Goal: Task Accomplishment & Management: Manage account settings

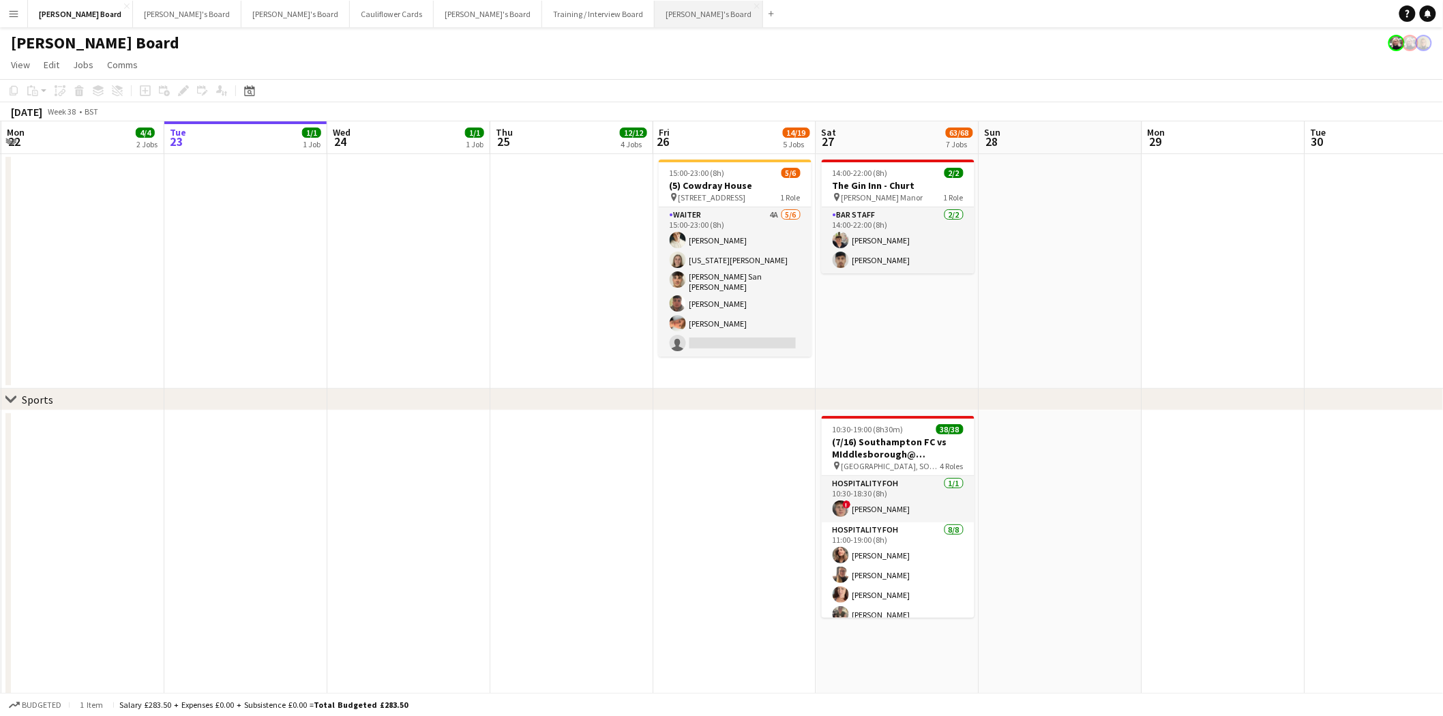
click at [655, 16] on button "Caitlin's Board Close" at bounding box center [709, 14] width 108 height 27
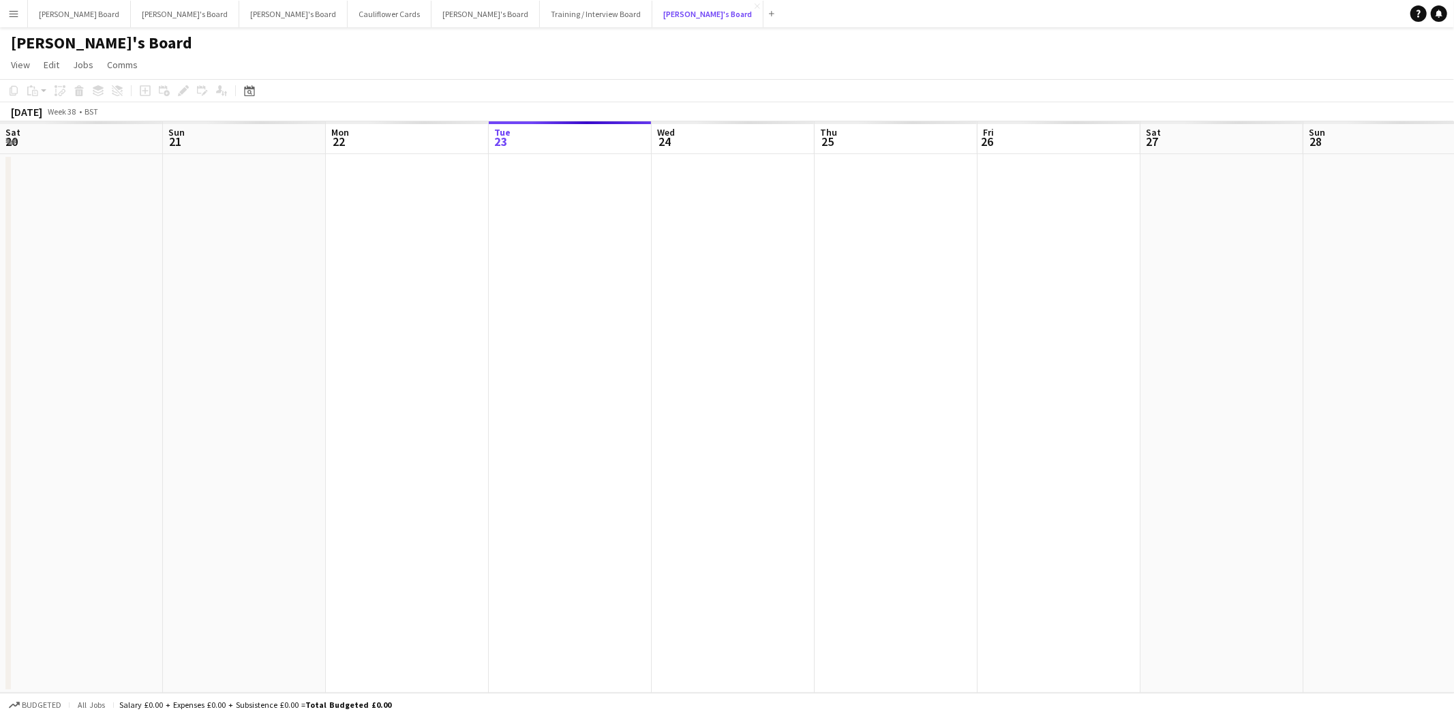
scroll to position [0, 325]
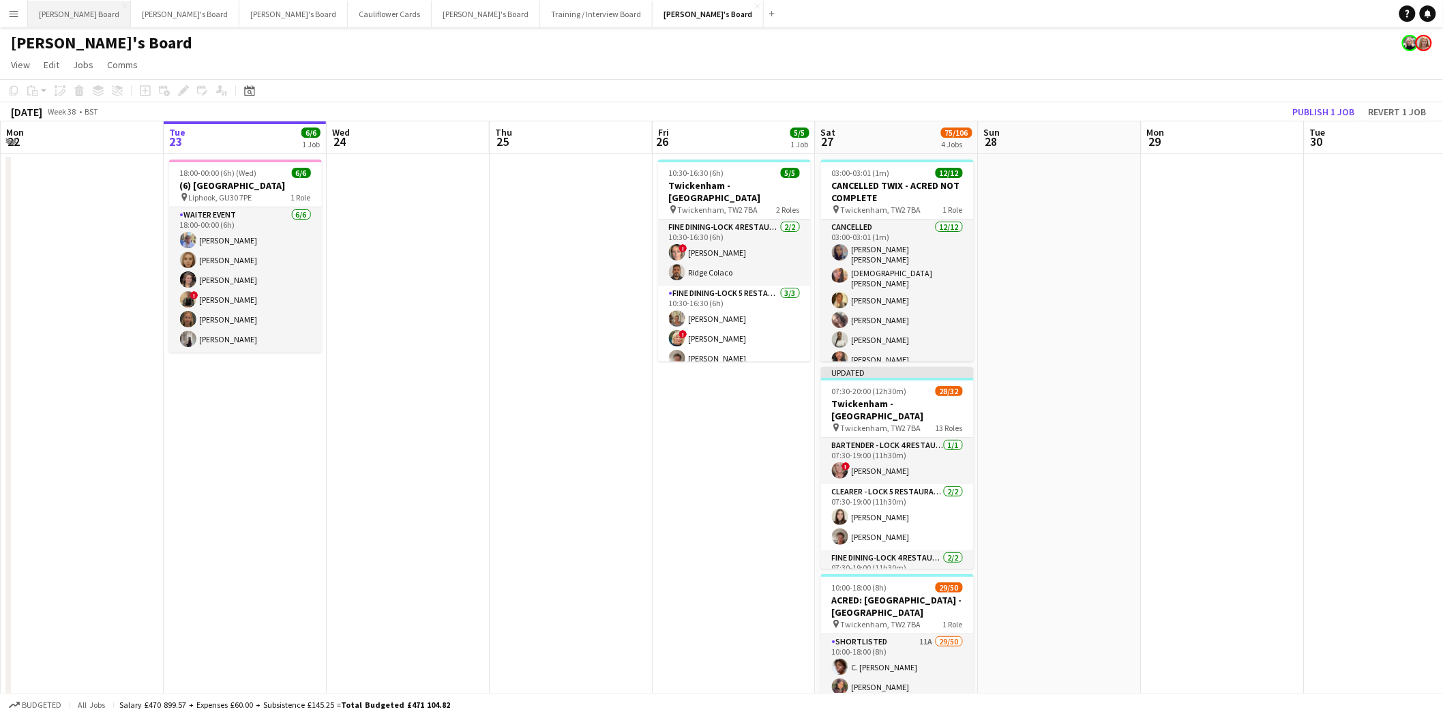
click at [55, 15] on button "Dean's Board Close" at bounding box center [79, 14] width 103 height 27
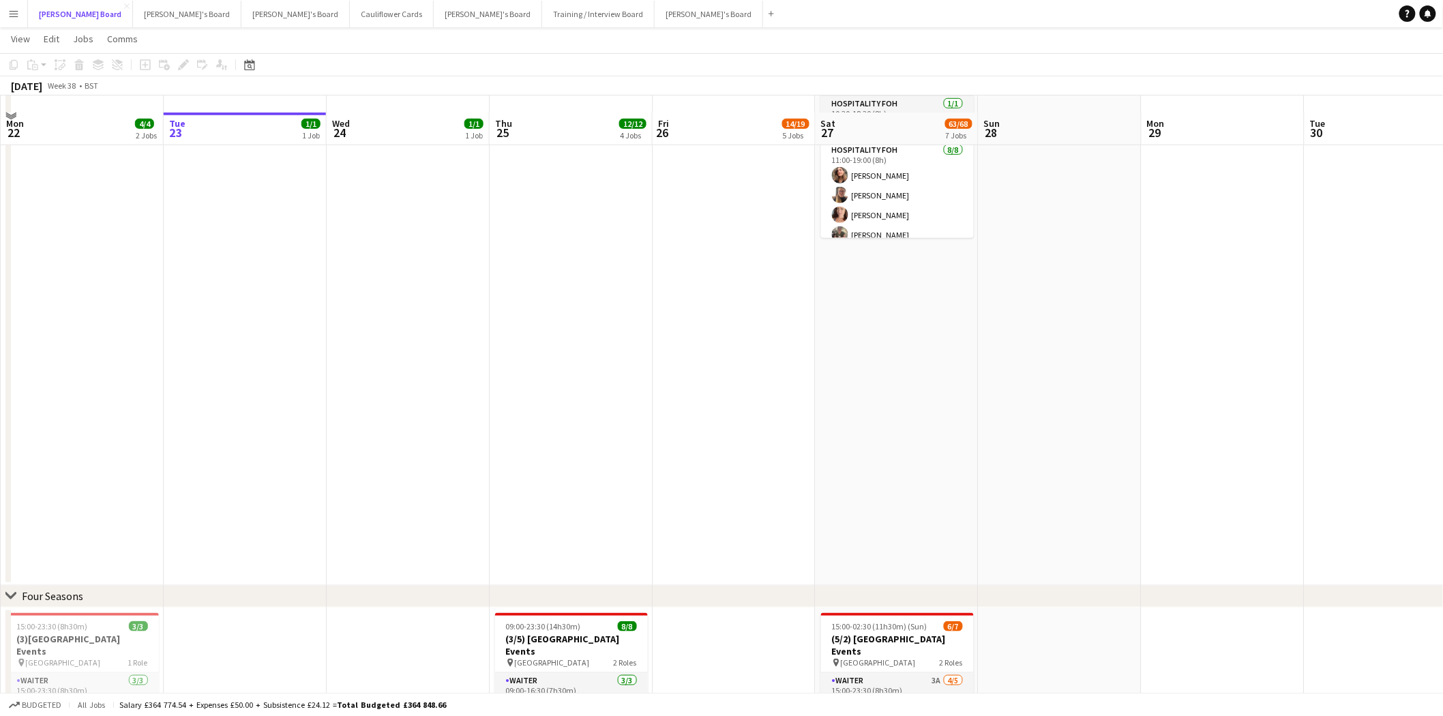
scroll to position [682, 0]
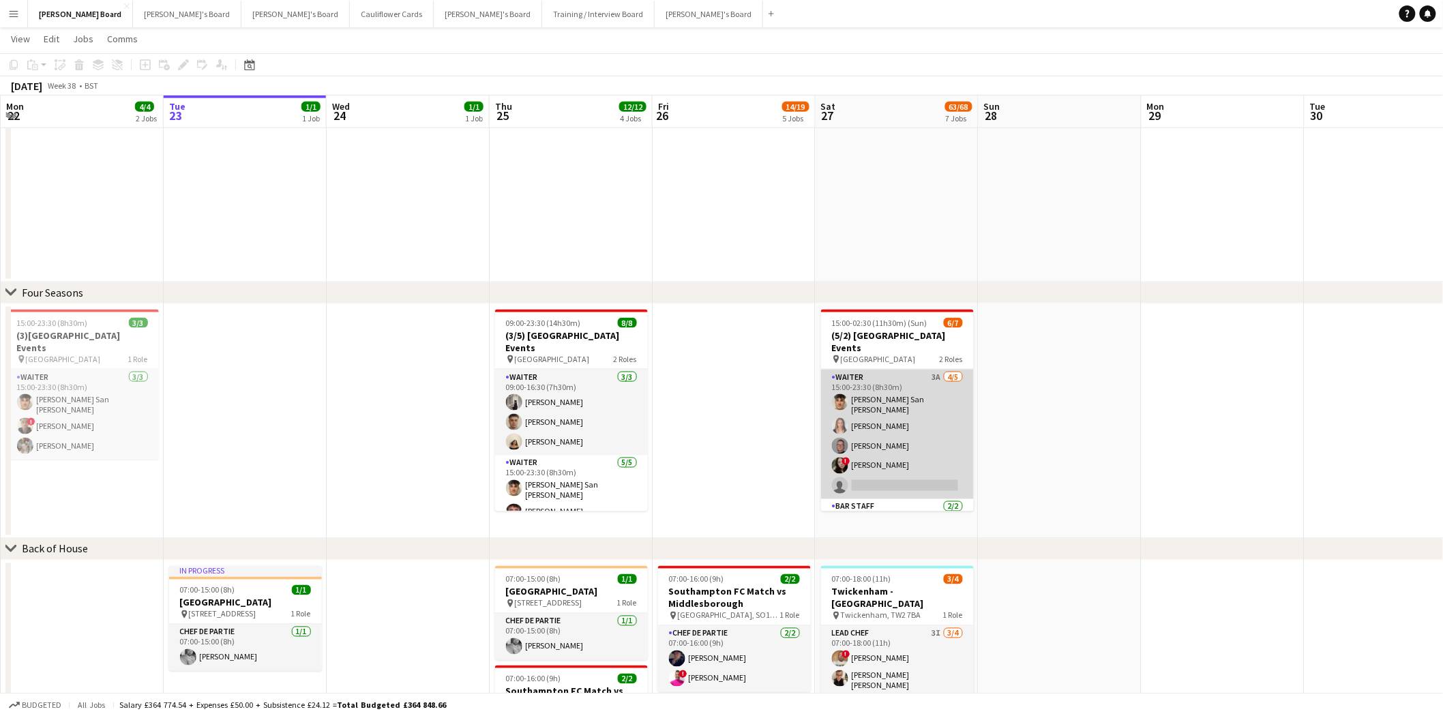
click at [926, 427] on app-card-role "Waiter 3A 4/5 15:00-23:30 (8h30m) Cameron San Emeterio Alice Appleyard Oliver S…" at bounding box center [897, 435] width 153 height 130
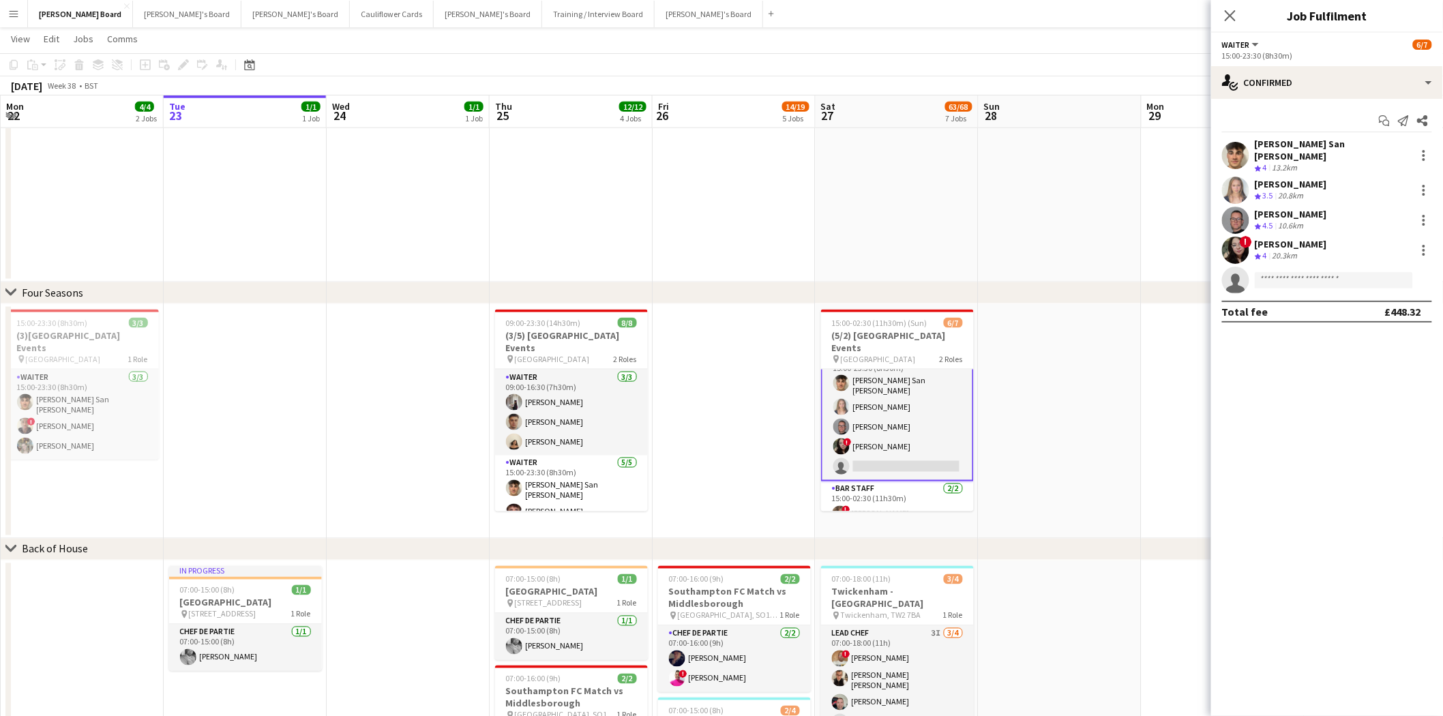
scroll to position [0, 0]
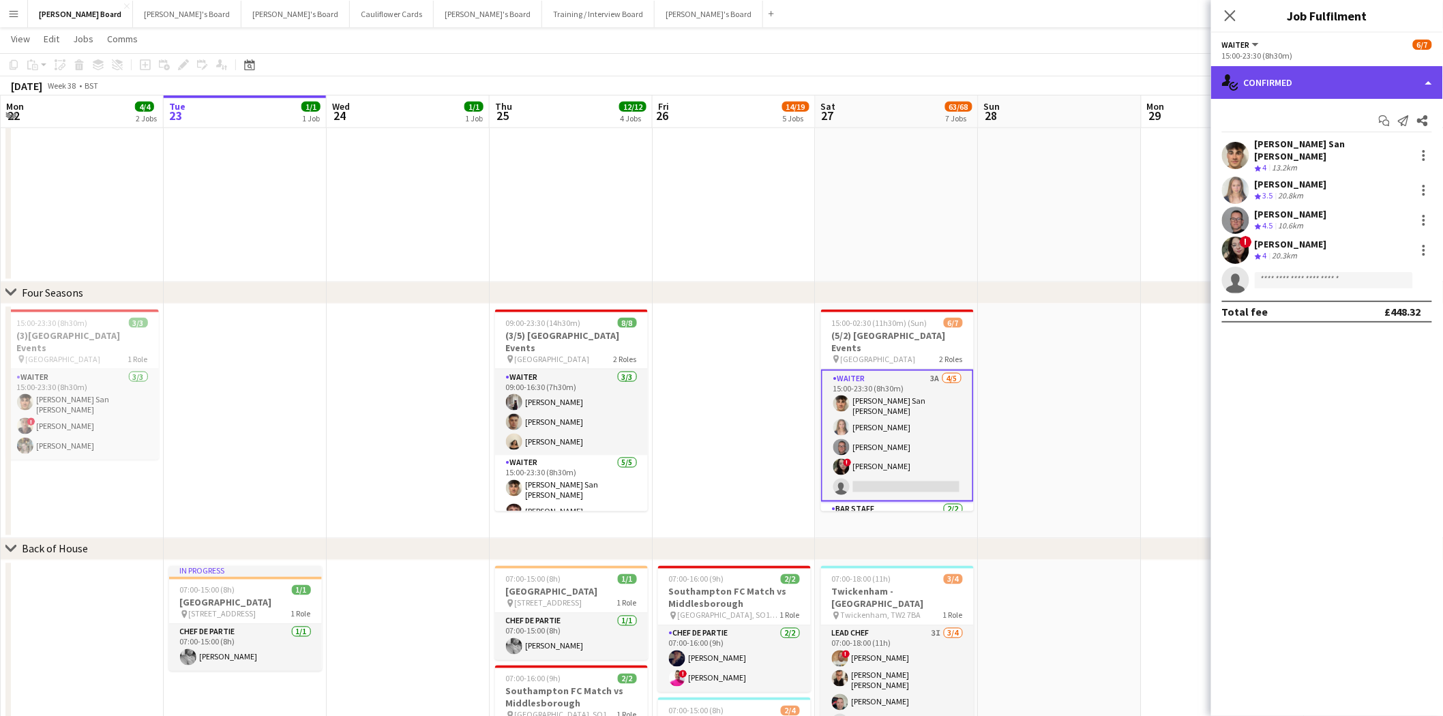
click at [1328, 76] on div "single-neutral-actions-check-2 Confirmed" at bounding box center [1327, 82] width 232 height 33
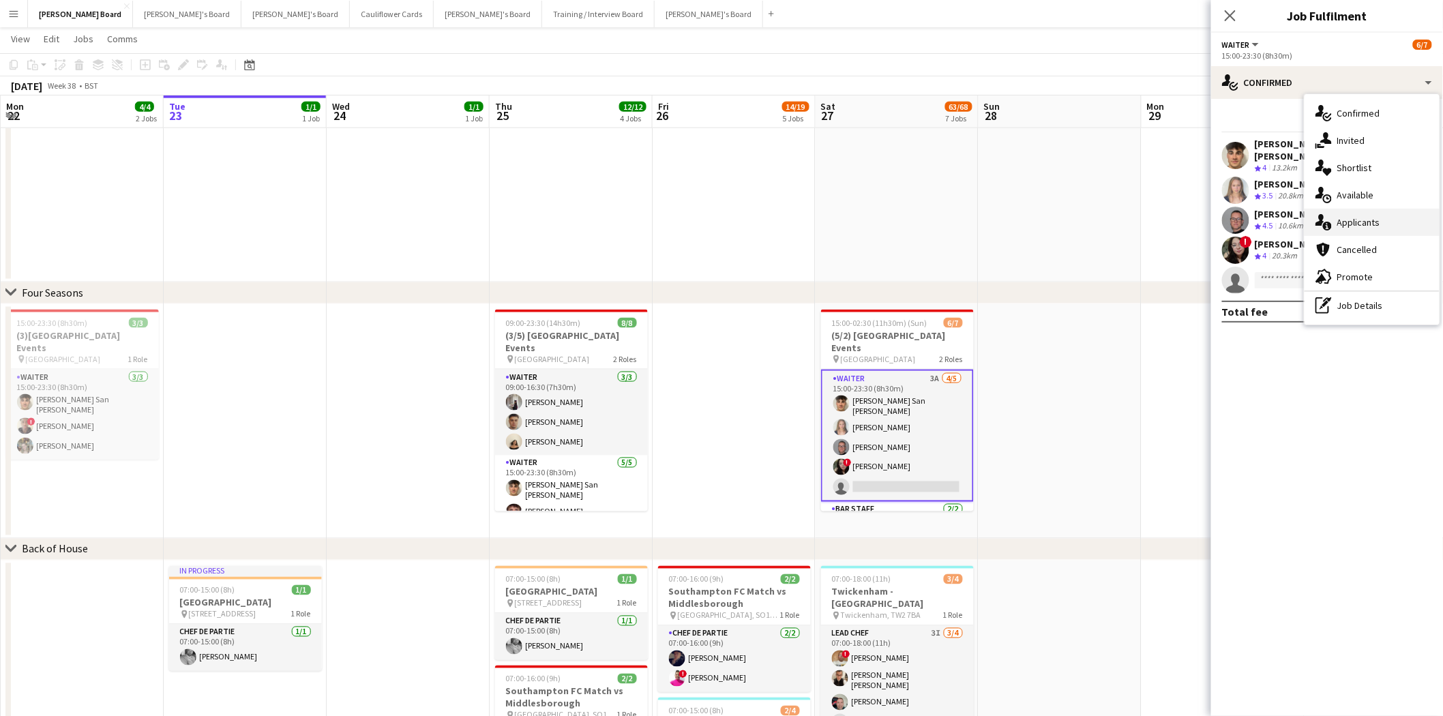
click at [1393, 220] on div "single-neutral-actions-information Applicants" at bounding box center [1371, 222] width 135 height 27
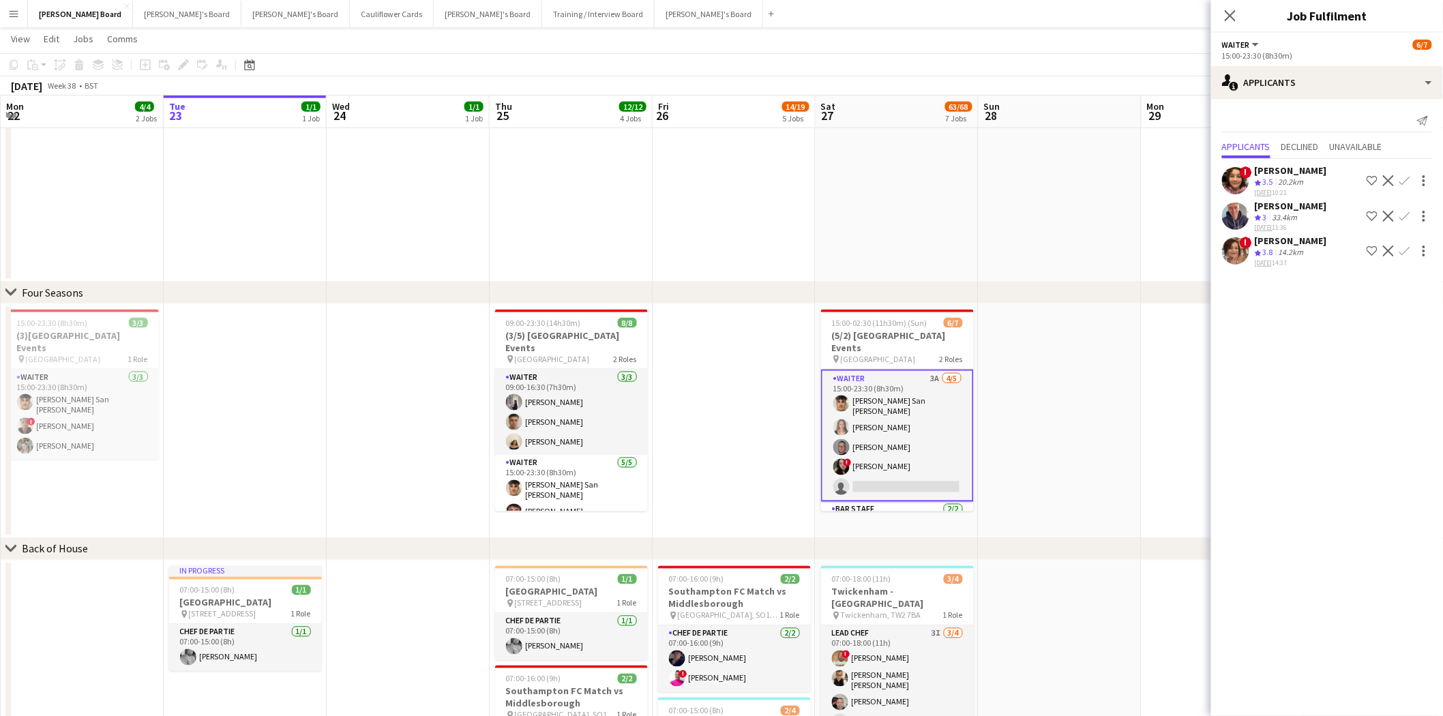
click at [1316, 236] on div "Edineuza Broughton" at bounding box center [1291, 241] width 72 height 12
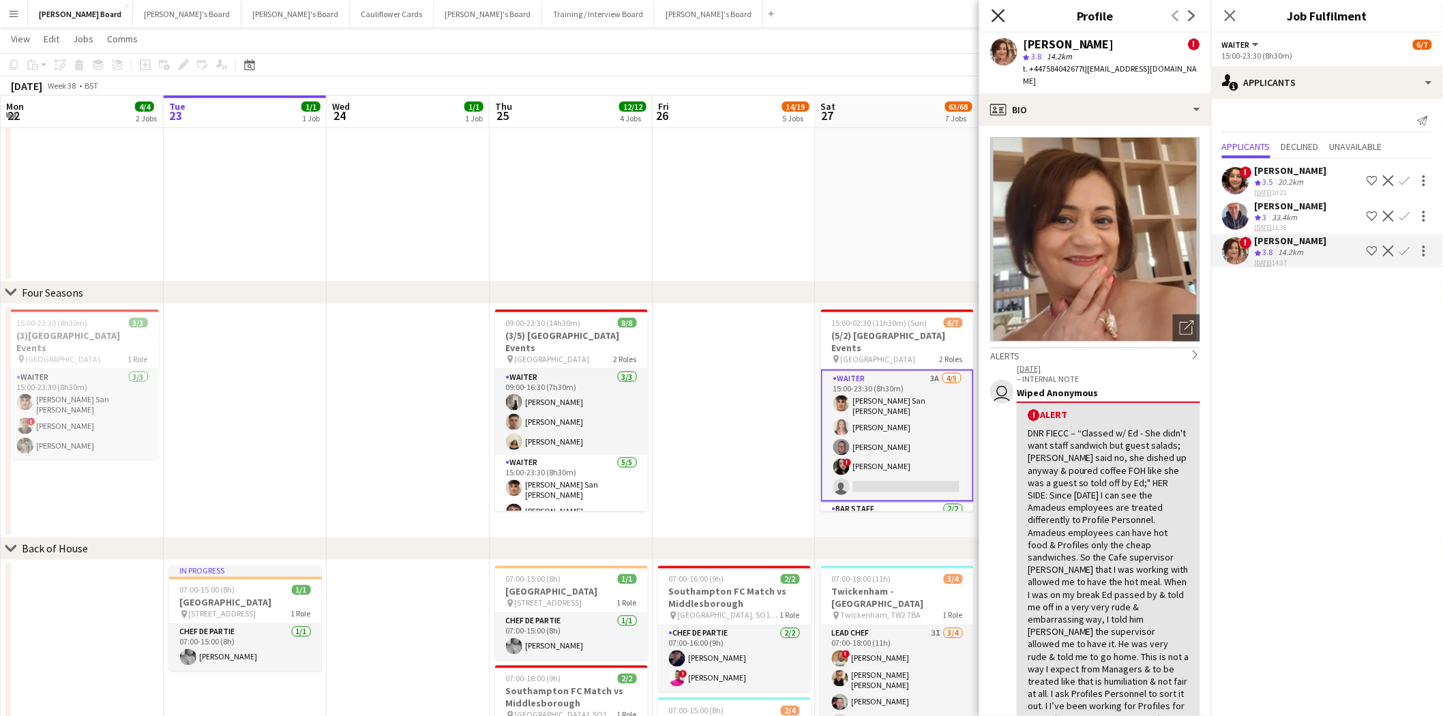
click at [1002, 12] on icon at bounding box center [997, 15] width 13 height 13
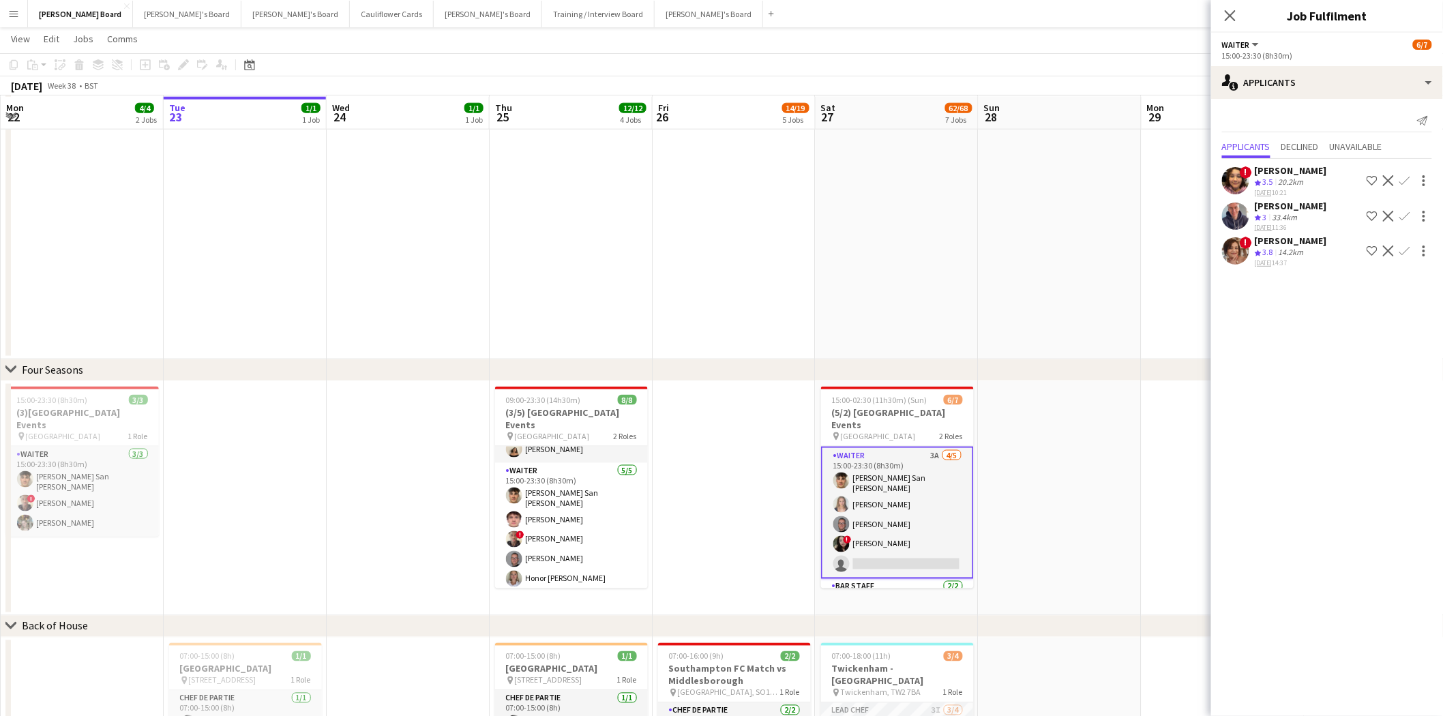
scroll to position [605, 0]
click at [655, 12] on button "Caitlin's Board Close" at bounding box center [709, 14] width 108 height 27
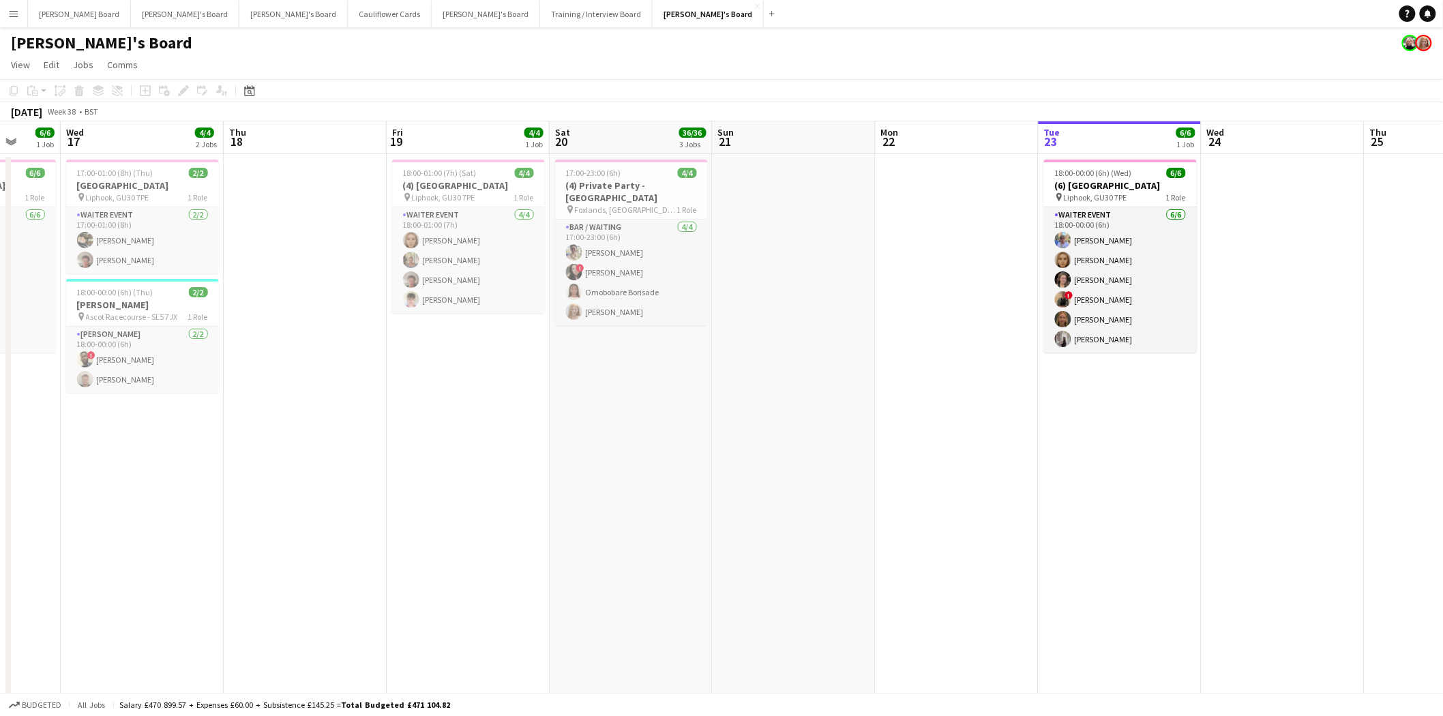
drag, startPoint x: 85, startPoint y: 389, endPoint x: 1123, endPoint y: 432, distance: 1039.3
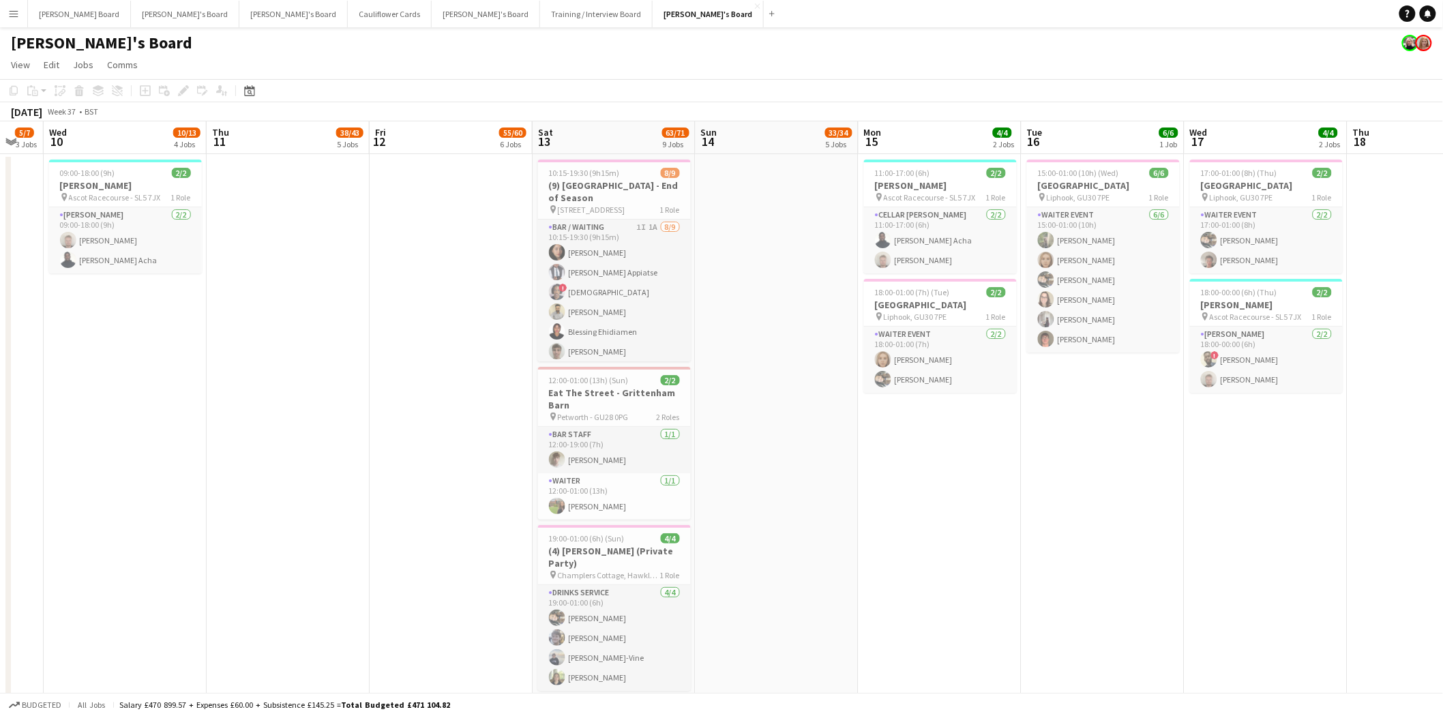
drag, startPoint x: 155, startPoint y: 462, endPoint x: 1081, endPoint y: 489, distance: 926.3
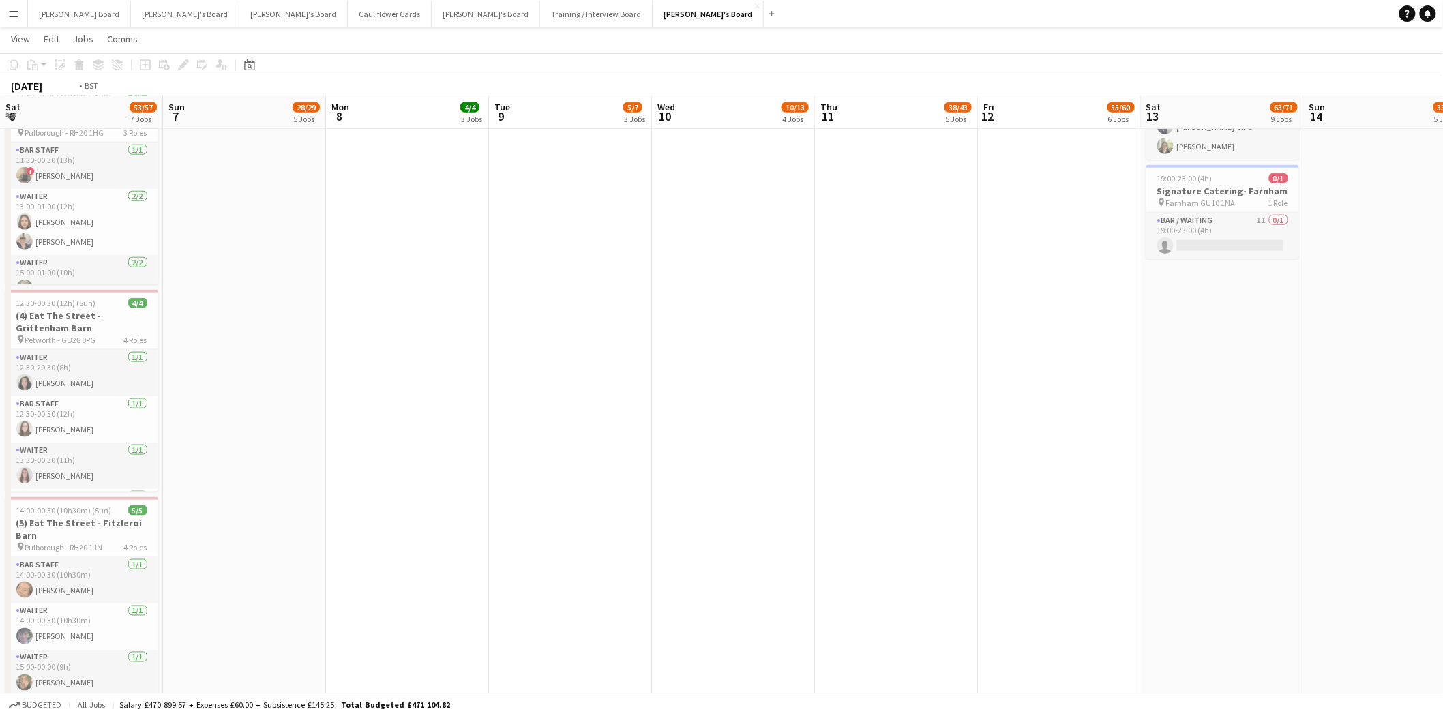
scroll to position [0, 282]
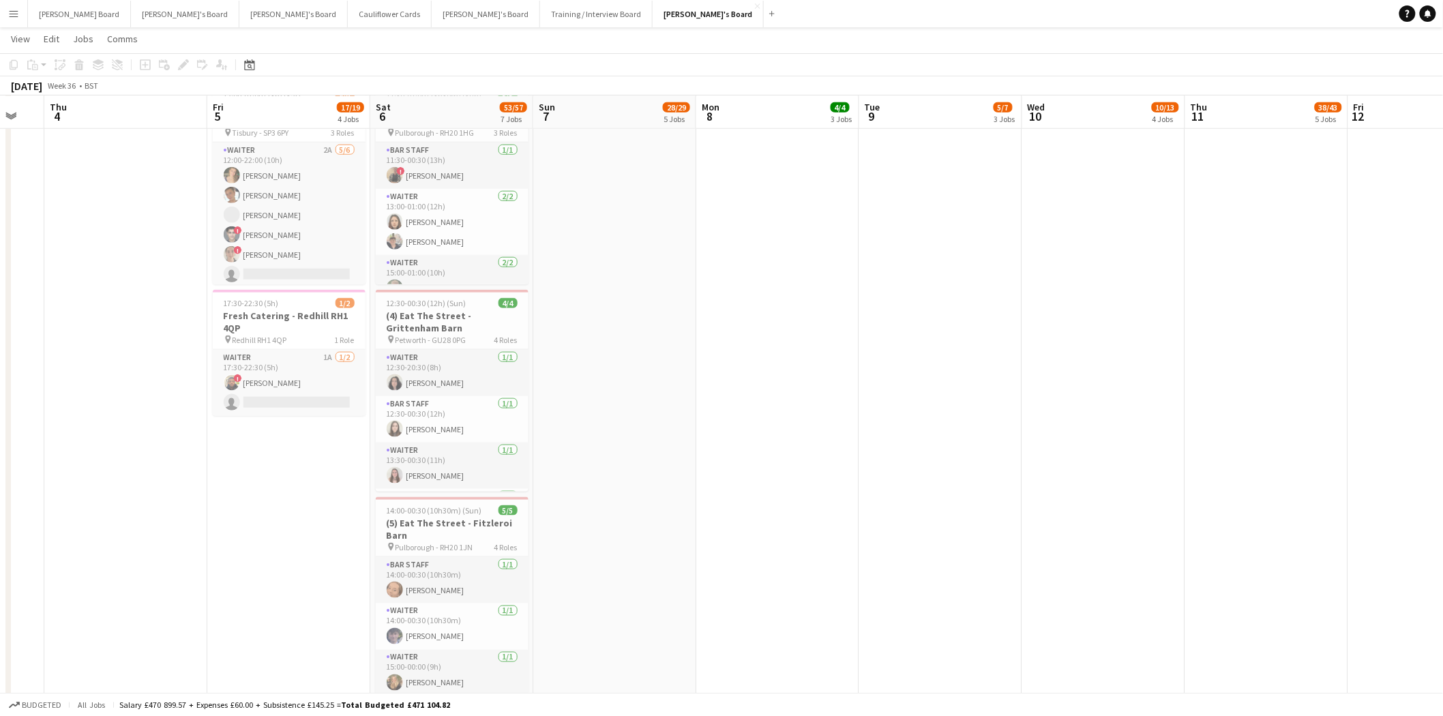
drag, startPoint x: 262, startPoint y: 428, endPoint x: 1241, endPoint y: 430, distance: 979.1
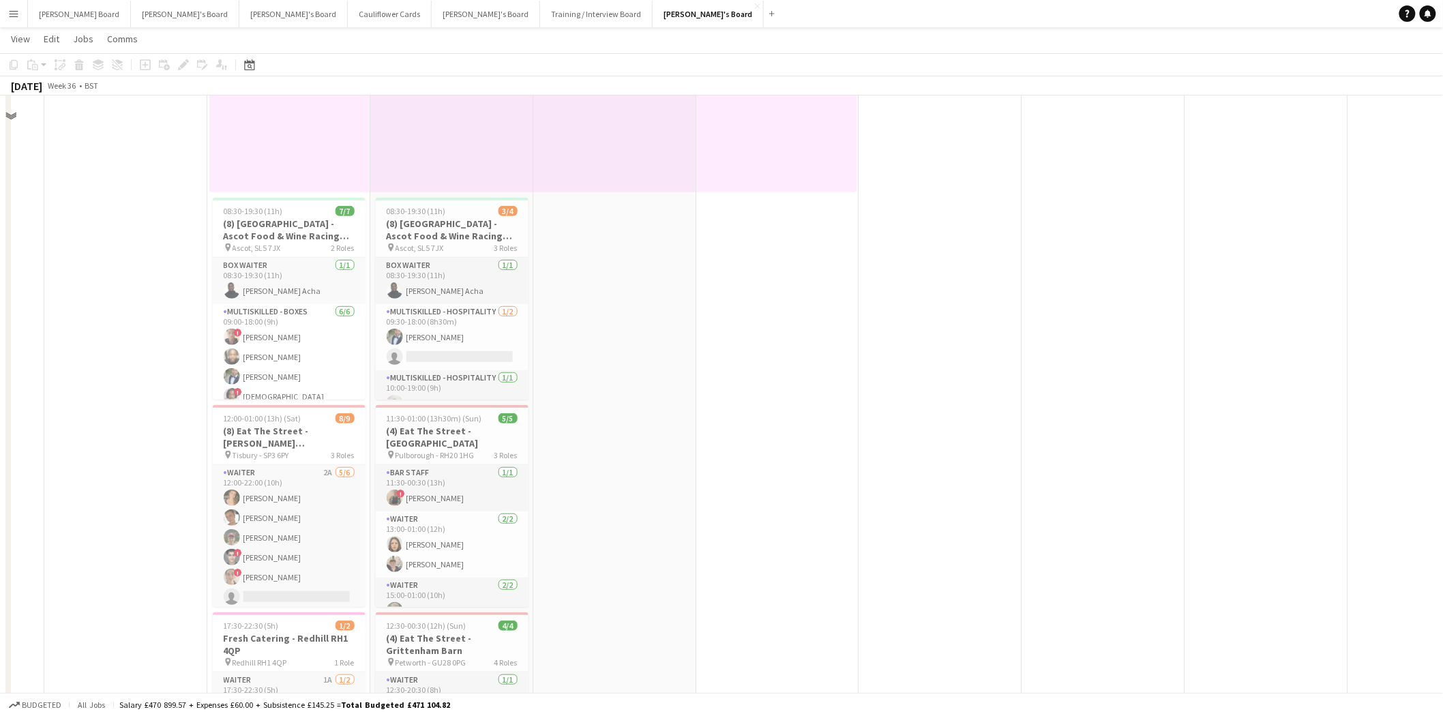
scroll to position [0, 0]
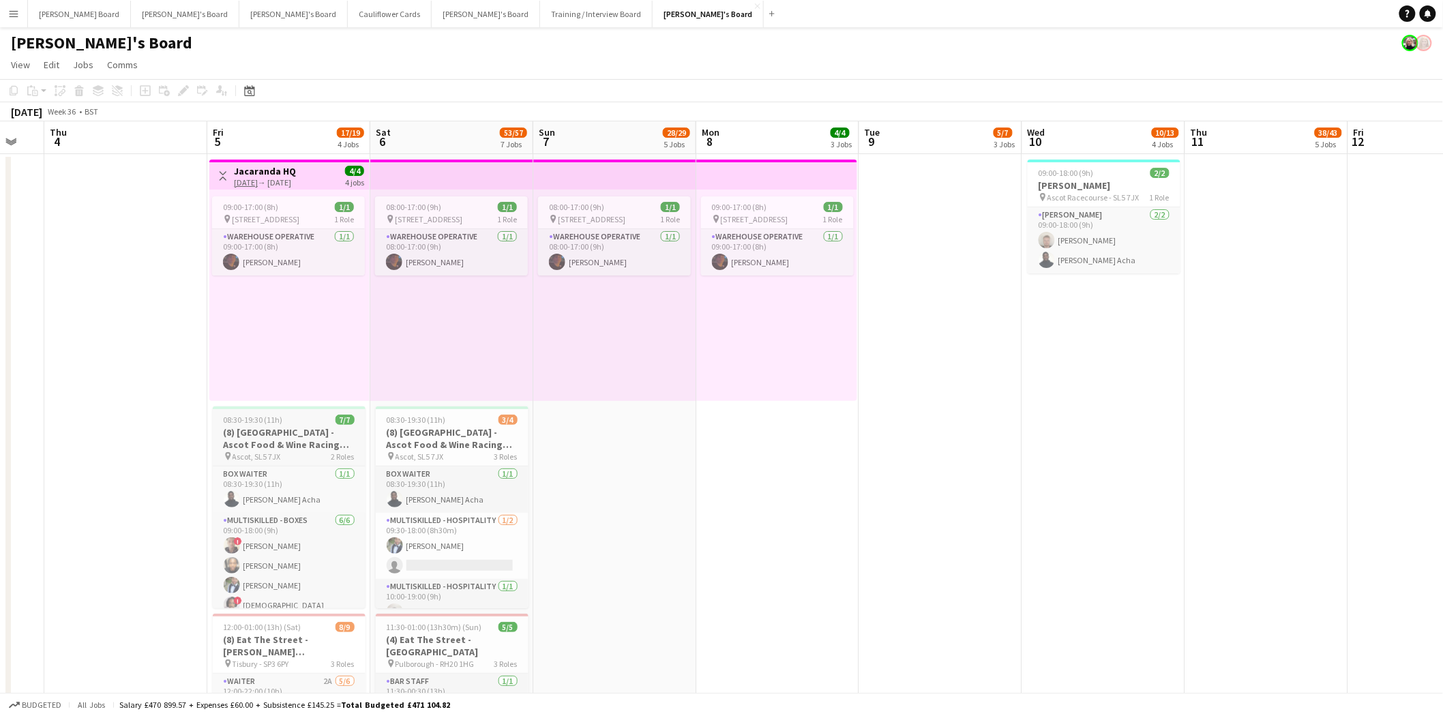
click at [285, 445] on h3 "(8) Ascot Racecourse - Ascot Food & Wine Racing Weekend🏇🏼" at bounding box center [289, 438] width 153 height 25
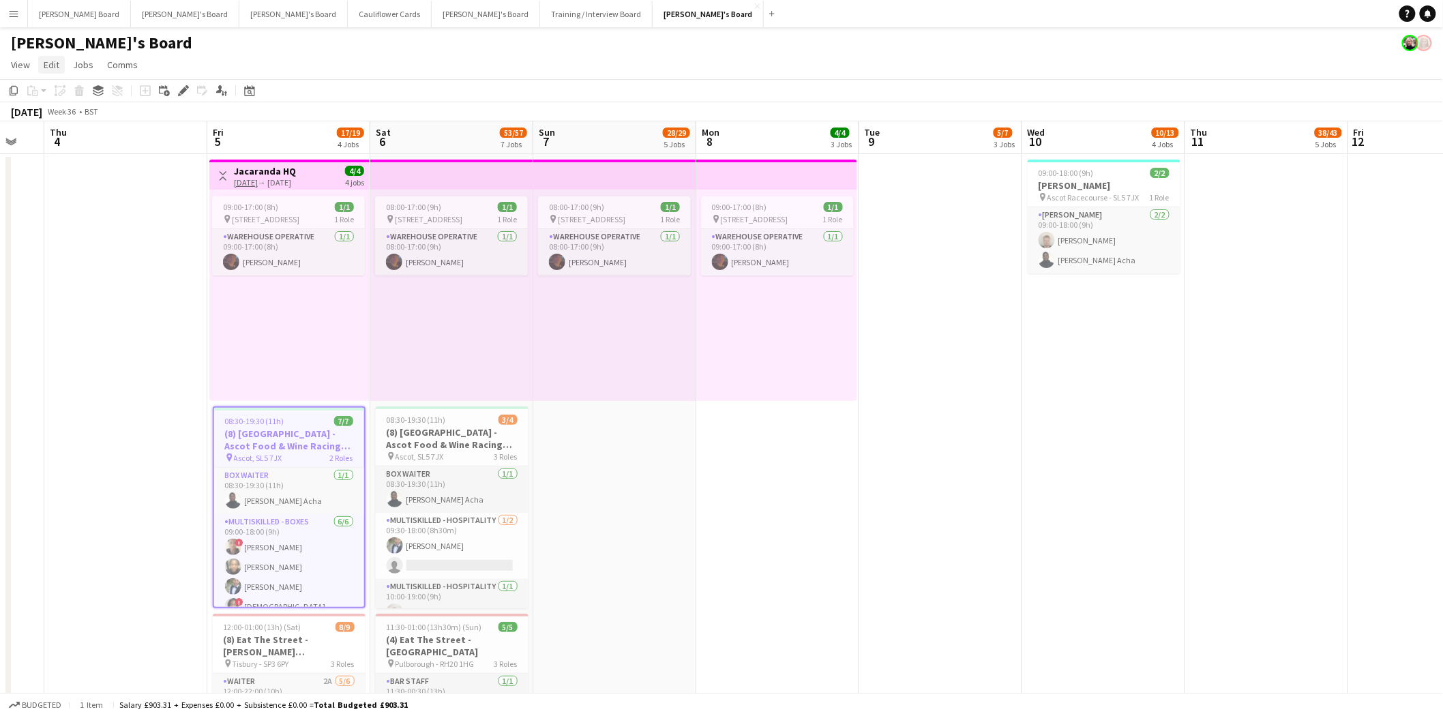
click at [52, 65] on span "Edit" at bounding box center [52, 65] width 16 height 12
click at [63, 98] on span "Copy Ctrl+C" at bounding box center [73, 94] width 46 height 12
click at [248, 91] on icon at bounding box center [249, 92] width 5 height 5
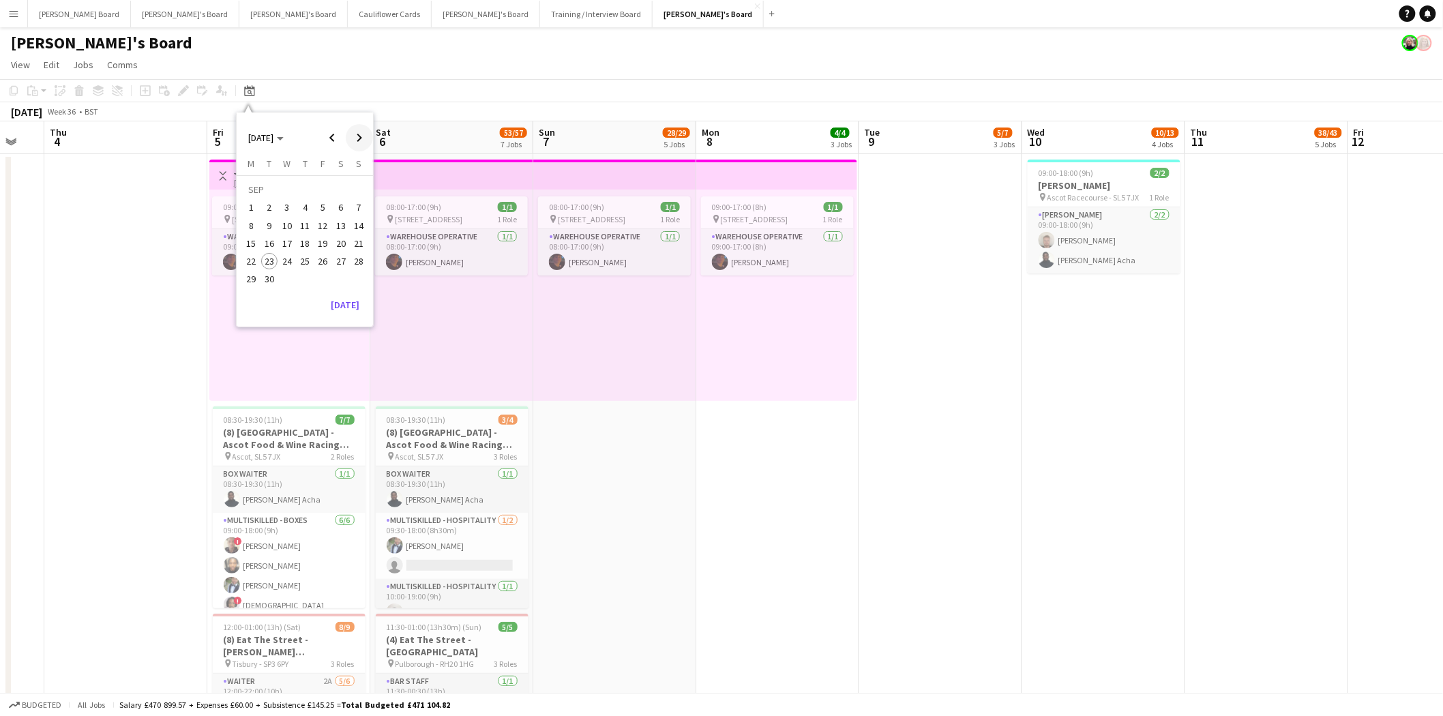
drag, startPoint x: 360, startPoint y: 134, endPoint x: 353, endPoint y: 149, distance: 16.5
click at [360, 134] on span "Next month" at bounding box center [359, 137] width 27 height 27
click at [318, 205] on span "3" at bounding box center [323, 208] width 16 height 16
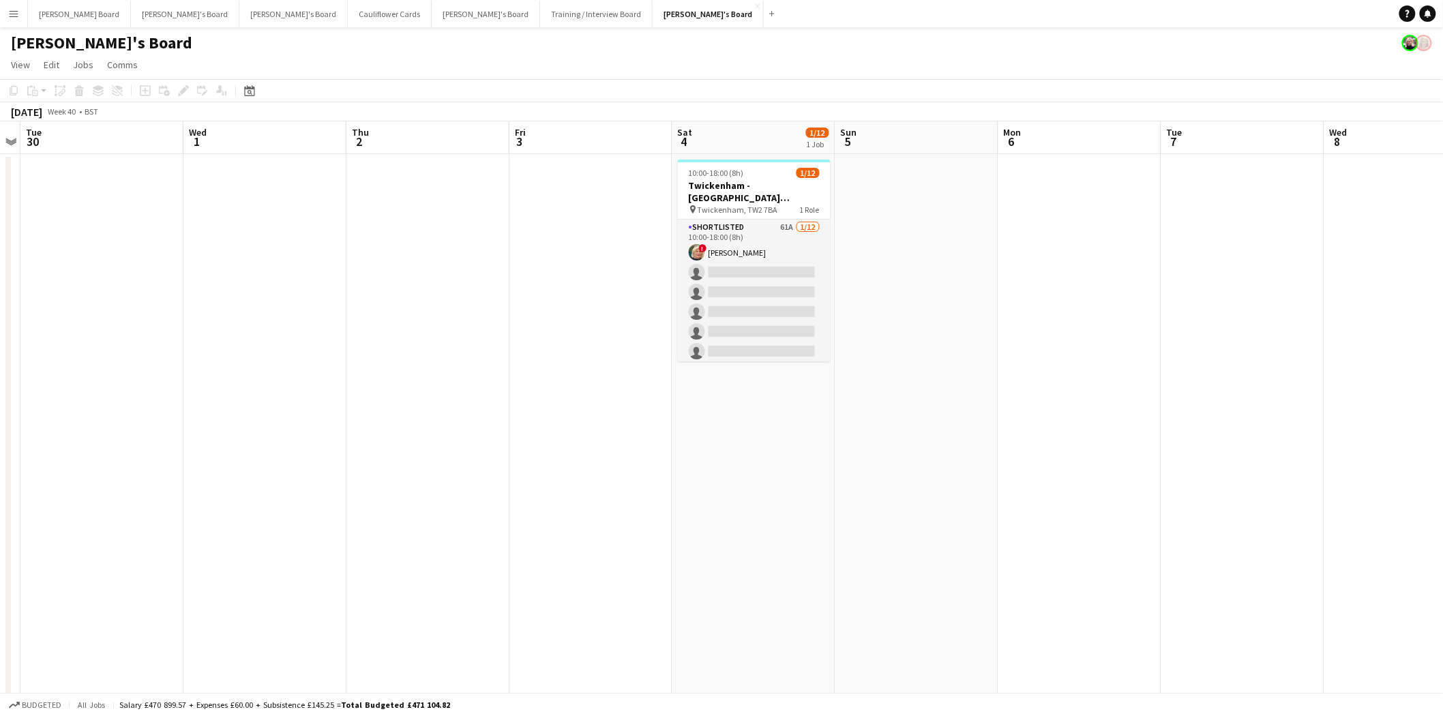
click at [577, 227] on app-date-cell at bounding box center [590, 705] width 163 height 1103
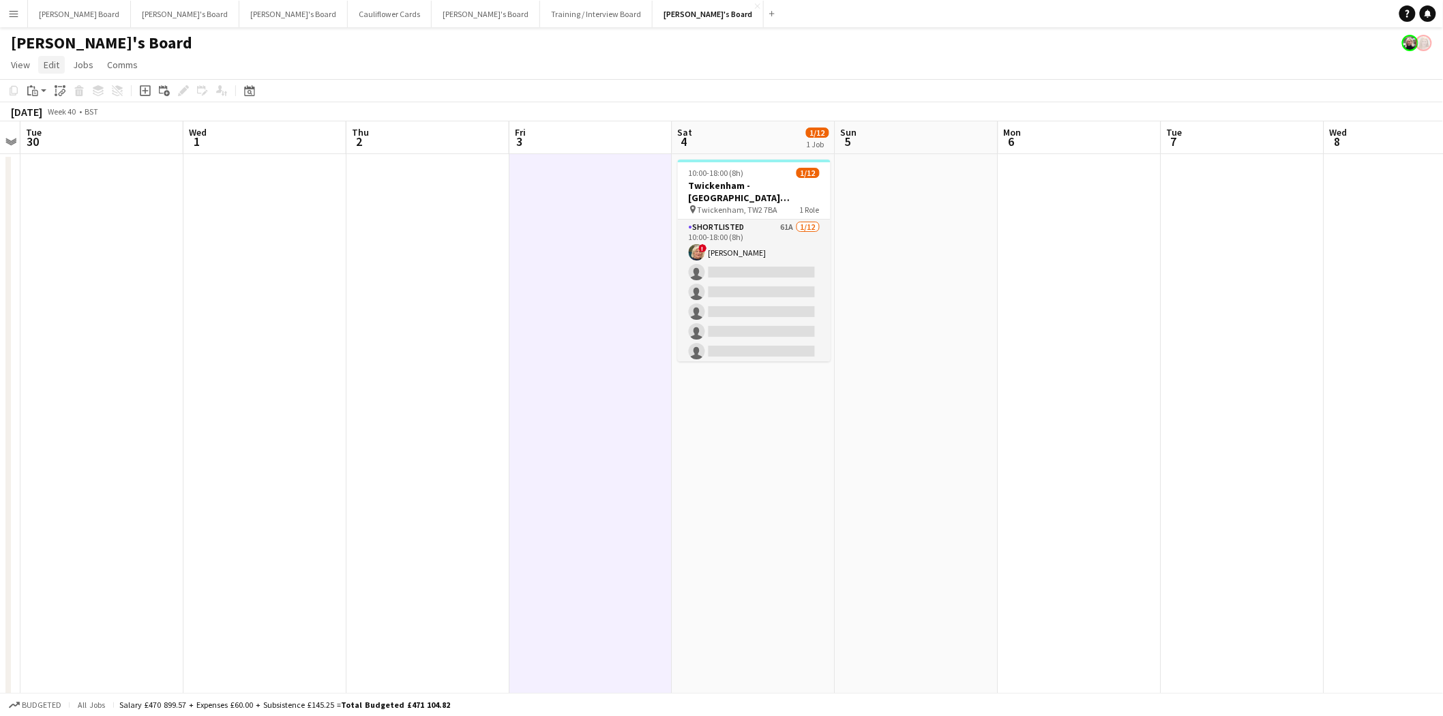
click at [51, 65] on span "Edit" at bounding box center [52, 65] width 16 height 12
click at [187, 130] on span "Without Crew Ctrl+V" at bounding box center [185, 129] width 79 height 12
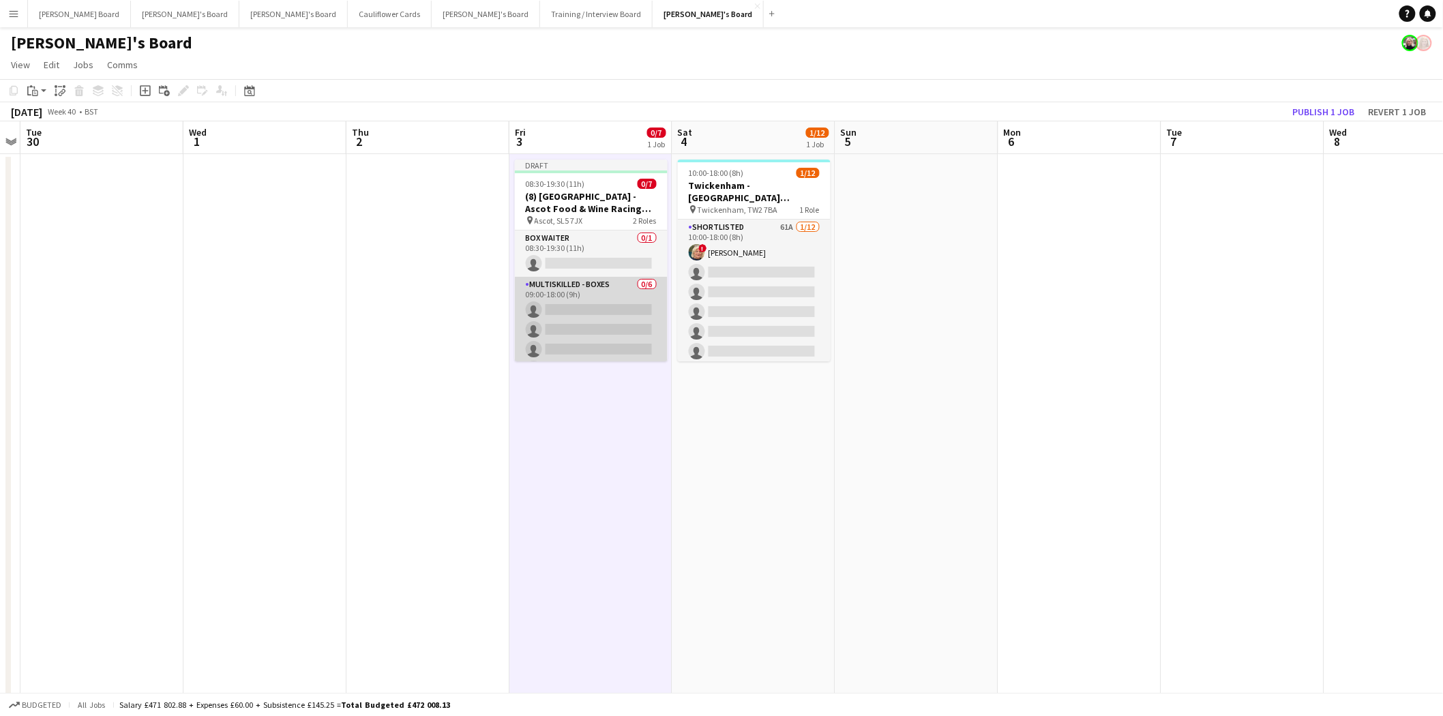
click at [593, 305] on app-card-role "Multiskilled - Boxes 0/6 09:00-18:00 (9h) single-neutral-actions single-neutral…" at bounding box center [591, 349] width 153 height 145
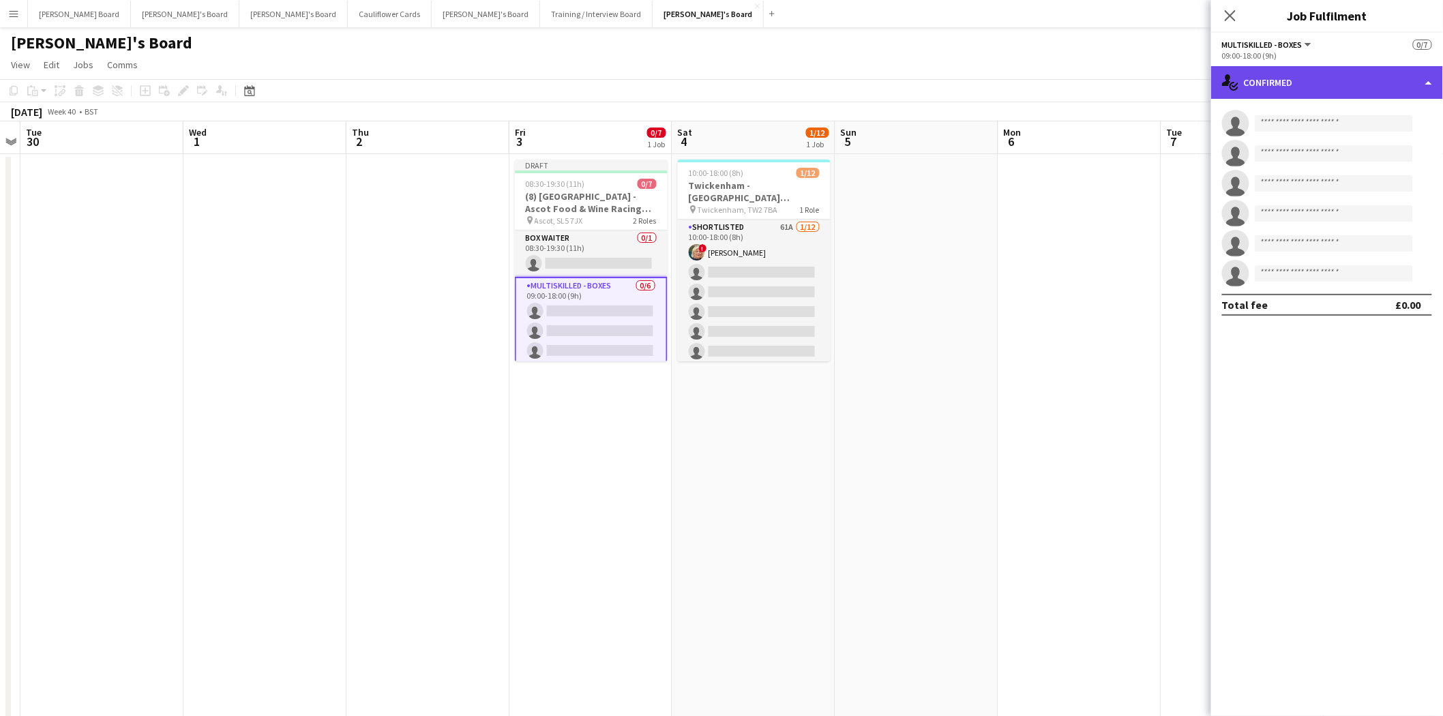
drag, startPoint x: 1293, startPoint y: 78, endPoint x: 1309, endPoint y: 141, distance: 64.8
click at [1293, 80] on div "single-neutral-actions-check-2 Confirmed" at bounding box center [1327, 82] width 232 height 33
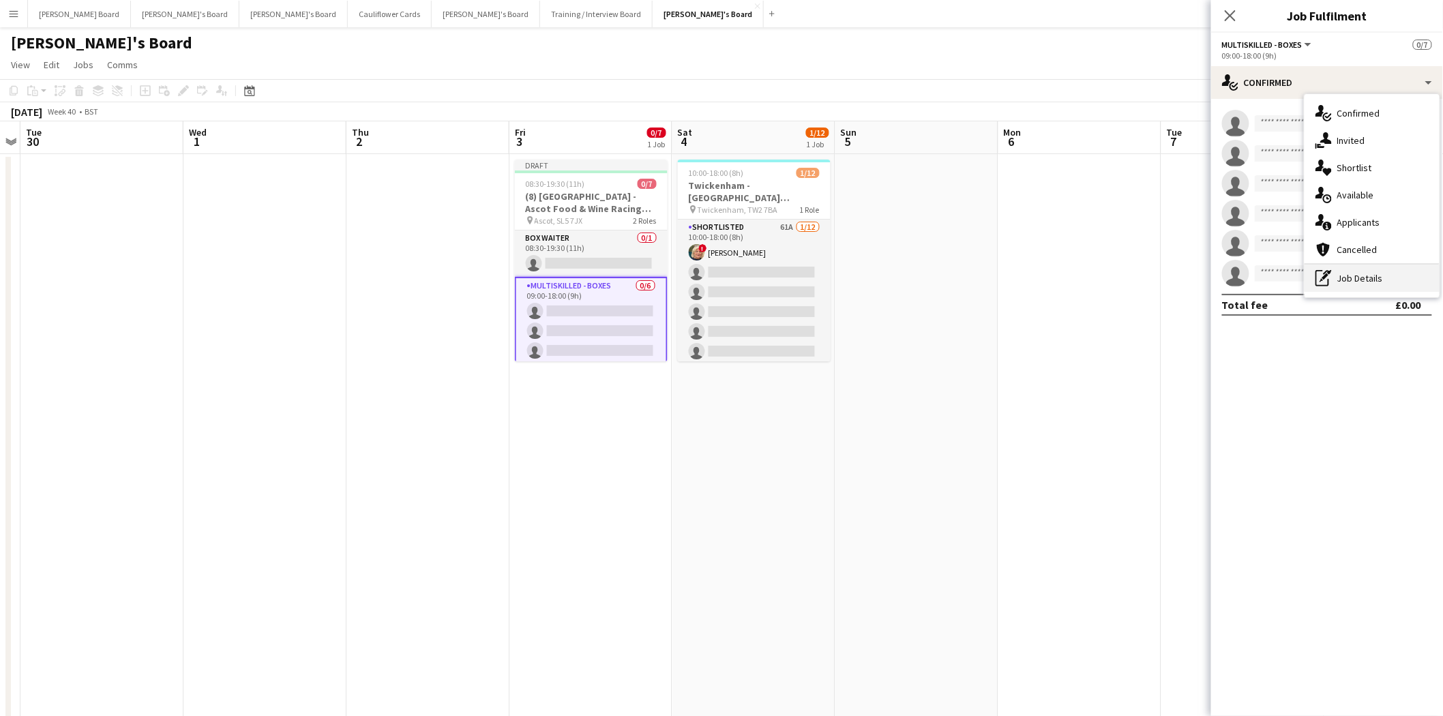
click at [1374, 275] on div "pen-write Job Details" at bounding box center [1371, 278] width 135 height 27
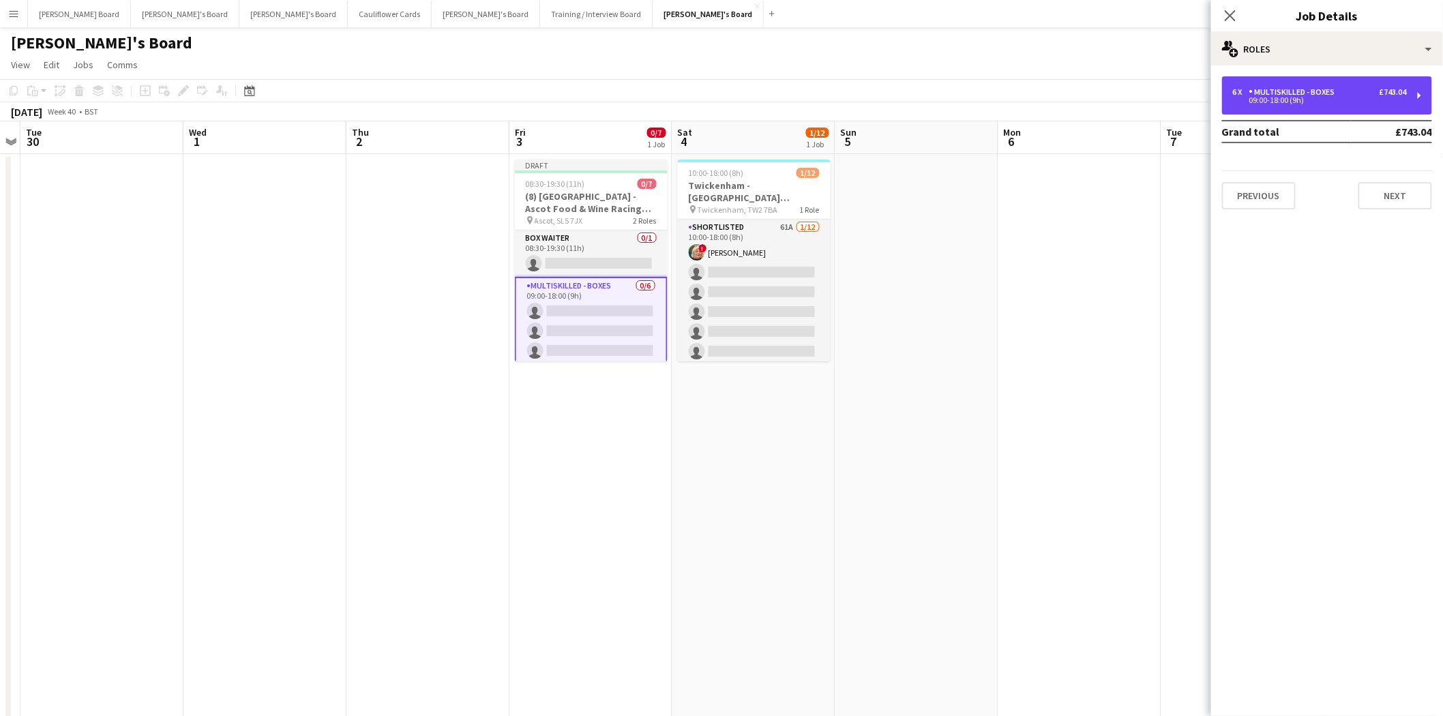
drag, startPoint x: 1291, startPoint y: 92, endPoint x: 1237, endPoint y: 136, distance: 69.2
click at [1291, 95] on div "Multiskilled - Boxes" at bounding box center [1294, 92] width 91 height 10
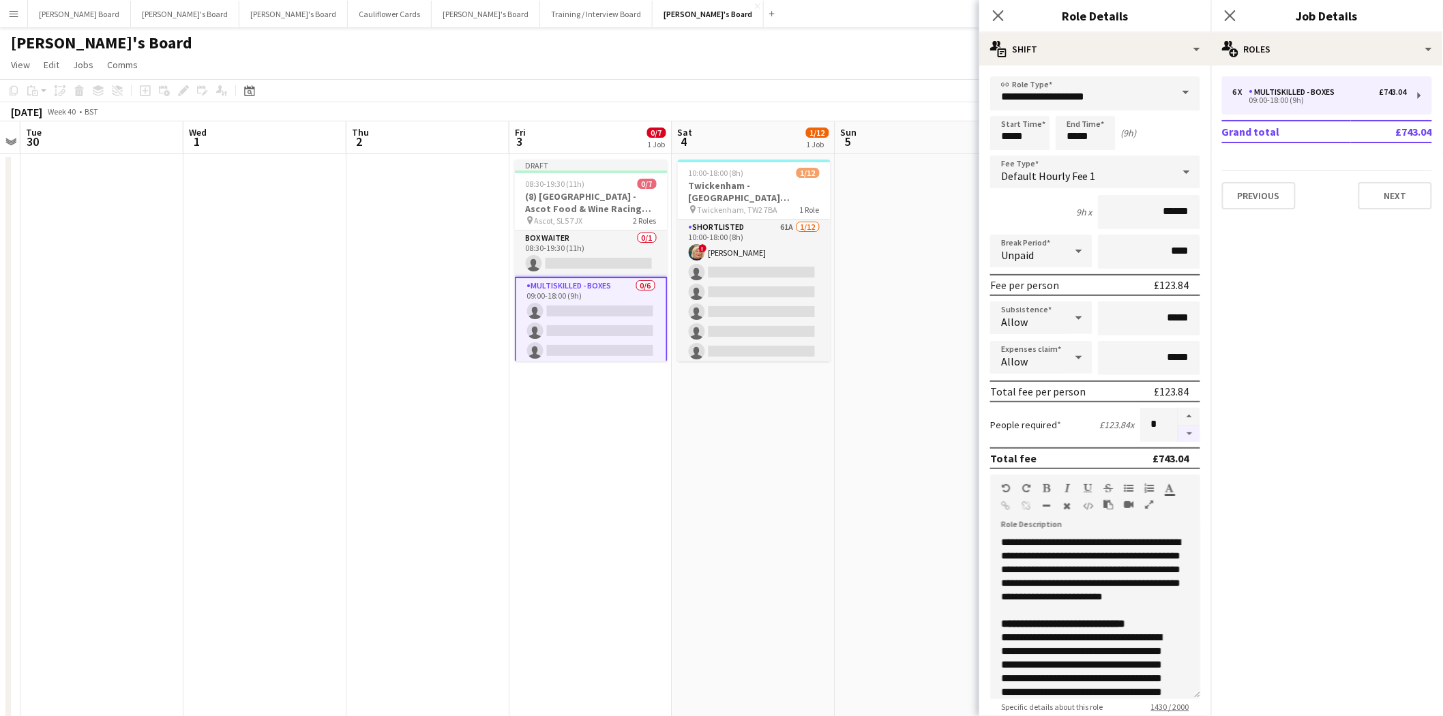
click at [1180, 430] on button "button" at bounding box center [1189, 433] width 22 height 17
type input "*"
drag, startPoint x: 1036, startPoint y: 135, endPoint x: 904, endPoint y: 138, distance: 132.3
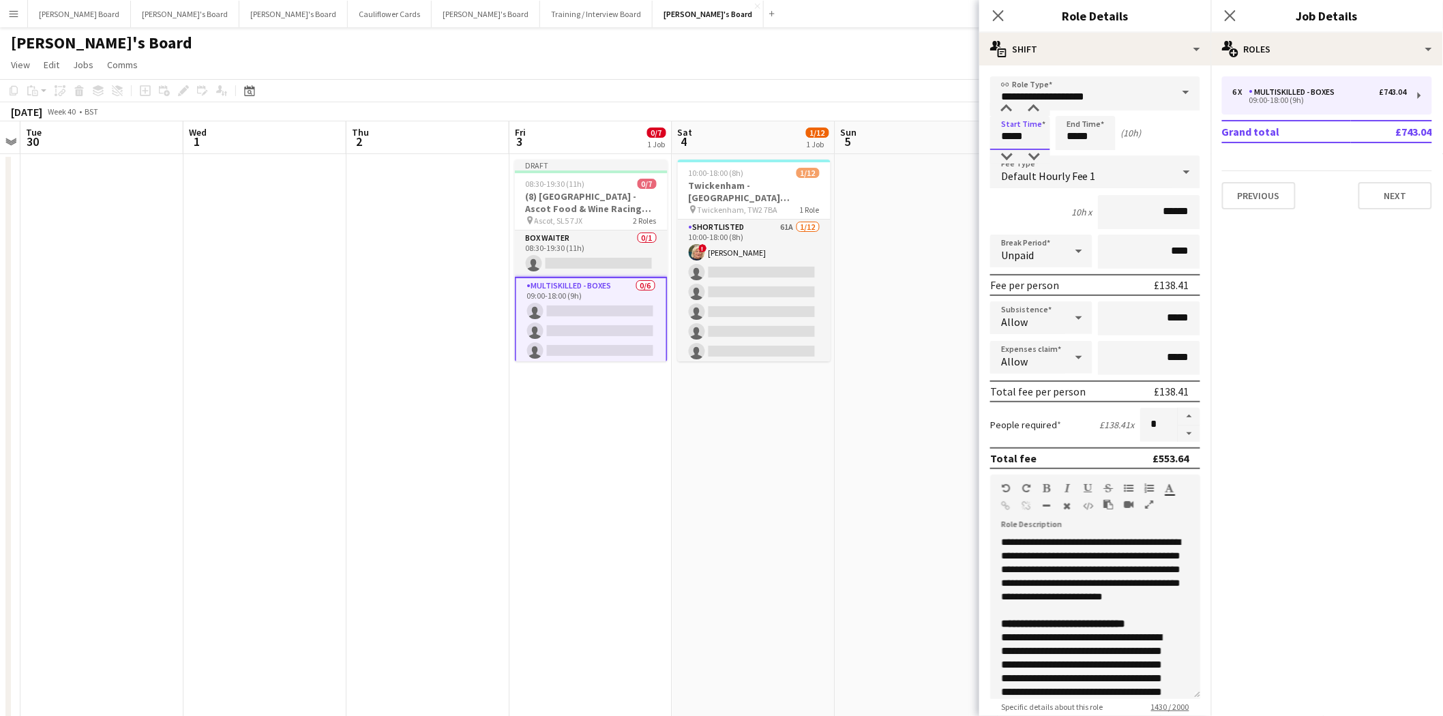
type input "*****"
drag, startPoint x: 1098, startPoint y: 135, endPoint x: 1026, endPoint y: 134, distance: 72.3
click at [1026, 134] on div "Start Time ***** End Time ***** (10h)" at bounding box center [1095, 133] width 210 height 34
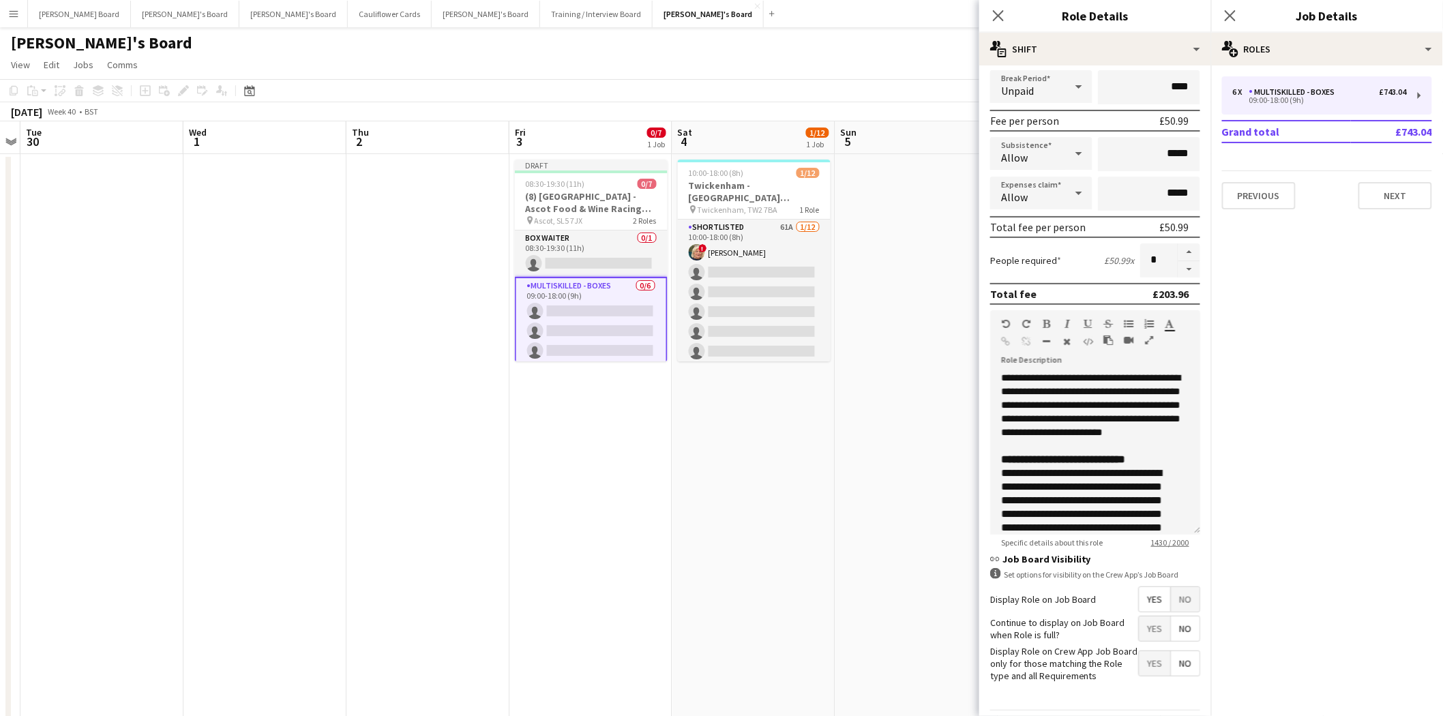
scroll to position [201, 0]
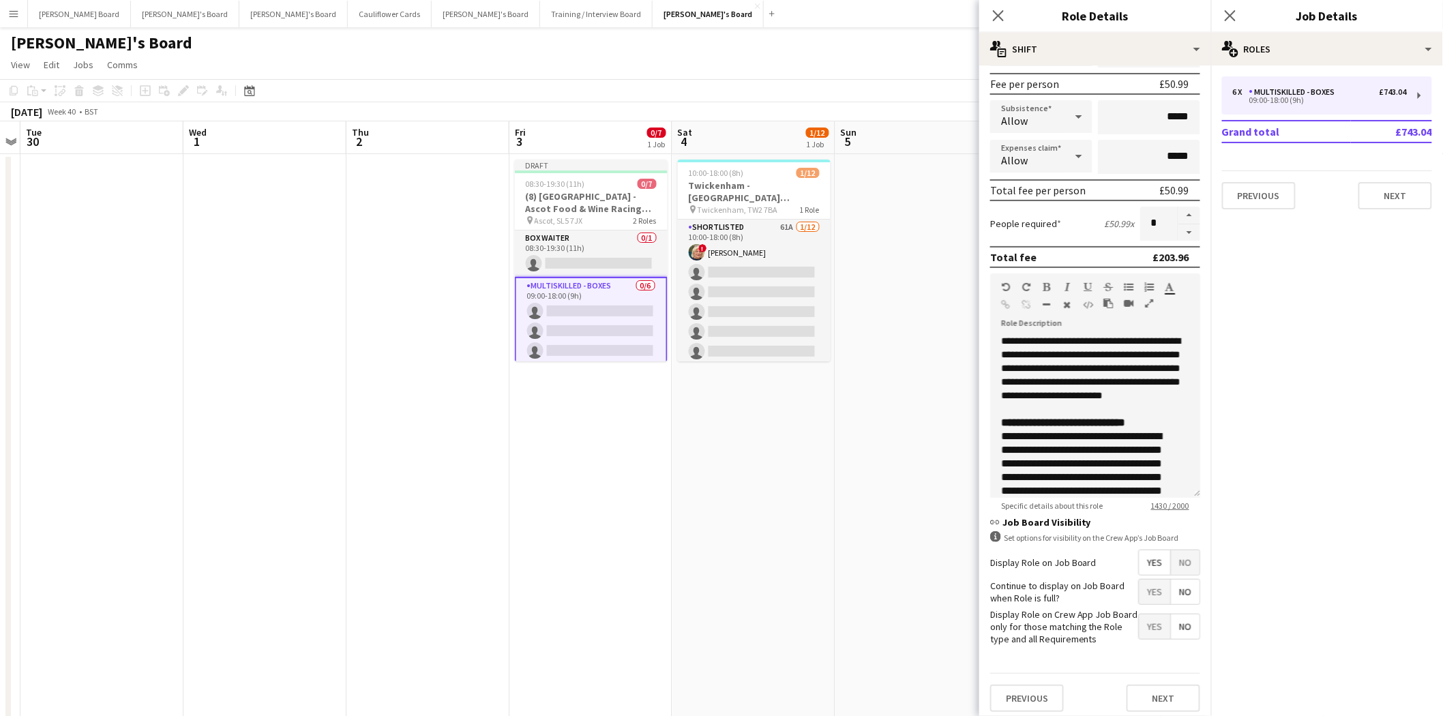
type input "*****"
click at [863, 274] on app-date-cell at bounding box center [916, 705] width 163 height 1103
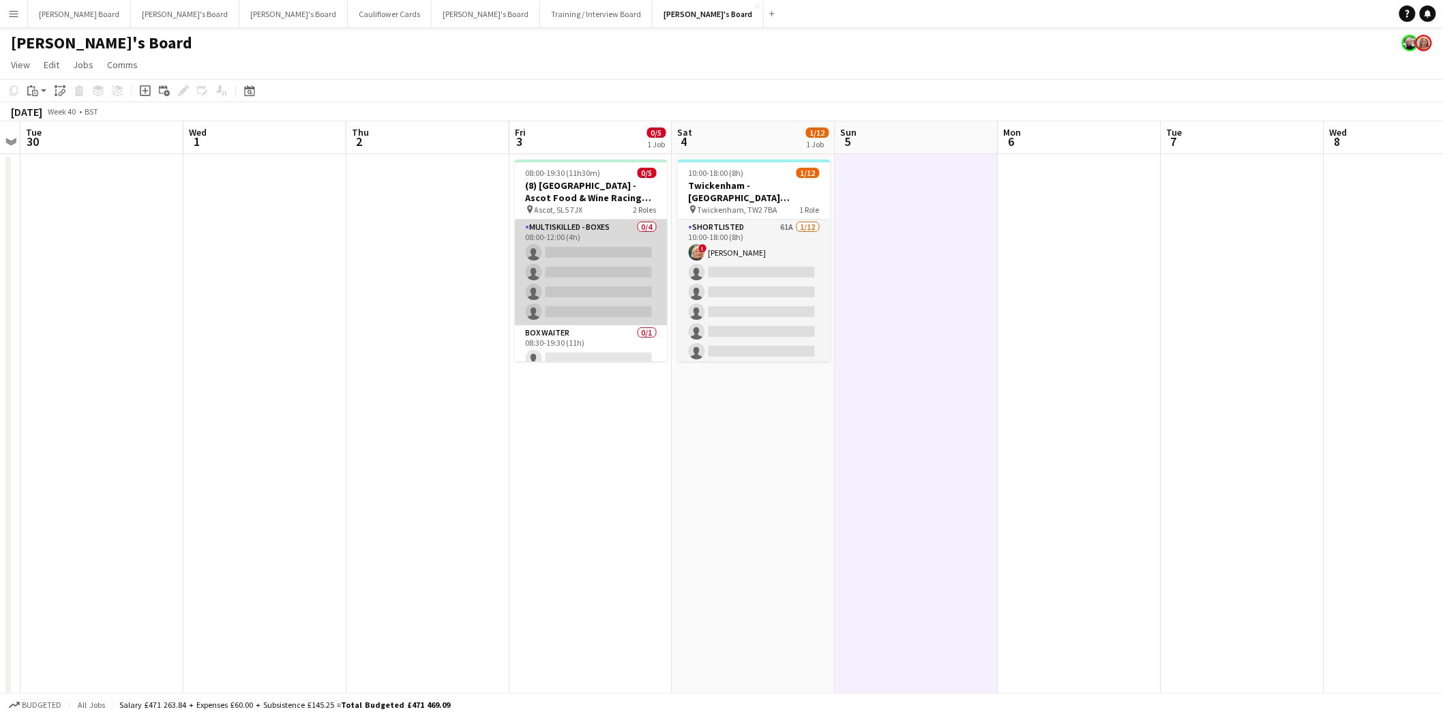
scroll to position [10, 0]
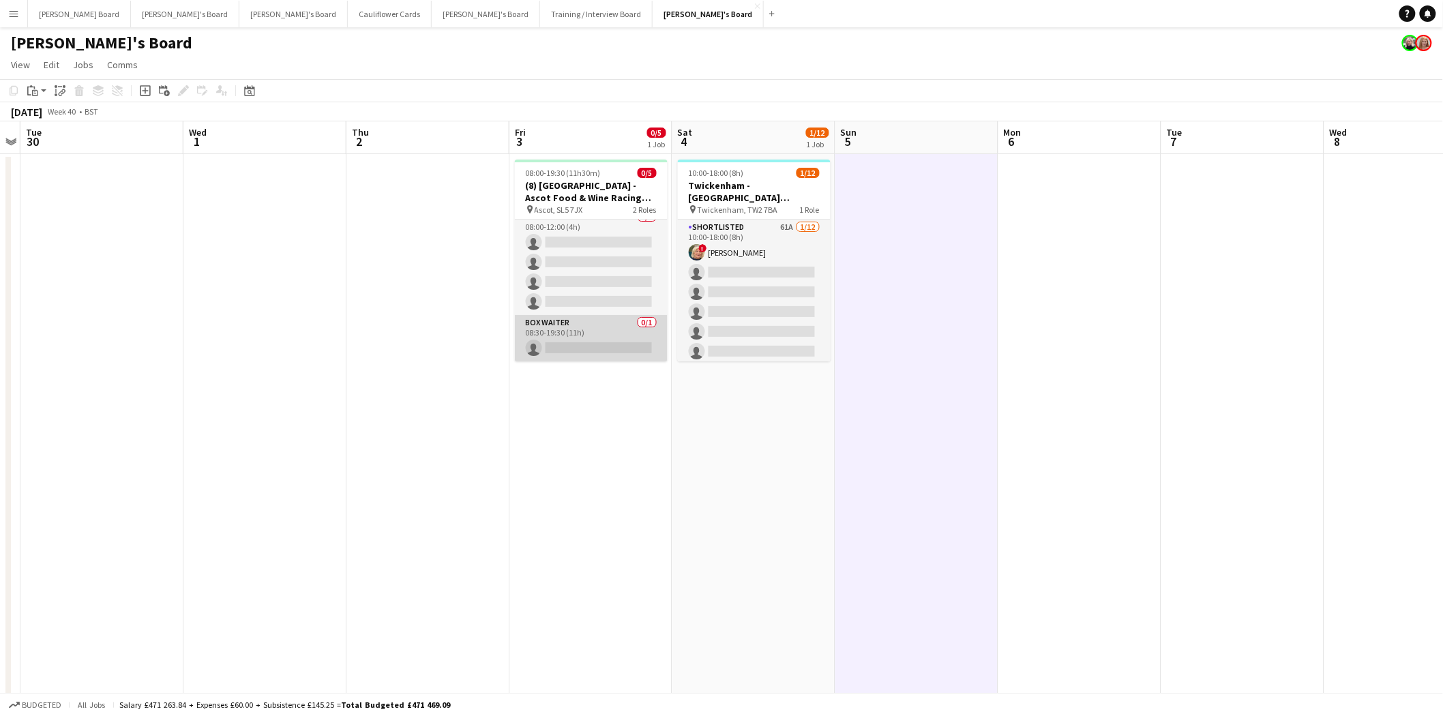
click at [568, 324] on app-card-role "BOX Waiter 0/1 08:30-19:30 (11h) single-neutral-actions" at bounding box center [591, 338] width 153 height 46
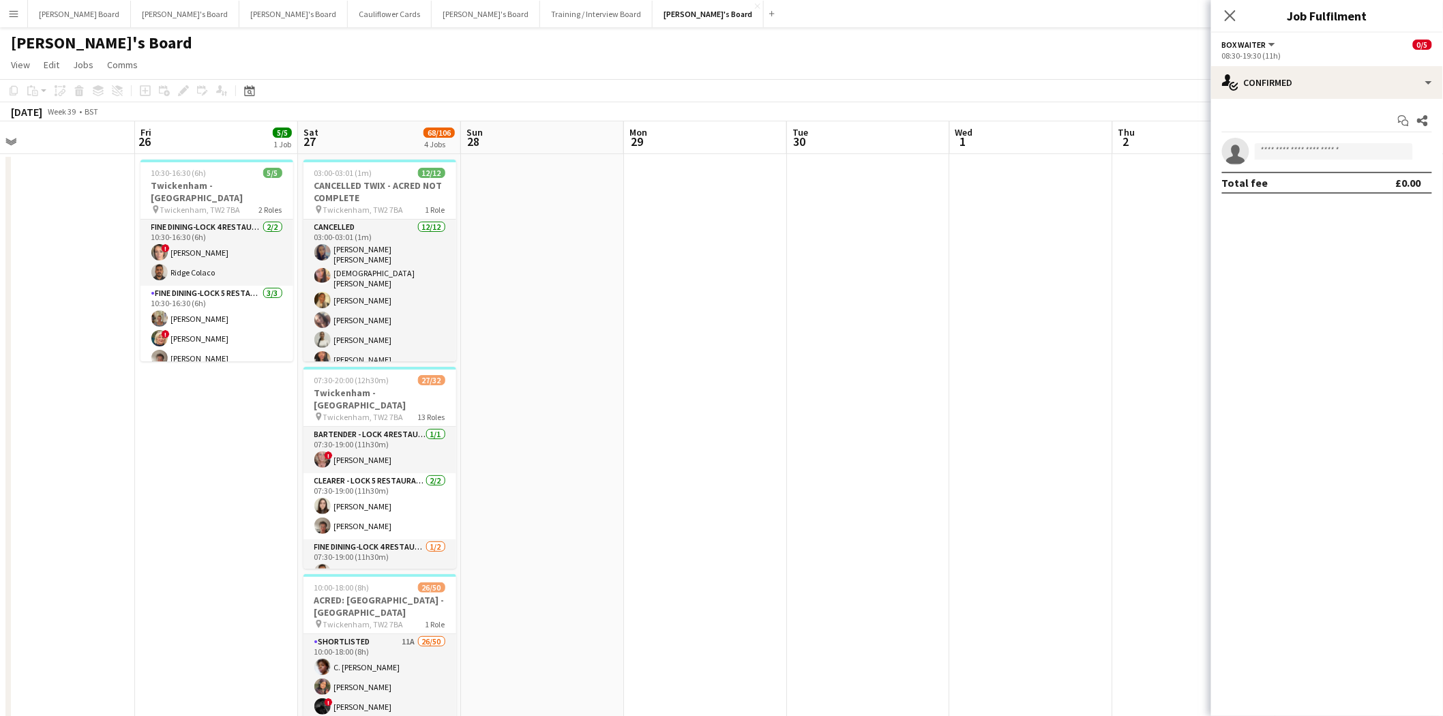
scroll to position [0, 368]
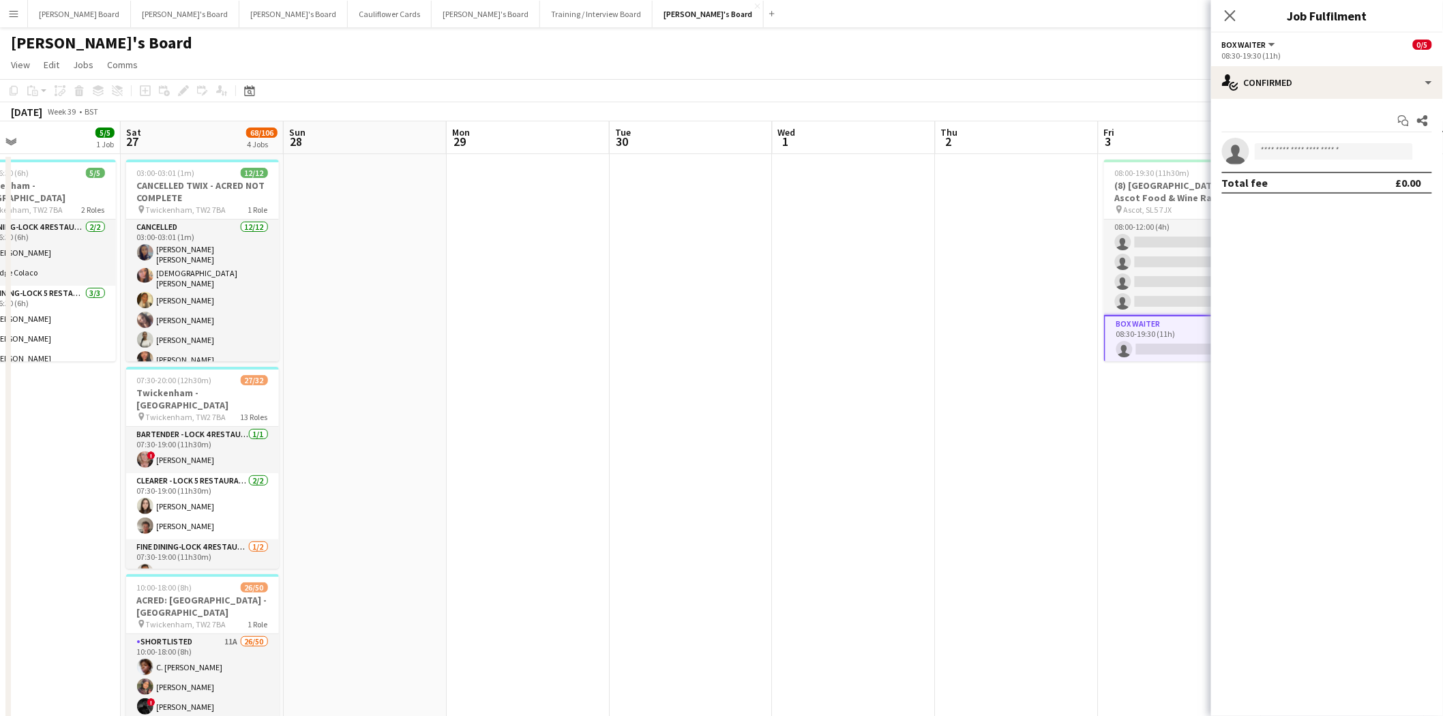
drag, startPoint x: 285, startPoint y: 337, endPoint x: 1413, endPoint y: 334, distance: 1127.7
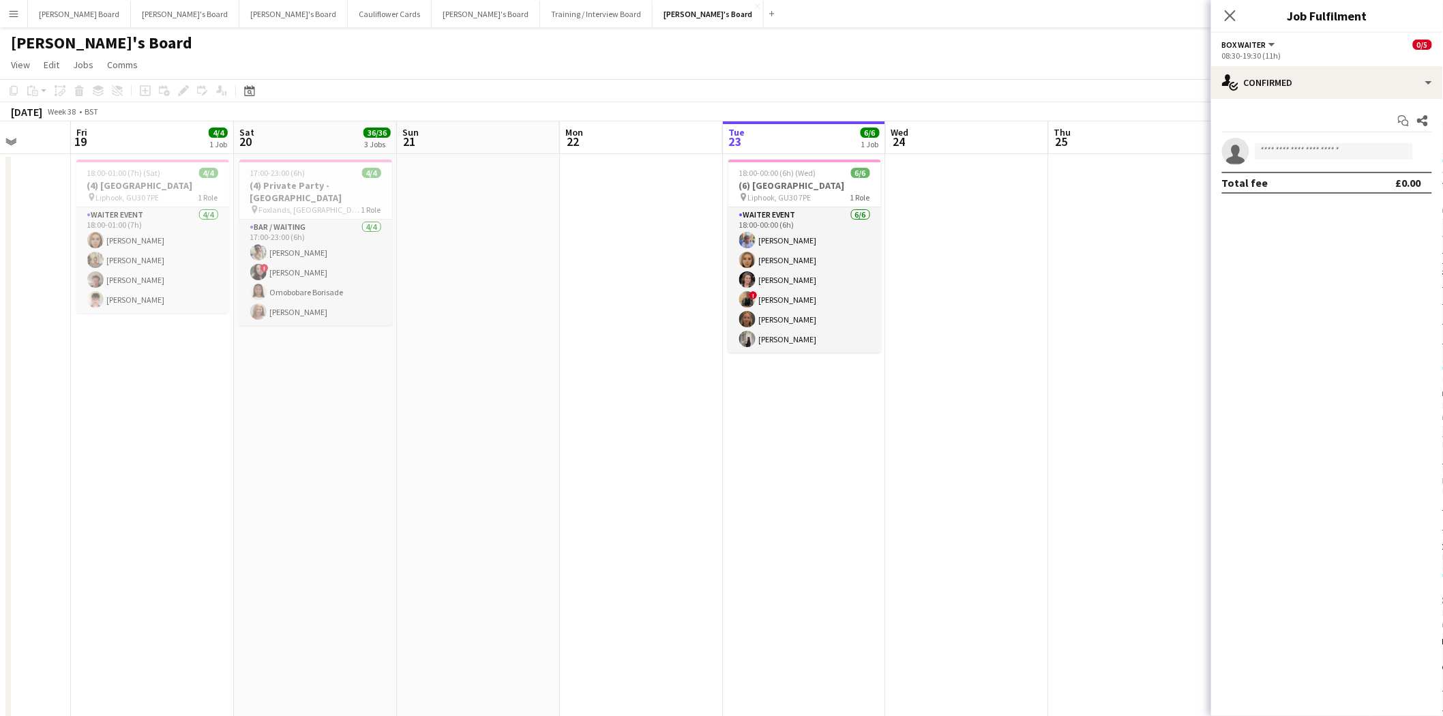
scroll to position [0, 405]
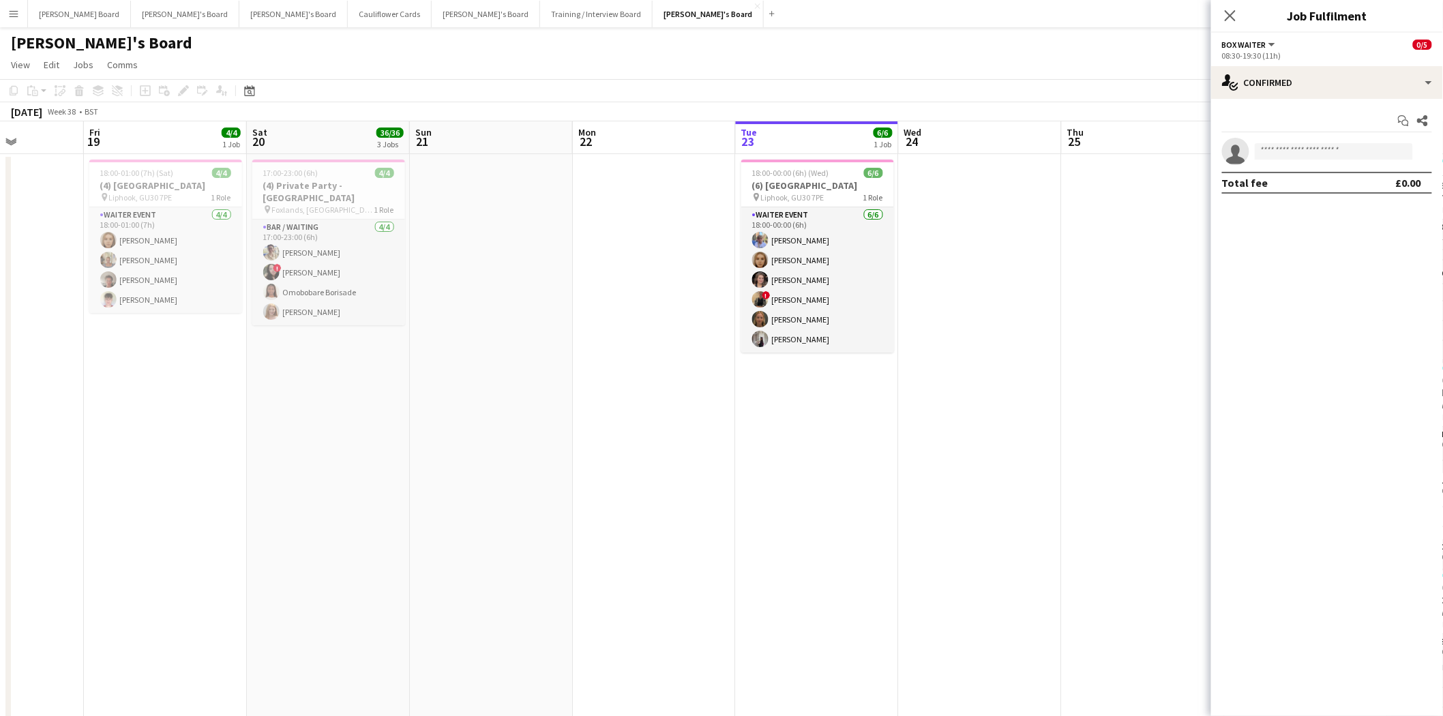
drag, startPoint x: 172, startPoint y: 411, endPoint x: 1439, endPoint y: 411, distance: 1266.8
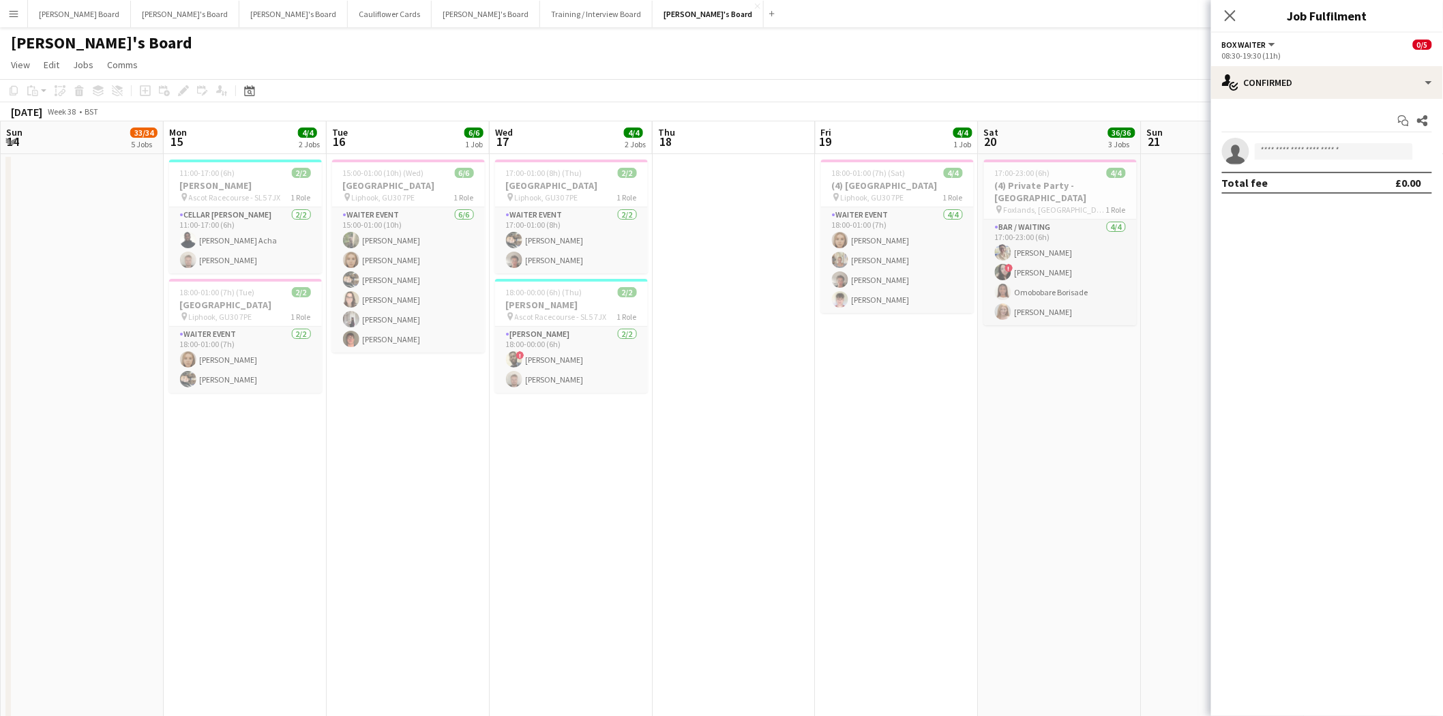
drag, startPoint x: 359, startPoint y: 430, endPoint x: 1400, endPoint y: 408, distance: 1041.3
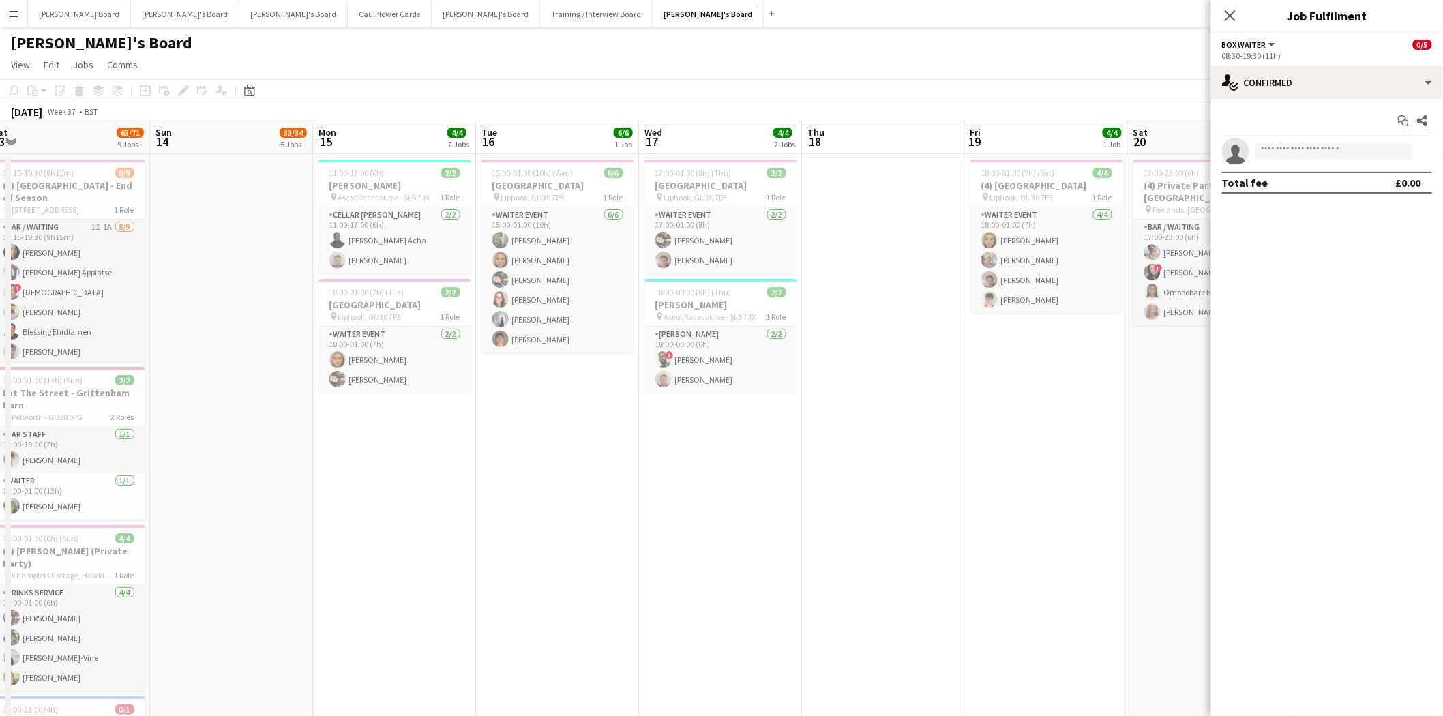
scroll to position [0, 435]
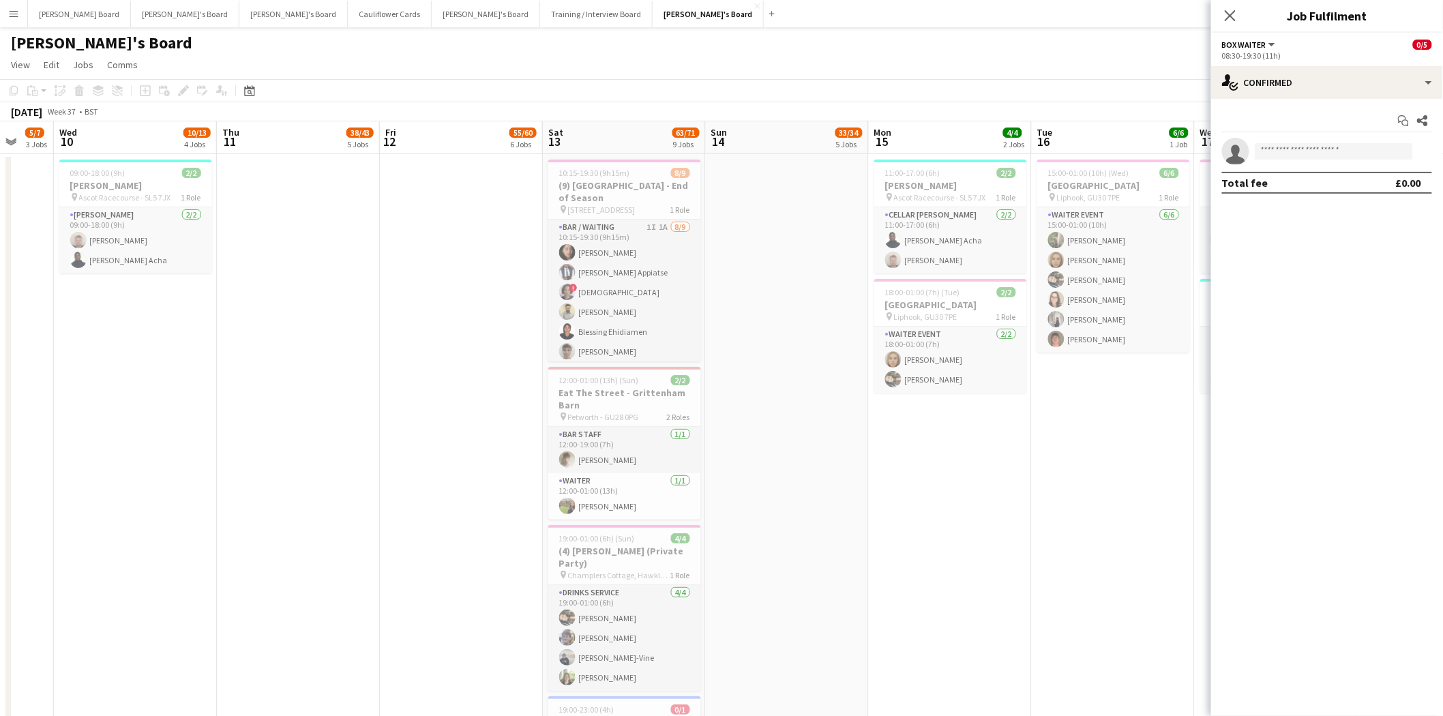
drag, startPoint x: 481, startPoint y: 481, endPoint x: 1447, endPoint y: 496, distance: 965.5
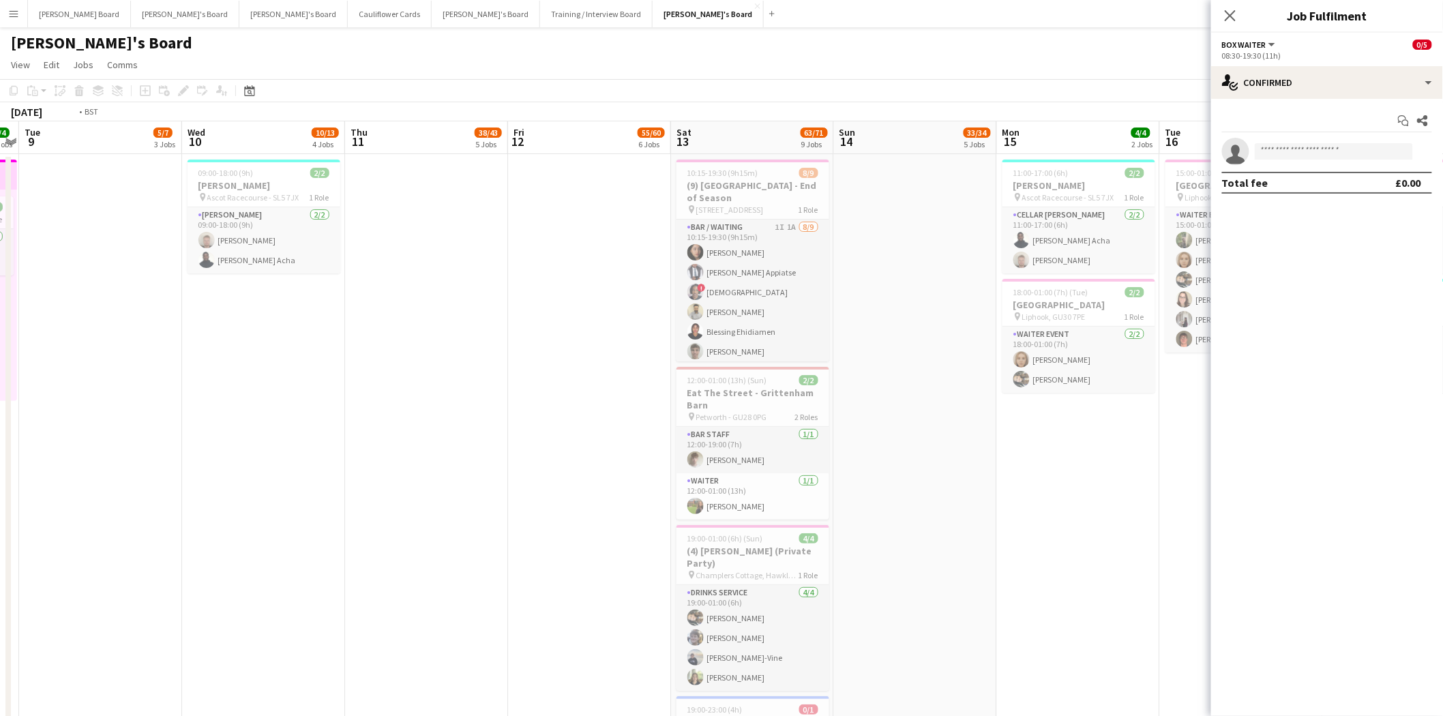
scroll to position [0, 325]
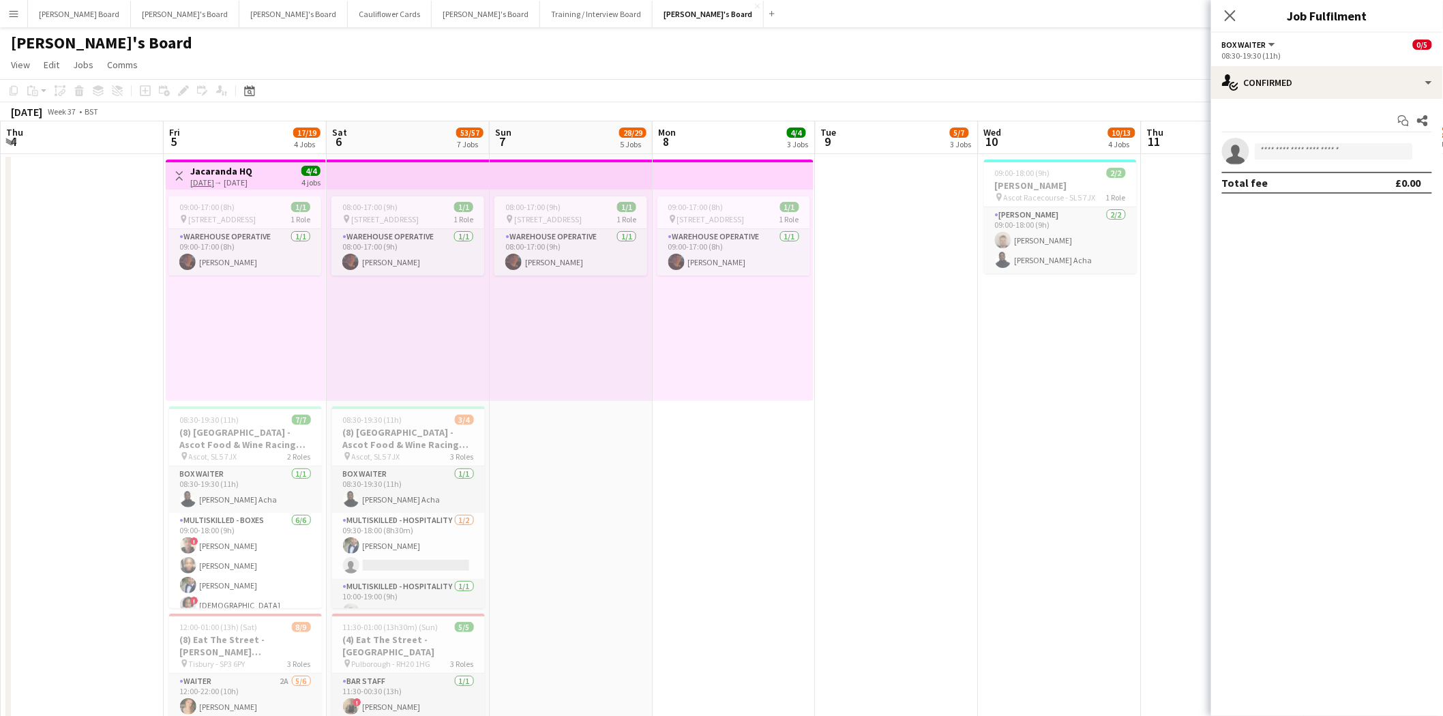
drag, startPoint x: 106, startPoint y: 370, endPoint x: 1430, endPoint y: 425, distance: 1325.2
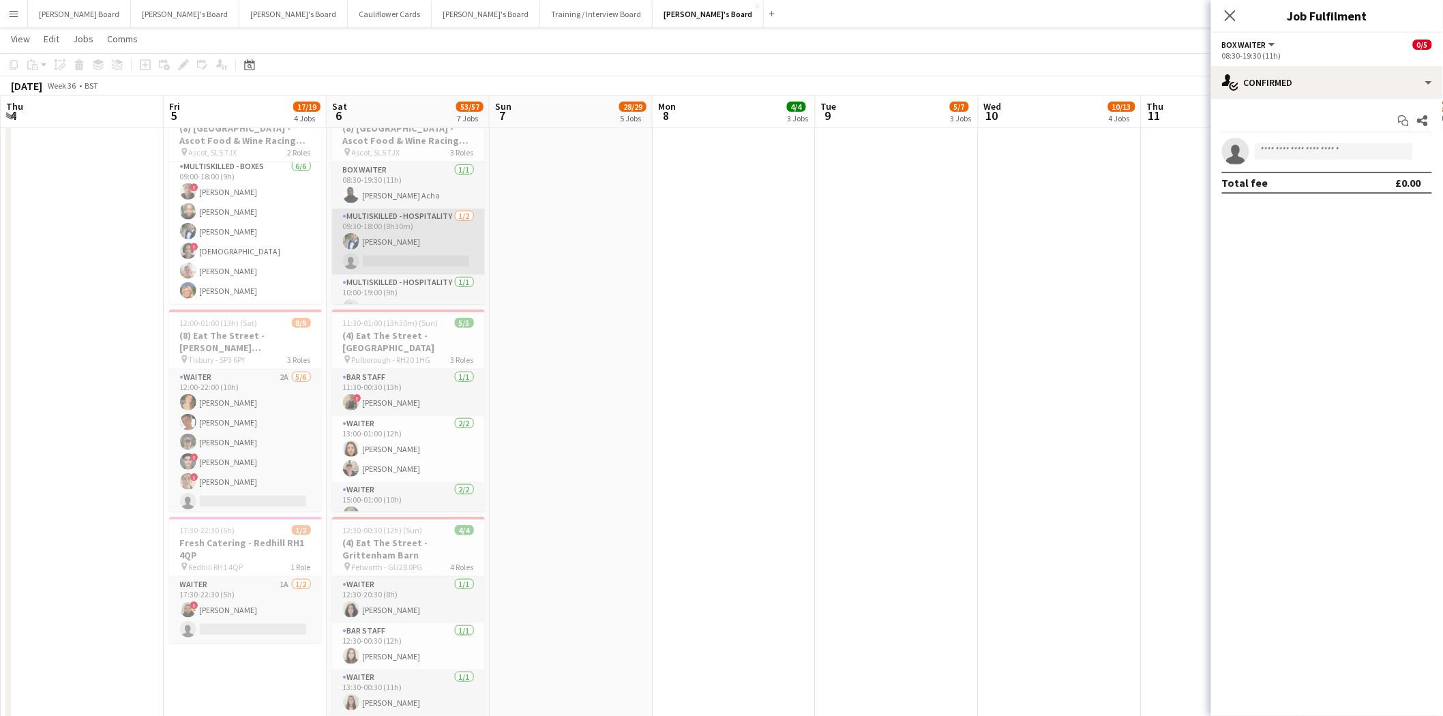
scroll to position [17, 0]
click at [404, 284] on app-card-role "Multiskilled - Hospitality 1/1 10:00-19:00 (9h) Kobiha Jegaruban" at bounding box center [408, 281] width 153 height 46
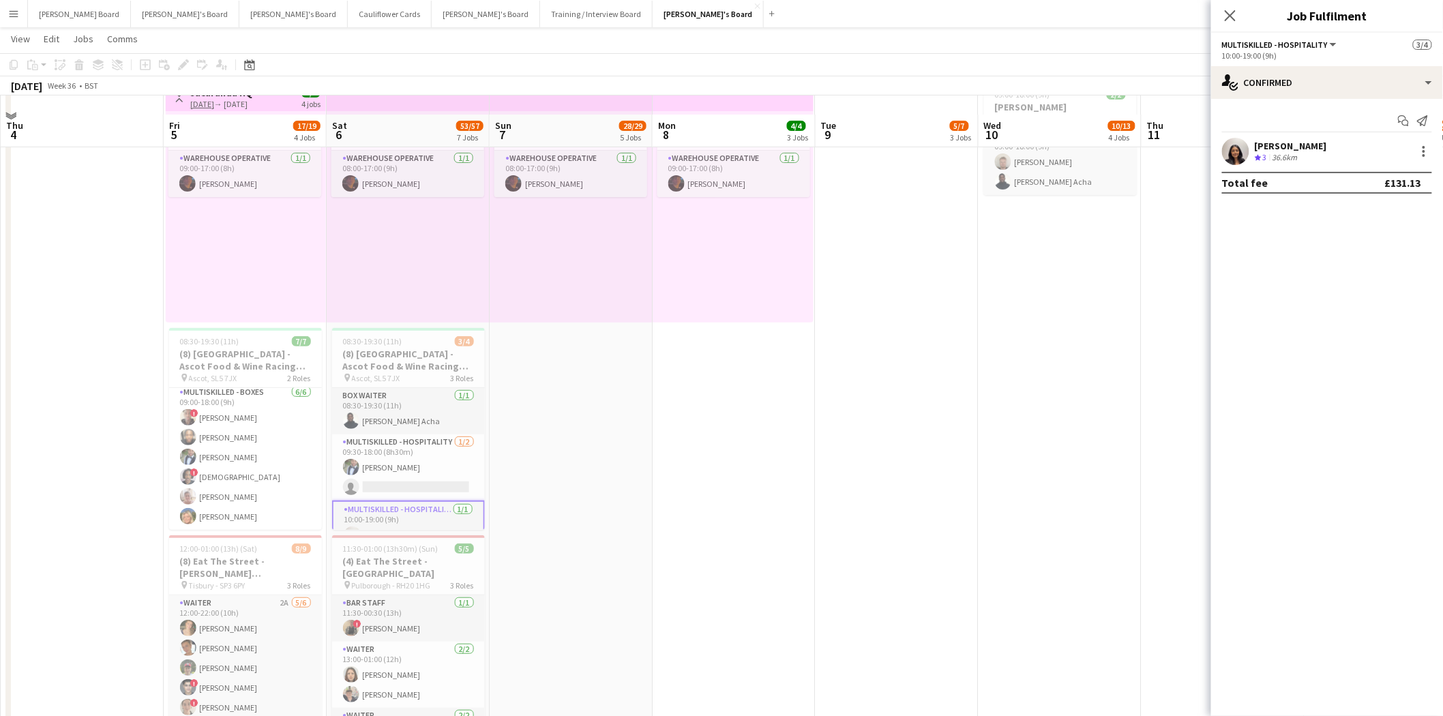
scroll to position [76, 0]
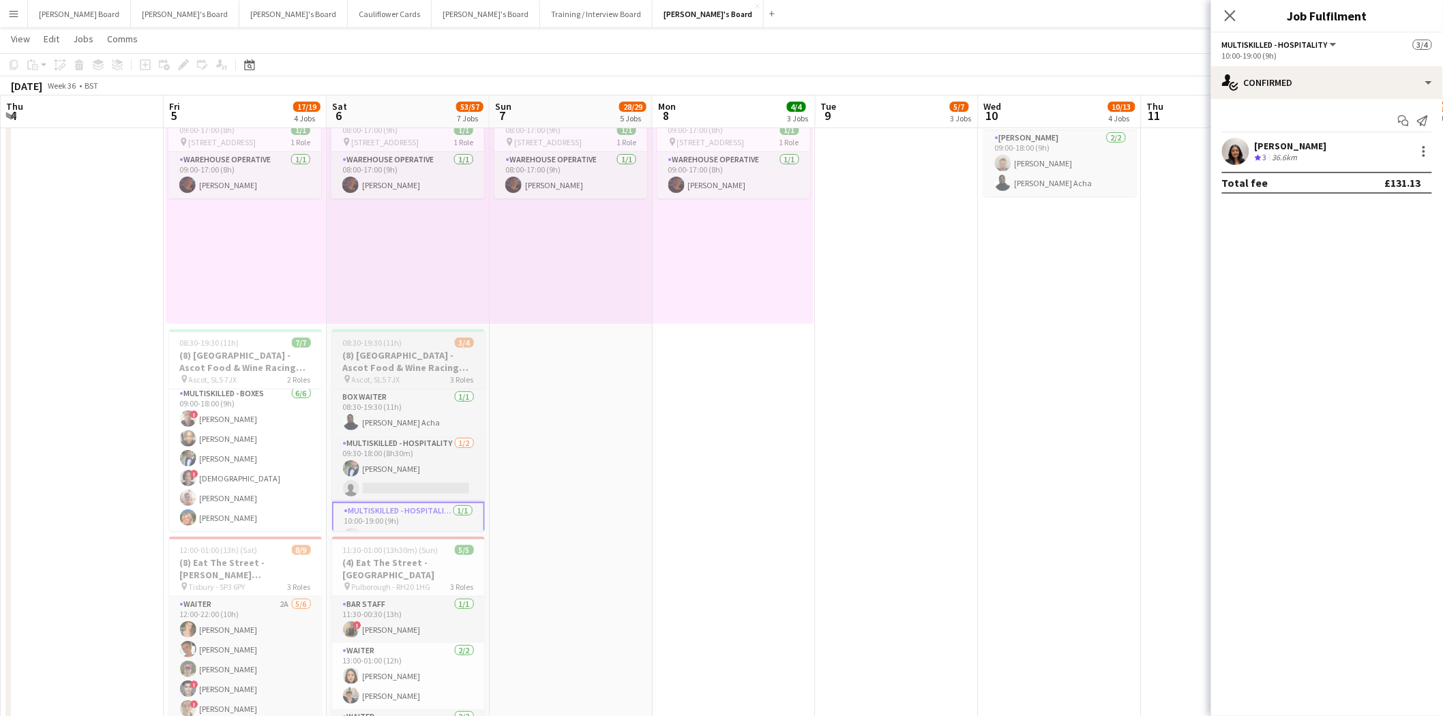
drag, startPoint x: 377, startPoint y: 348, endPoint x: 375, endPoint y: 341, distance: 7.8
click at [378, 349] on h3 "(8) Ascot Racecourse - Ascot Food & Wine Racing Weekend🏇🏼" at bounding box center [408, 361] width 153 height 25
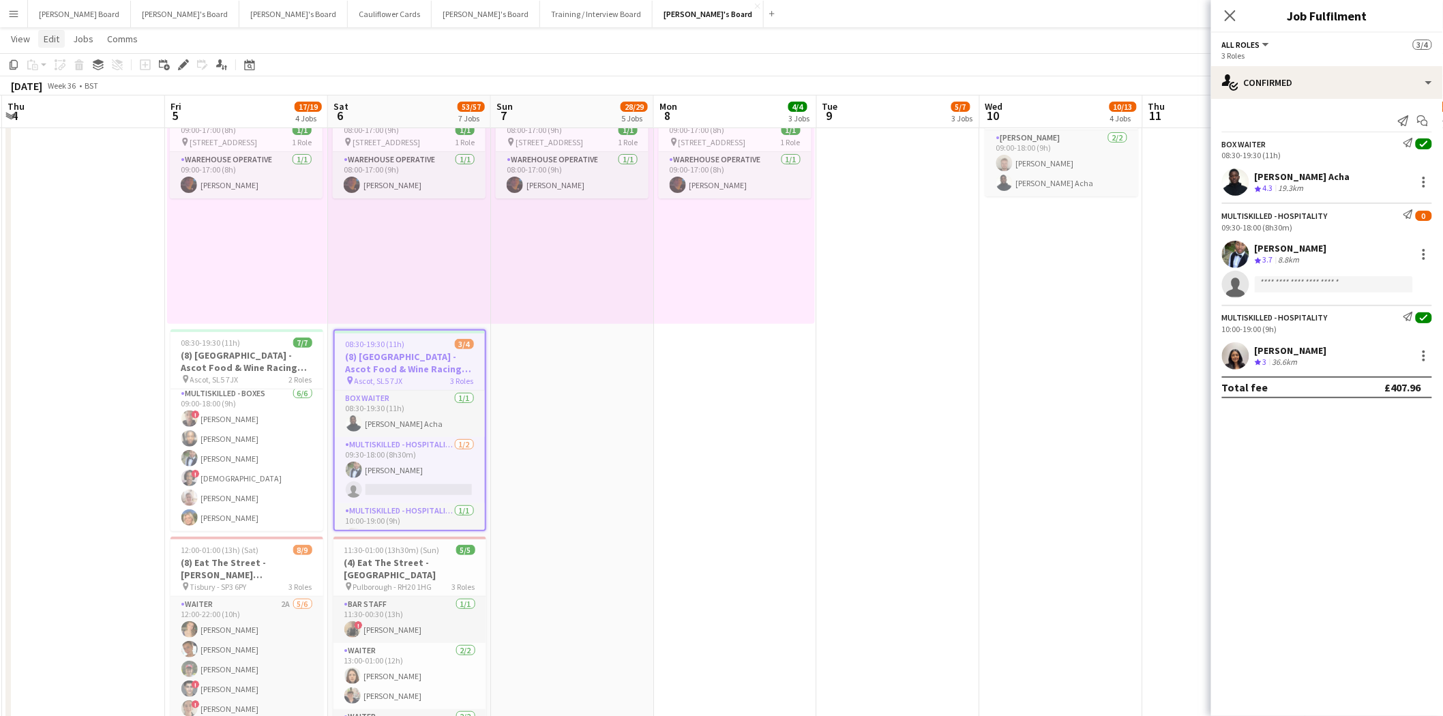
click at [52, 41] on span "Edit" at bounding box center [52, 39] width 16 height 12
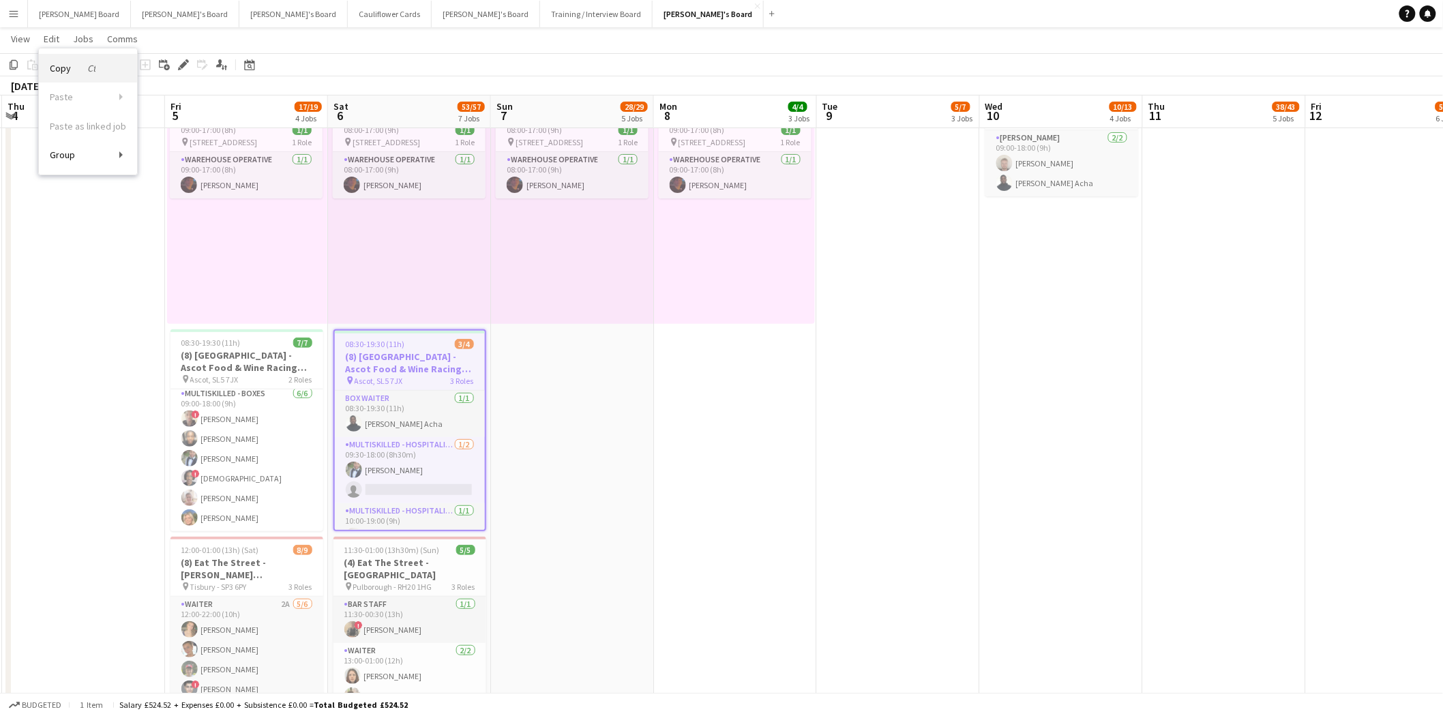
click at [64, 69] on span "Copy Ctrl+C" at bounding box center [73, 68] width 46 height 12
click at [250, 64] on icon "Date picker" at bounding box center [249, 64] width 11 height 11
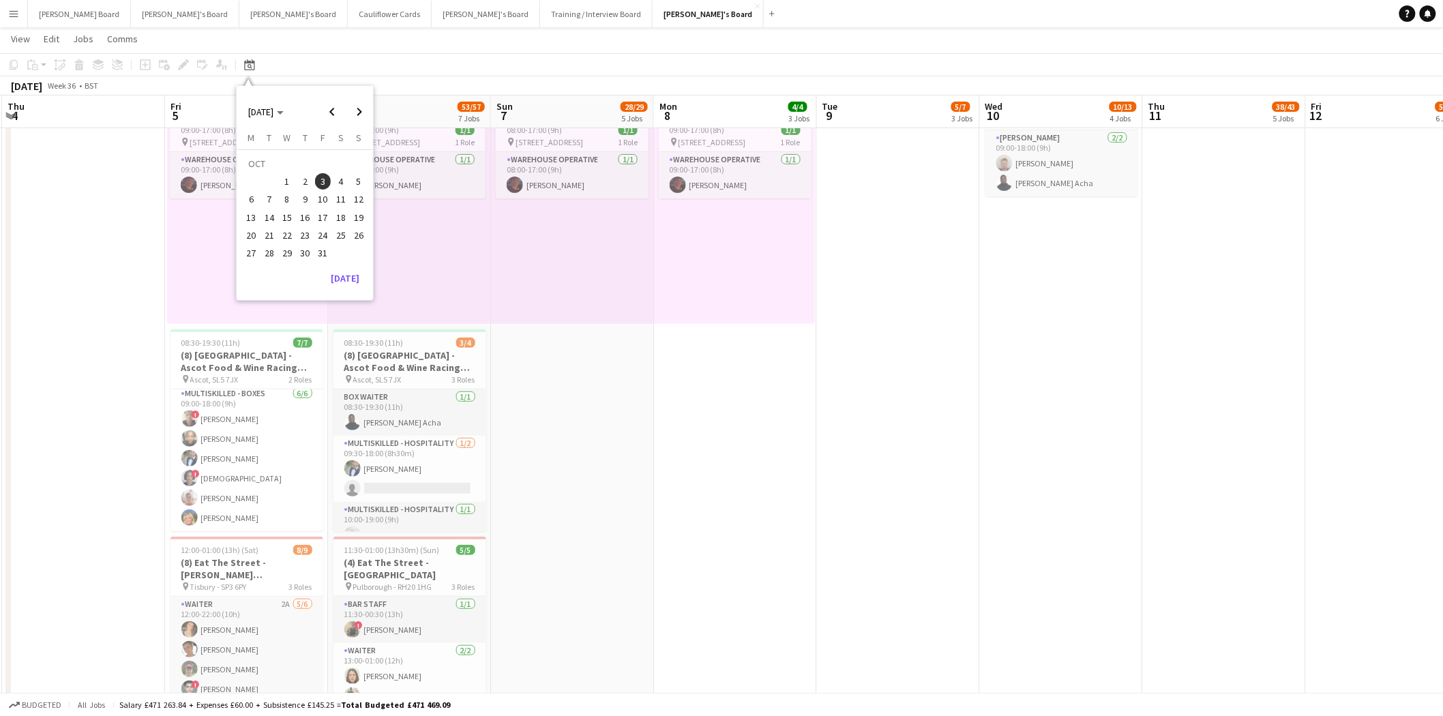
click at [322, 177] on span "3" at bounding box center [323, 181] width 16 height 16
click at [321, 181] on span "3" at bounding box center [323, 181] width 16 height 16
click at [338, 176] on span "4" at bounding box center [341, 181] width 16 height 16
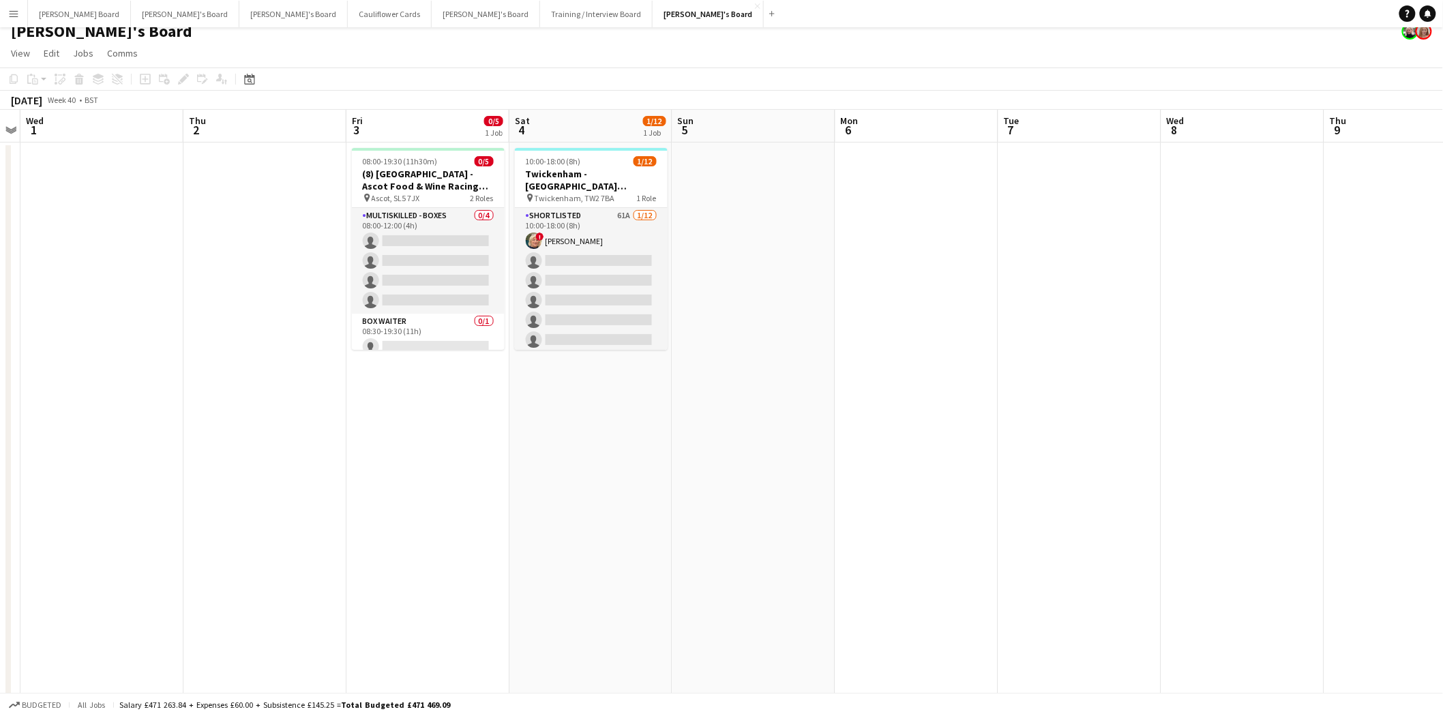
scroll to position [0, 0]
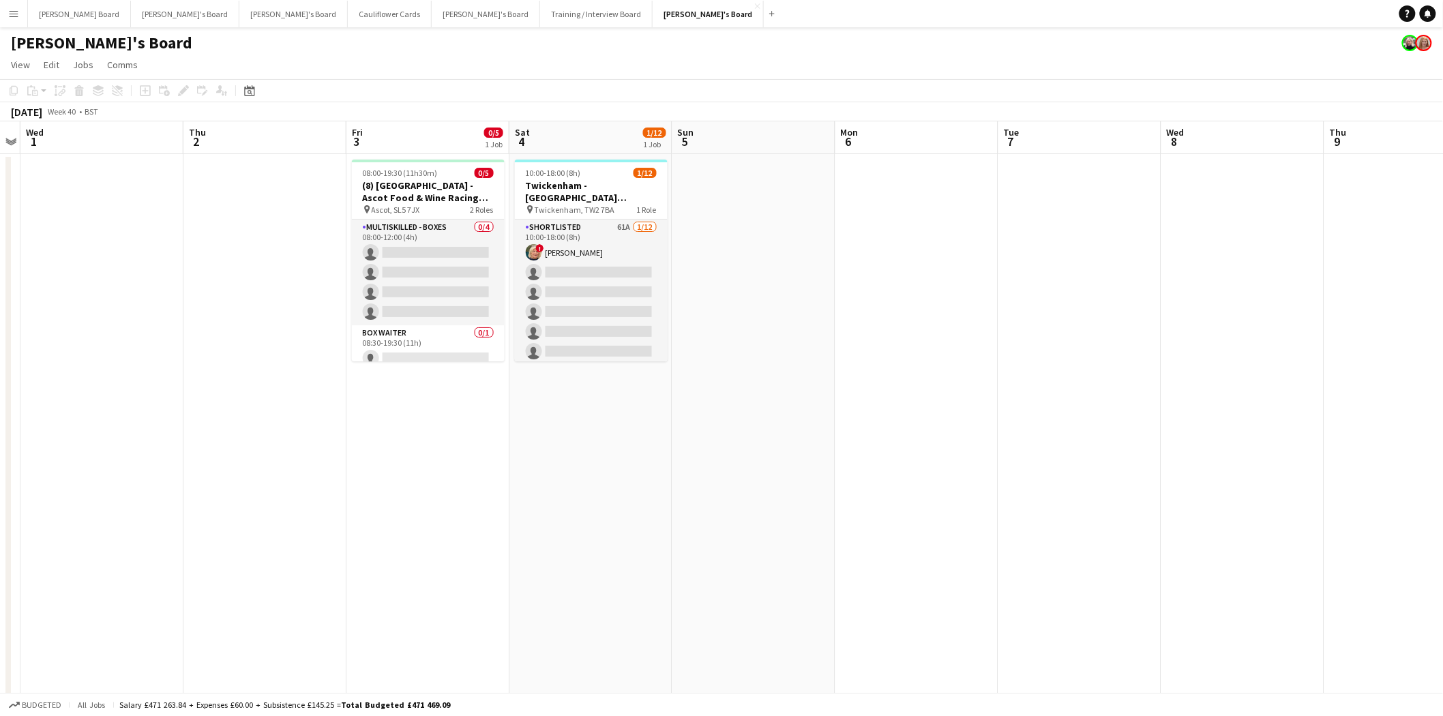
click at [395, 434] on app-date-cell "08:00-19:30 (11h30m) 0/5 (8) Ascot Racecourse - Ascot Food & Wine Racing Weeken…" at bounding box center [427, 705] width 163 height 1103
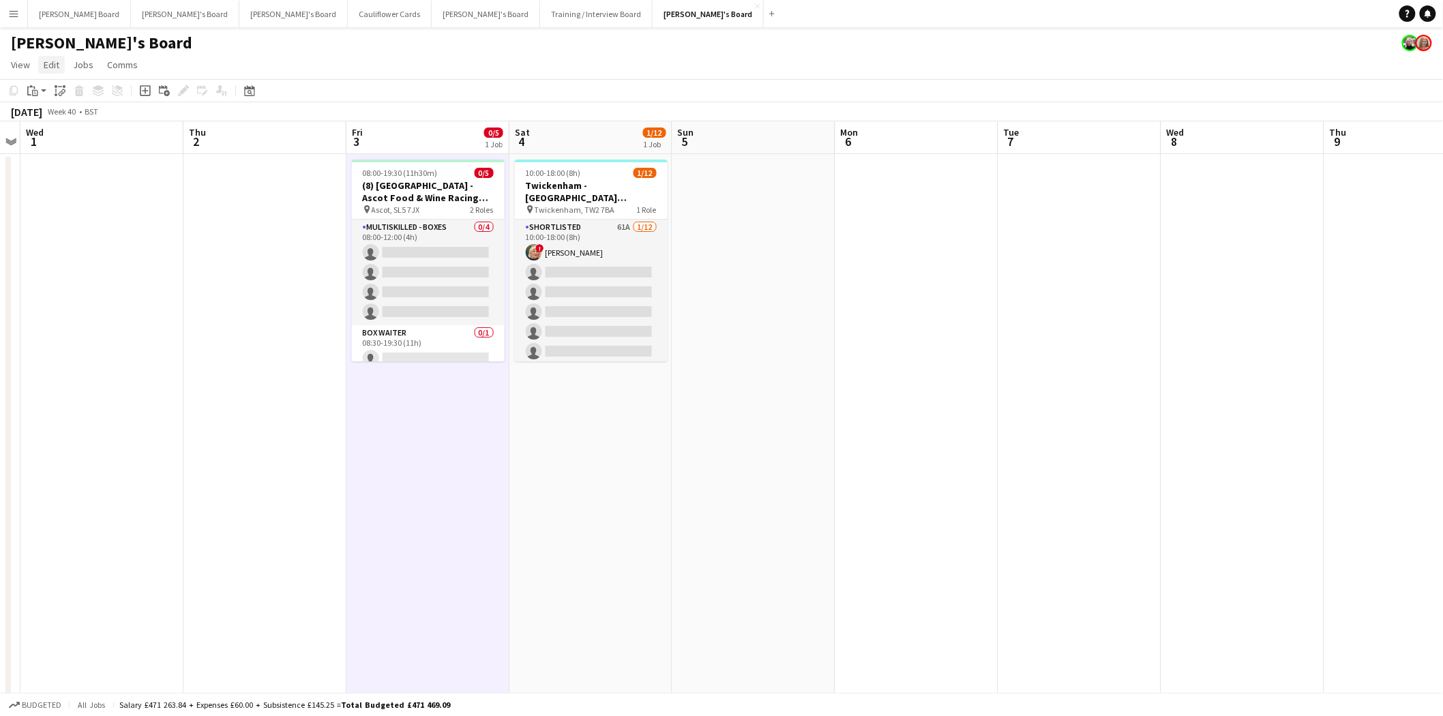
click at [44, 65] on span "Edit" at bounding box center [52, 65] width 16 height 12
click at [181, 130] on span "Without Crew Ctrl+V" at bounding box center [185, 129] width 79 height 12
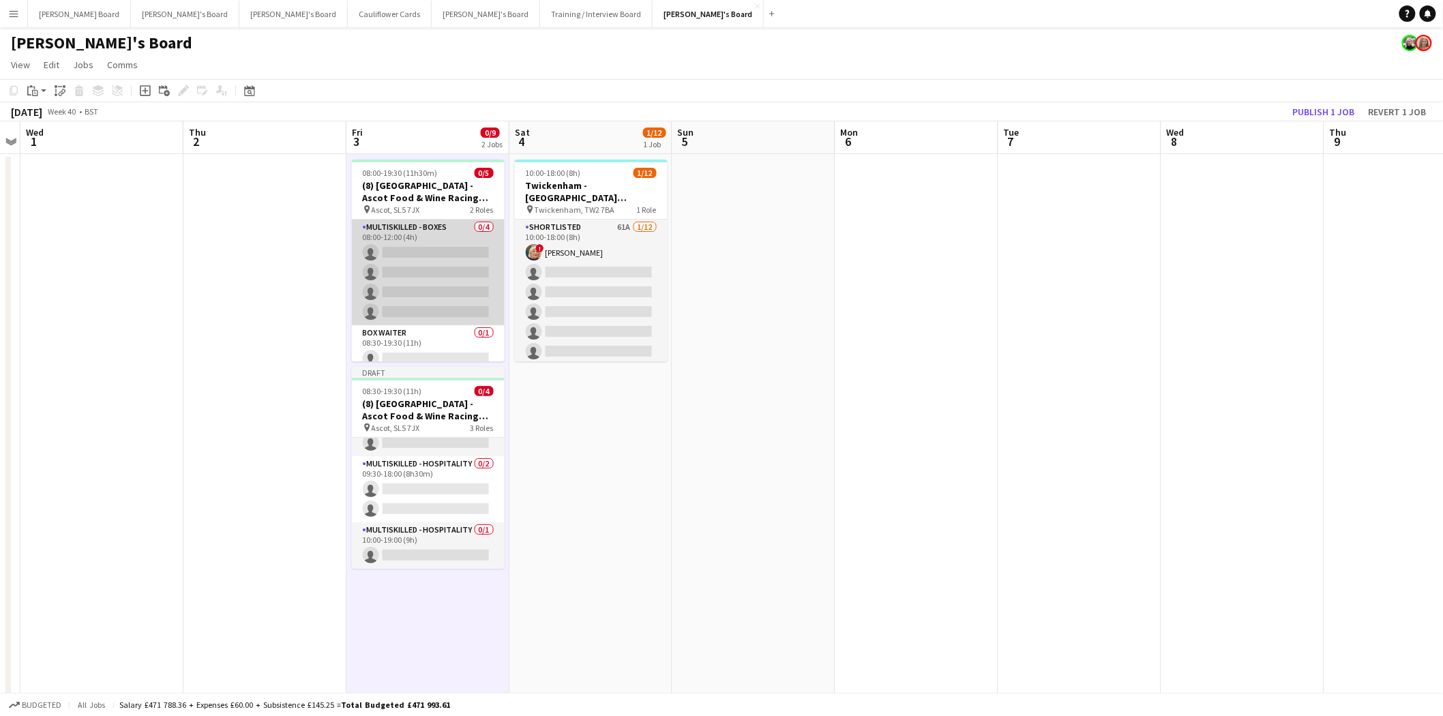
scroll to position [10, 0]
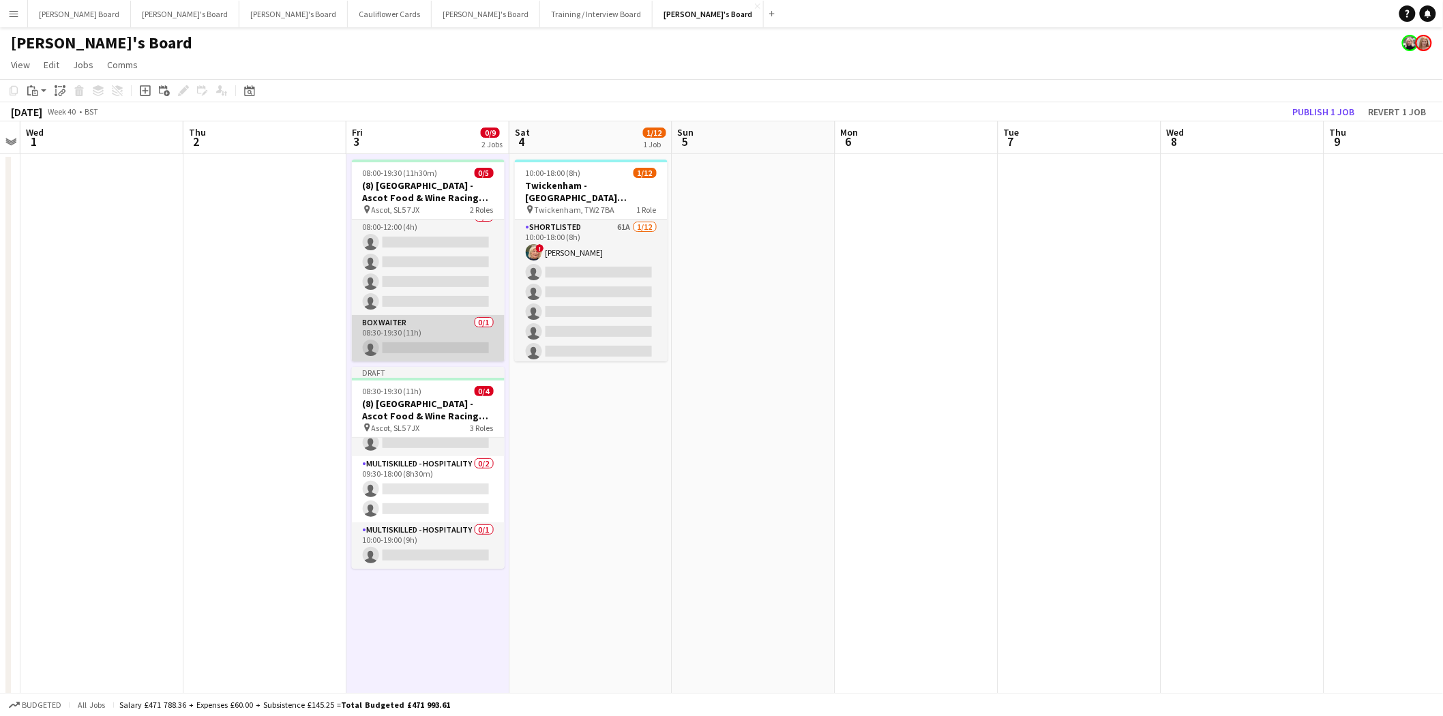
click at [428, 330] on app-card-role "BOX Waiter 0/1 08:30-19:30 (11h) single-neutral-actions" at bounding box center [428, 338] width 153 height 46
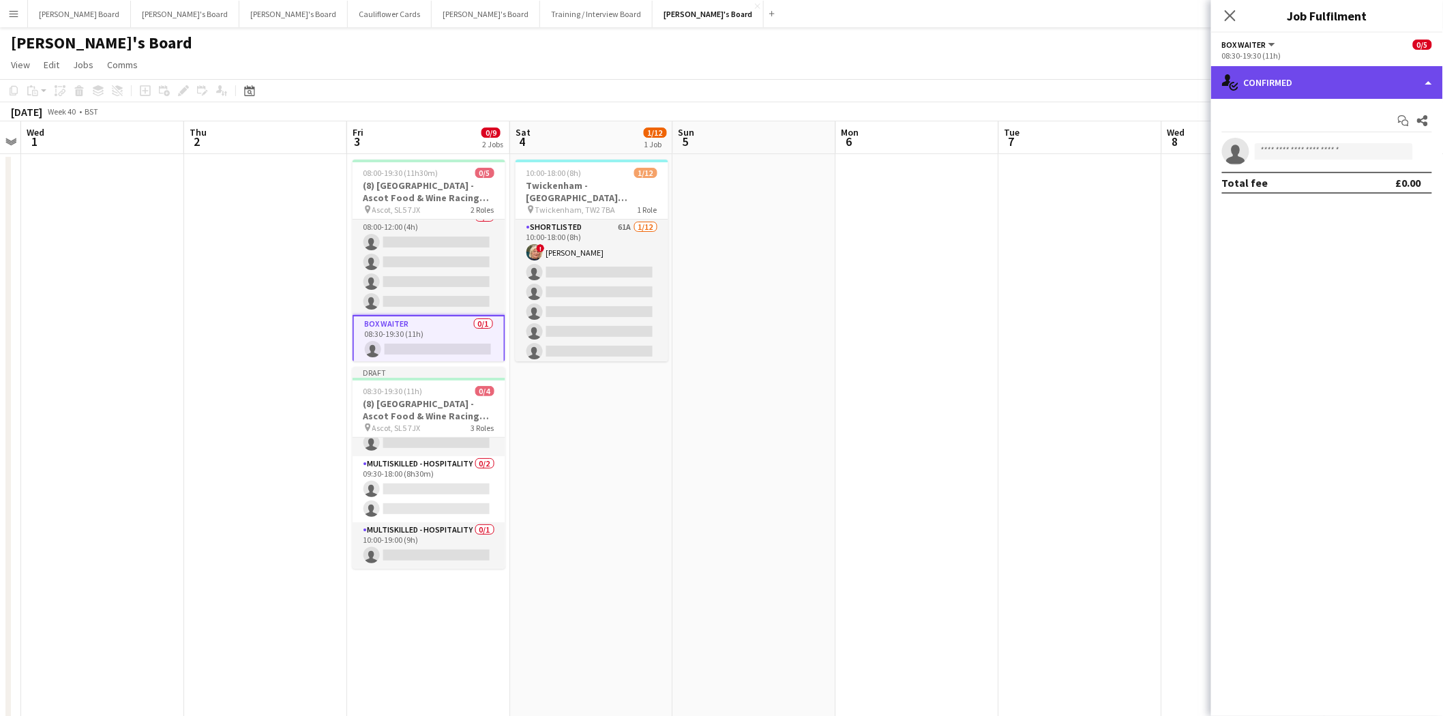
drag, startPoint x: 1299, startPoint y: 84, endPoint x: 1353, endPoint y: 184, distance: 113.8
click at [1299, 85] on div "single-neutral-actions-check-2 Confirmed" at bounding box center [1327, 82] width 232 height 33
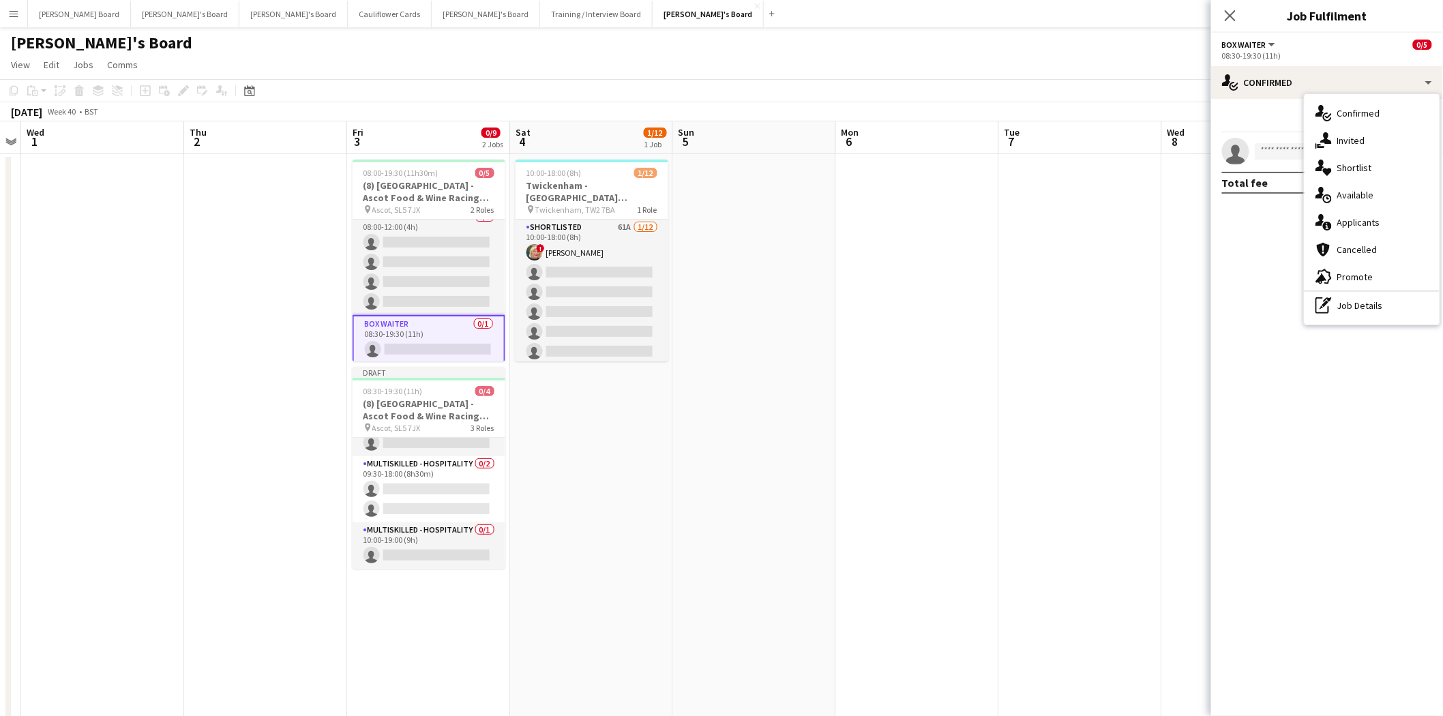
click at [1351, 304] on div "pen-write Job Details" at bounding box center [1371, 305] width 135 height 27
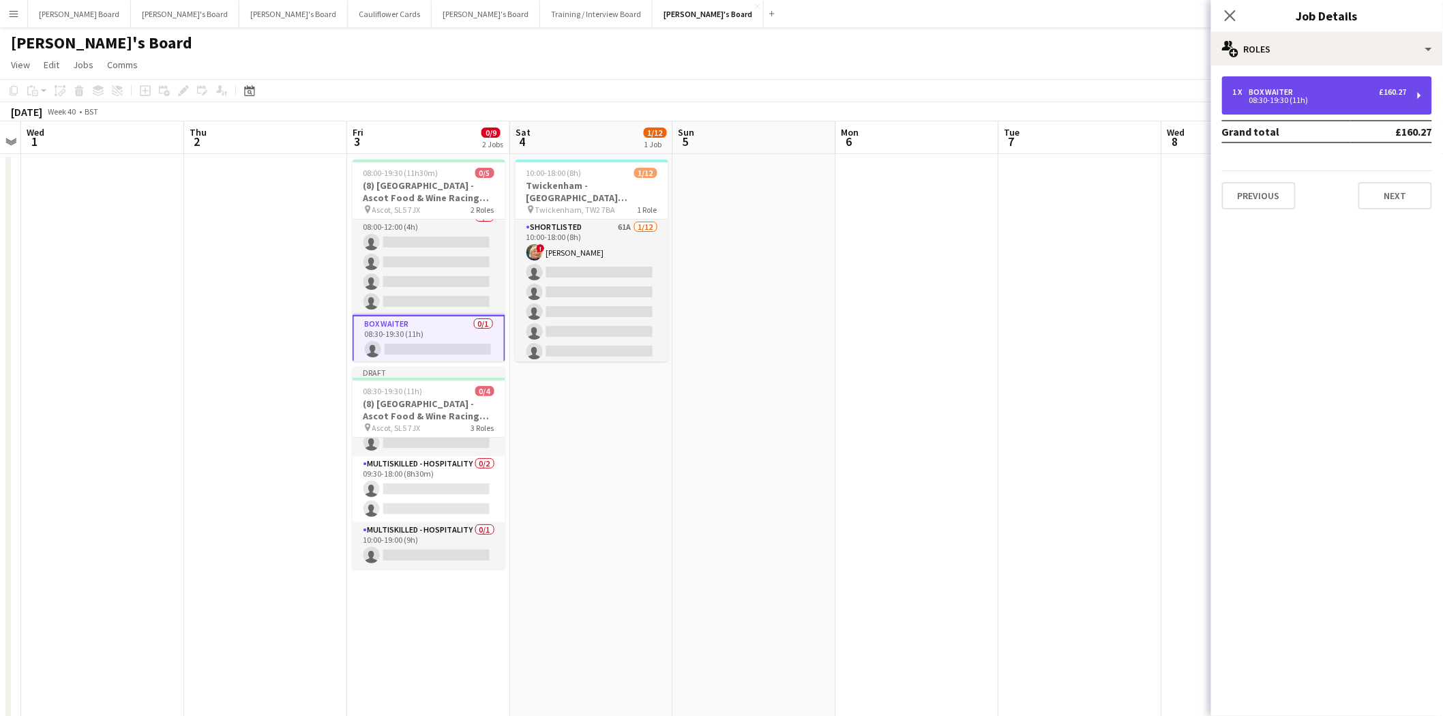
click at [1297, 97] on div "08:30-19:30 (11h)" at bounding box center [1320, 100] width 174 height 7
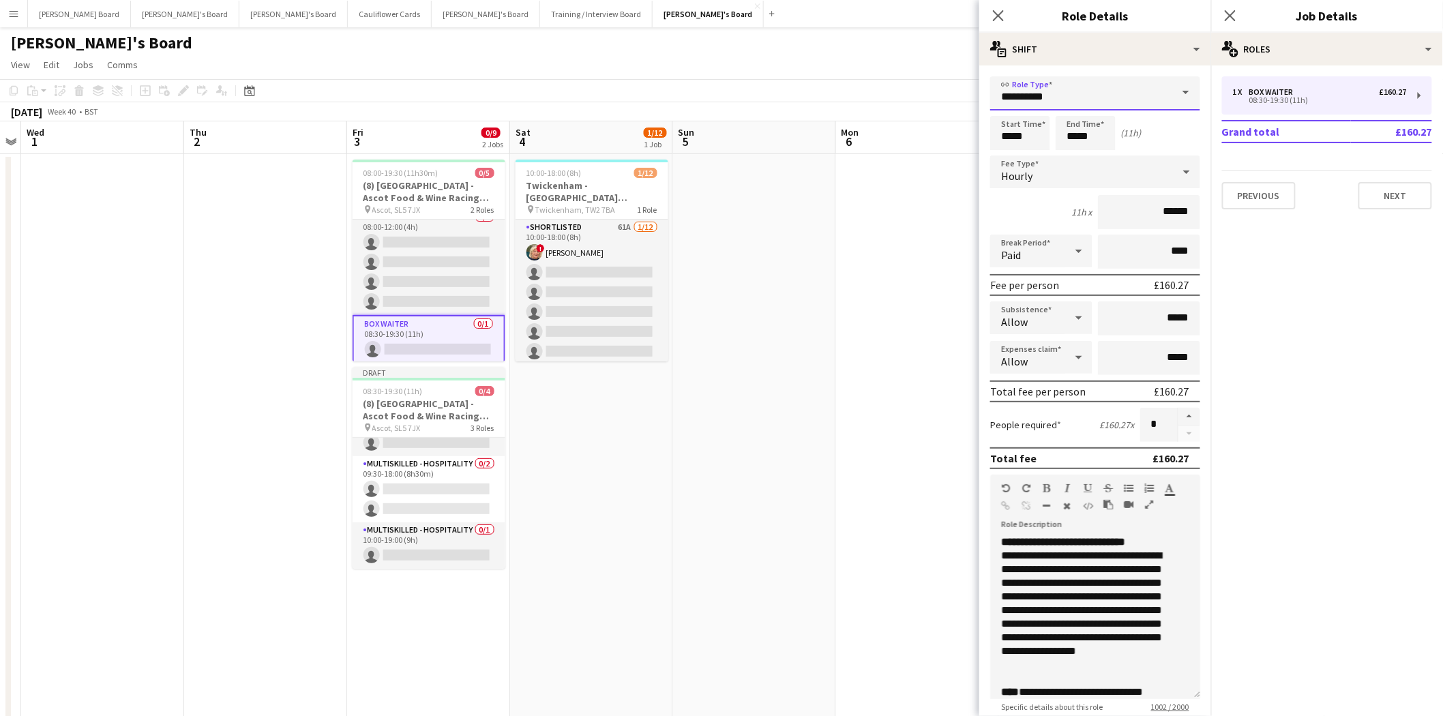
drag, startPoint x: 1075, startPoint y: 100, endPoint x: 807, endPoint y: 103, distance: 268.0
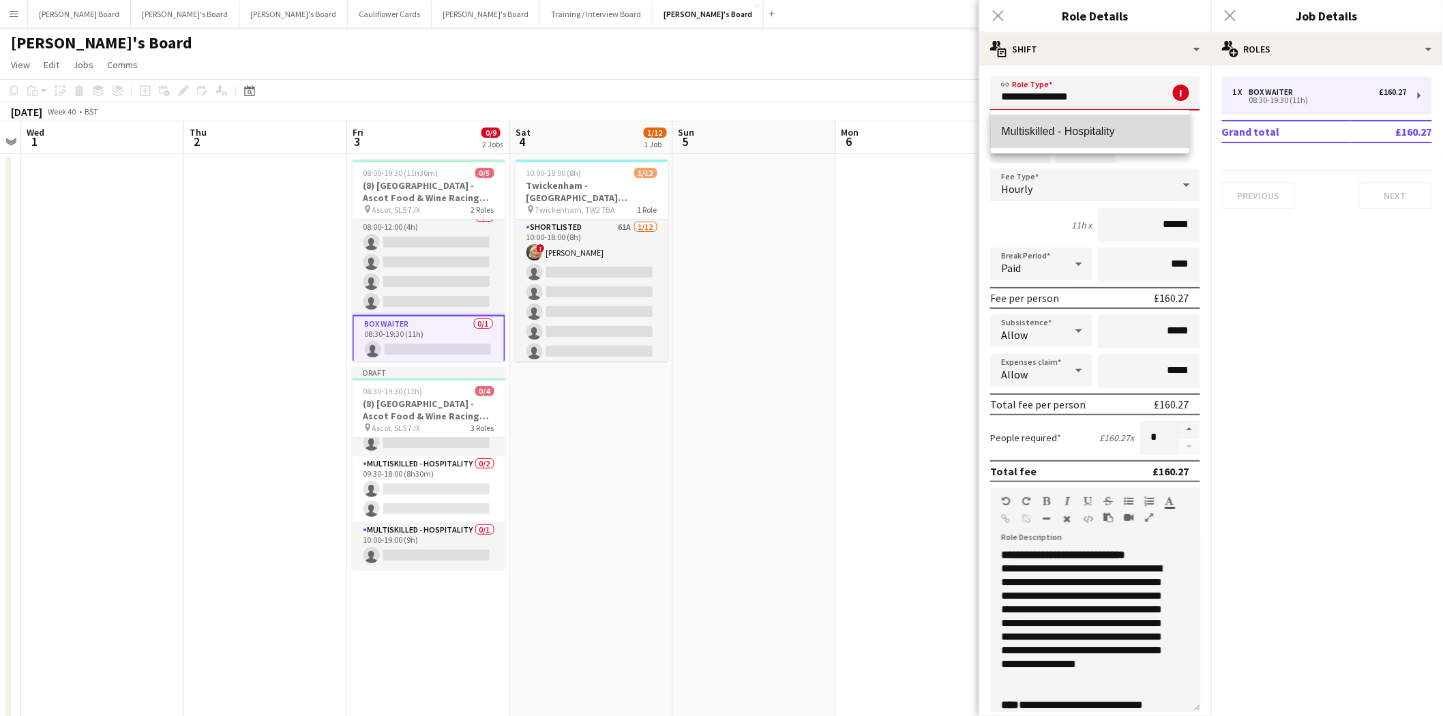
click at [1049, 125] on span "Multiskilled - Hospitality" at bounding box center [1090, 131] width 177 height 13
type input "**********"
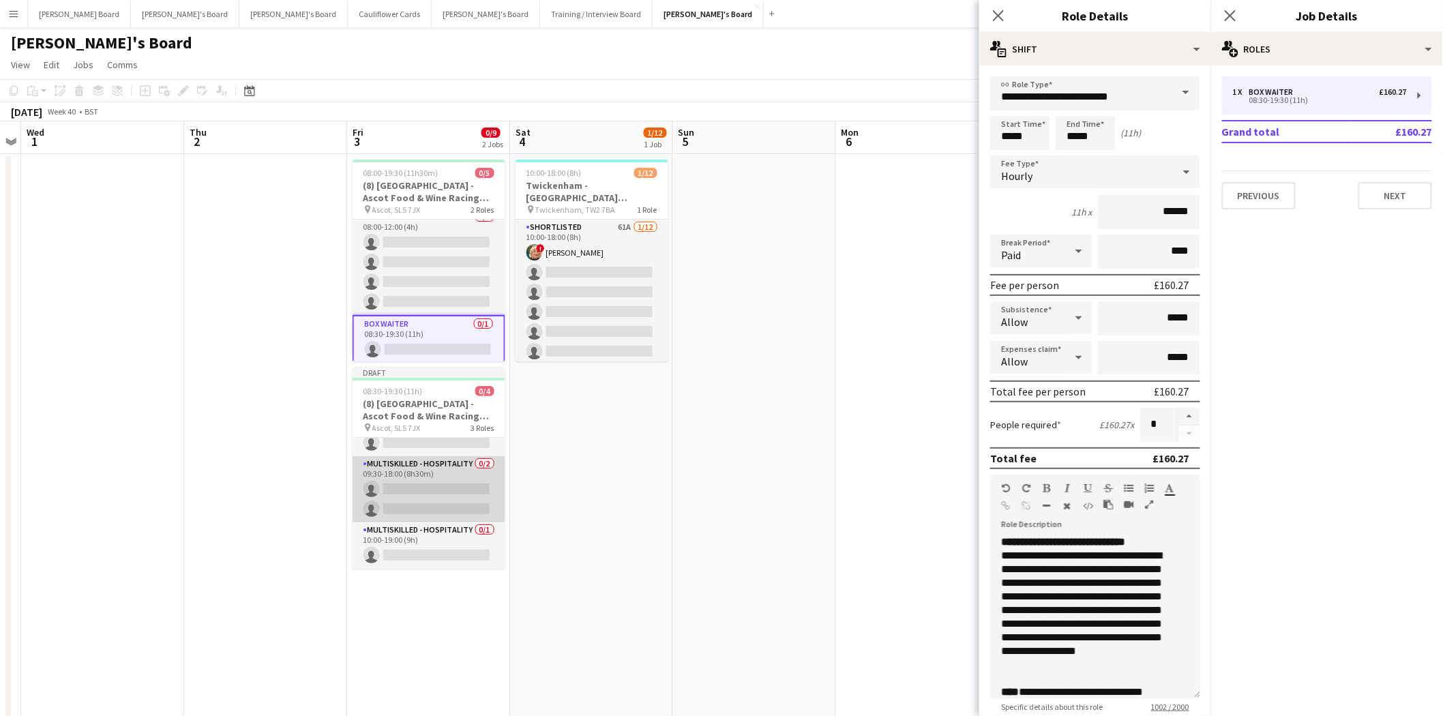
click at [443, 473] on app-card-role "Multiskilled - Hospitality 0/2 09:30-18:00 (8h30m) single-neutral-actions singl…" at bounding box center [428, 489] width 153 height 66
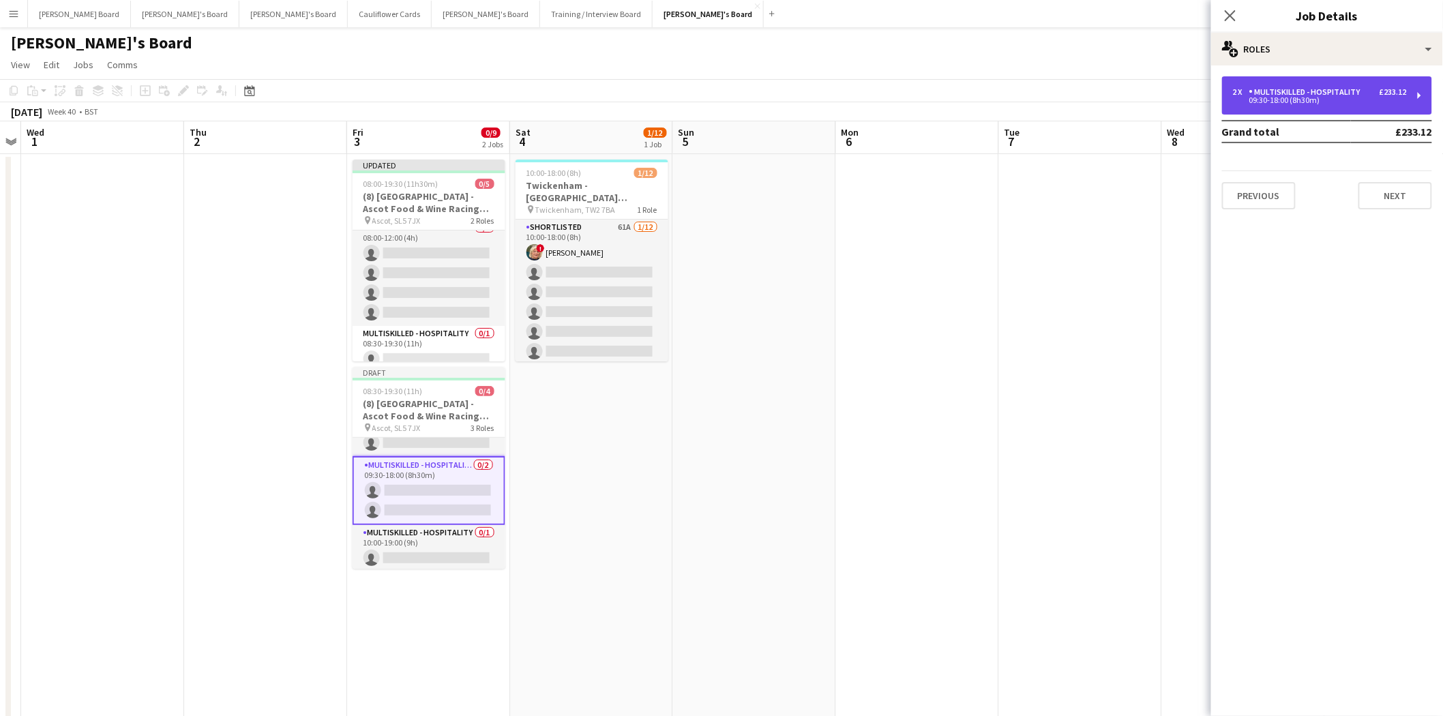
drag, startPoint x: 1299, startPoint y: 93, endPoint x: 1300, endPoint y: 117, distance: 23.2
click at [1300, 93] on div "Multiskilled - Hospitality" at bounding box center [1307, 92] width 117 height 10
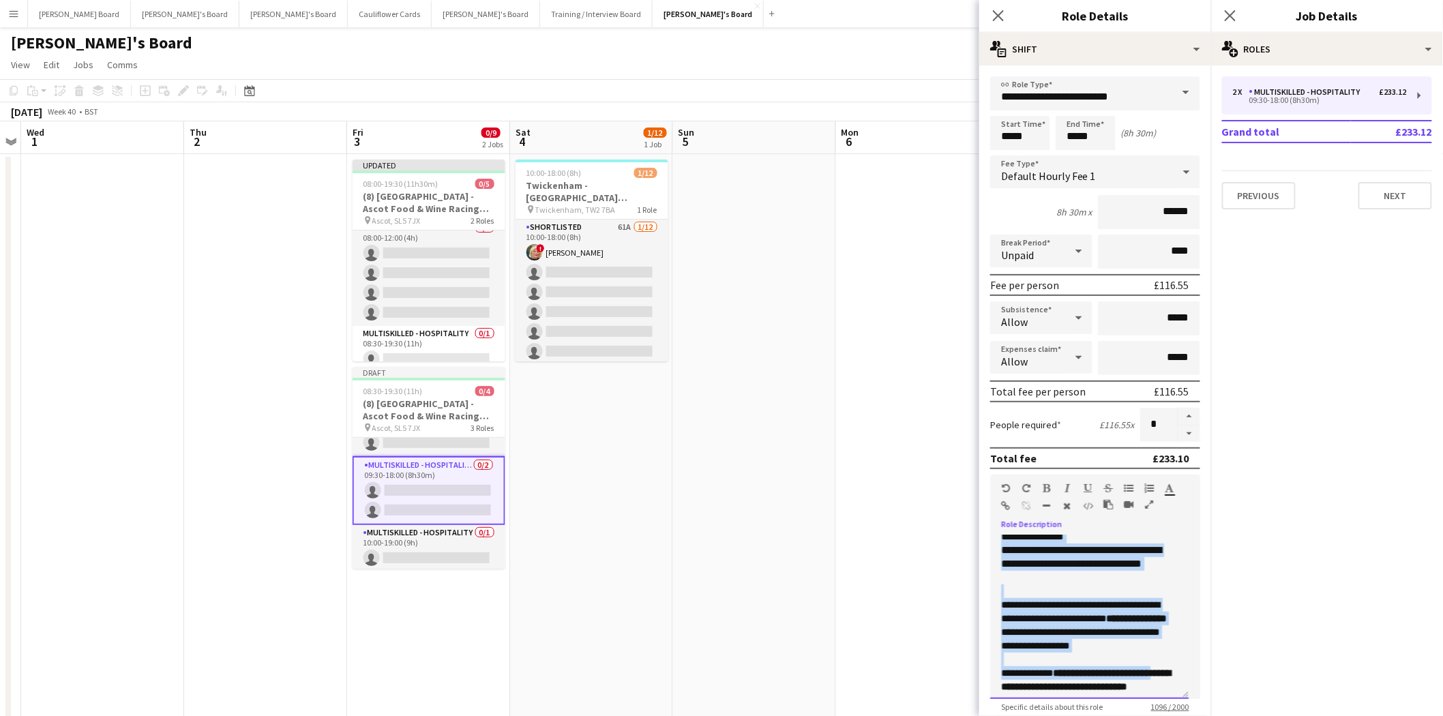
scroll to position [201, 0]
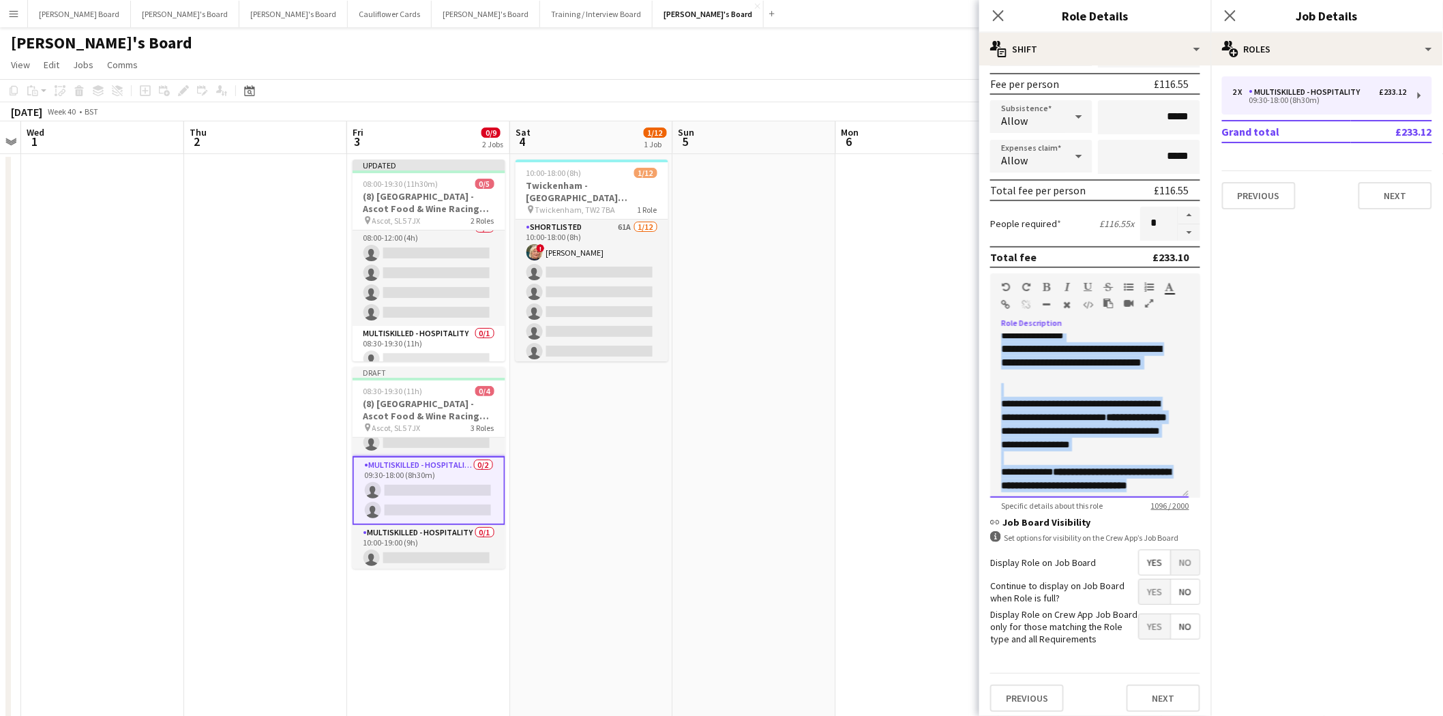
drag, startPoint x: 1001, startPoint y: 535, endPoint x: 1113, endPoint y: 399, distance: 176.8
click at [1188, 573] on form "**********" at bounding box center [1095, 298] width 232 height 847
copy div "**********"
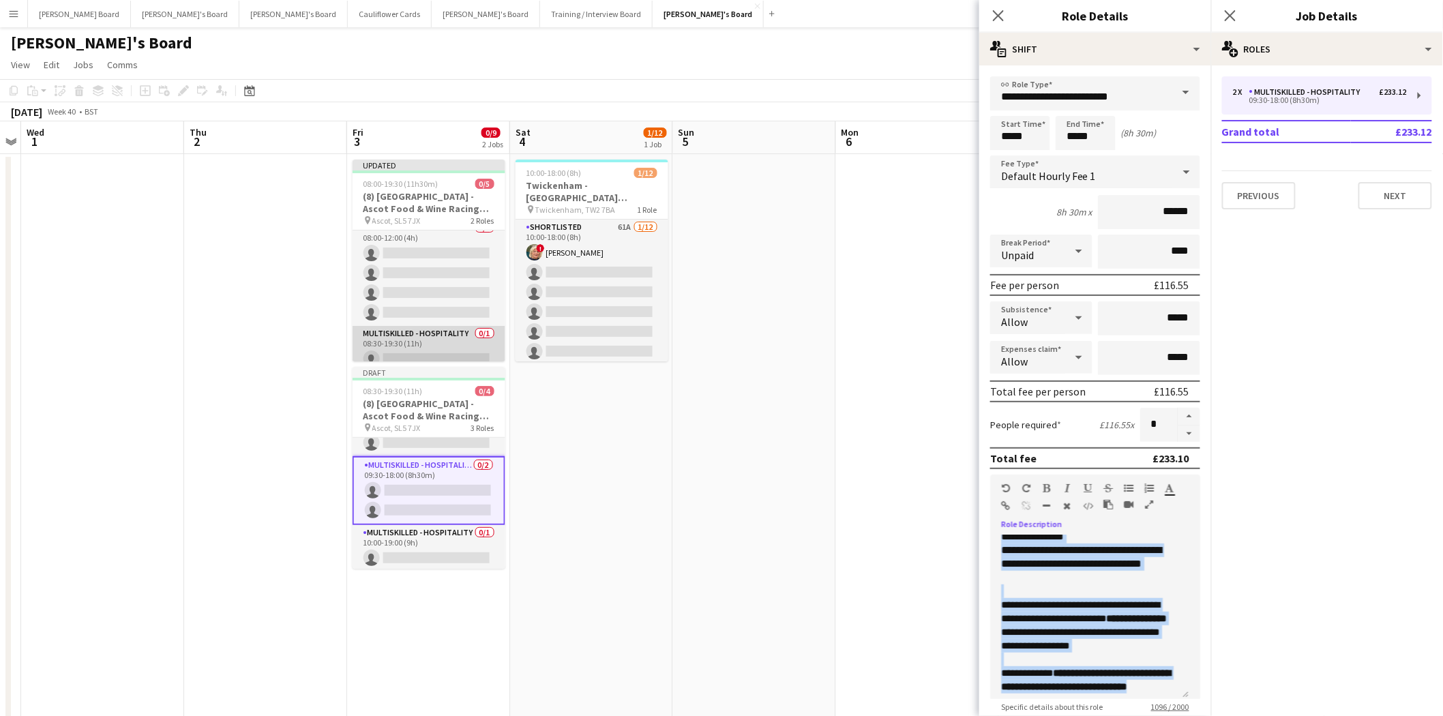
drag, startPoint x: 424, startPoint y: 346, endPoint x: 432, endPoint y: 348, distance: 7.6
click at [425, 346] on app-card-role "Multiskilled - Hospitality 0/1 08:30-19:30 (11h) single-neutral-actions" at bounding box center [428, 349] width 153 height 46
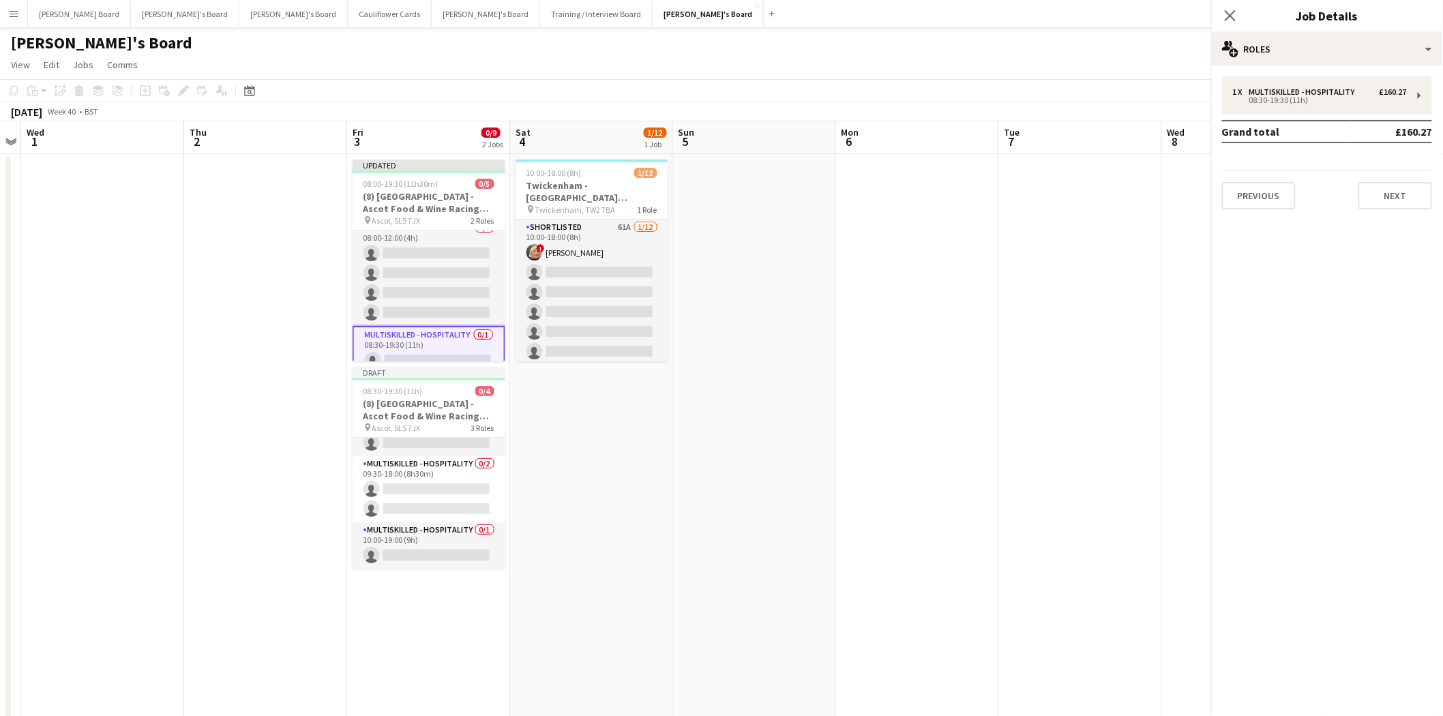
scroll to position [0, 466]
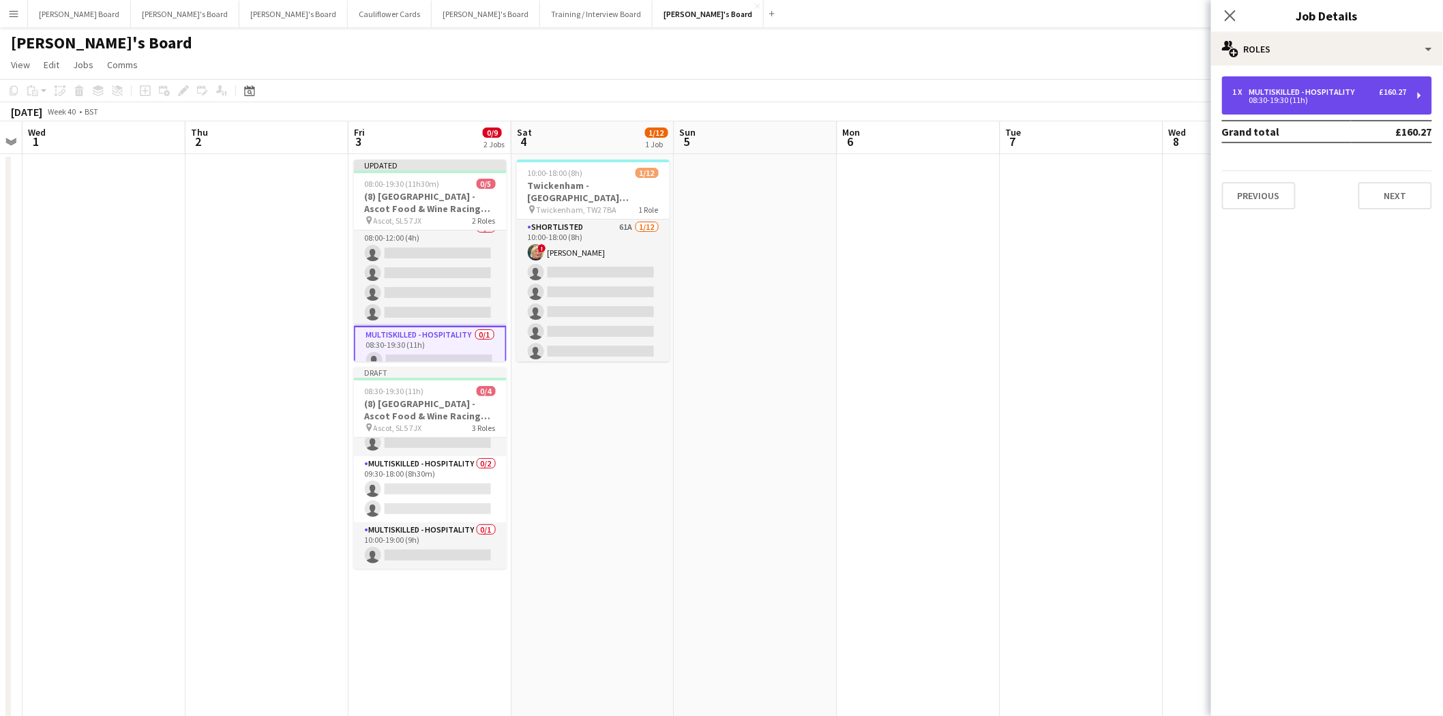
drag, startPoint x: 1287, startPoint y: 82, endPoint x: 1287, endPoint y: 92, distance: 10.2
click at [1287, 83] on div "1 x Multiskilled - Hospitality £160.27 08:30-19:30 (11h)" at bounding box center [1327, 95] width 210 height 38
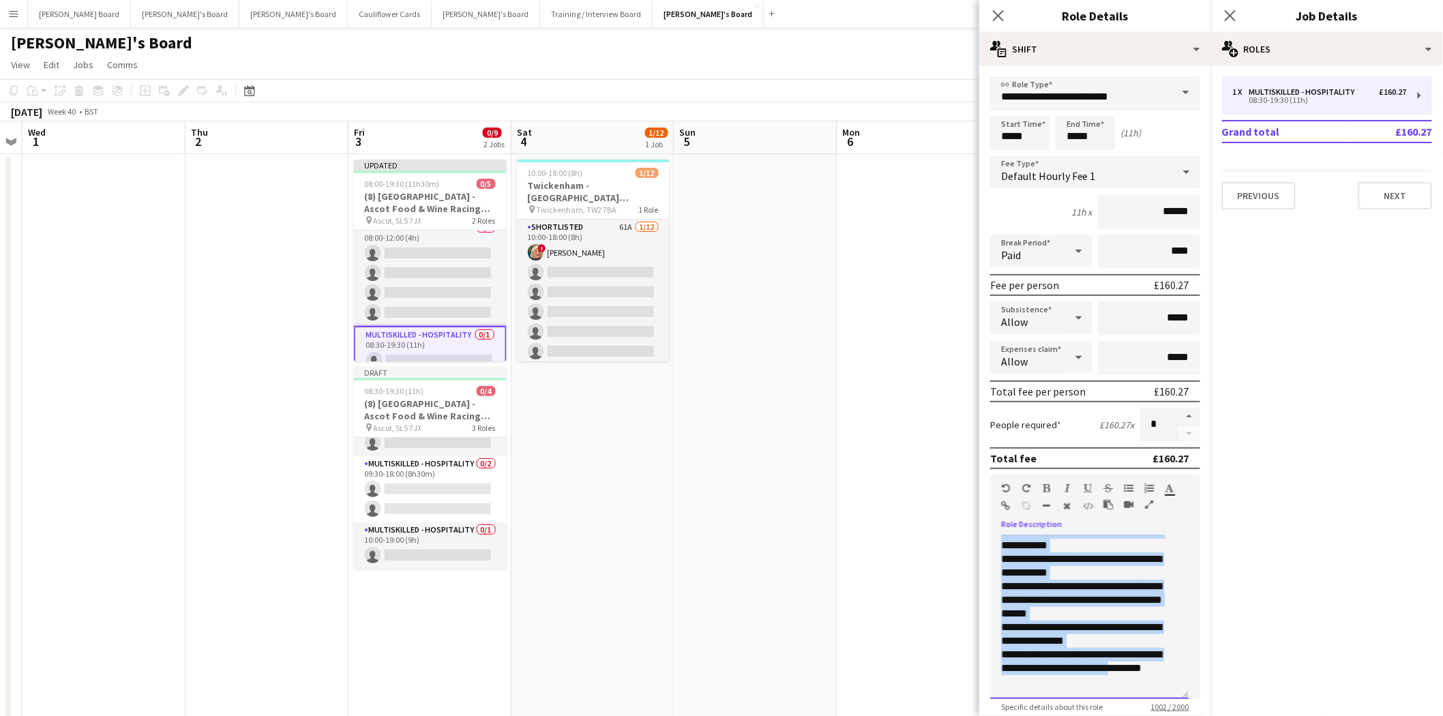
scroll to position [132, 0]
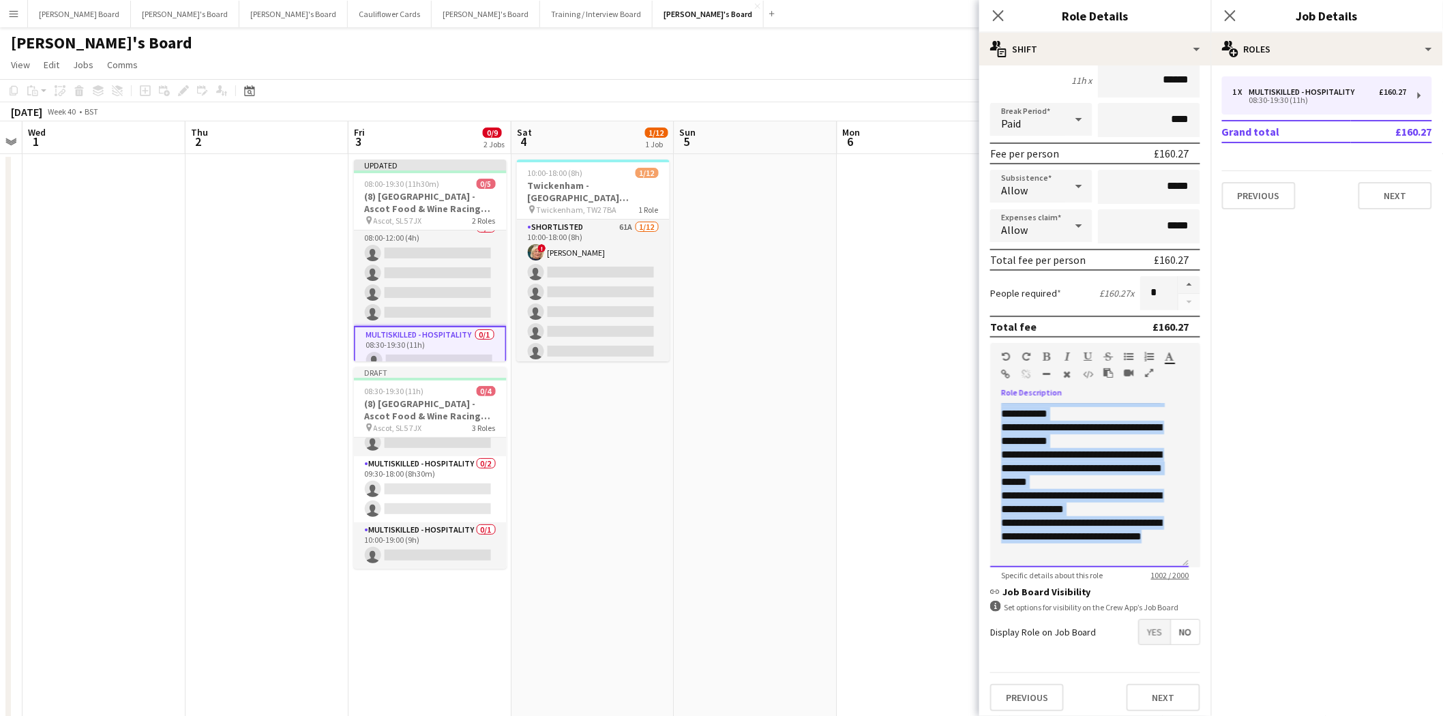
drag, startPoint x: 1000, startPoint y: 537, endPoint x: 1187, endPoint y: 655, distance: 221.9
click at [1187, 655] on form "**********" at bounding box center [1095, 333] width 232 height 777
paste div
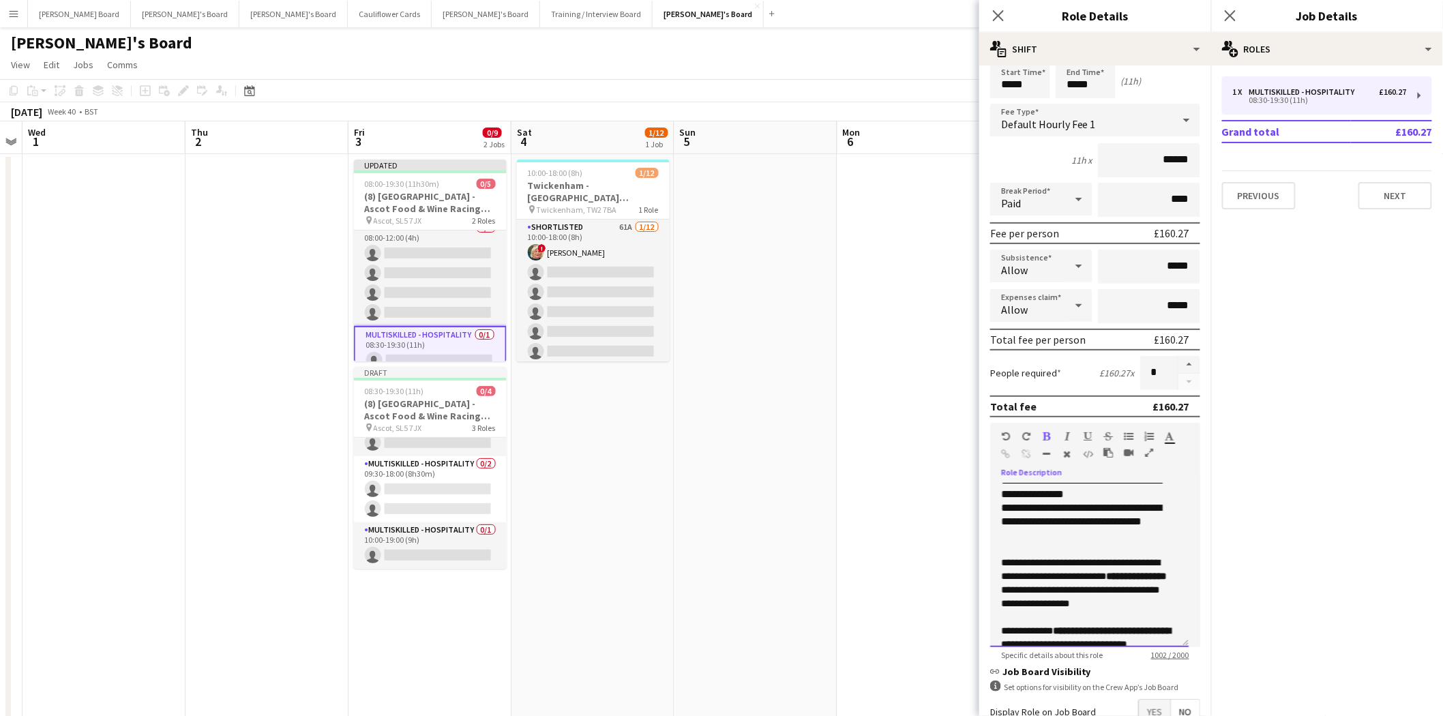
scroll to position [0, 0]
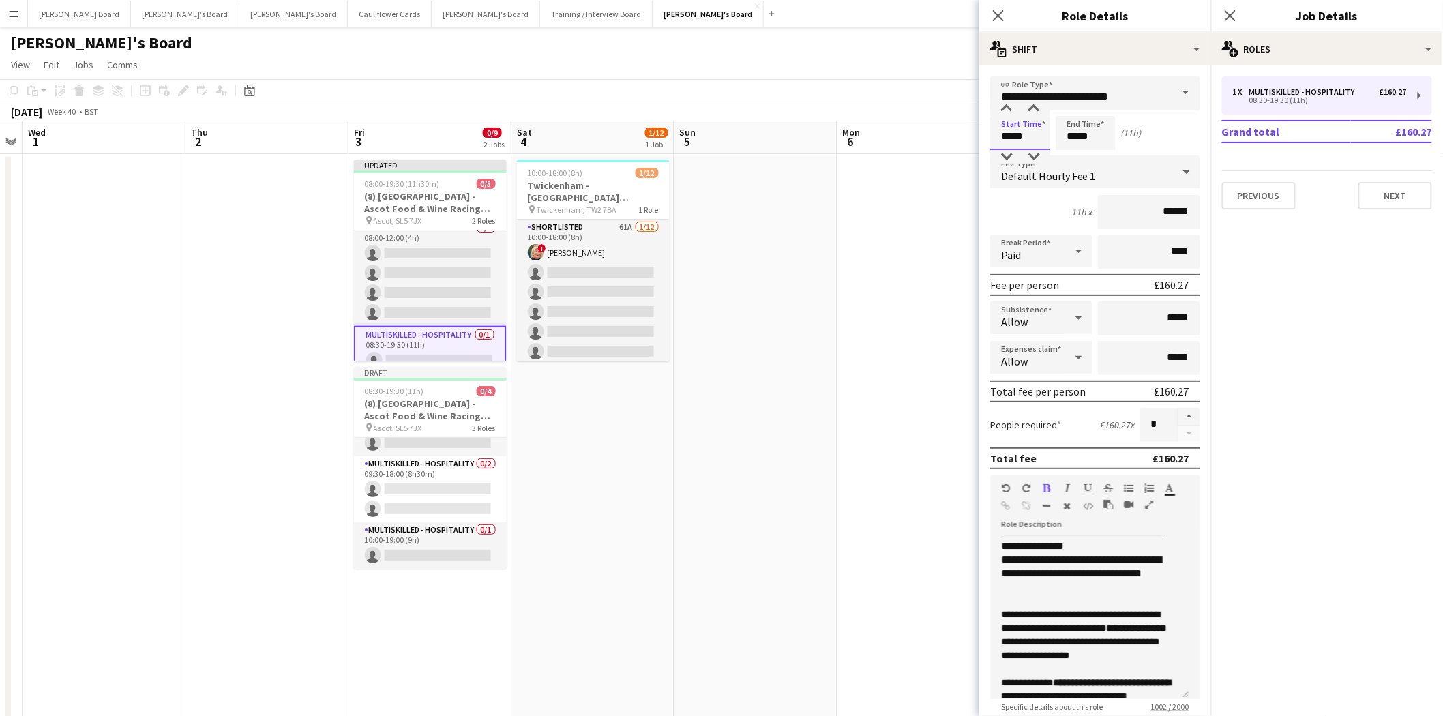
drag, startPoint x: 1038, startPoint y: 137, endPoint x: 908, endPoint y: 142, distance: 130.3
type input "*****"
drag, startPoint x: 1086, startPoint y: 140, endPoint x: 979, endPoint y: 138, distance: 107.1
click at [979, 138] on form "**********" at bounding box center [1095, 464] width 232 height 777
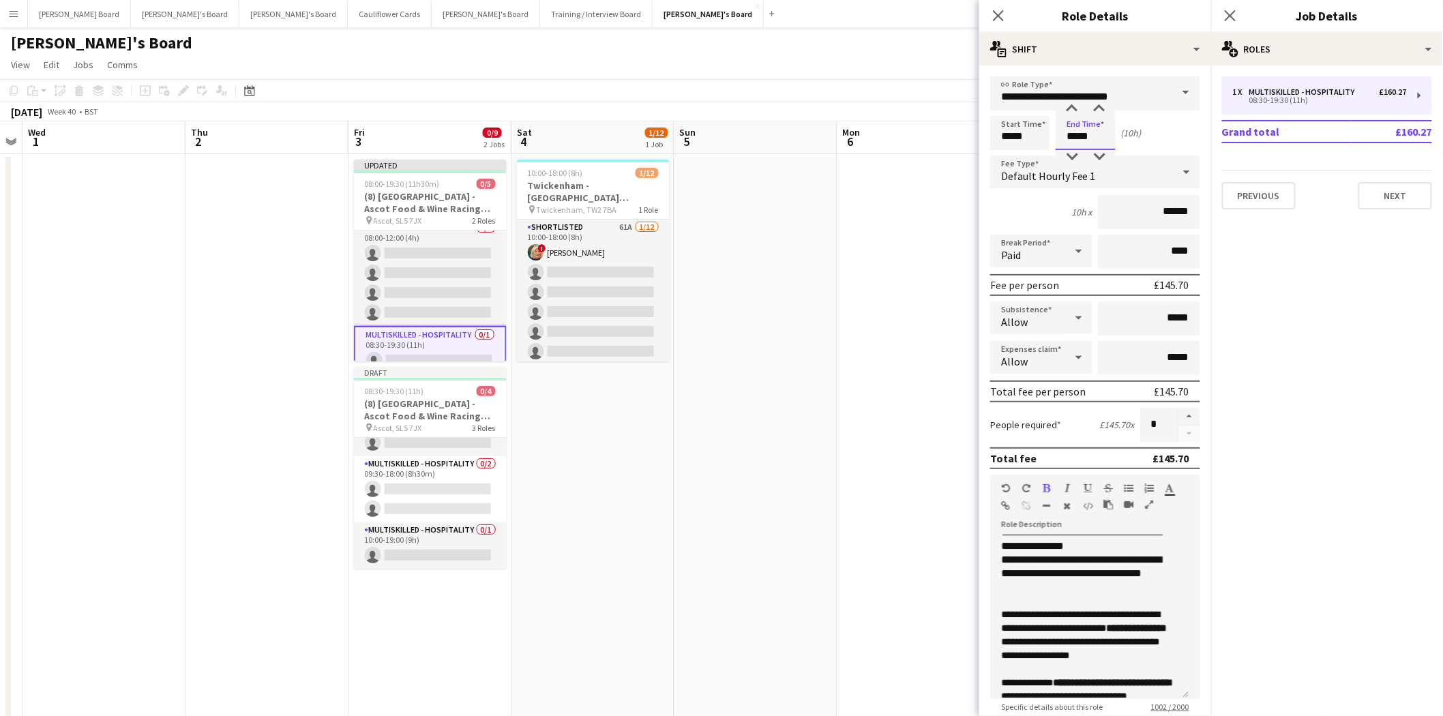
drag, startPoint x: 1106, startPoint y: 132, endPoint x: 1025, endPoint y: 133, distance: 81.1
click at [1025, 133] on div "Start Time ***** End Time ***** (10h)" at bounding box center [1095, 133] width 210 height 34
type input "*****"
drag, startPoint x: 580, startPoint y: 406, endPoint x: 570, endPoint y: 411, distance: 10.7
click at [577, 409] on app-date-cell "10:00-18:00 (8h) 1/12 Twickenham - Allianz Stadium South Africa v Argentina pin…" at bounding box center [593, 705] width 163 height 1103
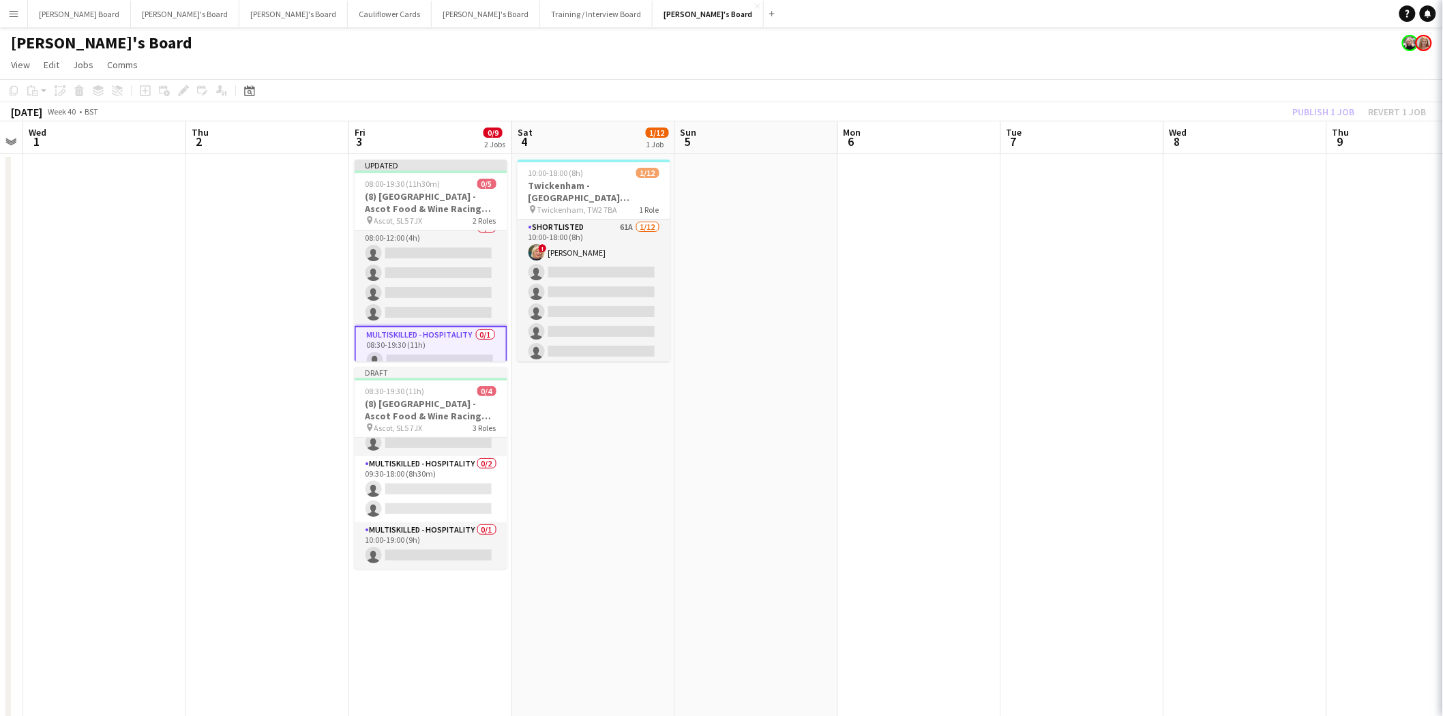
scroll to position [0, 469]
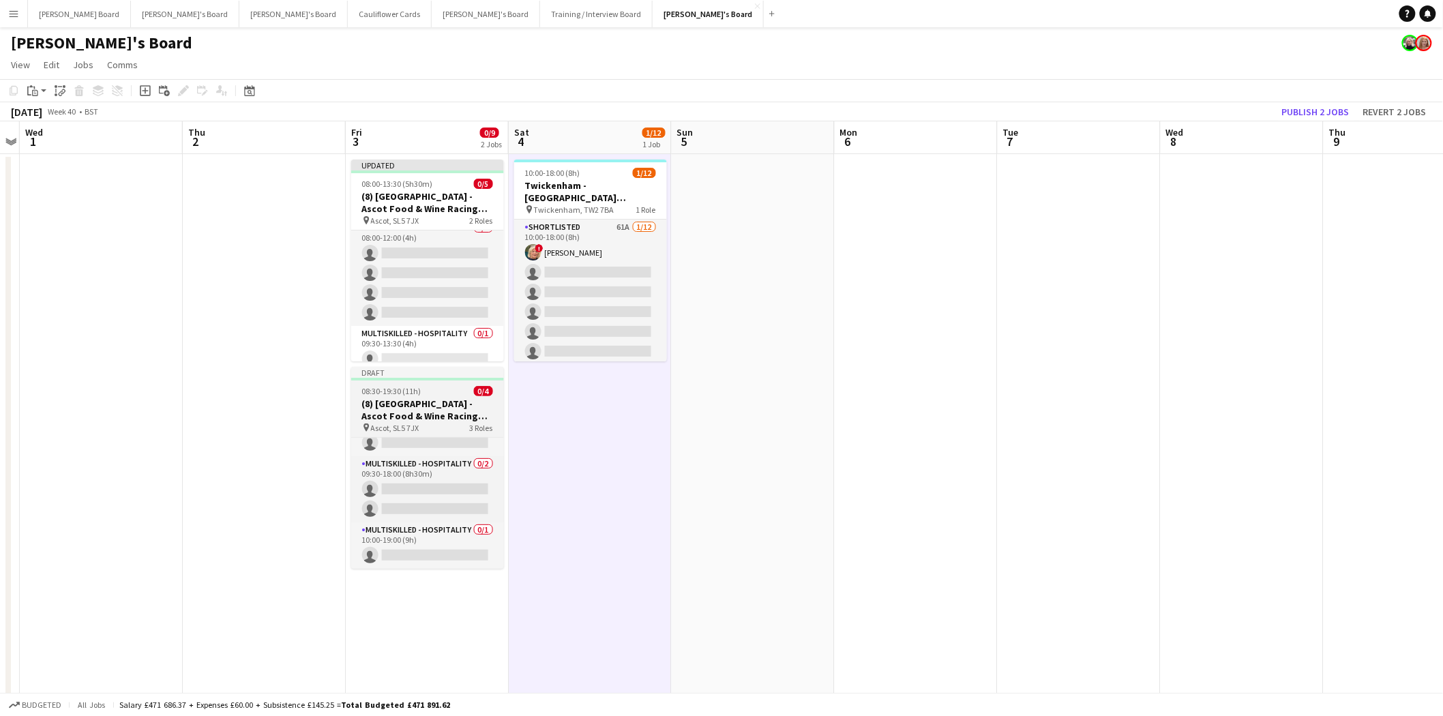
click at [420, 393] on div "08:30-19:30 (11h) 0/4" at bounding box center [427, 391] width 153 height 10
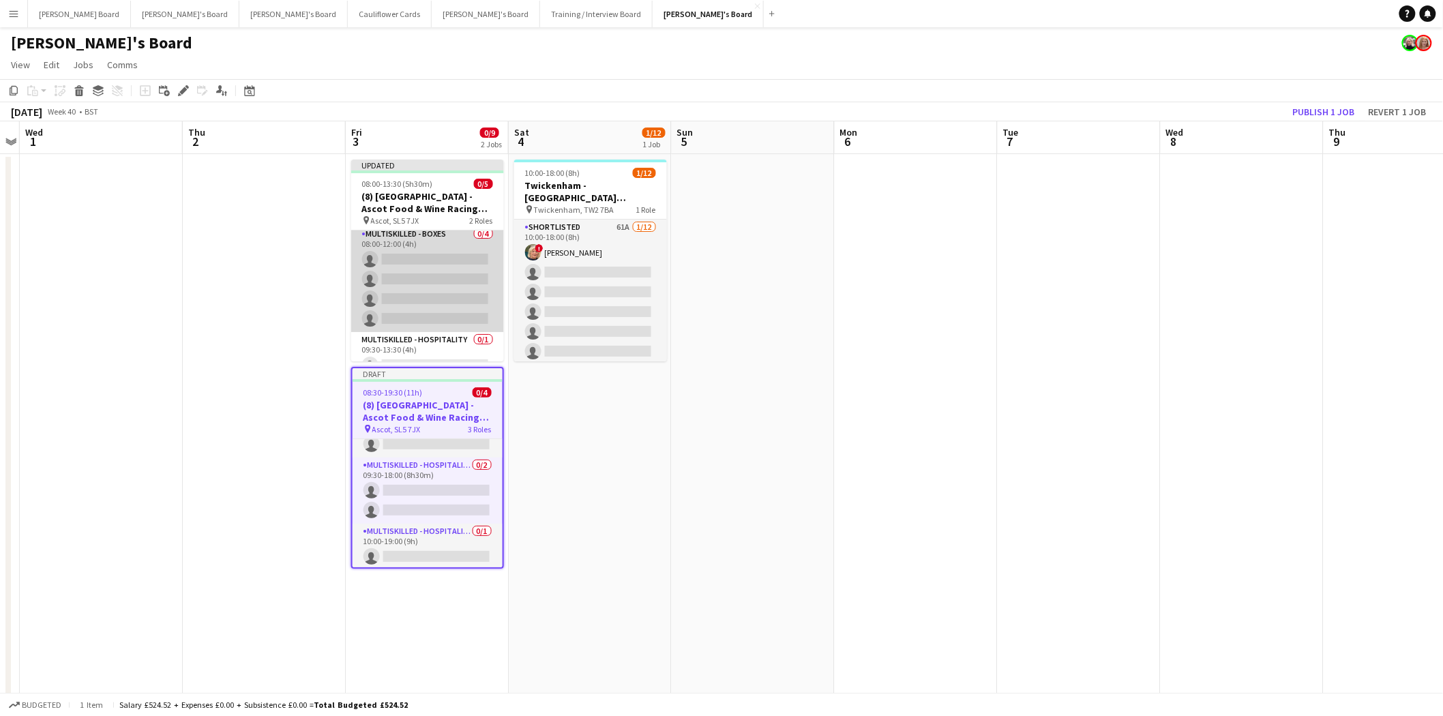
scroll to position [0, 0]
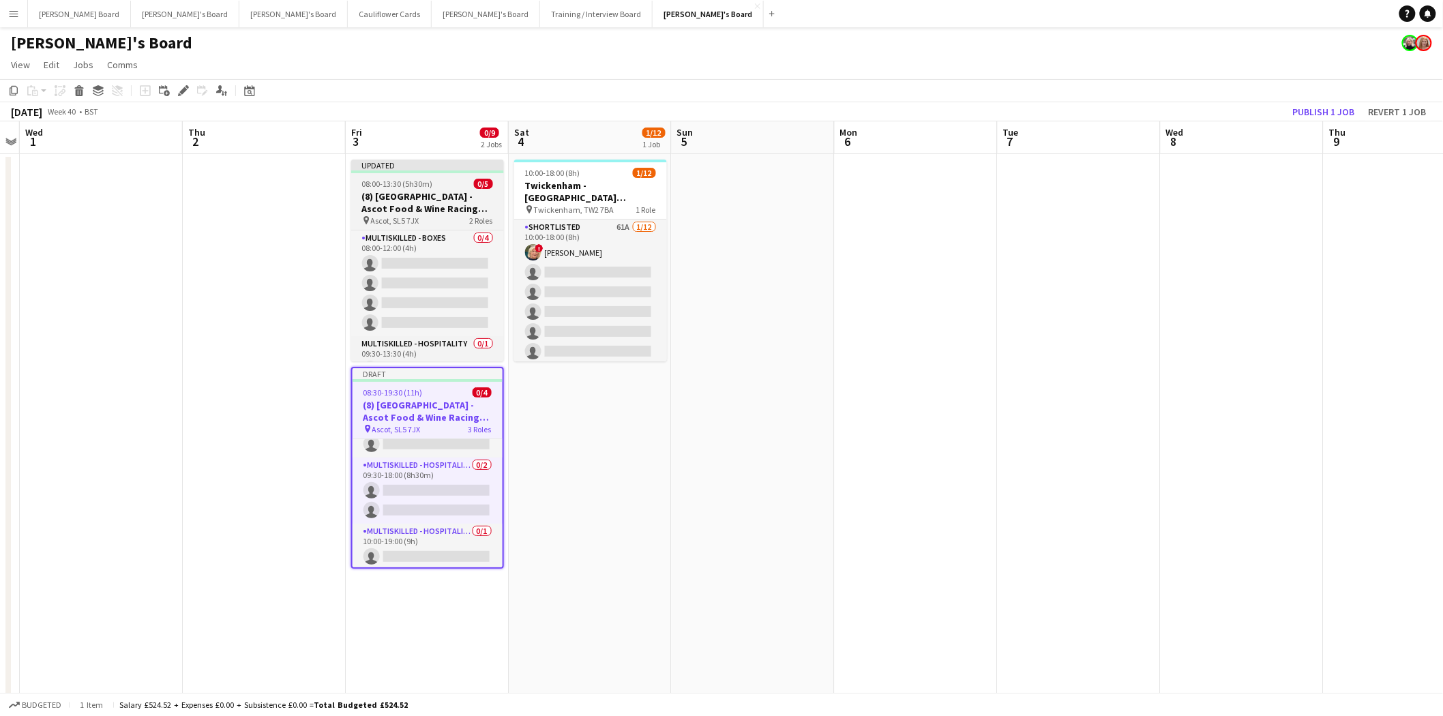
click at [382, 194] on h3 "(8) Ascot Racecourse - Ascot Food & Wine Racing Weekend🏇🏼" at bounding box center [427, 202] width 153 height 25
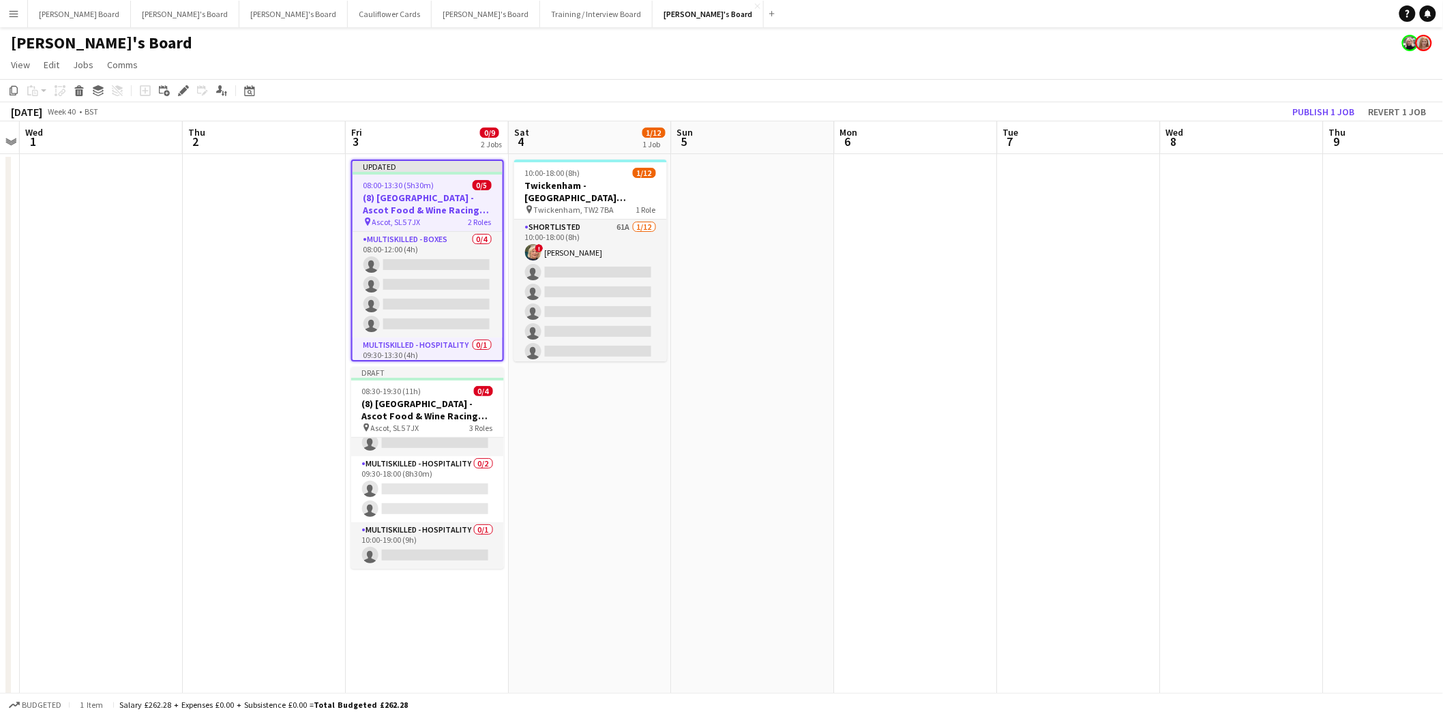
drag, startPoint x: 180, startPoint y: 93, endPoint x: 230, endPoint y: 117, distance: 55.5
click at [180, 93] on icon at bounding box center [182, 90] width 7 height 7
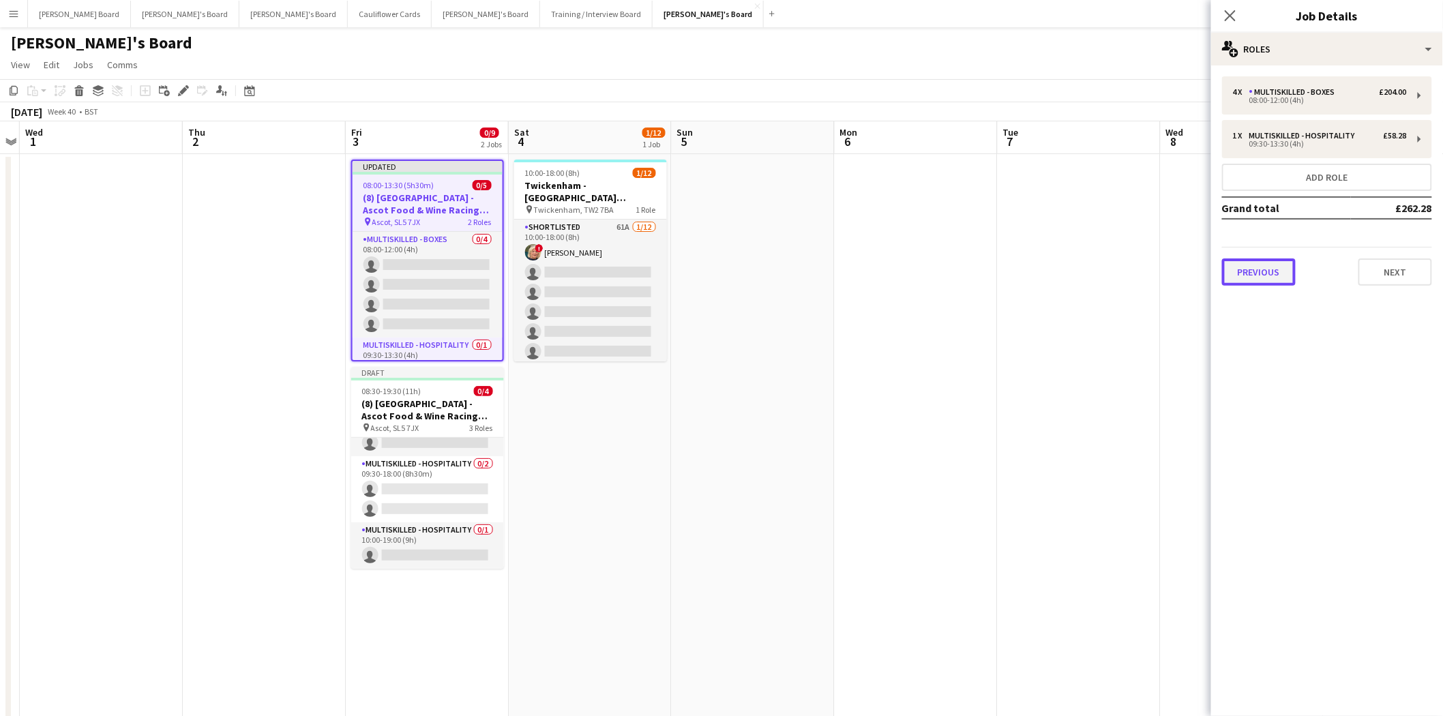
click at [1263, 271] on button "Previous" at bounding box center [1259, 271] width 74 height 27
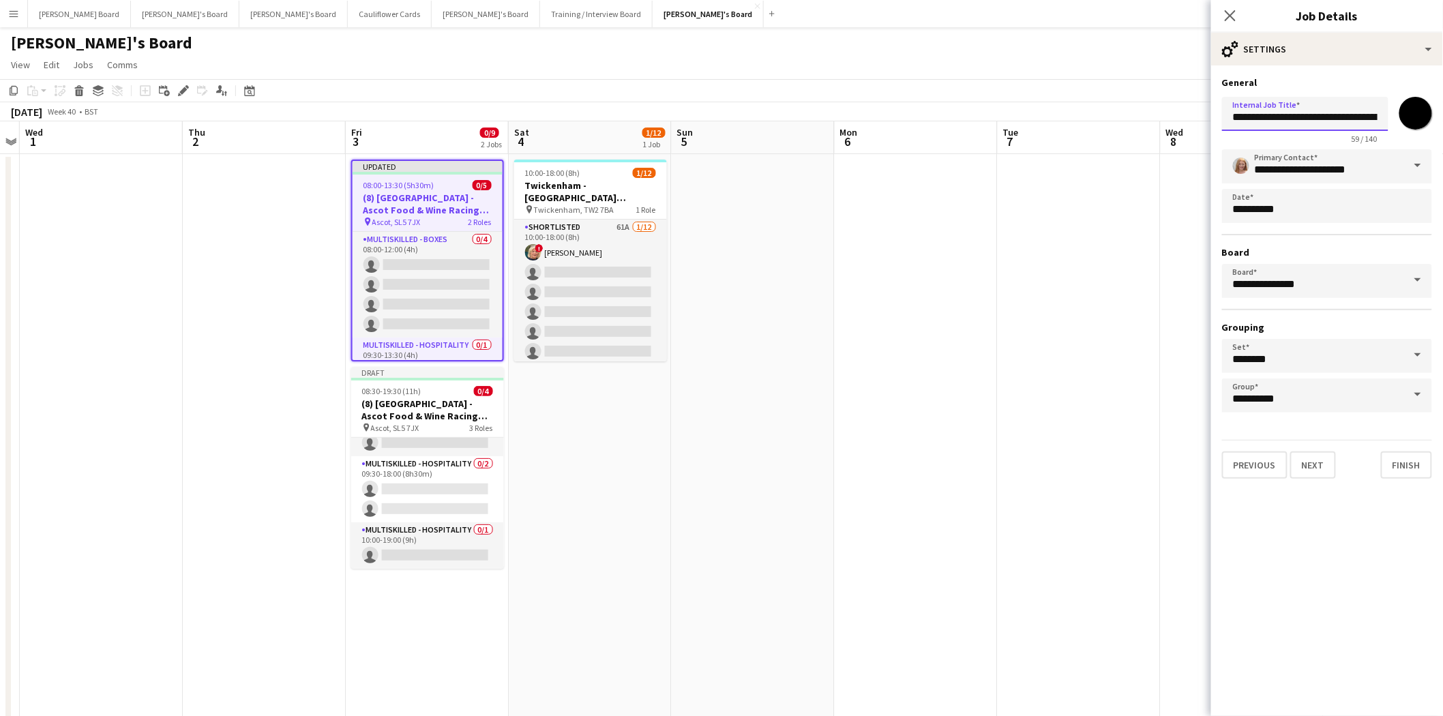
click at [1243, 119] on input "**********" at bounding box center [1305, 114] width 166 height 34
click at [1327, 117] on input "**********" at bounding box center [1305, 114] width 166 height 34
drag, startPoint x: 1327, startPoint y: 117, endPoint x: 1359, endPoint y: 117, distance: 32.1
click at [1359, 117] on input "**********" at bounding box center [1305, 113] width 166 height 33
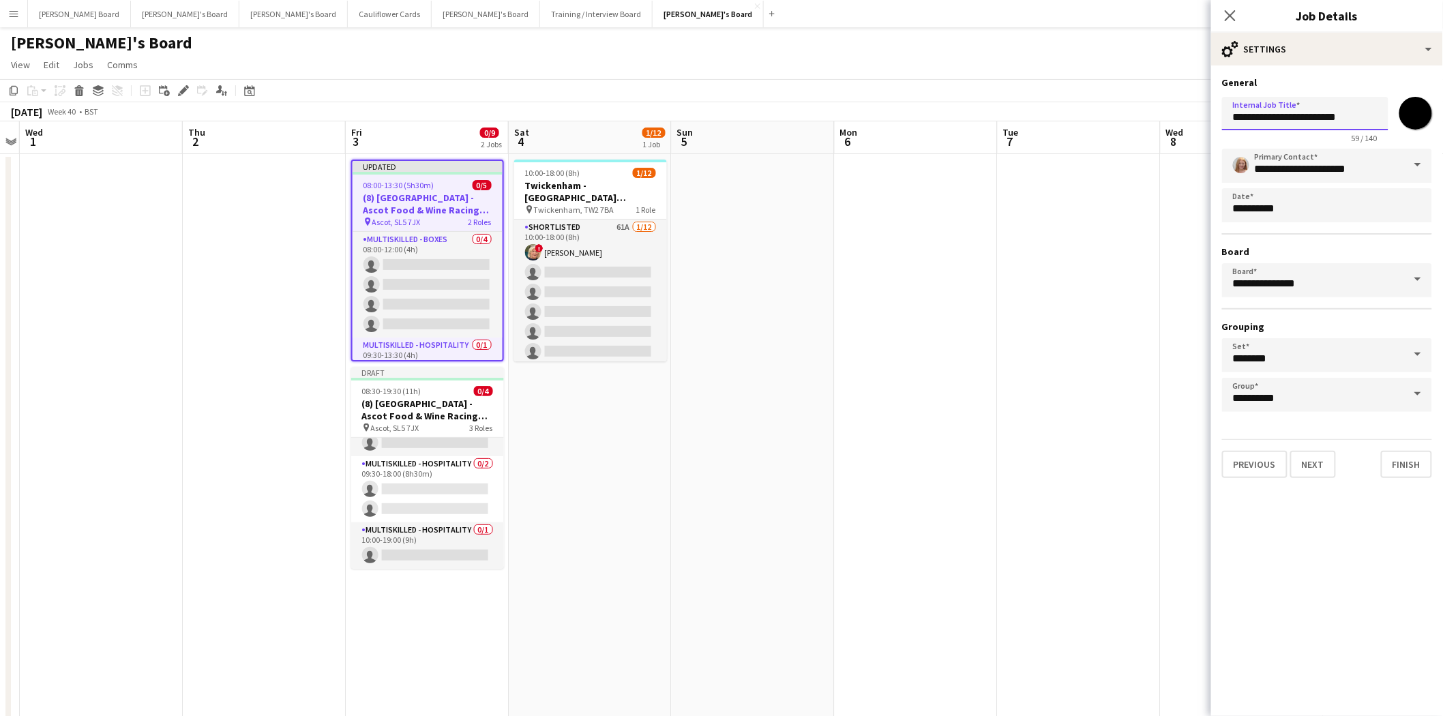
scroll to position [0, 0]
type input "**********"
click at [431, 188] on div "08:00-13:30 (5h30m) 0/5" at bounding box center [427, 185] width 150 height 10
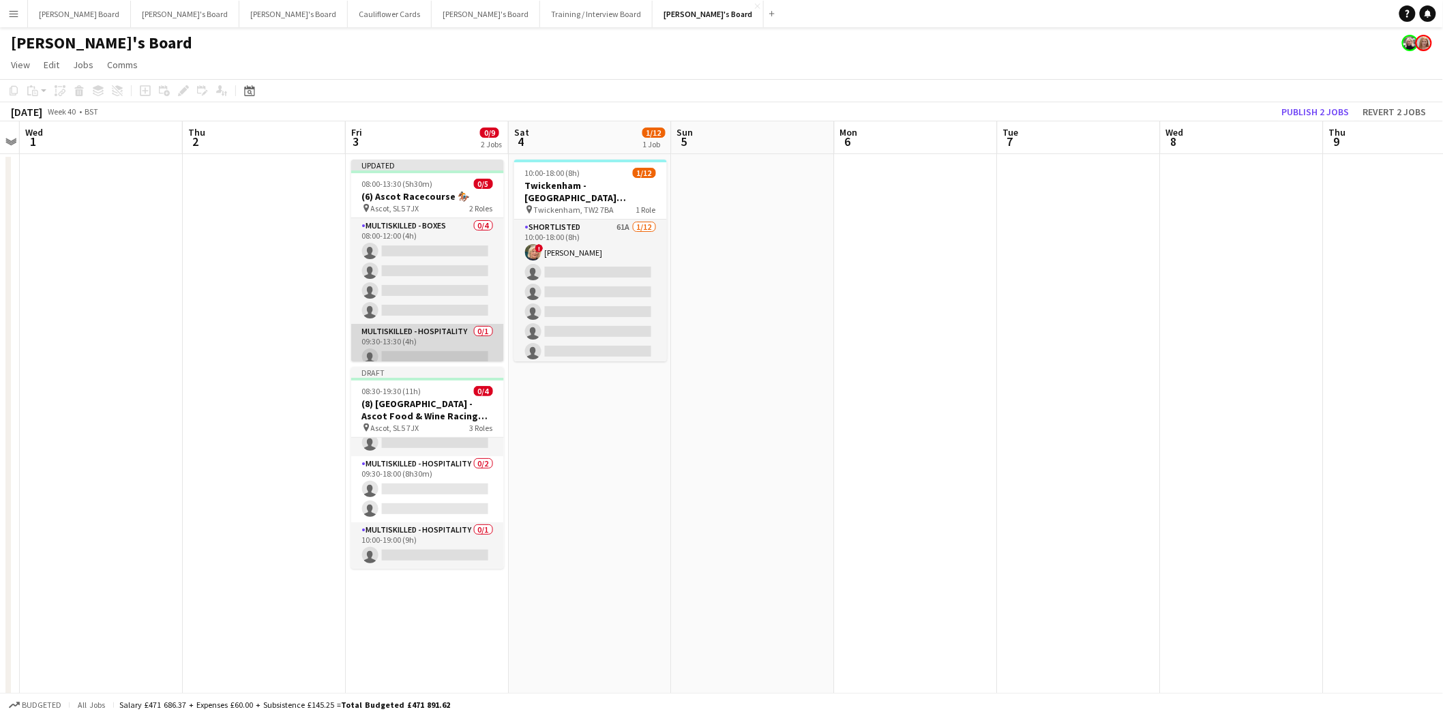
click at [423, 350] on app-card-role "Multiskilled - Hospitality 0/1 09:30-13:30 (4h) single-neutral-actions" at bounding box center [427, 347] width 153 height 46
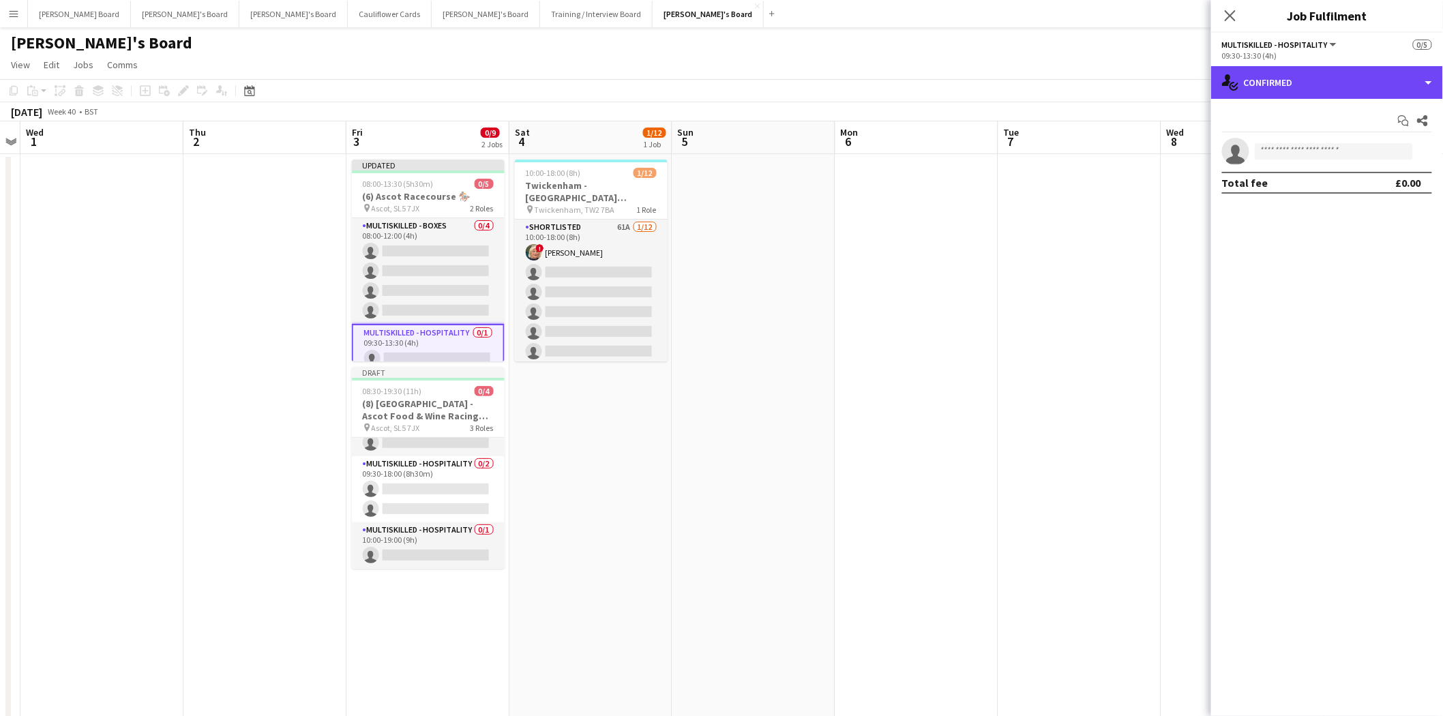
drag, startPoint x: 1303, startPoint y: 78, endPoint x: 1355, endPoint y: 170, distance: 106.2
click at [1304, 78] on div "single-neutral-actions-check-2 Confirmed" at bounding box center [1327, 82] width 232 height 33
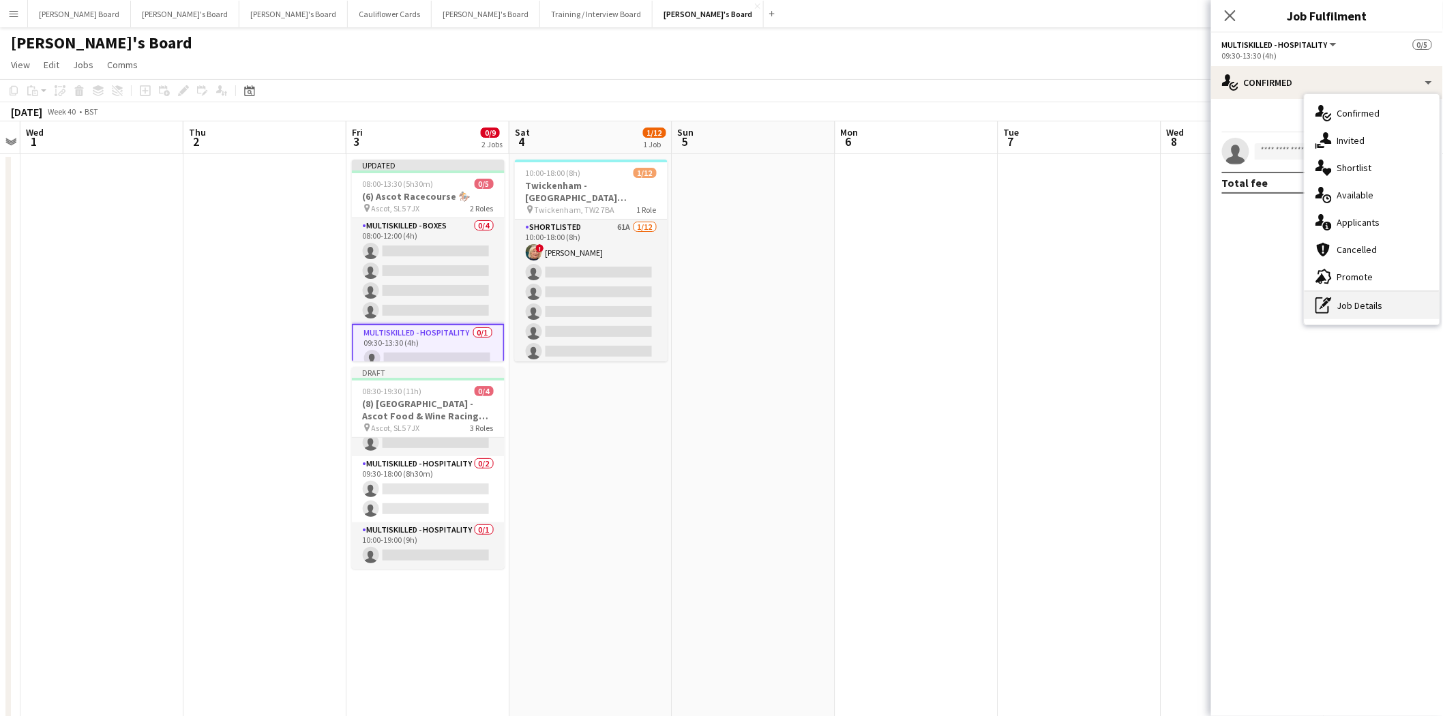
click at [1372, 304] on div "pen-write Job Details" at bounding box center [1371, 305] width 135 height 27
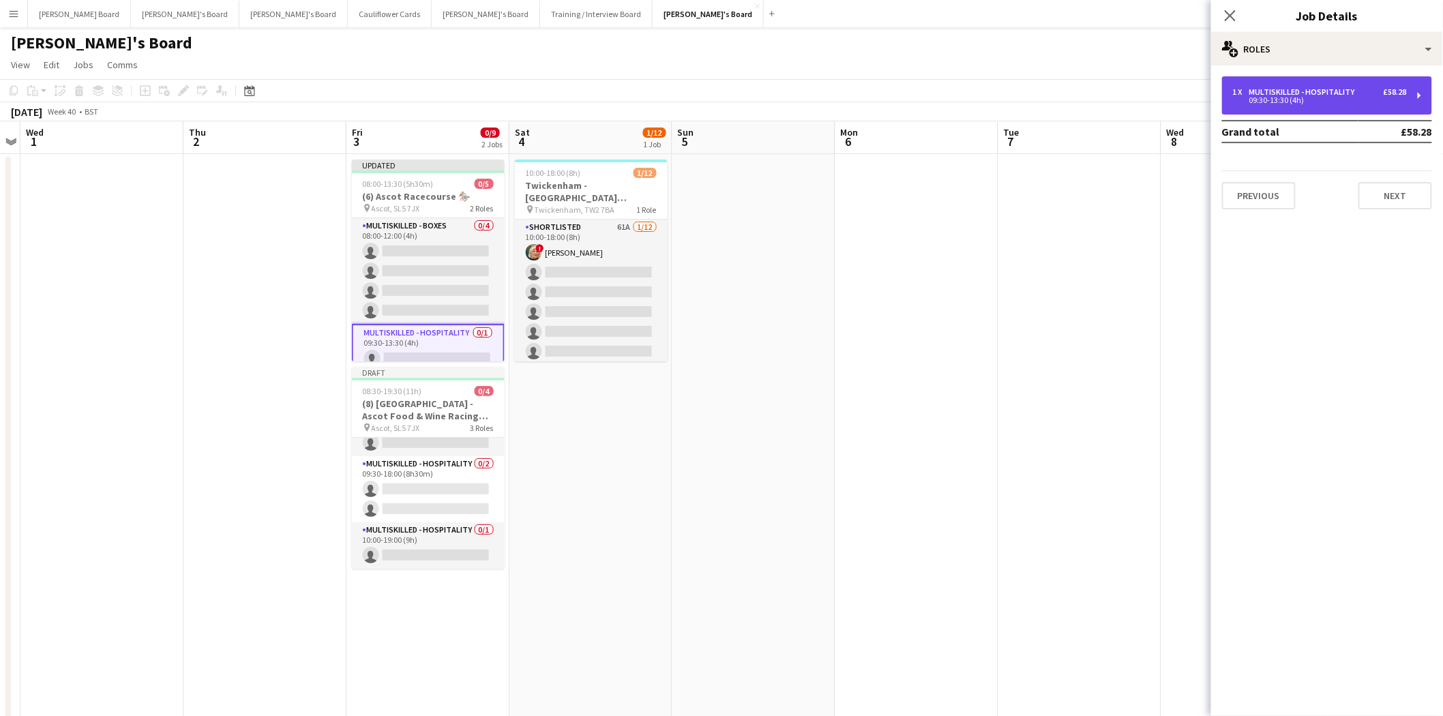
click at [1312, 104] on div "1 x Multiskilled - Hospitality £58.28 09:30-13:30 (4h)" at bounding box center [1327, 95] width 210 height 38
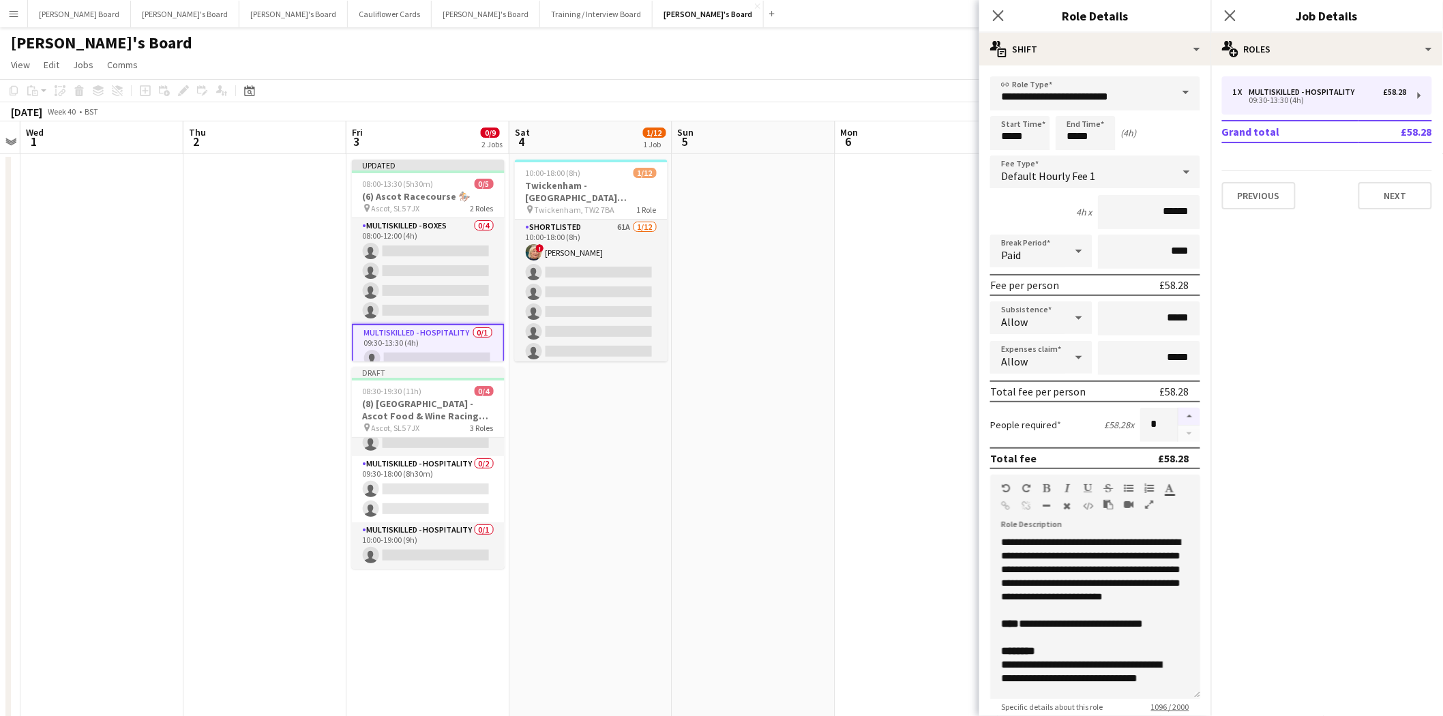
click at [1178, 409] on button "button" at bounding box center [1189, 417] width 22 height 18
click at [1178, 412] on button "button" at bounding box center [1189, 417] width 22 height 18
type input "*"
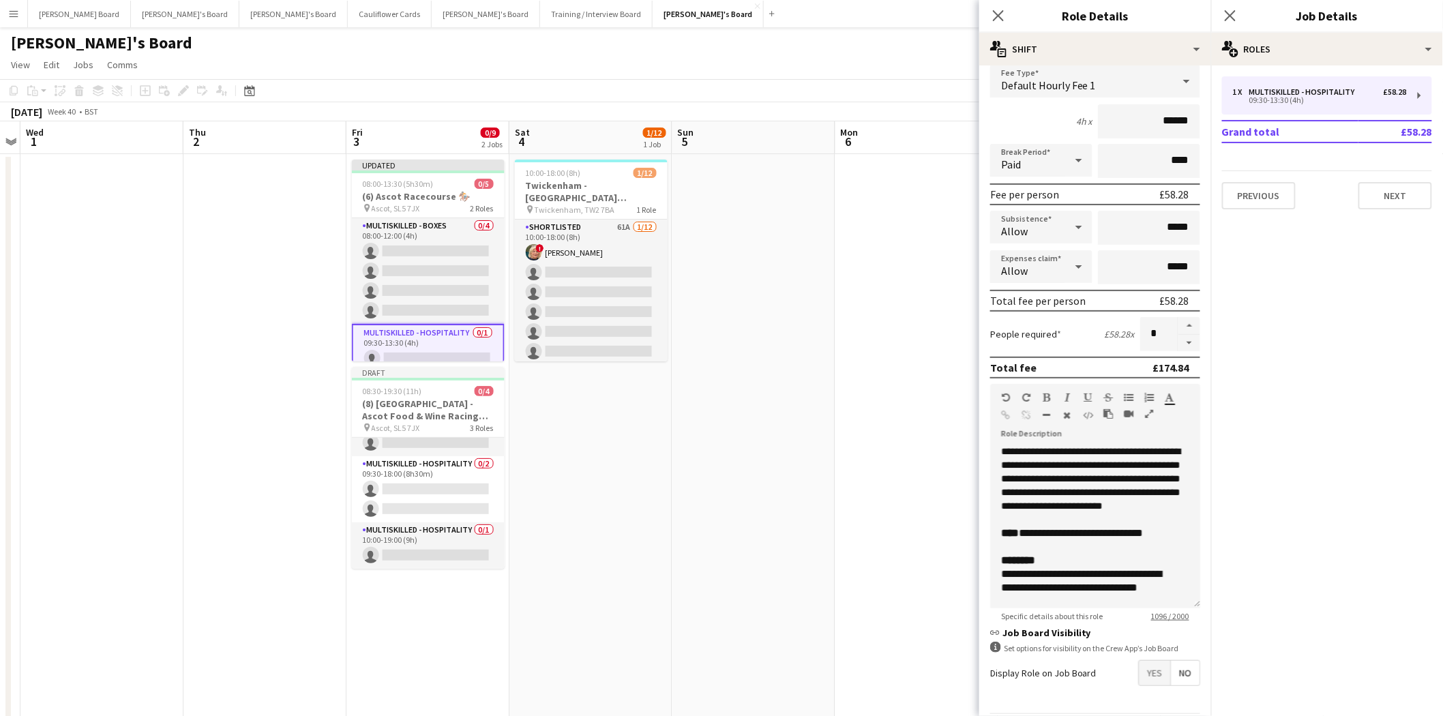
scroll to position [132, 0]
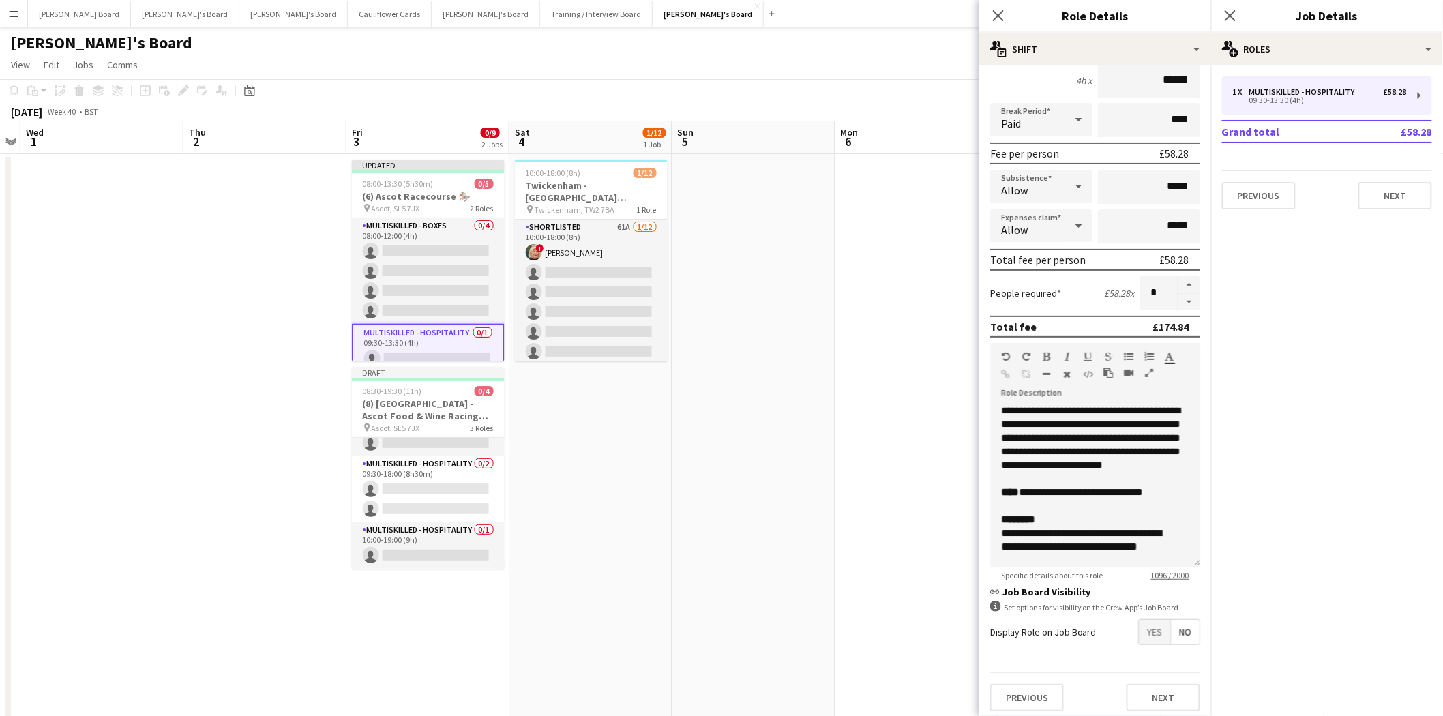
click at [1141, 629] on span "Yes" at bounding box center [1154, 632] width 31 height 25
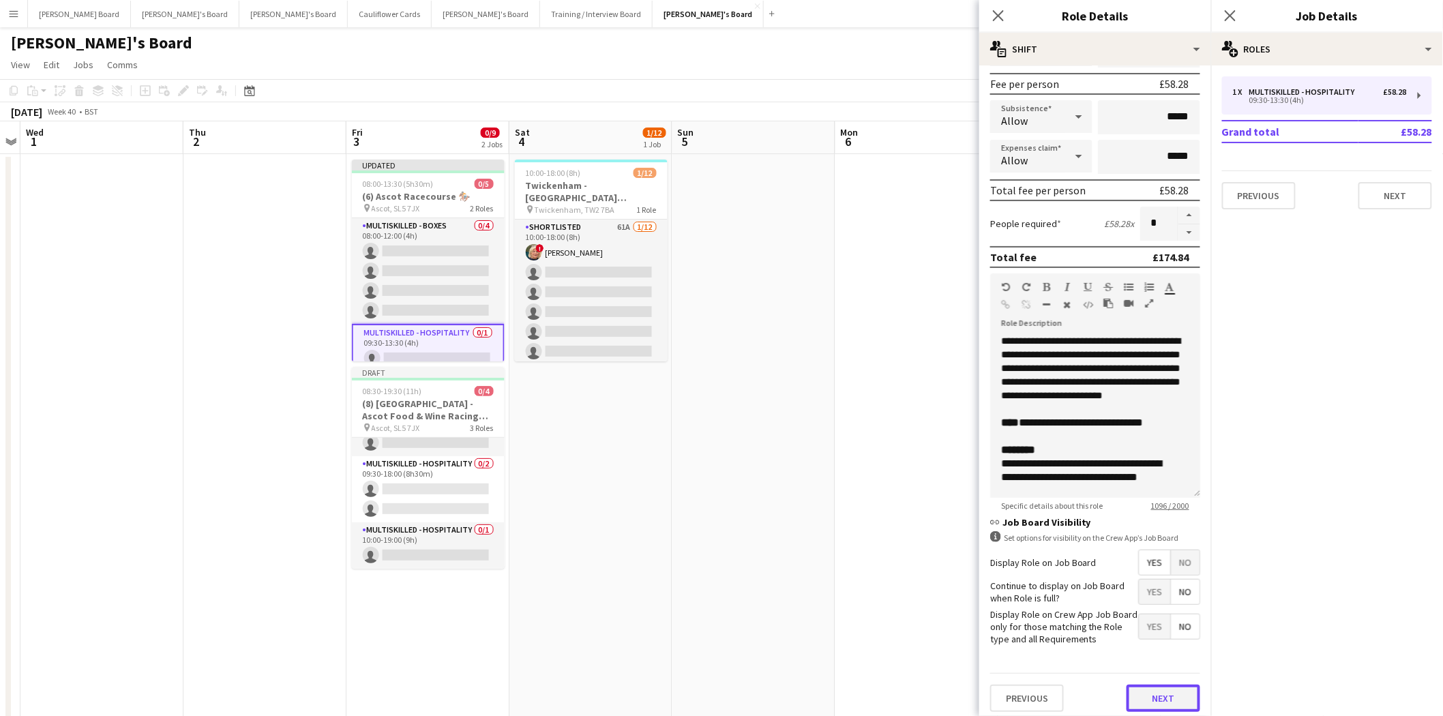
click at [1167, 693] on button "Next" at bounding box center [1163, 698] width 74 height 27
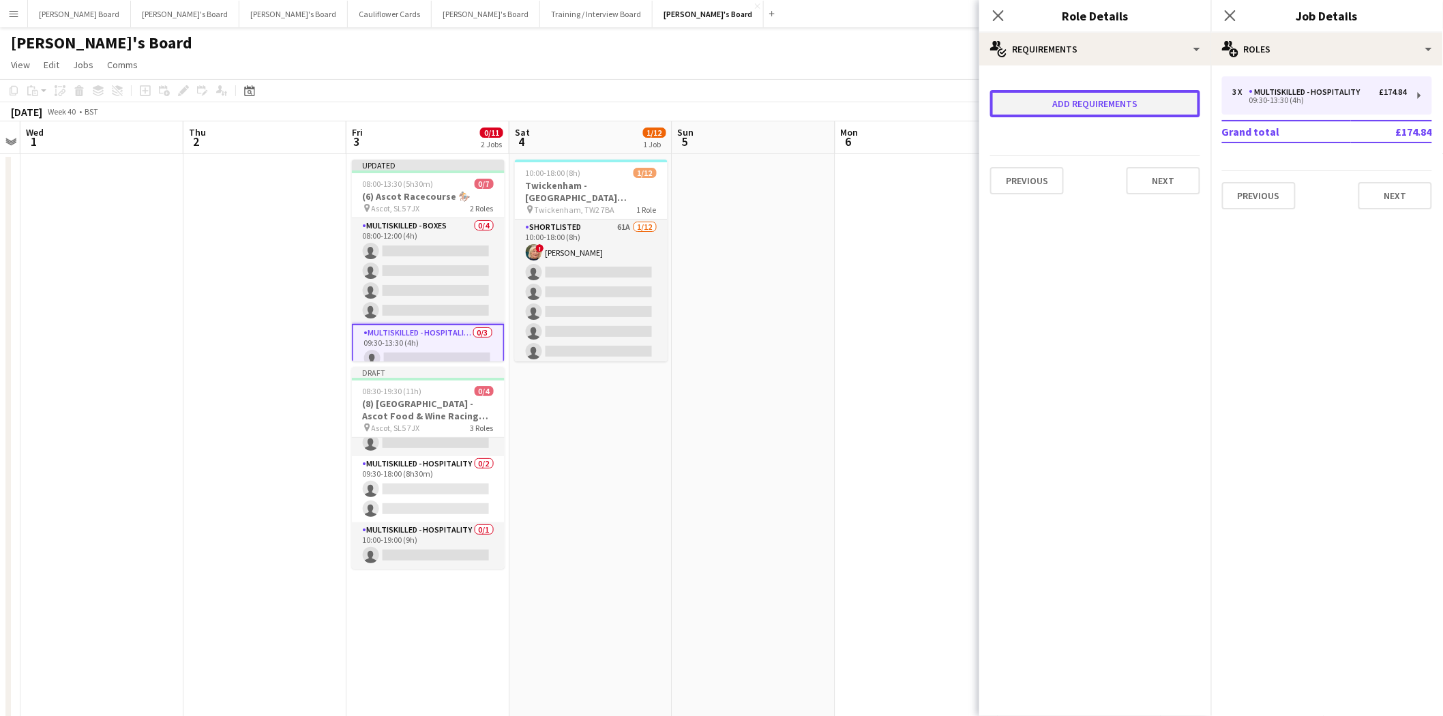
click at [1105, 110] on button "Add requirements" at bounding box center [1095, 103] width 210 height 27
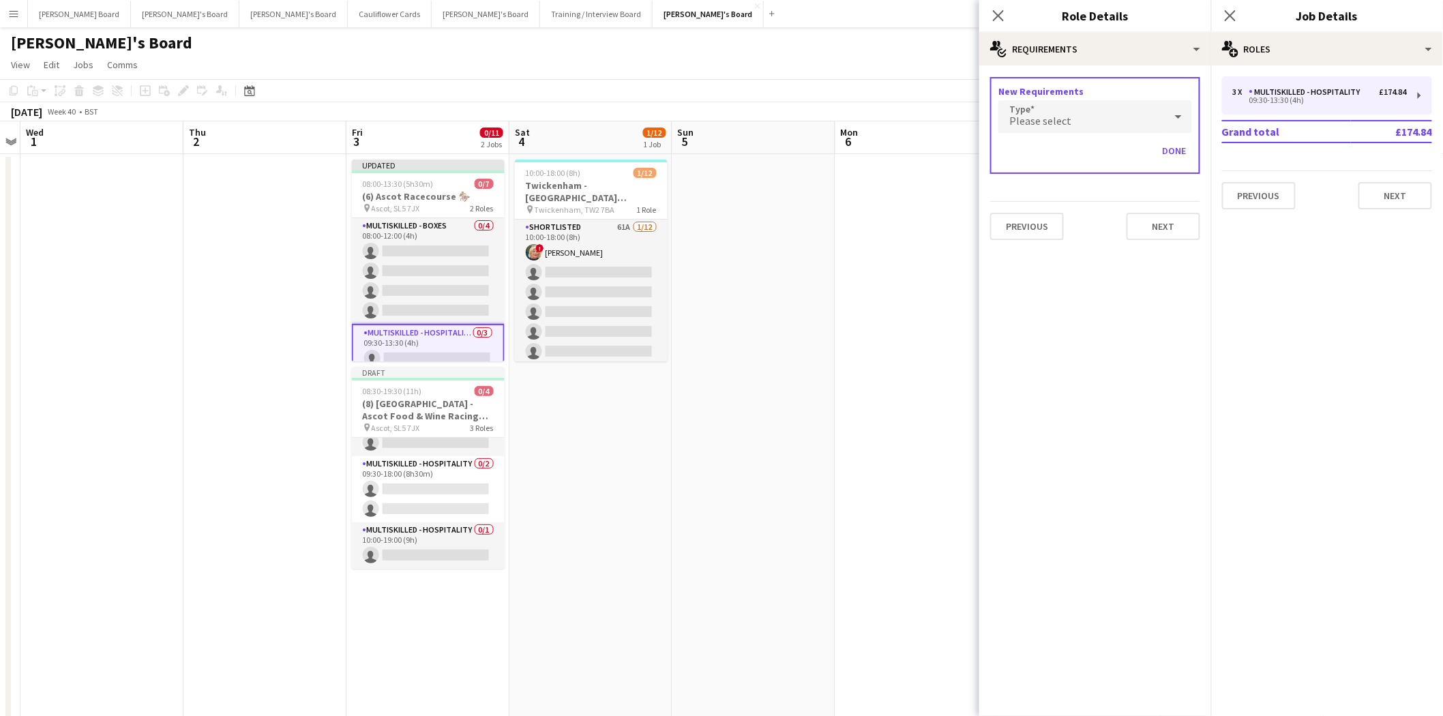
click at [1098, 121] on div "Please select" at bounding box center [1081, 116] width 166 height 33
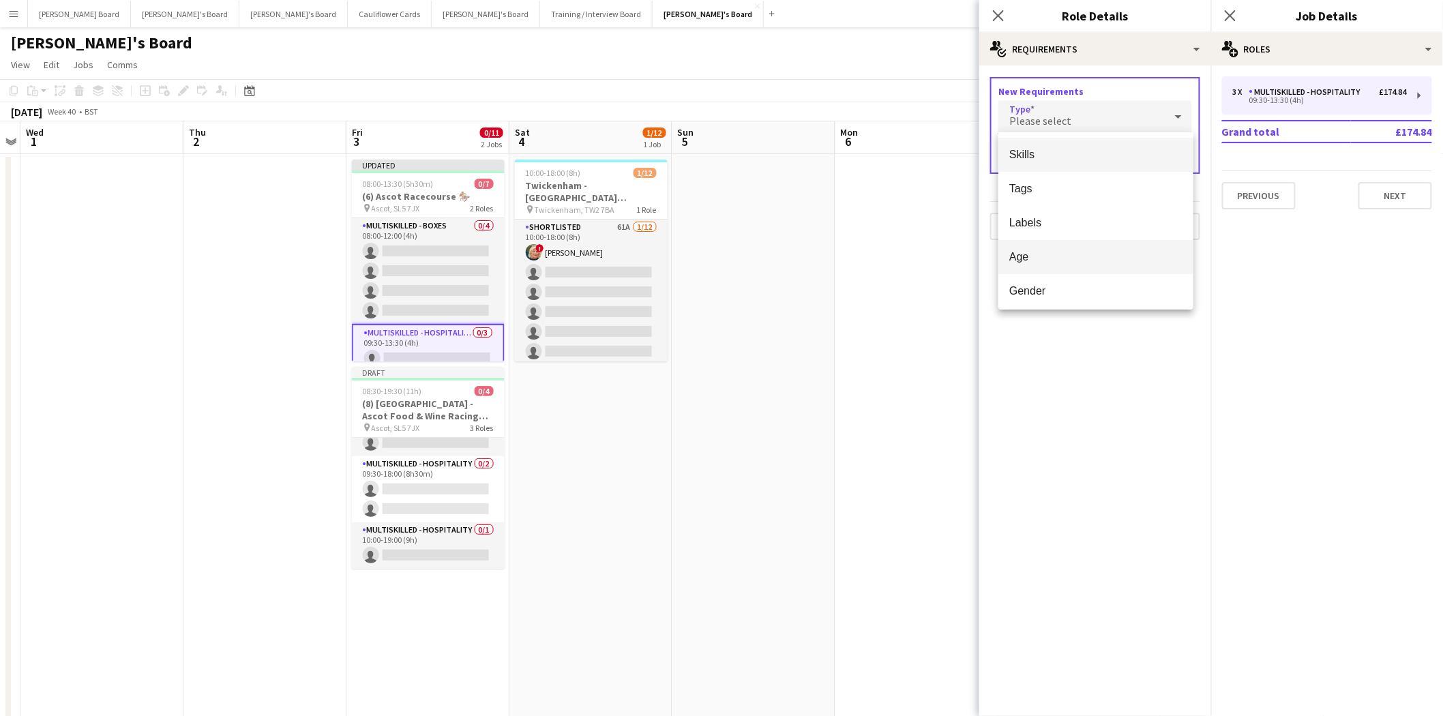
click at [1023, 257] on span "Age" at bounding box center [1095, 256] width 173 height 13
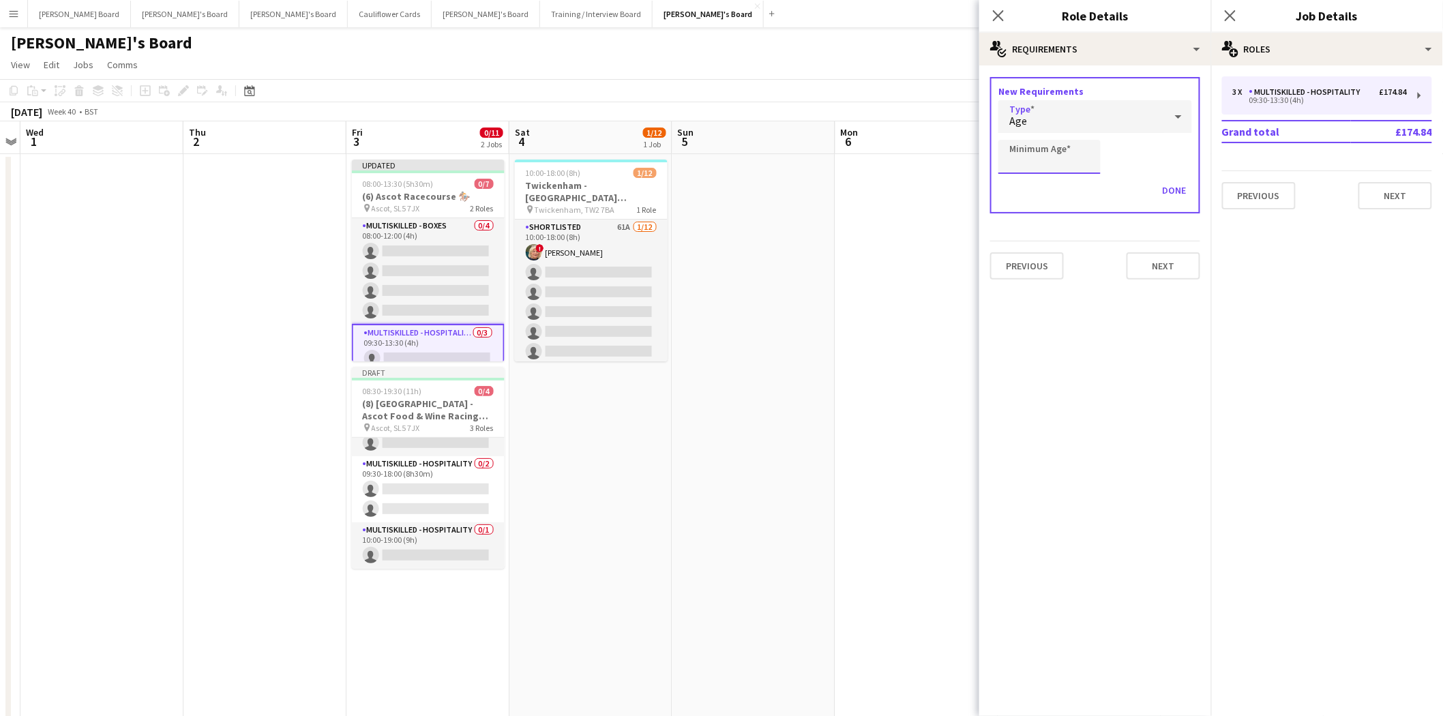
click at [1066, 155] on input "Minimum Age" at bounding box center [1049, 157] width 102 height 34
type input "**"
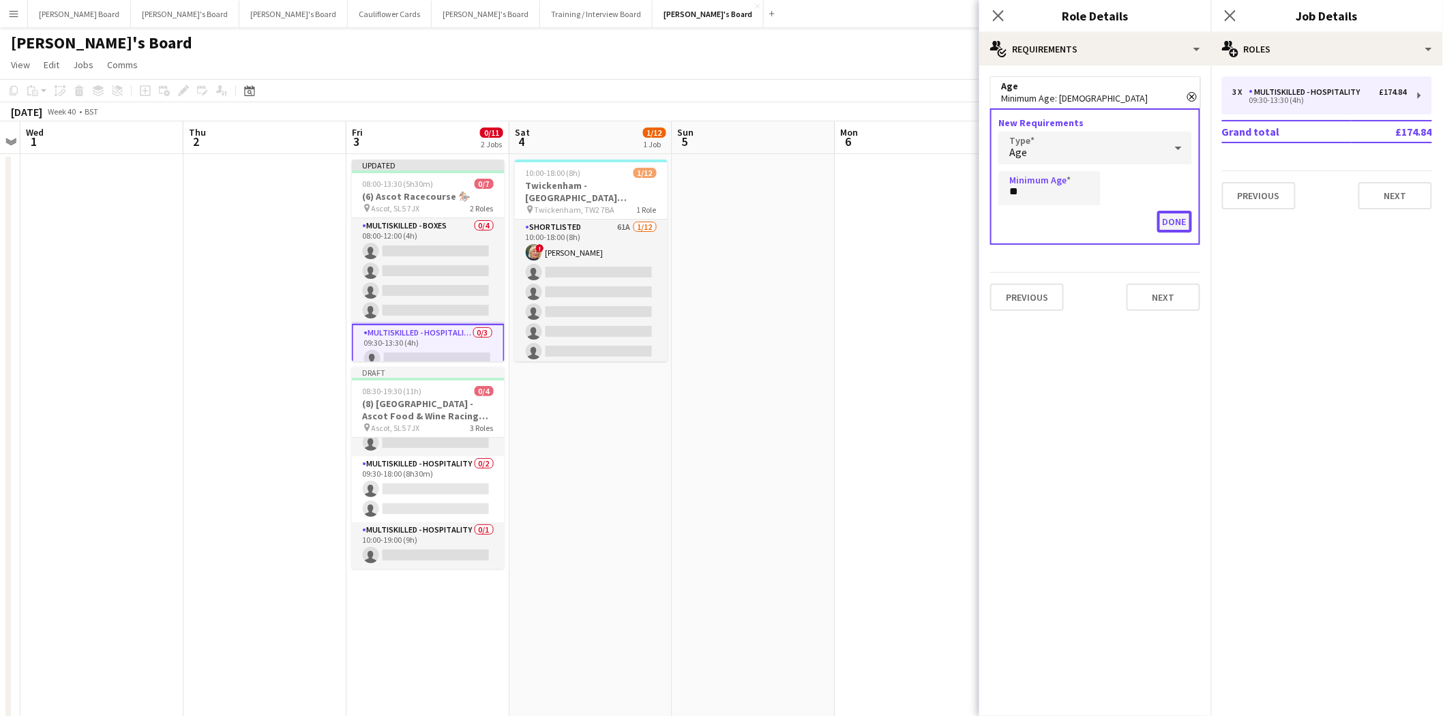
click at [1168, 220] on button "Done" at bounding box center [1174, 222] width 35 height 22
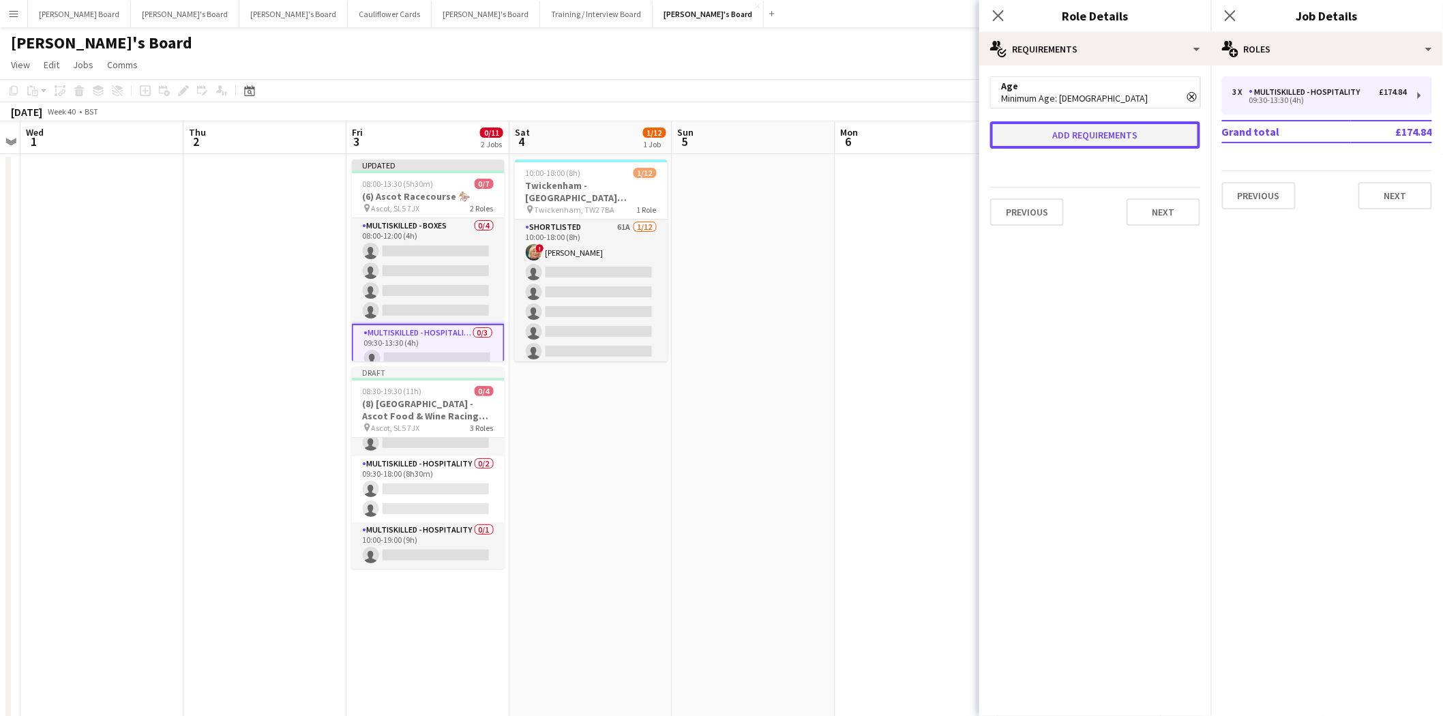
click at [1141, 128] on button "Add requirements" at bounding box center [1095, 134] width 210 height 27
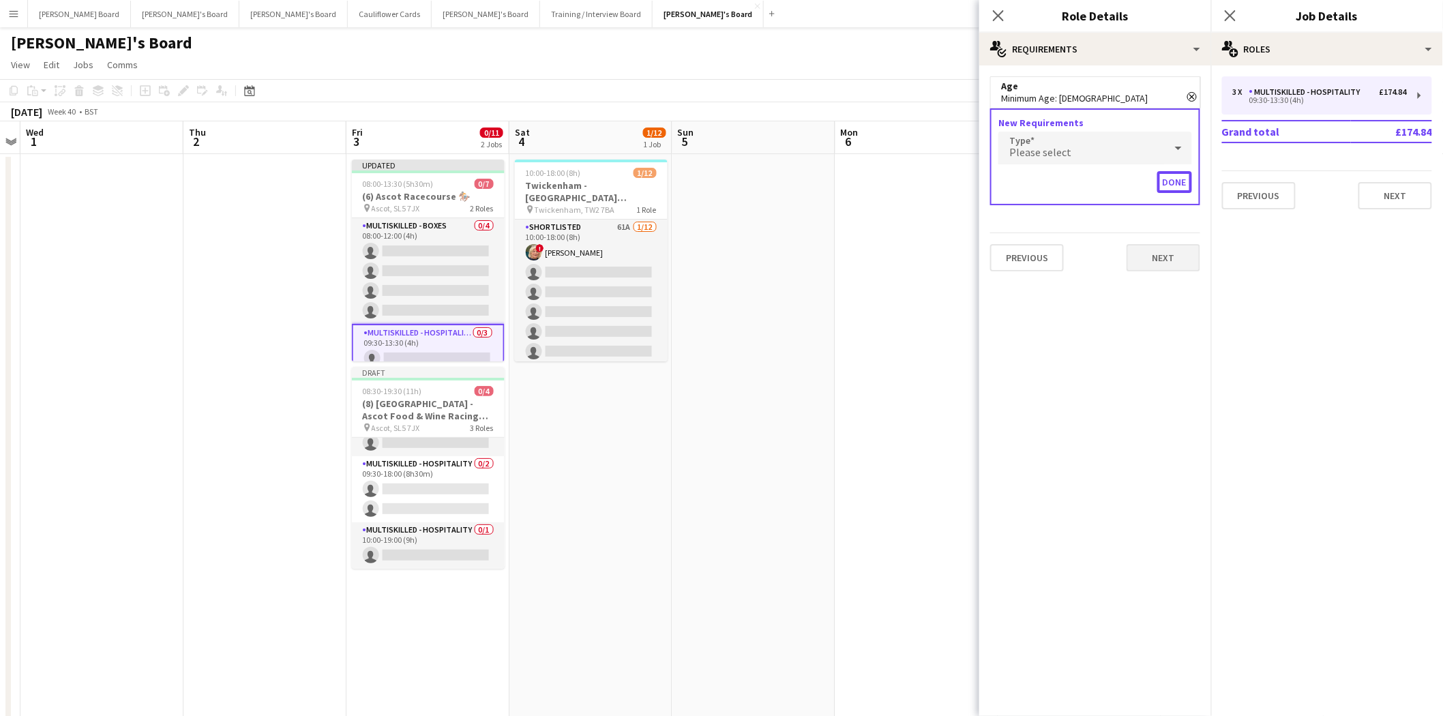
drag, startPoint x: 1173, startPoint y: 178, endPoint x: 1169, endPoint y: 201, distance: 23.5
click at [1173, 180] on button "Done" at bounding box center [1174, 182] width 35 height 22
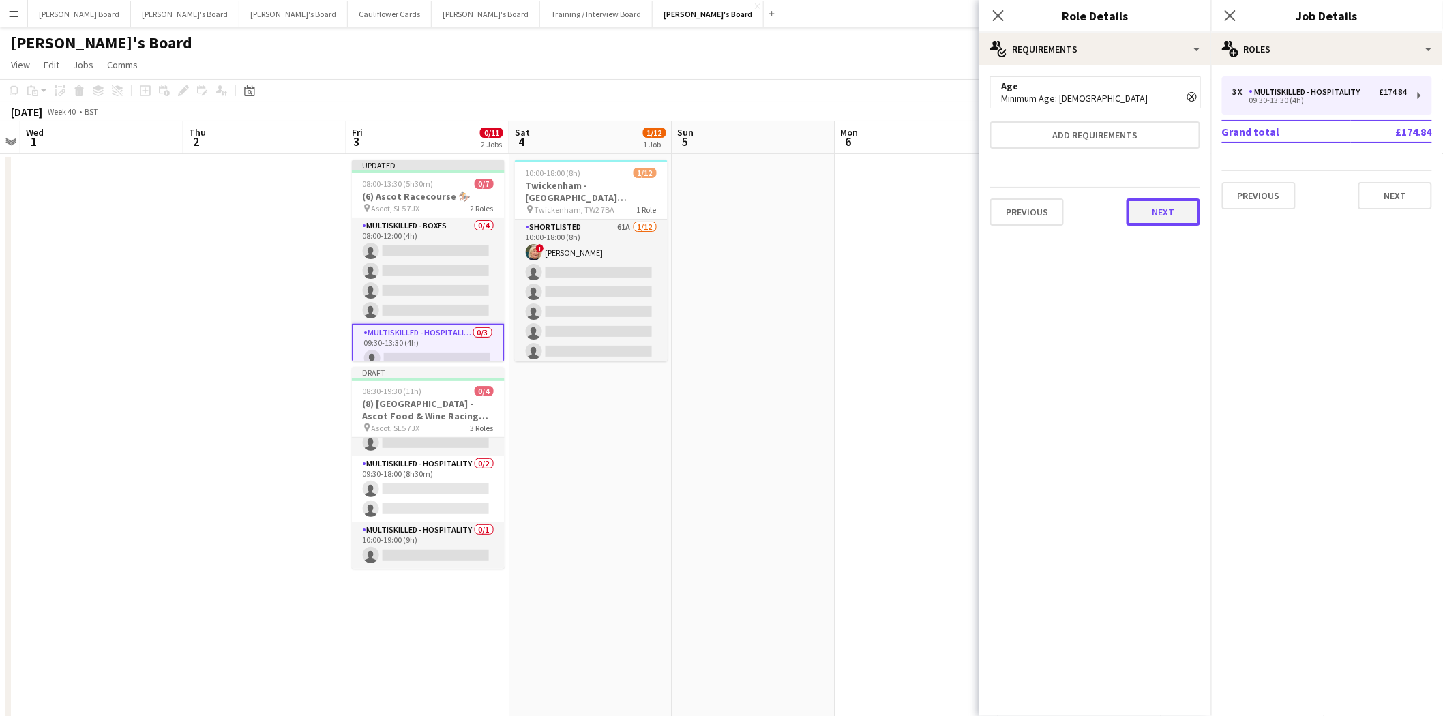
drag, startPoint x: 1164, startPoint y: 214, endPoint x: 1142, endPoint y: 194, distance: 29.9
click at [1163, 213] on button "Next" at bounding box center [1163, 211] width 74 height 27
drag, startPoint x: 1067, startPoint y: 115, endPoint x: 1067, endPoint y: 134, distance: 19.1
click at [1067, 116] on label "Application request" at bounding box center [1052, 115] width 70 height 10
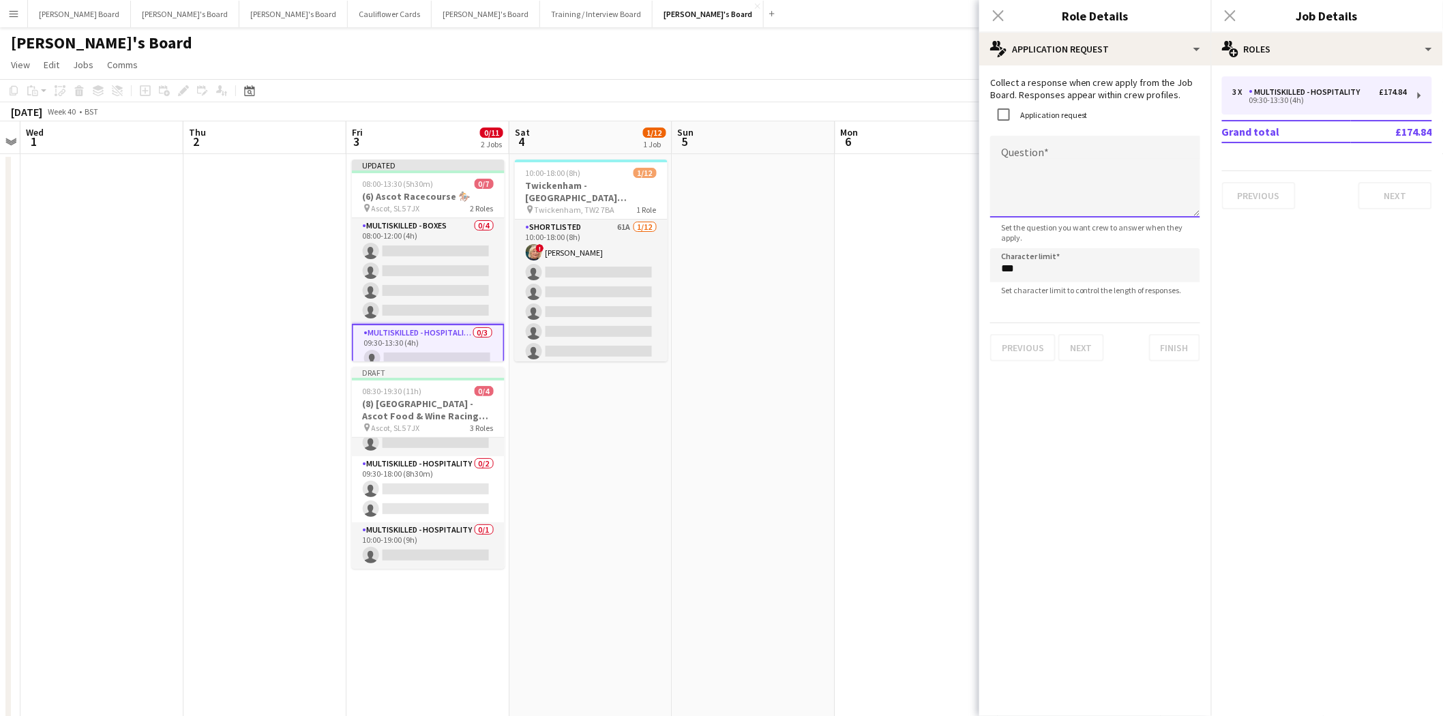
click at [1037, 166] on textarea "Question" at bounding box center [1095, 177] width 210 height 82
type textarea "**********"
click at [1180, 350] on button "Finish" at bounding box center [1174, 347] width 51 height 27
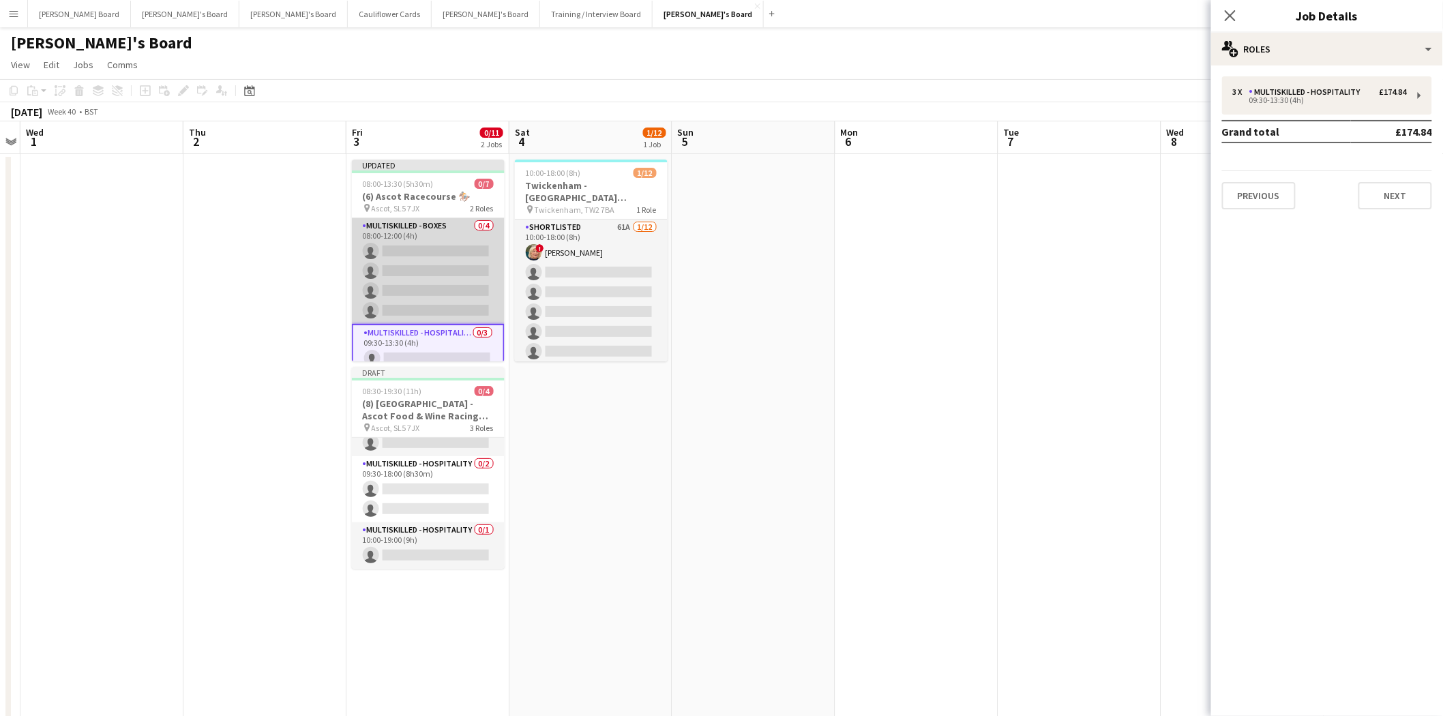
click at [414, 243] on app-card-role "Multiskilled - Boxes 0/4 08:00-12:00 (4h) single-neutral-actions single-neutral…" at bounding box center [428, 271] width 153 height 106
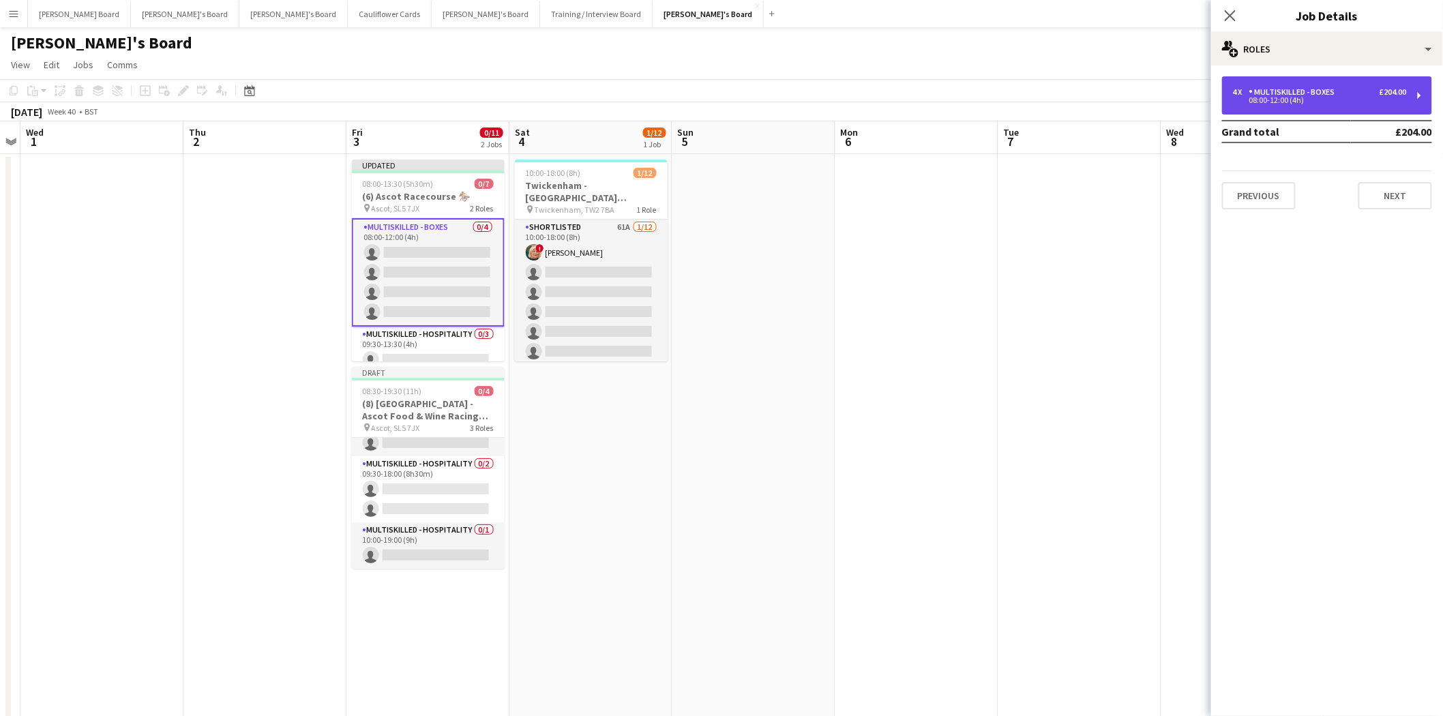
click at [1272, 91] on div "Multiskilled - Boxes" at bounding box center [1294, 92] width 91 height 10
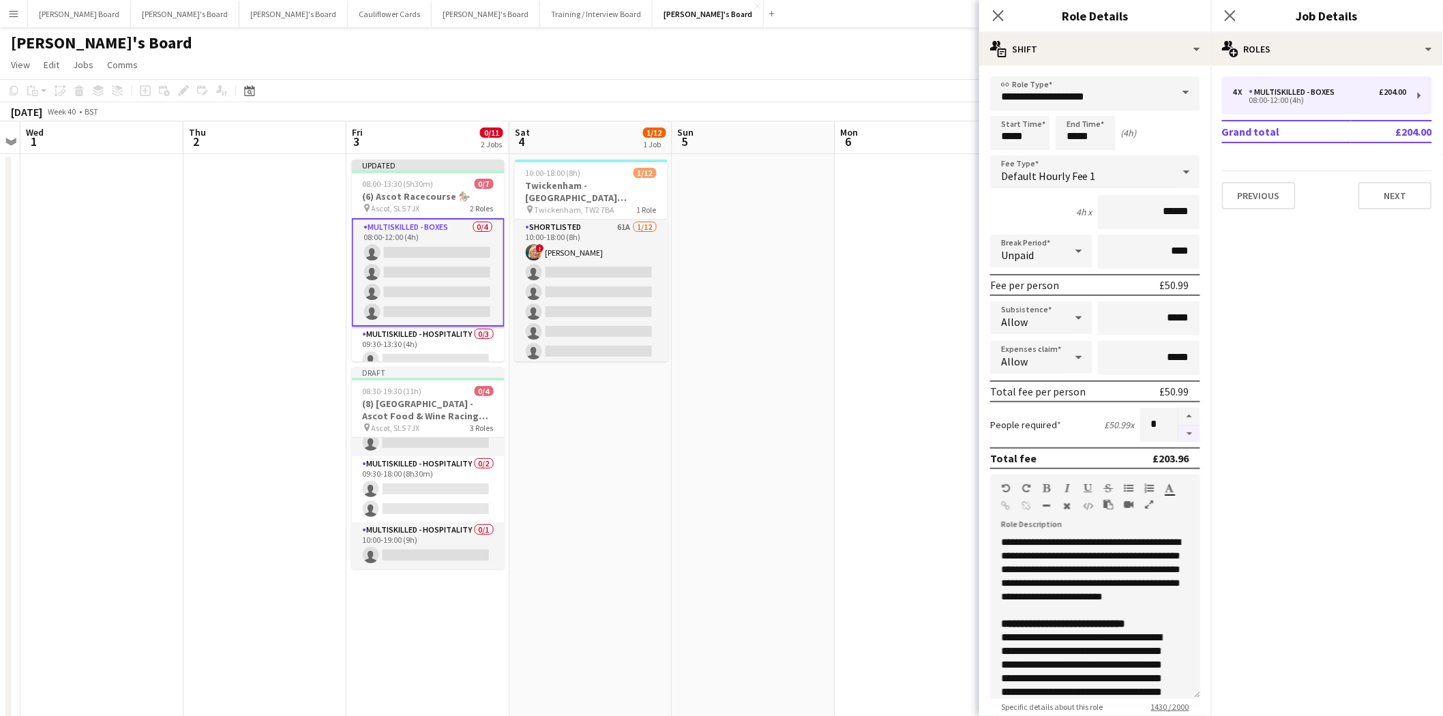
click at [1178, 431] on button "button" at bounding box center [1189, 433] width 22 height 17
type input "*"
click at [434, 199] on h3 "(6) Ascot Racecourse 🏇🏼" at bounding box center [428, 196] width 153 height 12
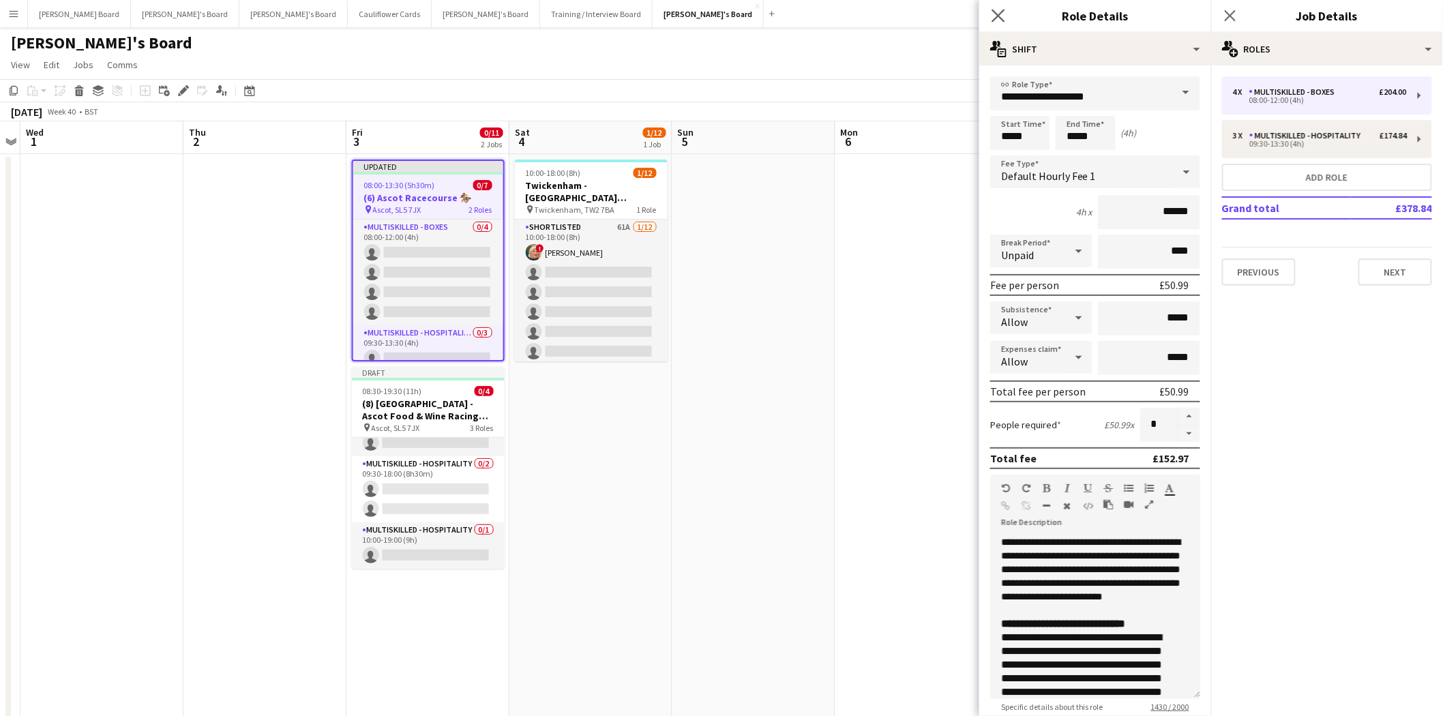
click at [1005, 7] on div "Close pop-in" at bounding box center [998, 15] width 38 height 31
click at [996, 12] on icon "Close pop-in" at bounding box center [997, 15] width 13 height 13
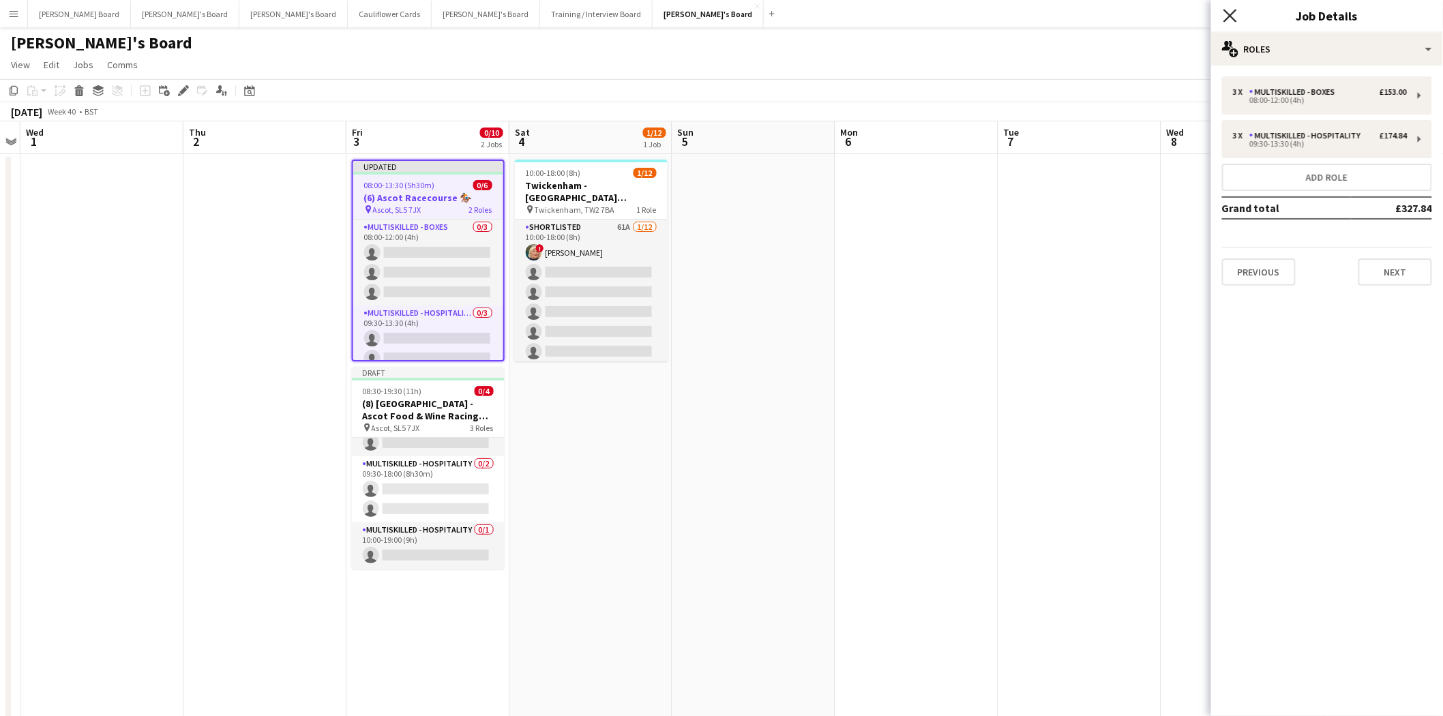
click at [1233, 12] on icon at bounding box center [1229, 15] width 13 height 13
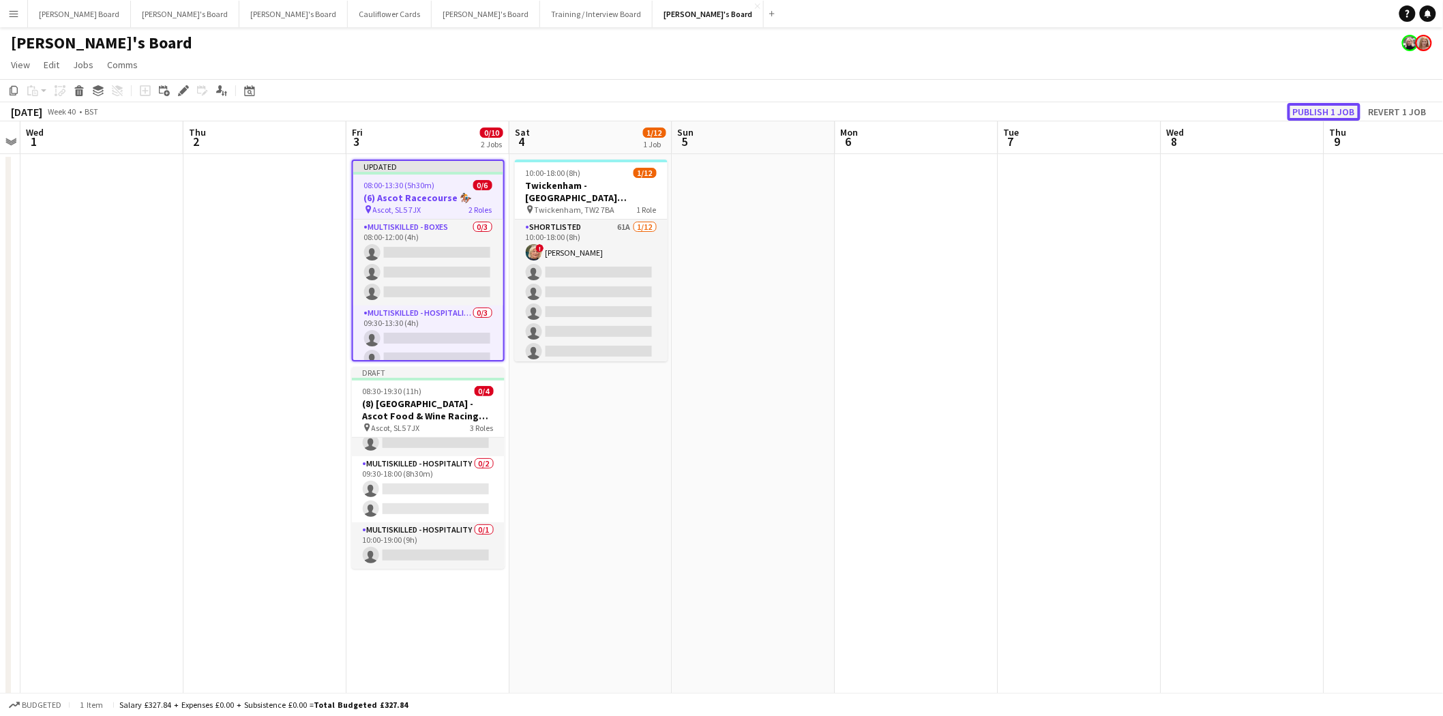
click at [1323, 109] on button "Publish 1 job" at bounding box center [1323, 112] width 73 height 18
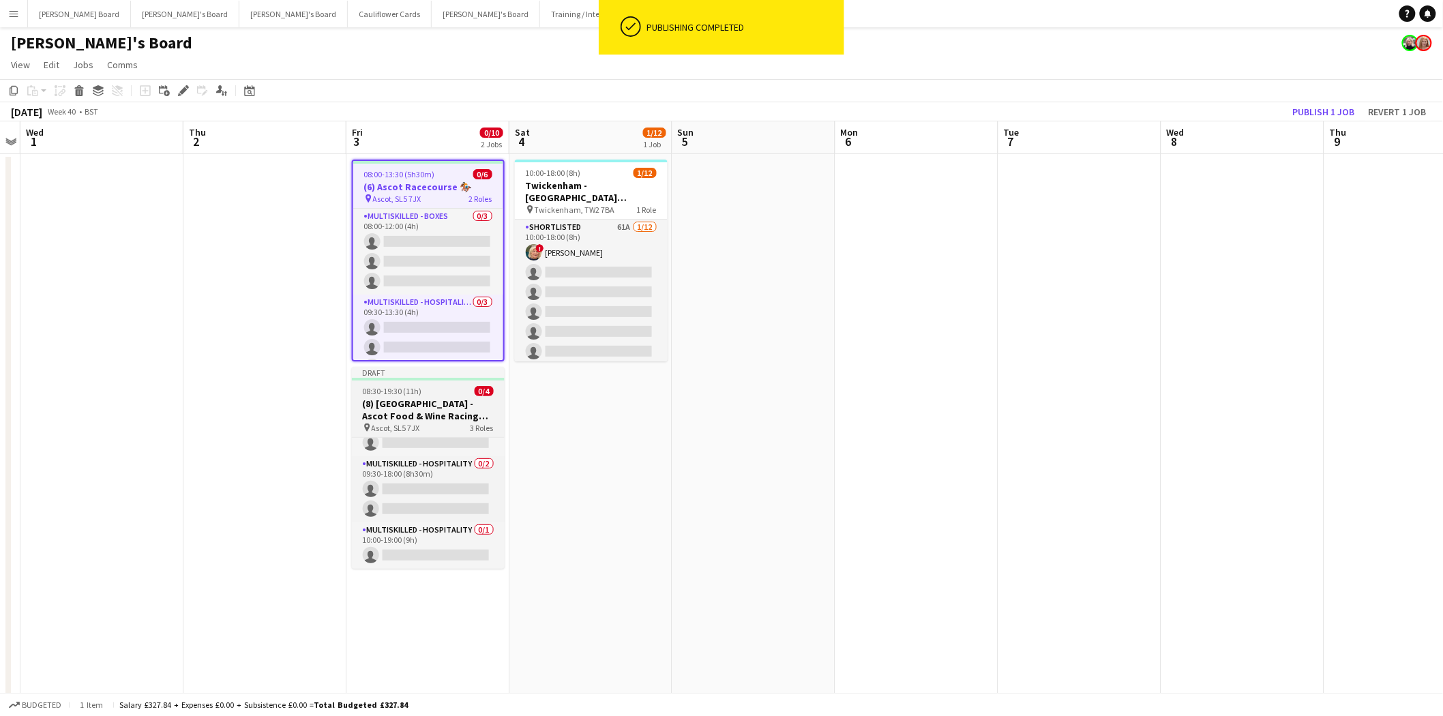
click at [397, 373] on div "Draft" at bounding box center [428, 372] width 153 height 11
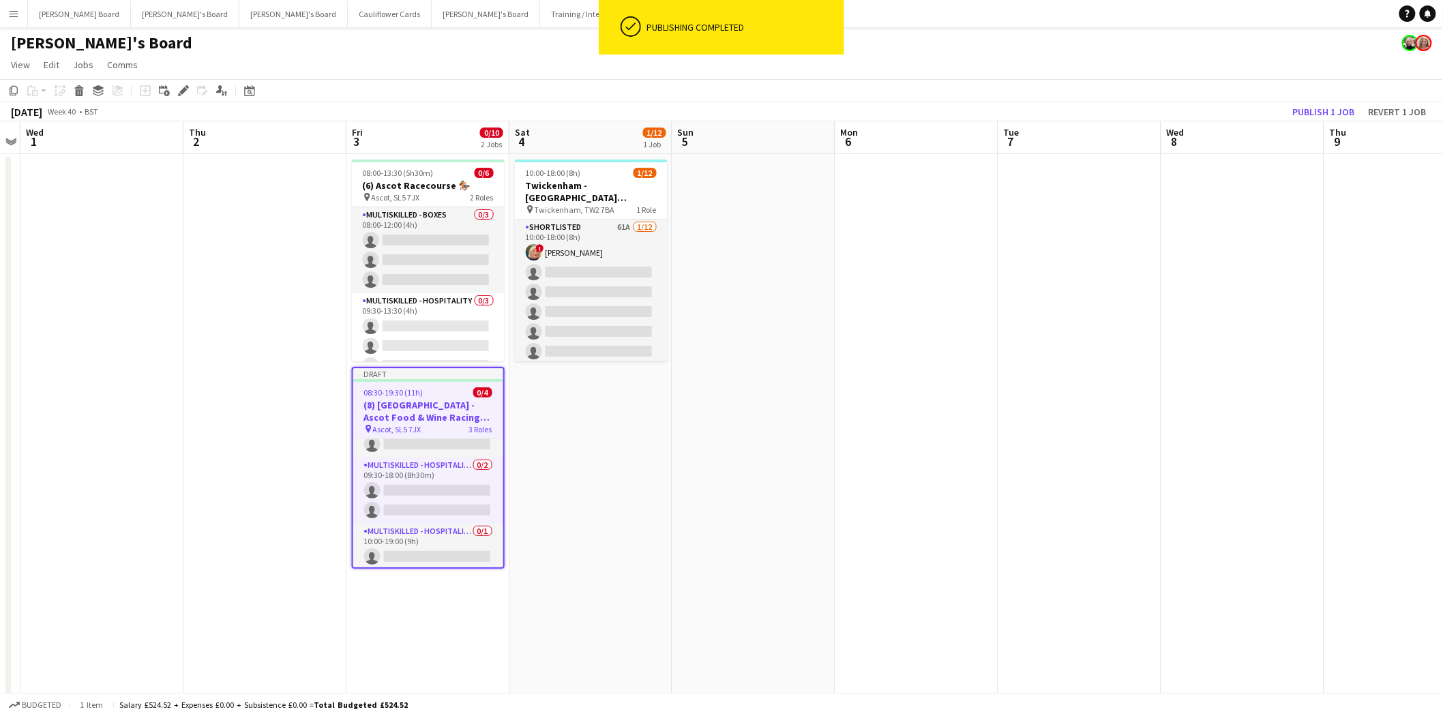
drag, startPoint x: 74, startPoint y: 91, endPoint x: 83, endPoint y: 99, distance: 12.6
click at [75, 91] on icon "Delete" at bounding box center [79, 90] width 11 height 11
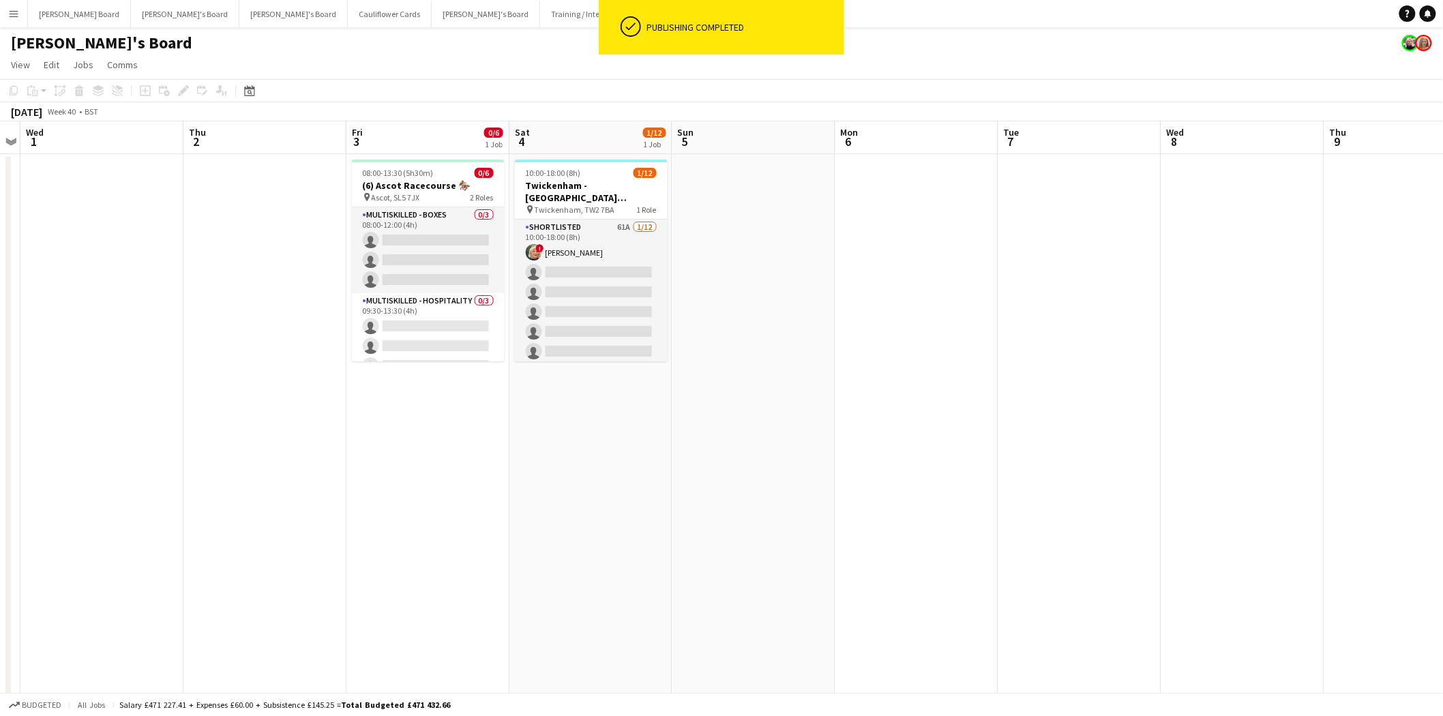
click at [457, 453] on app-date-cell "08:00-13:30 (5h30m) 0/6 (6) Ascot Racecourse 🏇🏼 pin Ascot, SL5 7JX 2 Roles Mult…" at bounding box center [427, 705] width 163 height 1103
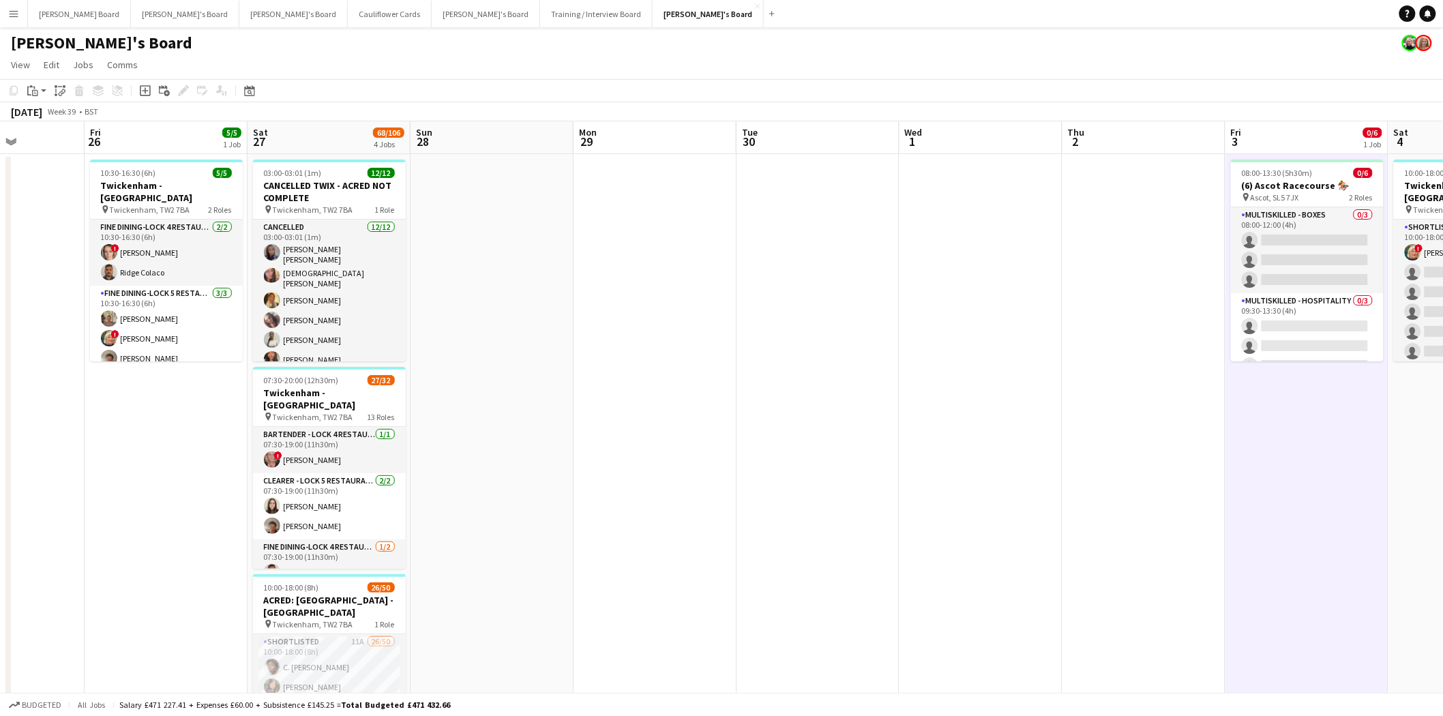
scroll to position [0, 319]
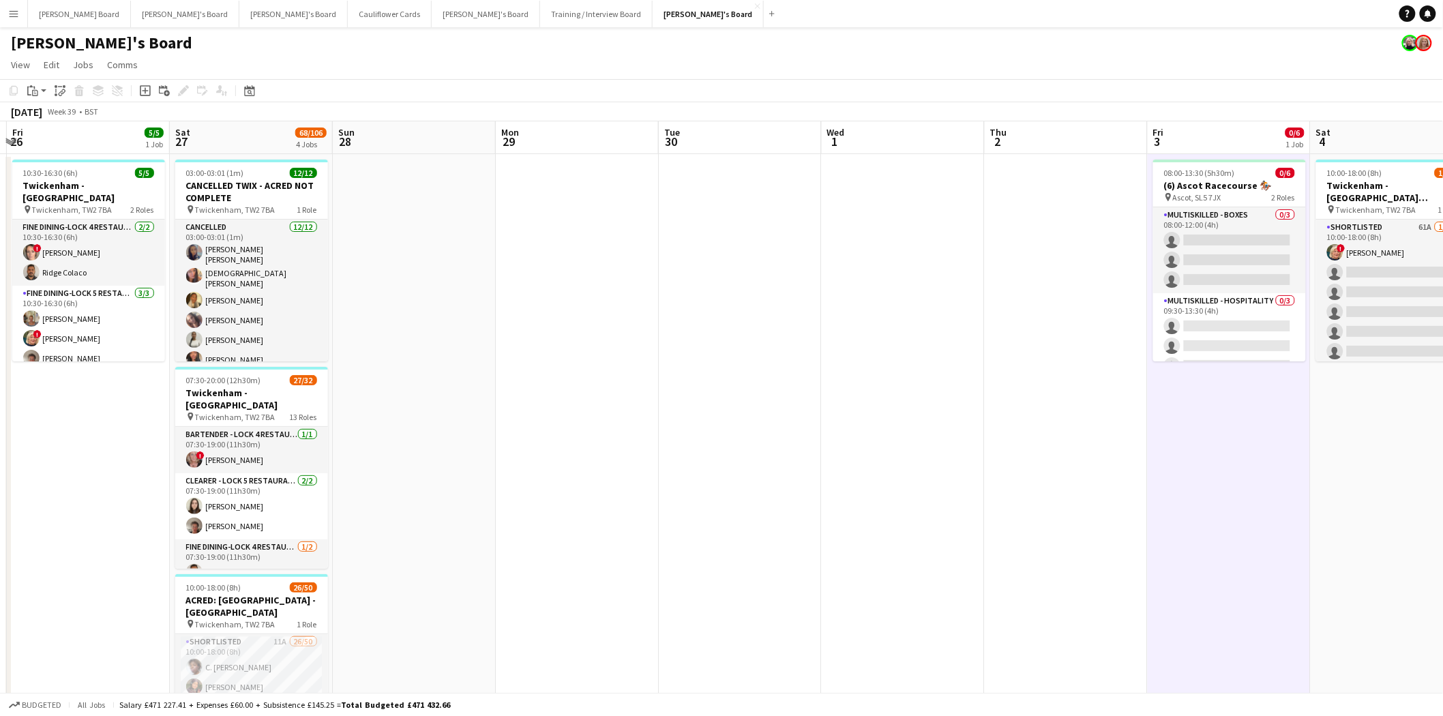
drag, startPoint x: 144, startPoint y: 387, endPoint x: 945, endPoint y: 488, distance: 807.5
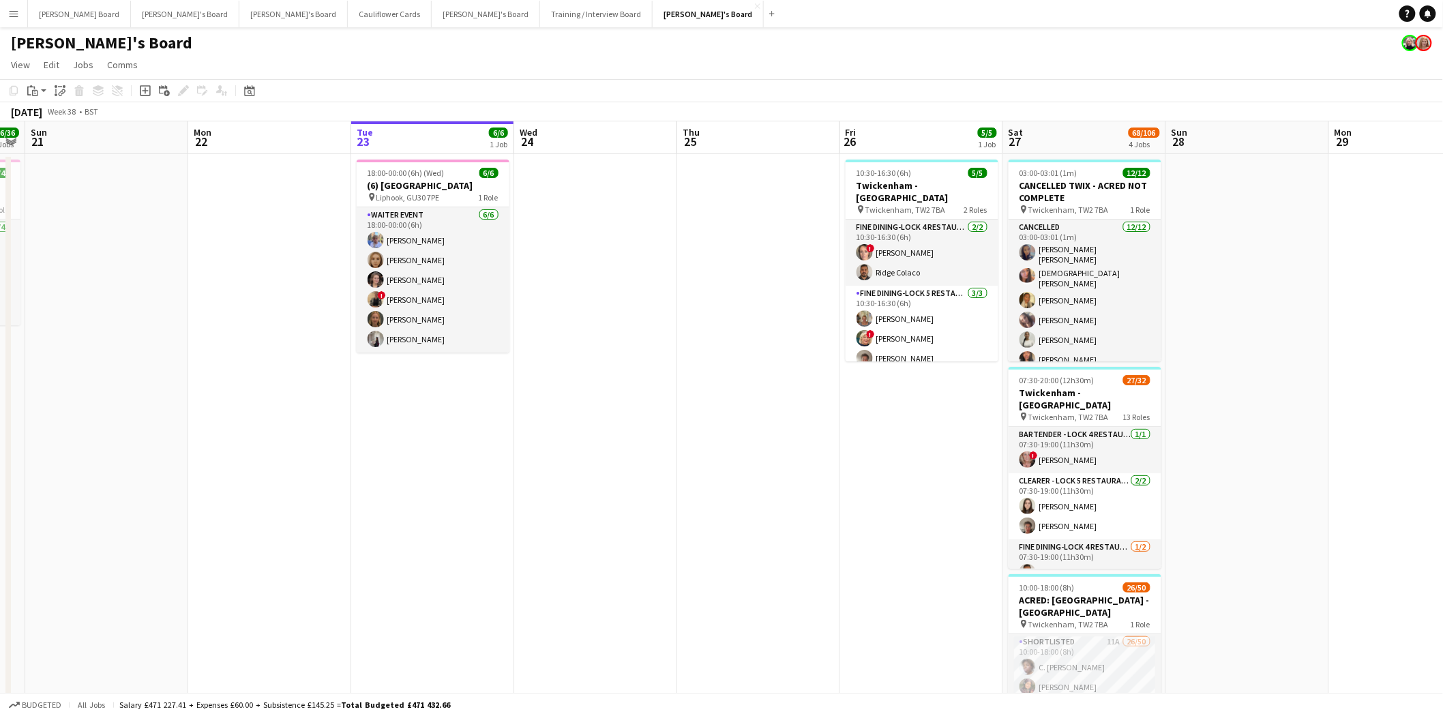
drag, startPoint x: 162, startPoint y: 461, endPoint x: 995, endPoint y: 472, distance: 833.9
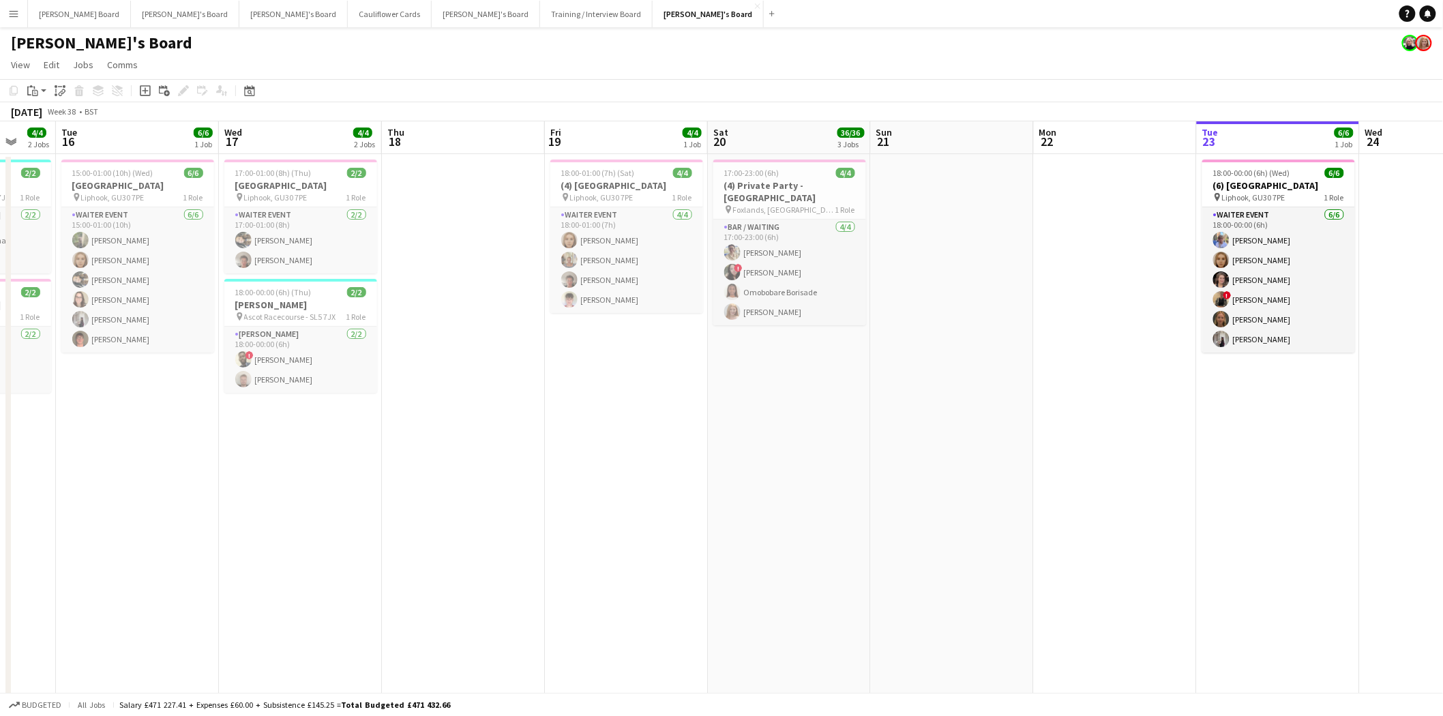
scroll to position [0, 312]
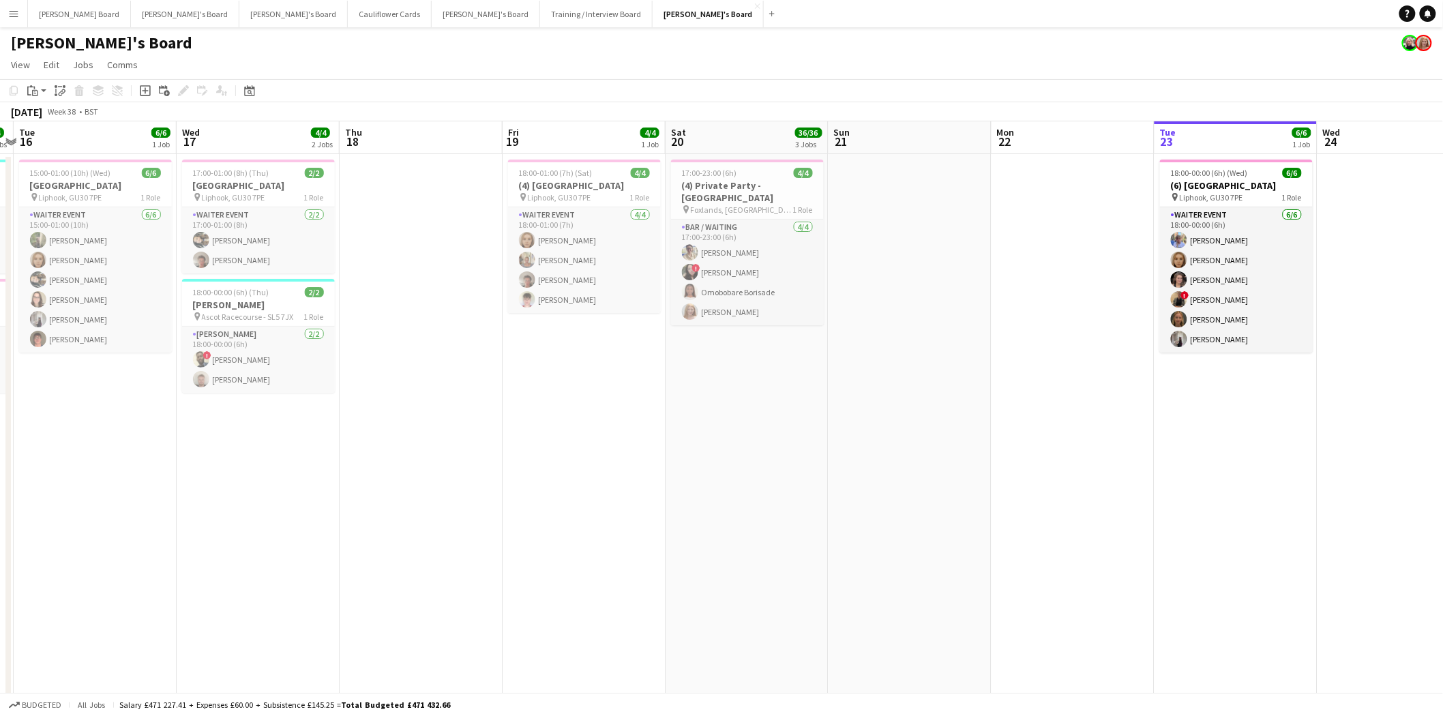
drag, startPoint x: 302, startPoint y: 453, endPoint x: 1105, endPoint y: 484, distance: 803.1
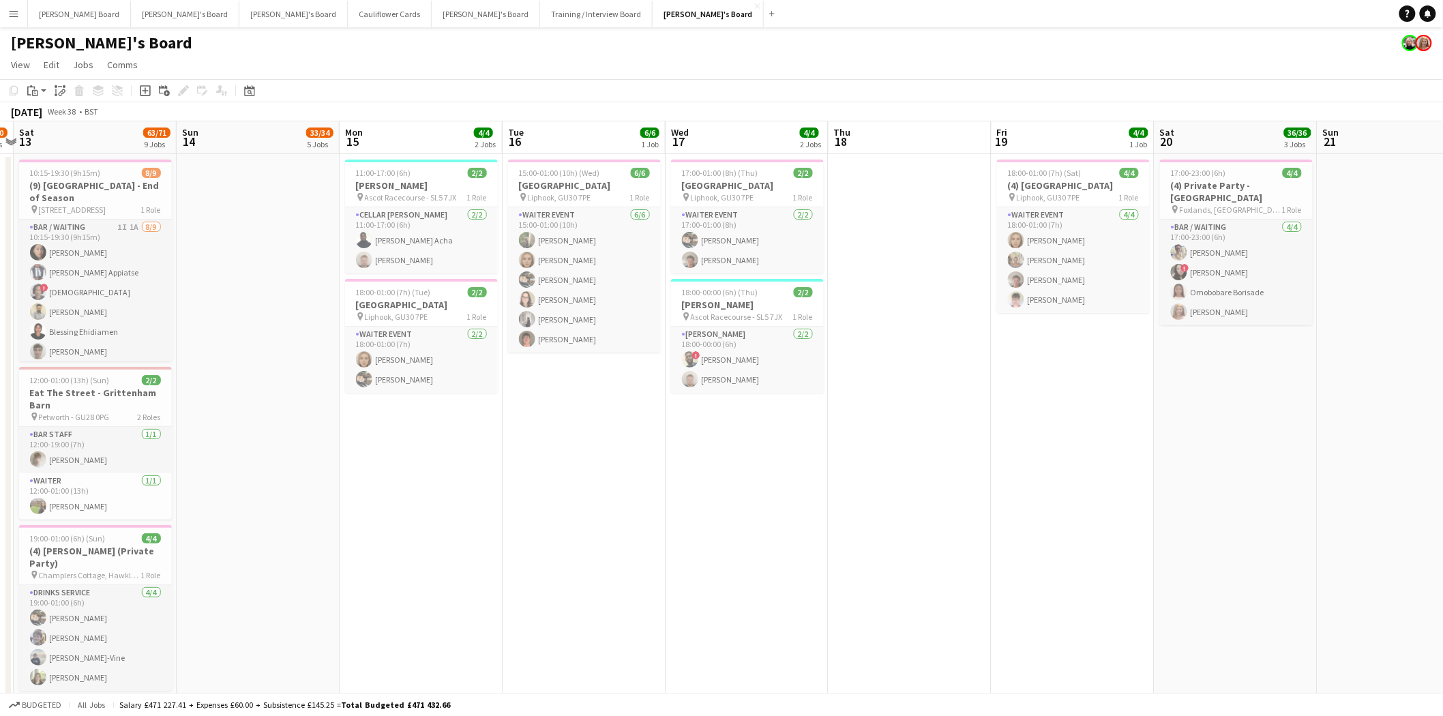
scroll to position [0, 310]
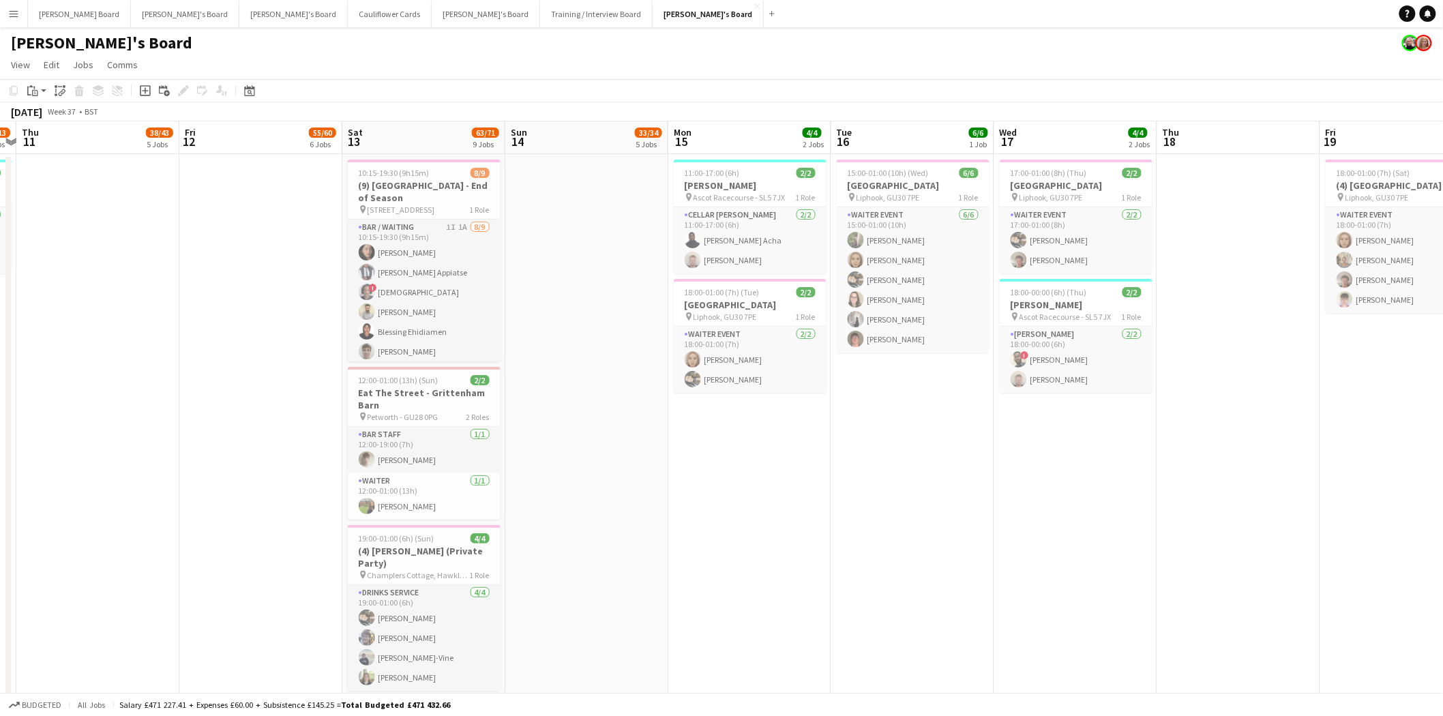
drag, startPoint x: 325, startPoint y: 458, endPoint x: 1122, endPoint y: 485, distance: 797.5
drag, startPoint x: 766, startPoint y: 180, endPoint x: 645, endPoint y: 171, distance: 121.7
click at [766, 181] on h3 "BOH Porter" at bounding box center [750, 185] width 153 height 12
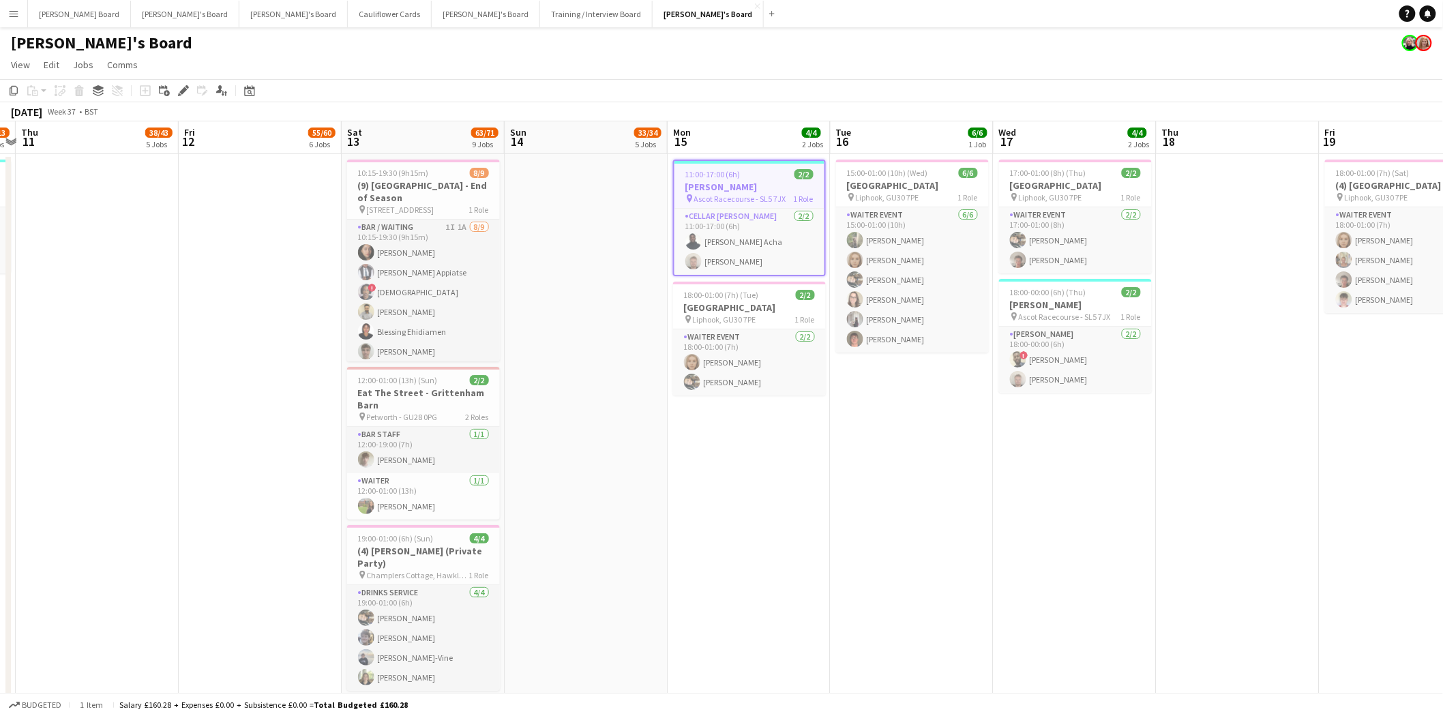
drag, startPoint x: 46, startPoint y: 65, endPoint x: 51, endPoint y: 87, distance: 21.8
click at [46, 66] on span "Edit" at bounding box center [52, 65] width 16 height 12
click at [62, 97] on span "Copy Ctrl+C" at bounding box center [73, 94] width 46 height 12
click at [250, 90] on icon "Date picker" at bounding box center [249, 90] width 11 height 11
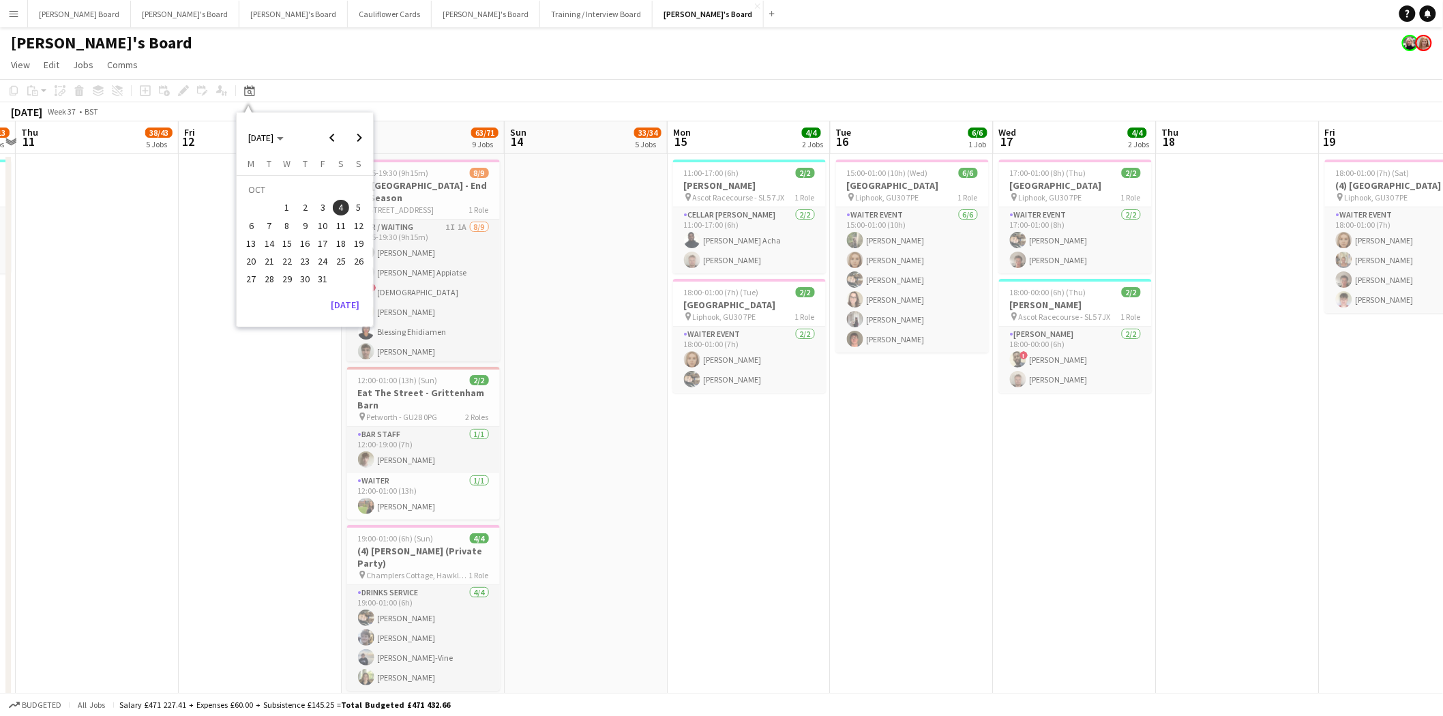
click at [357, 208] on span "5" at bounding box center [358, 208] width 16 height 16
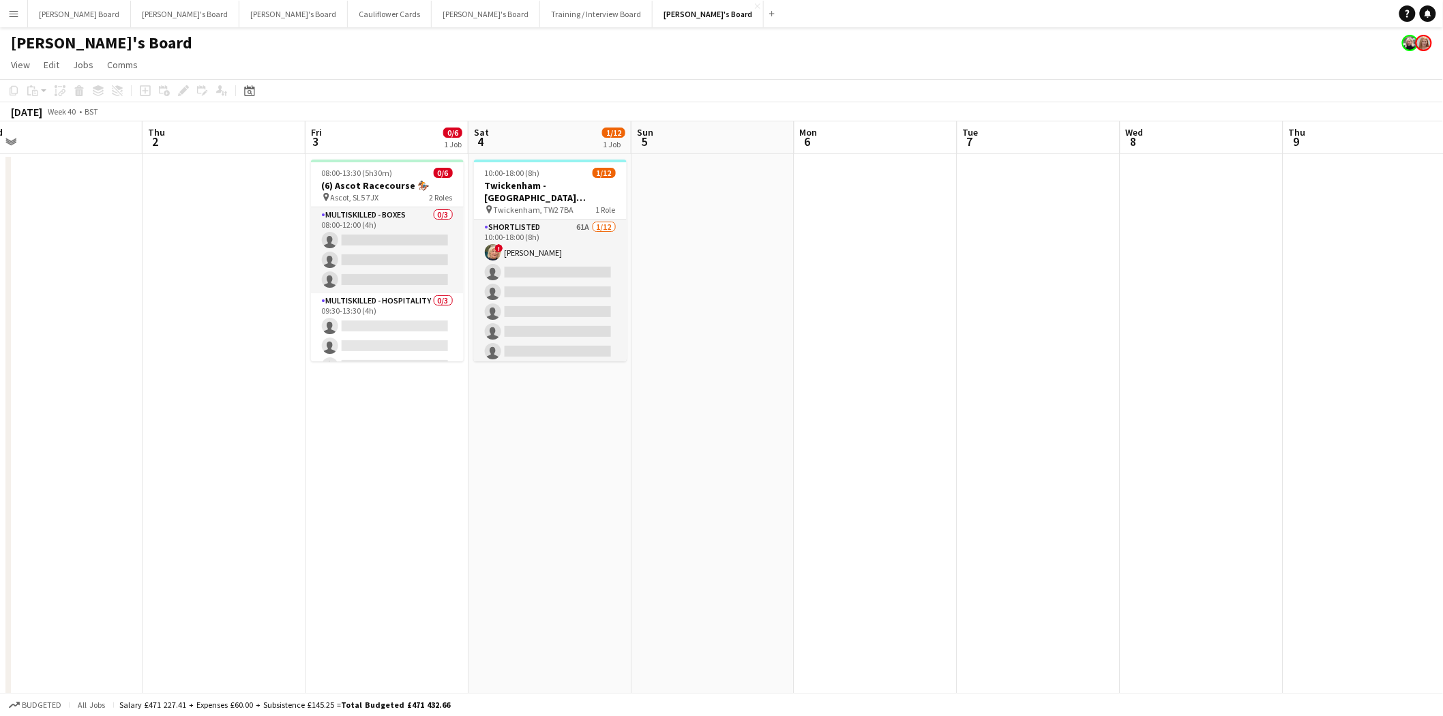
scroll to position [0, 432]
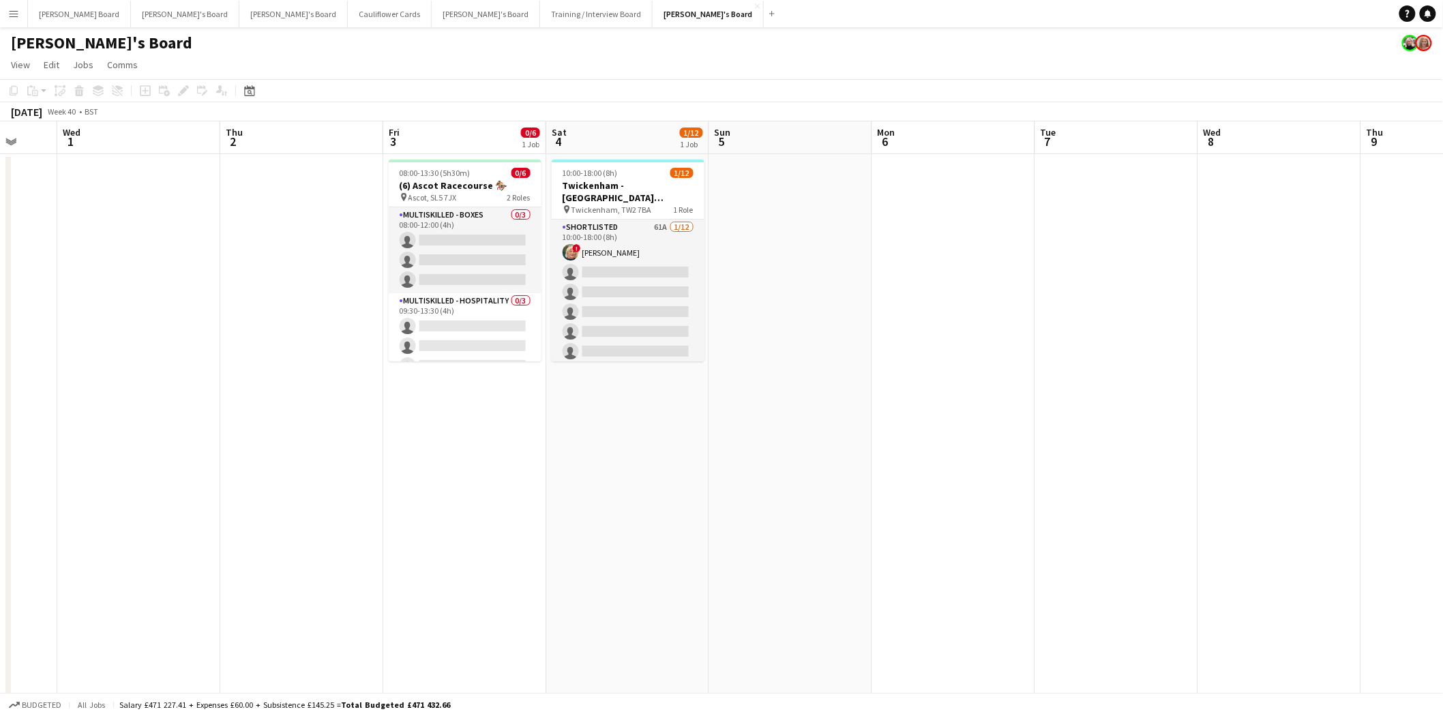
drag, startPoint x: 220, startPoint y: 427, endPoint x: 421, endPoint y: 453, distance: 202.1
click at [443, 445] on app-date-cell "08:00-13:30 (5h30m) 0/6 (6) Ascot Racecourse 🏇🏼 pin Ascot, SL5 7JX 2 Roles Mult…" at bounding box center [464, 705] width 163 height 1103
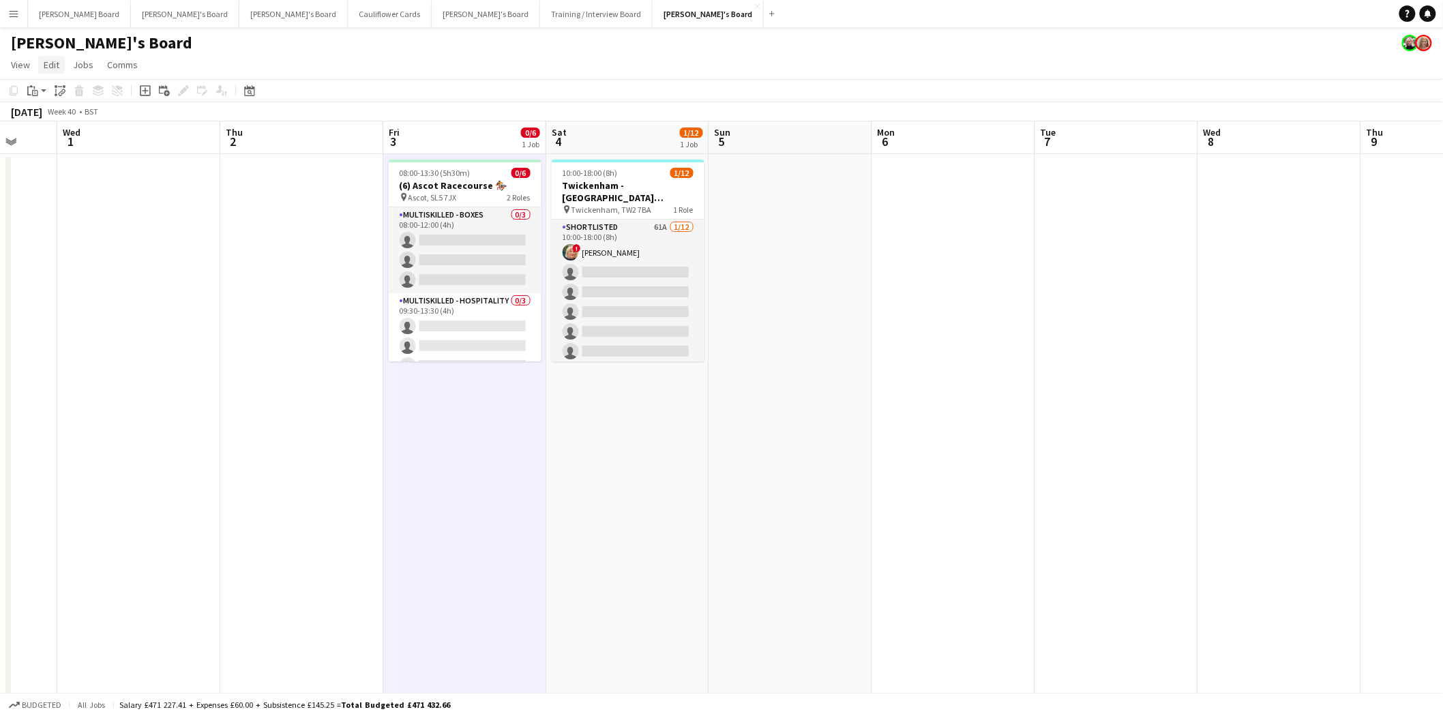
click at [53, 63] on span "Edit" at bounding box center [52, 65] width 16 height 12
click at [183, 128] on span "Without Crew Ctrl+V" at bounding box center [185, 129] width 79 height 12
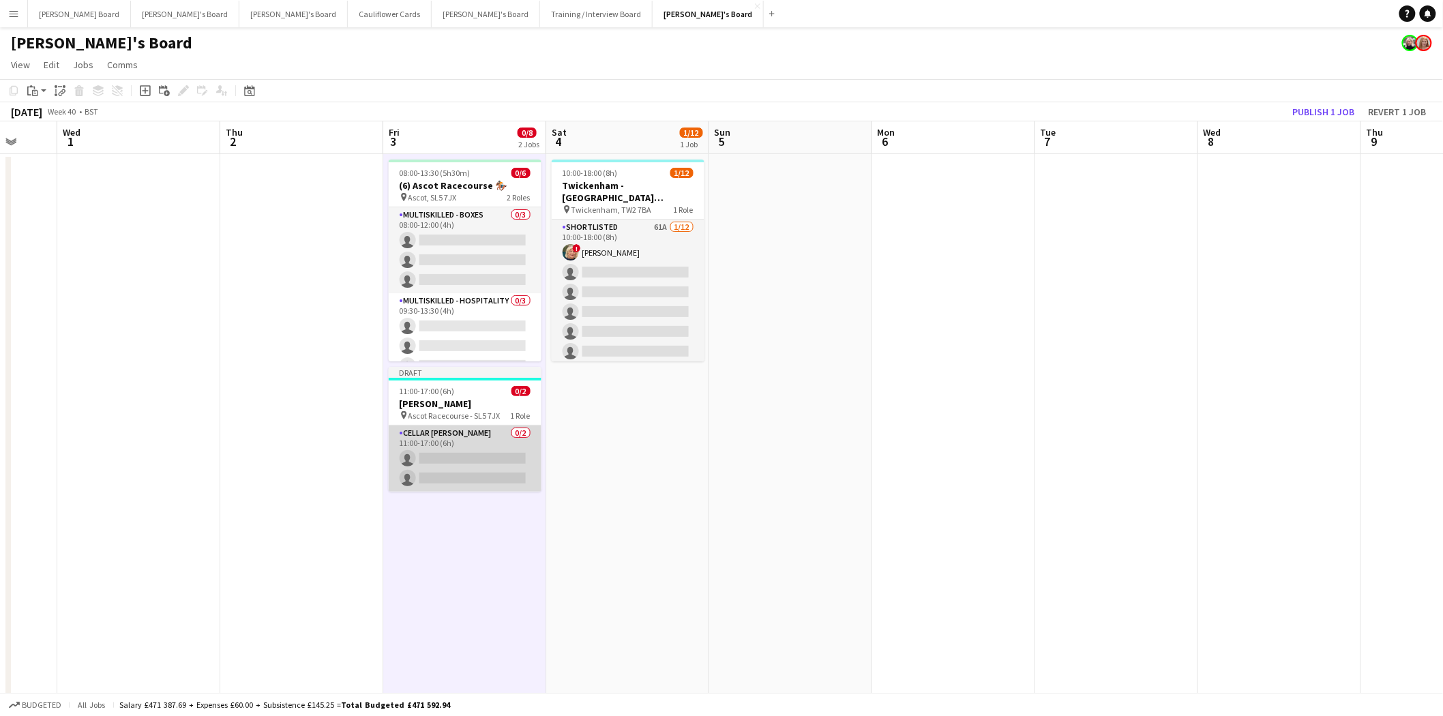
click at [445, 442] on app-card-role "Cellar Porter 0/2 11:00-17:00 (6h) single-neutral-actions single-neutral-actions" at bounding box center [465, 458] width 153 height 66
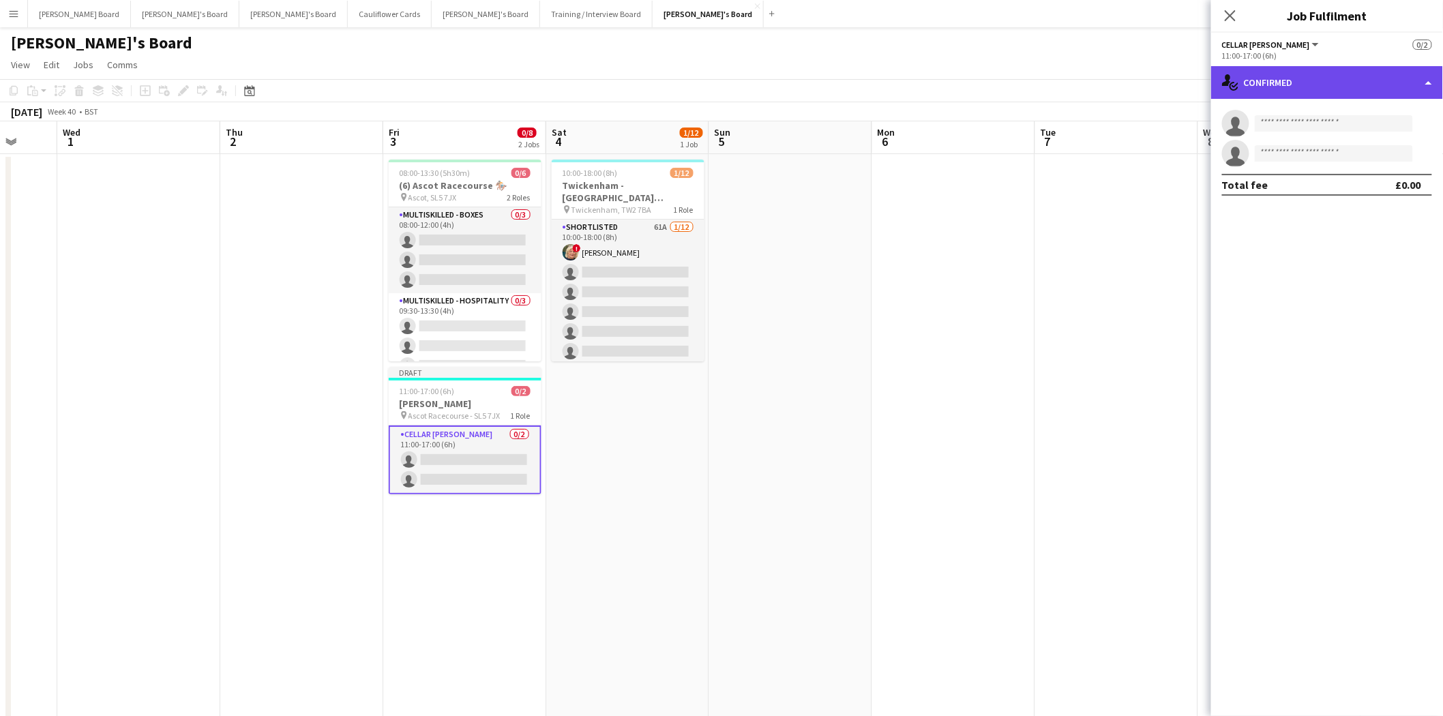
click at [1295, 78] on div "single-neutral-actions-check-2 Confirmed" at bounding box center [1327, 82] width 232 height 33
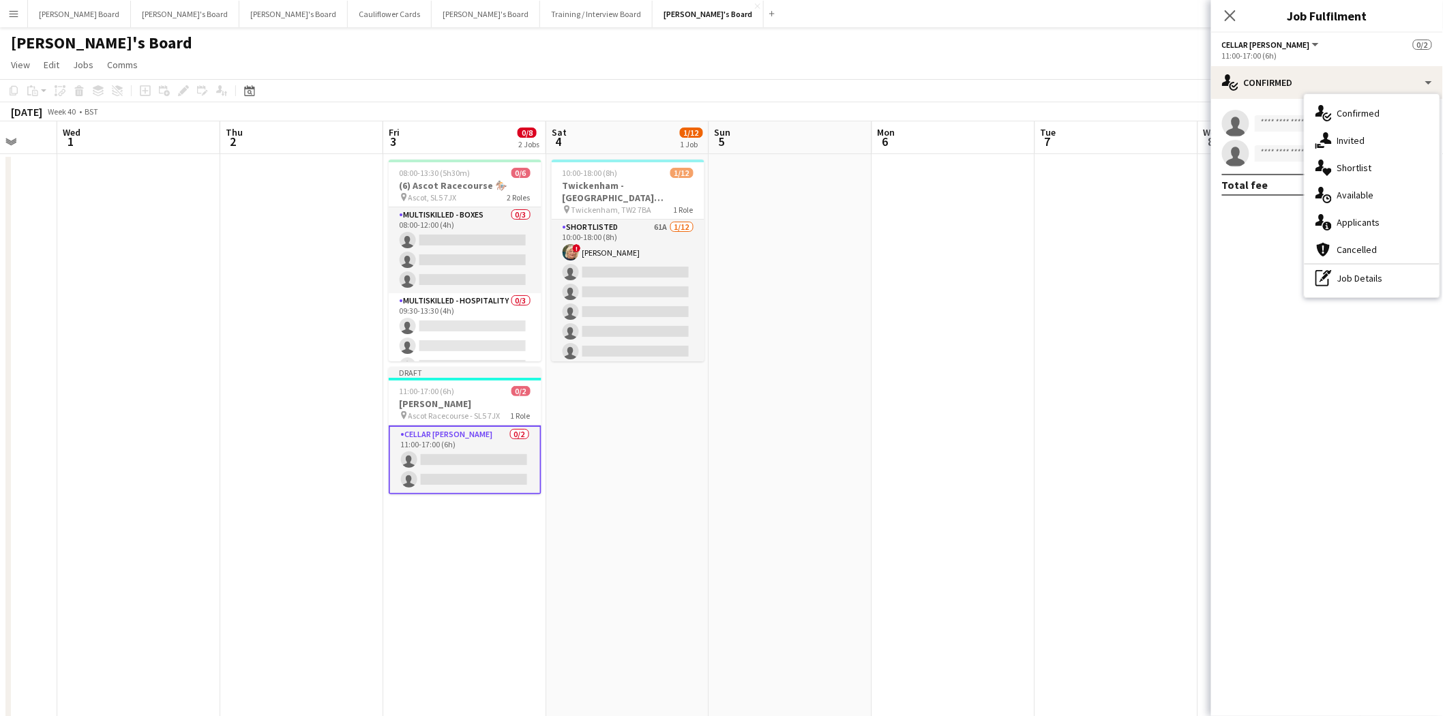
drag, startPoint x: 1369, startPoint y: 282, endPoint x: 1362, endPoint y: 265, distance: 19.0
click at [1368, 277] on div "pen-write Job Details" at bounding box center [1371, 278] width 135 height 27
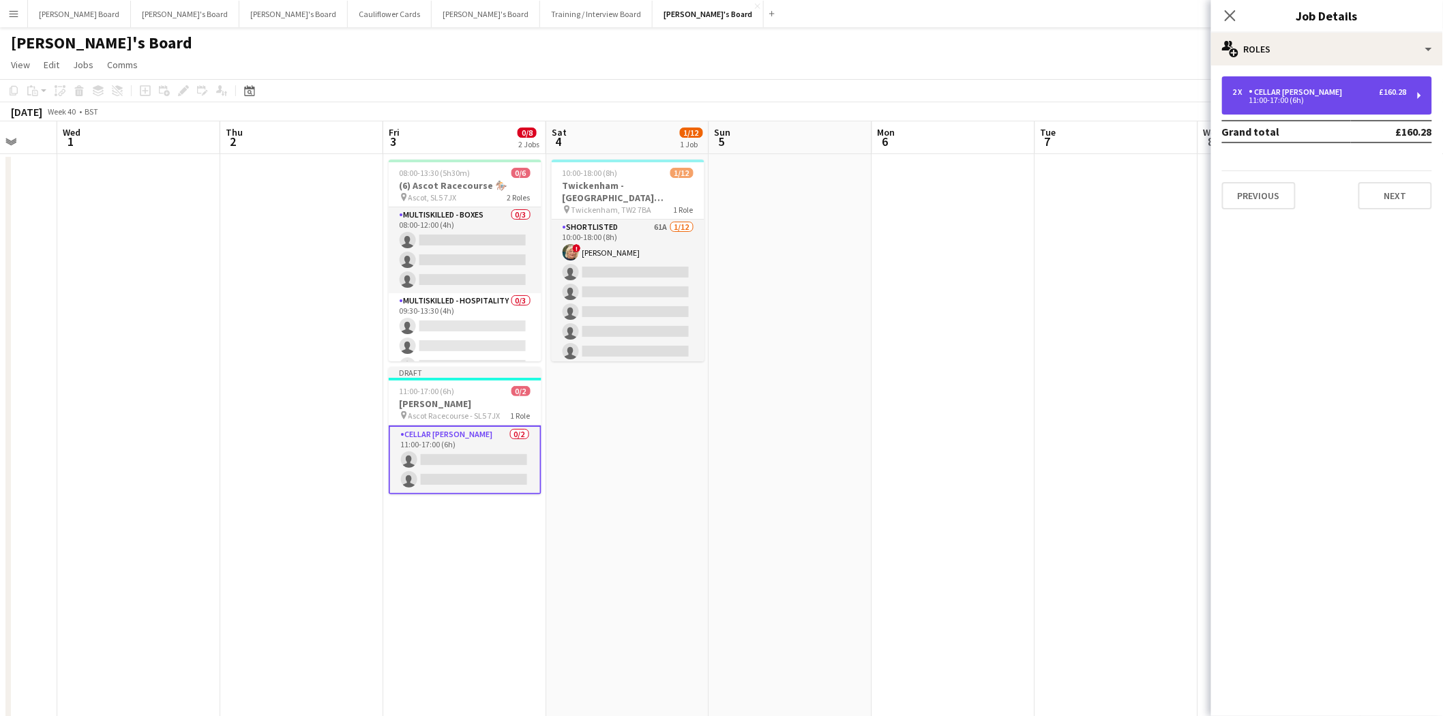
click at [1323, 94] on div "2 x Cellar Porter £160.28" at bounding box center [1320, 92] width 174 height 10
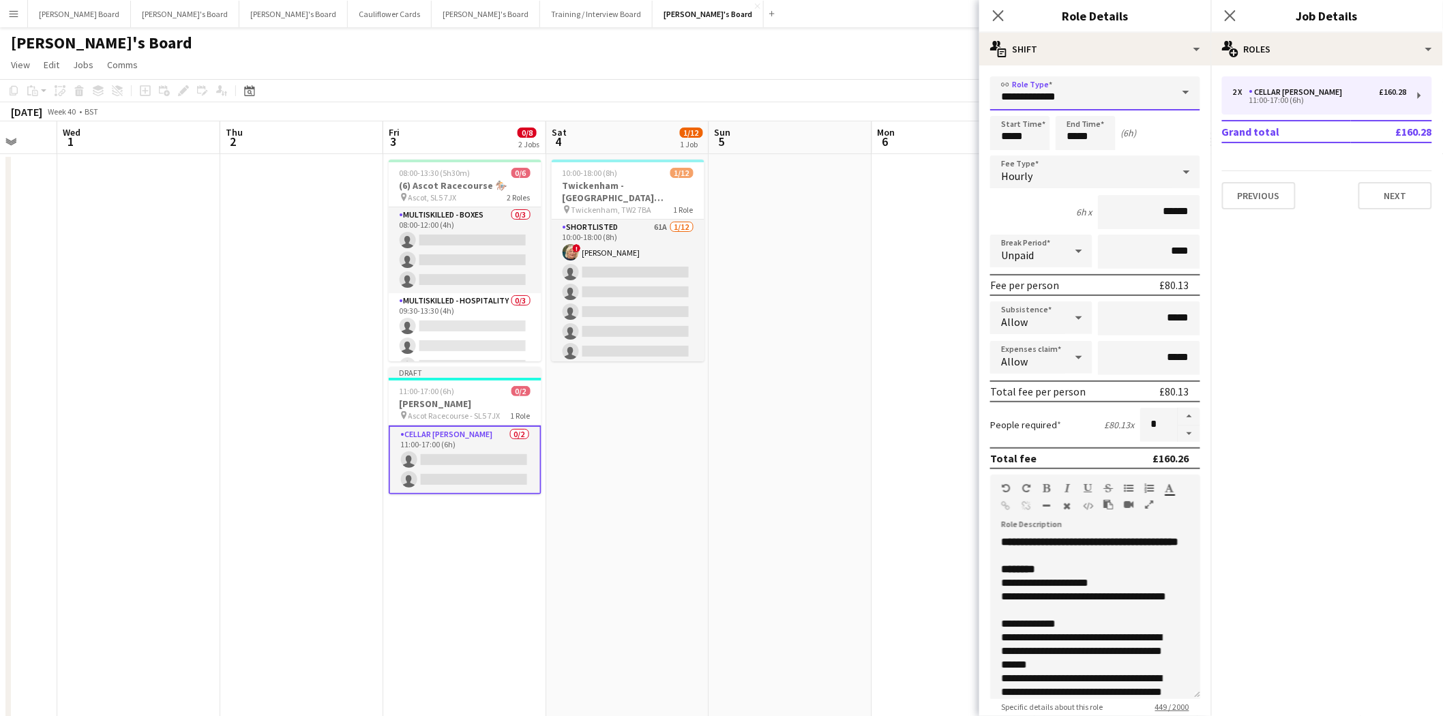
drag, startPoint x: 1087, startPoint y: 92, endPoint x: 844, endPoint y: 95, distance: 243.4
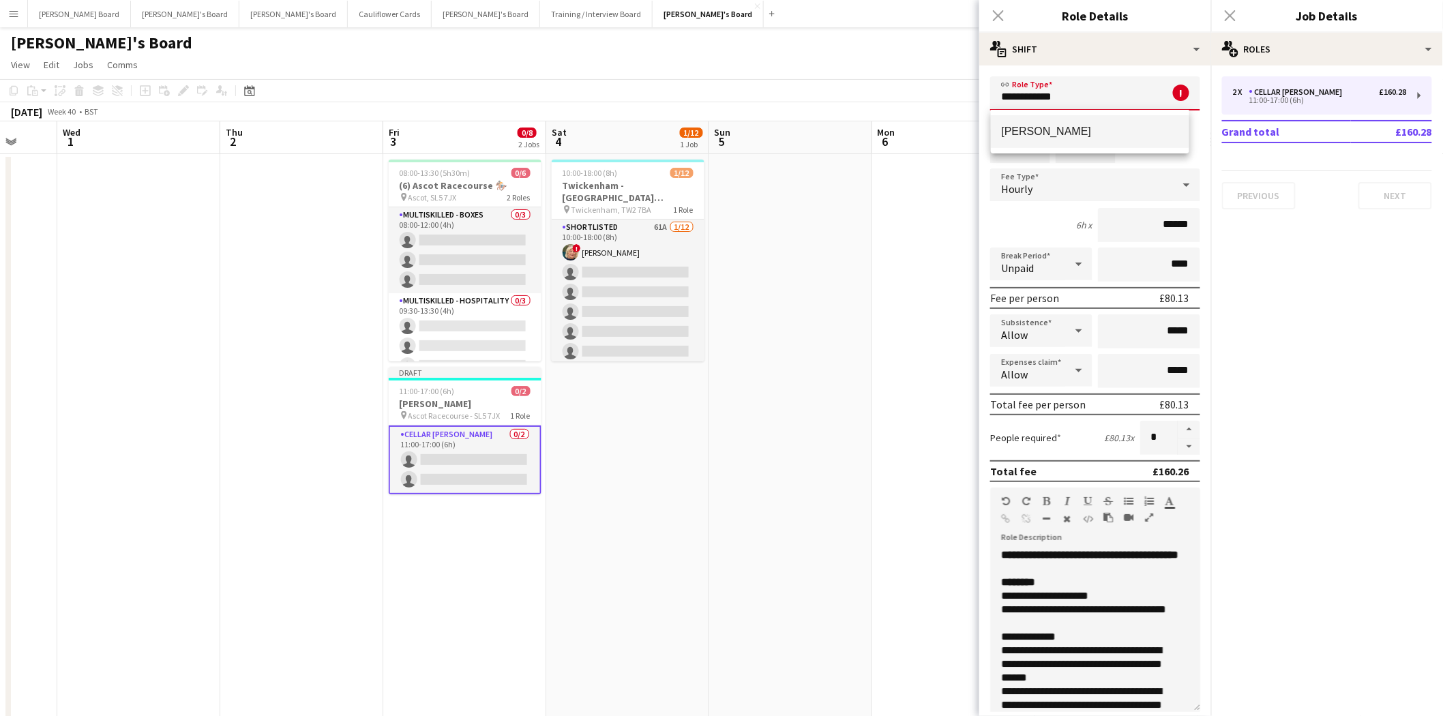
type input "**********"
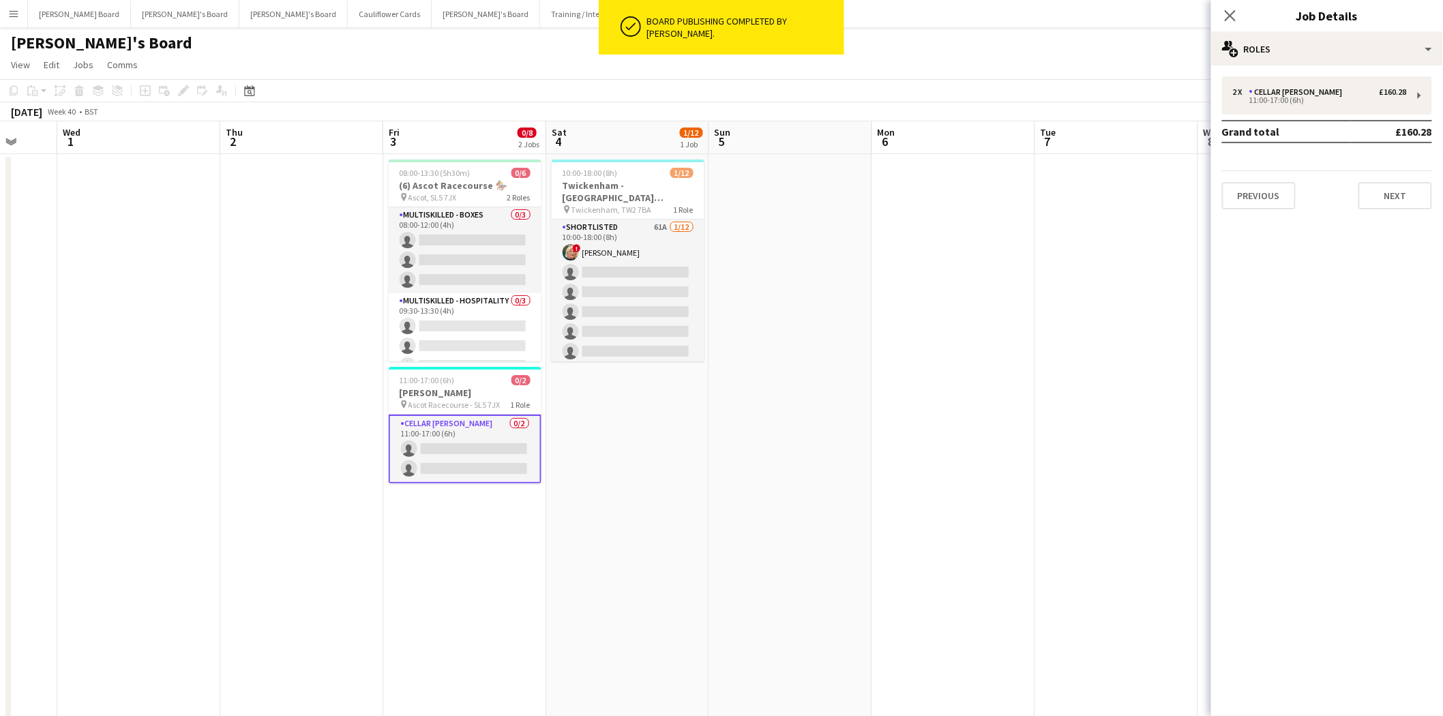
click at [457, 438] on app-card-role "Cellar Porter 0/2 11:00-17:00 (6h) single-neutral-actions single-neutral-actions" at bounding box center [465, 449] width 153 height 69
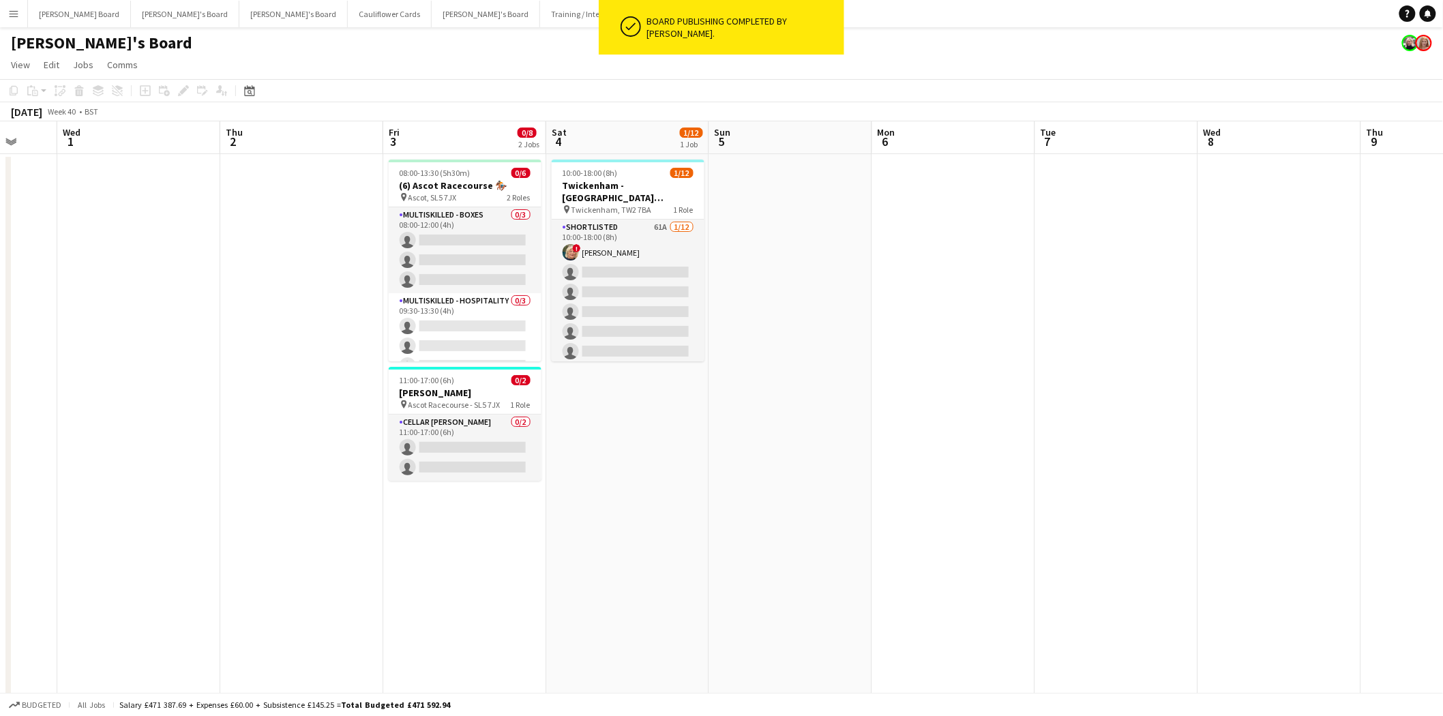
click at [404, 361] on app-date-cell "08:00-13:30 (5h30m) 0/6 (6) Ascot Racecourse 🏇🏼 pin Ascot, SL5 7JX 2 Roles Mult…" at bounding box center [464, 705] width 163 height 1103
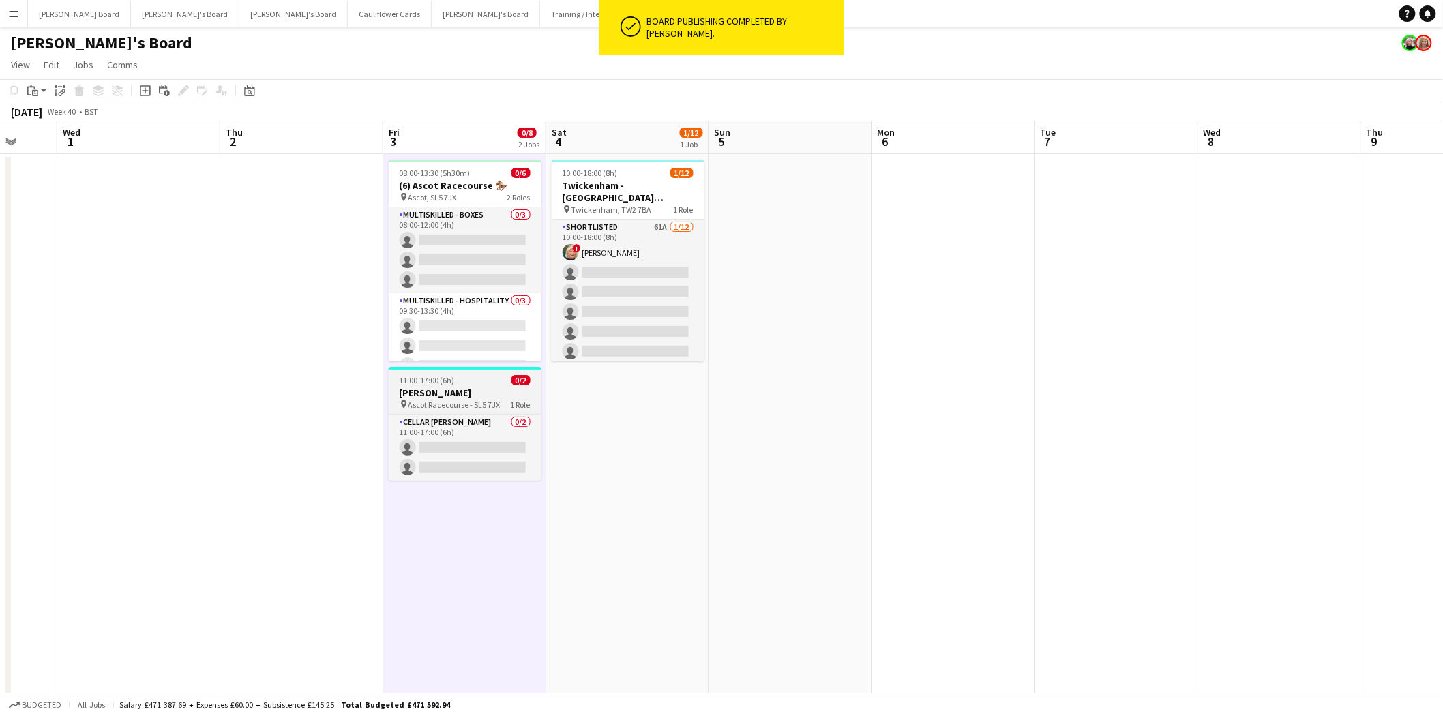
click at [423, 385] on app-job-card "11:00-17:00 (6h) 0/2 BOH Porter pin Ascot Racecourse - SL5 7JX 1 Role Cellar Po…" at bounding box center [465, 424] width 153 height 114
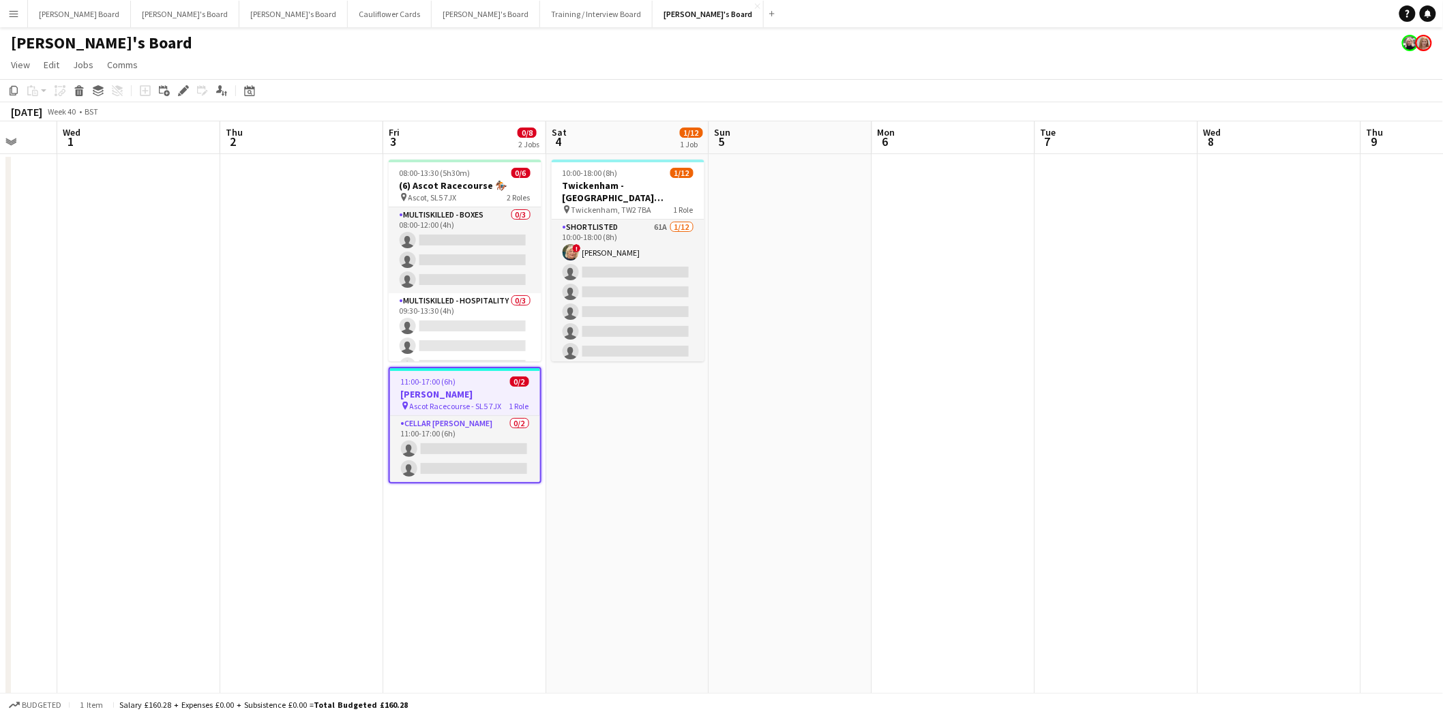
click at [440, 396] on h3 "BOH Porter" at bounding box center [465, 394] width 150 height 12
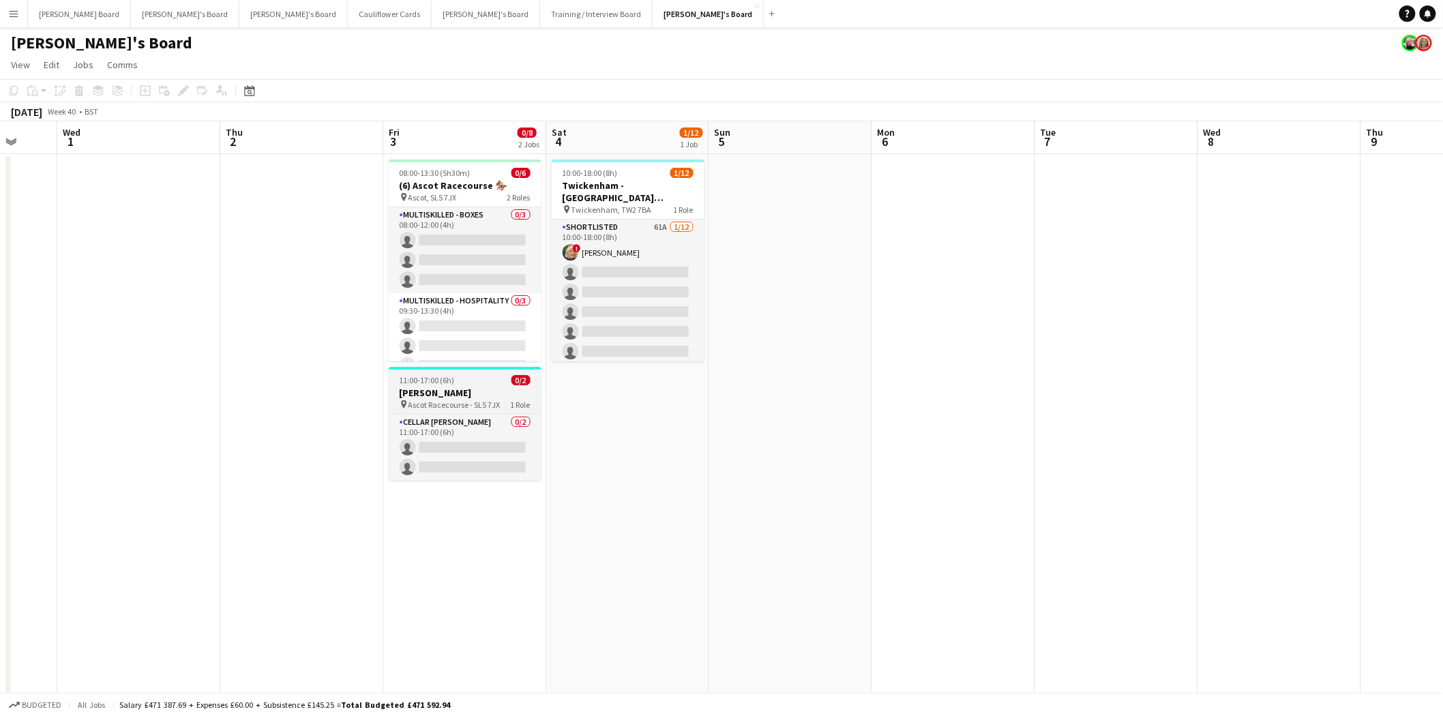
scroll to position [0, 431]
click at [410, 391] on h3 "BOH Porter" at bounding box center [465, 393] width 153 height 12
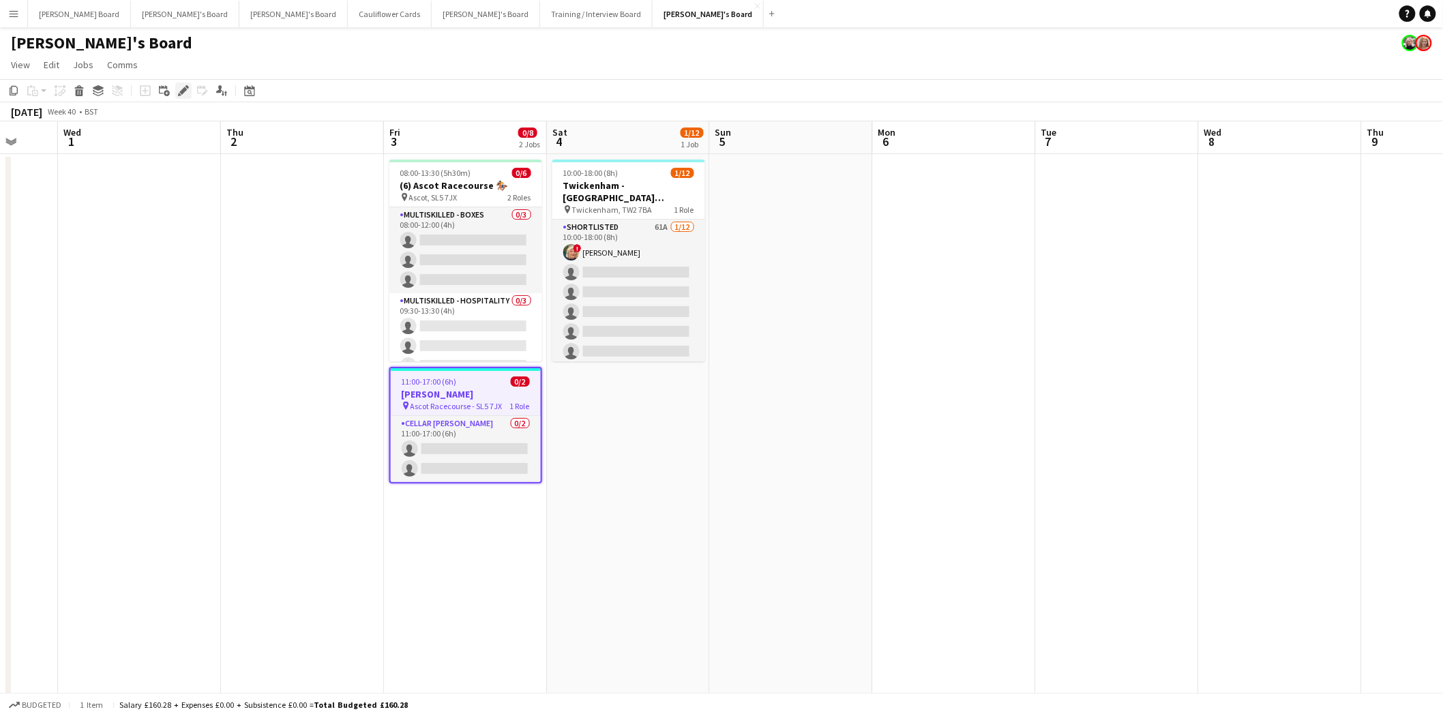
click at [185, 90] on icon at bounding box center [182, 90] width 7 height 7
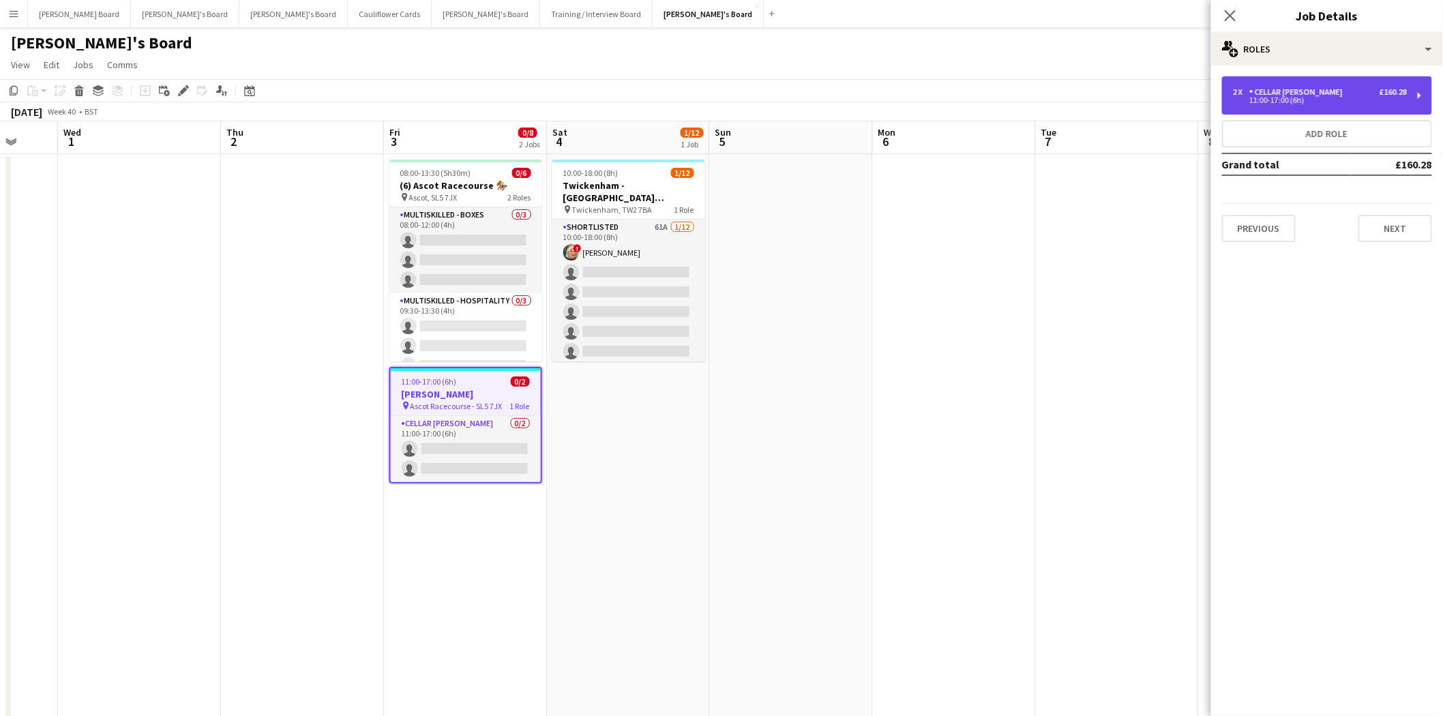
drag, startPoint x: 1304, startPoint y: 87, endPoint x: 1306, endPoint y: 107, distance: 19.9
click at [1305, 91] on div "Cellar [PERSON_NAME]" at bounding box center [1298, 92] width 99 height 10
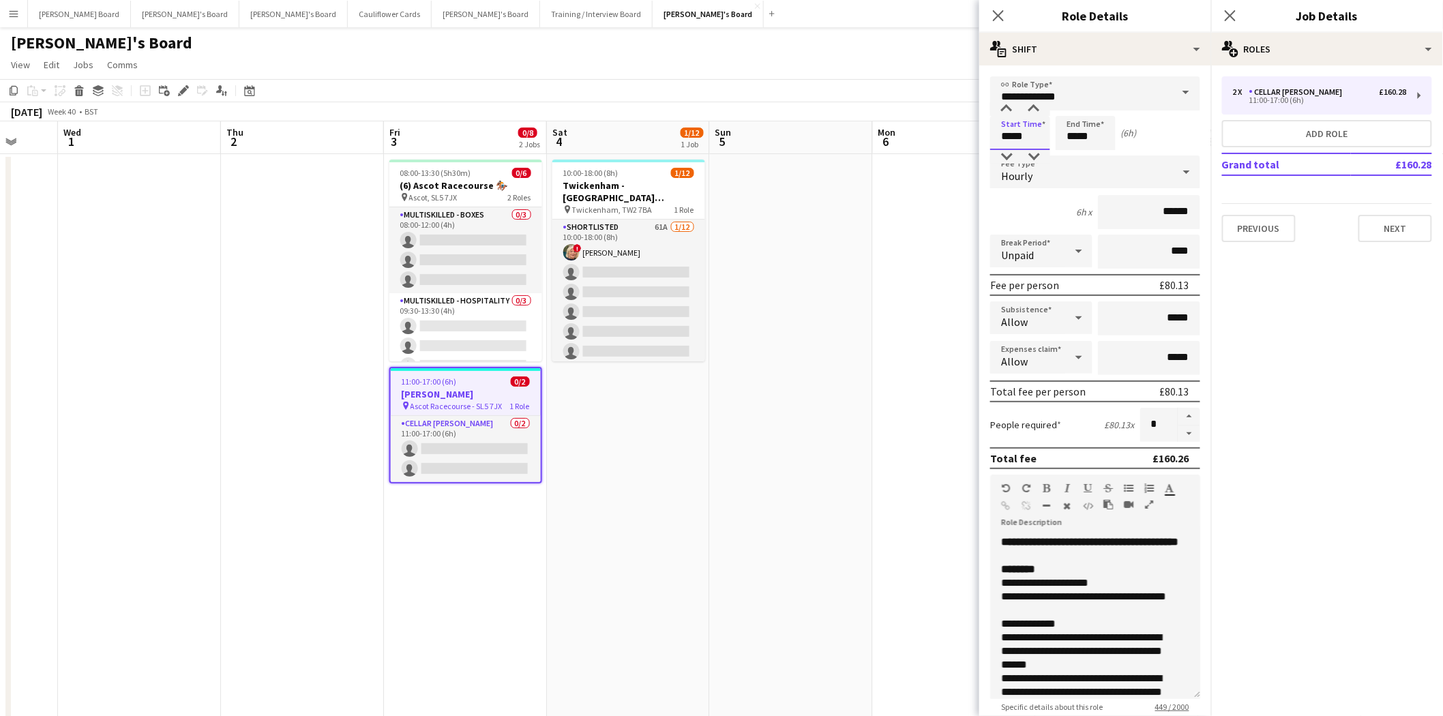
drag, startPoint x: 1037, startPoint y: 136, endPoint x: 939, endPoint y: 140, distance: 98.2
type input "*****"
drag, startPoint x: 1095, startPoint y: 140, endPoint x: 1030, endPoint y: 132, distance: 65.9
click at [1034, 136] on div "Start Time ***** End Time ***** (8h 30m)" at bounding box center [1095, 133] width 210 height 34
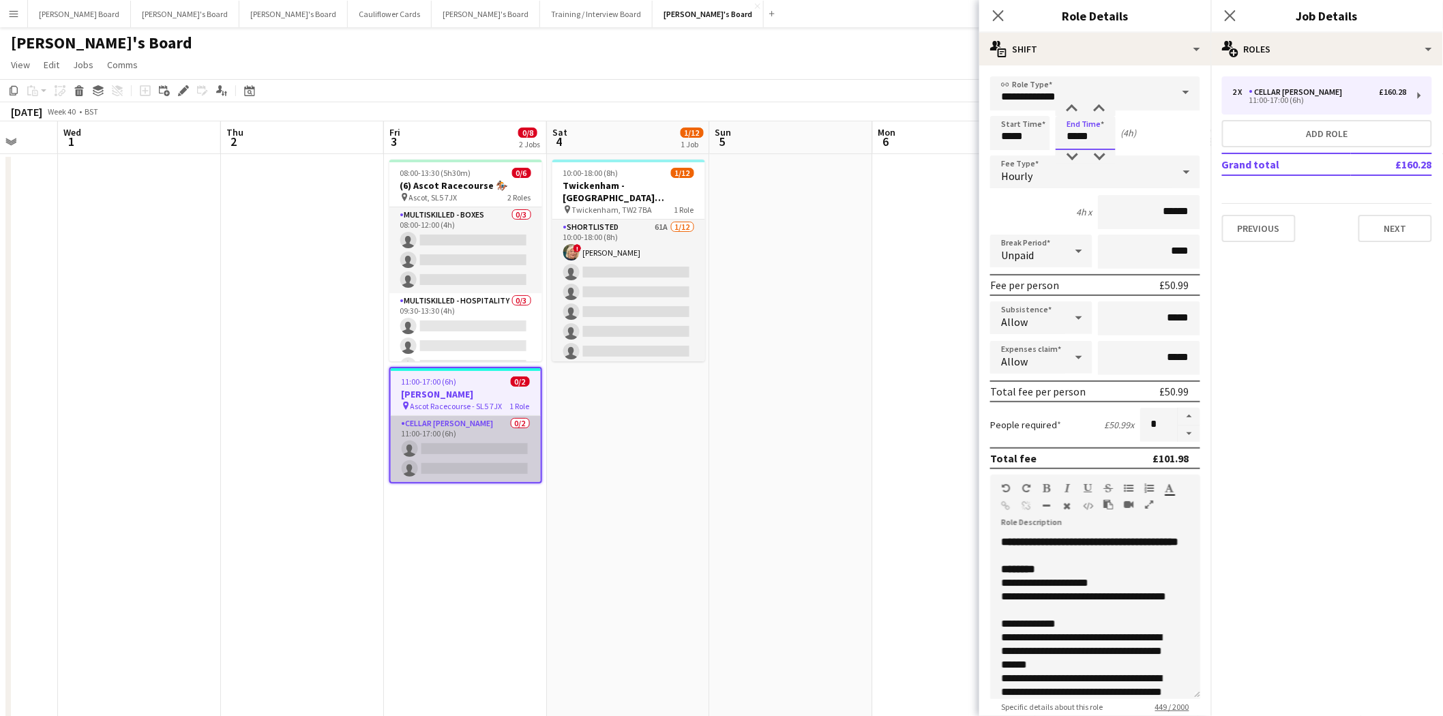
type input "*****"
click at [496, 453] on app-card-role "Cellar Porter 0/2 11:00-17:00 (6h) single-neutral-actions single-neutral-actions" at bounding box center [466, 449] width 150 height 66
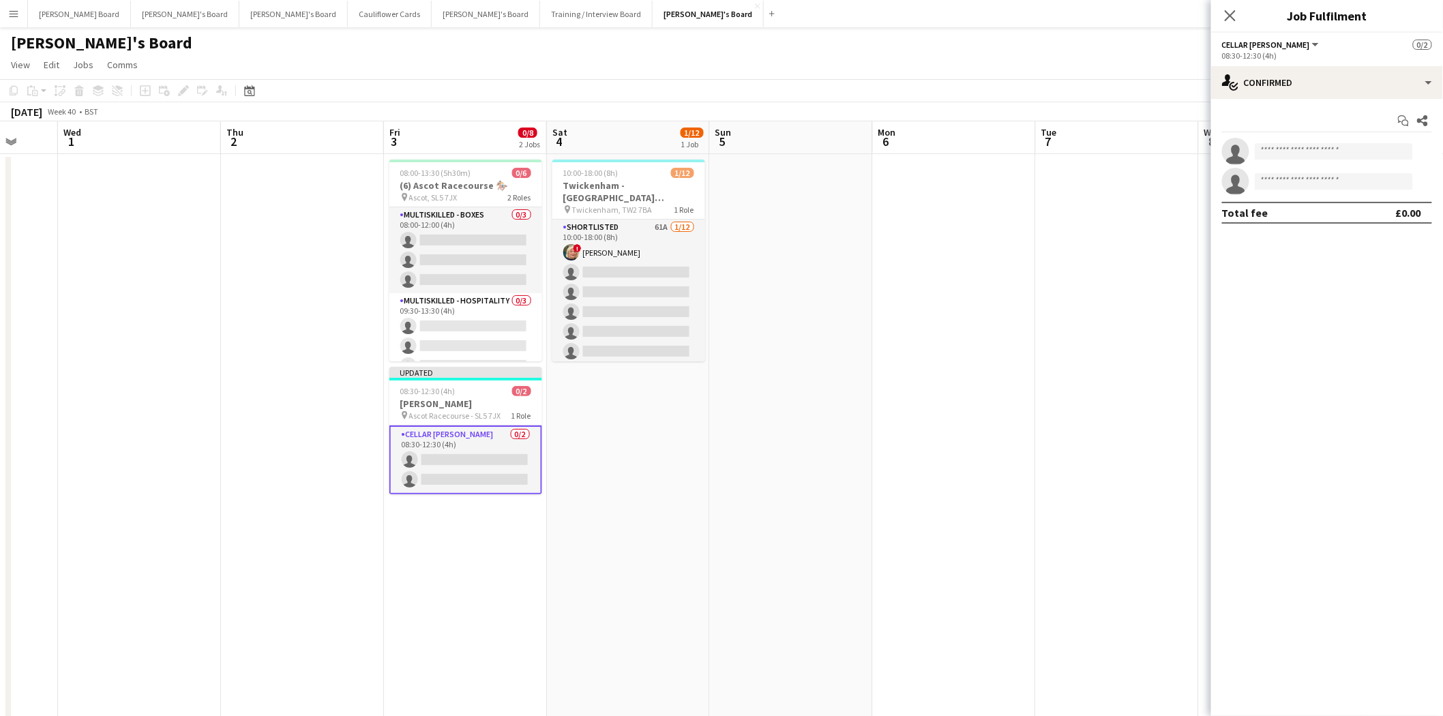
click at [467, 435] on app-card-role "Cellar Porter 0/2 08:30-12:30 (4h) single-neutral-actions single-neutral-actions" at bounding box center [465, 459] width 153 height 69
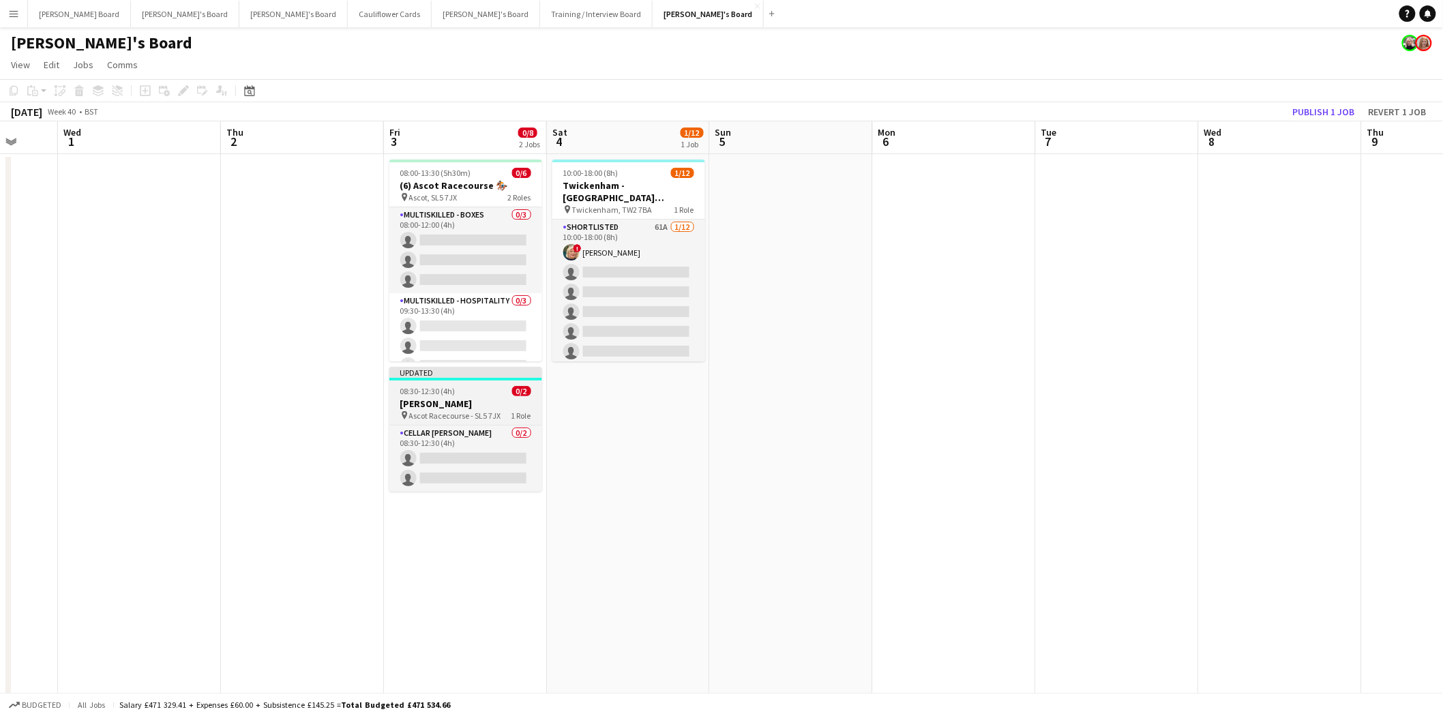
click at [460, 393] on div "08:30-12:30 (4h) 0/2" at bounding box center [465, 391] width 153 height 10
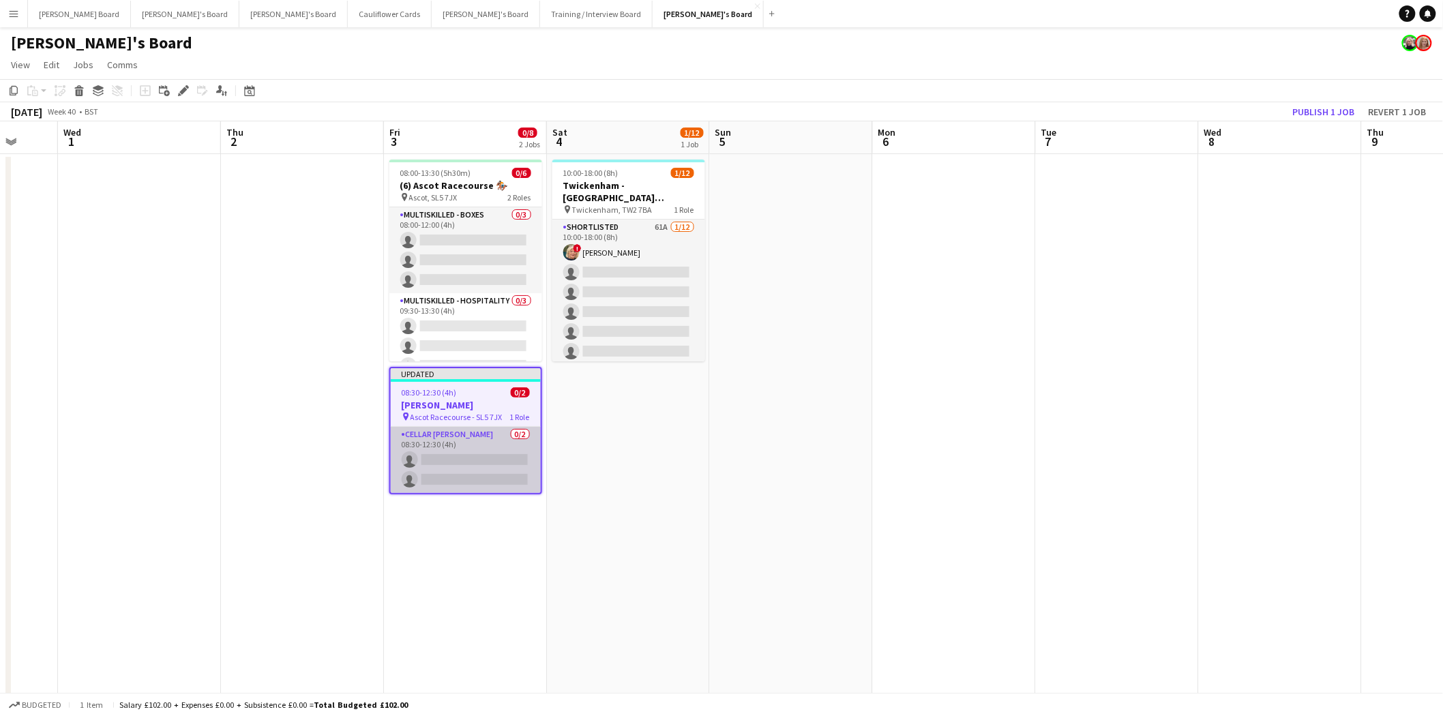
click at [460, 445] on app-card-role "Cellar Porter 0/2 08:30-12:30 (4h) single-neutral-actions single-neutral-actions" at bounding box center [466, 460] width 150 height 66
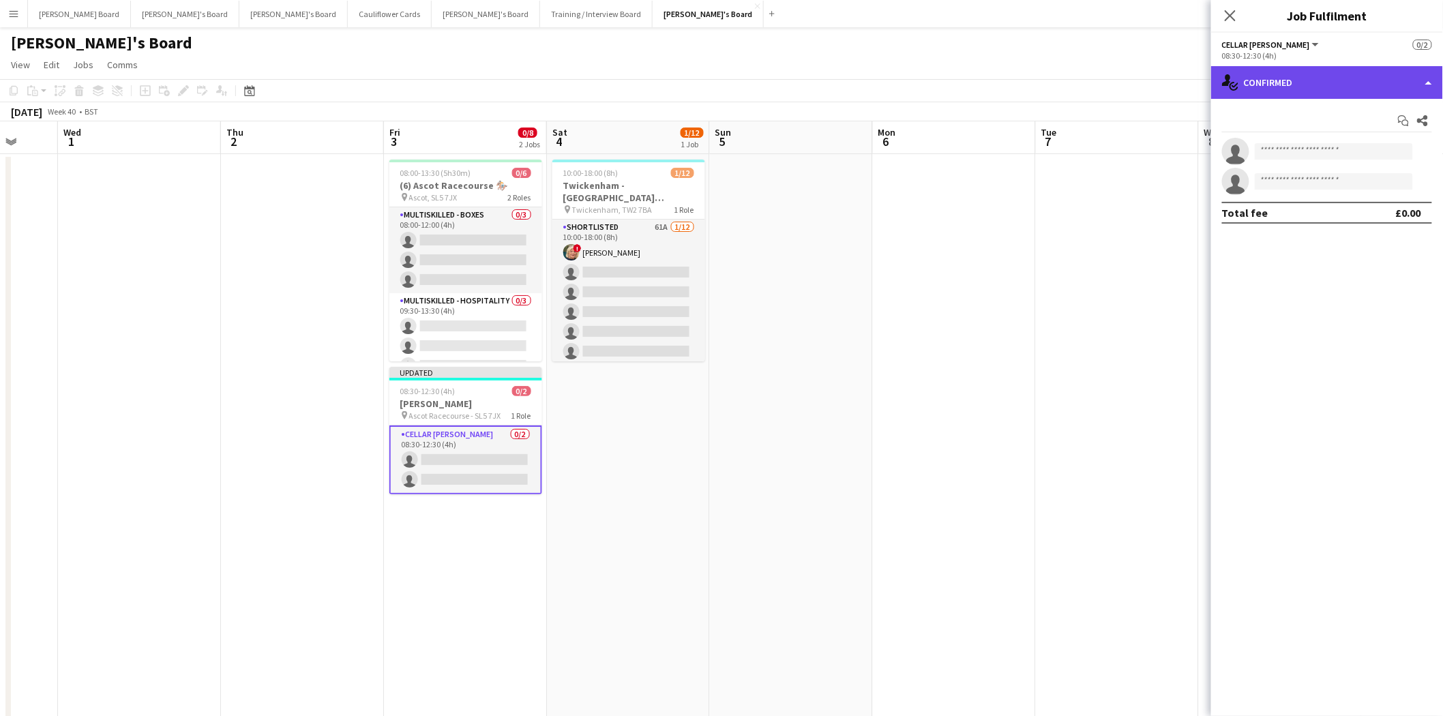
click at [1300, 77] on div "single-neutral-actions-check-2 Confirmed" at bounding box center [1327, 82] width 232 height 33
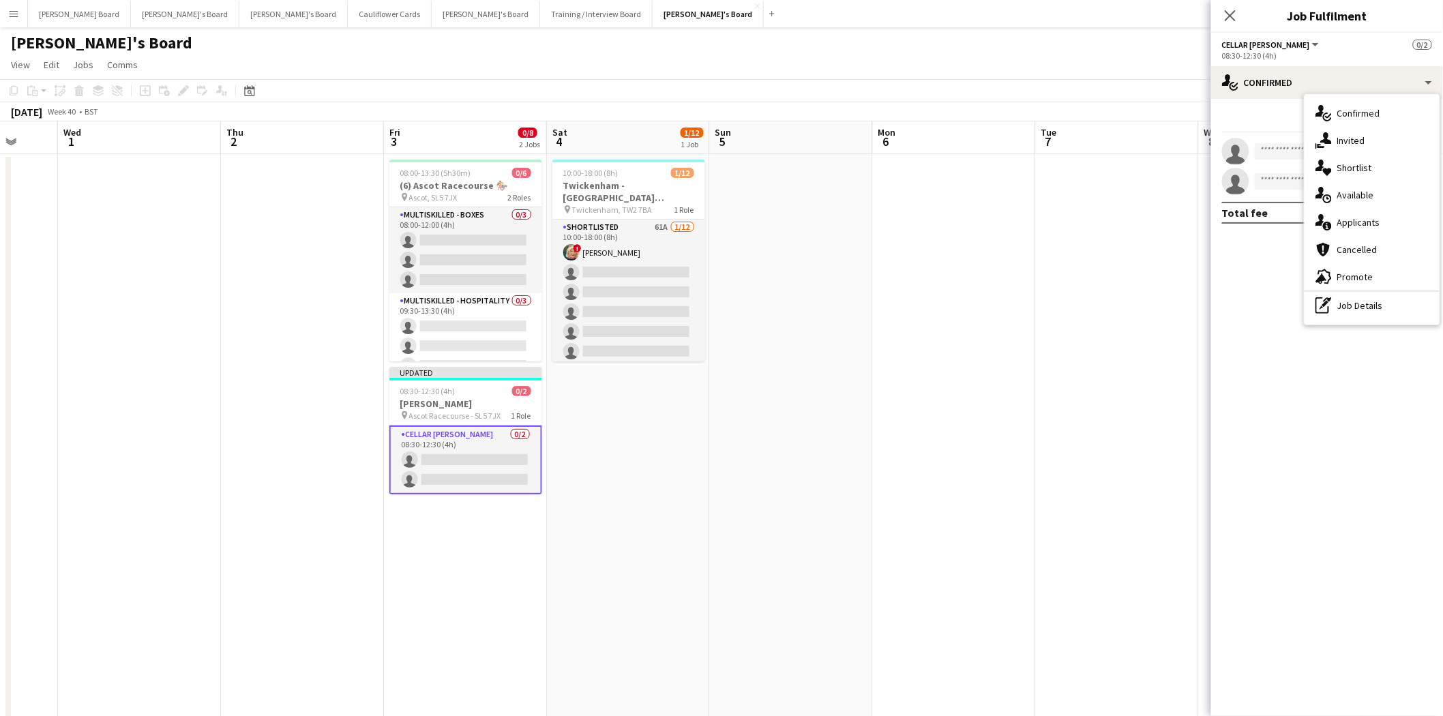
drag, startPoint x: 1357, startPoint y: 305, endPoint x: 1331, endPoint y: 178, distance: 129.4
click at [1352, 301] on div "pen-write Job Details" at bounding box center [1371, 305] width 135 height 27
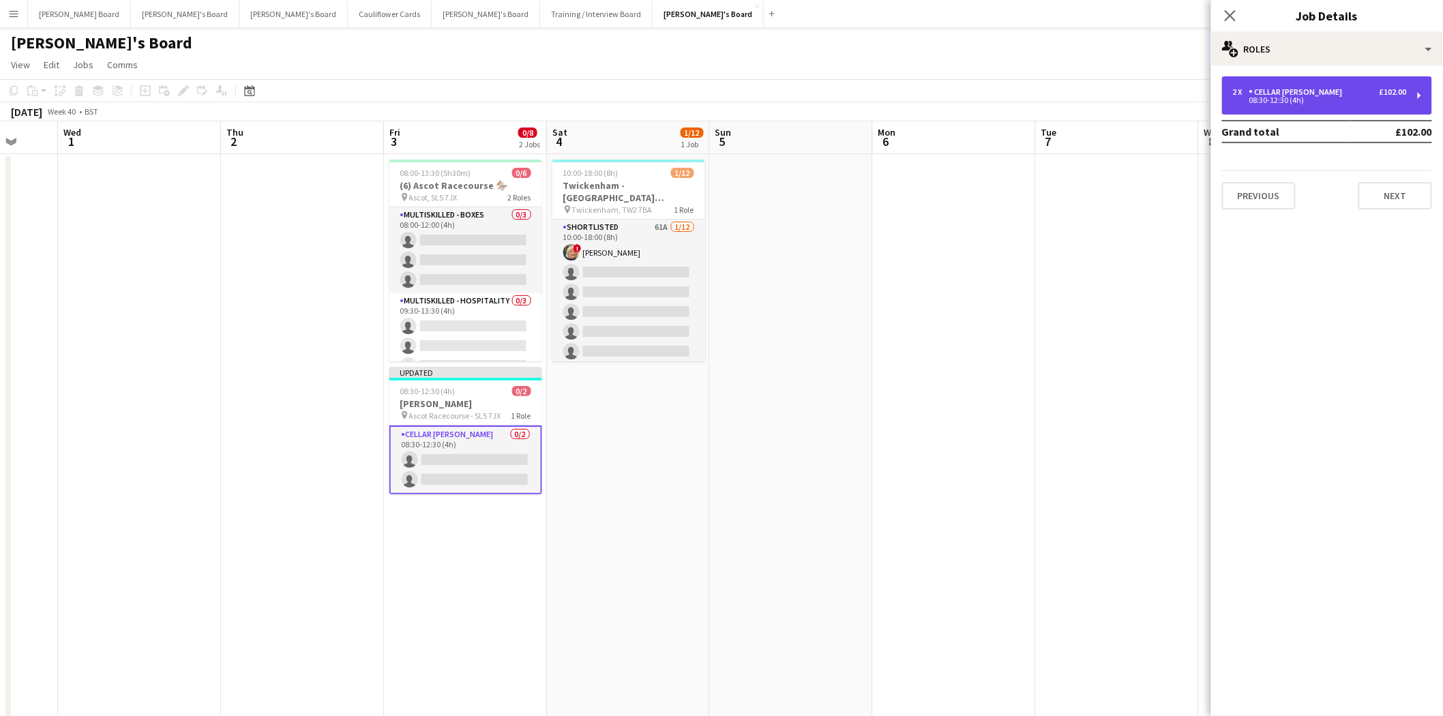
click at [1319, 101] on div "08:30-12:30 (4h)" at bounding box center [1320, 100] width 174 height 7
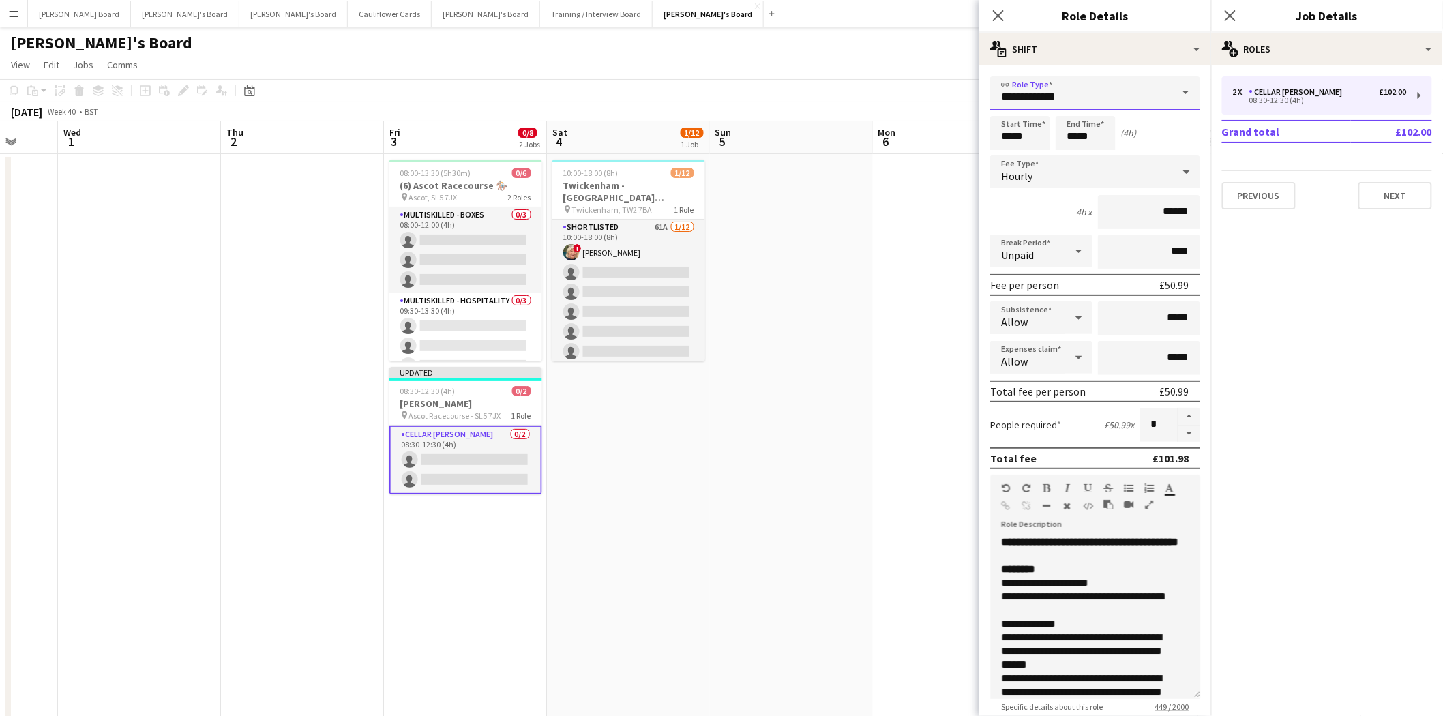
drag, startPoint x: 1120, startPoint y: 93, endPoint x: 899, endPoint y: 102, distance: 221.8
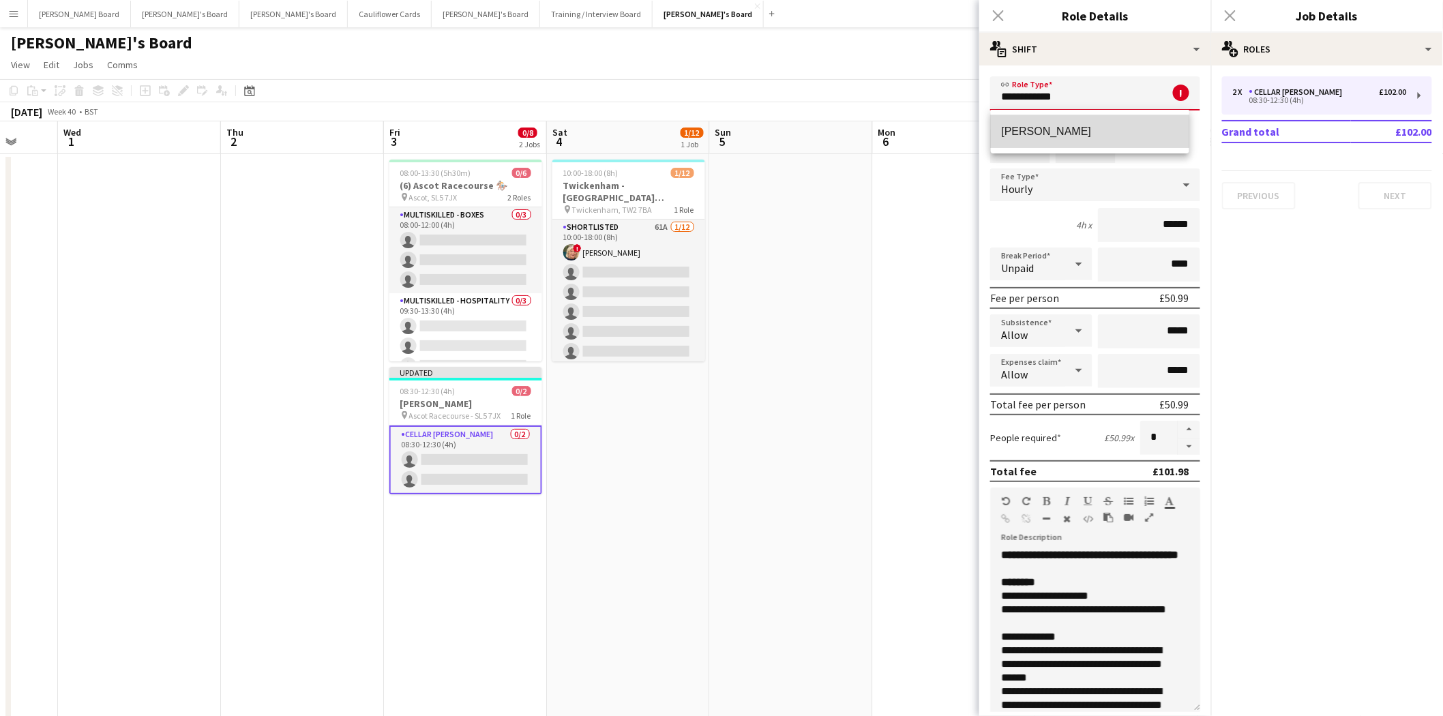
click at [1049, 133] on span "[PERSON_NAME]" at bounding box center [1090, 131] width 177 height 13
type input "**********"
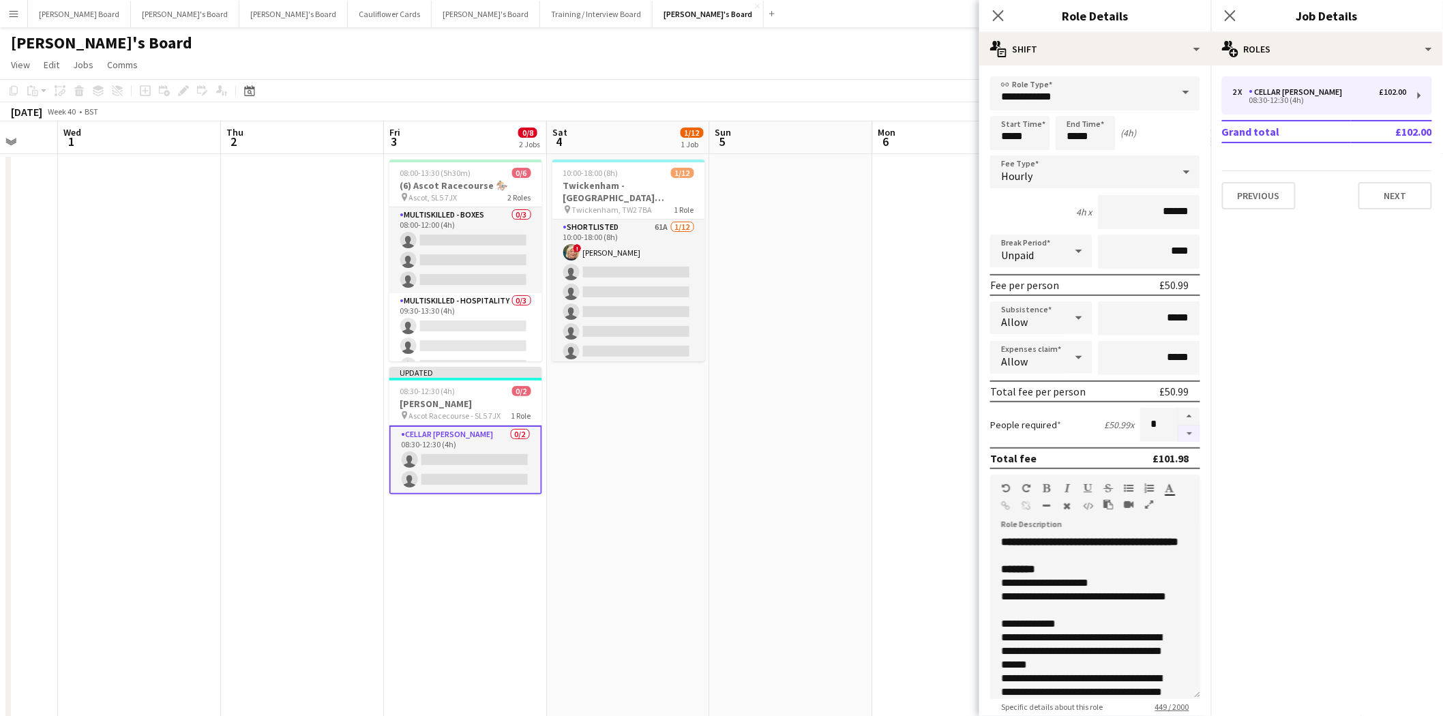
click at [1180, 425] on button "button" at bounding box center [1189, 433] width 22 height 17
type input "*"
drag, startPoint x: 1066, startPoint y: 556, endPoint x: 979, endPoint y: 532, distance: 90.5
click at [979, 532] on form "**********" at bounding box center [1095, 499] width 232 height 847
drag, startPoint x: 996, startPoint y: 14, endPoint x: 1027, endPoint y: 29, distance: 35.1
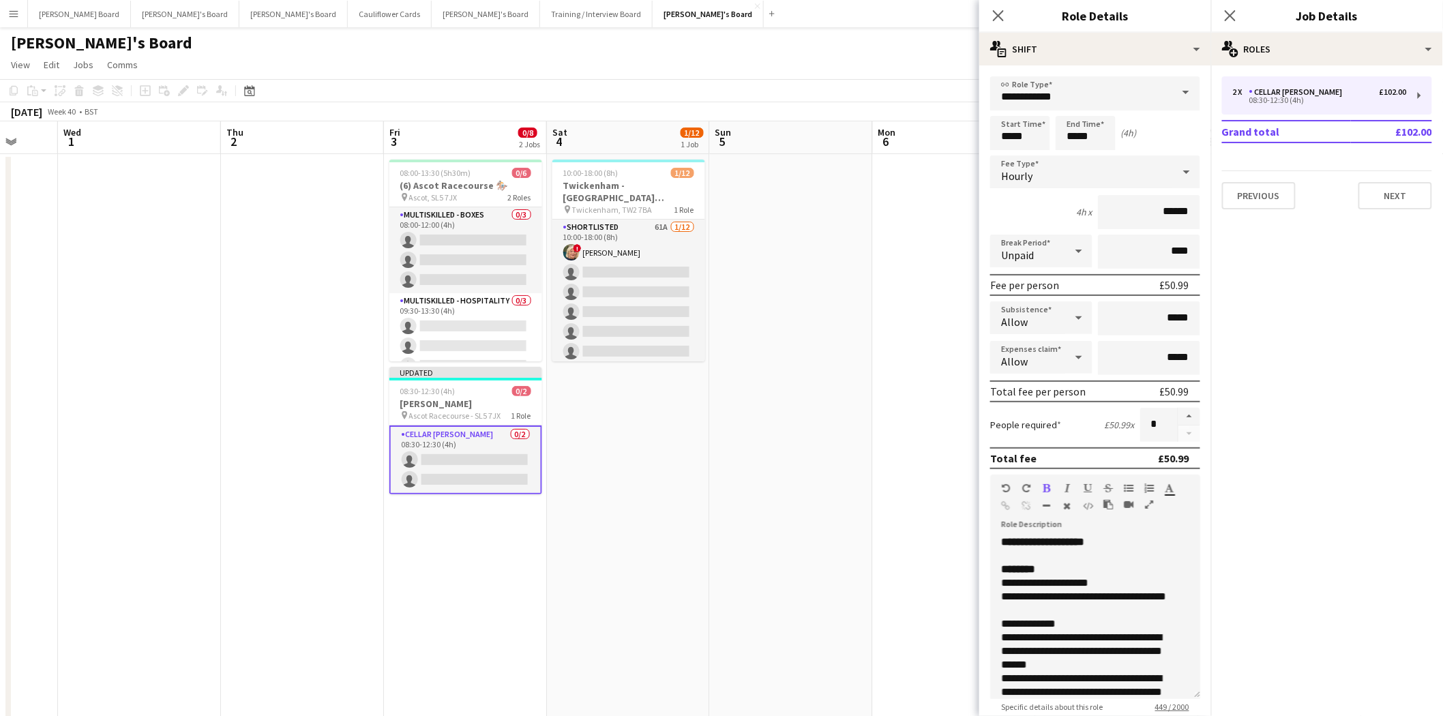
click at [997, 14] on icon "Close pop-in" at bounding box center [998, 15] width 11 height 11
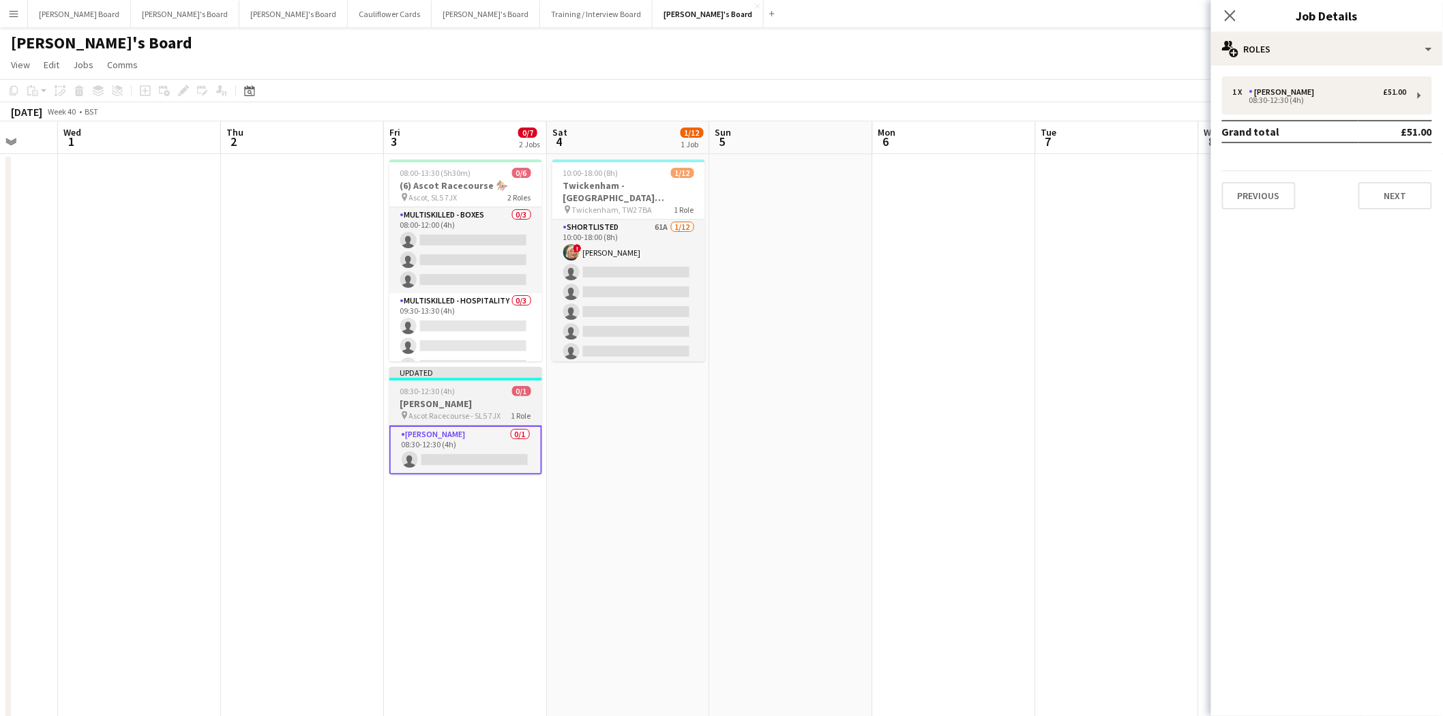
click at [465, 406] on h3 "BOH Porter" at bounding box center [465, 403] width 153 height 12
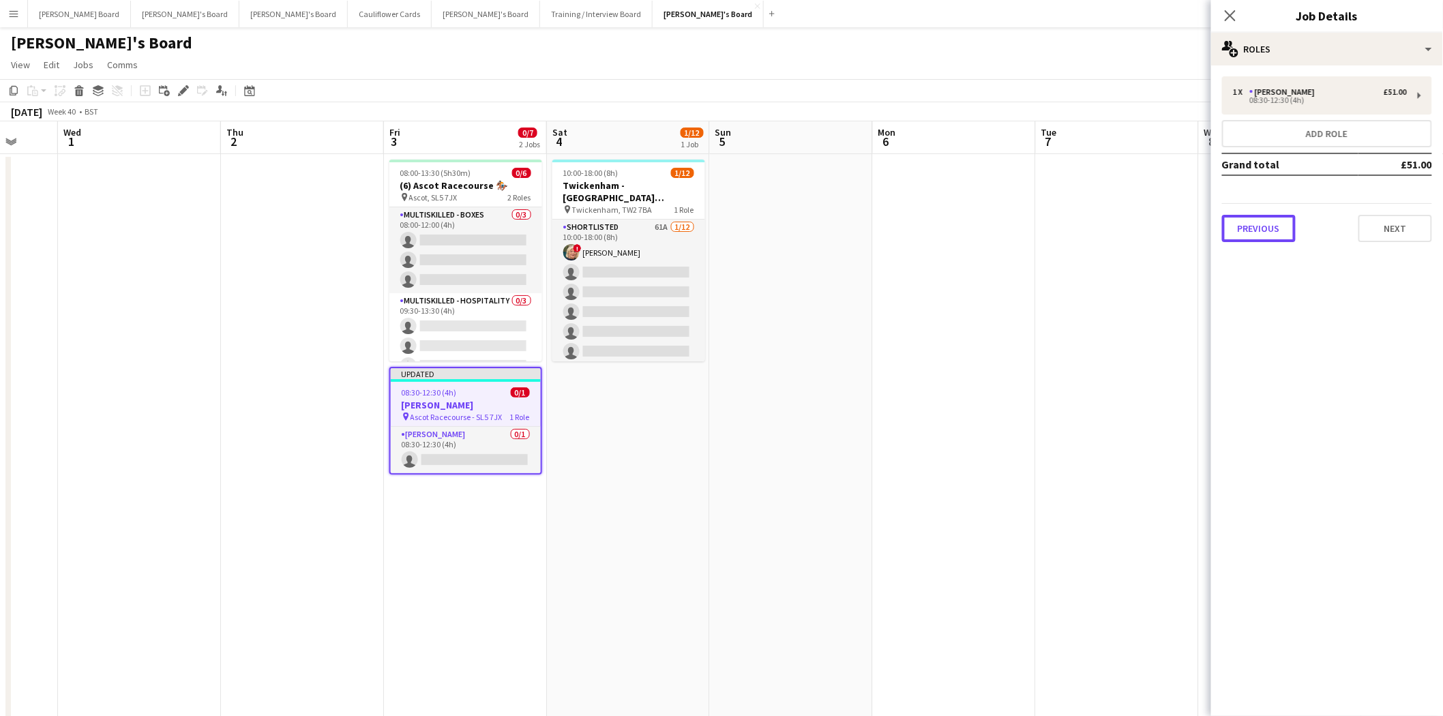
click at [1257, 226] on button "Previous" at bounding box center [1259, 228] width 74 height 27
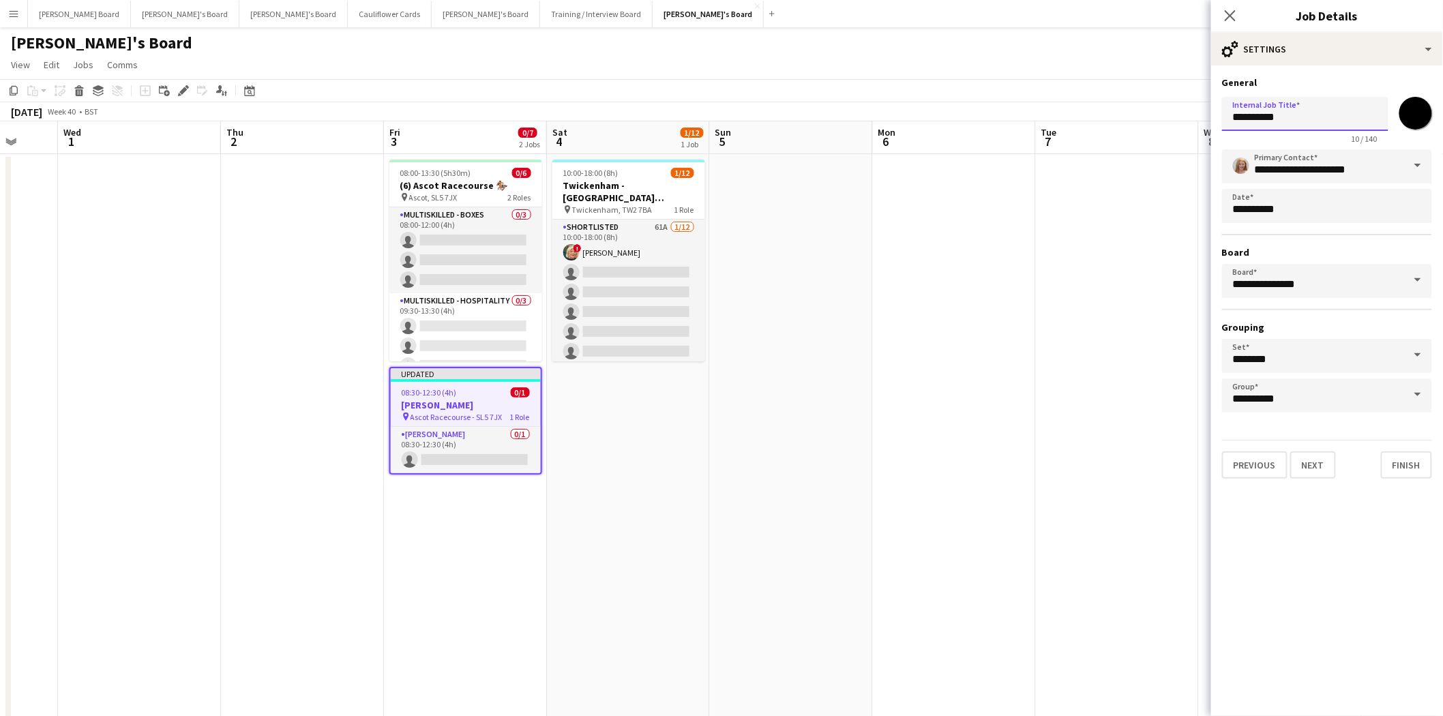
click at [1233, 115] on input "**********" at bounding box center [1305, 114] width 166 height 34
type input "**********"
drag, startPoint x: 643, startPoint y: 441, endPoint x: 621, endPoint y: 441, distance: 21.8
click at [642, 441] on app-date-cell "10:00-18:00 (8h) 1/12 Twickenham - Allianz Stadium South Africa v Argentina pin…" at bounding box center [628, 705] width 163 height 1103
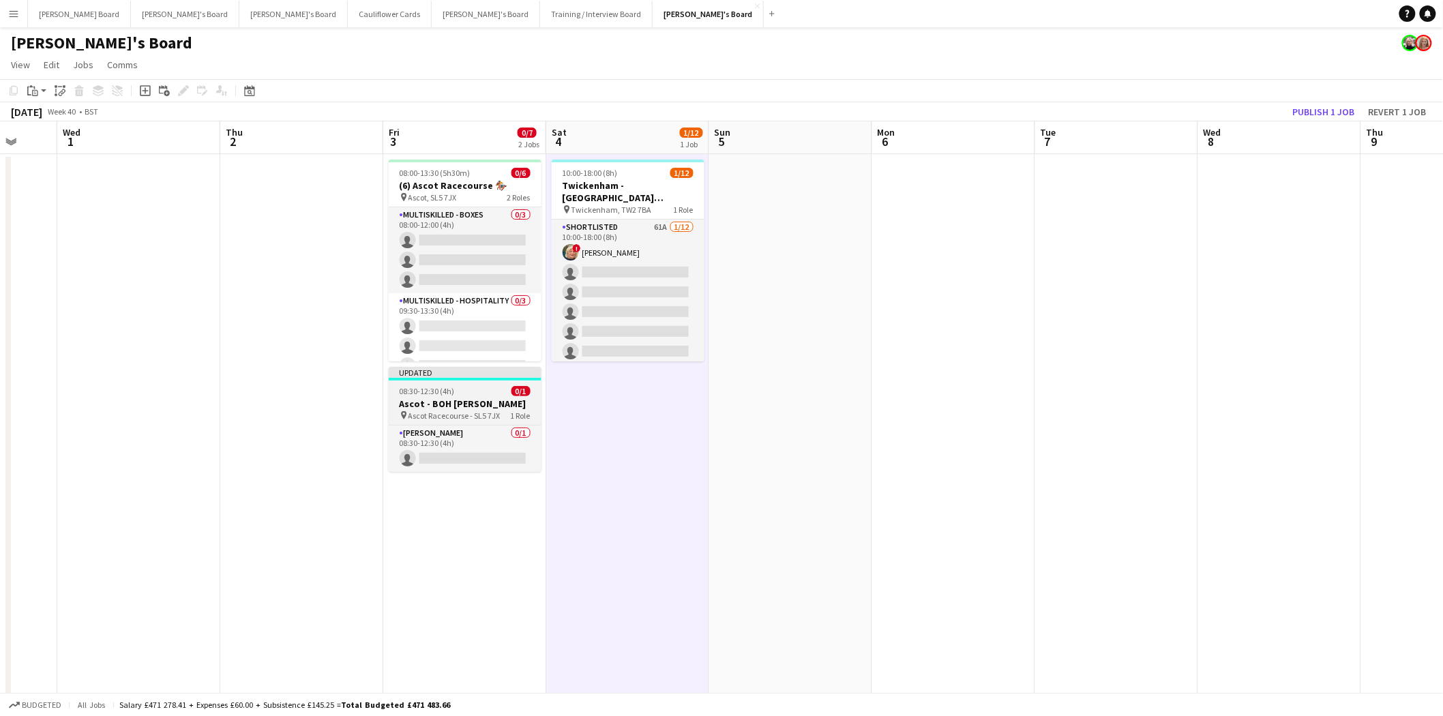
click at [458, 410] on span "Ascot Racecourse - SL5 7JX" at bounding box center [454, 415] width 92 height 10
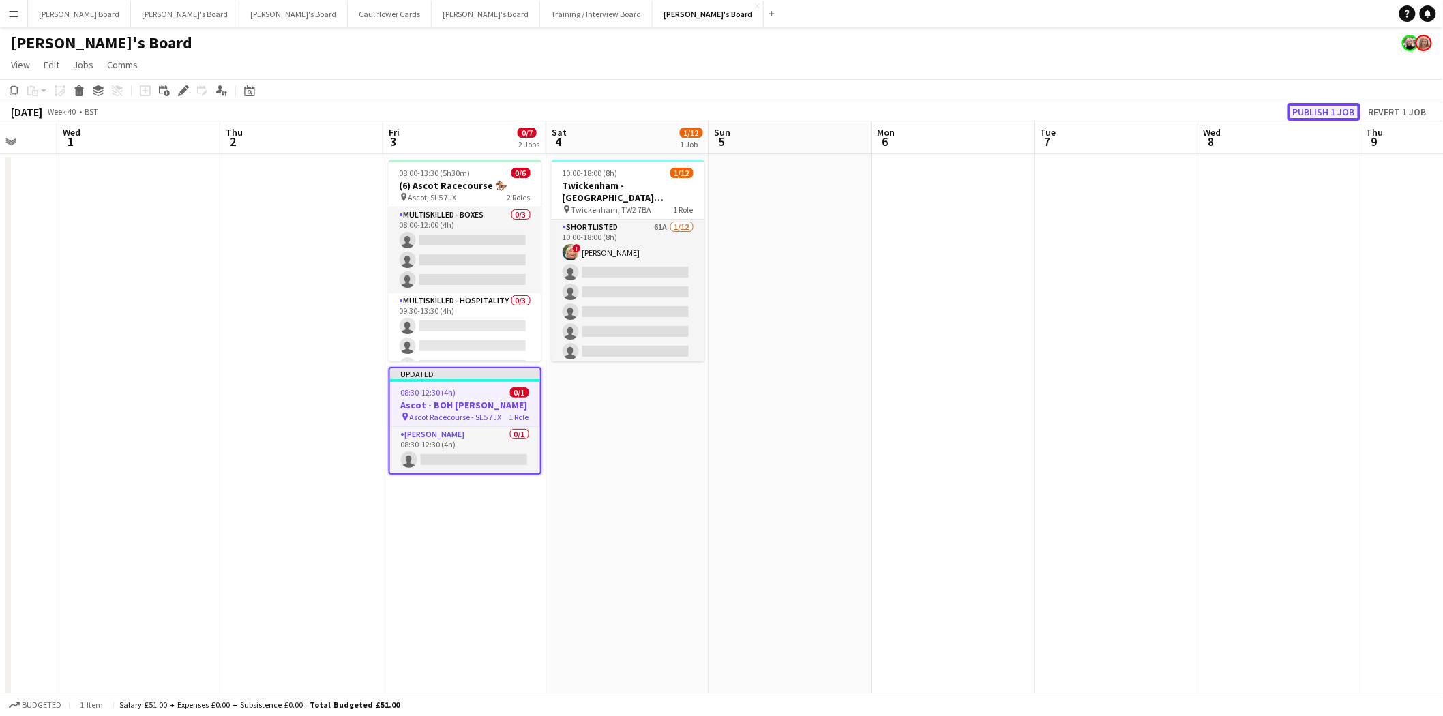
click at [1316, 110] on button "Publish 1 job" at bounding box center [1323, 112] width 73 height 18
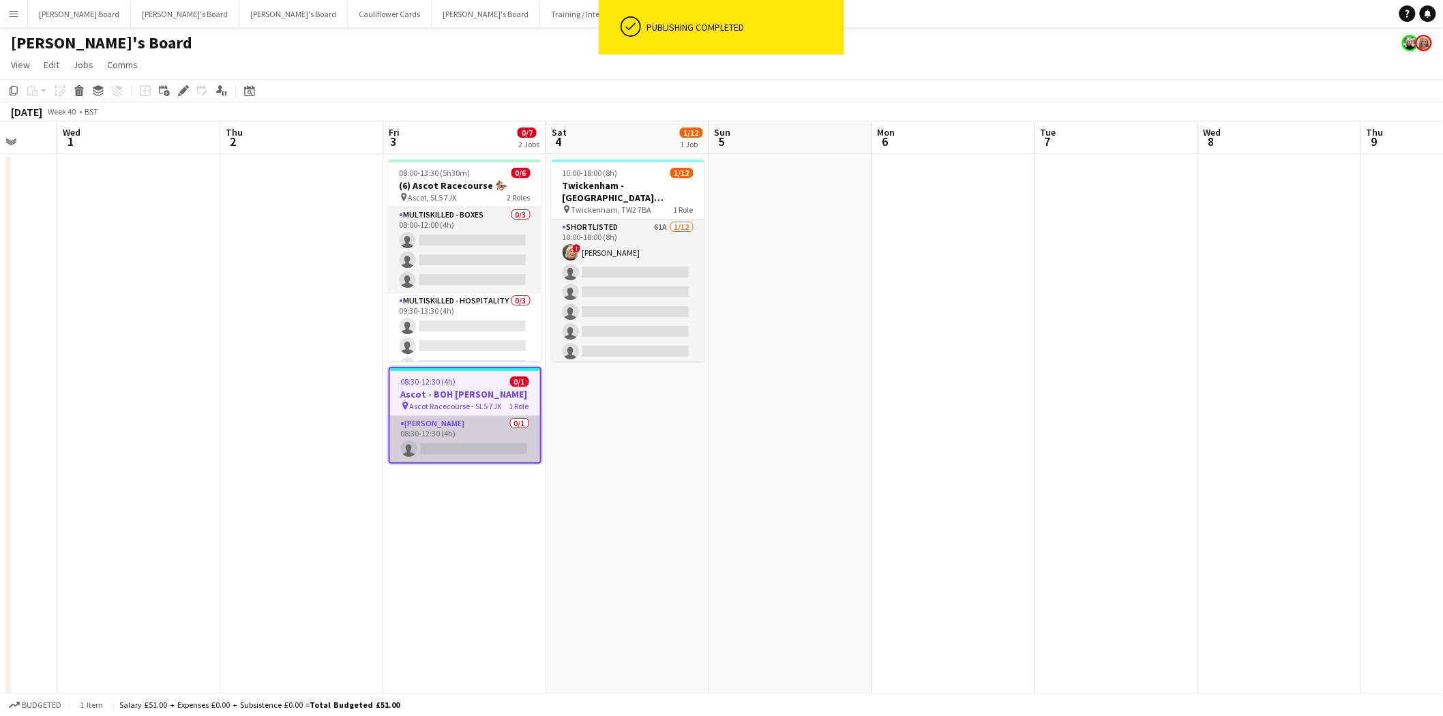
click at [431, 436] on app-card-role "Porter - BOH 0/1 08:30-12:30 (4h) single-neutral-actions" at bounding box center [465, 439] width 150 height 46
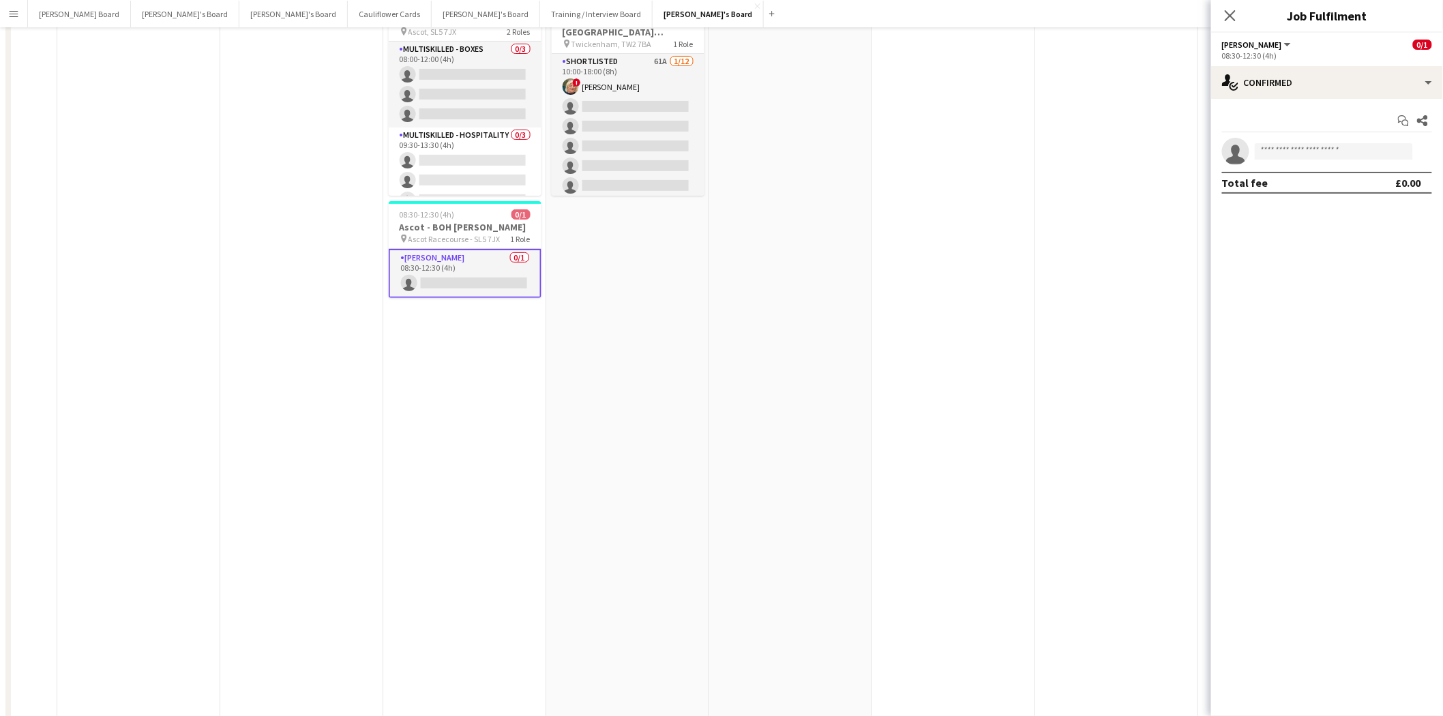
scroll to position [0, 0]
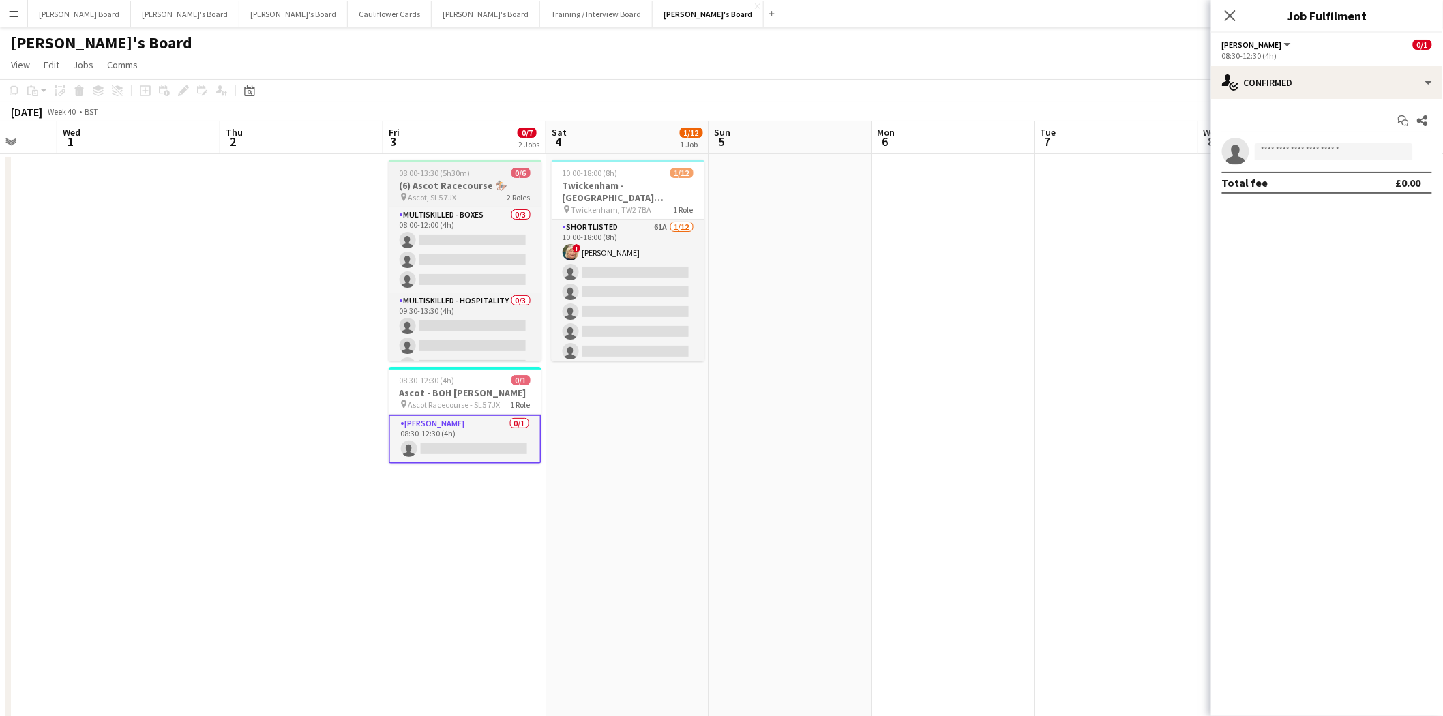
click at [451, 181] on h3 "(6) Ascot Racecourse 🏇🏼" at bounding box center [465, 185] width 153 height 12
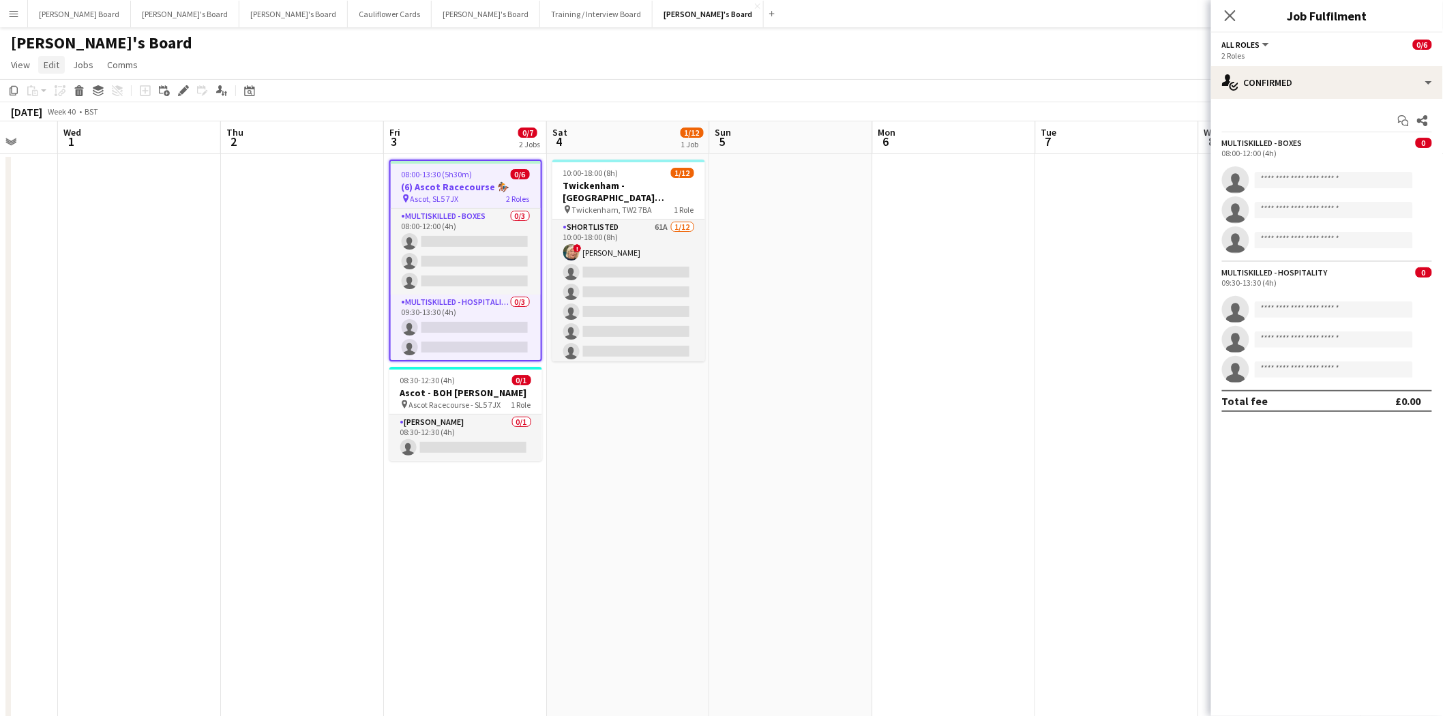
click at [49, 66] on span "Edit" at bounding box center [52, 65] width 16 height 12
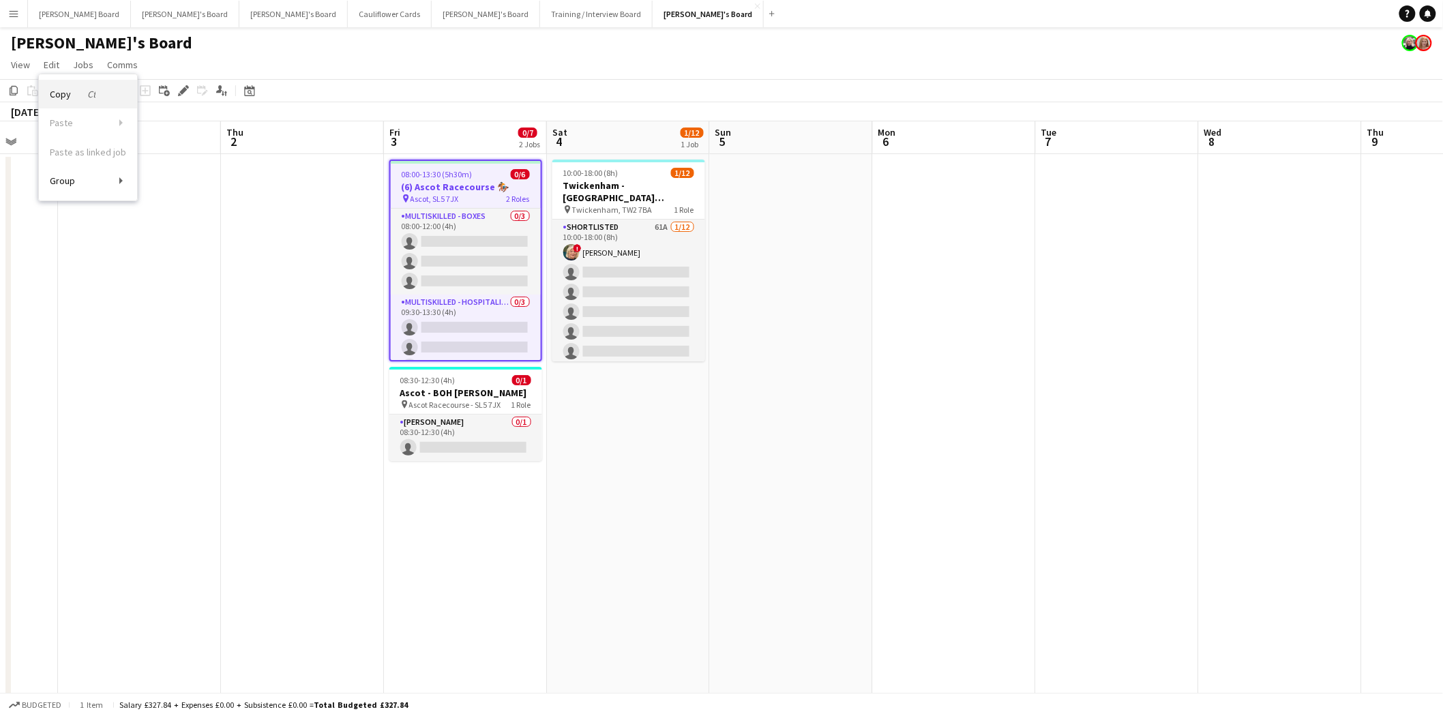
click at [65, 95] on span "Copy Ctrl+C" at bounding box center [73, 94] width 46 height 12
drag, startPoint x: 637, startPoint y: 453, endPoint x: 576, endPoint y: 417, distance: 70.3
click at [637, 451] on app-date-cell "10:00-18:00 (8h) 1/12 Twickenham - Allianz Stadium South Africa v Argentina pin…" at bounding box center [628, 705] width 163 height 1103
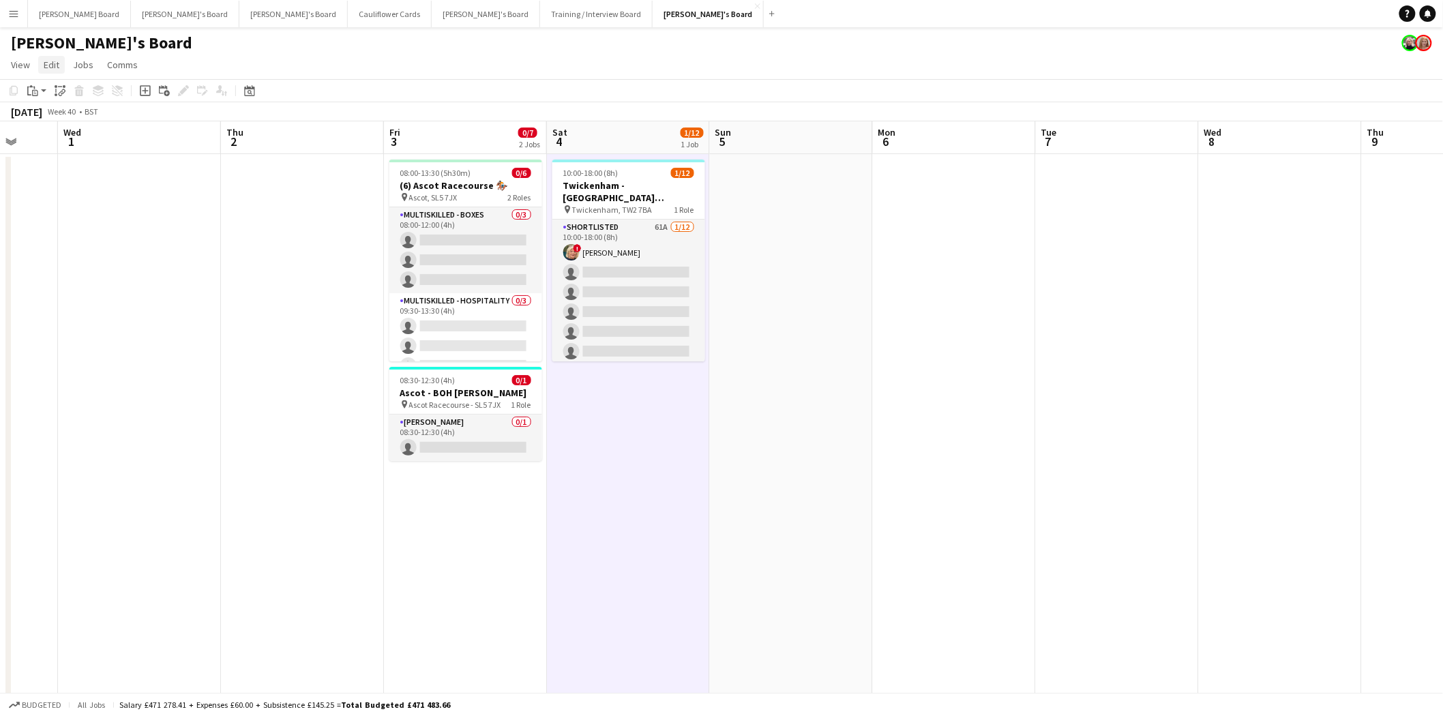
click at [52, 65] on span "Edit" at bounding box center [52, 65] width 16 height 12
click at [180, 128] on span "Without Crew Ctrl+V" at bounding box center [185, 129] width 79 height 12
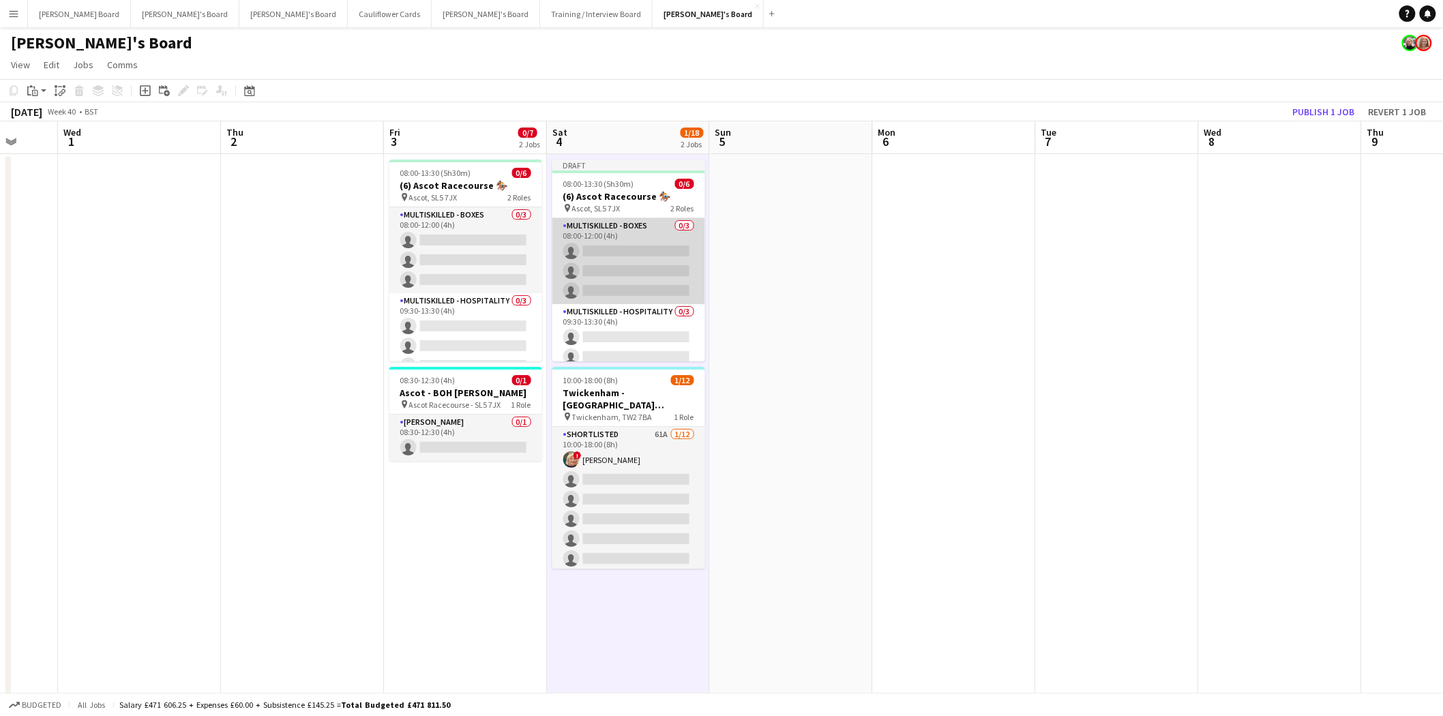
click at [656, 246] on app-card-role "Multiskilled - Boxes 0/3 08:00-12:00 (4h) single-neutral-actions single-neutral…" at bounding box center [628, 261] width 153 height 86
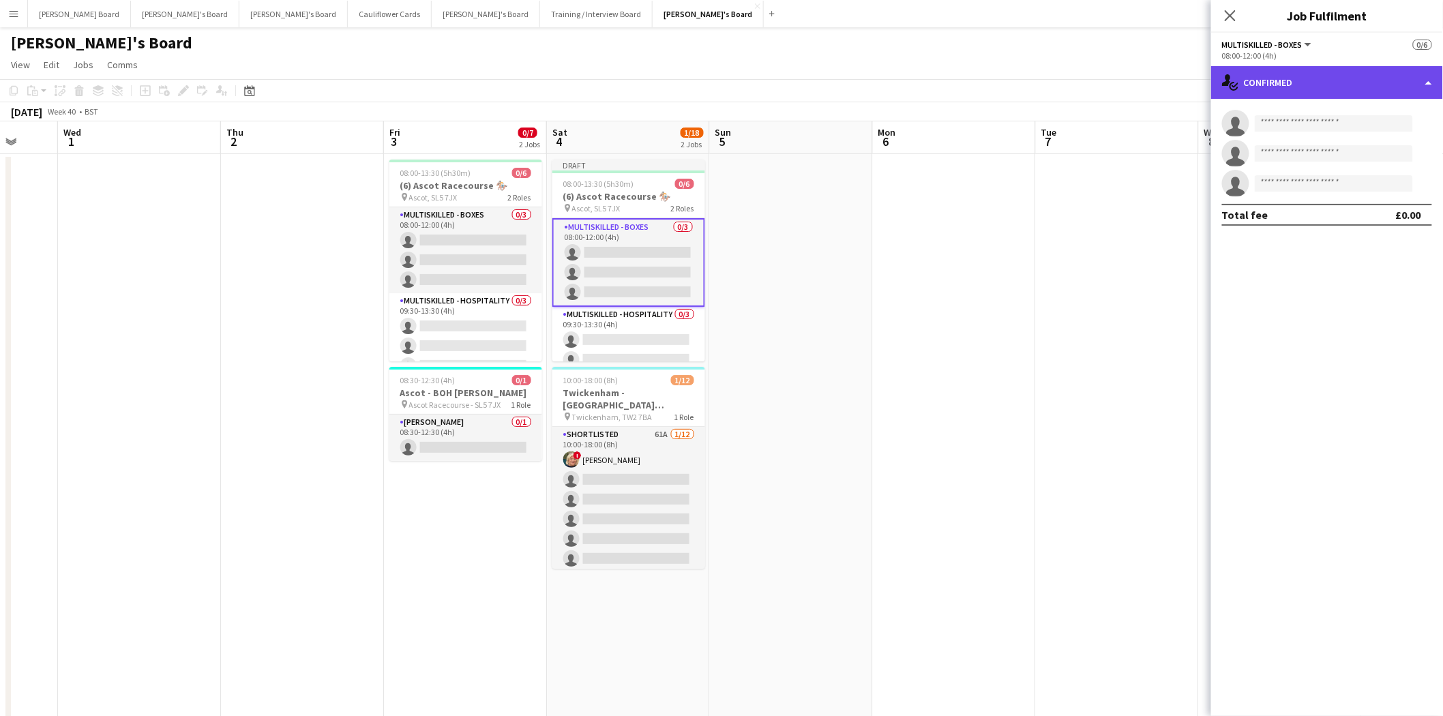
click at [1295, 84] on div "single-neutral-actions-check-2 Confirmed" at bounding box center [1327, 82] width 232 height 33
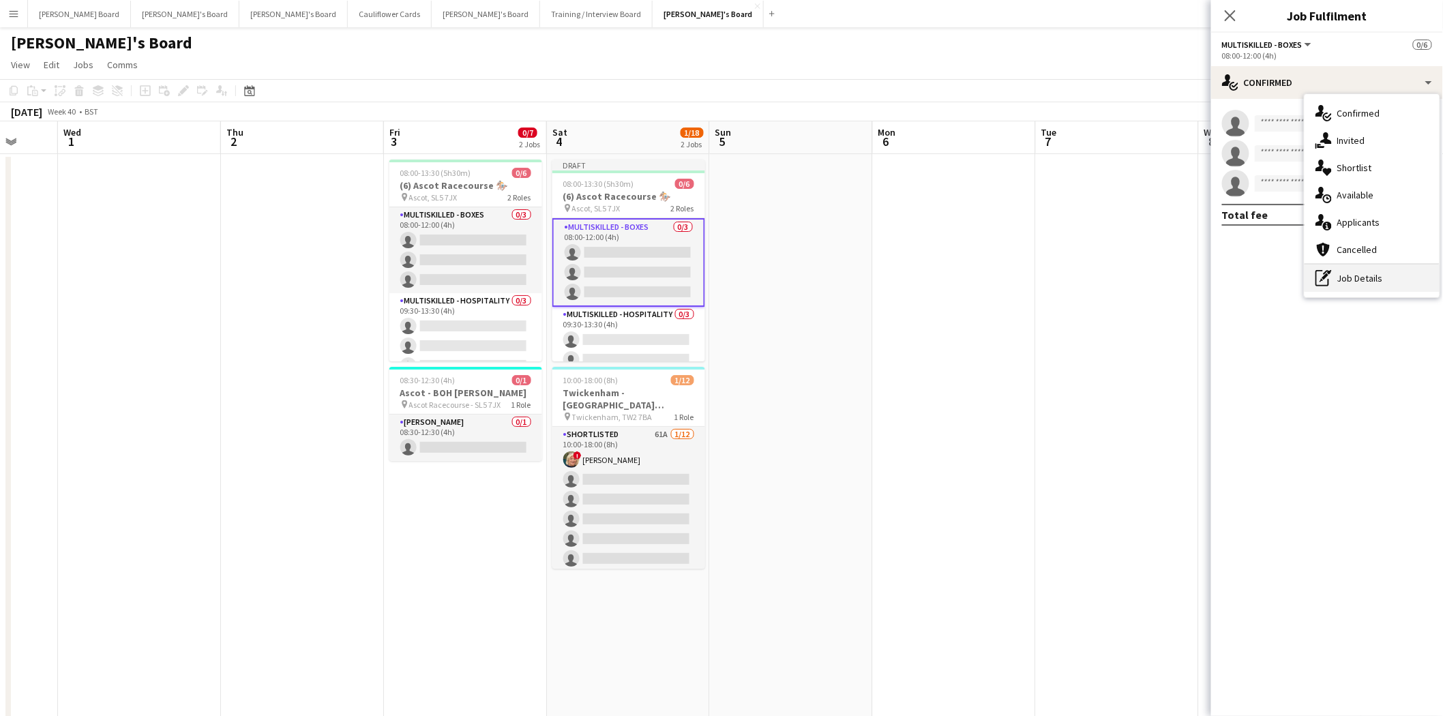
click at [1359, 276] on div "pen-write Job Details" at bounding box center [1371, 278] width 135 height 27
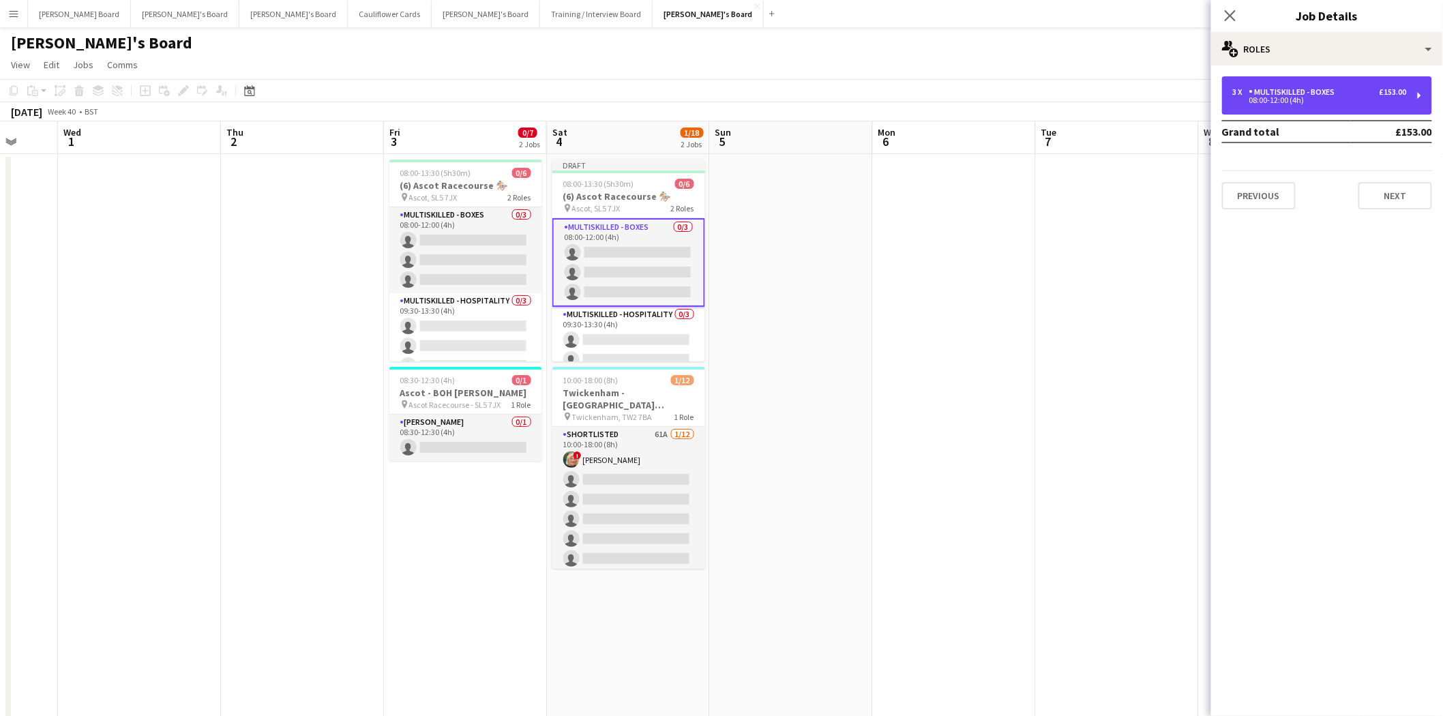
drag, startPoint x: 1295, startPoint y: 99, endPoint x: 1244, endPoint y: 147, distance: 70.9
click at [1294, 100] on div "08:00-12:00 (4h)" at bounding box center [1320, 100] width 174 height 7
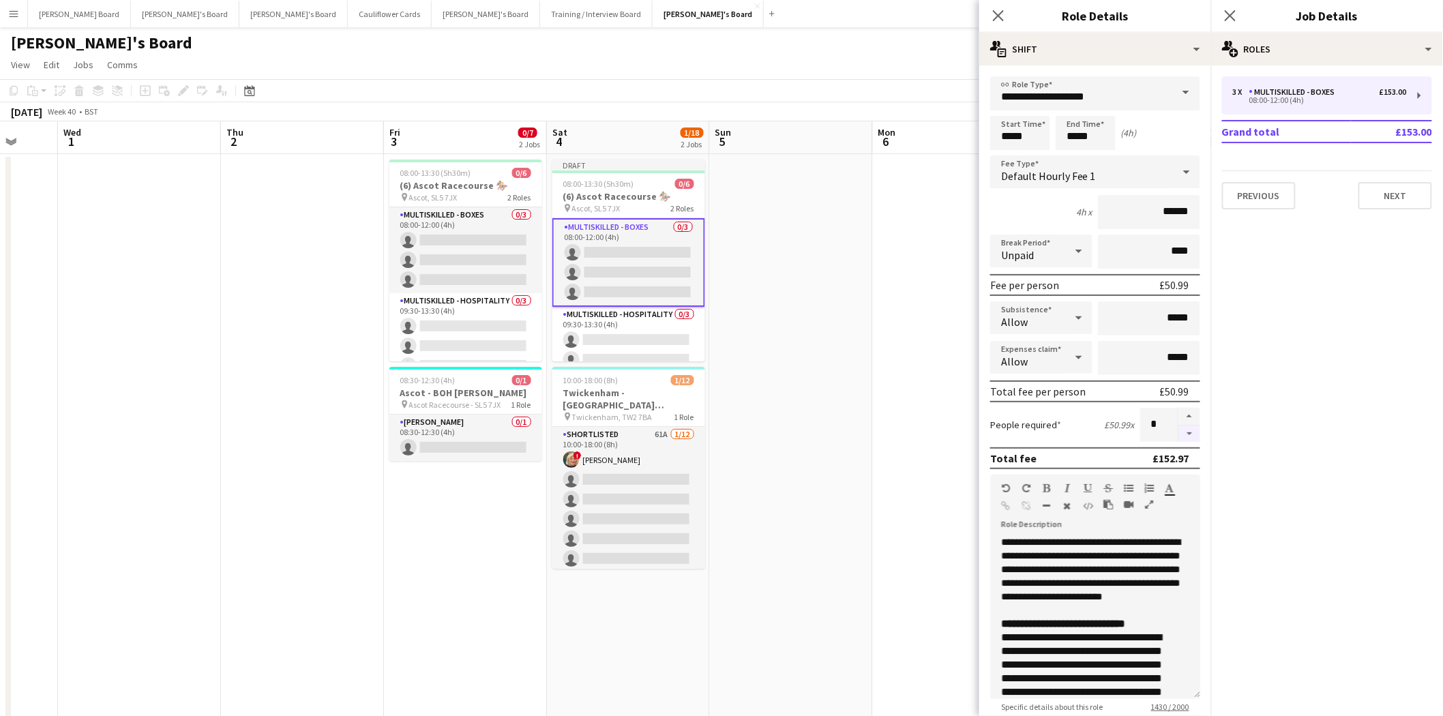
click at [1178, 425] on button "button" at bounding box center [1189, 433] width 22 height 17
type input "*"
drag, startPoint x: 1040, startPoint y: 135, endPoint x: 952, endPoint y: 132, distance: 88.7
type input "*****"
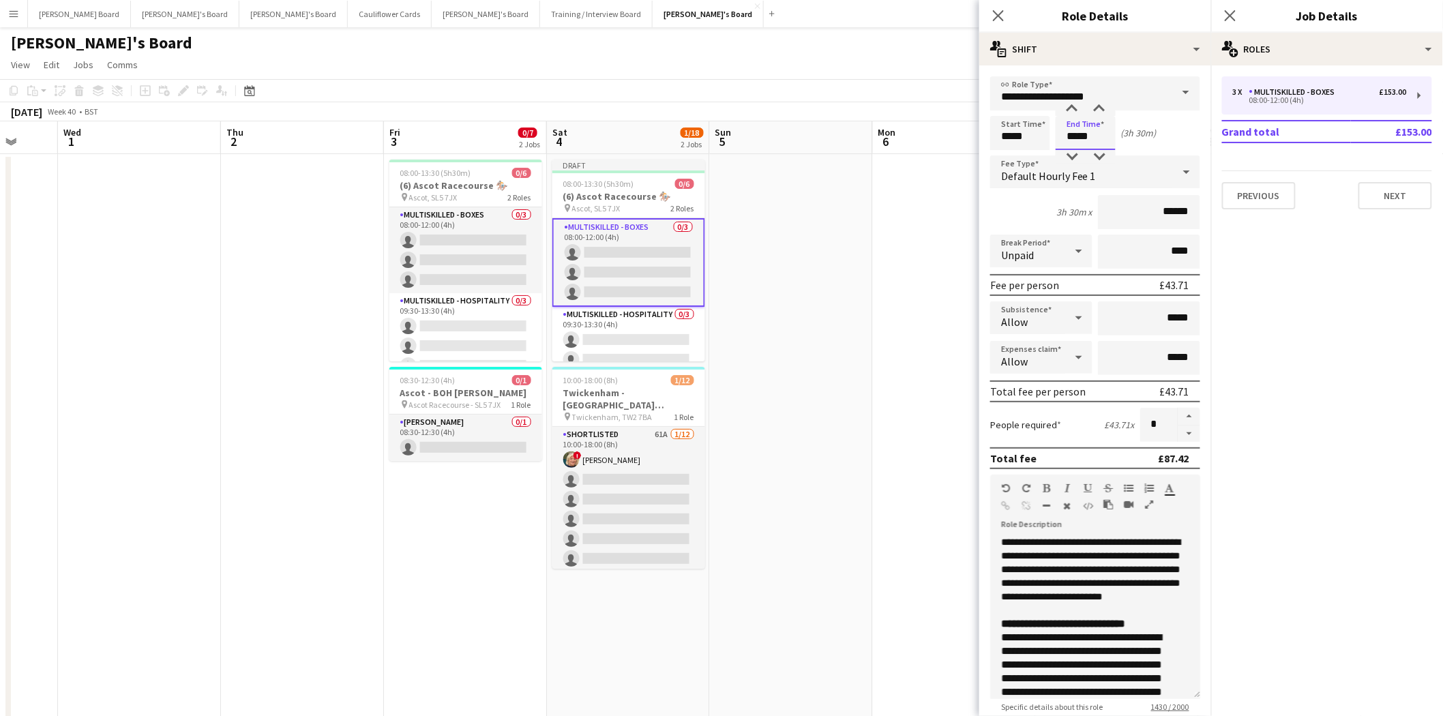
drag, startPoint x: 1082, startPoint y: 132, endPoint x: 1127, endPoint y: 134, distance: 45.0
click at [1127, 134] on div "Start Time ***** End Time ***** (3h 30m)" at bounding box center [1095, 133] width 210 height 34
type input "*****"
click at [768, 385] on app-date-cell at bounding box center [791, 705] width 163 height 1103
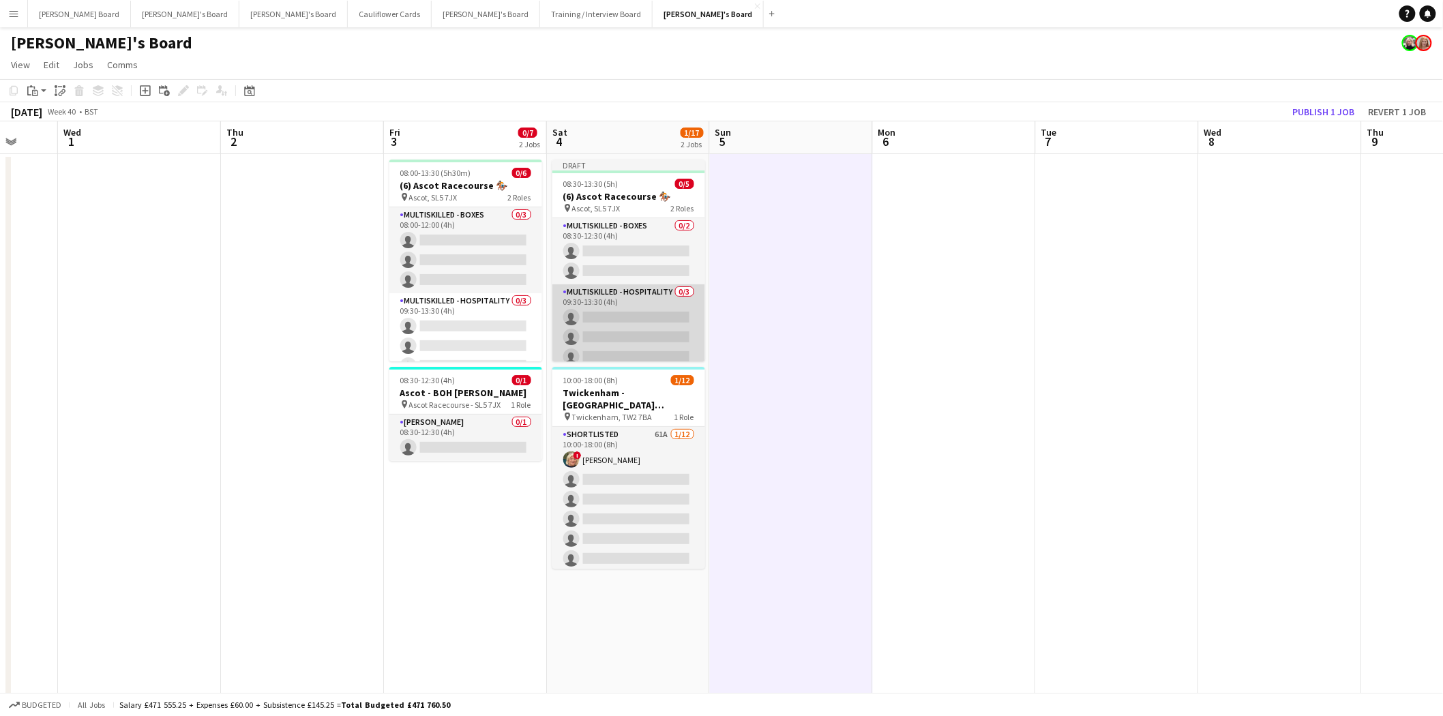
scroll to position [0, 430]
click at [620, 316] on app-card-role "Multiskilled - Hospitality 0/3 09:30-13:30 (4h) single-neutral-actions single-n…" at bounding box center [630, 327] width 153 height 86
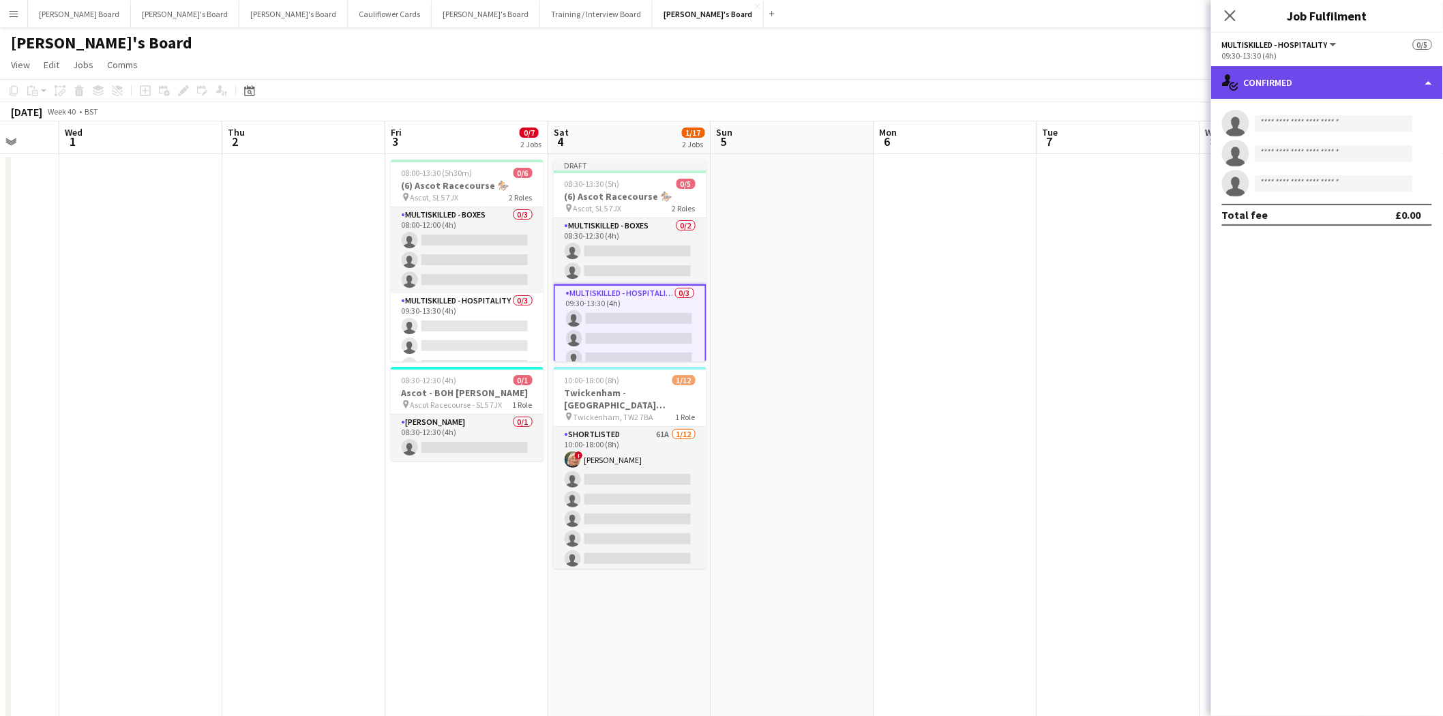
click at [1327, 85] on div "single-neutral-actions-check-2 Confirmed" at bounding box center [1327, 82] width 232 height 33
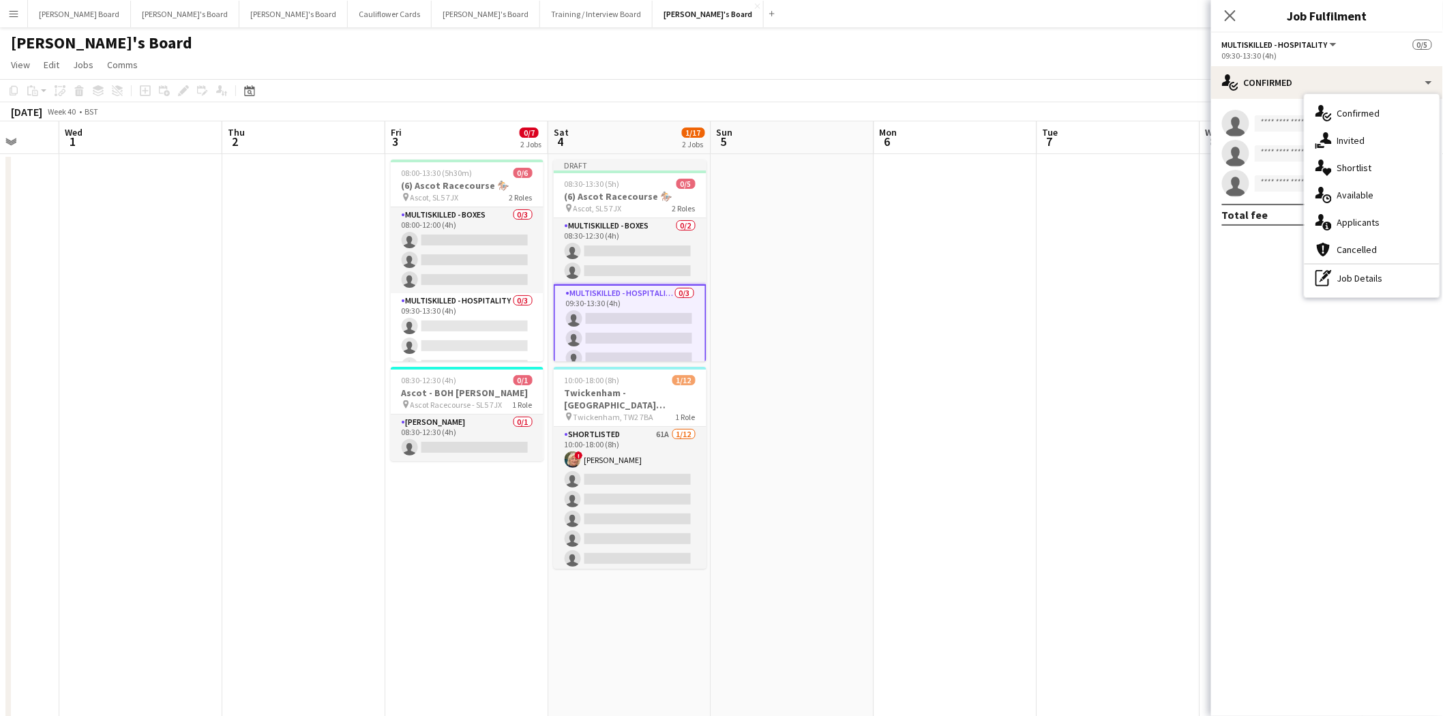
click at [1364, 280] on div "pen-write Job Details" at bounding box center [1371, 278] width 135 height 27
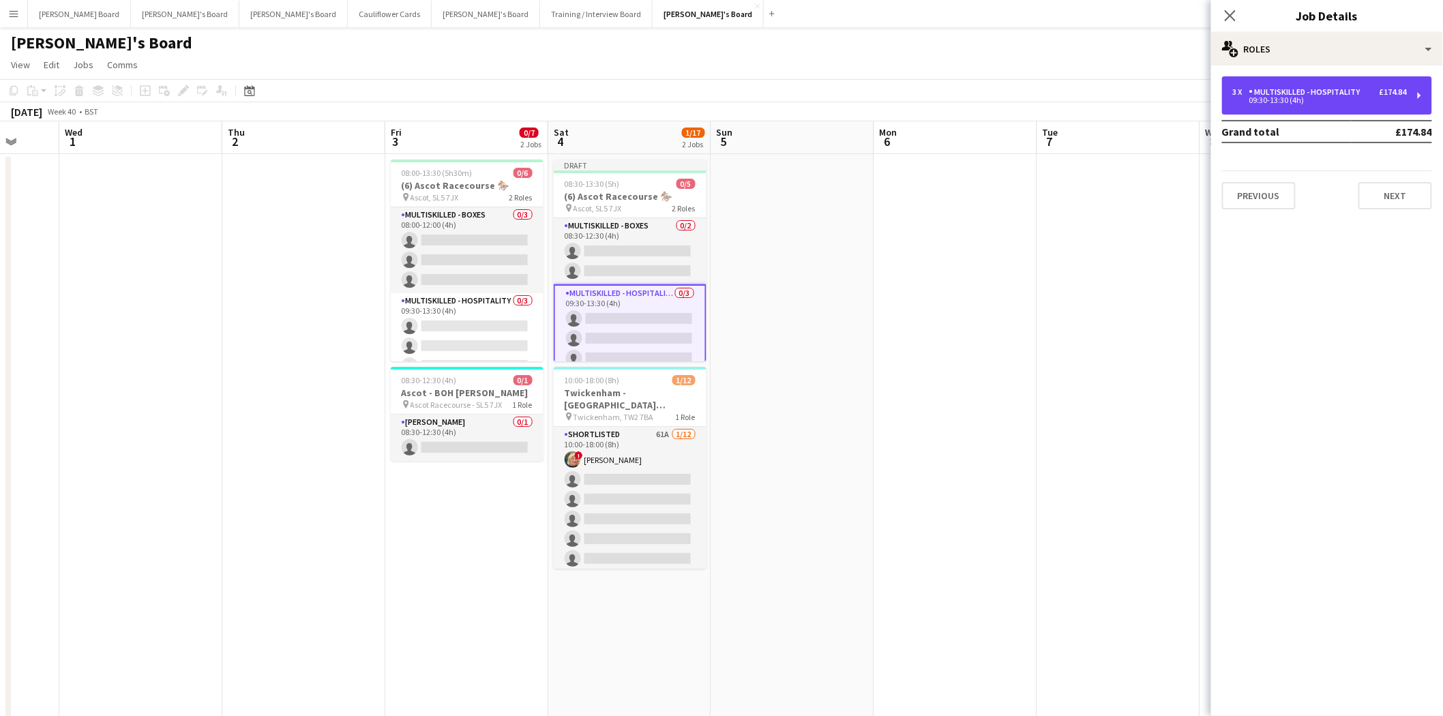
drag, startPoint x: 1291, startPoint y: 97, endPoint x: 1243, endPoint y: 142, distance: 66.1
click at [1291, 99] on div "09:30-13:30 (4h)" at bounding box center [1320, 100] width 174 height 7
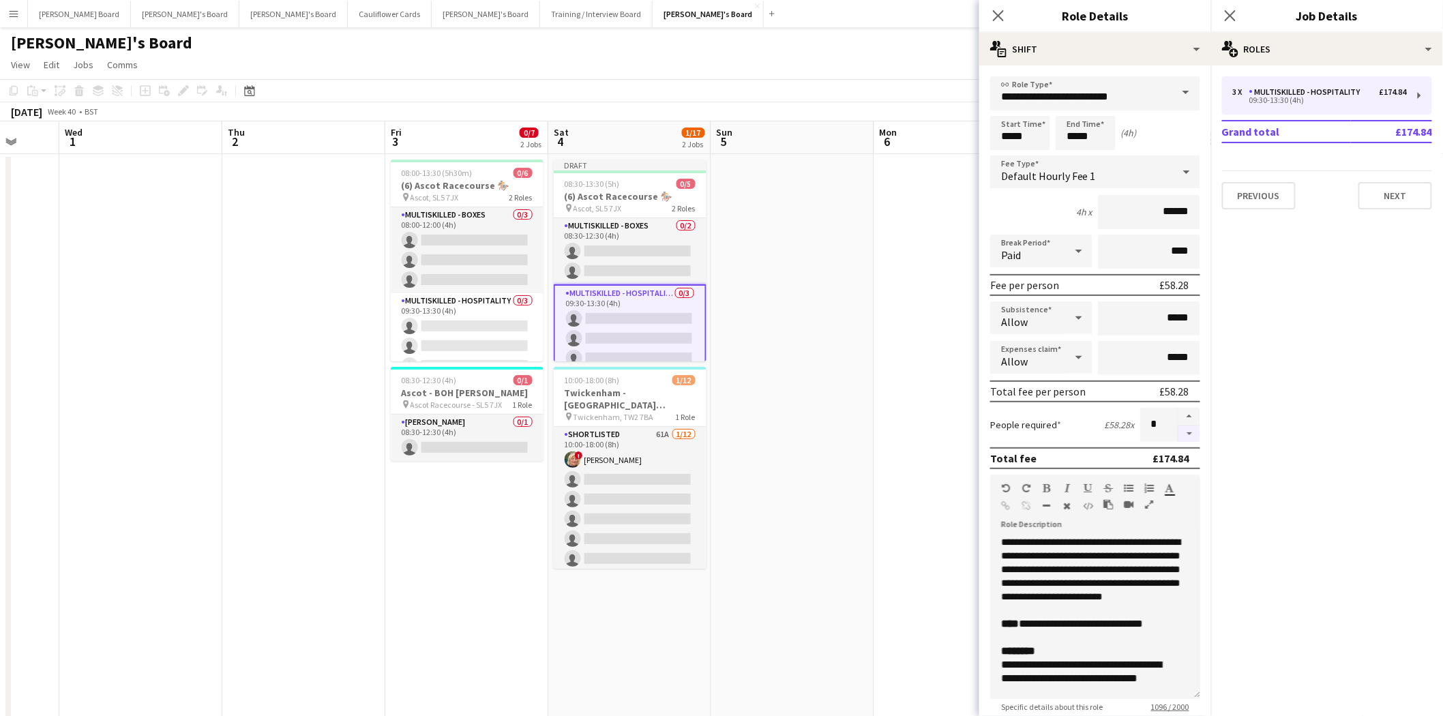
click at [1178, 432] on button "button" at bounding box center [1189, 433] width 22 height 17
type input "*"
click at [798, 436] on app-date-cell at bounding box center [796, 705] width 163 height 1103
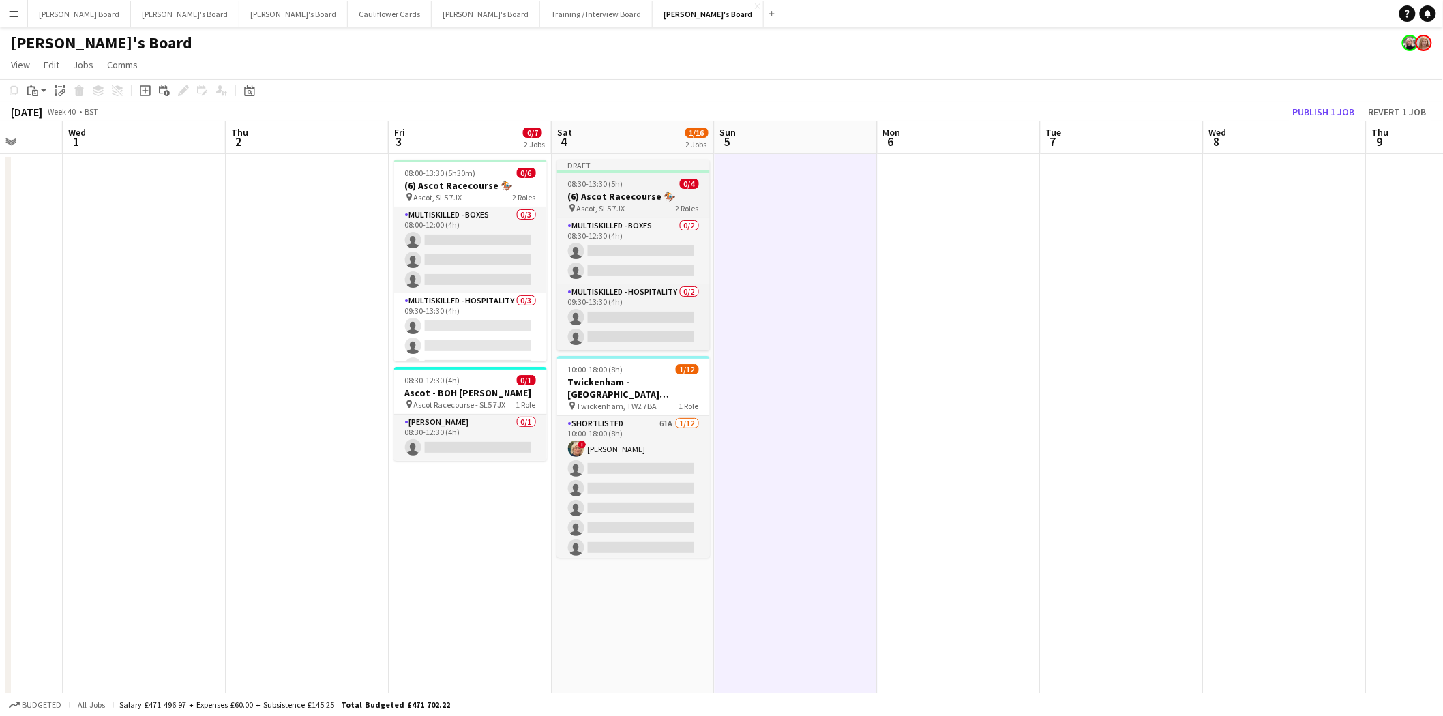
click at [607, 168] on div "Draft" at bounding box center [633, 165] width 153 height 11
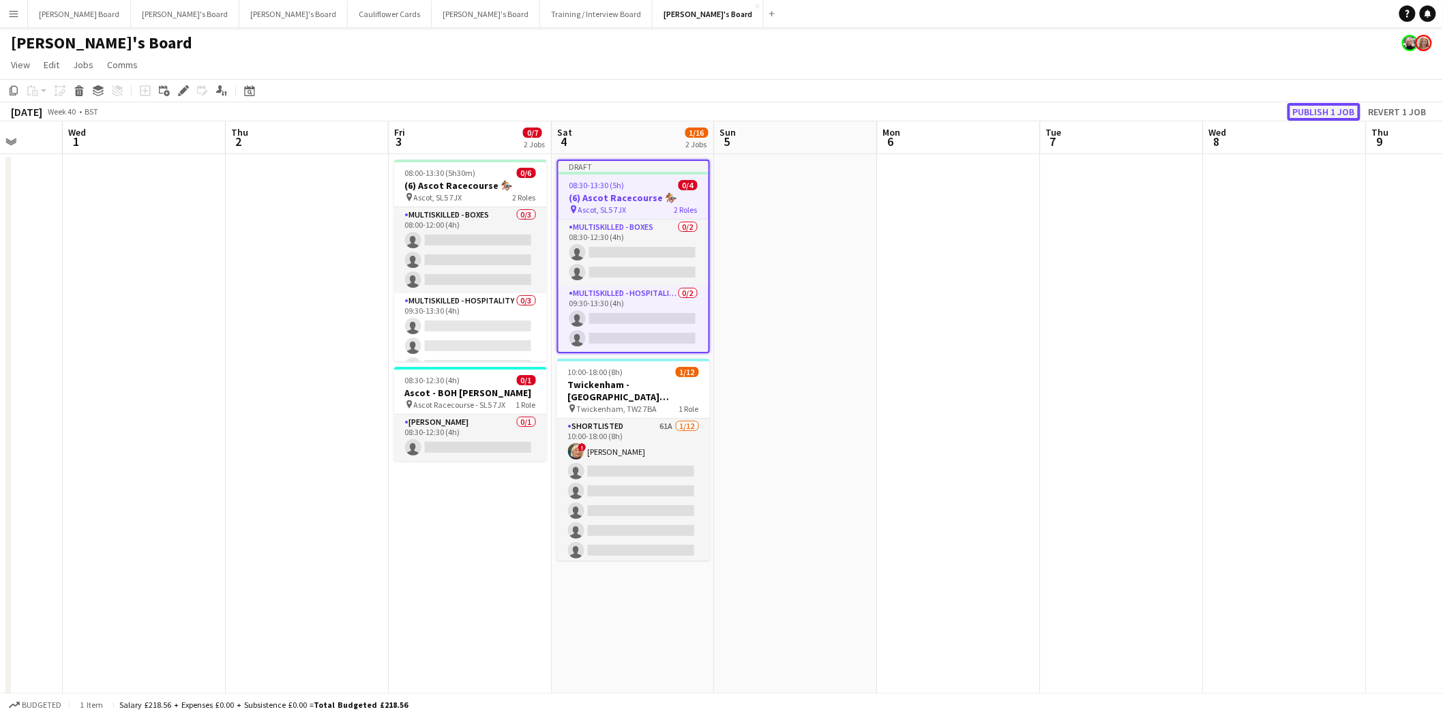
click at [1323, 117] on button "Publish 1 job" at bounding box center [1323, 112] width 73 height 18
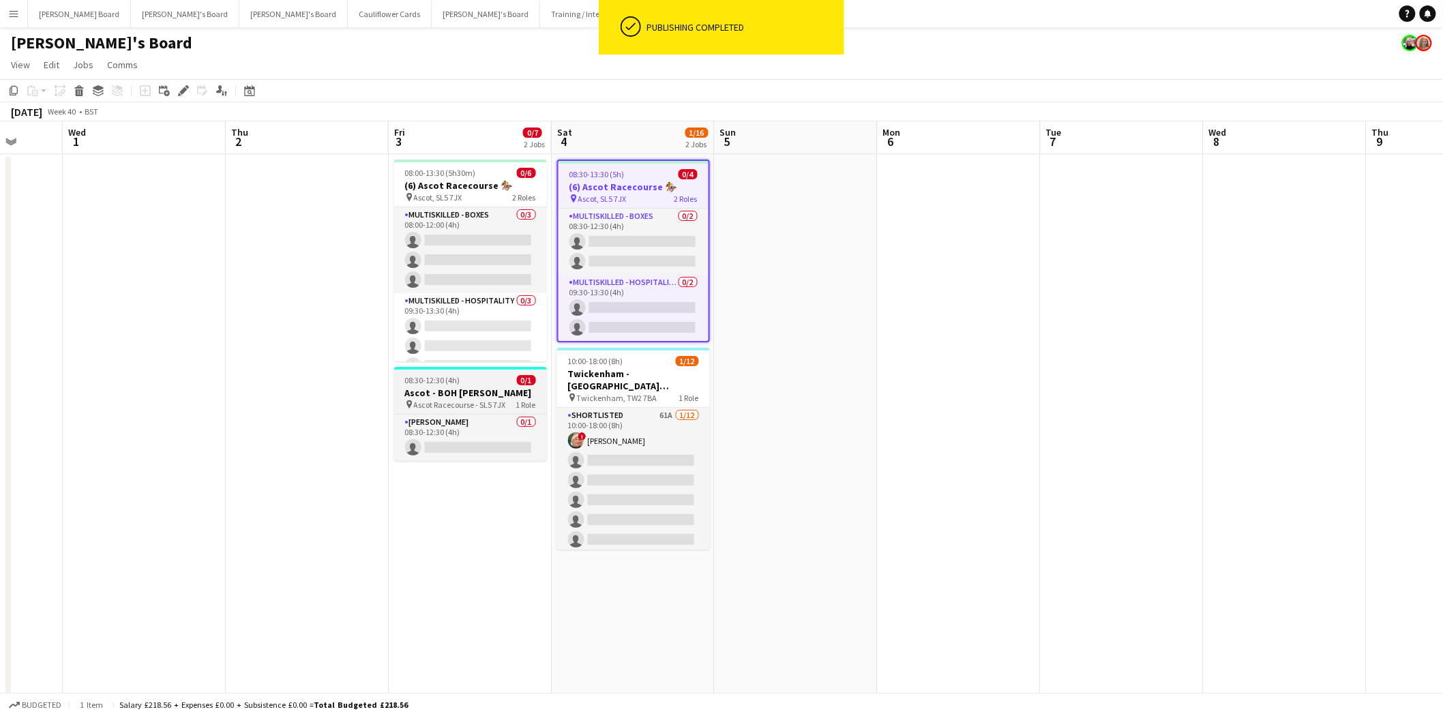
click at [478, 383] on div "08:30-12:30 (4h) 0/1" at bounding box center [470, 380] width 153 height 10
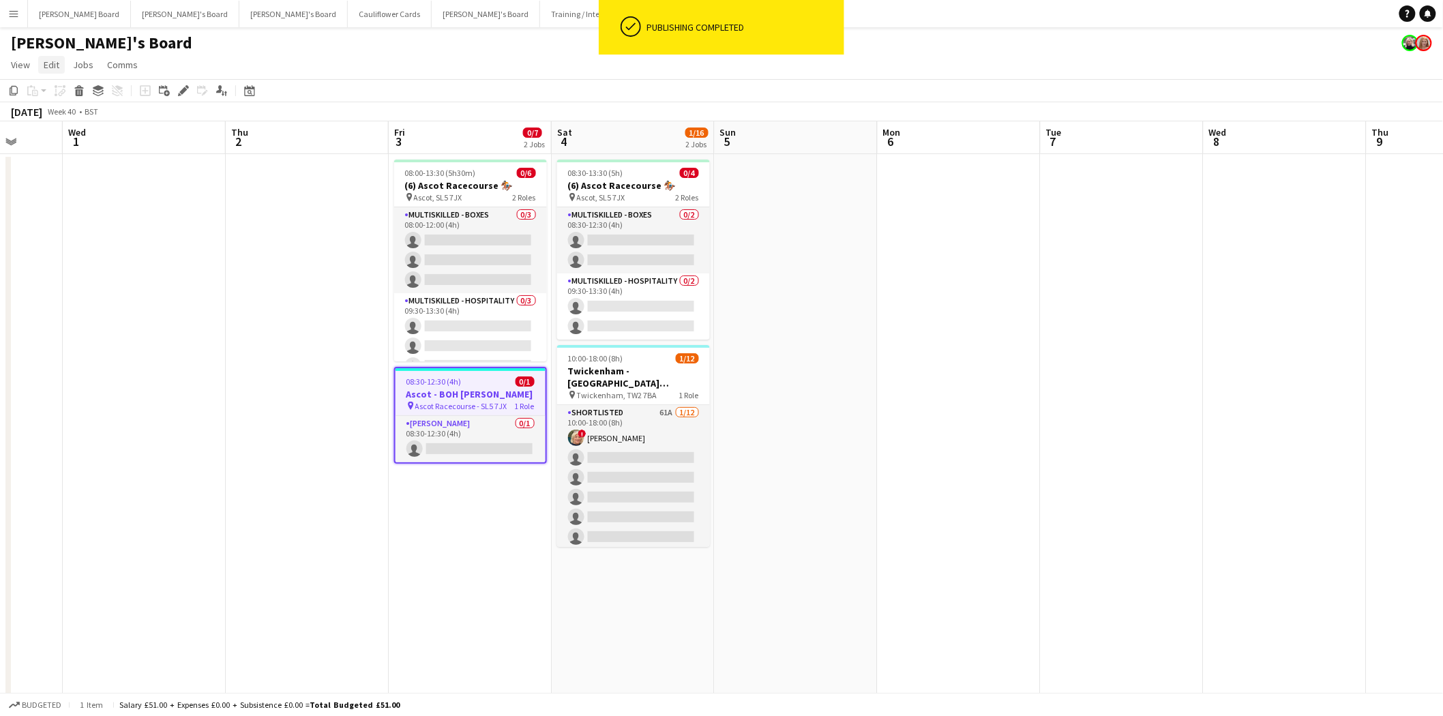
click at [53, 64] on span "Edit" at bounding box center [52, 65] width 16 height 12
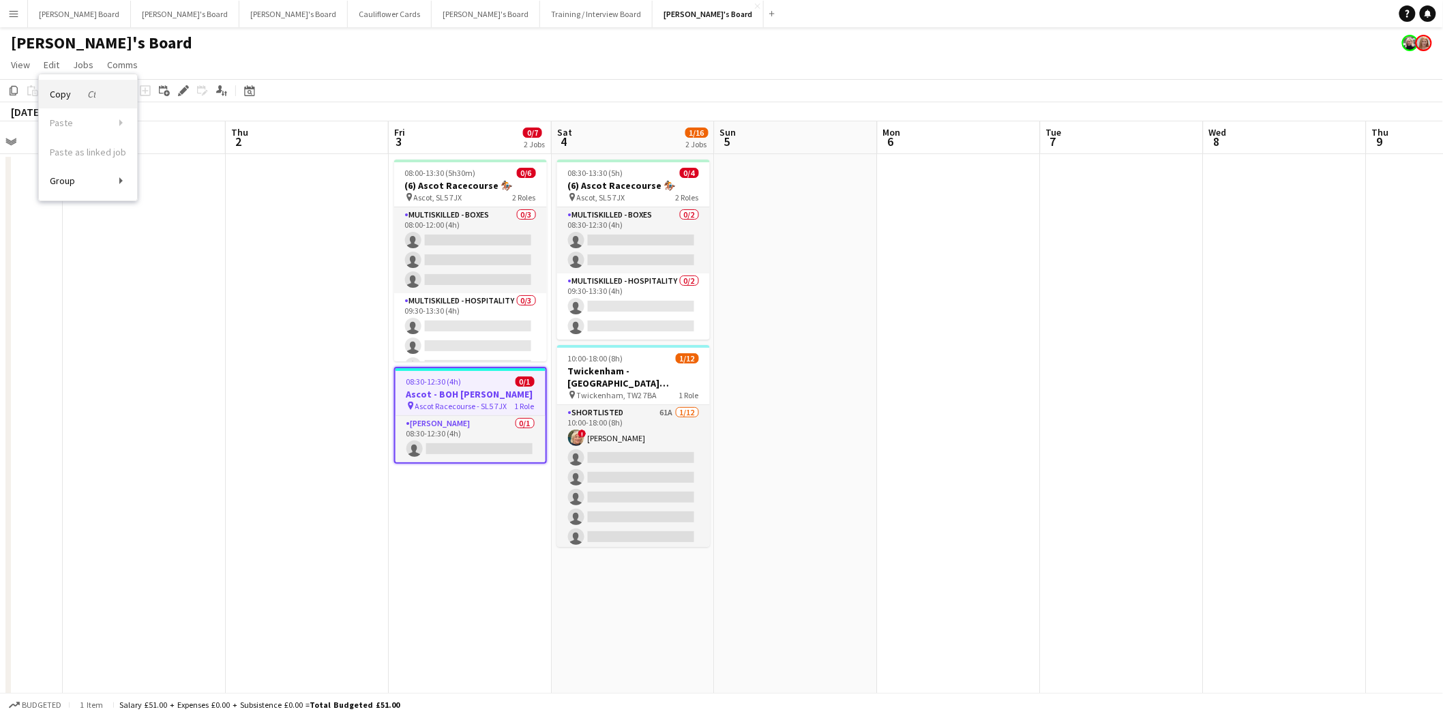
drag, startPoint x: 63, startPoint y: 97, endPoint x: 412, endPoint y: 207, distance: 366.1
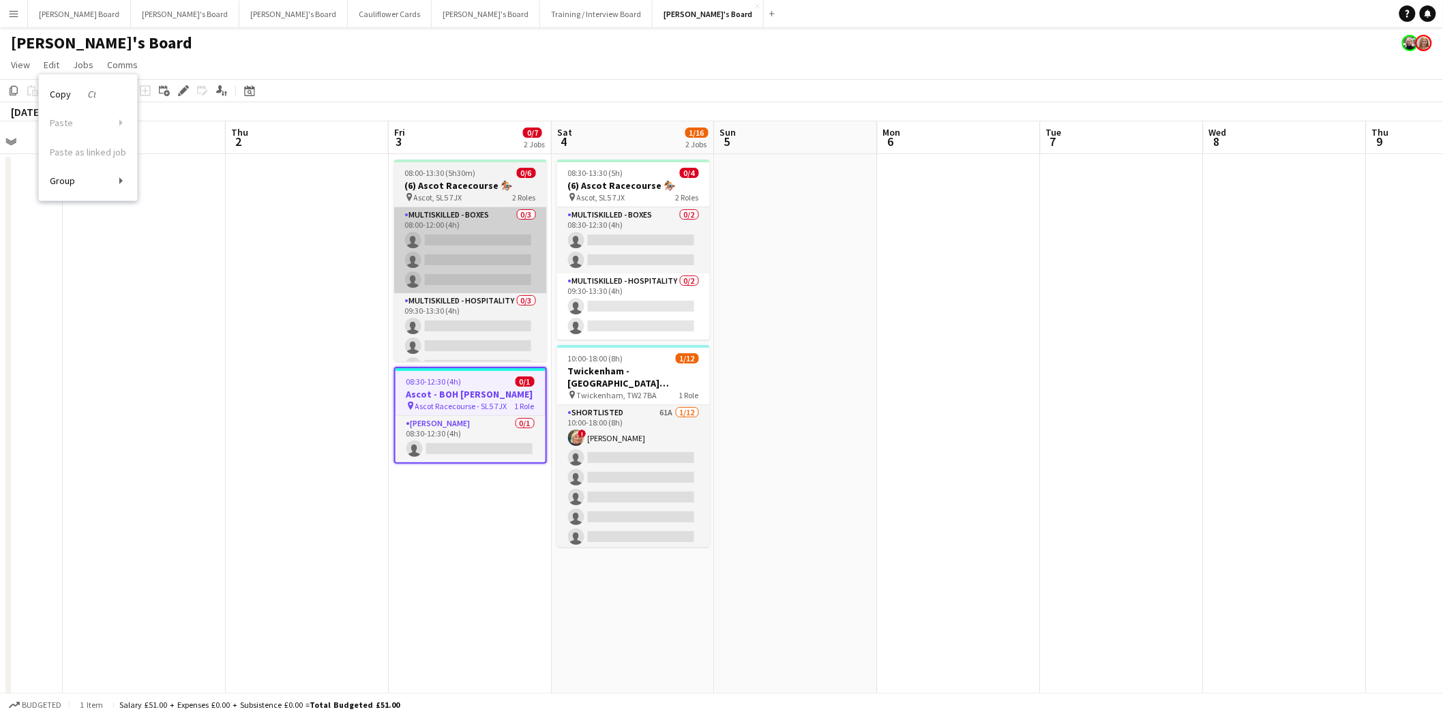
click at [65, 97] on span "Copy Ctrl+C" at bounding box center [73, 94] width 46 height 12
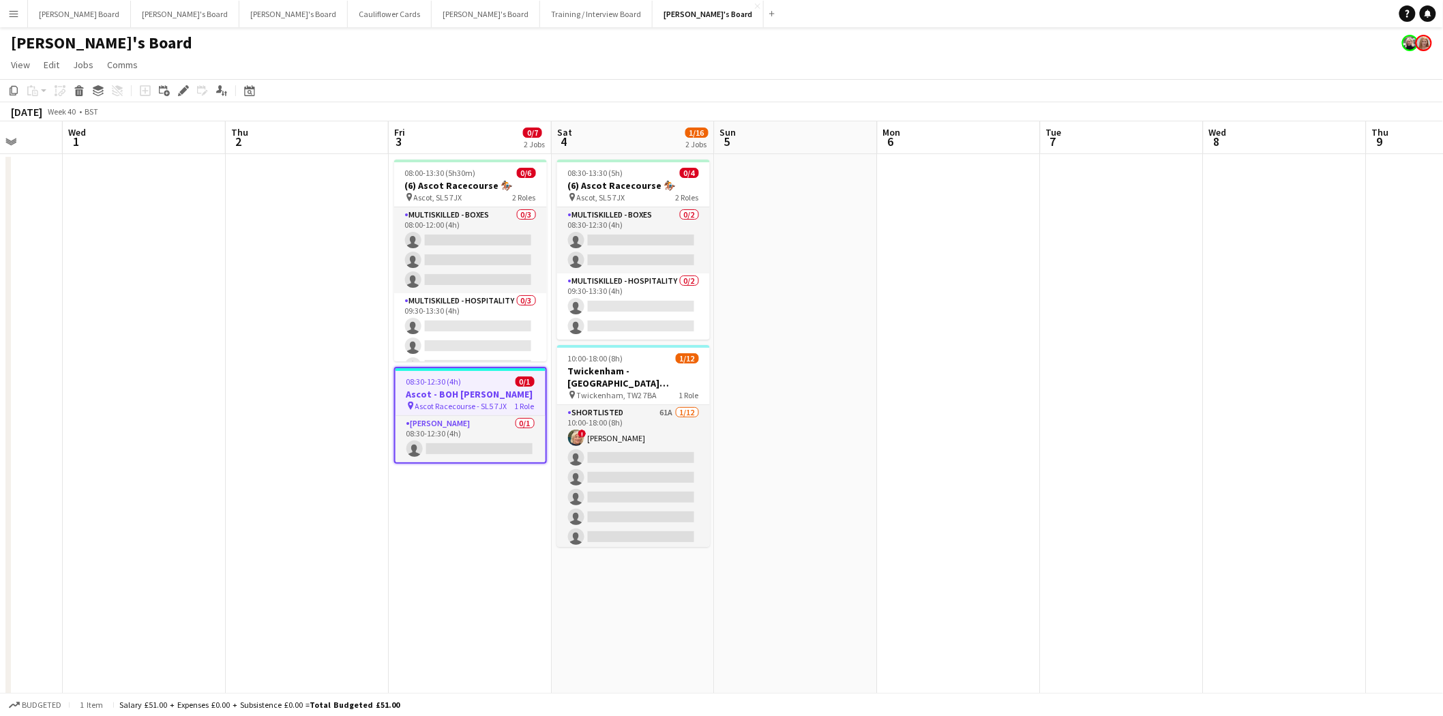
scroll to position [0, 425]
click at [633, 589] on app-date-cell "08:30-13:30 (5h) 0/4 (6) Ascot Racecourse 🏇🏼 pin Ascot, SL5 7JX 2 Roles Multisk…" at bounding box center [634, 705] width 163 height 1103
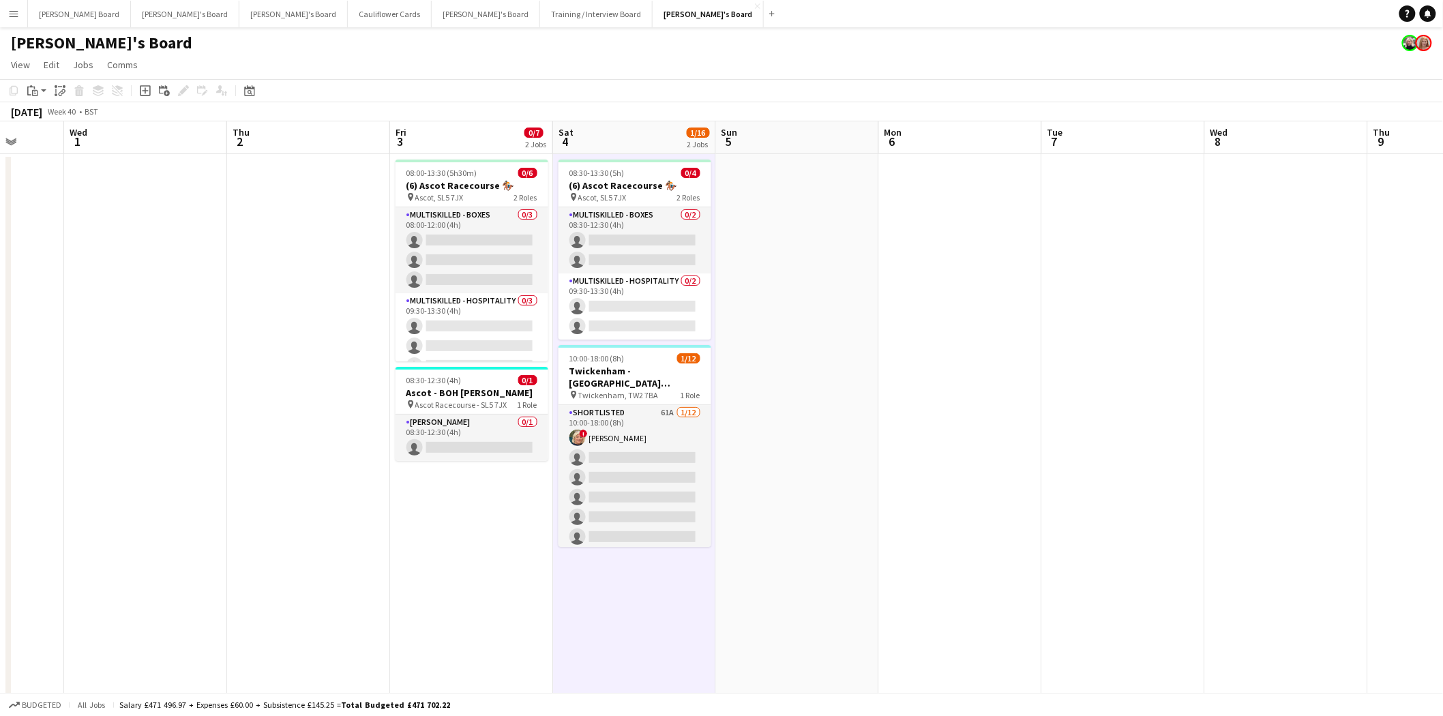
drag, startPoint x: 55, startPoint y: 60, endPoint x: 58, endPoint y: 73, distance: 13.2
click at [55, 61] on span "Edit" at bounding box center [52, 65] width 16 height 12
click at [161, 124] on span "Without Crew Ctrl+V" at bounding box center [185, 129] width 79 height 12
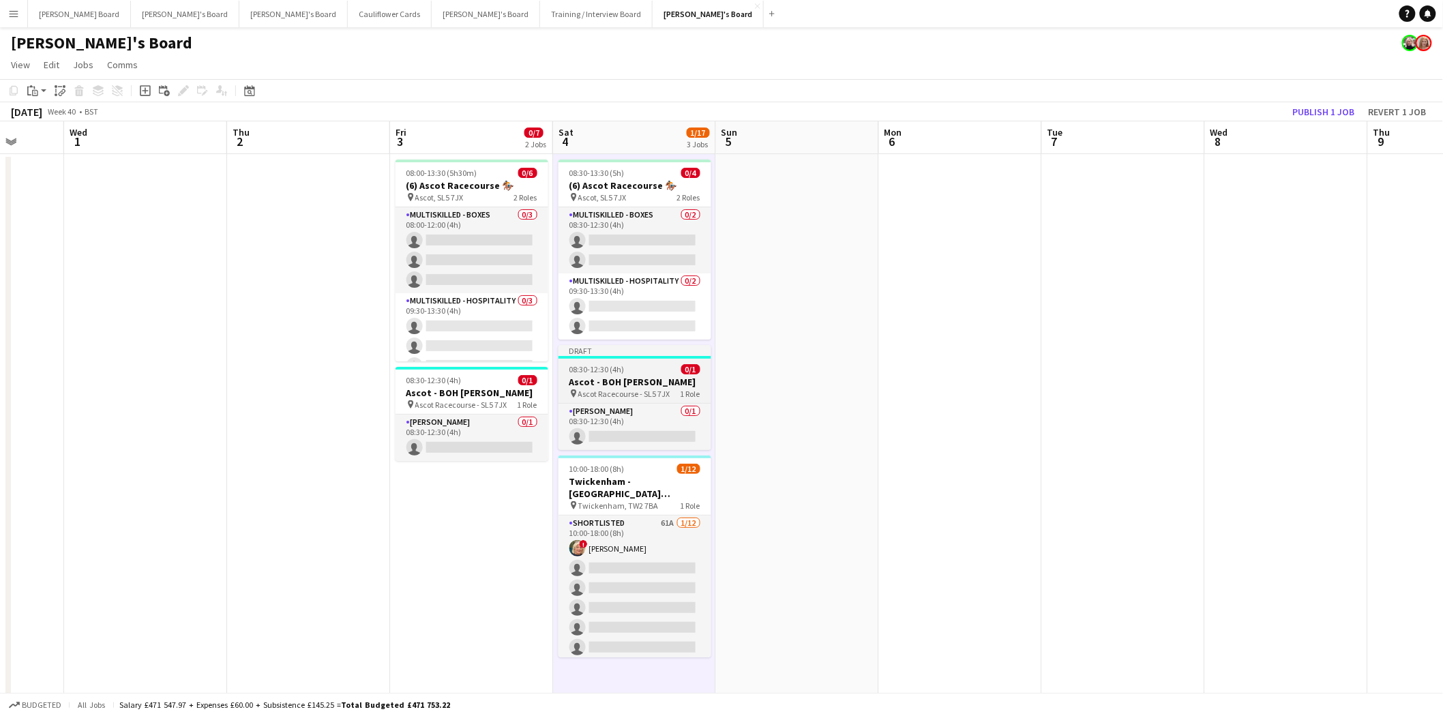
click at [611, 403] on div "Porter - BOH 0/1 08:30-12:30 (4h) single-neutral-actions" at bounding box center [634, 426] width 153 height 47
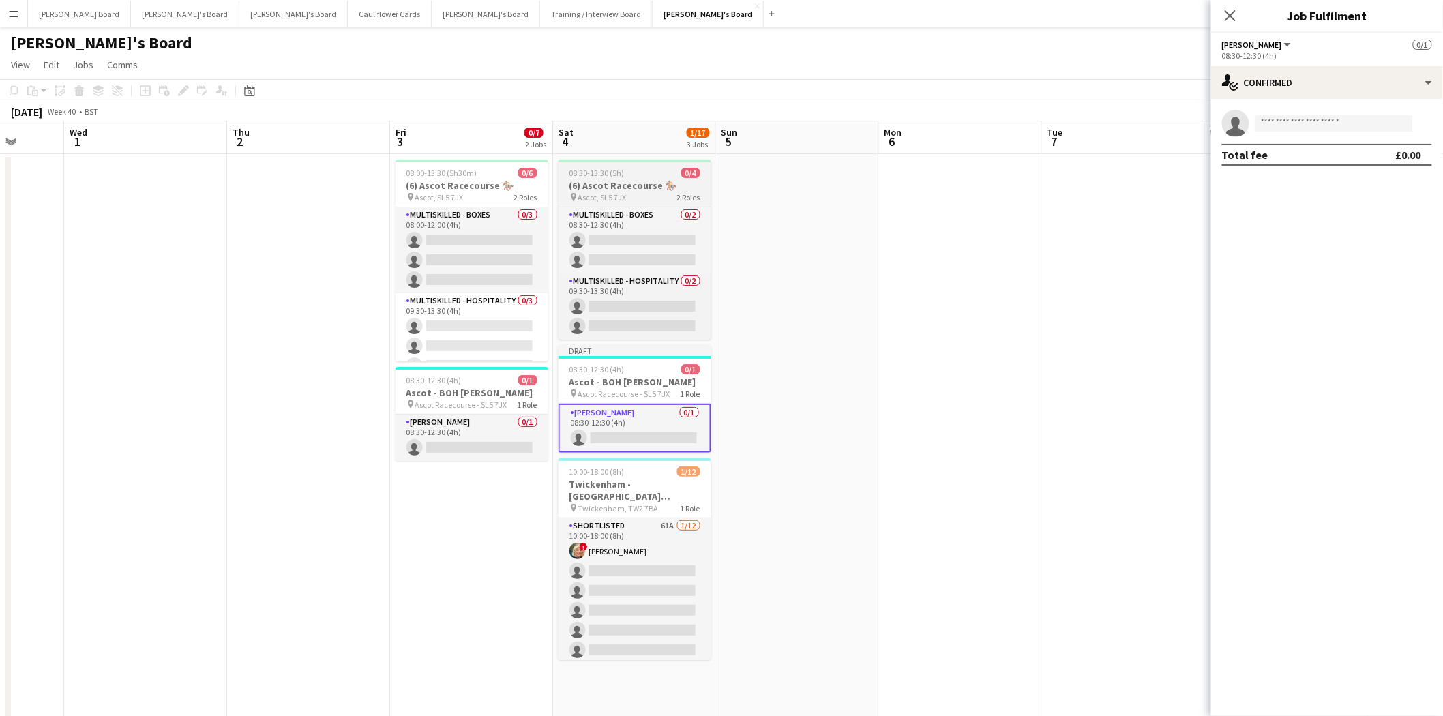
click at [619, 179] on h3 "(6) Ascot Racecourse 🏇🏼" at bounding box center [634, 185] width 153 height 12
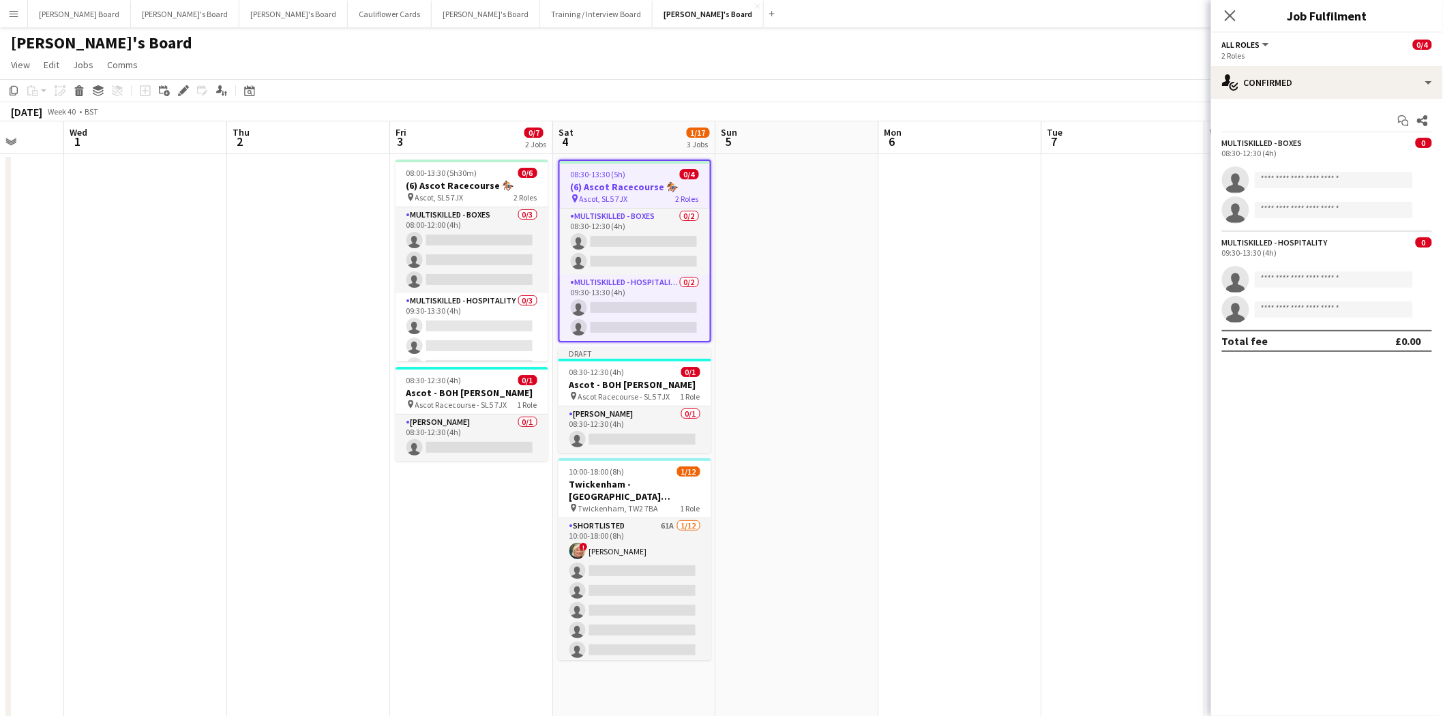
click at [585, 165] on app-job-card "08:30-13:30 (5h) 0/4 (6) Ascot Racecourse 🏇🏼 pin Ascot, SL5 7JX 2 Roles Multisk…" at bounding box center [634, 251] width 153 height 183
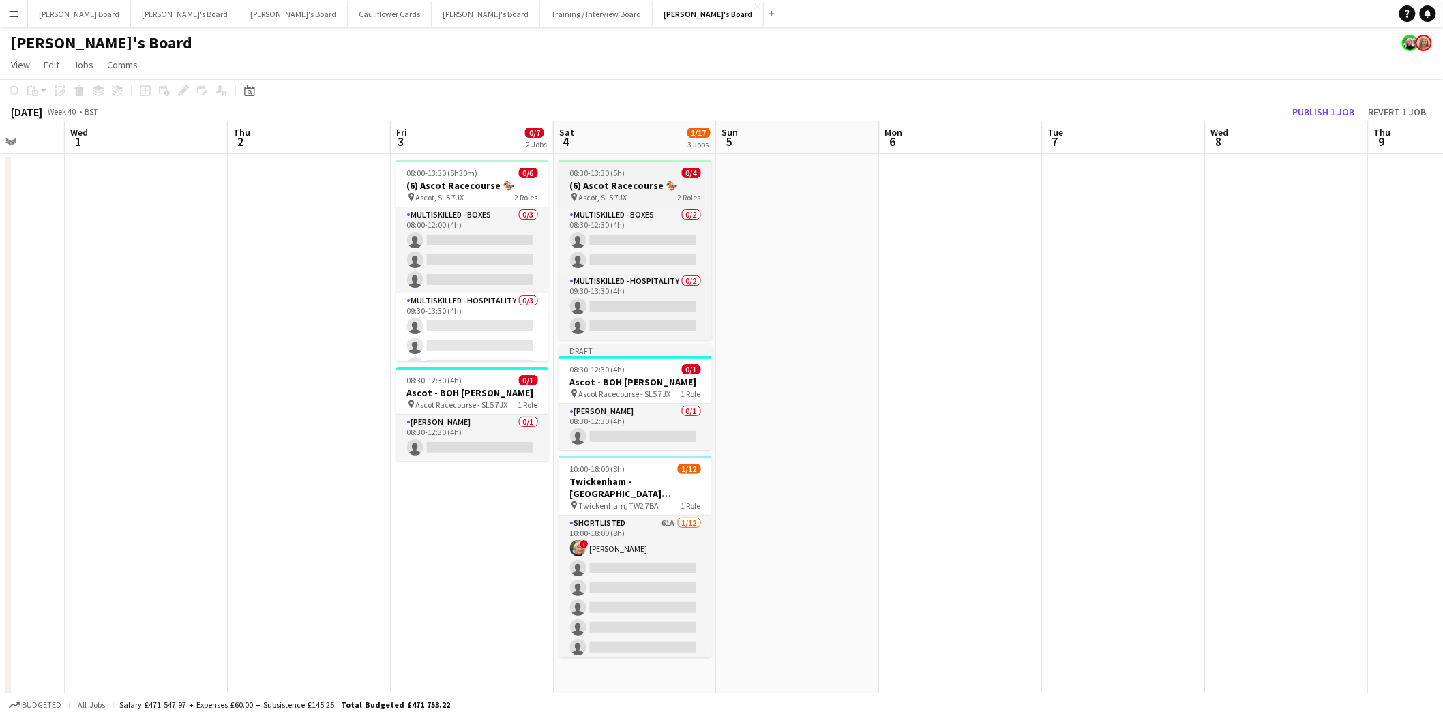
scroll to position [0, 423]
click at [589, 166] on app-job-card "08:30-13:30 (5h) 0/4 (6) Ascot Racecourse 🏇🏼 pin Ascot, SL5 7JX 2 Roles Multisk…" at bounding box center [636, 250] width 153 height 180
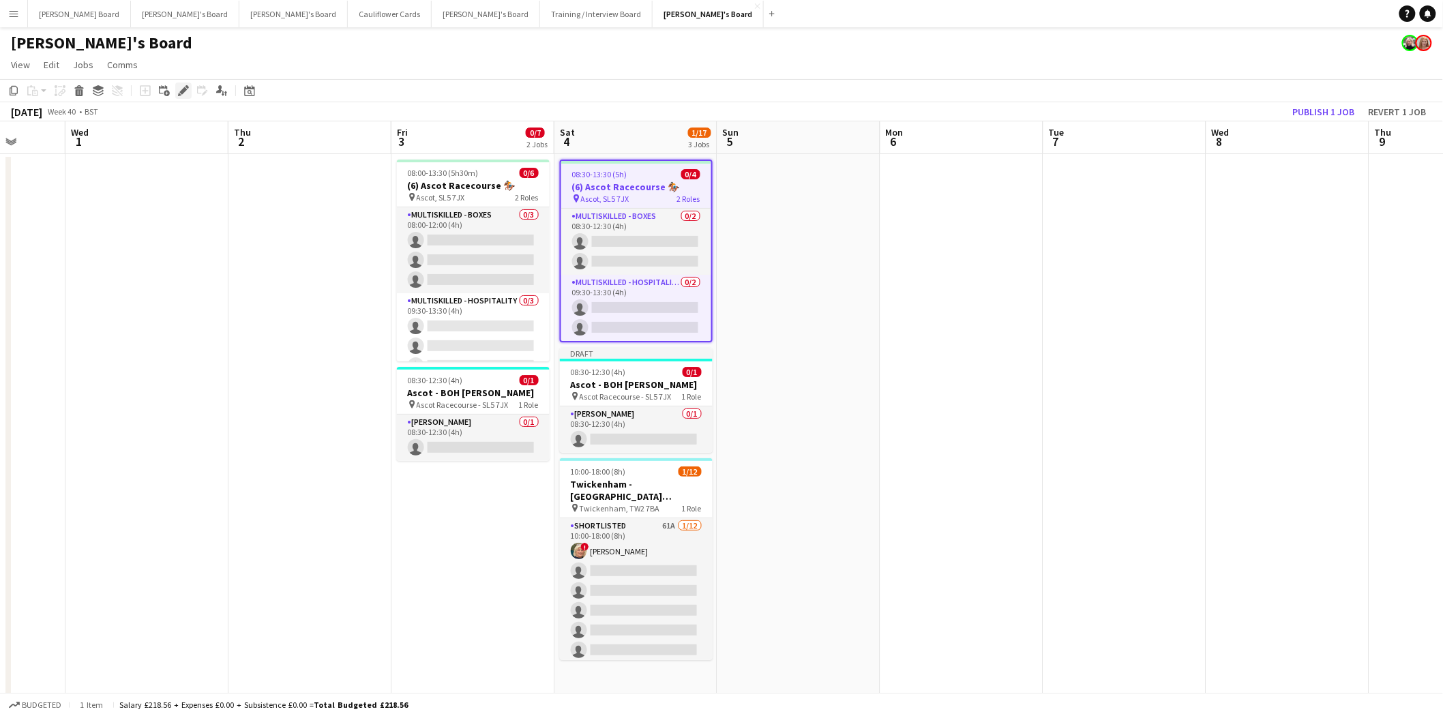
click at [181, 89] on icon "Edit" at bounding box center [183, 90] width 11 height 11
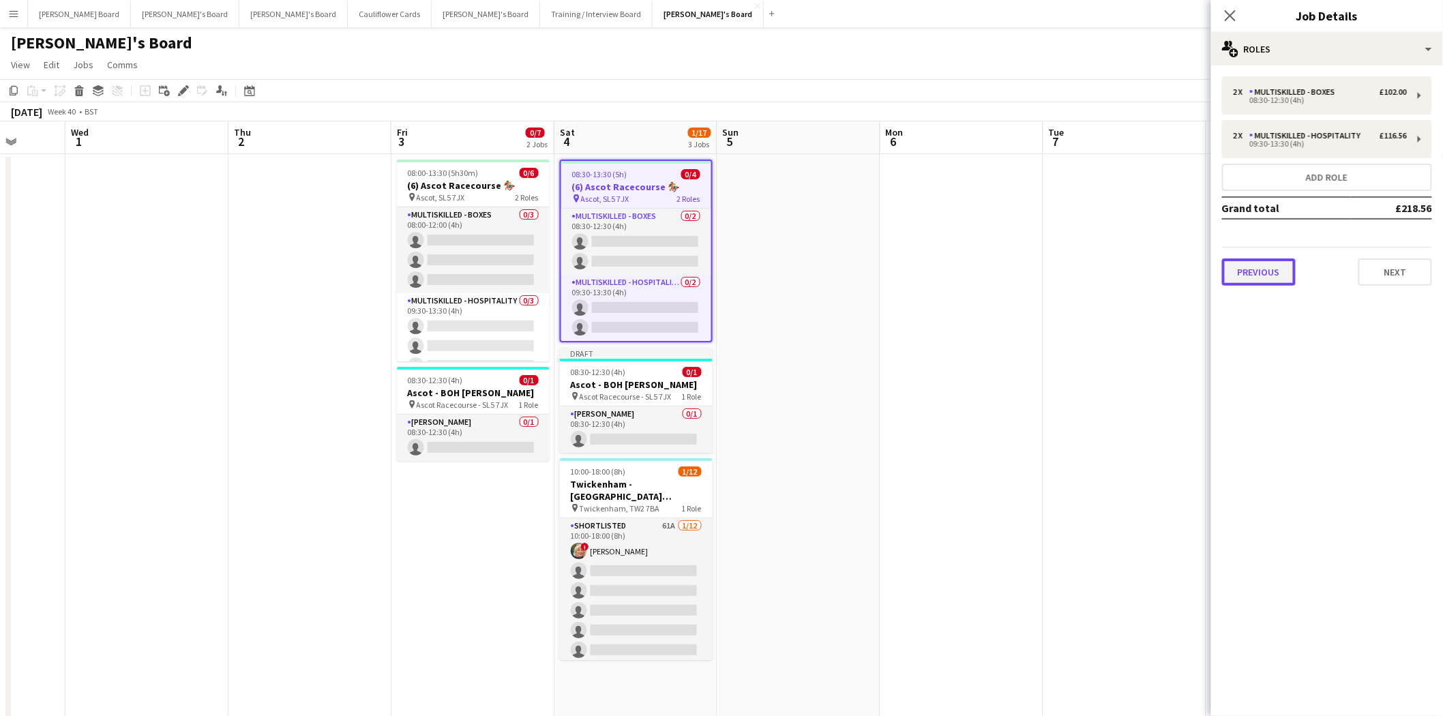
click at [1255, 263] on button "Previous" at bounding box center [1259, 271] width 74 height 27
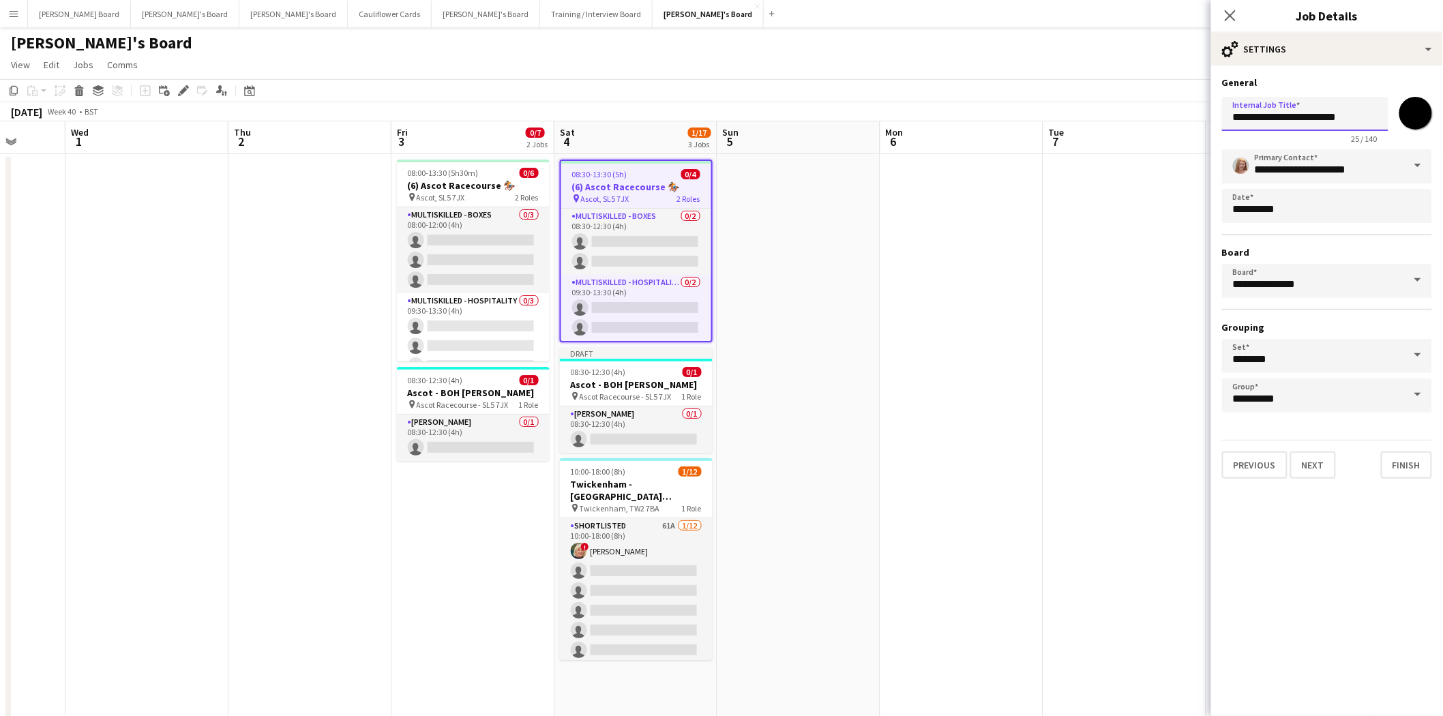
click at [1240, 117] on input "**********" at bounding box center [1305, 114] width 166 height 34
type input "**********"
drag, startPoint x: 1233, startPoint y: 17, endPoint x: 1127, endPoint y: 57, distance: 113.1
click at [1233, 18] on icon "Close pop-in" at bounding box center [1230, 15] width 11 height 11
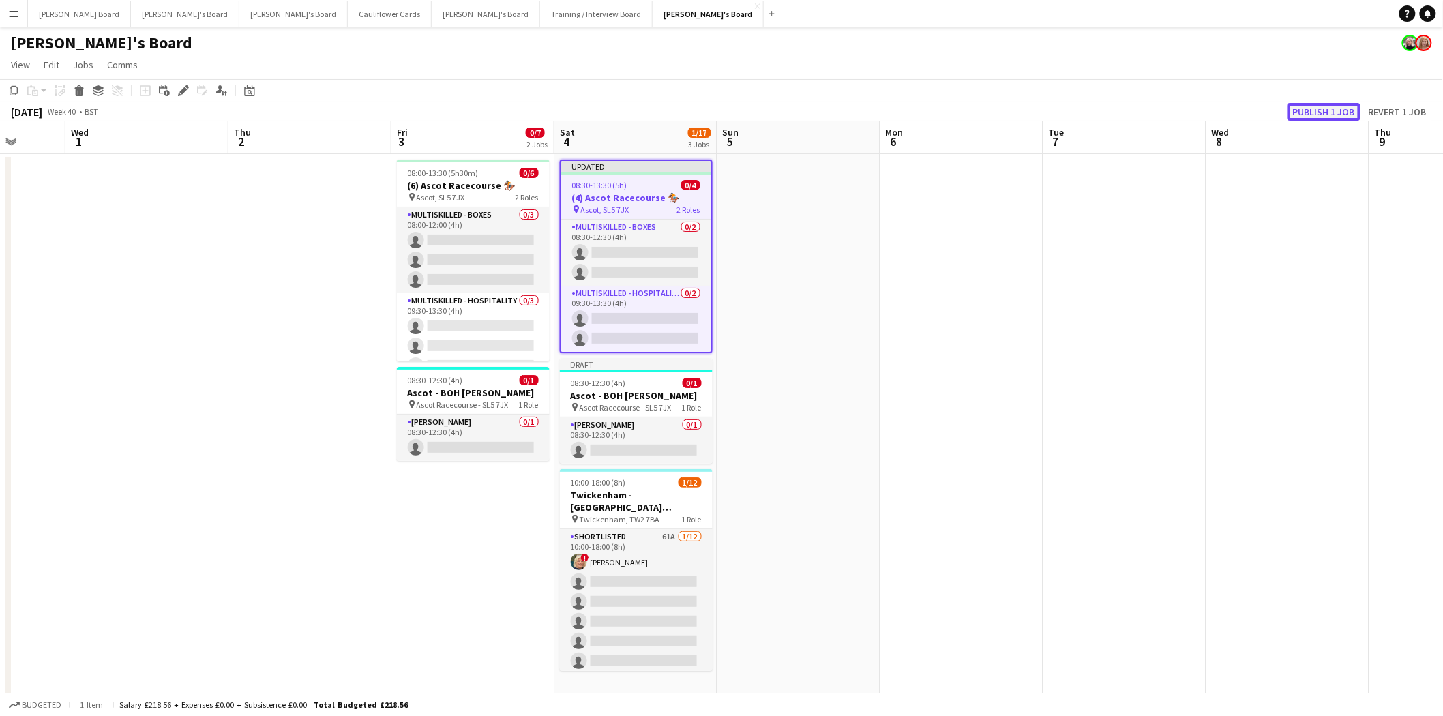
drag, startPoint x: 1306, startPoint y: 110, endPoint x: 1098, endPoint y: 119, distance: 208.8
click at [1307, 110] on button "Publish 1 job" at bounding box center [1323, 112] width 73 height 18
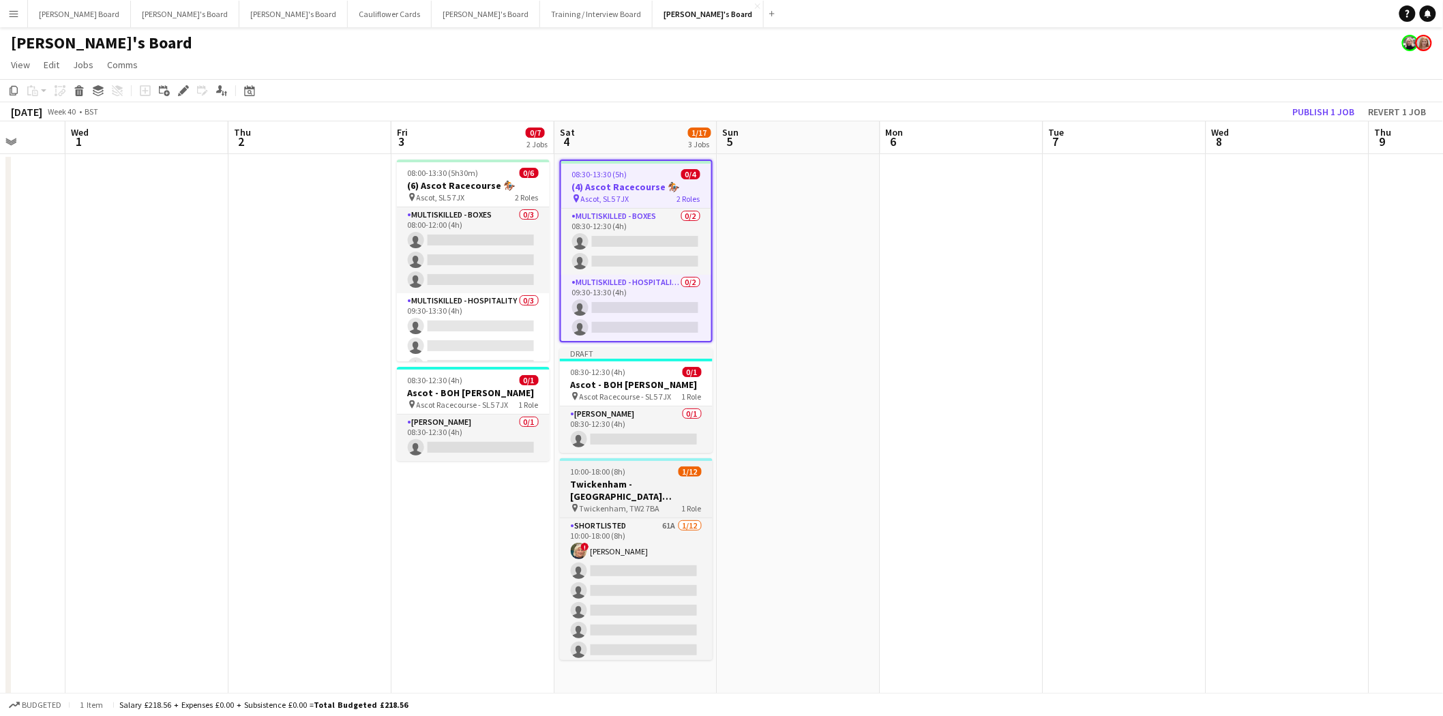
click at [640, 483] on h3 "Twickenham - [GEOGRAPHIC_DATA] [GEOGRAPHIC_DATA] v [GEOGRAPHIC_DATA]" at bounding box center [636, 490] width 153 height 25
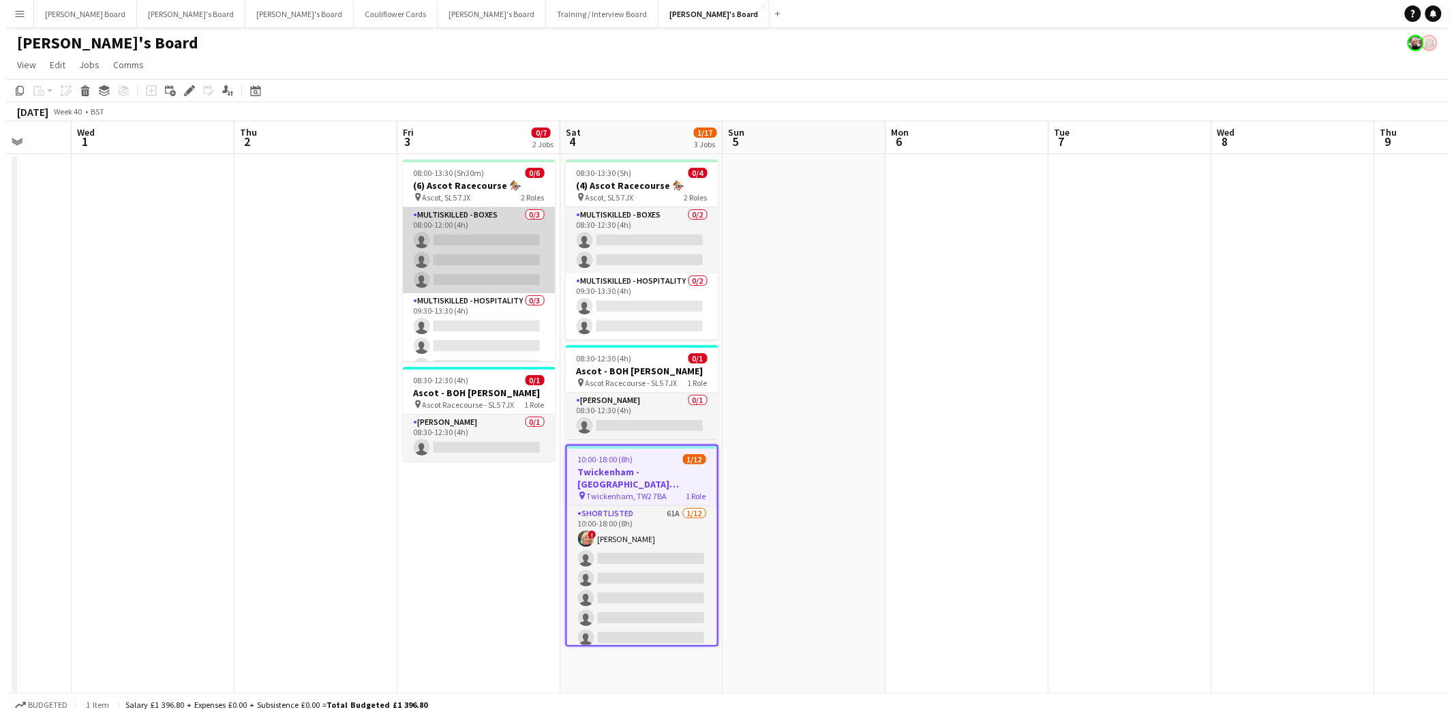
scroll to position [0, 421]
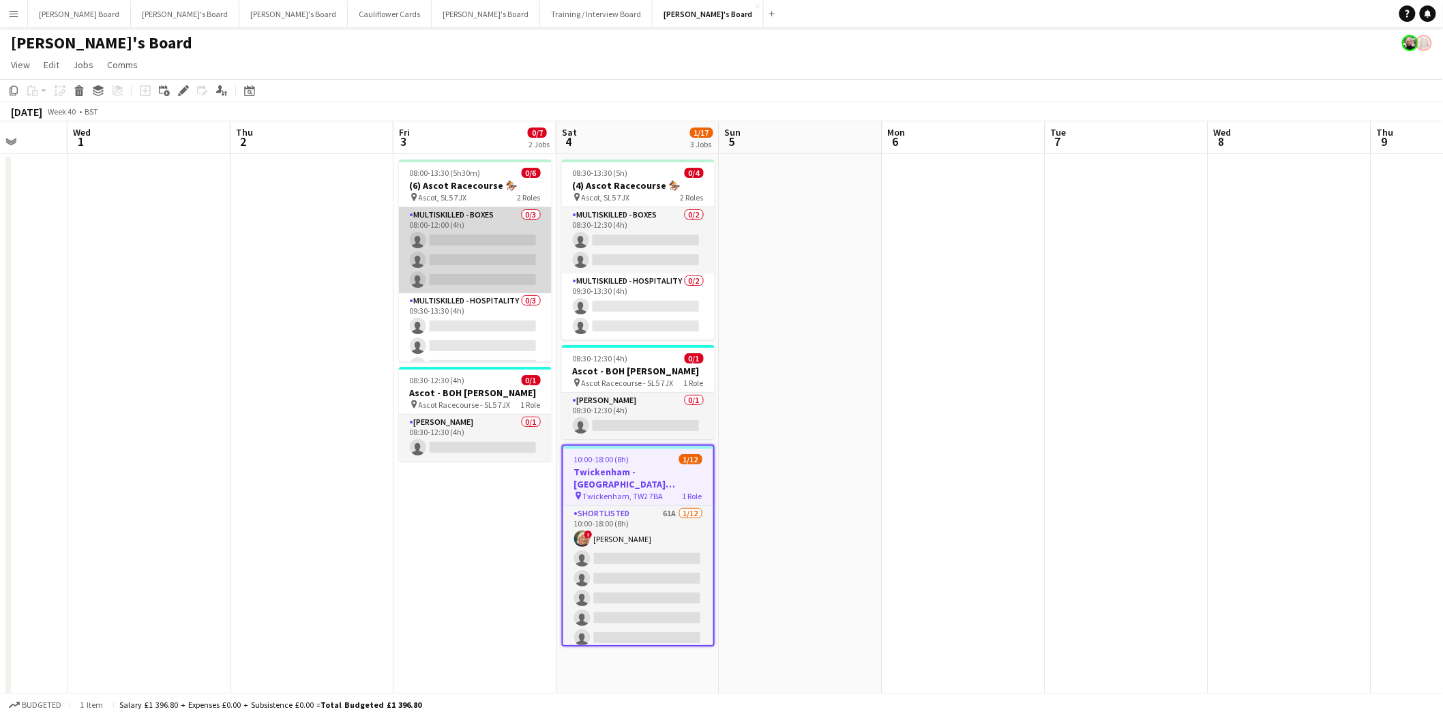
click at [479, 258] on app-card-role "Multiskilled - Boxes 0/3 08:00-12:00 (4h) single-neutral-actions single-neutral…" at bounding box center [475, 250] width 153 height 86
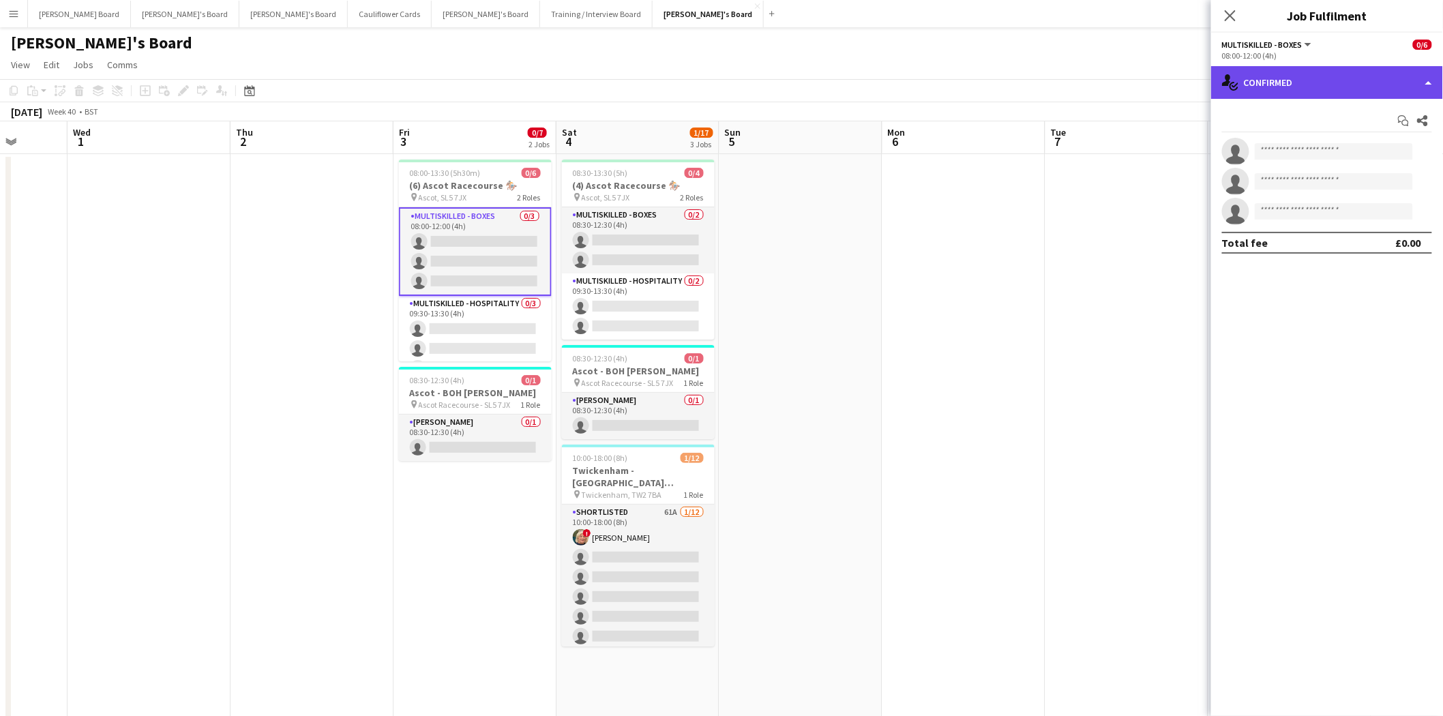
click at [1277, 78] on div "single-neutral-actions-check-2 Confirmed" at bounding box center [1327, 82] width 232 height 33
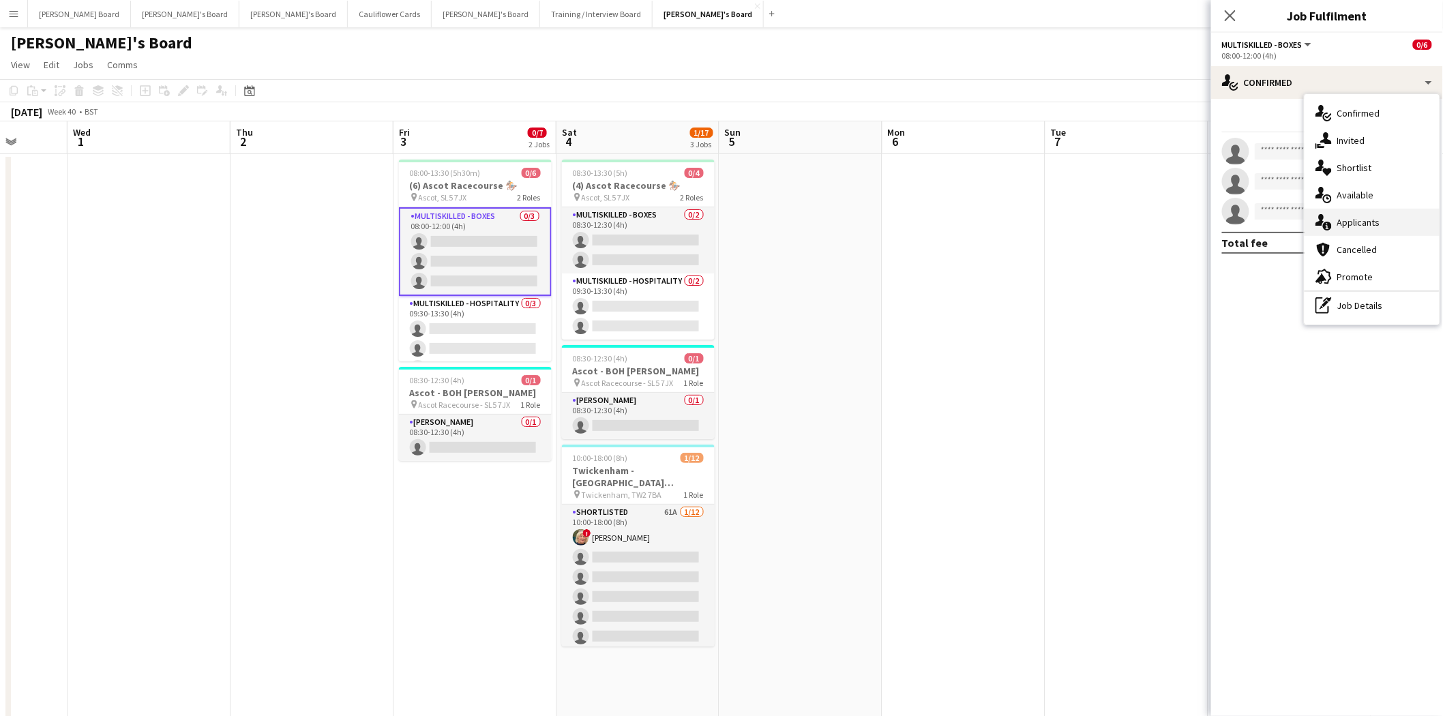
click at [1374, 233] on div "single-neutral-actions-information Applicants" at bounding box center [1371, 222] width 135 height 27
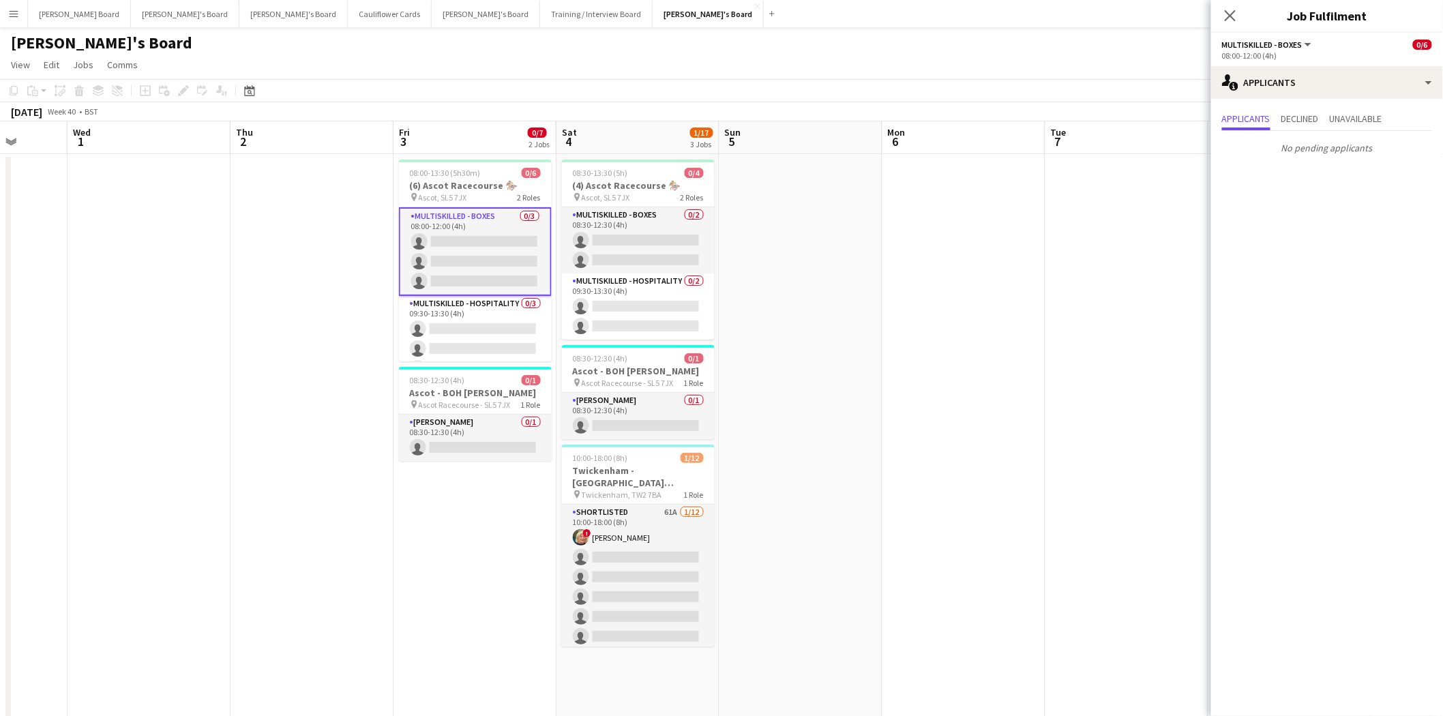
click at [850, 293] on app-date-cell at bounding box center [800, 705] width 163 height 1103
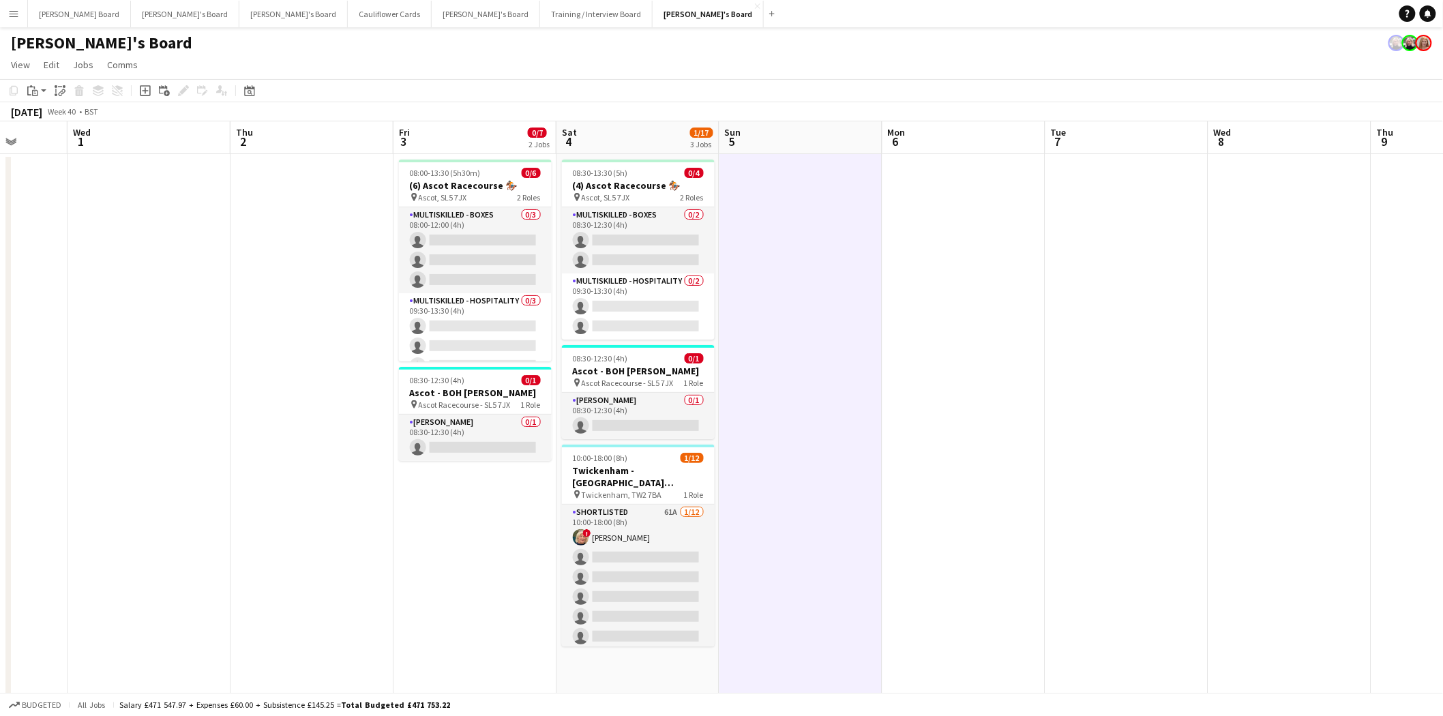
click at [19, 18] on button "Menu" at bounding box center [13, 13] width 27 height 27
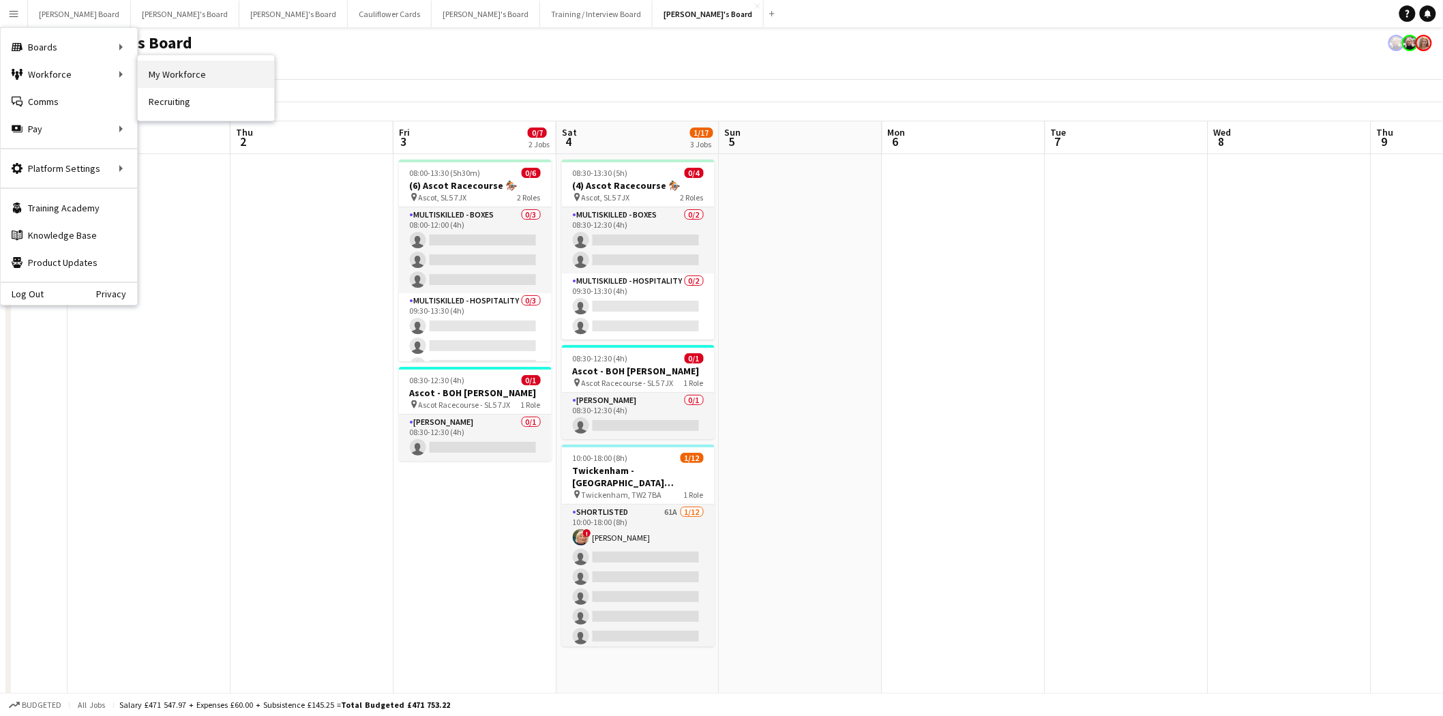
click at [209, 76] on link "My Workforce" at bounding box center [206, 74] width 136 height 27
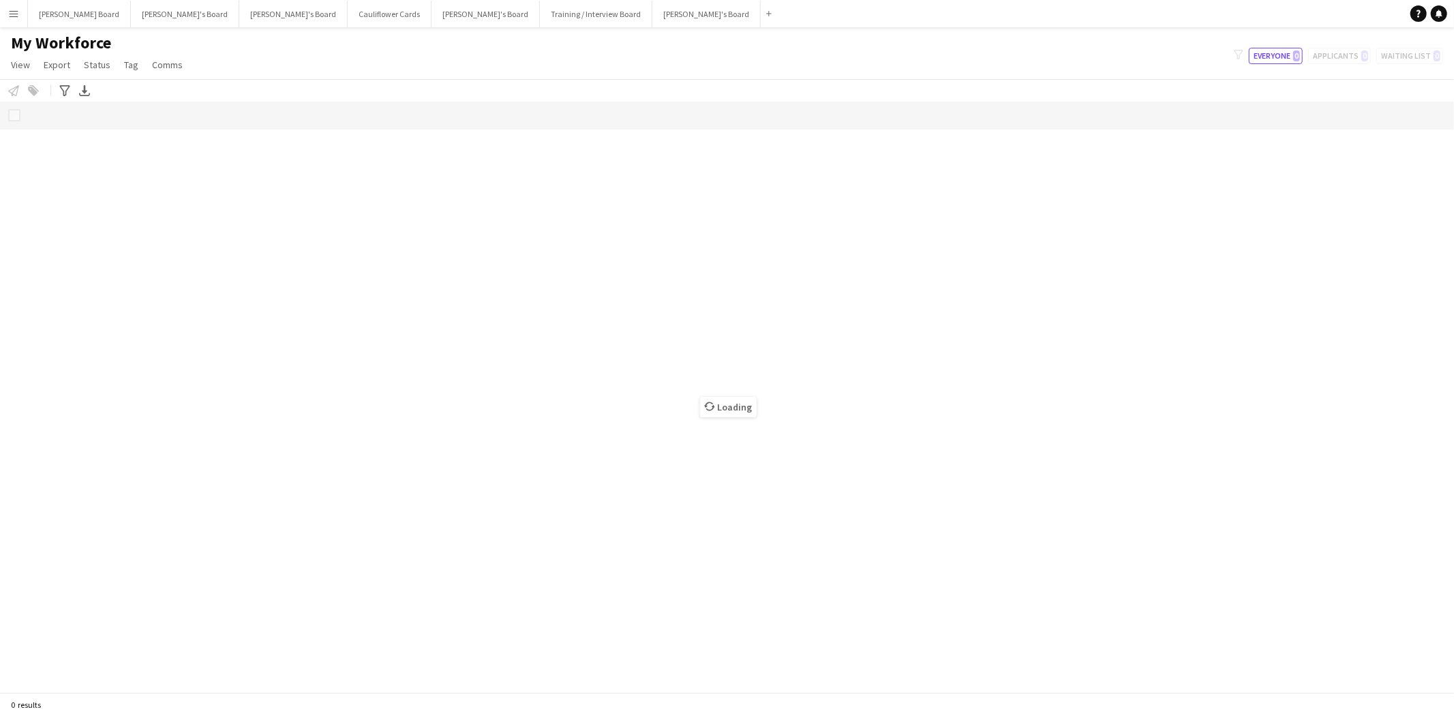
click at [16, 15] on app-icon "Menu" at bounding box center [13, 13] width 11 height 11
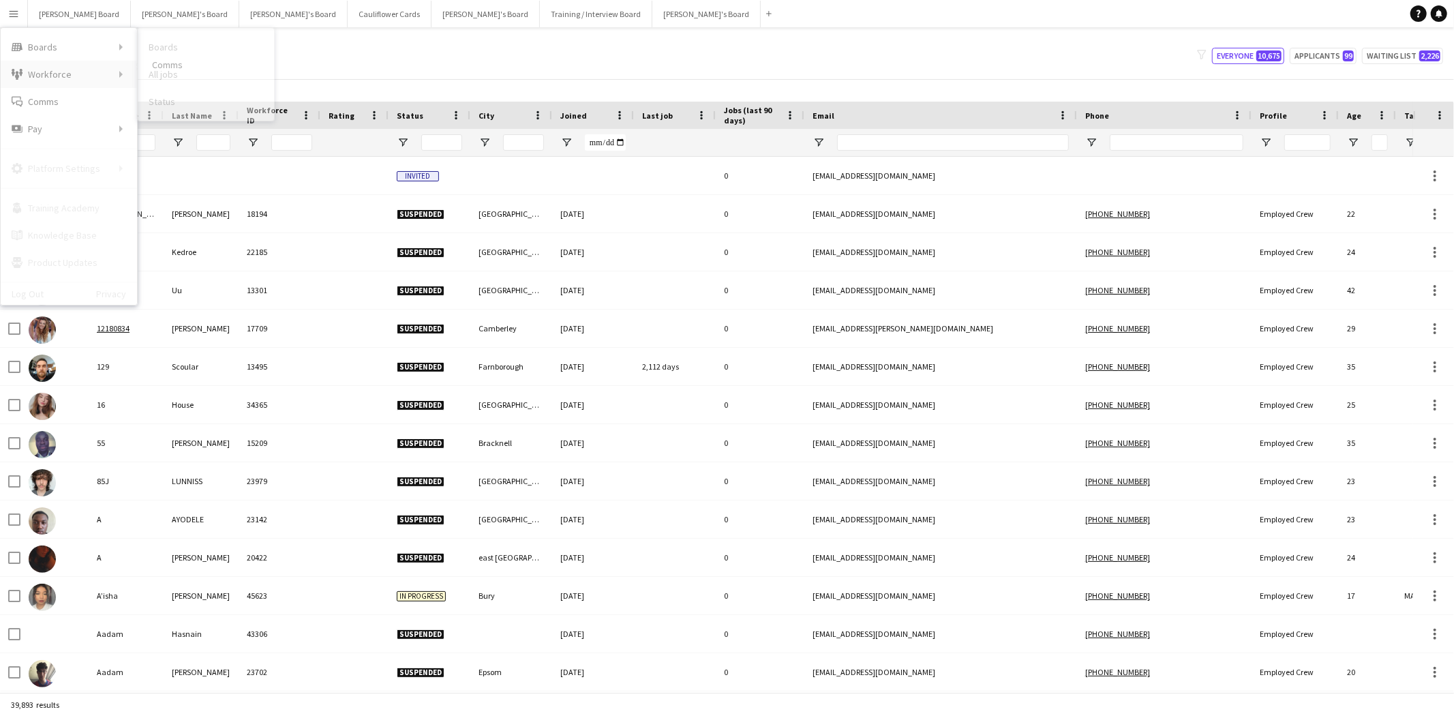
type input "****"
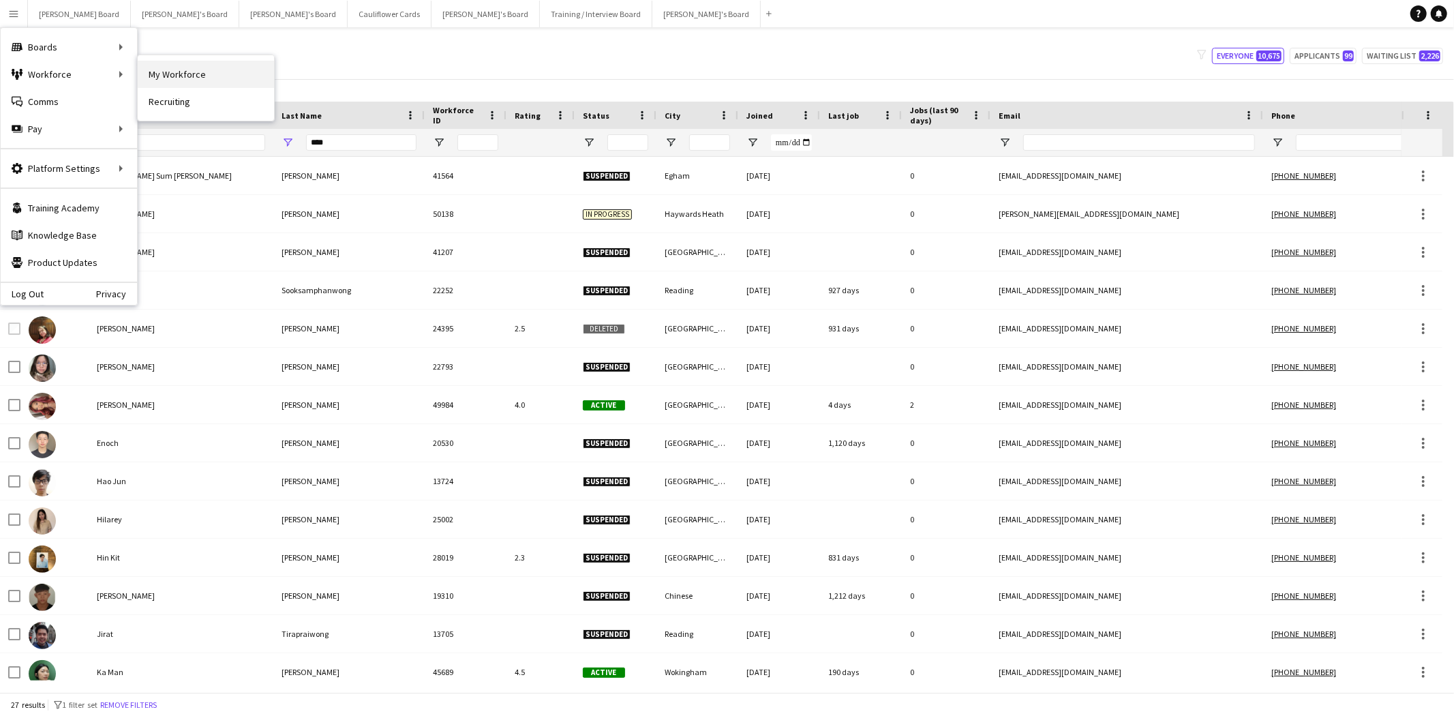
click at [185, 78] on link "My Workforce" at bounding box center [206, 74] width 136 height 27
type input "**********"
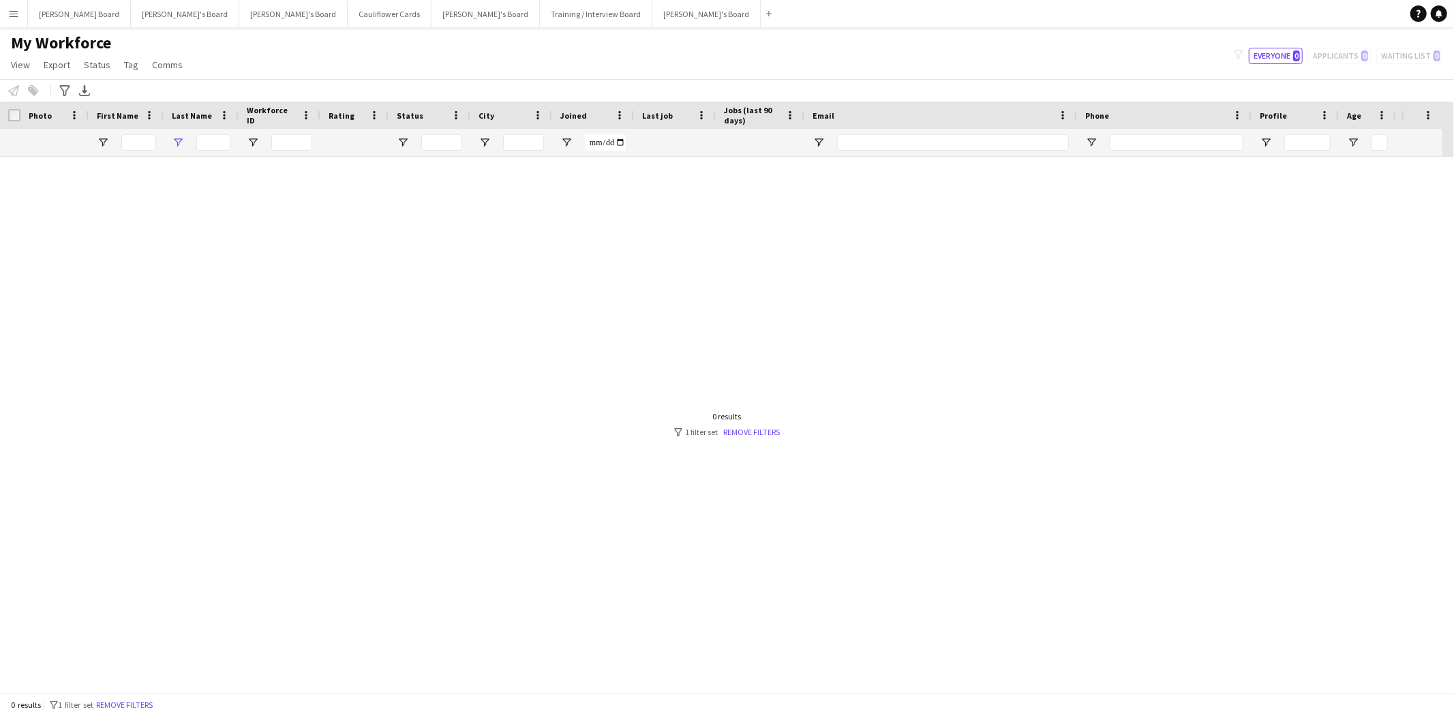
type input "****"
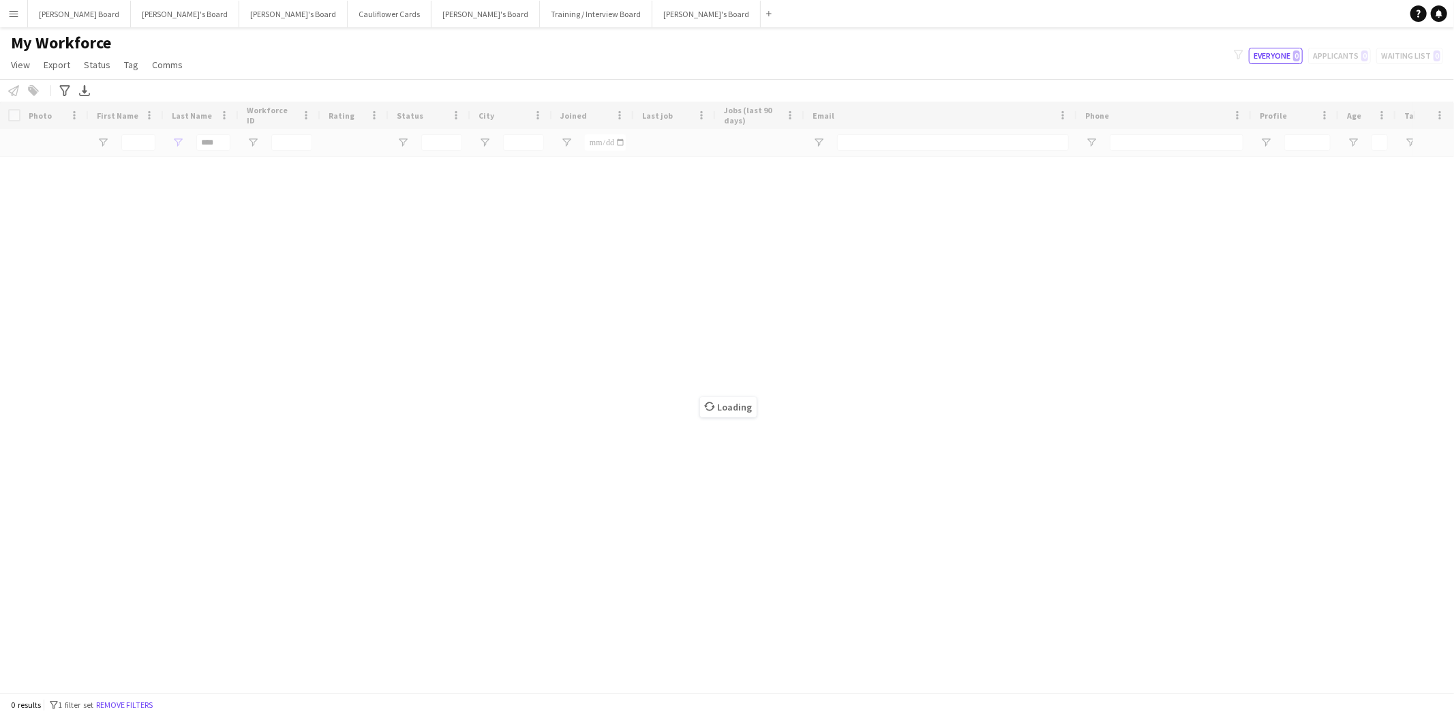
click at [210, 146] on div "Loading" at bounding box center [727, 397] width 1454 height 590
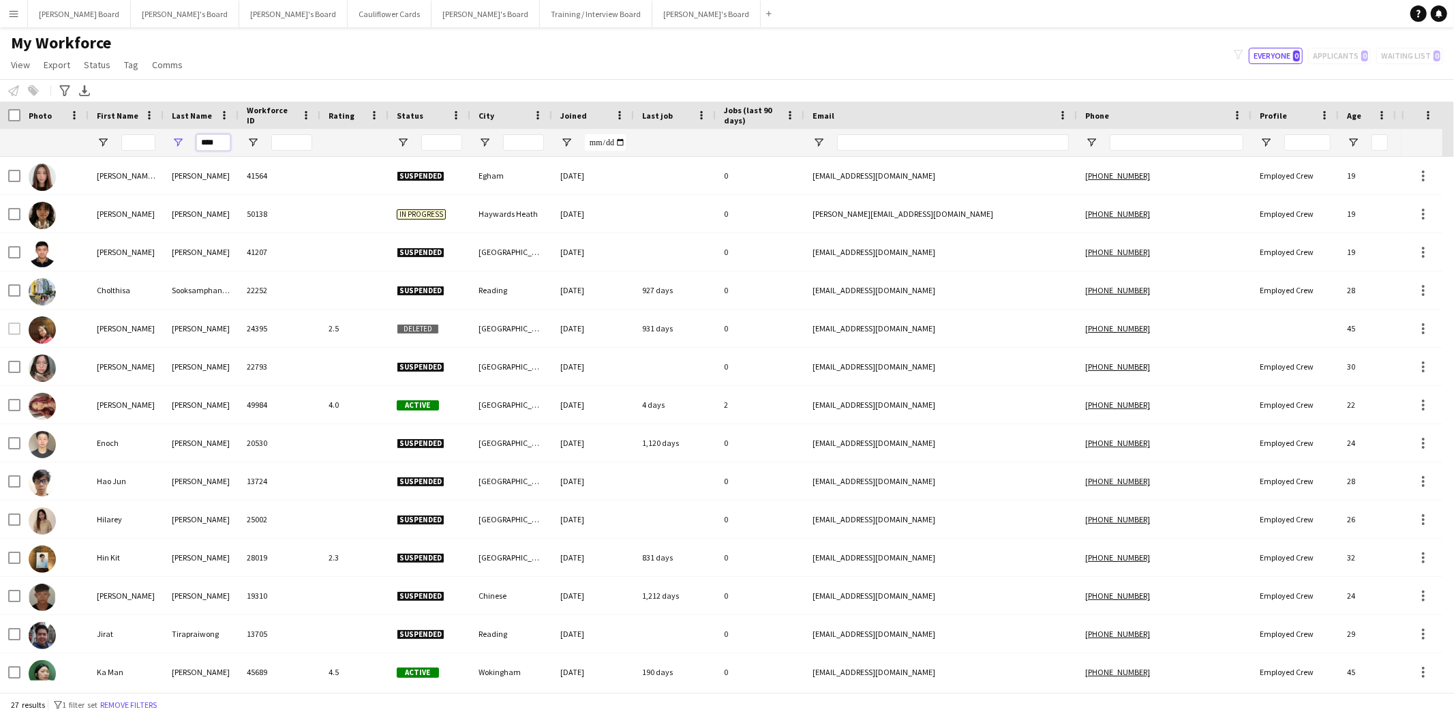
drag, startPoint x: 222, startPoint y: 142, endPoint x: 121, endPoint y: 145, distance: 100.9
click at [123, 145] on div "****" at bounding box center [739, 142] width 1478 height 27
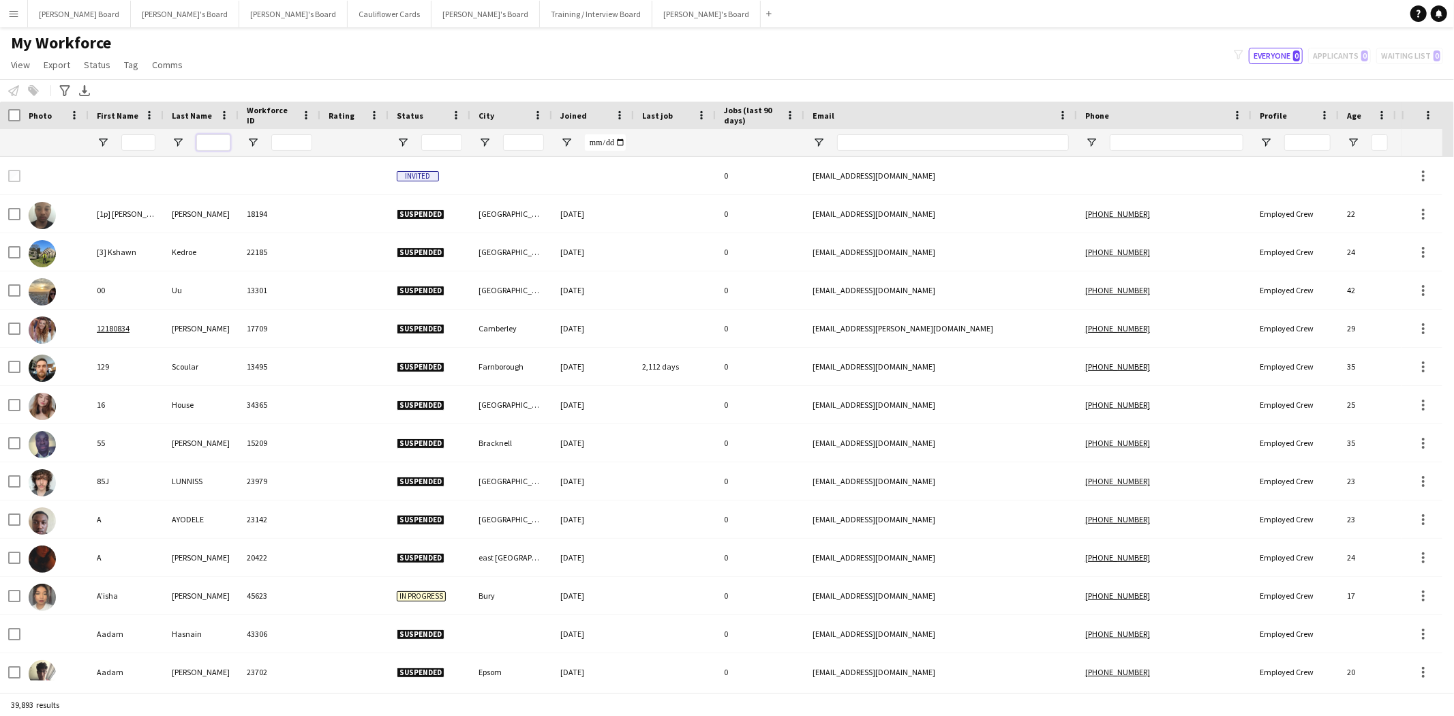
click at [202, 142] on input "Last Name Filter Input" at bounding box center [213, 142] width 34 height 16
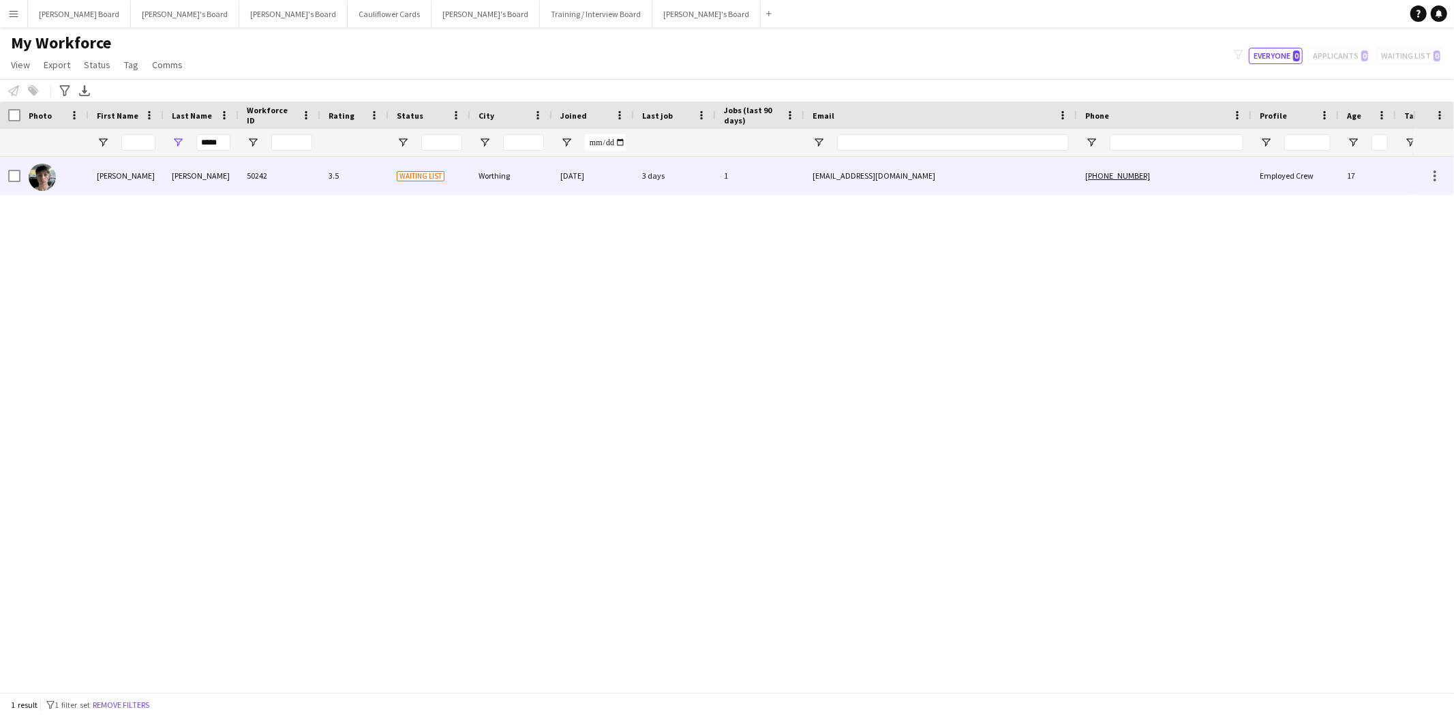
click at [112, 175] on div "Lewis" at bounding box center [126, 175] width 75 height 37
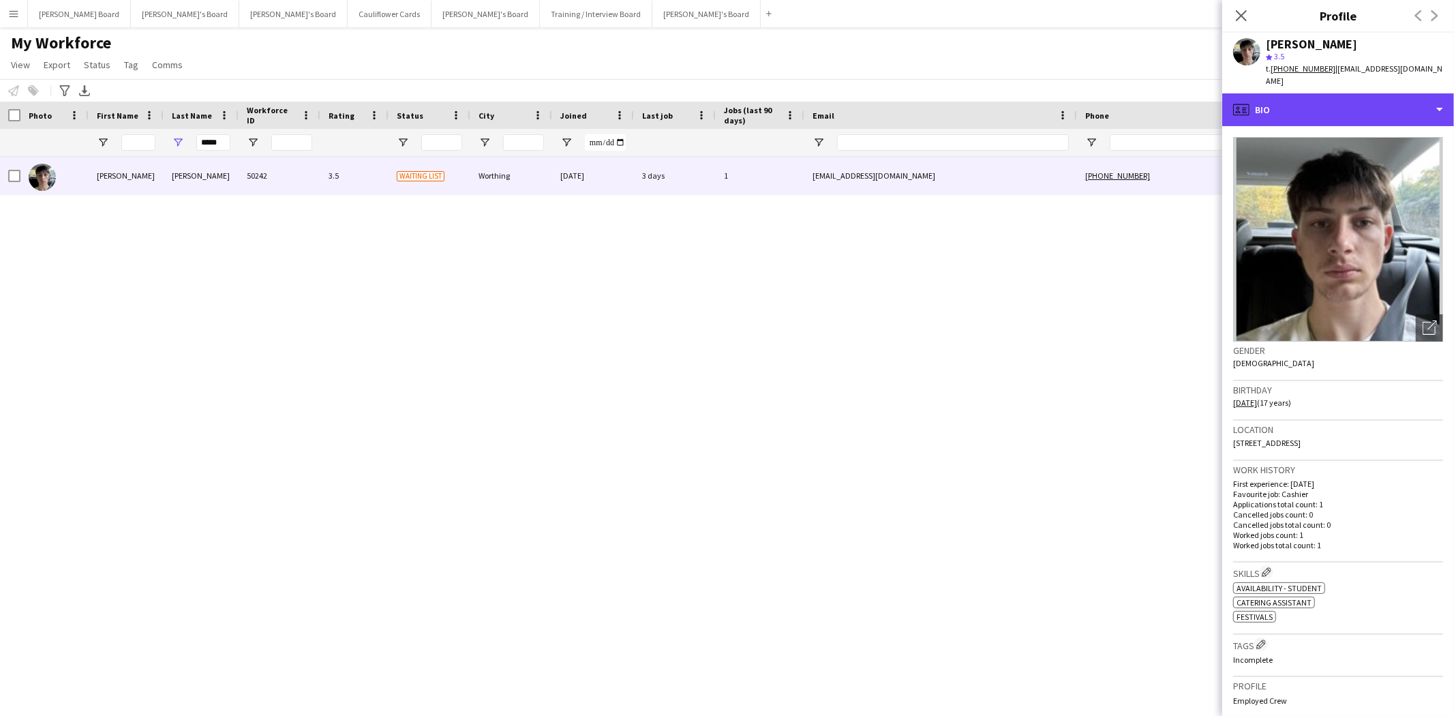
drag, startPoint x: 1313, startPoint y: 99, endPoint x: 1338, endPoint y: 130, distance: 39.3
click at [1314, 99] on div "profile Bio" at bounding box center [1338, 109] width 232 height 33
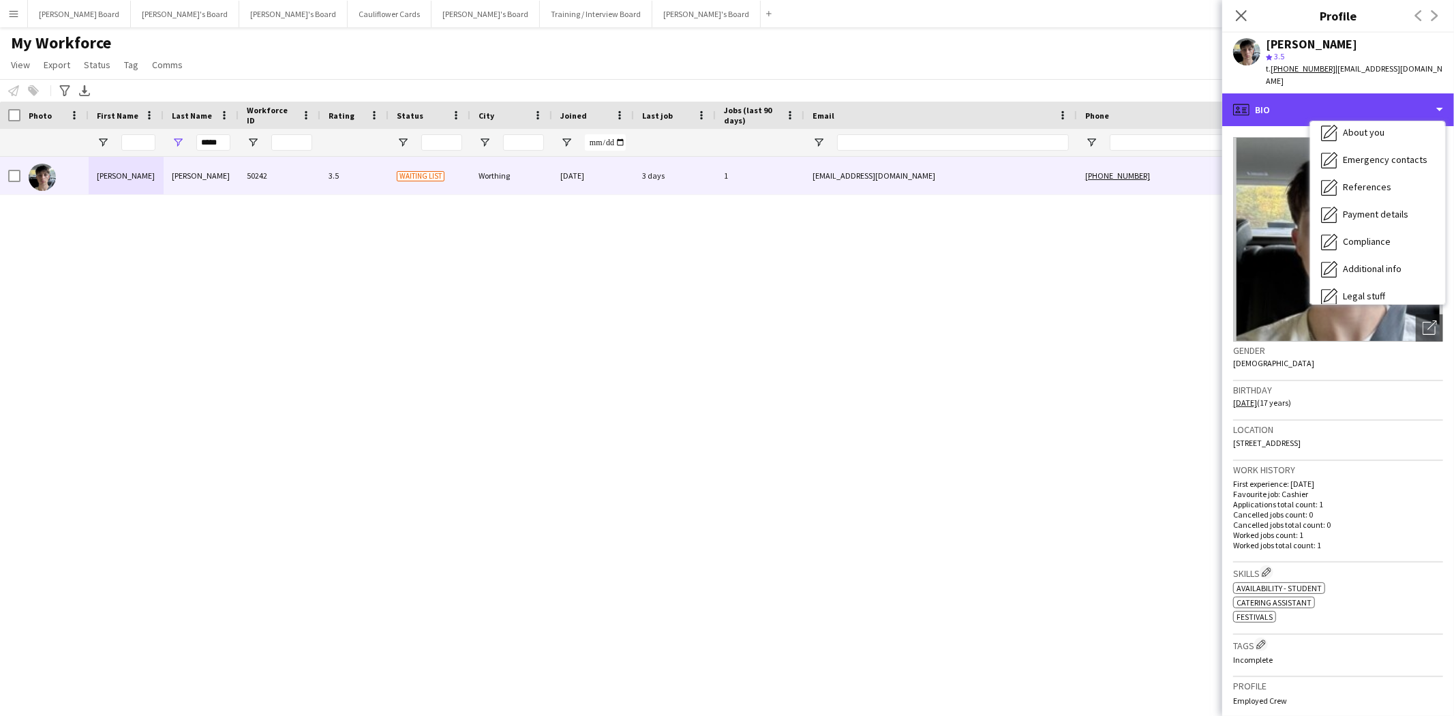
scroll to position [181, 0]
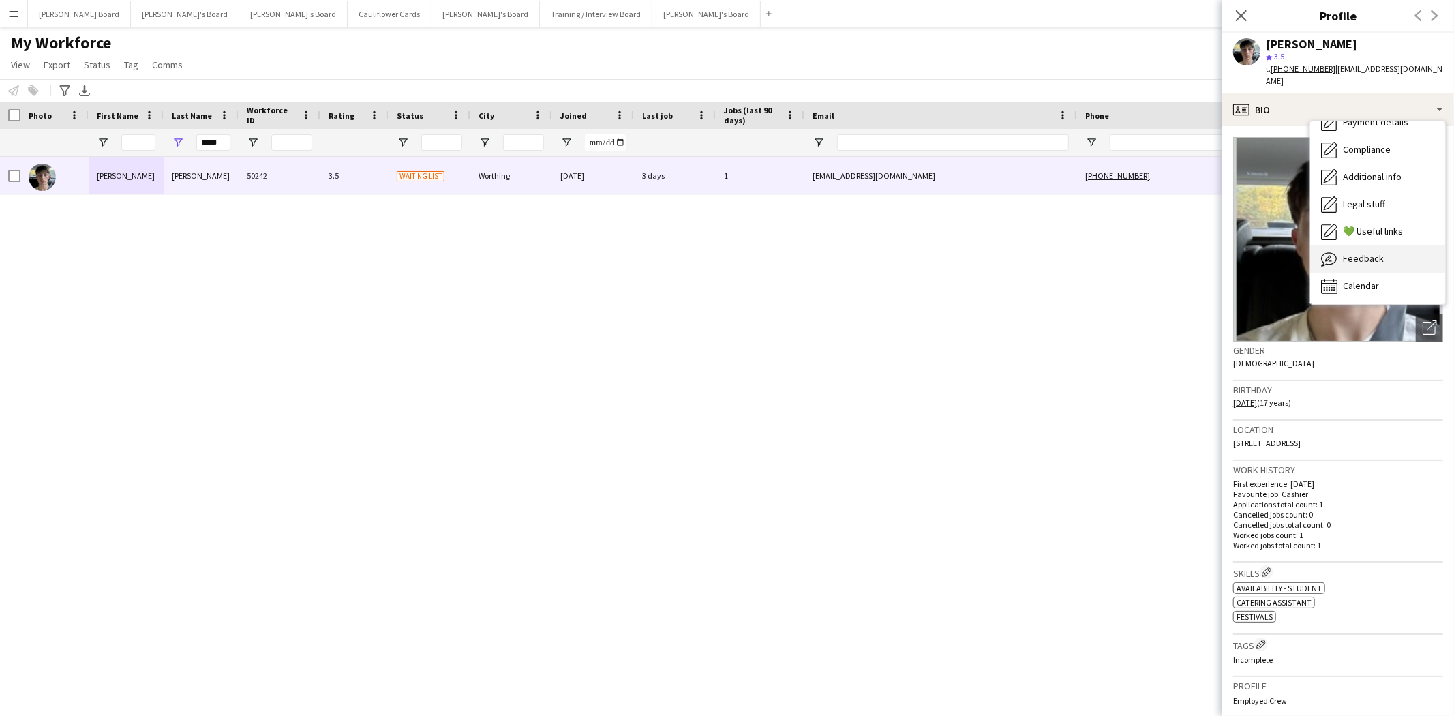
click at [1377, 252] on span "Feedback" at bounding box center [1363, 258] width 41 height 12
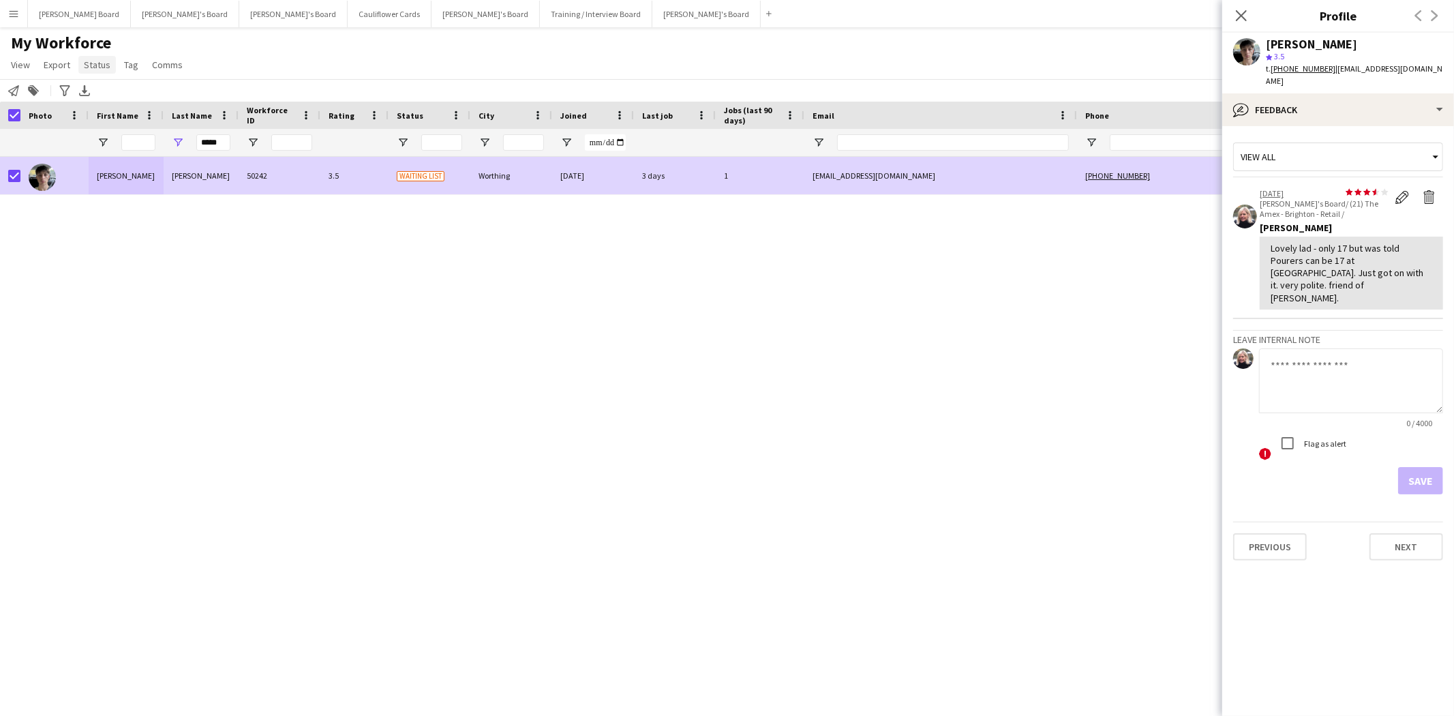
click at [109, 65] on link "Status" at bounding box center [96, 65] width 37 height 18
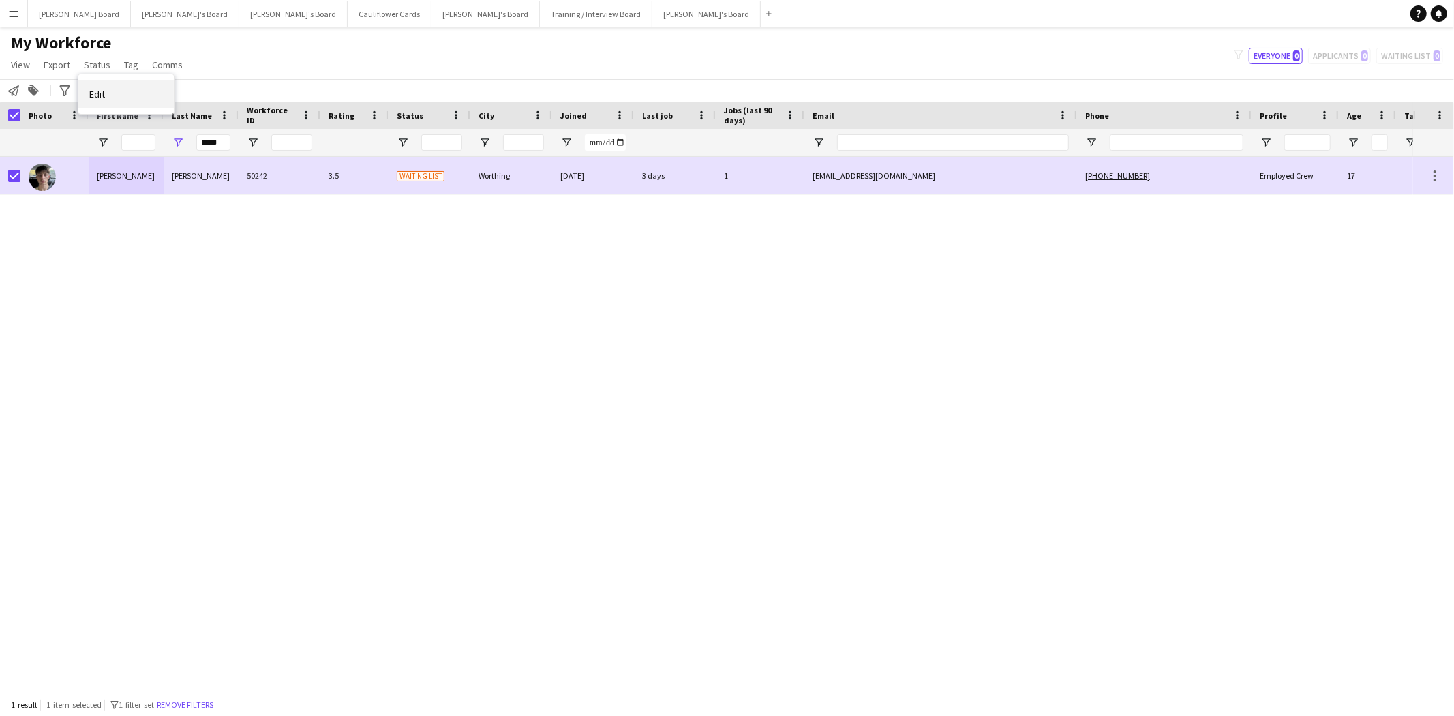
drag, startPoint x: 117, startPoint y: 93, endPoint x: 303, endPoint y: 104, distance: 185.7
click at [120, 93] on link "Edit" at bounding box center [125, 94] width 95 height 29
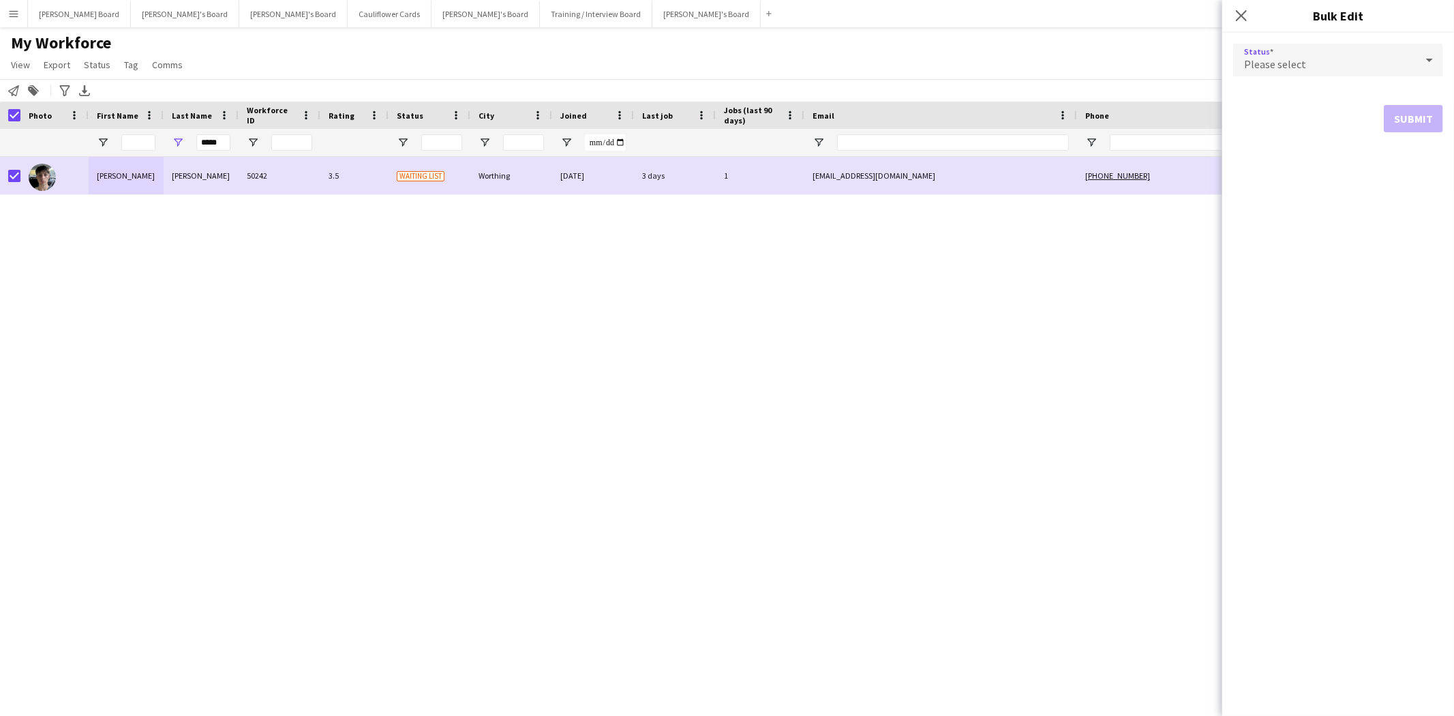
click at [1347, 57] on div "Please select" at bounding box center [1324, 60] width 183 height 33
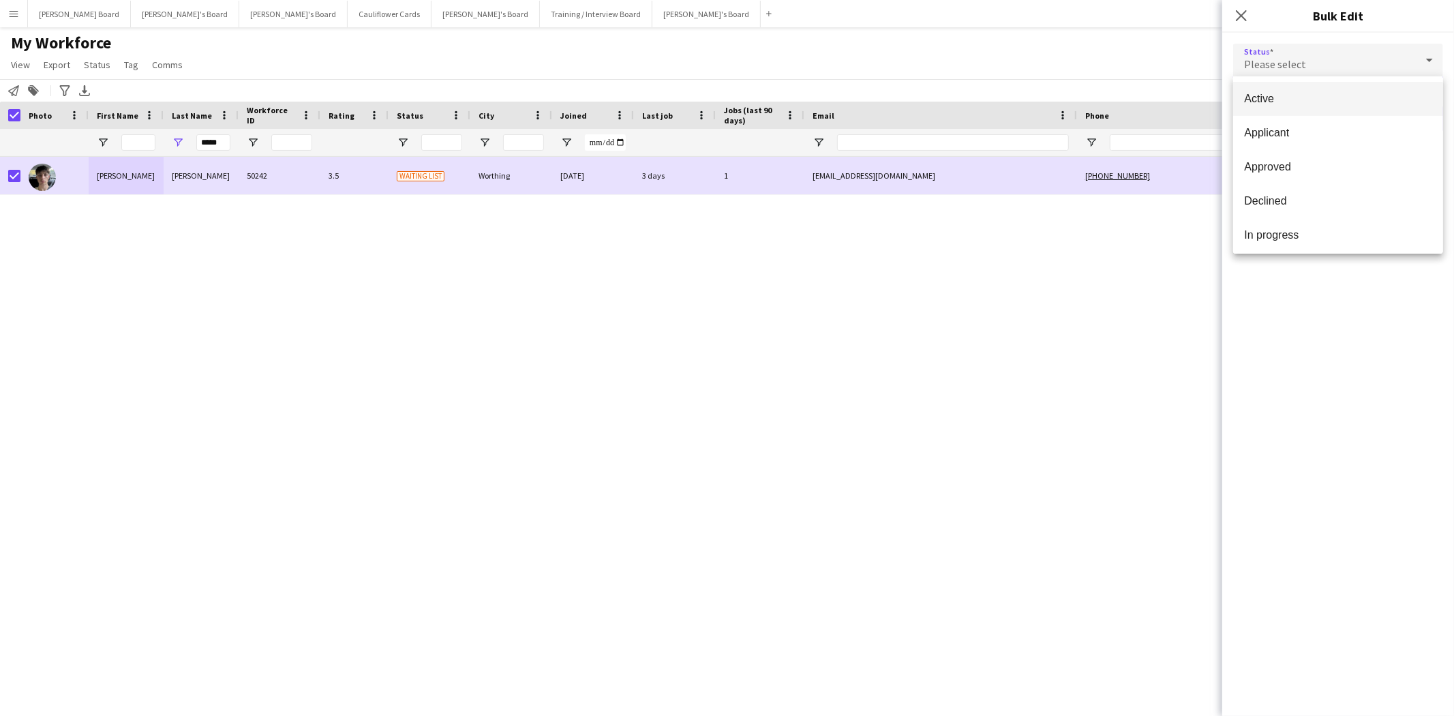
click at [1284, 99] on span "Active" at bounding box center [1338, 98] width 188 height 13
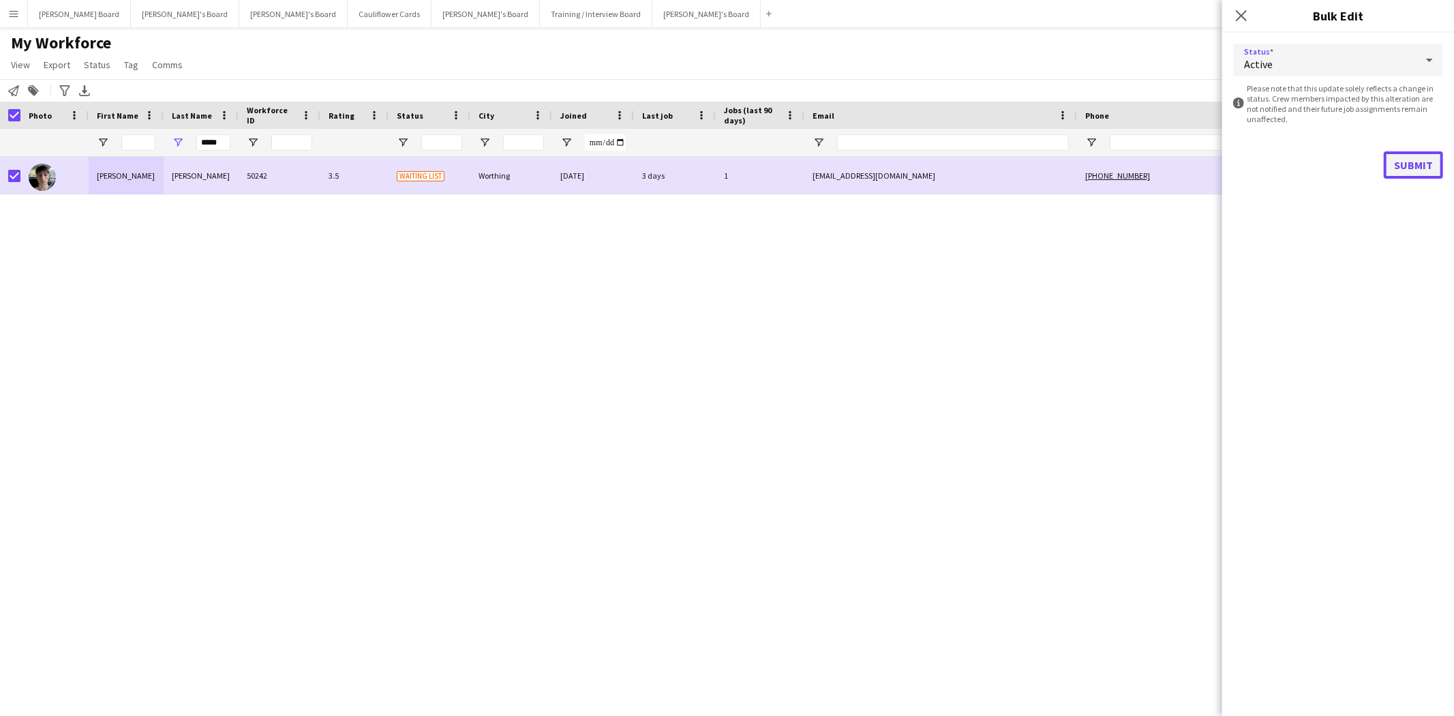
click at [1419, 162] on button "Submit" at bounding box center [1413, 164] width 59 height 27
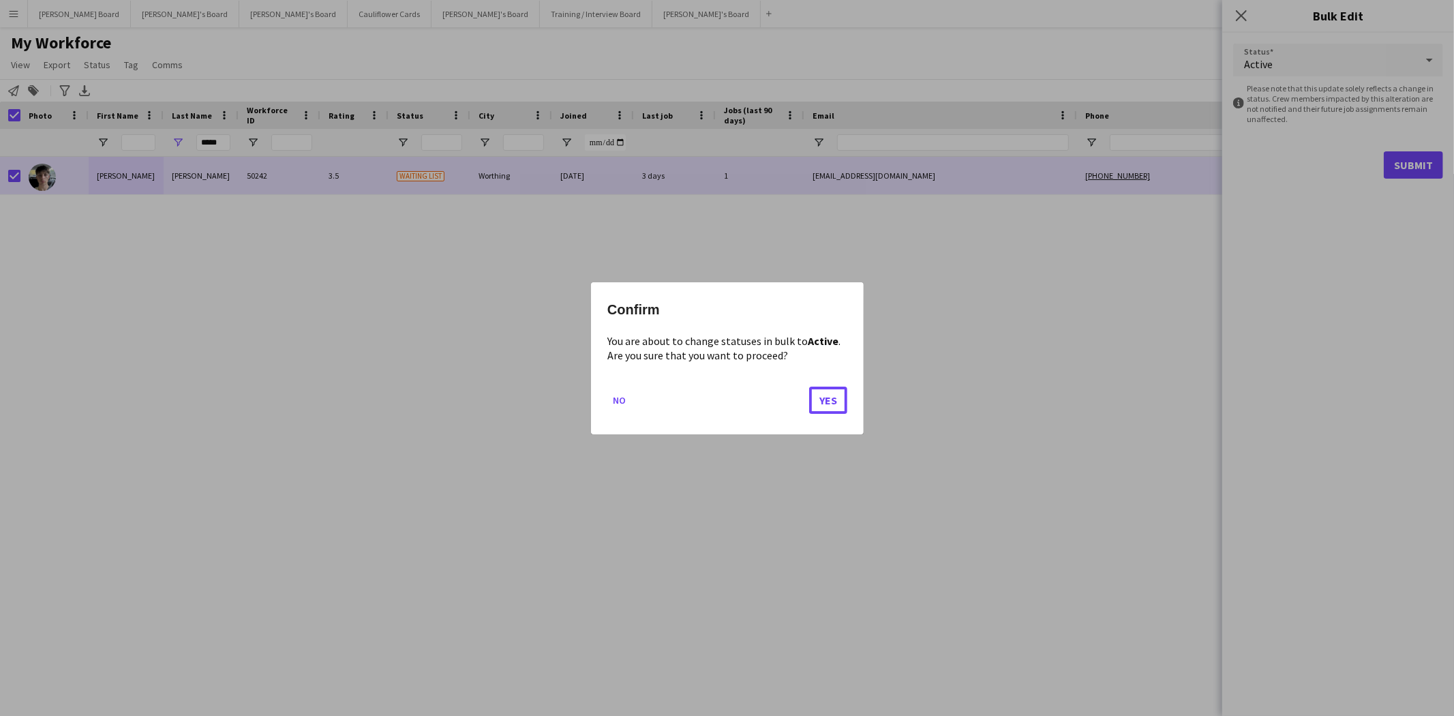
drag, startPoint x: 826, startPoint y: 401, endPoint x: 982, endPoint y: 283, distance: 195.7
click at [828, 399] on button "Yes" at bounding box center [828, 399] width 38 height 27
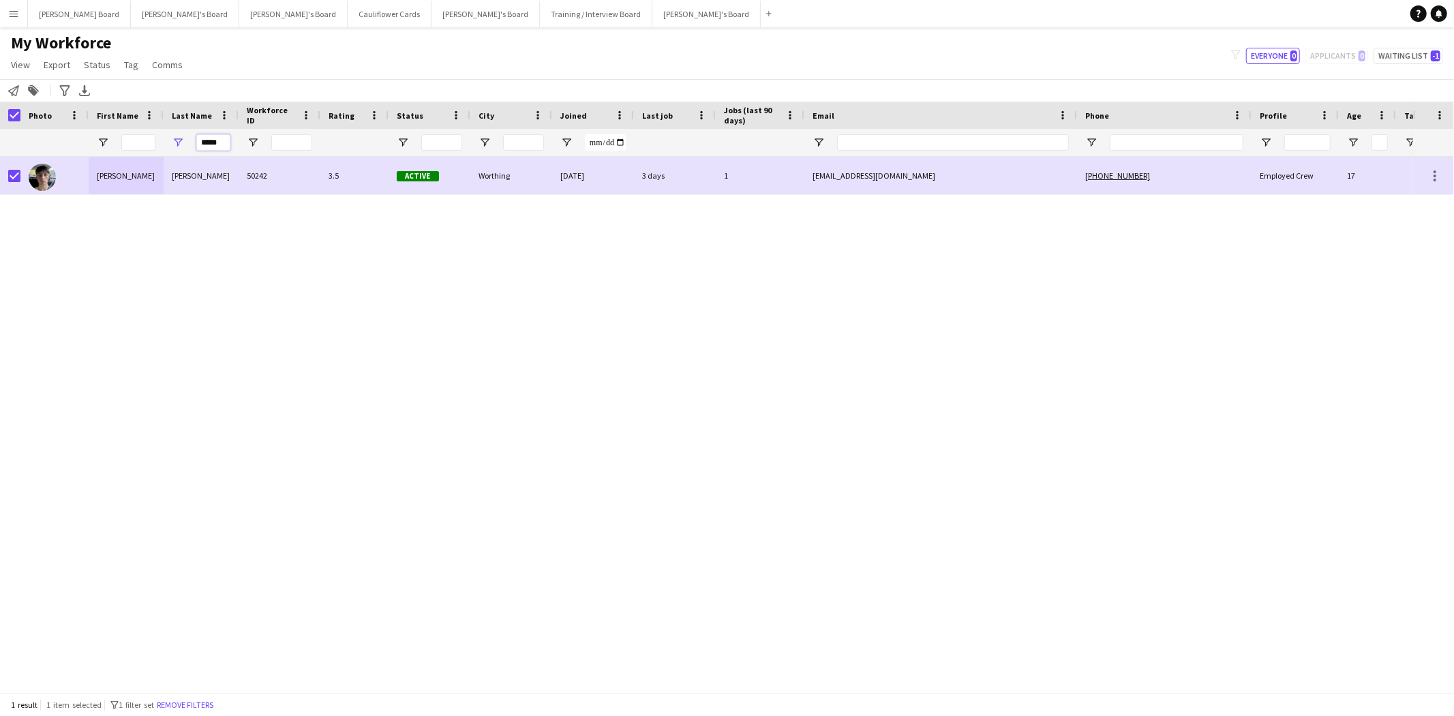
drag, startPoint x: 225, startPoint y: 145, endPoint x: 76, endPoint y: 131, distance: 149.3
click at [78, 132] on div "*****" at bounding box center [739, 142] width 1478 height 27
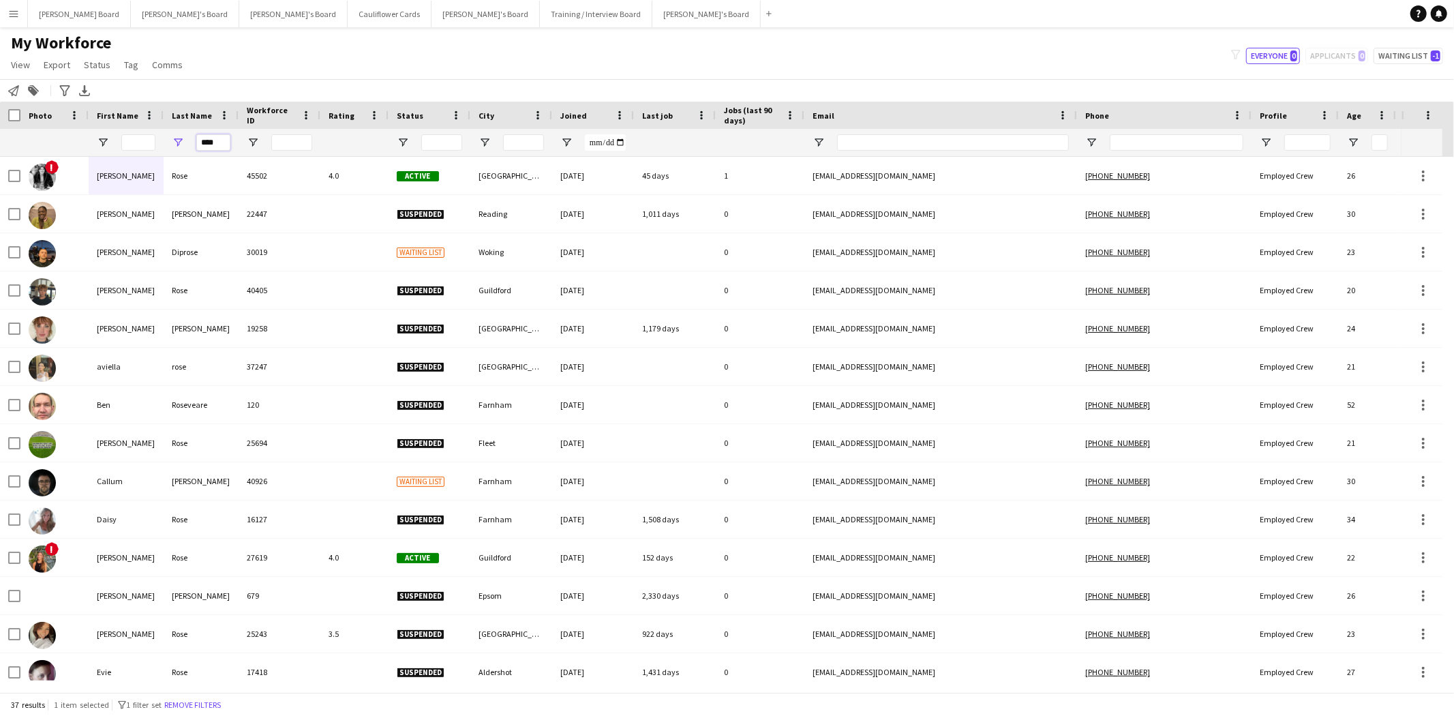
type input "****"
click at [146, 145] on input "First Name Filter Input" at bounding box center [138, 142] width 34 height 16
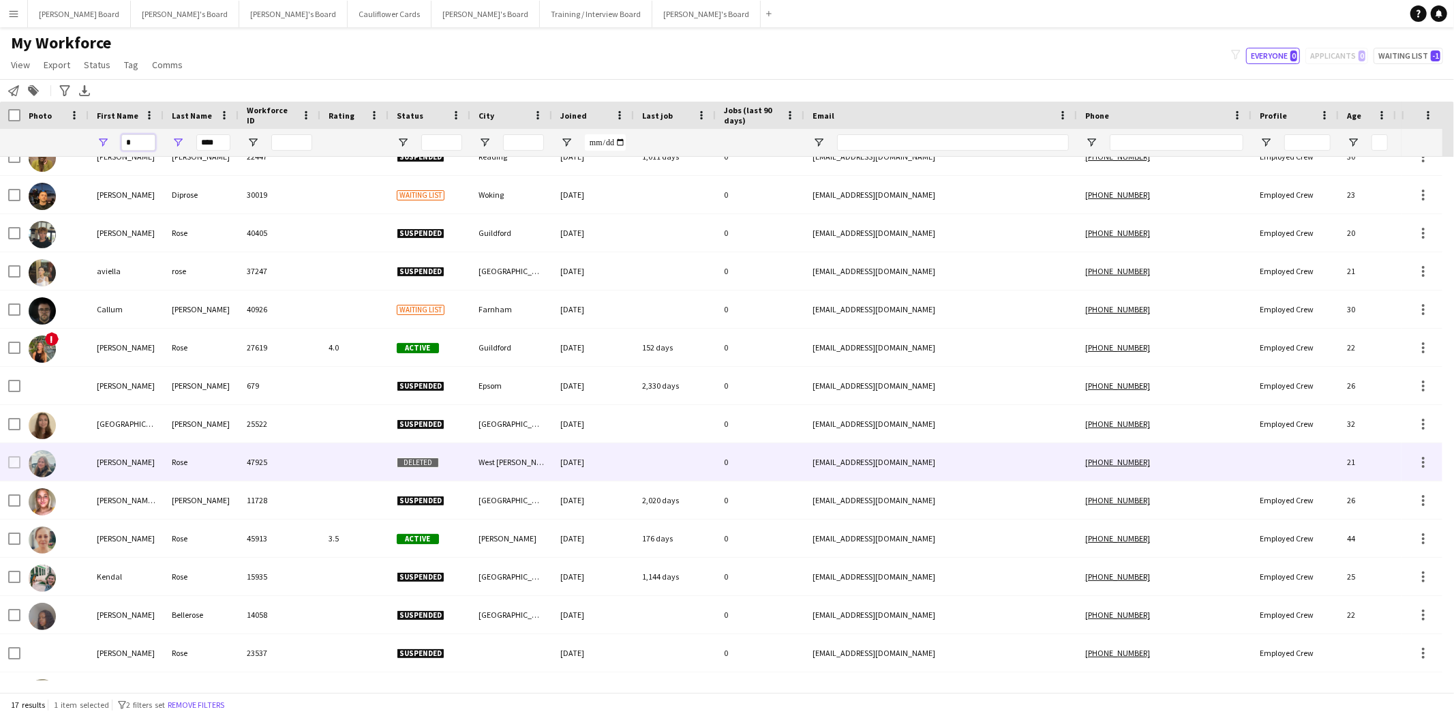
scroll to position [0, 0]
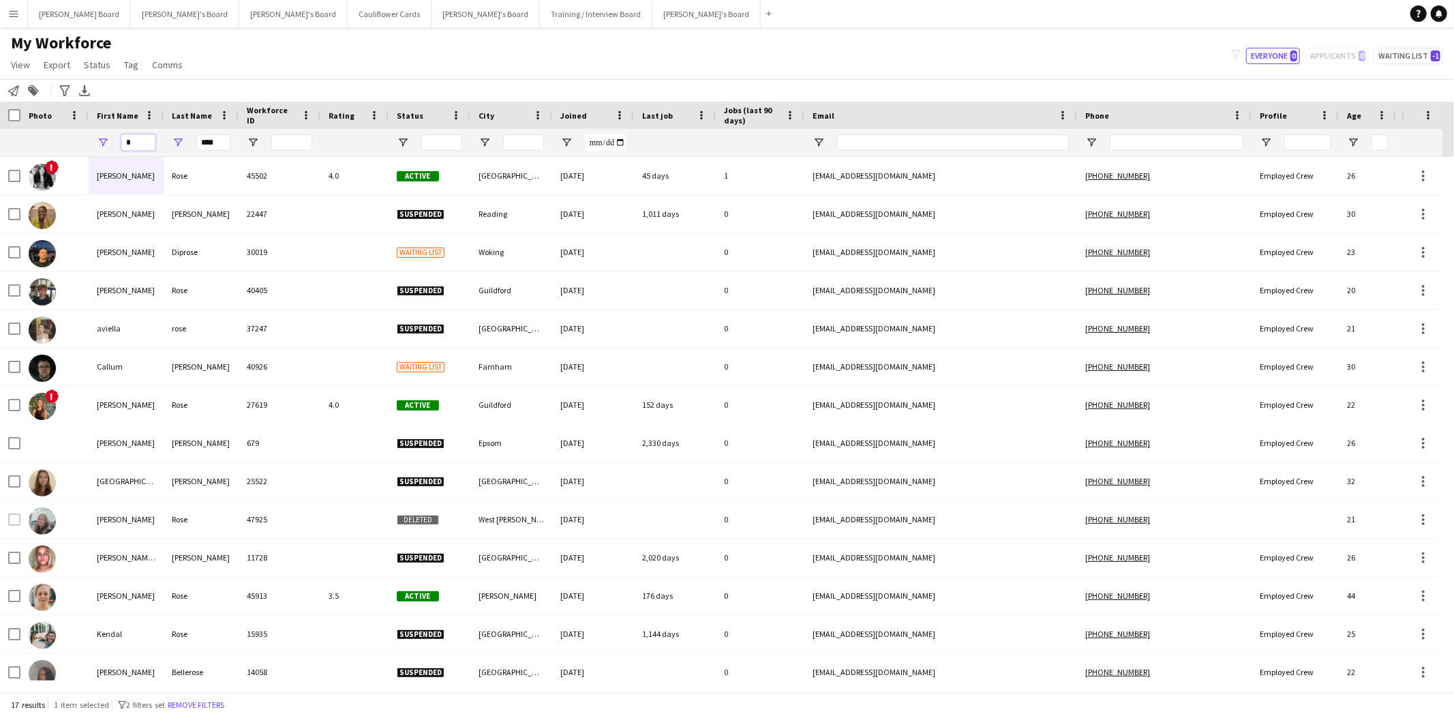
drag, startPoint x: 134, startPoint y: 140, endPoint x: 63, endPoint y: 123, distance: 73.1
click at [72, 129] on div "* ****" at bounding box center [739, 142] width 1478 height 27
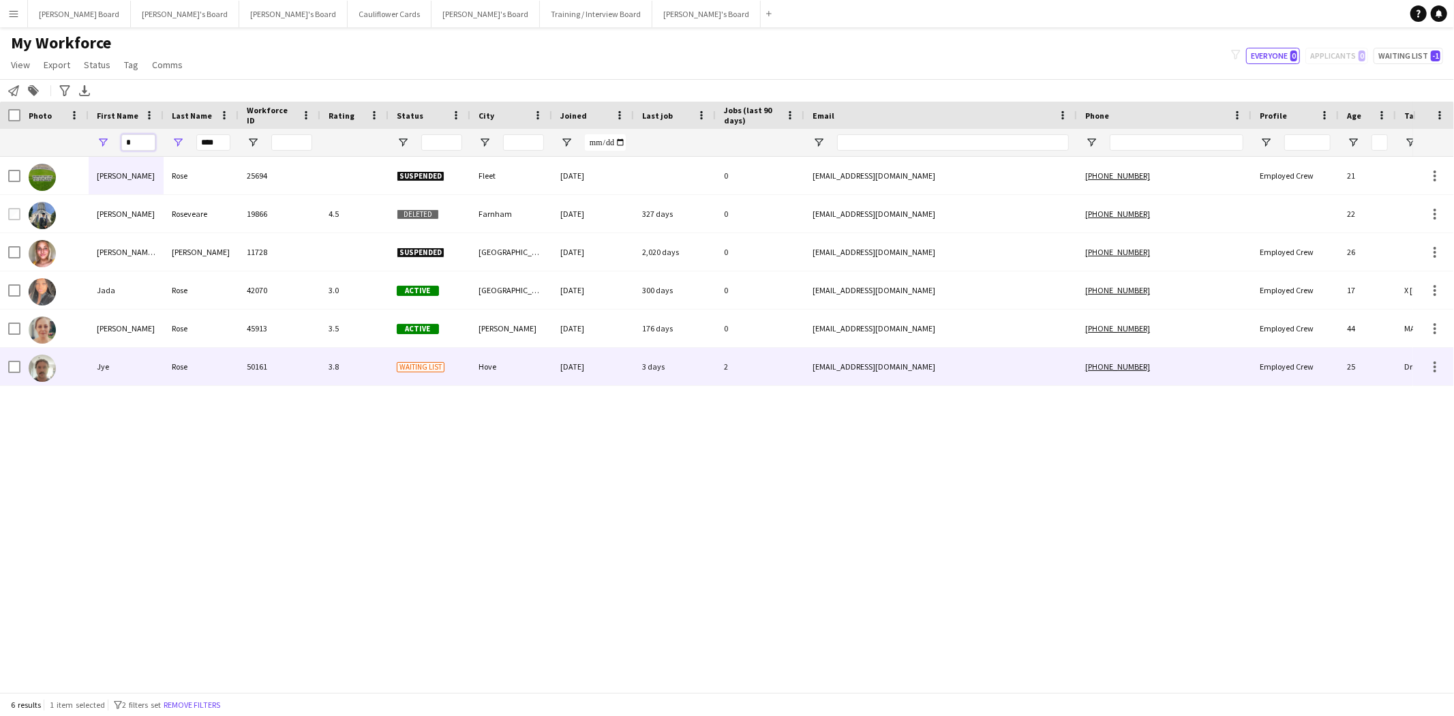
type input "*"
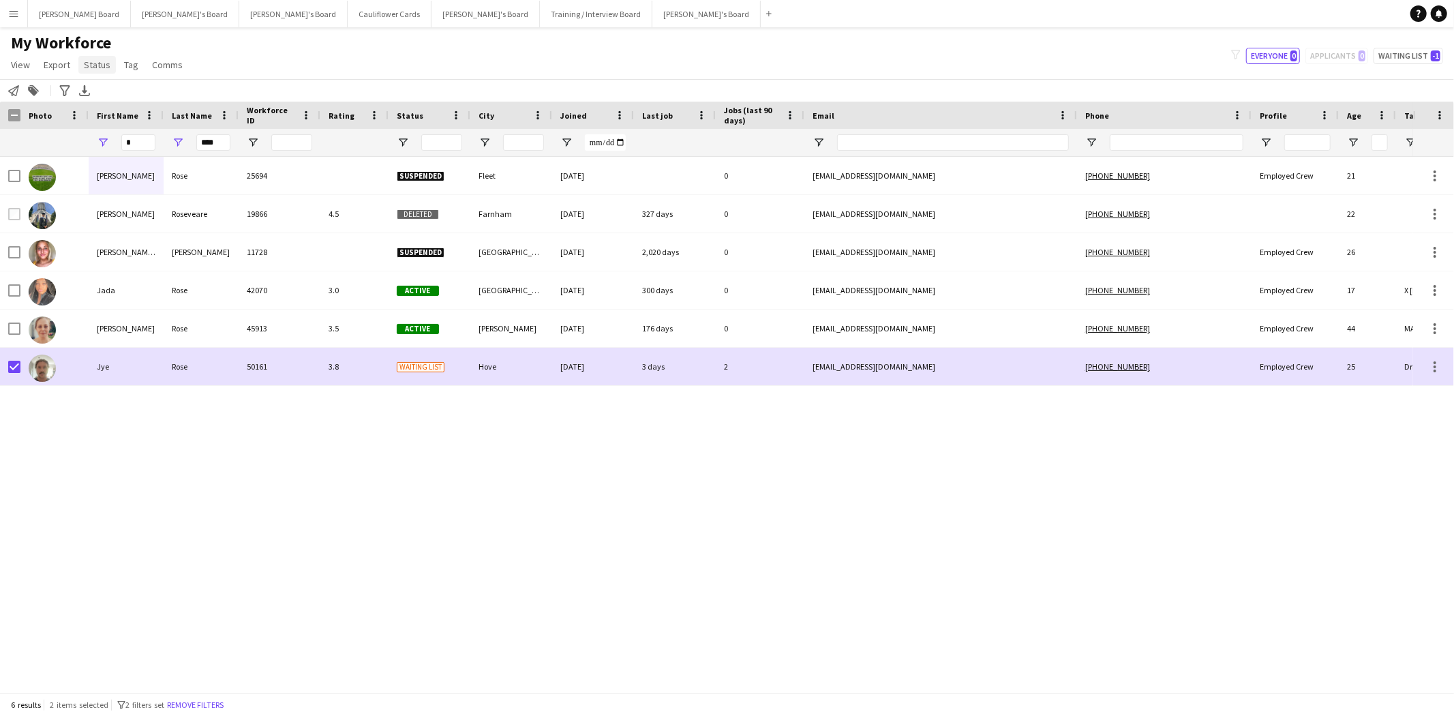
click at [89, 59] on span "Status" at bounding box center [97, 65] width 27 height 12
drag, startPoint x: 98, startPoint y: 93, endPoint x: 123, endPoint y: 94, distance: 25.2
click at [100, 93] on span "Edit" at bounding box center [97, 94] width 16 height 12
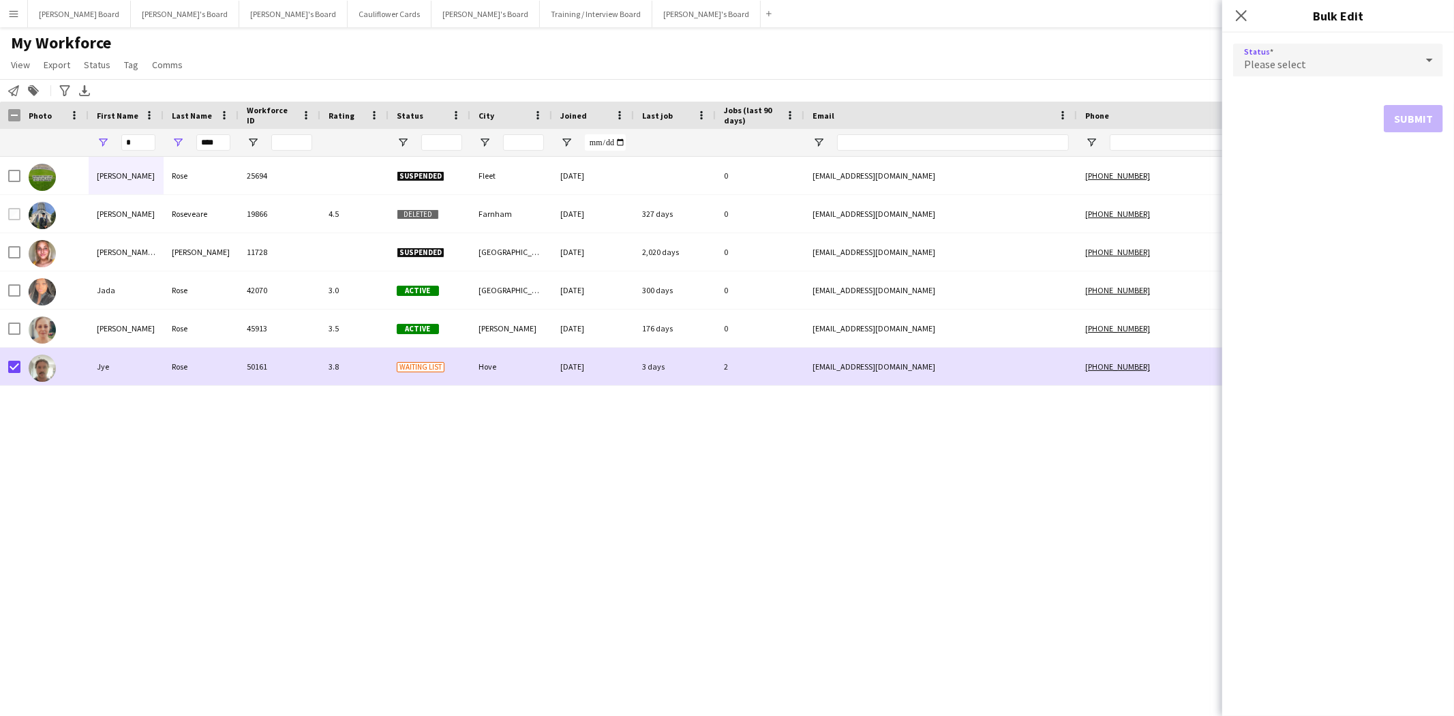
click at [1278, 71] on div "Please select" at bounding box center [1324, 60] width 183 height 33
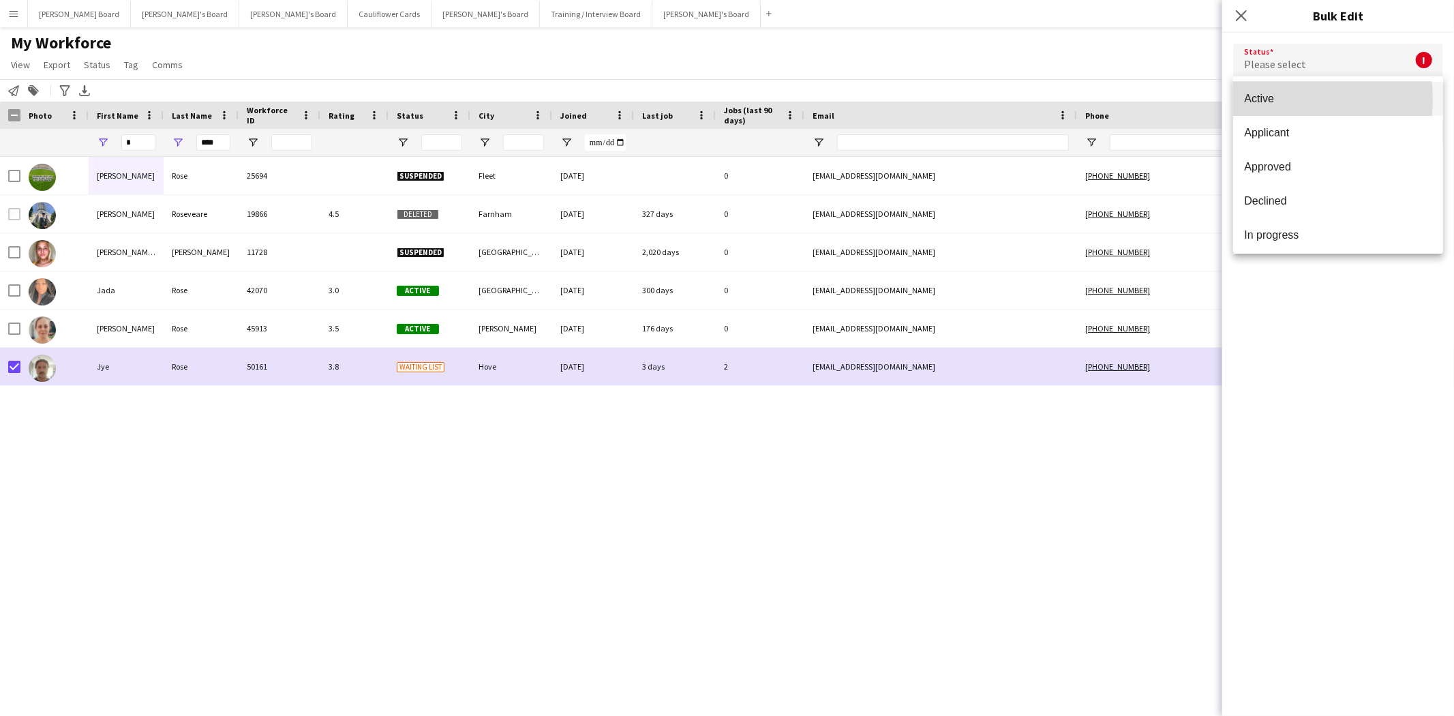
drag, startPoint x: 1287, startPoint y: 99, endPoint x: 1385, endPoint y: 140, distance: 106.4
click at [1287, 99] on span "Active" at bounding box center [1338, 98] width 188 height 13
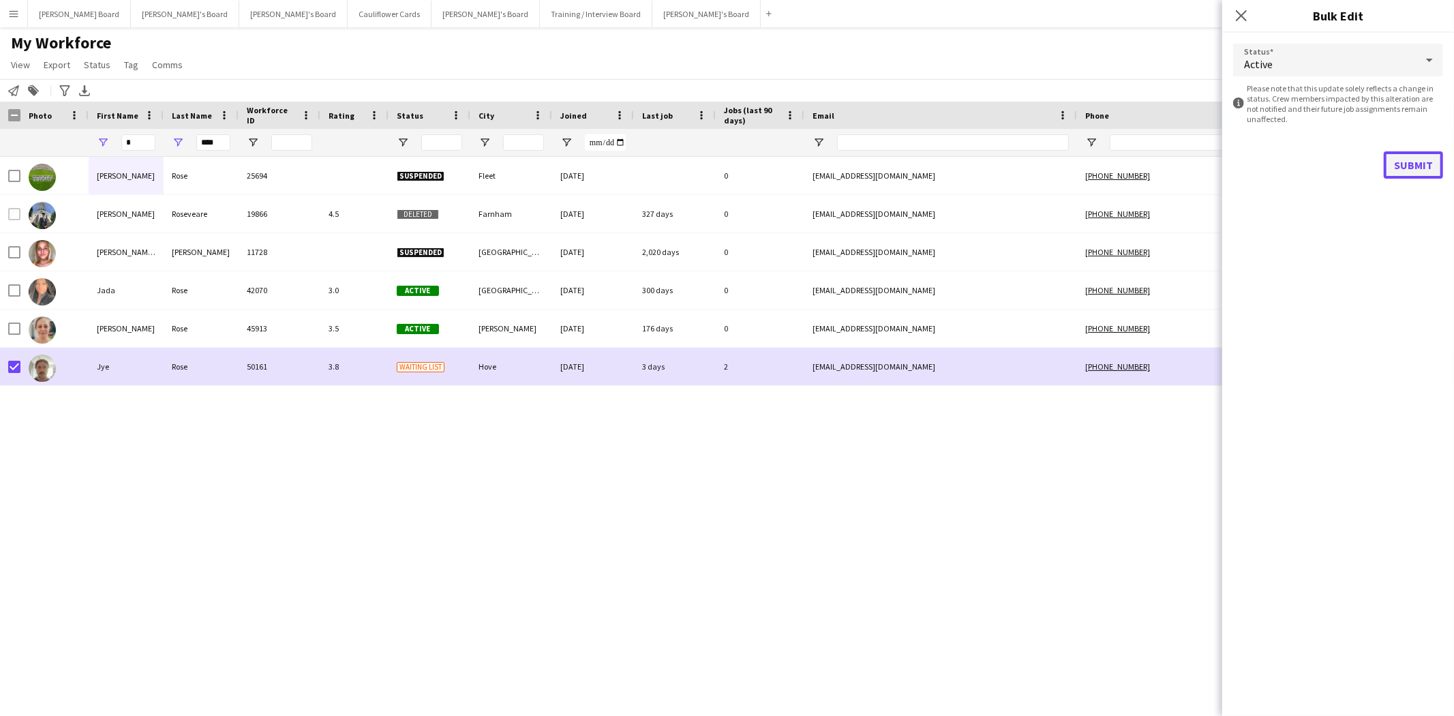
click at [1419, 166] on button "Submit" at bounding box center [1413, 164] width 59 height 27
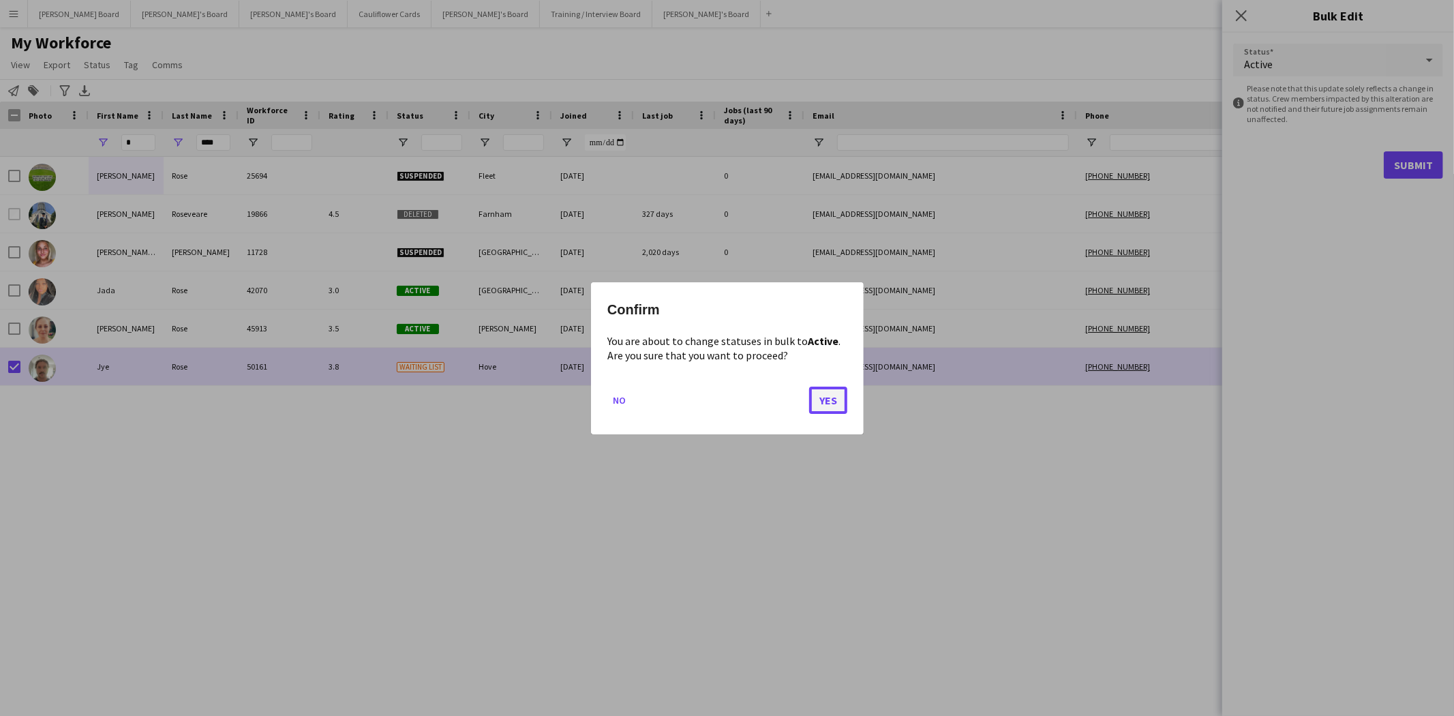
drag, startPoint x: 826, startPoint y: 402, endPoint x: 871, endPoint y: 366, distance: 57.7
click at [828, 401] on button "Yes" at bounding box center [828, 399] width 38 height 27
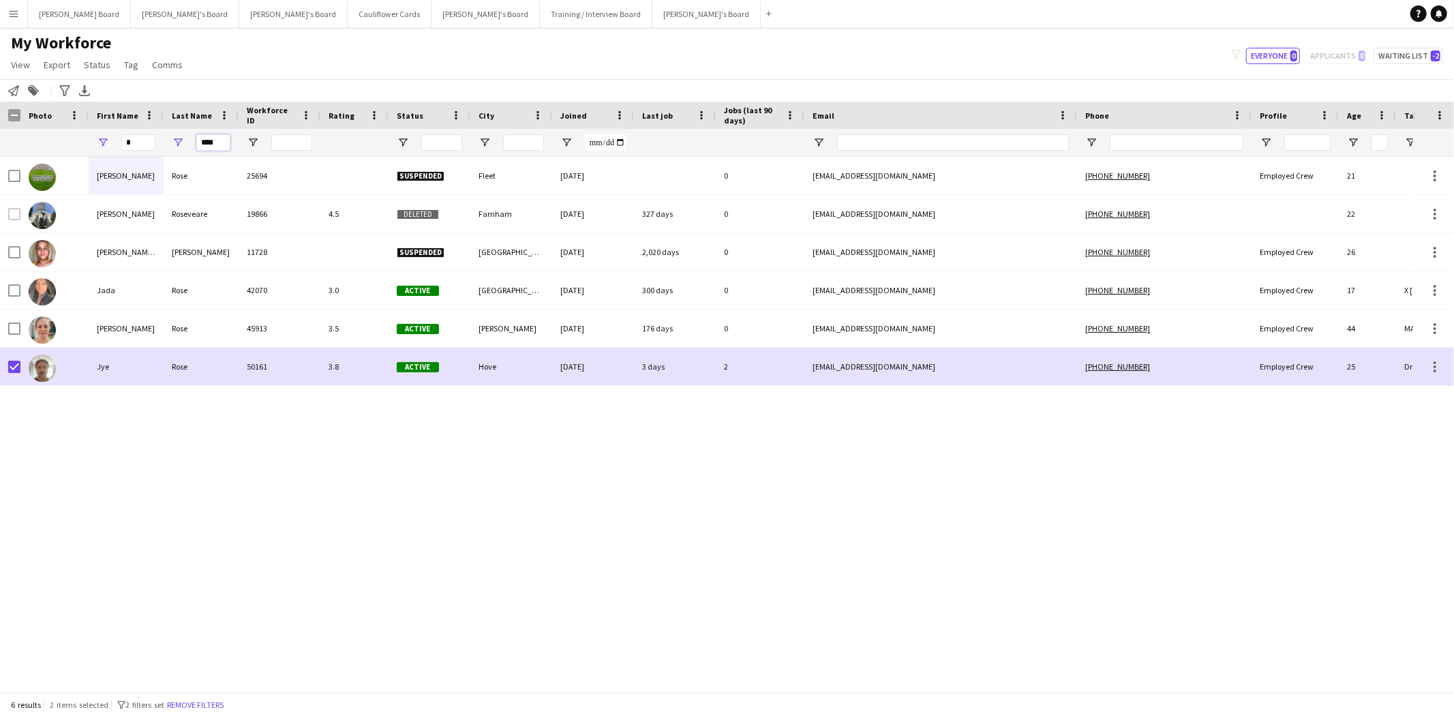
drag, startPoint x: 221, startPoint y: 143, endPoint x: 102, endPoint y: 144, distance: 118.6
click at [113, 145] on div "* ****" at bounding box center [739, 142] width 1478 height 27
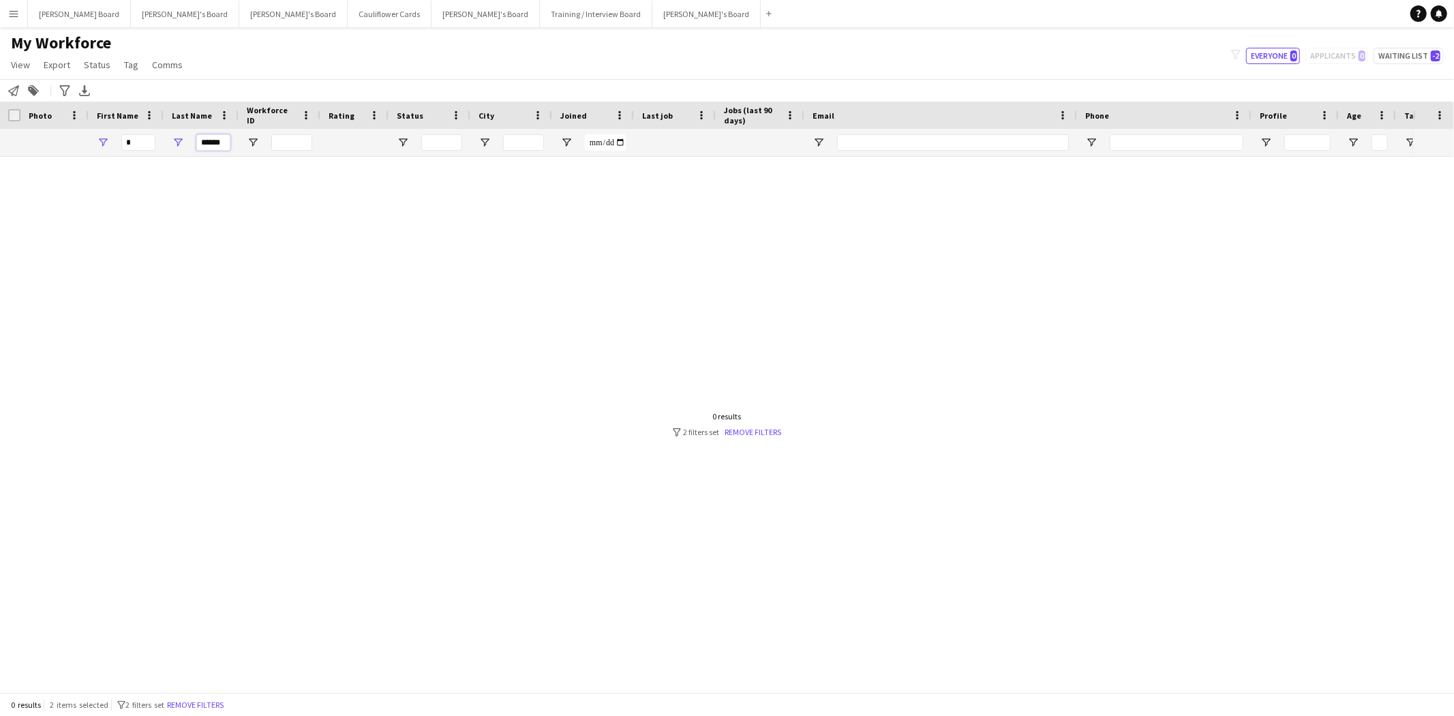
type input "******"
drag, startPoint x: 136, startPoint y: 140, endPoint x: 76, endPoint y: 140, distance: 60.7
click at [78, 140] on div "* ******" at bounding box center [739, 142] width 1478 height 27
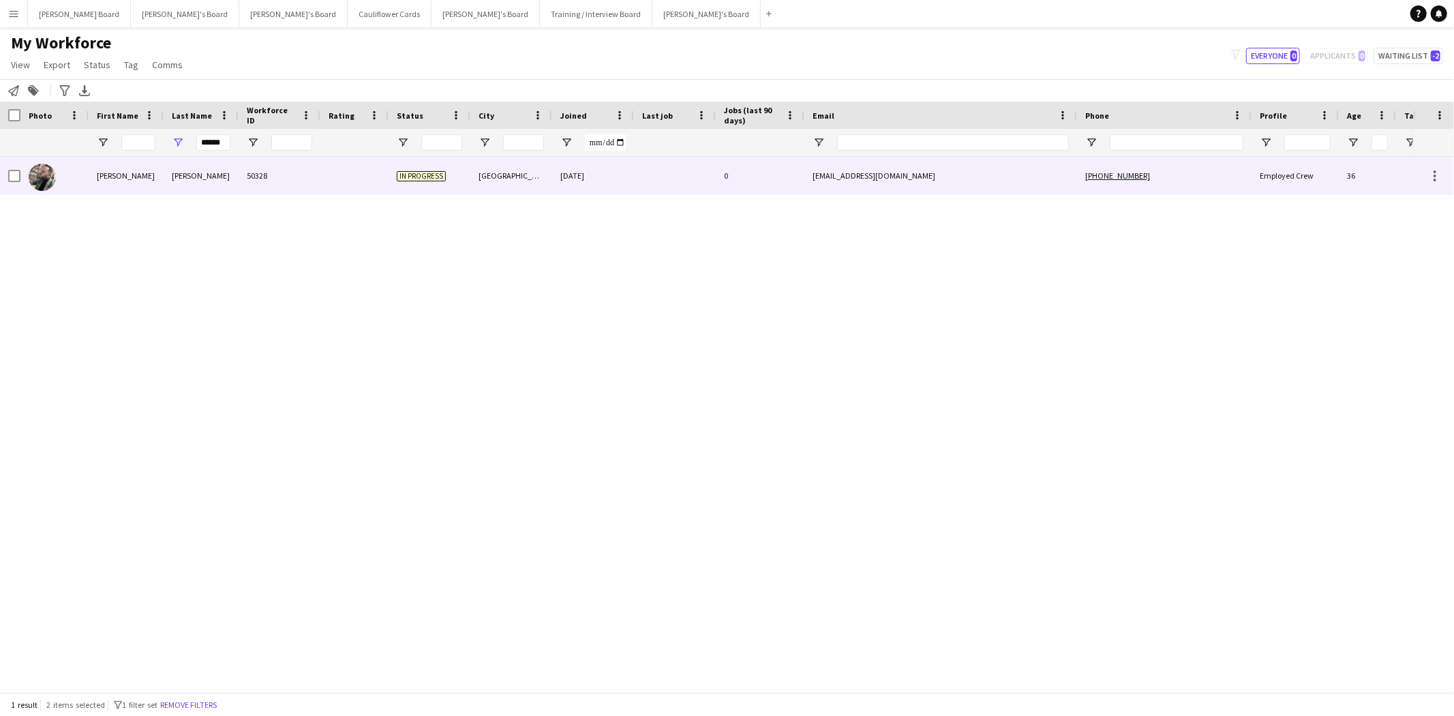
click at [112, 176] on div "Vito" at bounding box center [126, 175] width 75 height 37
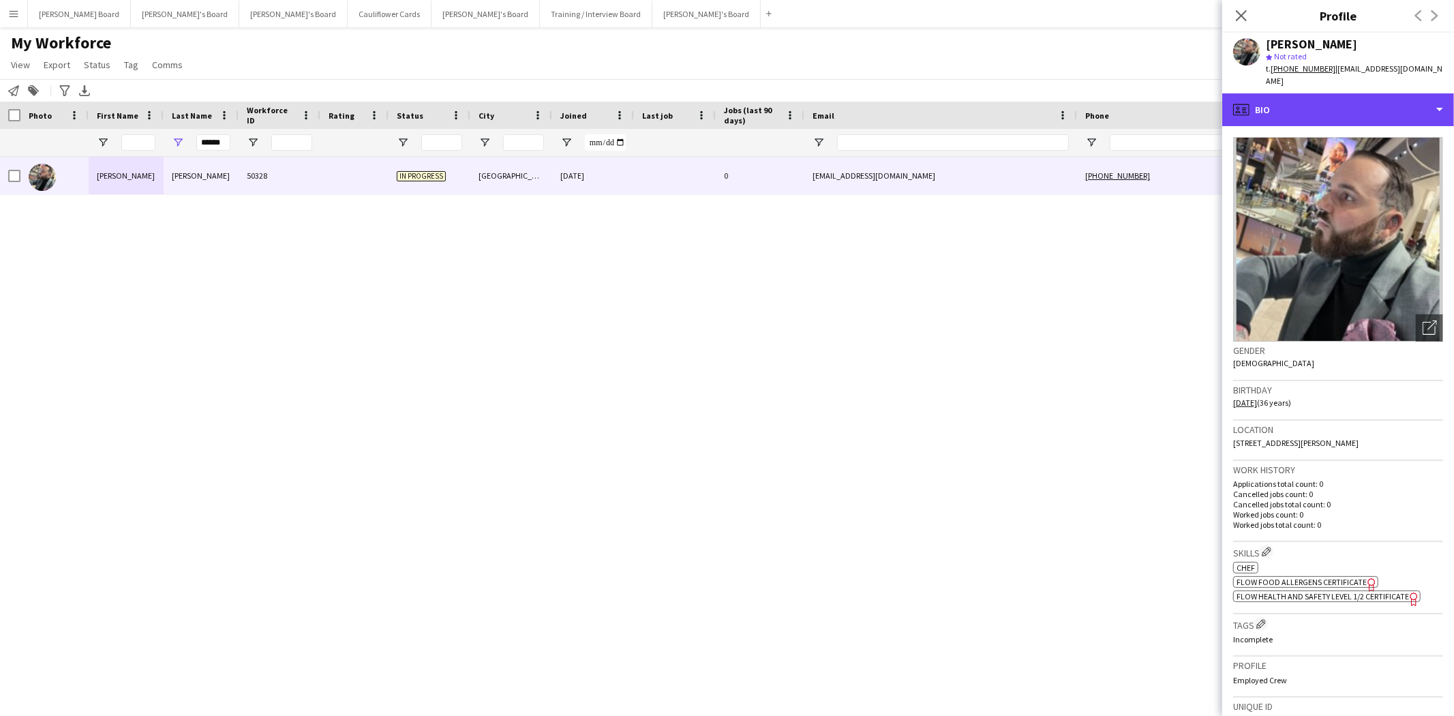
drag, startPoint x: 1312, startPoint y: 85, endPoint x: 1328, endPoint y: 167, distance: 84.0
click at [1312, 93] on div "profile Bio" at bounding box center [1338, 109] width 232 height 33
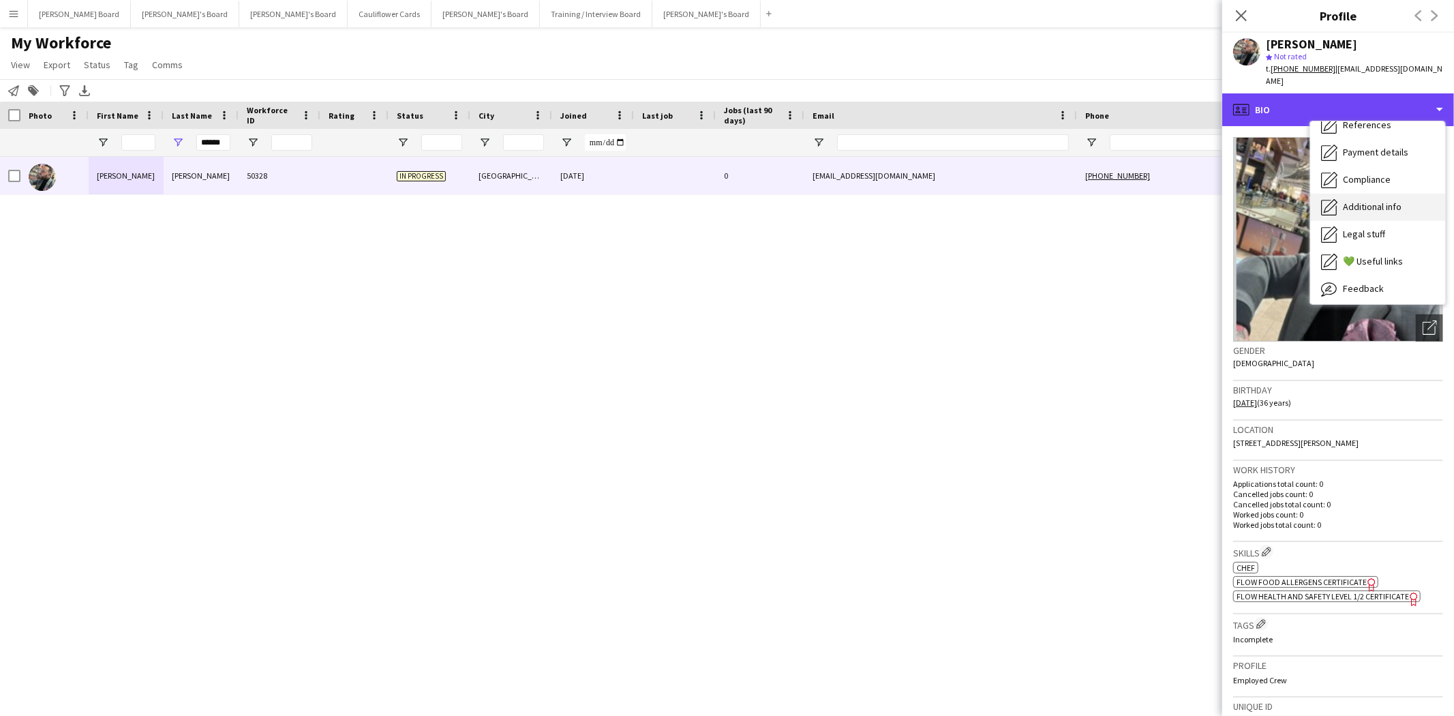
scroll to position [76, 0]
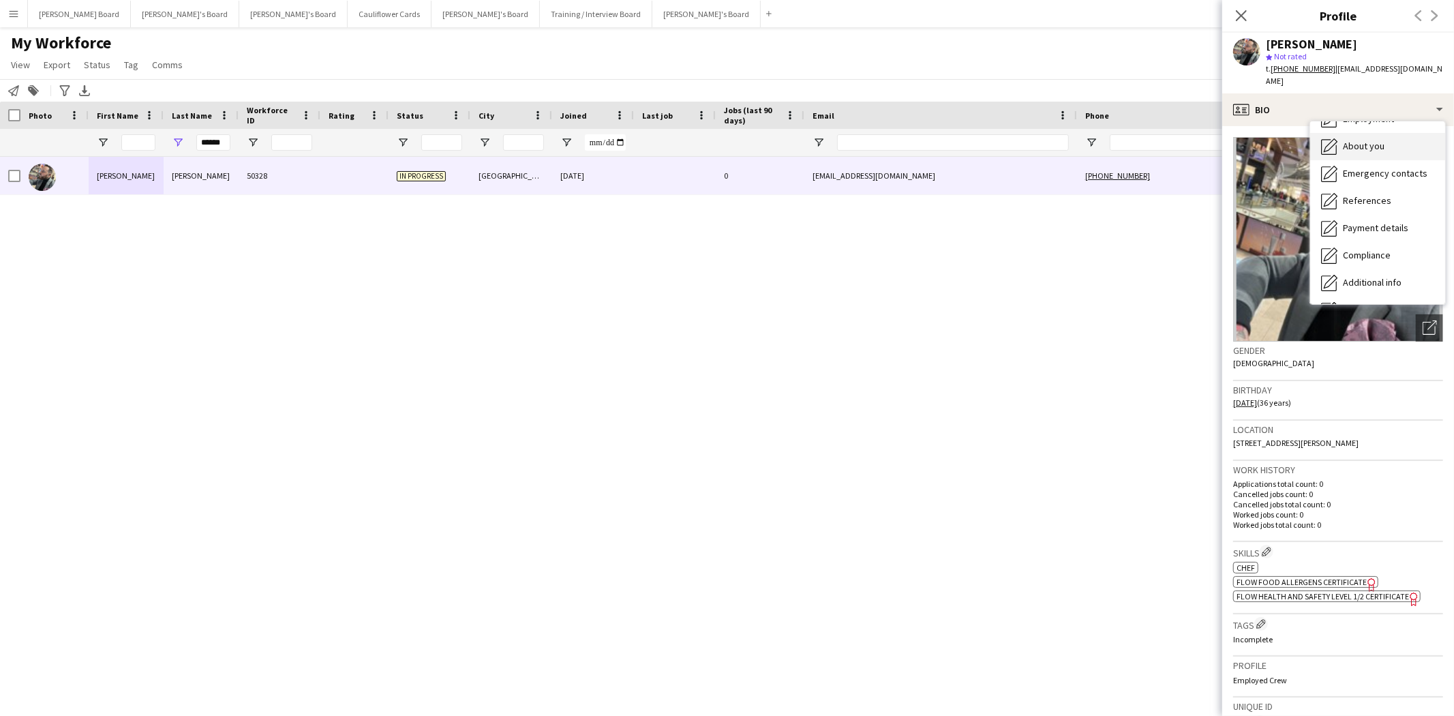
click at [1374, 140] on span "About you" at bounding box center [1364, 146] width 42 height 12
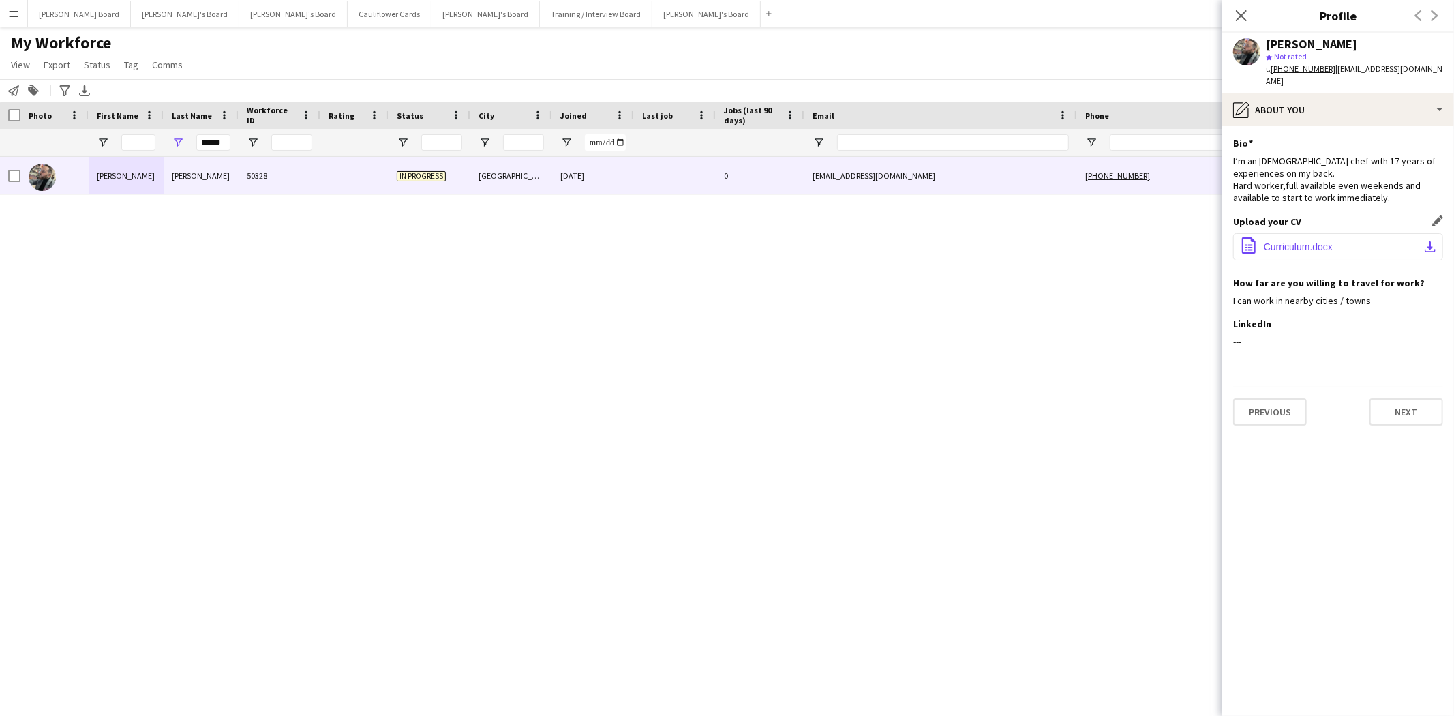
drag, startPoint x: 1298, startPoint y: 233, endPoint x: 1124, endPoint y: 232, distance: 174.5
click at [1298, 241] on span "Curriculum.docx" at bounding box center [1298, 246] width 69 height 11
click at [64, 14] on button "Dean's Board Close" at bounding box center [79, 14] width 103 height 27
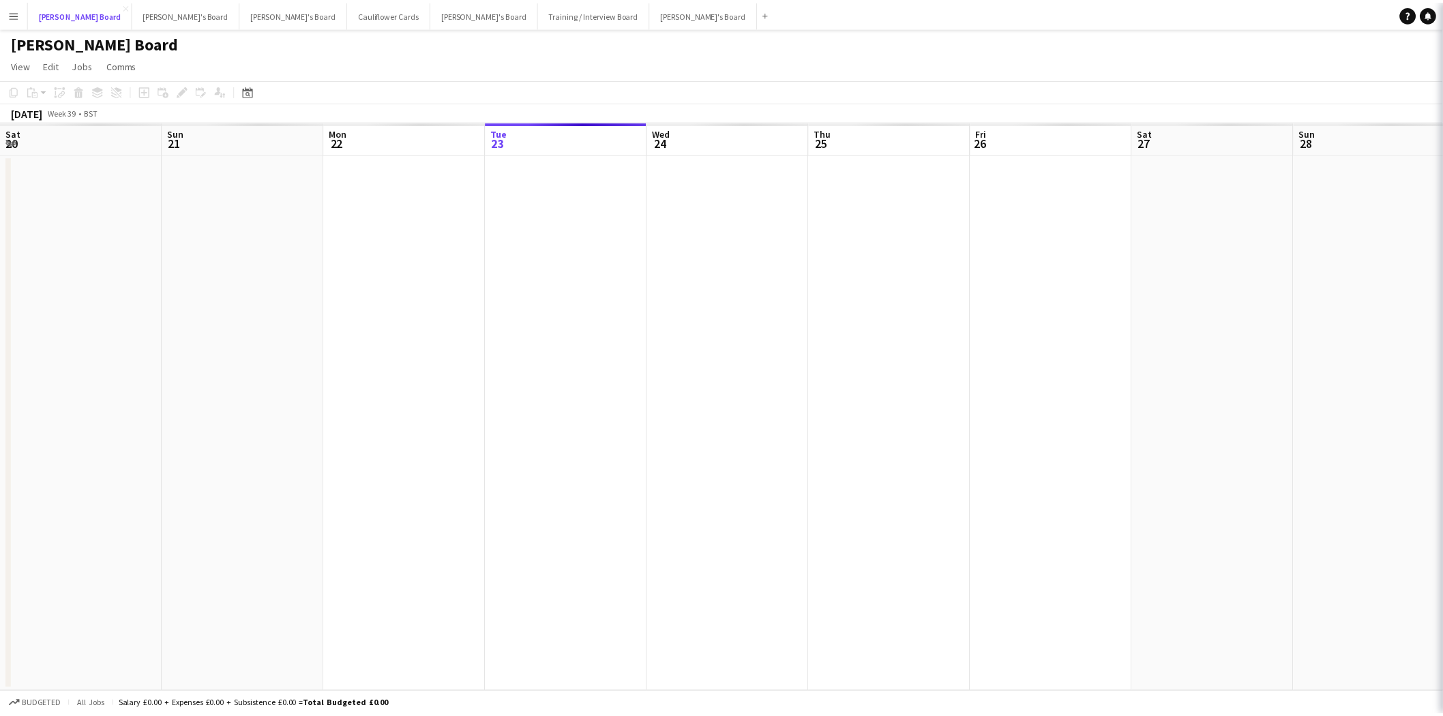
scroll to position [0, 325]
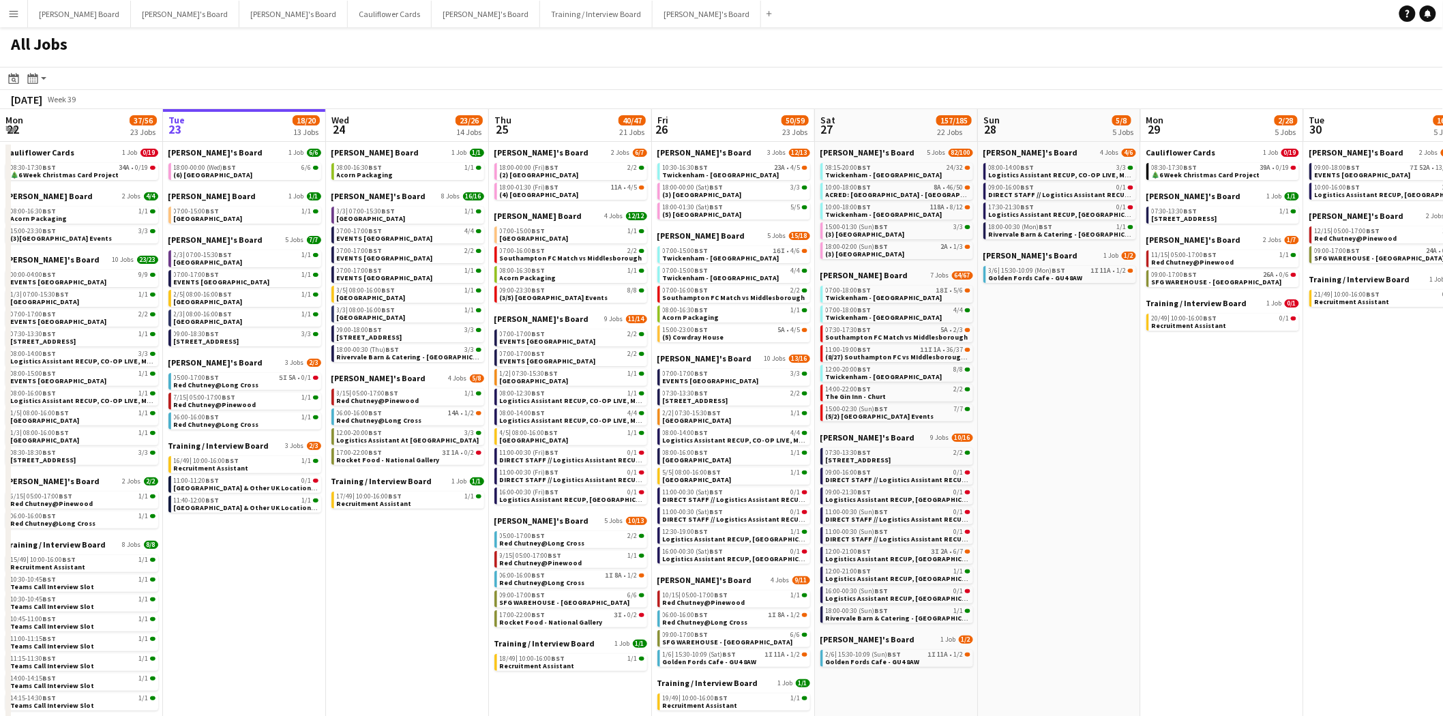
scroll to position [0, 352]
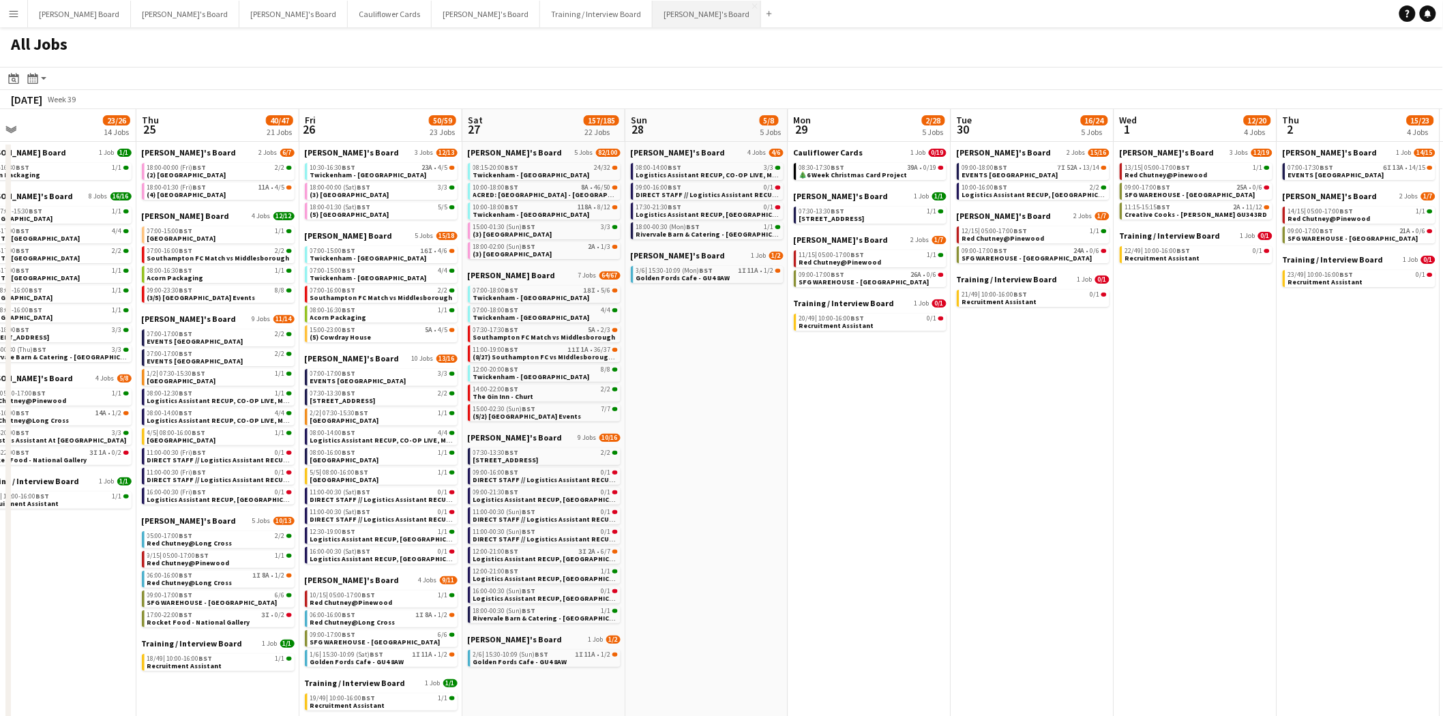
click at [652, 18] on button "Caitlin's Board Close" at bounding box center [706, 14] width 108 height 27
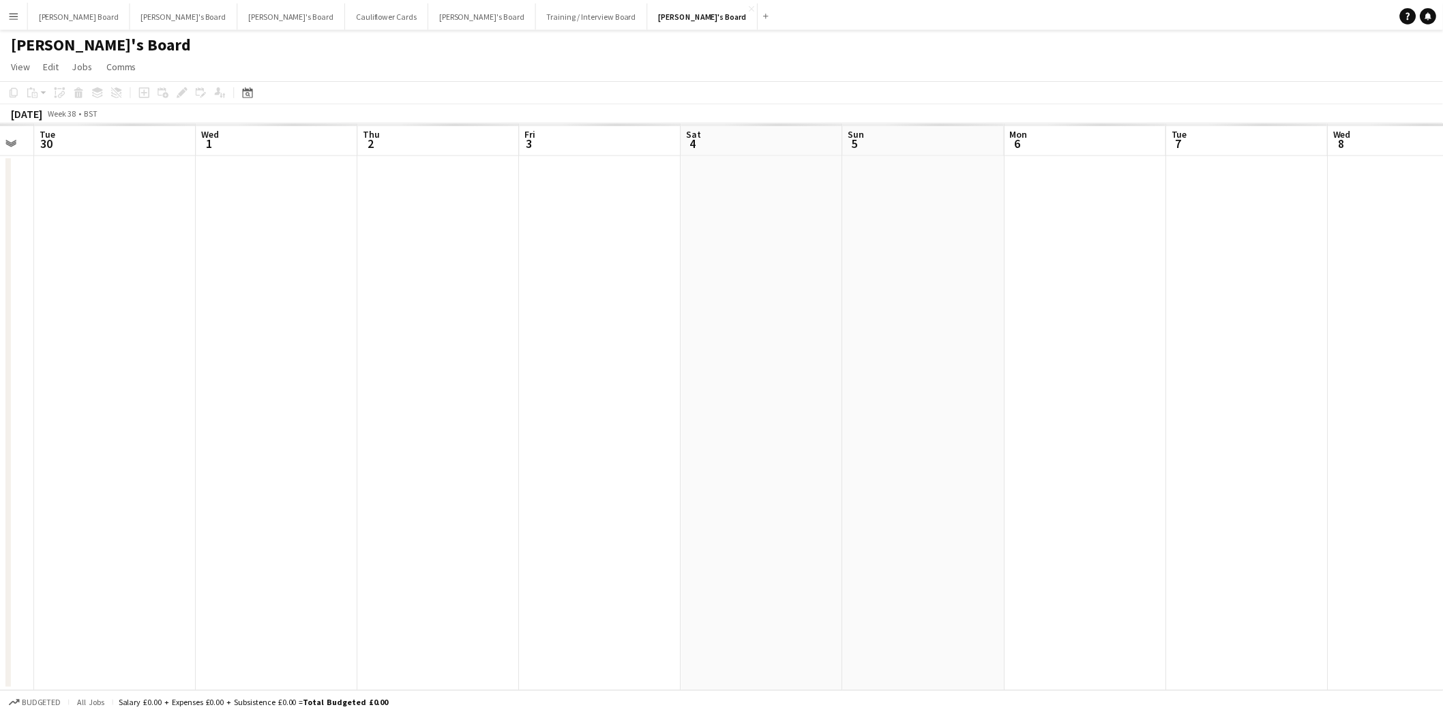
scroll to position [0, 515]
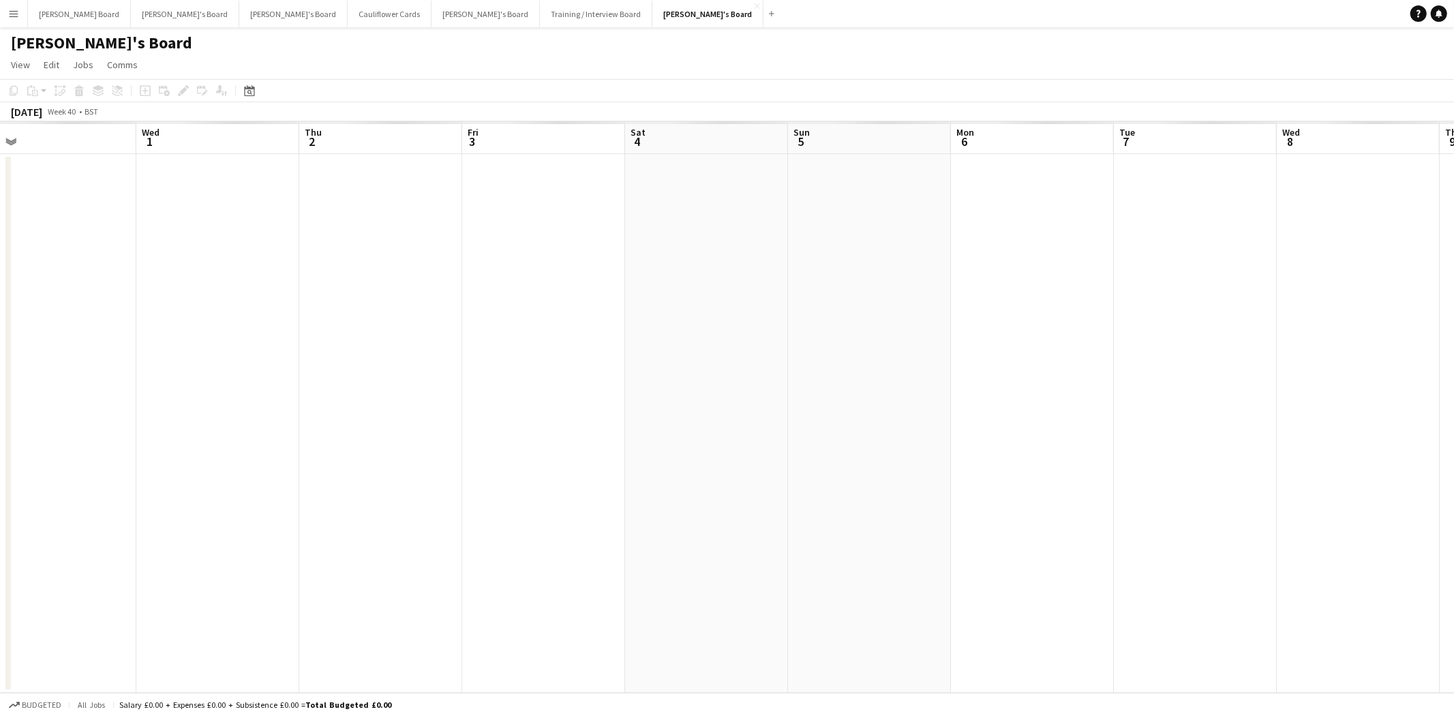
drag, startPoint x: 1333, startPoint y: 417, endPoint x: -56, endPoint y: 485, distance: 1390.5
click at [0, 485] on html "Menu Boards Boards Boards All jobs Status Workforce Workforce My Workforce Recr…" at bounding box center [727, 358] width 1454 height 716
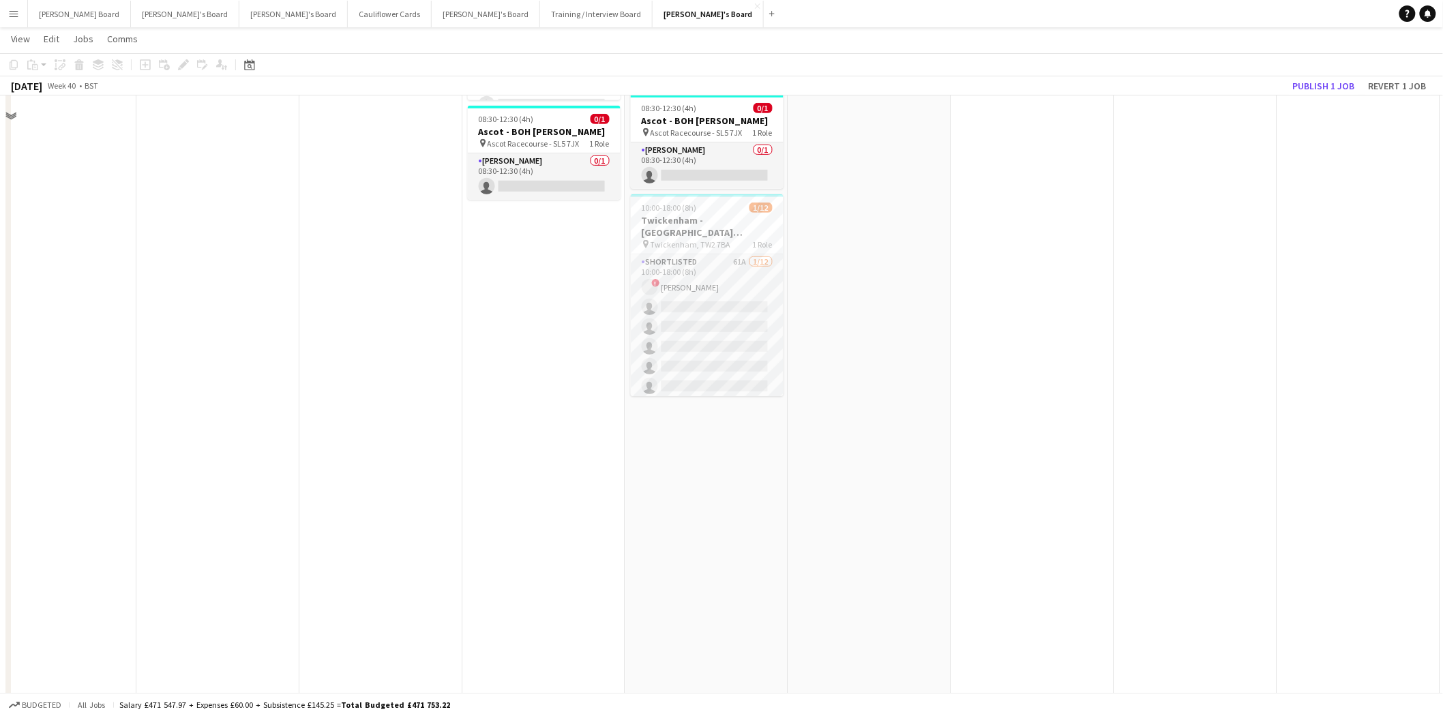
scroll to position [76, 0]
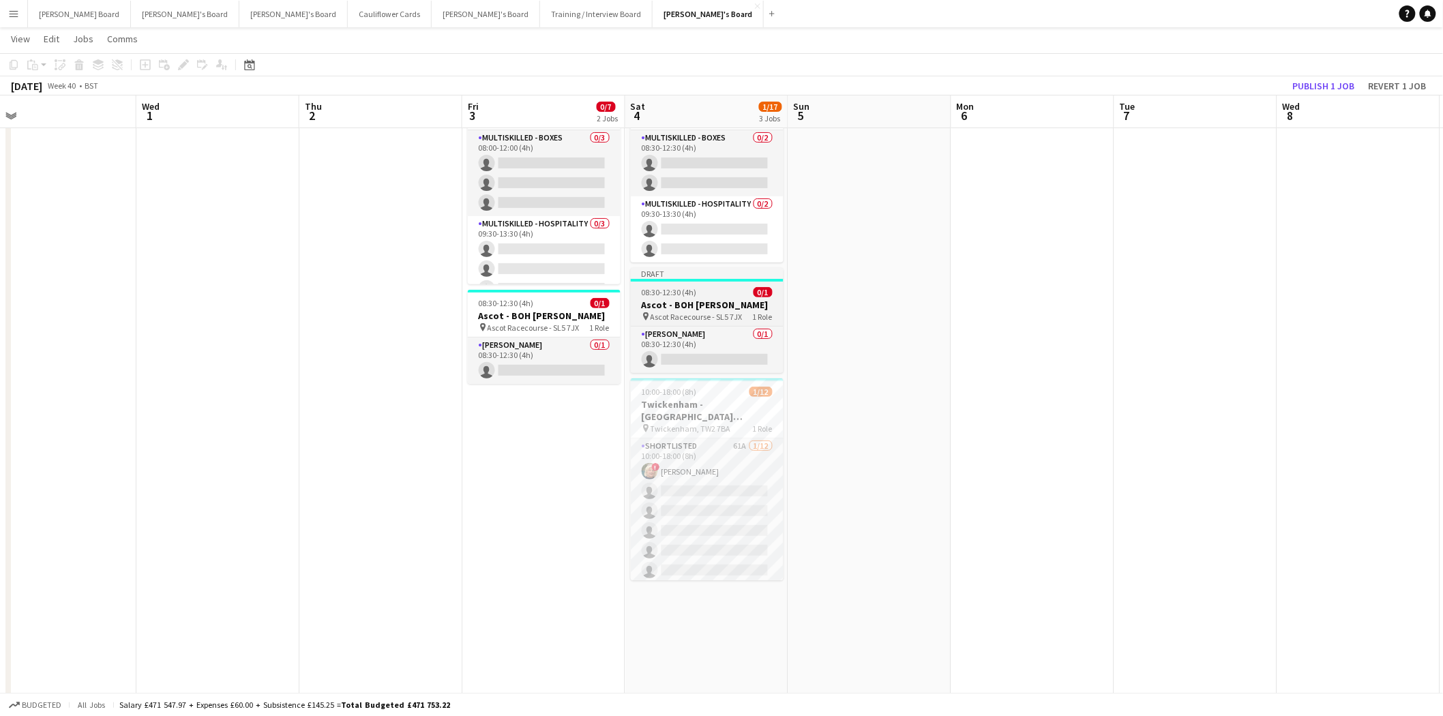
click at [667, 291] on span "08:30-12:30 (4h)" at bounding box center [669, 292] width 55 height 10
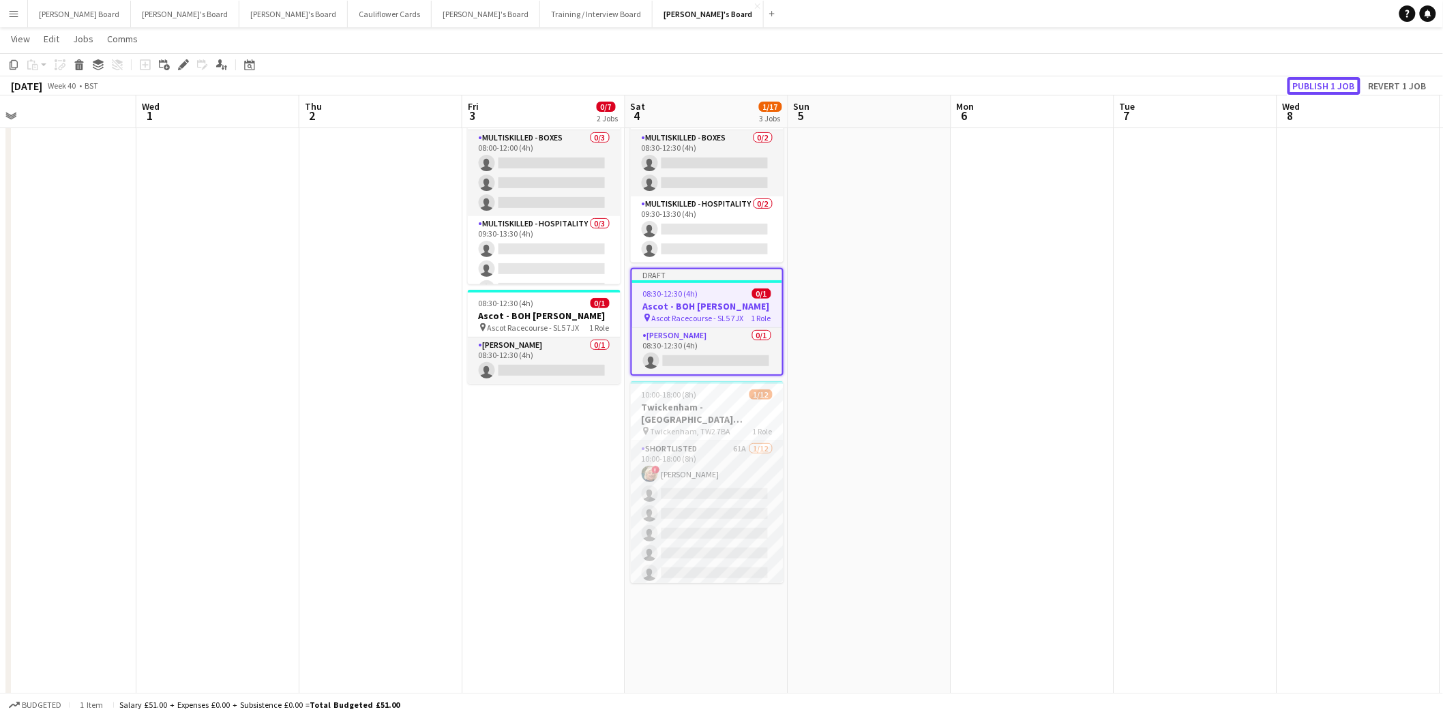
drag, startPoint x: 1325, startPoint y: 82, endPoint x: 997, endPoint y: 219, distance: 355.2
click at [1325, 83] on button "Publish 1 job" at bounding box center [1323, 86] width 73 height 18
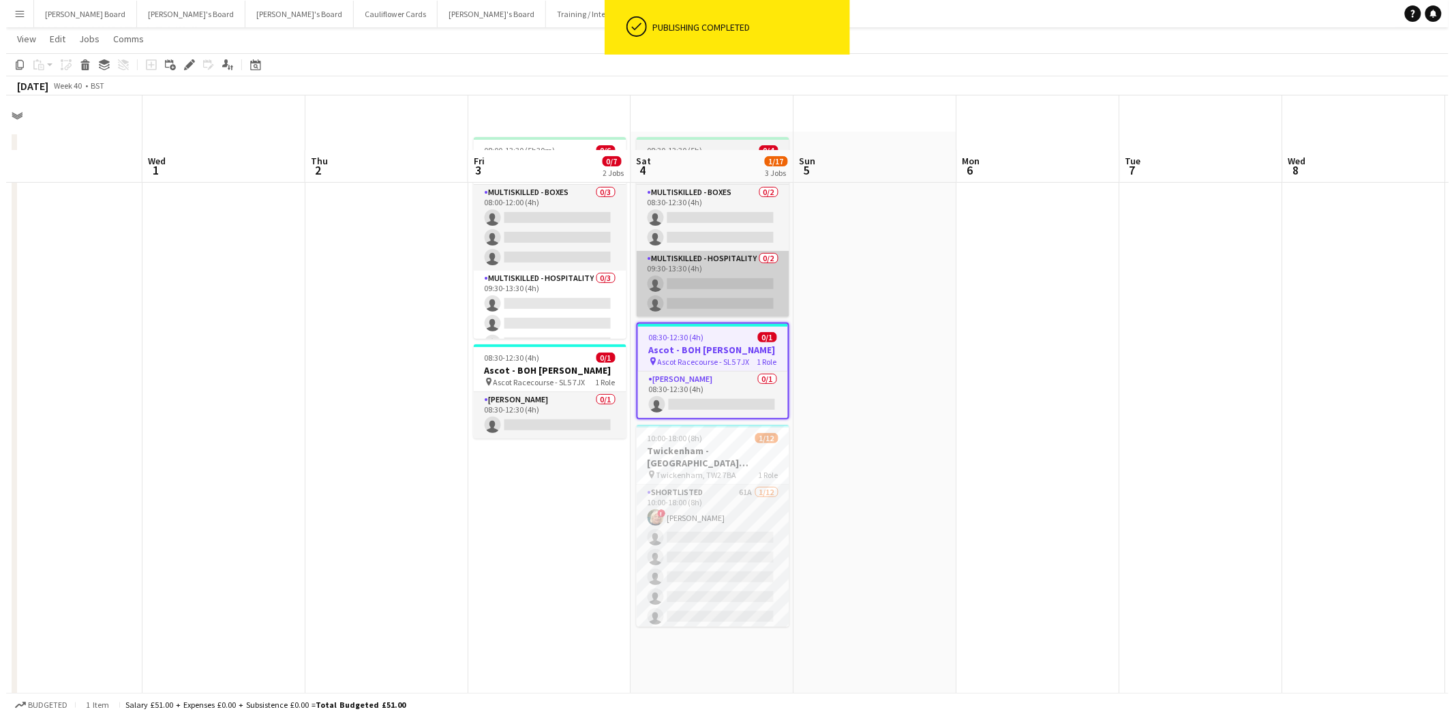
scroll to position [0, 0]
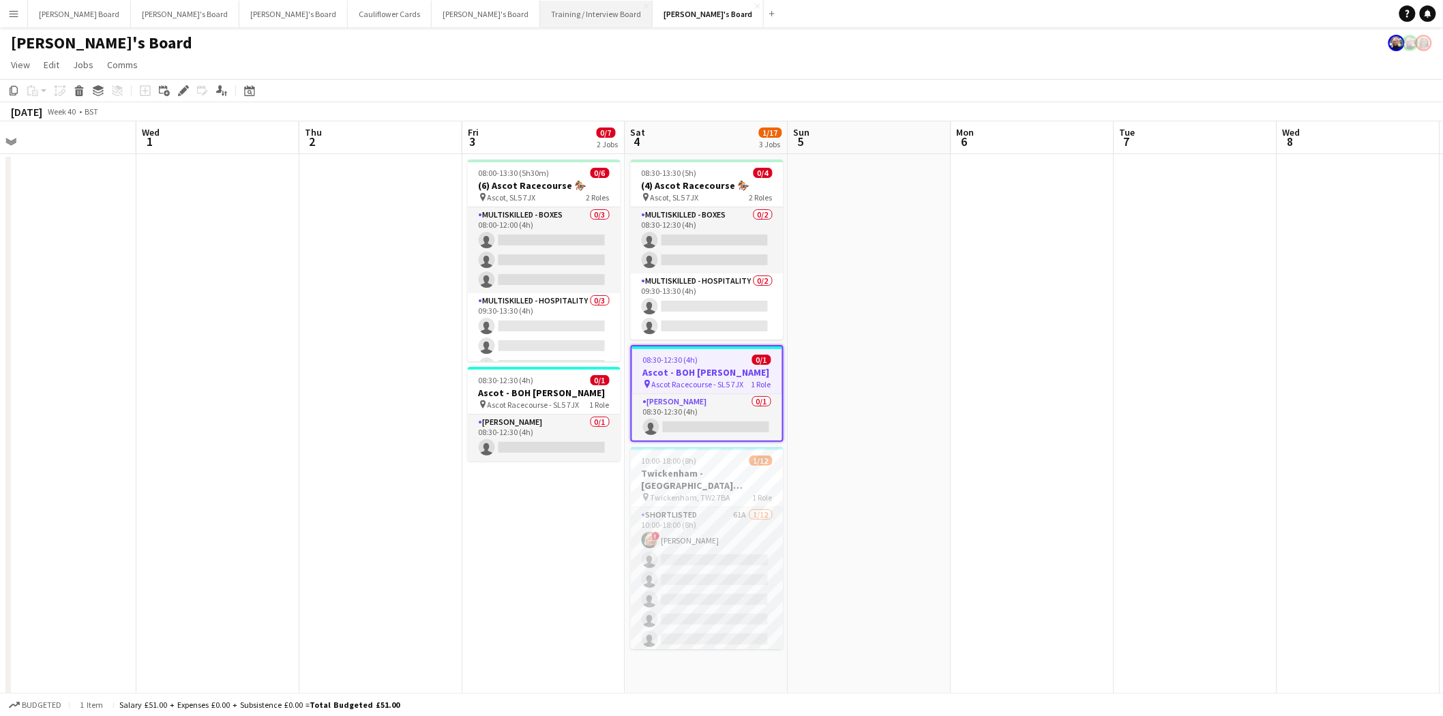
click at [540, 12] on button "Training / Interview Board Close" at bounding box center [596, 14] width 112 height 27
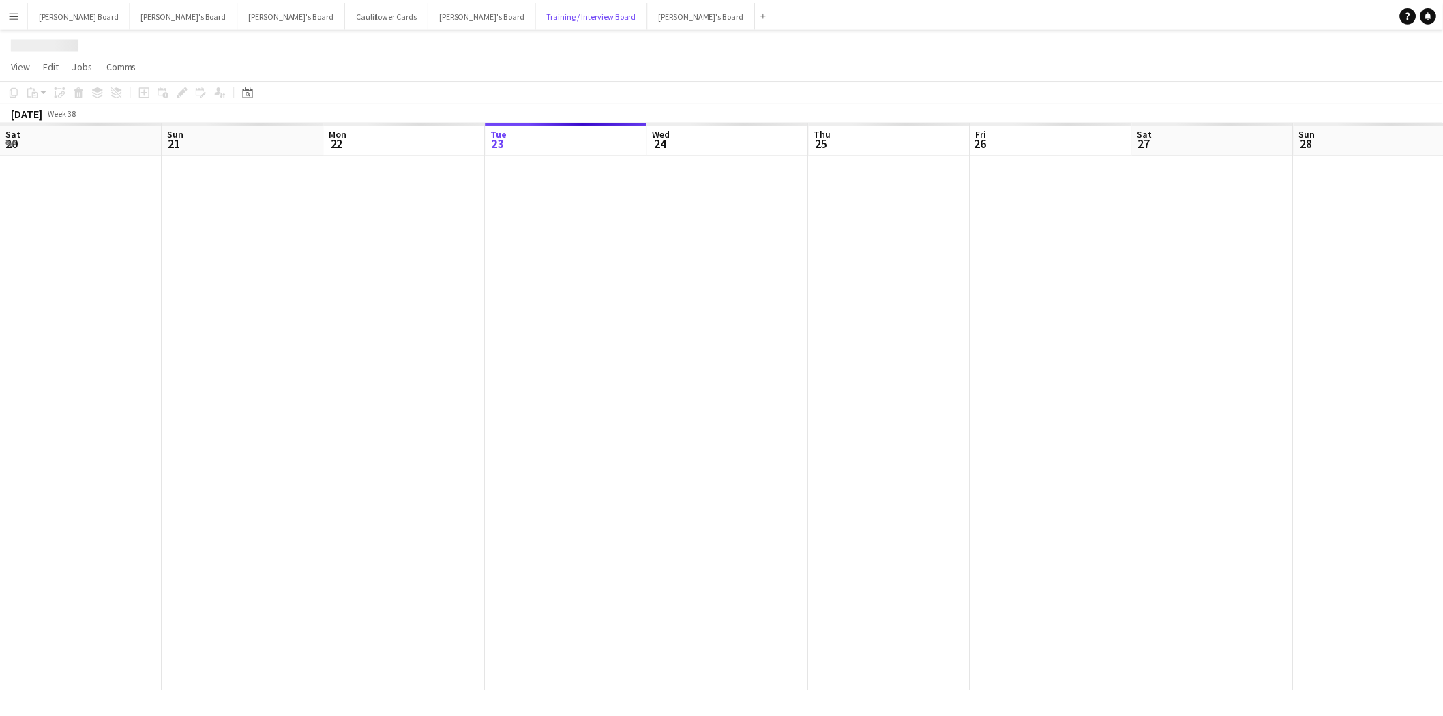
scroll to position [0, 325]
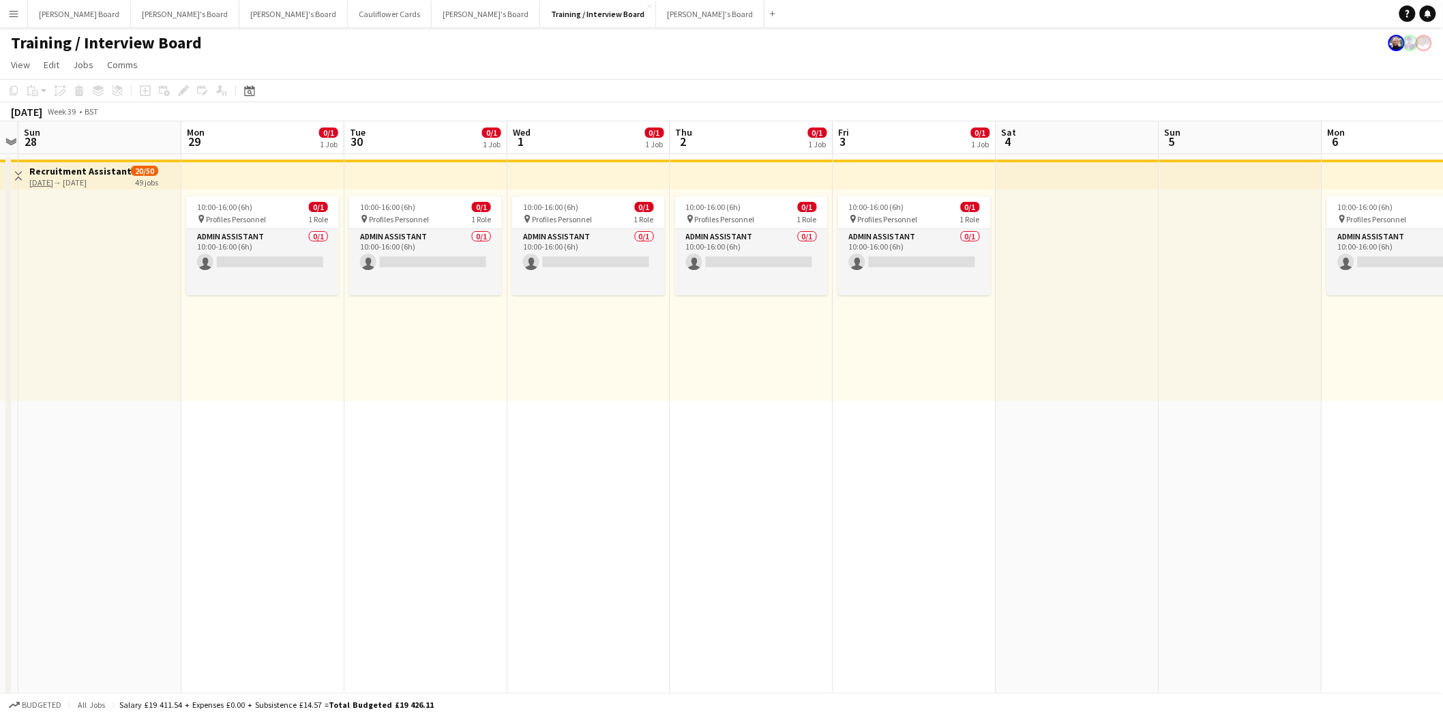
drag, startPoint x: 1186, startPoint y: 520, endPoint x: 240, endPoint y: 425, distance: 951.1
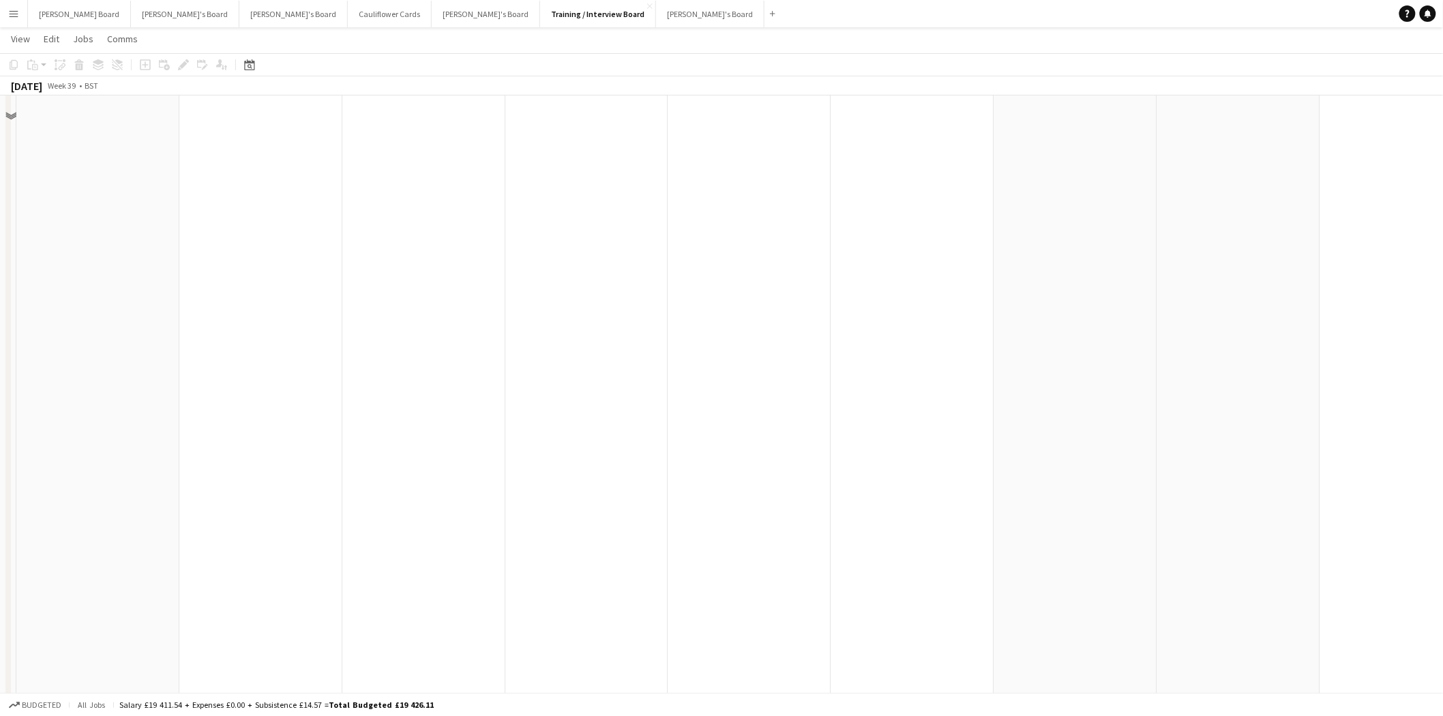
scroll to position [1364, 0]
click at [239, 21] on button "Thomasina's Board Close" at bounding box center [293, 14] width 108 height 27
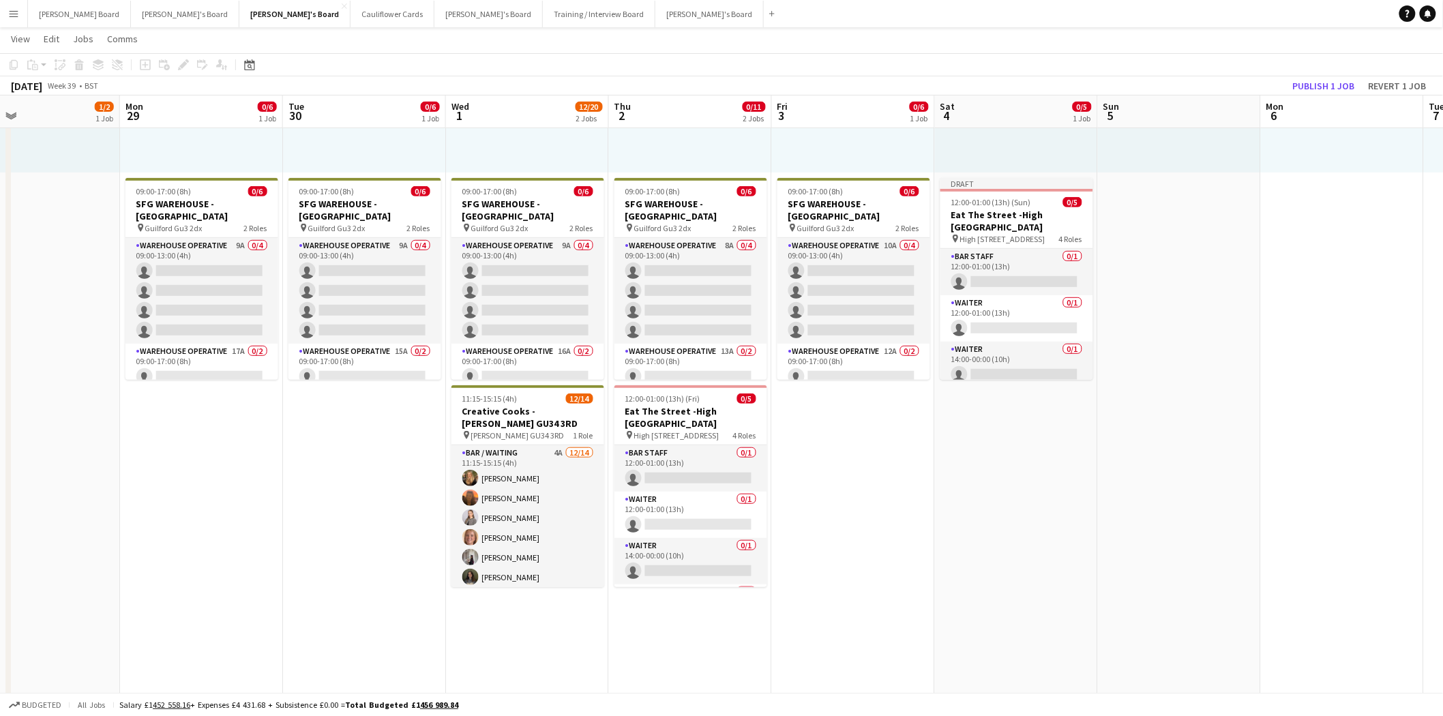
scroll to position [0, 532]
drag, startPoint x: 1122, startPoint y: 468, endPoint x: 131, endPoint y: 472, distance: 991.3
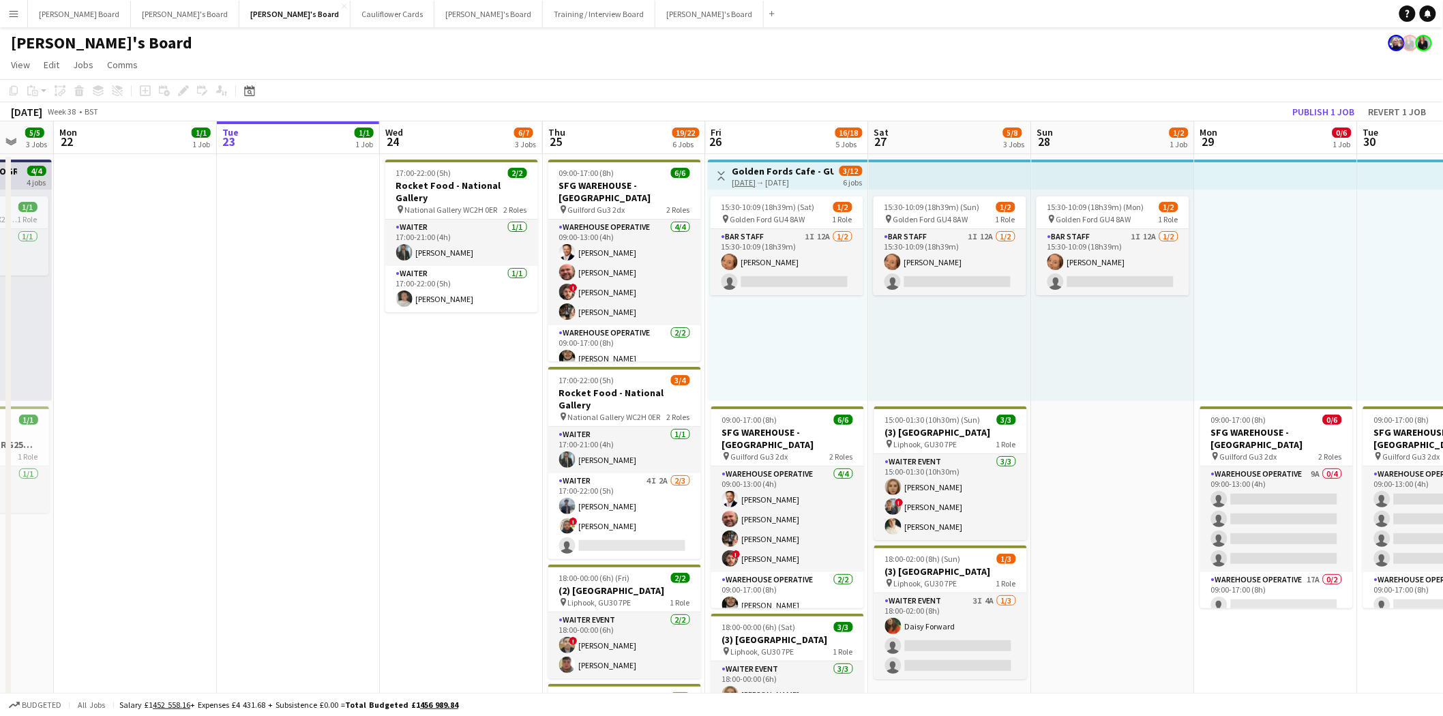
scroll to position [0, 454]
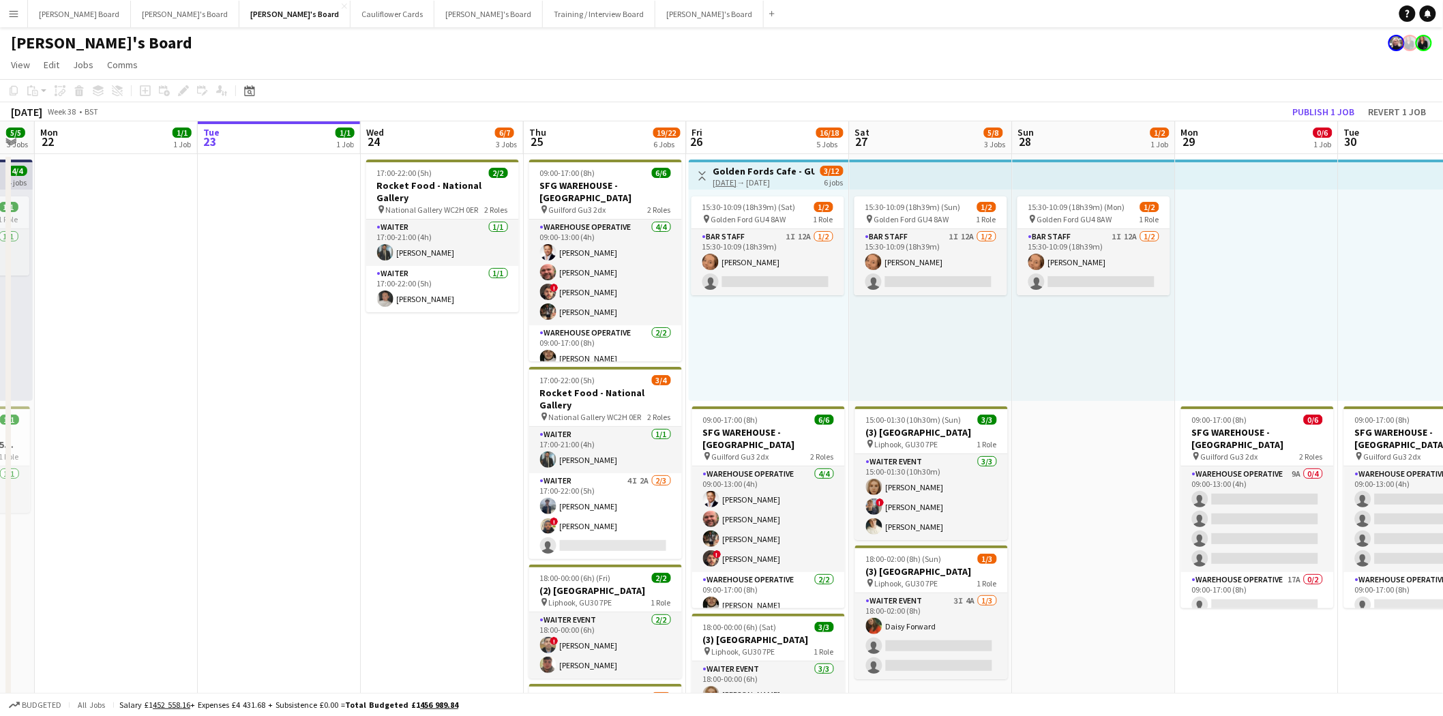
drag, startPoint x: 50, startPoint y: 513, endPoint x: 1106, endPoint y: 593, distance: 1058.5
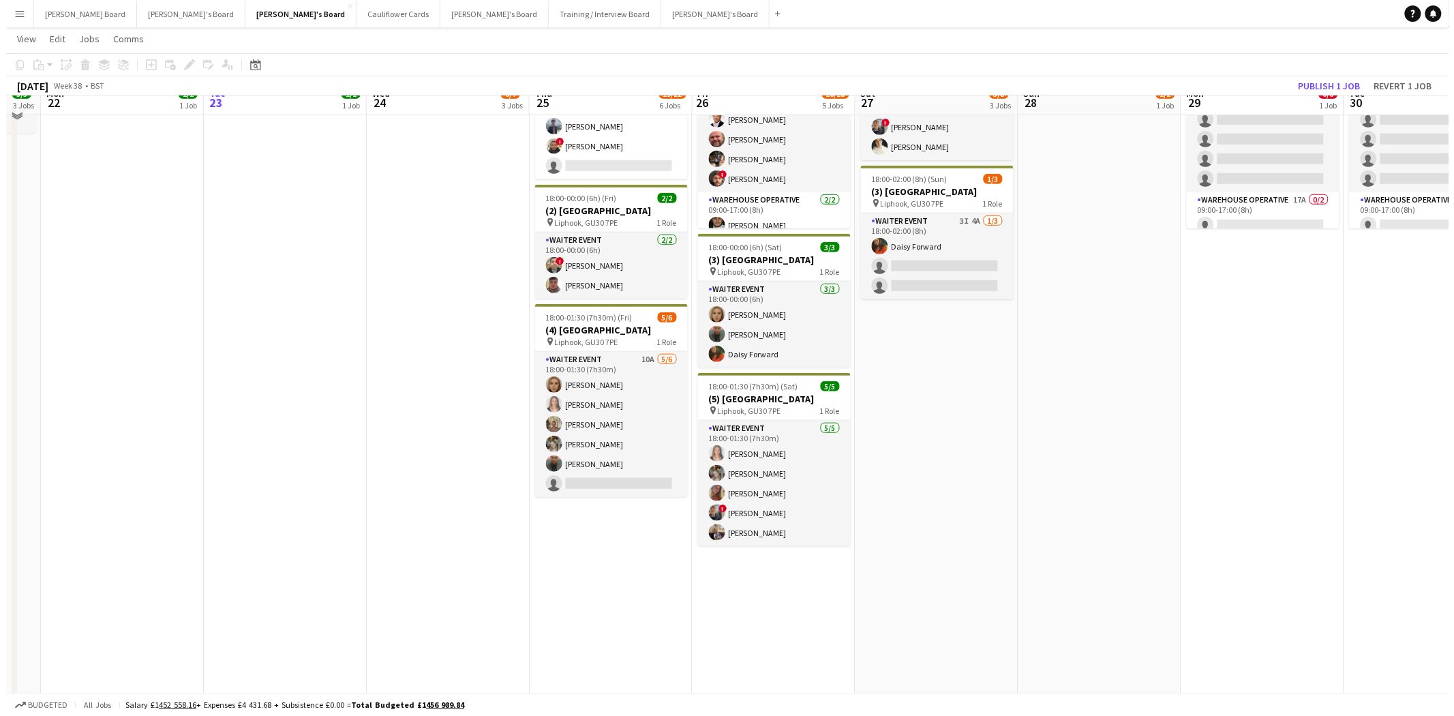
scroll to position [0, 0]
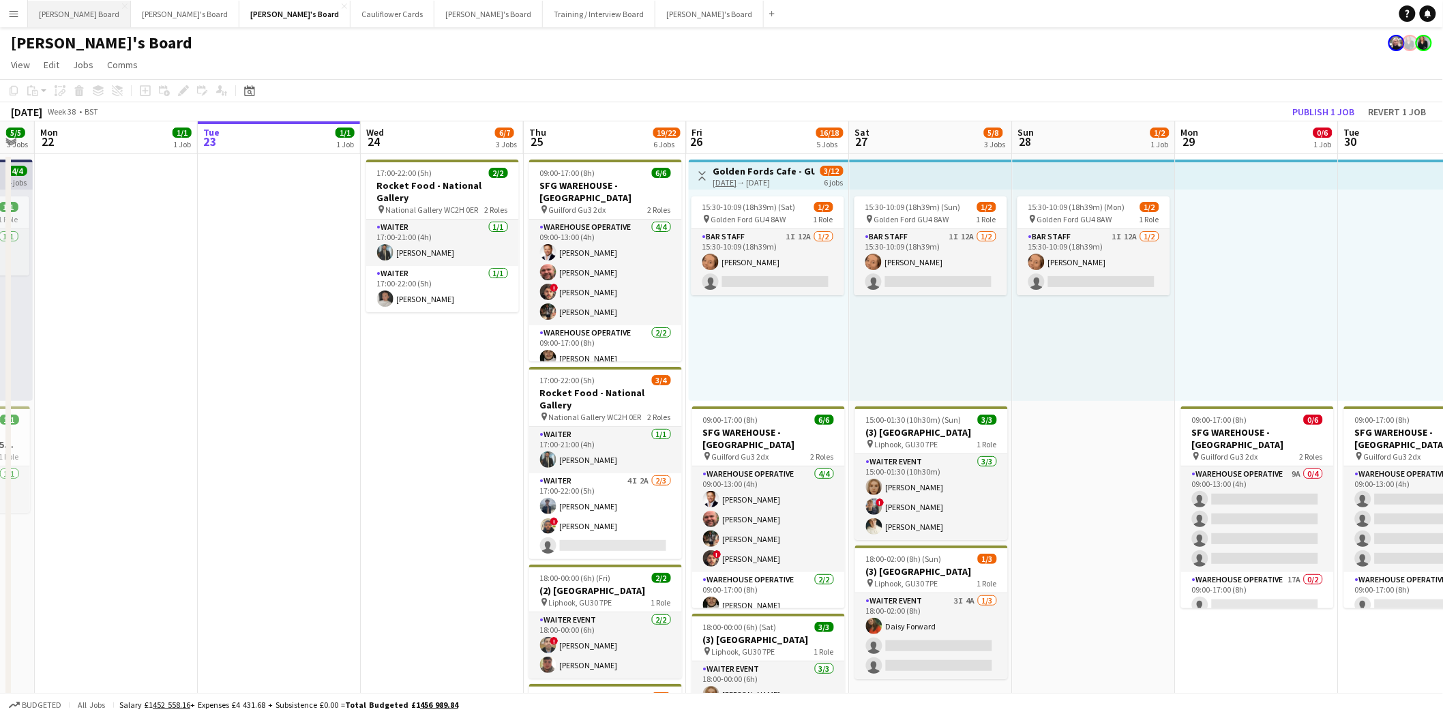
click at [55, 14] on button "Dean's Board Close" at bounding box center [79, 14] width 103 height 27
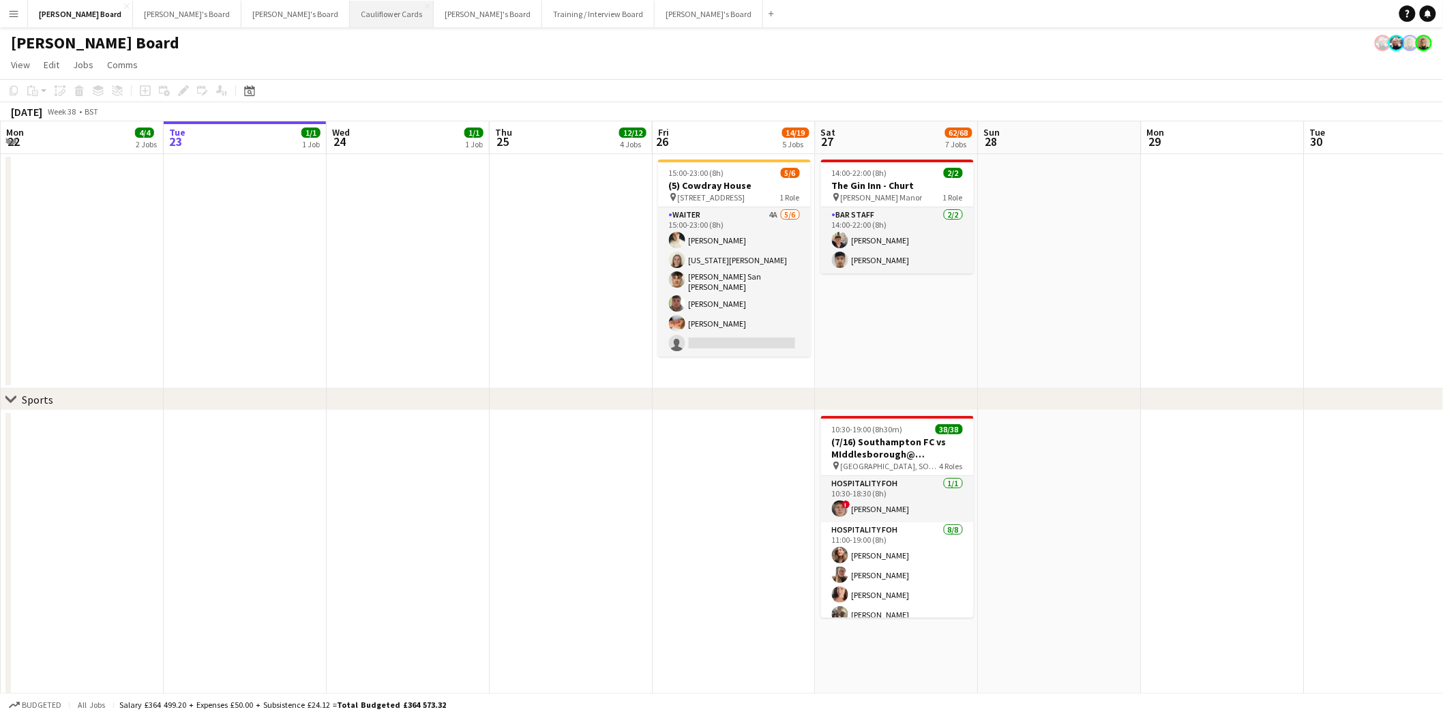
click at [350, 10] on button "Cauliflower Cards Close" at bounding box center [392, 14] width 84 height 27
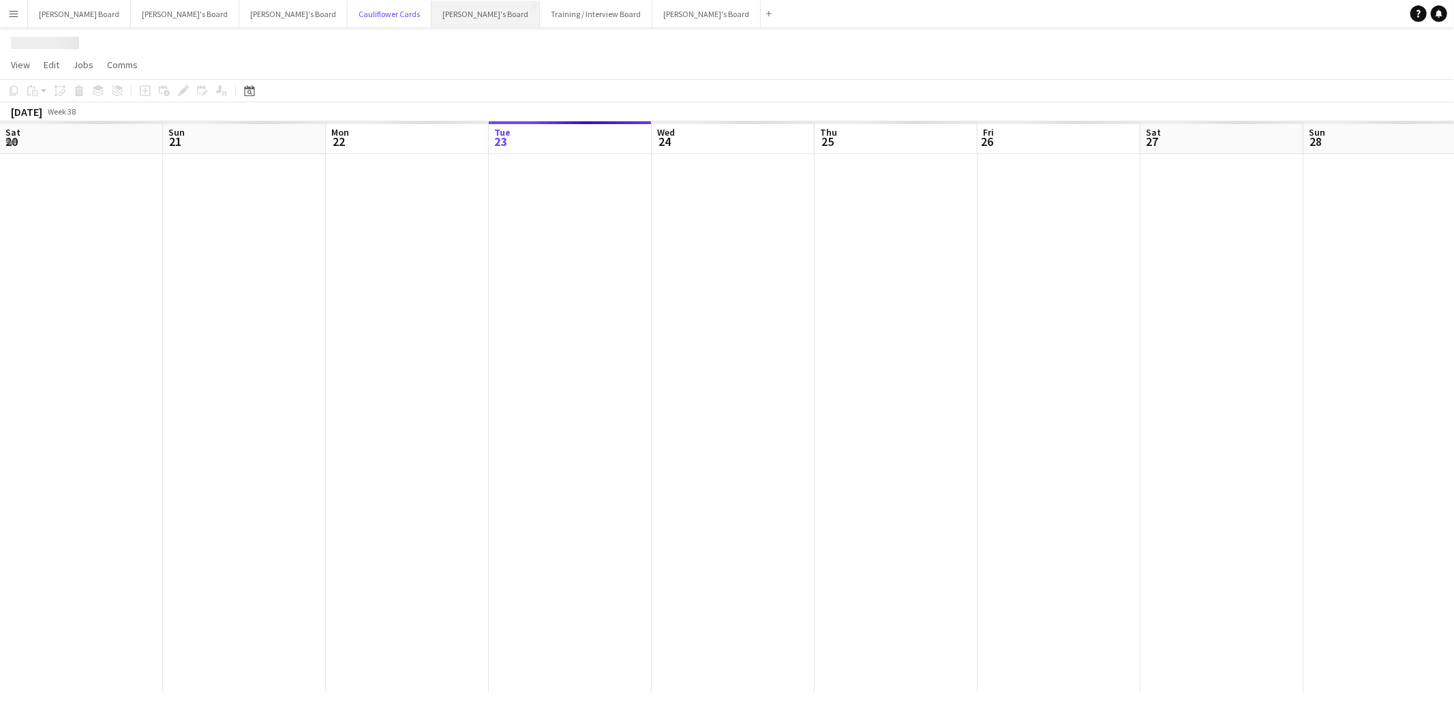
scroll to position [0, 325]
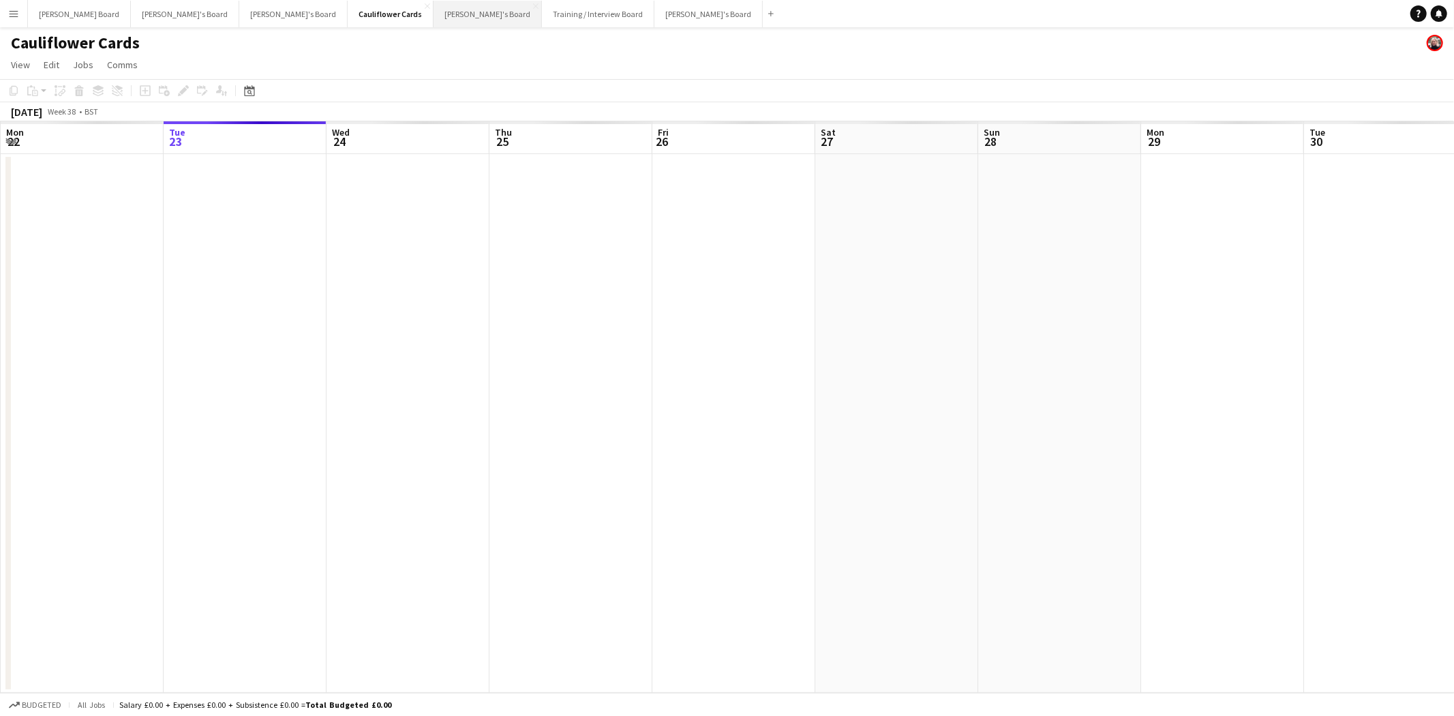
click at [434, 14] on button "Luke's Board Close" at bounding box center [488, 14] width 108 height 27
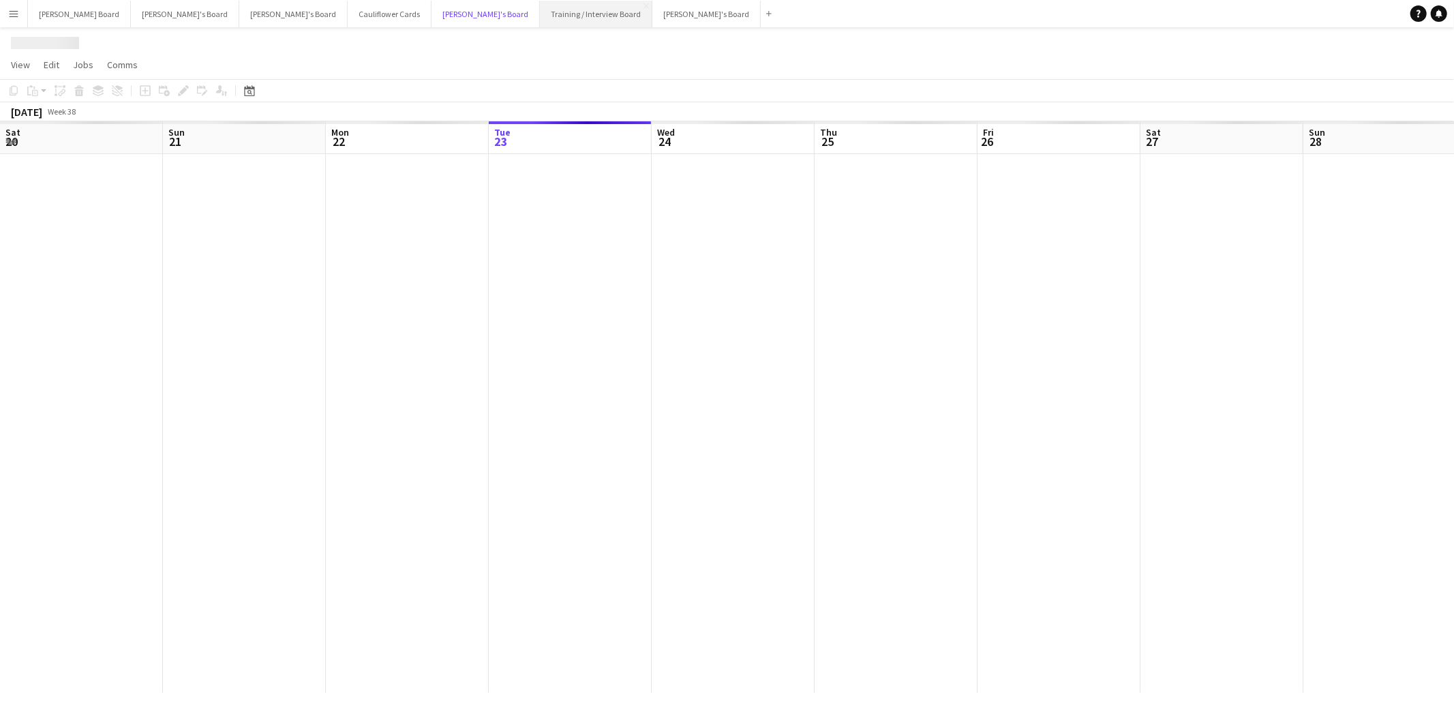
scroll to position [0, 325]
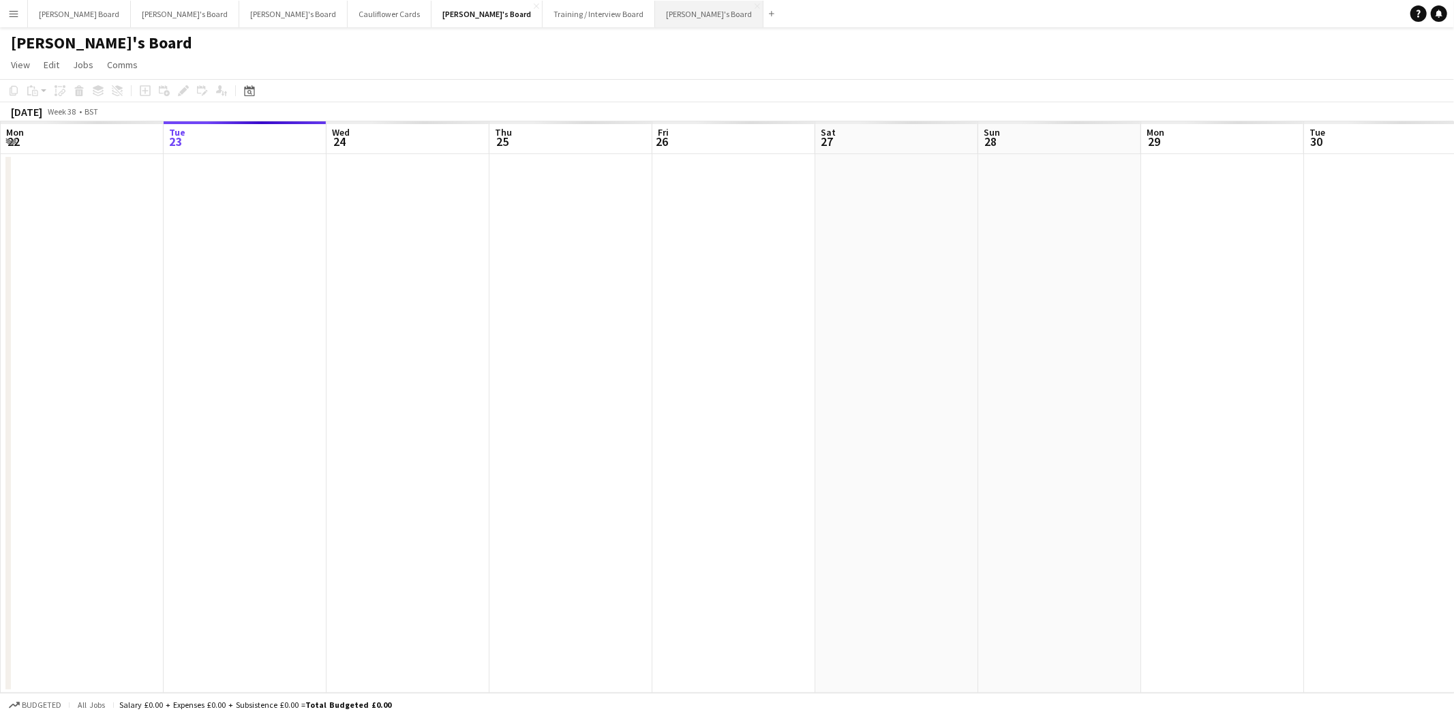
click at [655, 16] on button "Caitlin's Board Close" at bounding box center [709, 14] width 108 height 27
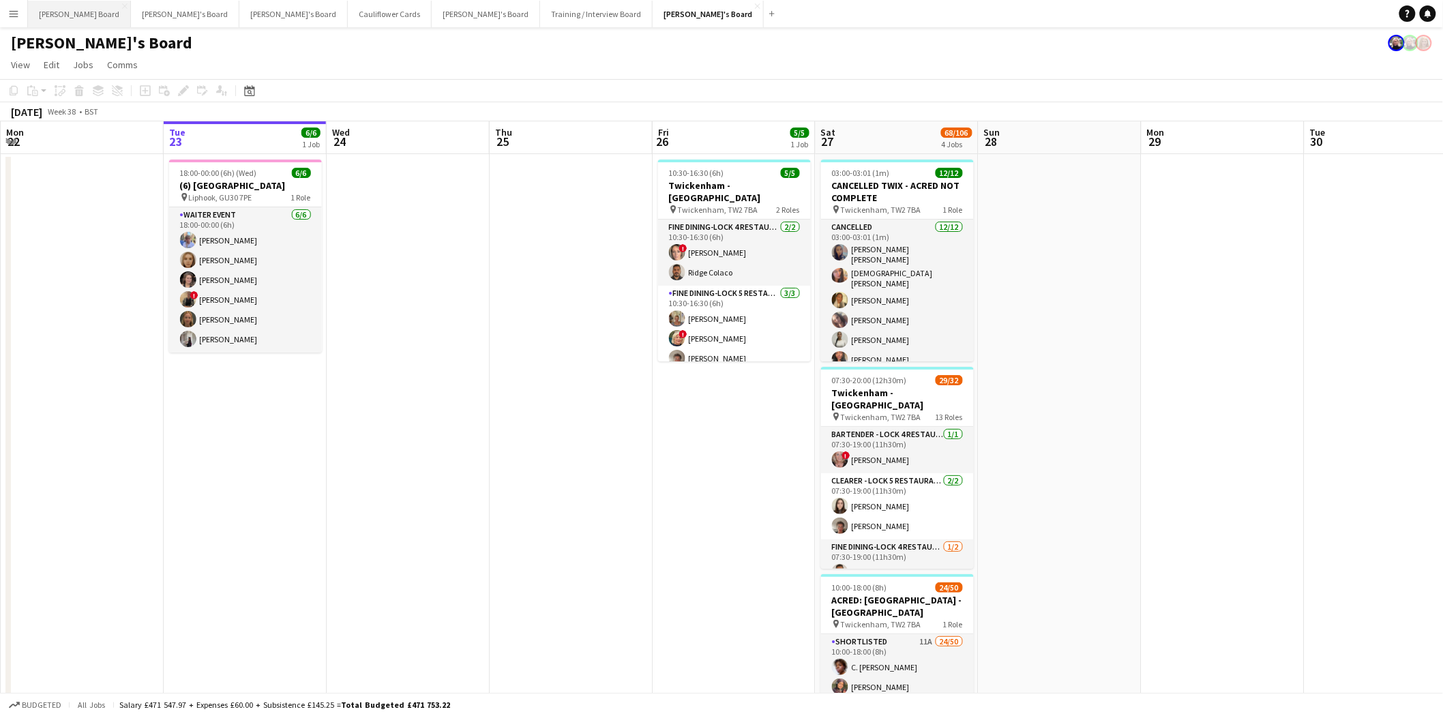
click at [57, 10] on button "Dean's Board Close" at bounding box center [79, 14] width 103 height 27
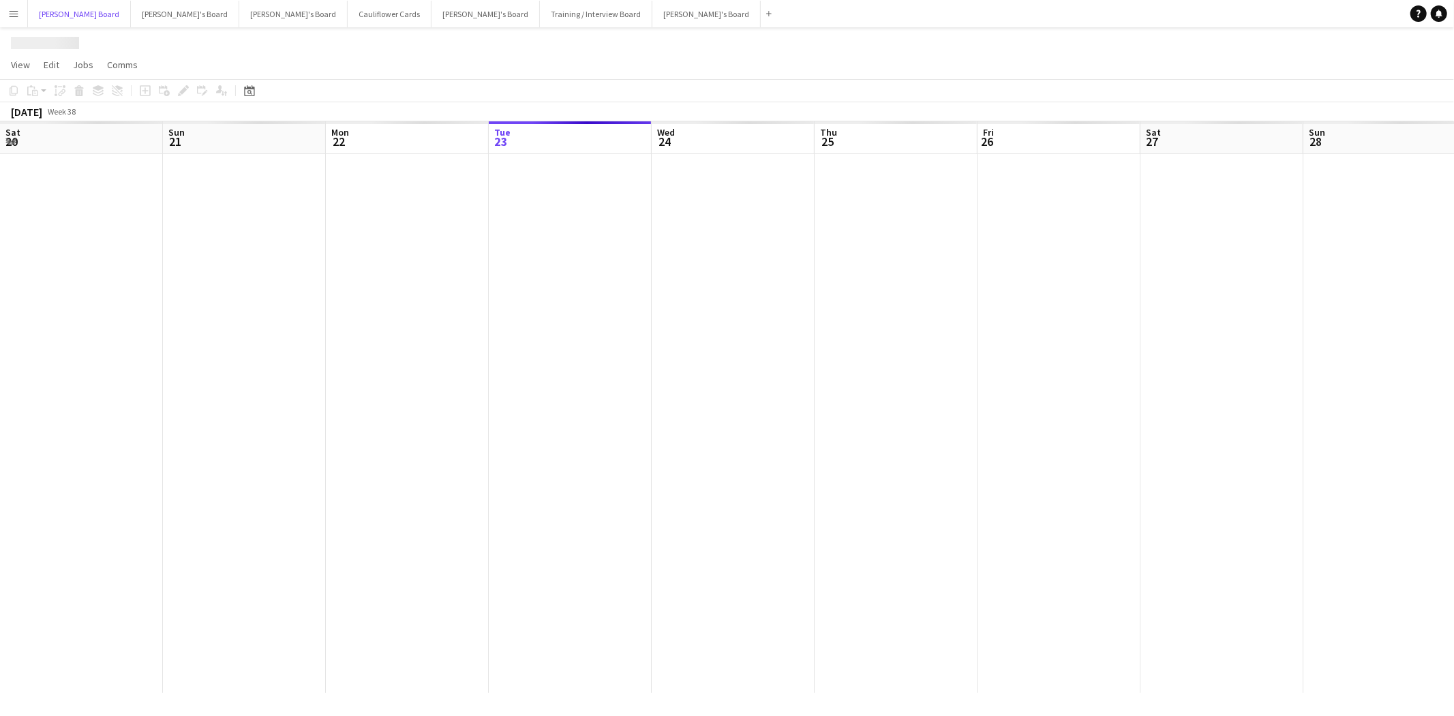
scroll to position [0, 325]
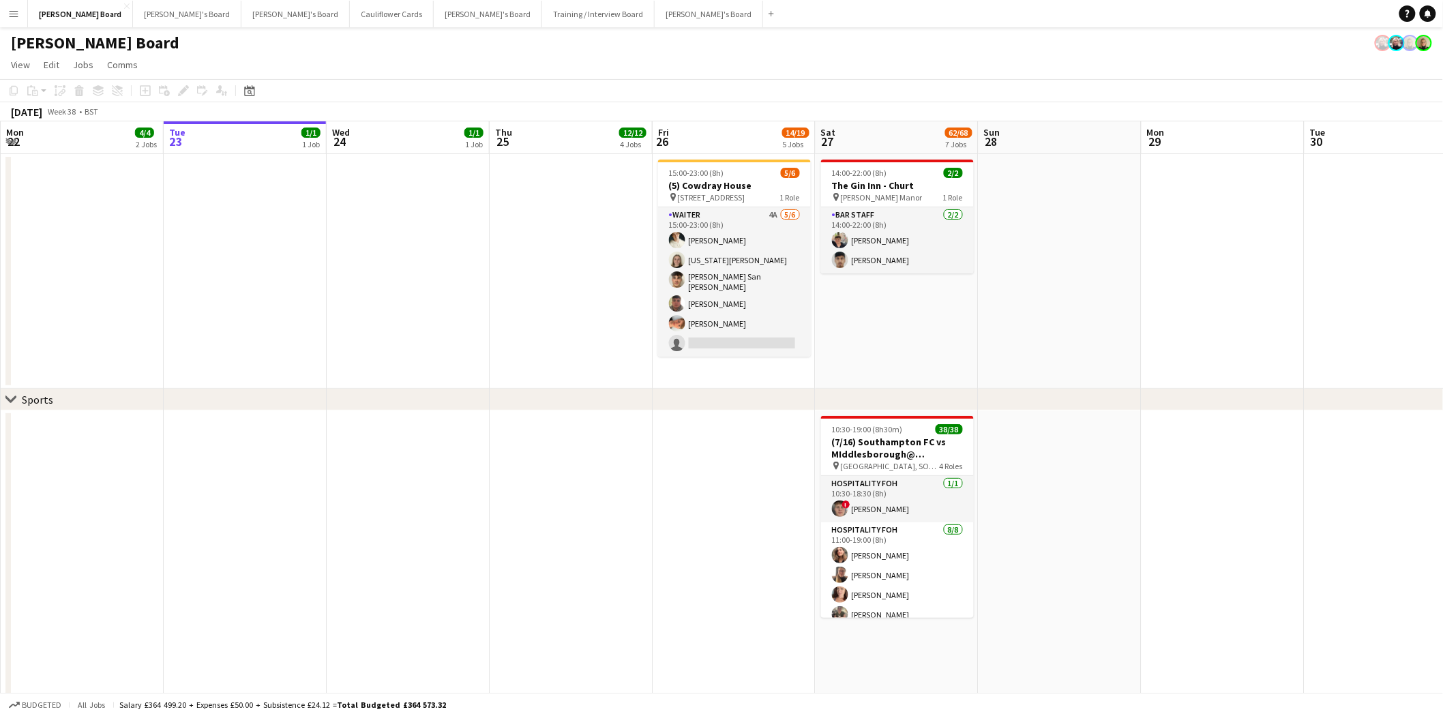
click at [113, 260] on app-date-cell at bounding box center [82, 271] width 163 height 235
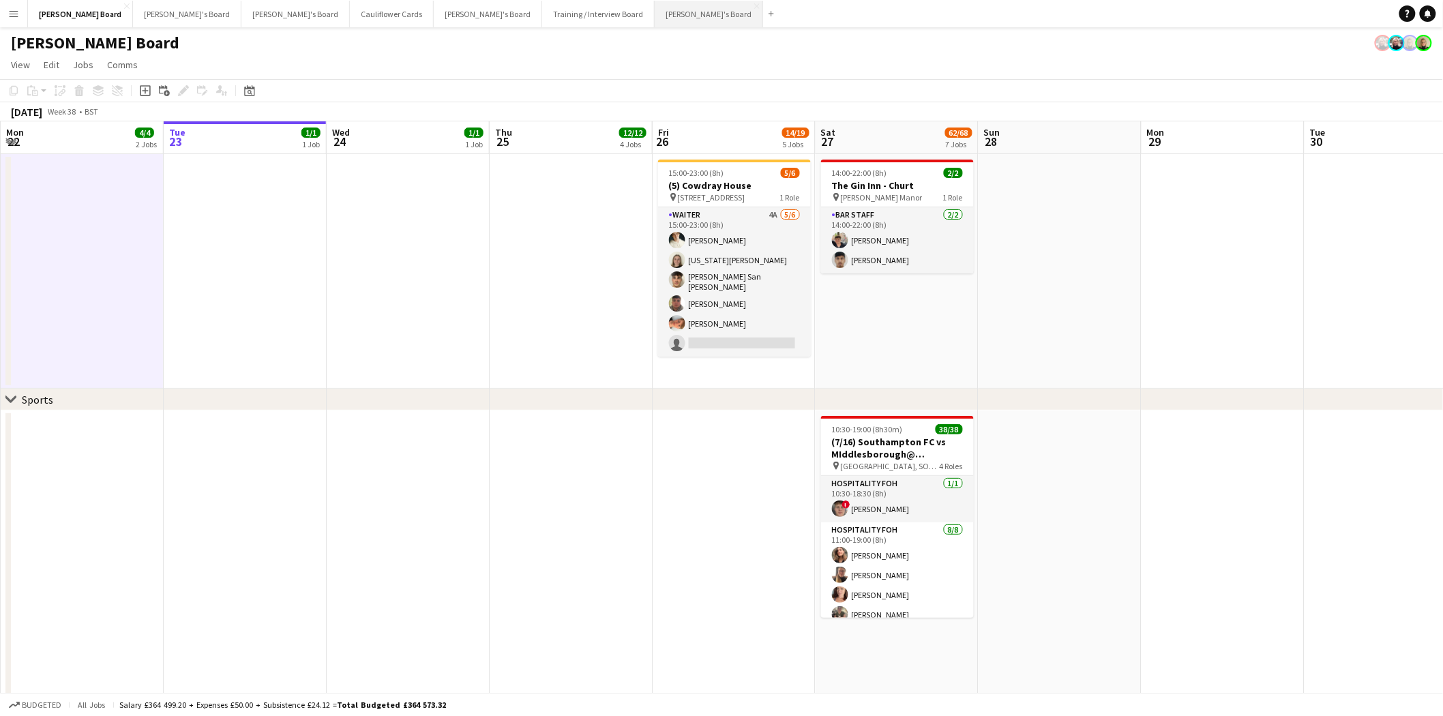
click at [655, 11] on button "Caitlin's Board Close" at bounding box center [709, 14] width 108 height 27
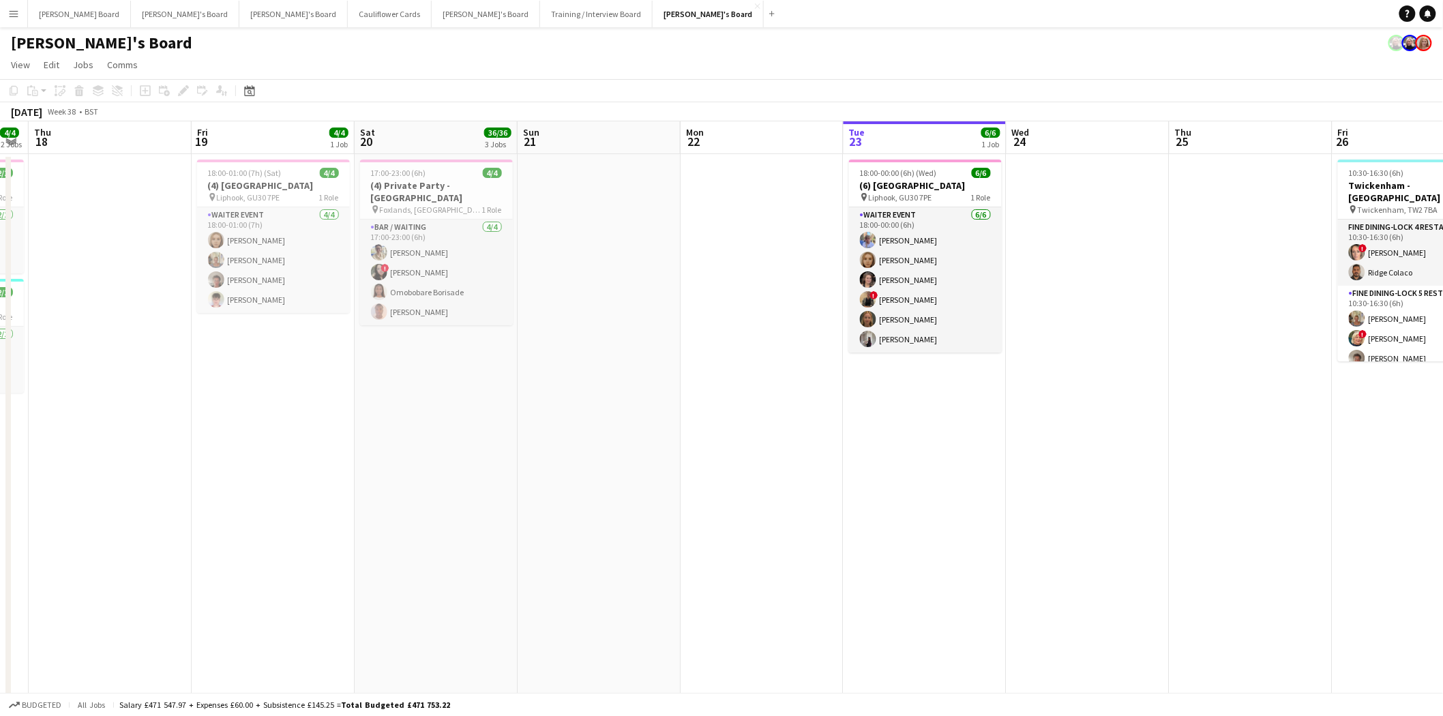
drag, startPoint x: 891, startPoint y: 423, endPoint x: 920, endPoint y: 432, distance: 30.6
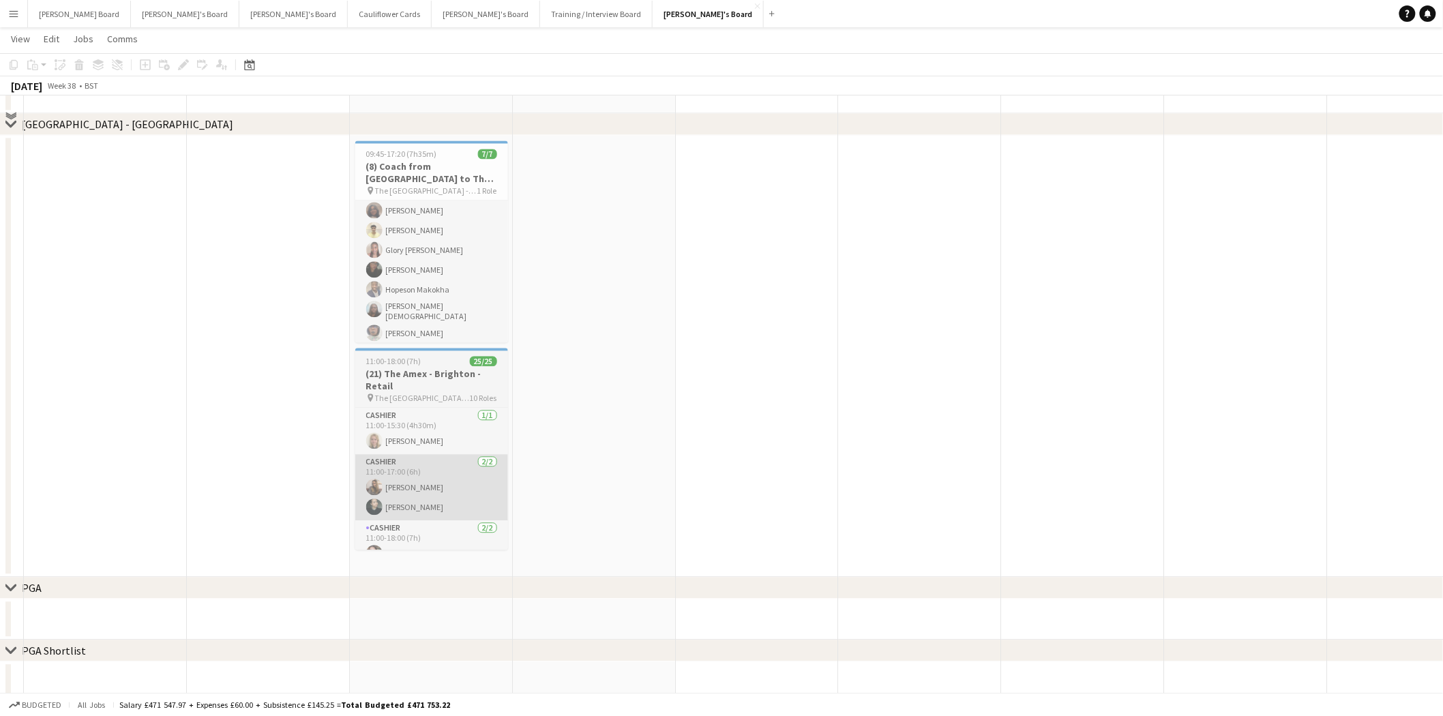
scroll to position [1156, 0]
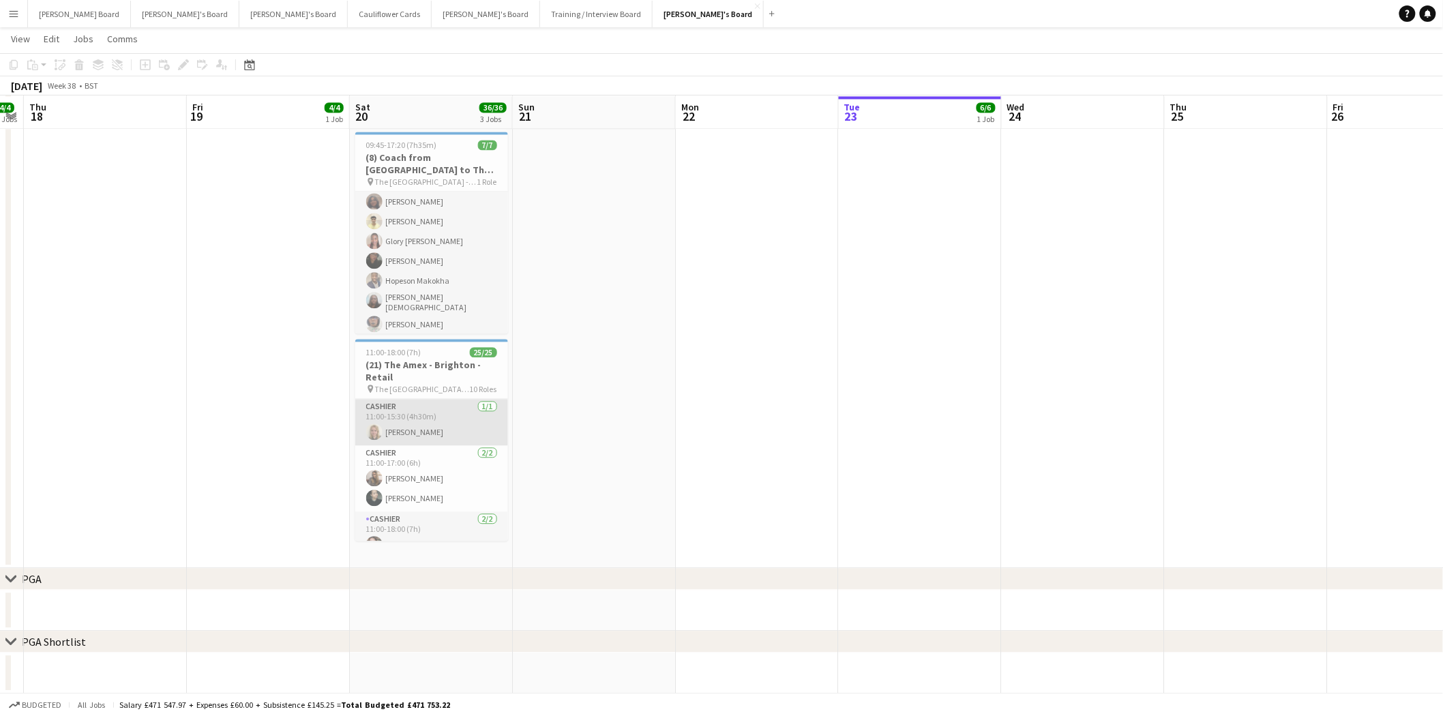
click at [430, 410] on app-card-role "Cashier 1/1 11:00-15:30 (4h30m) Victoria Rochford" at bounding box center [431, 422] width 153 height 46
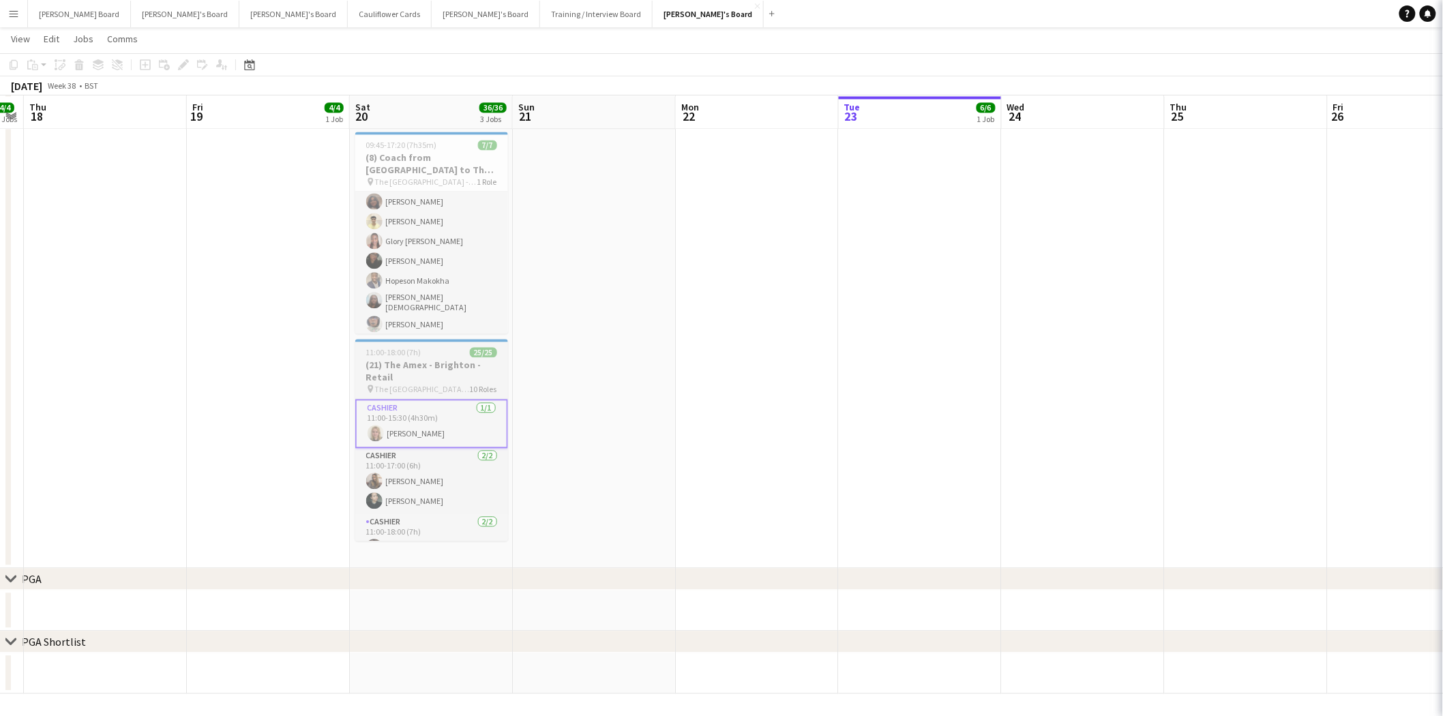
click at [432, 361] on h3 "(21) The Amex - Brighton - Retail" at bounding box center [431, 371] width 153 height 25
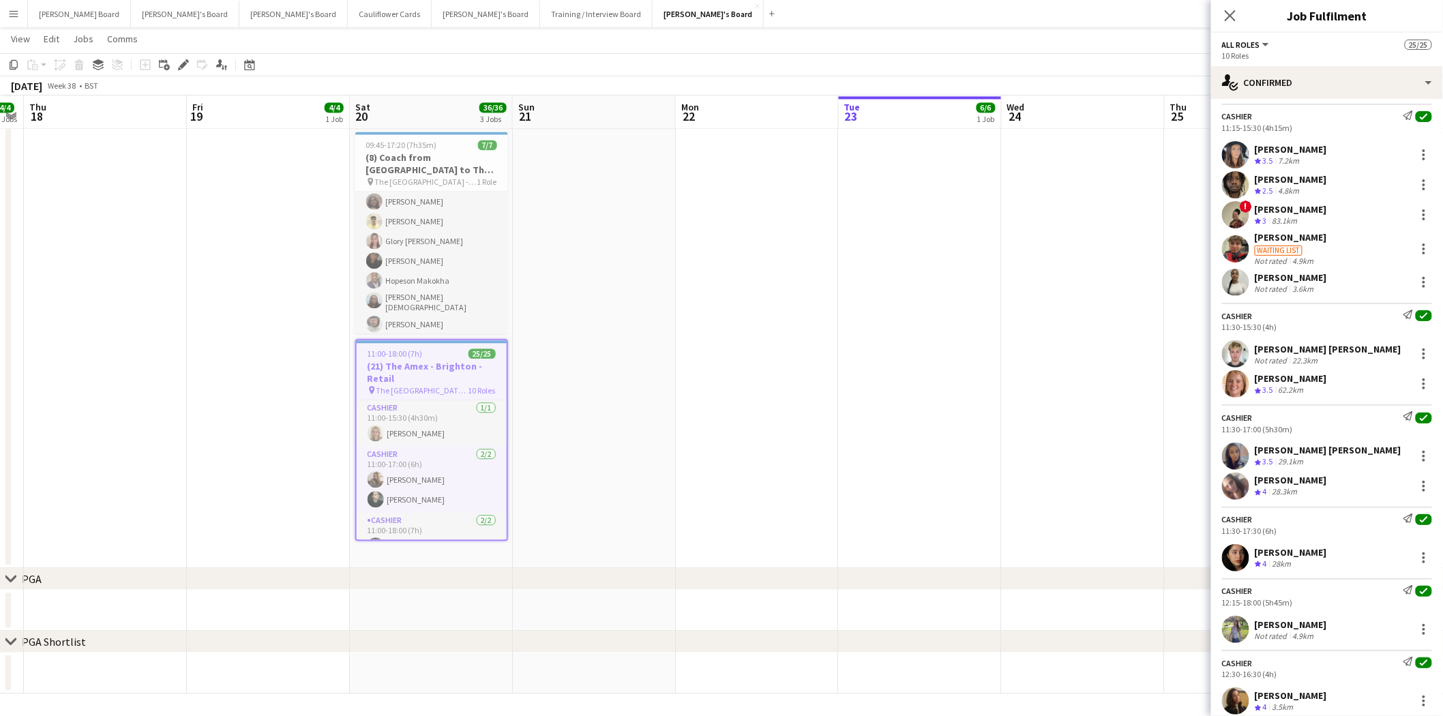
scroll to position [454, 0]
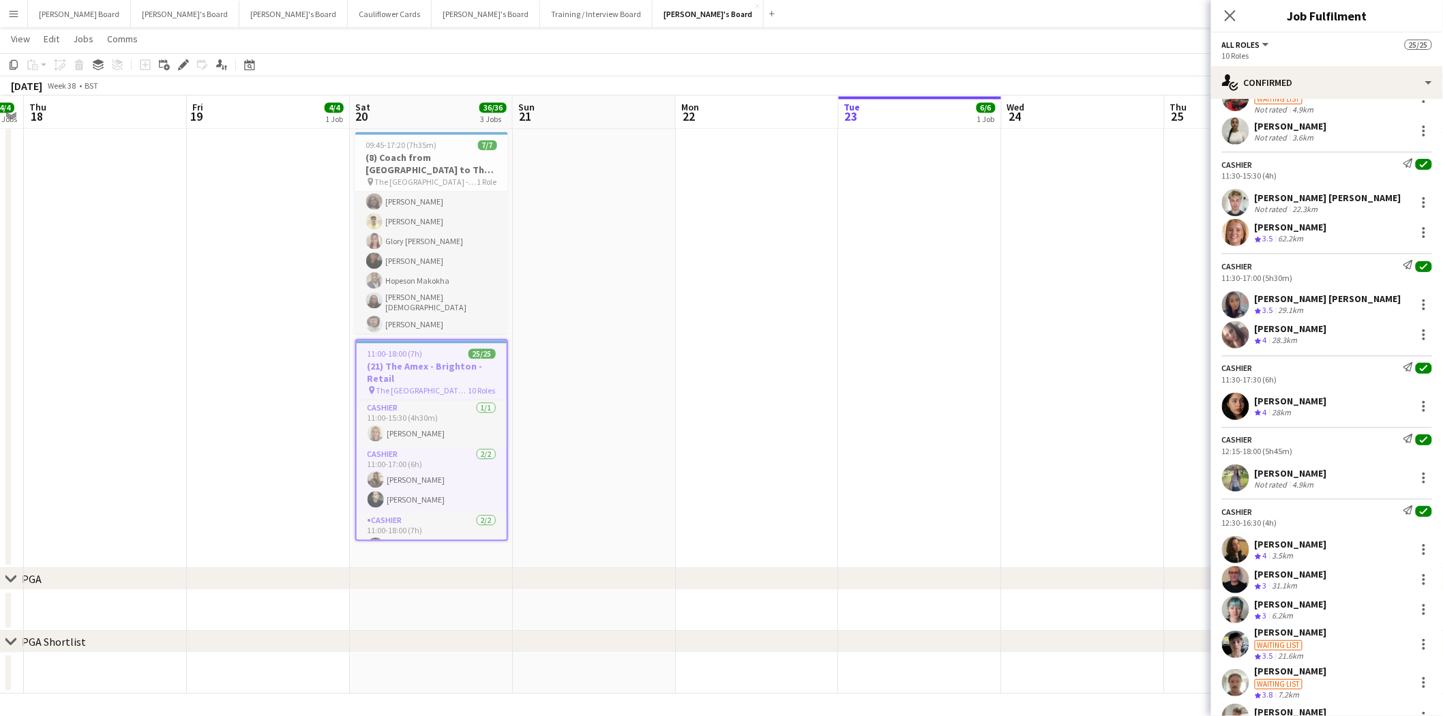
click at [1278, 227] on div "Maddy Franklin" at bounding box center [1291, 227] width 72 height 12
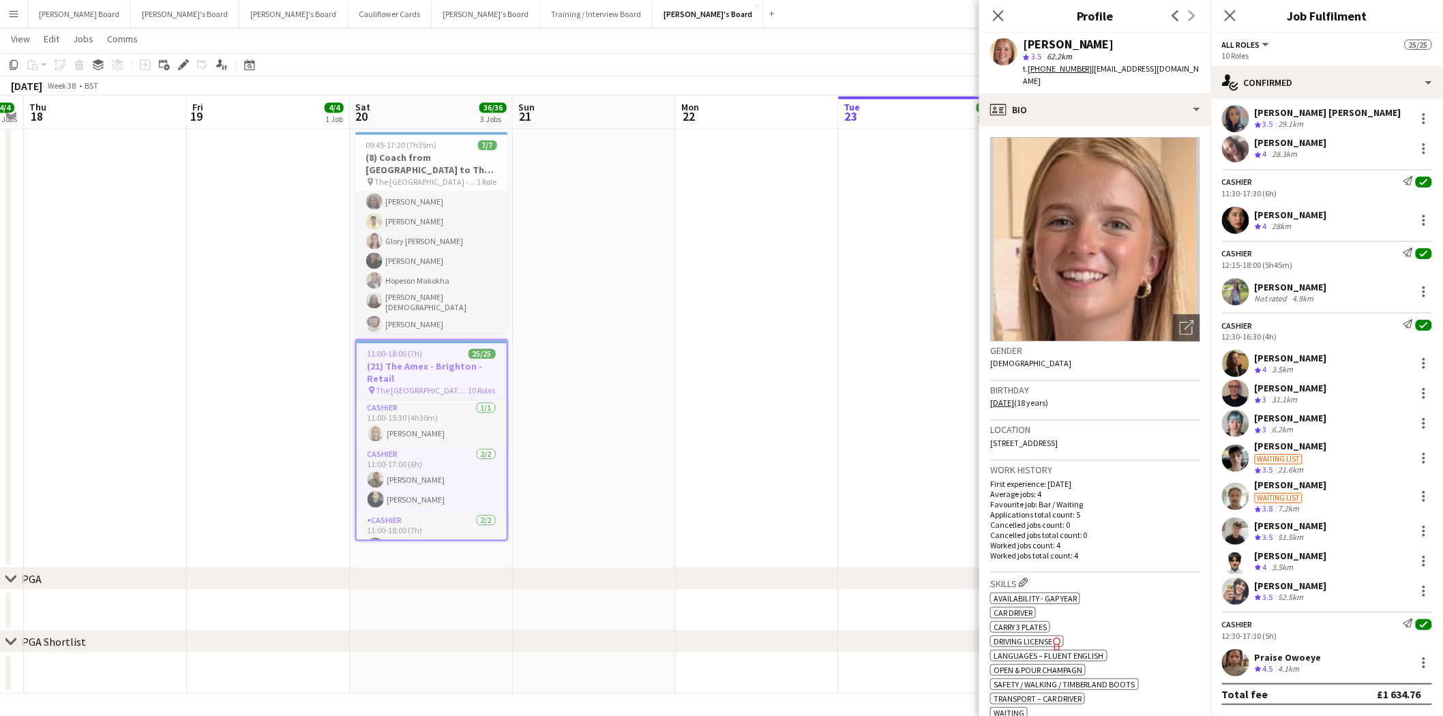
scroll to position [644, 0]
click at [1284, 550] on div "Kostiantyn Levyk" at bounding box center [1291, 556] width 72 height 12
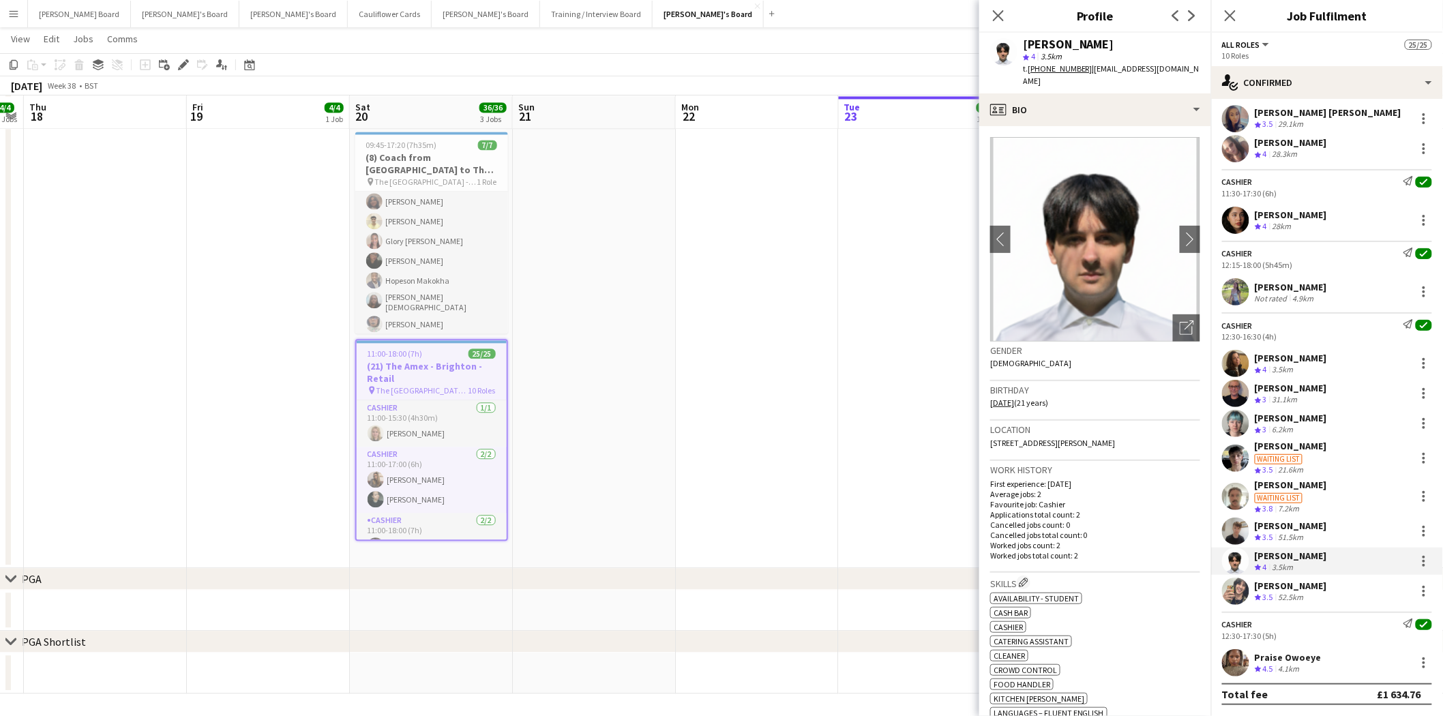
click at [1274, 487] on div "Jye Rose" at bounding box center [1291, 485] width 72 height 12
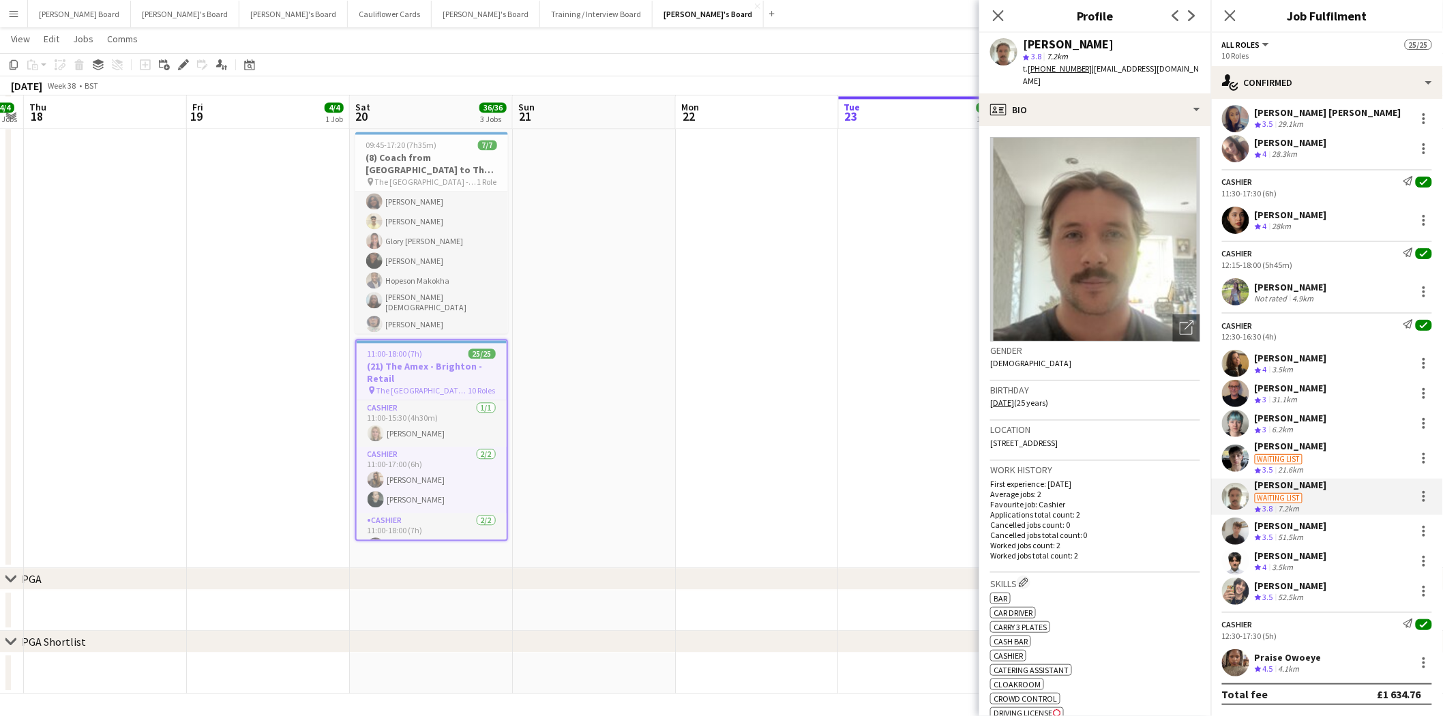
click at [1284, 445] on div "Lewis Dugan" at bounding box center [1291, 446] width 72 height 12
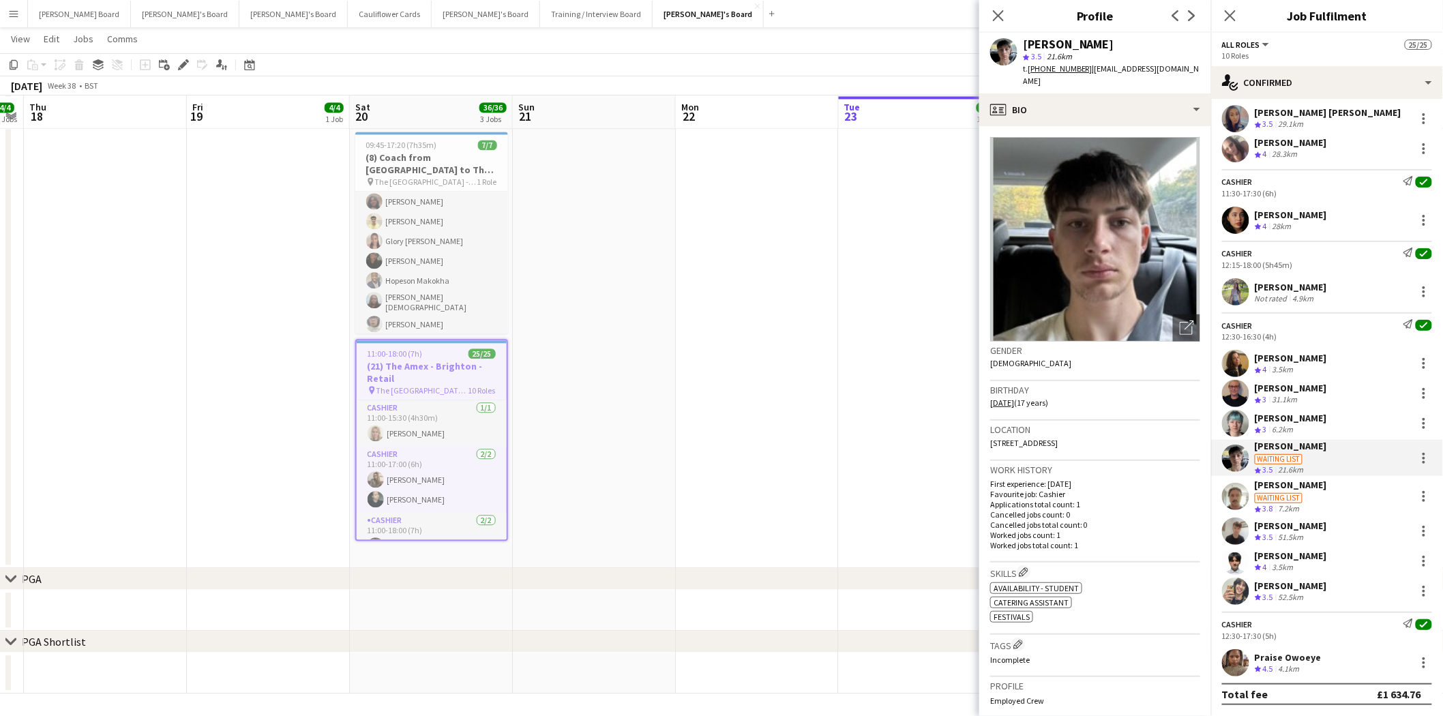
drag, startPoint x: 7, startPoint y: 16, endPoint x: 46, endPoint y: 34, distance: 42.7
click at [8, 17] on button "Menu" at bounding box center [13, 13] width 27 height 27
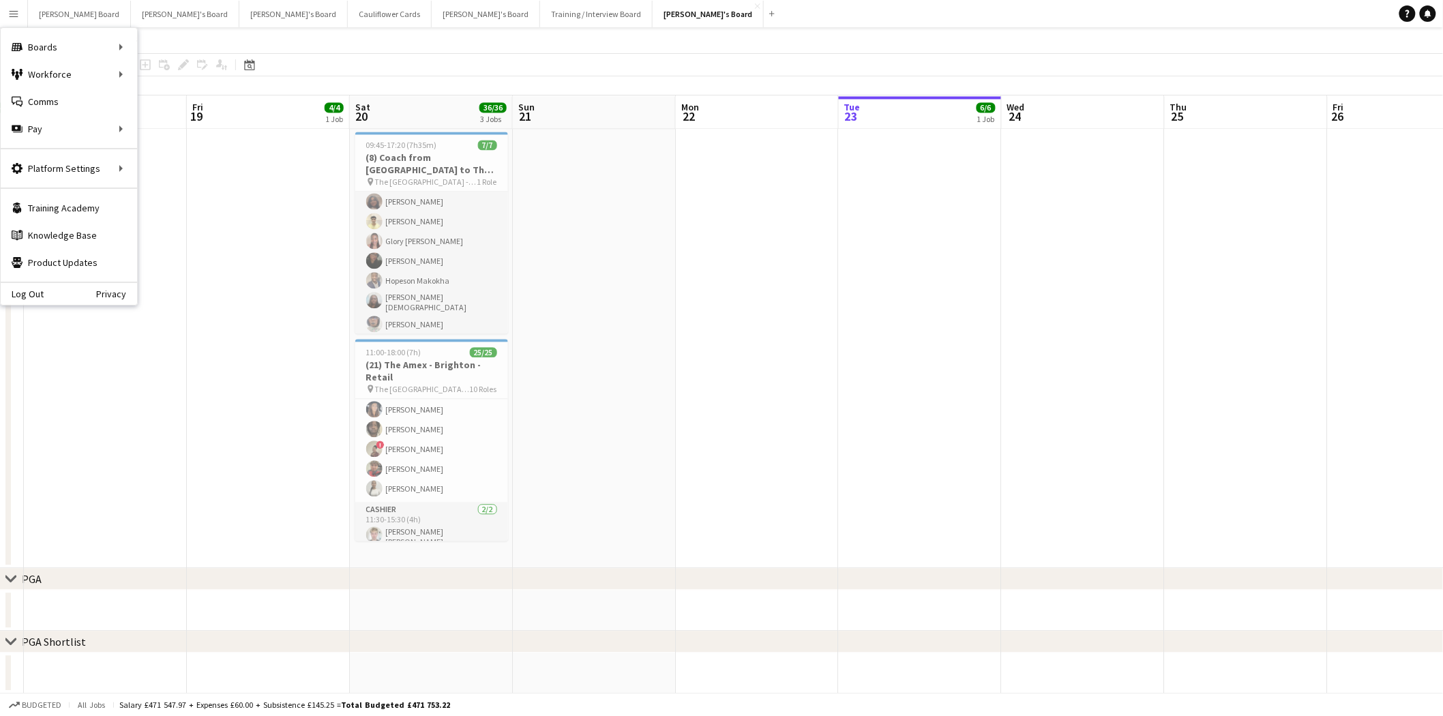
scroll to position [227, 0]
click at [432, 361] on h3 "(21) The Amex - Brighton - Retail" at bounding box center [431, 371] width 153 height 25
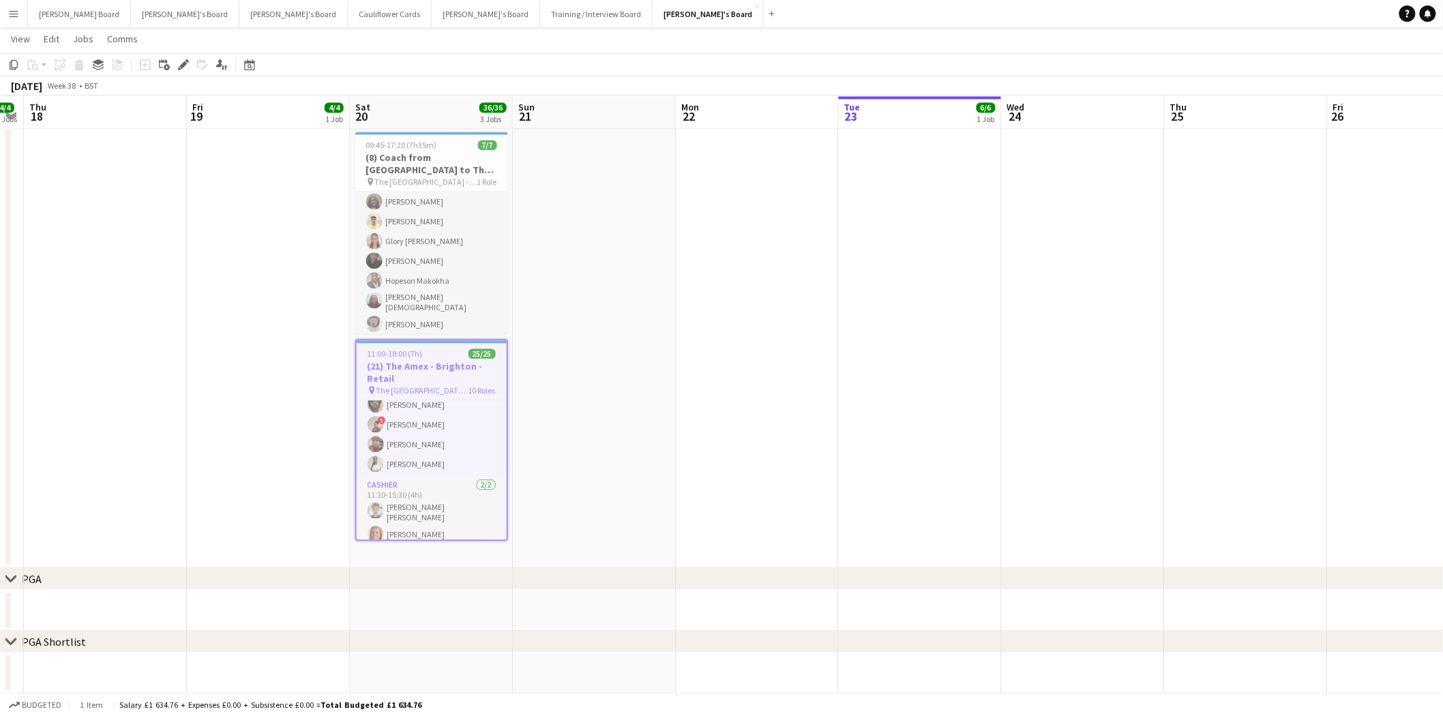
click at [419, 378] on h3 "(21) The Amex - Brighton - Retail" at bounding box center [432, 372] width 150 height 25
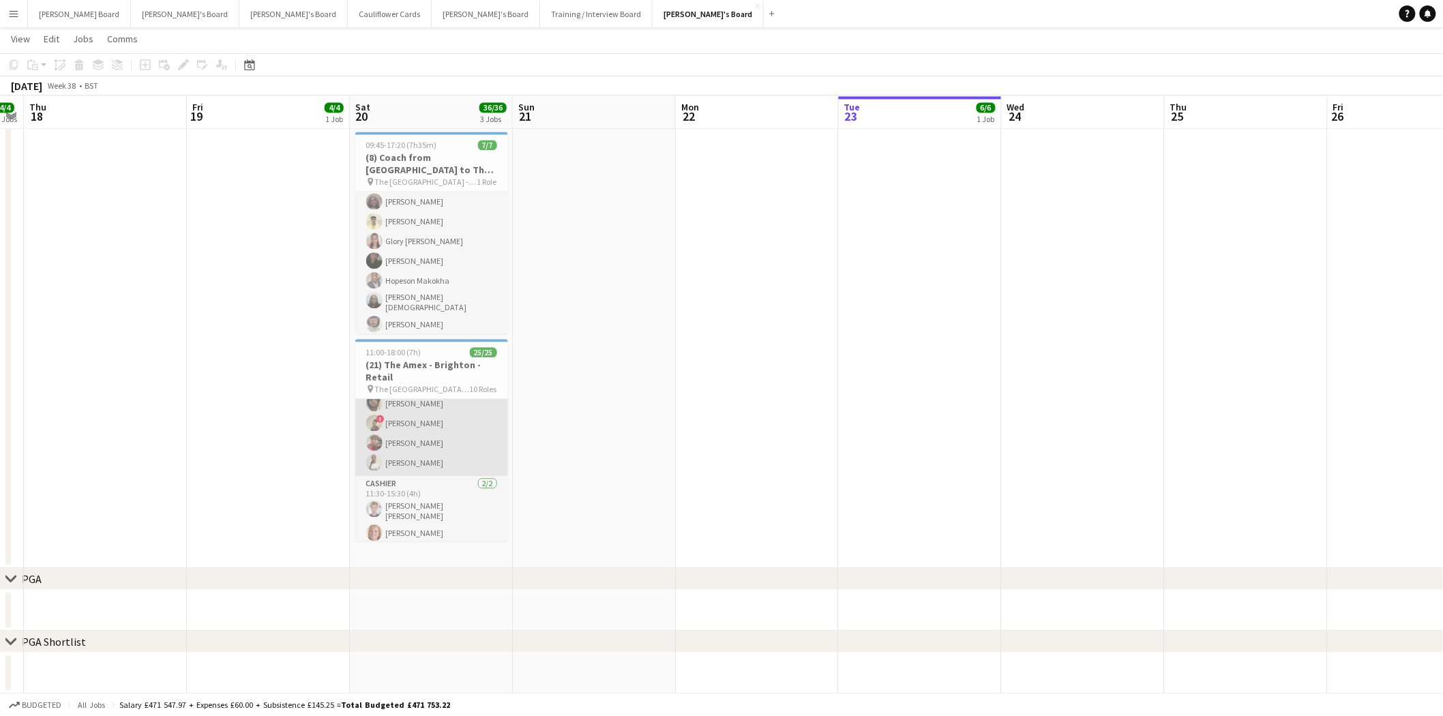
click at [420, 425] on app-card-role "Cashier 5/5 11:15-15:30 (4h15m) Nikki Kapalos David Coker ! Kyanna Hodge Marlow…" at bounding box center [431, 412] width 153 height 125
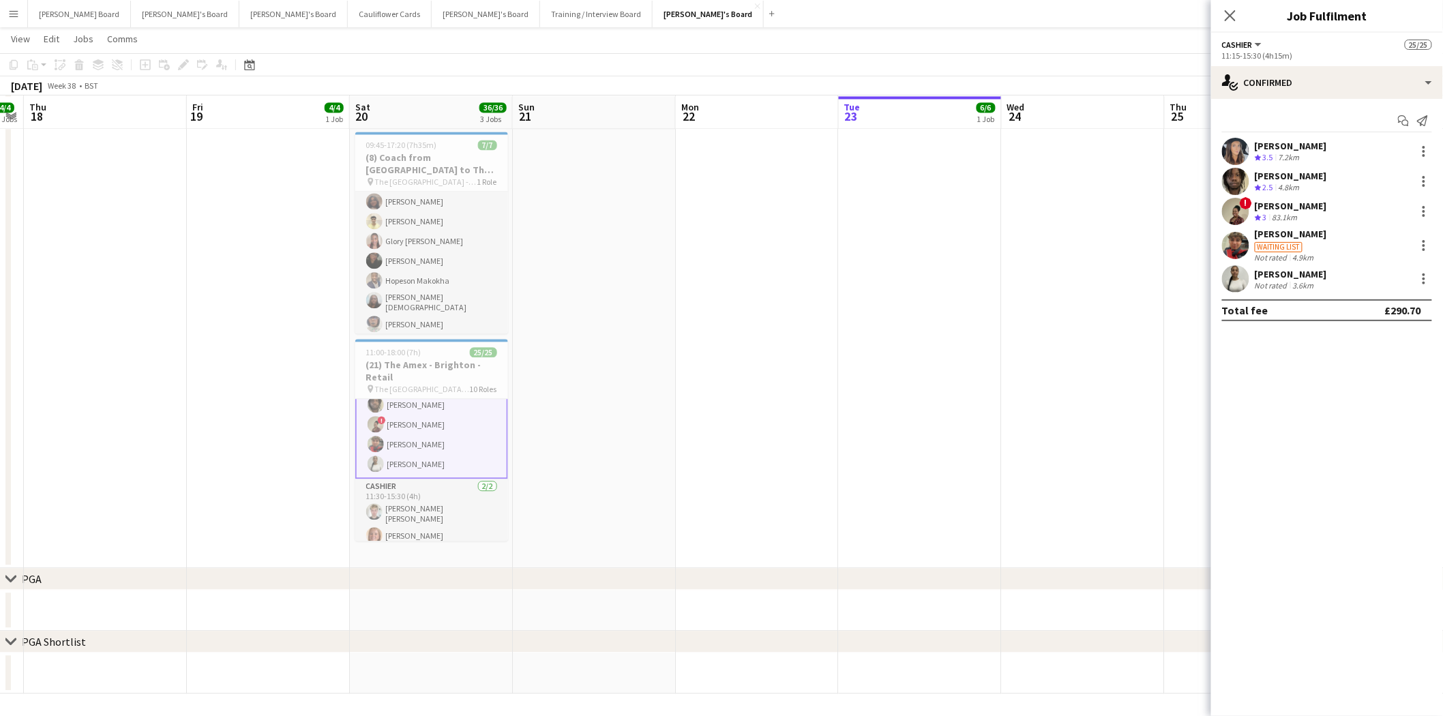
scroll to position [228, 0]
click at [445, 454] on app-card-role "Cashier 8/8 12:30-16:30 (4h) Abbie Eldridge Cammilla Atkins Lily Halliday Lewis…" at bounding box center [431, 424] width 153 height 185
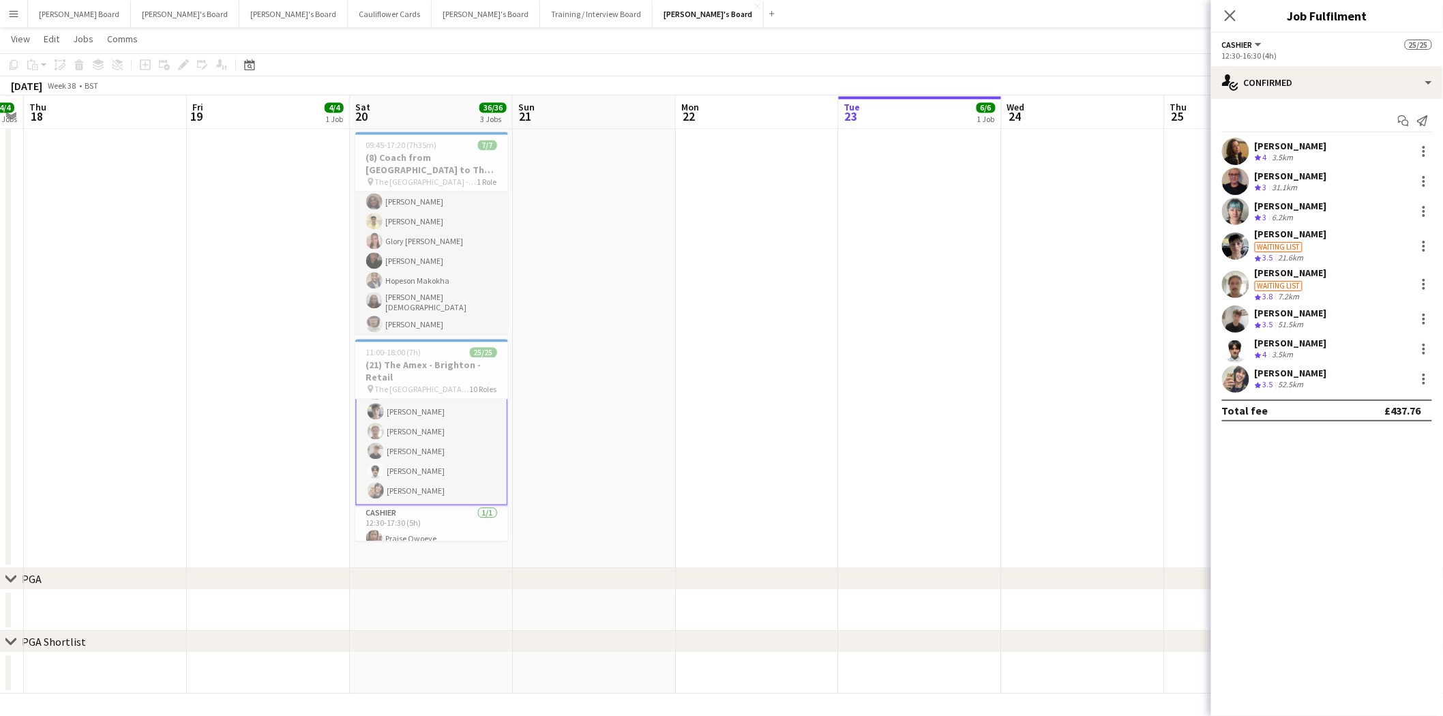
scroll to position [621, 0]
click at [415, 515] on app-card-role "Cashier 1/1 12:30-17:30 (5h) Praise Owoeye" at bounding box center [431, 525] width 153 height 46
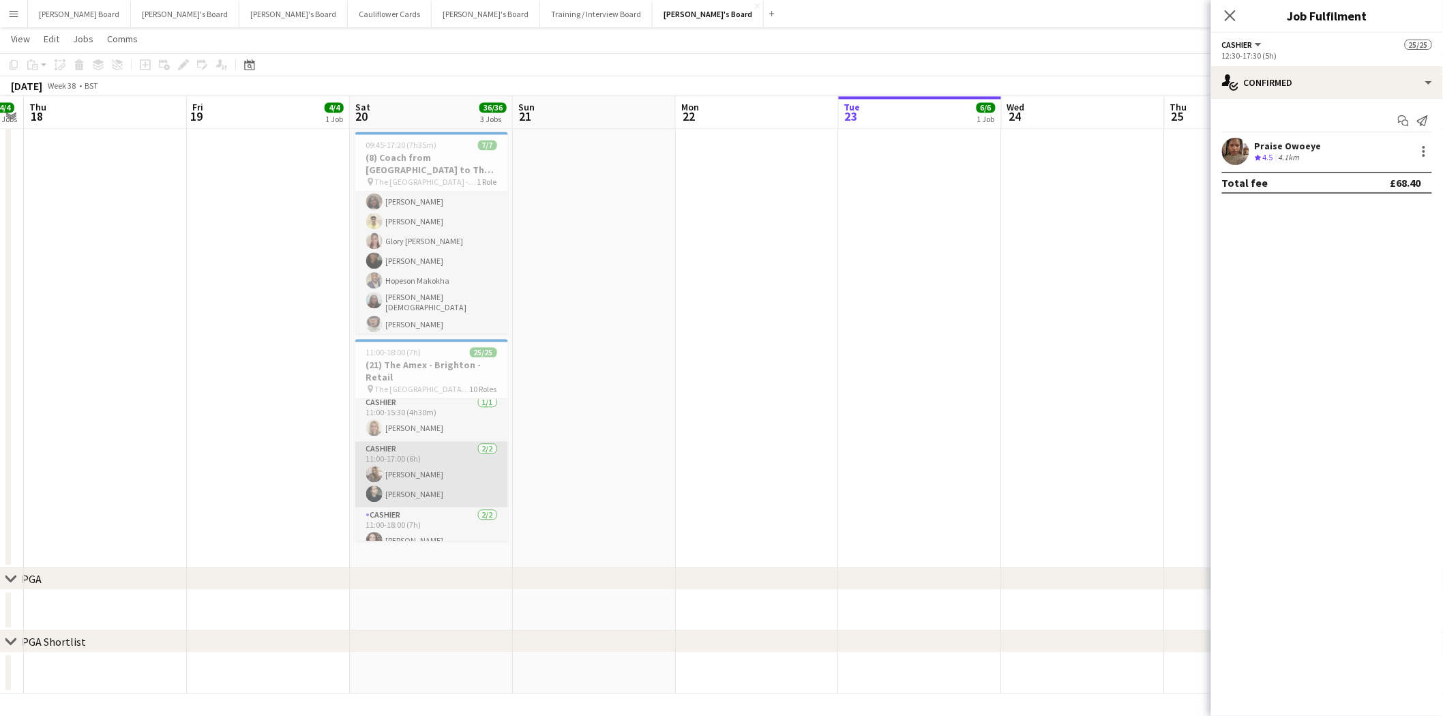
scroll to position [0, 0]
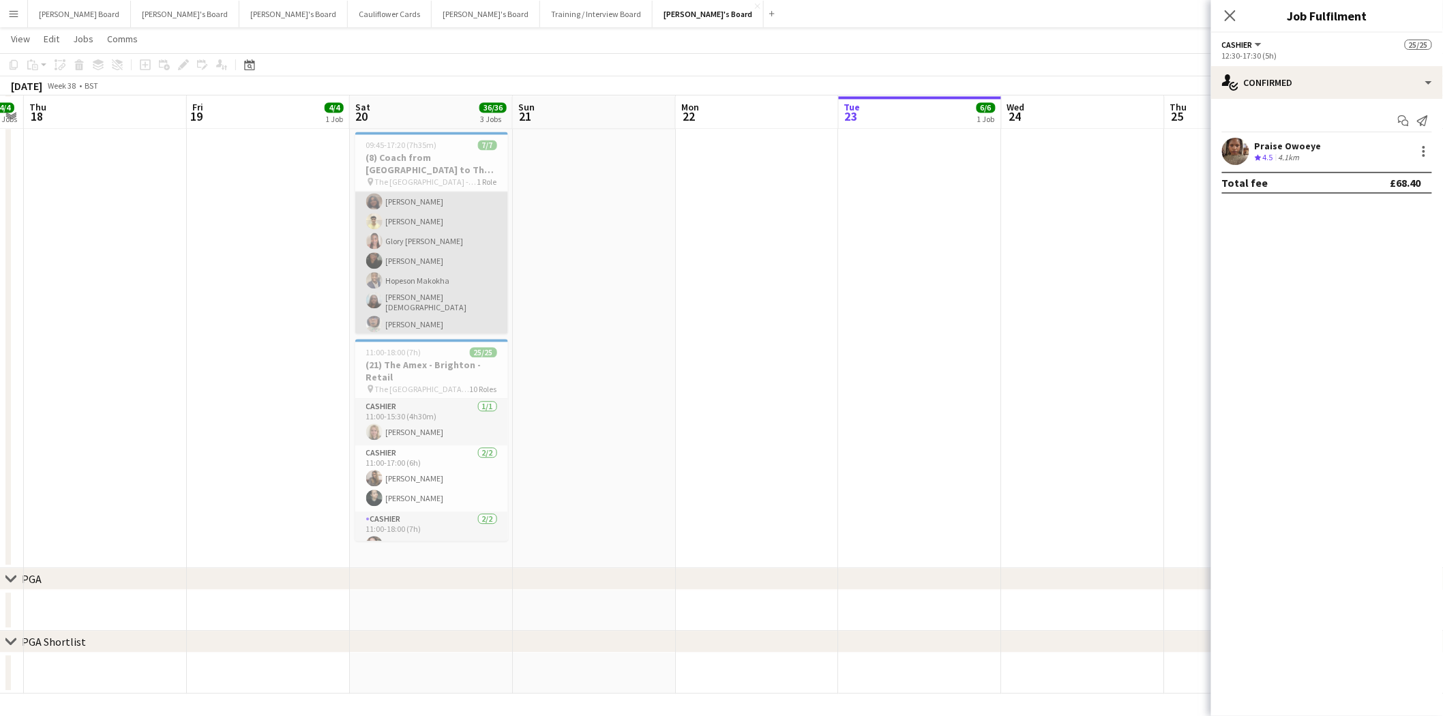
click at [412, 237] on app-card-role "Cashier 7/7 09:45-17:20 (7h35m) Neha Suthar Sahil Desai Glory Egharevba Tasneem…" at bounding box center [431, 252] width 153 height 169
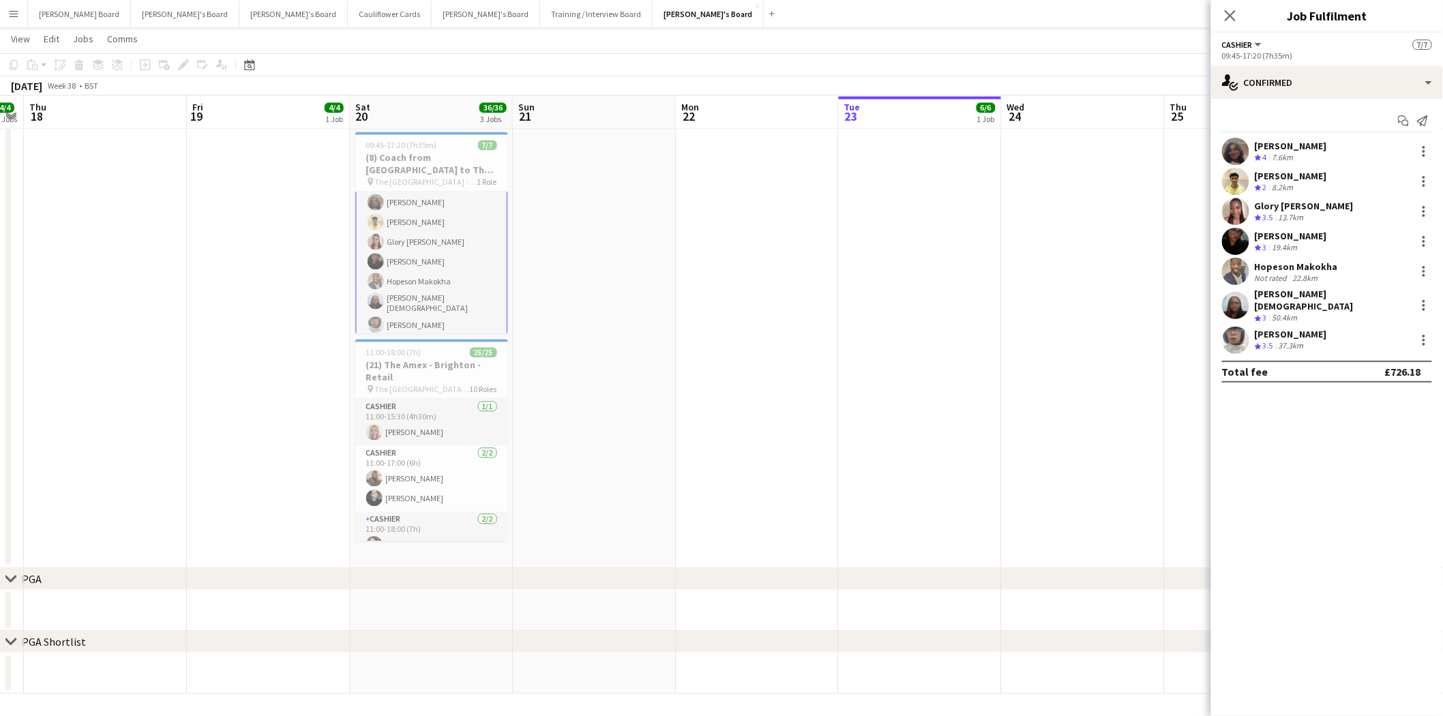
click at [1319, 269] on div "Hopeson Makokha" at bounding box center [1296, 266] width 83 height 12
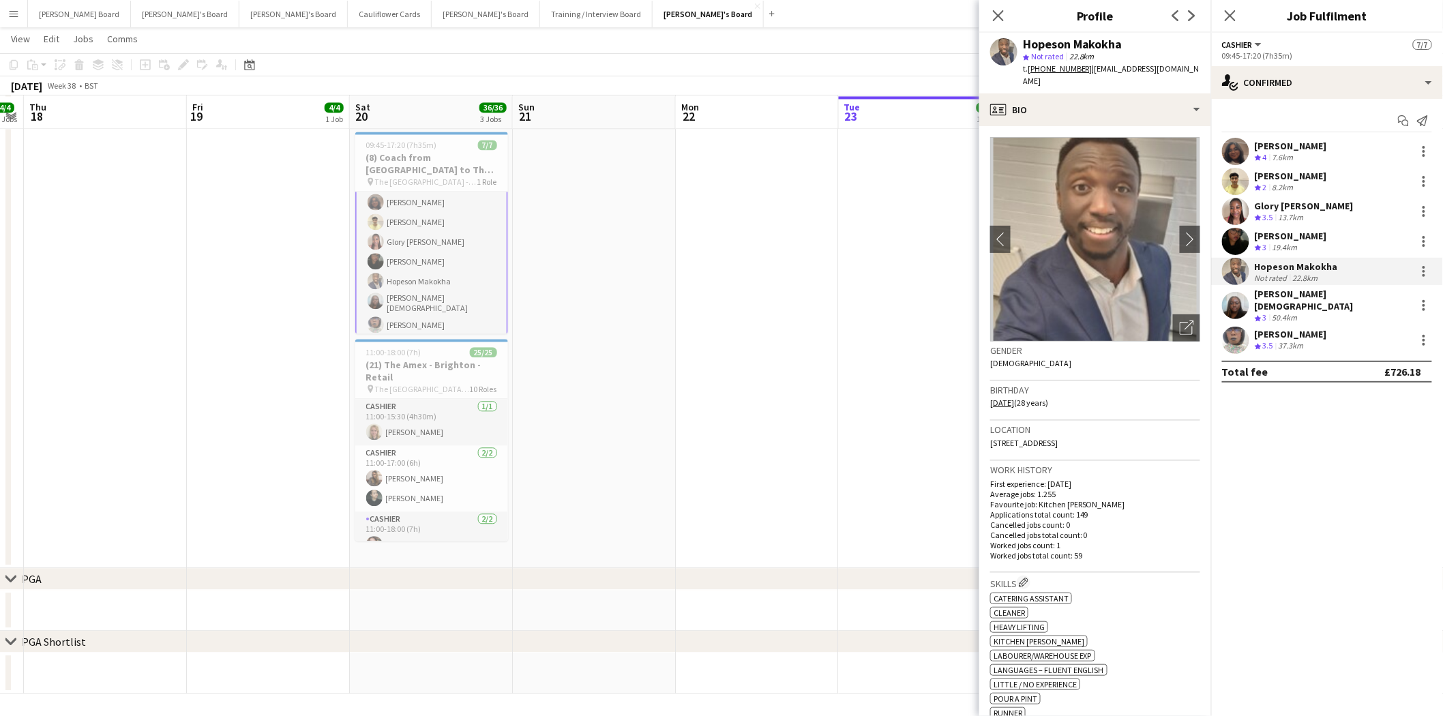
drag, startPoint x: 1122, startPoint y: 43, endPoint x: 1014, endPoint y: 43, distance: 107.7
click at [1014, 43] on div "Hopeson Makokha star Not rated 22.8km t. +4407492506948 | hopeson15@gmail.com" at bounding box center [1095, 63] width 232 height 61
copy div "Hopeson Makokha"
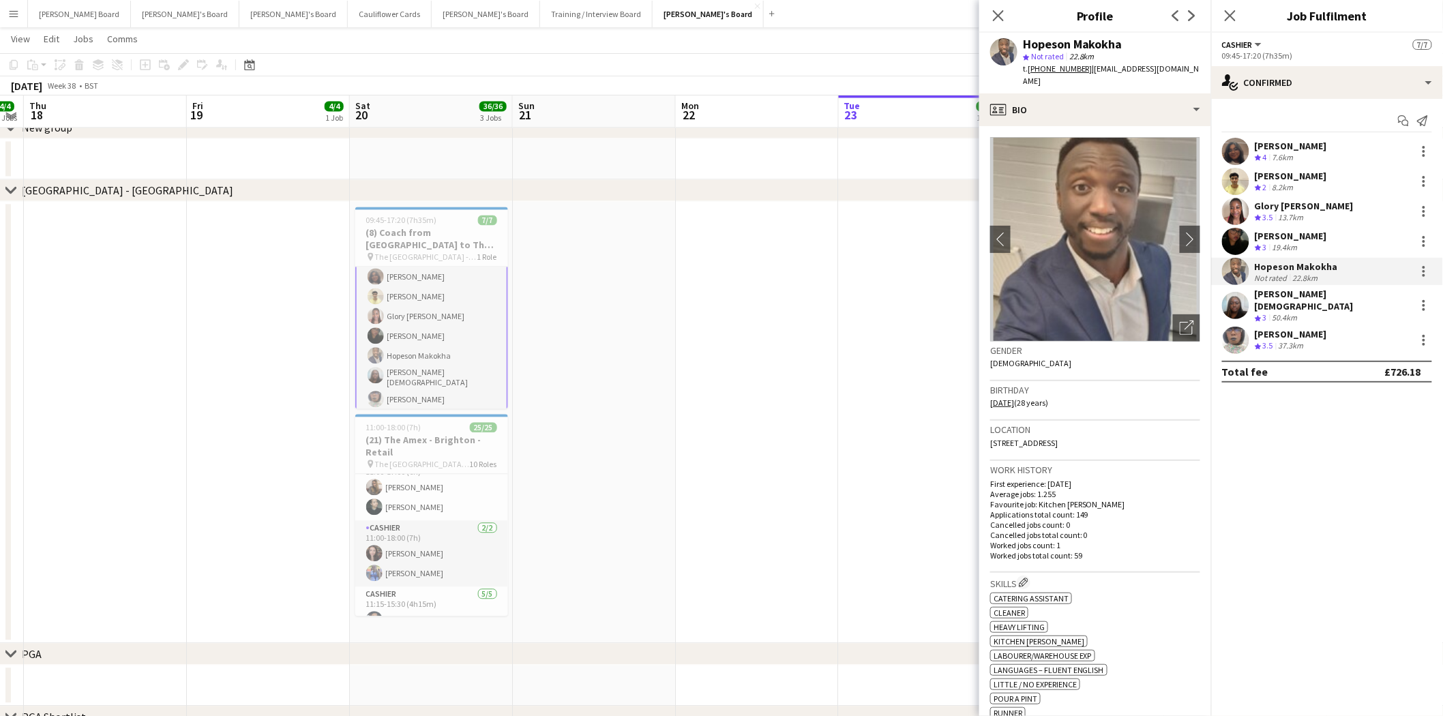
scroll to position [151, 0]
drag, startPoint x: 430, startPoint y: 444, endPoint x: 441, endPoint y: 440, distance: 11.4
click at [430, 444] on h3 "(21) The Amex - Brighton - Retail" at bounding box center [431, 446] width 153 height 25
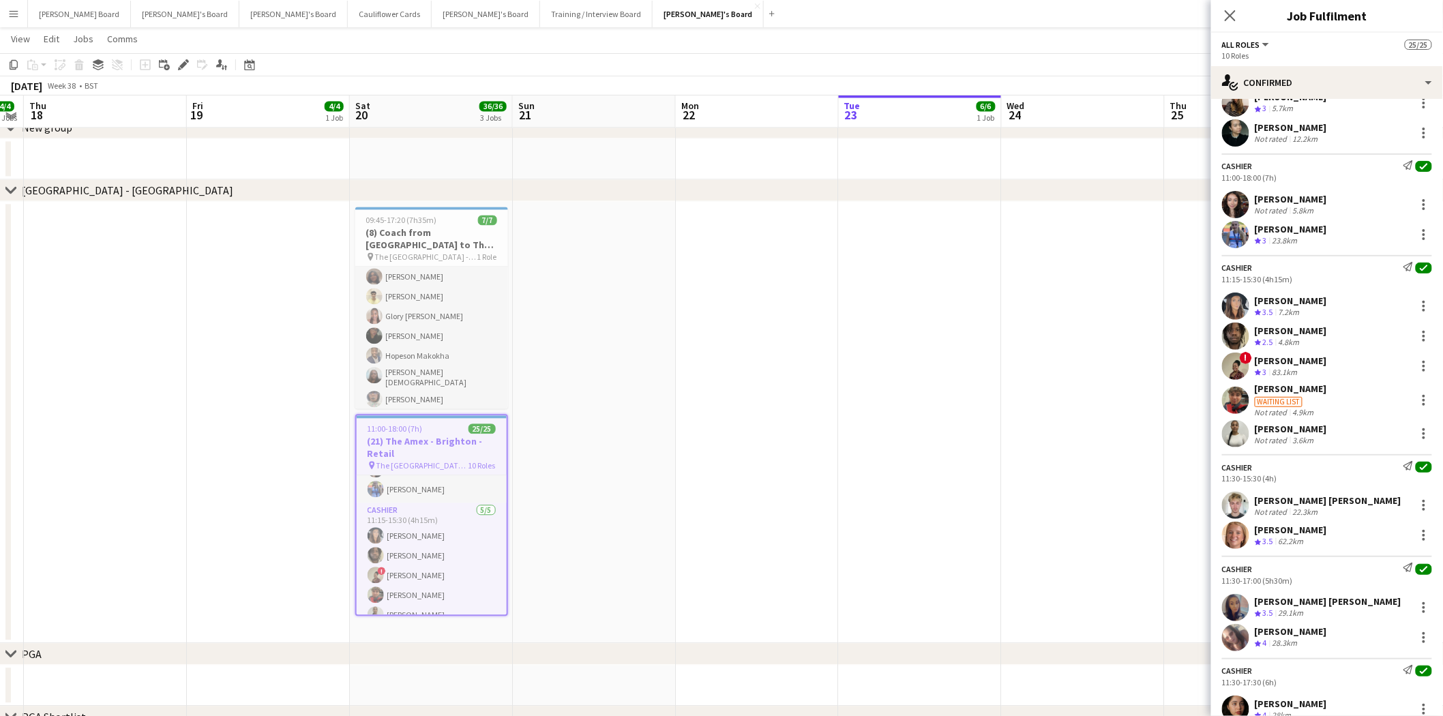
drag, startPoint x: 1289, startPoint y: 392, endPoint x: 1285, endPoint y: 369, distance: 23.4
click at [1287, 392] on div "Marlow Eliot" at bounding box center [1291, 388] width 72 height 12
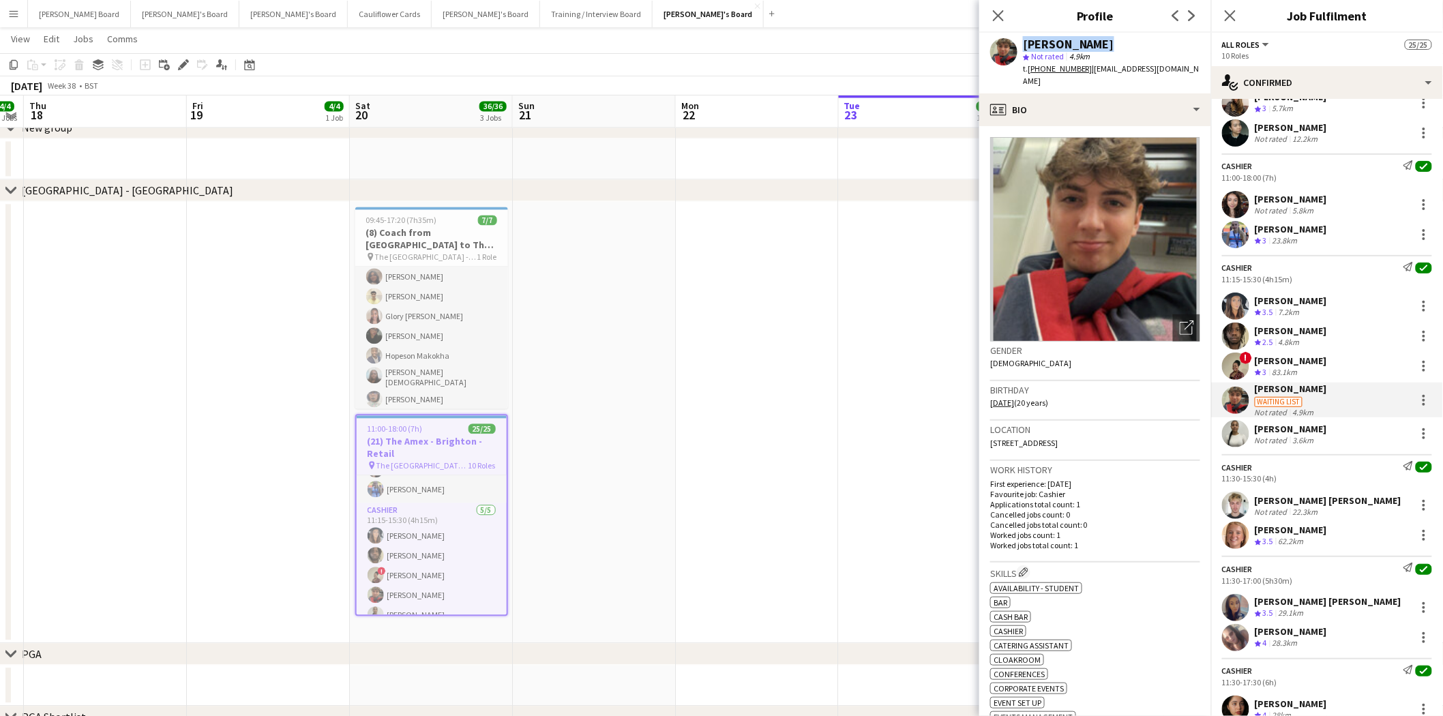
drag, startPoint x: 1092, startPoint y: 41, endPoint x: 1019, endPoint y: 44, distance: 73.0
click at [1019, 44] on div "Marlow Eliot star Not rated 4.9km t. +447739466811 | marloweliot35@gmail.com" at bounding box center [1095, 63] width 232 height 61
copy div "Marlow Eliot"
drag, startPoint x: 998, startPoint y: 16, endPoint x: 539, endPoint y: 69, distance: 462.5
click at [997, 16] on icon at bounding box center [997, 15] width 13 height 13
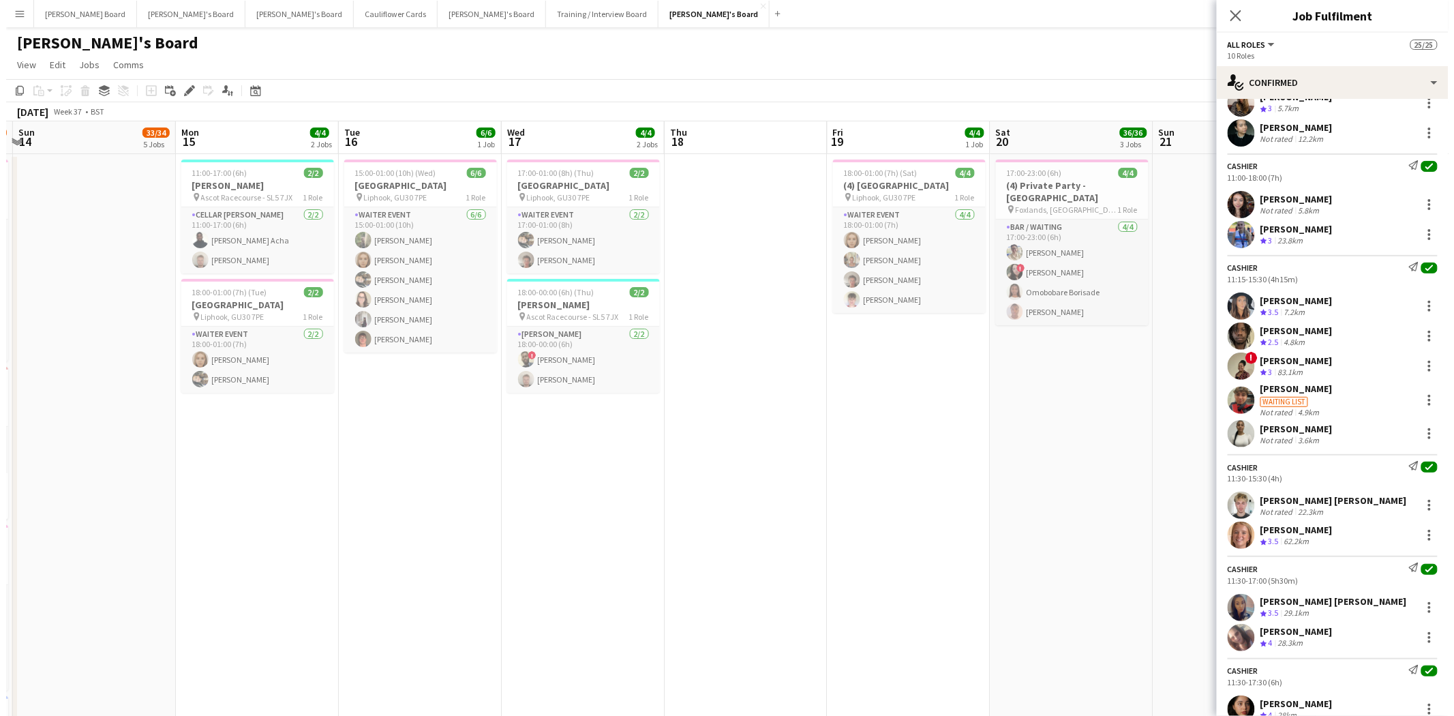
scroll to position [0, 459]
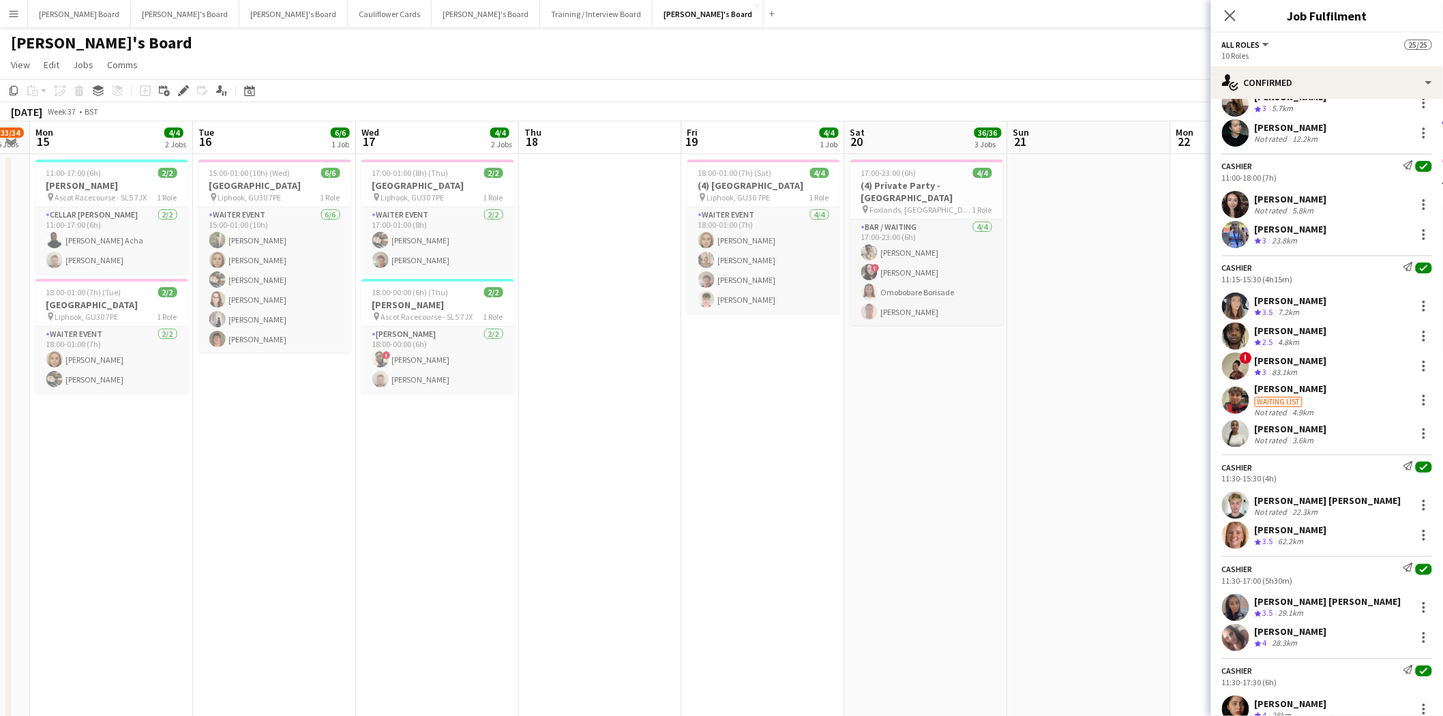
drag, startPoint x: 226, startPoint y: 324, endPoint x: 721, endPoint y: 342, distance: 495.3
click at [57, 19] on button "[PERSON_NAME] Board Close" at bounding box center [79, 14] width 103 height 27
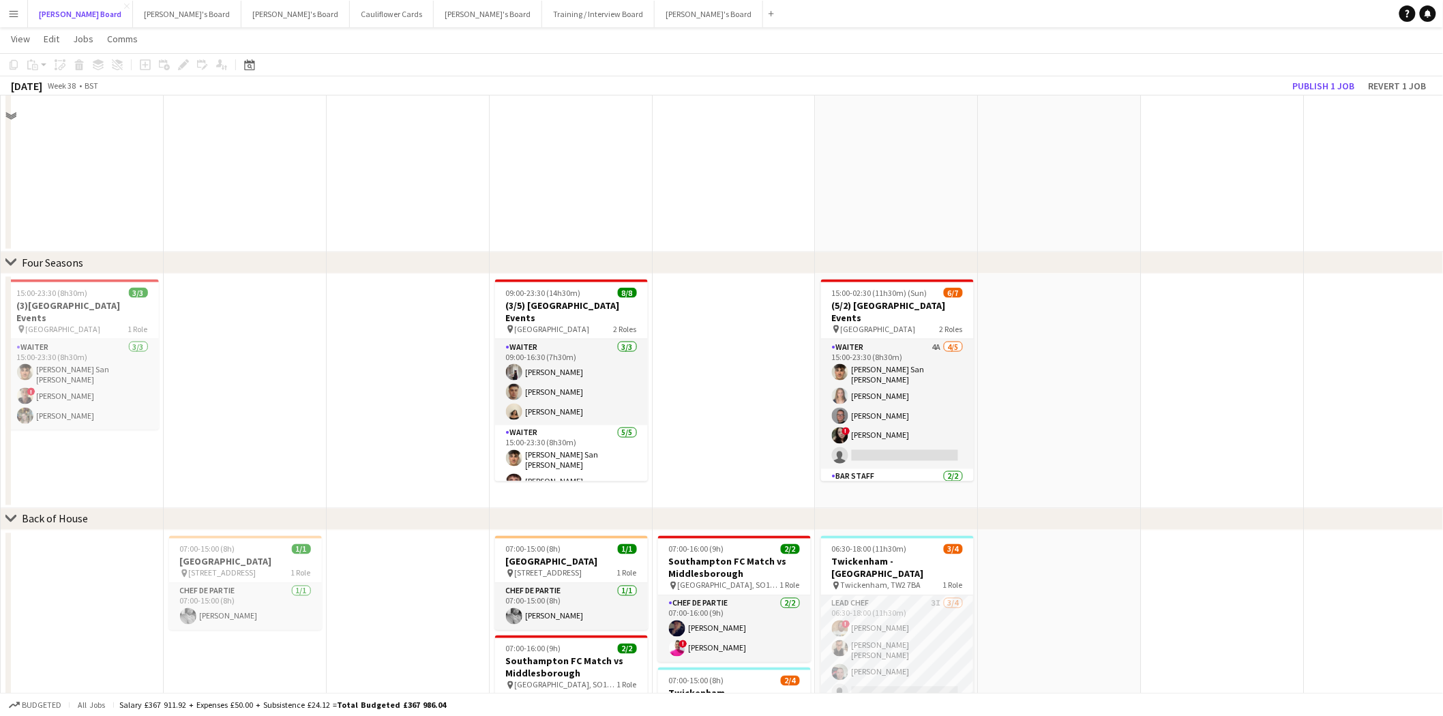
scroll to position [530, 0]
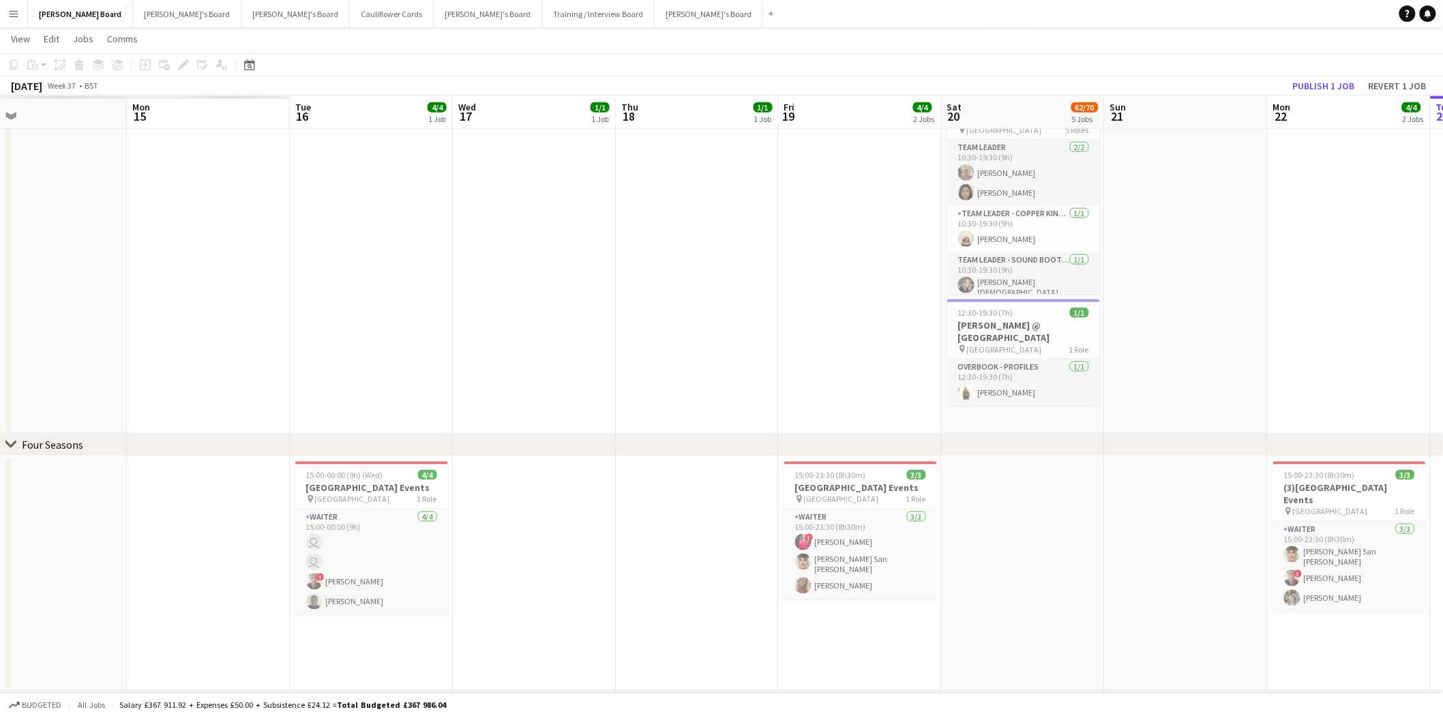
drag, startPoint x: 137, startPoint y: 239, endPoint x: 1404, endPoint y: 312, distance: 1269.5
click at [1404, 312] on app-calendar-viewport "Fri 12 Sat 13 Sun 14 Mon 15 Tue 16 4/4 1 Job Wed 17 1/1 1 Job Thu 18 1/1 1 Job …" at bounding box center [721, 588] width 1443 height 2131
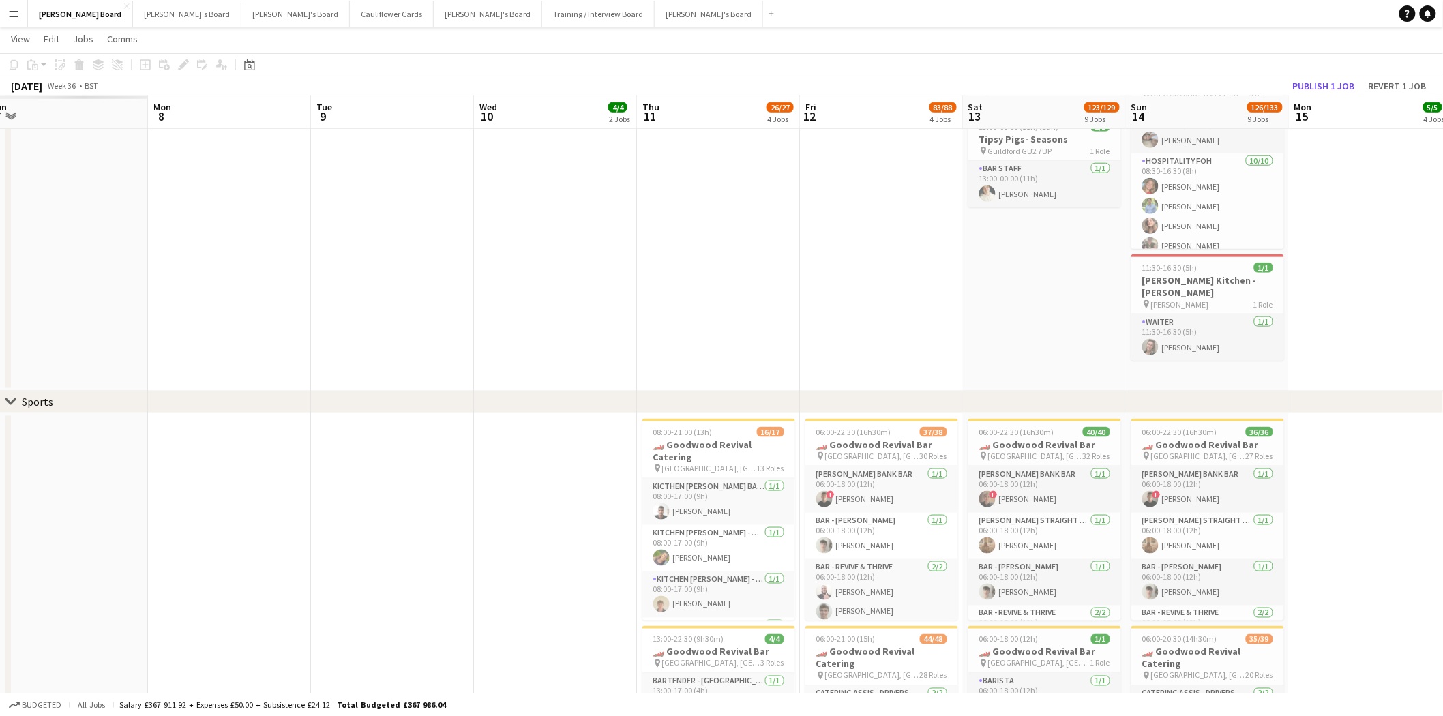
scroll to position [0, 297]
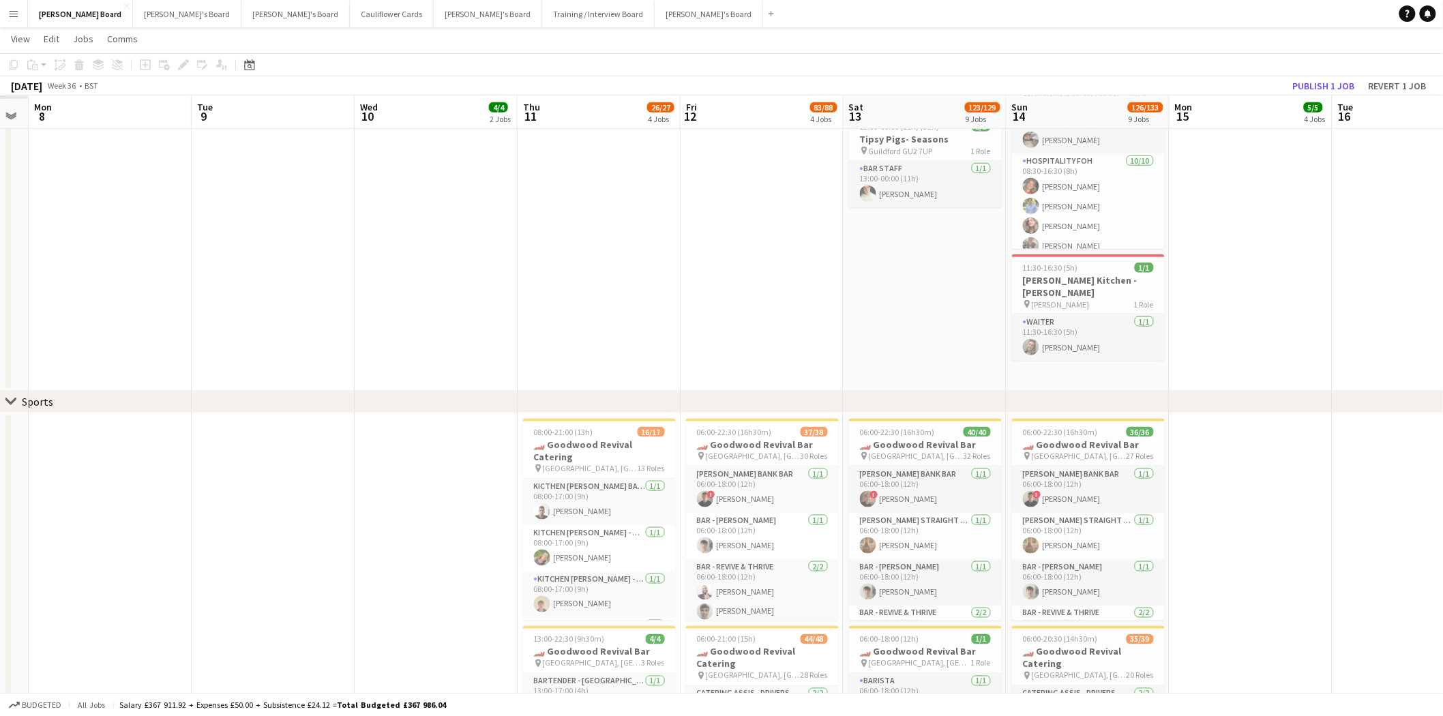
drag, startPoint x: 404, startPoint y: 288, endPoint x: 1299, endPoint y: 315, distance: 896.3
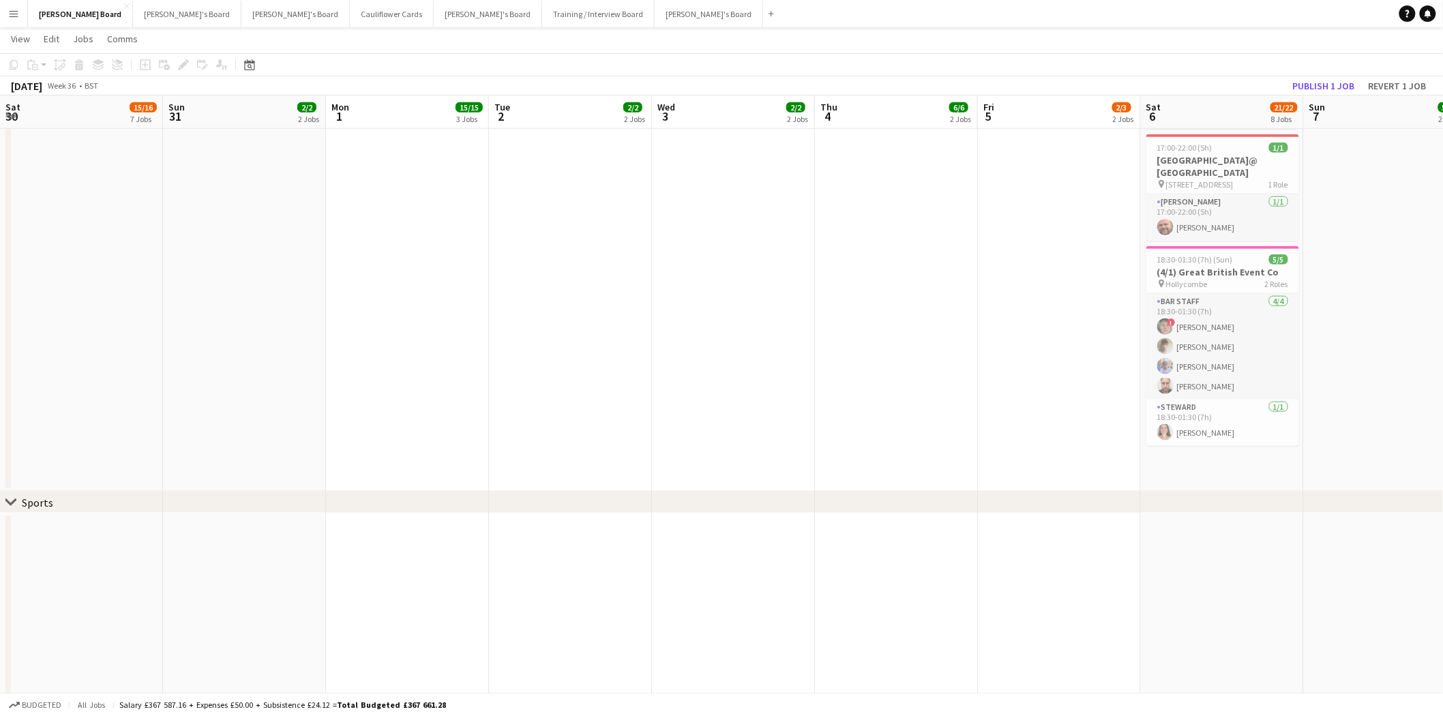
scroll to position [0, 325]
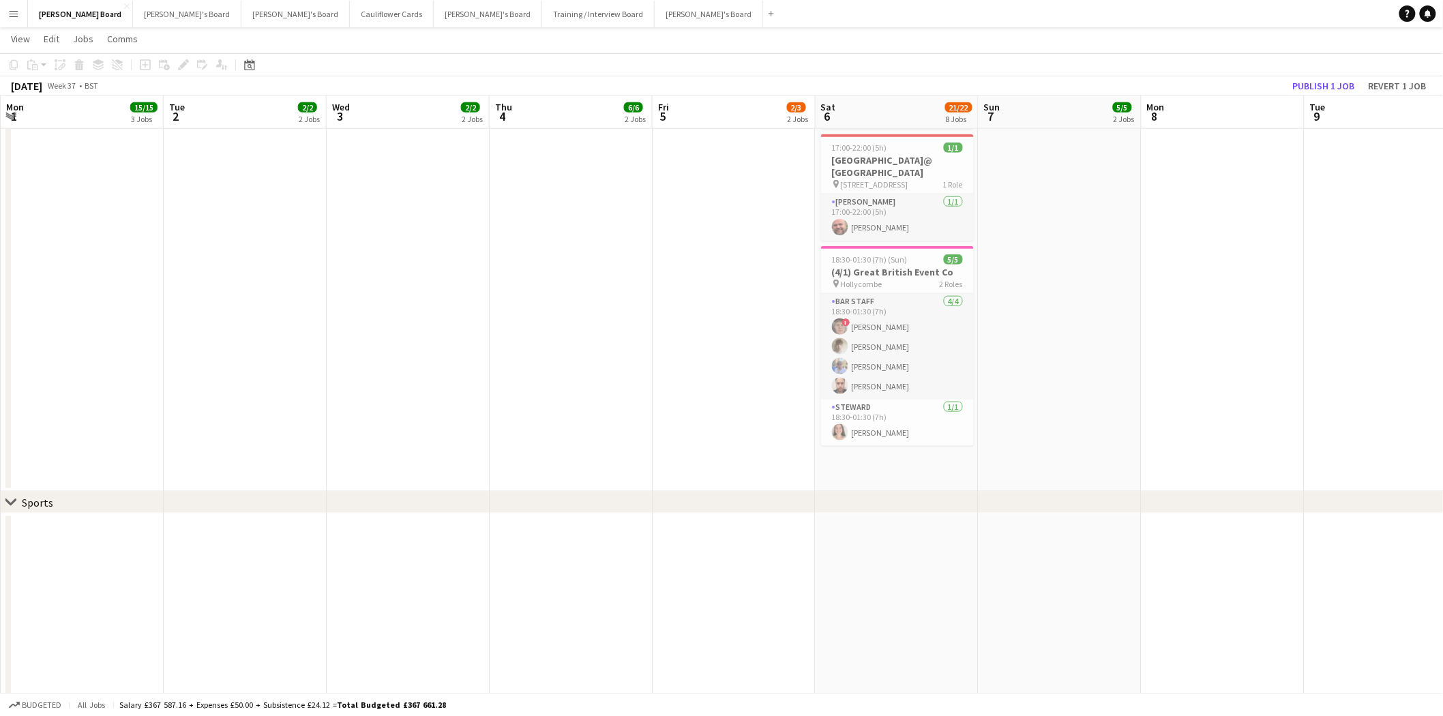
drag, startPoint x: 267, startPoint y: 314, endPoint x: 1454, endPoint y: 297, distance: 1186.5
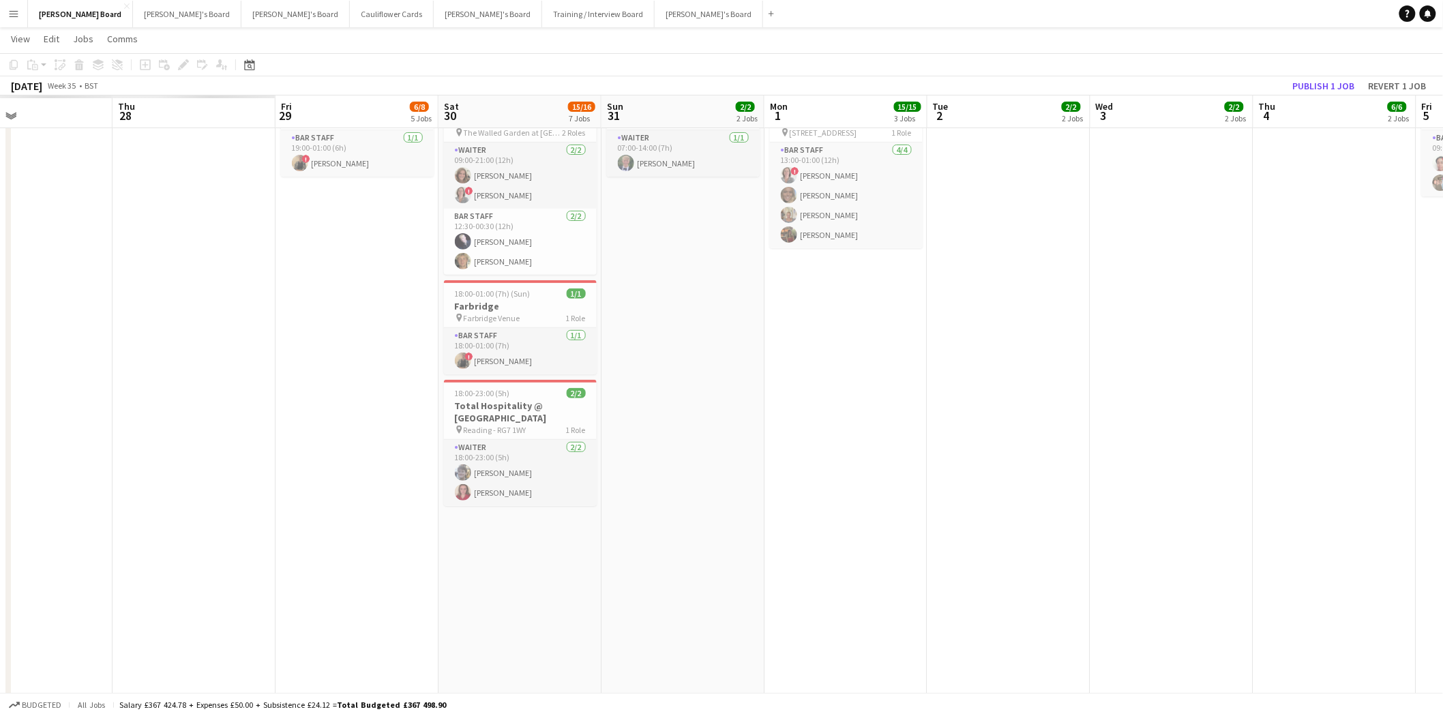
scroll to position [0, 468]
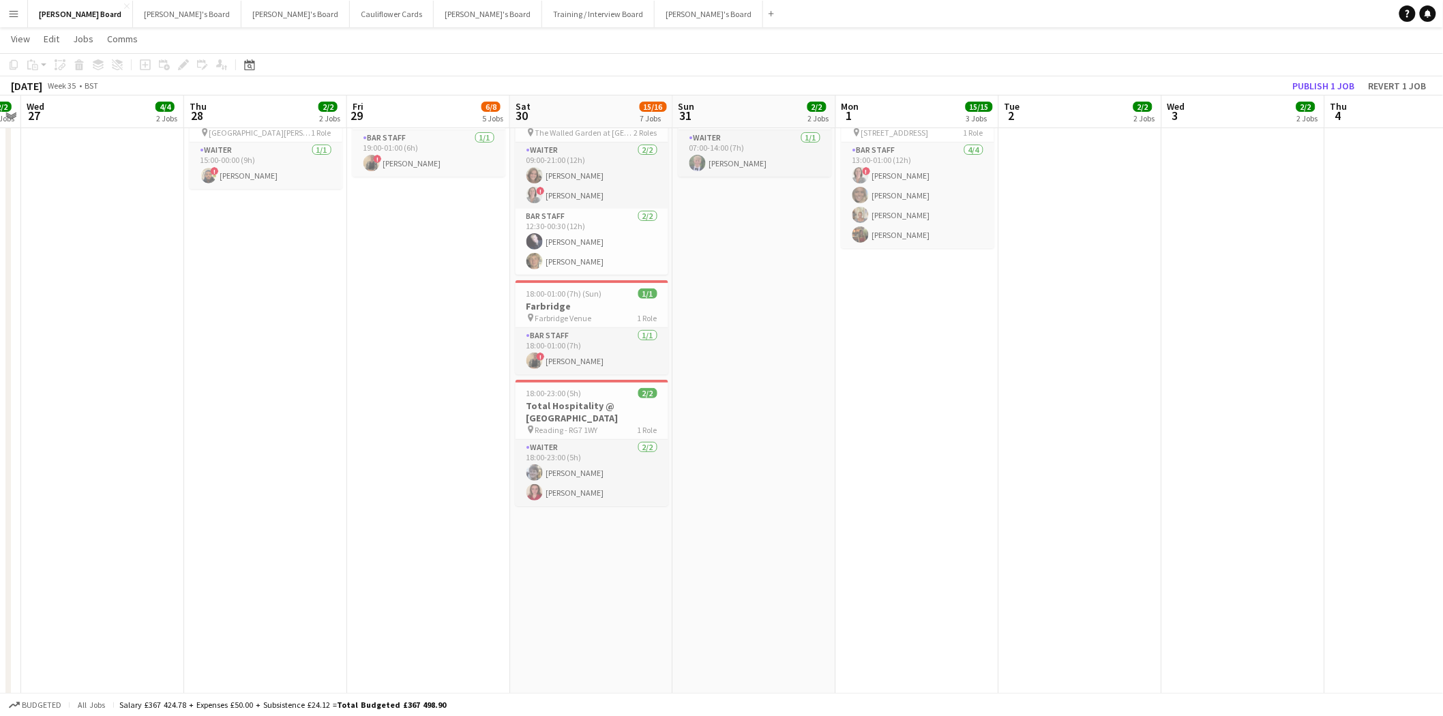
drag, startPoint x: 131, startPoint y: 277, endPoint x: 966, endPoint y: 382, distance: 841.7
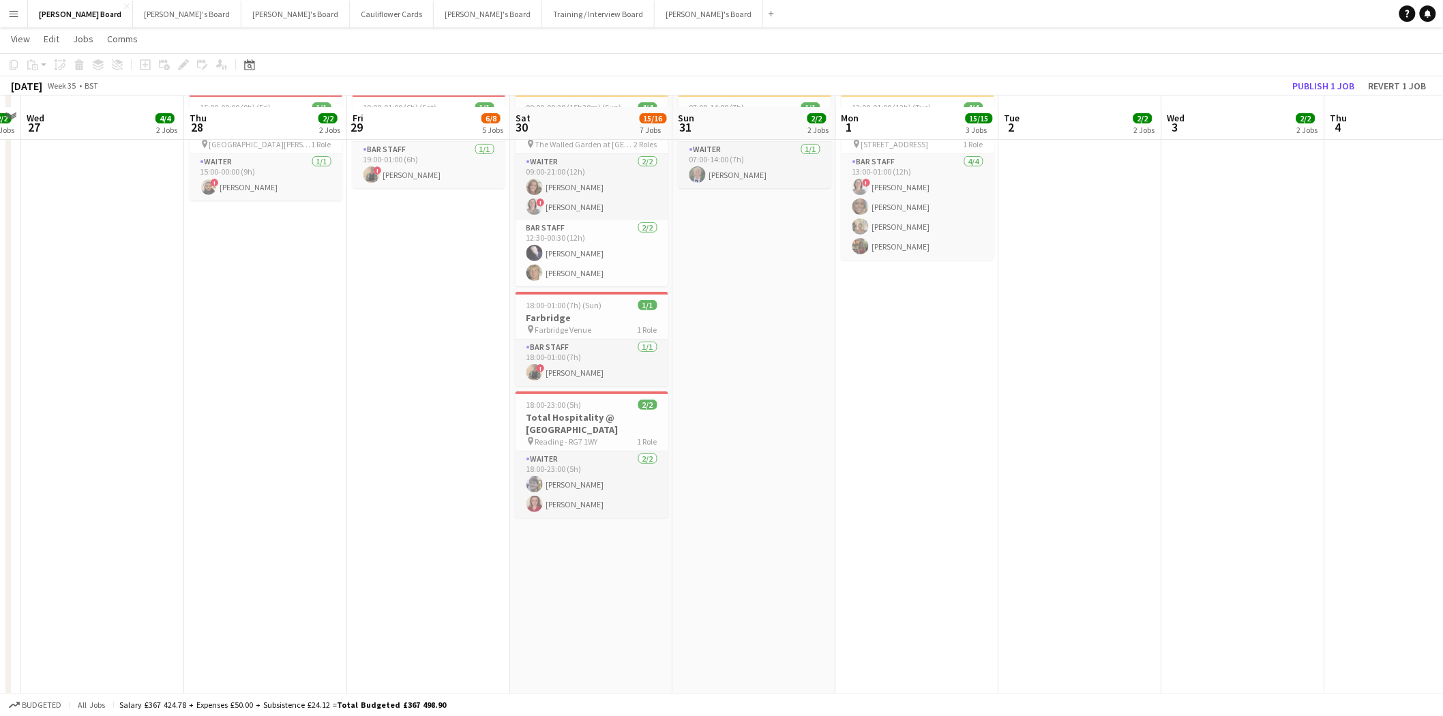
scroll to position [0, 0]
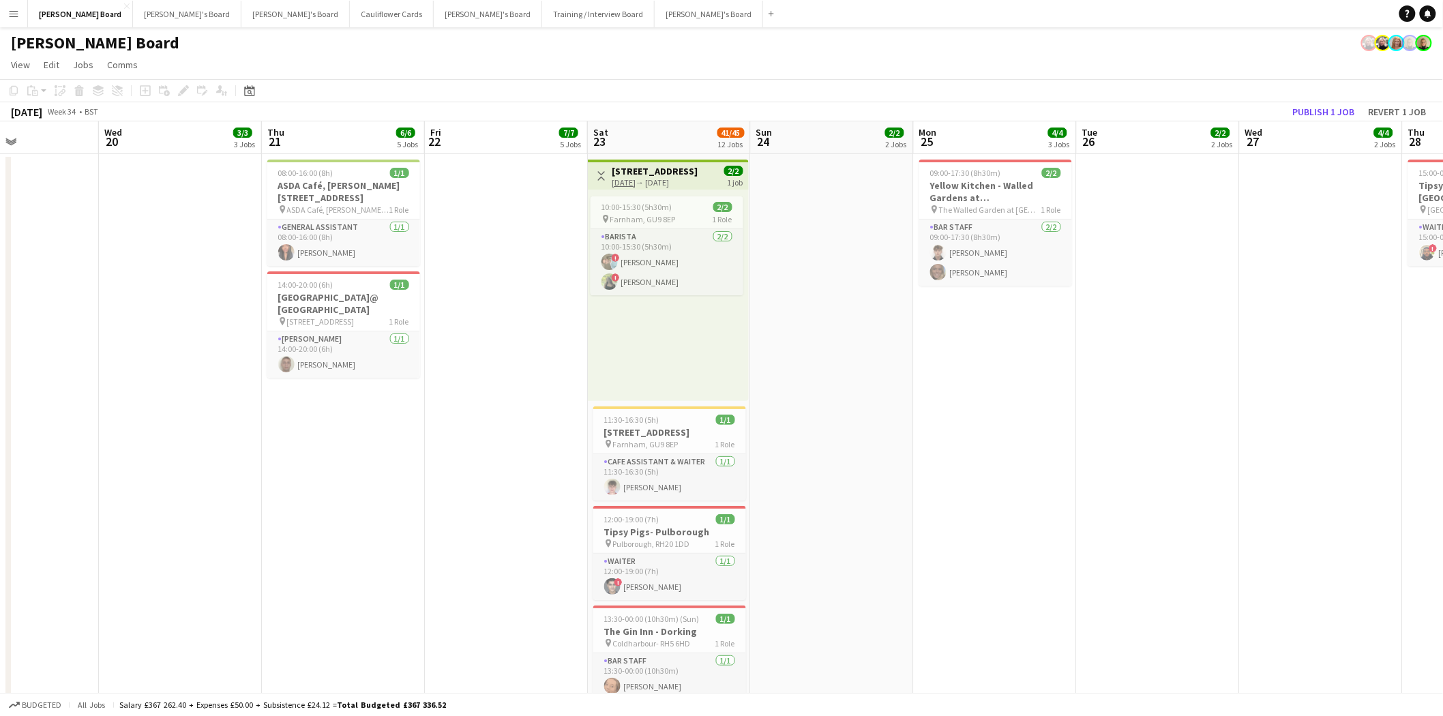
drag, startPoint x: 159, startPoint y: 334, endPoint x: 1199, endPoint y: 455, distance: 1046.7
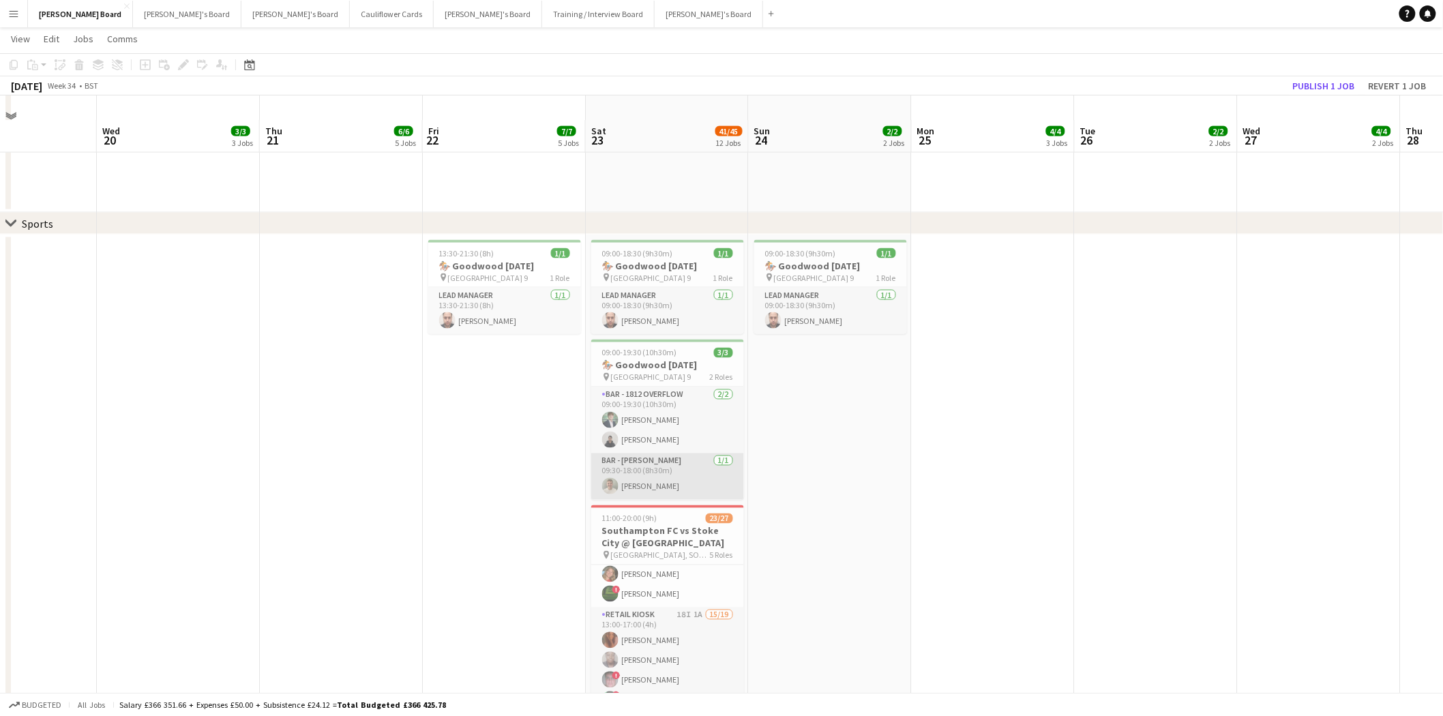
scroll to position [833, 0]
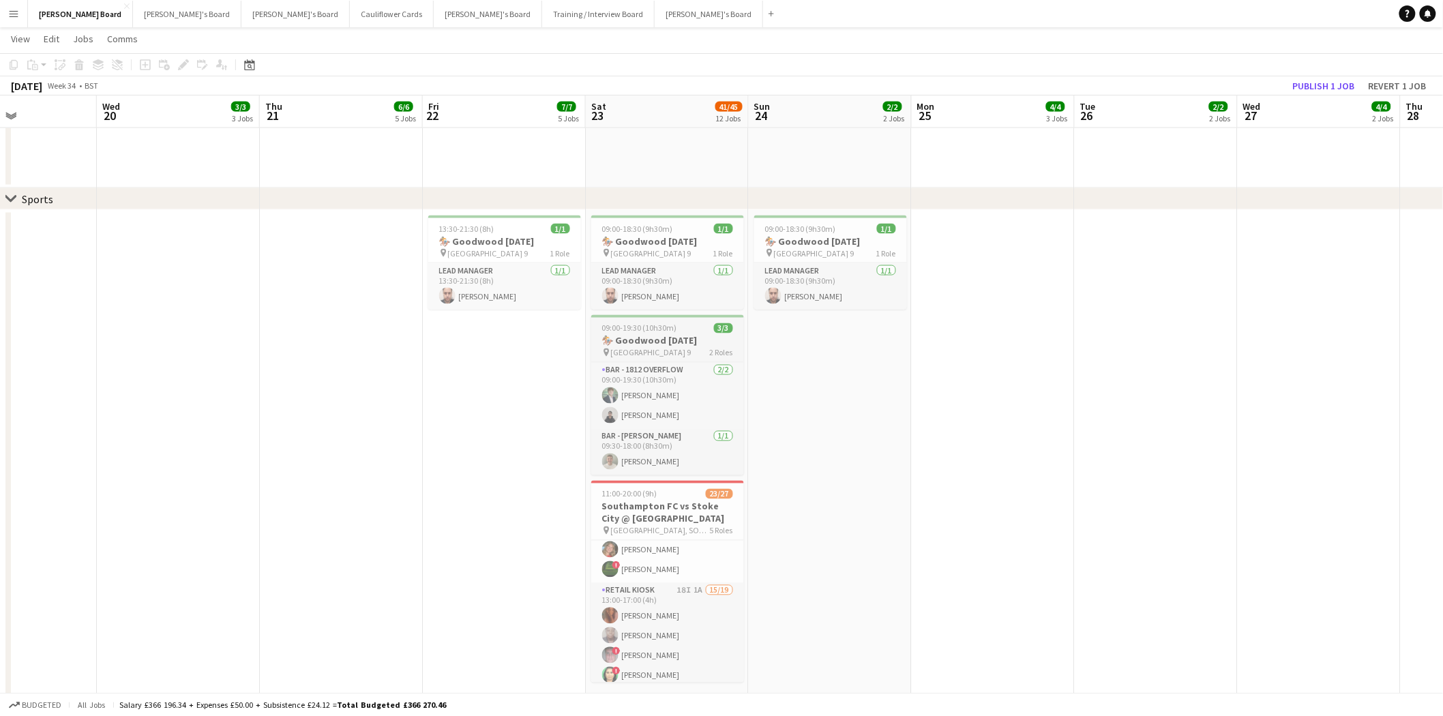
click at [682, 347] on h3 "🏇 Goodwood August Bank Holiday" at bounding box center [667, 341] width 153 height 12
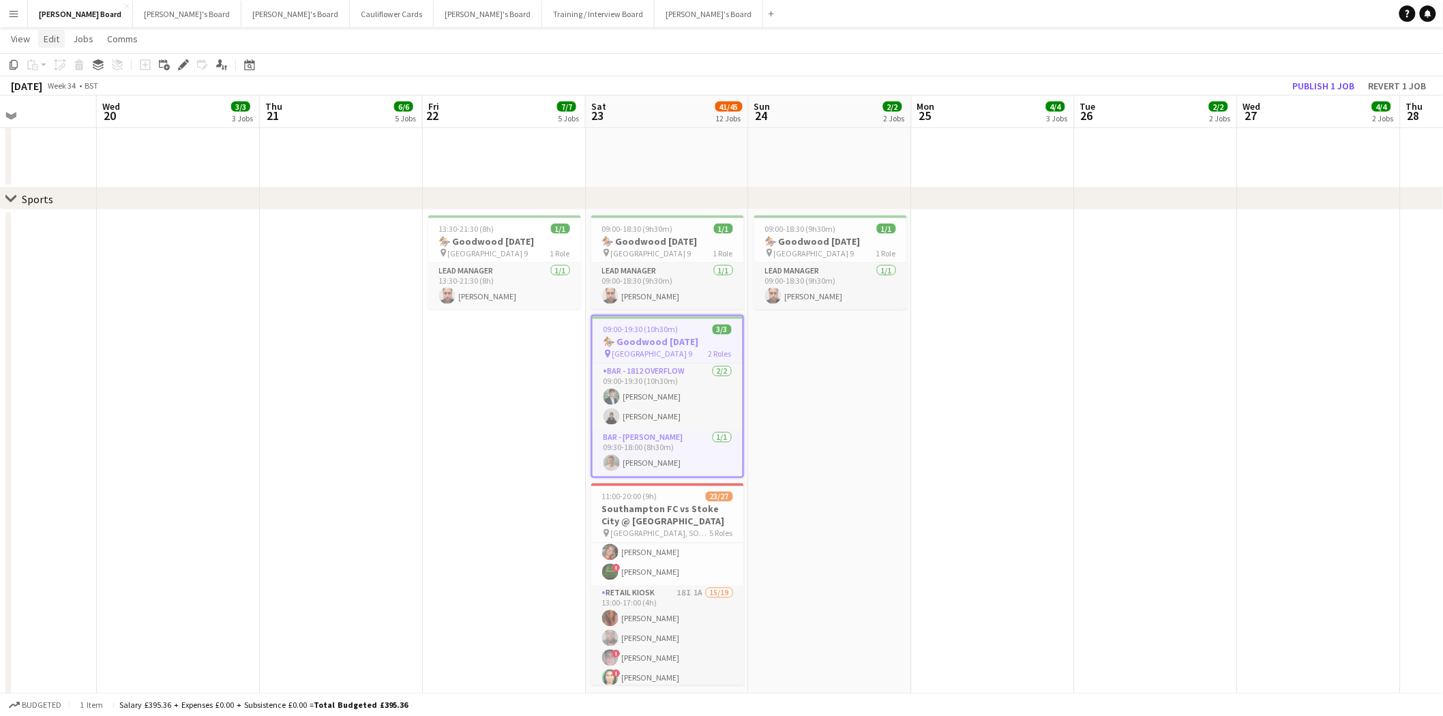
click at [45, 38] on span "Edit" at bounding box center [52, 39] width 16 height 12
click at [63, 70] on span "Copy Ctrl+C" at bounding box center [73, 68] width 46 height 12
click at [244, 65] on icon "Date picker" at bounding box center [249, 64] width 11 height 11
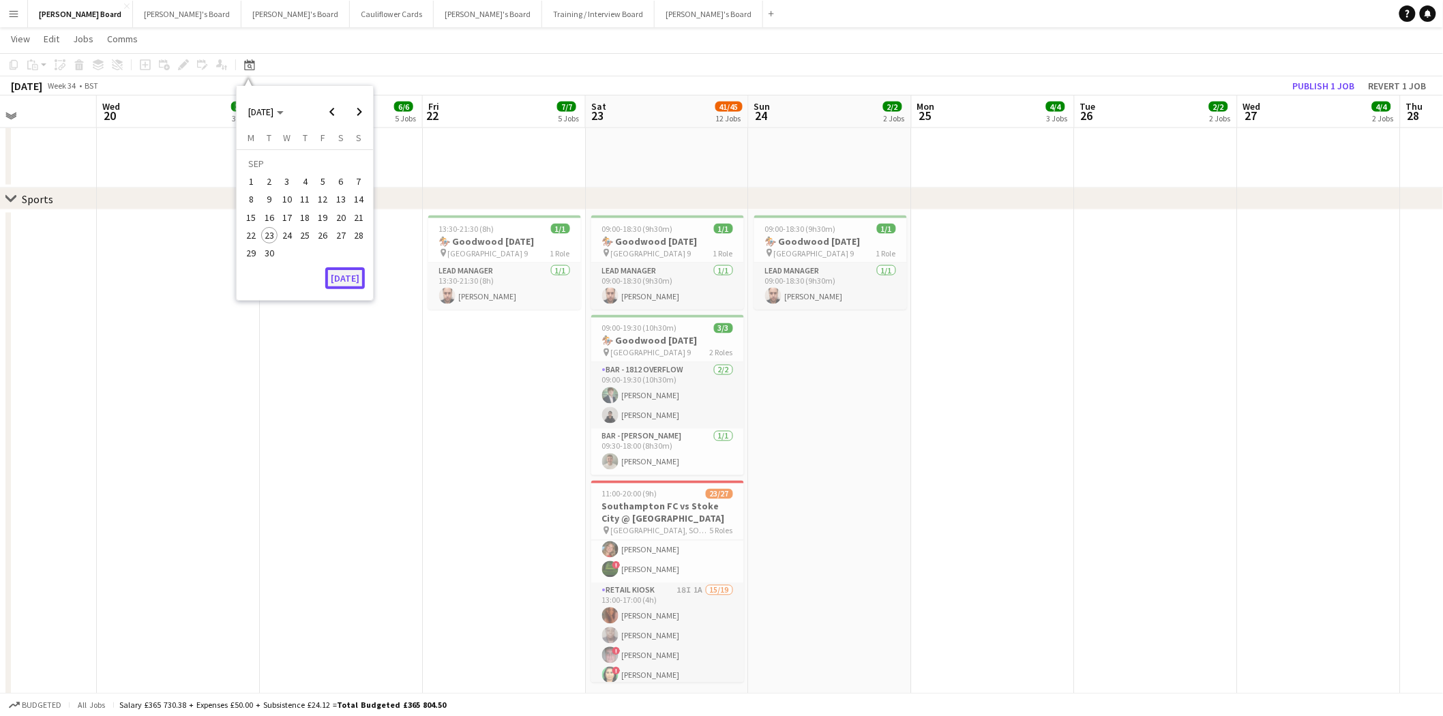
click at [352, 280] on button "[DATE]" at bounding box center [345, 278] width 40 height 22
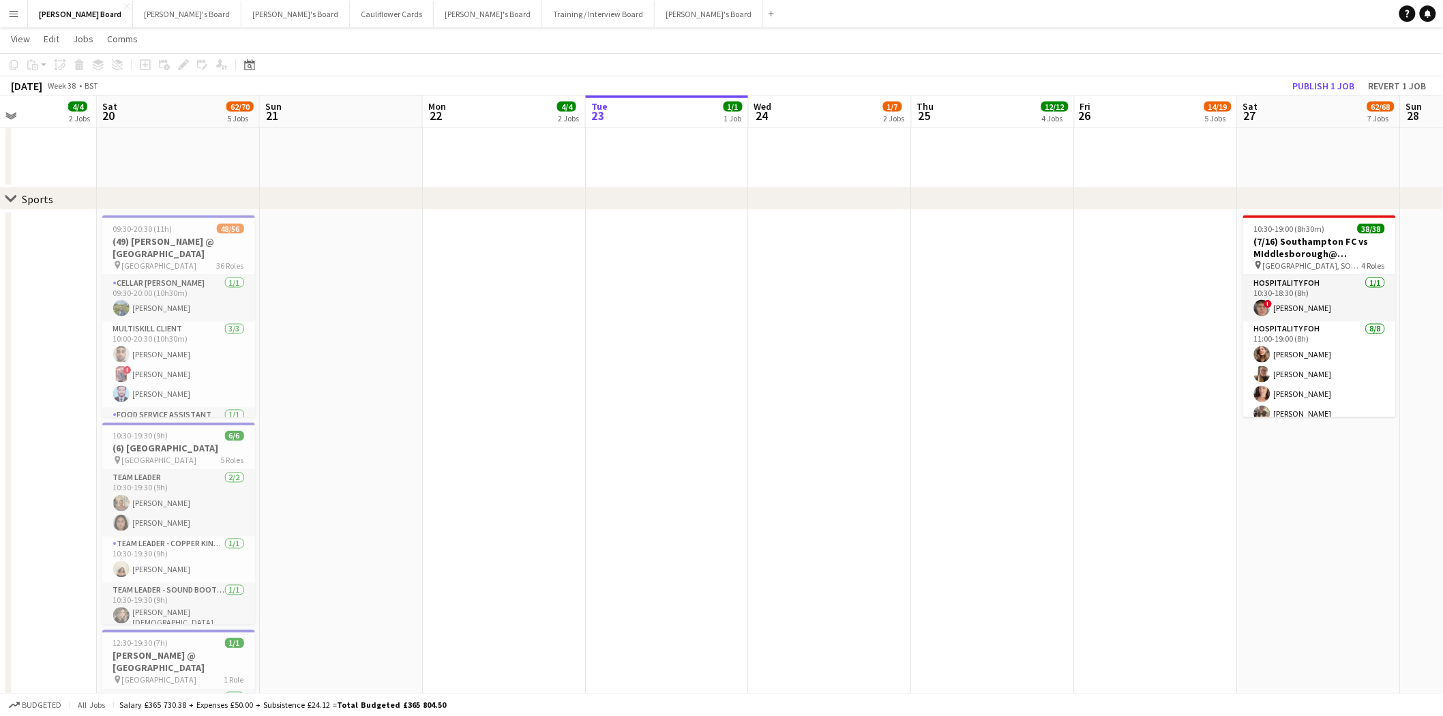
scroll to position [0, 468]
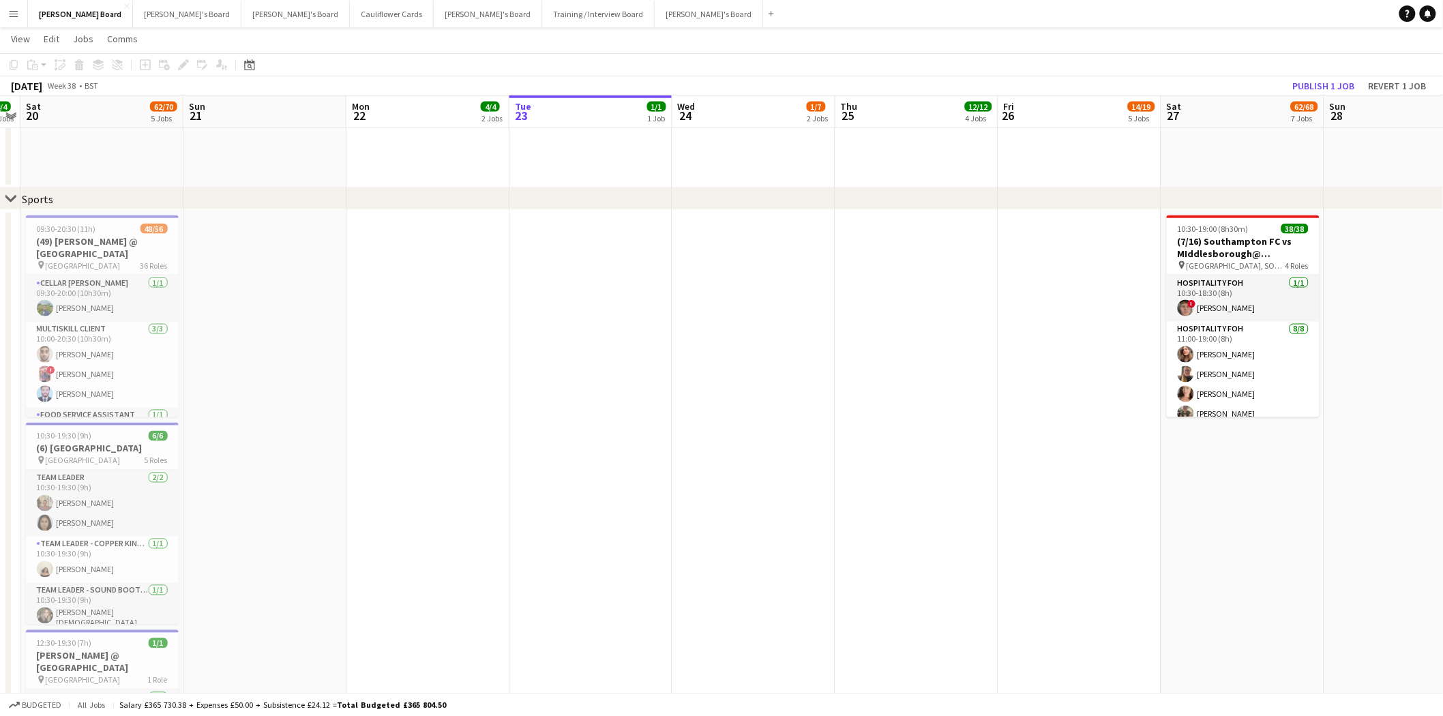
click at [60, 61] on icon "Paste linked Job" at bounding box center [60, 64] width 11 height 11
click at [50, 34] on span "Edit" at bounding box center [52, 39] width 16 height 12
drag, startPoint x: 175, startPoint y: 97, endPoint x: 307, endPoint y: 137, distance: 137.4
click at [181, 98] on span "Without Crew Ctrl+V" at bounding box center [185, 103] width 79 height 12
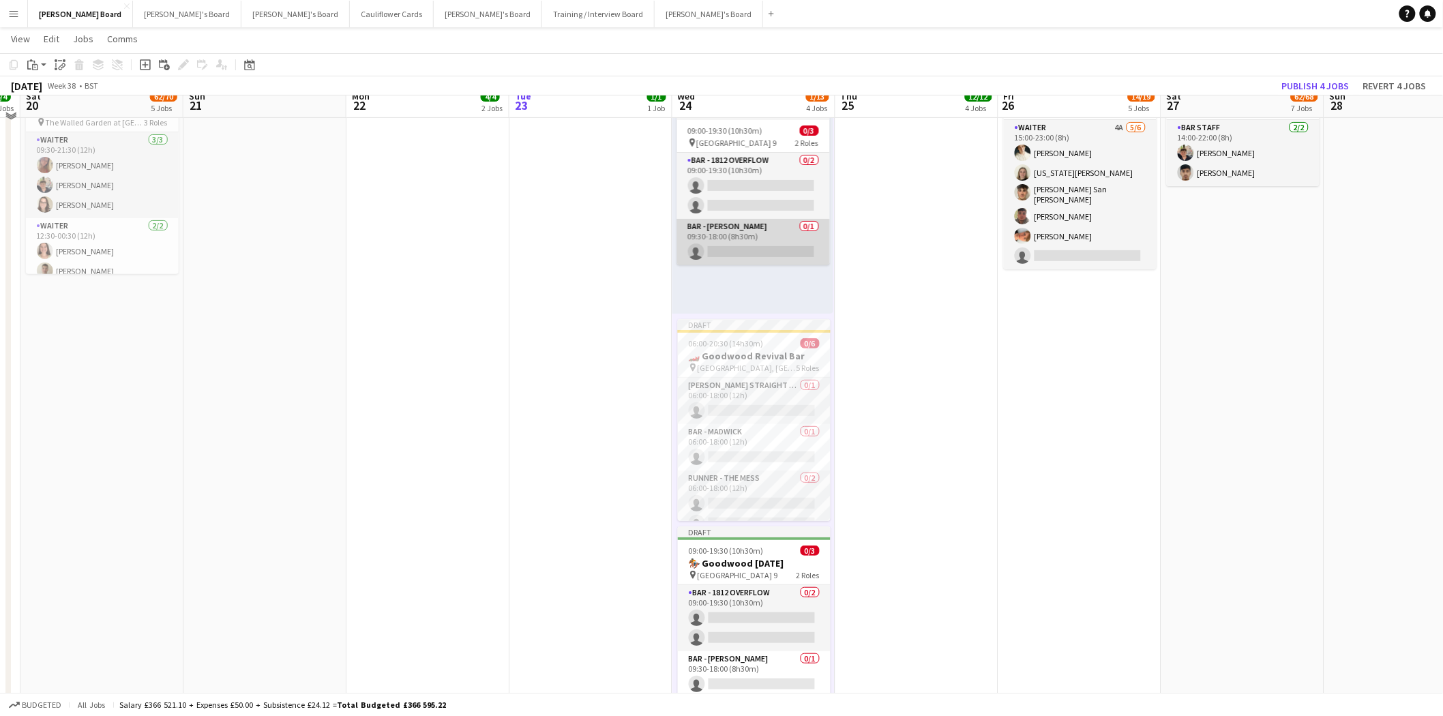
scroll to position [76, 0]
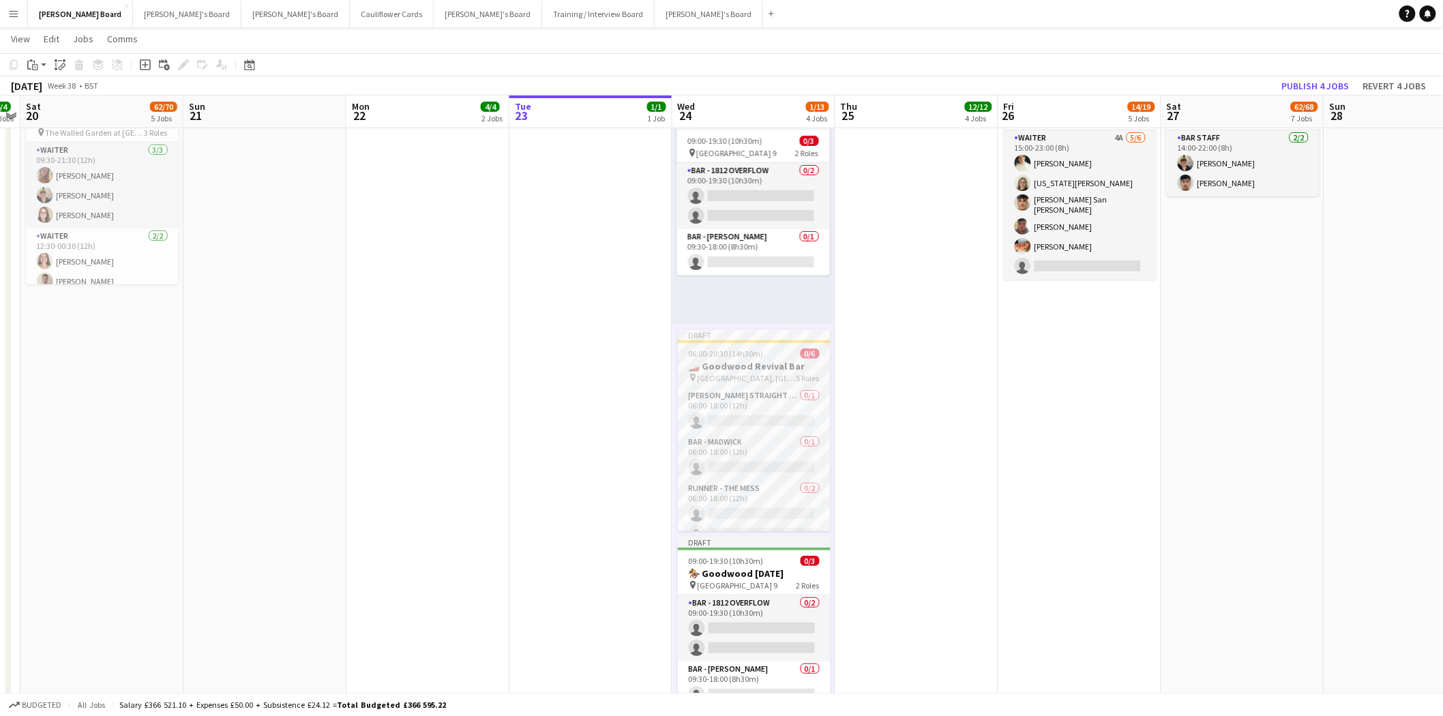
click at [757, 341] on div at bounding box center [754, 341] width 153 height 3
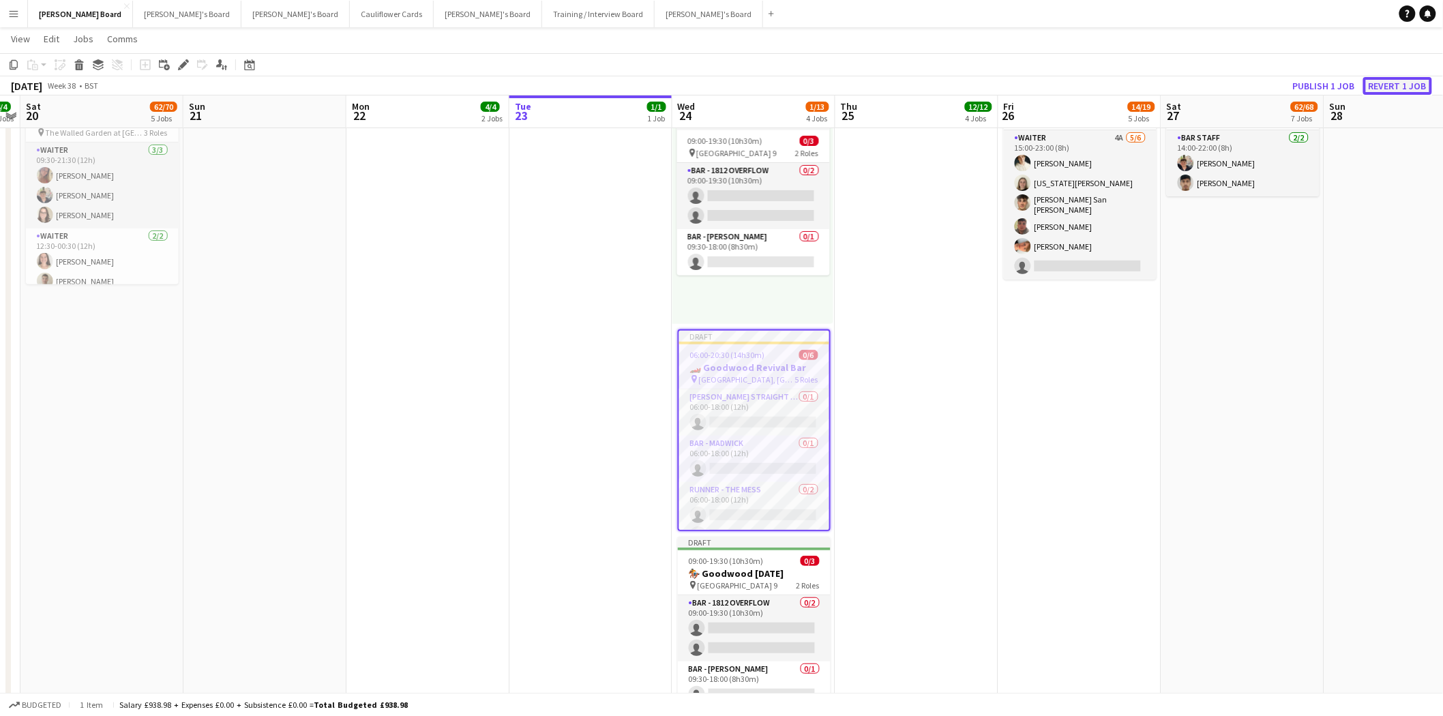
click at [1404, 87] on button "Revert 1 job" at bounding box center [1397, 86] width 69 height 18
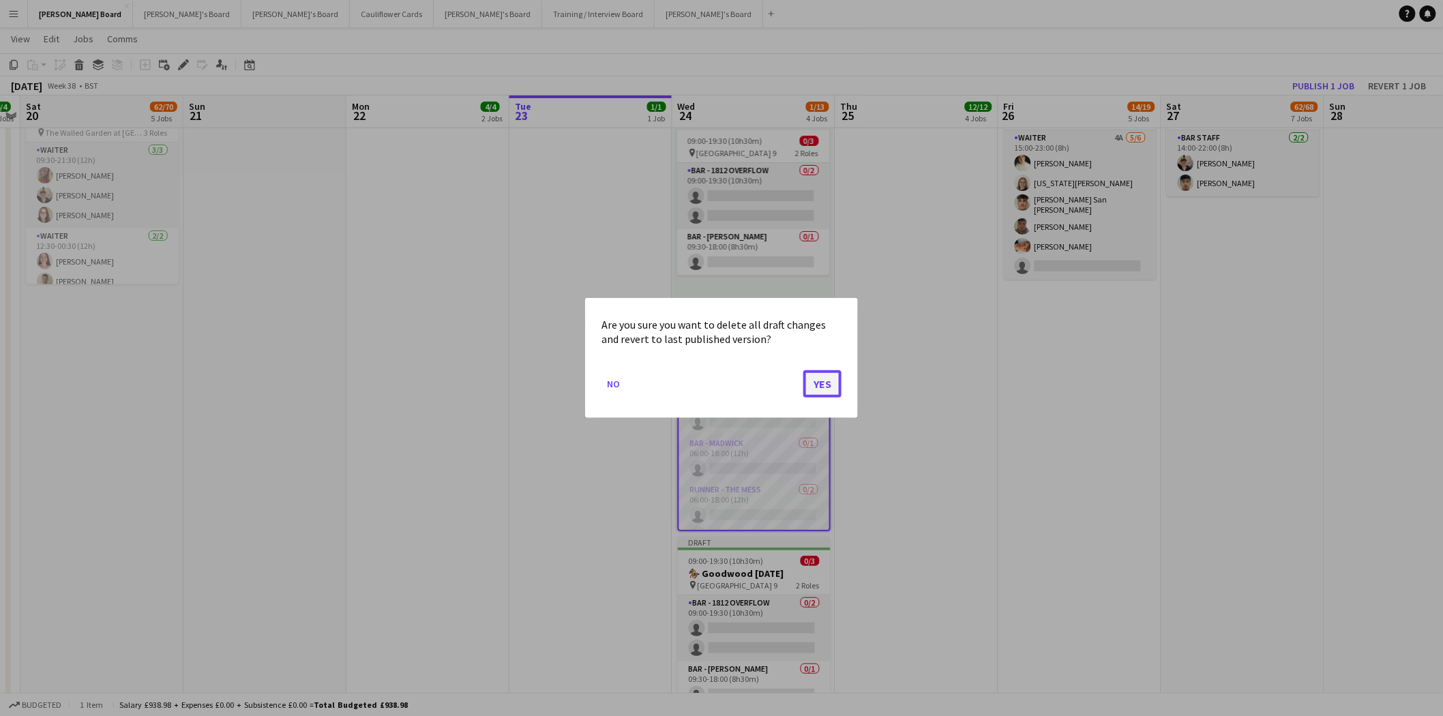
click at [833, 376] on button "Yes" at bounding box center [822, 383] width 38 height 27
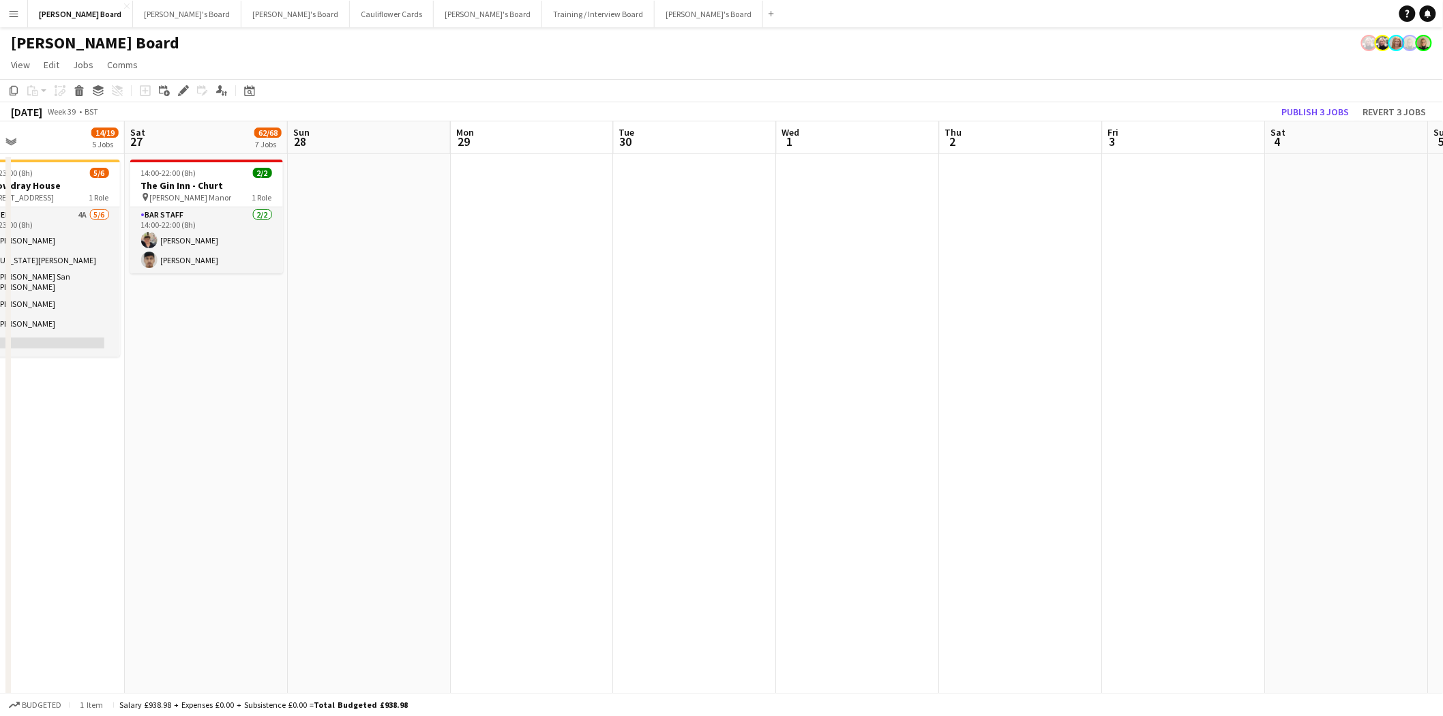
scroll to position [0, 534]
drag, startPoint x: 1398, startPoint y: 462, endPoint x: 355, endPoint y: 390, distance: 1045.6
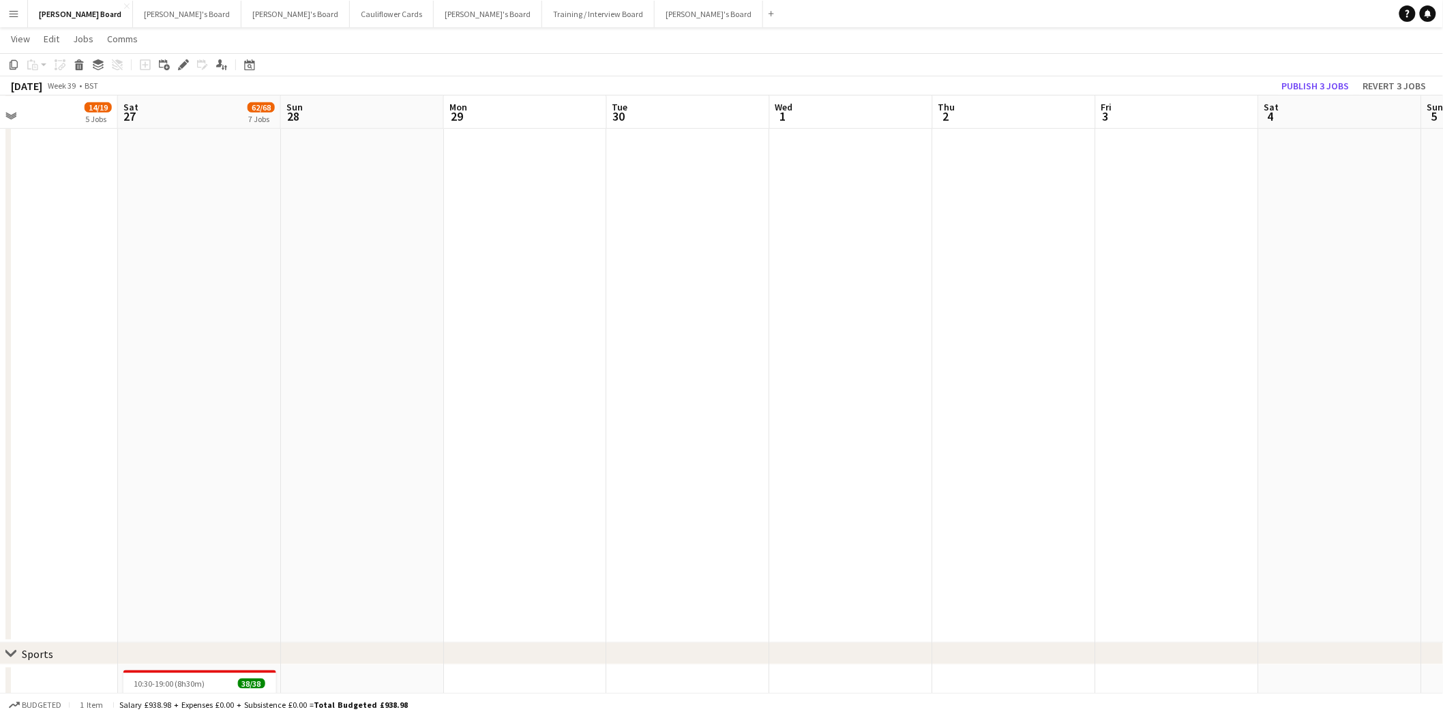
scroll to position [0, 0]
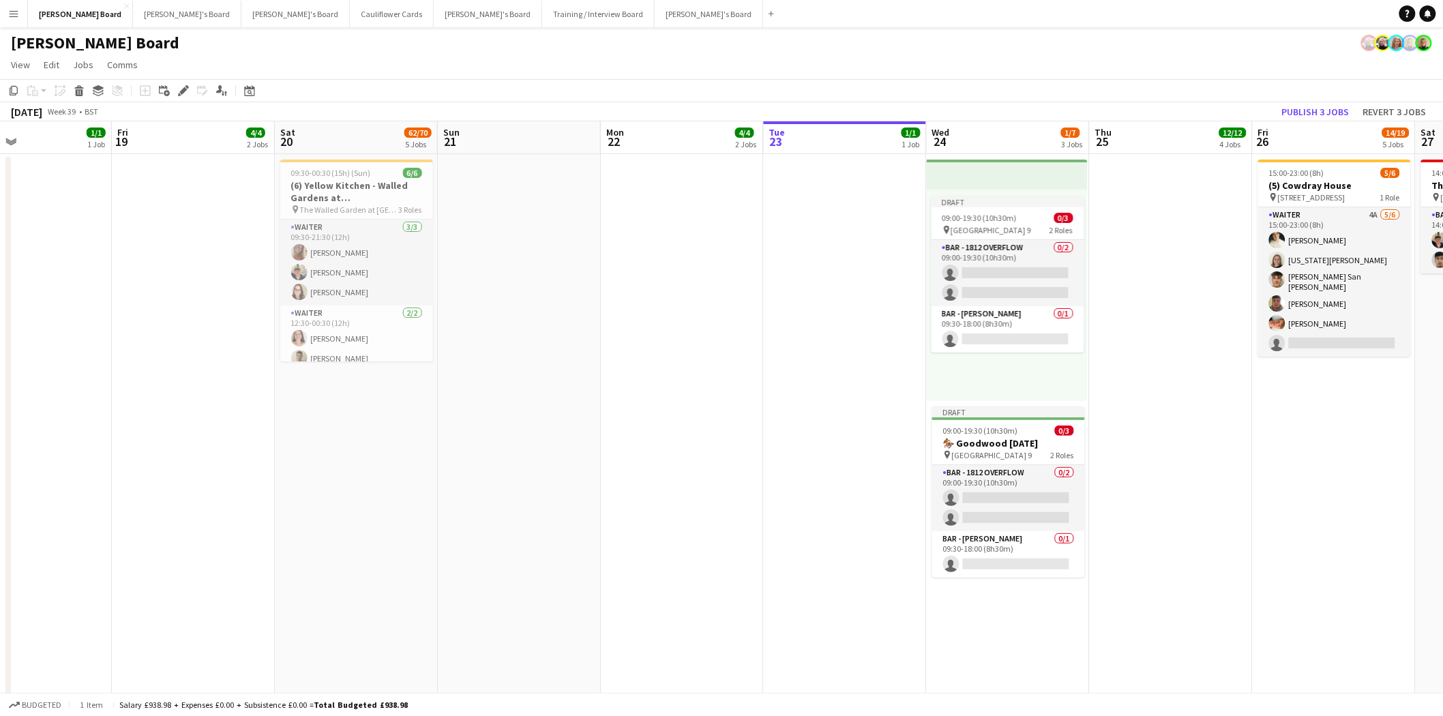
drag, startPoint x: 146, startPoint y: 363, endPoint x: 1441, endPoint y: 496, distance: 1301.5
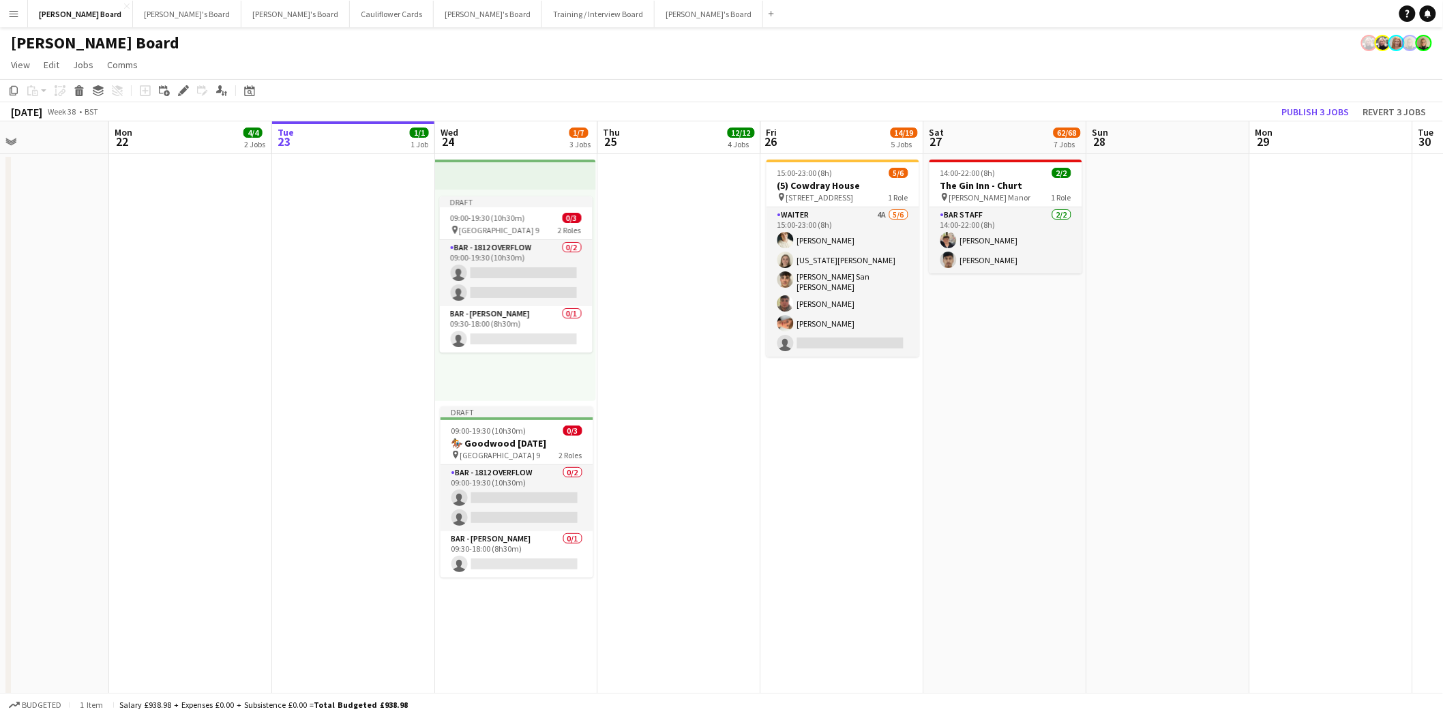
drag, startPoint x: 1282, startPoint y: 515, endPoint x: 791, endPoint y: 493, distance: 492.1
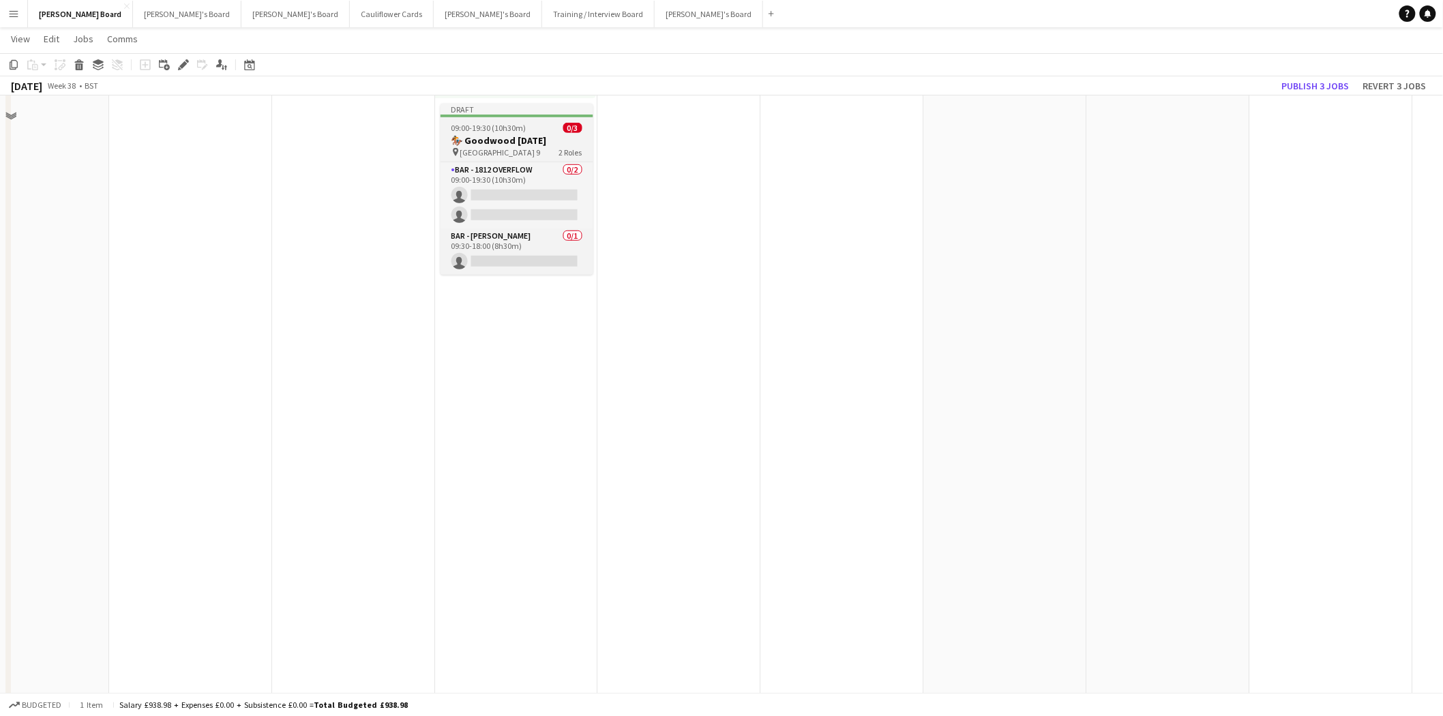
scroll to position [76, 0]
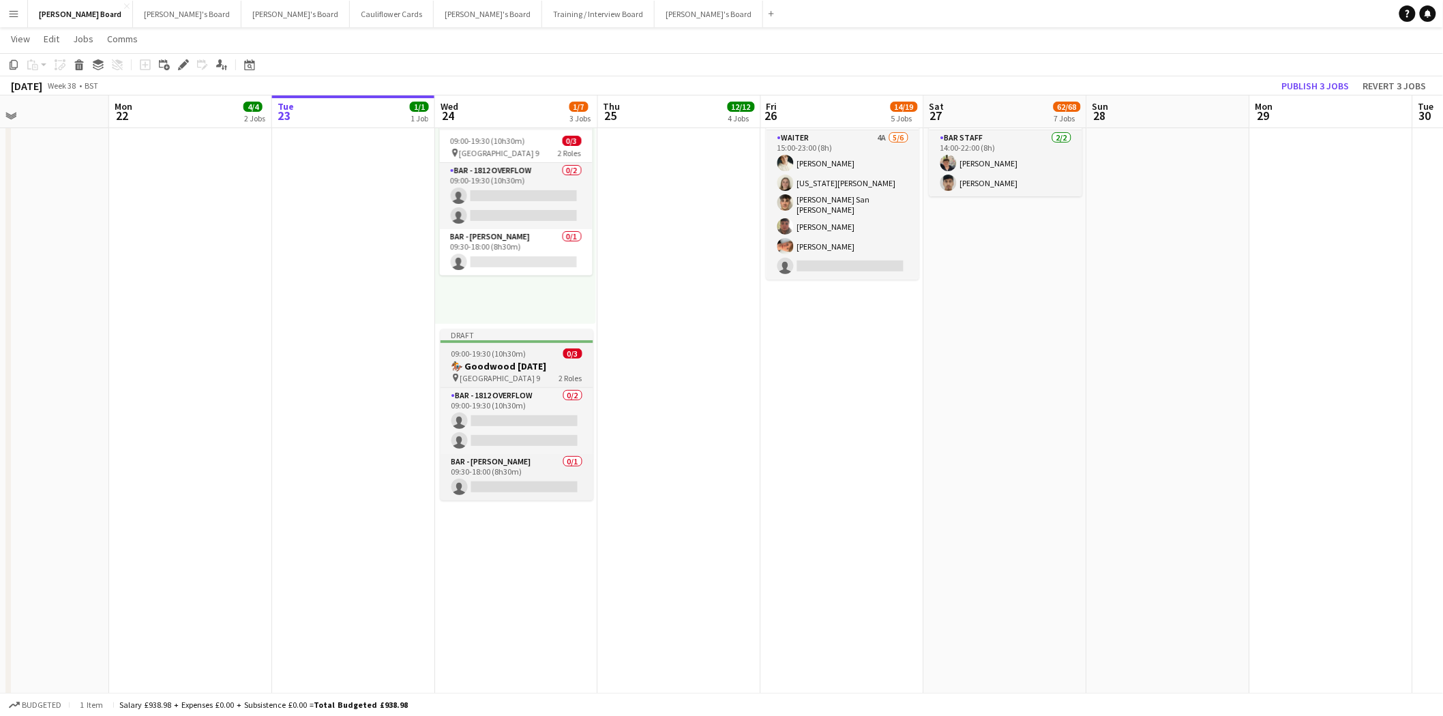
click at [513, 370] on h3 "🏇 Goodwood August Bank Holiday" at bounding box center [516, 366] width 153 height 12
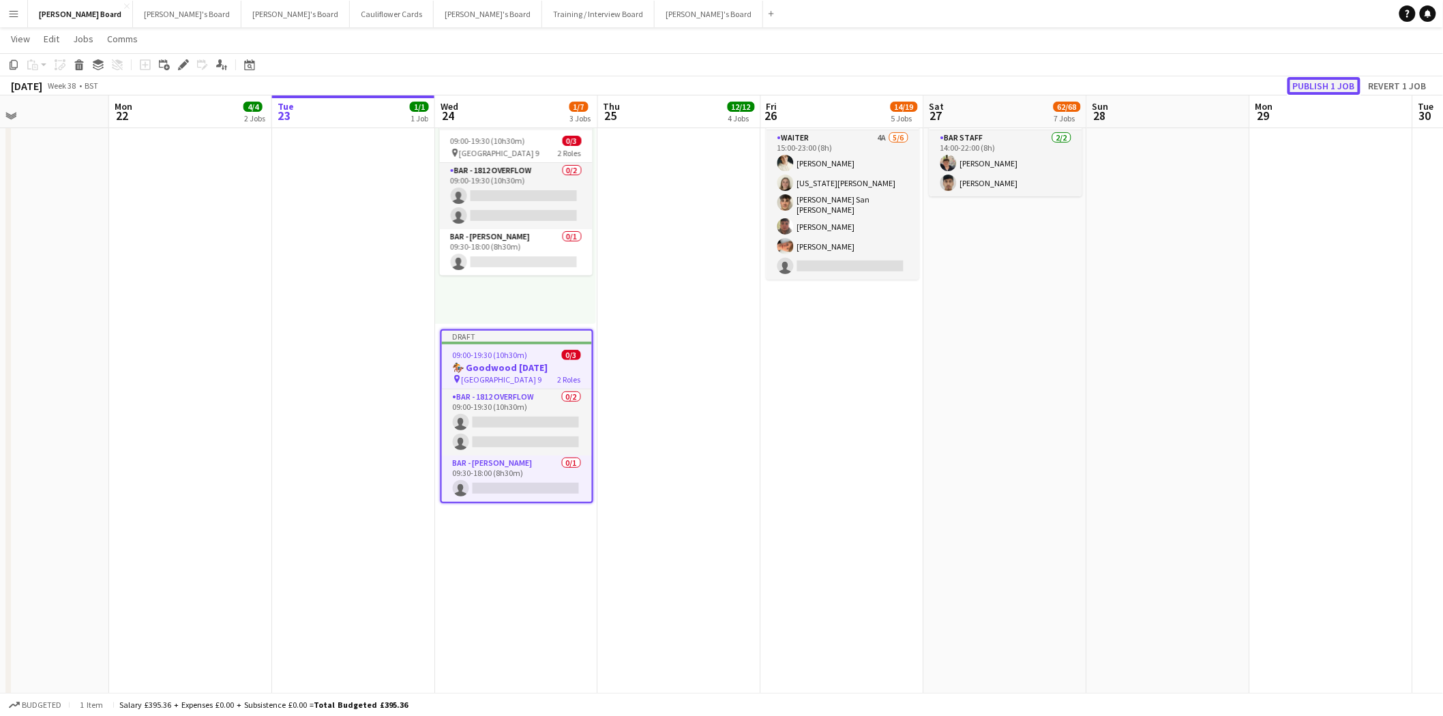
click at [1338, 79] on button "Publish 1 job" at bounding box center [1323, 86] width 73 height 18
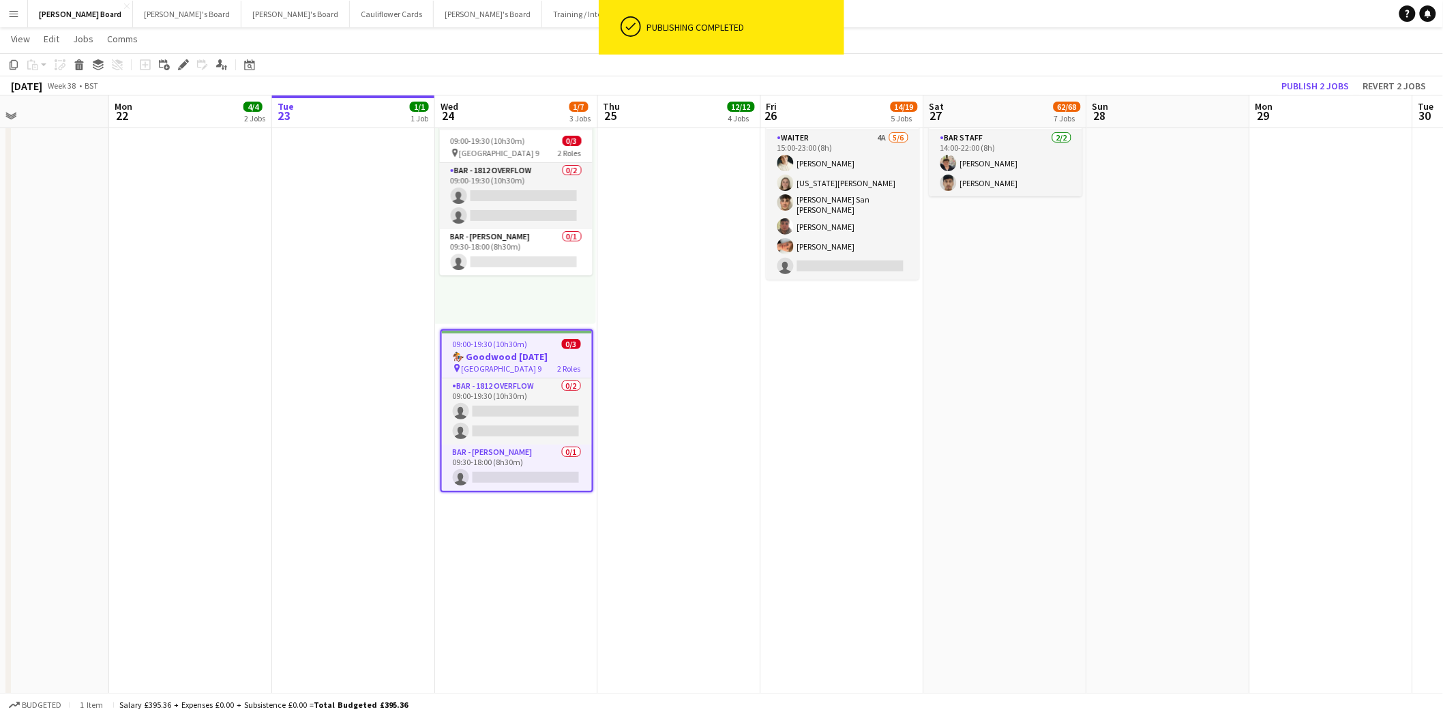
click at [482, 348] on app-job-card "09:00-19:30 (10h30m) 0/3 🏇 Goodwood August Bank Holiday pin Goodwood Car Park 9…" at bounding box center [516, 410] width 153 height 163
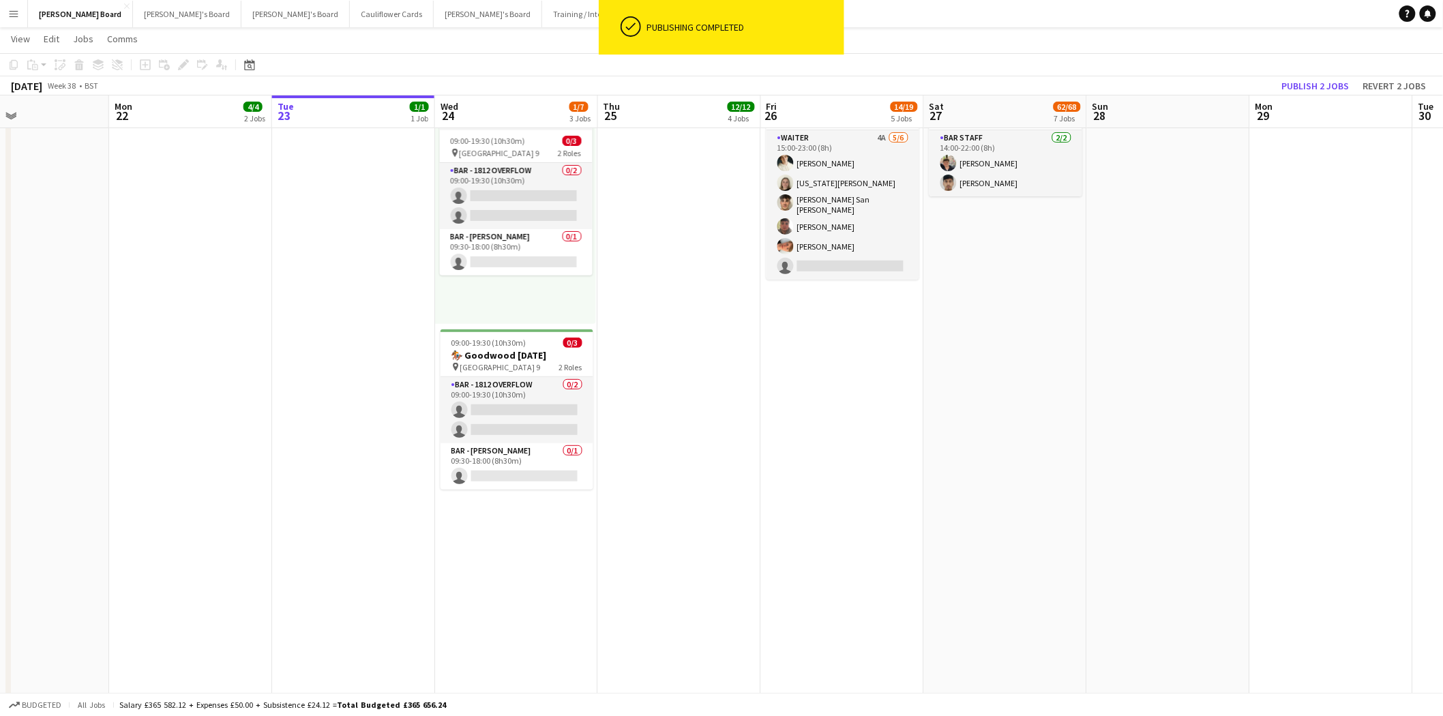
click at [184, 66] on div "Add job Add linked Job Edit Edit linked Job Applicants" at bounding box center [177, 65] width 104 height 16
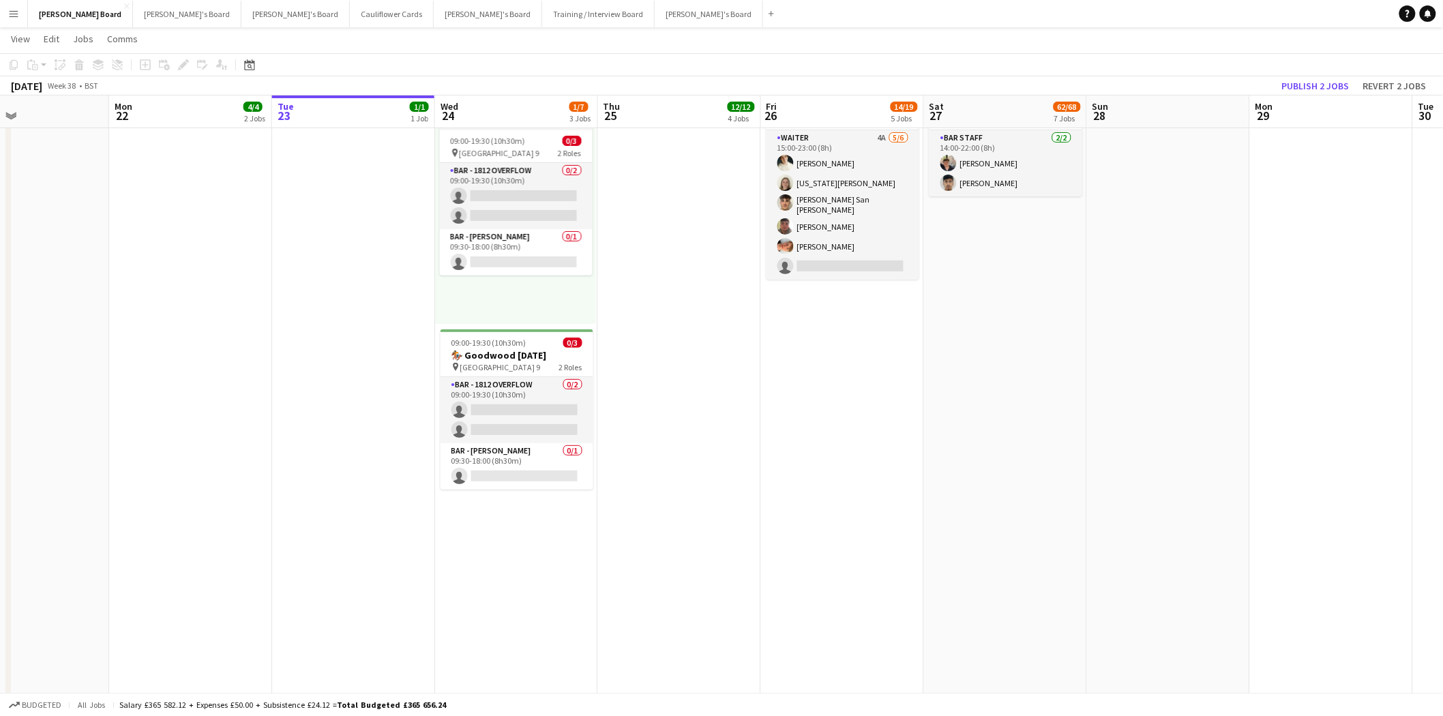
click at [183, 65] on div "Add job Add linked Job Edit Edit linked Job Applicants" at bounding box center [177, 65] width 104 height 16
click at [528, 350] on h3 "🏇 Goodwood August Bank Holiday" at bounding box center [516, 355] width 153 height 12
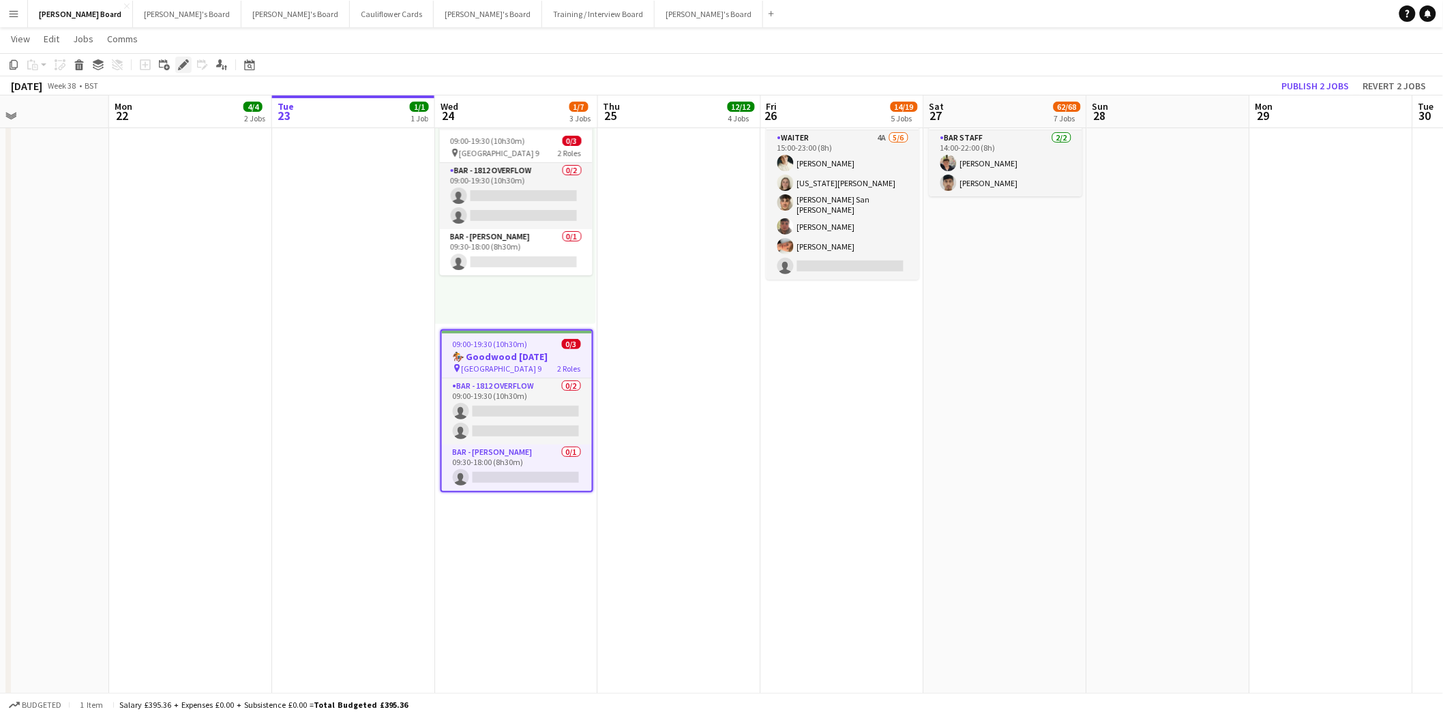
click at [178, 63] on icon "Edit" at bounding box center [183, 64] width 11 height 11
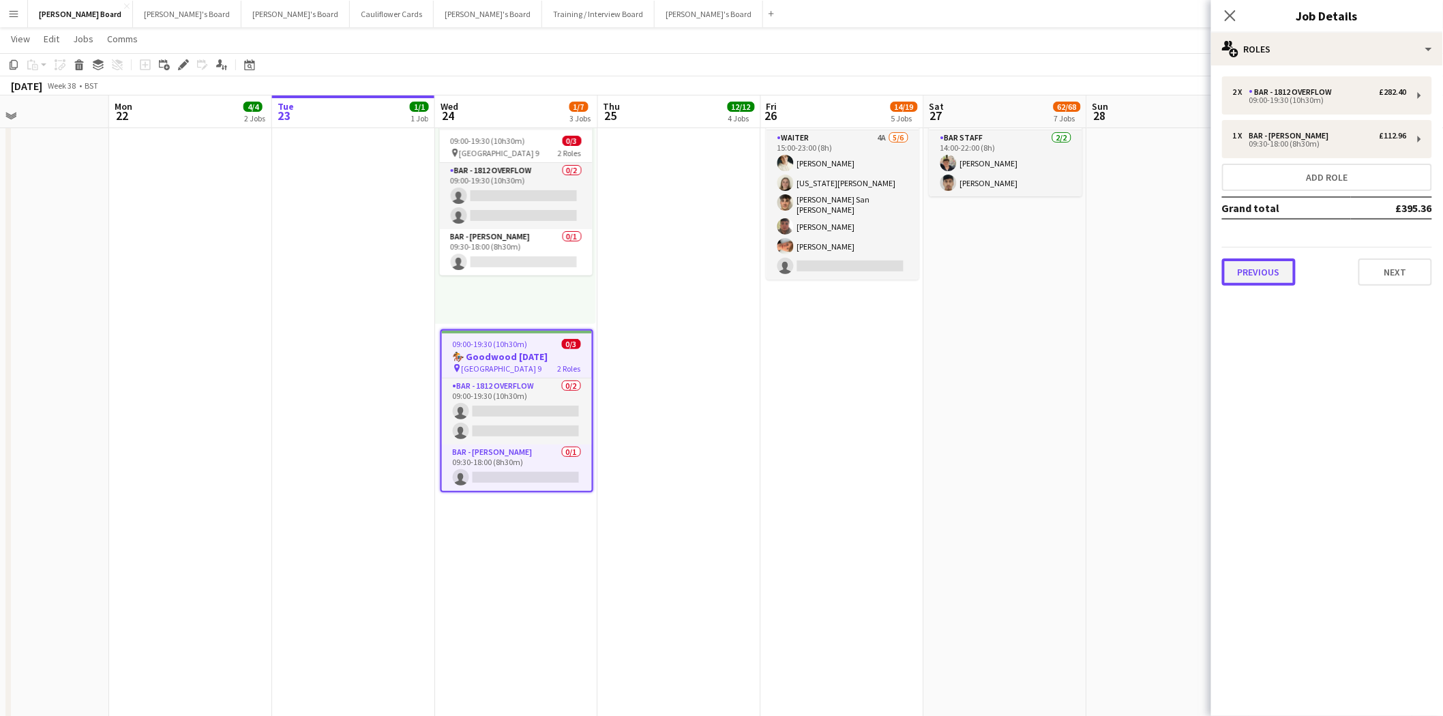
click at [1255, 275] on button "Previous" at bounding box center [1259, 271] width 74 height 27
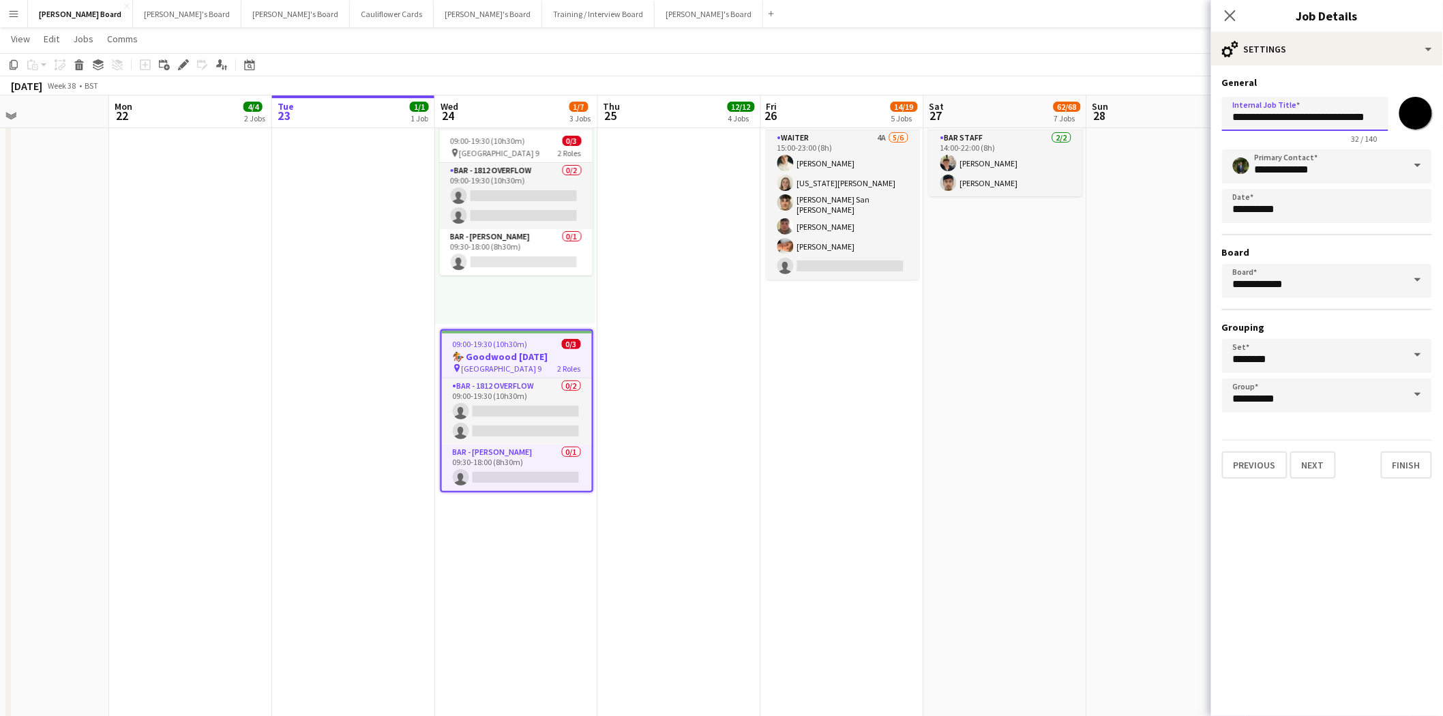
scroll to position [0, 21]
drag, startPoint x: 1303, startPoint y: 113, endPoint x: 1389, endPoint y: 116, distance: 86.6
click at [1389, 116] on div "**********" at bounding box center [1327, 117] width 210 height 52
type input "**********"
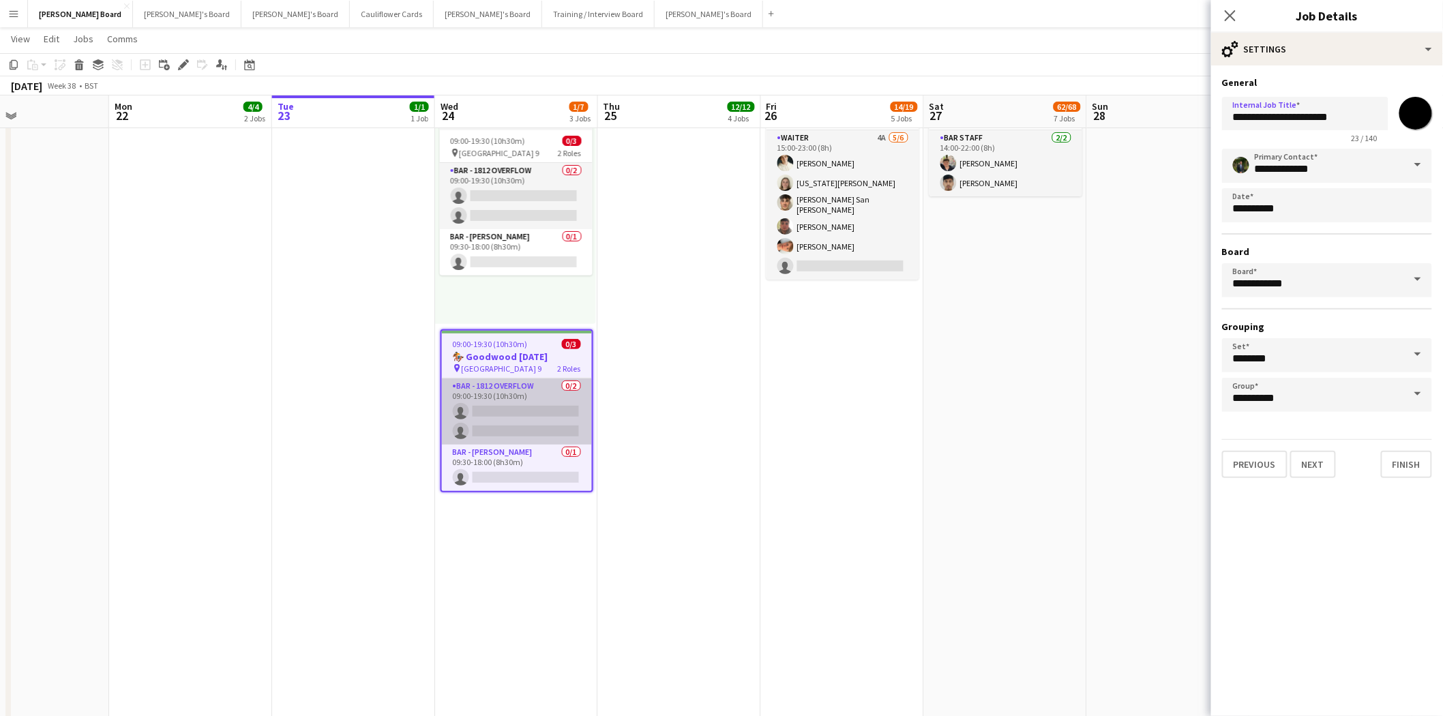
click at [517, 412] on app-card-role "BAR - 1812 OVERFLOW 0/2 09:00-19:30 (10h30m) single-neutral-actions single-neut…" at bounding box center [517, 411] width 150 height 66
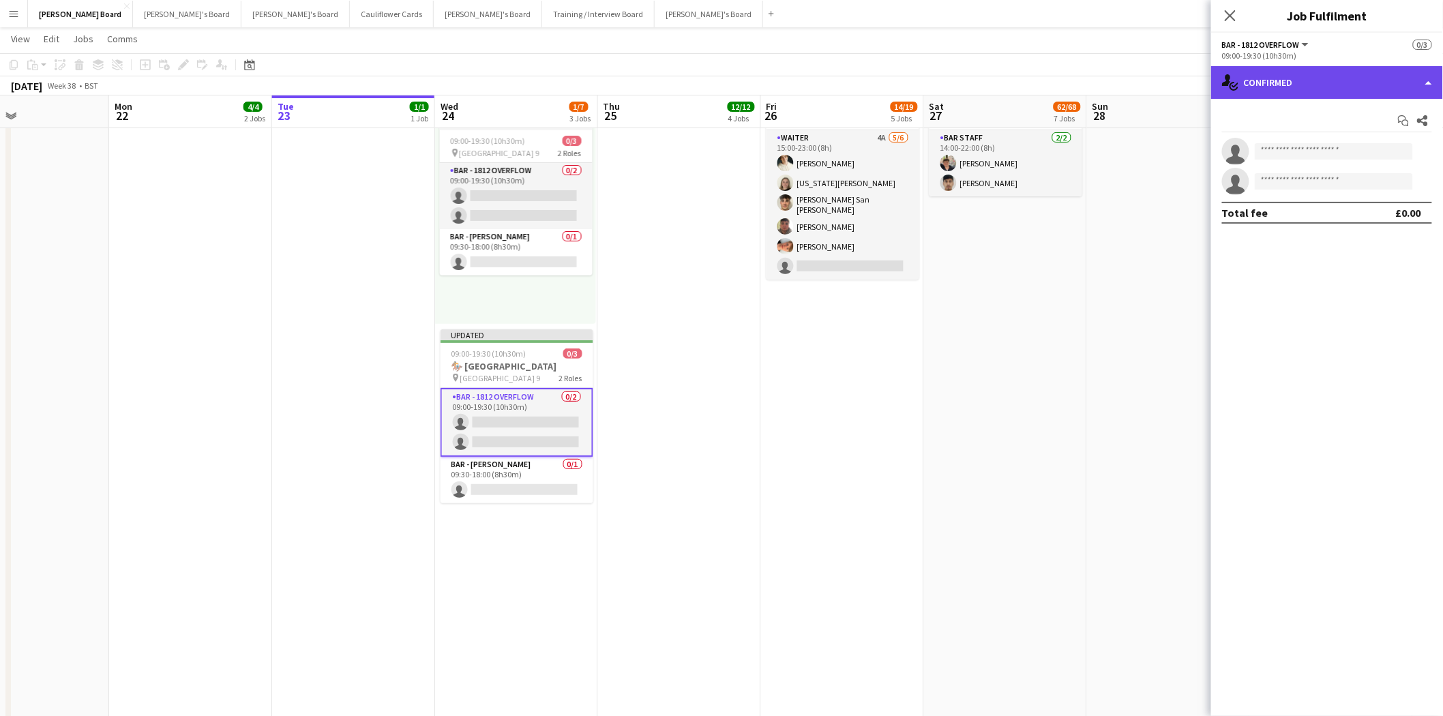
click at [1325, 85] on div "single-neutral-actions-check-2 Confirmed" at bounding box center [1327, 82] width 232 height 33
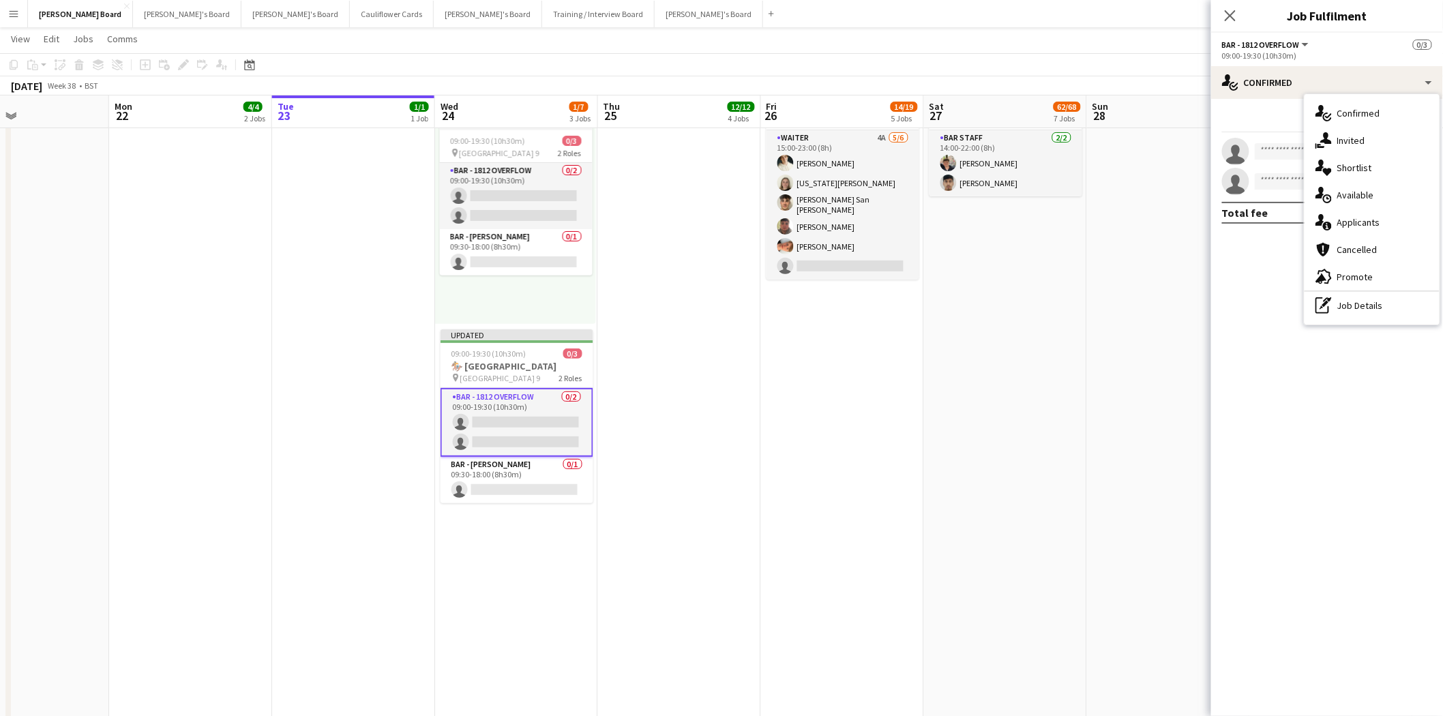
drag, startPoint x: 1382, startPoint y: 309, endPoint x: 1359, endPoint y: 235, distance: 77.0
click at [1382, 305] on div "pen-write Job Details" at bounding box center [1371, 305] width 135 height 27
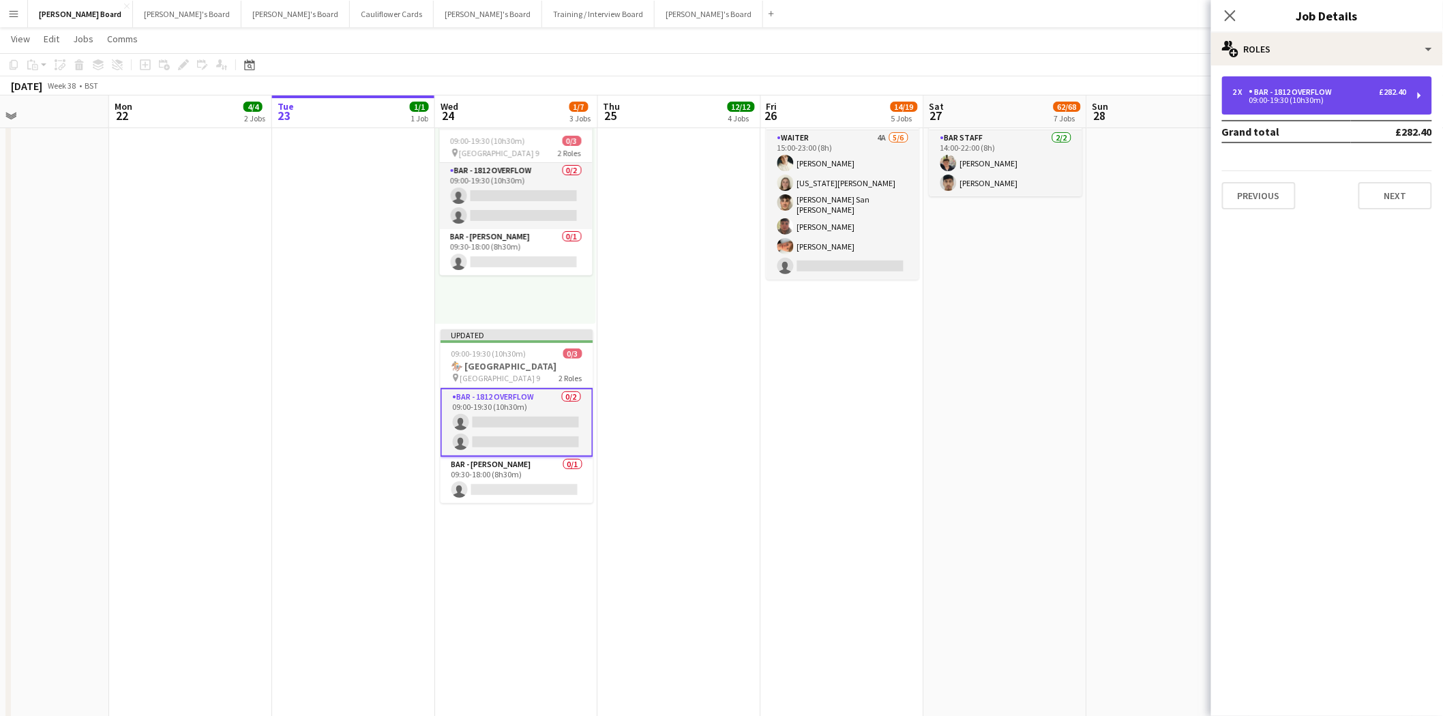
click at [1317, 95] on div "BAR - 1812 OVERFLOW" at bounding box center [1293, 92] width 89 height 10
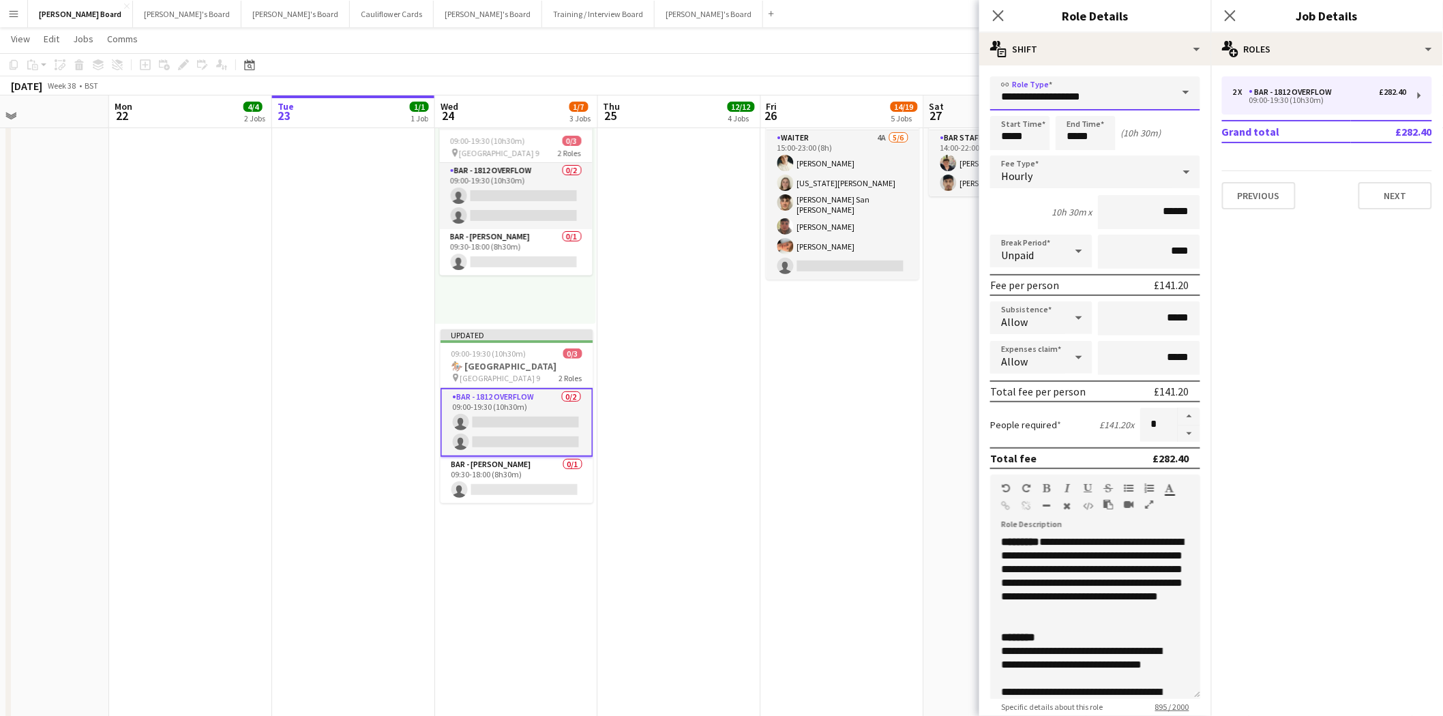
drag, startPoint x: 1132, startPoint y: 94, endPoint x: 899, endPoint y: 96, distance: 233.2
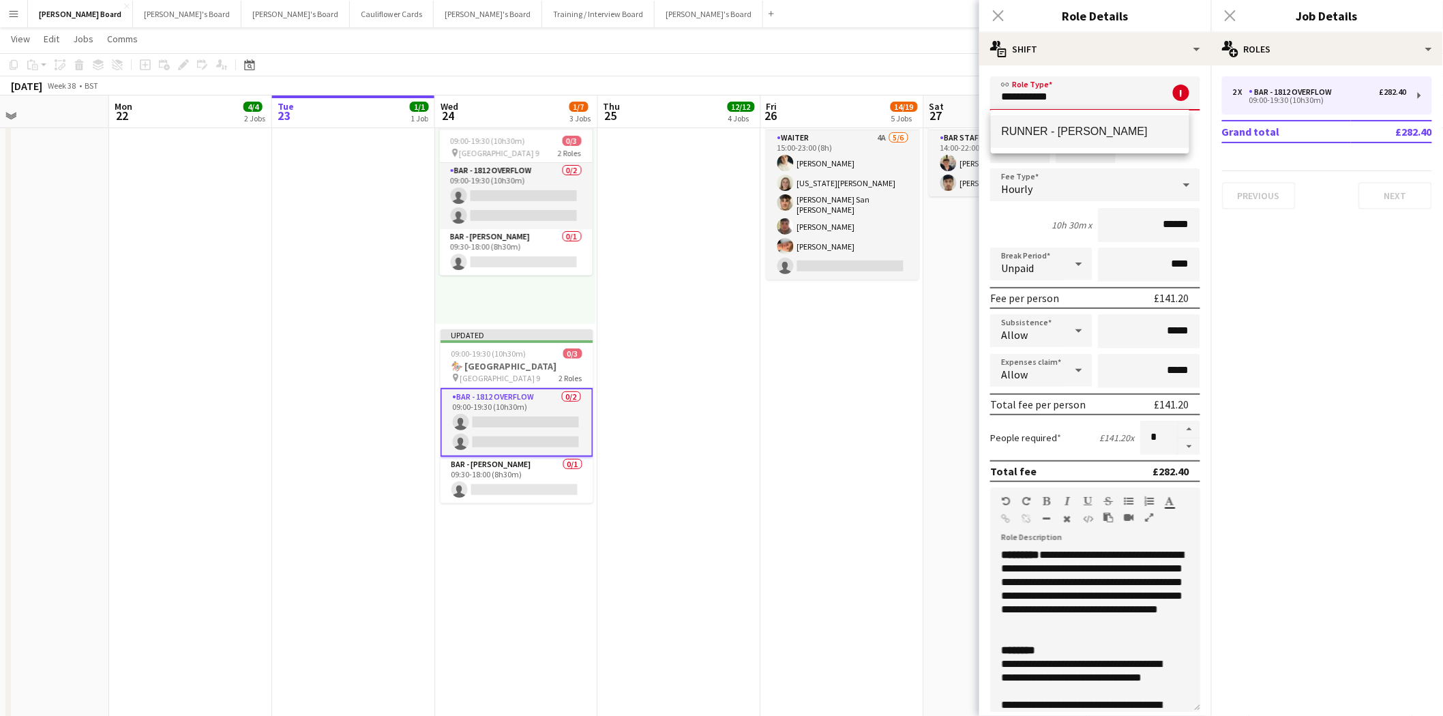
click at [1105, 127] on span "RUNNER - CHARLTON HUNT" at bounding box center [1090, 131] width 177 height 13
type input "**********"
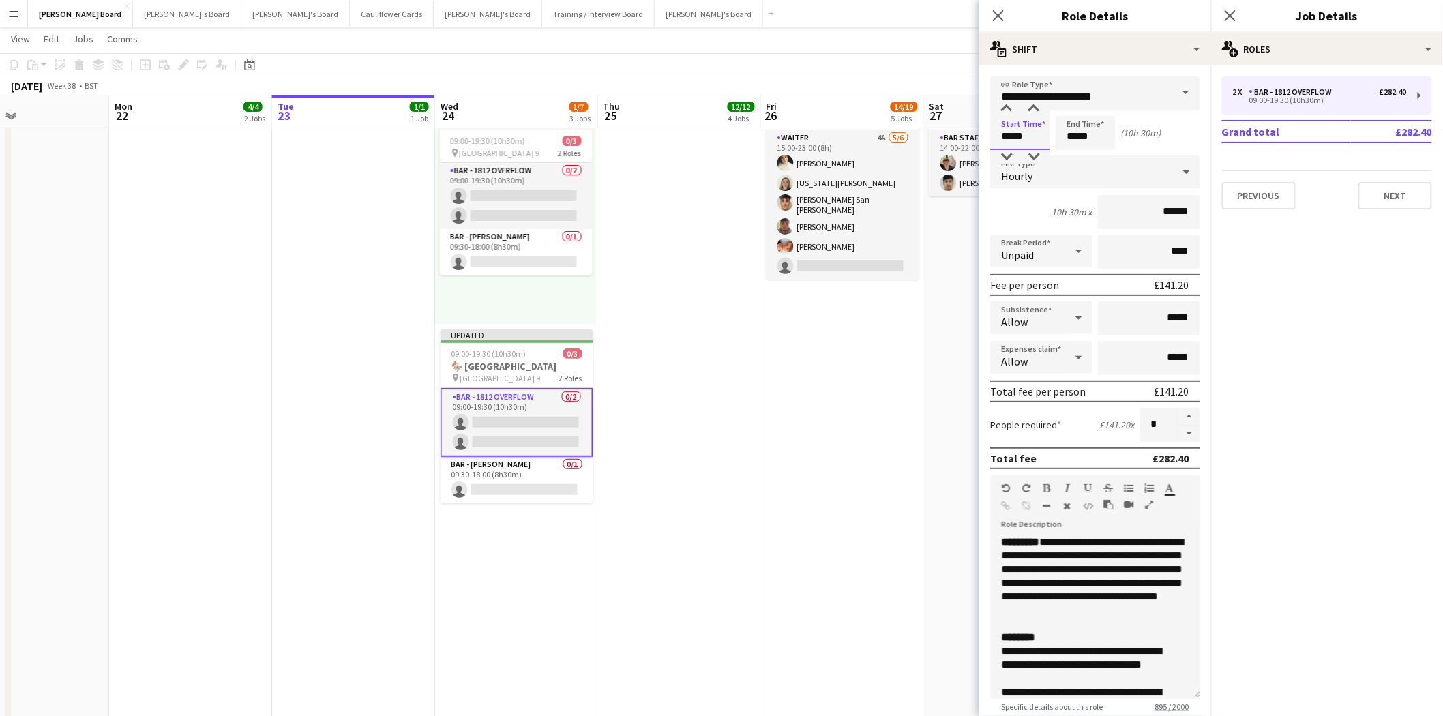
drag, startPoint x: 1033, startPoint y: 130, endPoint x: 1017, endPoint y: 134, distance: 16.9
click at [1017, 134] on input "*****" at bounding box center [1020, 133] width 60 height 34
type input "*****"
drag, startPoint x: 1103, startPoint y: 134, endPoint x: 1038, endPoint y: 135, distance: 65.5
click at [1038, 135] on div "Start Time ***** End Time ***** (10h)" at bounding box center [1095, 133] width 210 height 34
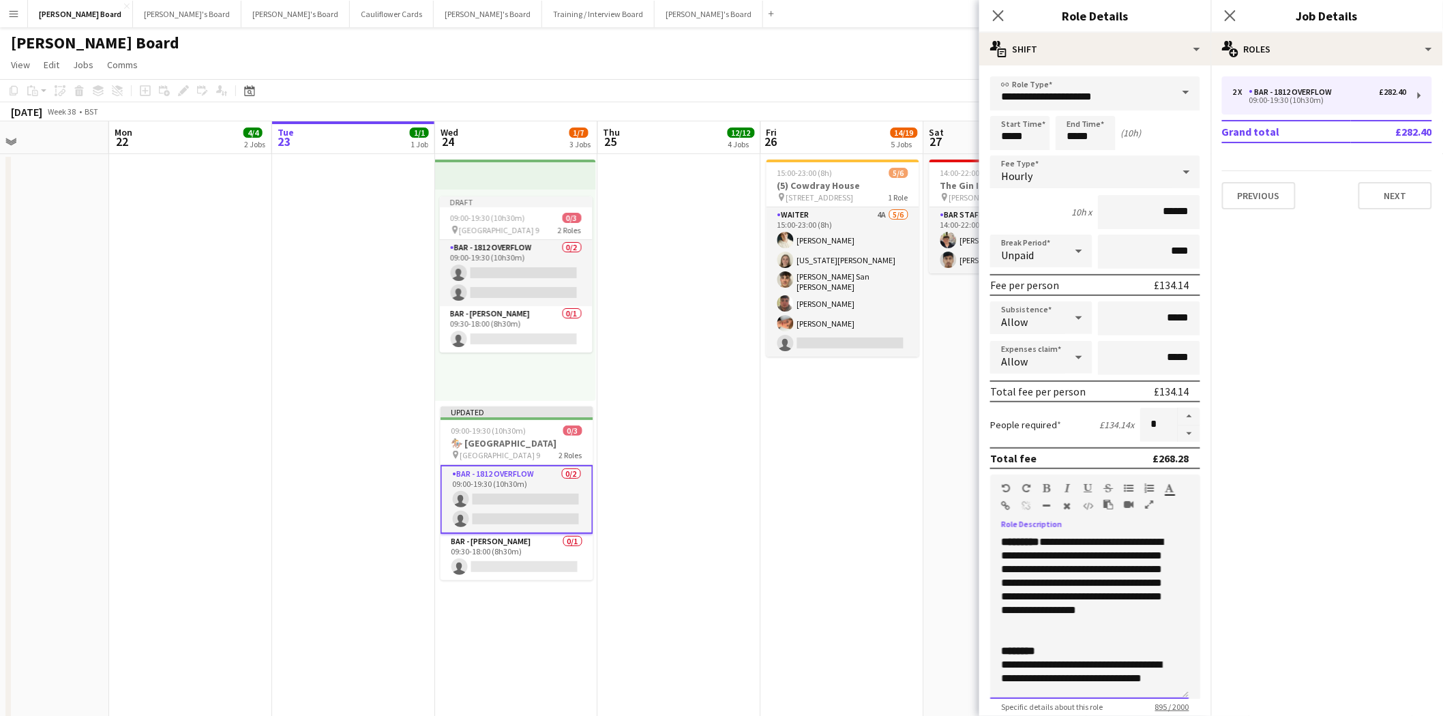
drag, startPoint x: 1003, startPoint y: 535, endPoint x: 1087, endPoint y: 620, distance: 120.1
click at [1087, 620] on div "**********" at bounding box center [1089, 617] width 198 height 164
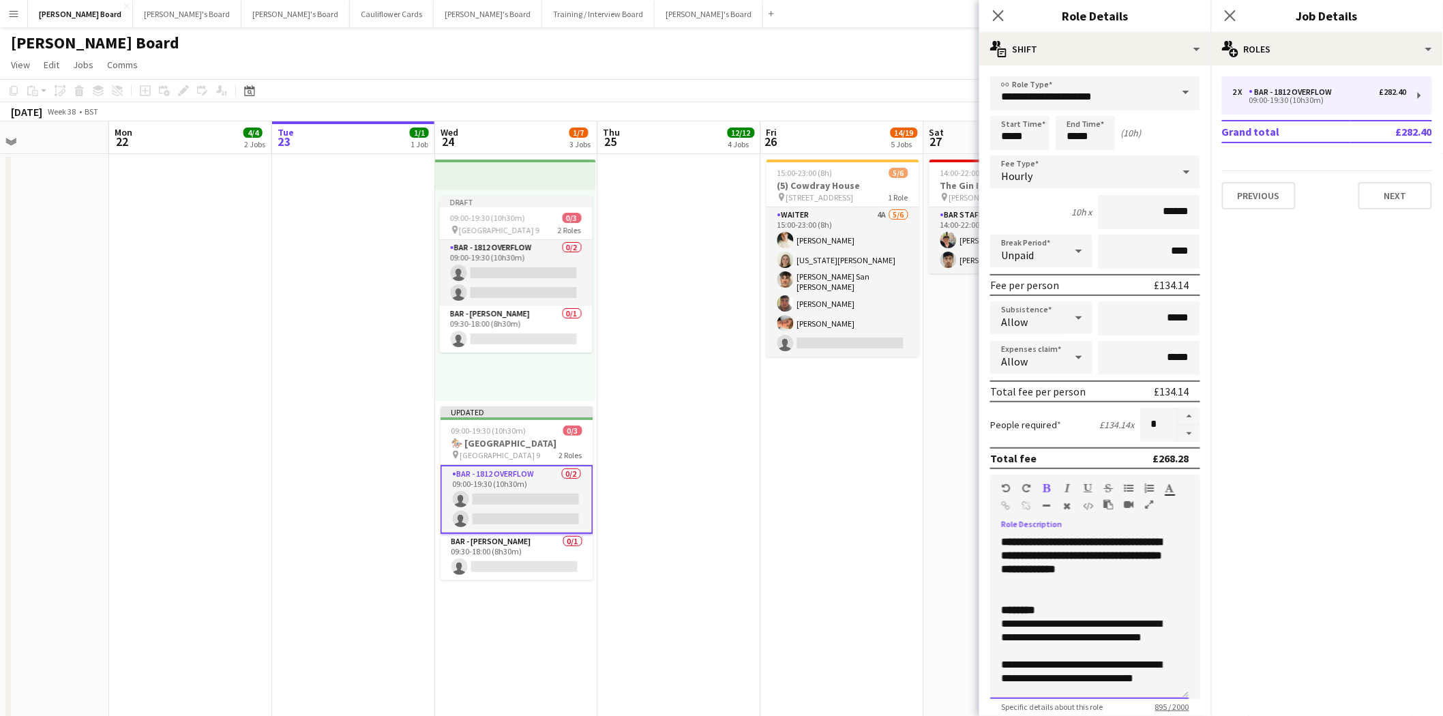
drag, startPoint x: 1137, startPoint y: 560, endPoint x: 1042, endPoint y: 530, distance: 99.9
click at [1042, 537] on b "**********" at bounding box center [1081, 555] width 161 height 37
click at [1045, 486] on icon "button" at bounding box center [1046, 488] width 7 height 10
click at [1178, 432] on button "button" at bounding box center [1189, 433] width 22 height 17
type input "*"
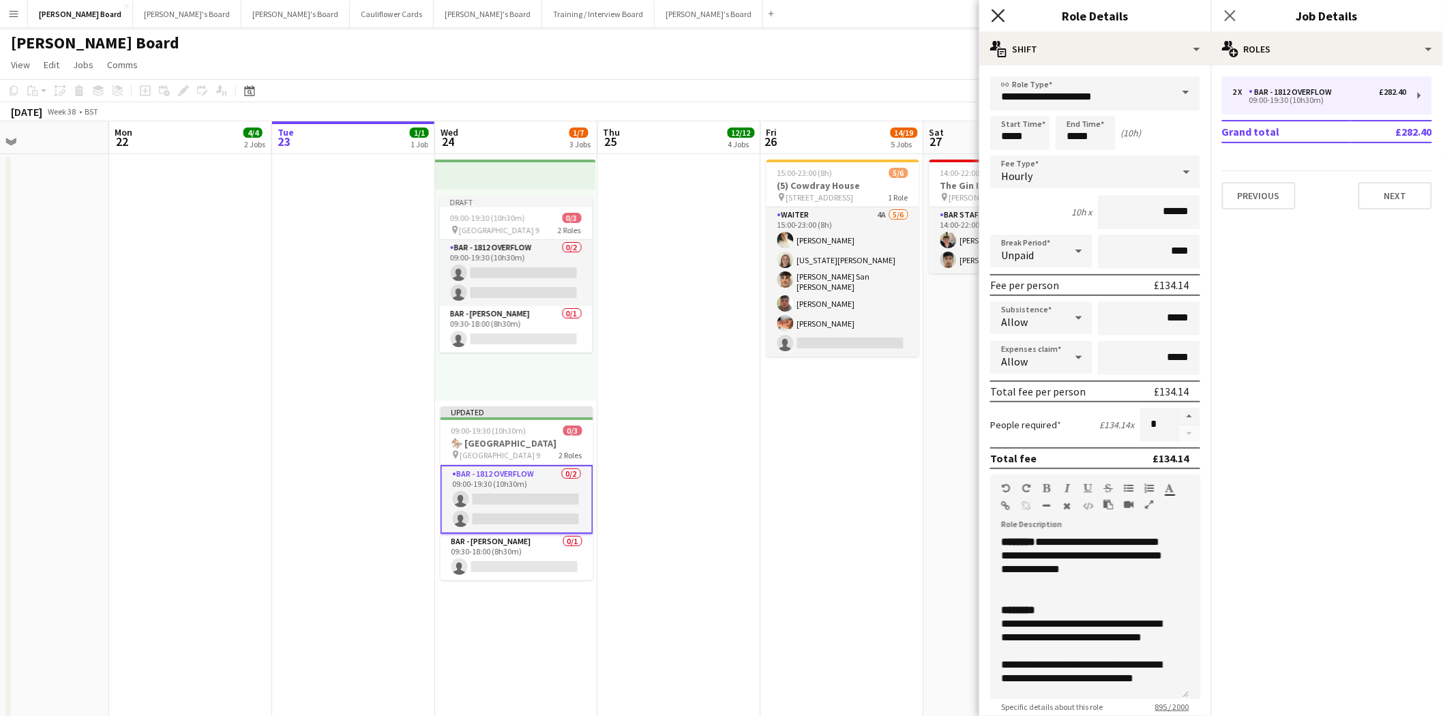
click at [998, 14] on icon "Close pop-in" at bounding box center [997, 15] width 13 height 13
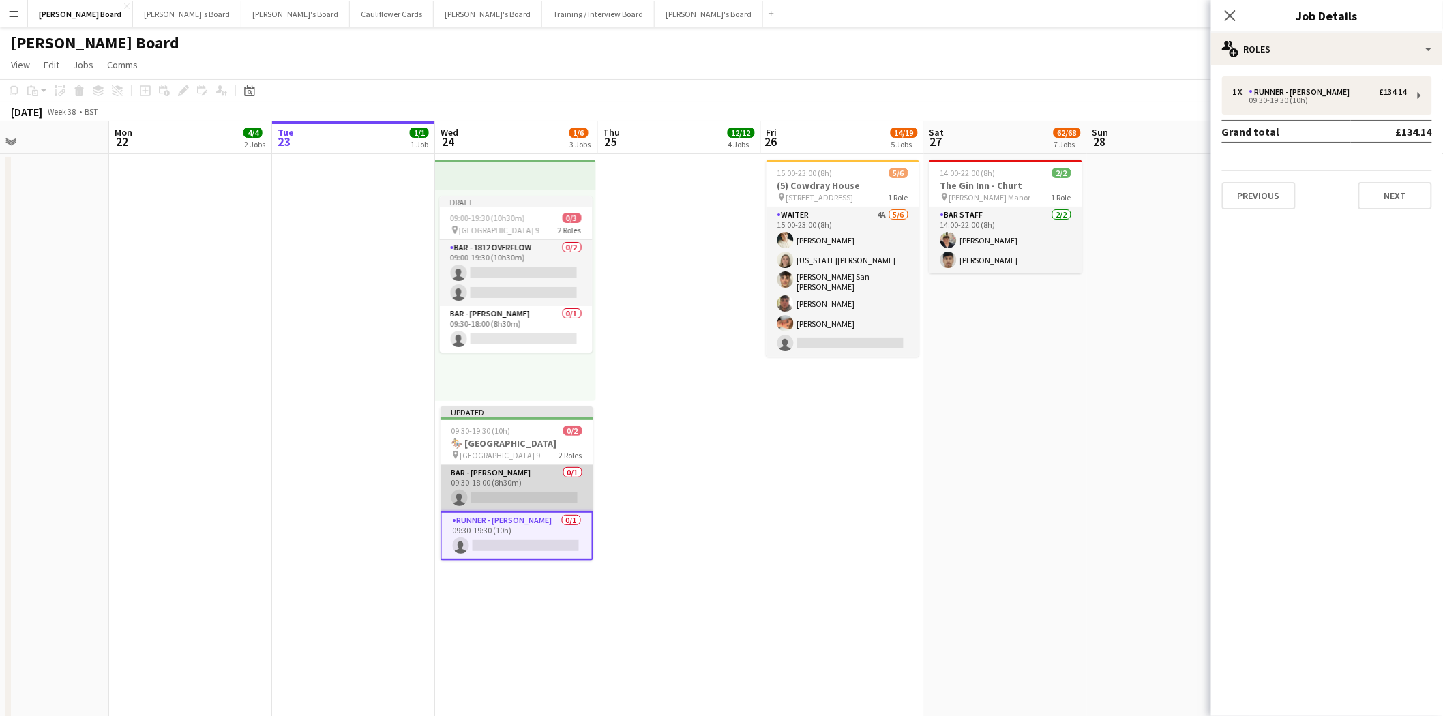
click at [513, 480] on app-card-role "BAR - BIRRA MORETTI 0/1 09:30-18:00 (8h30m) single-neutral-actions" at bounding box center [516, 488] width 153 height 46
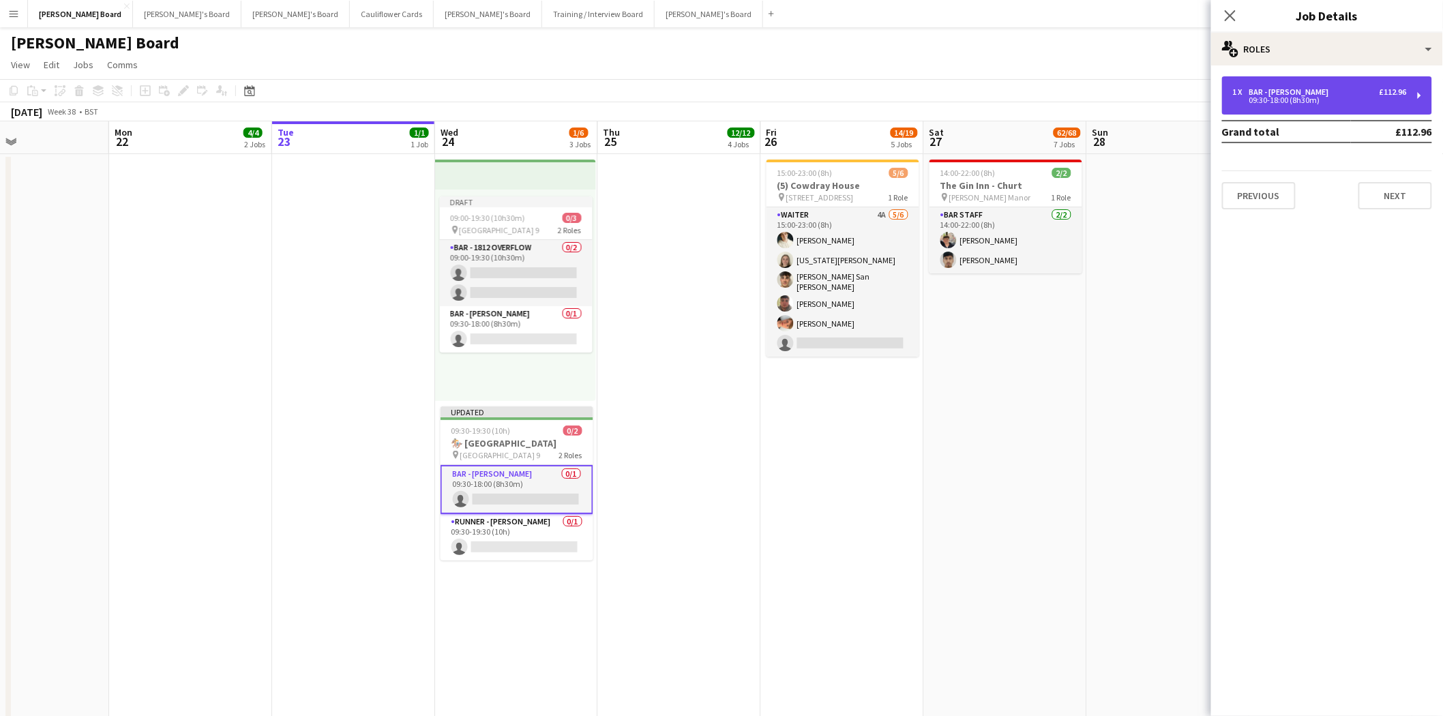
drag, startPoint x: 1317, startPoint y: 95, endPoint x: 1276, endPoint y: 93, distance: 41.6
click at [1317, 97] on div "09:30-18:00 (8h30m)" at bounding box center [1320, 100] width 174 height 7
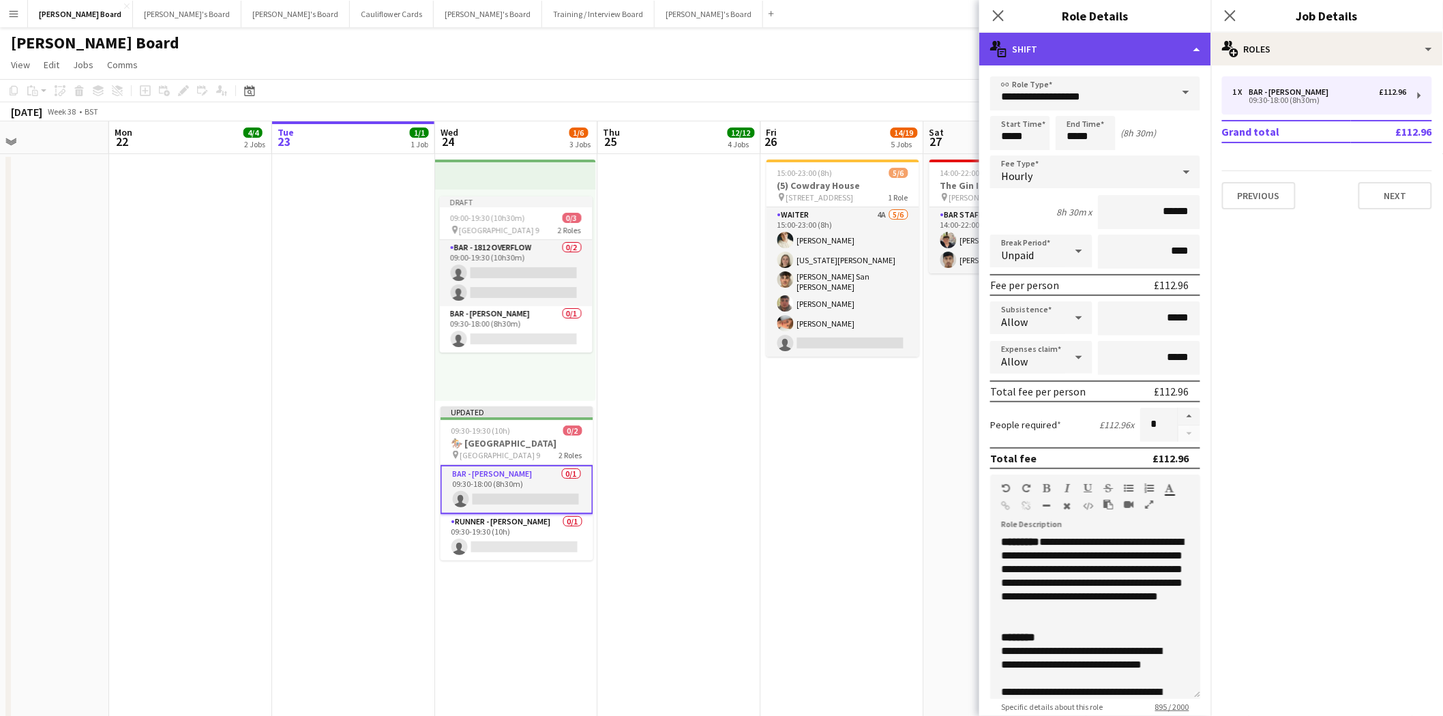
click at [1109, 55] on div "multiple-actions-text Shift" at bounding box center [1095, 49] width 232 height 33
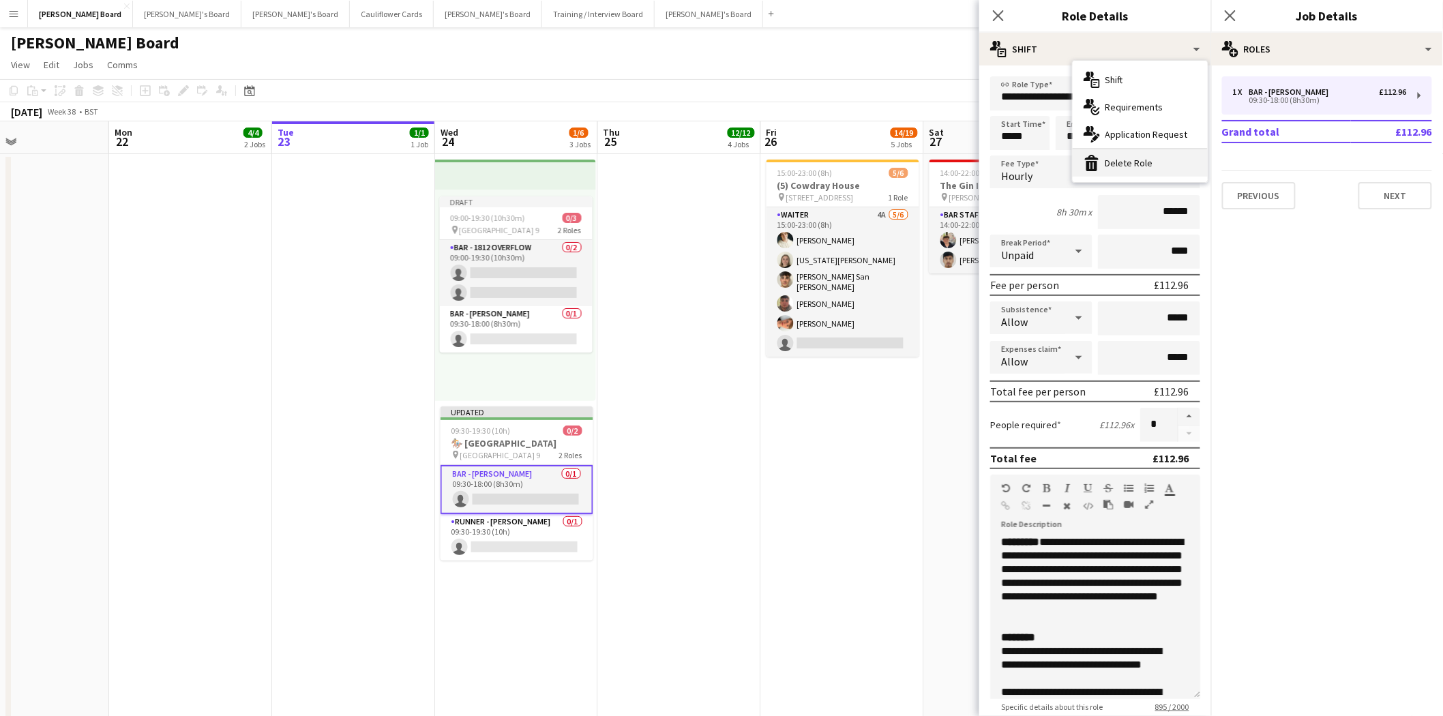
click at [1132, 165] on div "bin-2 Delete Role" at bounding box center [1139, 162] width 135 height 27
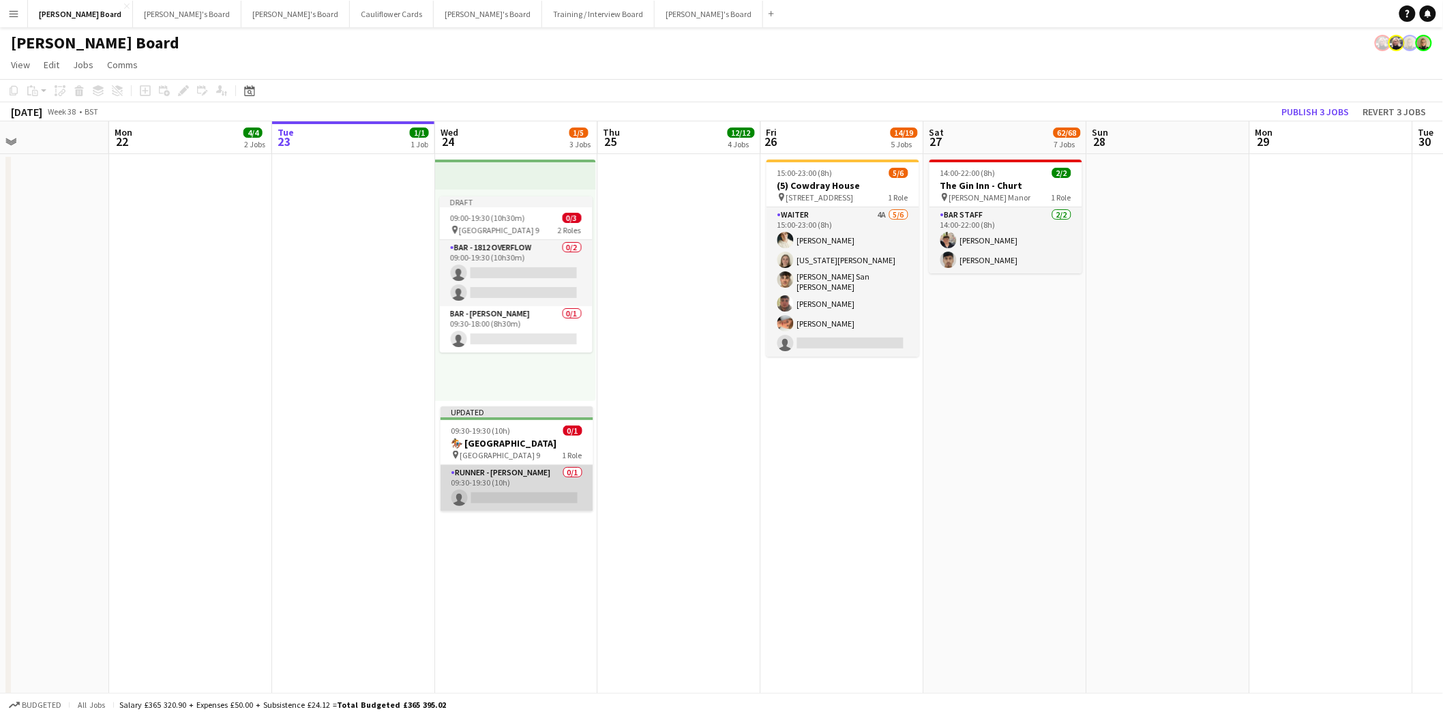
click at [508, 474] on app-card-role "RUNNER - CHARLTON HUNT 0/1 09:30-19:30 (10h) single-neutral-actions" at bounding box center [516, 488] width 153 height 46
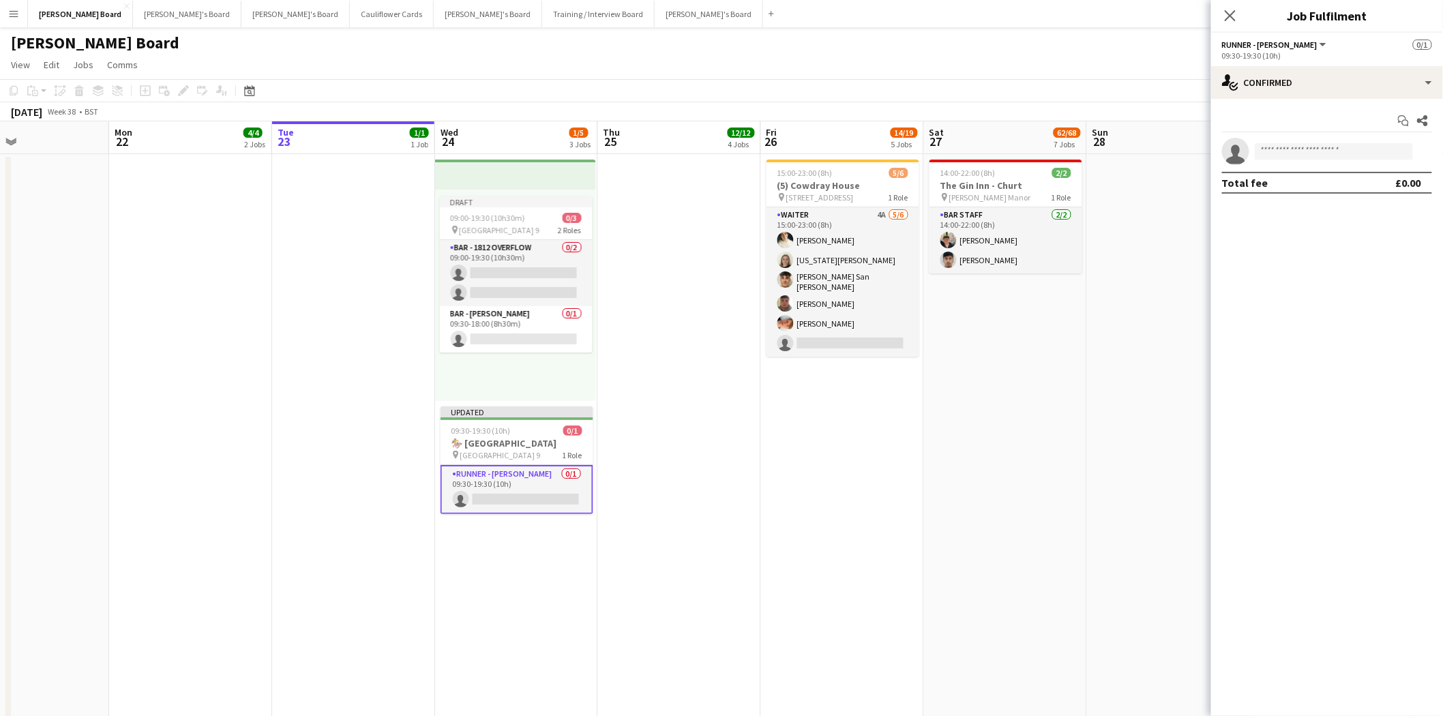
click at [500, 480] on app-card-role "RUNNER - CHARLTON HUNT 0/1 09:30-19:30 (10h) single-neutral-actions" at bounding box center [516, 489] width 153 height 49
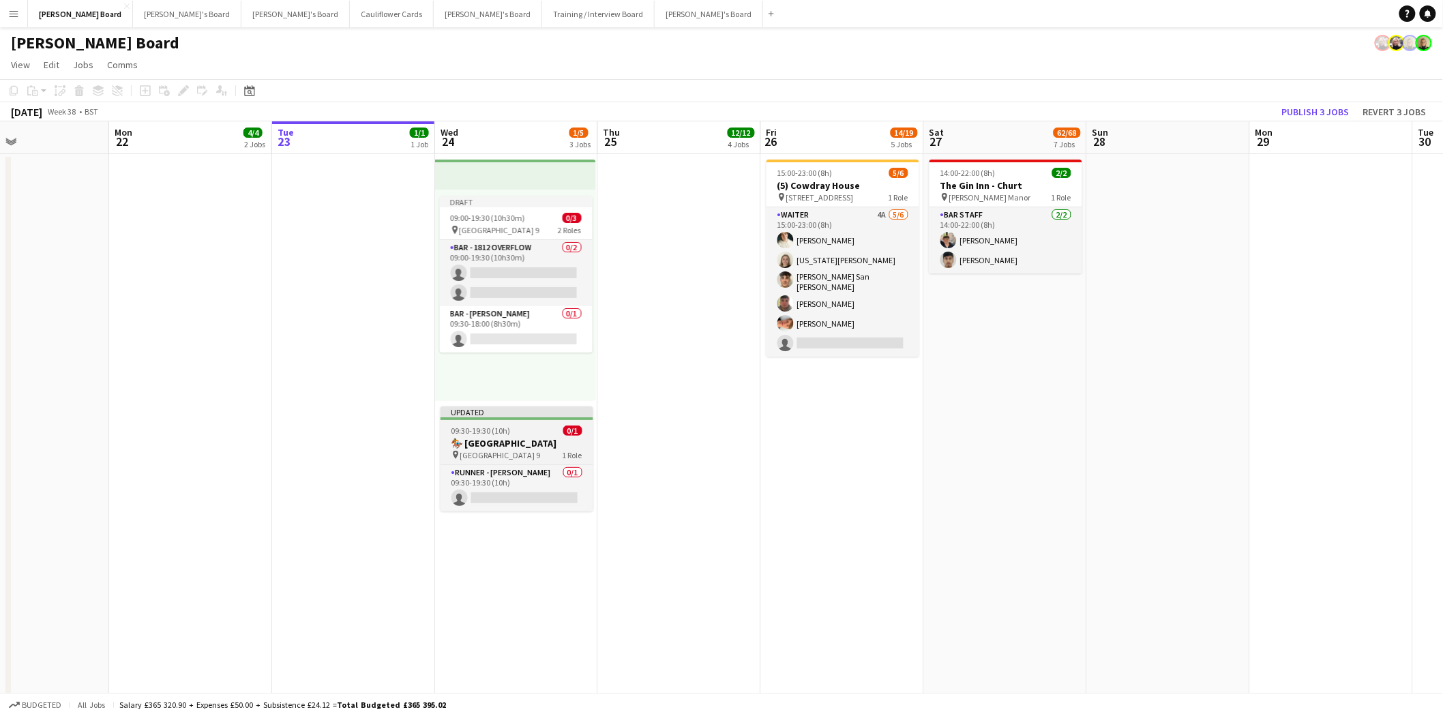
click at [500, 417] on div at bounding box center [516, 418] width 153 height 3
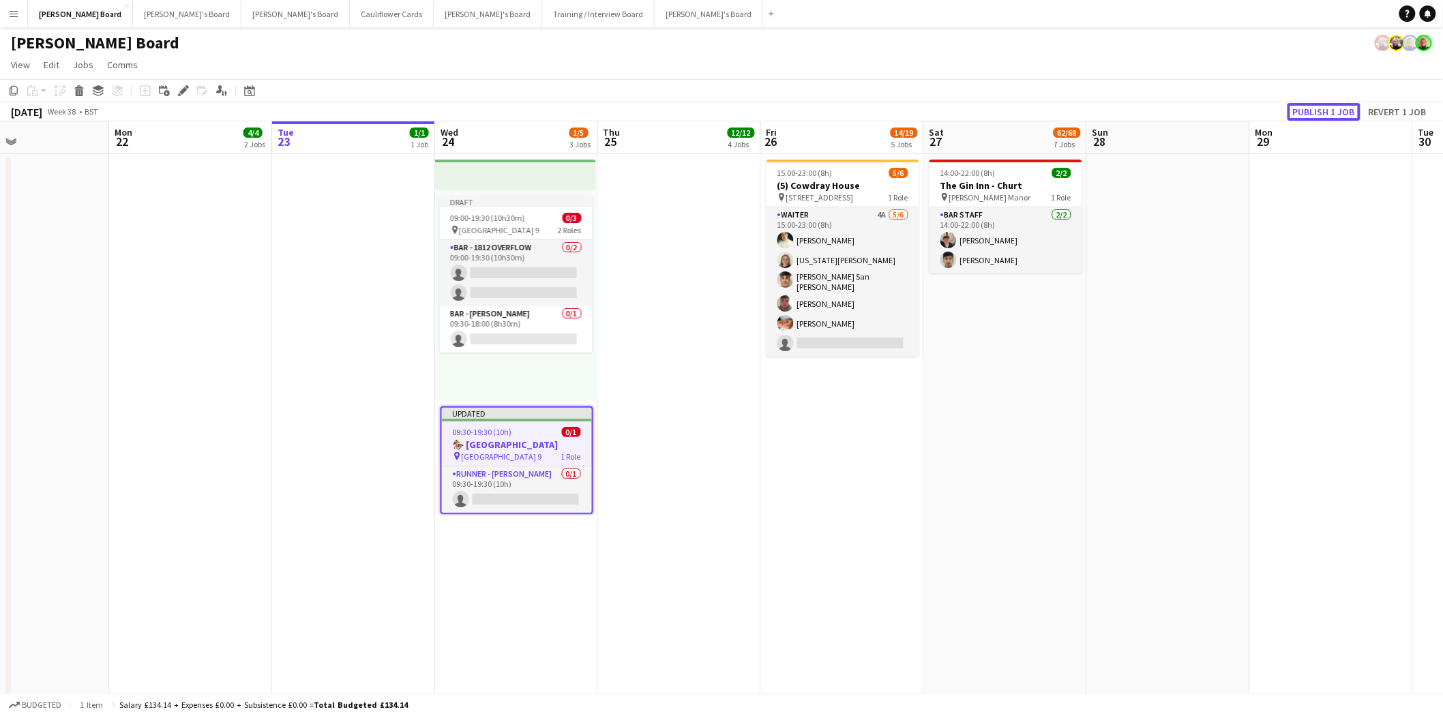
drag, startPoint x: 1316, startPoint y: 109, endPoint x: 1211, endPoint y: 142, distance: 110.0
click at [1314, 110] on button "Publish 1 job" at bounding box center [1323, 112] width 73 height 18
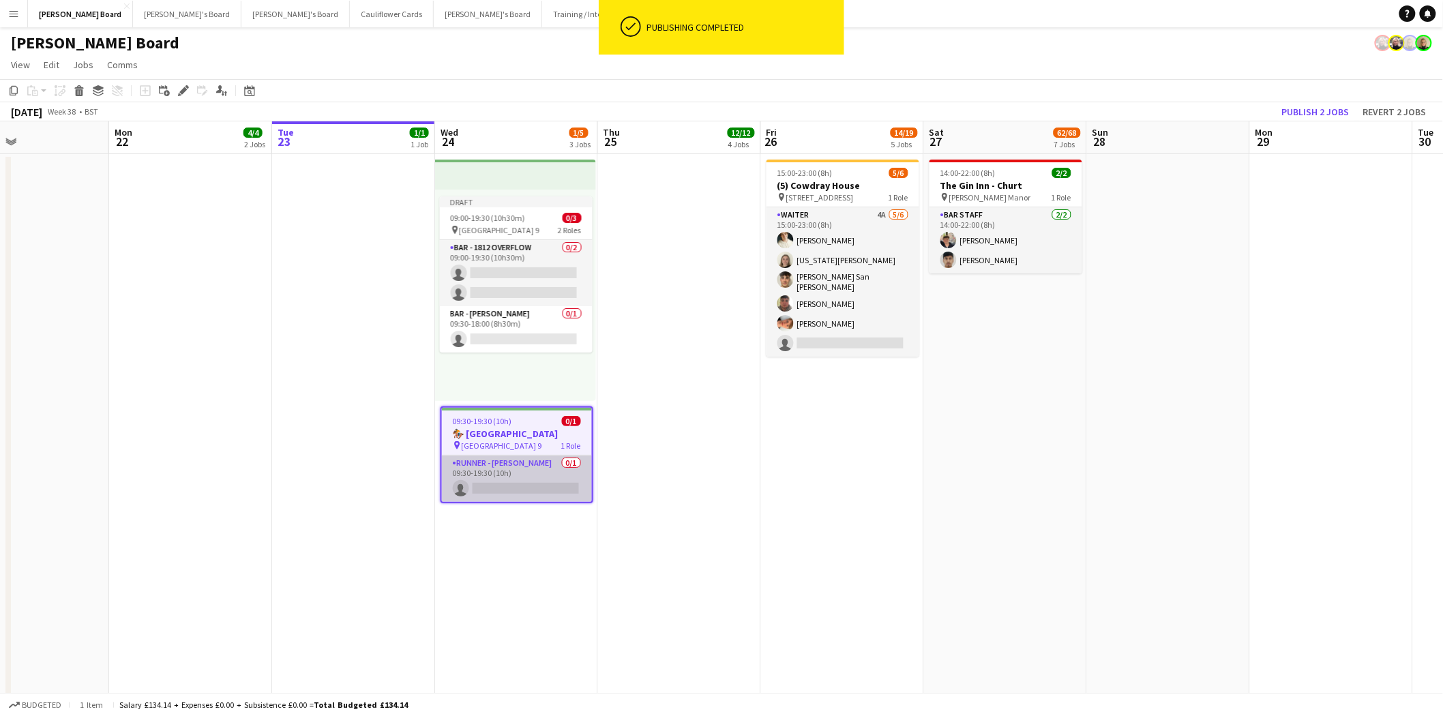
click at [514, 469] on app-card-role "RUNNER - CHARLTON HUNT 0/1 09:30-19:30 (10h) single-neutral-actions" at bounding box center [517, 478] width 150 height 46
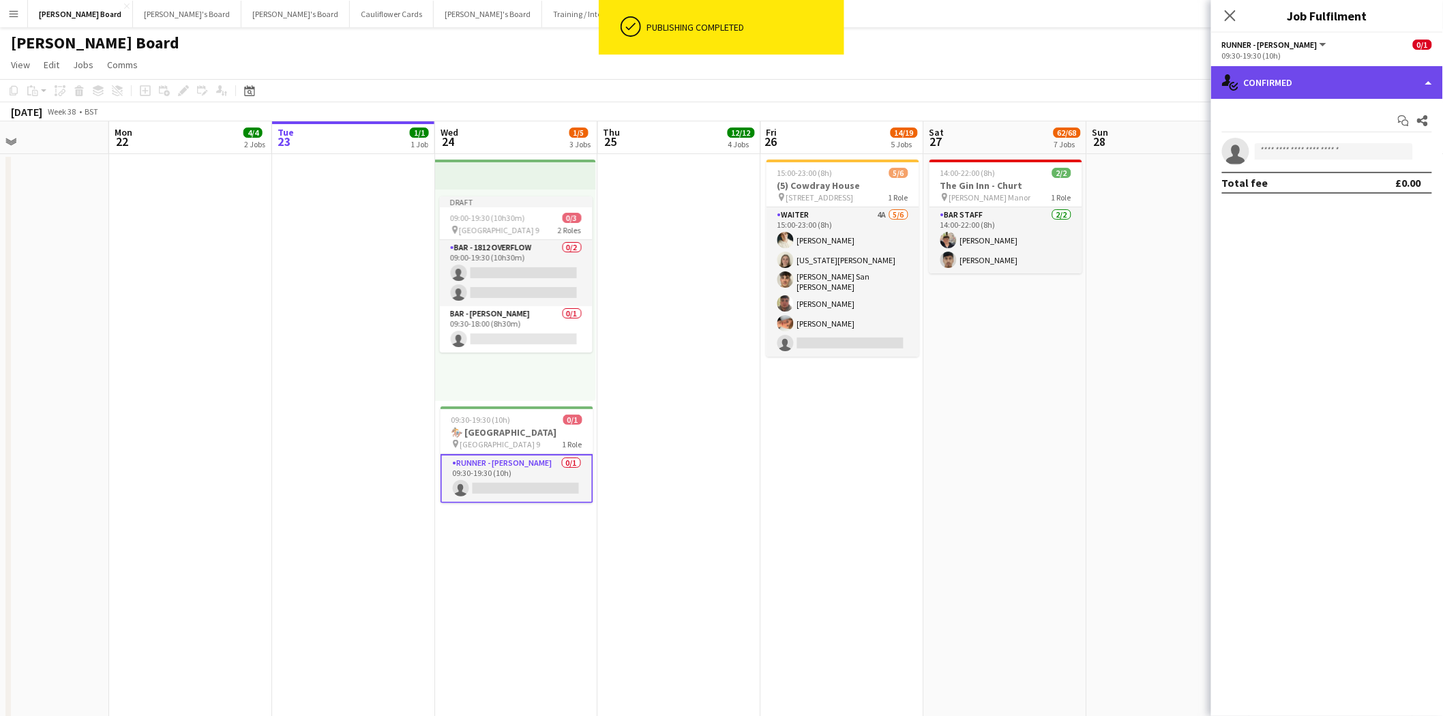
click at [1314, 82] on div "single-neutral-actions-check-2 Confirmed" at bounding box center [1327, 82] width 232 height 33
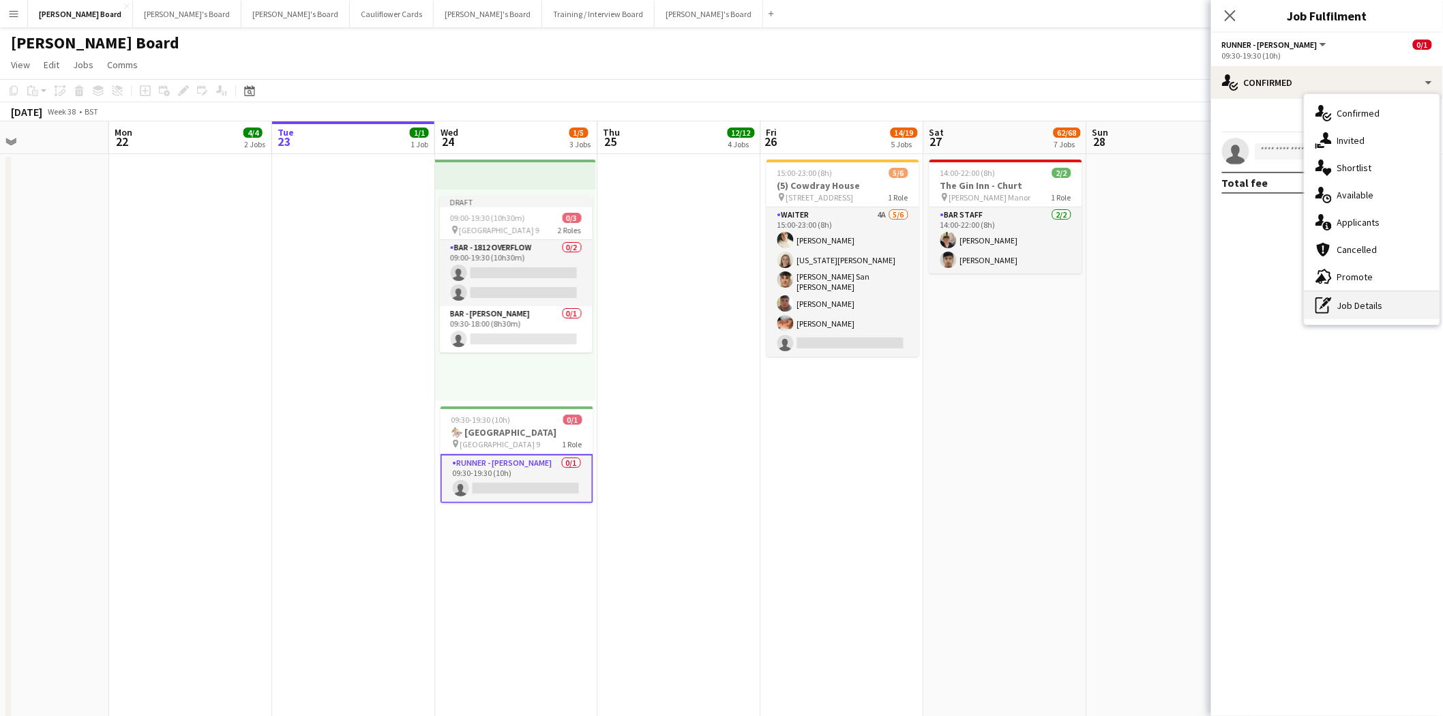
drag, startPoint x: 1370, startPoint y: 311, endPoint x: 1329, endPoint y: 213, distance: 105.7
click at [1370, 310] on div "pen-write Job Details" at bounding box center [1371, 305] width 135 height 27
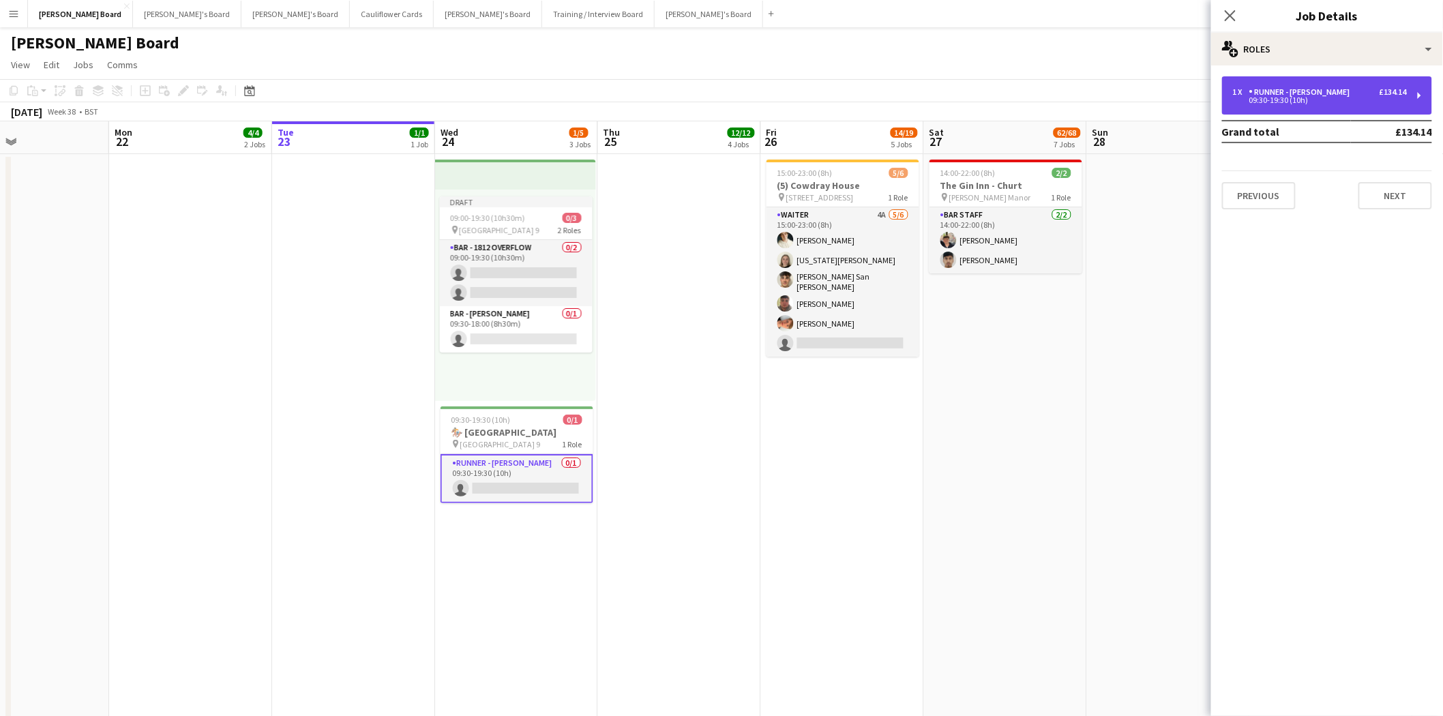
click at [1299, 100] on div "09:30-19:30 (10h)" at bounding box center [1320, 100] width 174 height 7
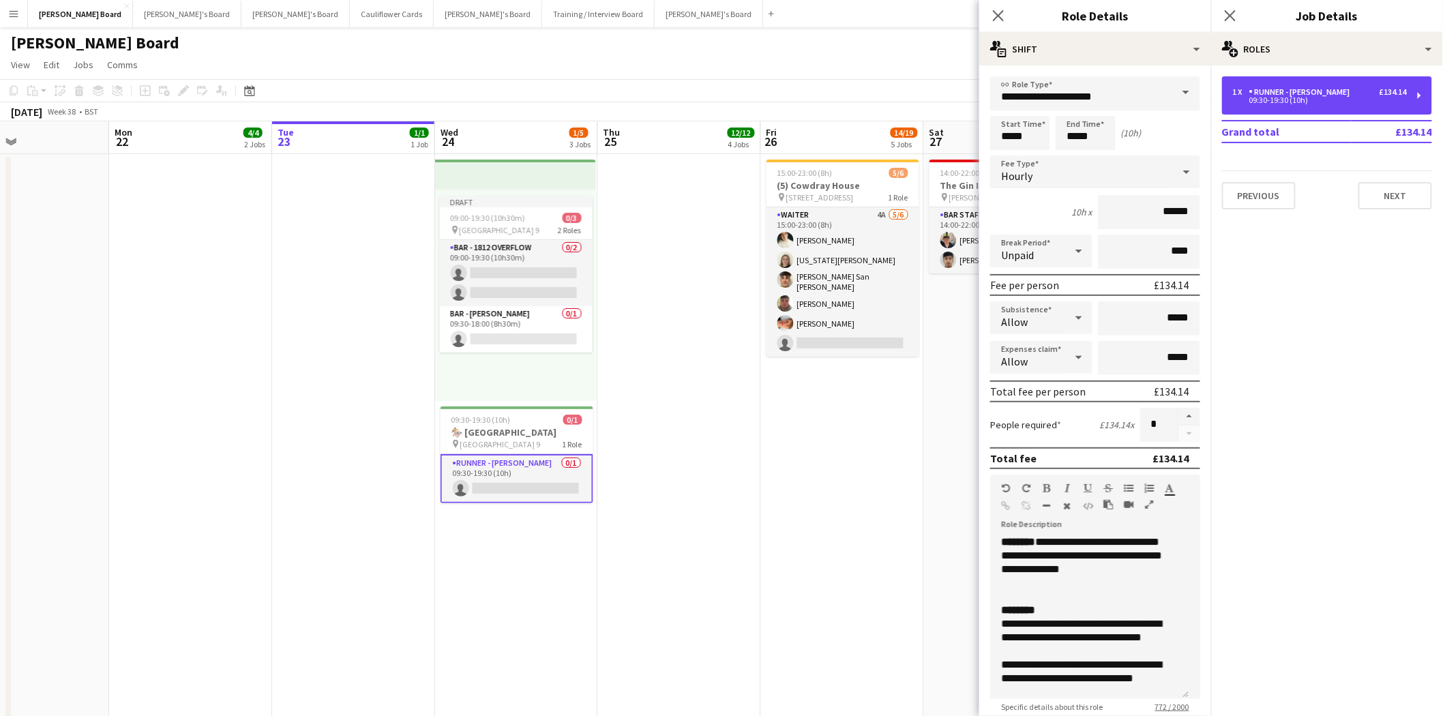
scroll to position [227, 0]
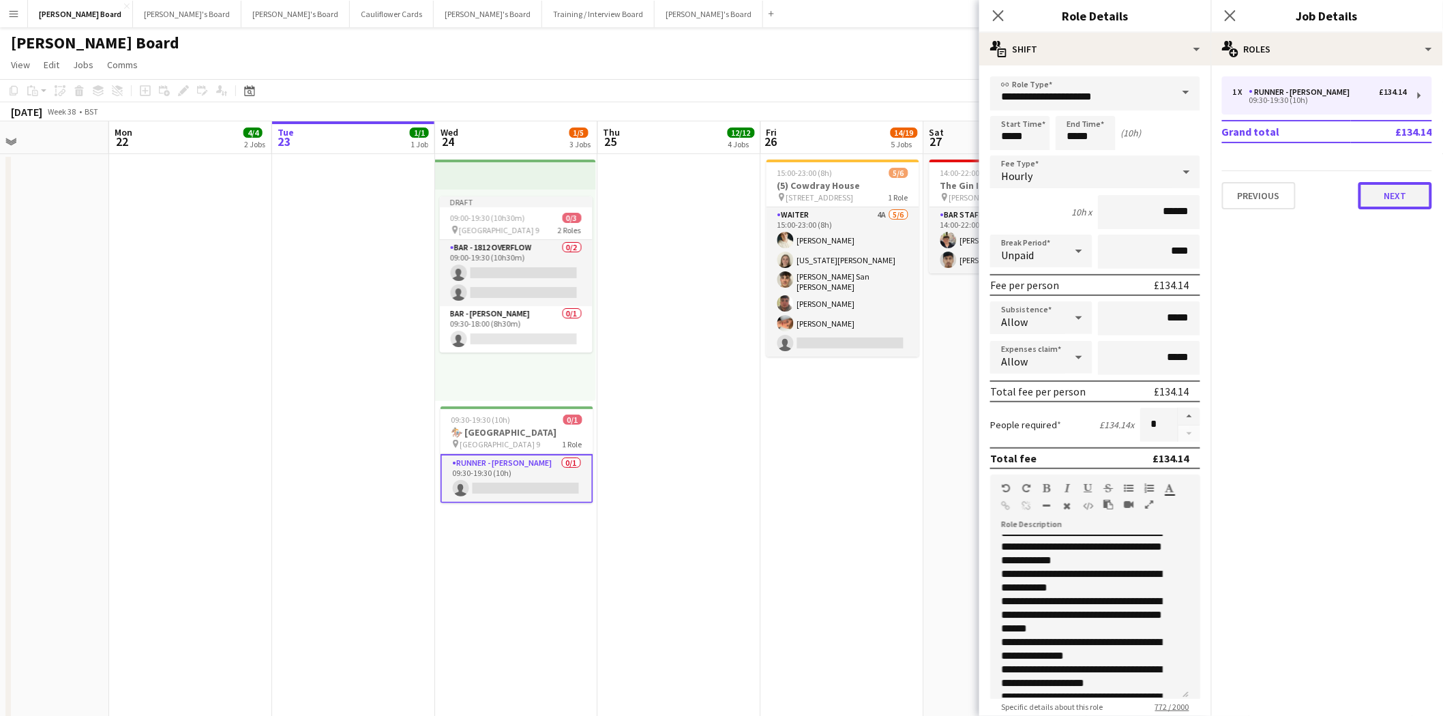
click at [1384, 194] on button "Next" at bounding box center [1395, 195] width 74 height 27
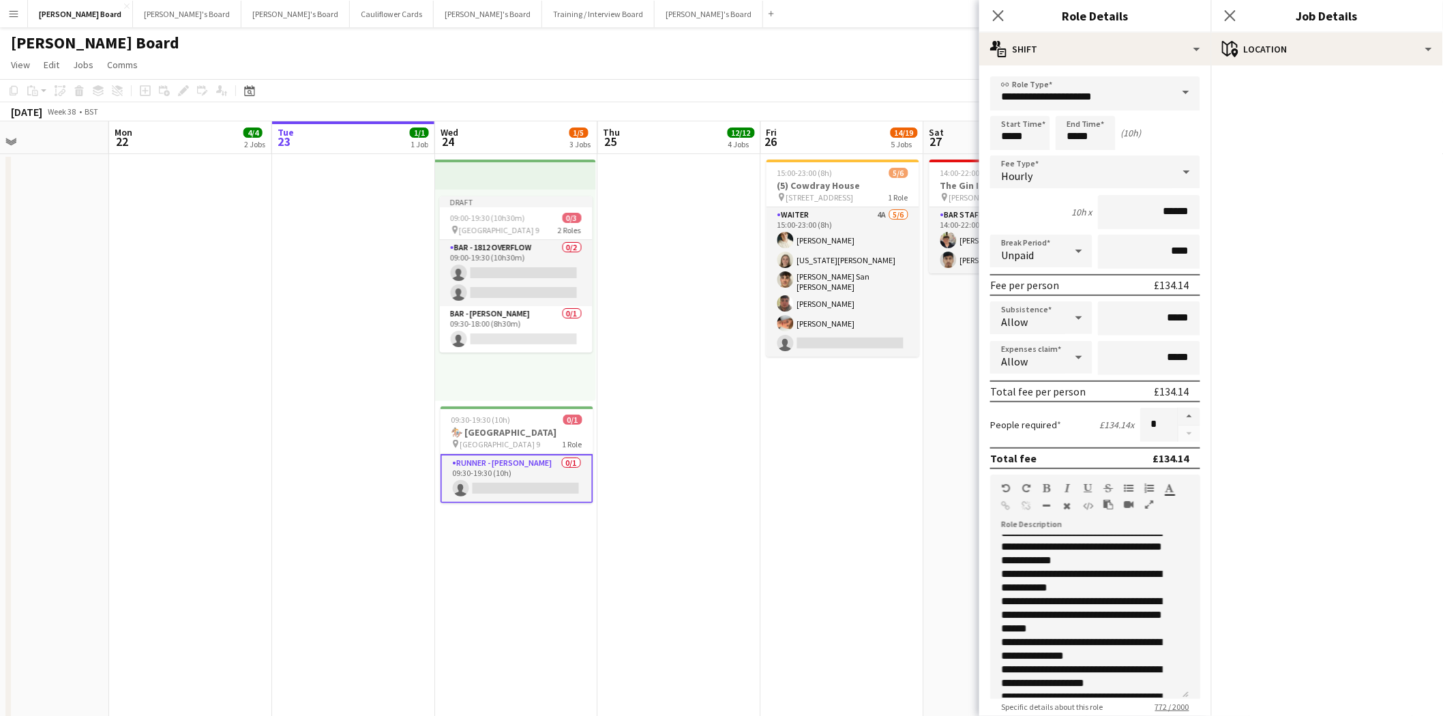
drag, startPoint x: 1004, startPoint y: 16, endPoint x: 1124, endPoint y: 21, distance: 120.1
click at [1006, 16] on app-icon "Close pop-in" at bounding box center [998, 15] width 16 height 16
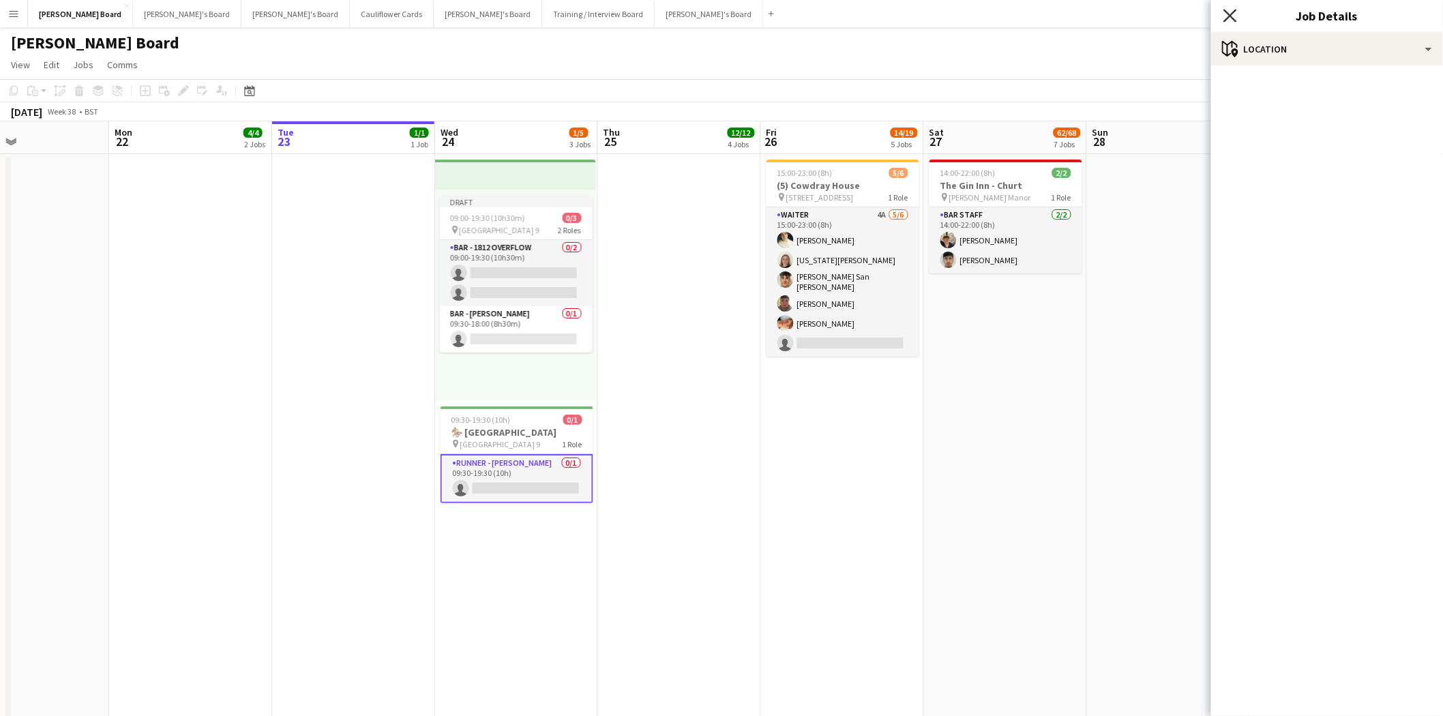
click at [1229, 16] on icon "Close pop-in" at bounding box center [1229, 15] width 13 height 13
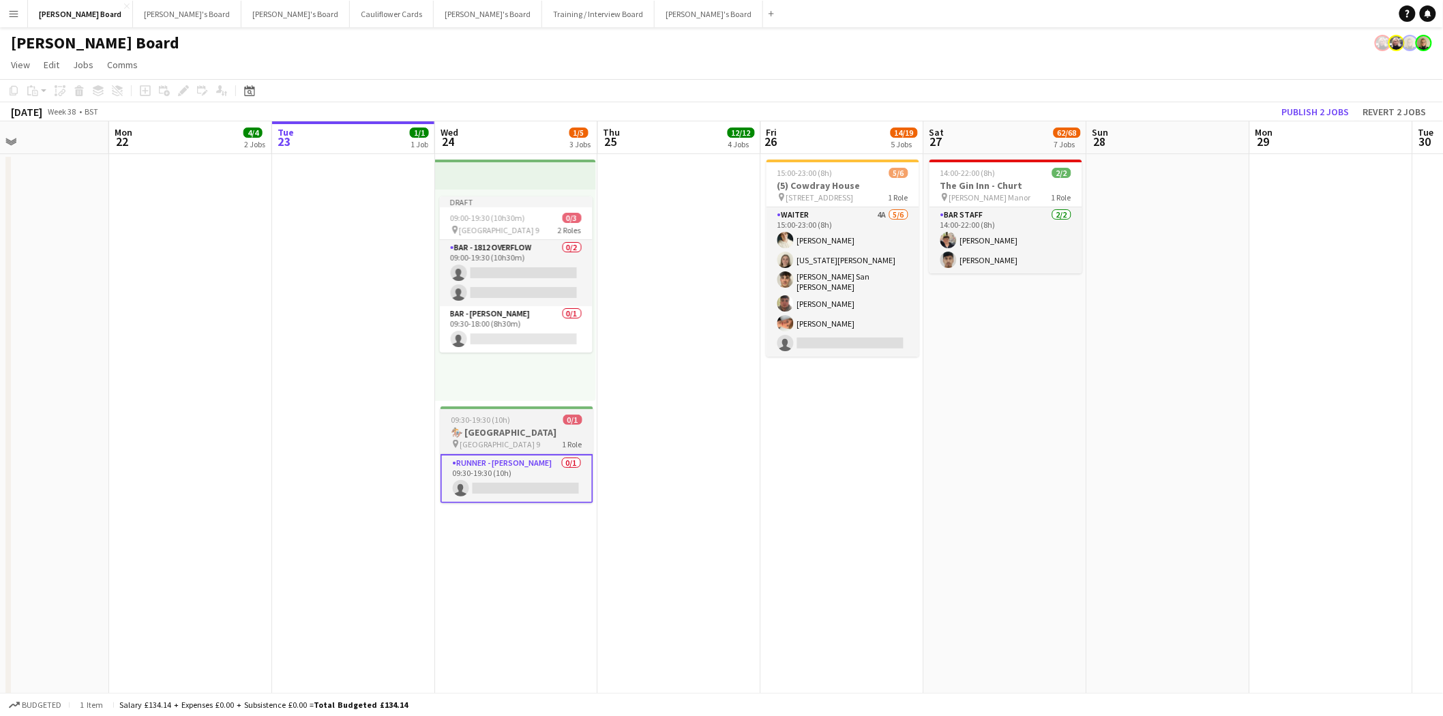
click at [516, 434] on h3 "🏇 Goodwood Racecourse" at bounding box center [516, 432] width 153 height 12
click at [181, 91] on icon at bounding box center [182, 90] width 7 height 7
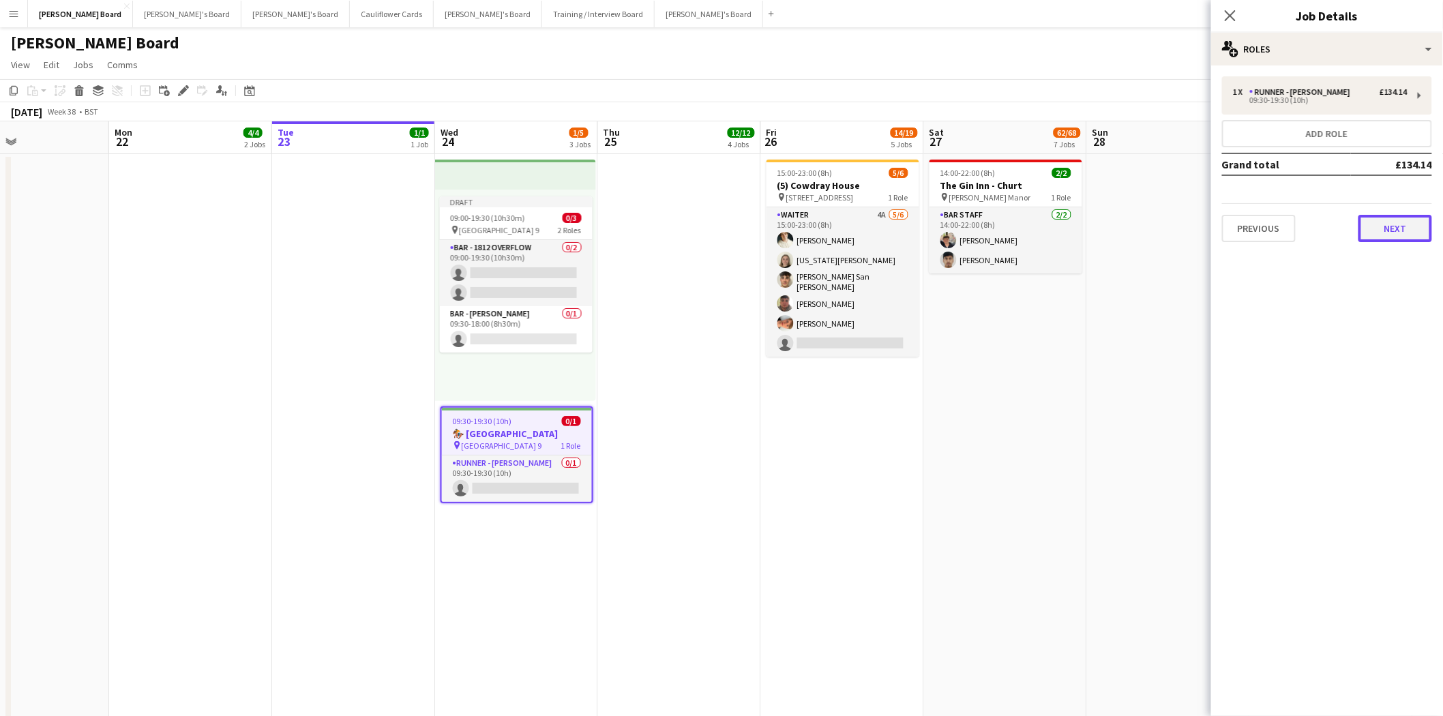
click at [1396, 221] on button "Next" at bounding box center [1395, 228] width 74 height 27
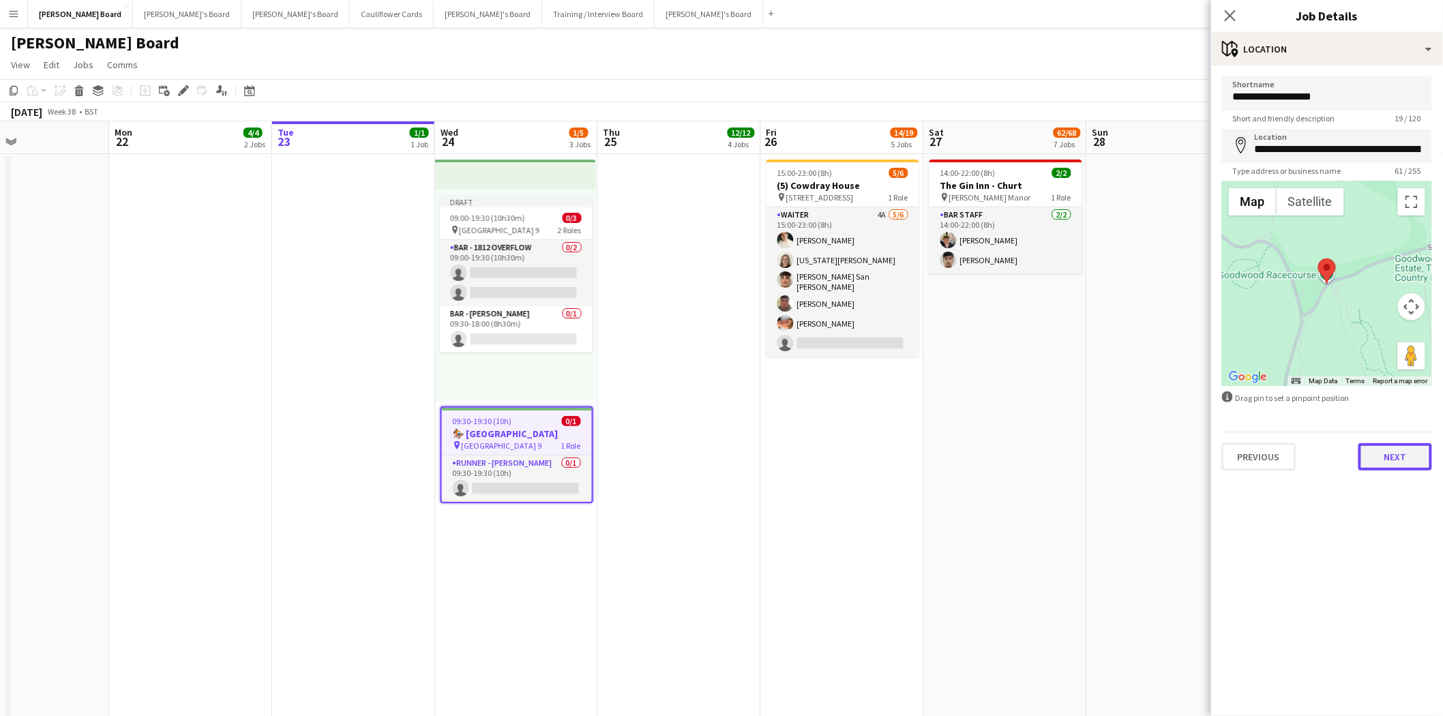
click at [1405, 462] on button "Next" at bounding box center [1395, 456] width 74 height 27
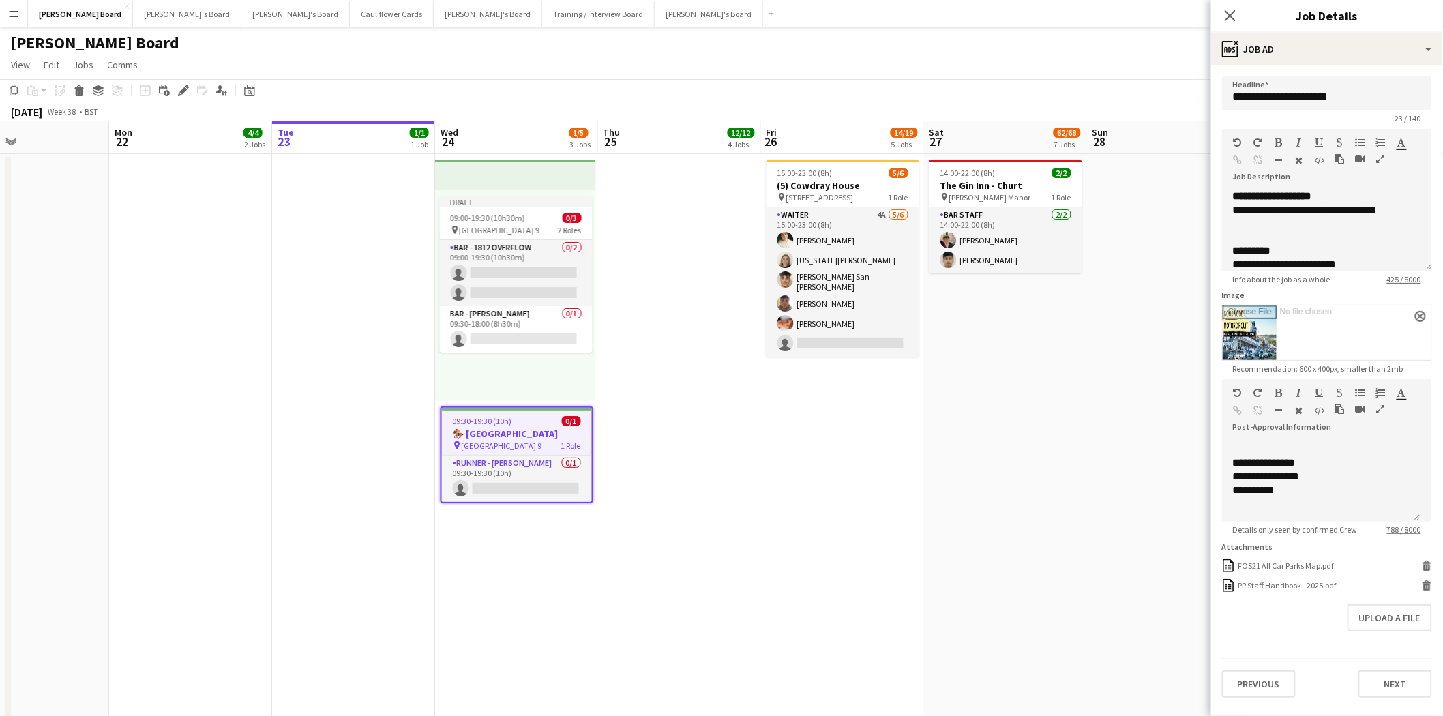
scroll to position [487, 0]
click at [1297, 491] on div "**********" at bounding box center [1316, 490] width 166 height 14
drag, startPoint x: 1324, startPoint y: 479, endPoint x: 1220, endPoint y: 479, distance: 103.6
click at [1220, 479] on form "**********" at bounding box center [1327, 386] width 232 height 621
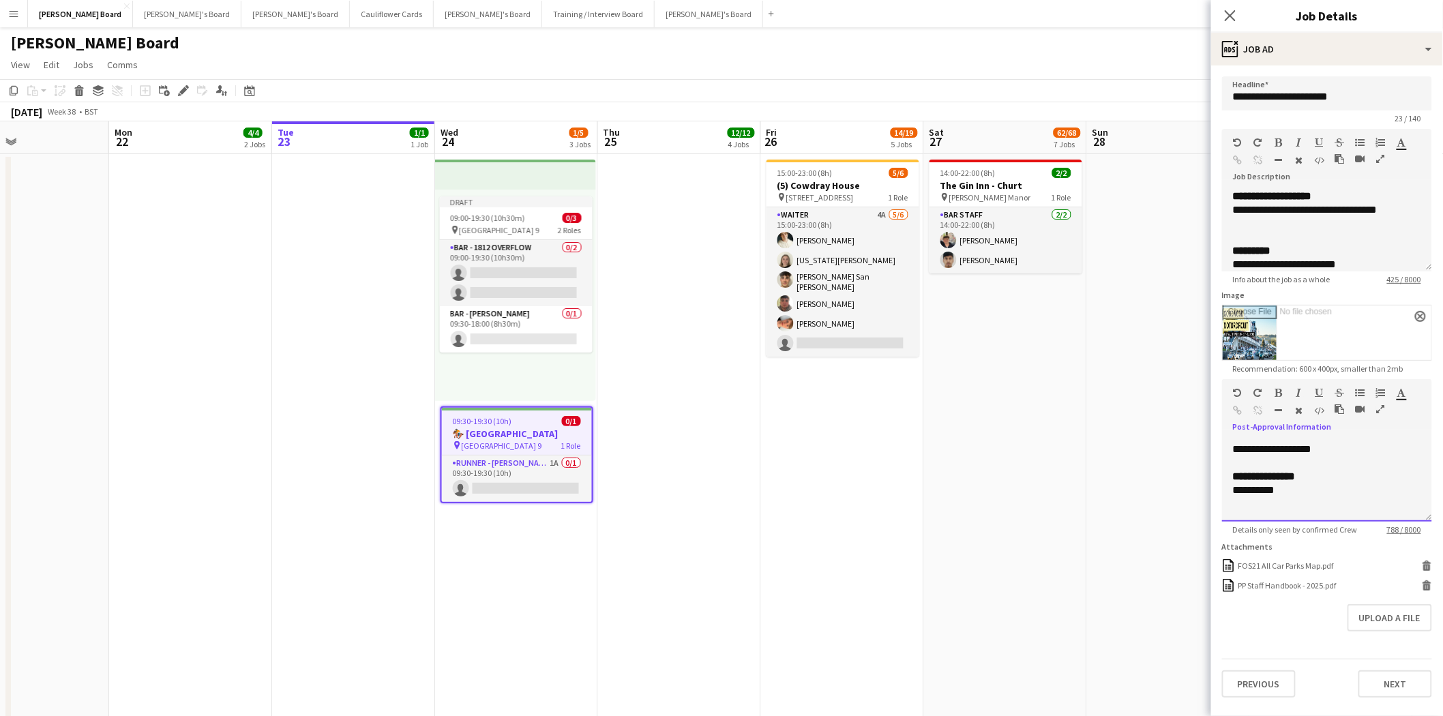
scroll to position [460, 0]
click at [1295, 481] on span "**********" at bounding box center [1264, 476] width 63 height 10
drag, startPoint x: 1384, startPoint y: 494, endPoint x: 1358, endPoint y: 481, distance: 29.0
click at [1372, 484] on div "**********" at bounding box center [1327, 490] width 188 height 14
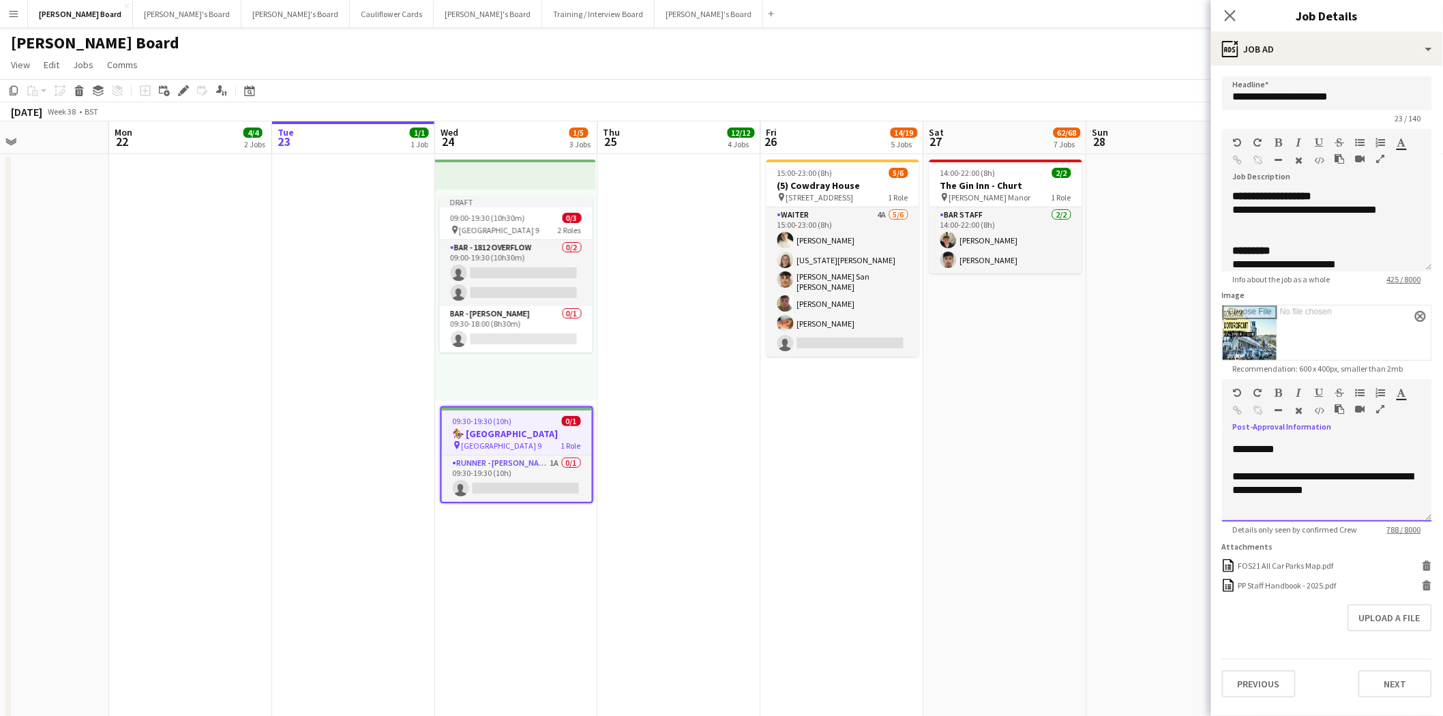
click at [1351, 497] on div "**********" at bounding box center [1327, 483] width 188 height 27
click at [1407, 684] on button "Next" at bounding box center [1395, 683] width 74 height 27
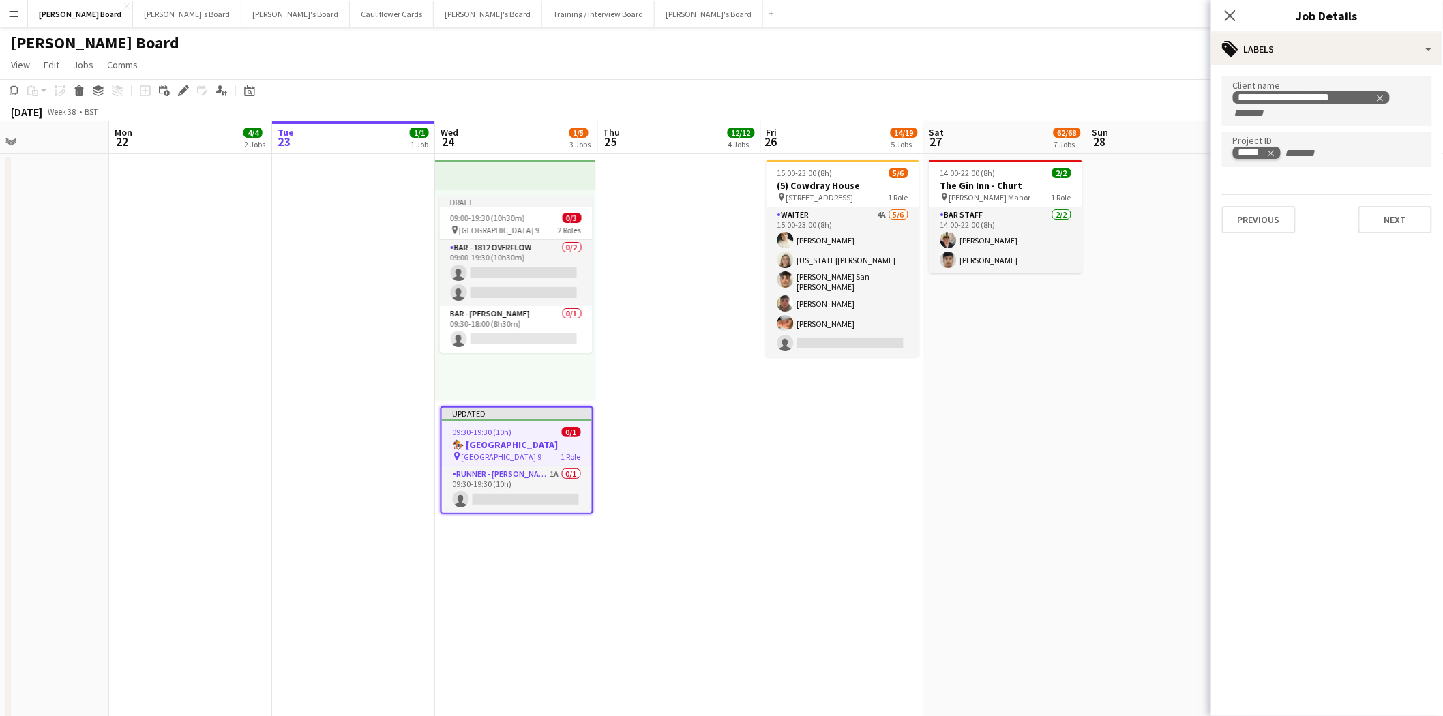
click at [1271, 151] on icon "Remove tag" at bounding box center [1271, 154] width 10 height 10
click at [1381, 94] on icon "Remove tag" at bounding box center [1380, 98] width 10 height 10
click at [1405, 198] on button "Next" at bounding box center [1395, 204] width 74 height 27
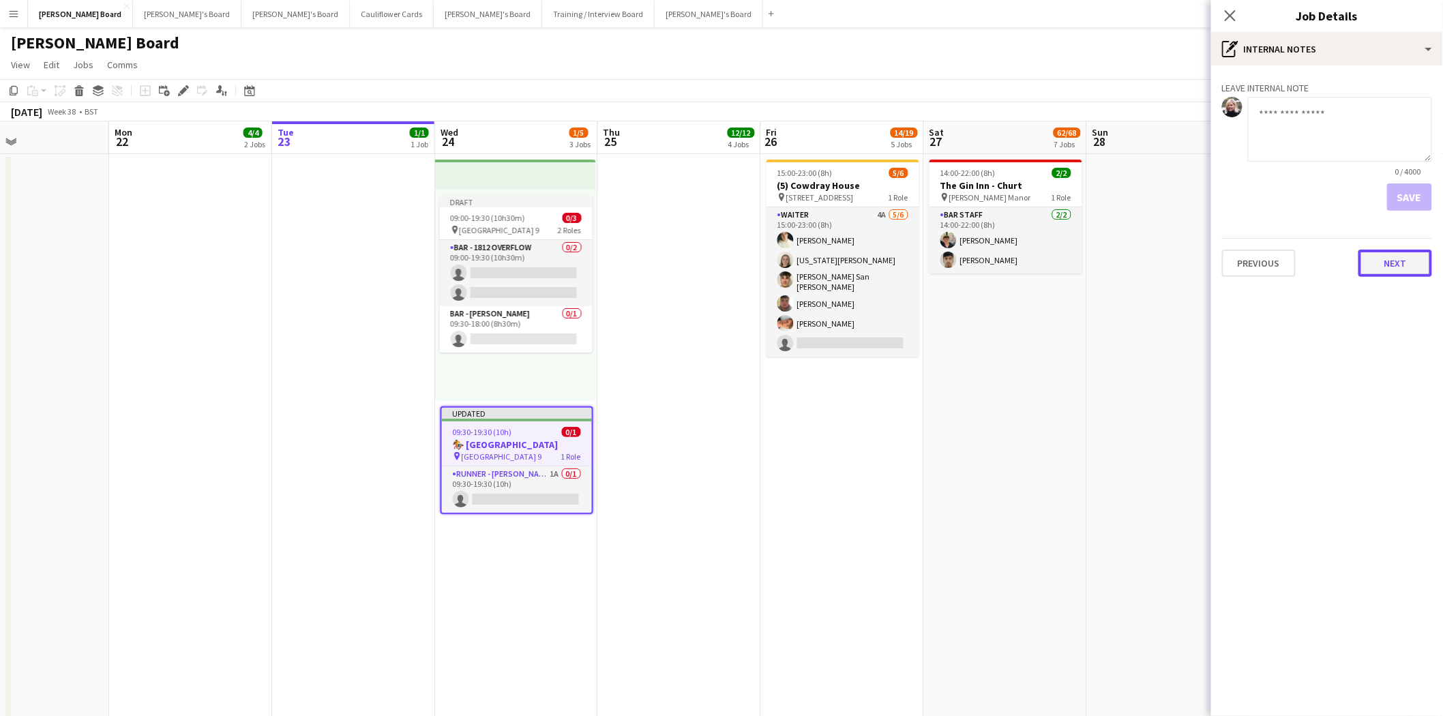
click at [1398, 257] on button "Next" at bounding box center [1395, 263] width 74 height 27
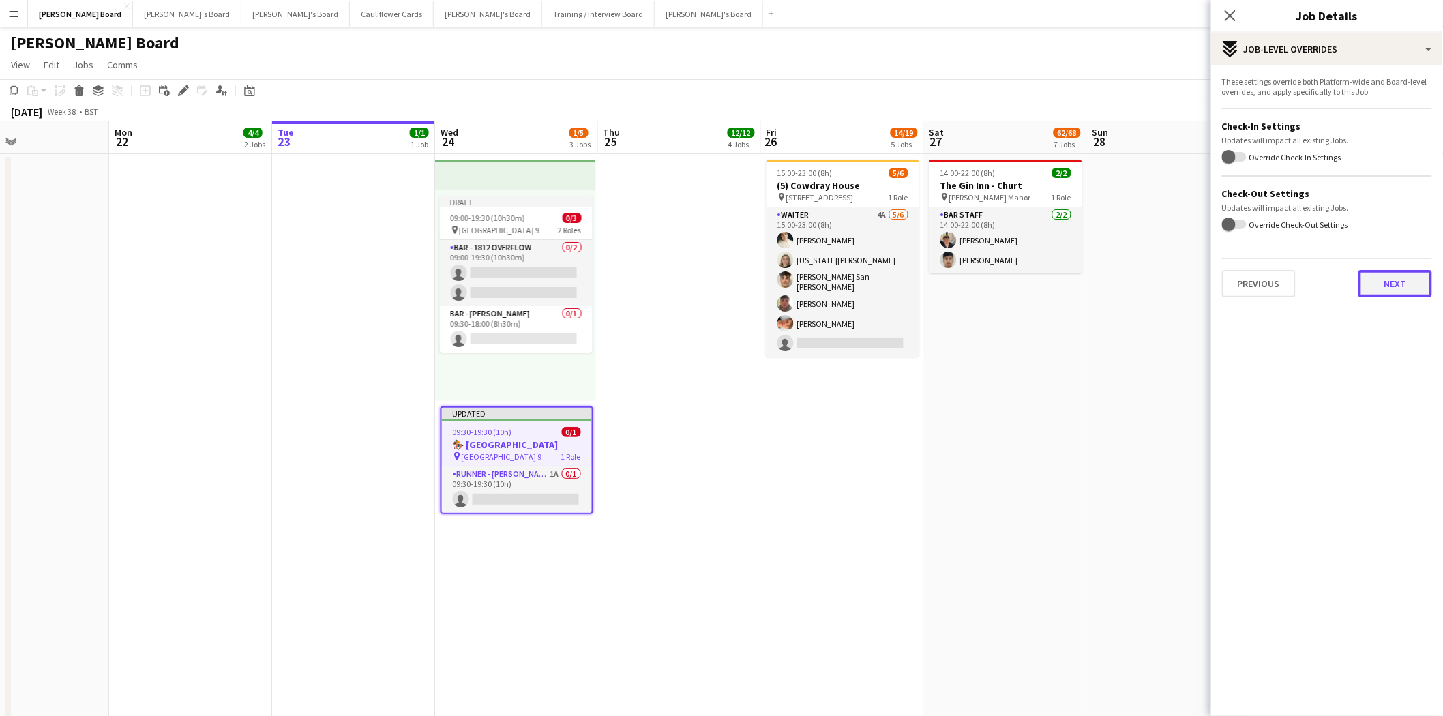
click at [1400, 280] on button "Next" at bounding box center [1395, 283] width 74 height 27
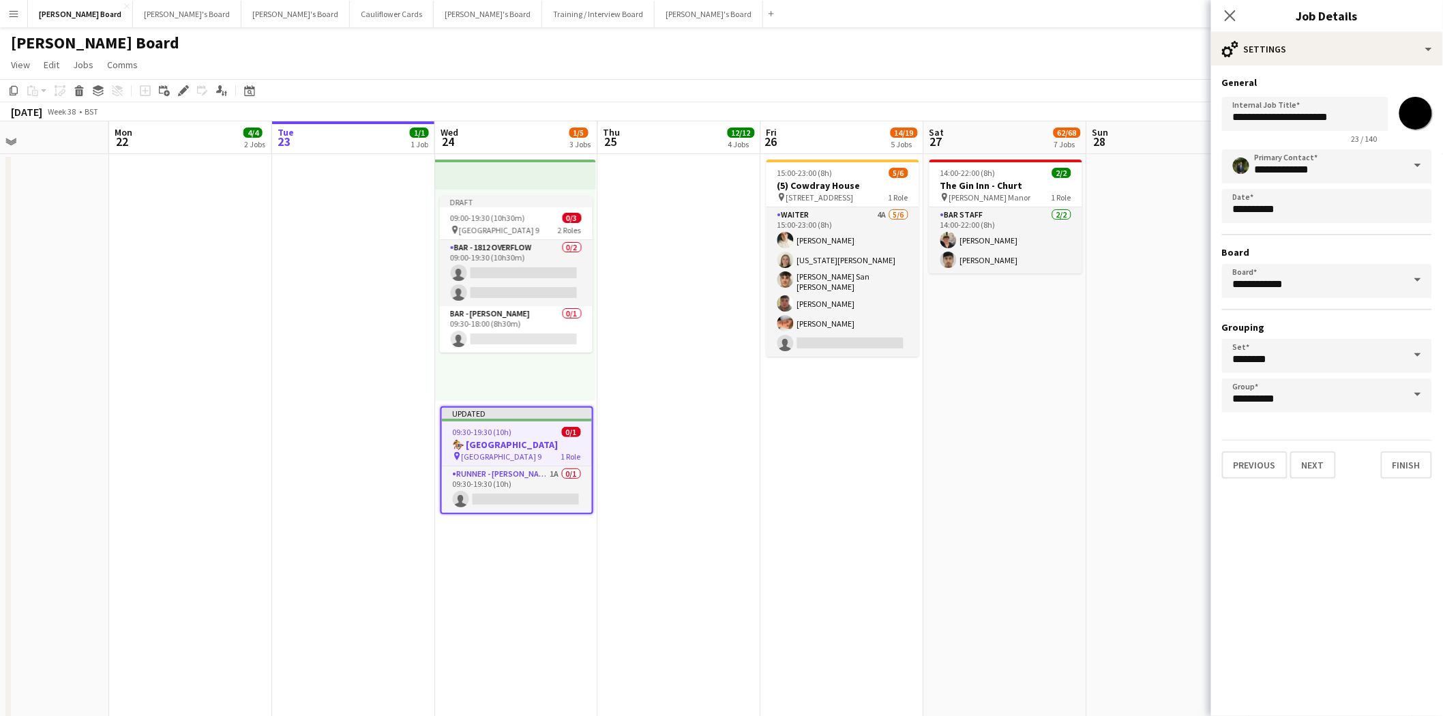
scroll to position [0, 539]
click at [505, 443] on h3 "🏇 Goodwood Racecourse" at bounding box center [521, 444] width 150 height 12
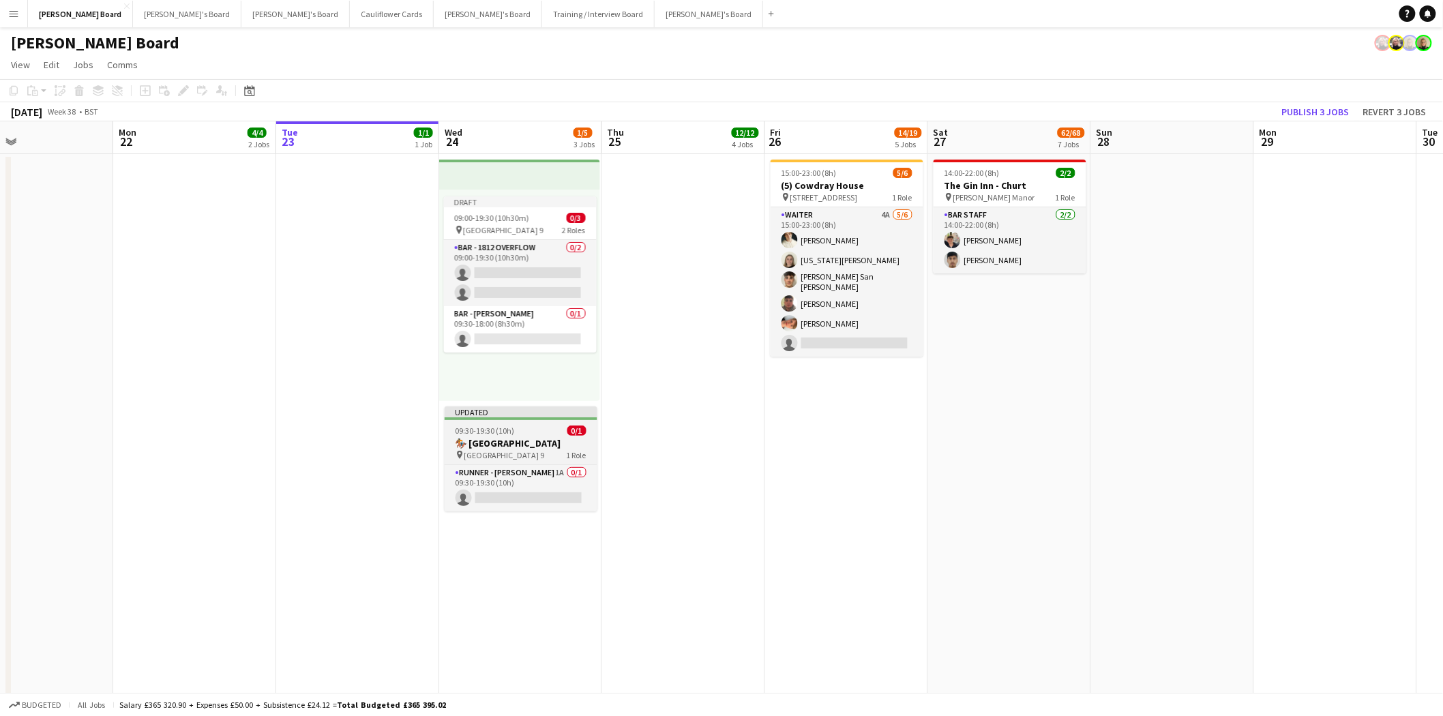
click at [473, 420] on app-job-card "Updated 09:30-19:30 (10h) 0/1 🏇 Goodwood Racecourse pin Goodwood Car Park 9 1 R…" at bounding box center [521, 458] width 153 height 105
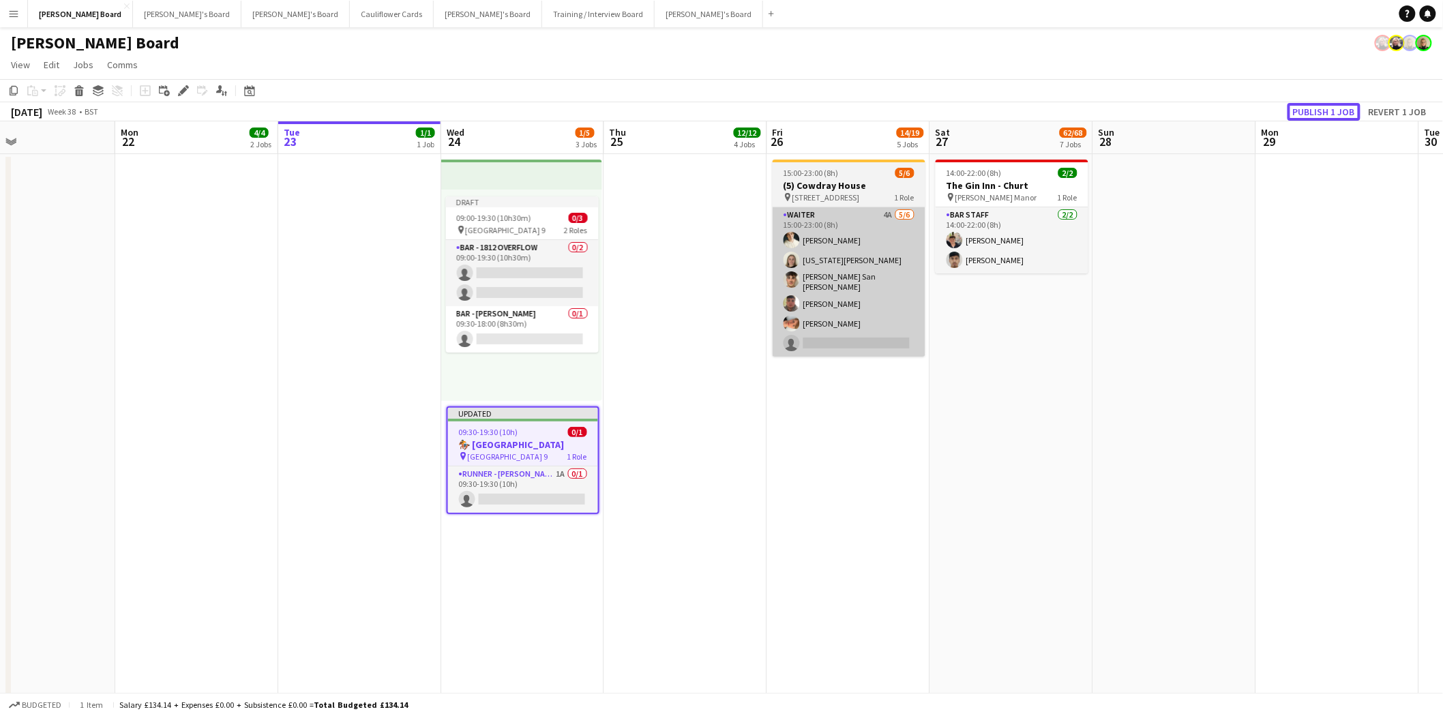
drag, startPoint x: 1317, startPoint y: 113, endPoint x: 890, endPoint y: 249, distance: 447.8
click at [1313, 117] on button "Publish 1 job" at bounding box center [1323, 112] width 73 height 18
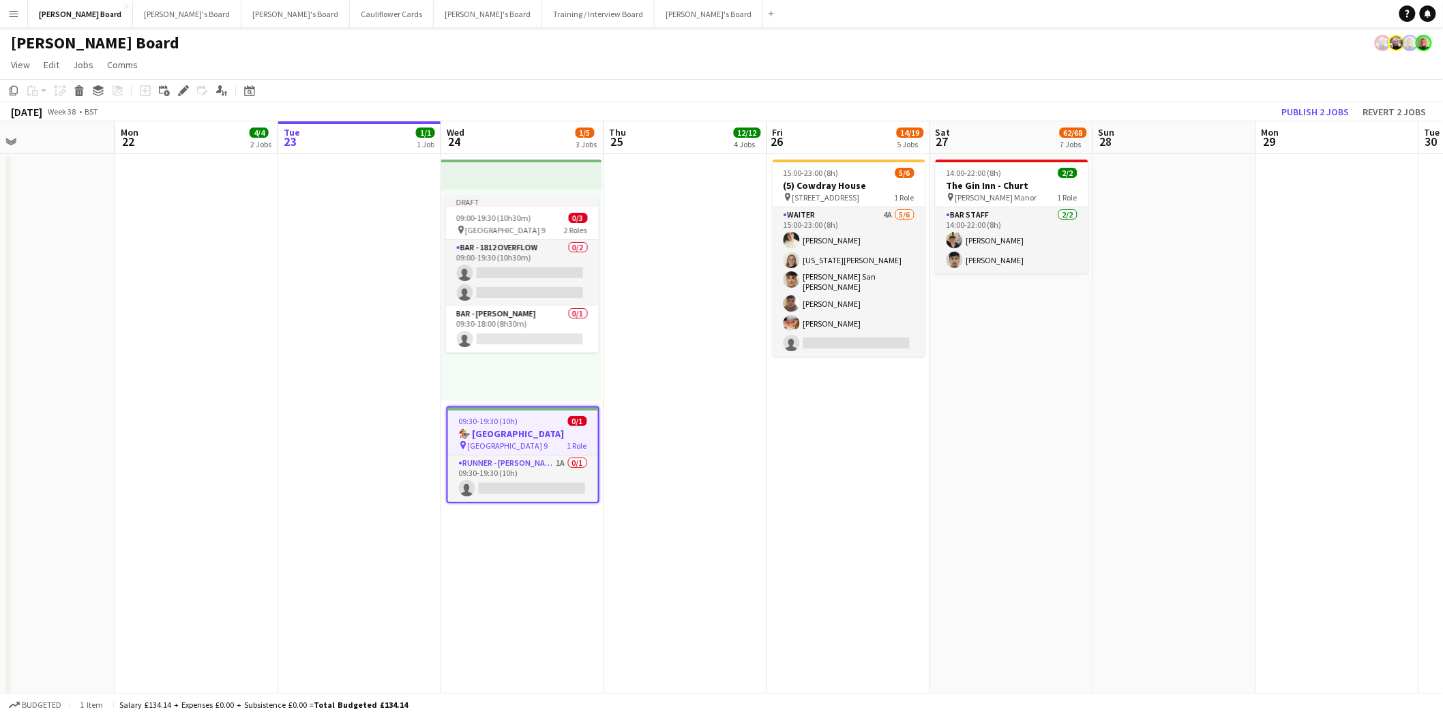
click at [557, 430] on h3 "🏇 Goodwood Racecourse" at bounding box center [523, 433] width 150 height 12
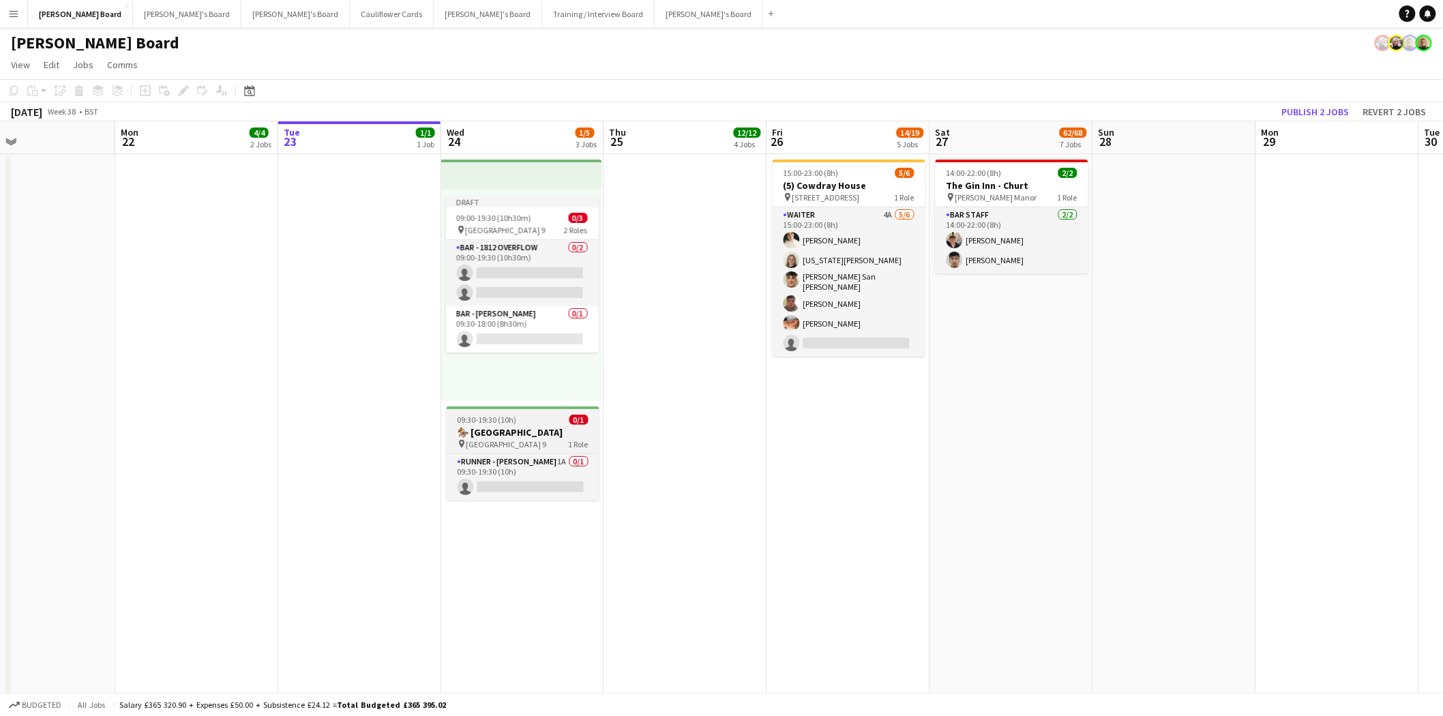
drag, startPoint x: 513, startPoint y: 414, endPoint x: 551, endPoint y: 413, distance: 38.2
click at [513, 416] on span "09:30-19:30 (10h)" at bounding box center [486, 420] width 59 height 10
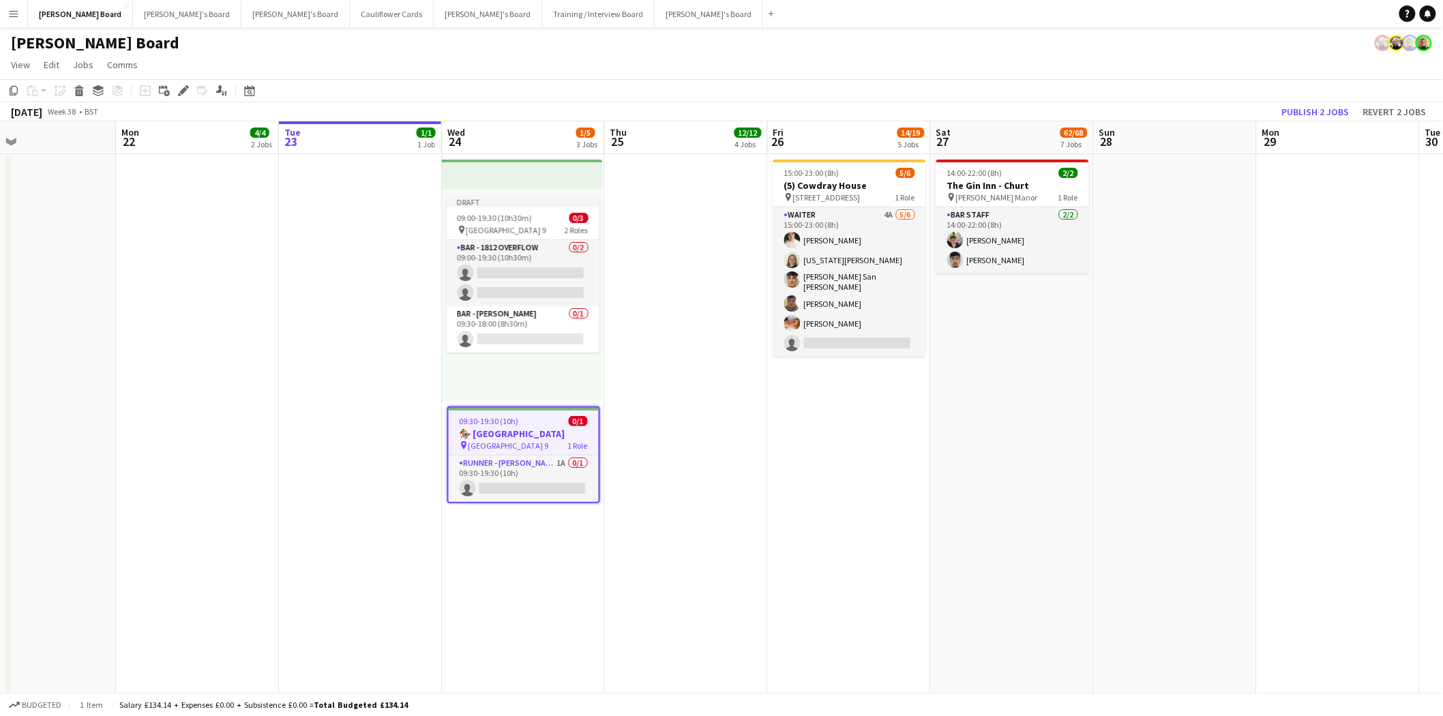
drag, startPoint x: 180, startPoint y: 91, endPoint x: 267, endPoint y: 120, distance: 91.4
click at [181, 91] on icon at bounding box center [182, 90] width 7 height 7
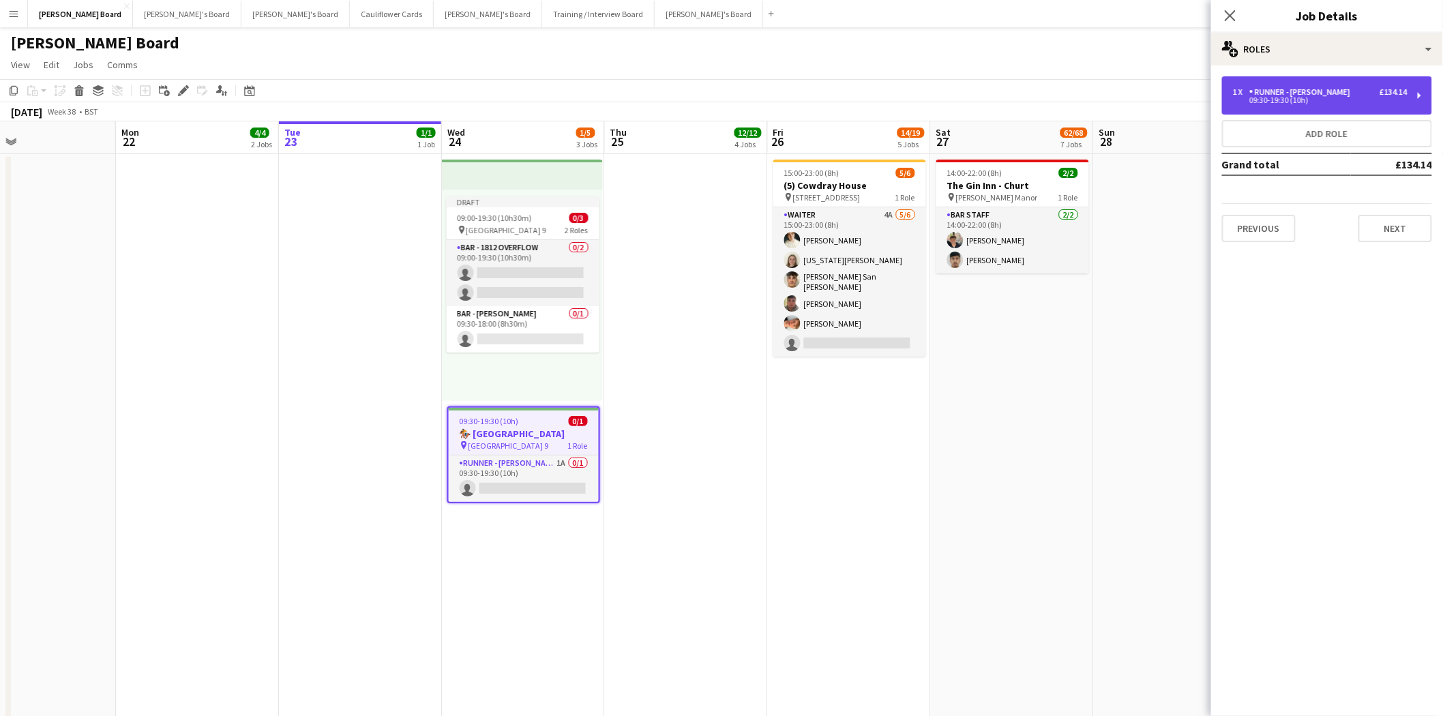
click at [1316, 89] on div "RUNNER - CHARLTON HUNT" at bounding box center [1302, 92] width 106 height 10
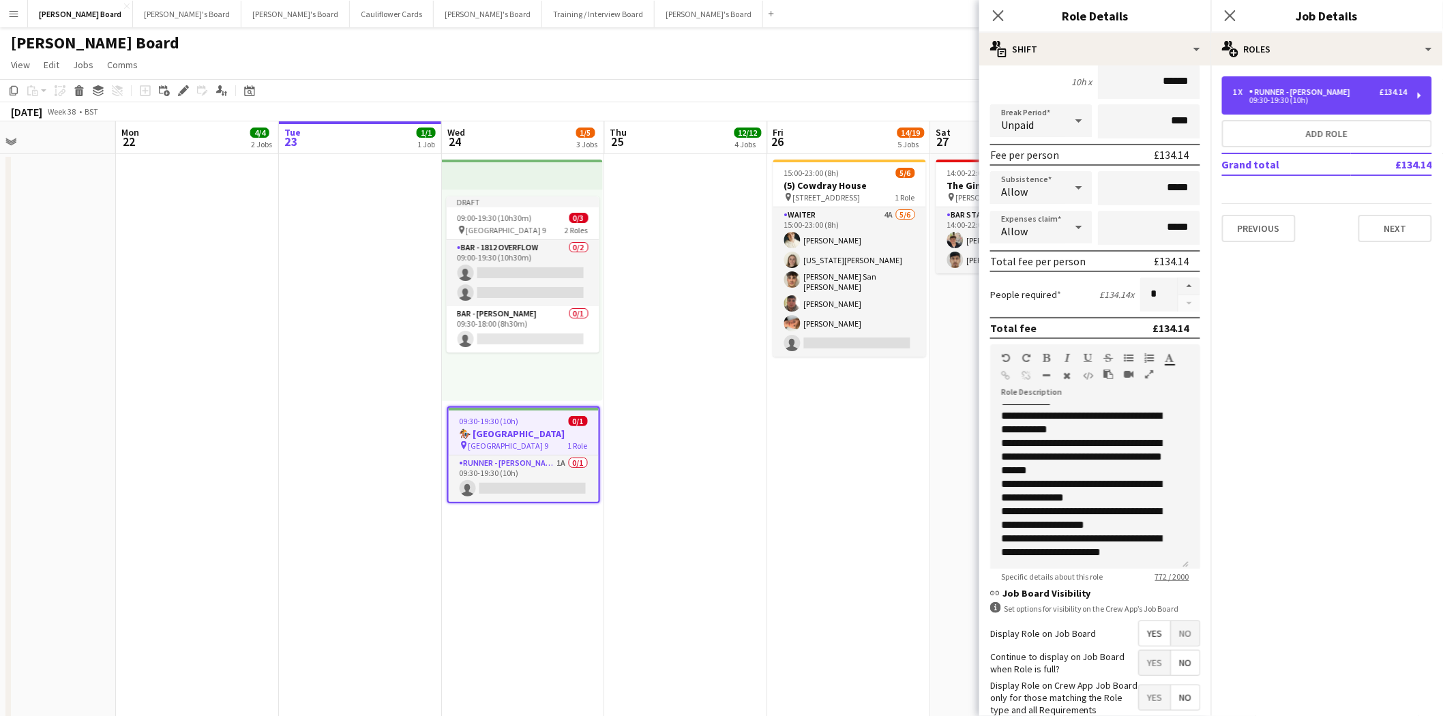
scroll to position [201, 0]
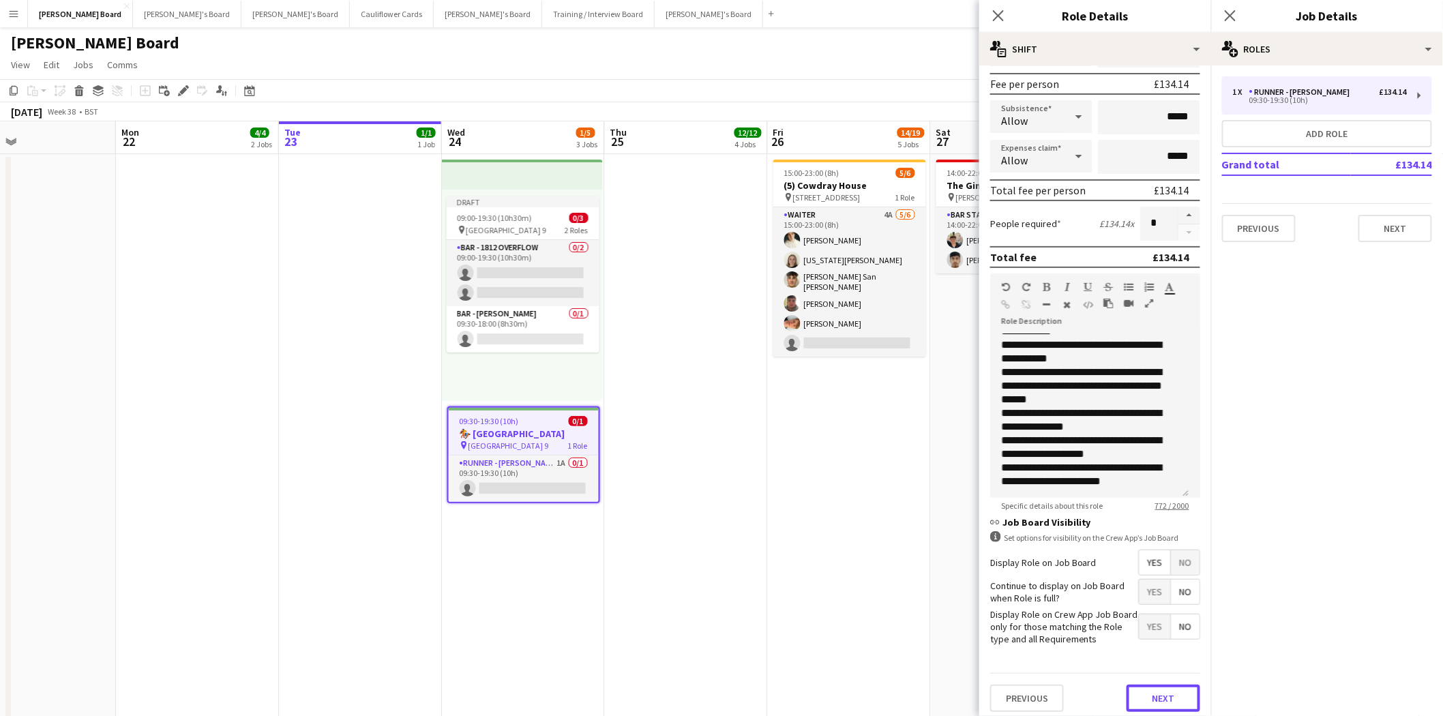
click at [1162, 691] on button "Next" at bounding box center [1163, 698] width 74 height 27
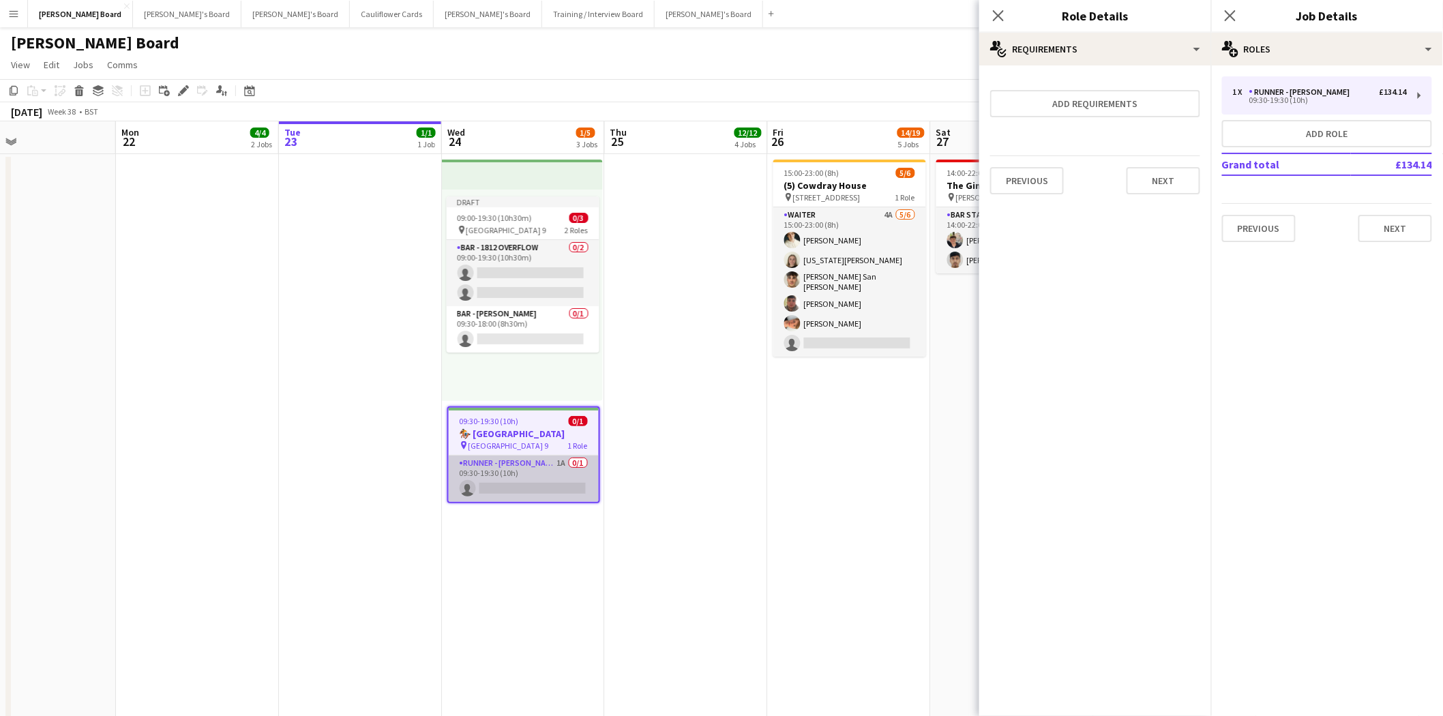
click at [509, 472] on app-card-role "RUNNER - CHARLTON HUNT 1A 0/1 09:30-19:30 (10h) single-neutral-actions" at bounding box center [524, 478] width 150 height 46
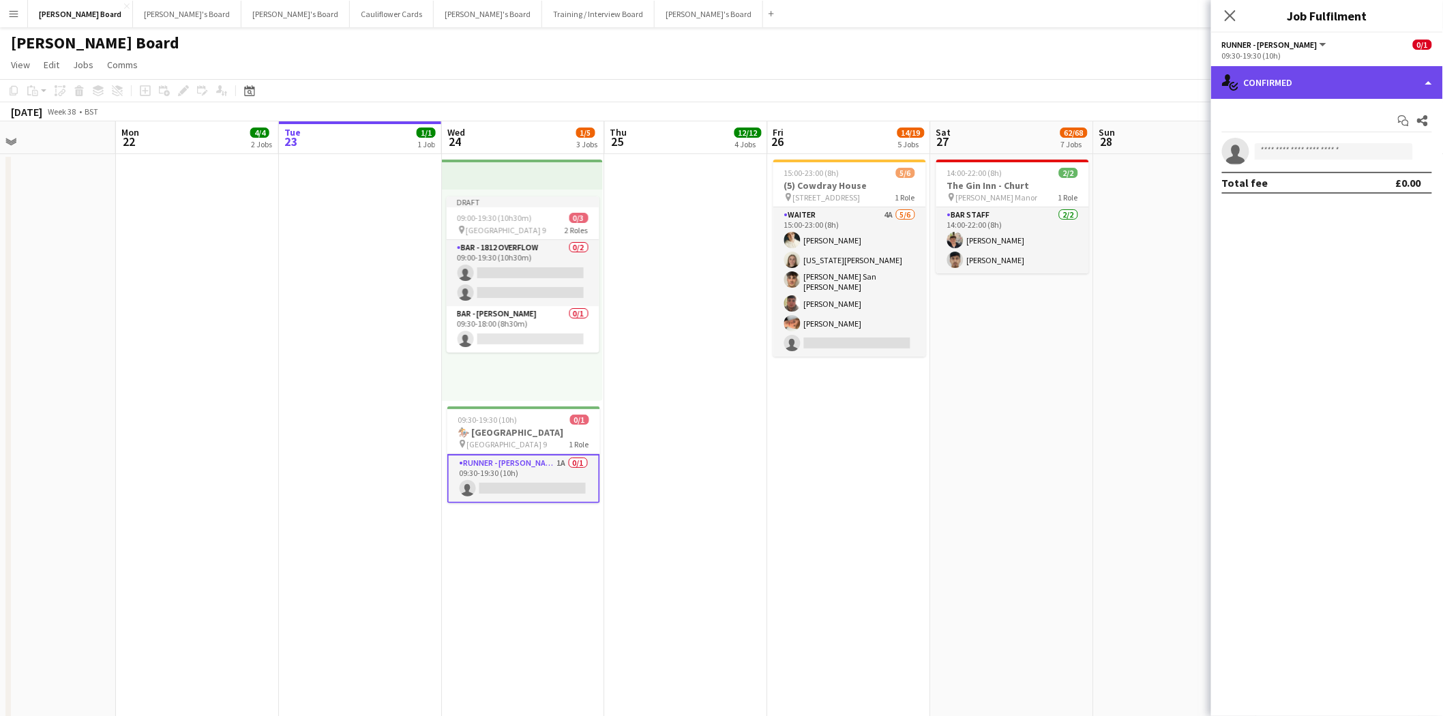
click at [1327, 82] on div "single-neutral-actions-check-2 Confirmed" at bounding box center [1327, 82] width 232 height 33
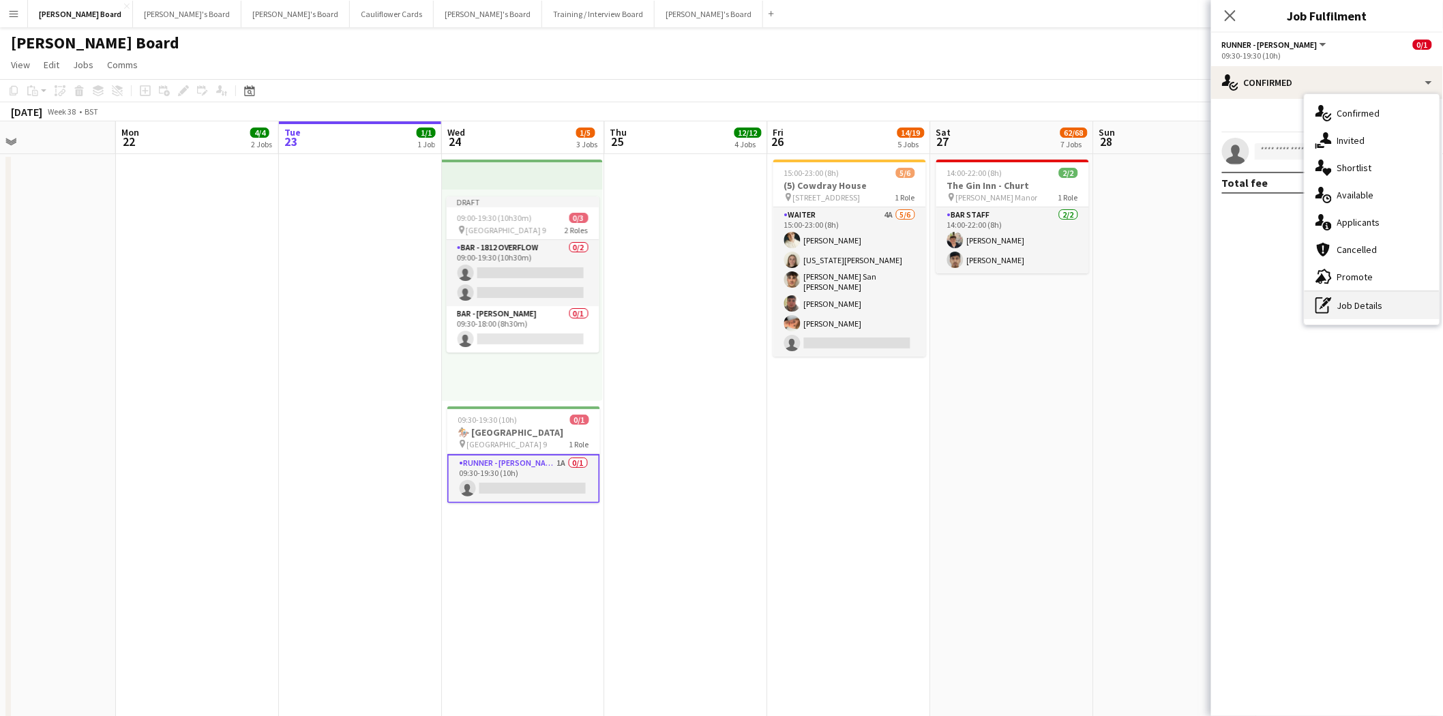
click at [1374, 305] on div "pen-write Job Details" at bounding box center [1371, 305] width 135 height 27
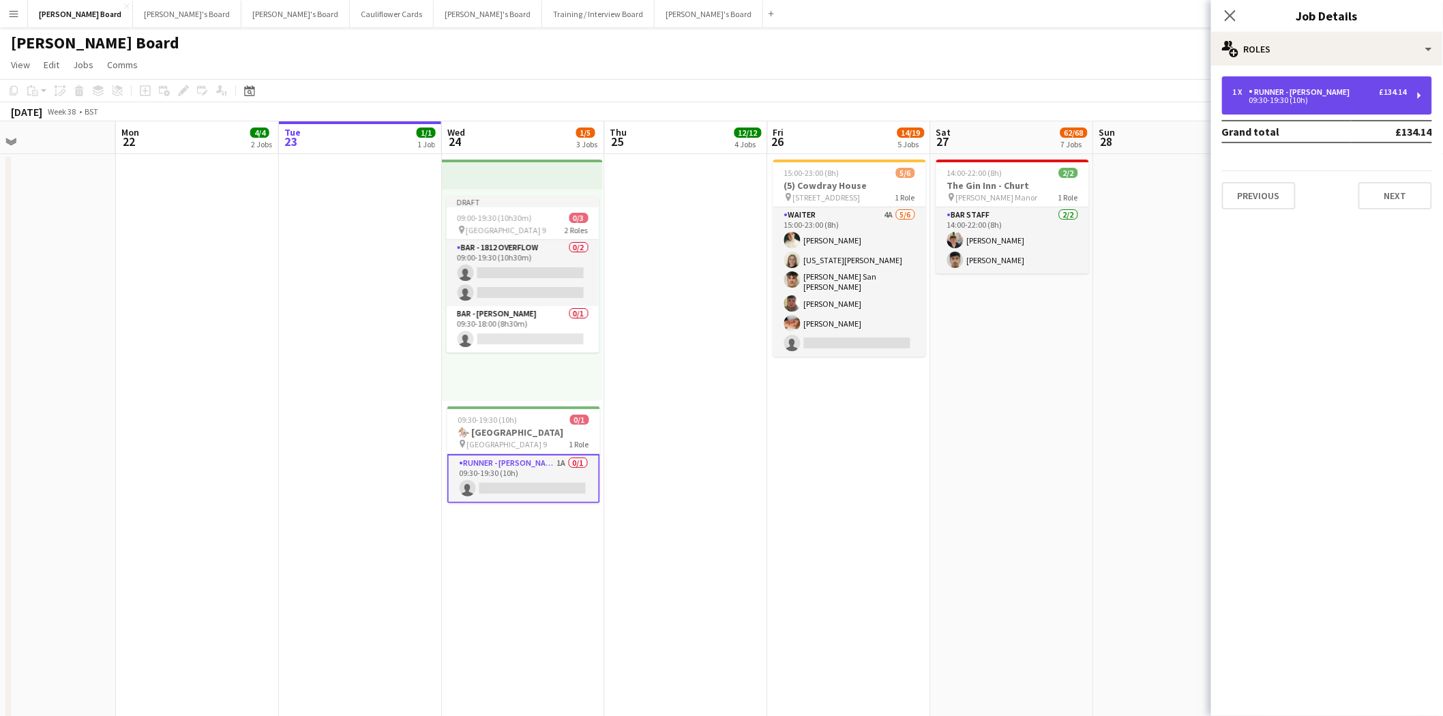
drag, startPoint x: 1336, startPoint y: 95, endPoint x: 1323, endPoint y: 181, distance: 87.0
click at [1335, 96] on div "RUNNER - CHARLTON HUNT" at bounding box center [1302, 92] width 106 height 10
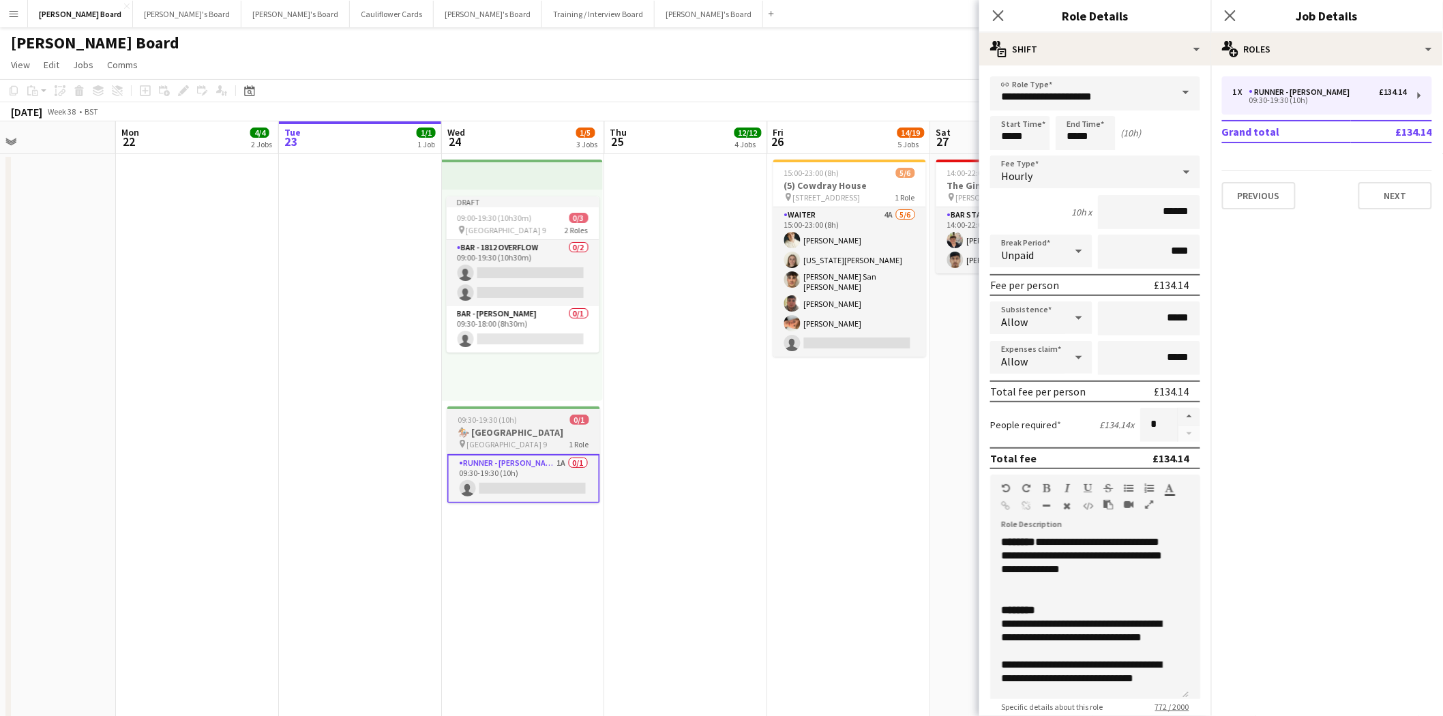
click at [518, 440] on span "Goodwood Car Park 9" at bounding box center [507, 444] width 80 height 10
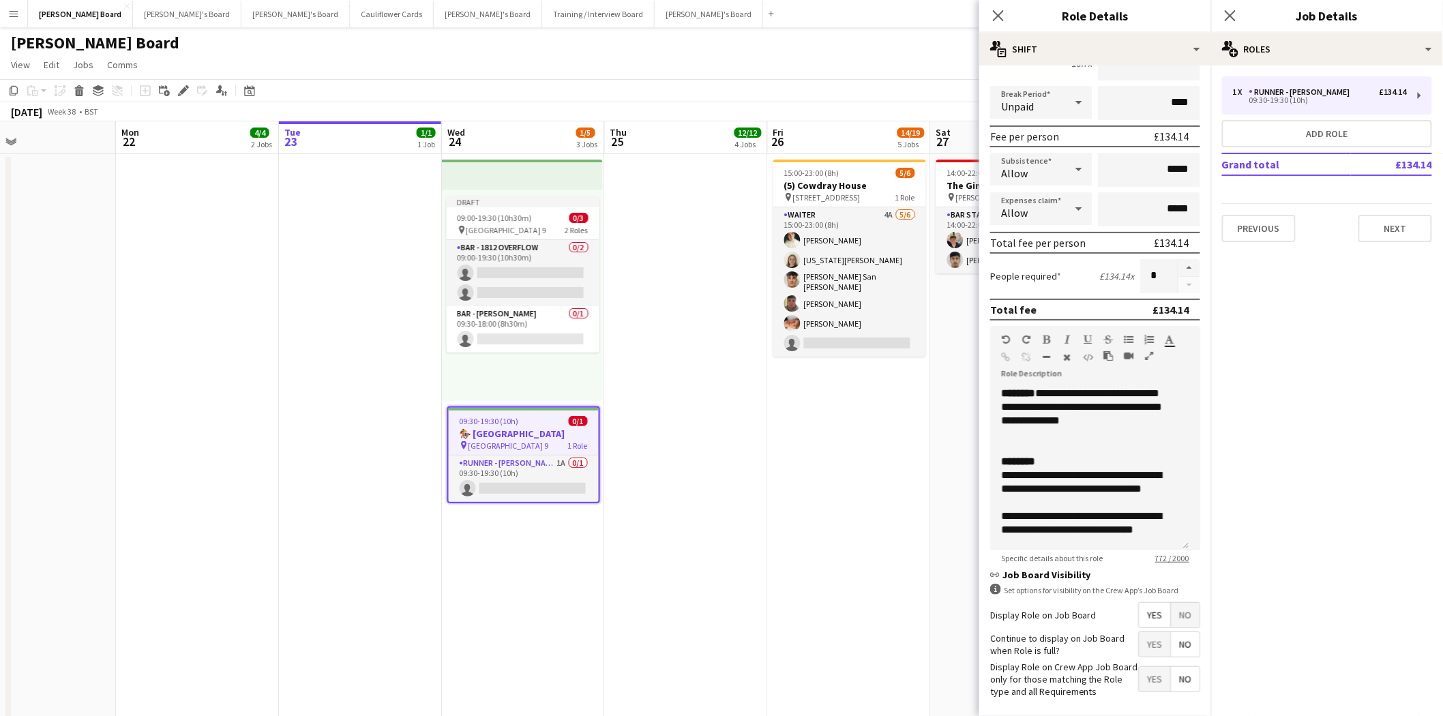
scroll to position [125, 0]
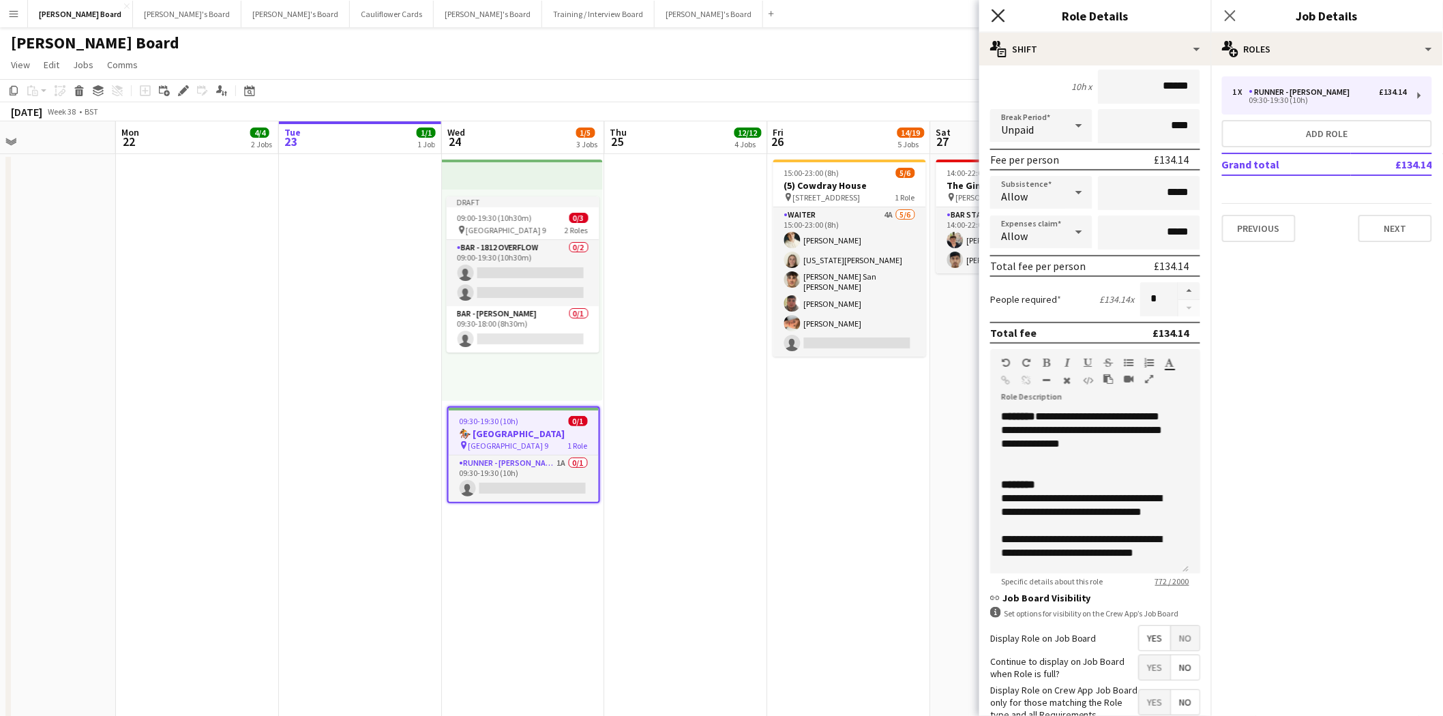
click at [1000, 15] on icon at bounding box center [997, 15] width 13 height 13
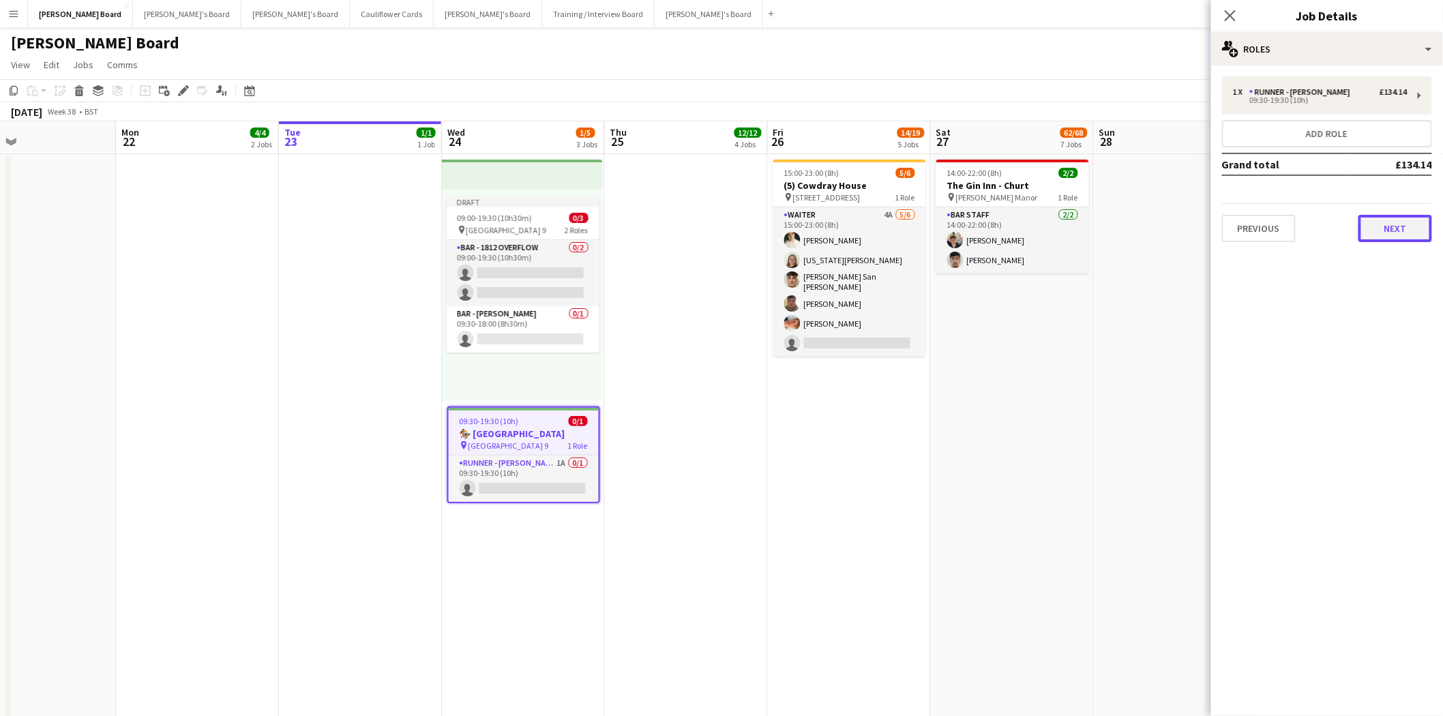
click at [1409, 222] on button "Next" at bounding box center [1395, 228] width 74 height 27
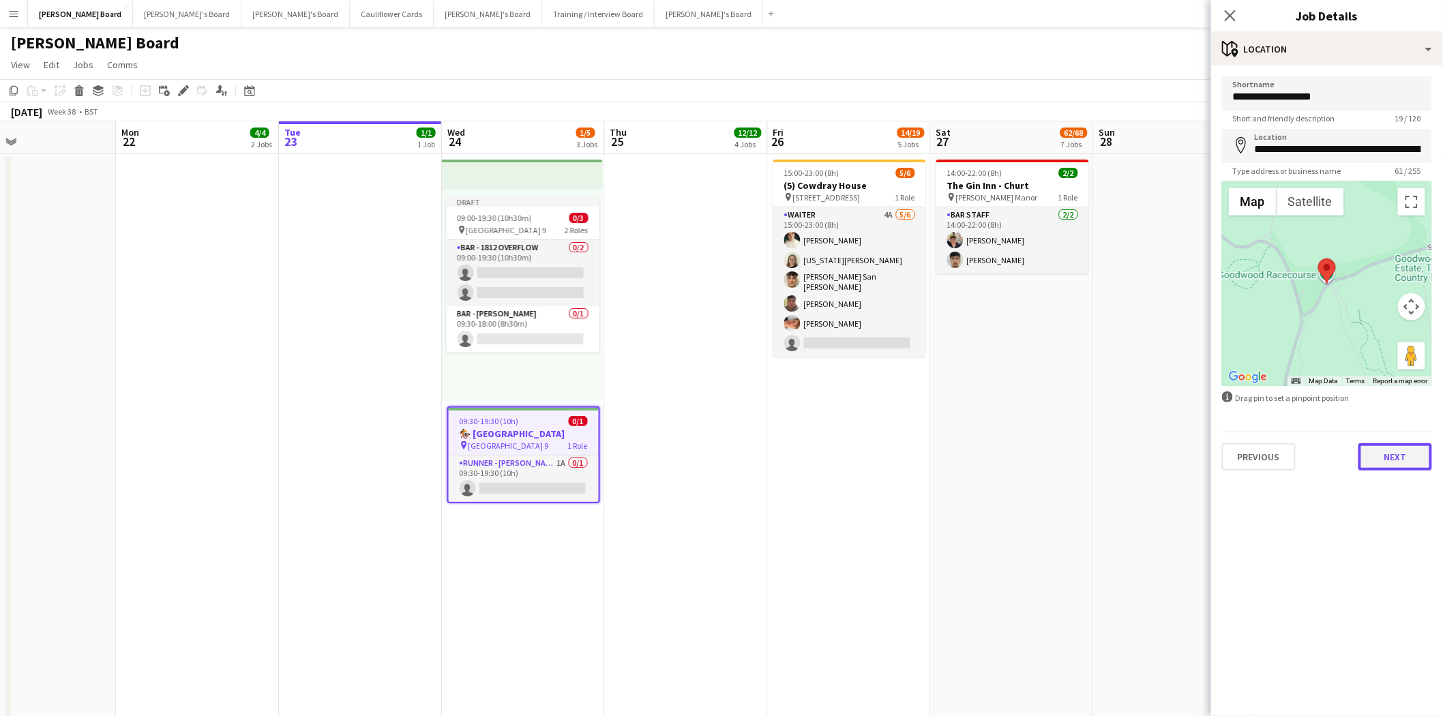
click at [1419, 461] on button "Next" at bounding box center [1395, 456] width 74 height 27
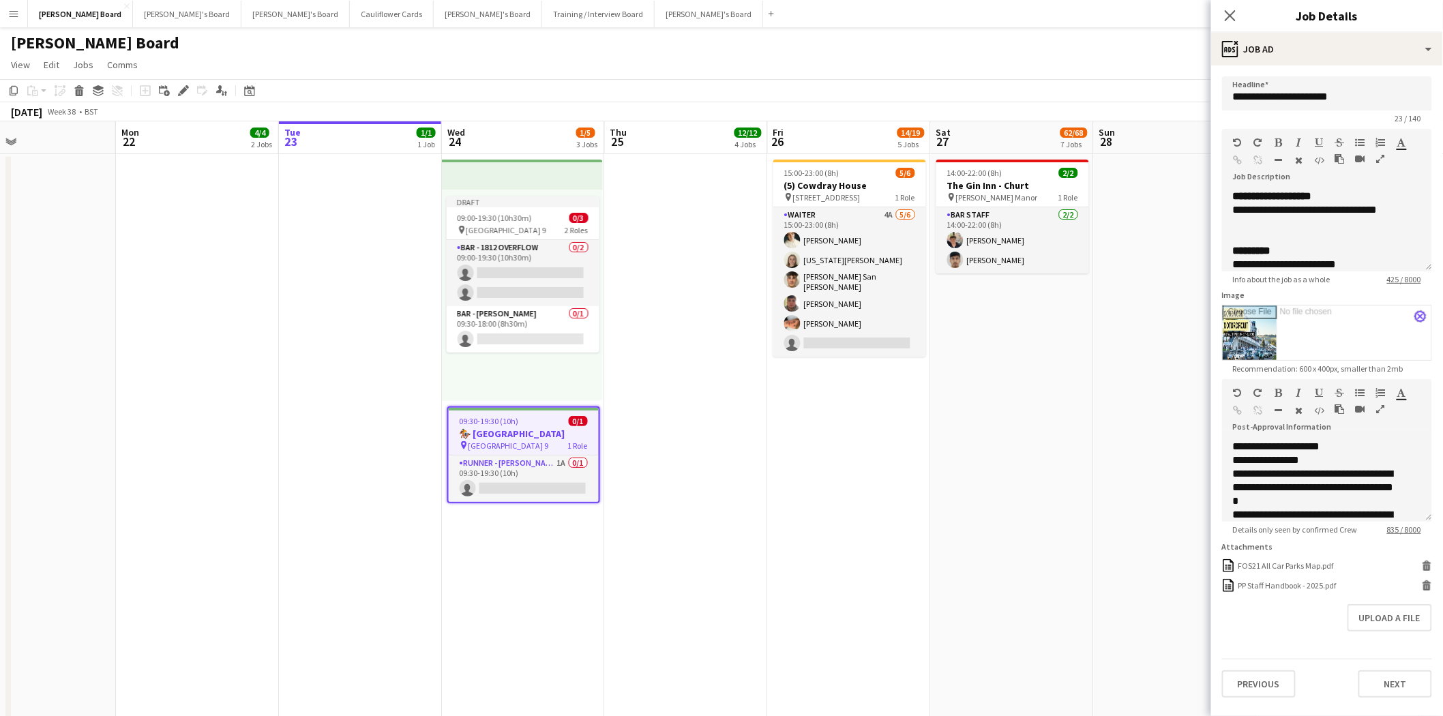
click at [1415, 319] on button "close" at bounding box center [1420, 316] width 11 height 11
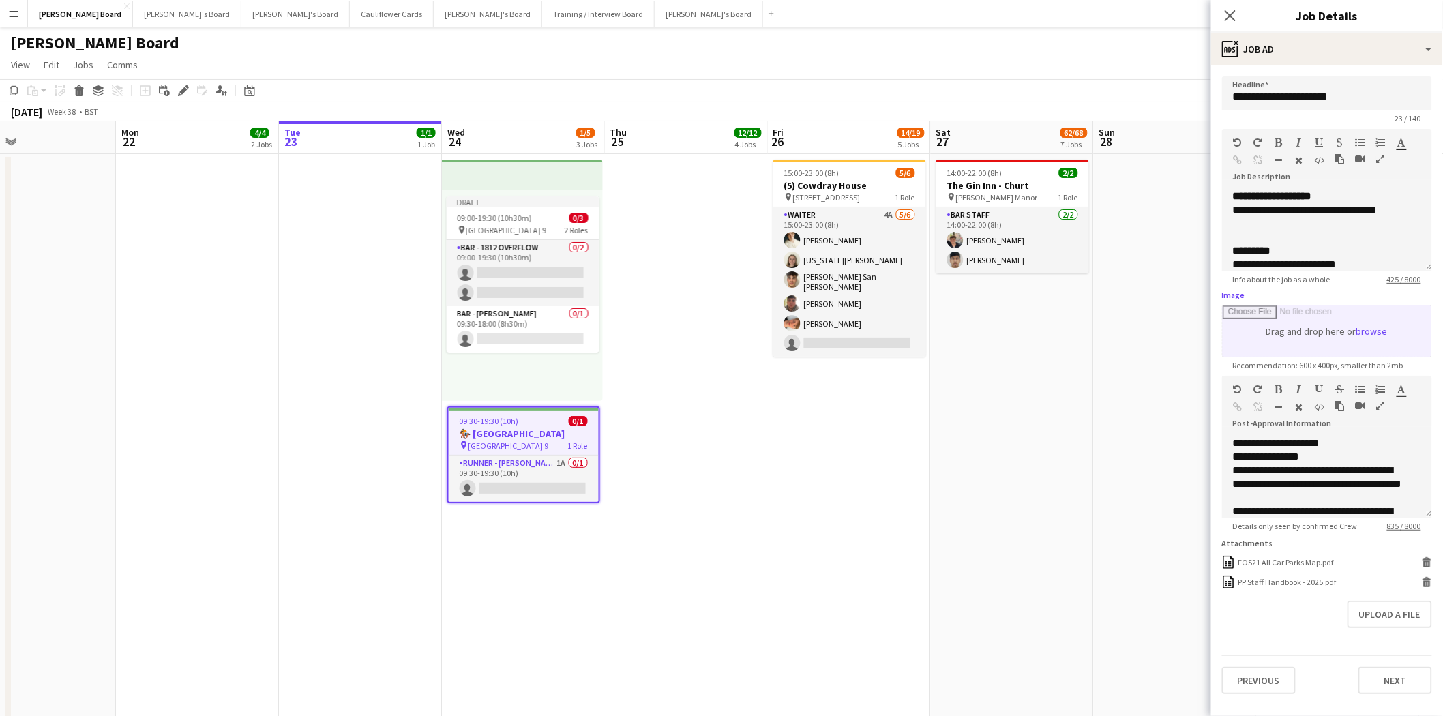
click at [1372, 332] on input "Image" at bounding box center [1326, 330] width 209 height 51
type input "**********"
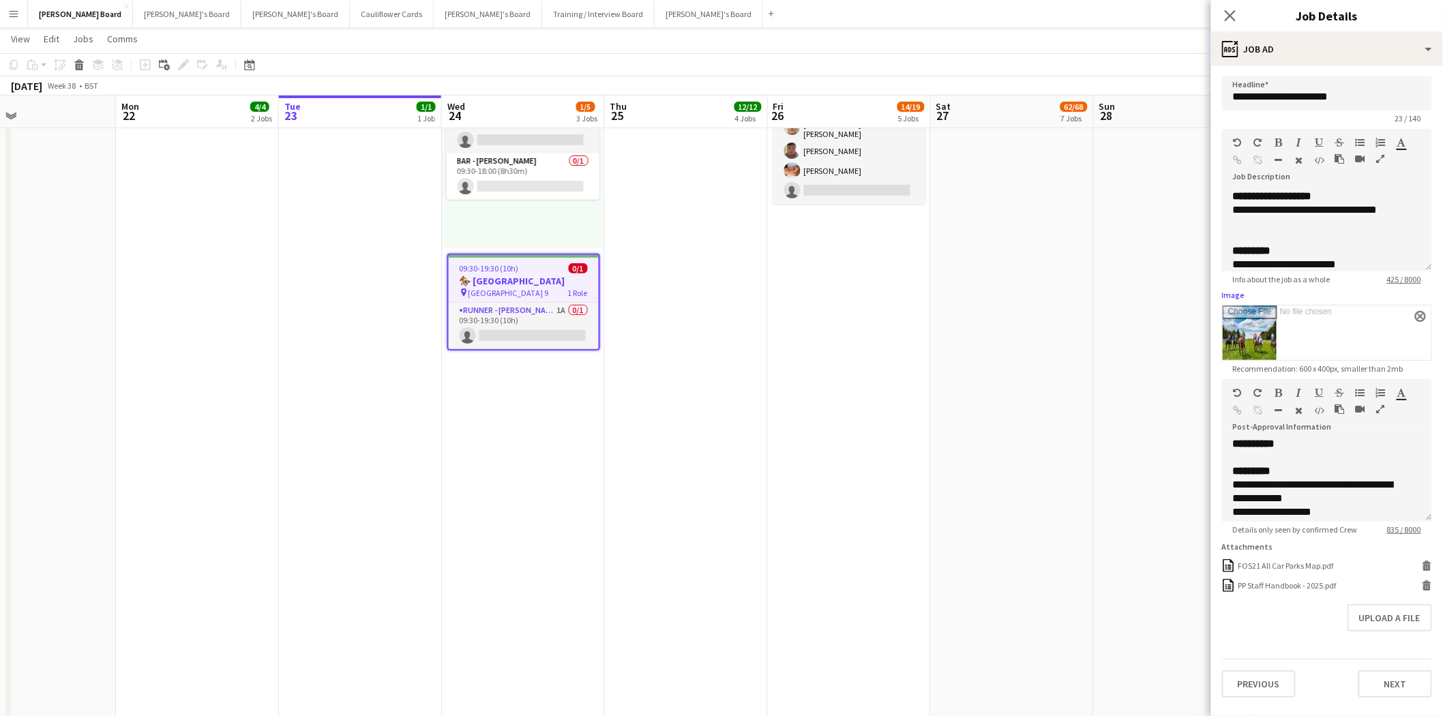
scroll to position [378, 0]
click at [1396, 685] on button "Next" at bounding box center [1395, 683] width 74 height 27
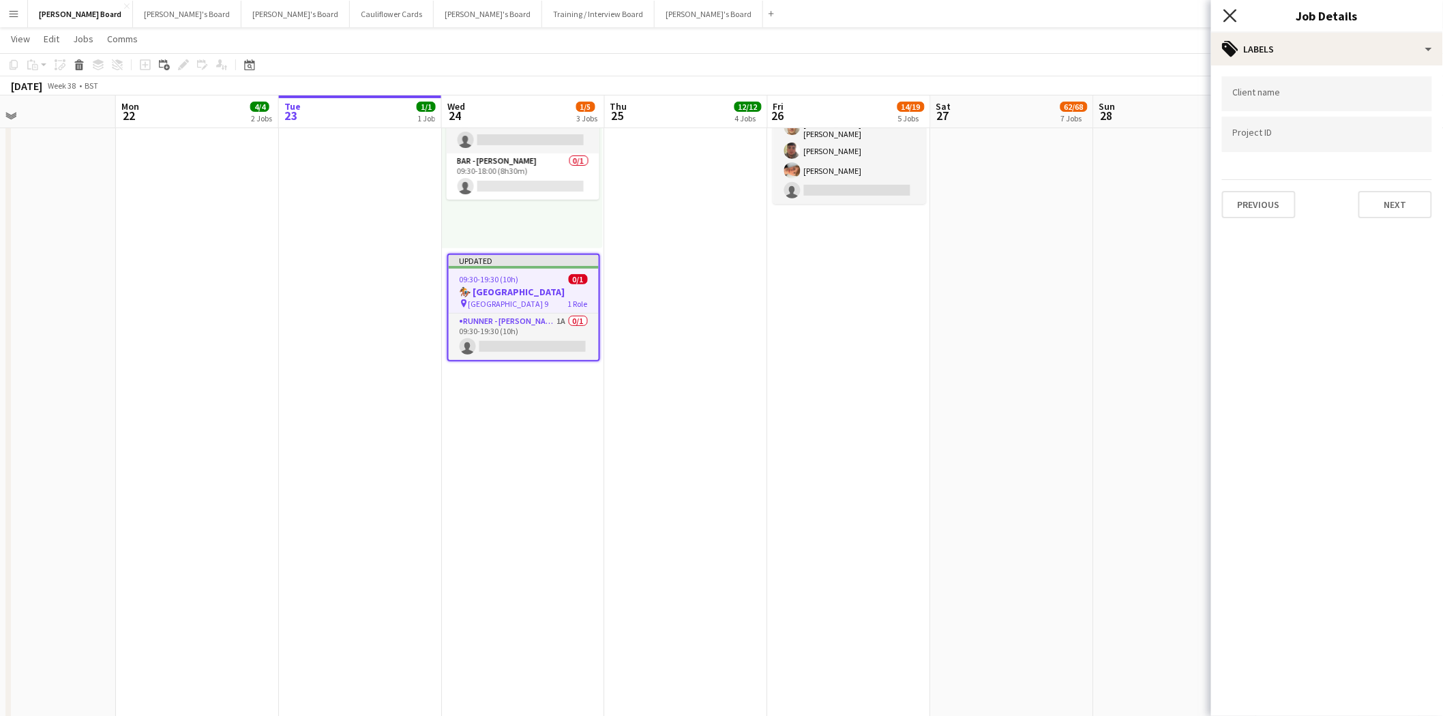
drag, startPoint x: 1236, startPoint y: 12, endPoint x: 1251, endPoint y: 27, distance: 21.7
click at [1235, 14] on icon "Close pop-in" at bounding box center [1229, 15] width 13 height 13
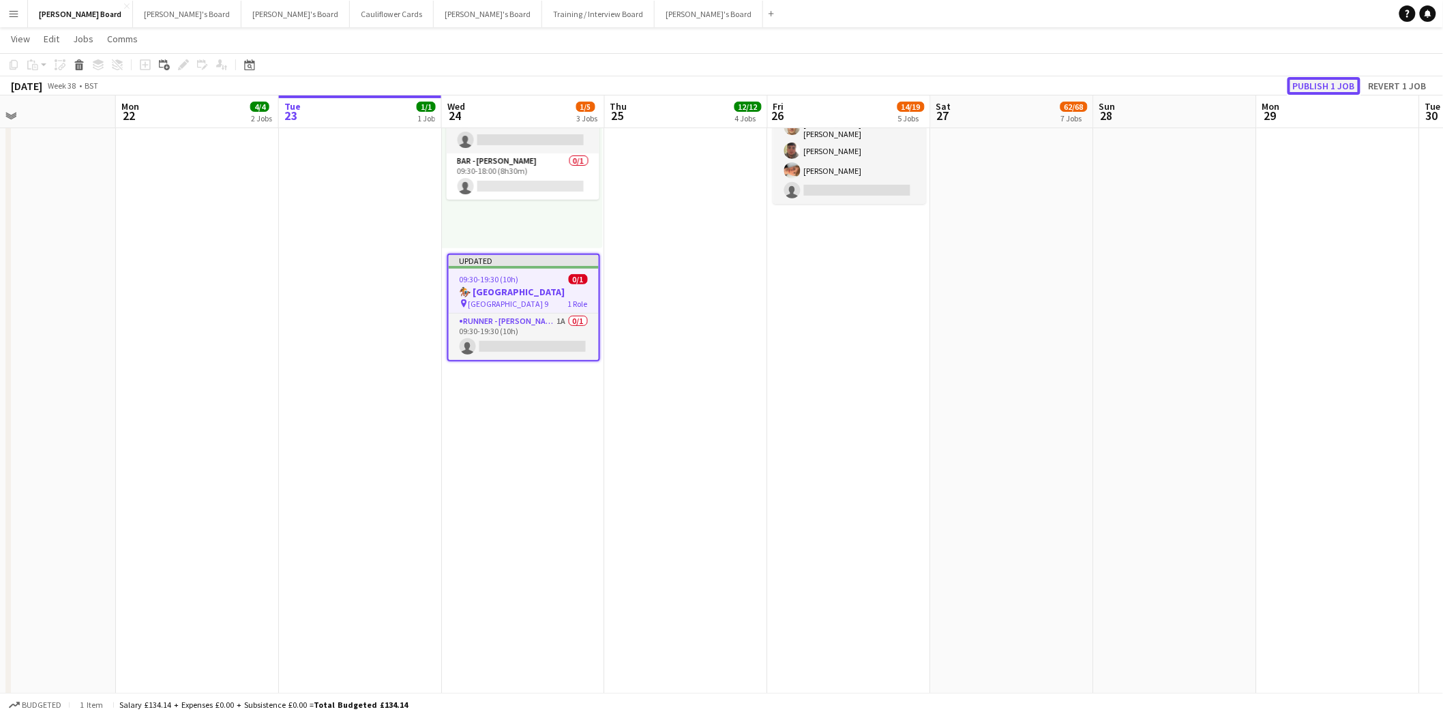
drag, startPoint x: 1320, startPoint y: 87, endPoint x: 922, endPoint y: 169, distance: 406.6
click at [1320, 86] on button "Publish 1 job" at bounding box center [1323, 86] width 73 height 18
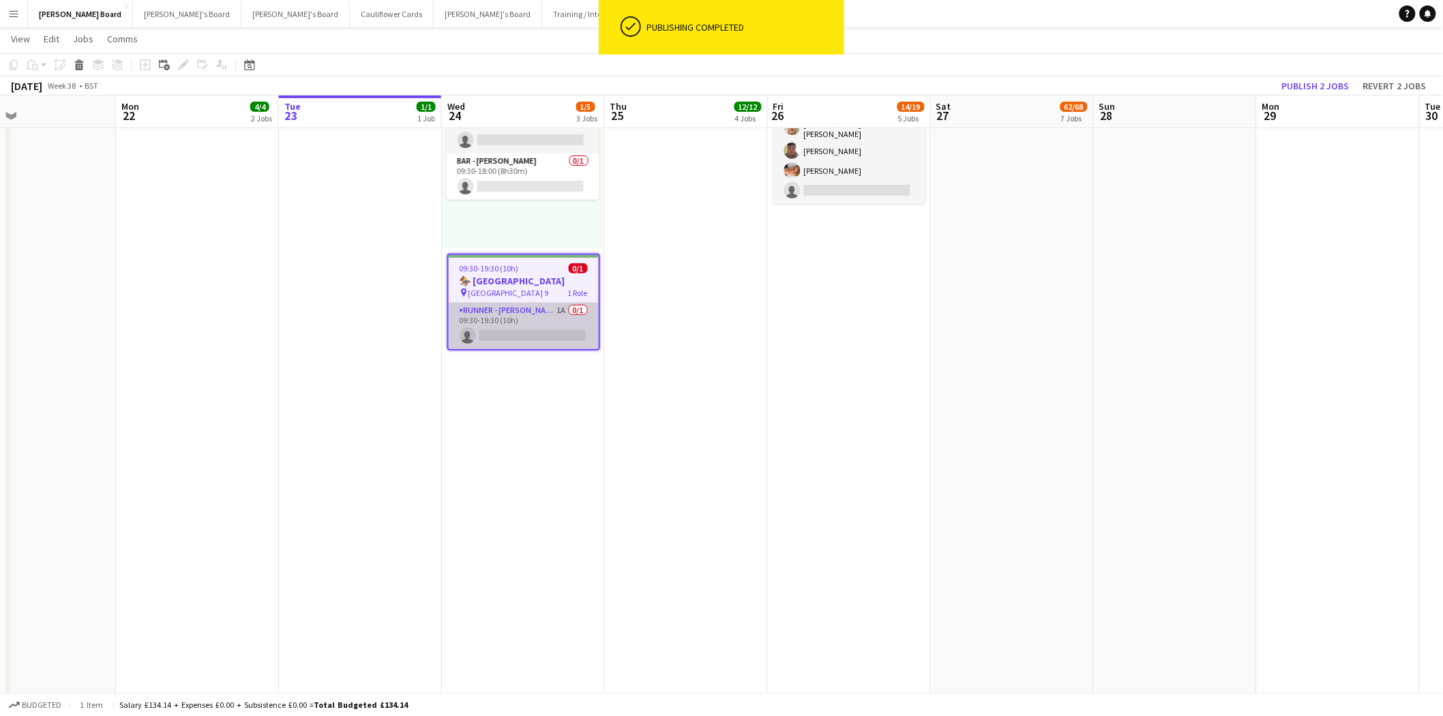
click at [522, 311] on app-card-role "RUNNER - CHARLTON HUNT 1A 0/1 09:30-19:30 (10h) single-neutral-actions" at bounding box center [524, 326] width 150 height 46
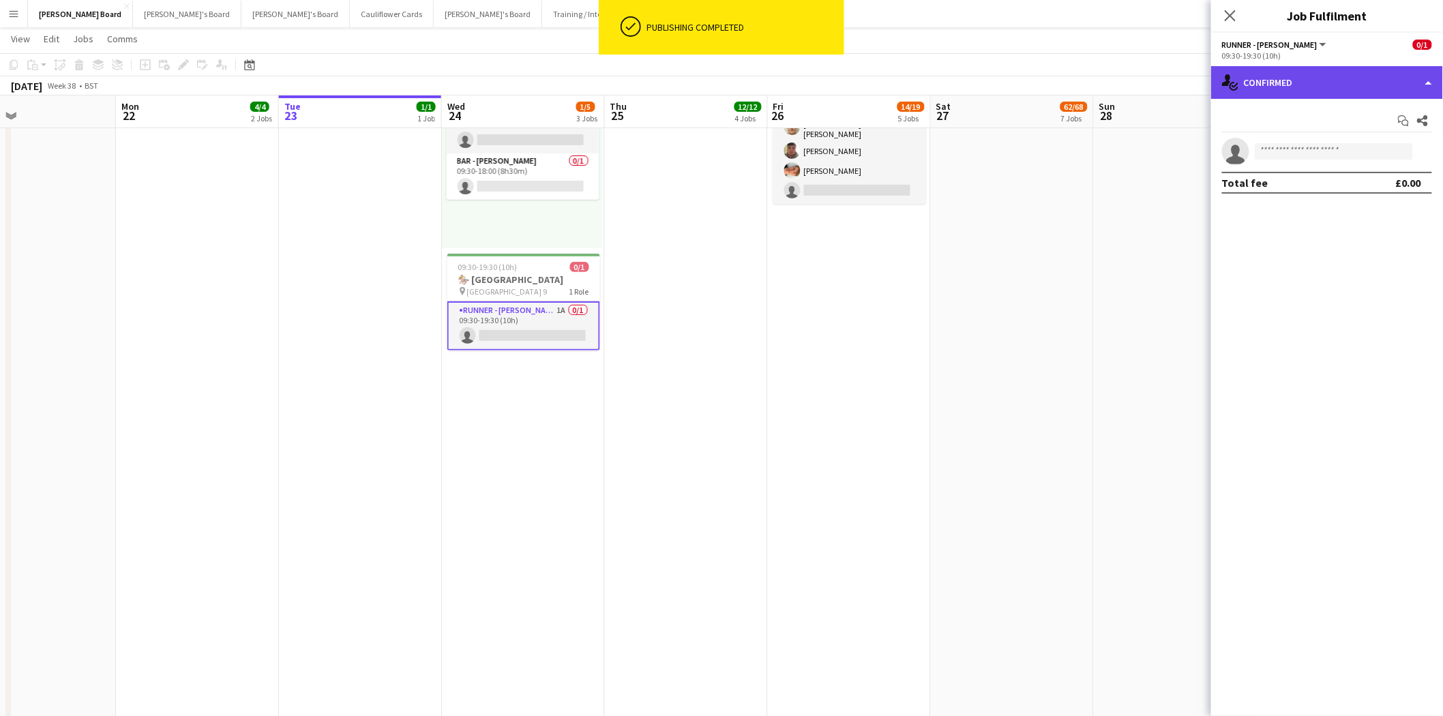
click at [1291, 75] on div "single-neutral-actions-check-2 Confirmed" at bounding box center [1327, 82] width 232 height 33
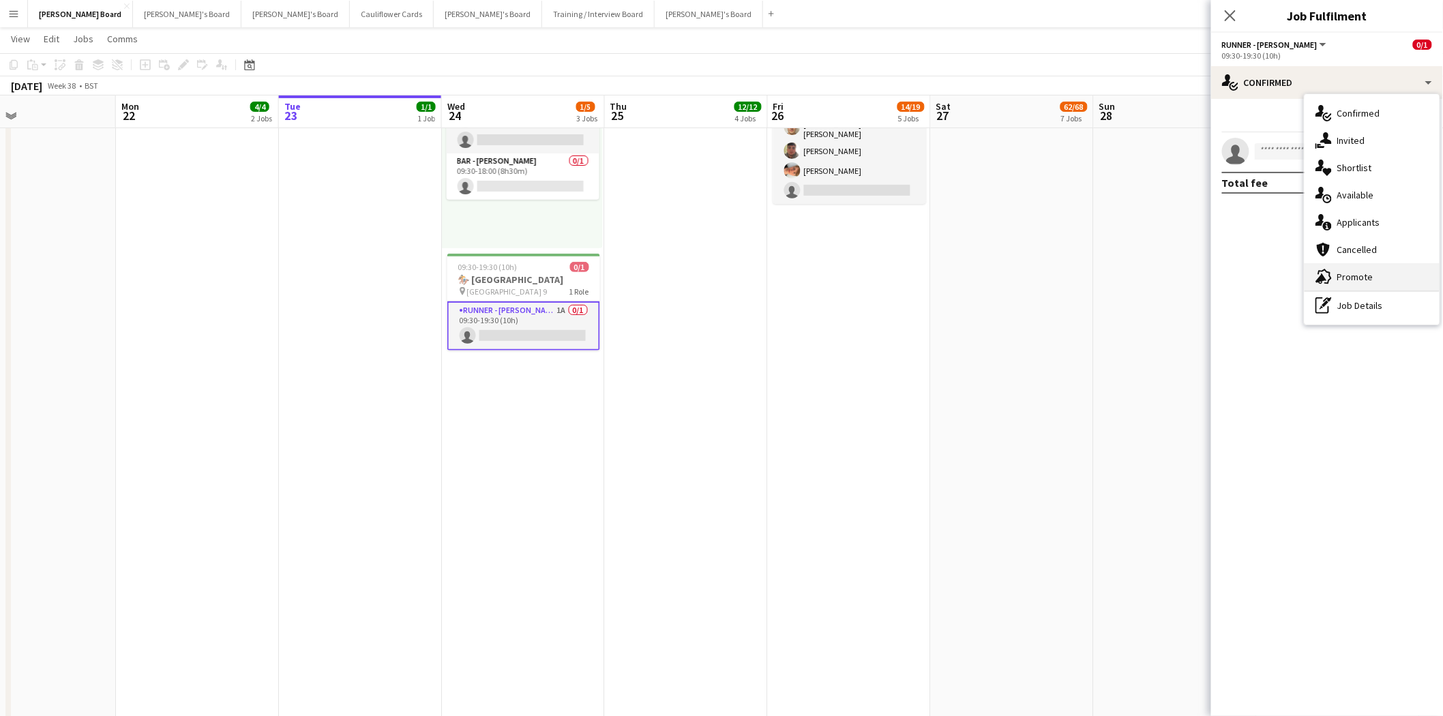
click at [1370, 269] on div "advertising-megaphone Promote" at bounding box center [1371, 276] width 135 height 27
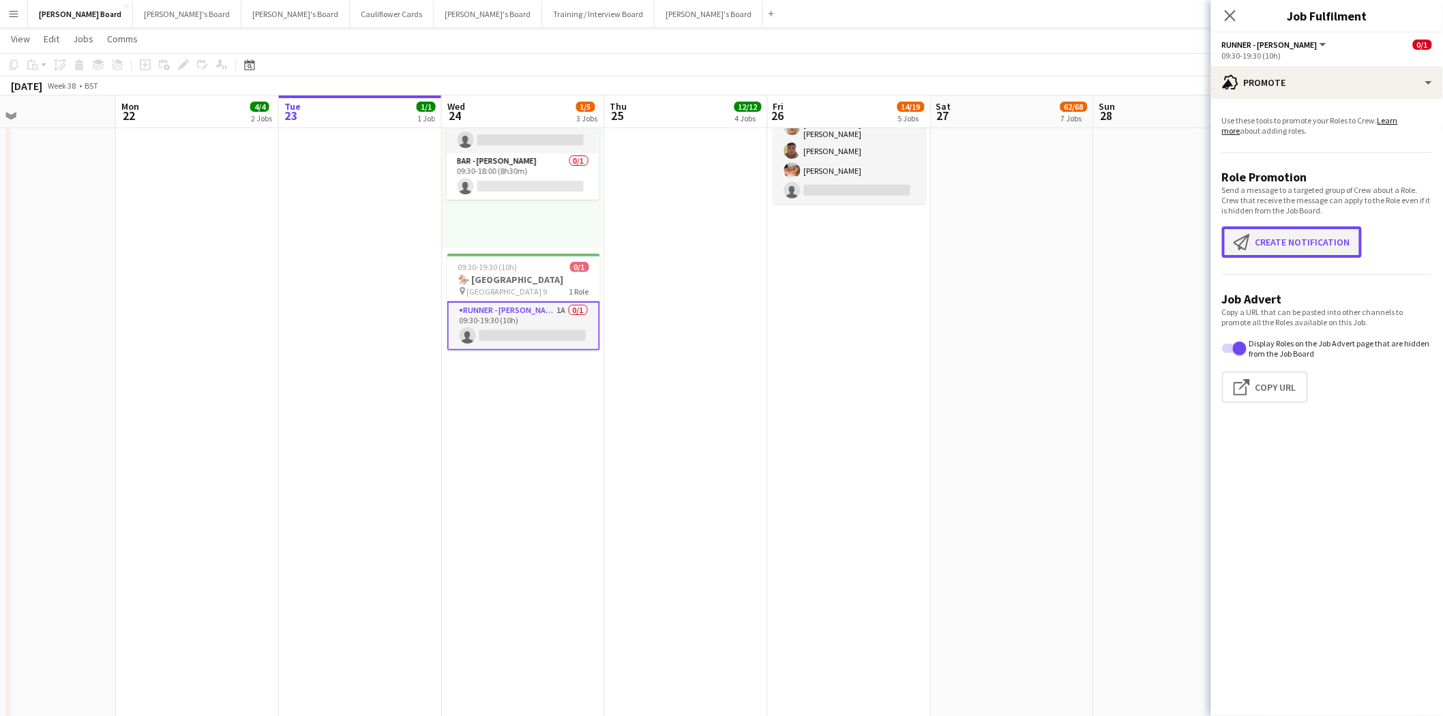
click at [1307, 247] on button "Create notification Create notification" at bounding box center [1292, 241] width 140 height 31
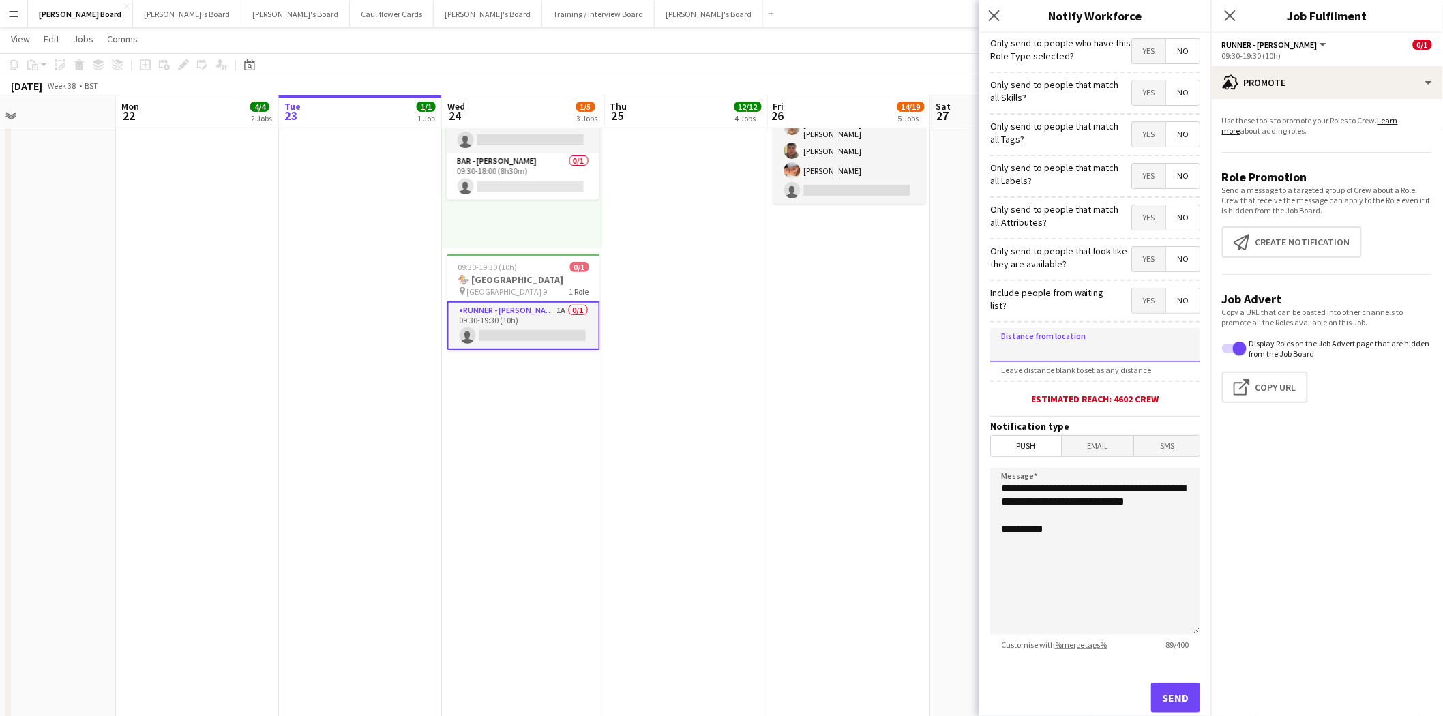
drag, startPoint x: 1096, startPoint y: 351, endPoint x: 1094, endPoint y: 339, distance: 12.4
click at [1096, 348] on input at bounding box center [1095, 345] width 210 height 34
type input "*****"
click at [1177, 301] on span "No" at bounding box center [1182, 300] width 33 height 25
click at [1132, 259] on span "Yes" at bounding box center [1148, 259] width 33 height 25
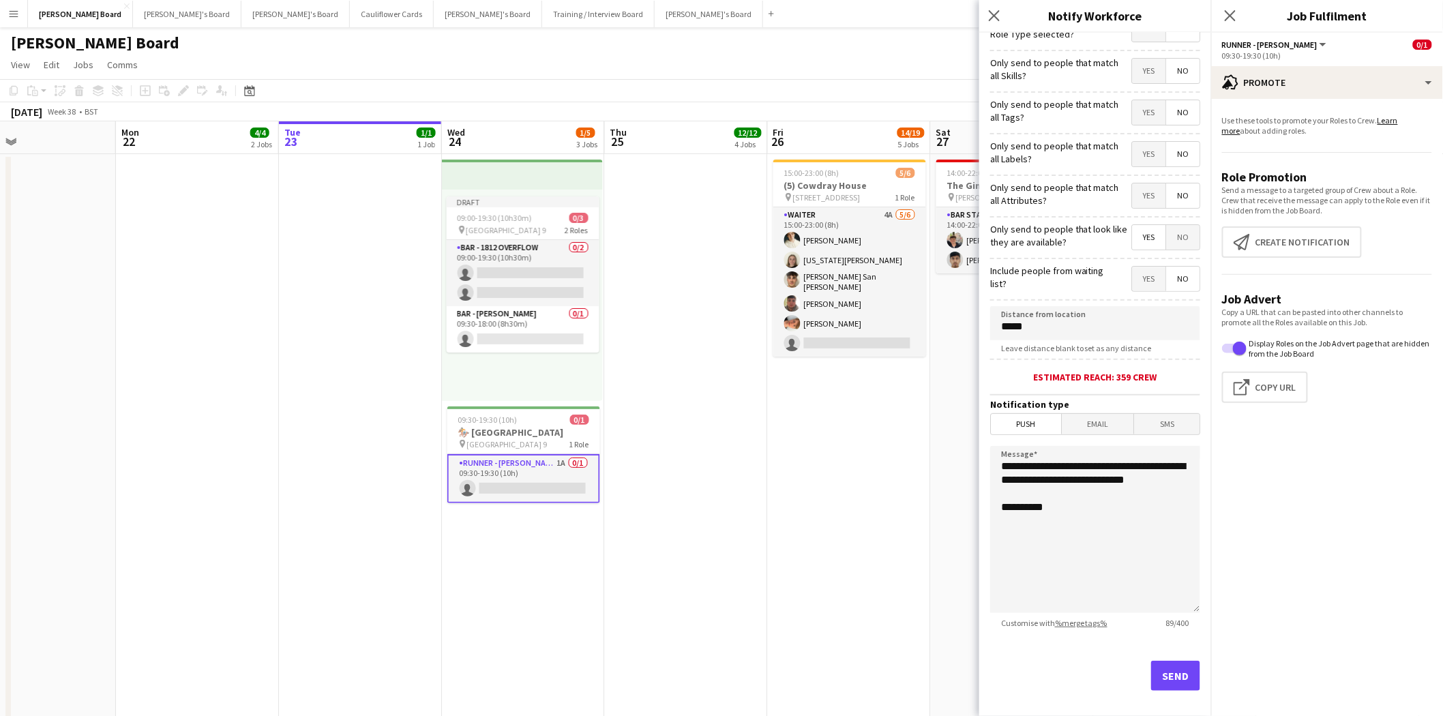
scroll to position [33, 0]
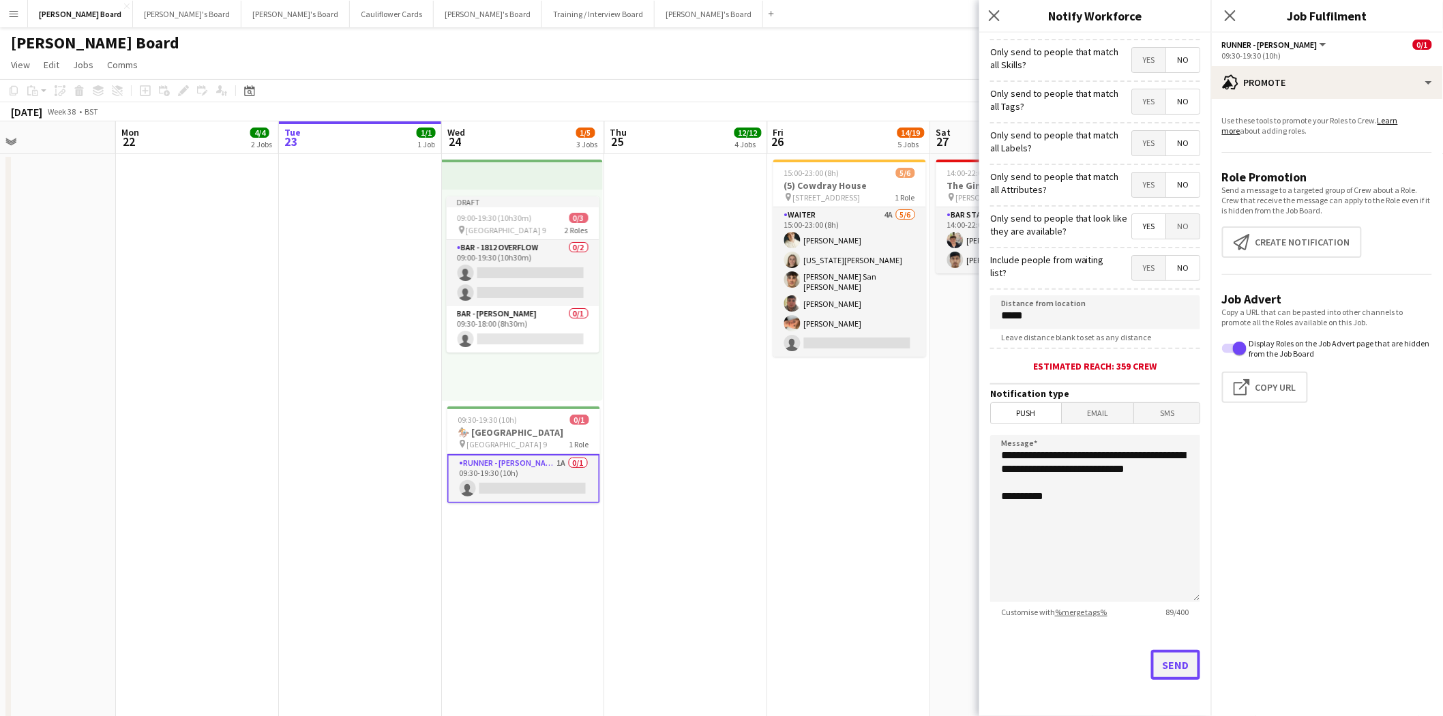
click at [1169, 665] on button "Send" at bounding box center [1175, 665] width 49 height 30
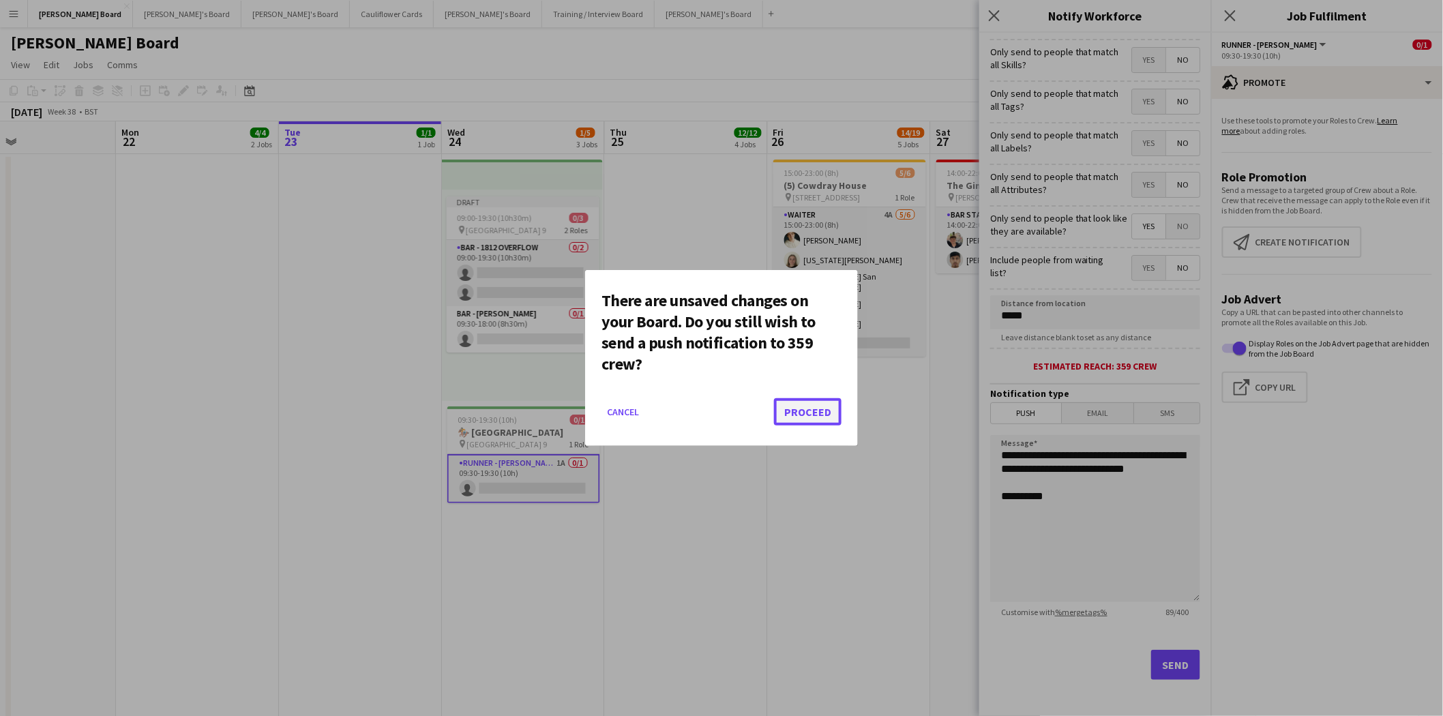
drag, startPoint x: 808, startPoint y: 407, endPoint x: 799, endPoint y: 410, distance: 9.3
click at [809, 407] on button "Proceed" at bounding box center [807, 411] width 67 height 27
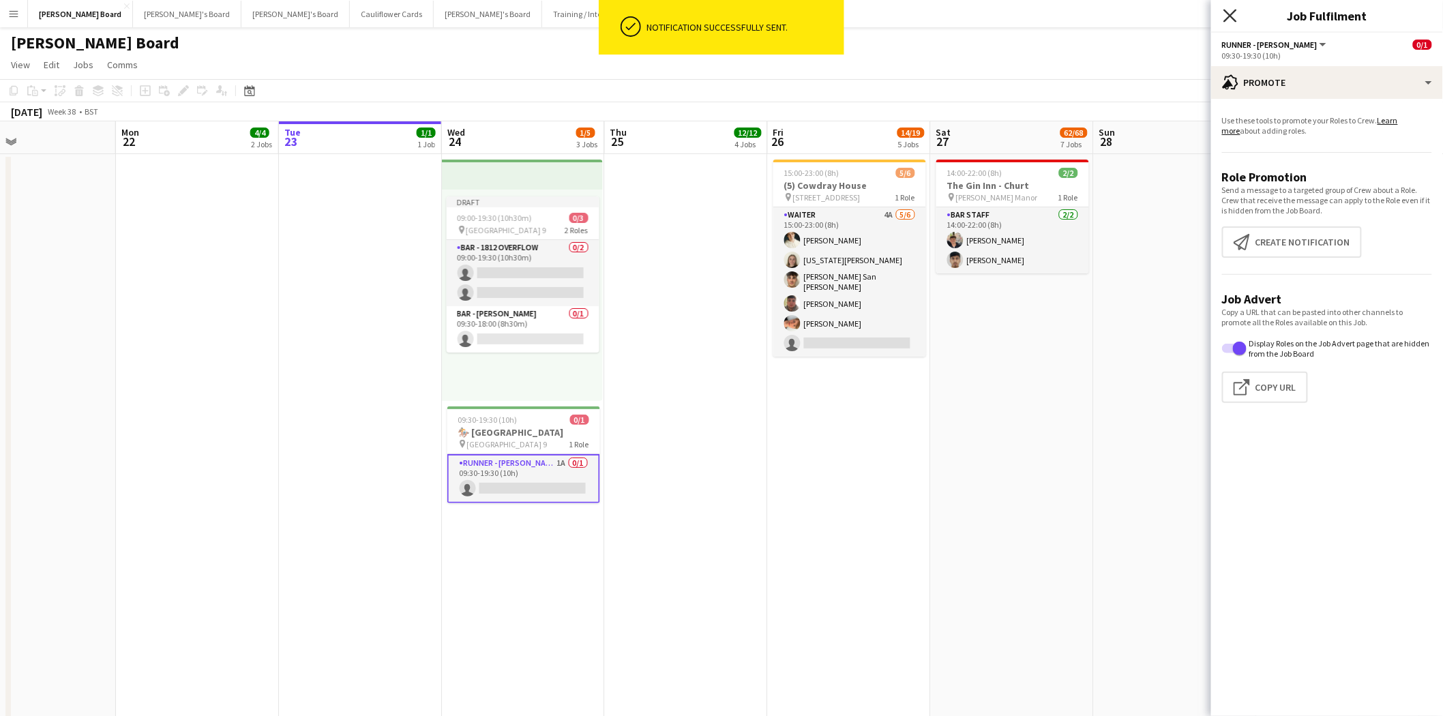
click at [1228, 15] on icon "Close pop-in" at bounding box center [1229, 15] width 13 height 13
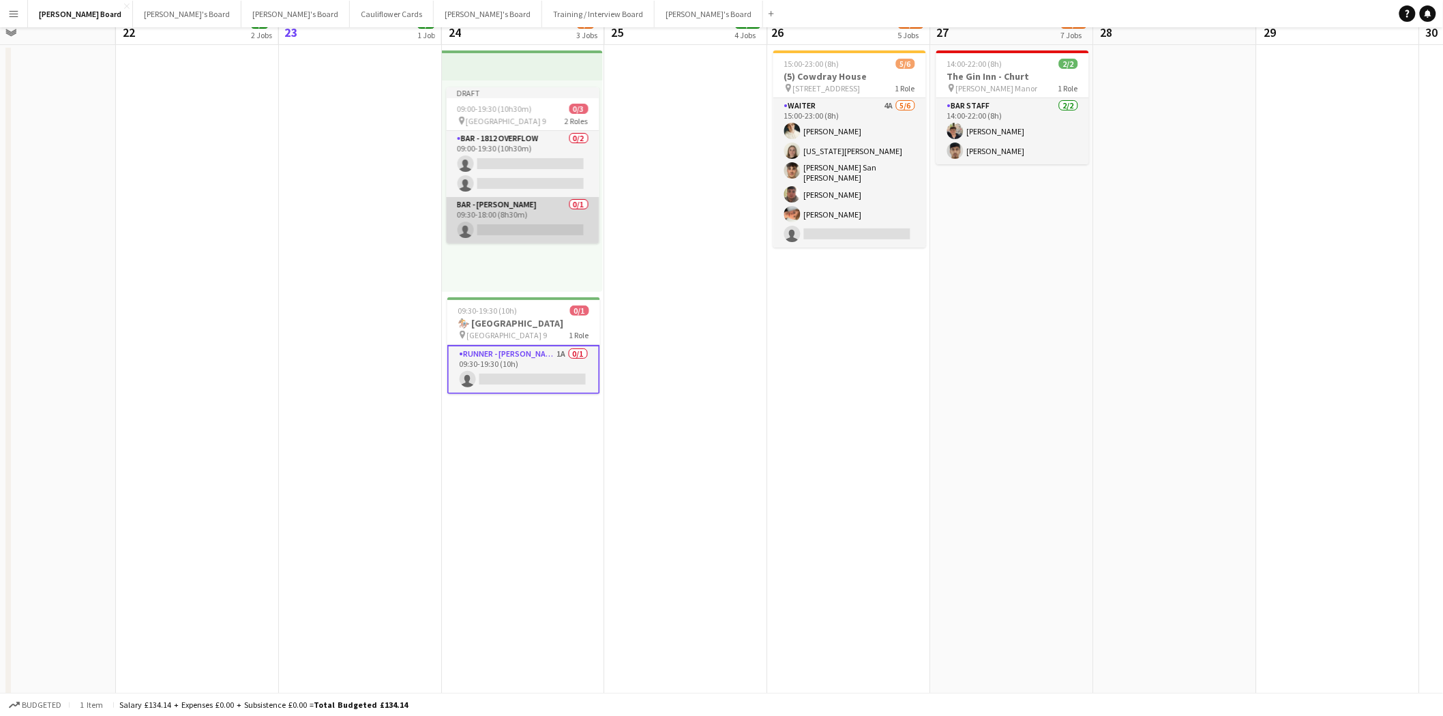
scroll to position [0, 0]
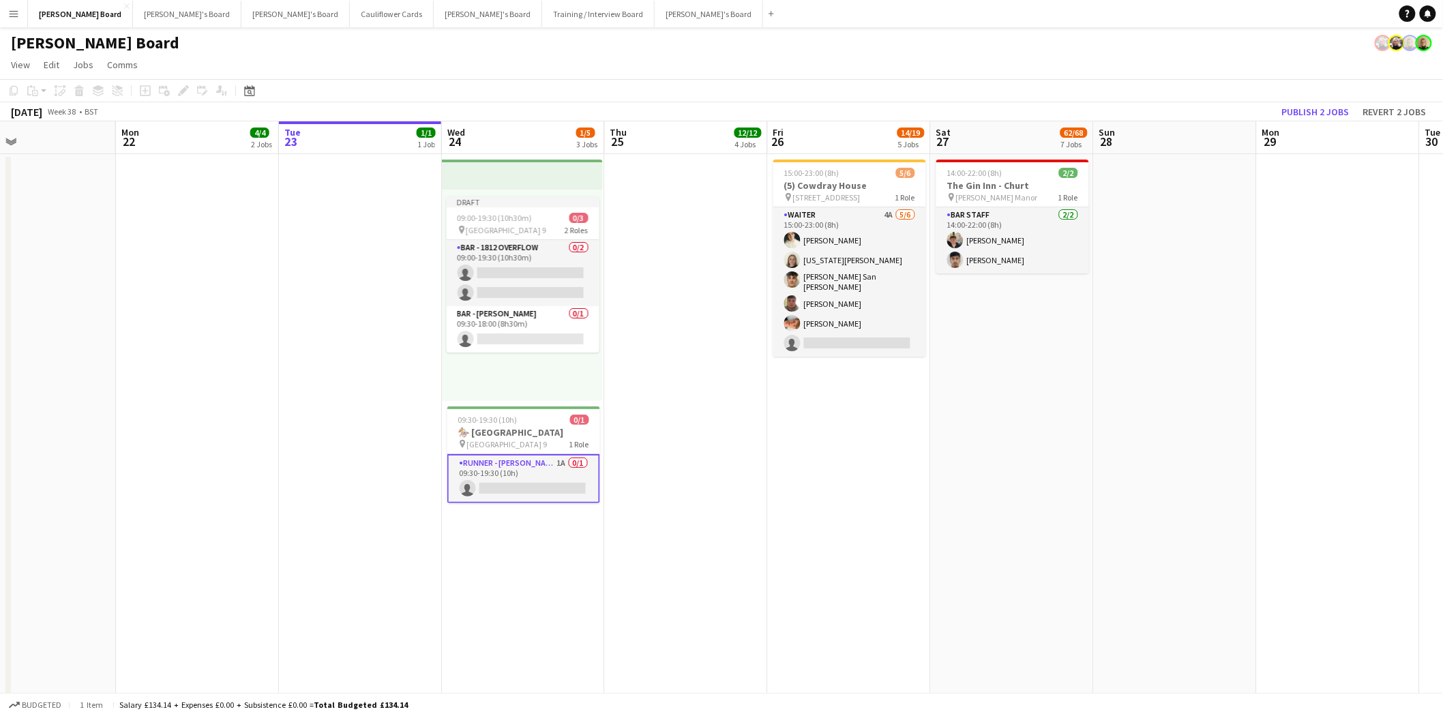
click at [487, 169] on app-top-bar at bounding box center [522, 175] width 161 height 30
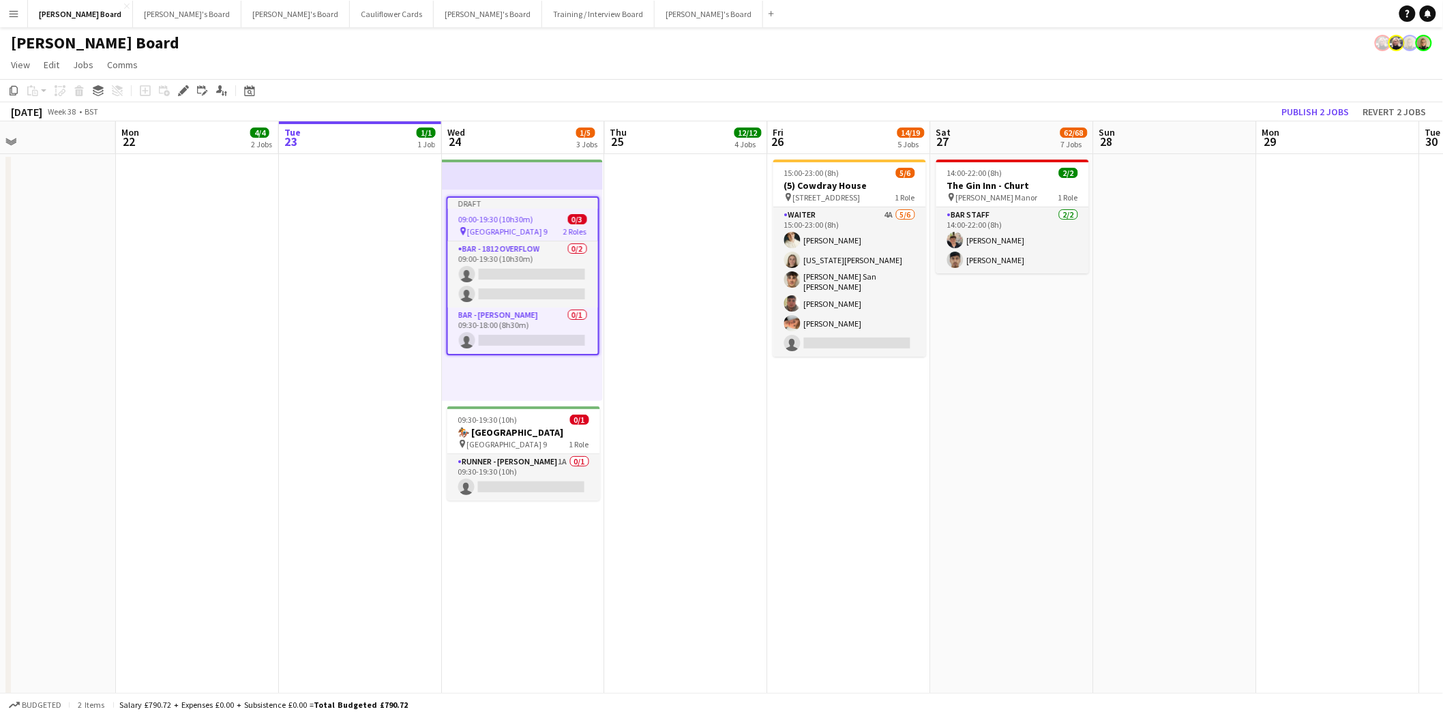
drag, startPoint x: 650, startPoint y: 374, endPoint x: 645, endPoint y: 367, distance: 8.7
click at [650, 372] on app-date-cell at bounding box center [686, 588] width 163 height 869
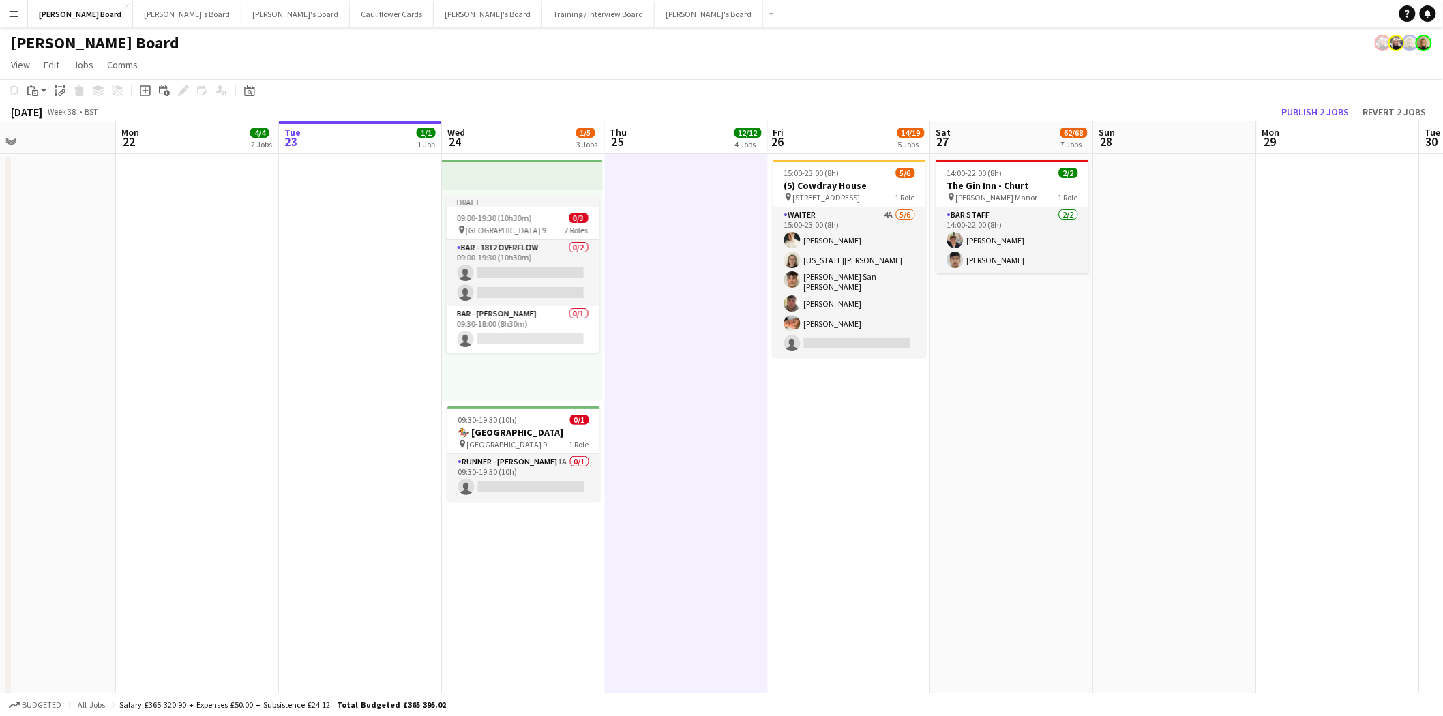
scroll to position [0, 537]
click at [528, 196] on div "Draft" at bounding box center [522, 201] width 153 height 11
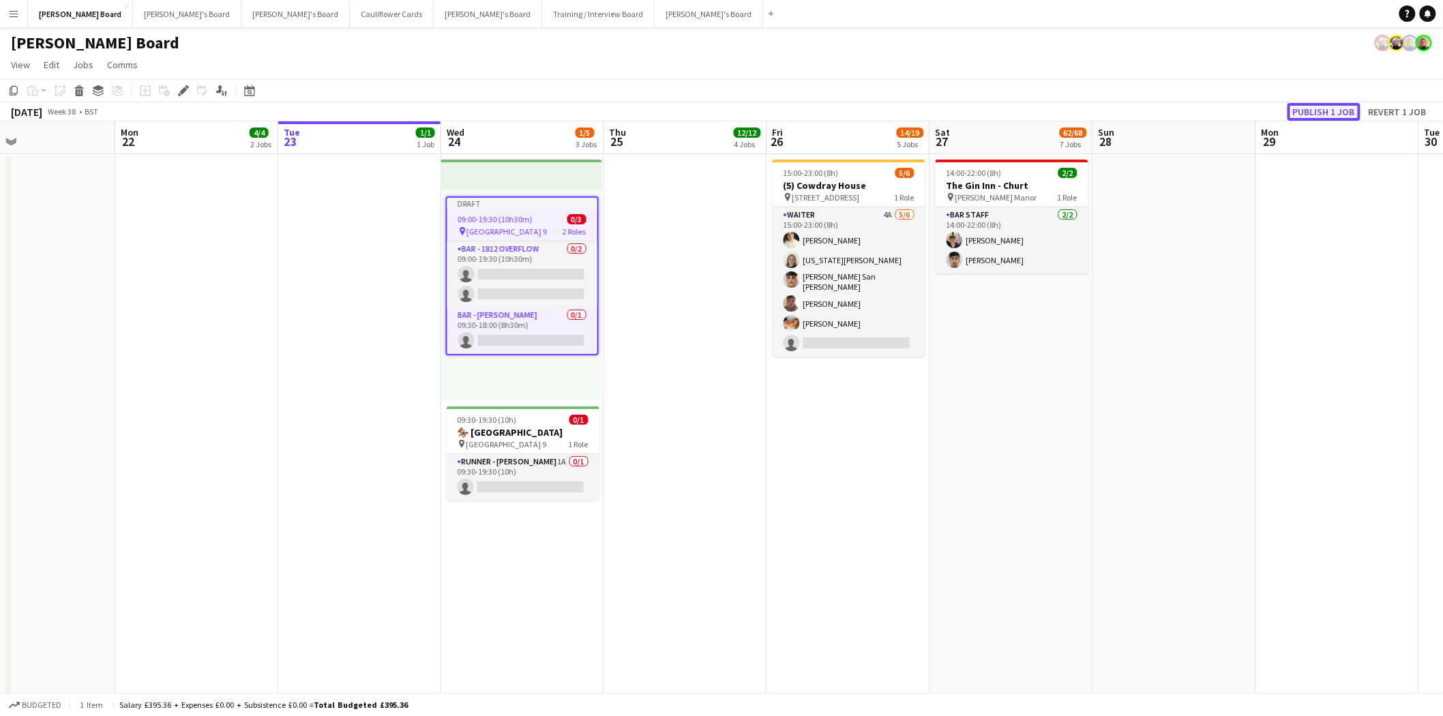
click at [1330, 110] on button "Publish 1 job" at bounding box center [1323, 112] width 73 height 18
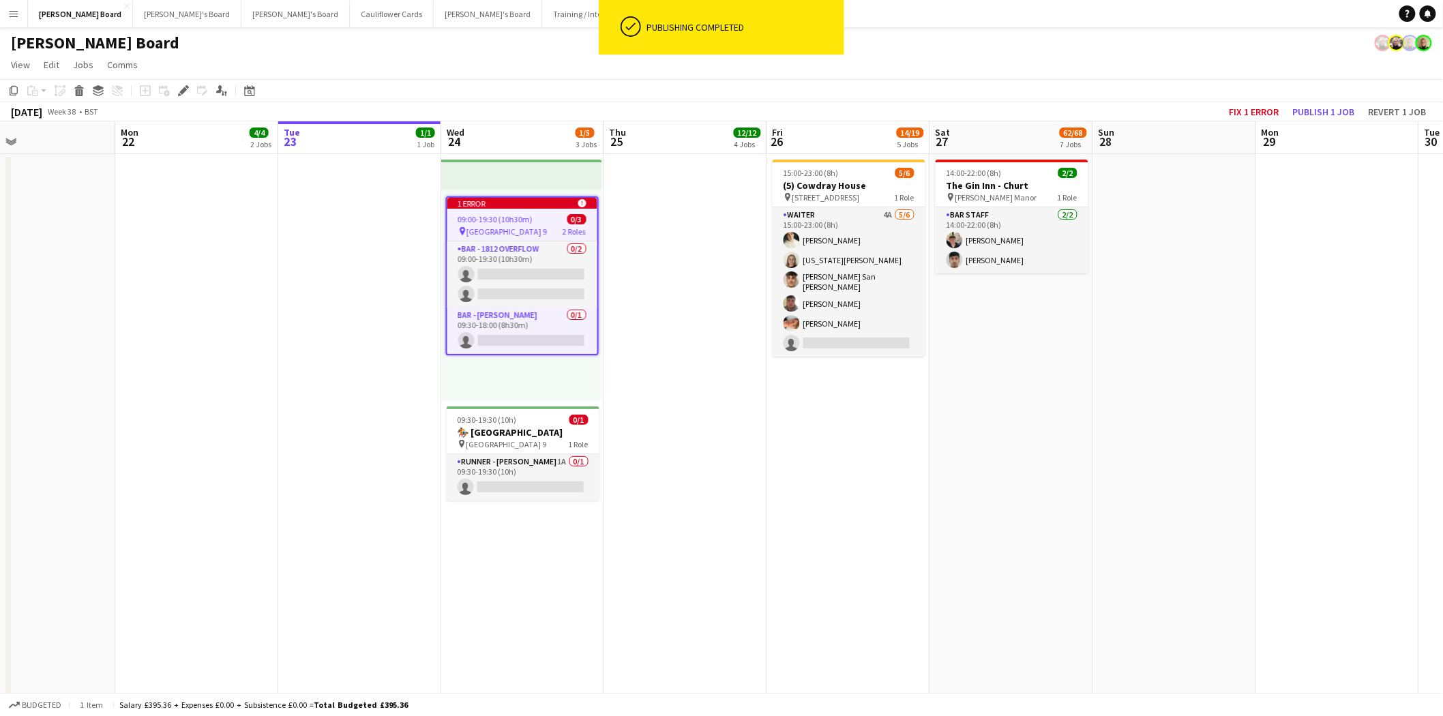
click at [528, 207] on app-job-card "1 error alert-circle 09:00-19:30 (10h30m) 0/3 pin Goodwood Car Park 9 2 Roles B…" at bounding box center [522, 275] width 153 height 159
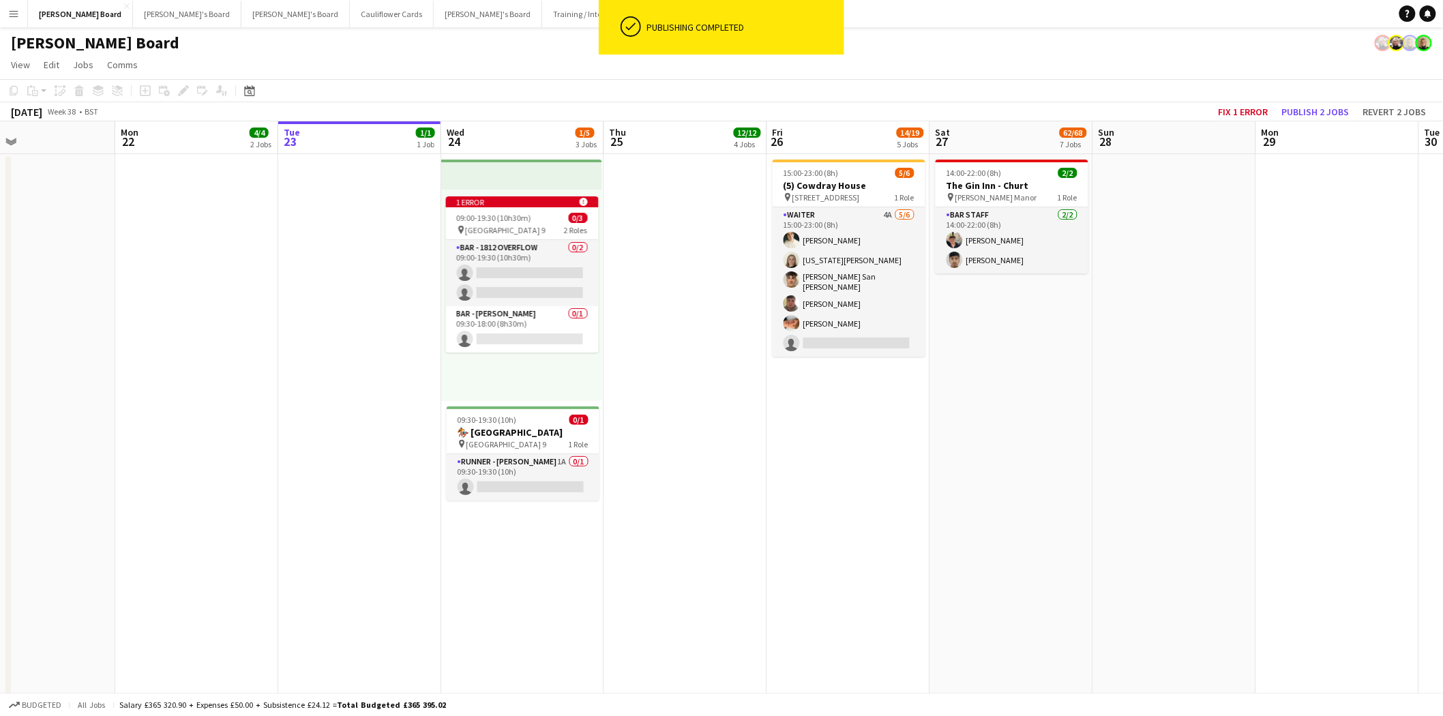
click at [507, 181] on app-top-bar at bounding box center [521, 175] width 161 height 30
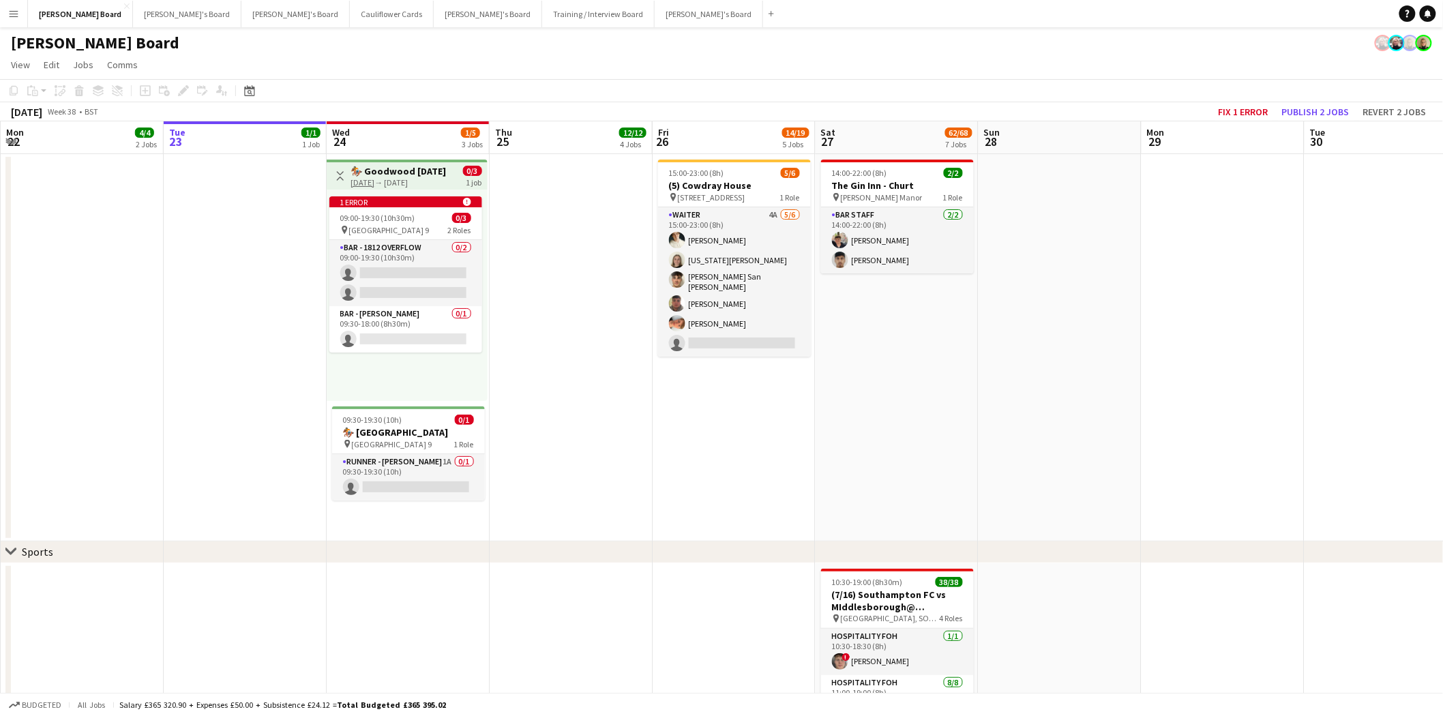
click at [395, 165] on h3 "🏇 Goodwood August Bank Holiday" at bounding box center [398, 171] width 95 height 12
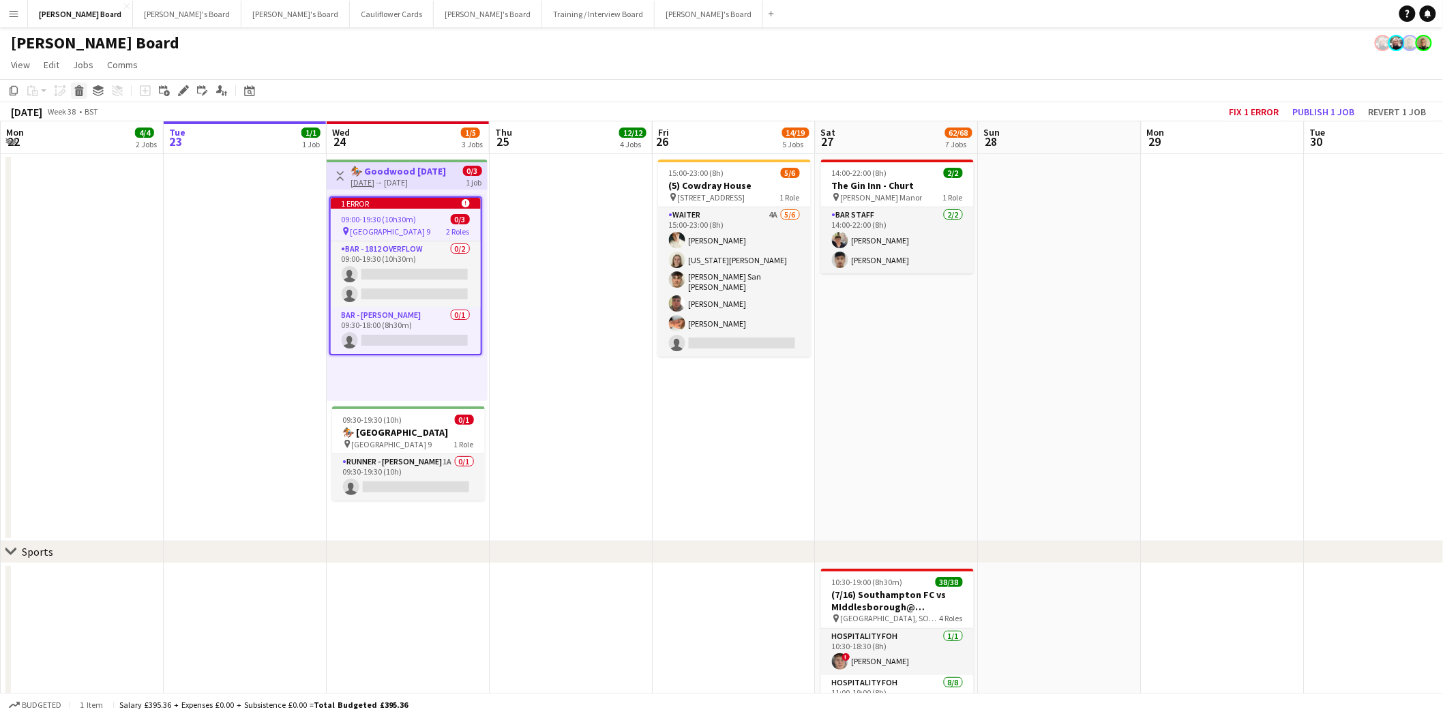
drag, startPoint x: 76, startPoint y: 85, endPoint x: 85, endPoint y: 104, distance: 21.0
click at [76, 86] on icon "Delete" at bounding box center [79, 90] width 11 height 11
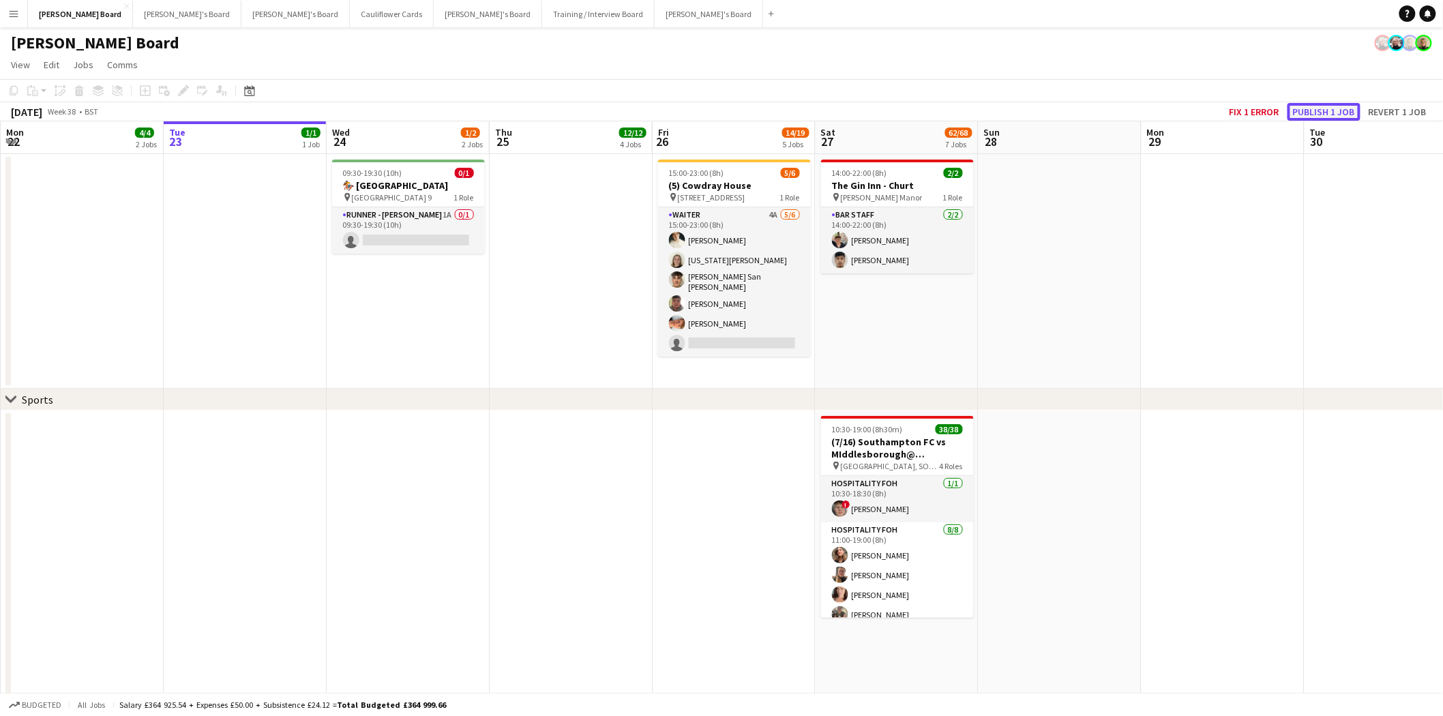
click at [1320, 115] on button "Publish 1 job" at bounding box center [1323, 112] width 73 height 18
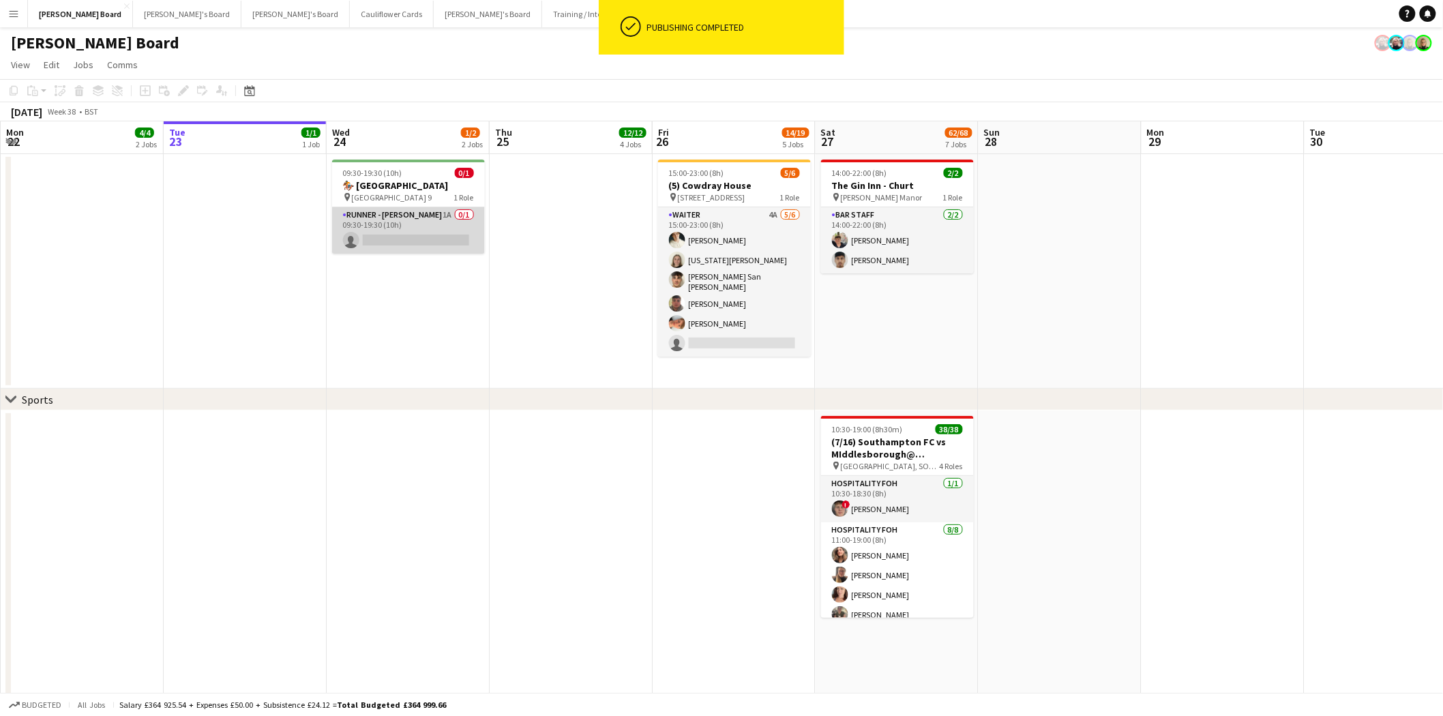
click at [410, 223] on app-card-role "RUNNER - CHARLTON HUNT 1A 0/1 09:30-19:30 (10h) single-neutral-actions" at bounding box center [408, 230] width 153 height 46
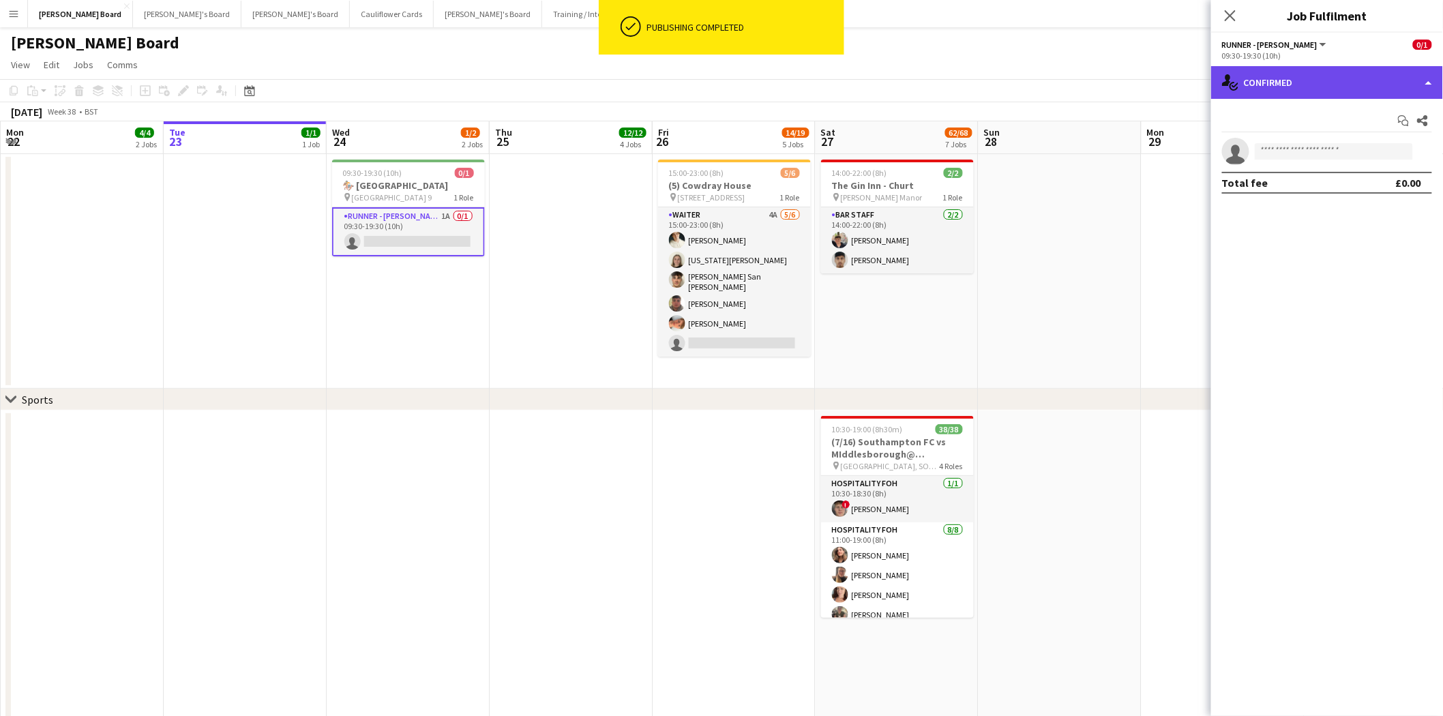
click at [1319, 80] on div "single-neutral-actions-check-2 Confirmed" at bounding box center [1327, 82] width 232 height 33
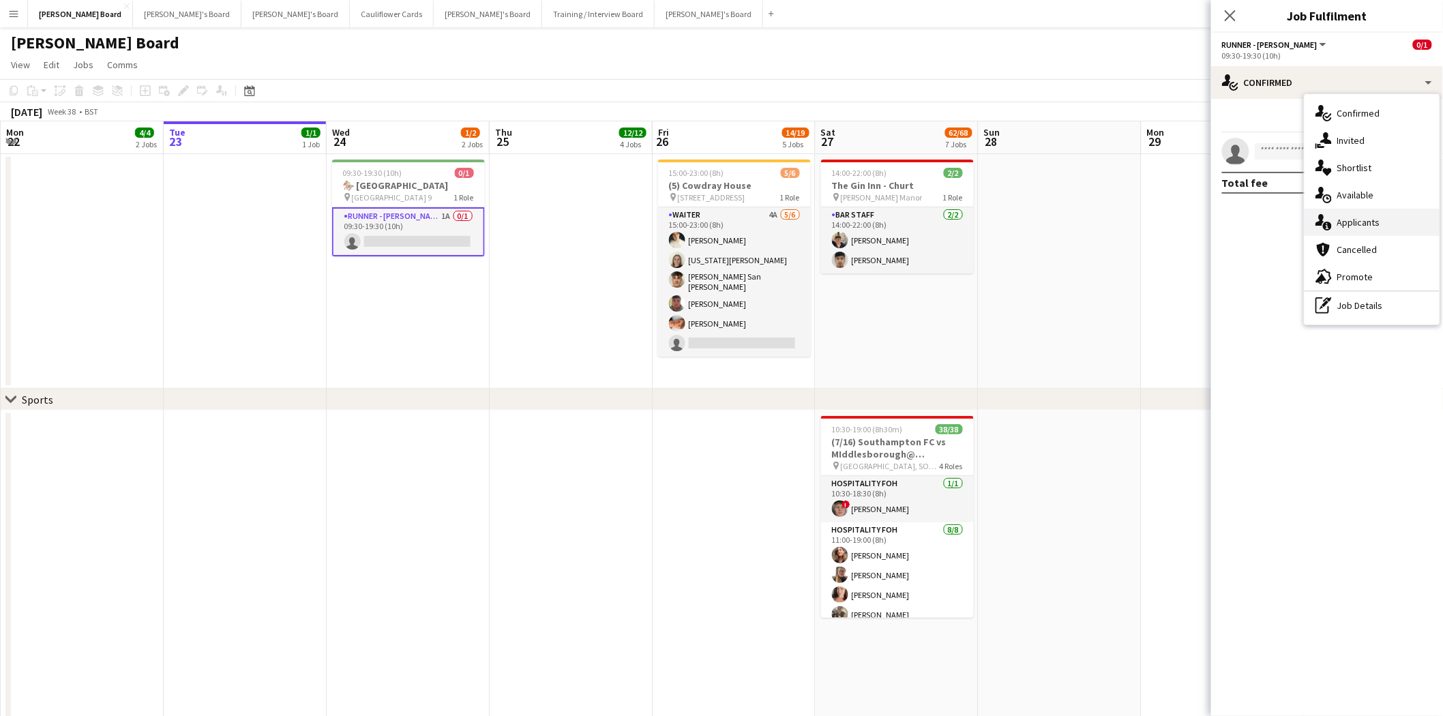
click at [1374, 226] on span "Applicants" at bounding box center [1358, 222] width 43 height 12
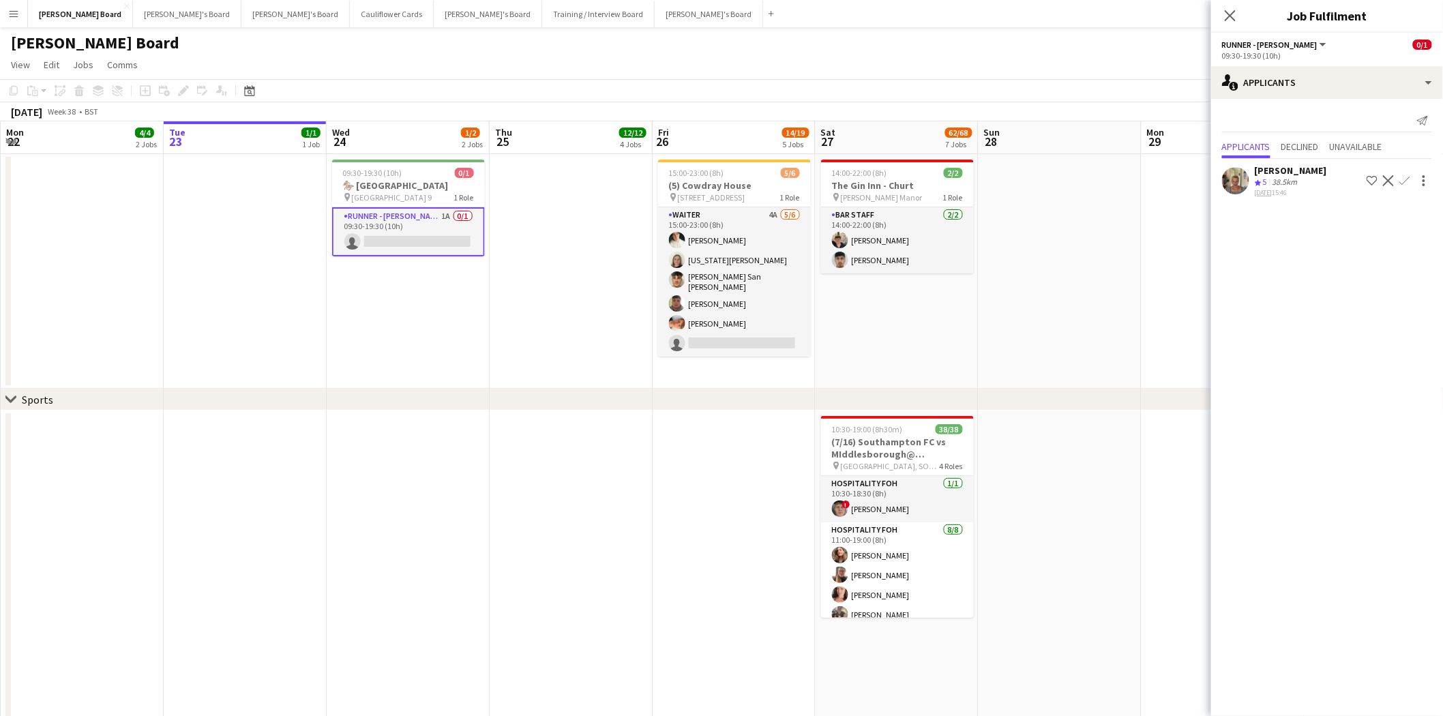
drag, startPoint x: 1405, startPoint y: 185, endPoint x: 1387, endPoint y: 209, distance: 29.7
click at [1404, 185] on app-icon "Confirm" at bounding box center [1404, 180] width 11 height 11
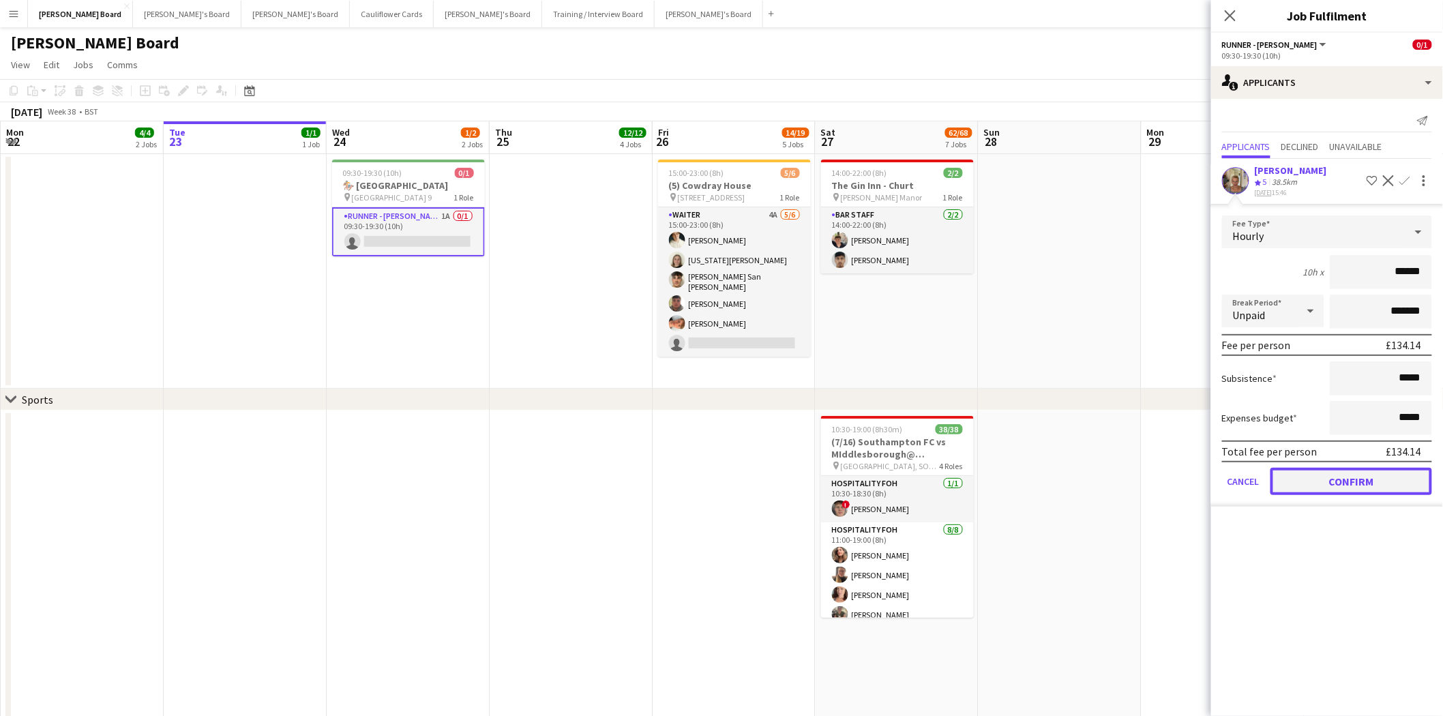
click at [1359, 487] on button "Confirm" at bounding box center [1351, 481] width 162 height 27
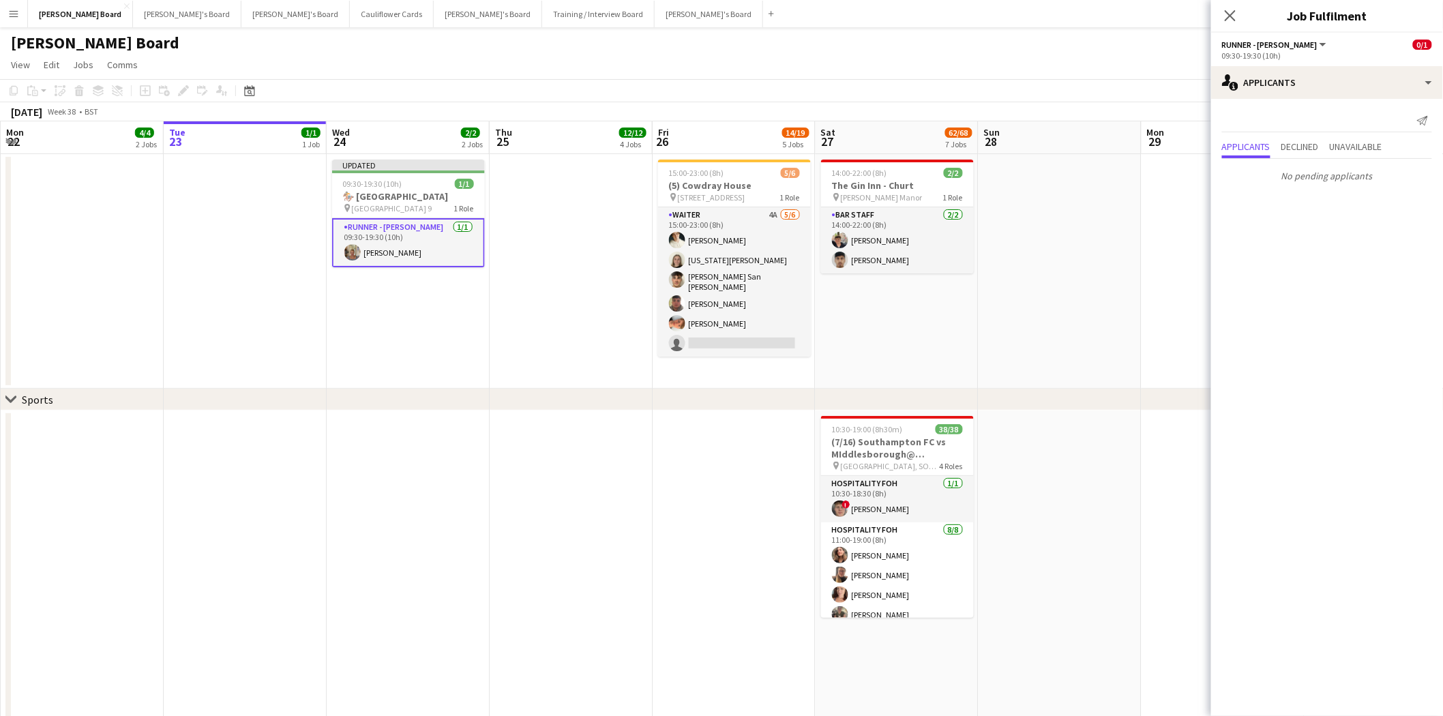
click at [481, 312] on app-date-cell "Updated 09:30-19:30 (10h) 1/1 🏇 Goodwood Racecourse pin Goodwood Car Park 9 1 R…" at bounding box center [408, 271] width 163 height 235
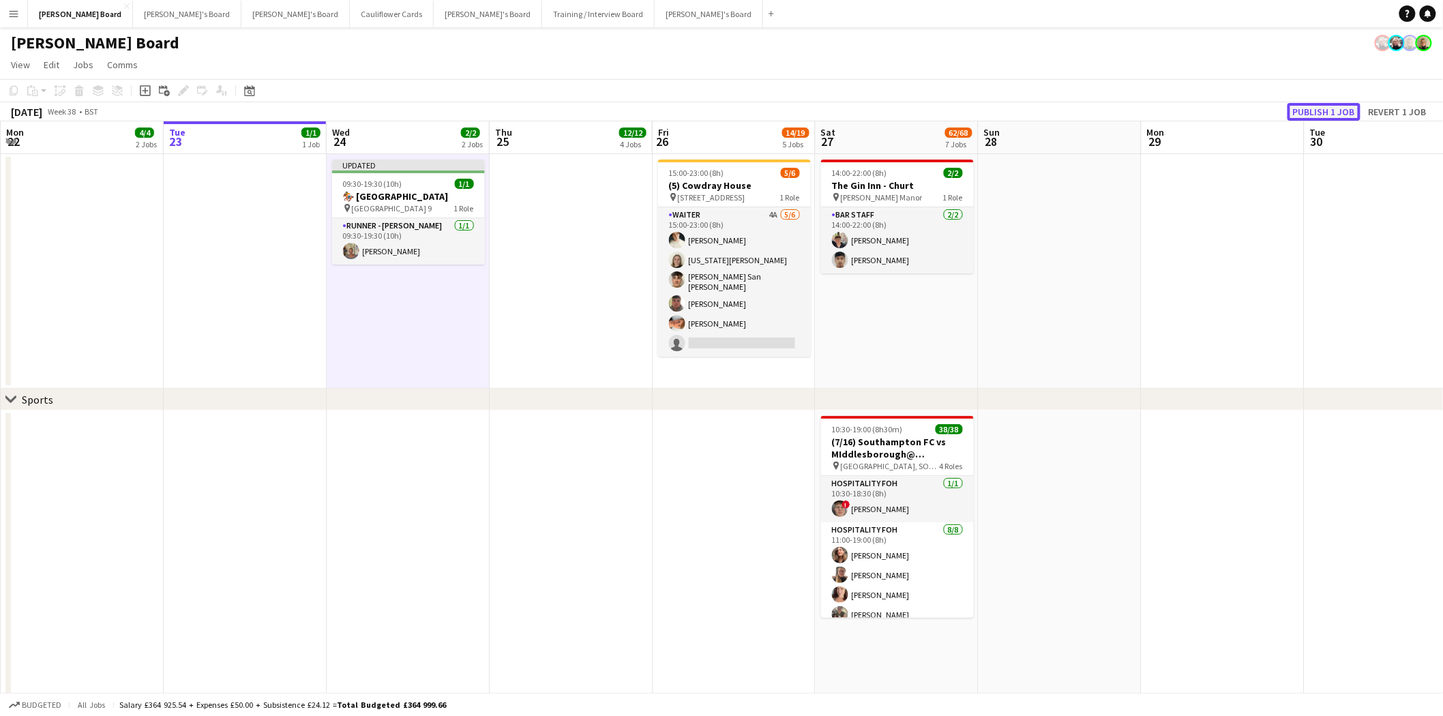
click at [1337, 110] on button "Publish 1 job" at bounding box center [1323, 112] width 73 height 18
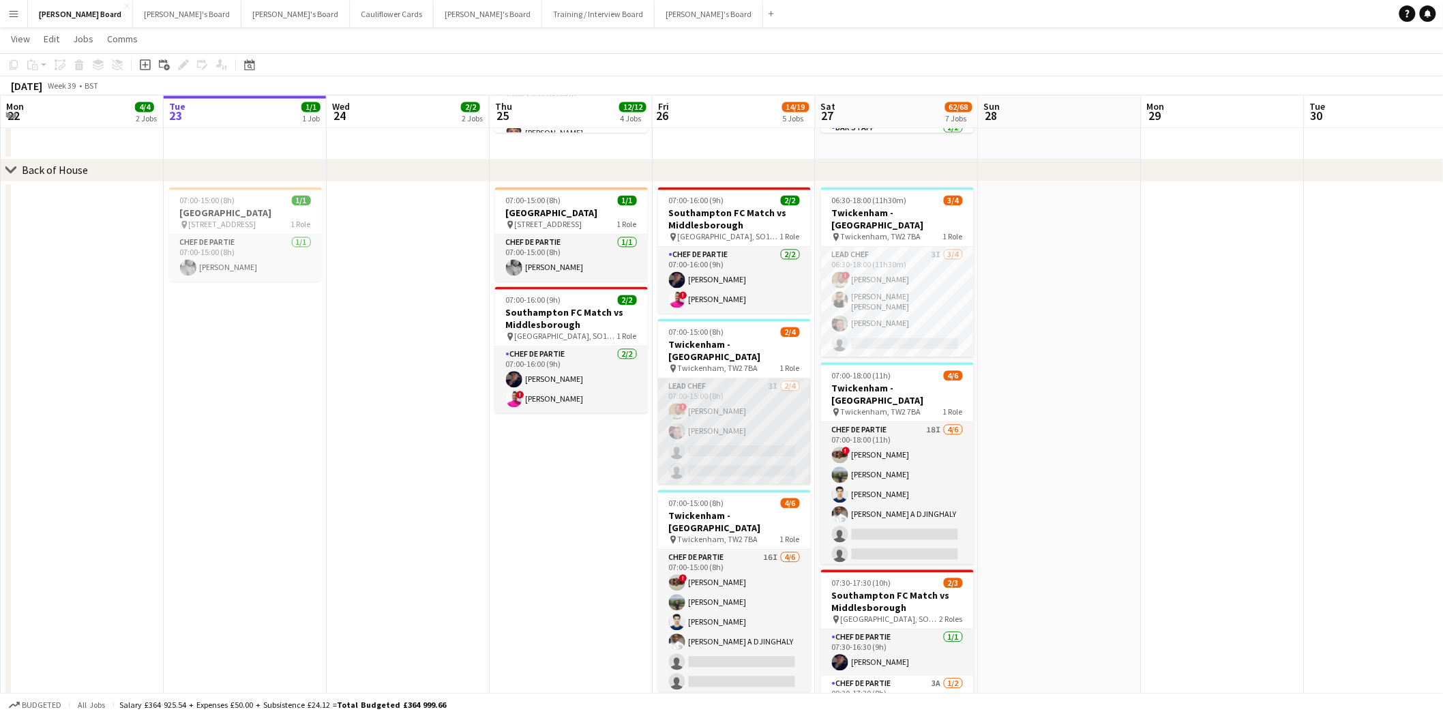
scroll to position [0, 326]
click at [744, 442] on app-card-role "Lead Chef 3I 2/4 07:00-15:00 (8h) ! Ian Hutchinson Lukasz Templin single-neutra…" at bounding box center [733, 432] width 153 height 106
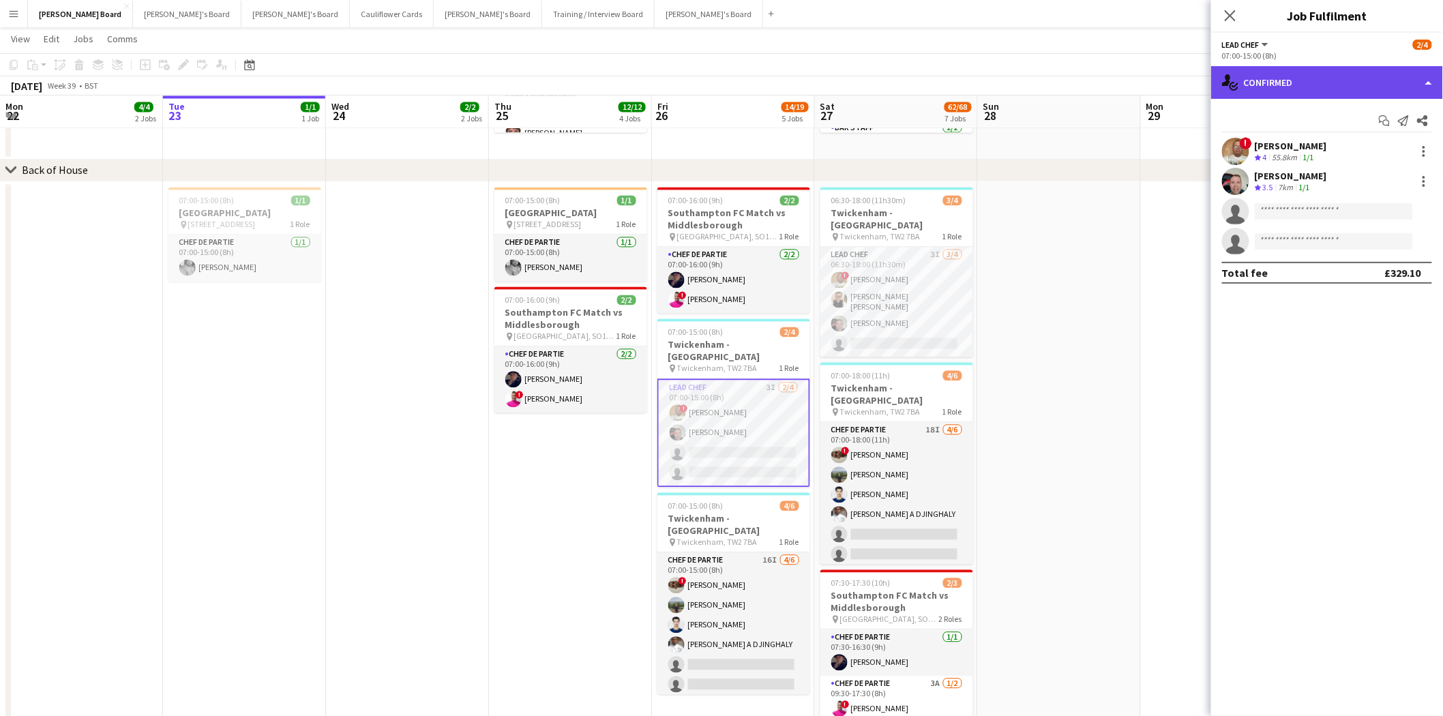
click at [1347, 75] on div "single-neutral-actions-check-2 Confirmed" at bounding box center [1327, 82] width 232 height 33
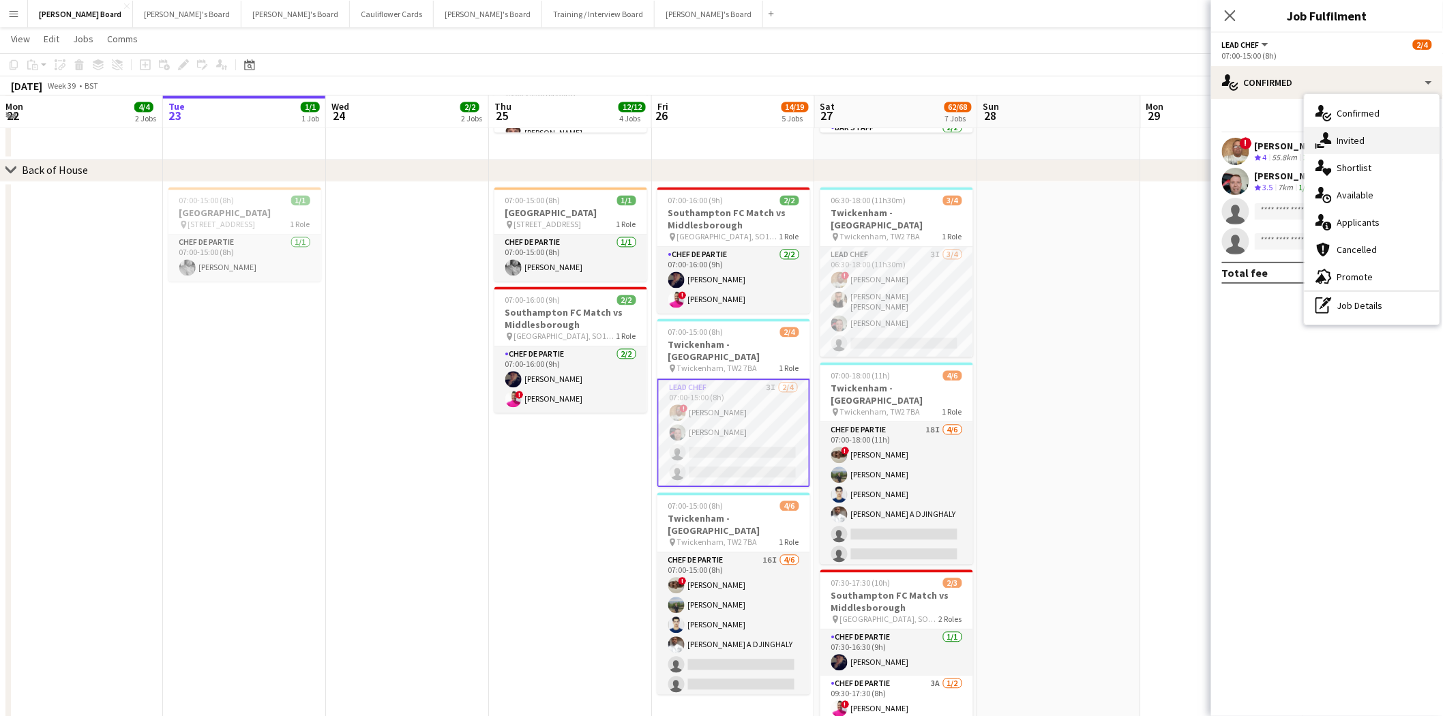
click at [1362, 142] on span "Invited" at bounding box center [1351, 140] width 28 height 12
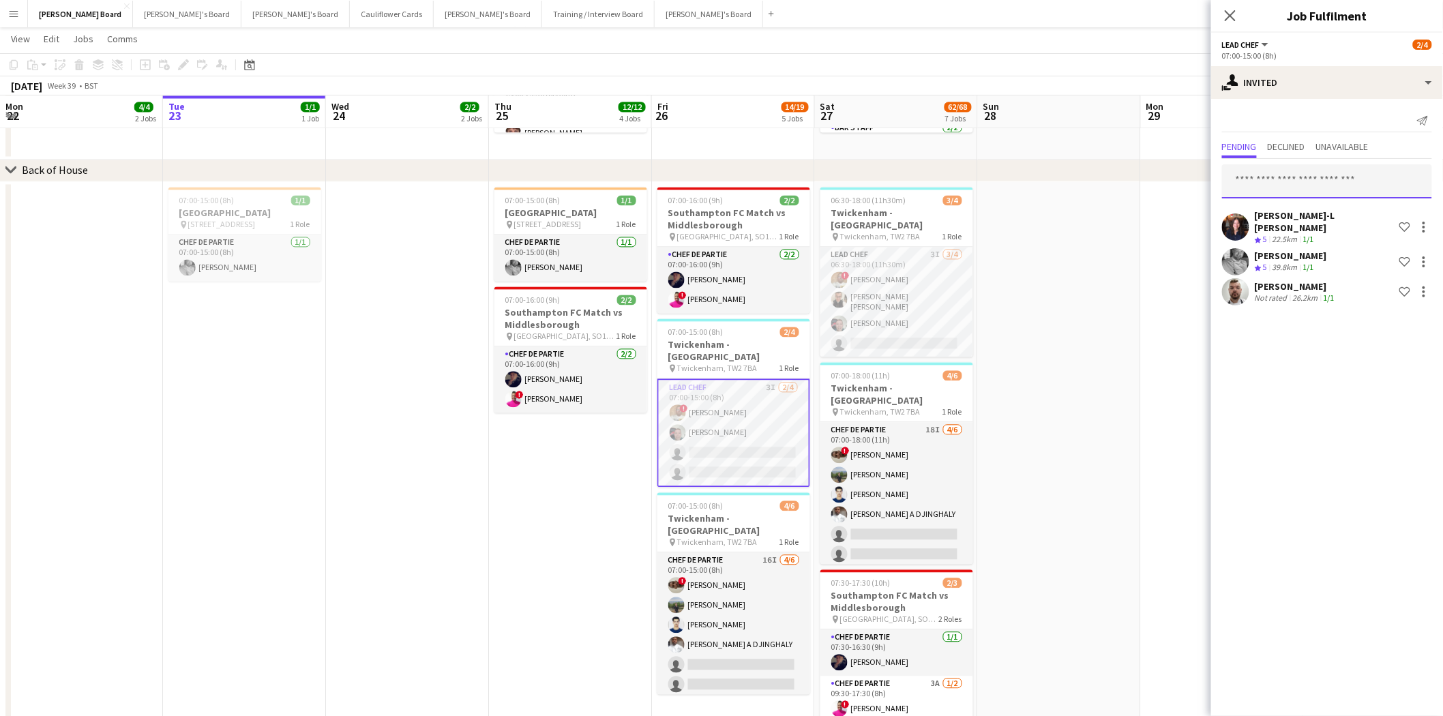
click at [1274, 178] on input "text" at bounding box center [1327, 181] width 210 height 34
type input "****"
click at [1262, 215] on span "[PERSON_NAME]" at bounding box center [1272, 215] width 78 height 12
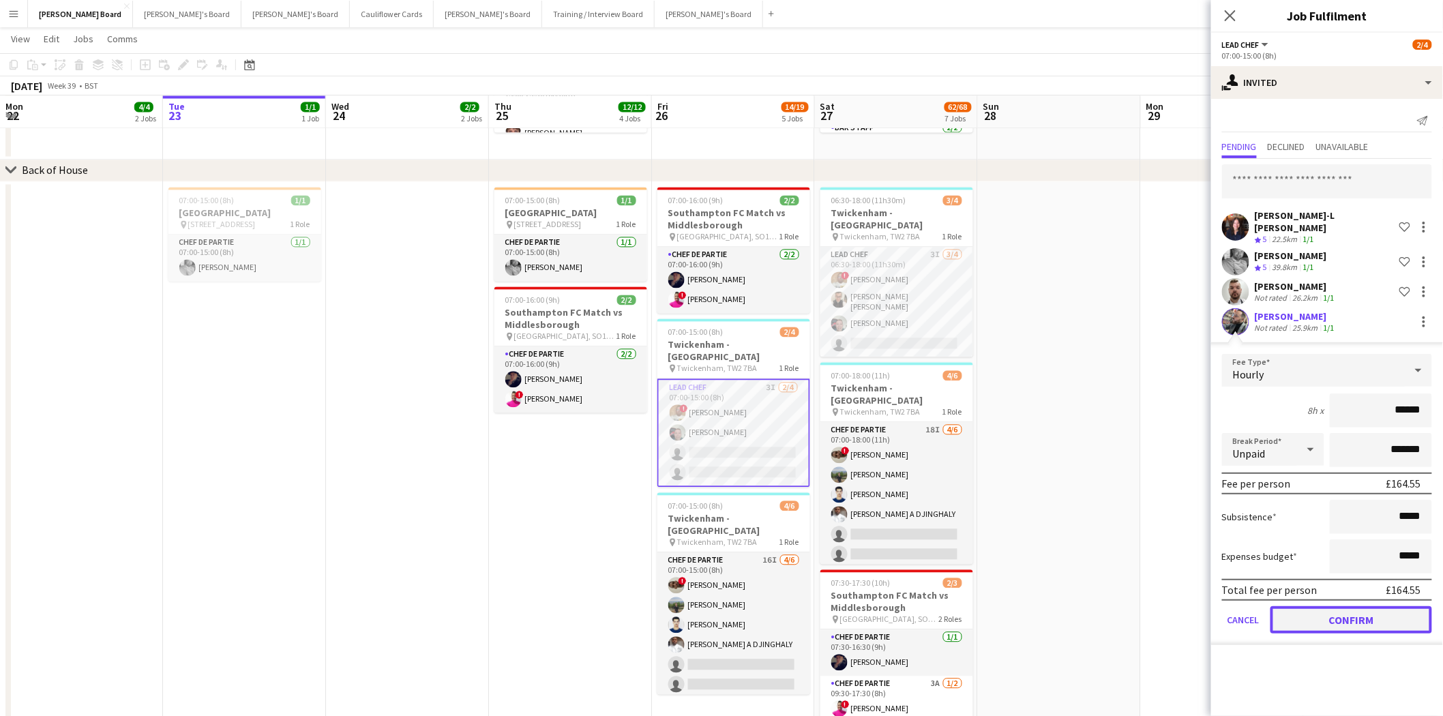
click at [1344, 609] on button "Confirm" at bounding box center [1351, 619] width 162 height 27
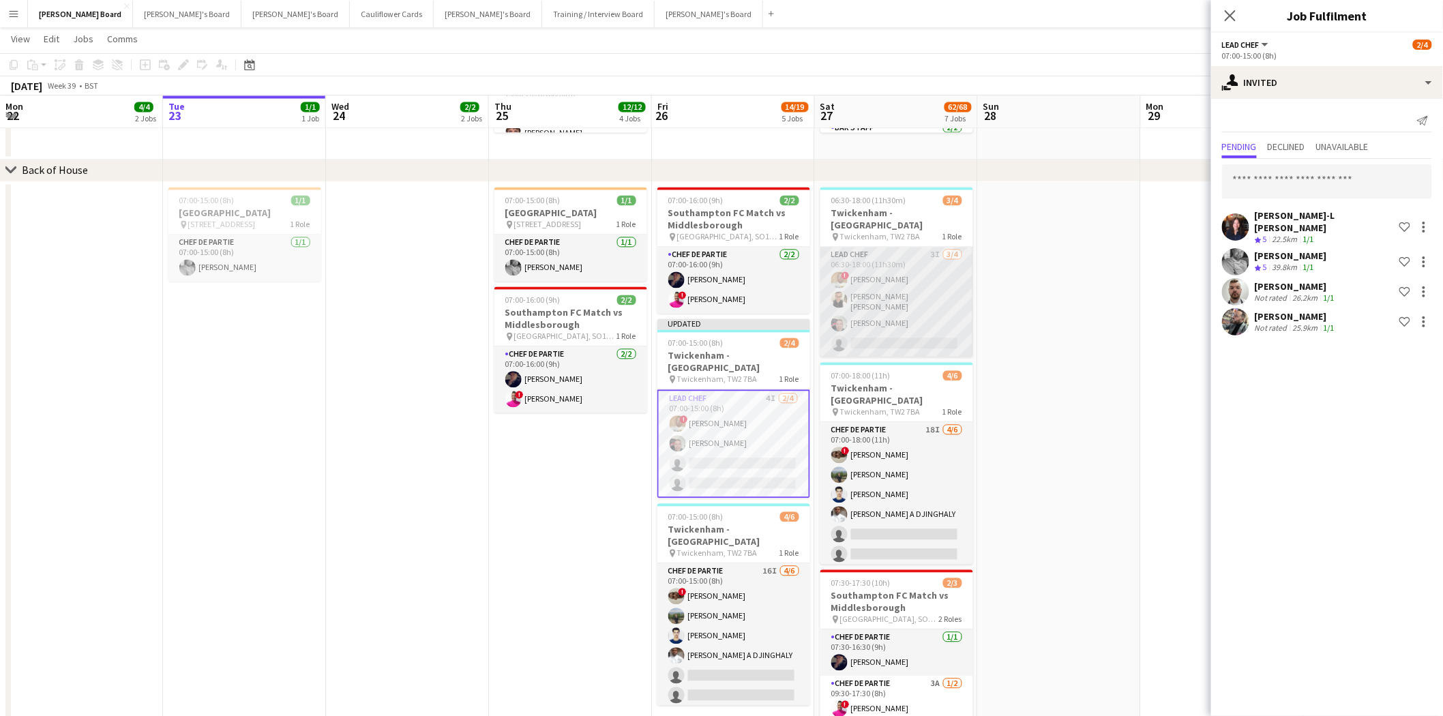
click at [877, 297] on app-card-role "Lead Chef 3I 3/4 06:30-18:00 (11h30m) ! Ian Hutchinson Marnel Antonio Guillen C…" at bounding box center [896, 302] width 153 height 110
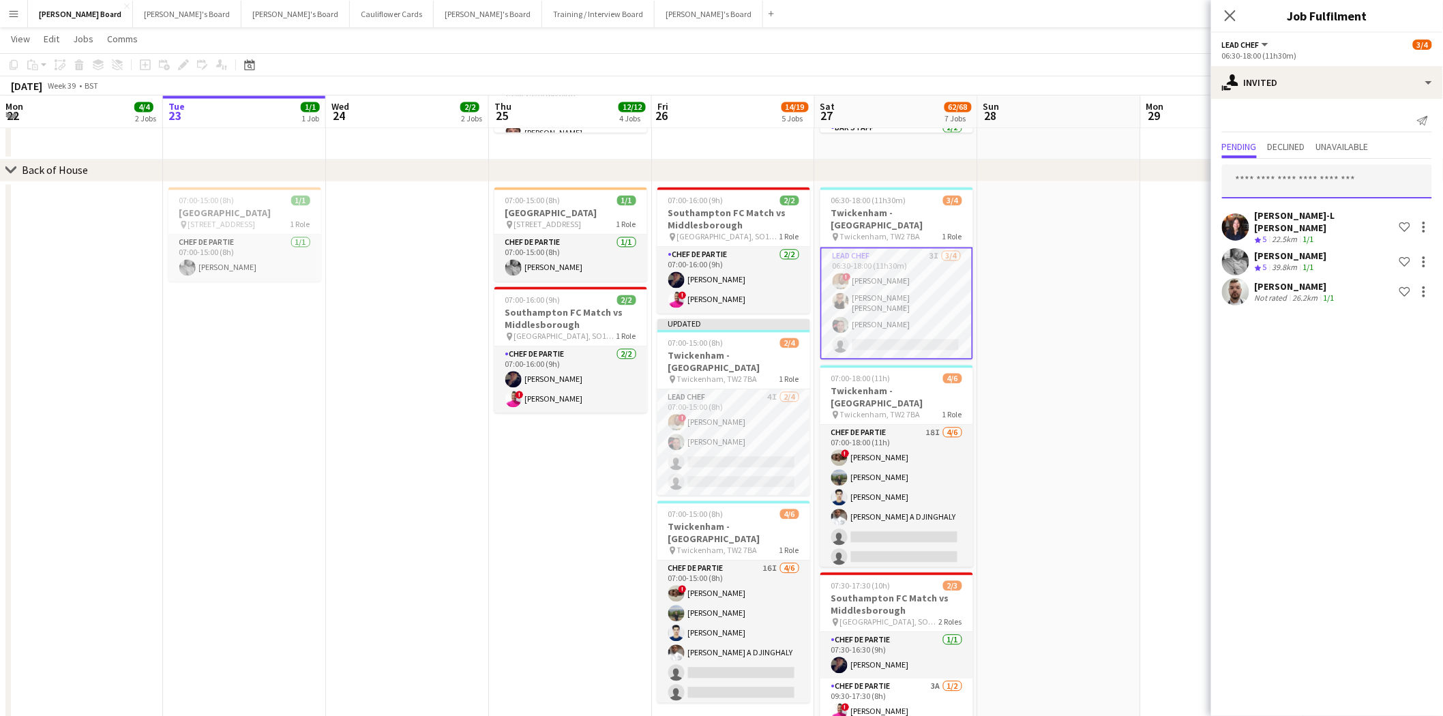
click at [1265, 175] on input "text" at bounding box center [1327, 181] width 210 height 34
type input "****"
click at [1282, 209] on span "[PERSON_NAME]" at bounding box center [1272, 215] width 78 height 12
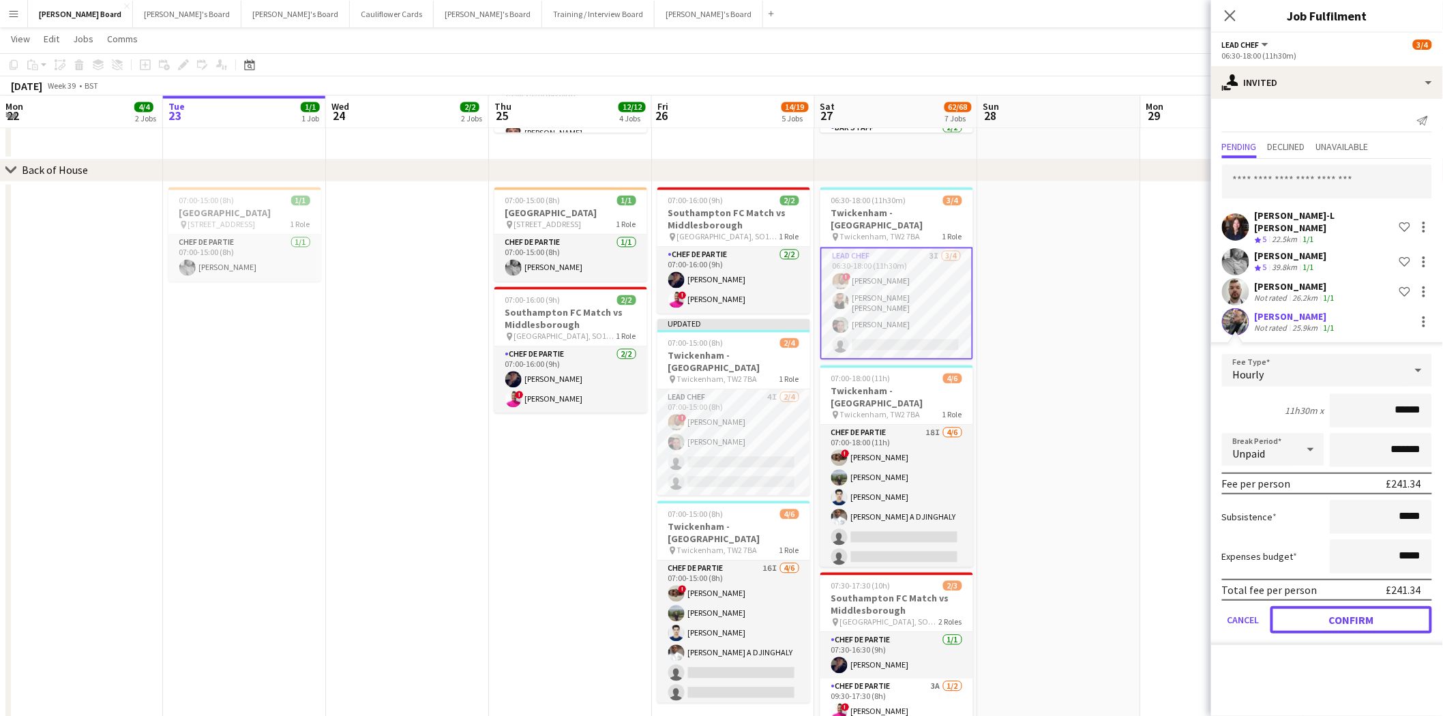
drag, startPoint x: 1326, startPoint y: 600, endPoint x: 1338, endPoint y: 598, distance: 11.8
click at [1330, 606] on button "Confirm" at bounding box center [1351, 619] width 162 height 27
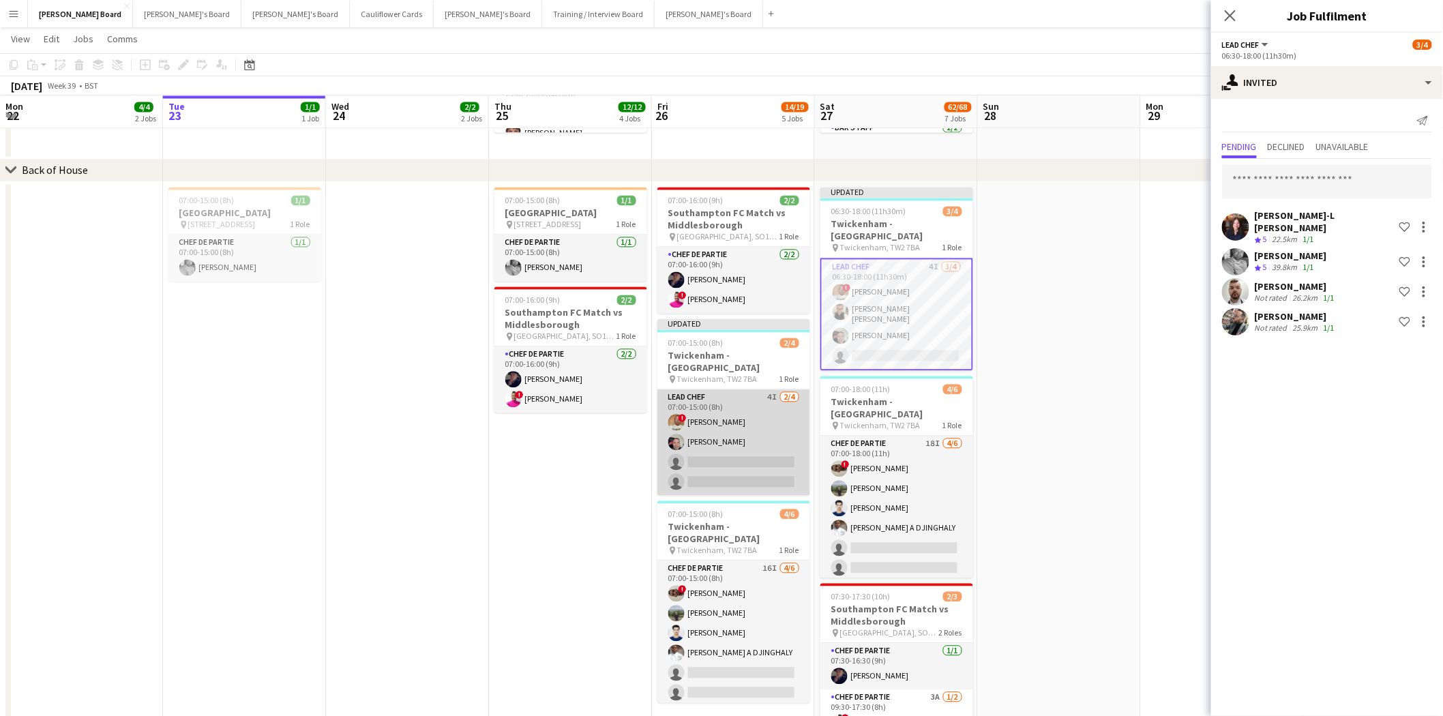
click at [760, 426] on app-card-role "Lead Chef 4I 2/4 07:00-15:00 (8h) ! Ian Hutchinson Lukasz Templin single-neutra…" at bounding box center [733, 443] width 153 height 106
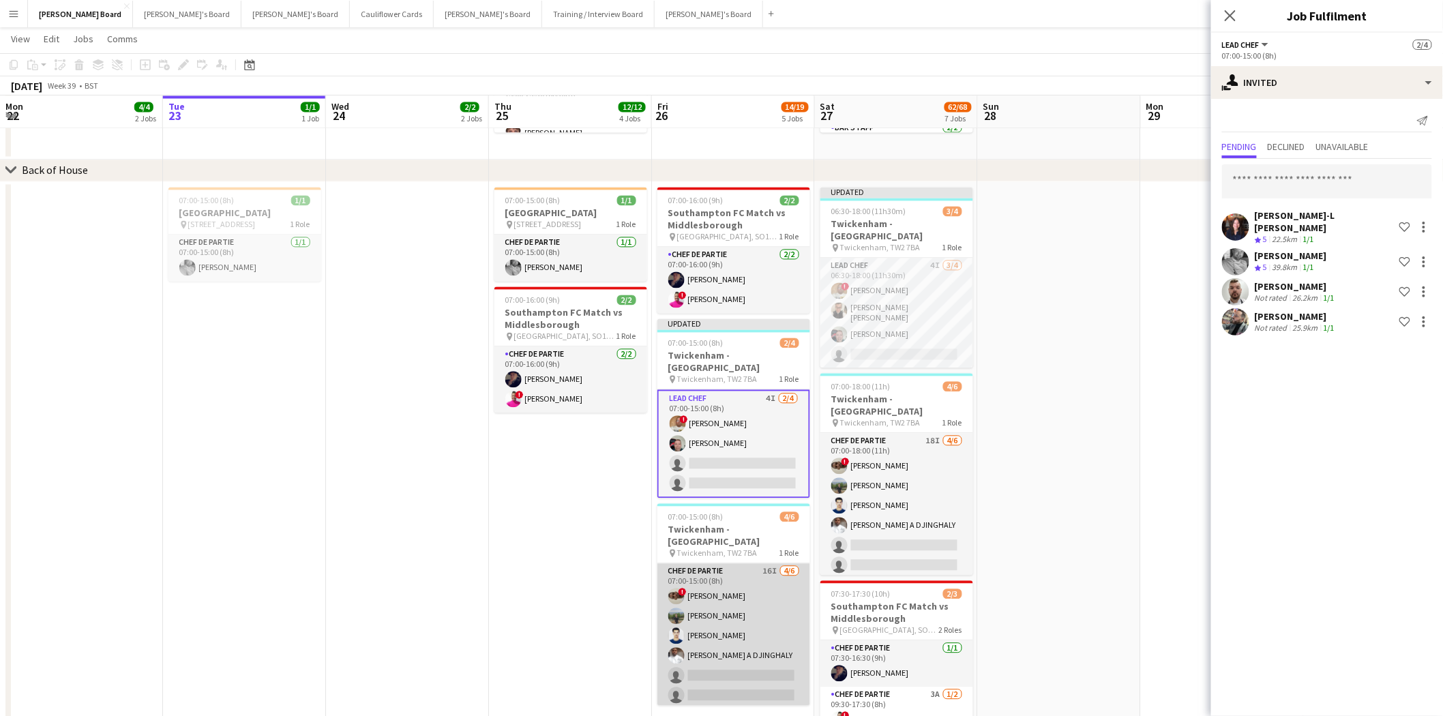
click at [753, 586] on app-card-role "Chef de Partie 16I 4/6 07:00-15:00 (8h) ! Nathan Powell Leon Lincoln Affan Khan…" at bounding box center [733, 636] width 153 height 145
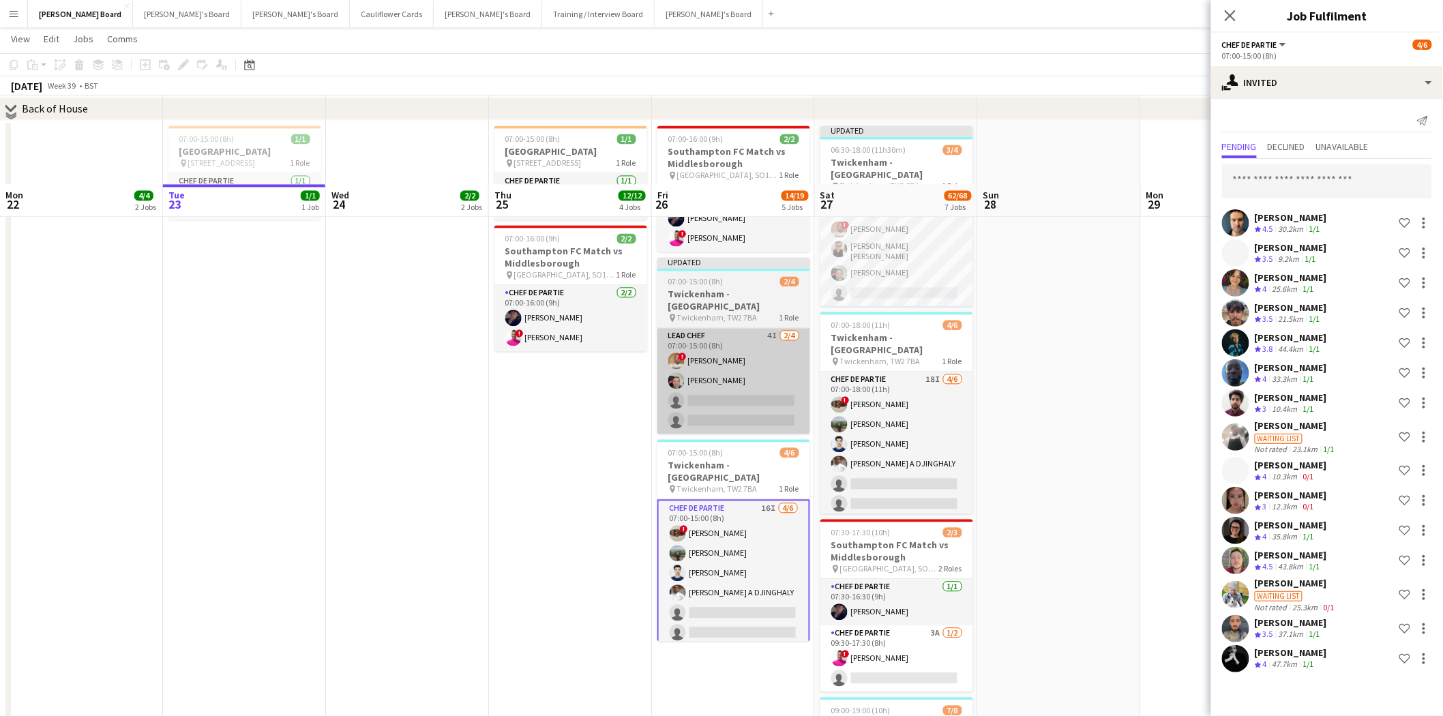
scroll to position [1060, 0]
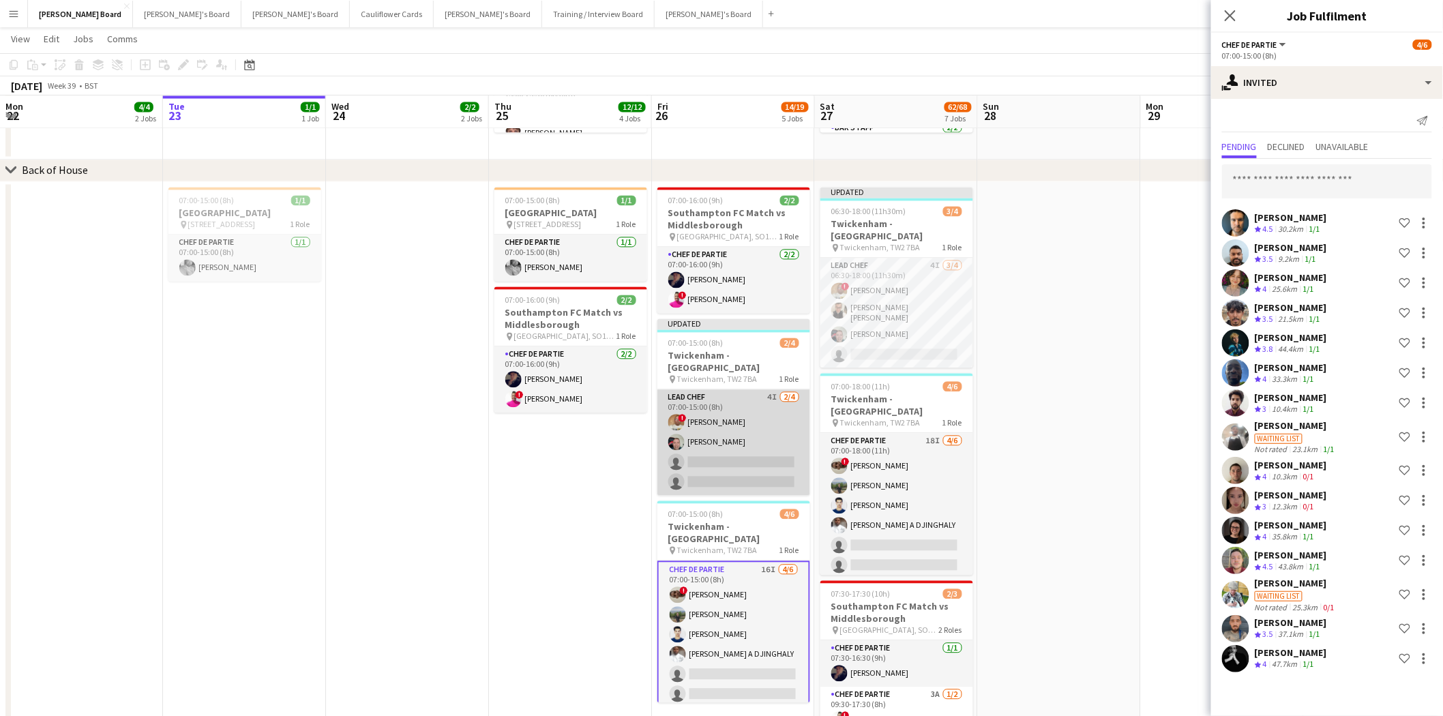
click at [746, 434] on app-card-role "Lead Chef 4I 2/4 07:00-15:00 (8h) ! Ian Hutchinson Lukasz Templin single-neutra…" at bounding box center [733, 443] width 153 height 106
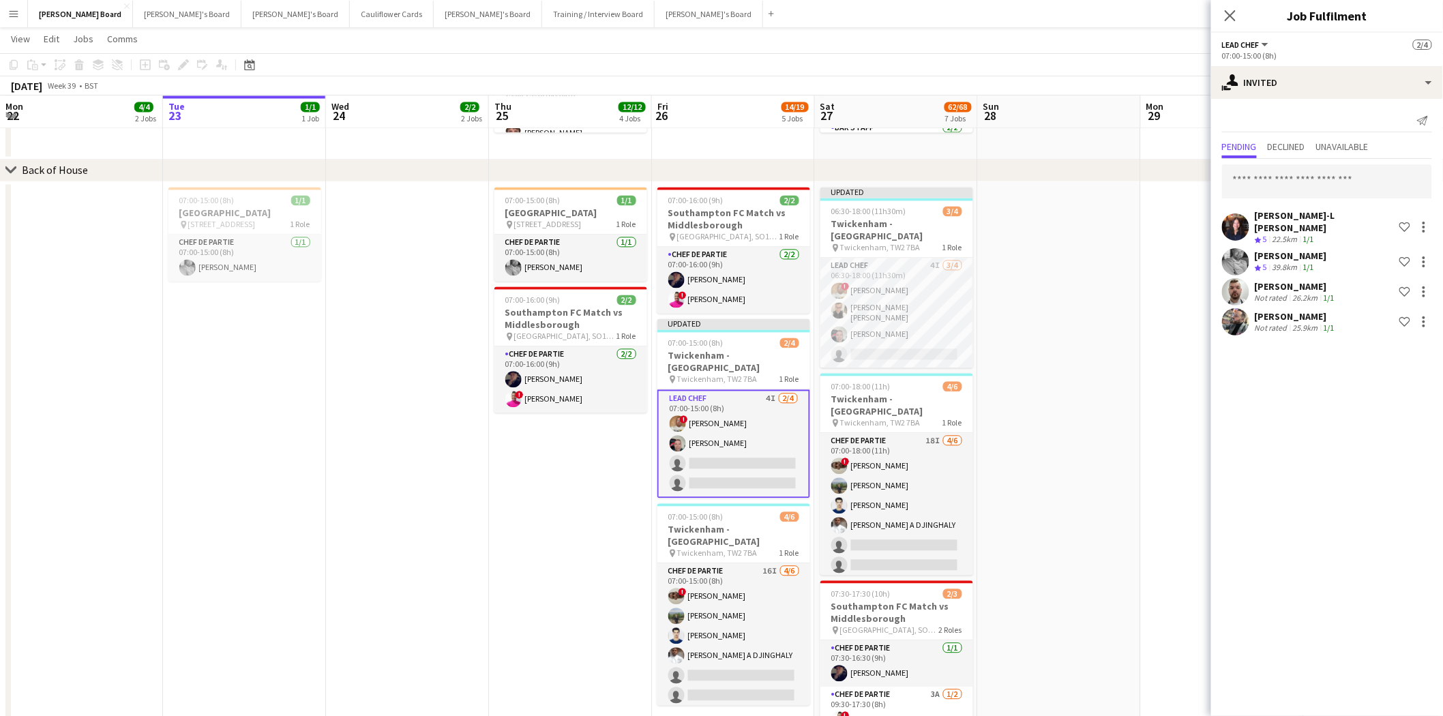
drag, startPoint x: 714, startPoint y: 439, endPoint x: 719, endPoint y: 417, distance: 23.0
click at [714, 436] on app-card-role "Lead Chef 4I 2/4 07:00-15:00 (8h) ! Ian Hutchinson Lukasz Templin single-neutra…" at bounding box center [733, 444] width 153 height 108
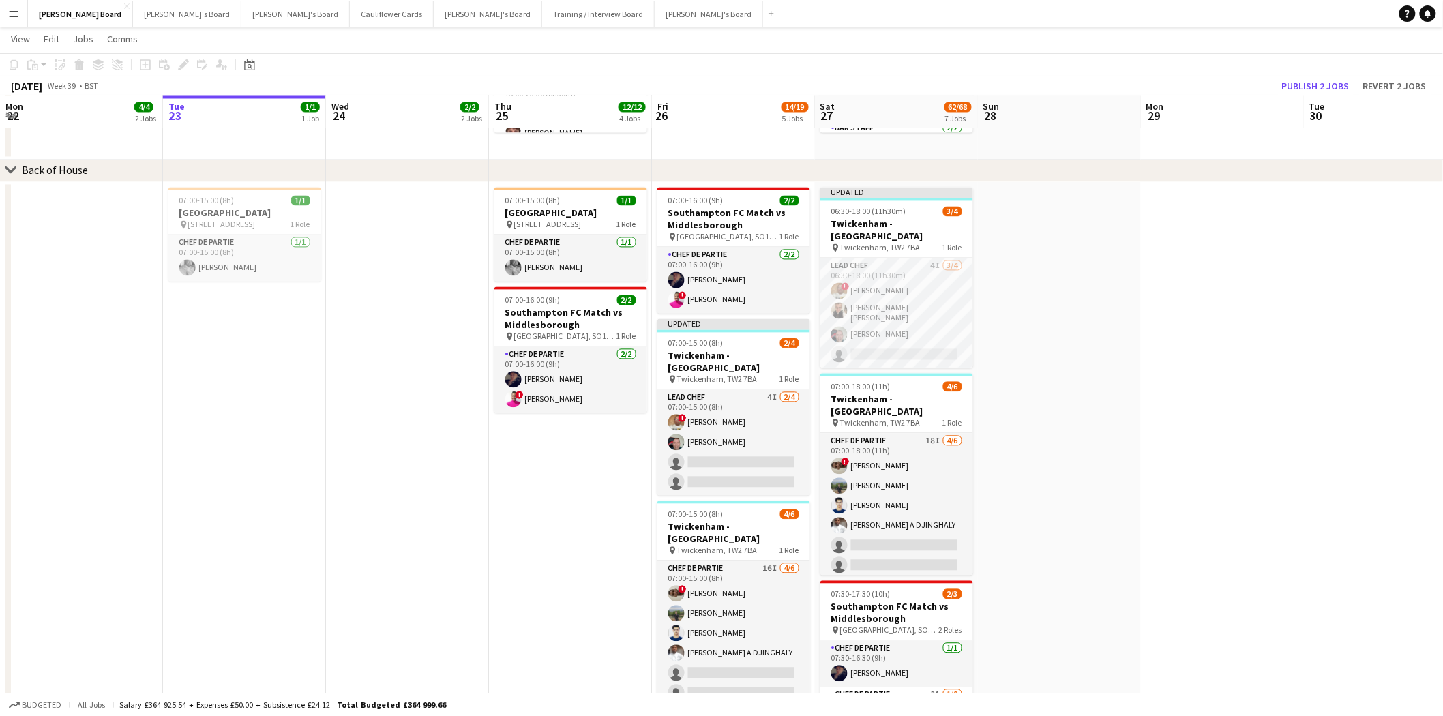
drag, startPoint x: 903, startPoint y: 286, endPoint x: 1223, endPoint y: 150, distance: 347.6
click at [903, 287] on app-card-role "Lead Chef 4I 3/4 06:30-18:00 (11h30m) ! Ian Hutchinson Marnel Antonio Guillen C…" at bounding box center [896, 313] width 153 height 110
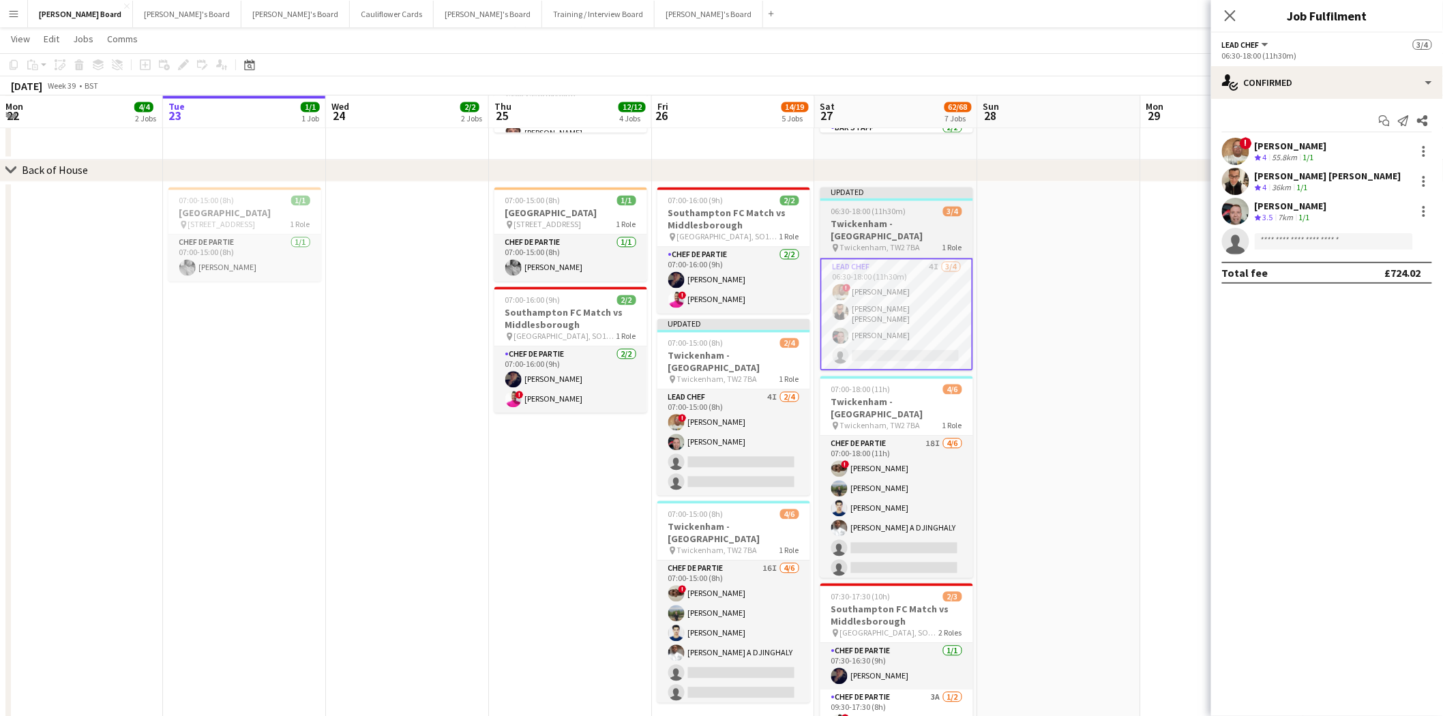
click at [895, 207] on span "06:30-18:00 (11h30m)" at bounding box center [868, 212] width 75 height 10
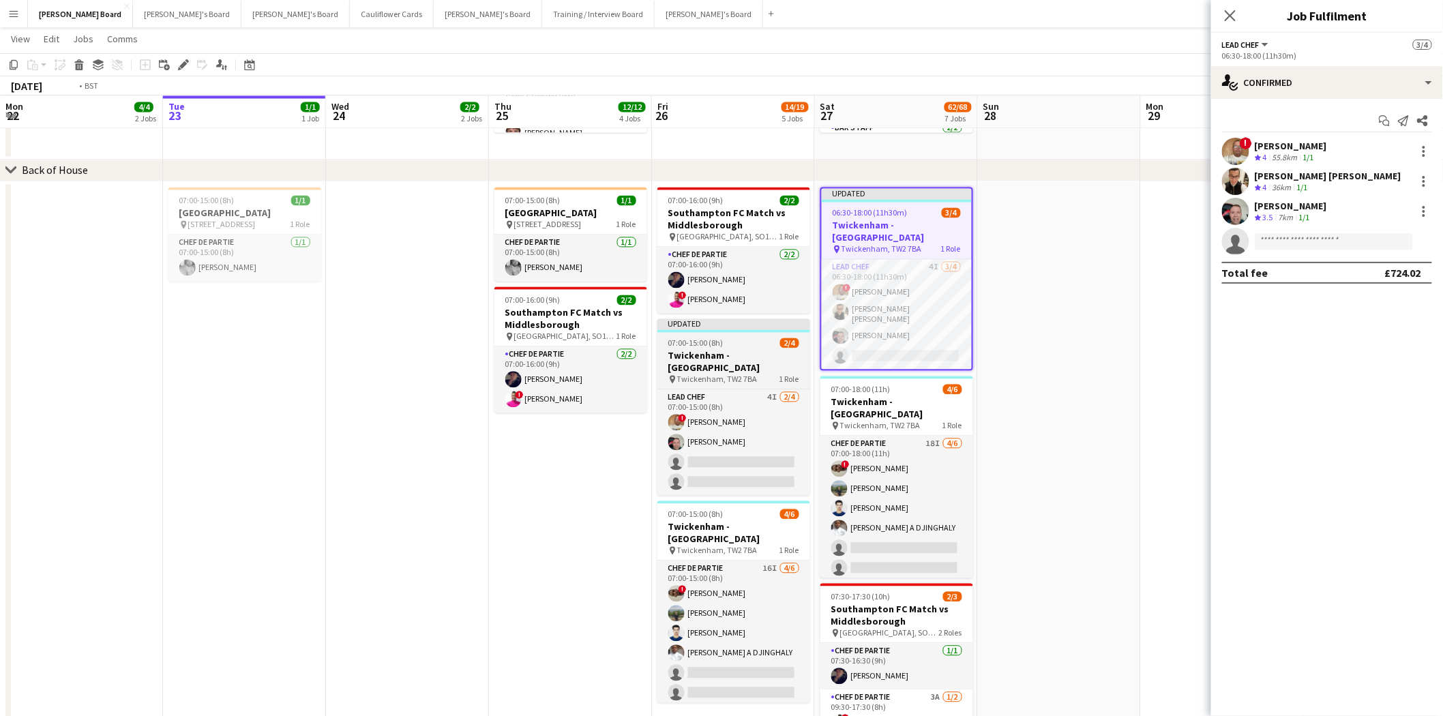
drag, startPoint x: 725, startPoint y: 342, endPoint x: 772, endPoint y: 329, distance: 48.6
click at [725, 342] on div "07:00-15:00 (8h) 2/4" at bounding box center [733, 343] width 153 height 10
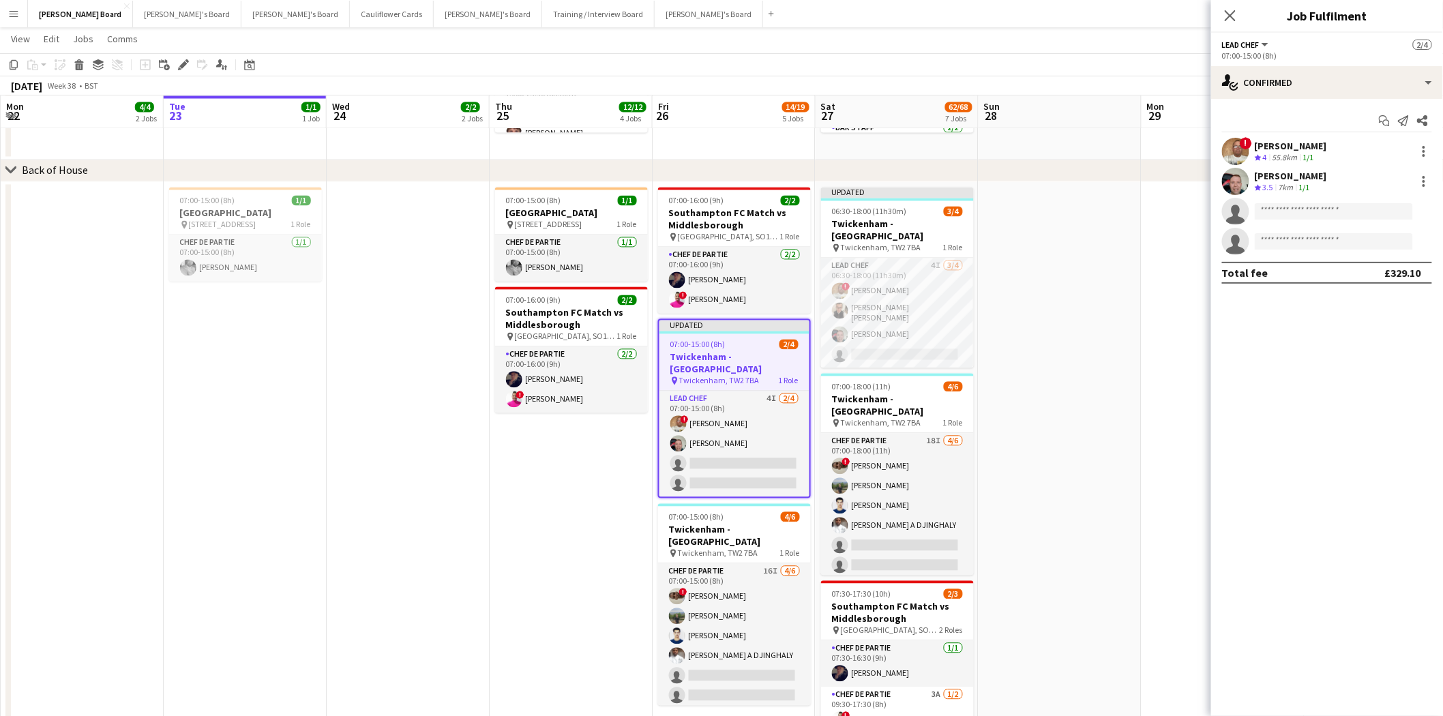
drag, startPoint x: 1229, startPoint y: 8, endPoint x: 1234, endPoint y: 40, distance: 31.8
click at [1229, 10] on app-icon "Close pop-in" at bounding box center [1230, 15] width 16 height 16
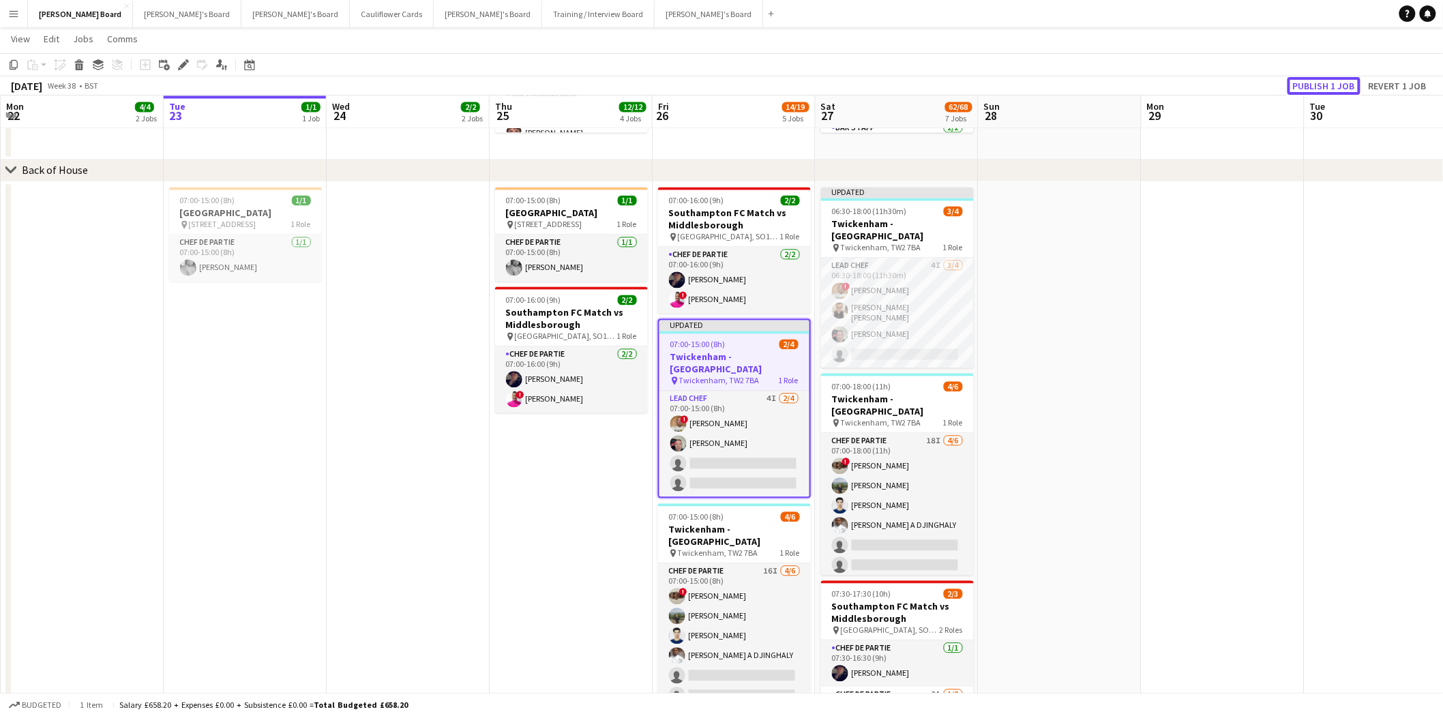
click at [1325, 85] on button "Publish 1 job" at bounding box center [1323, 86] width 73 height 18
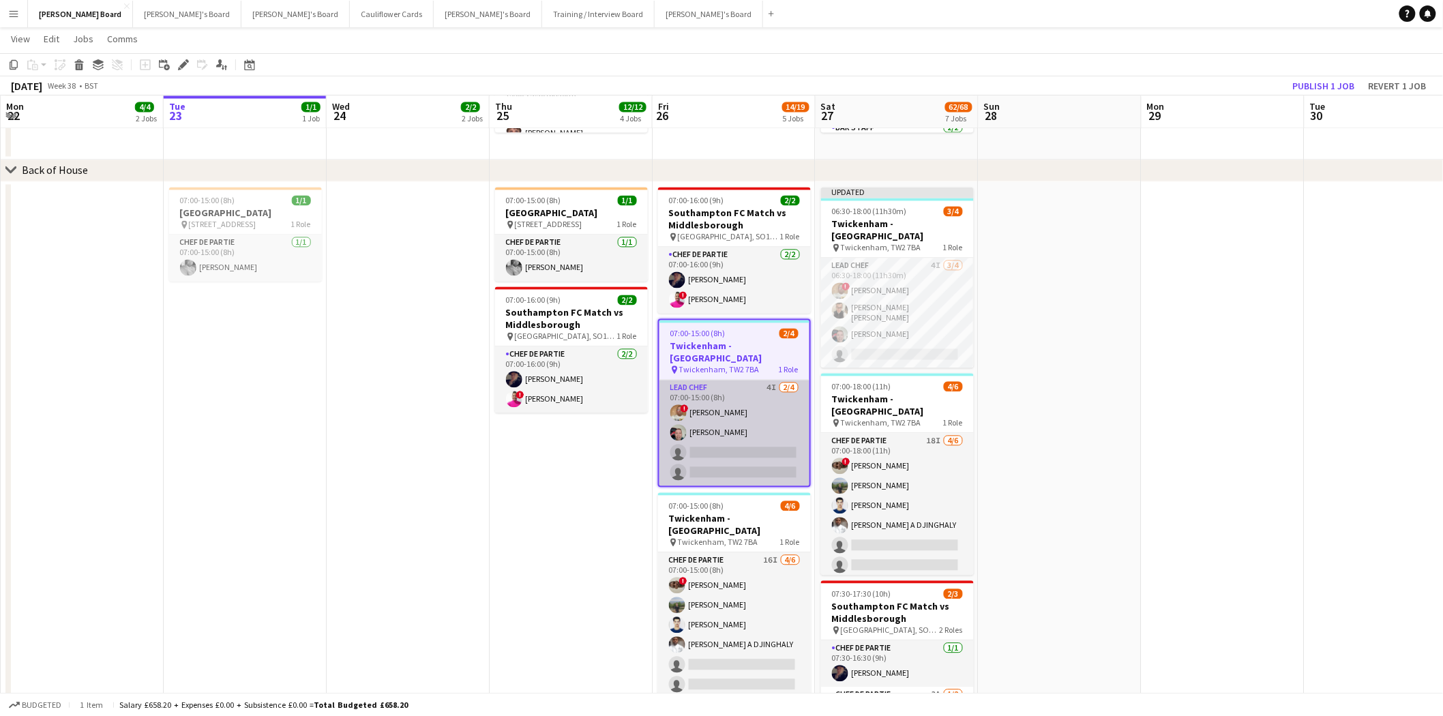
click at [751, 406] on app-card-role "Lead Chef 4I 2/4 07:00-15:00 (8h) ! Ian Hutchinson Lukasz Templin single-neutra…" at bounding box center [734, 433] width 150 height 106
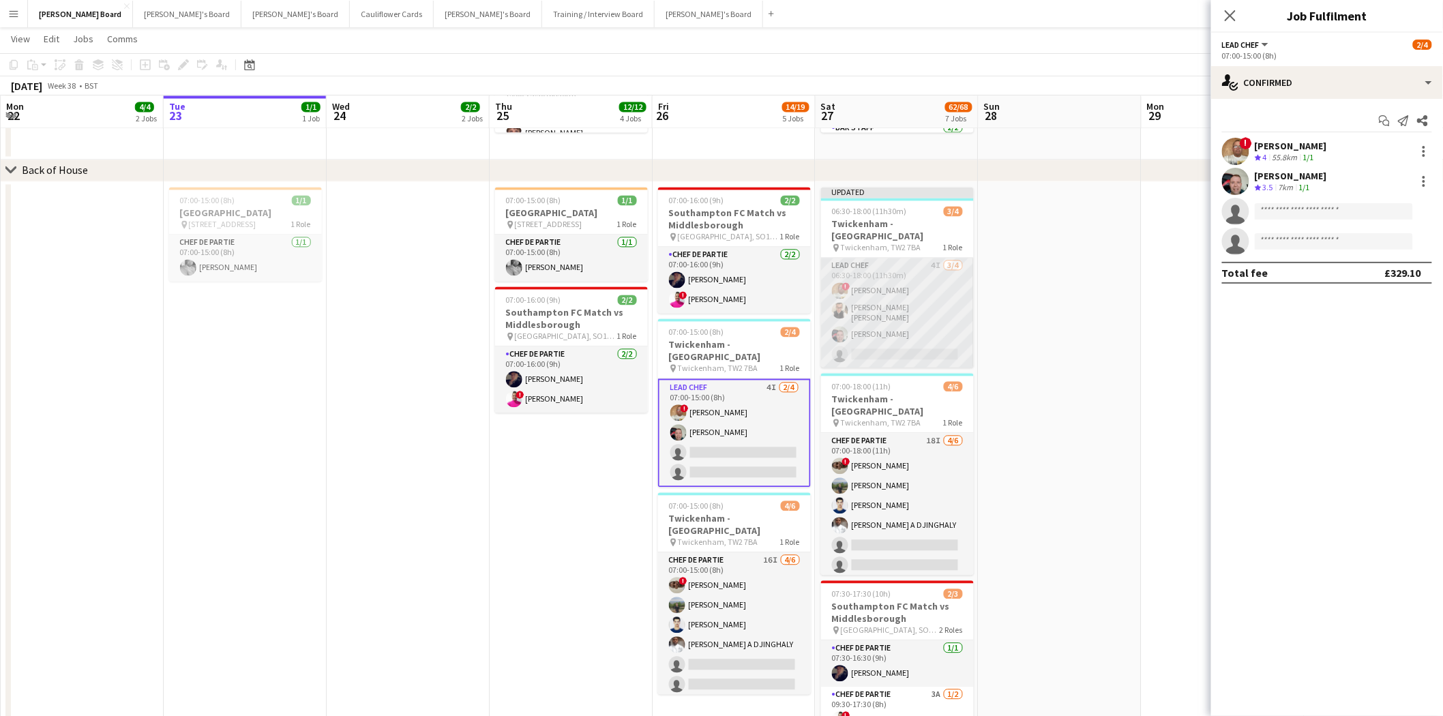
click at [911, 285] on app-card-role "Lead Chef 4I 3/4 06:30-18:00 (11h30m) ! Ian Hutchinson Marnel Antonio Guillen C…" at bounding box center [897, 313] width 153 height 110
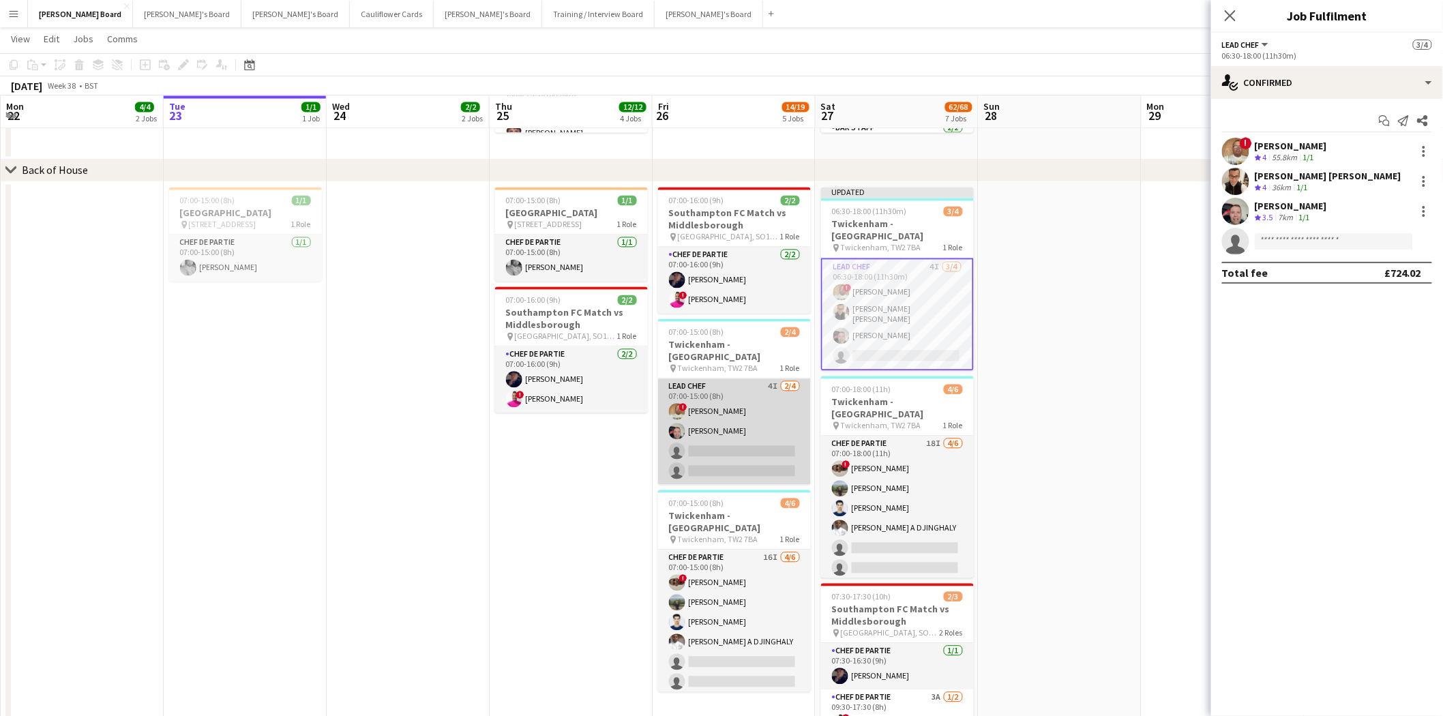
scroll to position [0, 324]
click at [712, 414] on app-card-role "Lead Chef 4I 2/4 07:00-15:00 (8h) ! Ian Hutchinson Lukasz Templin single-neutra…" at bounding box center [735, 432] width 153 height 106
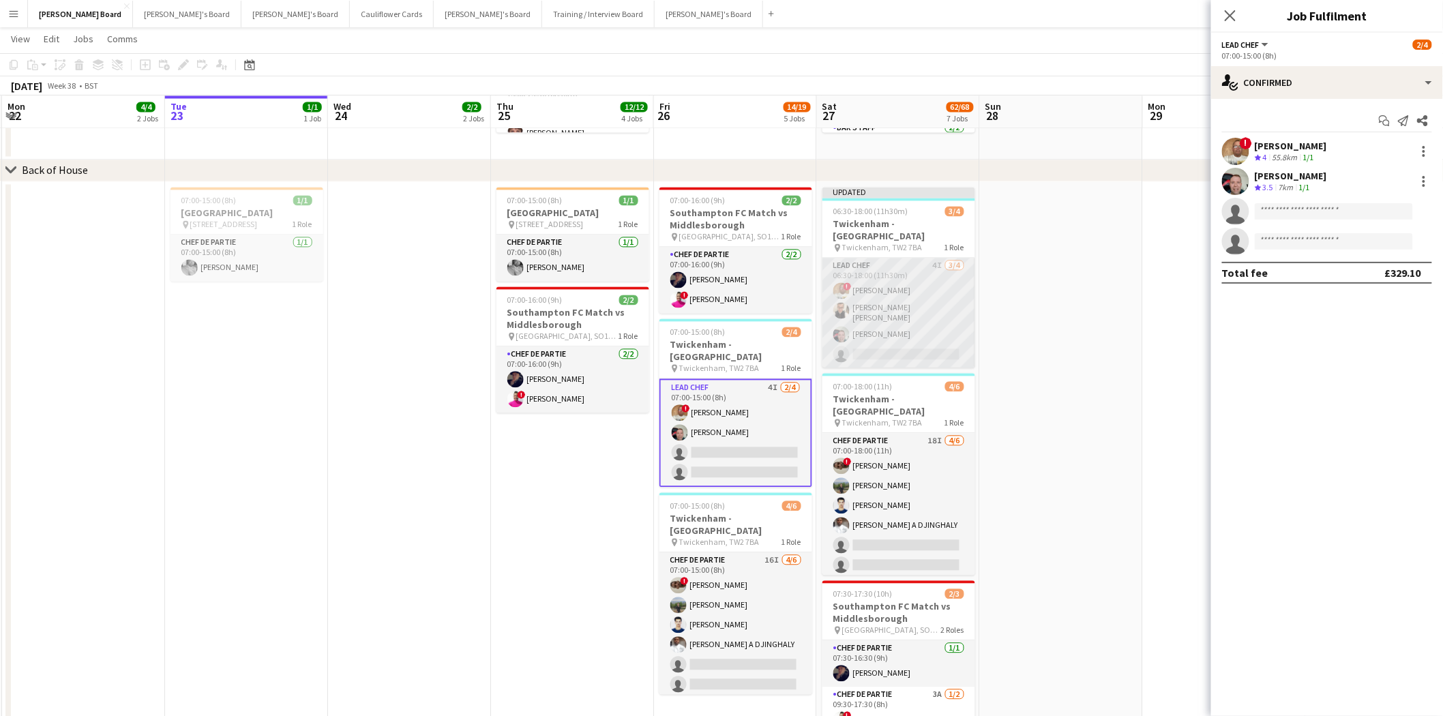
click at [883, 310] on app-card-role "Lead Chef 4I 3/4 06:30-18:00 (11h30m) ! Ian Hutchinson Marnel Antonio Guillen C…" at bounding box center [898, 313] width 153 height 110
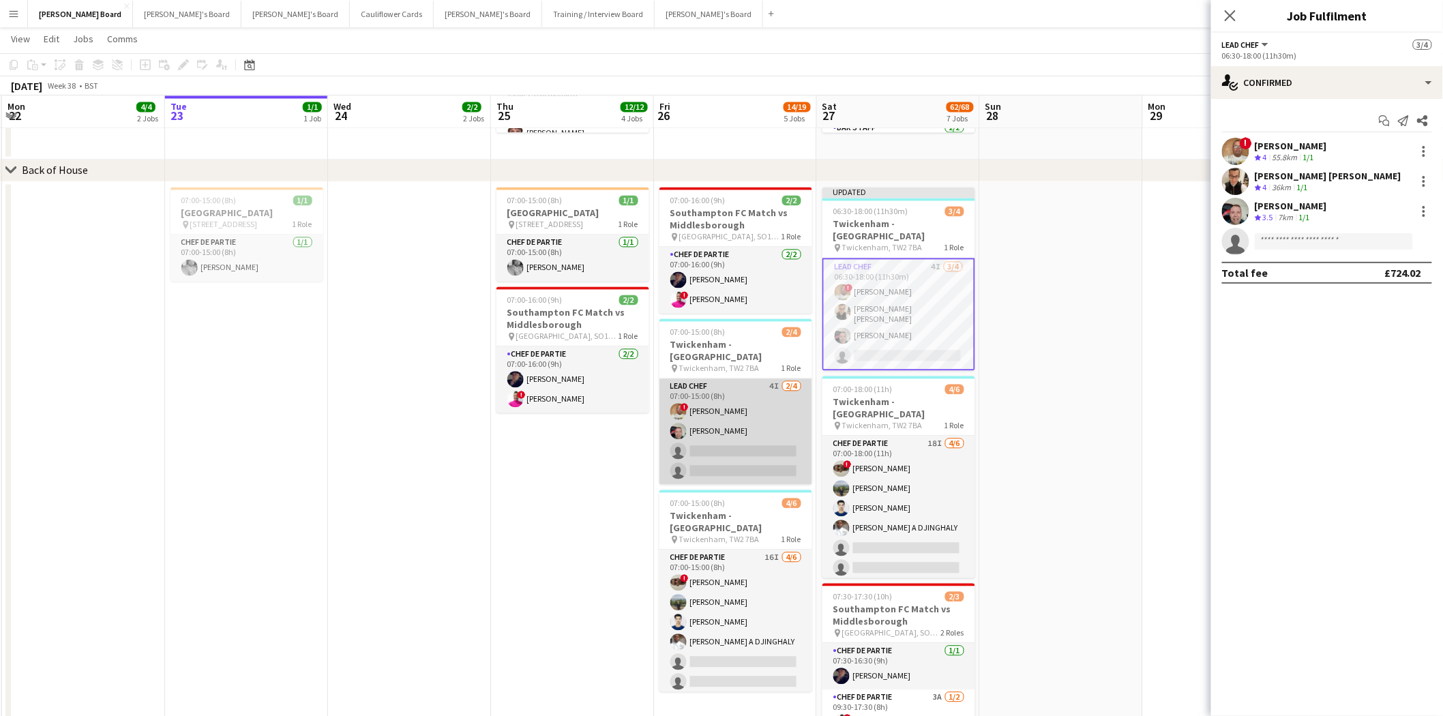
drag, startPoint x: 764, startPoint y: 424, endPoint x: 805, endPoint y: 419, distance: 40.5
click at [765, 424] on app-card-role "Lead Chef 4I 2/4 07:00-15:00 (8h) ! Ian Hutchinson Lukasz Templin single-neutra…" at bounding box center [735, 432] width 153 height 106
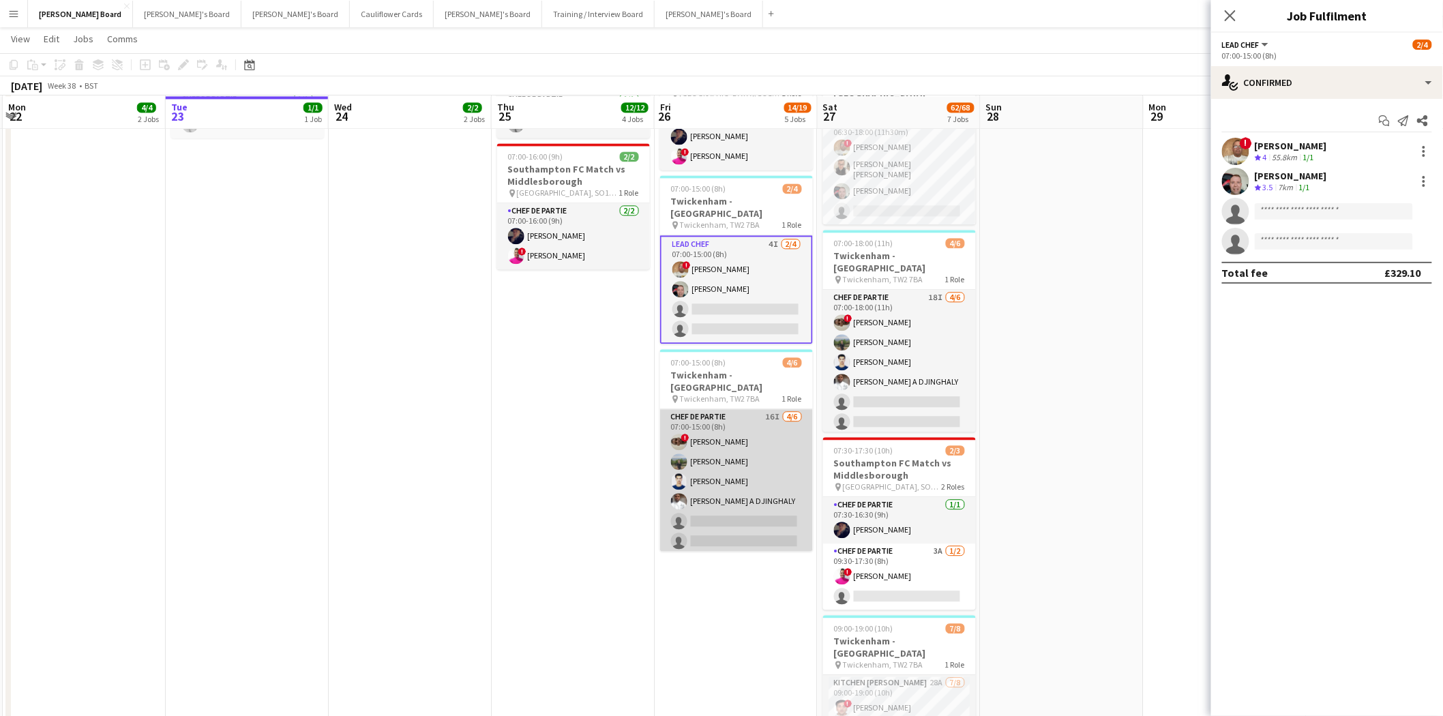
scroll to position [1136, 0]
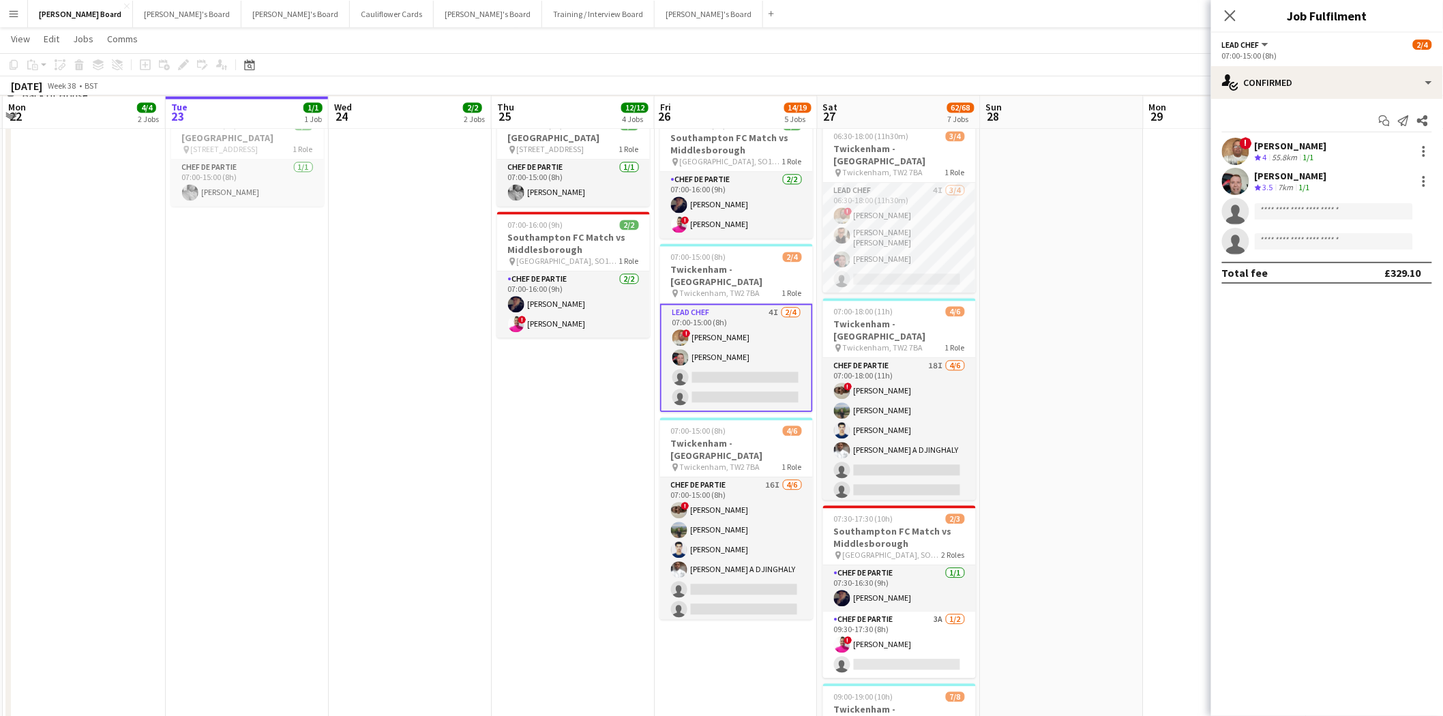
click at [728, 312] on app-card-role "Lead Chef 4I 2/4 07:00-15:00 (8h) ! Ian Hutchinson Lukasz Templin single-neutra…" at bounding box center [736, 357] width 153 height 108
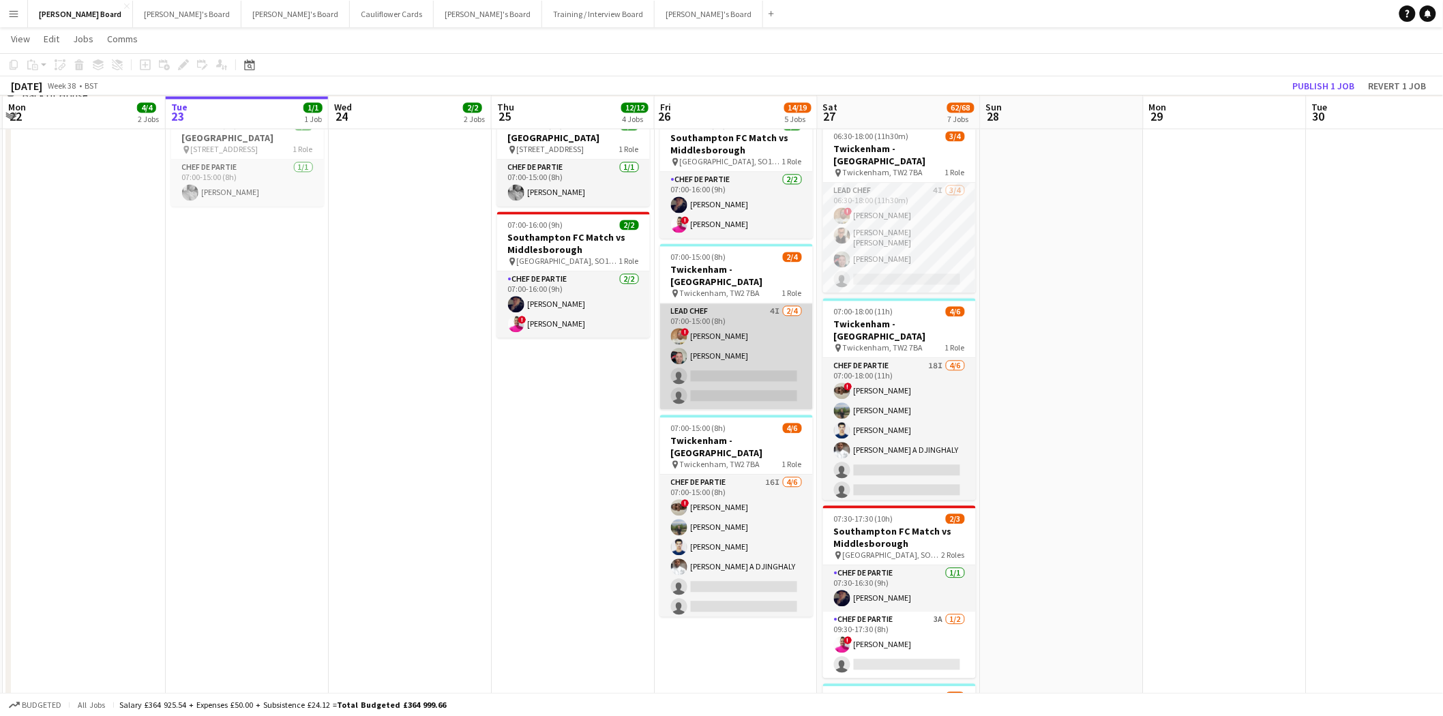
click at [747, 304] on app-card-role "Lead Chef 4I 2/4 07:00-15:00 (8h) ! Ian Hutchinson Lukasz Templin single-neutra…" at bounding box center [736, 356] width 153 height 106
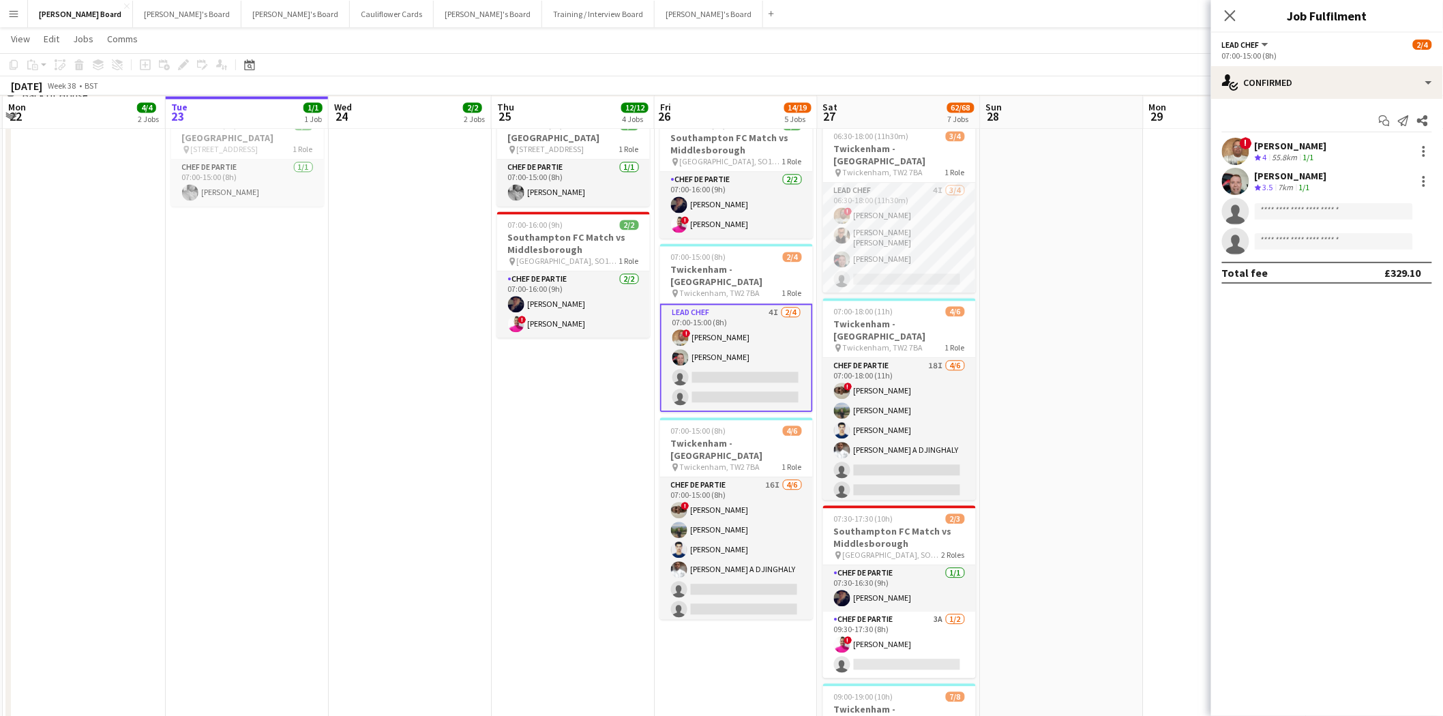
click at [764, 355] on app-card-role "Lead Chef 4I 2/4 07:00-15:00 (8h) ! Ian Hutchinson Lukasz Templin single-neutra…" at bounding box center [736, 357] width 153 height 108
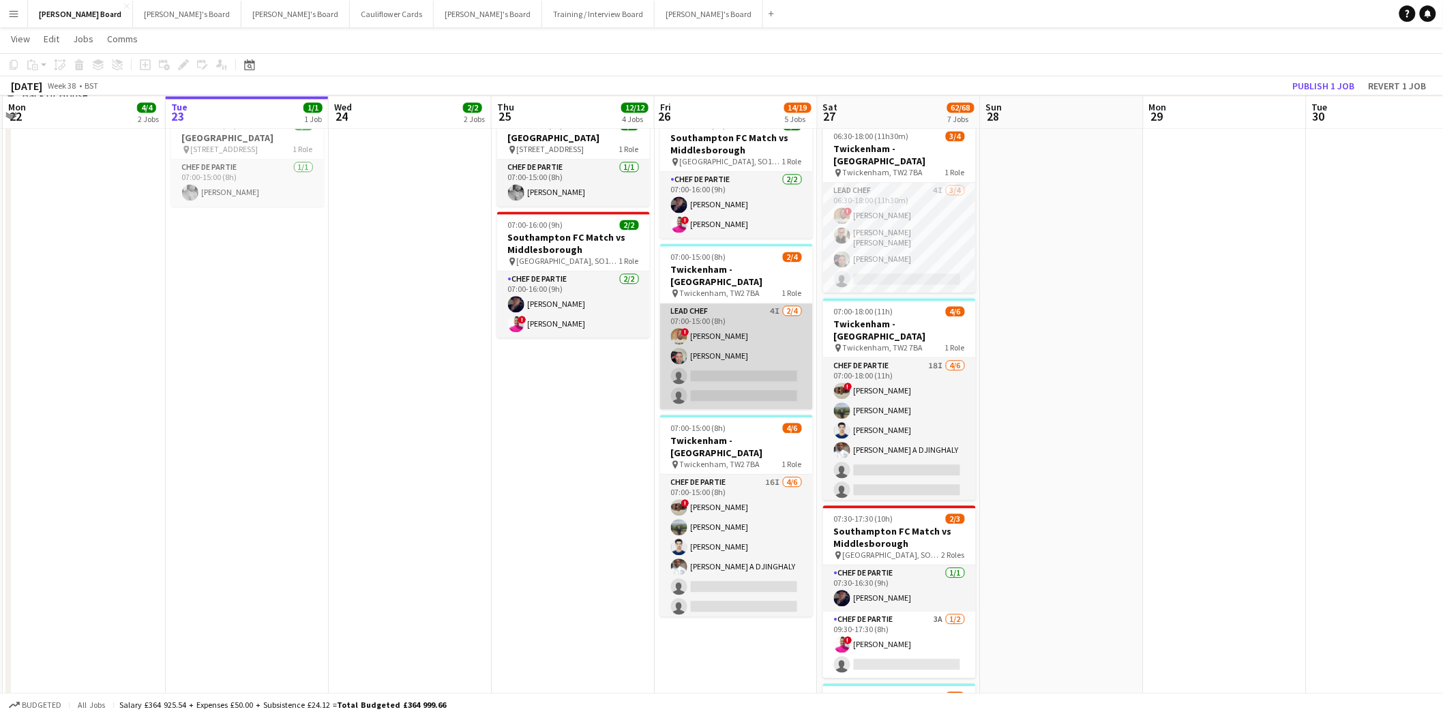
scroll to position [0, 322]
click at [747, 339] on app-card-role "Lead Chef 4I 2/4 07:00-15:00 (8h) ! Ian Hutchinson Lukasz Templin single-neutra…" at bounding box center [737, 356] width 153 height 106
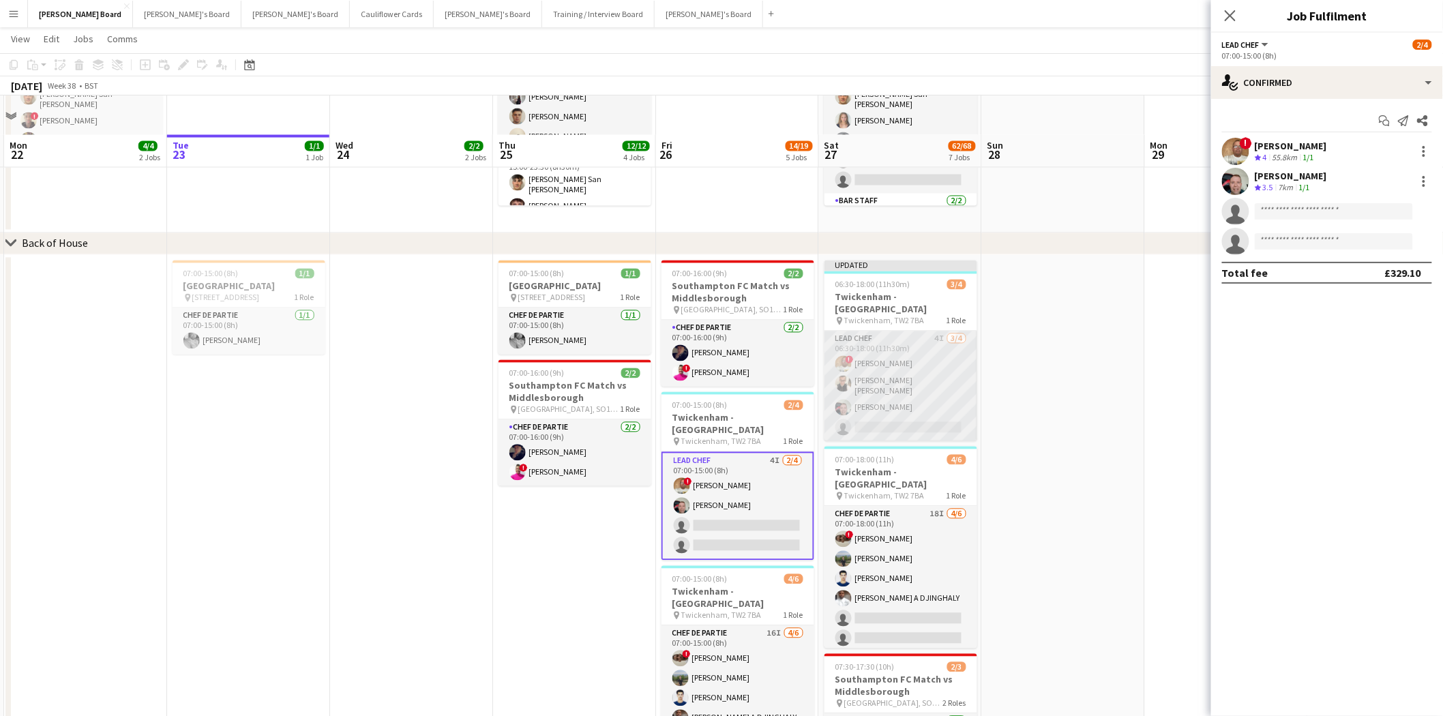
scroll to position [985, 0]
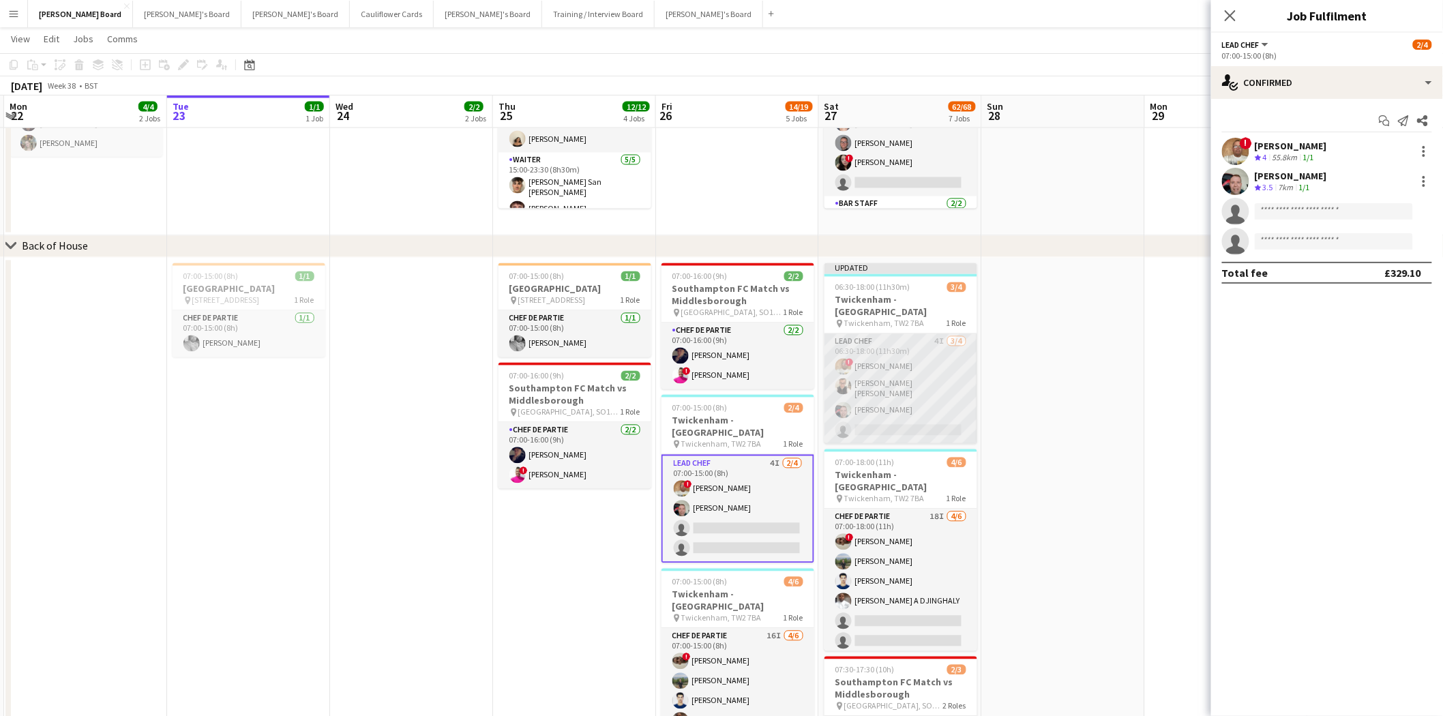
click at [922, 372] on app-card-role "Lead Chef 4I 3/4 06:30-18:00 (11h30m) ! Ian Hutchinson Marnel Antonio Guillen C…" at bounding box center [900, 389] width 153 height 110
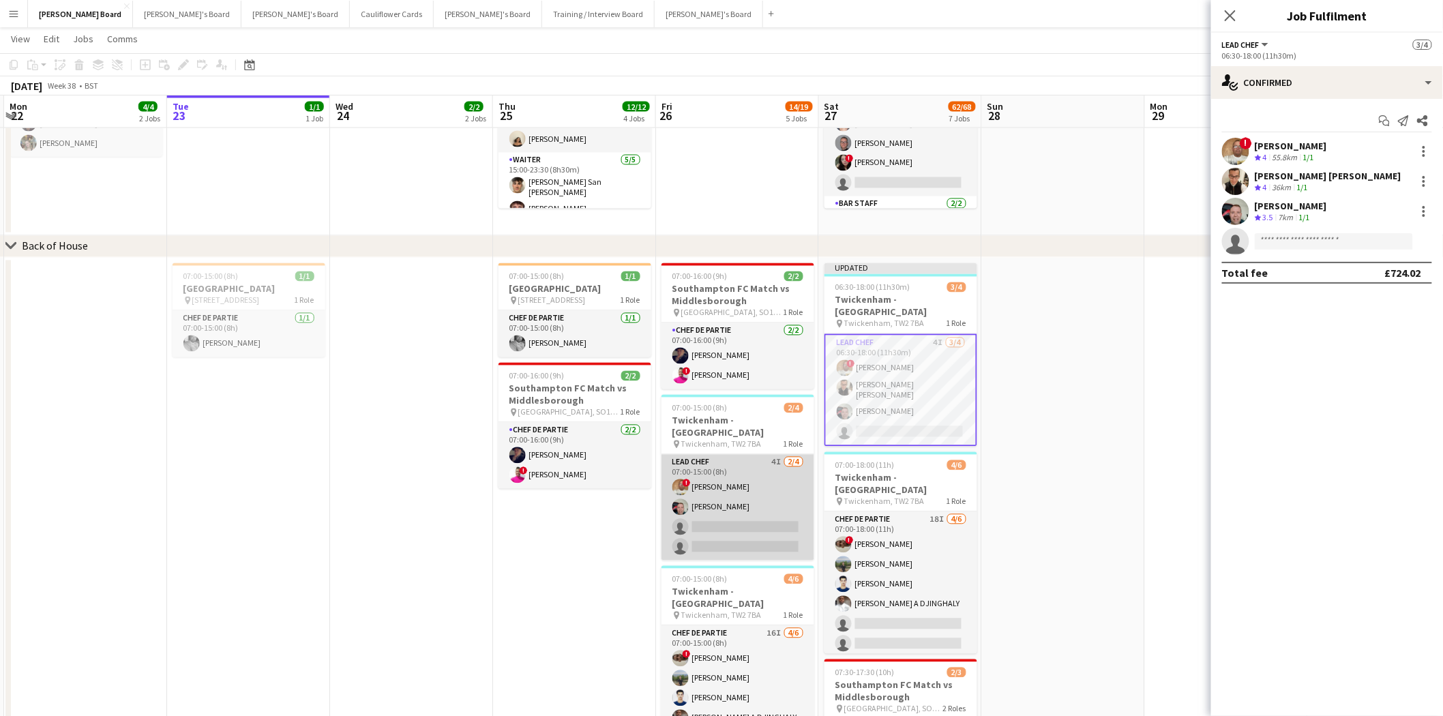
click at [730, 470] on app-card-role "Lead Chef 4I 2/4 07:00-15:00 (8h) ! Ian Hutchinson Lukasz Templin single-neutra…" at bounding box center [737, 508] width 153 height 106
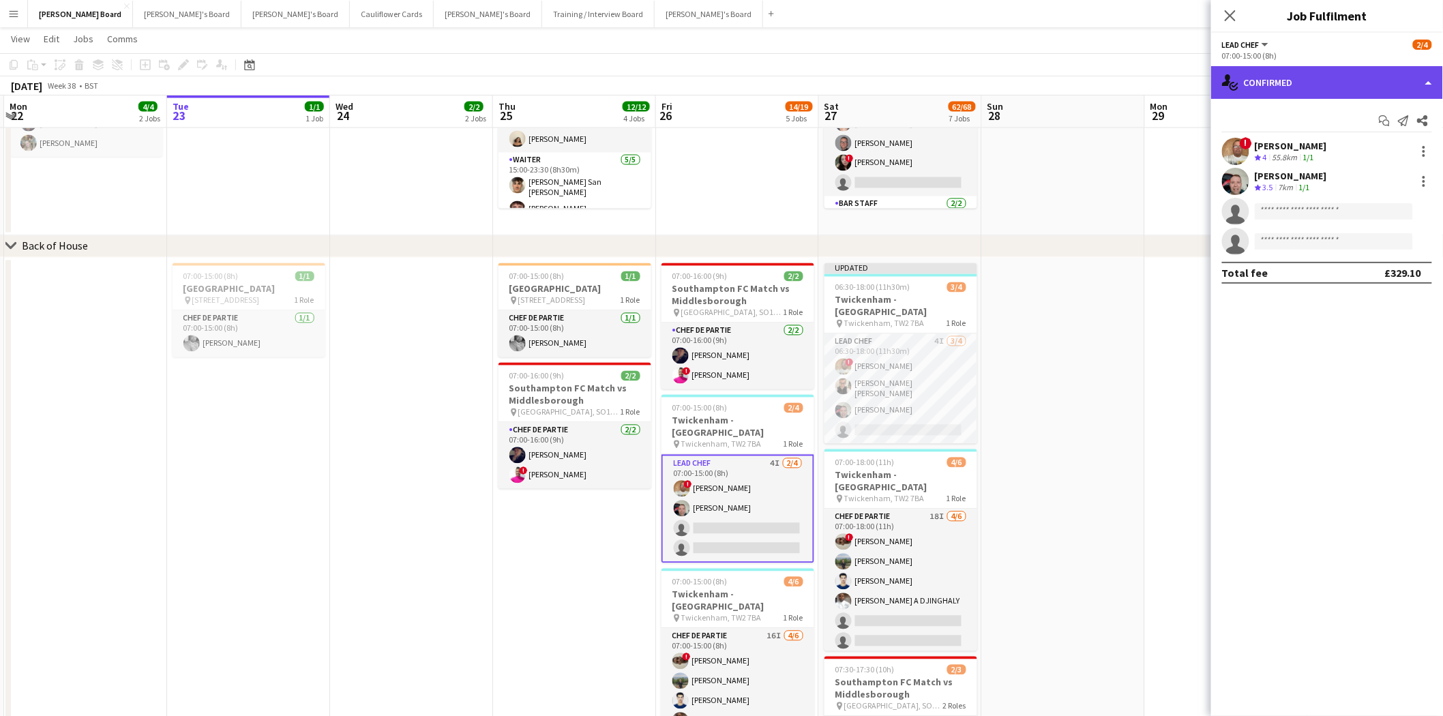
click at [1330, 87] on div "single-neutral-actions-check-2 Confirmed" at bounding box center [1327, 82] width 232 height 33
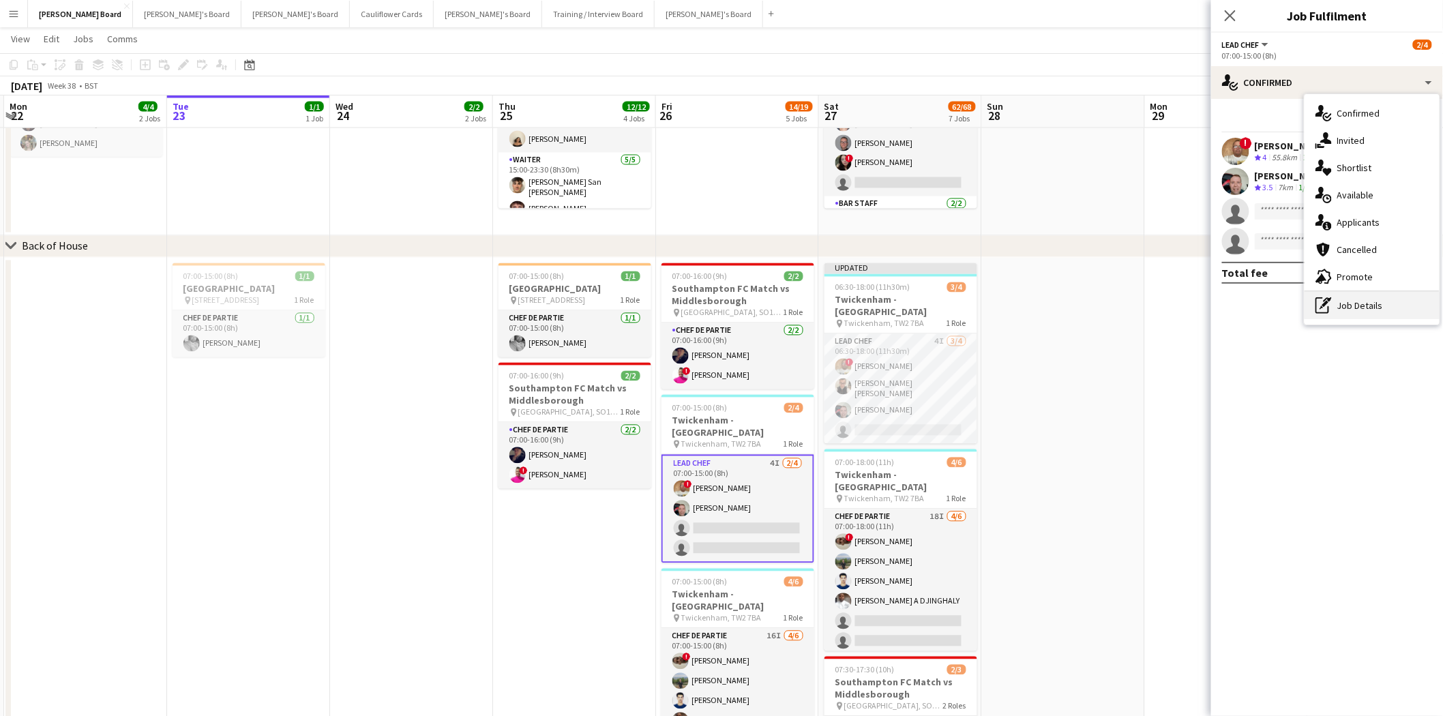
click at [1364, 301] on div "pen-write Job Details" at bounding box center [1371, 305] width 135 height 27
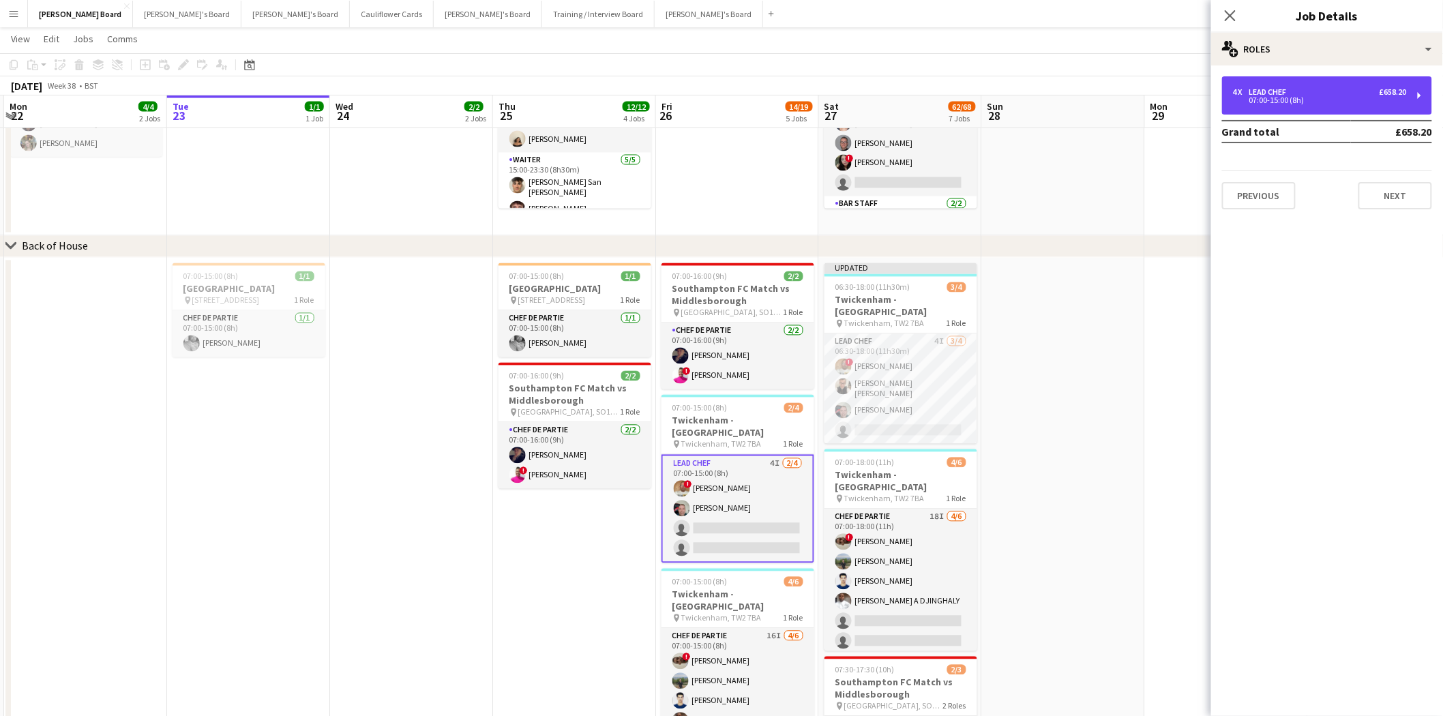
drag, startPoint x: 1312, startPoint y: 80, endPoint x: 1312, endPoint y: 196, distance: 115.9
click at [1312, 82] on div "4 x Lead Chef £658.20 07:00-15:00 (8h)" at bounding box center [1327, 95] width 210 height 38
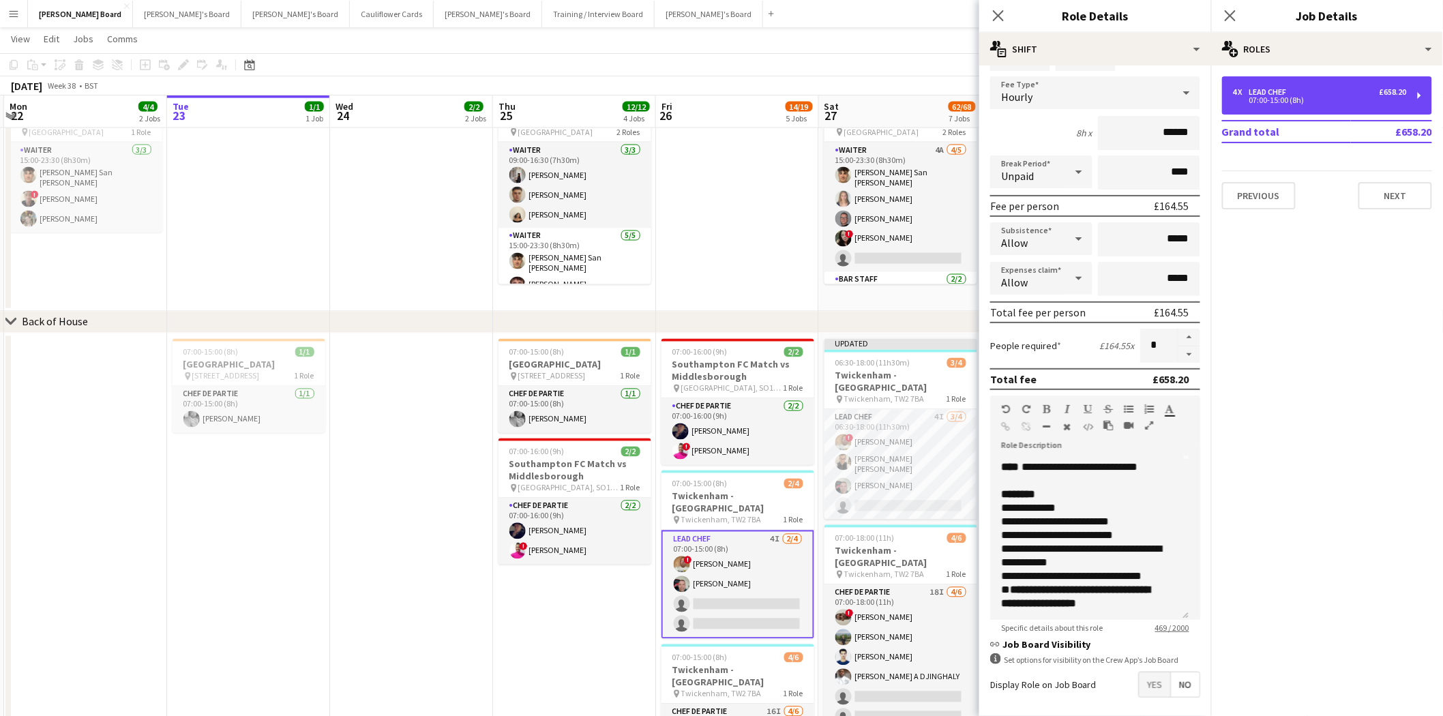
scroll to position [132, 0]
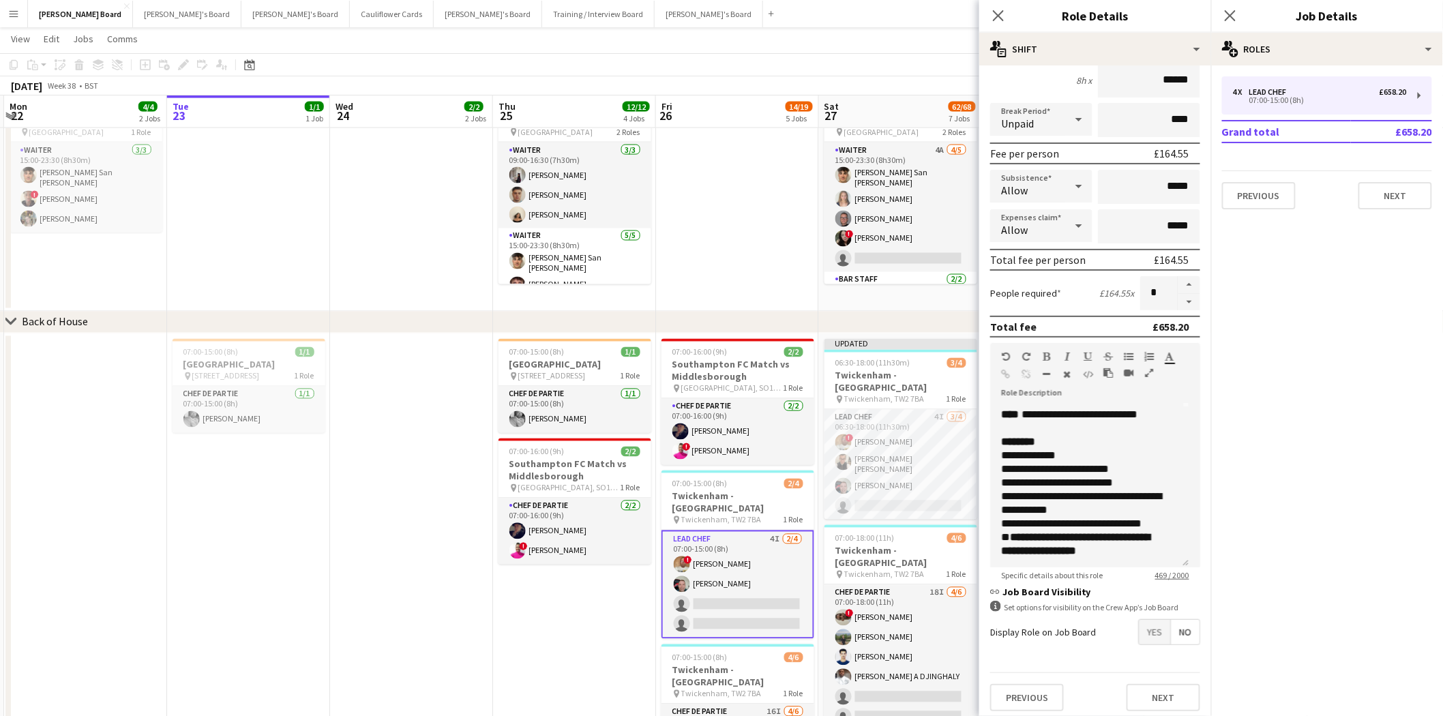
click at [1120, 625] on div "Display Role on Job Board Yes No" at bounding box center [1095, 632] width 210 height 26
click at [1139, 630] on span "Yes" at bounding box center [1154, 632] width 31 height 25
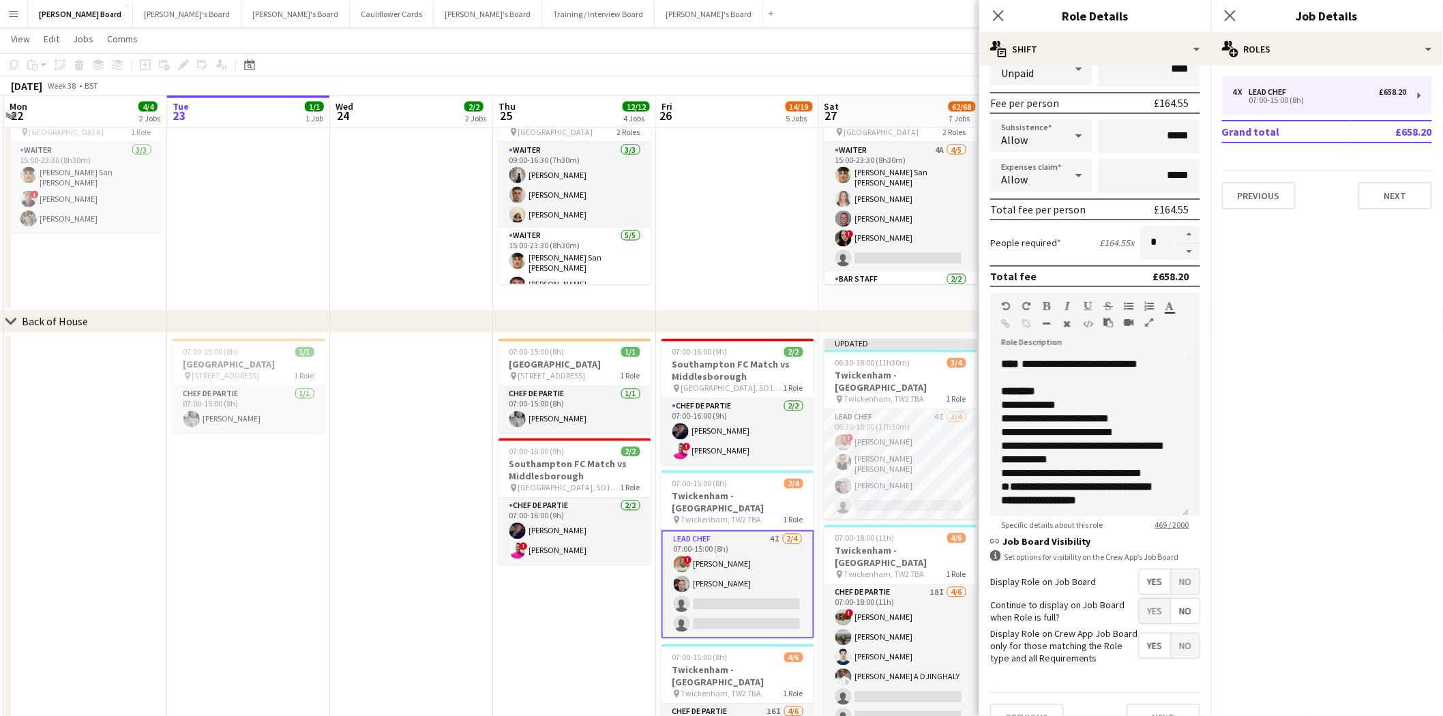
scroll to position [201, 0]
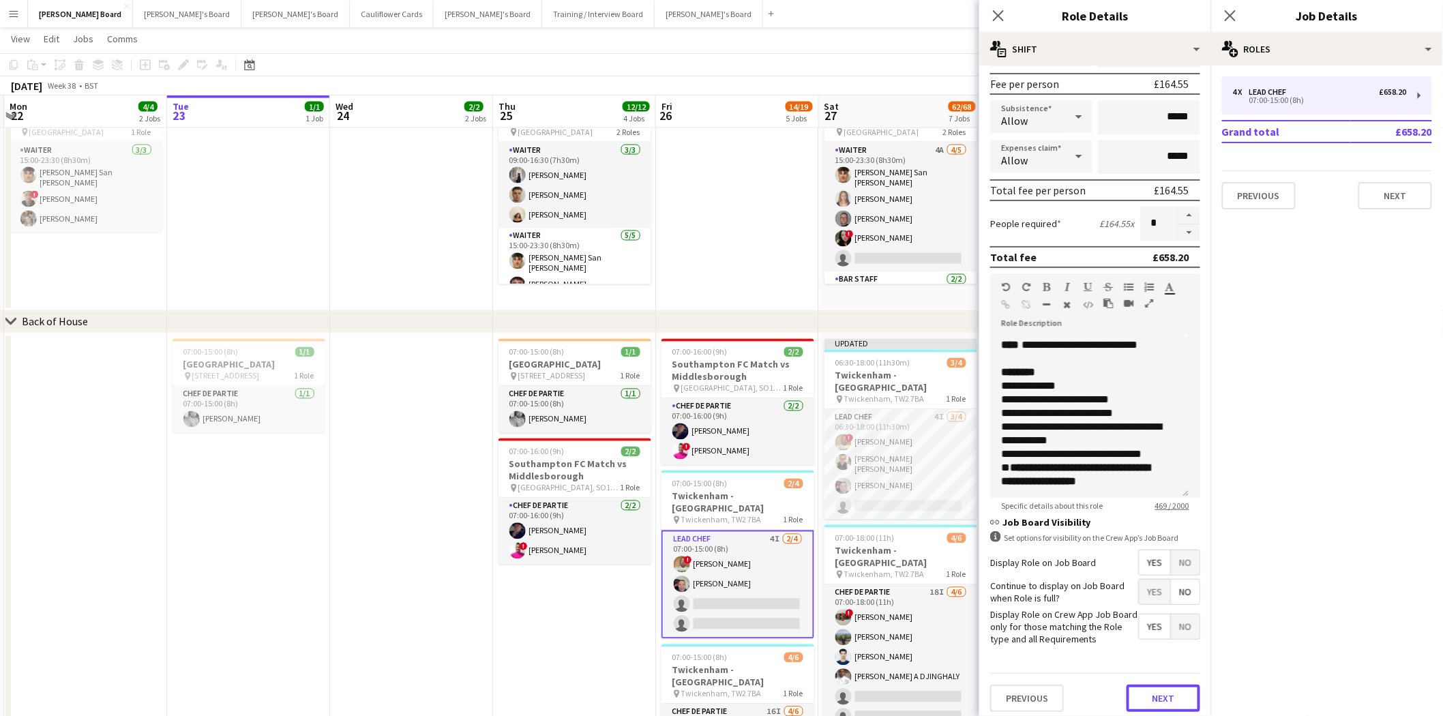
drag, startPoint x: 1167, startPoint y: 692, endPoint x: 1135, endPoint y: 678, distance: 34.8
click at [1168, 692] on button "Next" at bounding box center [1163, 698] width 74 height 27
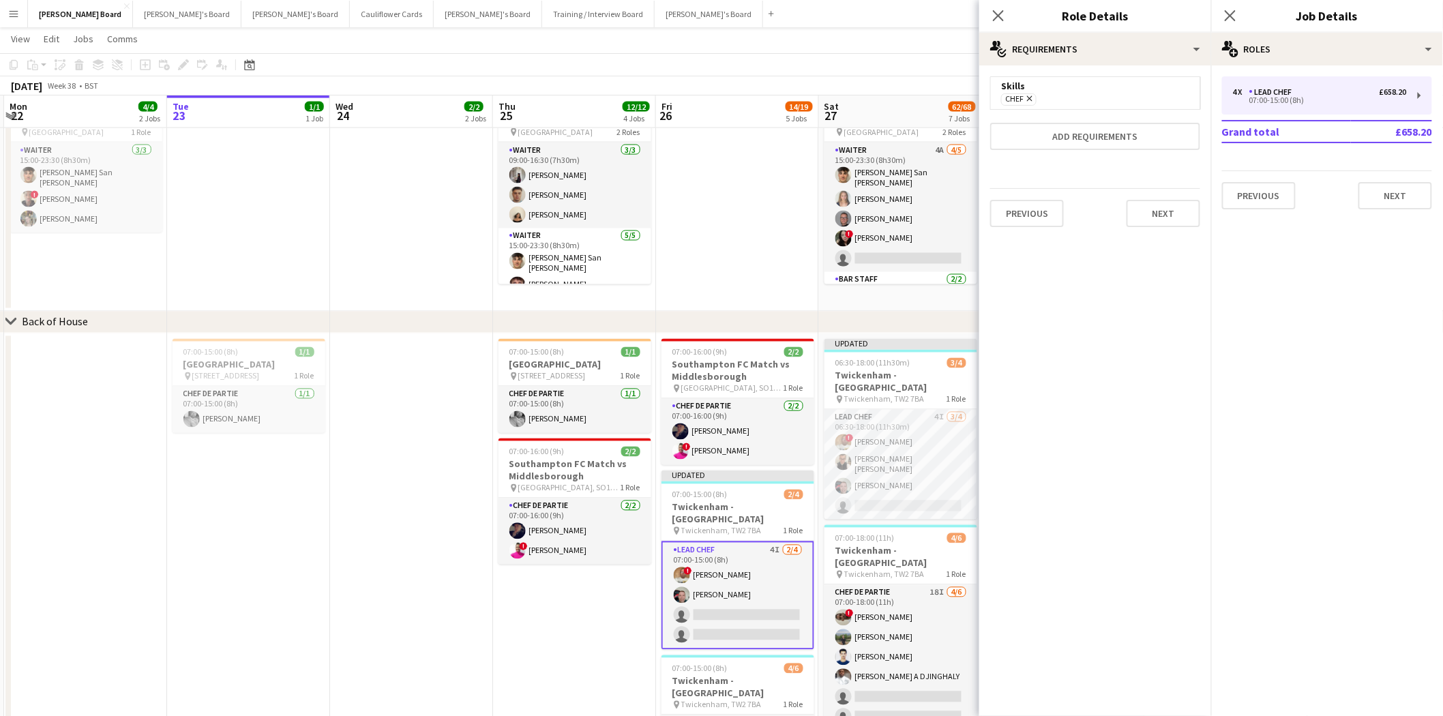
scroll to position [0, 0]
click at [1167, 211] on button "Next" at bounding box center [1163, 213] width 74 height 27
click at [1180, 179] on button "Finish" at bounding box center [1174, 182] width 51 height 27
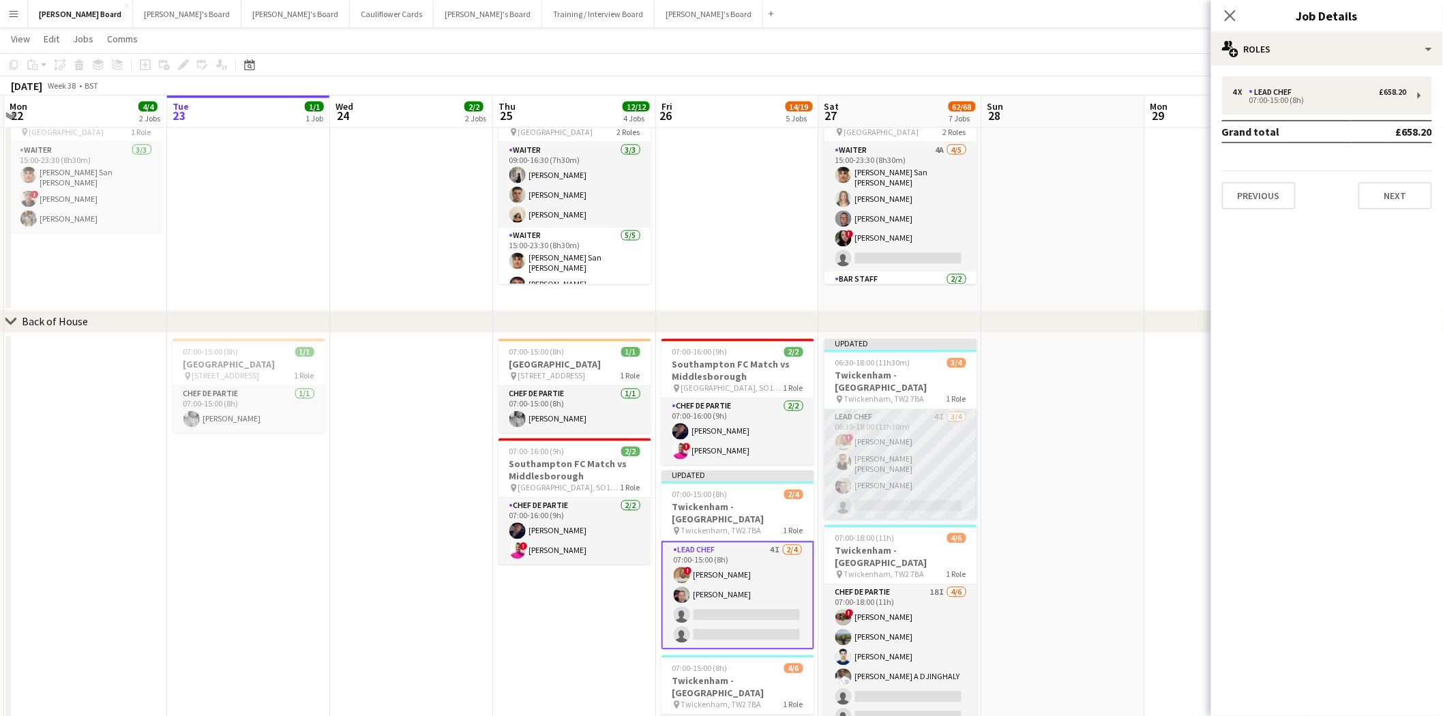
click at [881, 447] on app-card-role "Lead Chef 4I 3/4 06:30-18:00 (11h30m) ! Ian Hutchinson Marnel Antonio Guillen C…" at bounding box center [900, 465] width 153 height 110
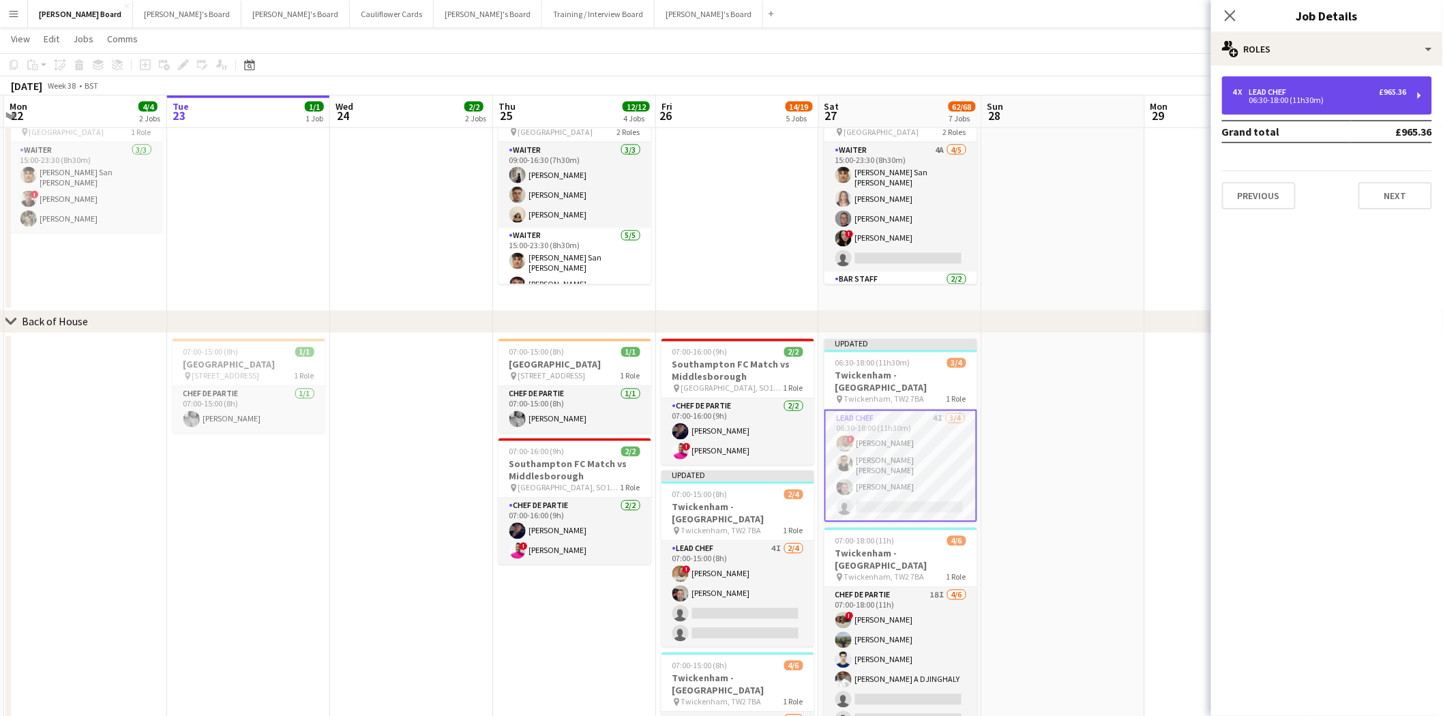
click at [1276, 97] on div "06:30-18:00 (11h30m)" at bounding box center [1320, 100] width 174 height 7
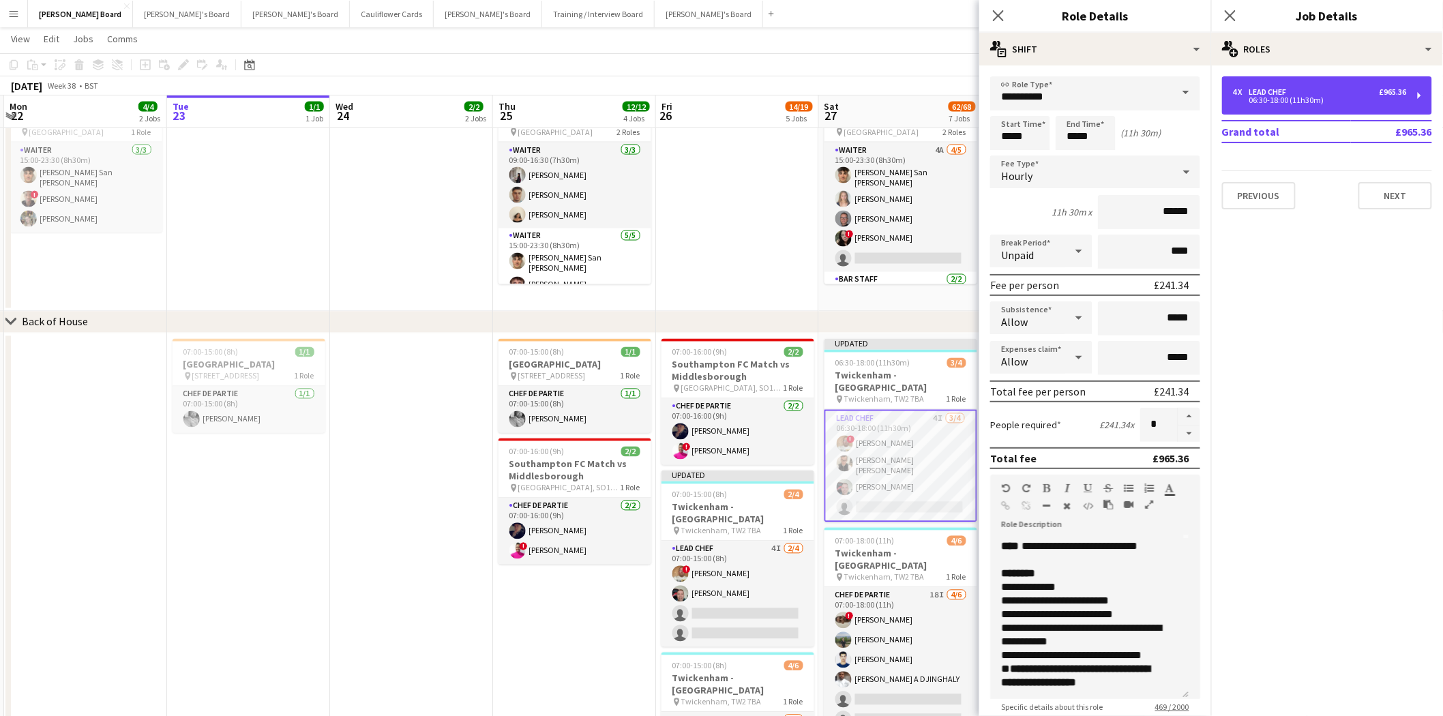
scroll to position [132, 0]
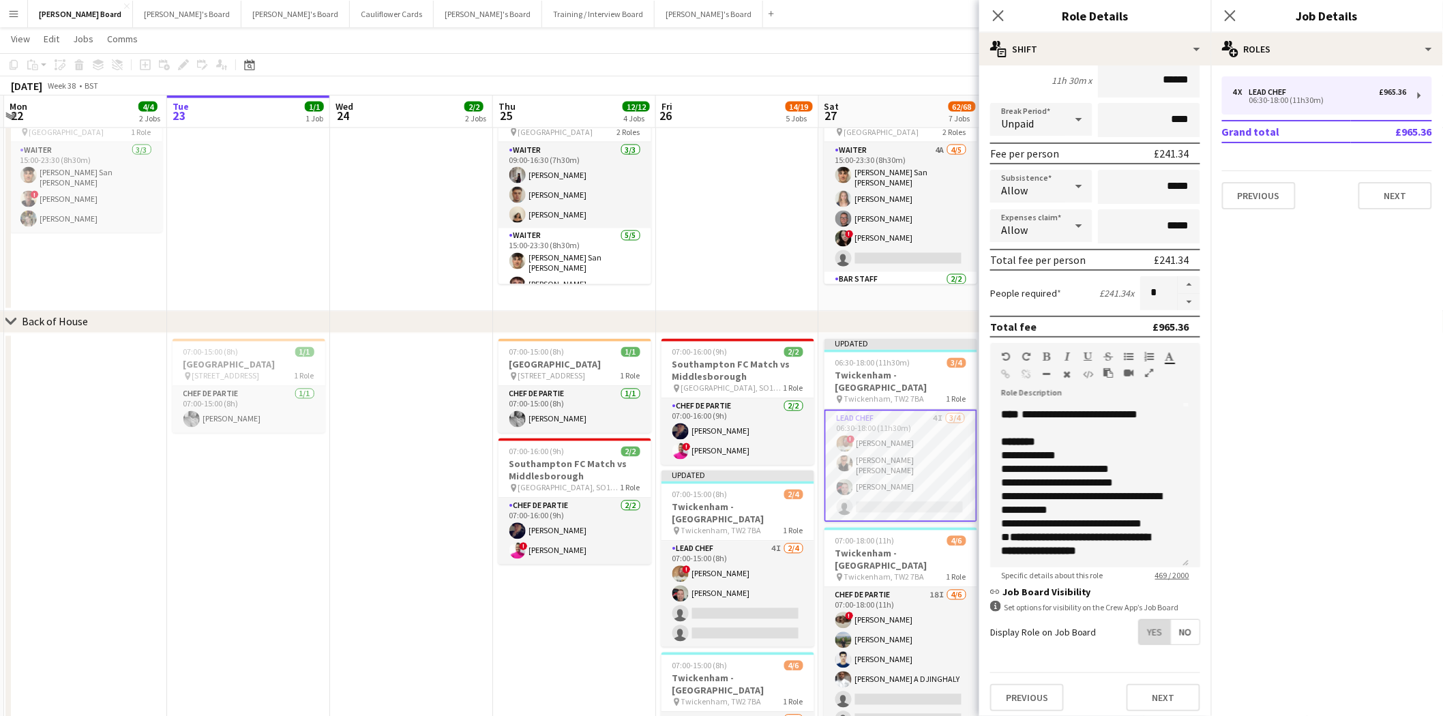
click at [1139, 628] on span "Yes" at bounding box center [1154, 632] width 31 height 25
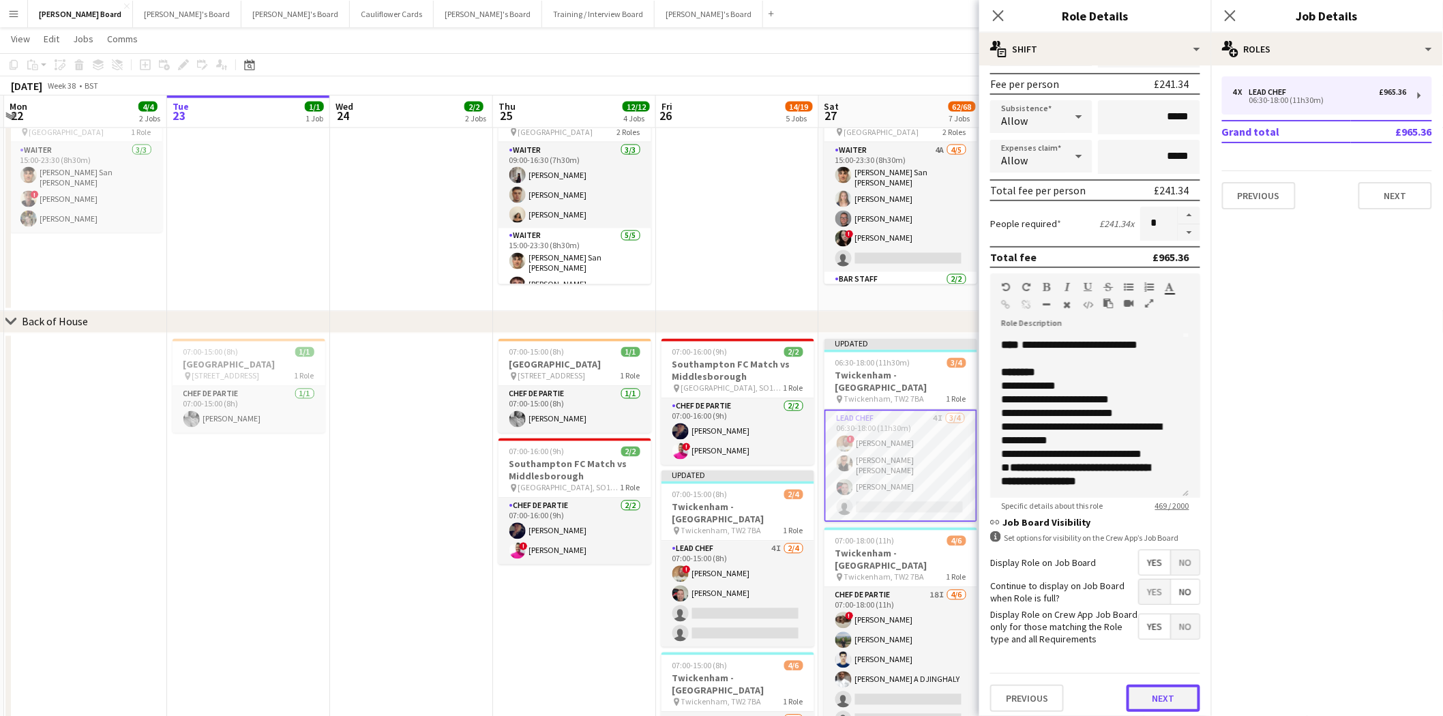
drag, startPoint x: 1149, startPoint y: 696, endPoint x: 1135, endPoint y: 665, distance: 34.5
click at [1150, 696] on button "Next" at bounding box center [1163, 698] width 74 height 27
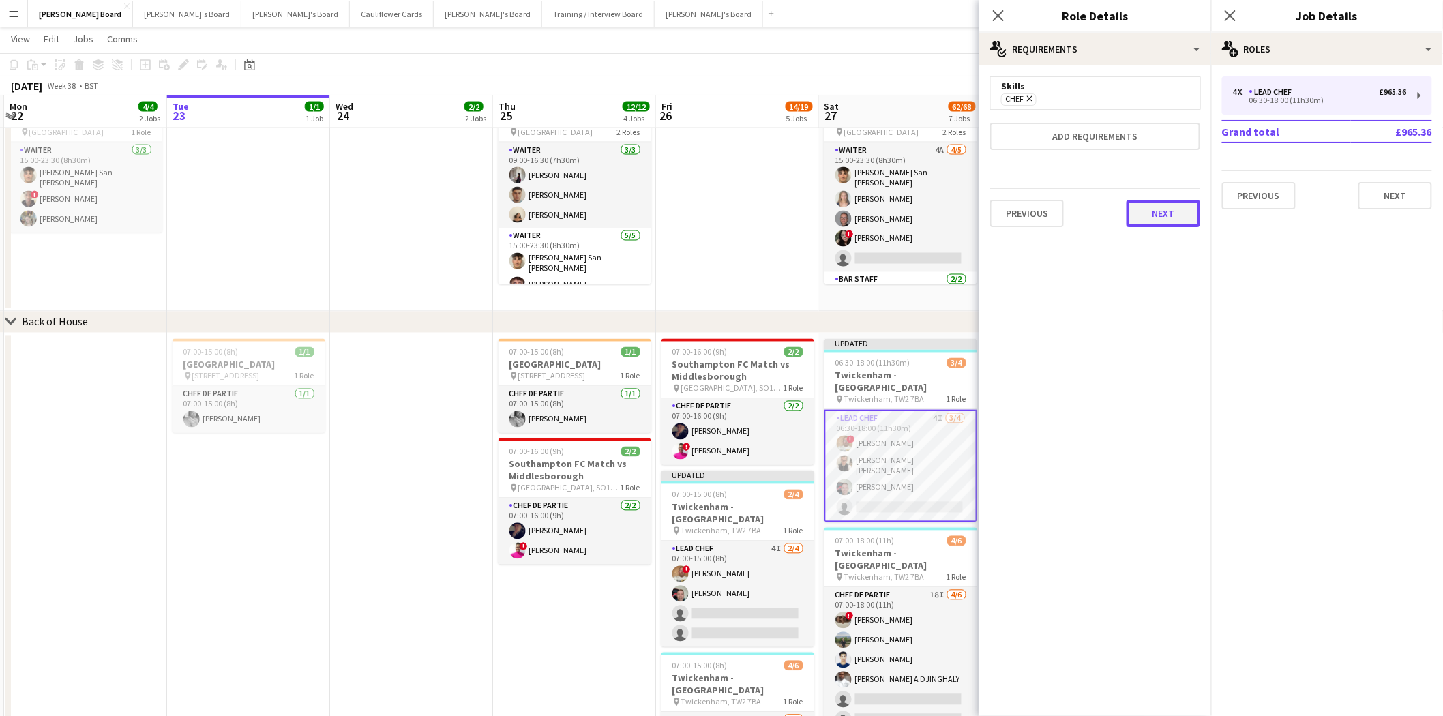
click at [1143, 209] on button "Next" at bounding box center [1163, 213] width 74 height 27
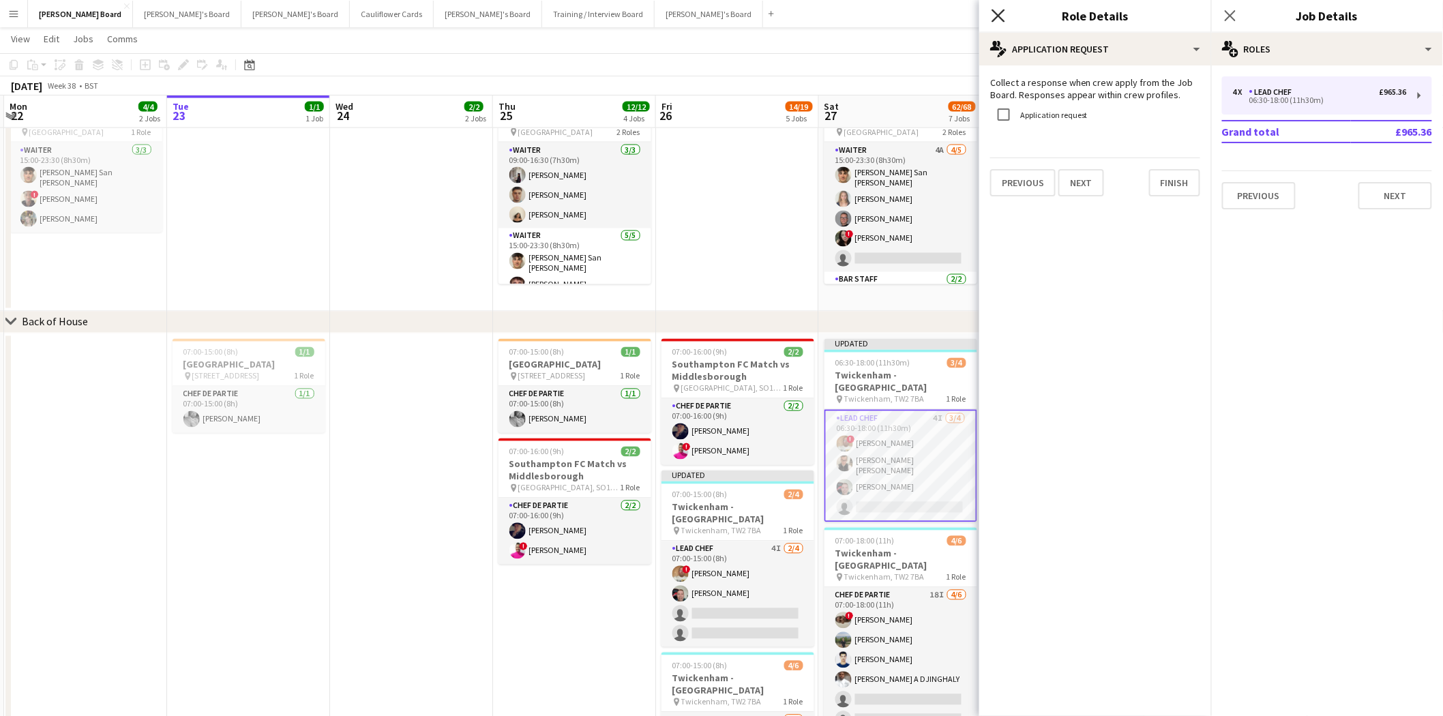
drag, startPoint x: 1004, startPoint y: 19, endPoint x: 949, endPoint y: 245, distance: 232.8
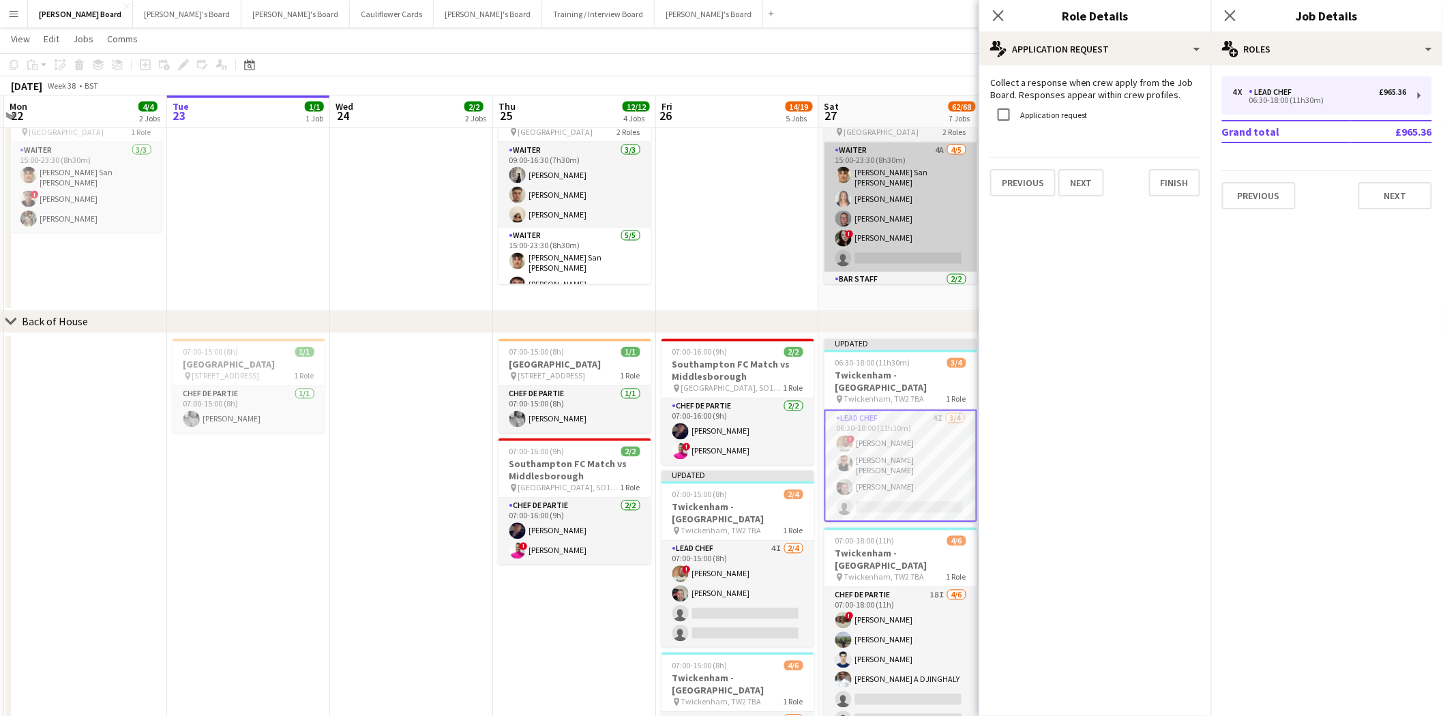
click at [1002, 23] on app-icon "Close pop-in" at bounding box center [998, 15] width 16 height 16
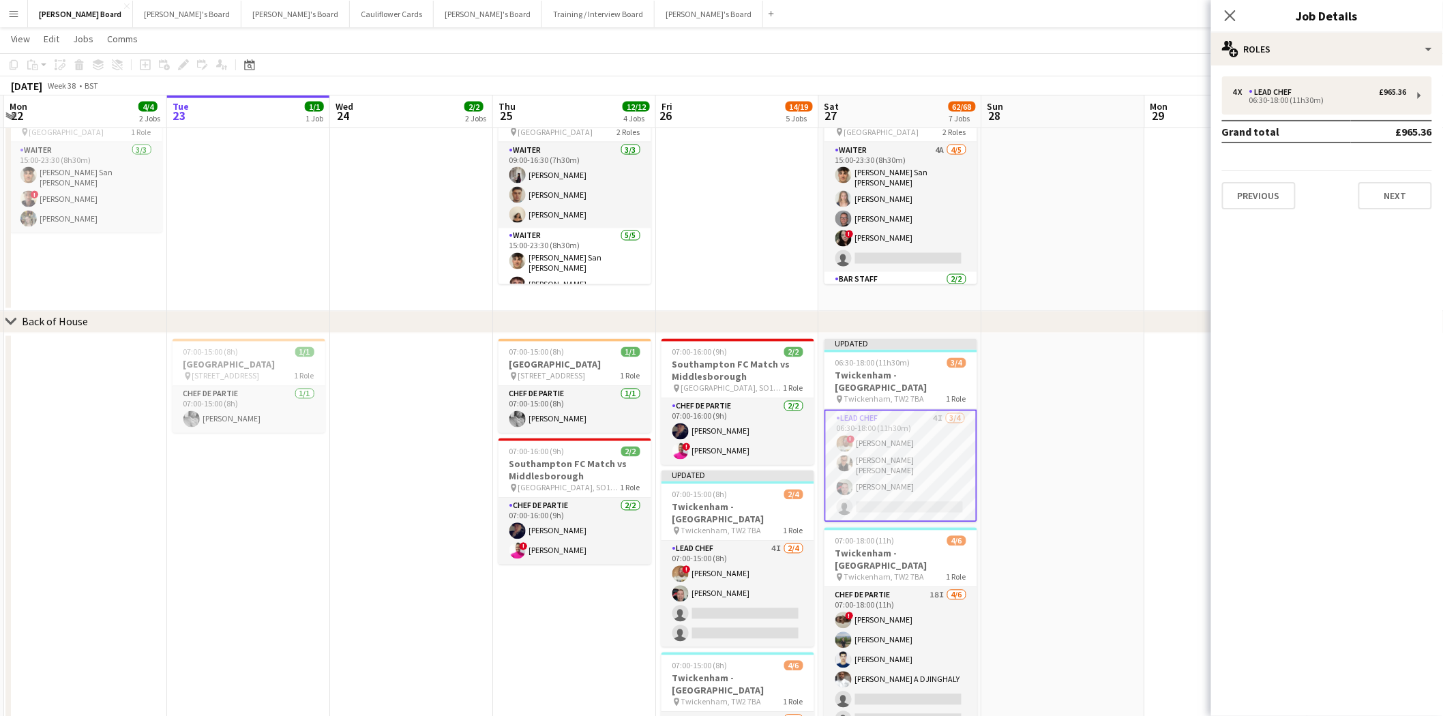
click at [891, 427] on app-card-role "Lead Chef 4I 3/4 06:30-18:00 (11h30m) ! Ian Hutchinson Marnel Antonio Guillen C…" at bounding box center [900, 466] width 153 height 112
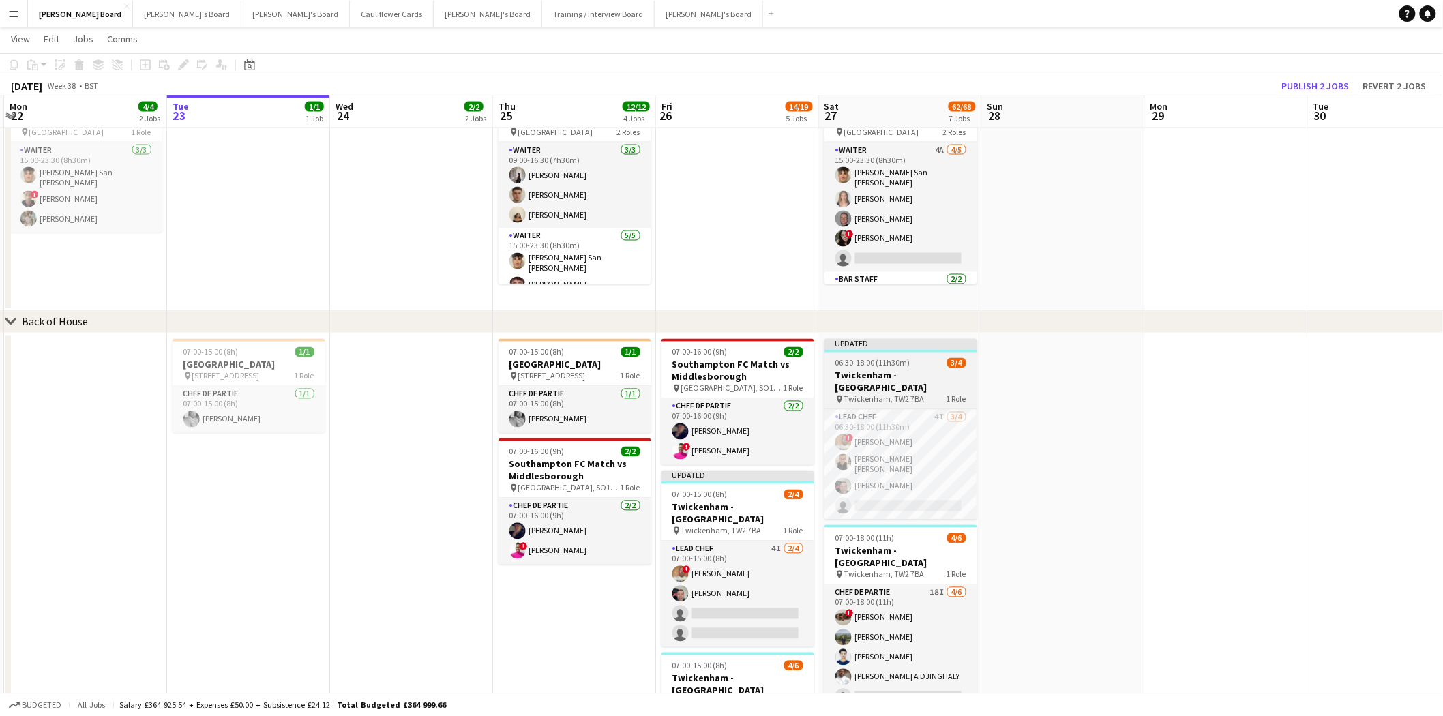
click at [917, 394] on div "pin Twickenham, TW2 7BA 1 Role" at bounding box center [900, 399] width 153 height 11
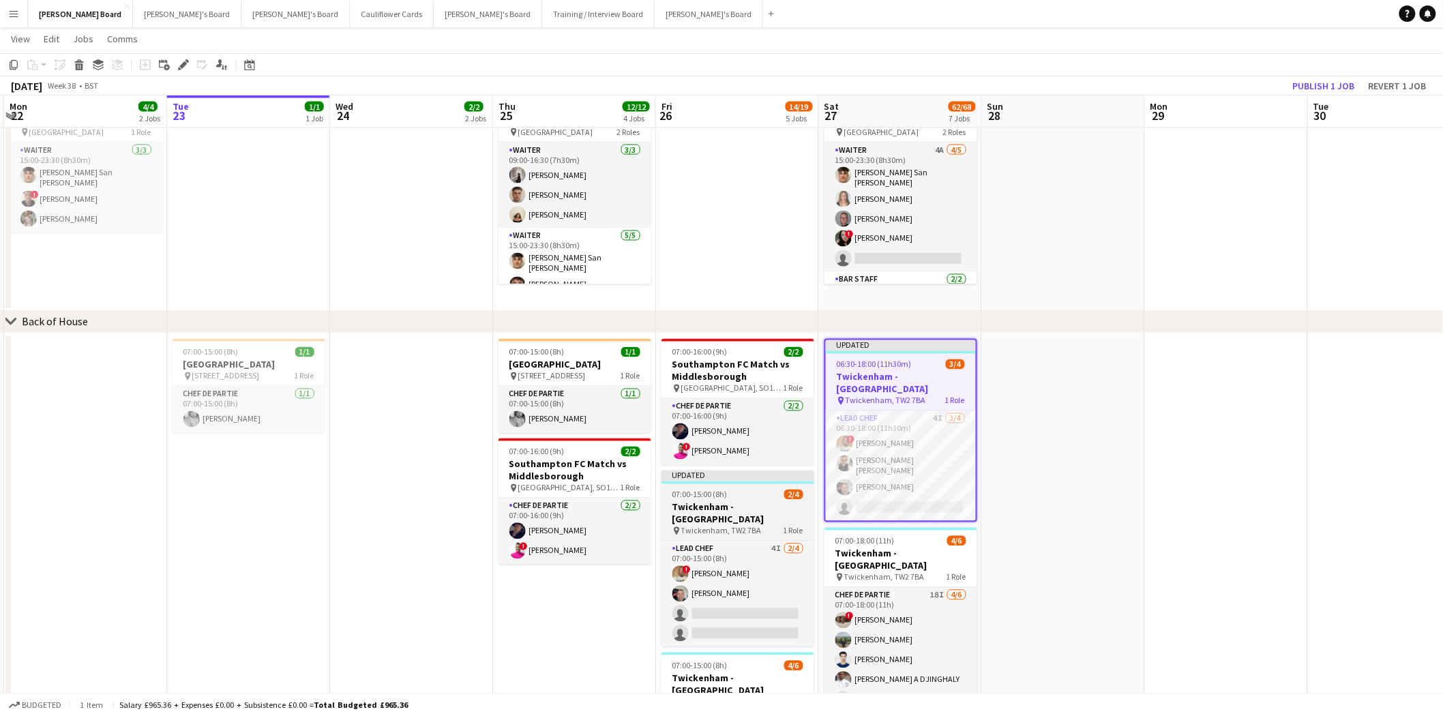
click at [700, 507] on h3 "Twickenham - [GEOGRAPHIC_DATA]" at bounding box center [737, 513] width 153 height 25
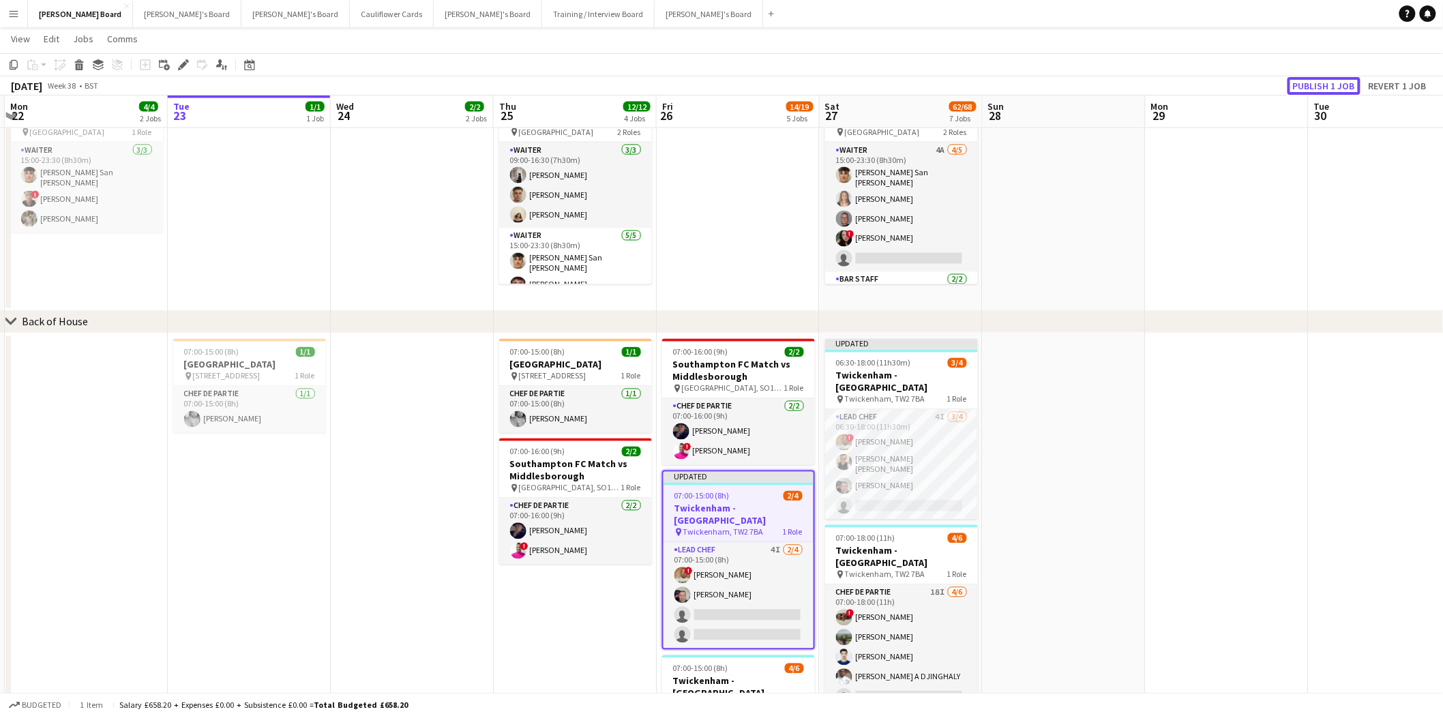
click at [1328, 86] on button "Publish 1 job" at bounding box center [1323, 86] width 73 height 18
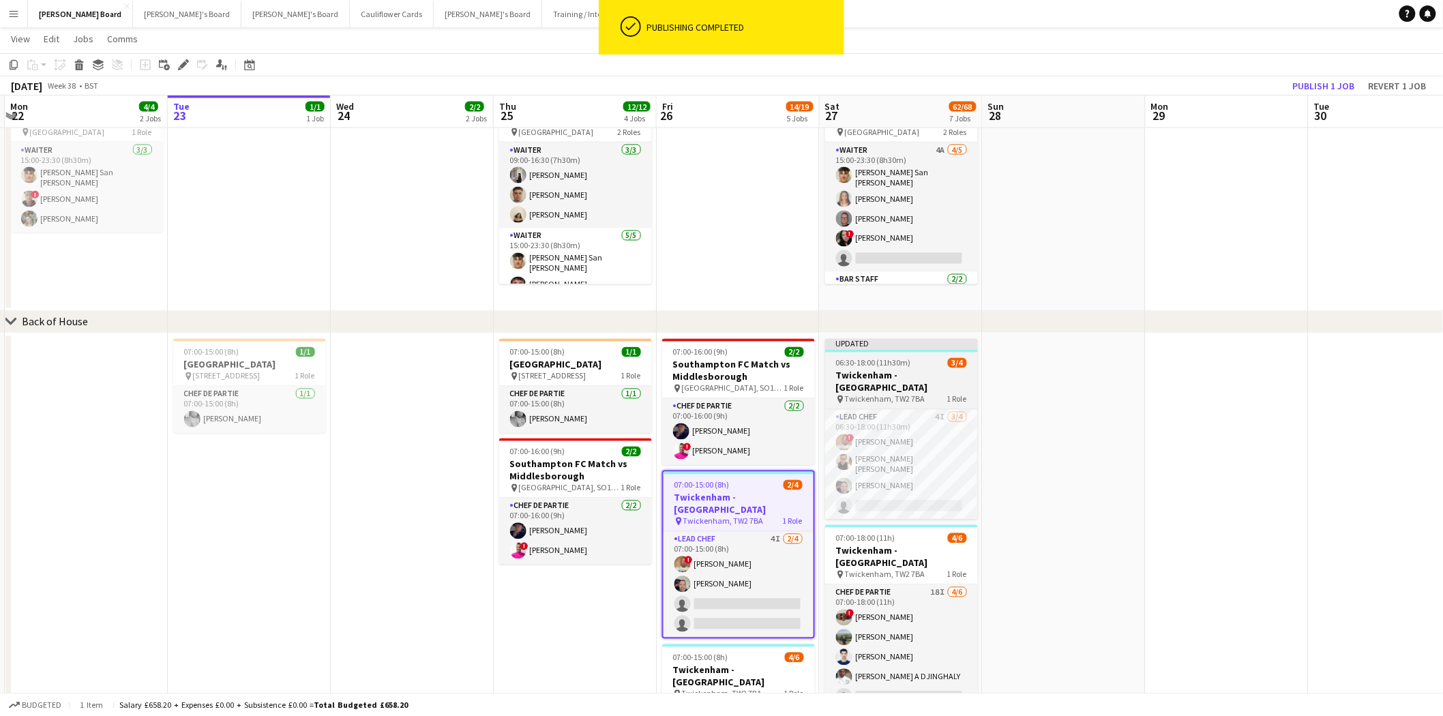
click at [910, 394] on span "Twickenham, TW2 7BA" at bounding box center [885, 399] width 80 height 10
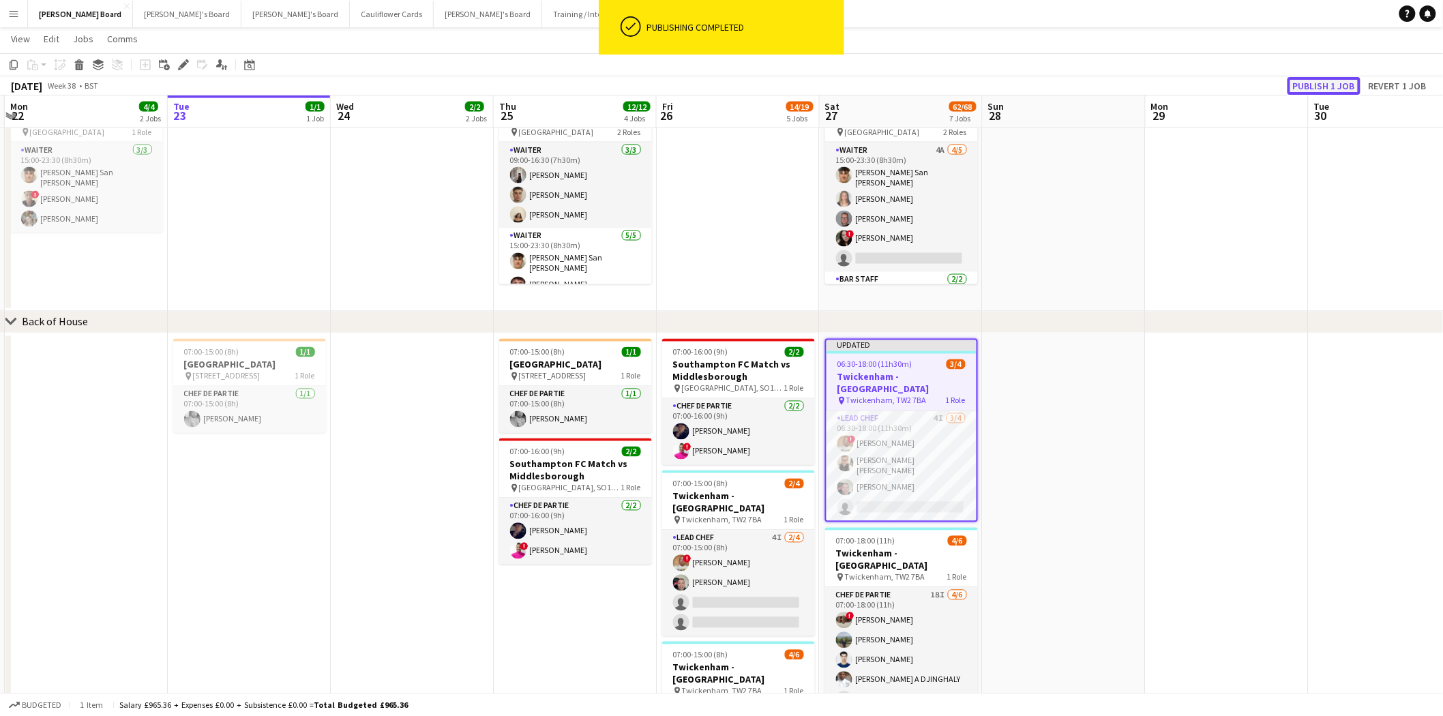
click at [1331, 80] on button "Publish 1 job" at bounding box center [1323, 86] width 73 height 18
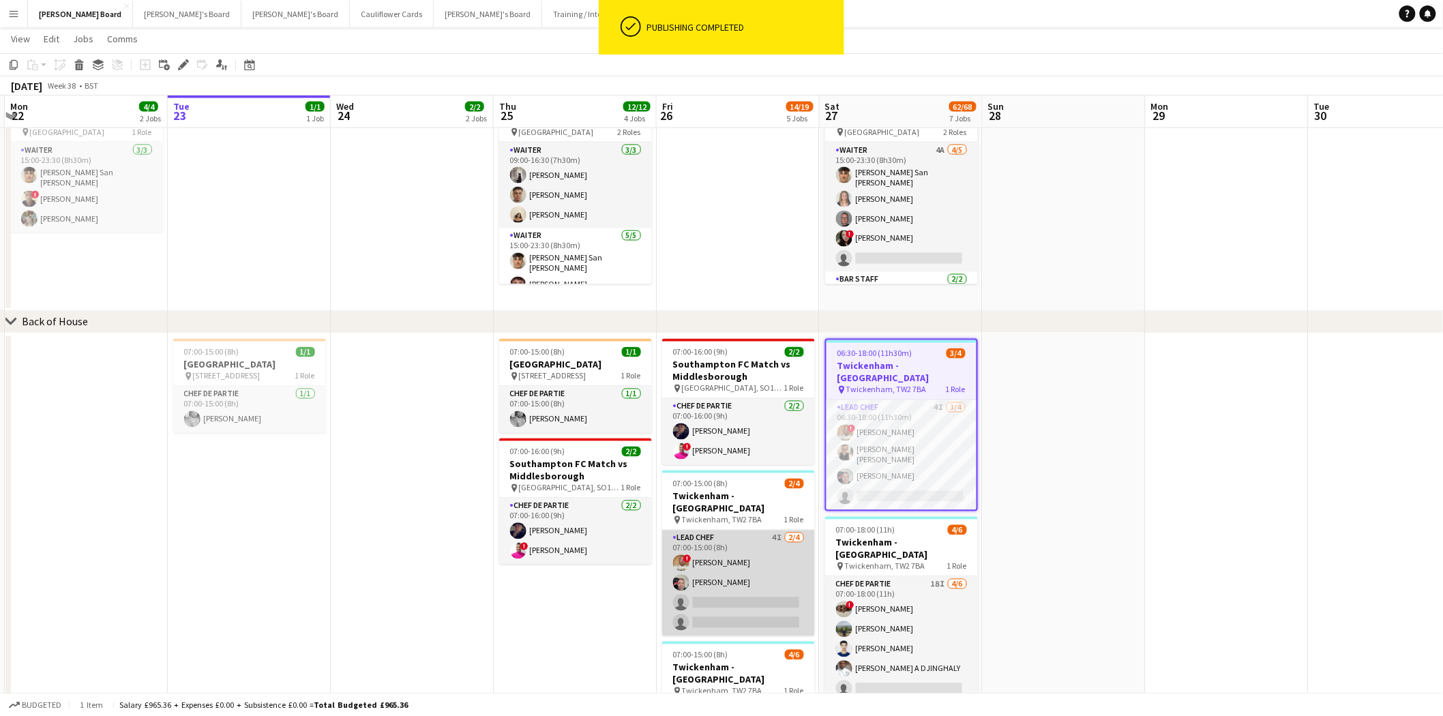
click at [751, 556] on app-card-role "Lead Chef 4I 2/4 07:00-15:00 (8h) ! Ian Hutchinson Lukasz Templin single-neutra…" at bounding box center [738, 583] width 153 height 106
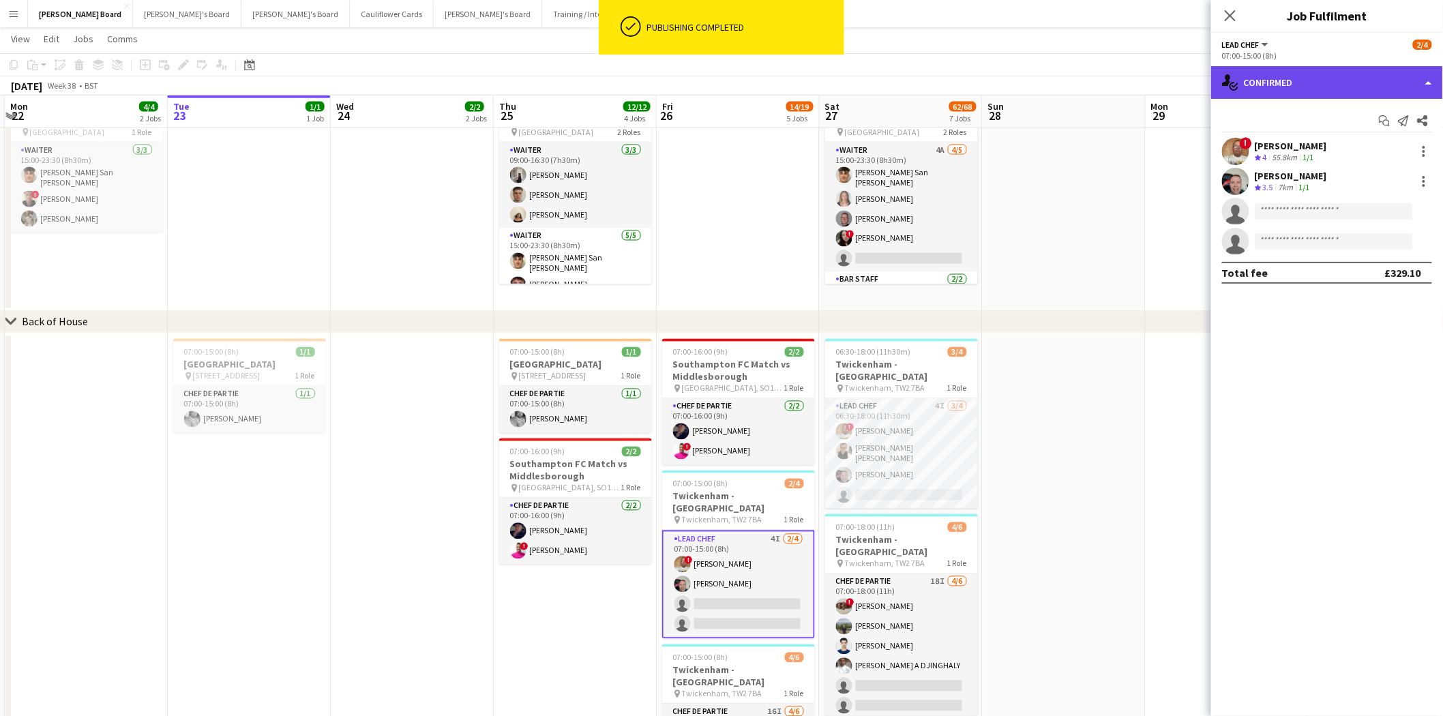
click at [1270, 80] on div "single-neutral-actions-check-2 Confirmed" at bounding box center [1327, 82] width 232 height 33
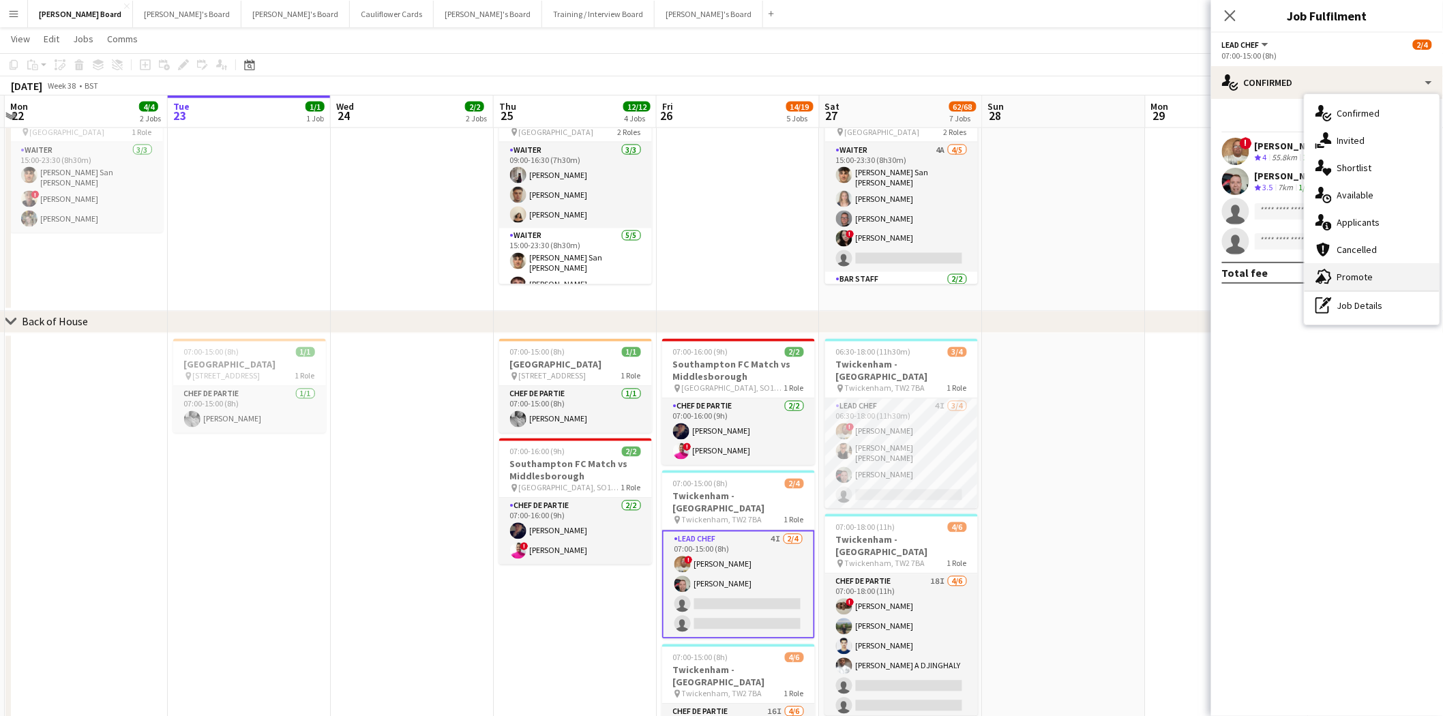
click at [1359, 276] on span "Promote" at bounding box center [1355, 277] width 36 height 12
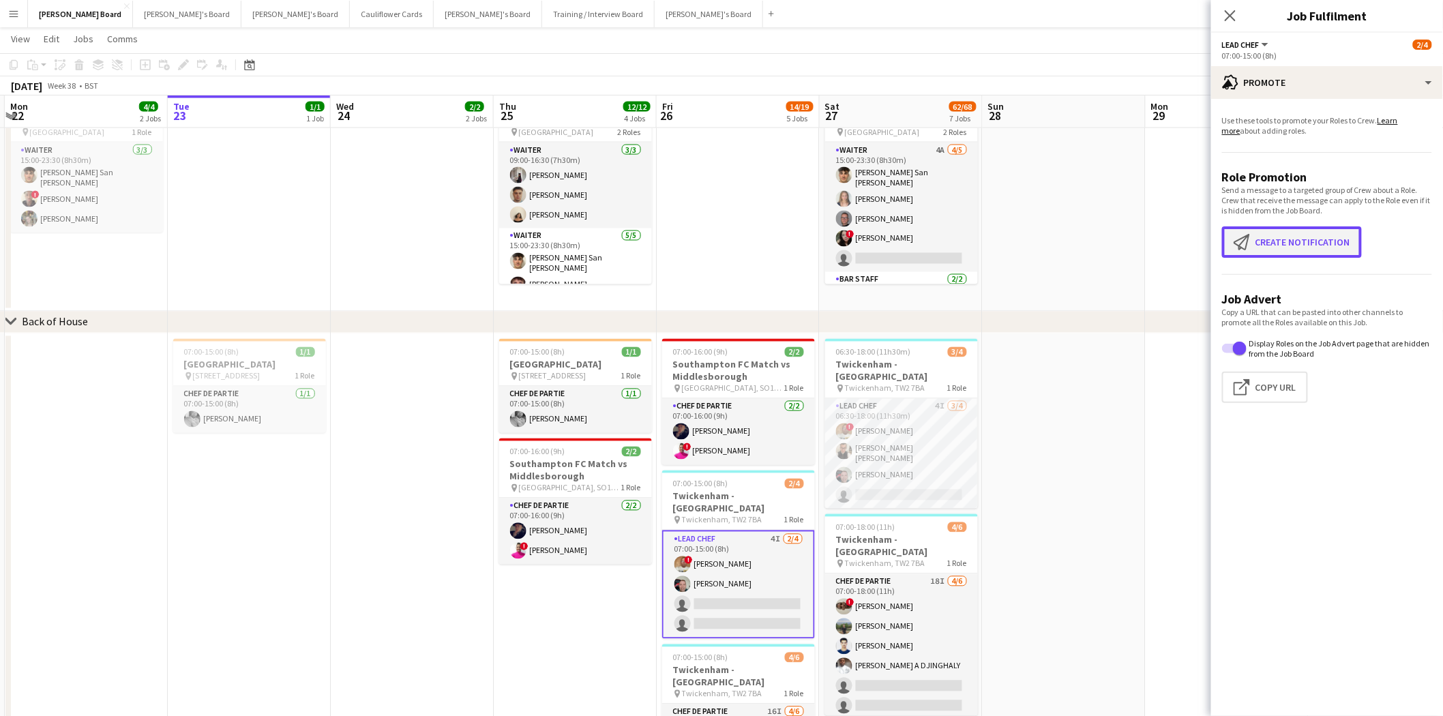
click at [1299, 252] on button "Create notification Create notification" at bounding box center [1292, 241] width 140 height 31
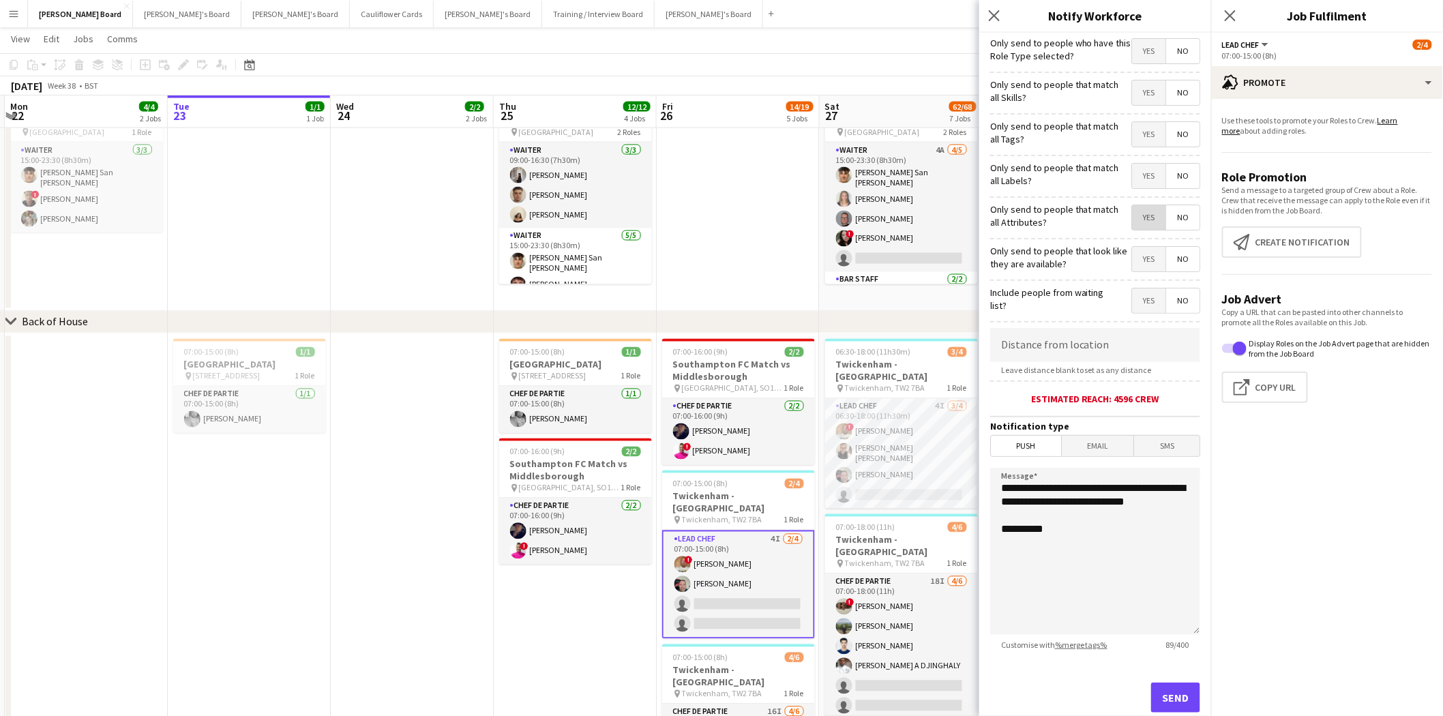
drag, startPoint x: 1144, startPoint y: 216, endPoint x: 1106, endPoint y: 348, distance: 137.7
click at [1144, 218] on span "Yes" at bounding box center [1148, 217] width 33 height 25
click at [1167, 222] on span "No" at bounding box center [1182, 217] width 33 height 25
drag, startPoint x: 1135, startPoint y: 303, endPoint x: 1101, endPoint y: 359, distance: 65.1
click at [1135, 304] on span "Yes" at bounding box center [1148, 300] width 33 height 25
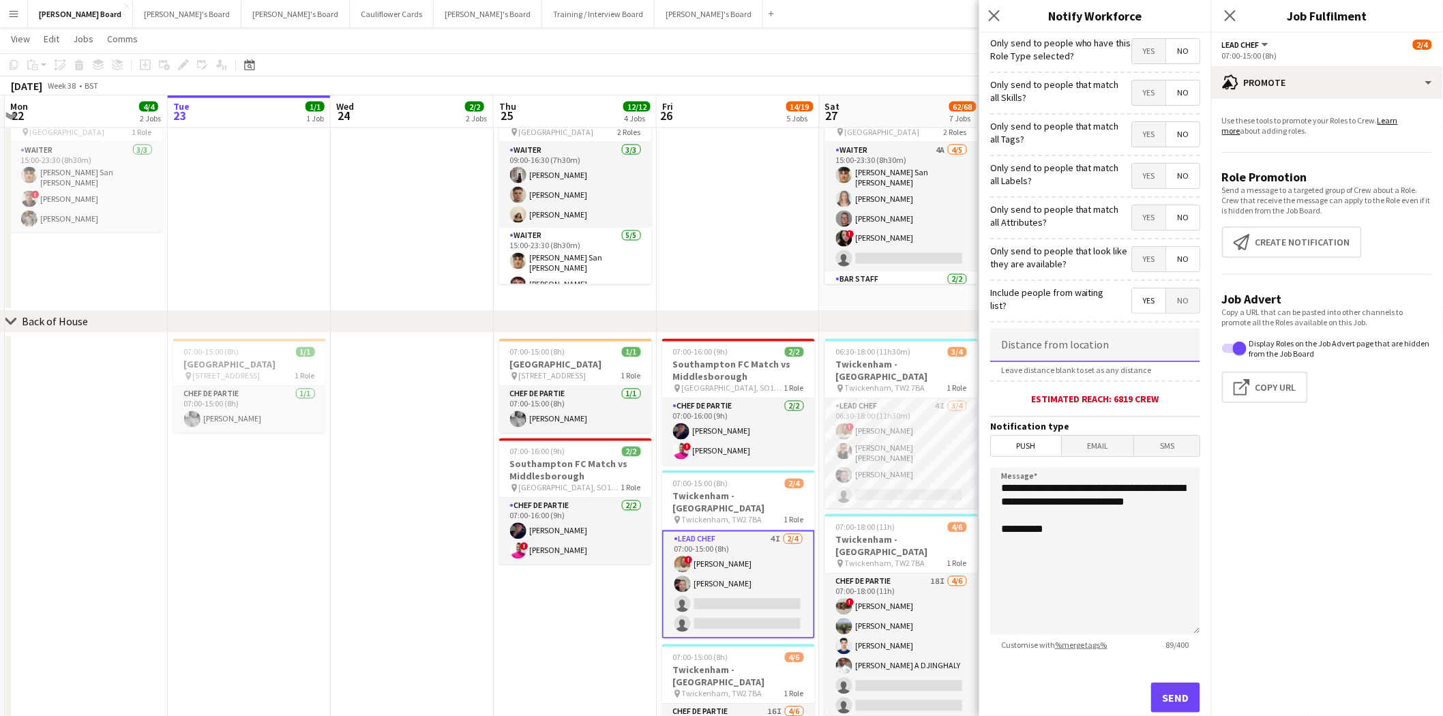
click at [1025, 358] on input at bounding box center [1095, 345] width 210 height 34
click at [1133, 215] on span "Yes" at bounding box center [1148, 217] width 33 height 25
click at [1081, 341] on input "*****" at bounding box center [1095, 345] width 210 height 34
click at [1132, 254] on span "Yes" at bounding box center [1148, 259] width 33 height 25
click at [1174, 215] on span "No" at bounding box center [1182, 217] width 33 height 25
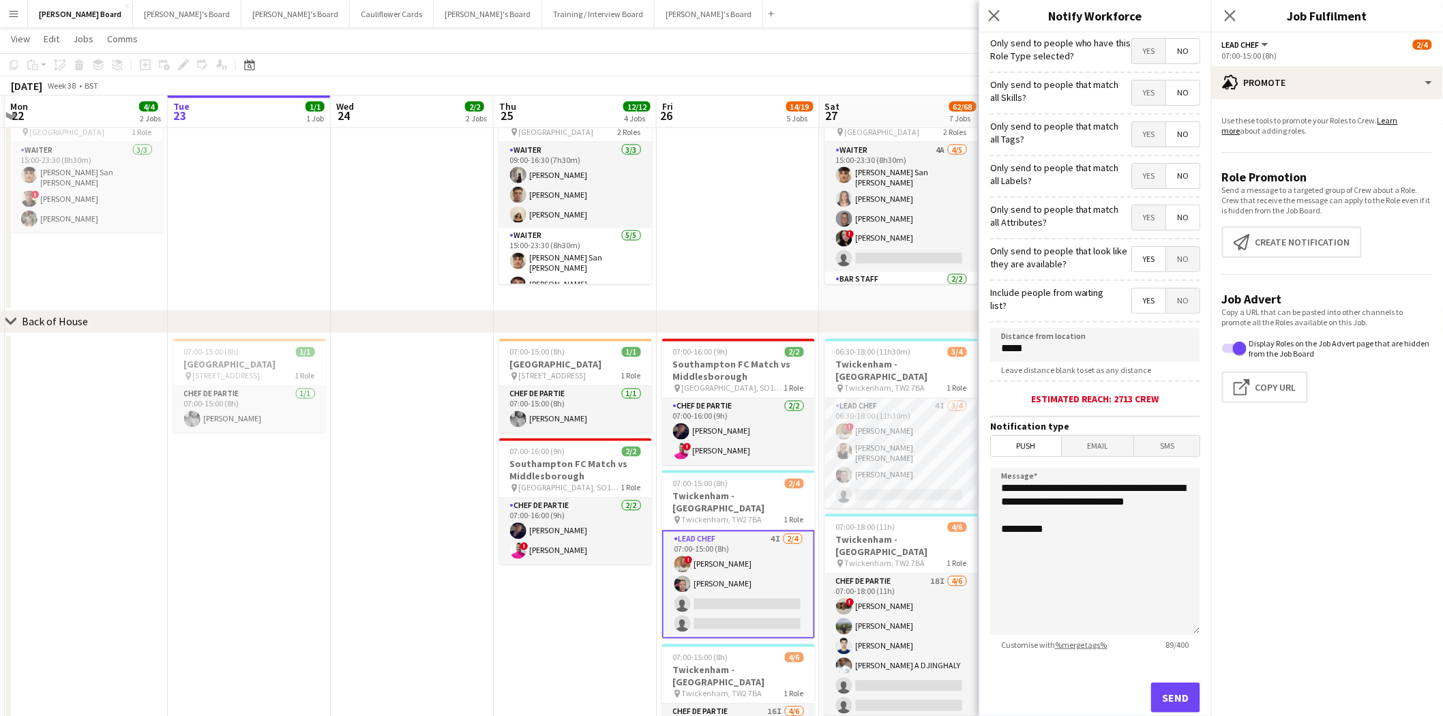
click at [1139, 217] on span "Yes" at bounding box center [1148, 217] width 33 height 25
click at [1077, 357] on input "*****" at bounding box center [1095, 345] width 210 height 34
drag, startPoint x: 1111, startPoint y: 442, endPoint x: 1040, endPoint y: 440, distance: 70.9
click at [1109, 442] on span "Email" at bounding box center [1098, 446] width 72 height 20
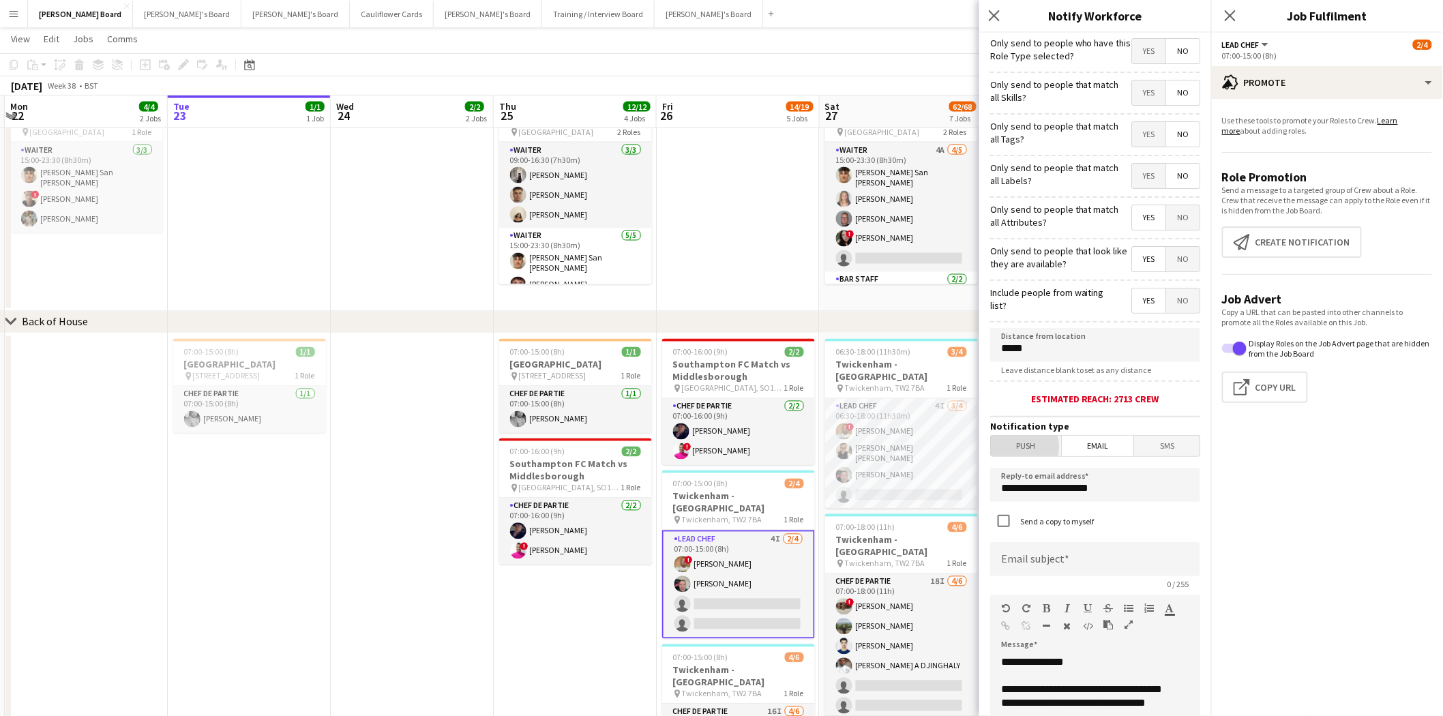
click at [1020, 446] on span "Push" at bounding box center [1026, 446] width 70 height 20
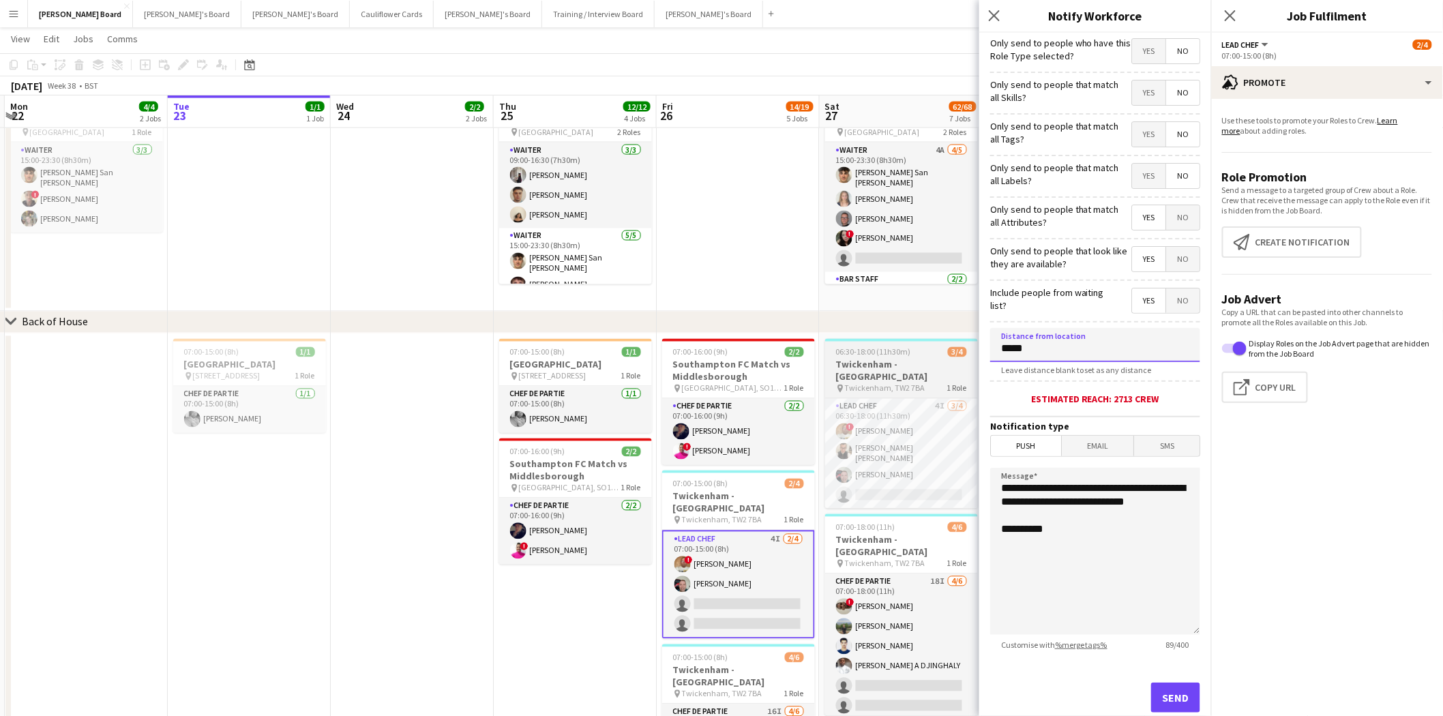
drag, startPoint x: 1012, startPoint y: 346, endPoint x: 950, endPoint y: 349, distance: 62.8
click at [950, 349] on body "Menu Boards Boards Boards All jobs Status Workforce Workforce My Workforce Recr…" at bounding box center [721, 195] width 1443 height 2208
type input "*****"
click at [998, 484] on textarea "**********" at bounding box center [1095, 551] width 210 height 167
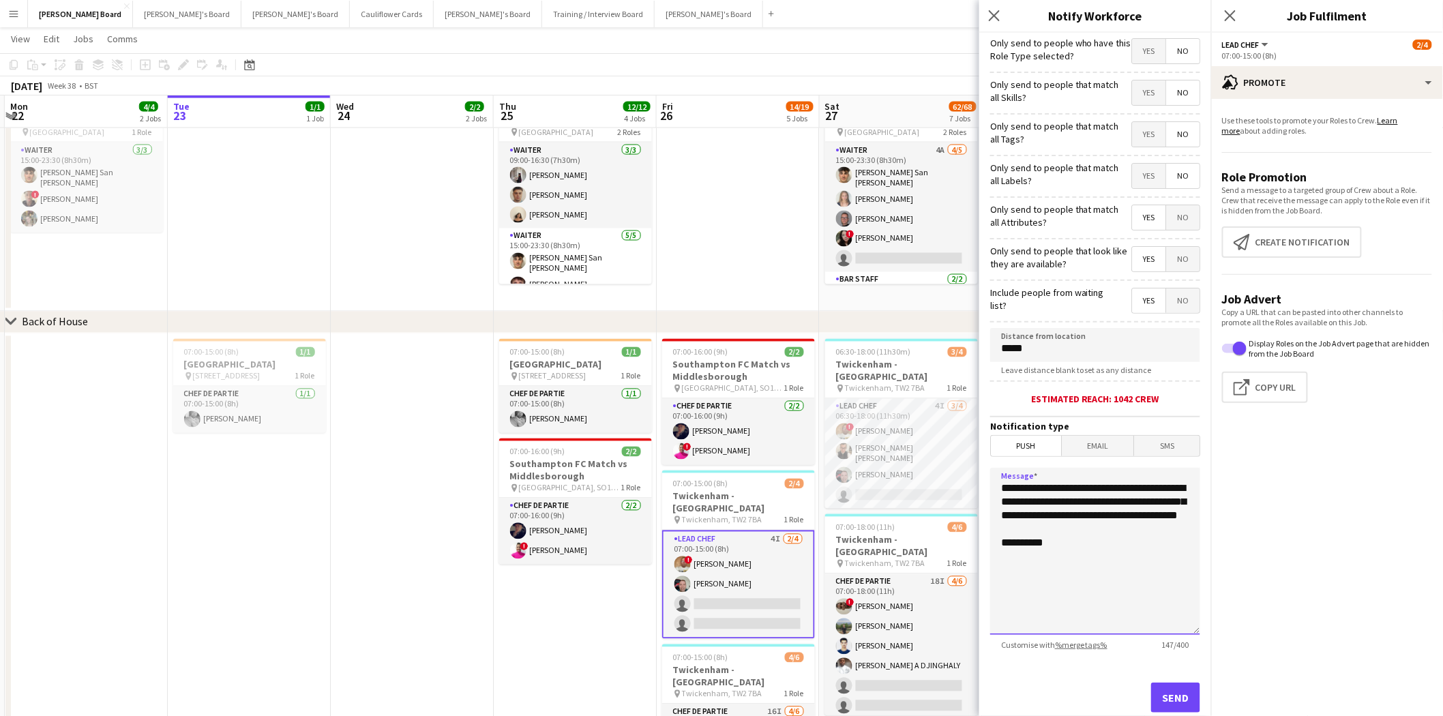
click at [1086, 483] on textarea "**********" at bounding box center [1095, 551] width 210 height 167
click at [1148, 500] on textarea "**********" at bounding box center [1095, 551] width 210 height 167
type textarea "**********"
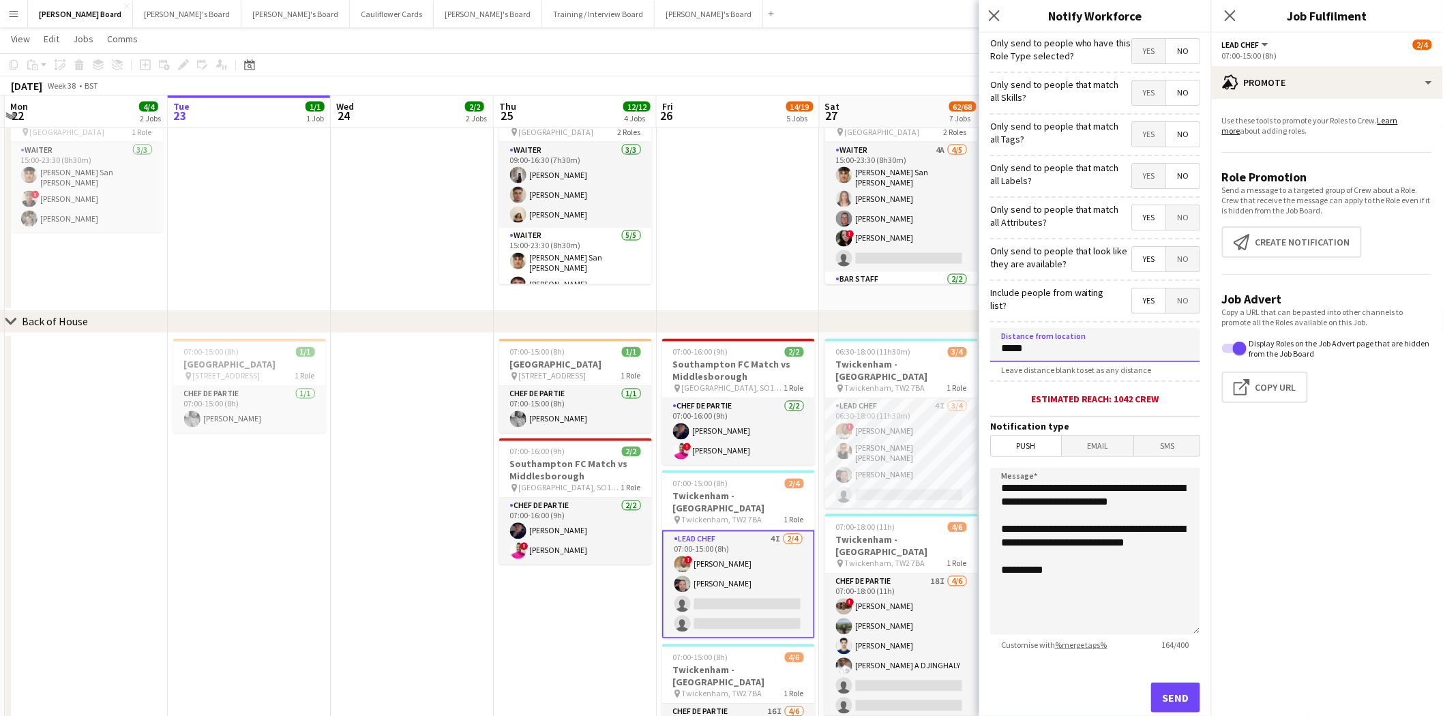
drag, startPoint x: 1014, startPoint y: 349, endPoint x: 990, endPoint y: 349, distance: 23.9
click at [990, 349] on input "*****" at bounding box center [1095, 345] width 210 height 34
type input "*****"
drag, startPoint x: 1134, startPoint y: 488, endPoint x: 1175, endPoint y: 488, distance: 40.9
click at [1175, 488] on textarea "**********" at bounding box center [1095, 551] width 210 height 167
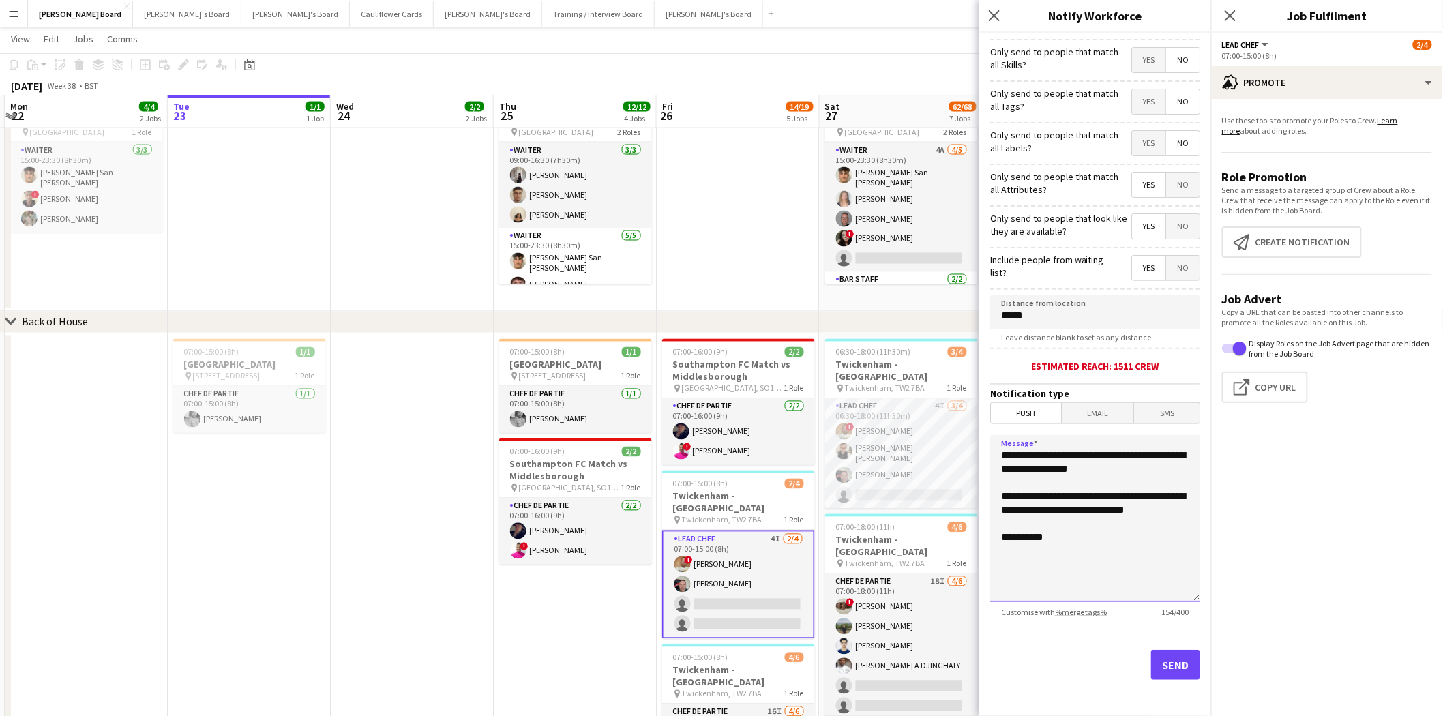
scroll to position [0, 0]
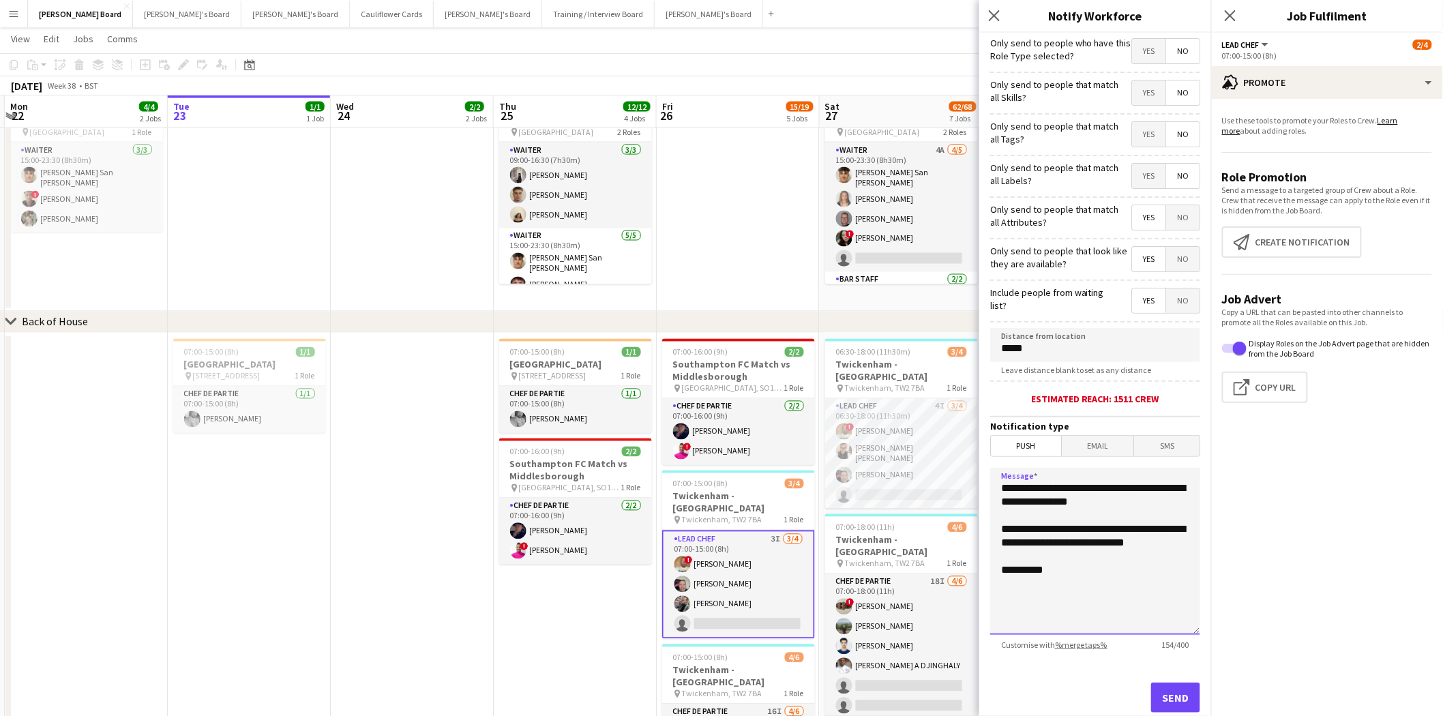
type textarea "**********"
click at [1163, 696] on button "Send" at bounding box center [1175, 697] width 49 height 30
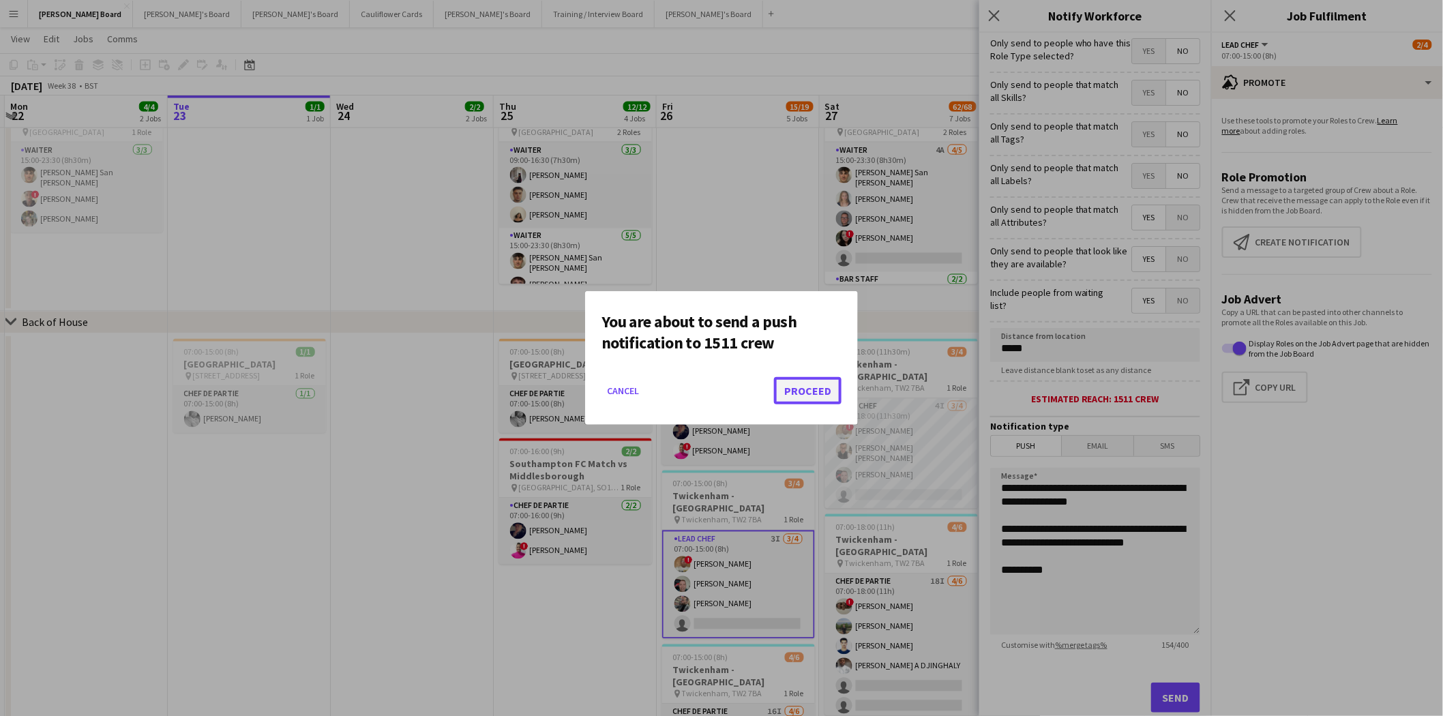
click at [801, 382] on button "Proceed" at bounding box center [807, 390] width 67 height 27
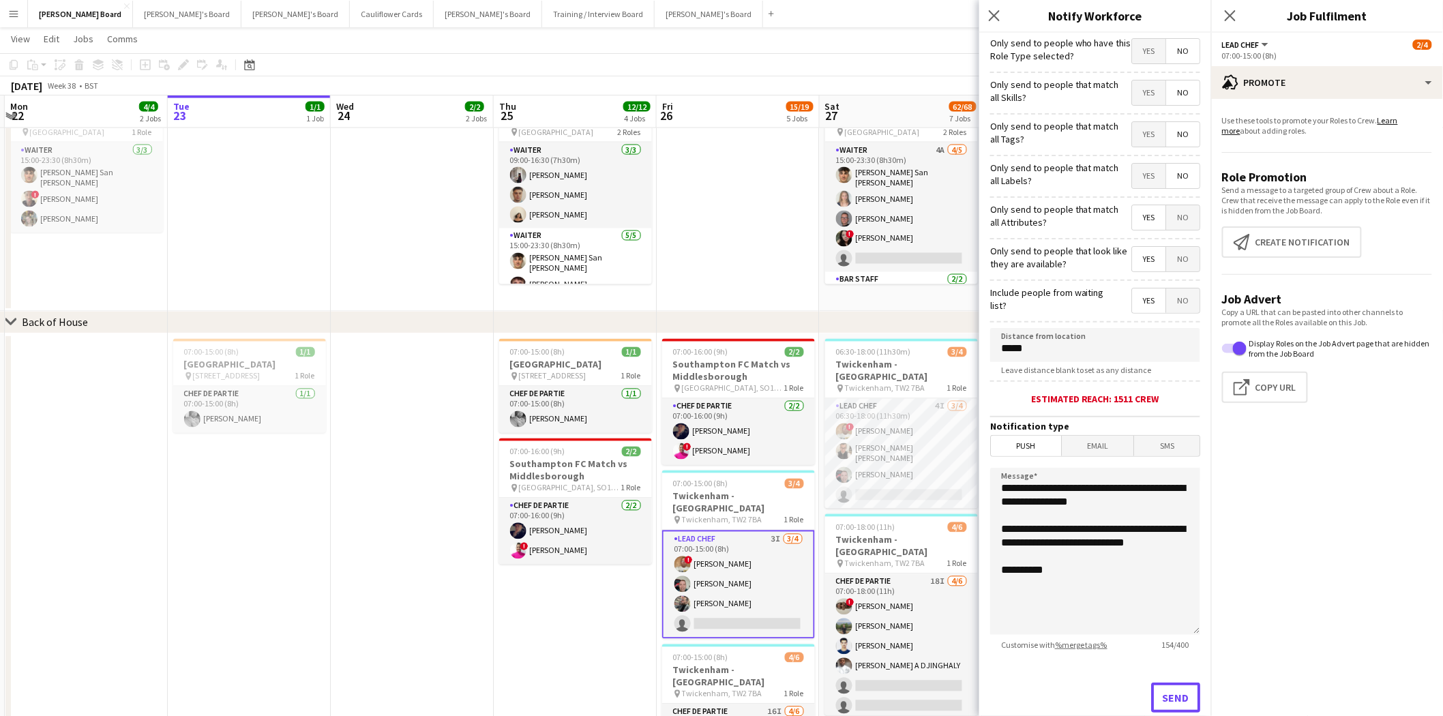
scroll to position [909, 0]
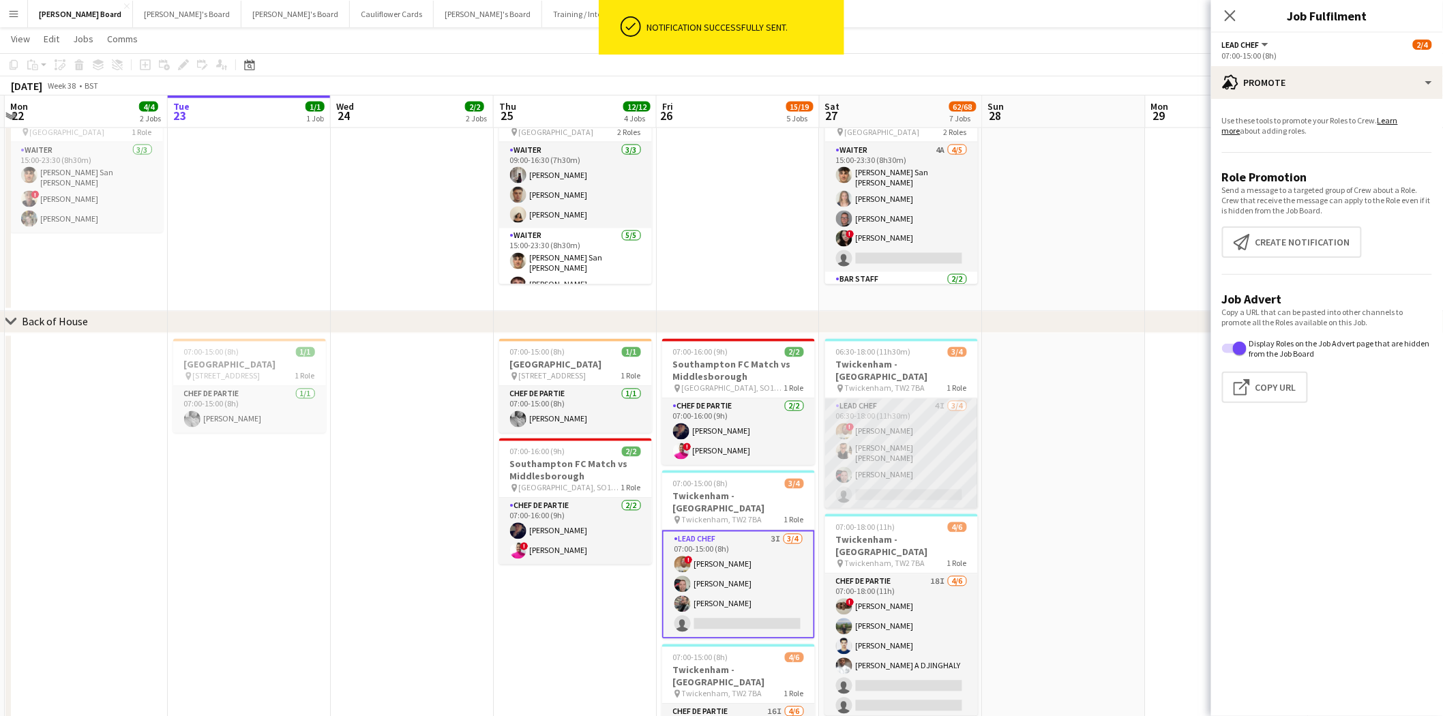
click at [898, 400] on app-card-role "Lead Chef 4I 3/4 06:30-18:00 (11h30m) ! Ian Hutchinson Marnel Antonio Guillen C…" at bounding box center [901, 454] width 153 height 110
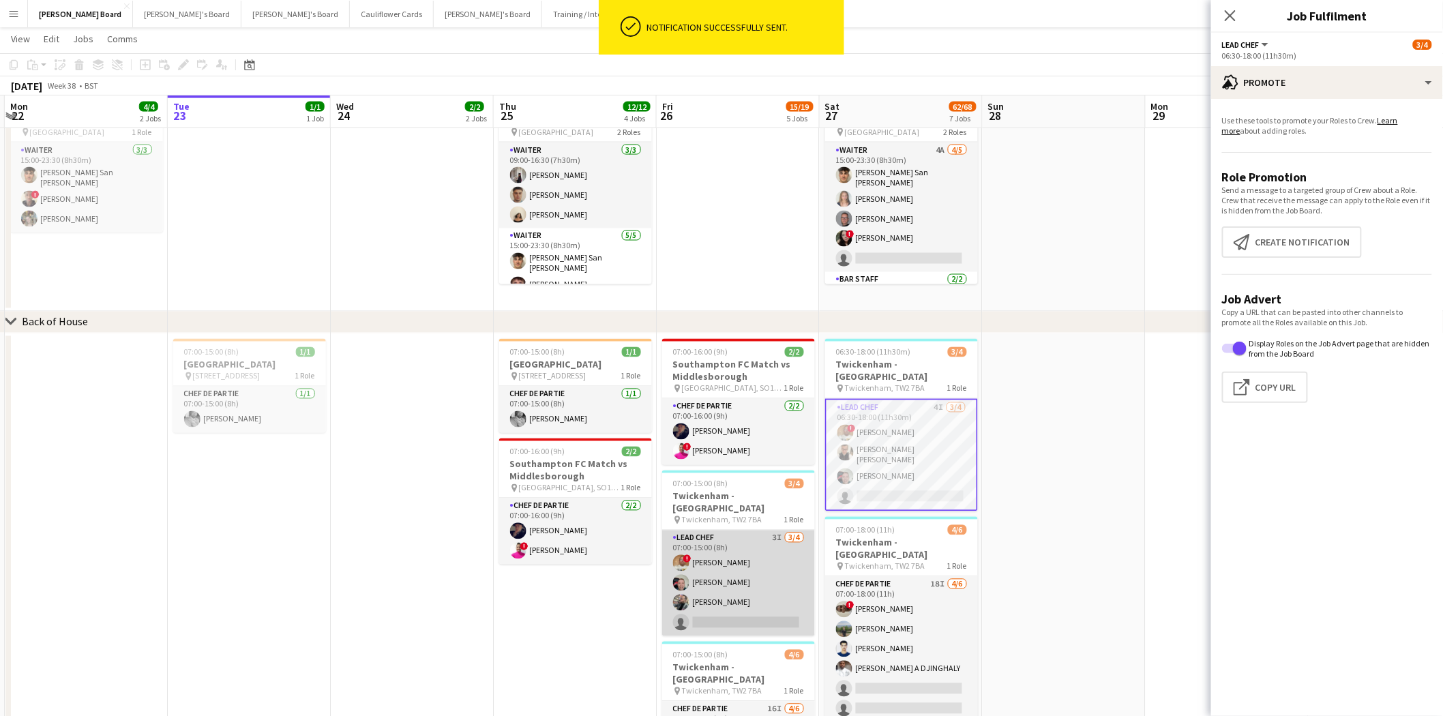
drag, startPoint x: 726, startPoint y: 528, endPoint x: 738, endPoint y: 533, distance: 12.5
click at [727, 530] on app-card-role "Lead Chef 3I 3/4 07:00-15:00 (8h) ! Ian Hutchinson Lukasz Templin Vito Rubino s…" at bounding box center [738, 583] width 153 height 106
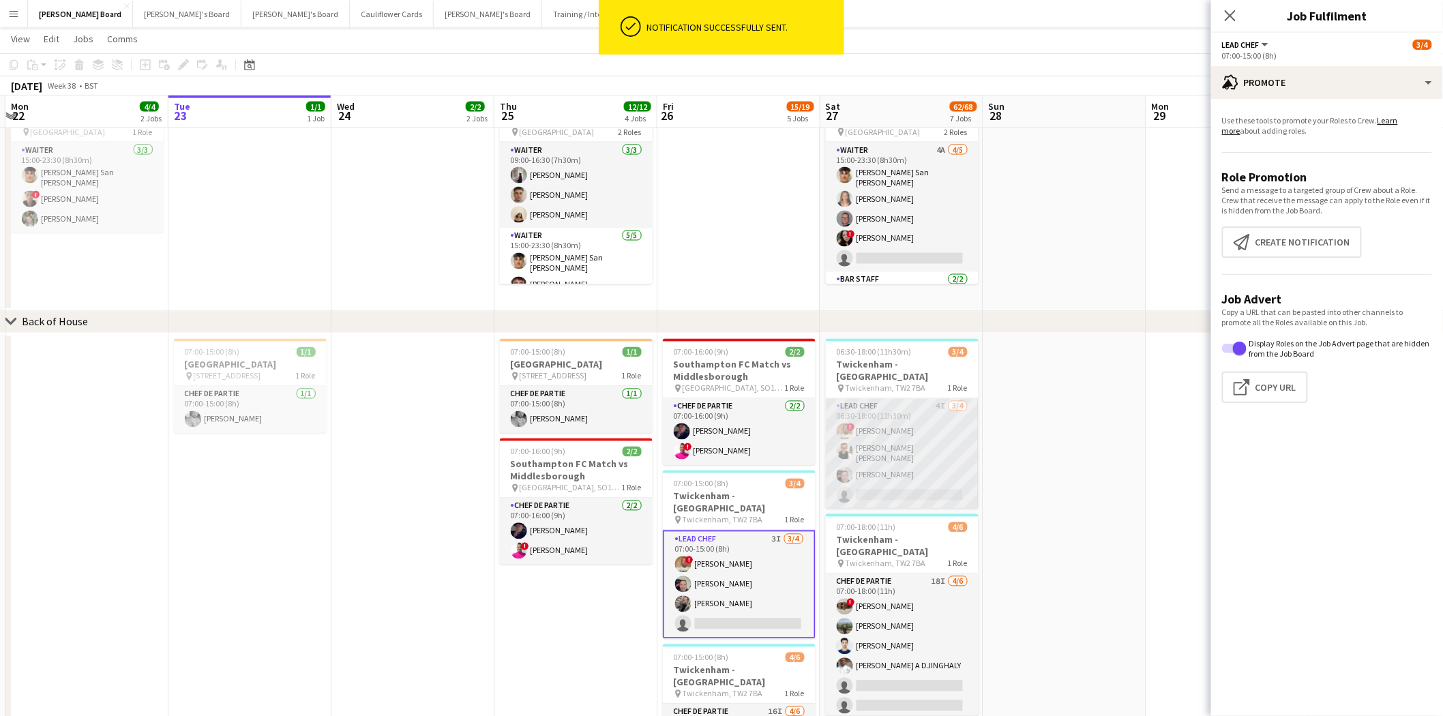
click at [910, 430] on app-card-role "Lead Chef 4I 3/4 06:30-18:00 (11h30m) ! Ian Hutchinson Marnel Antonio Guillen C…" at bounding box center [902, 454] width 153 height 110
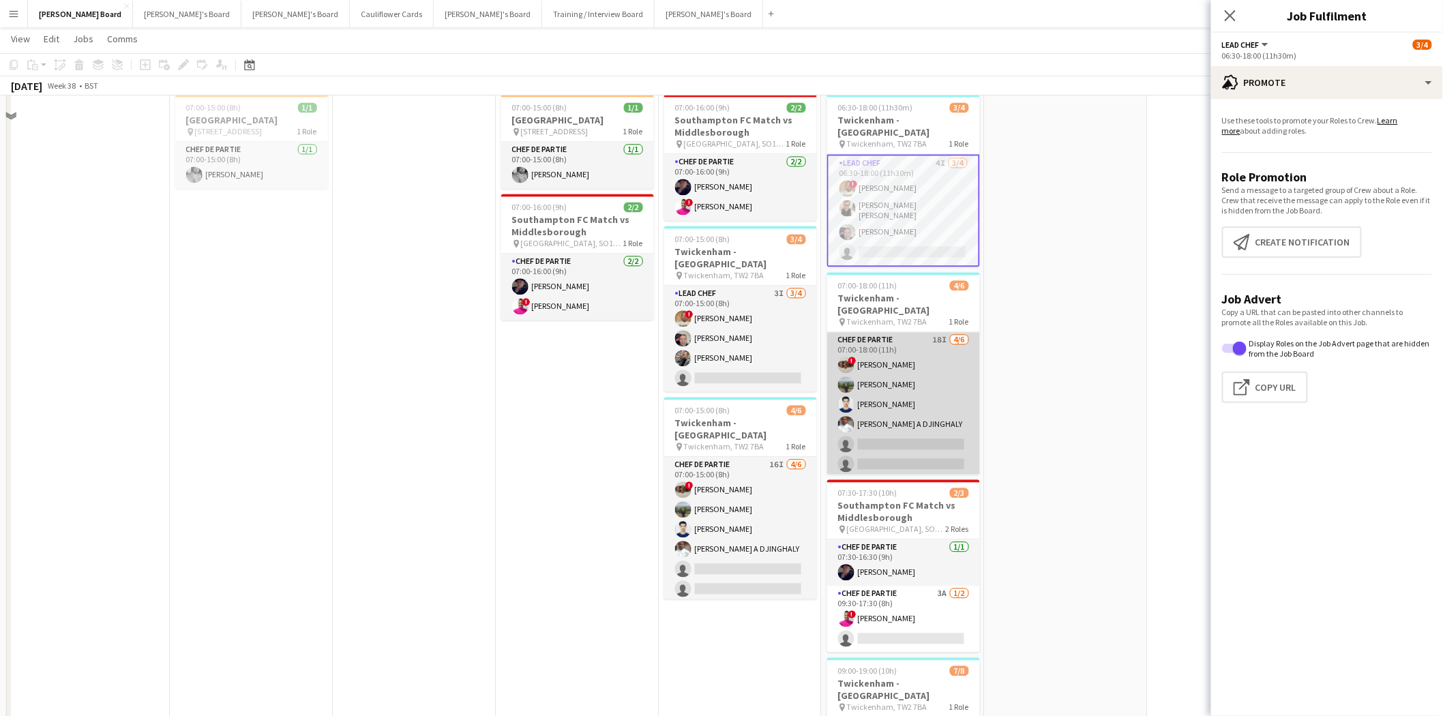
scroll to position [1060, 0]
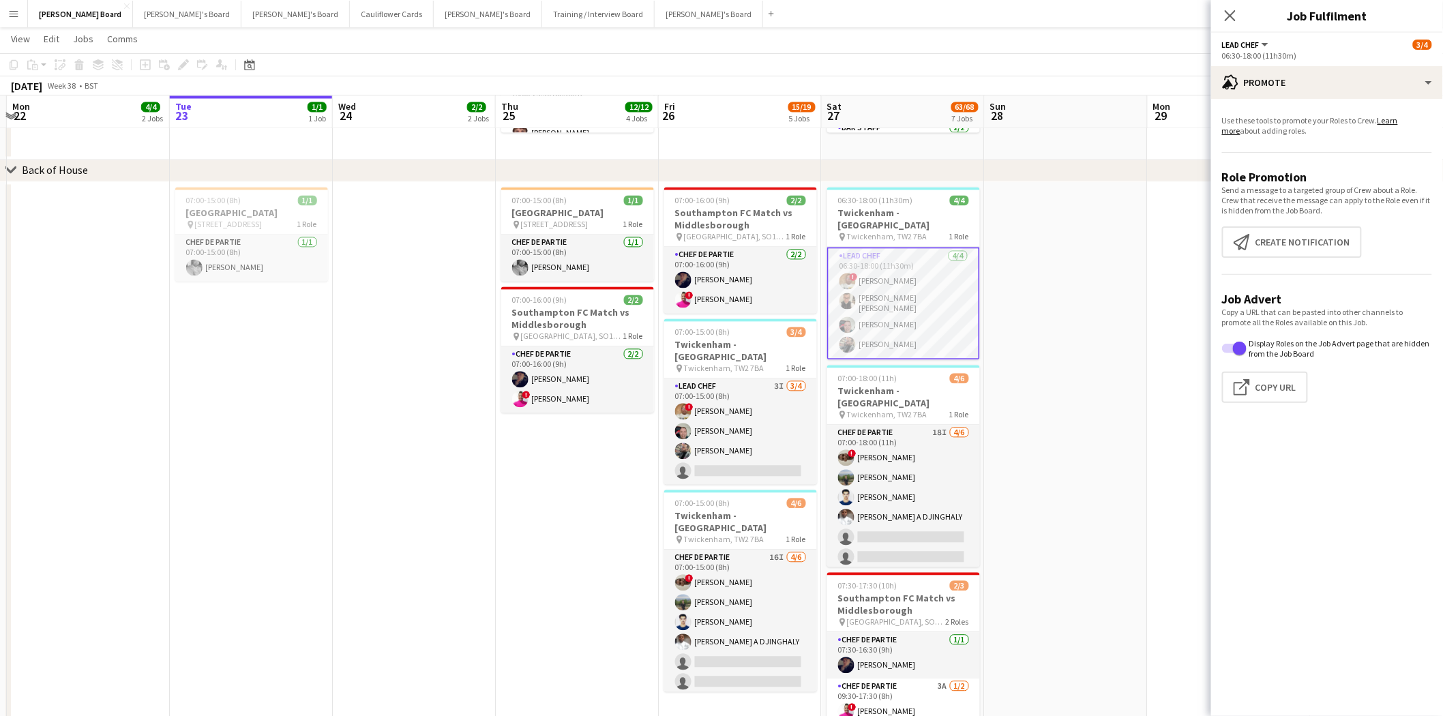
drag, startPoint x: 751, startPoint y: 438, endPoint x: 1028, endPoint y: 404, distance: 279.0
click at [752, 438] on app-card-role "Lead Chef 3I 3/4 07:00-15:00 (8h) ! Ian Hutchinson Lukasz Templin Vito Rubino s…" at bounding box center [740, 432] width 153 height 106
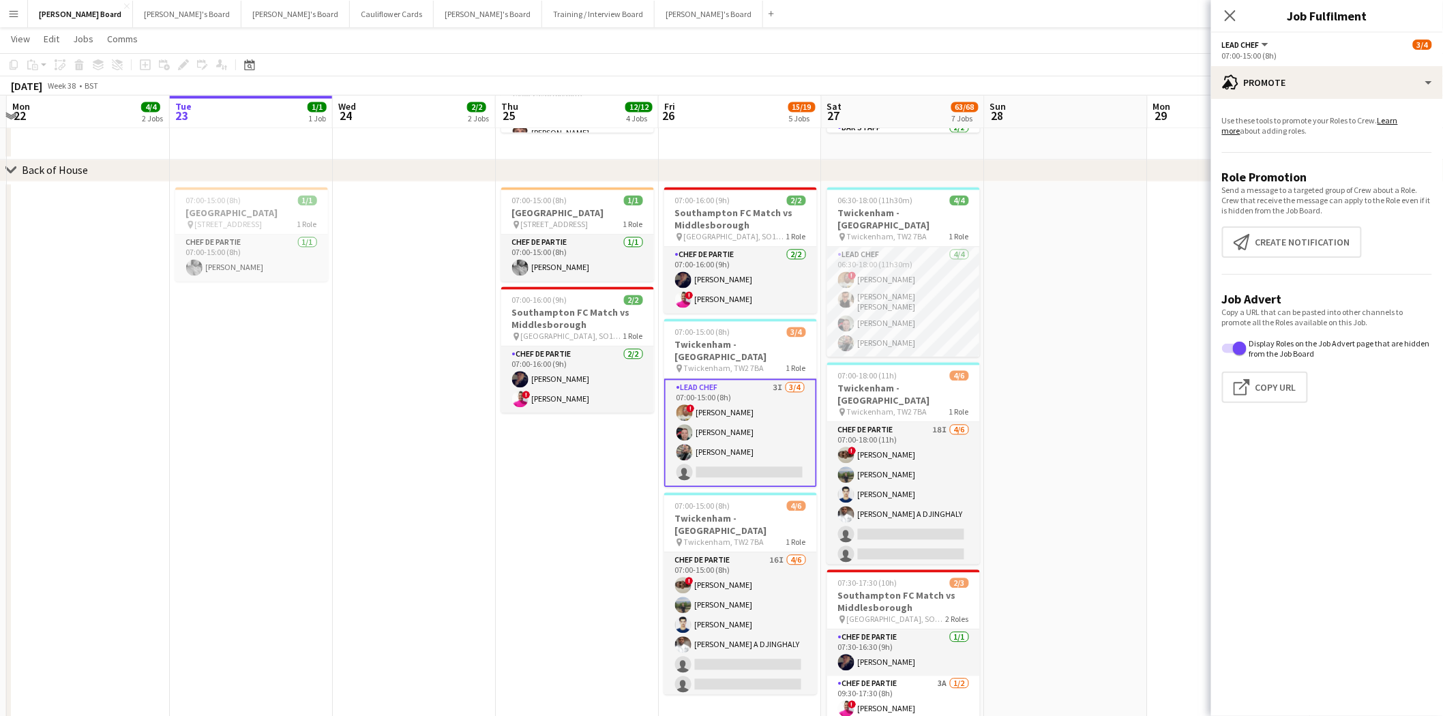
scroll to position [0, 318]
click at [705, 451] on app-card-role "Lead Chef 3I 3/4 07:00-15:00 (8h) ! Ian Hutchinson Lukasz Templin Vito Rubino s…" at bounding box center [741, 433] width 153 height 108
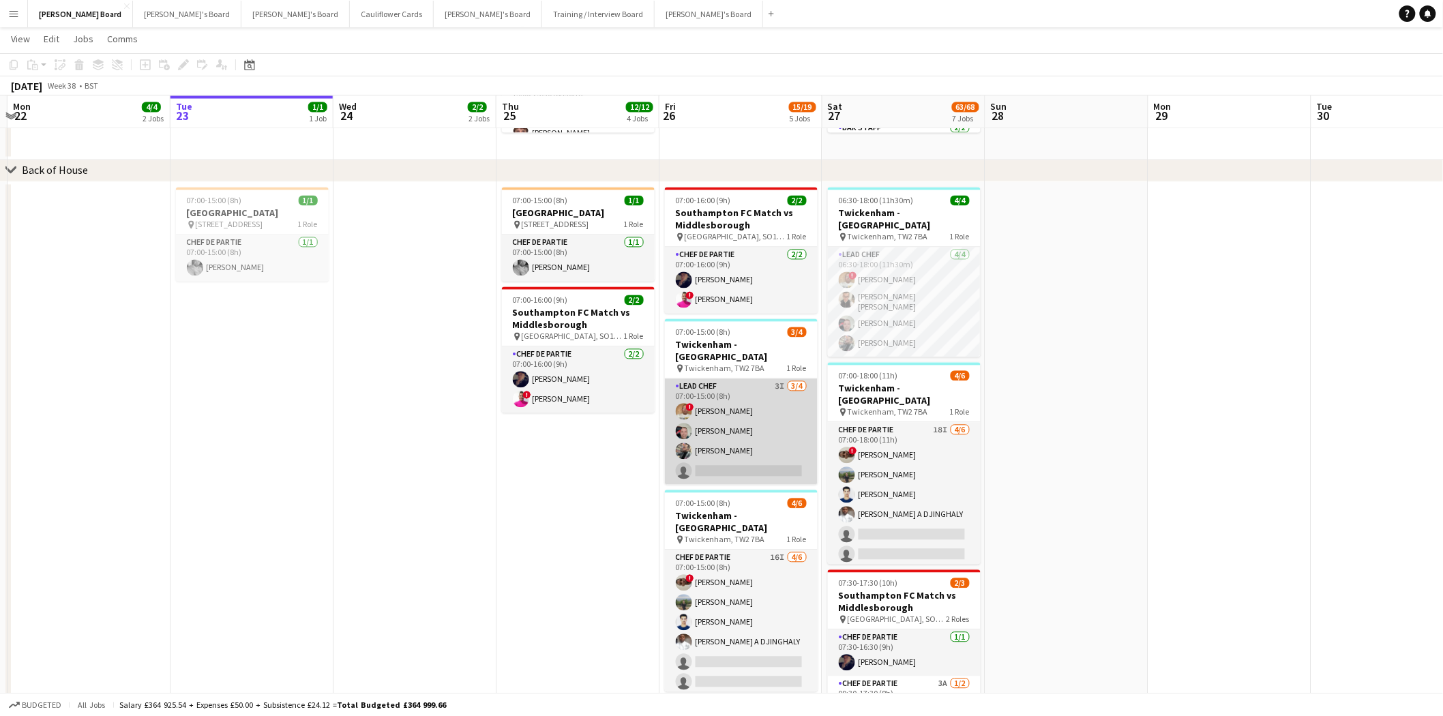
click at [718, 457] on app-card-role "Lead Chef 3I 3/4 07:00-15:00 (8h) ! Ian Hutchinson Lukasz Templin Vito Rubino s…" at bounding box center [741, 432] width 153 height 106
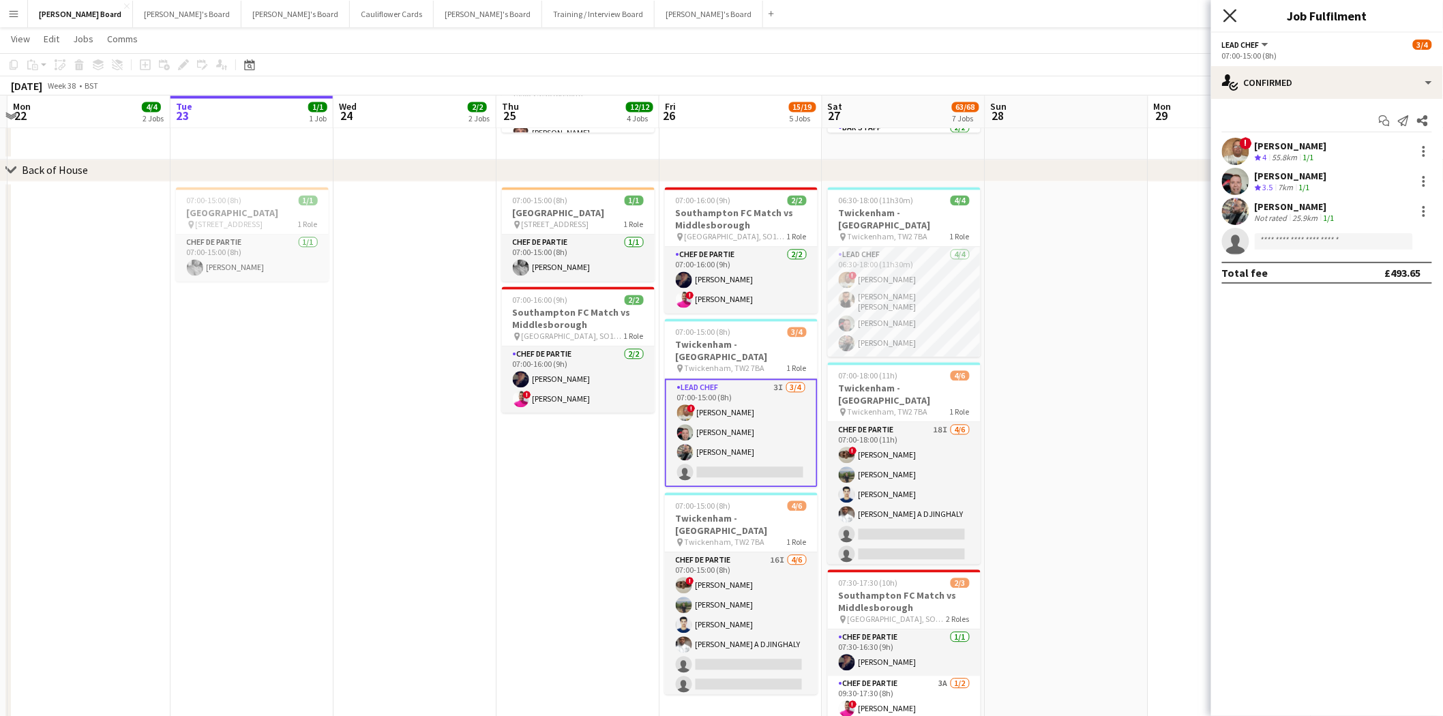
click at [1232, 15] on icon "Close pop-in" at bounding box center [1229, 15] width 13 height 13
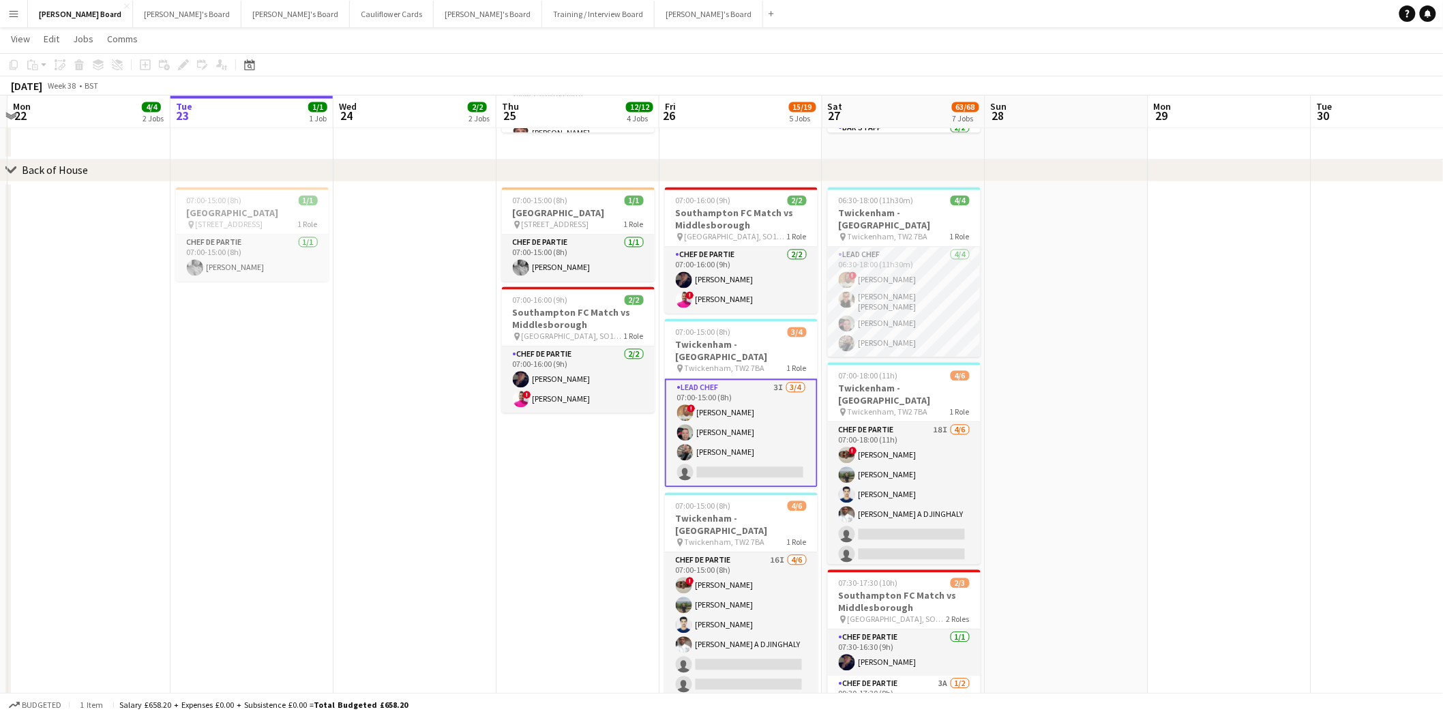
drag, startPoint x: 764, startPoint y: 430, endPoint x: 825, endPoint y: 367, distance: 87.3
click at [767, 425] on app-card-role "Lead Chef 3I 3/4 07:00-15:00 (8h) ! Ian Hutchinson Lukasz Templin Vito Rubino s…" at bounding box center [741, 433] width 153 height 108
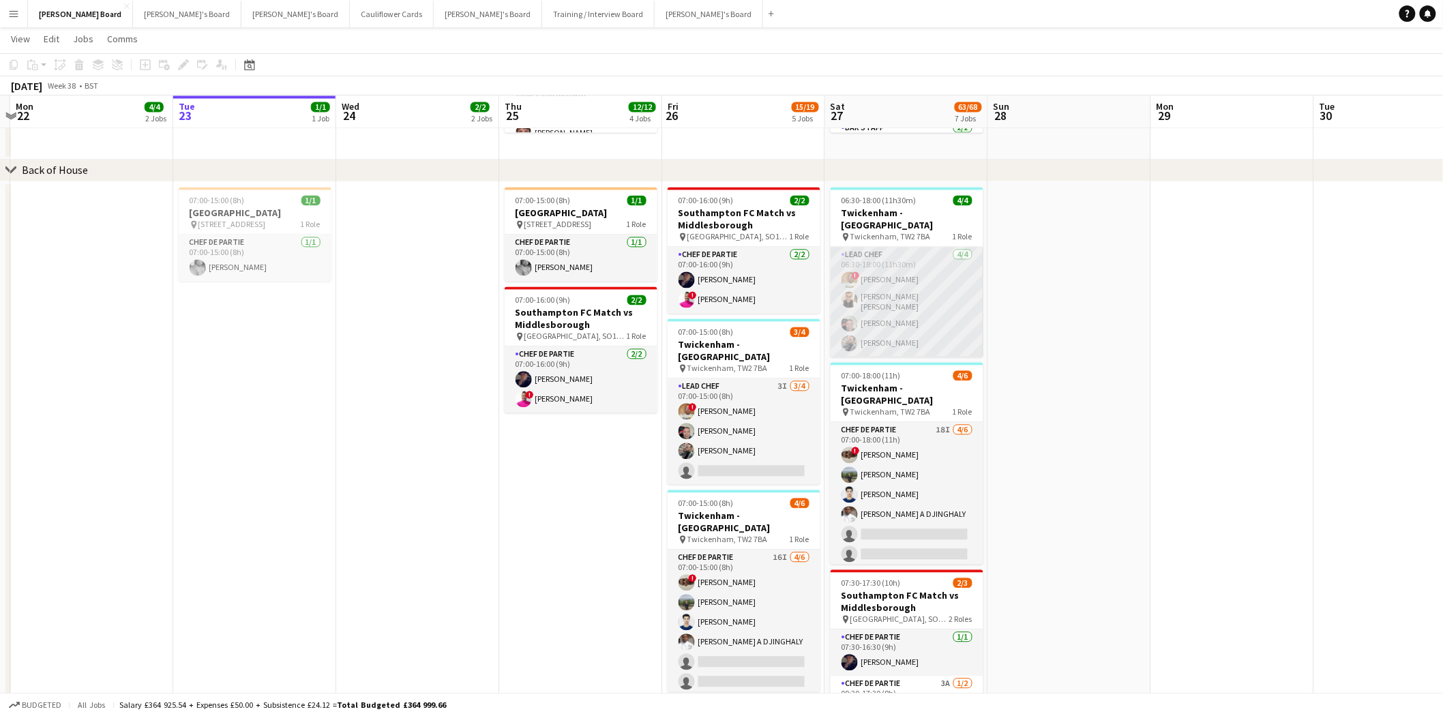
drag, startPoint x: 917, startPoint y: 294, endPoint x: 907, endPoint y: 314, distance: 22.0
click at [918, 295] on app-card-role "Lead Chef 4/4 06:30-18:00 (11h30m) ! Ian Hutchinson Marnel Antonio Guillen Cast…" at bounding box center [906, 302] width 153 height 110
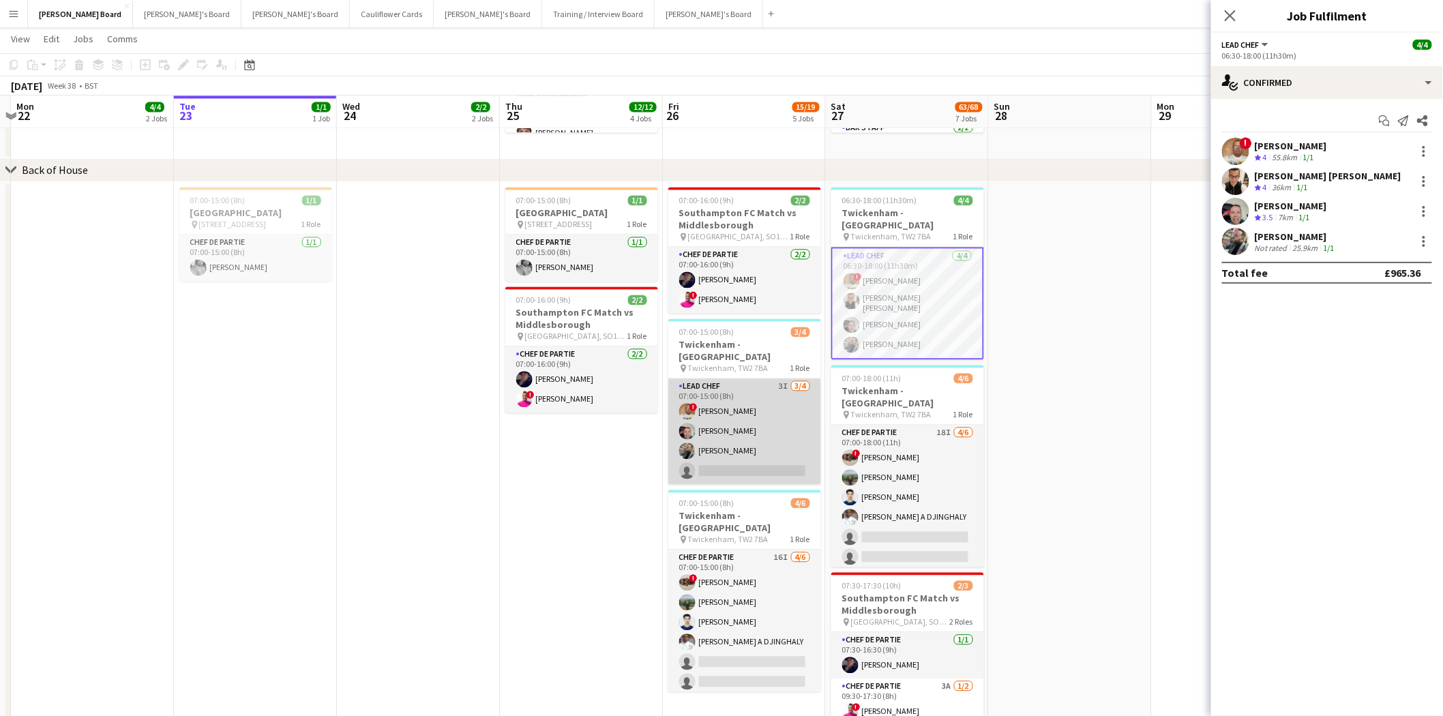
click at [743, 427] on app-card-role "Lead Chef 3I 3/4 07:00-15:00 (8h) ! Ian Hutchinson Lukasz Templin Vito Rubino s…" at bounding box center [744, 432] width 153 height 106
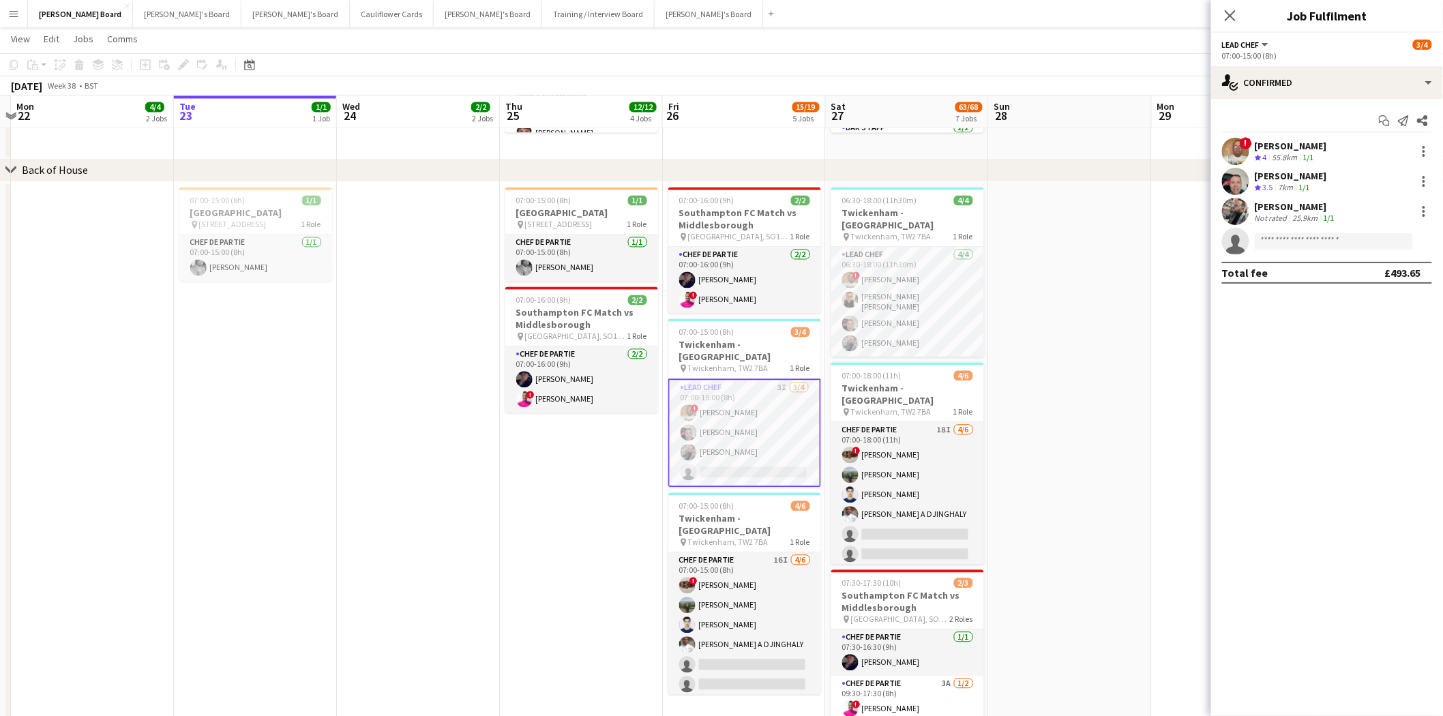
drag, startPoint x: 1227, startPoint y: 17, endPoint x: 1220, endPoint y: 87, distance: 70.6
click at [1228, 17] on icon "Close pop-in" at bounding box center [1230, 15] width 11 height 11
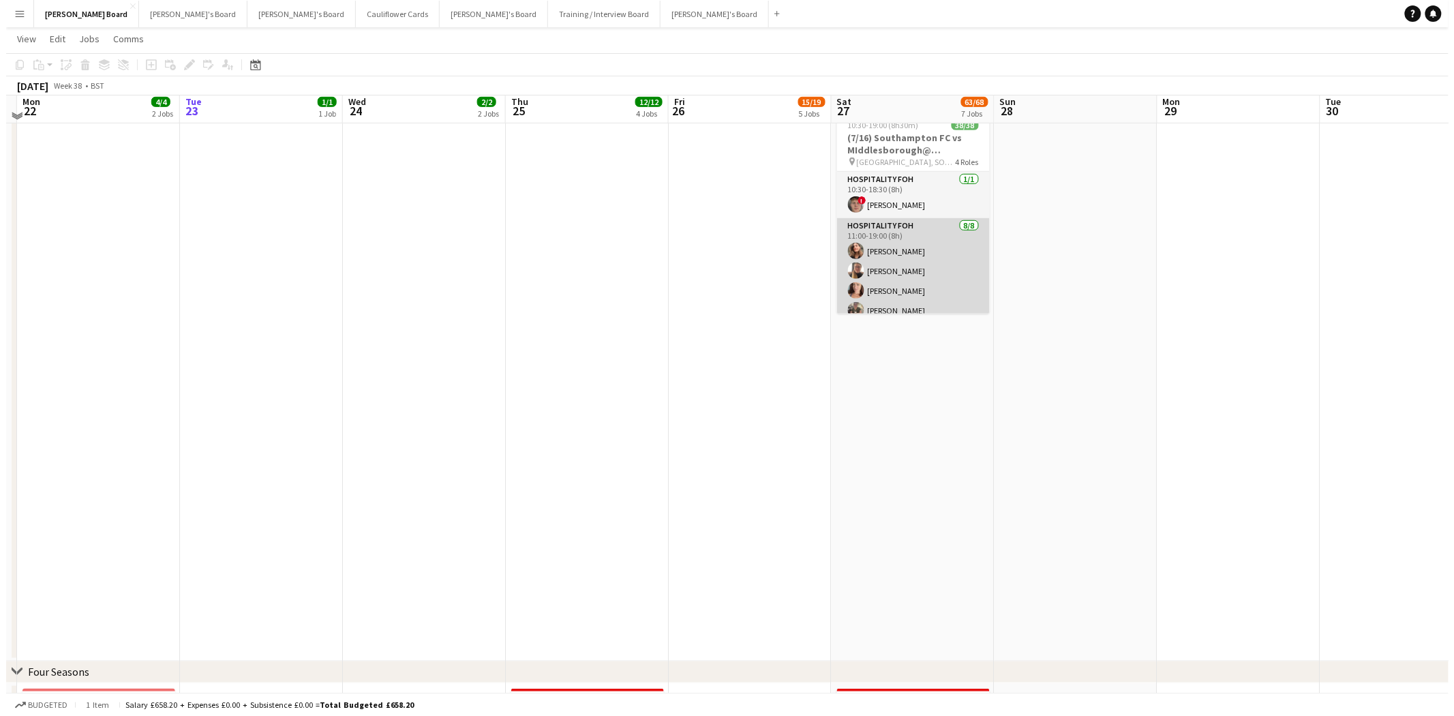
scroll to position [0, 0]
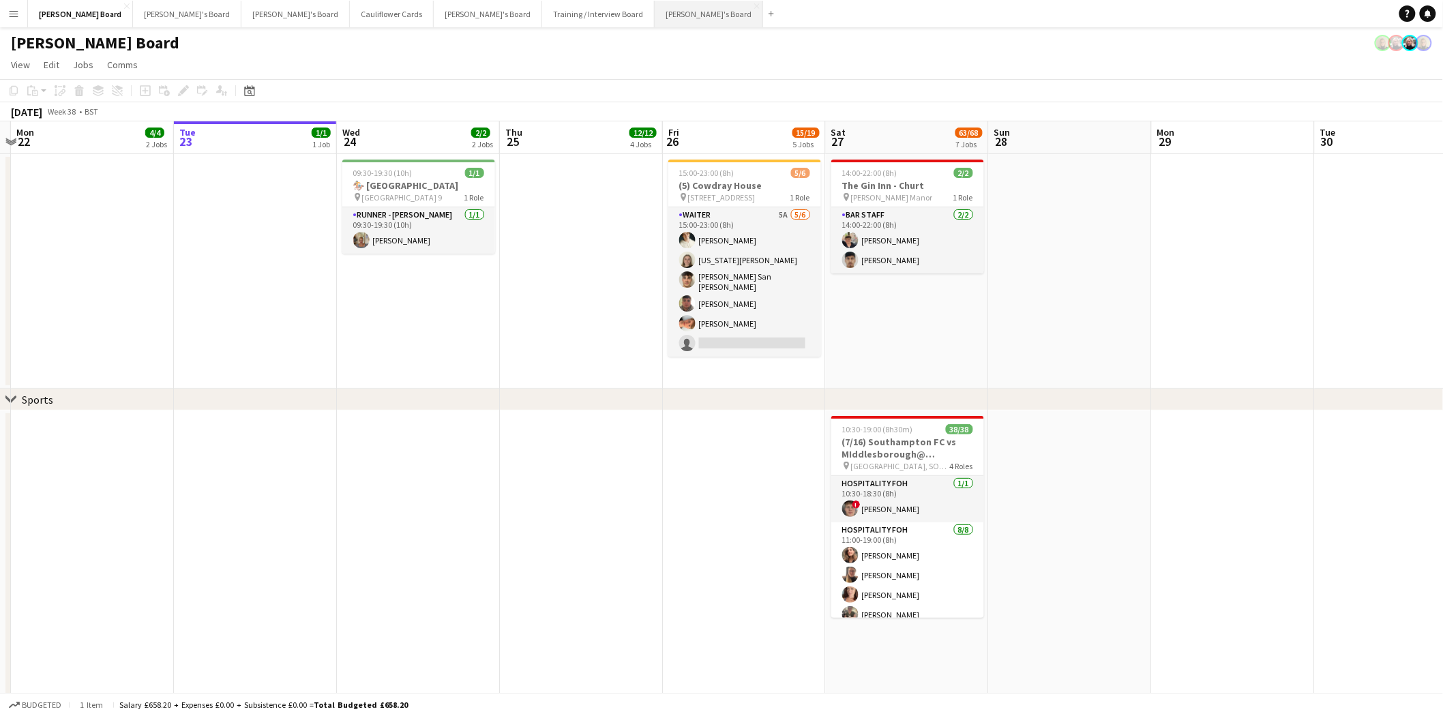
click at [655, 14] on button "Caitlin's Board Close" at bounding box center [709, 14] width 108 height 27
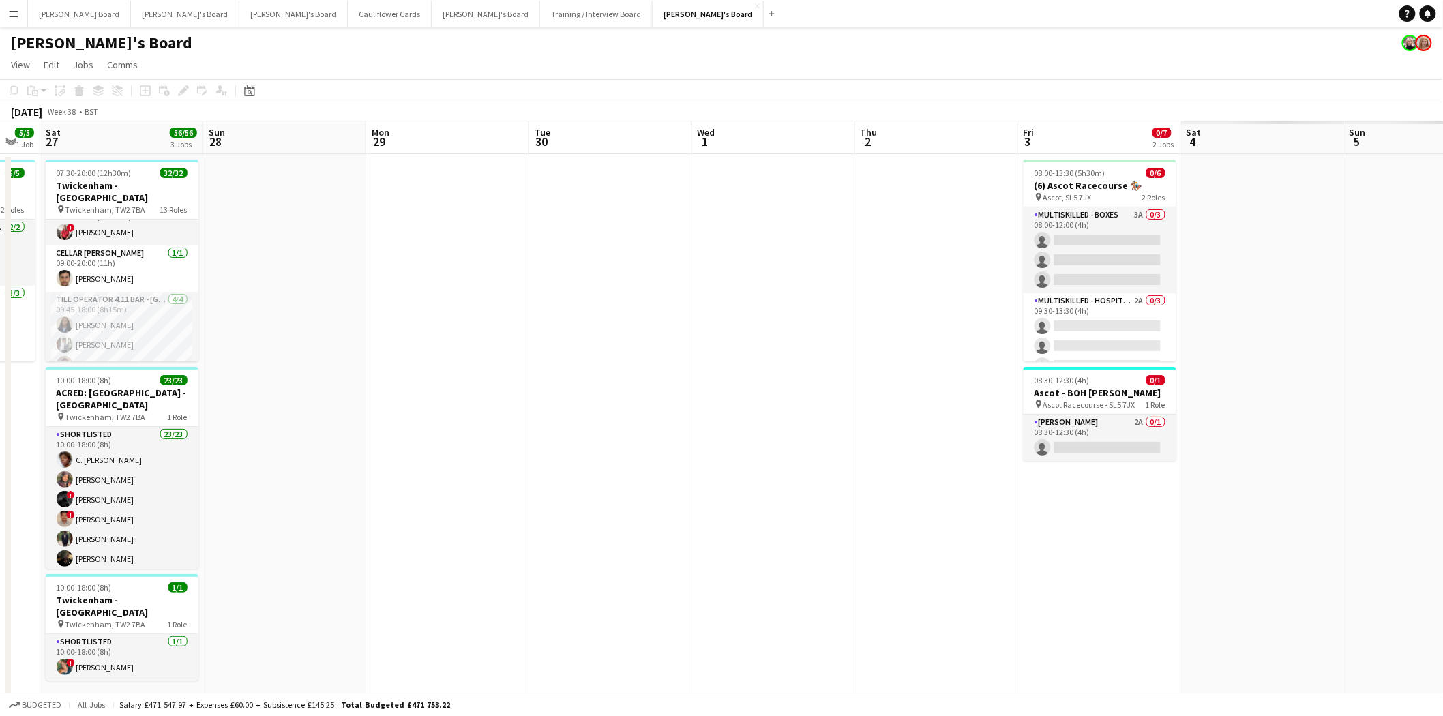
scroll to position [0, 448]
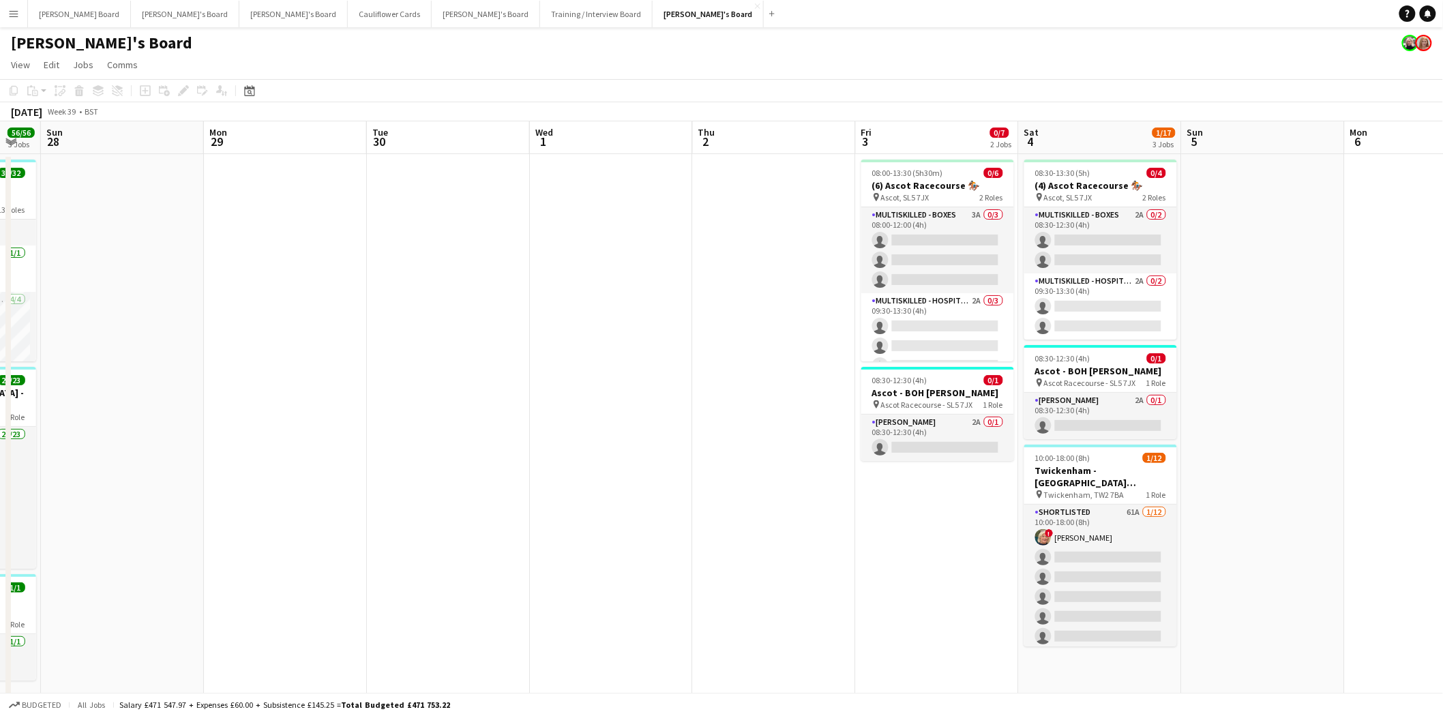
drag, startPoint x: 1251, startPoint y: 289, endPoint x: 314, endPoint y: 283, distance: 937.5
click at [926, 247] on app-card-role "Multiskilled - Boxes 3A 0/3 08:00-12:00 (4h) single-neutral-actions single-neut…" at bounding box center [937, 250] width 153 height 86
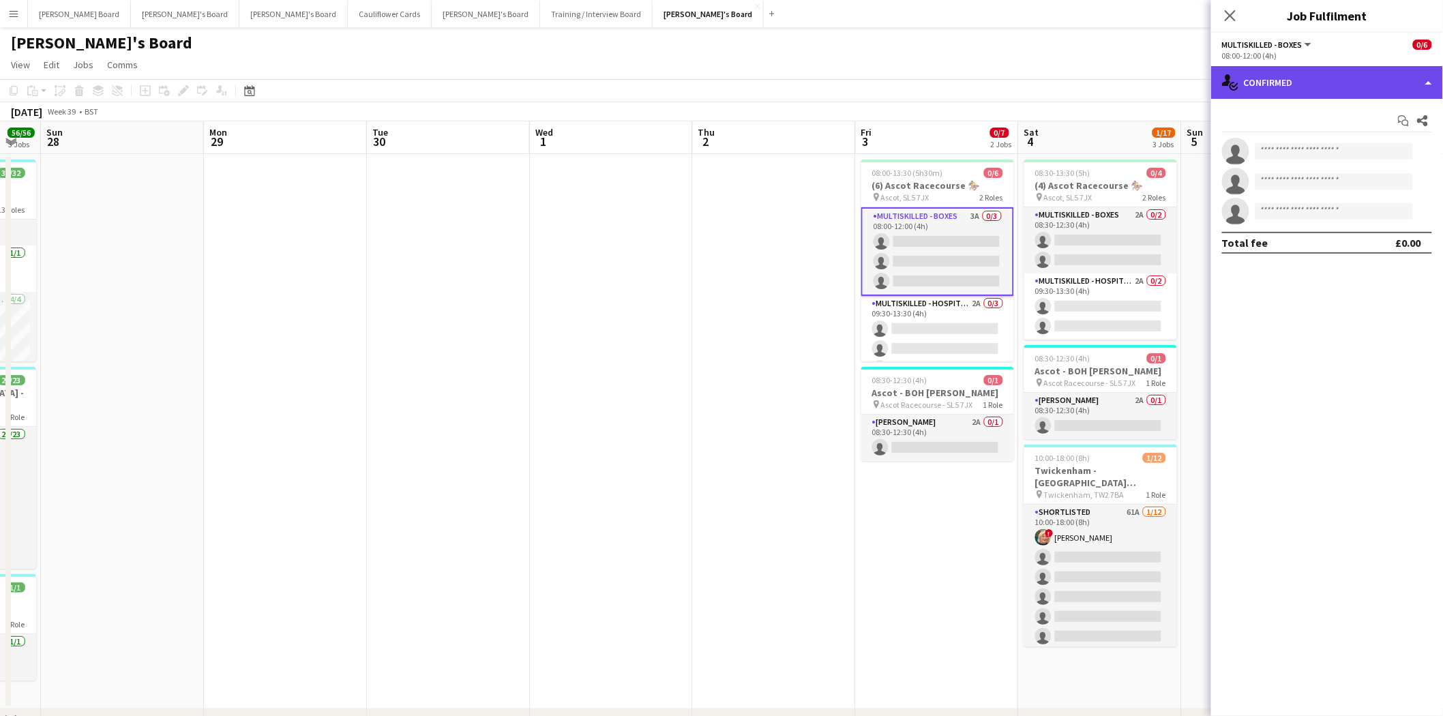
click at [1304, 87] on div "single-neutral-actions-check-2 Confirmed" at bounding box center [1327, 82] width 232 height 33
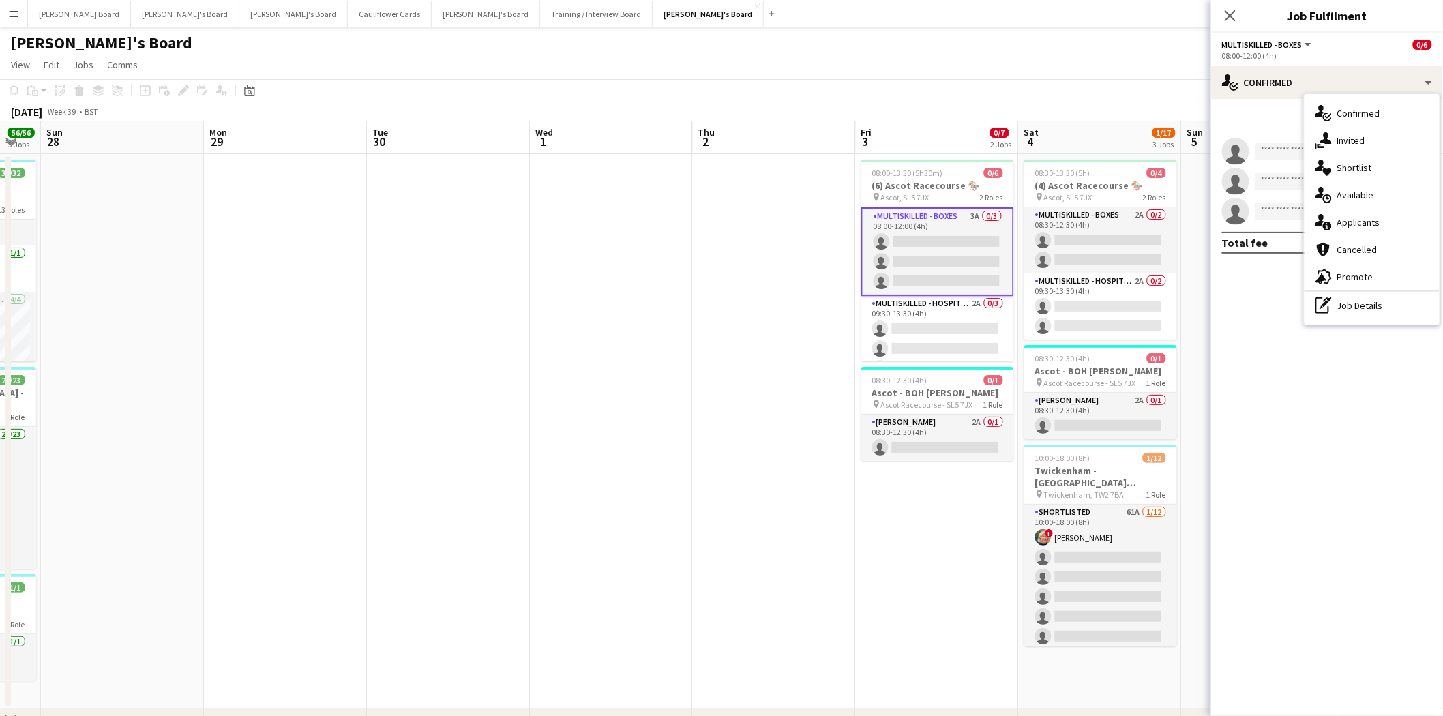
click at [1357, 226] on span "Applicants" at bounding box center [1358, 222] width 43 height 12
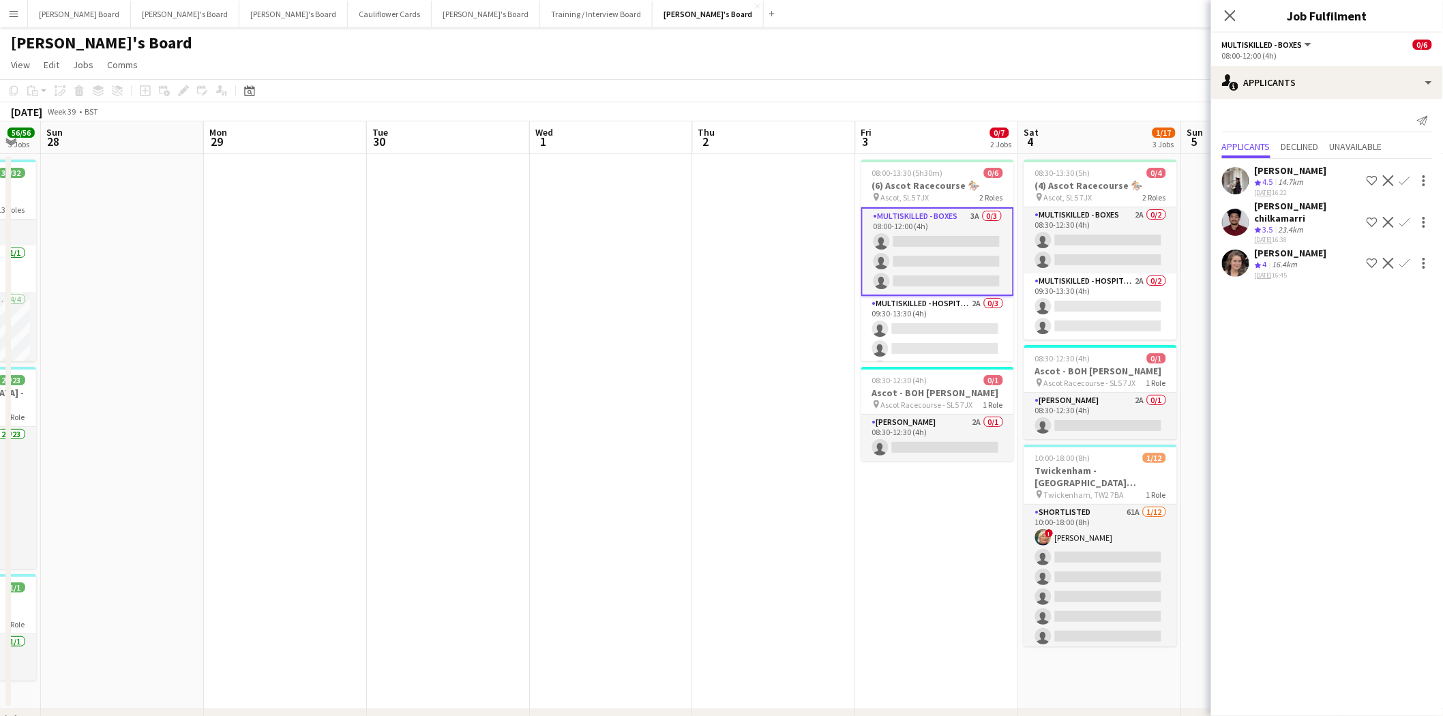
click at [1275, 174] on div "[PERSON_NAME]" at bounding box center [1291, 170] width 72 height 12
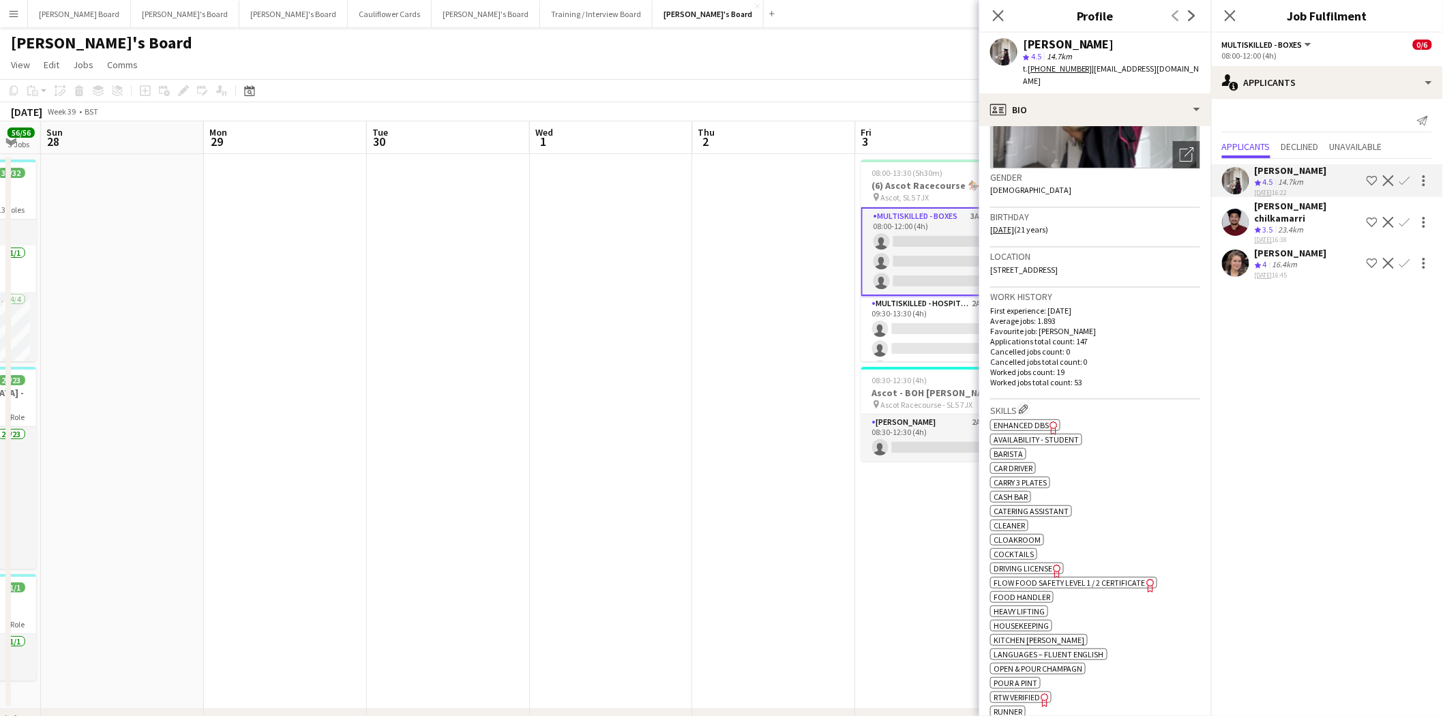
scroll to position [378, 0]
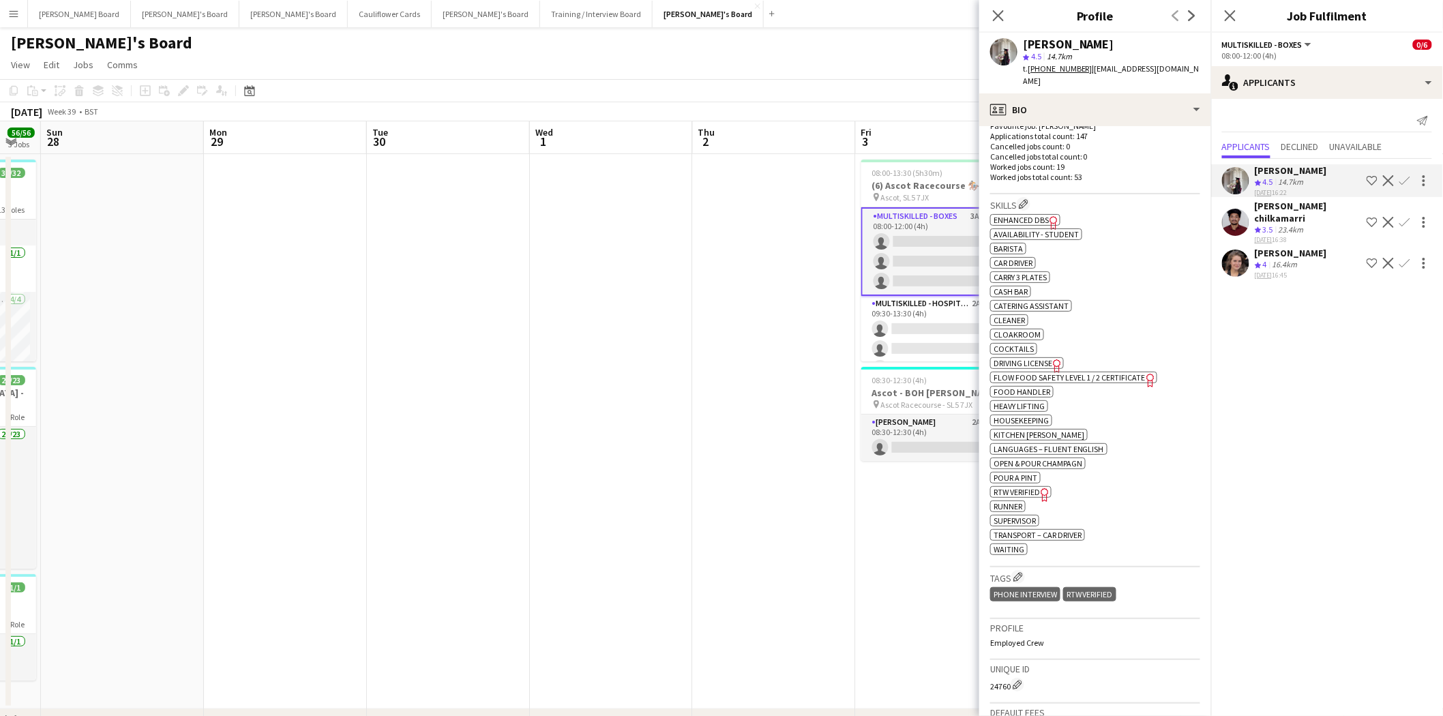
click at [1402, 179] on app-icon "Confirm" at bounding box center [1404, 180] width 11 height 11
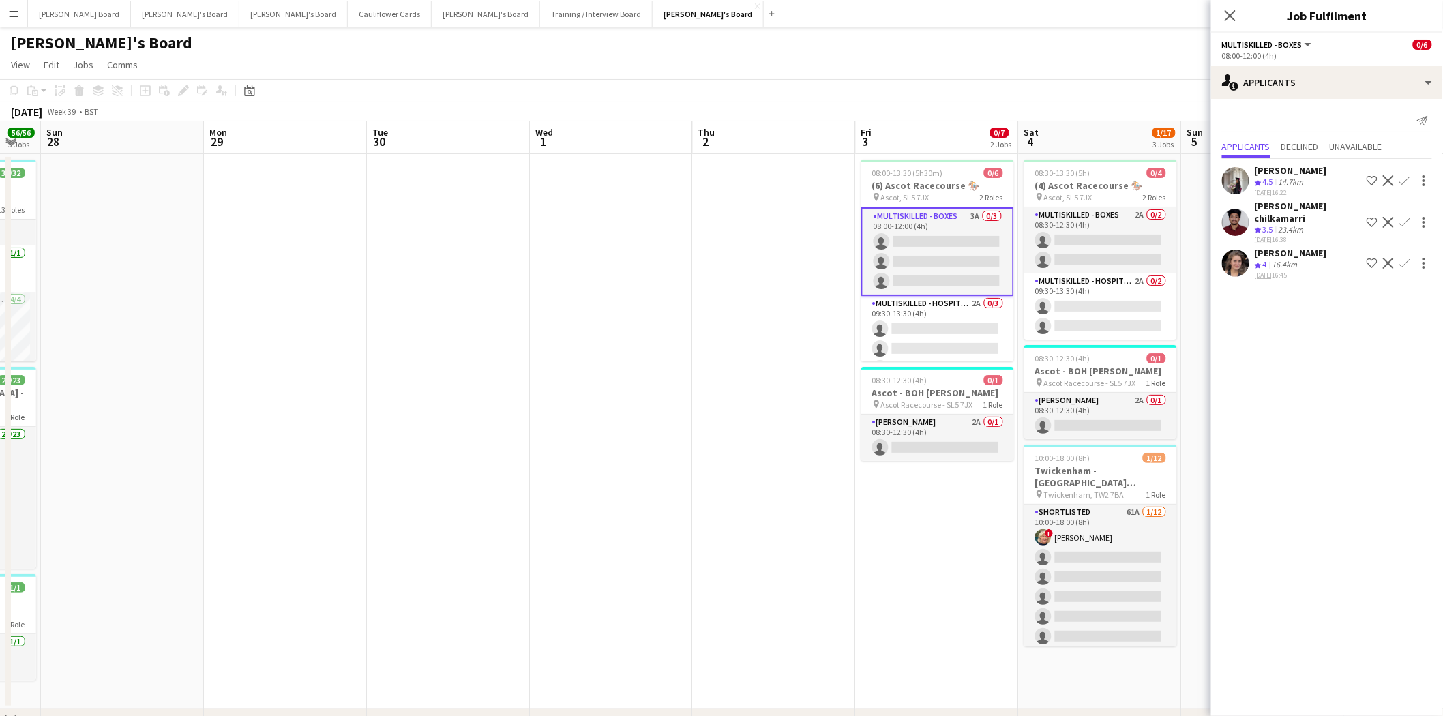
click at [1404, 177] on app-icon "Confirm" at bounding box center [1404, 180] width 11 height 11
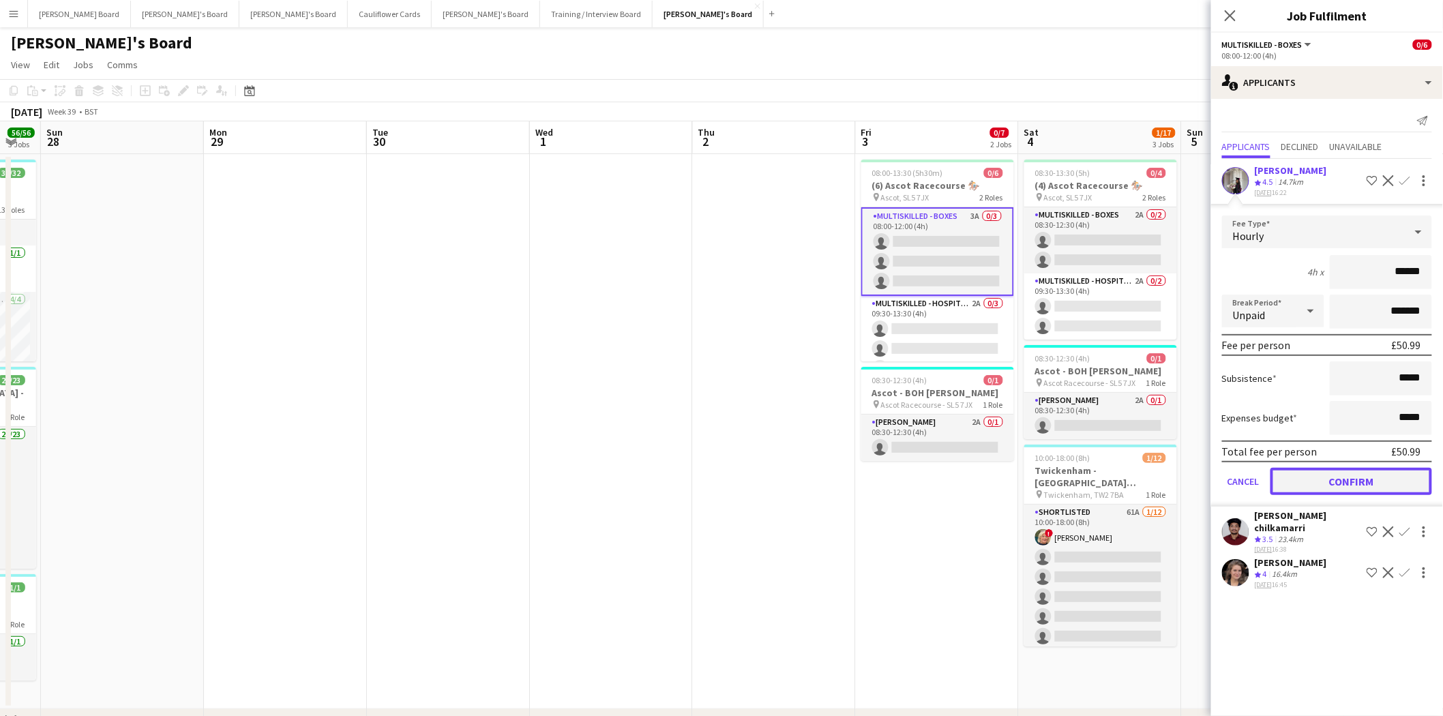
click at [1354, 479] on button "Confirm" at bounding box center [1351, 481] width 162 height 27
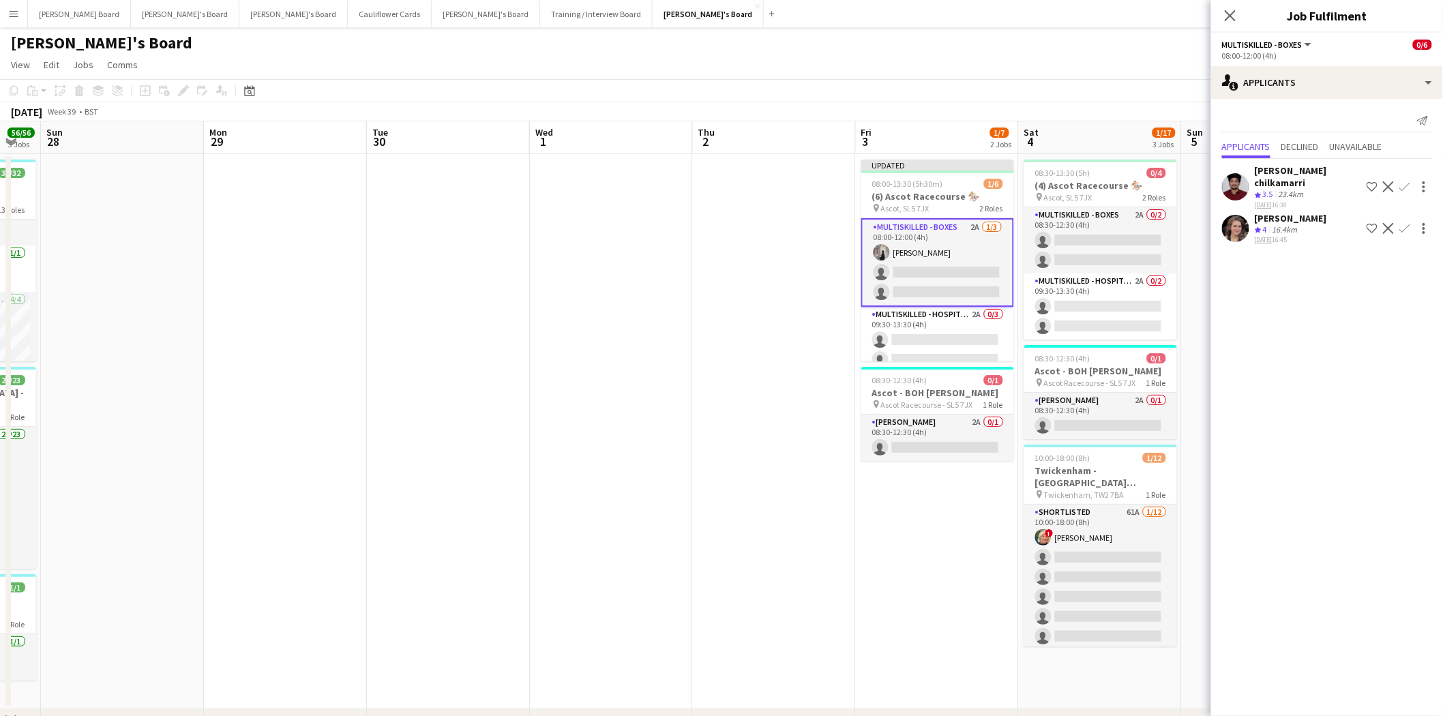
click at [1307, 212] on div "[PERSON_NAME]" at bounding box center [1291, 218] width 72 height 12
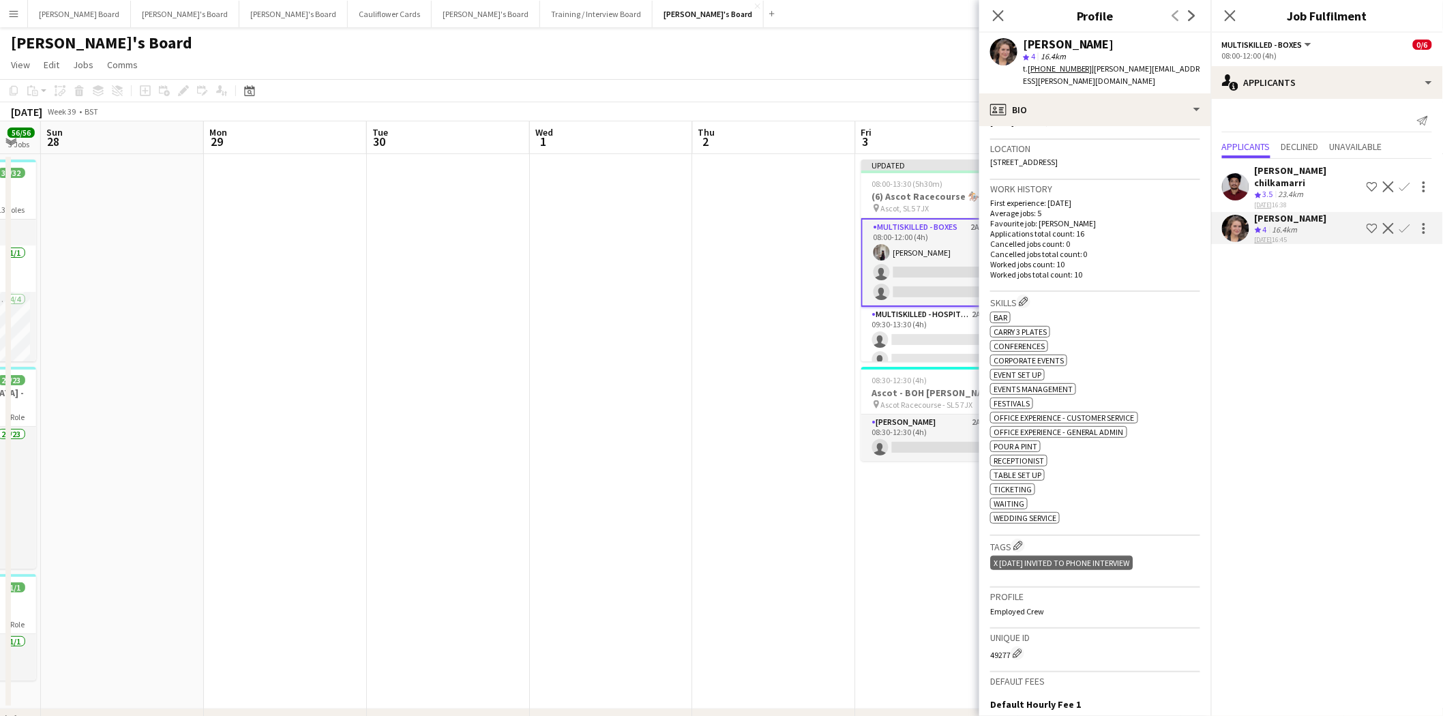
scroll to position [303, 0]
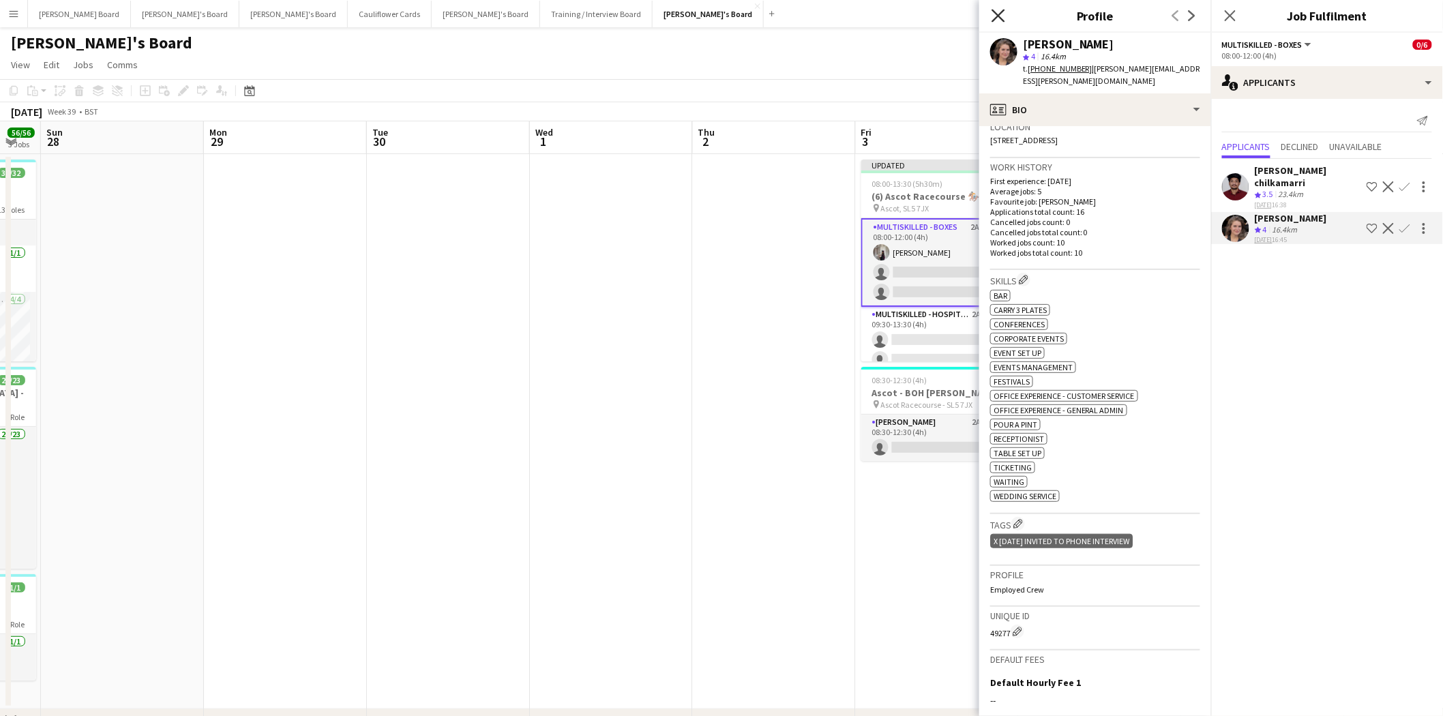
click at [1001, 14] on icon "Close pop-in" at bounding box center [997, 15] width 13 height 13
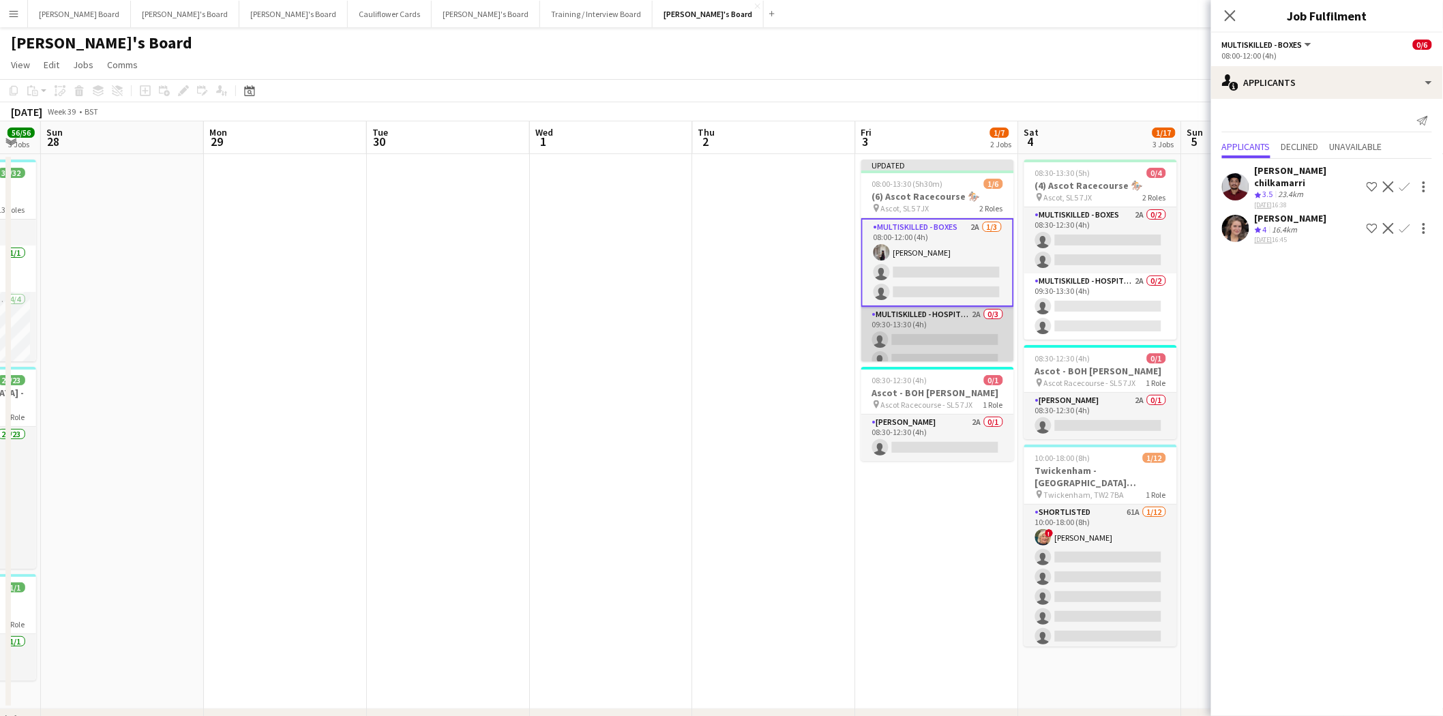
click at [949, 334] on app-card-role "Multiskilled - Hospitality 2A 0/3 09:30-13:30 (4h) single-neutral-actions singl…" at bounding box center [937, 350] width 153 height 86
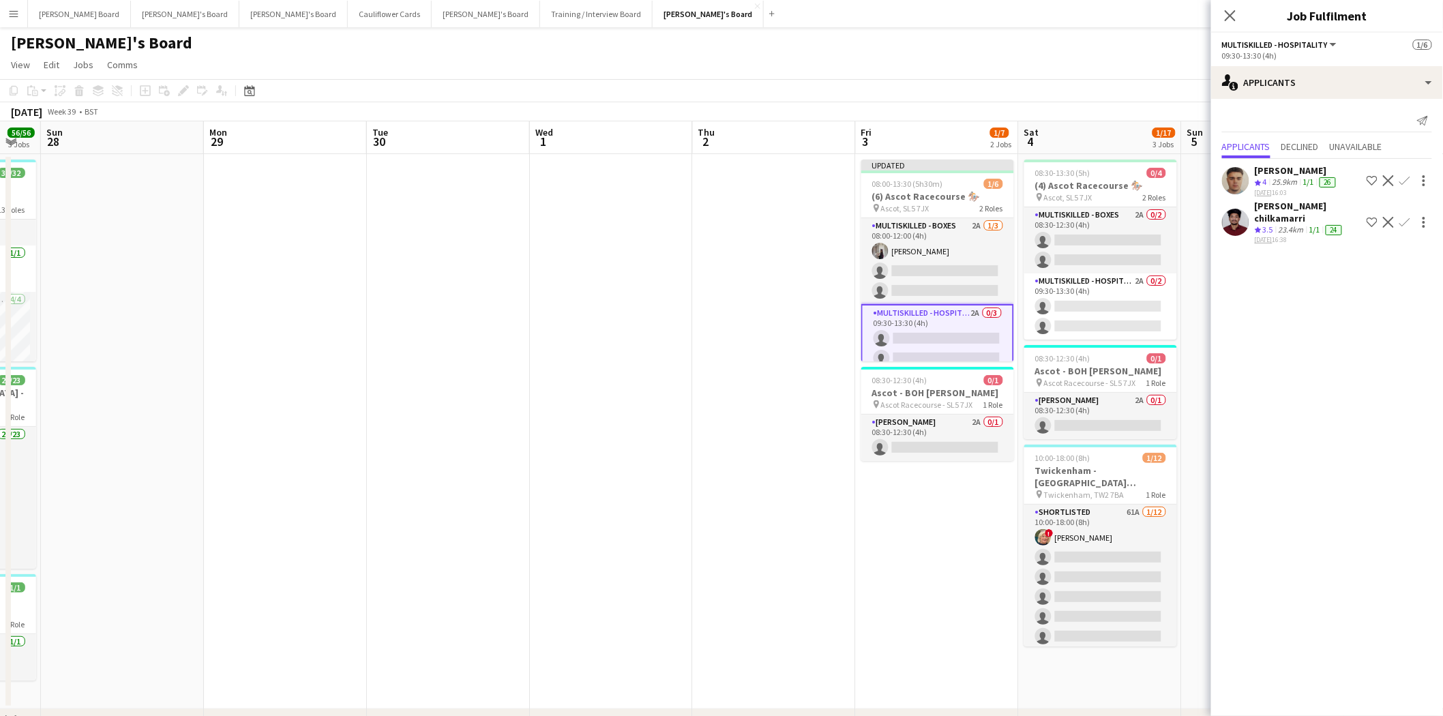
click at [1293, 167] on div "[PERSON_NAME]" at bounding box center [1297, 170] width 84 height 12
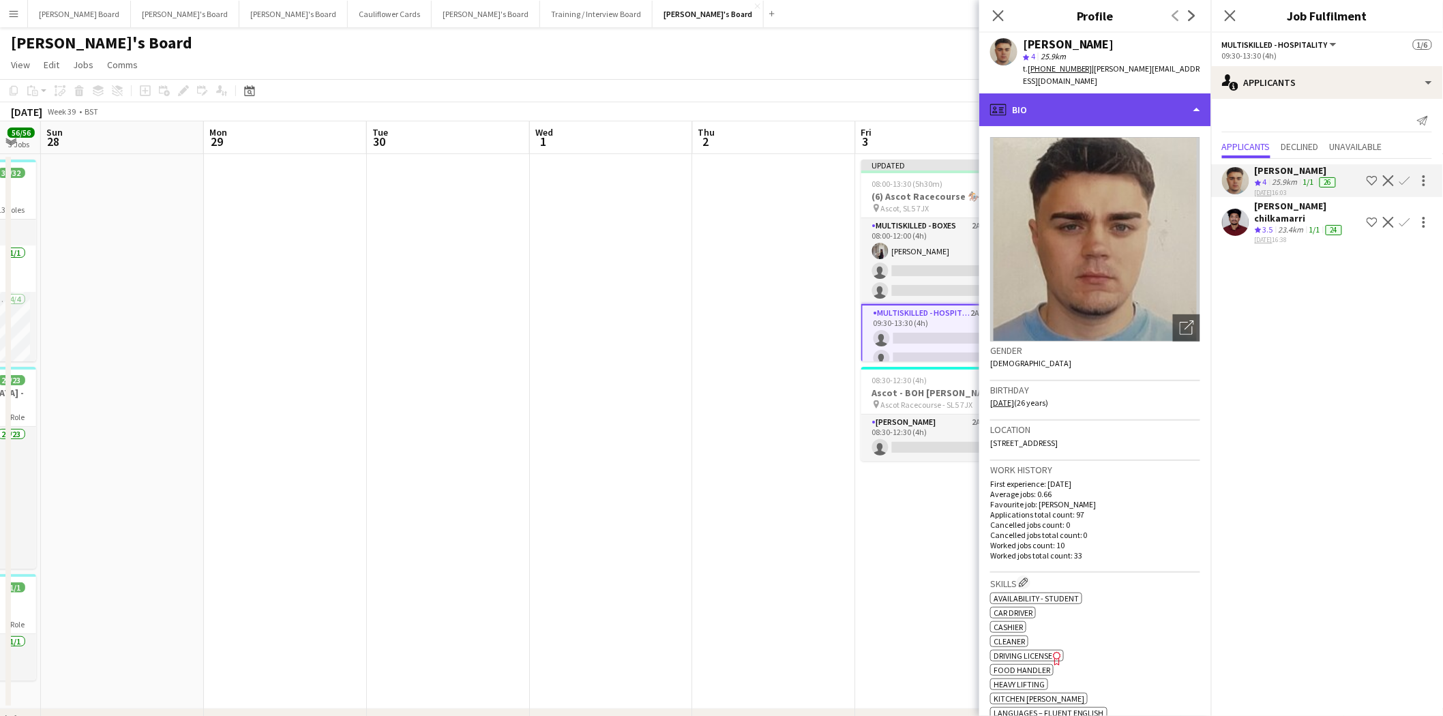
click at [1071, 94] on div "profile Bio" at bounding box center [1095, 109] width 232 height 33
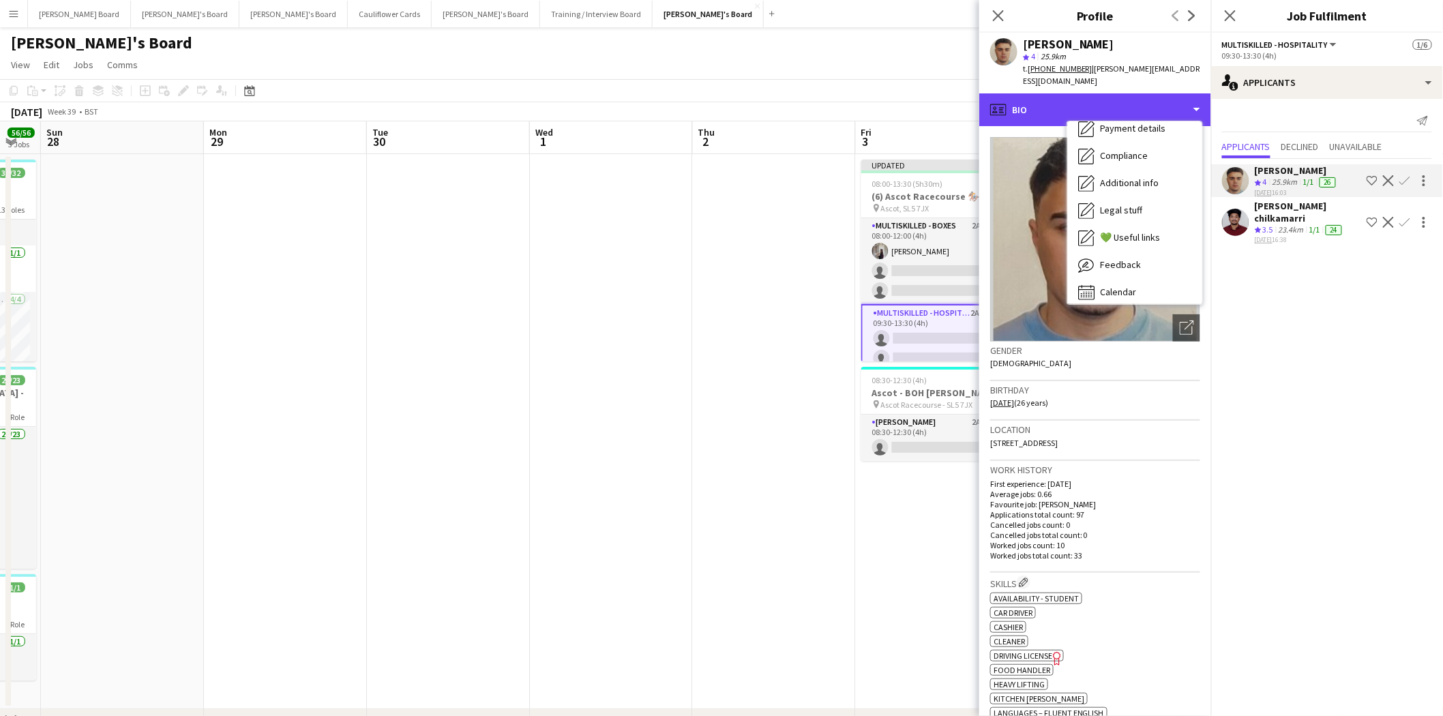
scroll to position [209, 0]
click at [1135, 252] on span "Feedback" at bounding box center [1120, 258] width 41 height 12
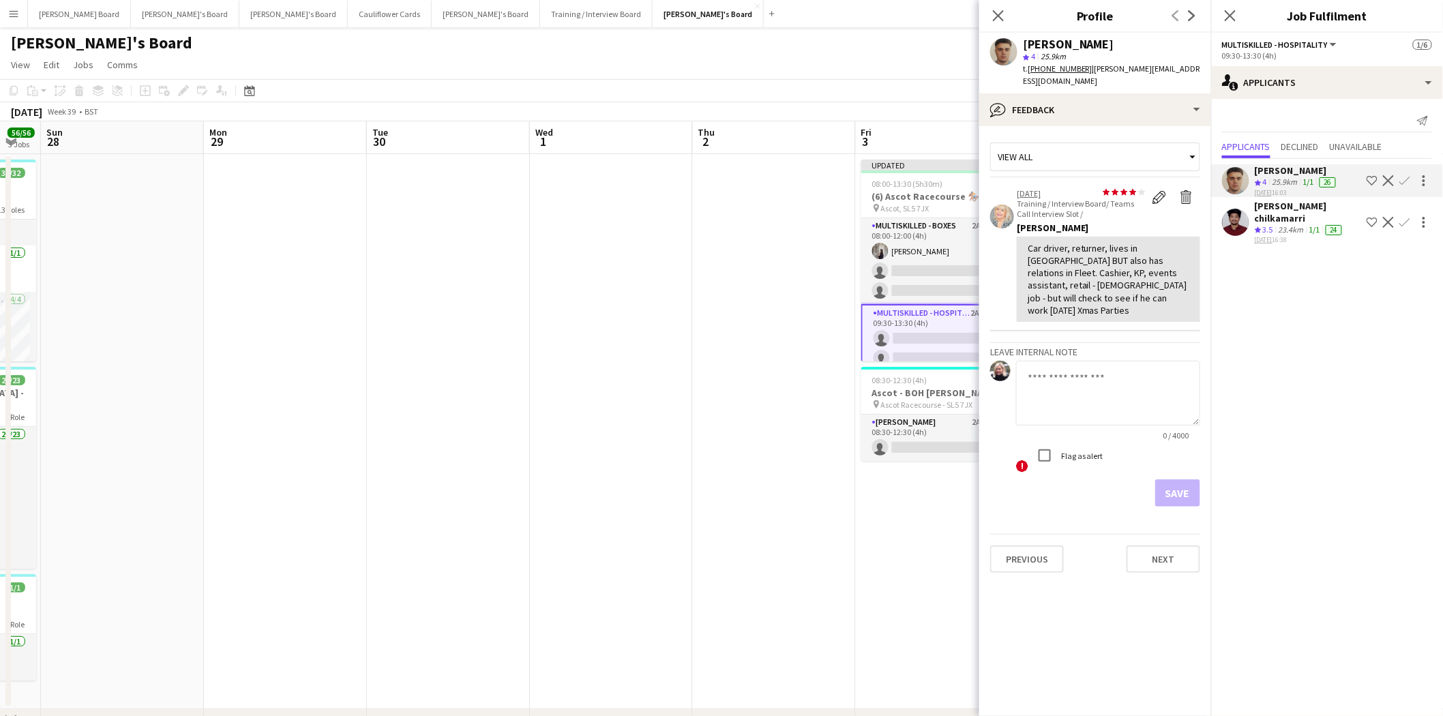
click at [1087, 126] on app-crew-profile-feedback-tab "View all star star star star star star star star star star 06-12-2024 Training …" at bounding box center [1095, 421] width 232 height 590
drag, startPoint x: 1093, startPoint y: 89, endPoint x: 1105, endPoint y: 138, distance: 50.6
click at [1093, 93] on div "bubble-pencil Feedback" at bounding box center [1095, 109] width 232 height 33
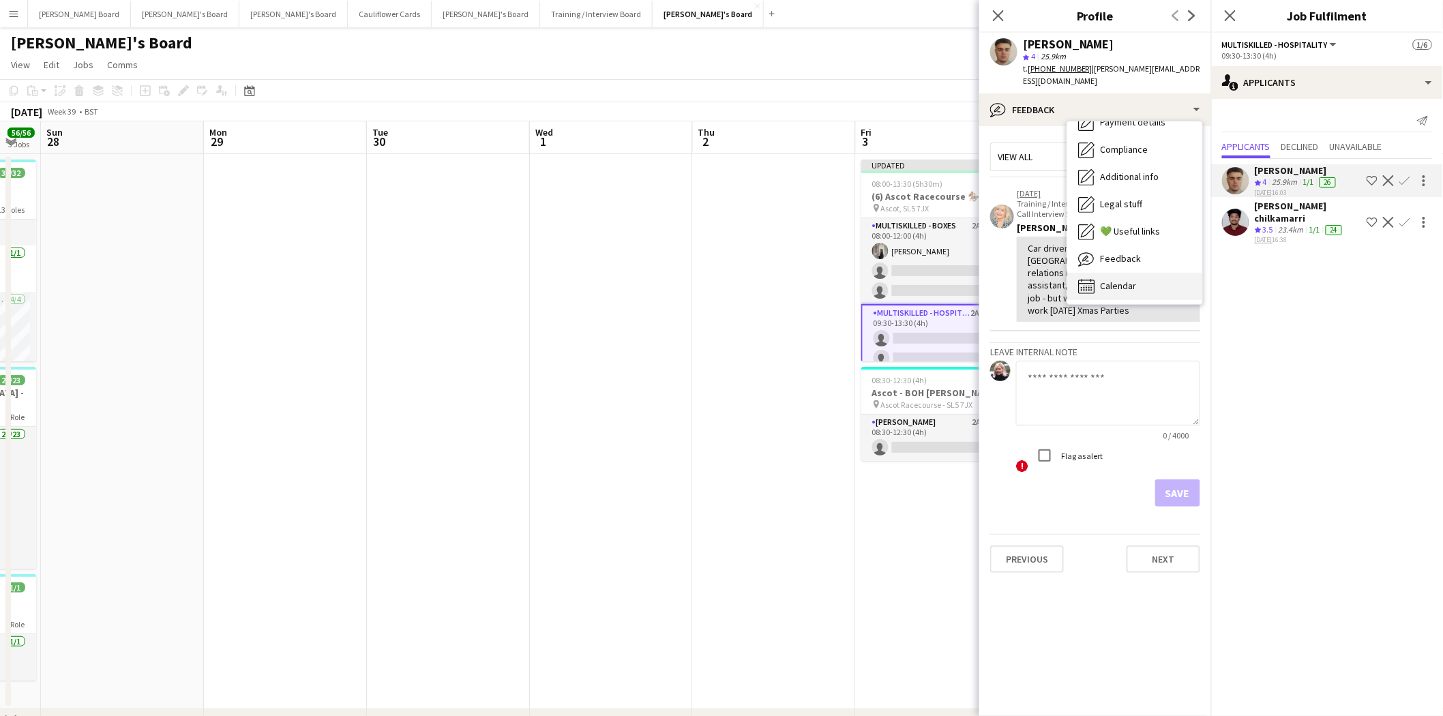
drag, startPoint x: 911, startPoint y: 258, endPoint x: 1109, endPoint y: 261, distance: 197.7
click at [912, 258] on app-card-role "Multiskilled - Boxes 2A 1/3 08:00-12:00 (4h) Sabrina Farruggio single-neutral-a…" at bounding box center [937, 261] width 153 height 86
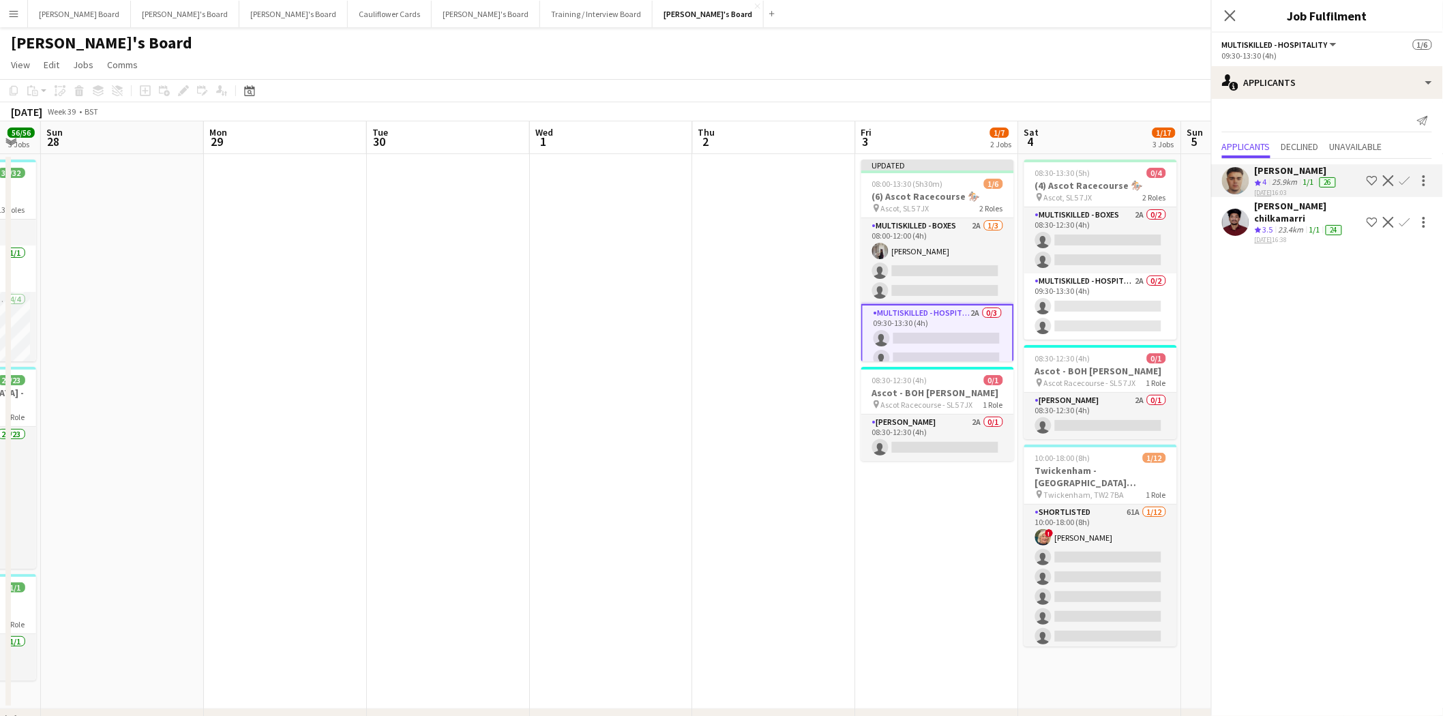
scroll to position [0, 447]
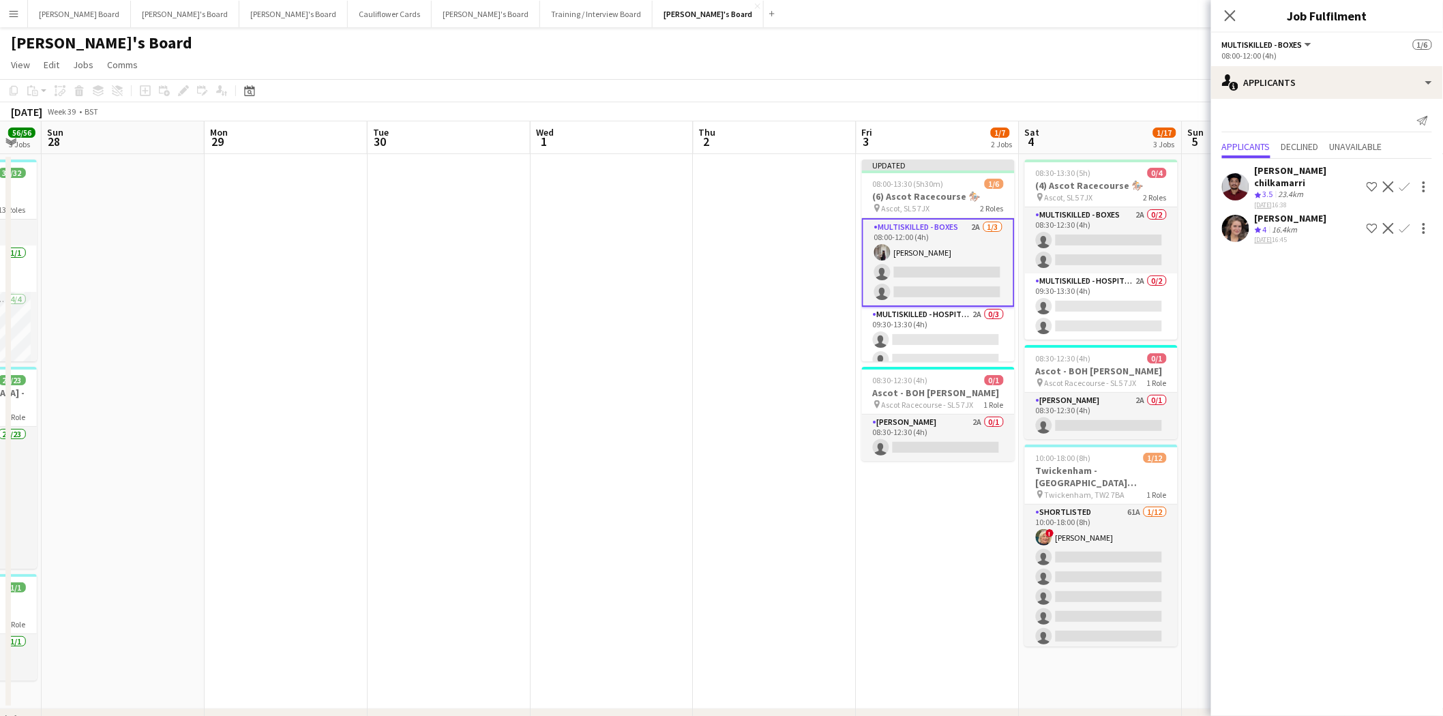
click at [1293, 212] on div "[PERSON_NAME]" at bounding box center [1291, 218] width 72 height 12
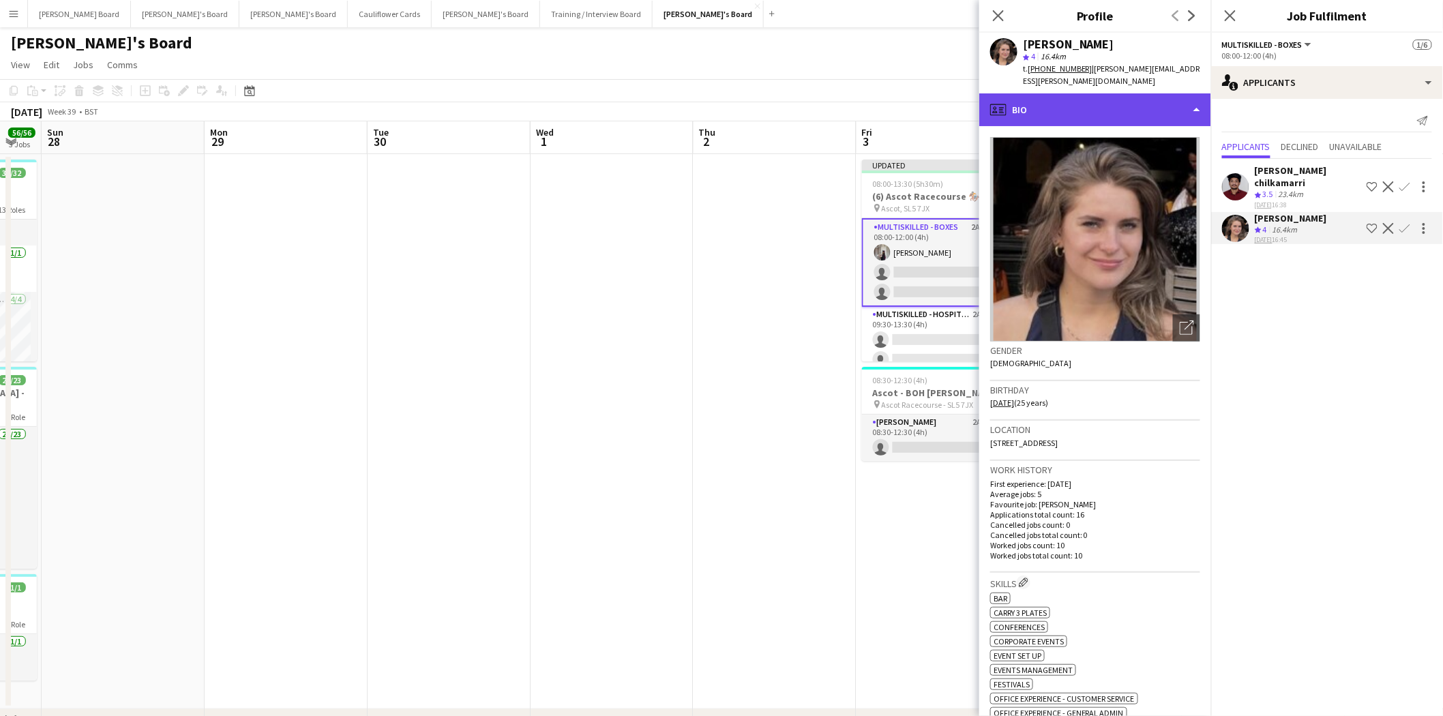
drag, startPoint x: 1158, startPoint y: 91, endPoint x: 1102, endPoint y: 172, distance: 98.1
click at [1156, 93] on div "profile Bio" at bounding box center [1095, 109] width 232 height 33
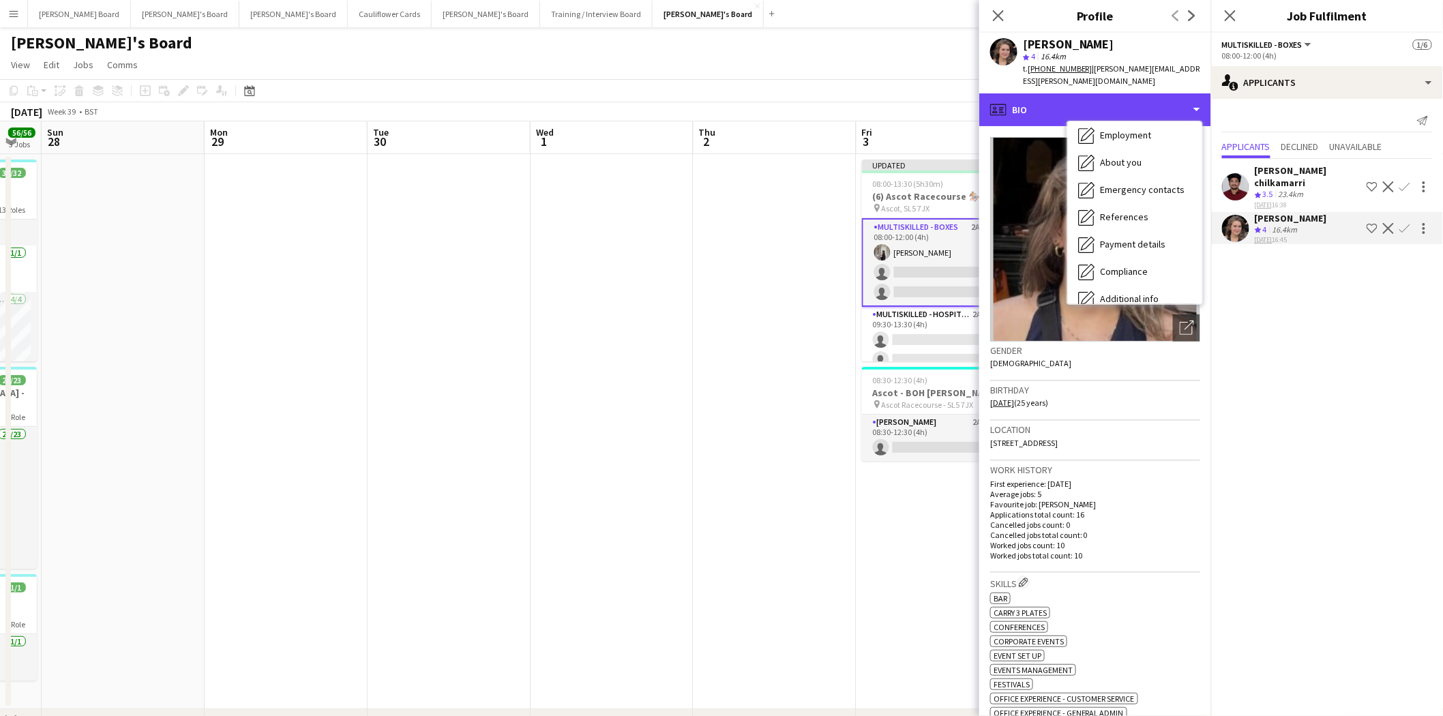
scroll to position [209, 0]
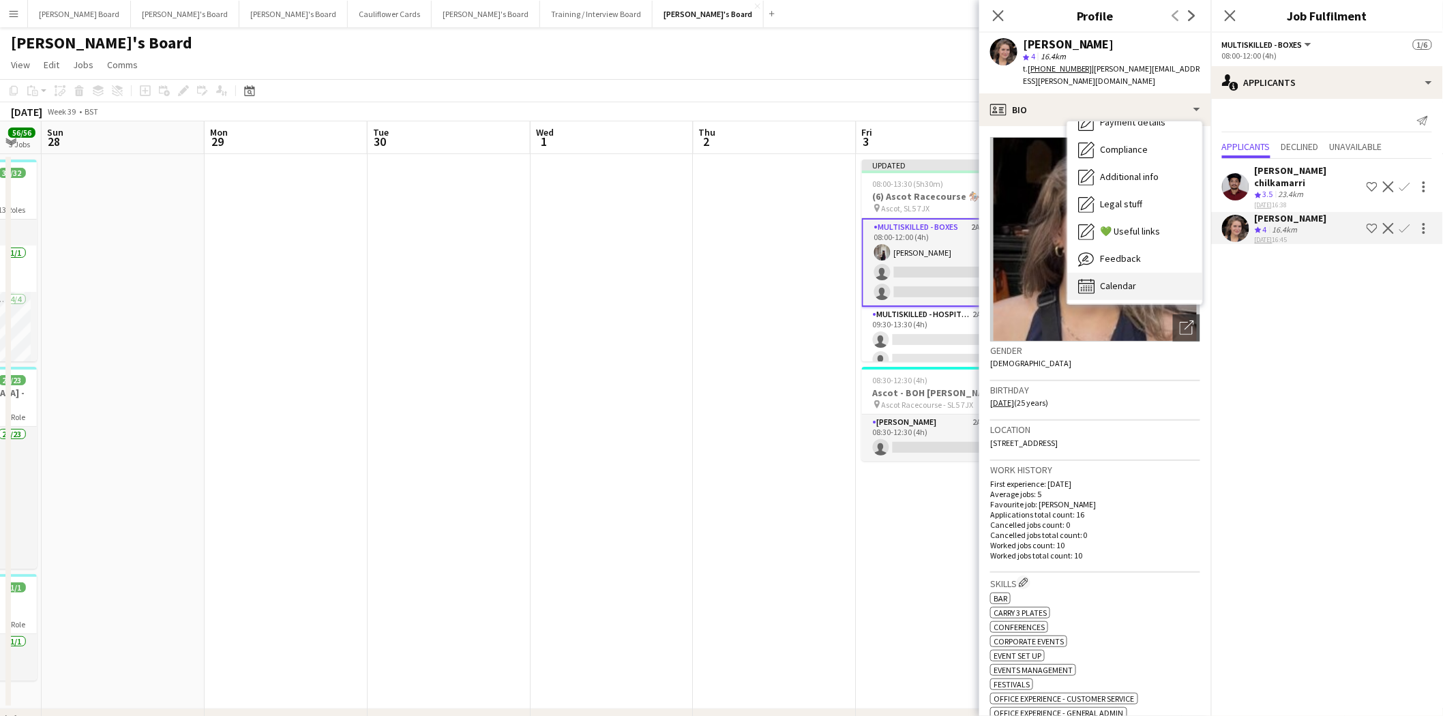
click at [1141, 274] on div "Calendar Calendar" at bounding box center [1134, 286] width 135 height 27
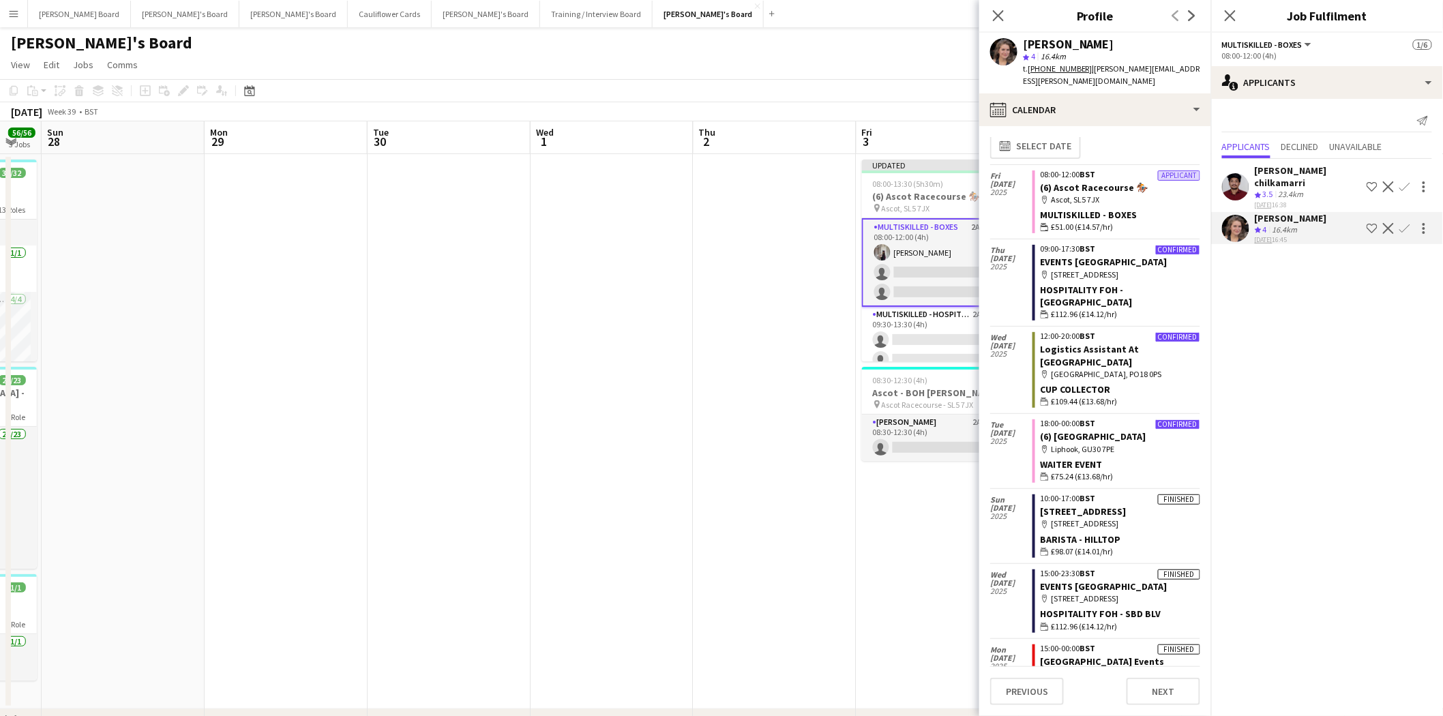
scroll to position [0, 0]
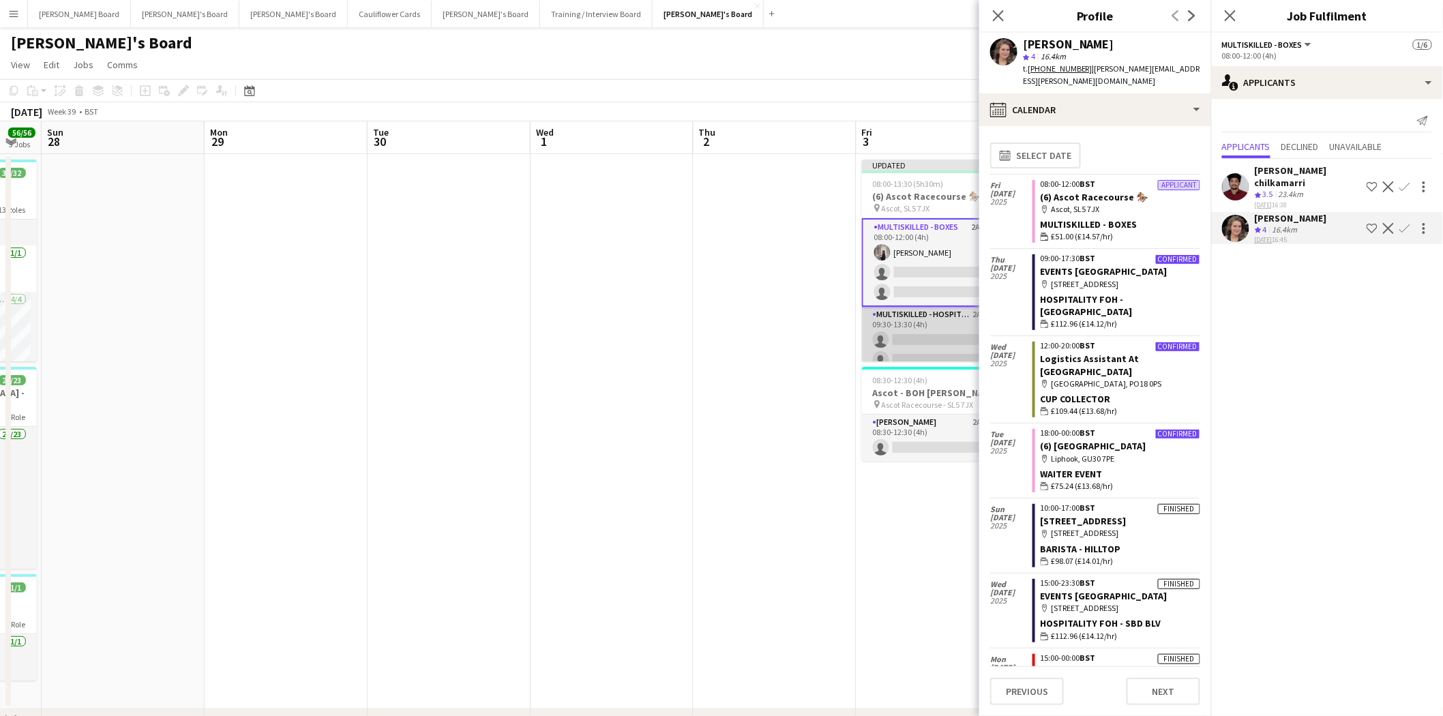
click at [932, 324] on app-card-role "Multiskilled - Hospitality 2A 0/3 09:30-13:30 (4h) single-neutral-actions singl…" at bounding box center [938, 350] width 153 height 86
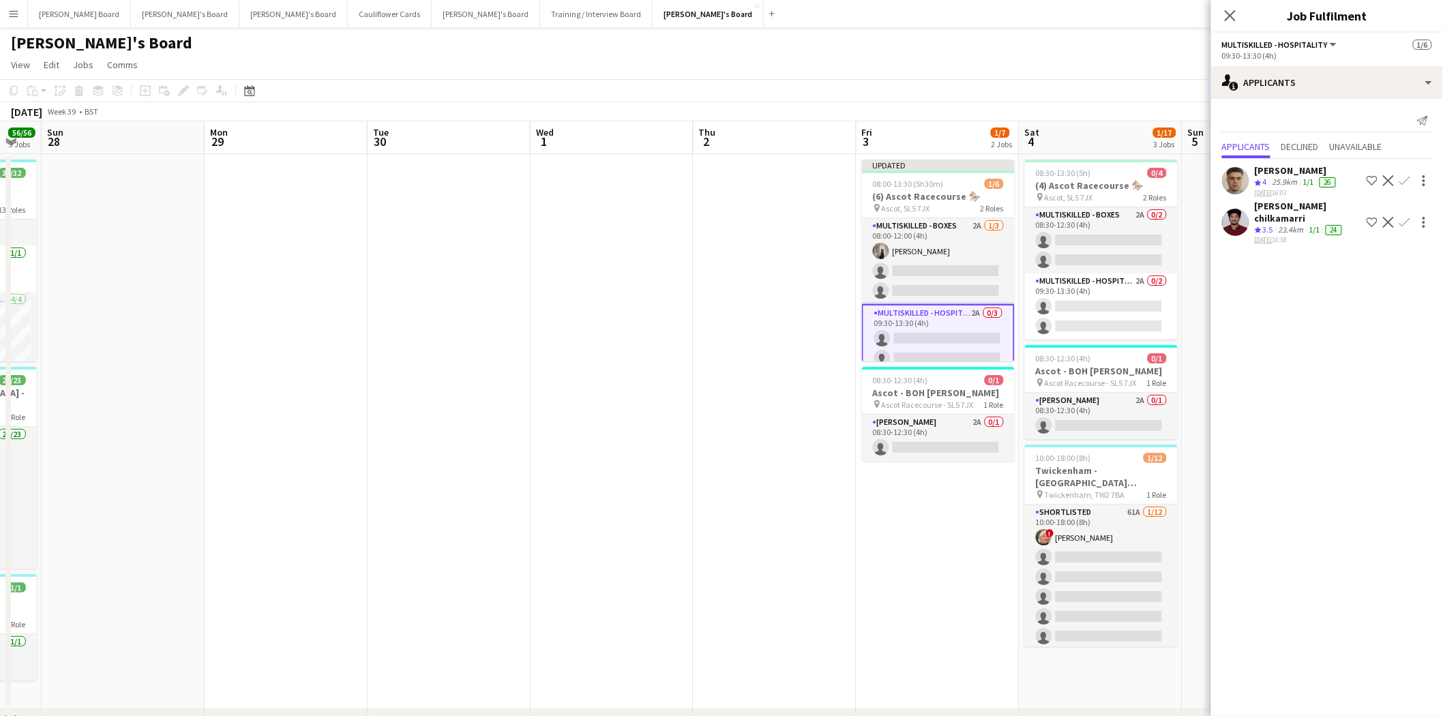
click at [1282, 169] on div "[PERSON_NAME]" at bounding box center [1297, 170] width 84 height 12
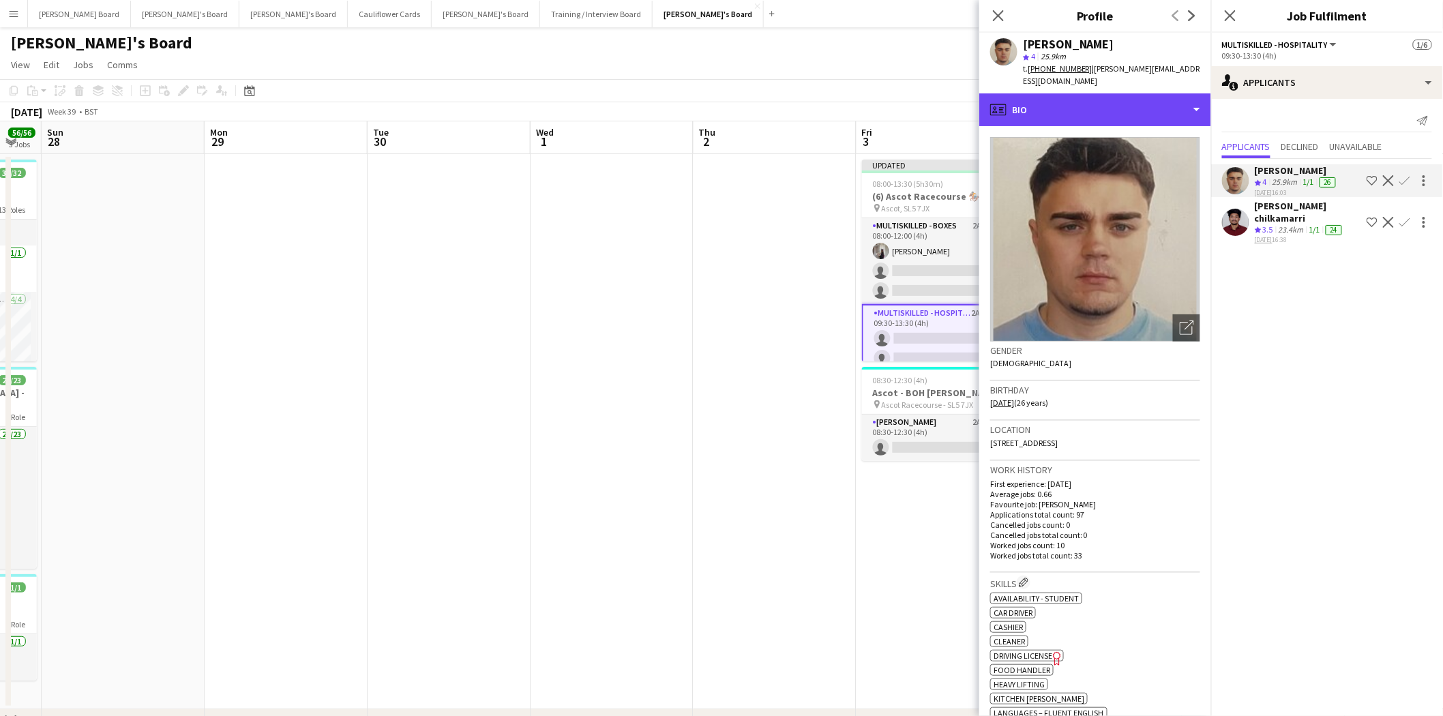
drag, startPoint x: 1053, startPoint y: 87, endPoint x: 1054, endPoint y: 120, distance: 33.4
click at [1053, 93] on div "profile Bio" at bounding box center [1095, 109] width 232 height 33
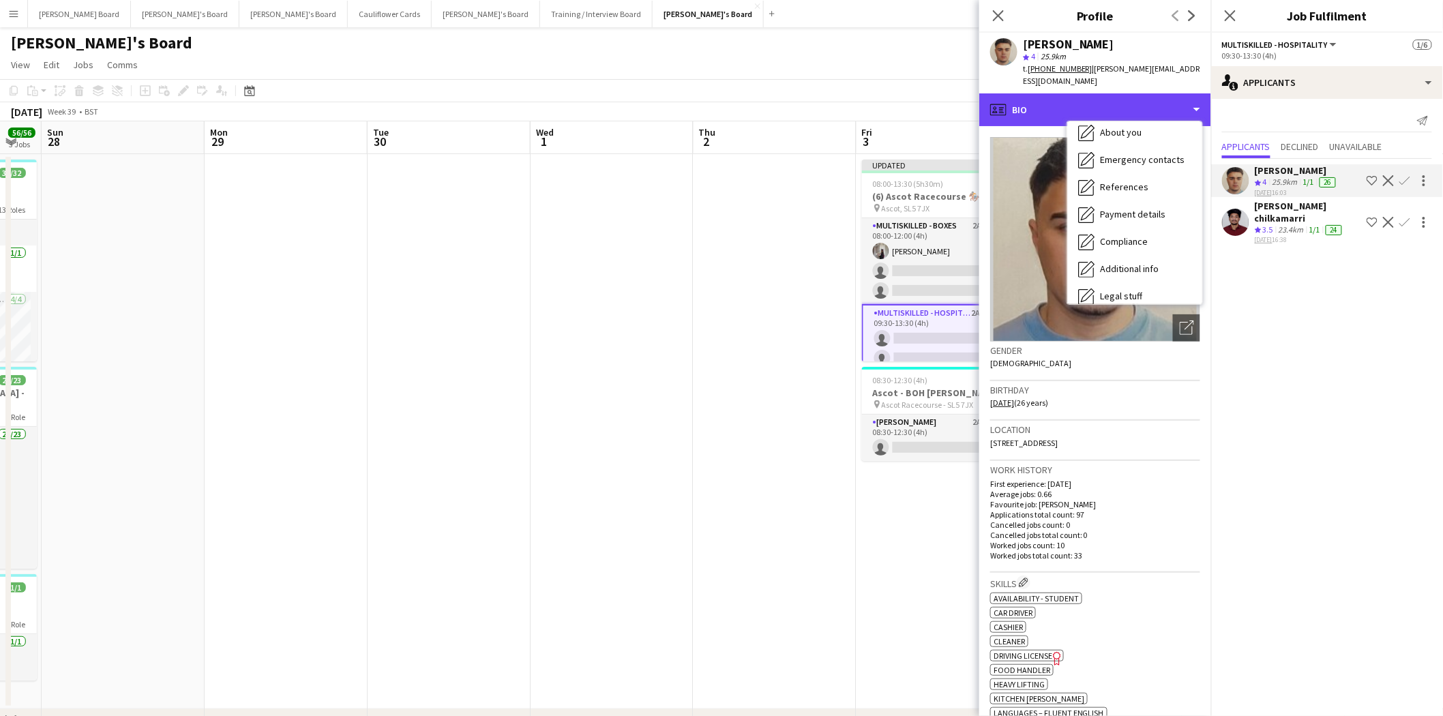
scroll to position [209, 0]
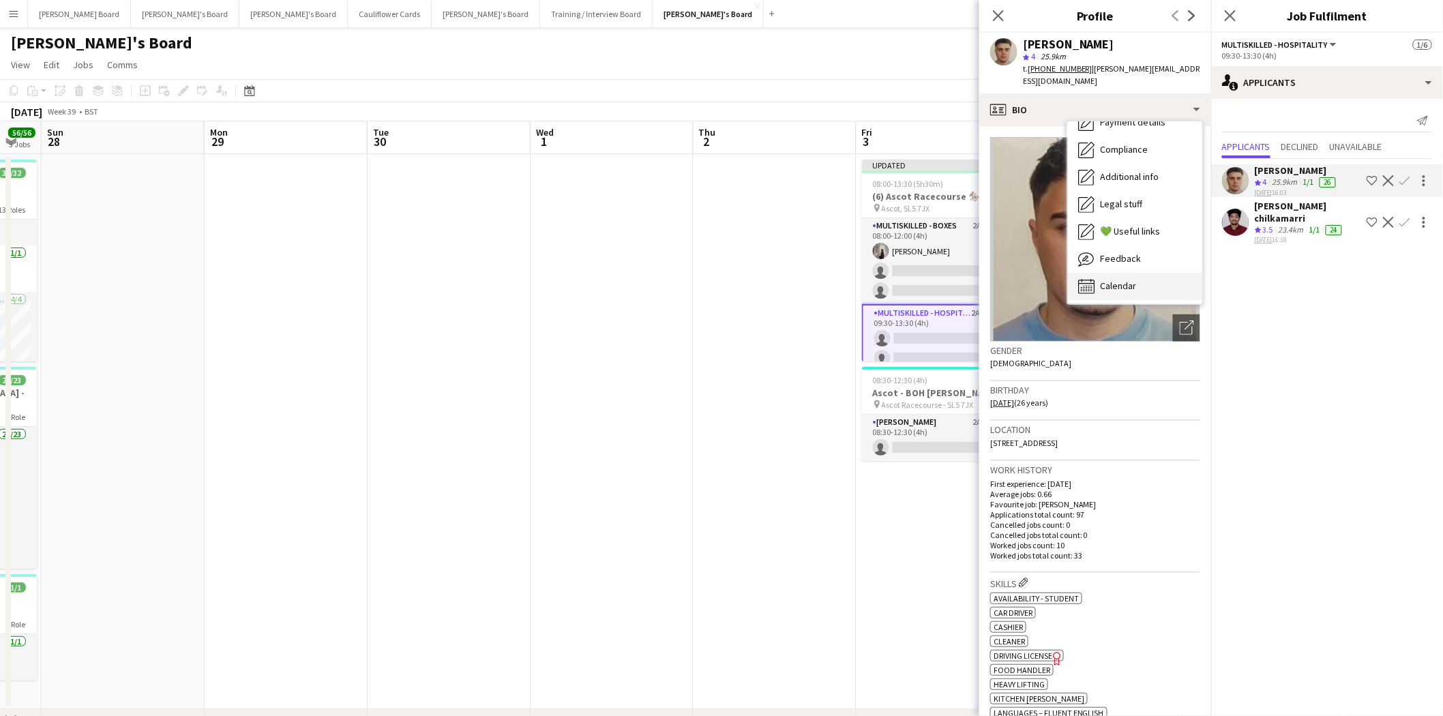
click at [1137, 280] on div "Calendar Calendar" at bounding box center [1134, 286] width 135 height 27
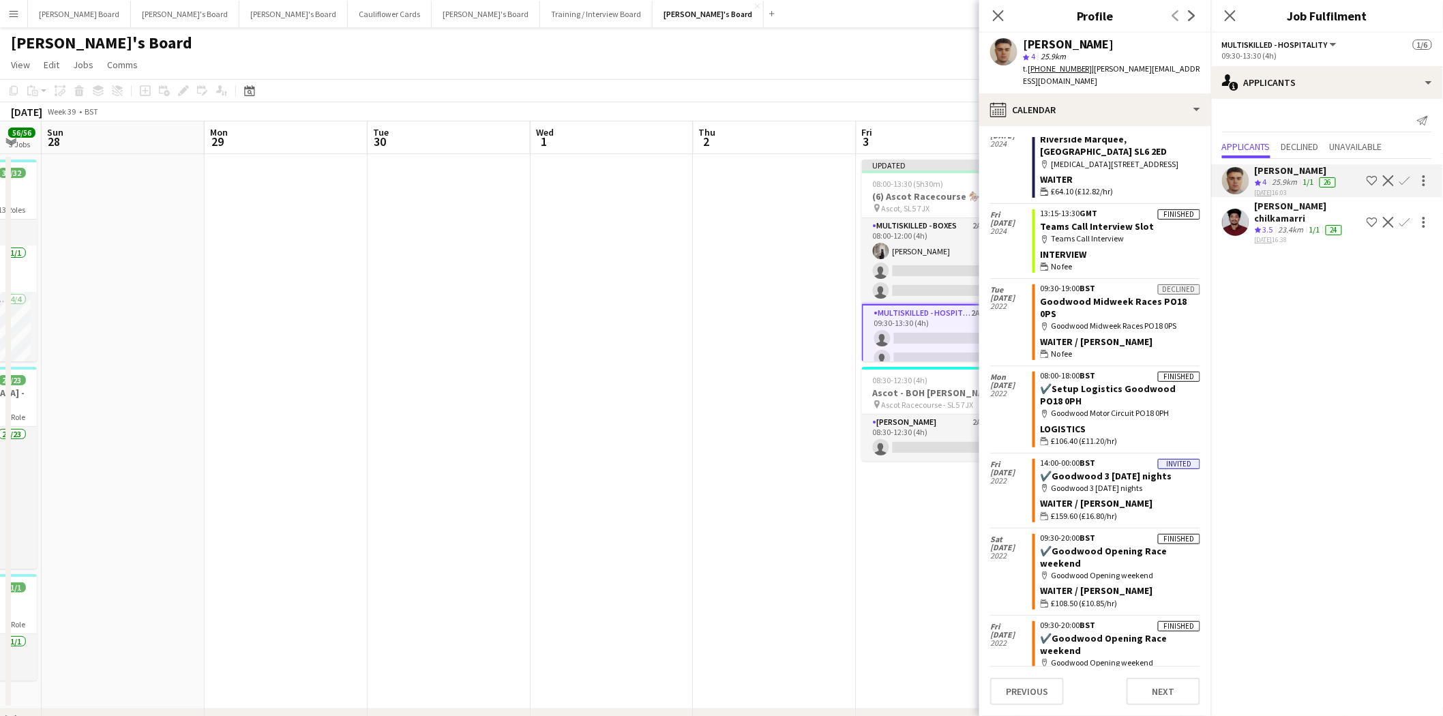
scroll to position [5319, 0]
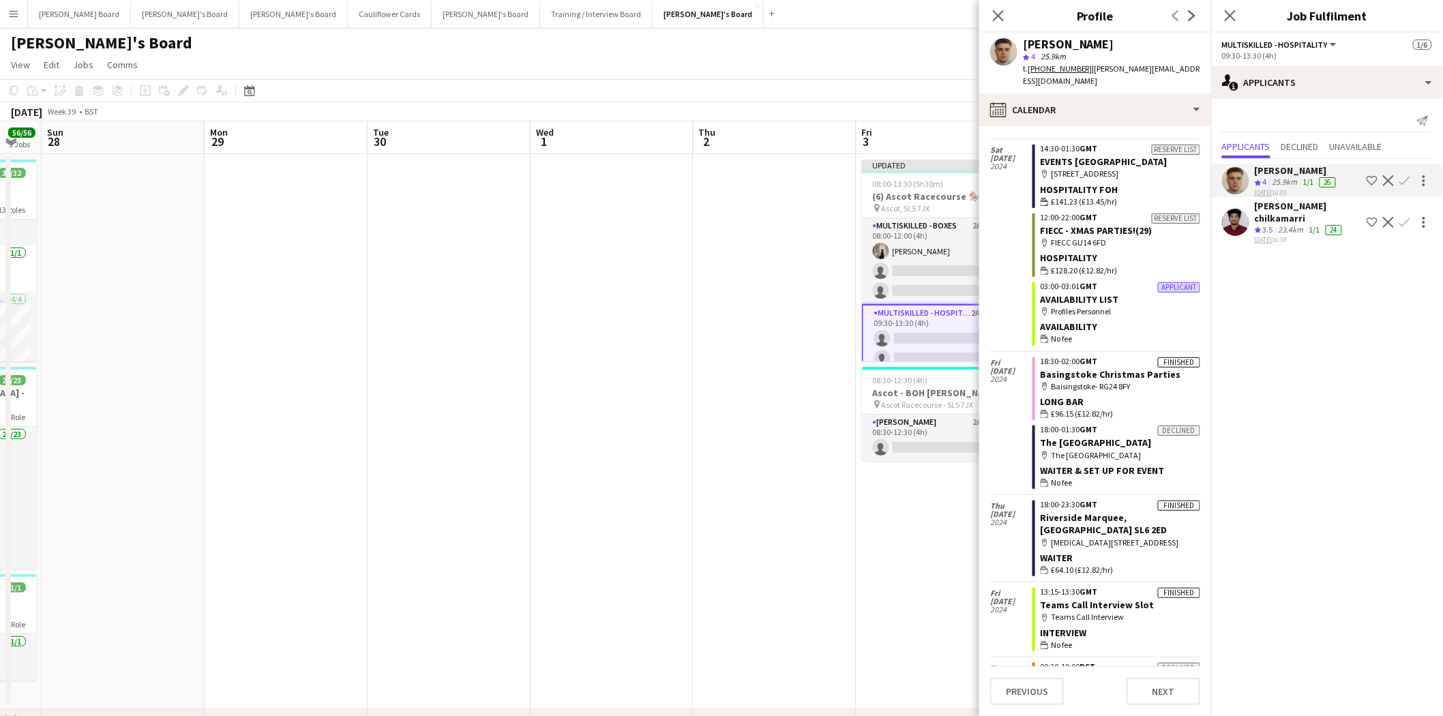
click at [1406, 178] on app-icon "Confirm" at bounding box center [1404, 180] width 11 height 11
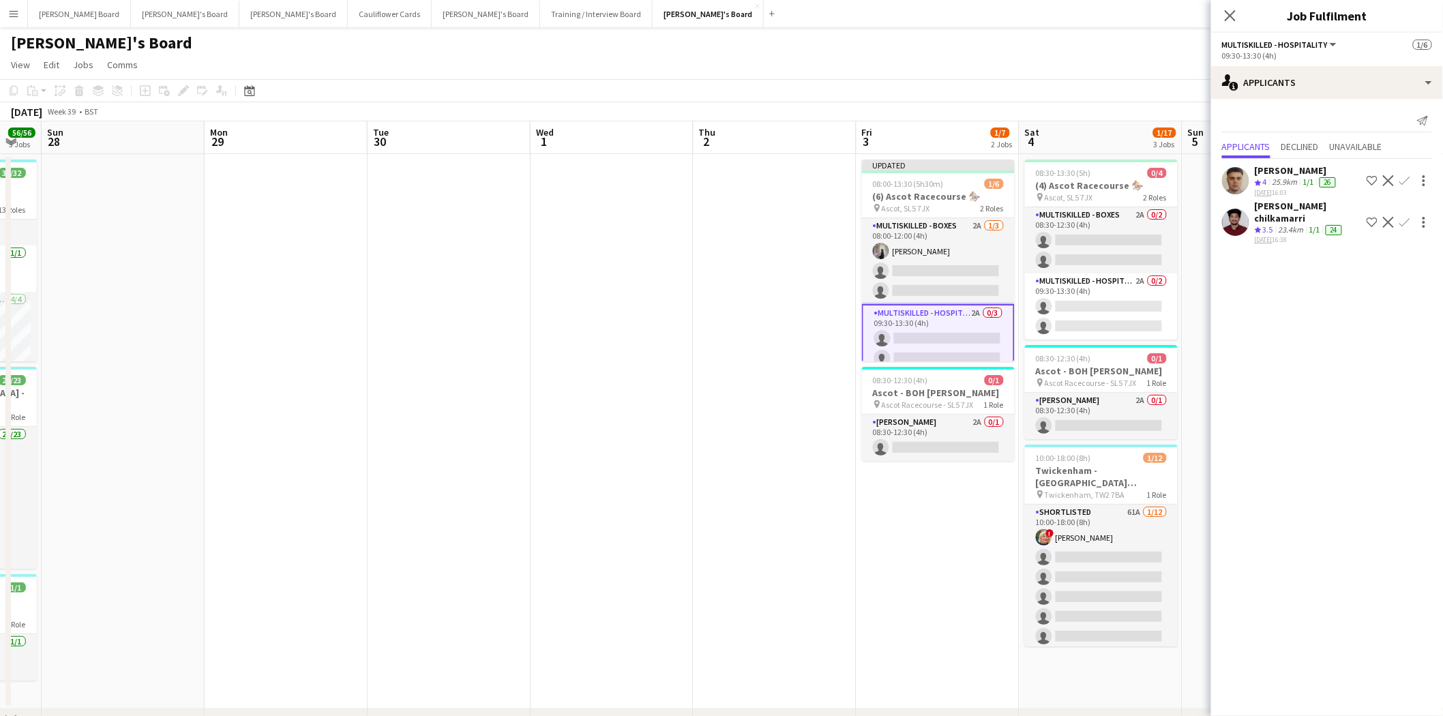
click at [1404, 181] on app-icon "Confirm" at bounding box center [1404, 180] width 11 height 11
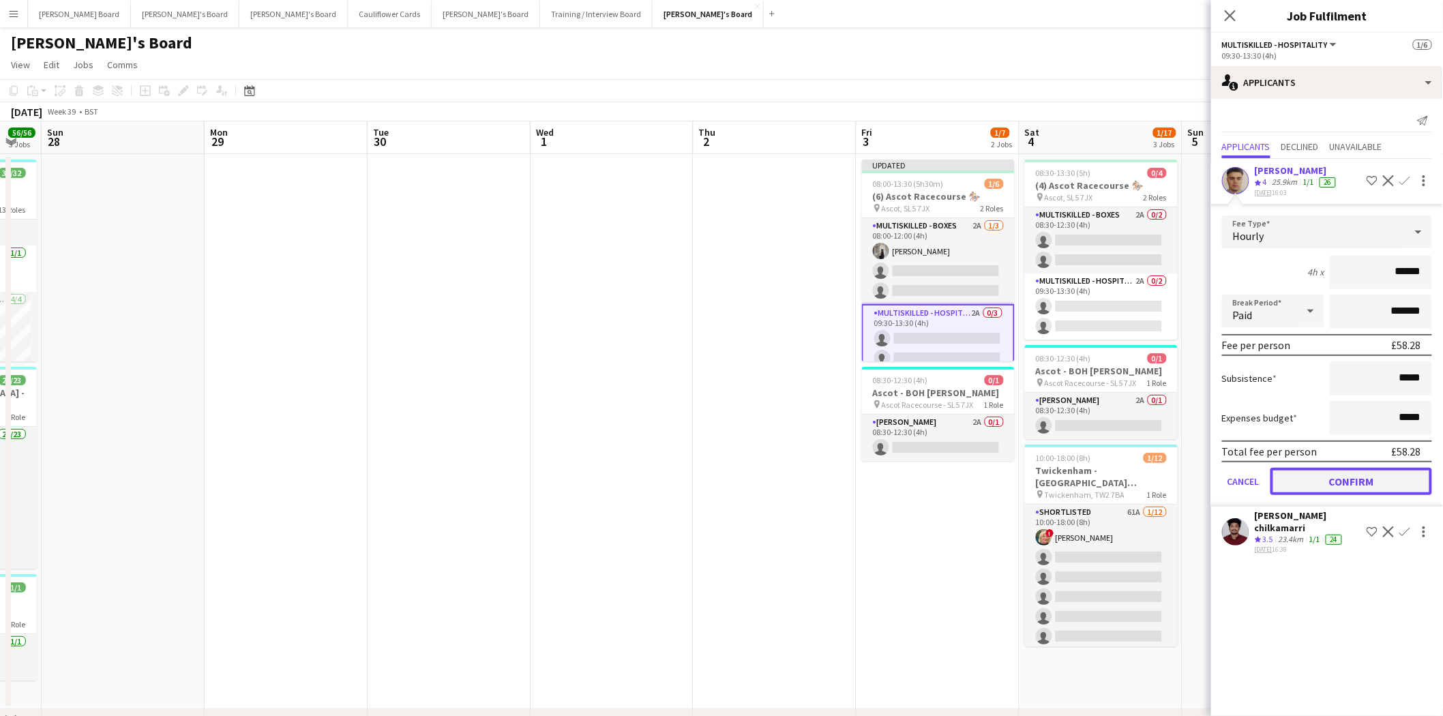
click at [1377, 475] on button "Confirm" at bounding box center [1351, 481] width 162 height 27
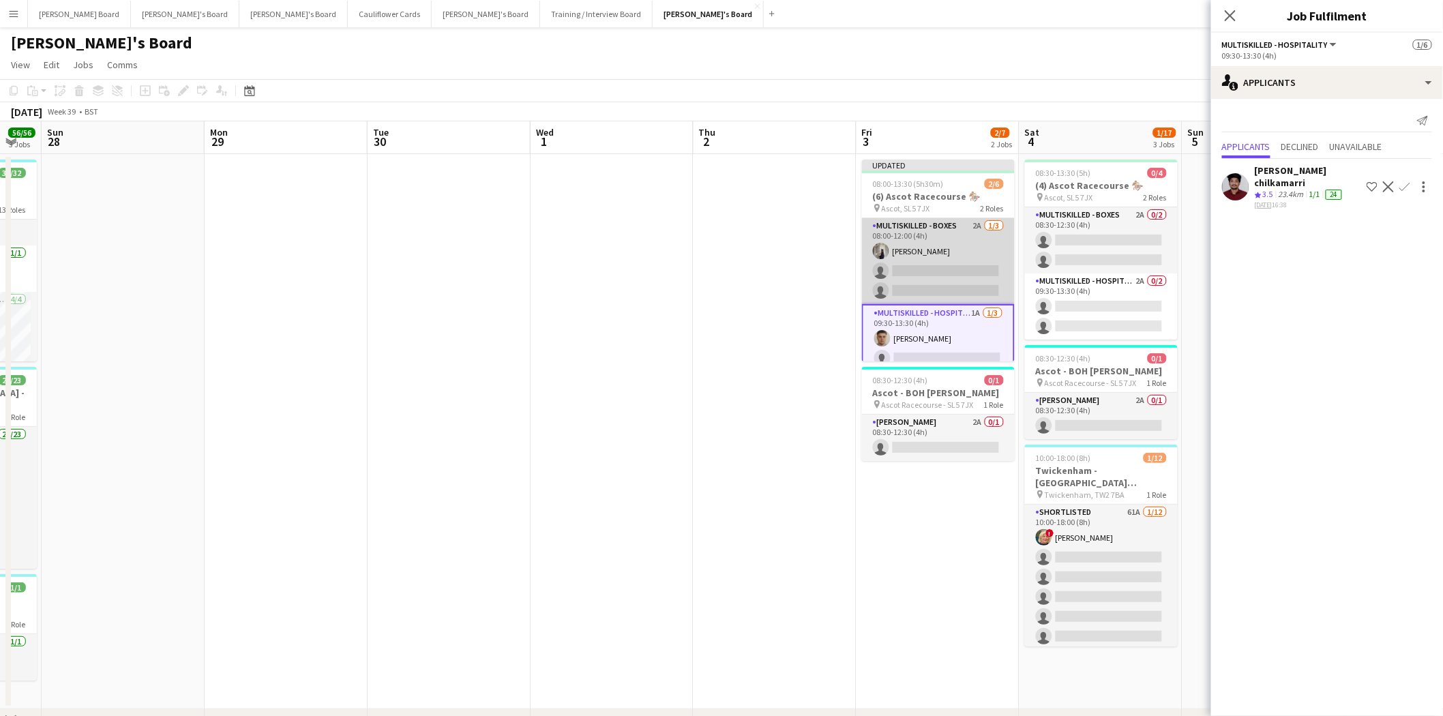
click at [937, 265] on app-card-role "Multiskilled - Boxes 2A 1/3 08:00-12:00 (4h) Sabrina Farruggio single-neutral-a…" at bounding box center [938, 261] width 153 height 86
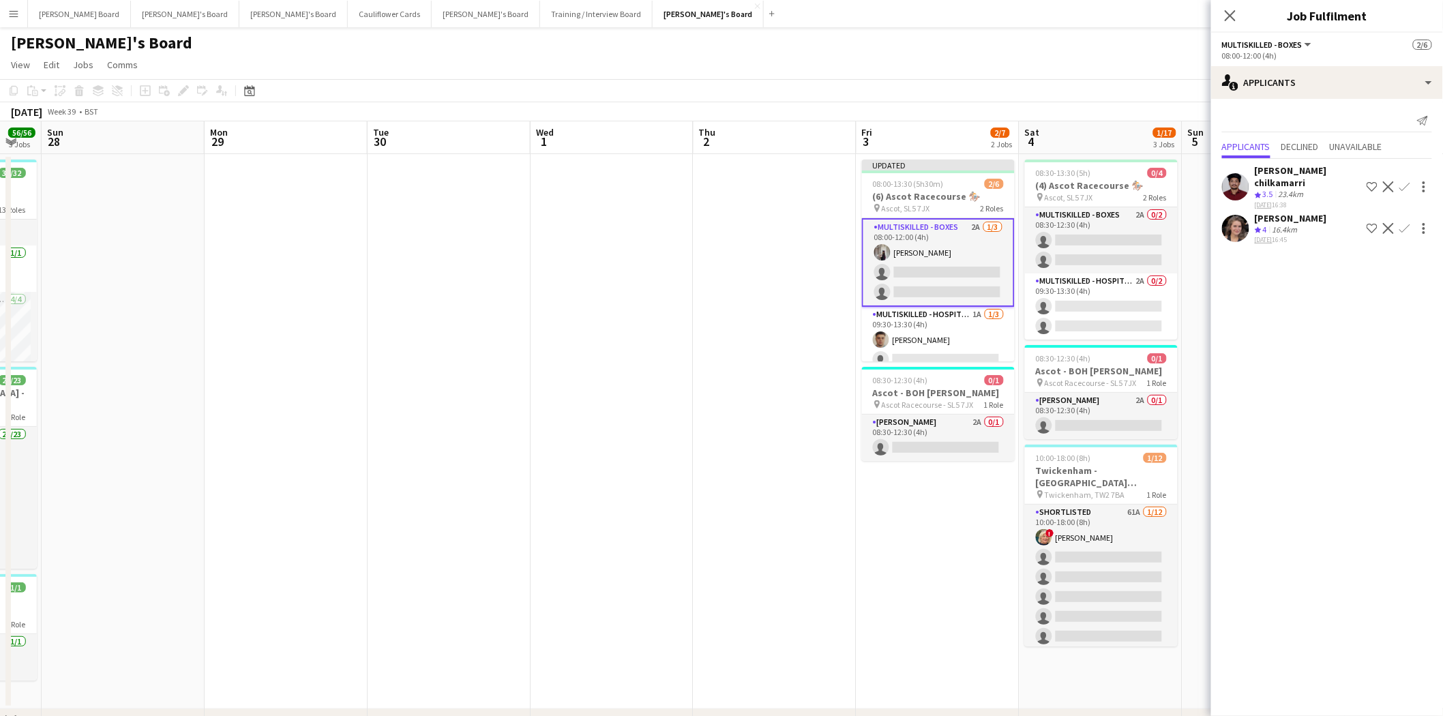
click at [1405, 223] on app-icon "Confirm" at bounding box center [1404, 228] width 11 height 11
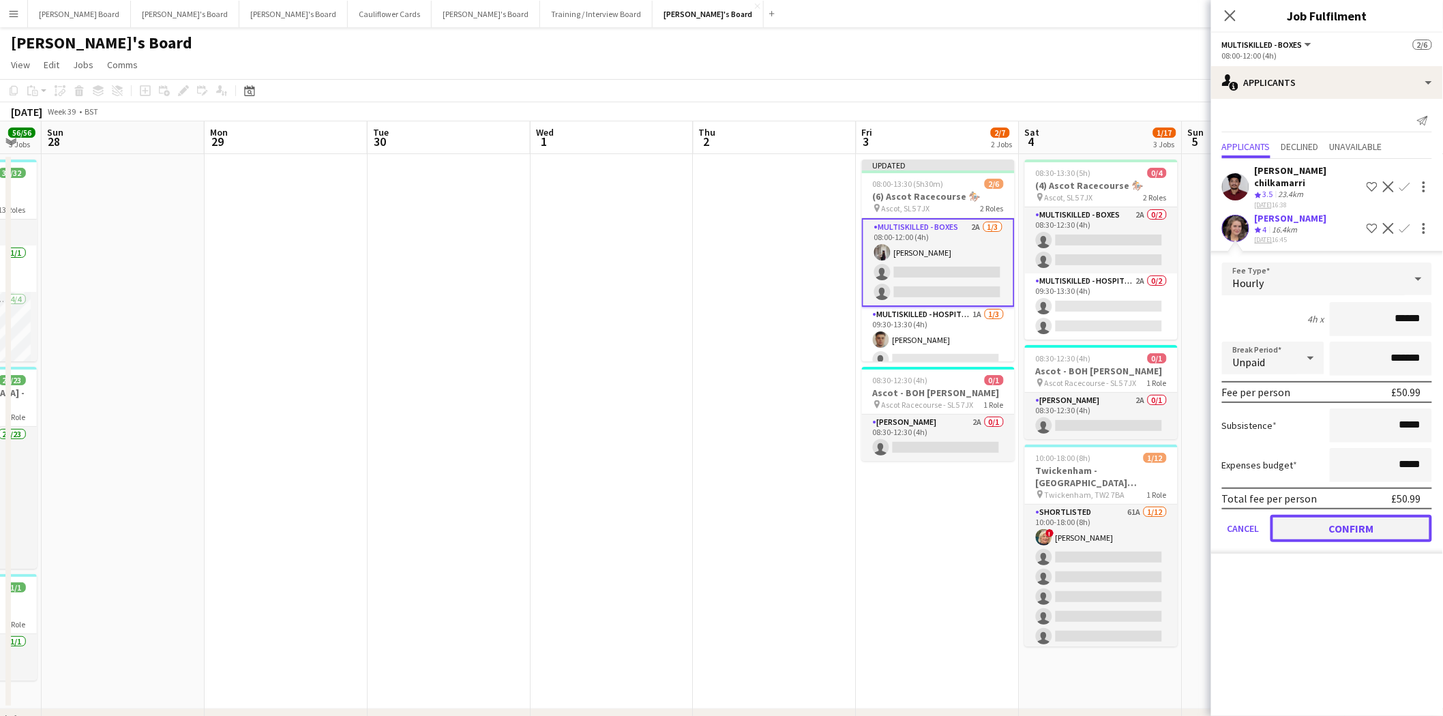
click at [1368, 515] on button "Confirm" at bounding box center [1351, 528] width 162 height 27
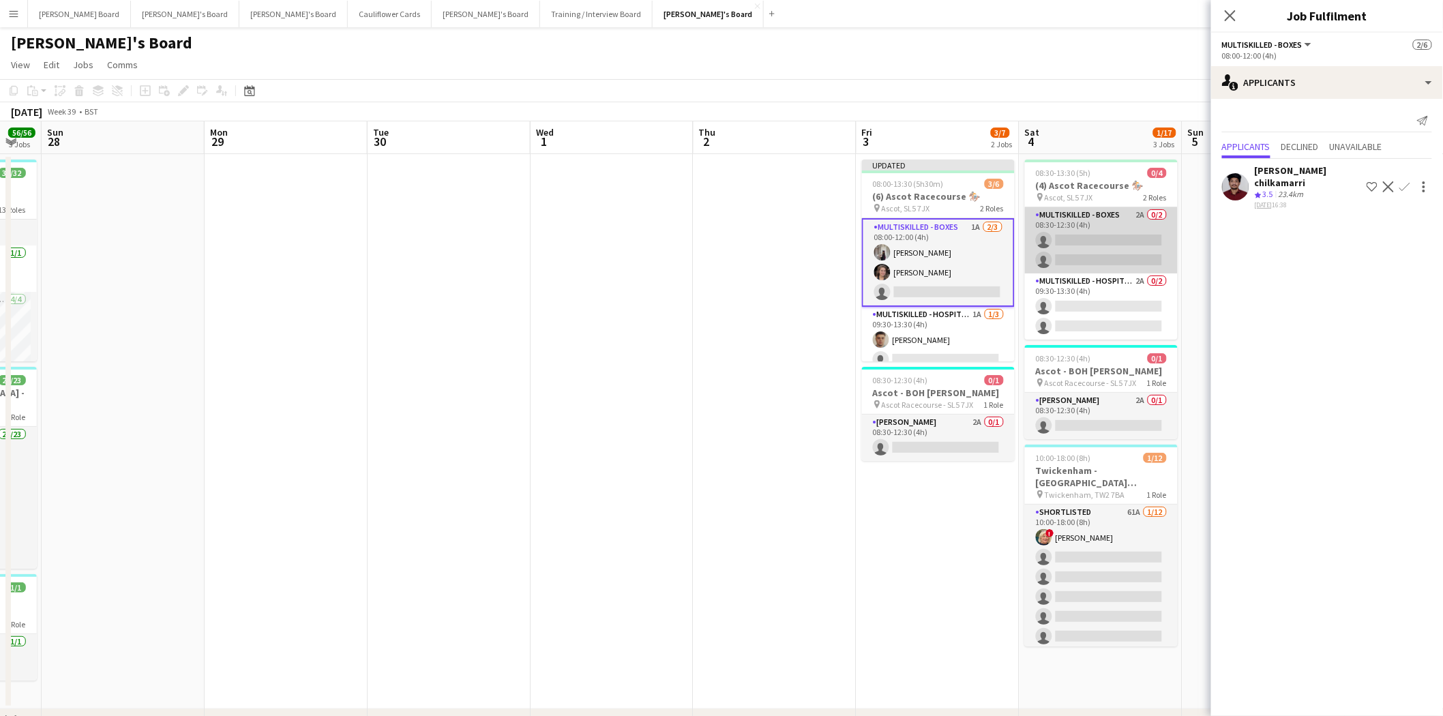
click at [1115, 225] on app-card-role "Multiskilled - Boxes 2A 0/2 08:30-12:30 (4h) single-neutral-actions single-neut…" at bounding box center [1101, 240] width 153 height 66
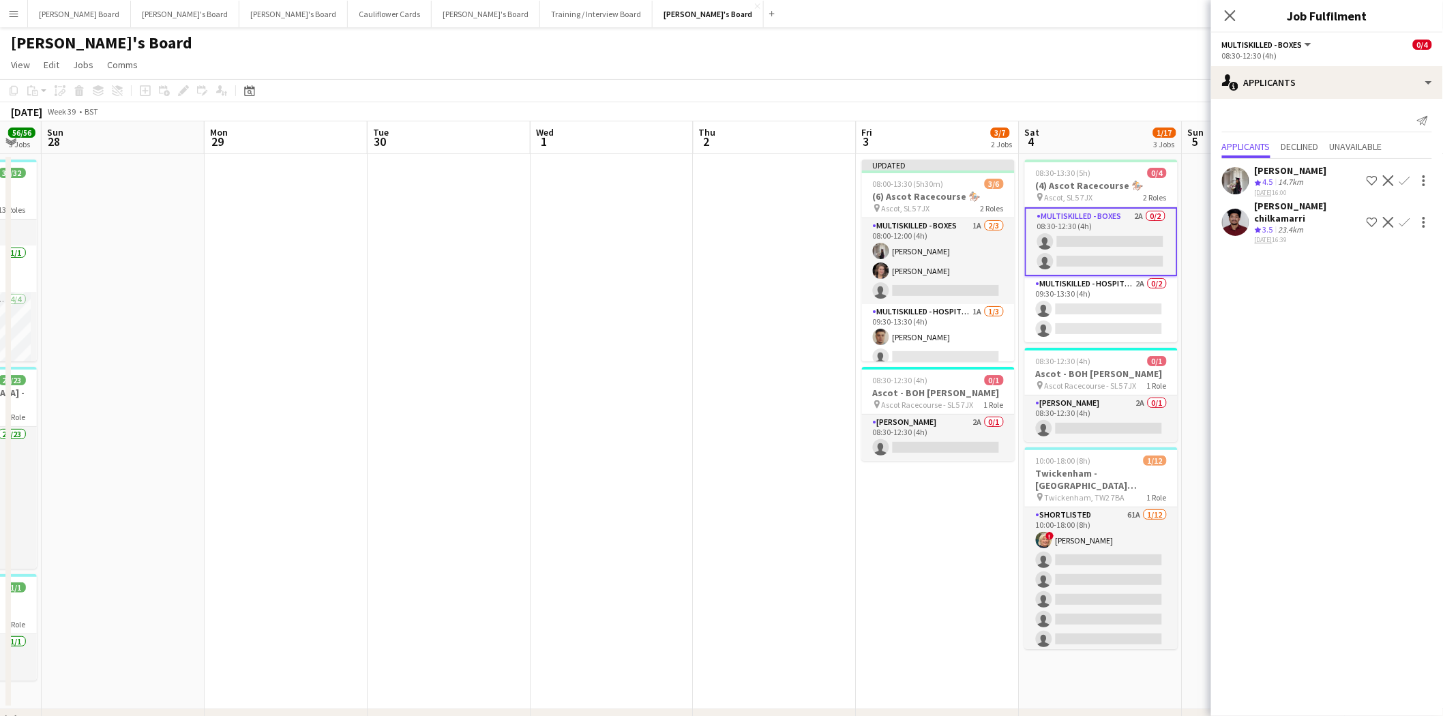
click at [1406, 177] on app-icon "Confirm" at bounding box center [1404, 180] width 11 height 11
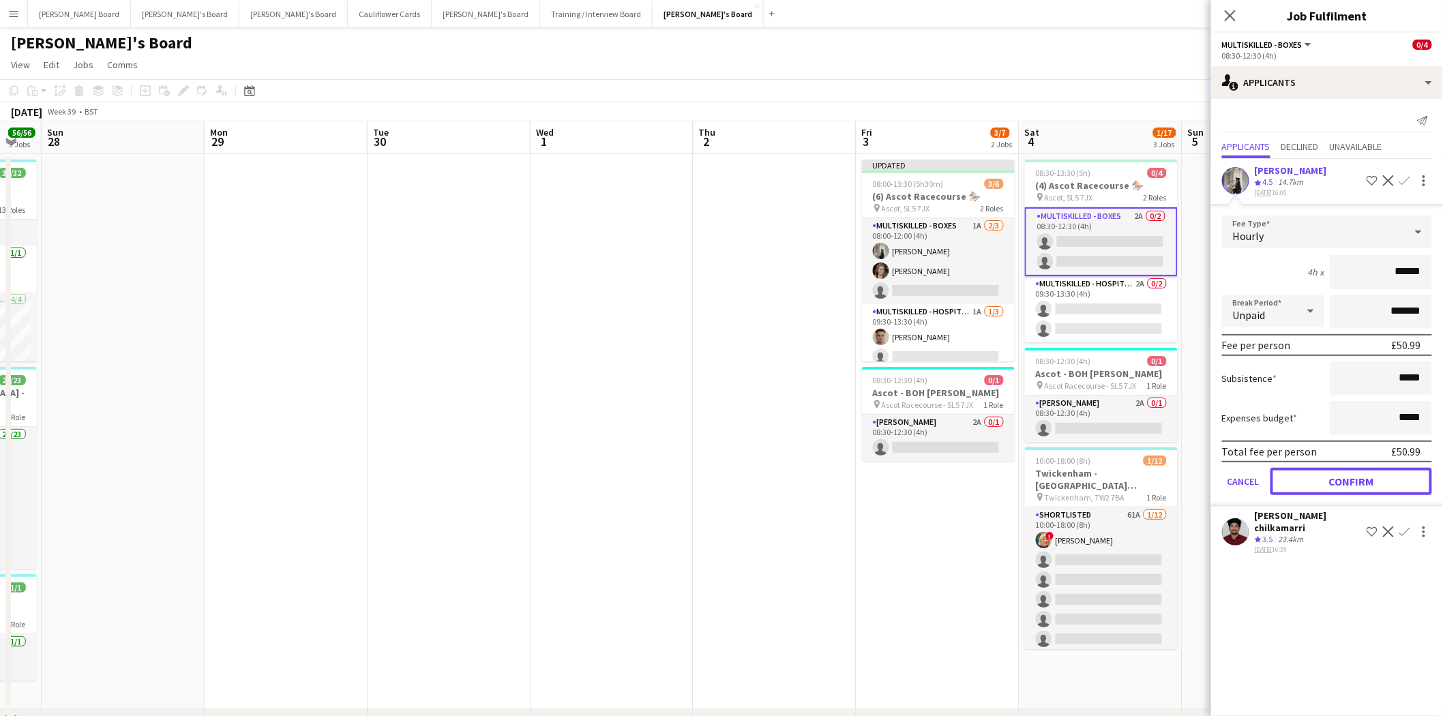
drag, startPoint x: 1368, startPoint y: 481, endPoint x: 1306, endPoint y: 446, distance: 71.5
click at [1359, 475] on button "Confirm" at bounding box center [1351, 481] width 162 height 27
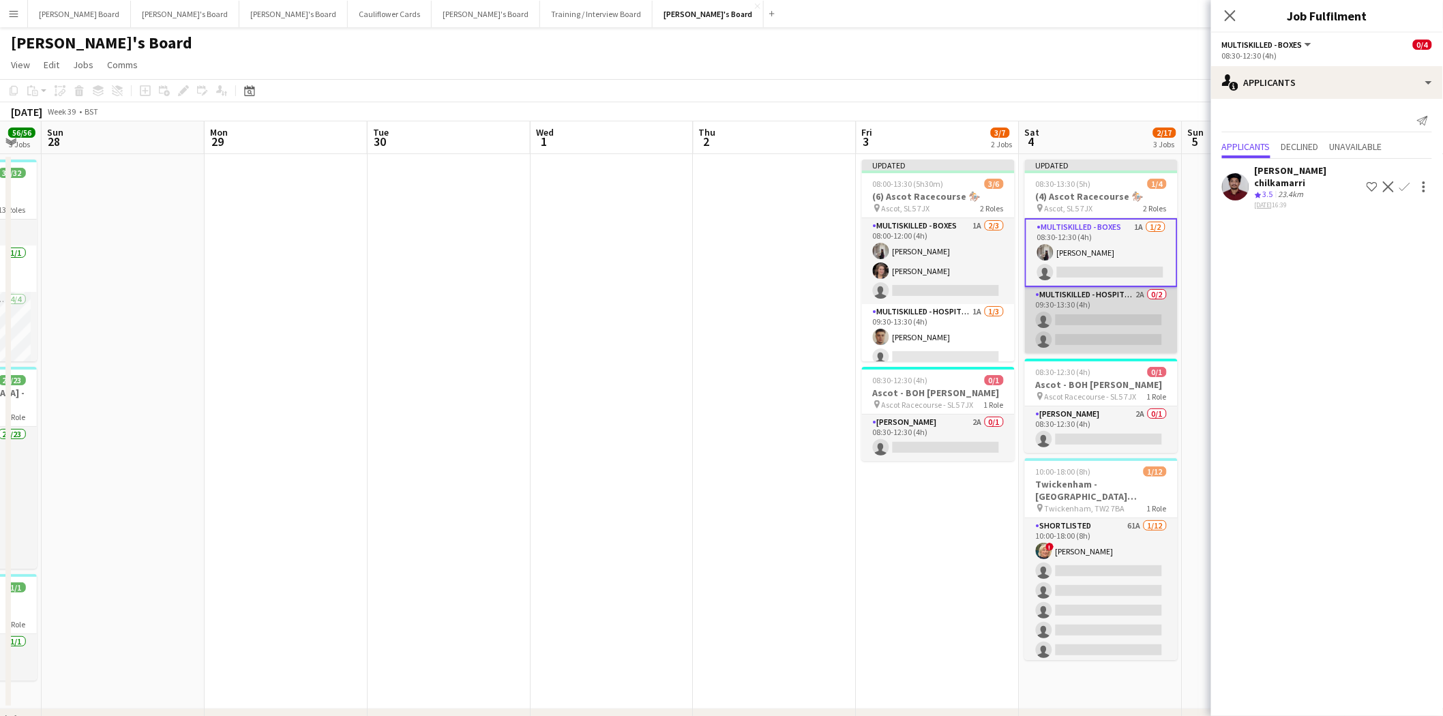
click at [1079, 315] on app-card-role "Multiskilled - Hospitality 2A 0/2 09:30-13:30 (4h) single-neutral-actions singl…" at bounding box center [1101, 320] width 153 height 66
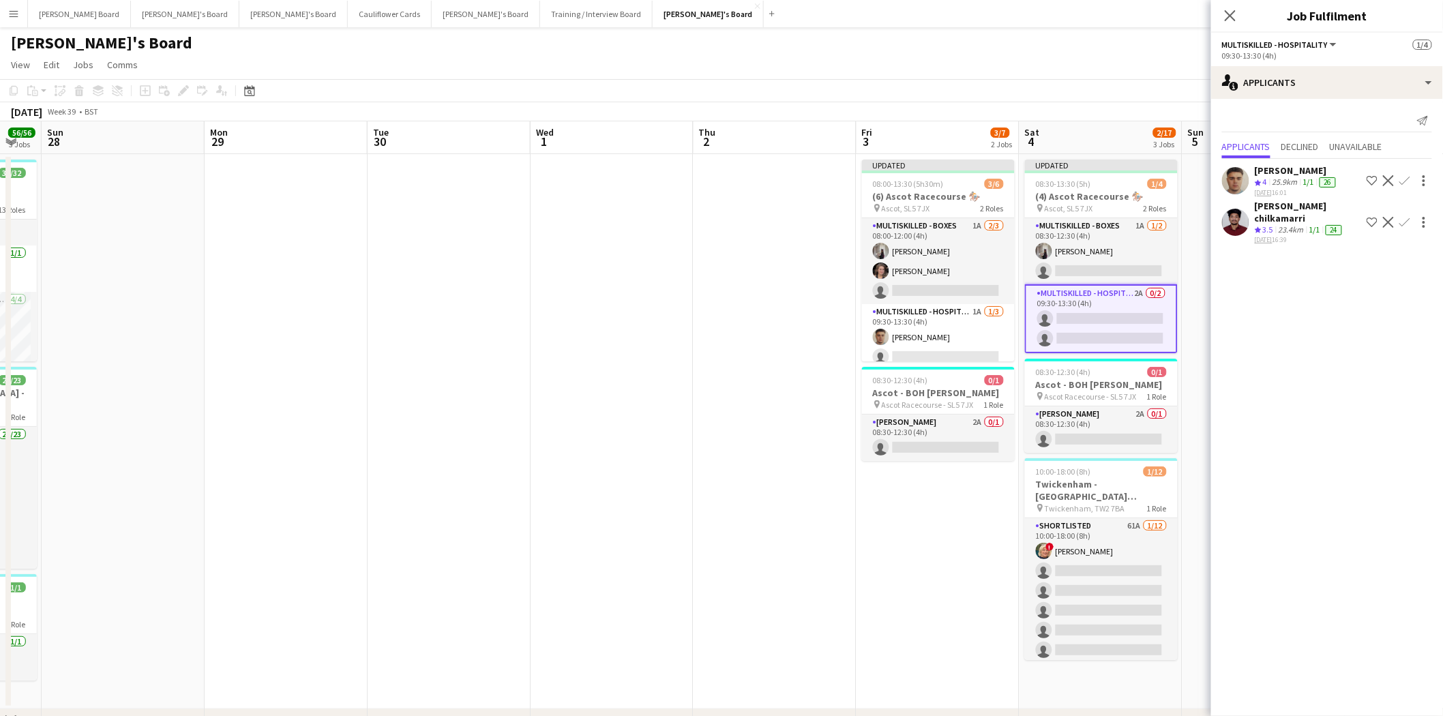
click at [1410, 179] on button "Confirm" at bounding box center [1404, 180] width 16 height 16
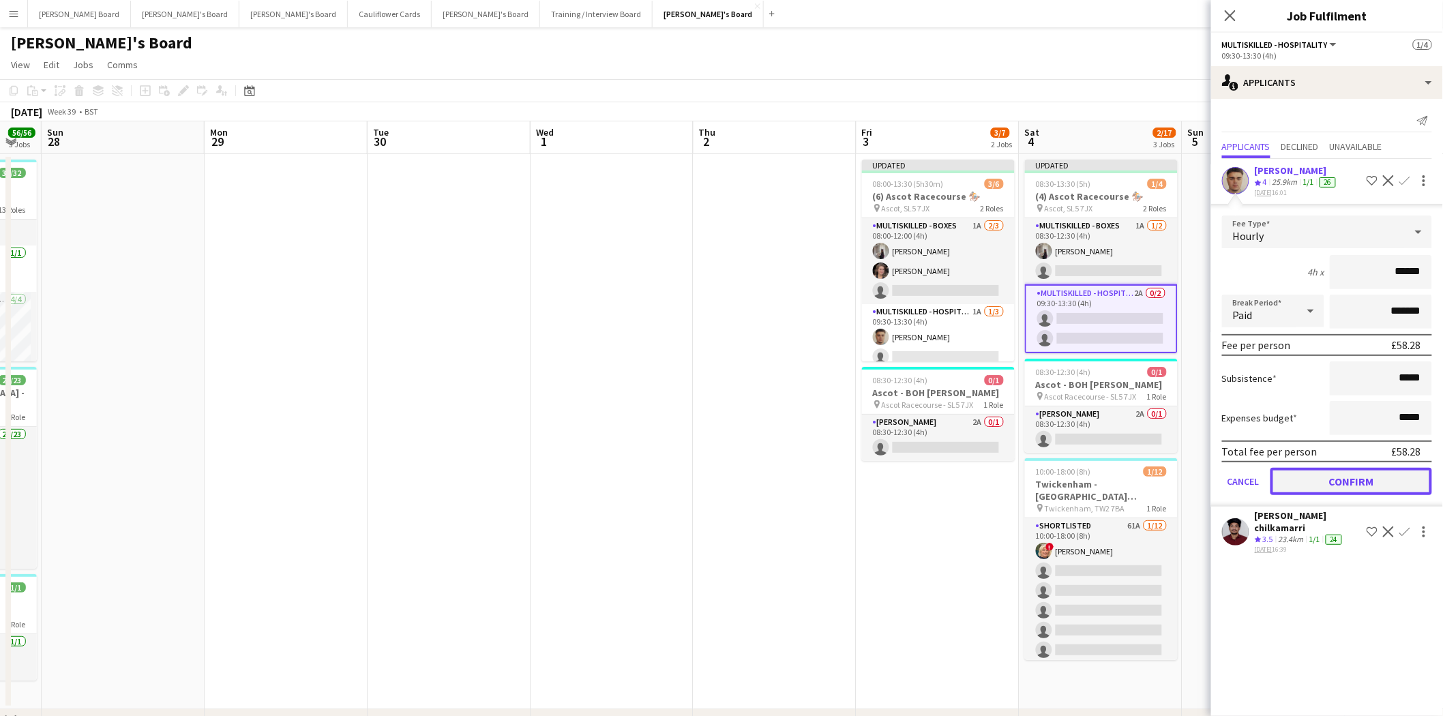
drag, startPoint x: 1342, startPoint y: 475, endPoint x: 1286, endPoint y: 385, distance: 105.9
click at [1342, 475] on button "Confirm" at bounding box center [1351, 481] width 162 height 27
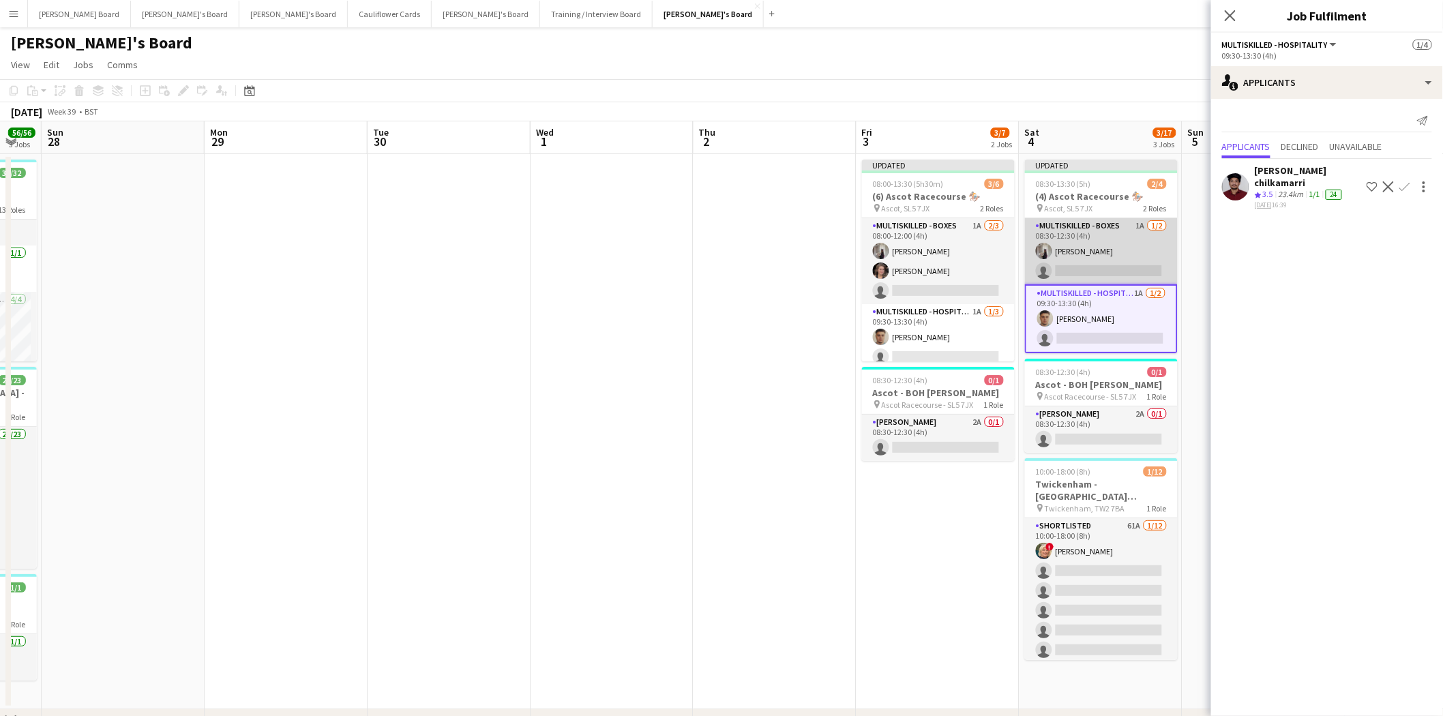
click at [1109, 229] on app-card-role "Multiskilled - Boxes 1A 1/2 08:30-12:30 (4h) Sabrina Farruggio single-neutral-a…" at bounding box center [1101, 251] width 153 height 66
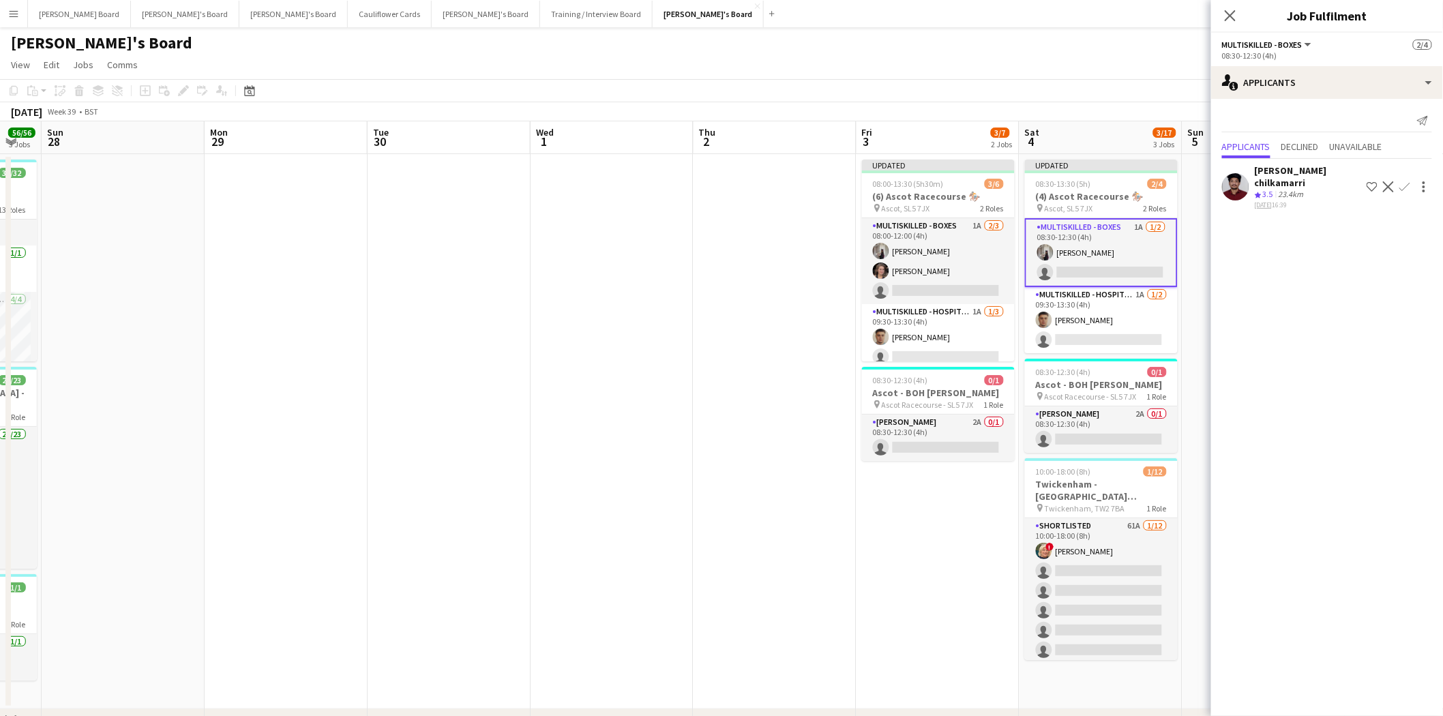
drag, startPoint x: 1225, startPoint y: 15, endPoint x: 1224, endPoint y: 34, distance: 19.1
click at [1226, 15] on icon "Close pop-in" at bounding box center [1230, 15] width 11 height 11
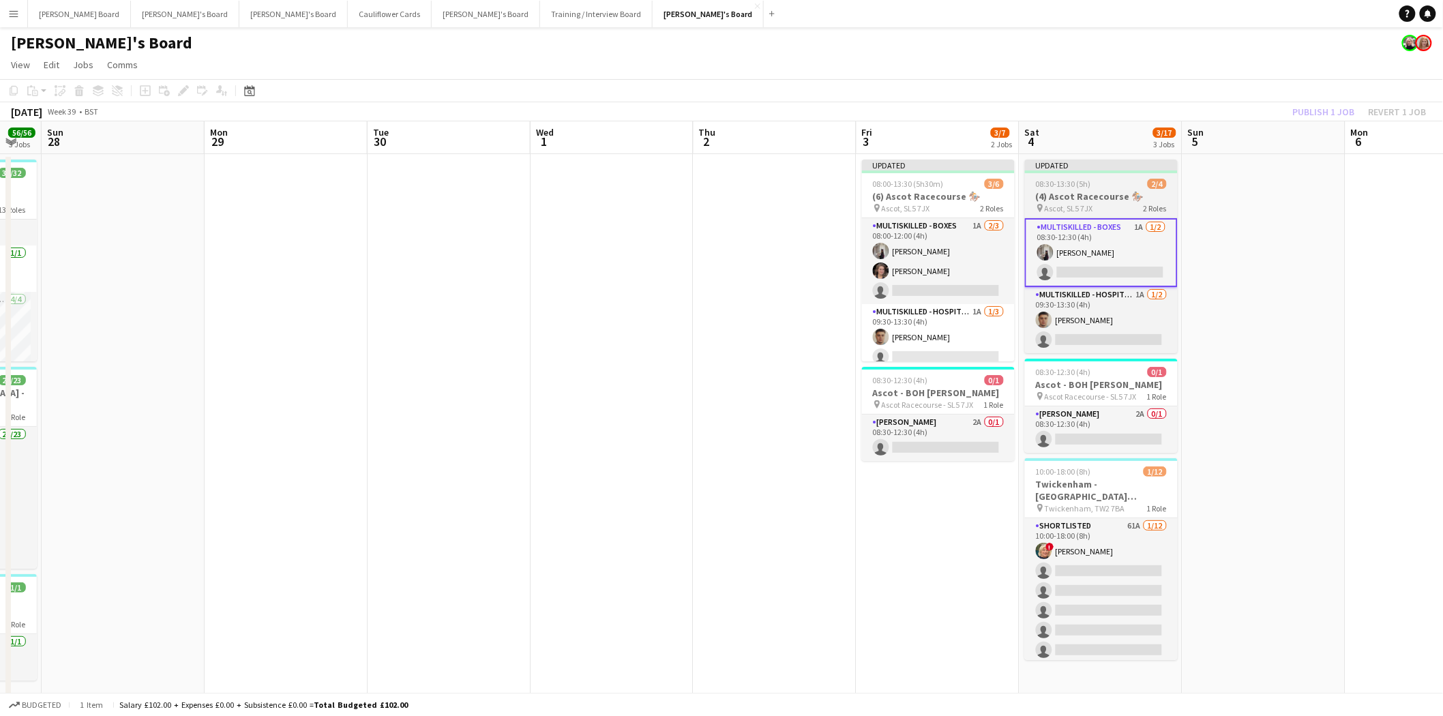
click at [1108, 168] on div "Updated" at bounding box center [1101, 165] width 153 height 11
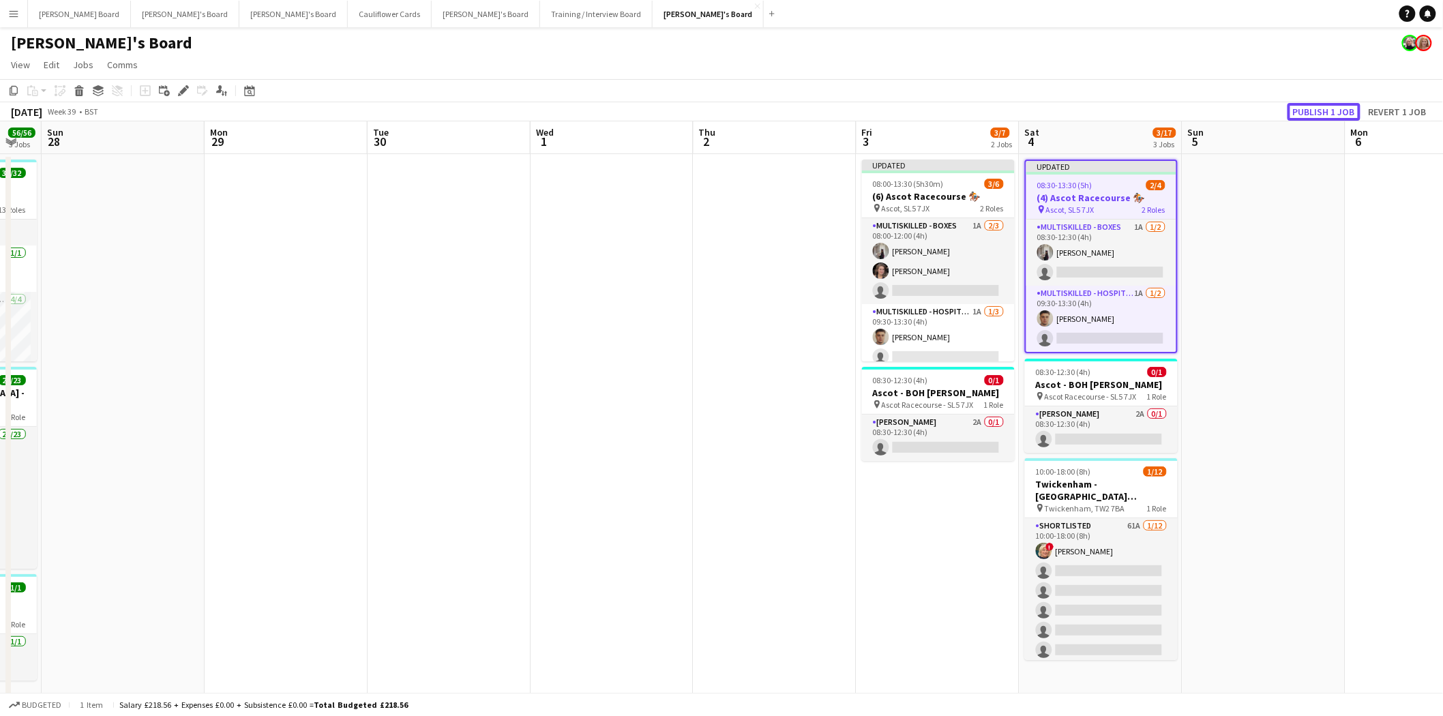
click at [1347, 107] on button "Publish 1 job" at bounding box center [1323, 112] width 73 height 18
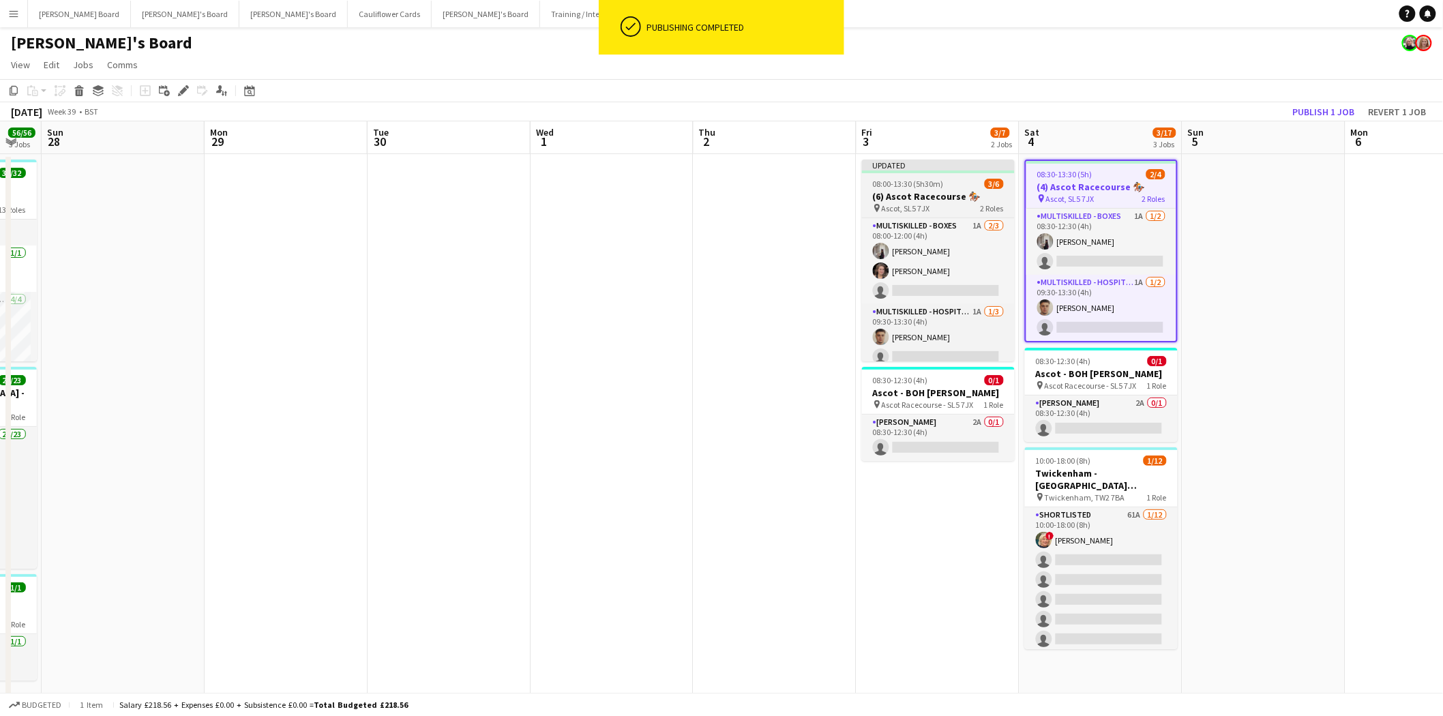
drag, startPoint x: 957, startPoint y: 157, endPoint x: 965, endPoint y: 160, distance: 9.1
click at [957, 158] on app-date-cell "Updated 08:00-13:30 (5h30m) 3/6 (6) Ascot Racecourse 🏇🏼 pin Ascot, SL5 7JX 2 Ro…" at bounding box center [937, 431] width 163 height 555
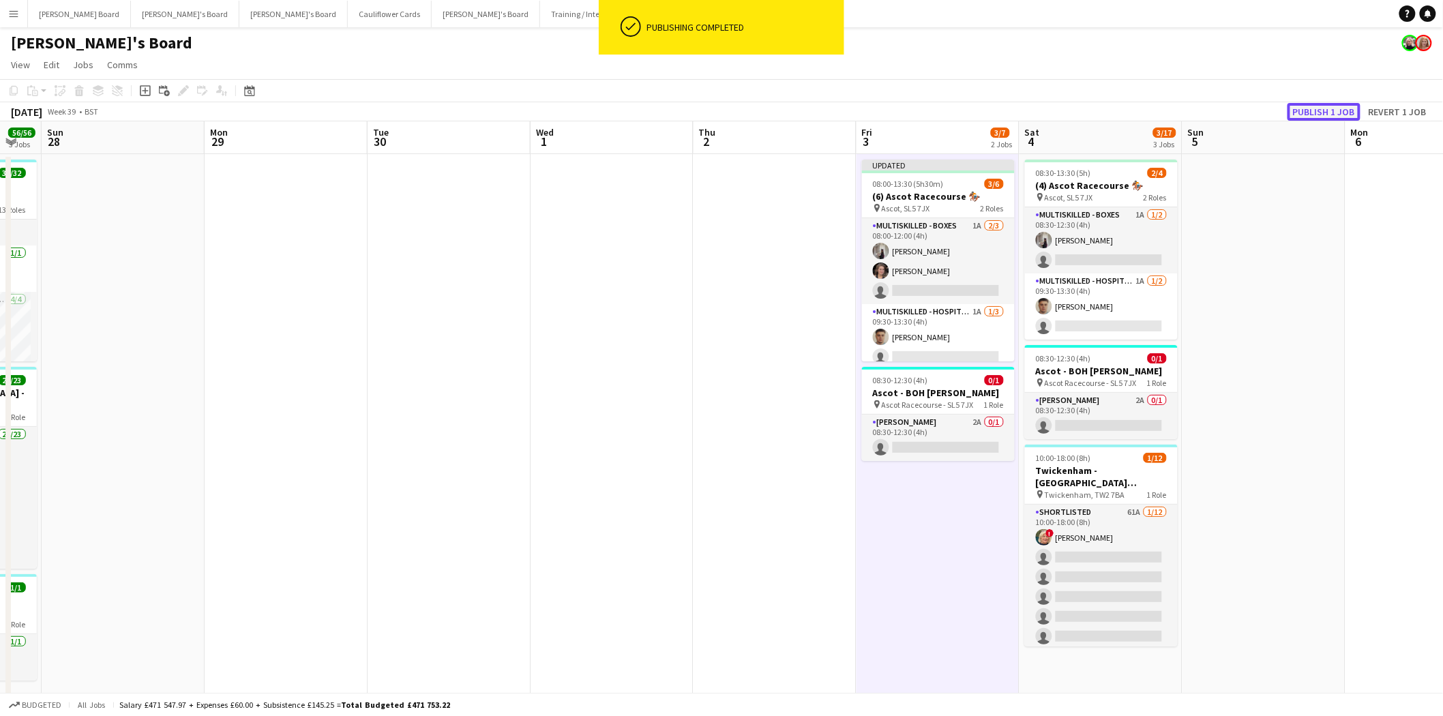
click at [1317, 107] on button "Publish 1 job" at bounding box center [1323, 112] width 73 height 18
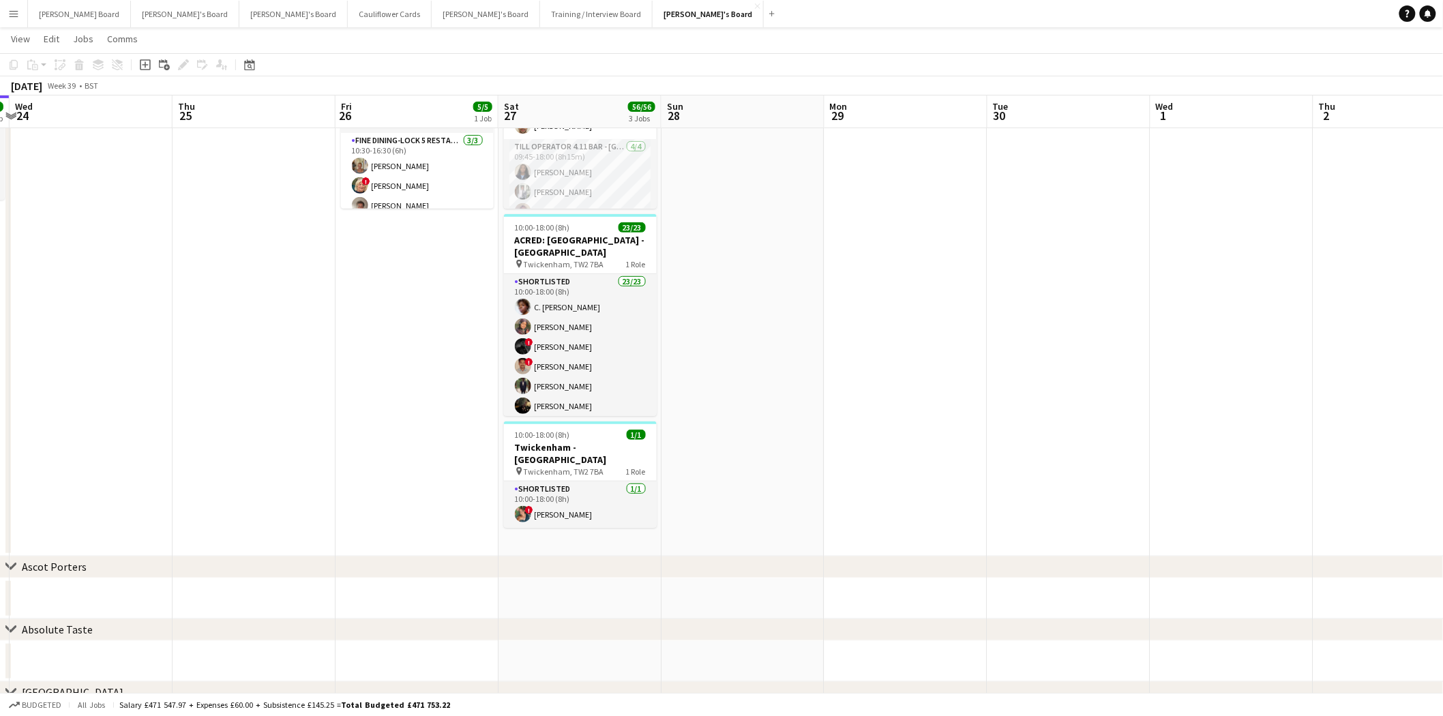
scroll to position [0, 356]
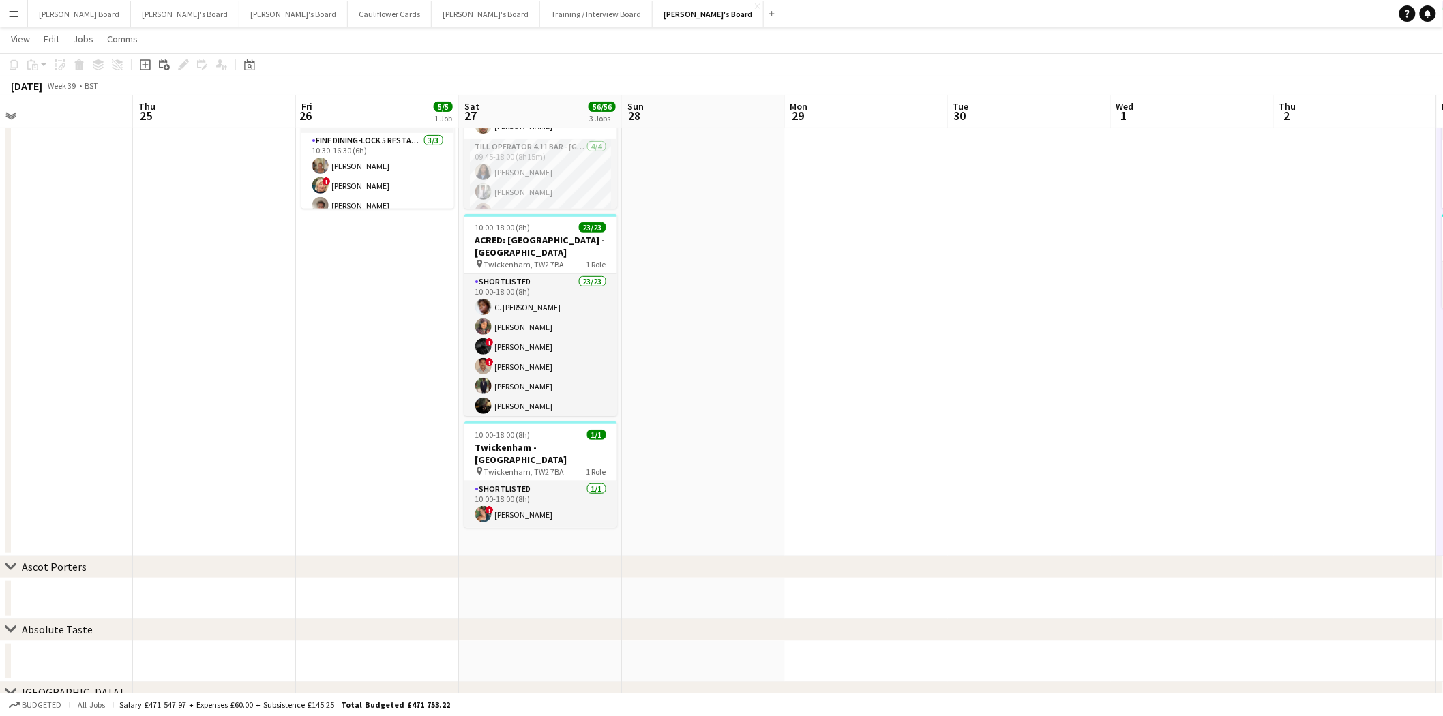
drag, startPoint x: 51, startPoint y: 232, endPoint x: 631, endPoint y: 348, distance: 591.7
click at [631, 348] on app-calendar-viewport "Mon 22 Tue 23 6/6 1 Job Wed 24 Thu 25 Fri 26 5/5 1 Job Sat 27 56/56 3 Jobs Sun …" at bounding box center [721, 649] width 1443 height 1494
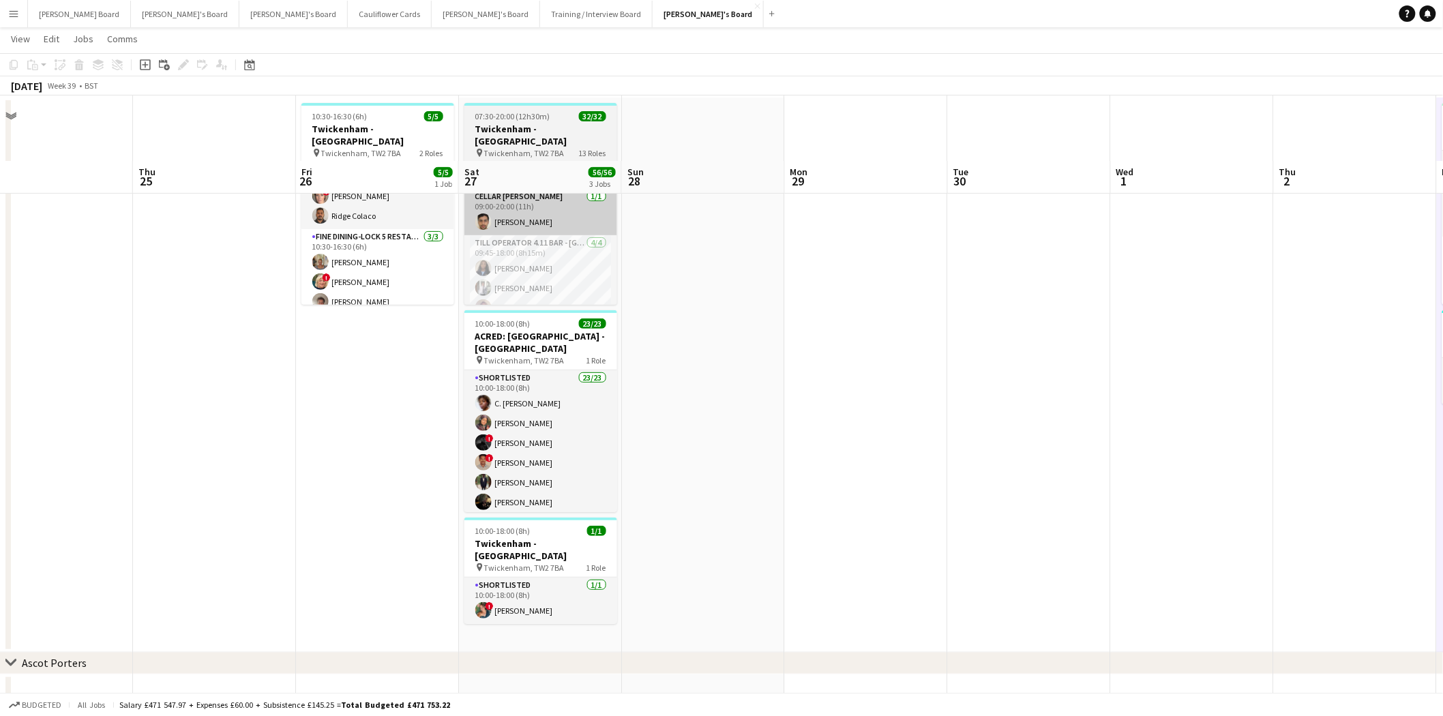
scroll to position [0, 0]
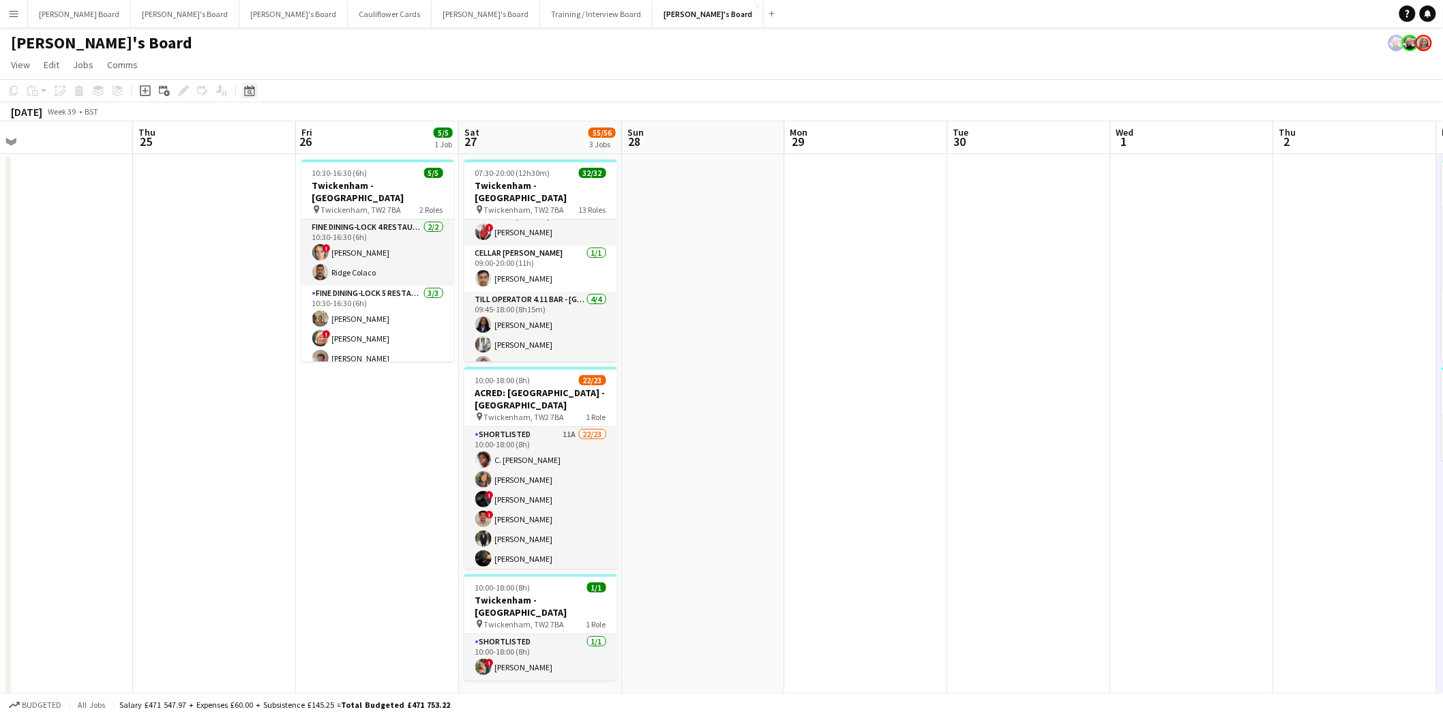
click at [246, 89] on icon at bounding box center [249, 90] width 10 height 11
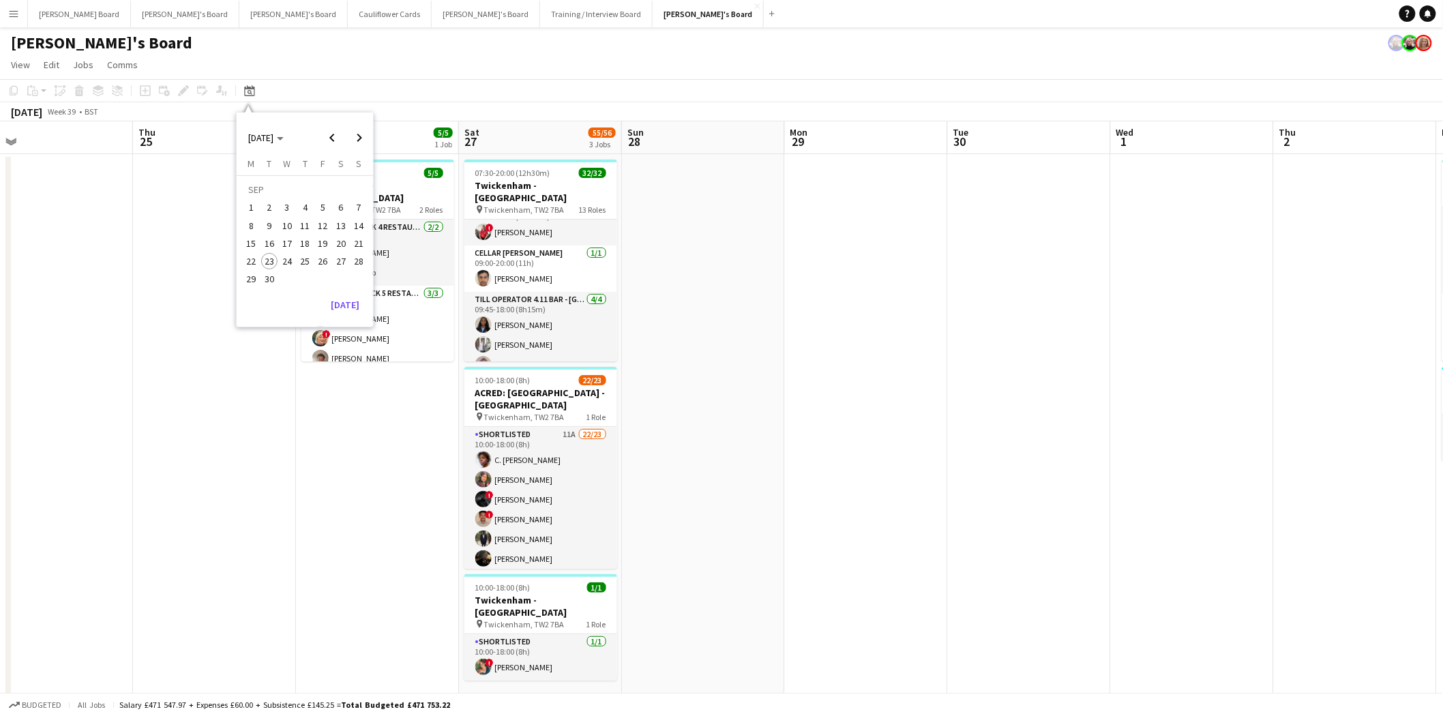
click at [344, 225] on span "13" at bounding box center [341, 225] width 16 height 16
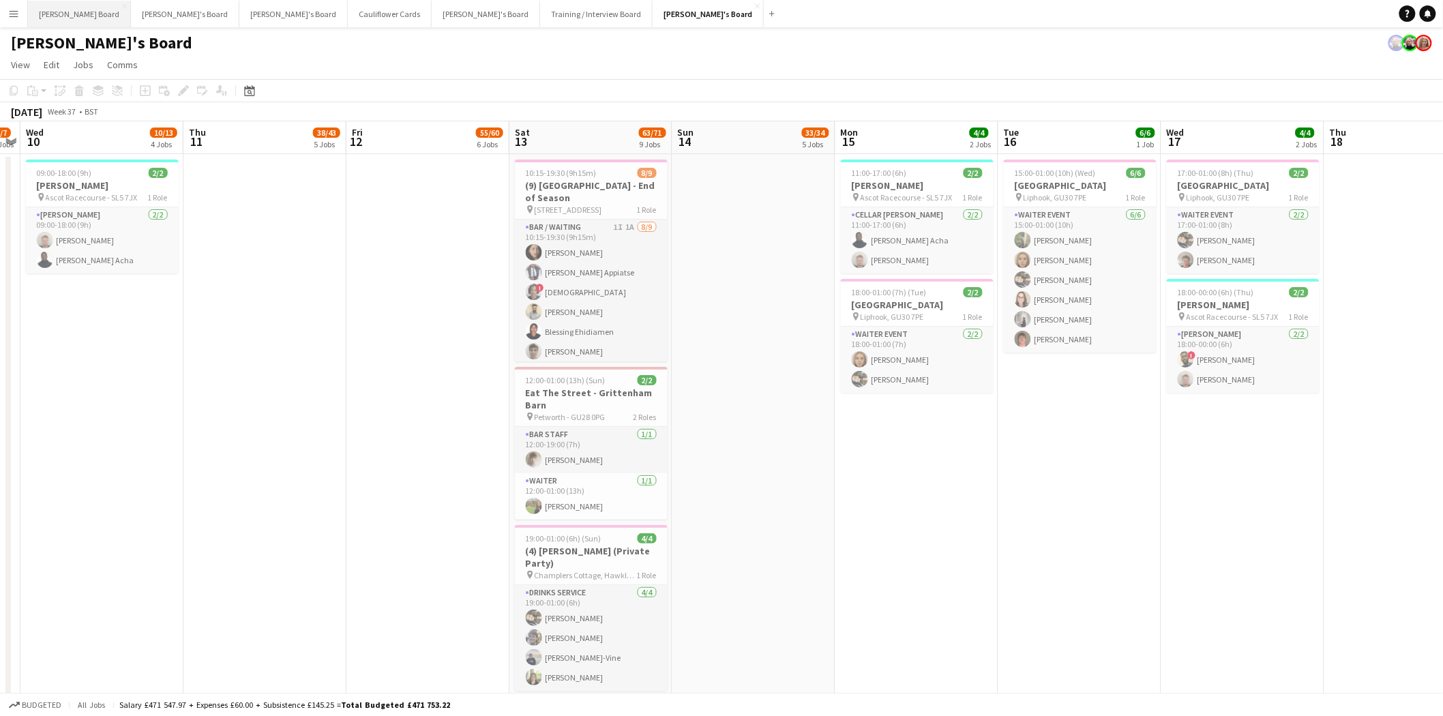
click at [45, 9] on button "Dean's Board Close" at bounding box center [79, 14] width 103 height 27
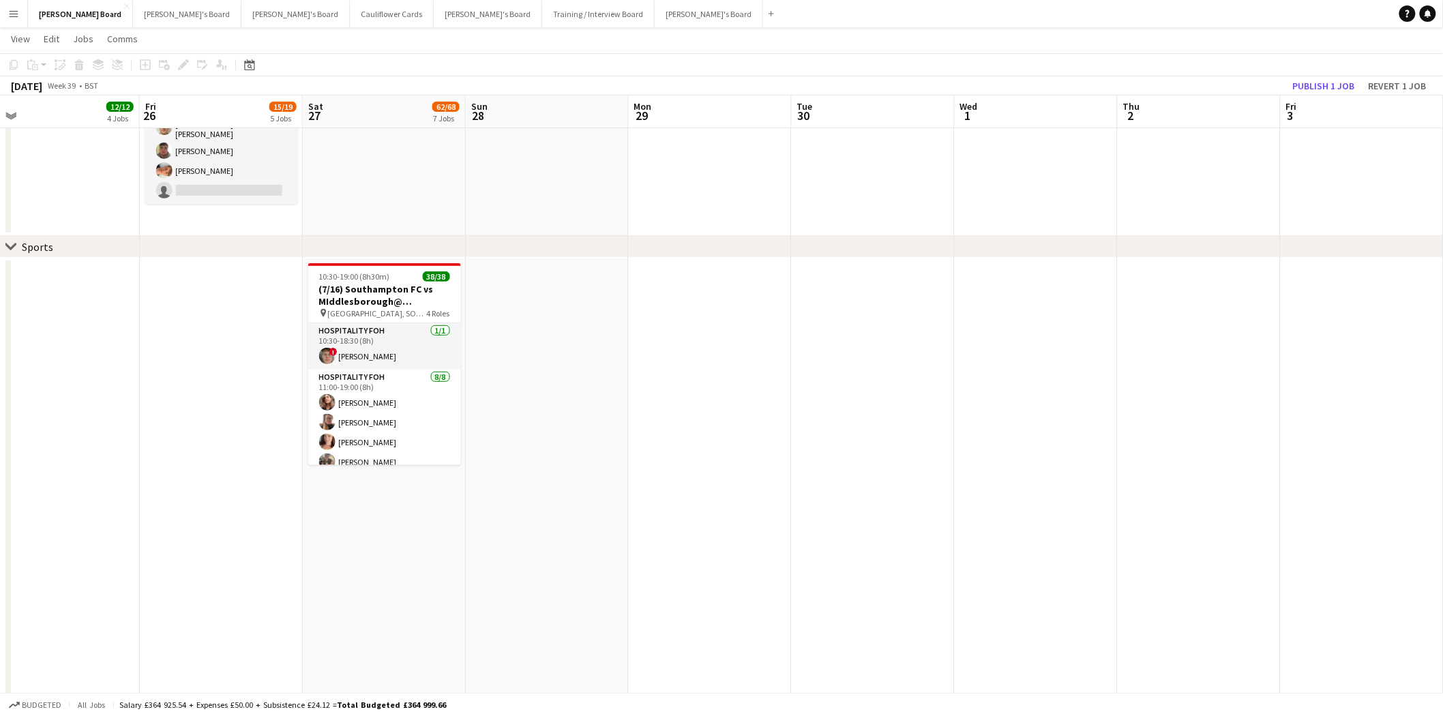
scroll to position [0, 416]
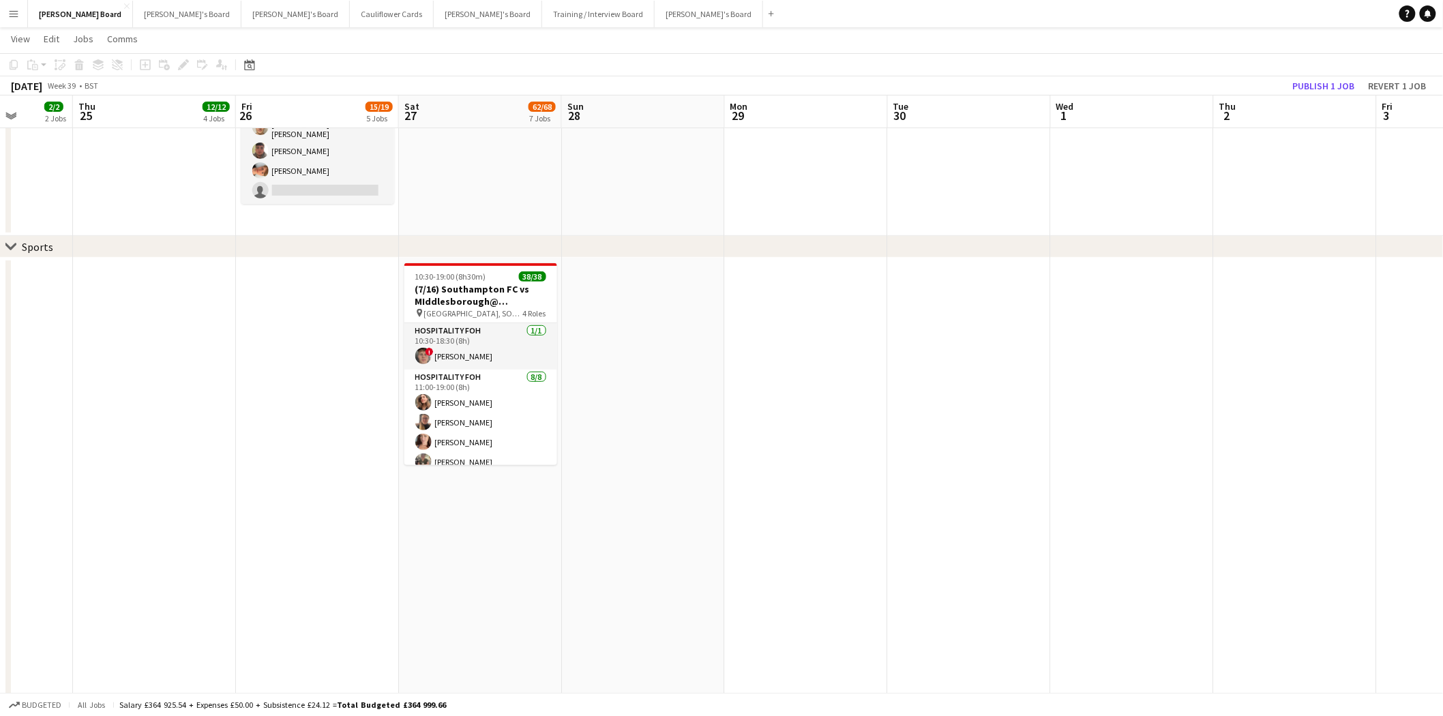
drag, startPoint x: 1115, startPoint y: 423, endPoint x: 699, endPoint y: 441, distance: 416.3
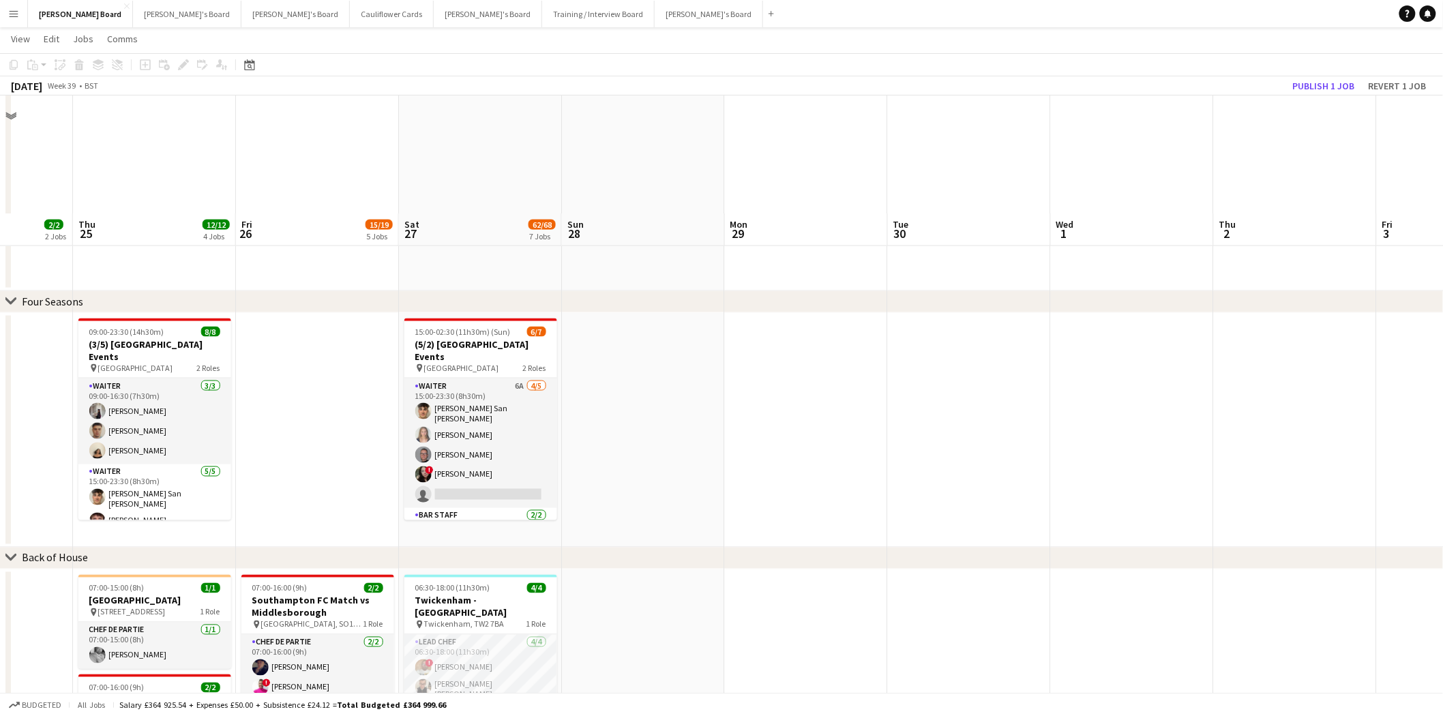
scroll to position [658, 0]
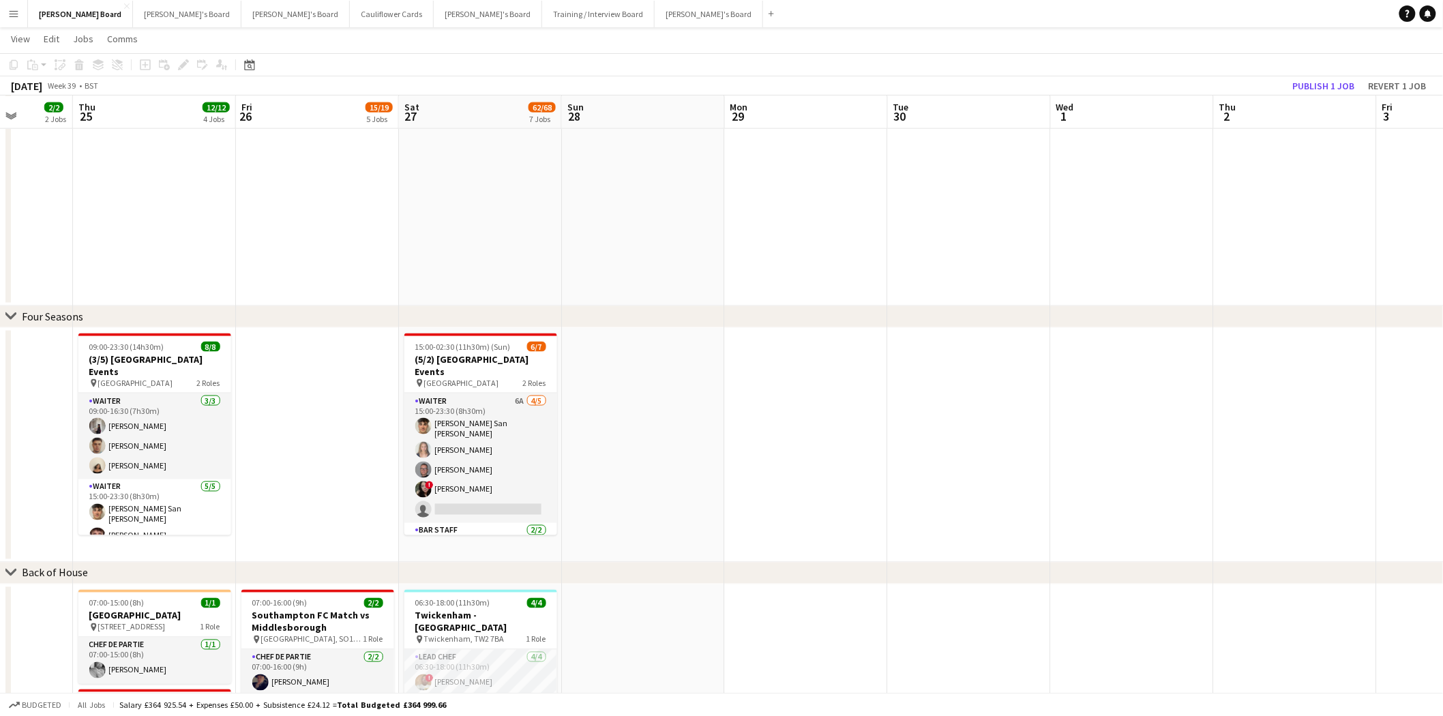
drag, startPoint x: 151, startPoint y: 312, endPoint x: 757, endPoint y: 309, distance: 606.1
click at [1273, 395] on div "chevron-right Sports chevron-right Four Seasons chevron-right Back of House che…" at bounding box center [721, 460] width 1443 height 2131
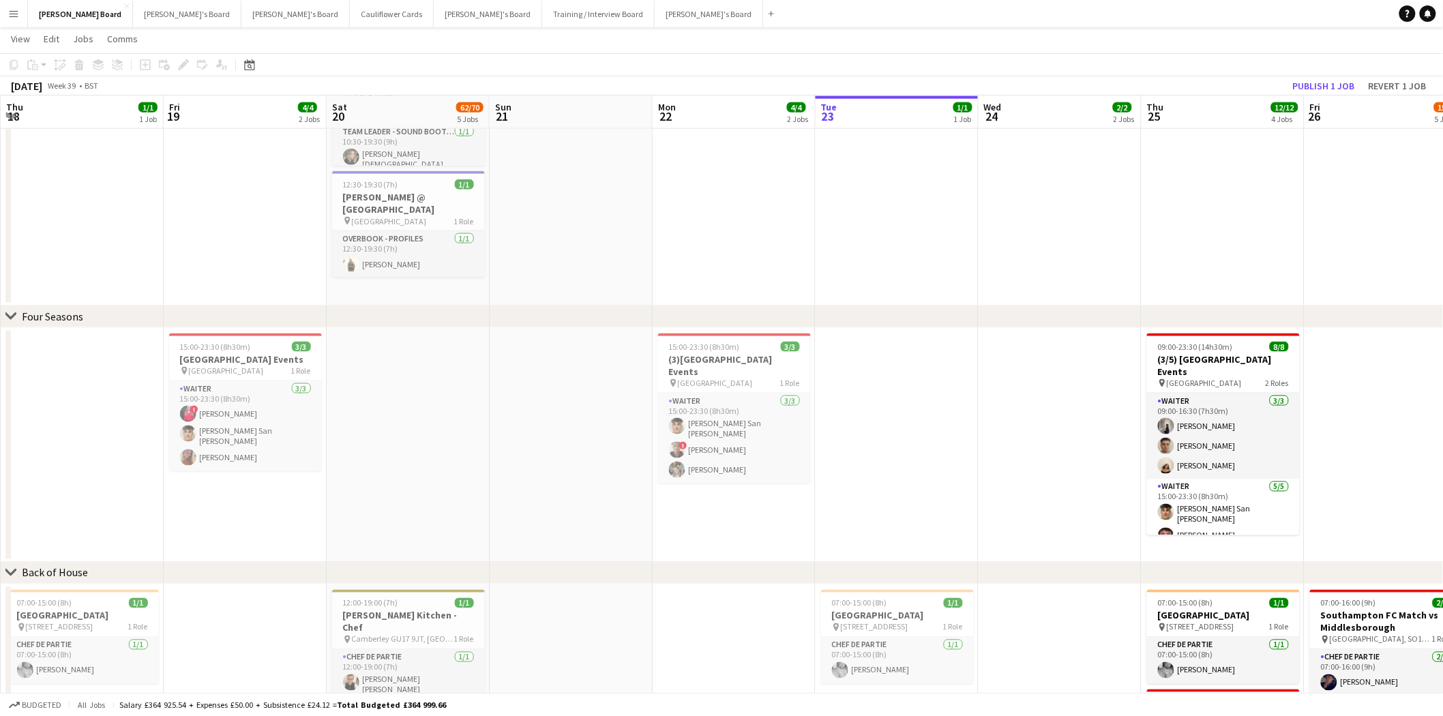
drag, startPoint x: 305, startPoint y: 218, endPoint x: 1454, endPoint y: 342, distance: 1155.4
click at [1443, 342] on html "Menu Boards Boards Boards All jobs Status Workforce Workforce My Workforce Recr…" at bounding box center [721, 446] width 1443 height 2208
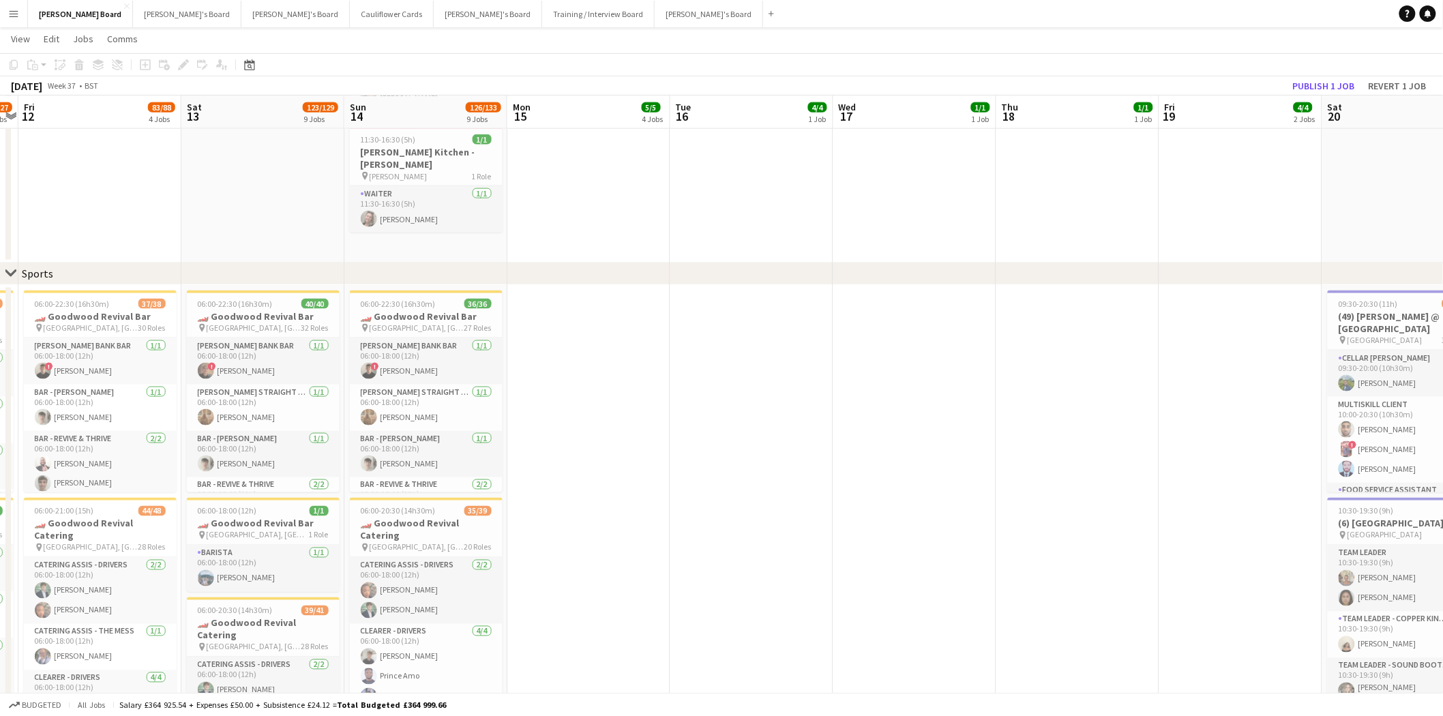
scroll to position [0, 432]
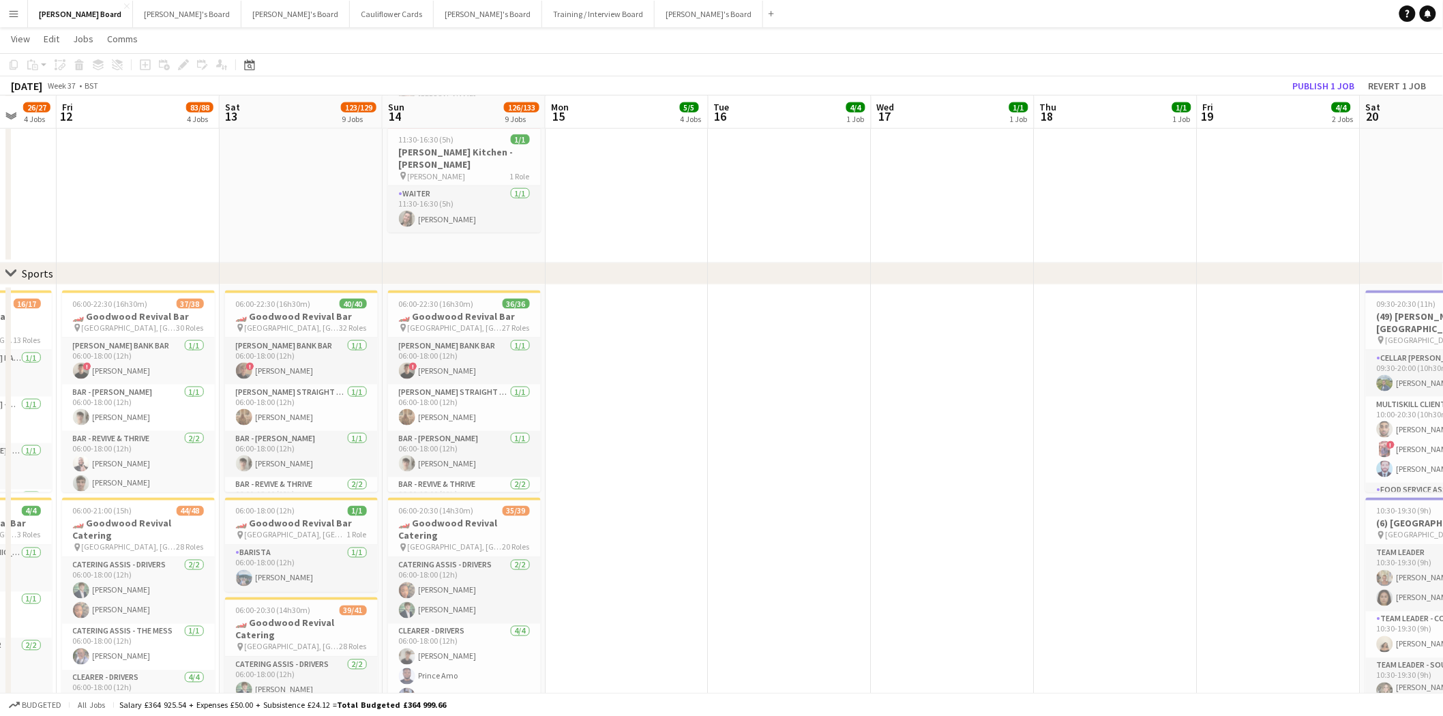
drag, startPoint x: 267, startPoint y: 390, endPoint x: 1300, endPoint y: 505, distance: 1040.0
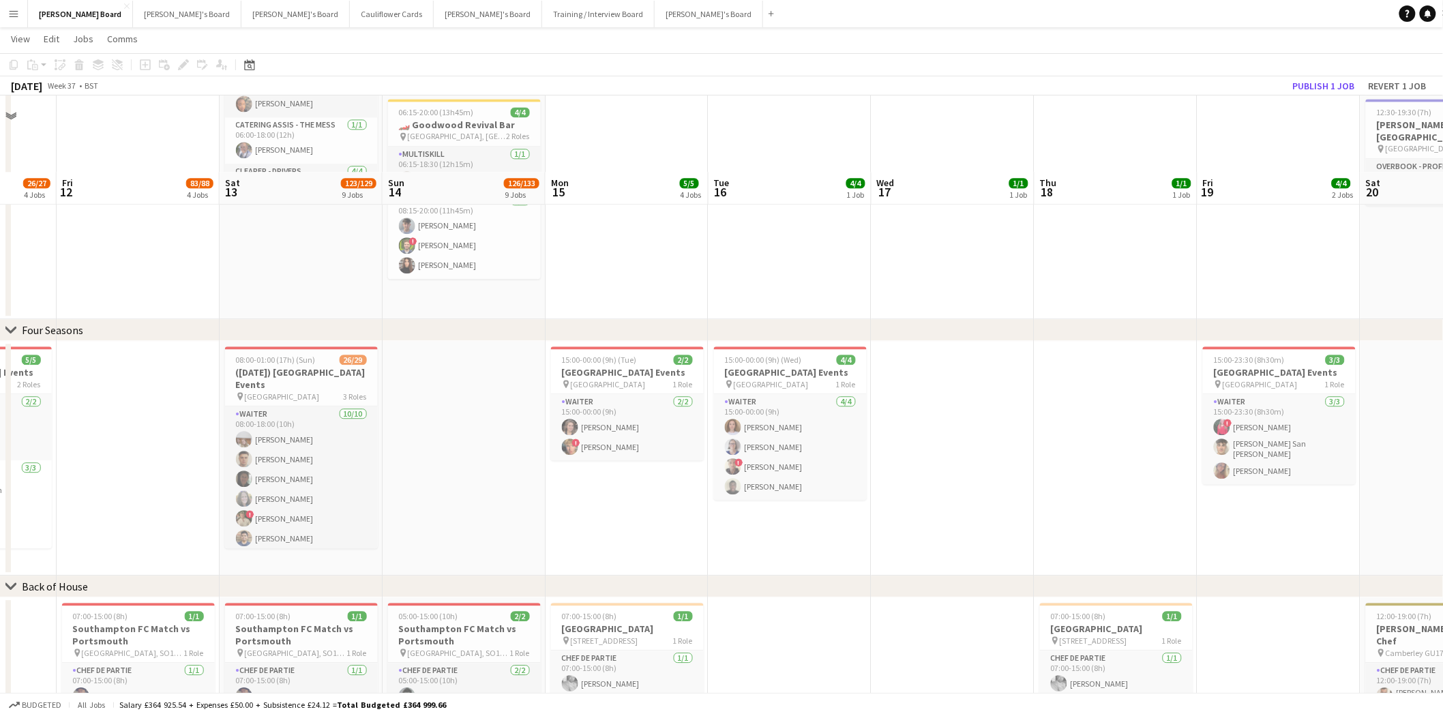
scroll to position [1340, 0]
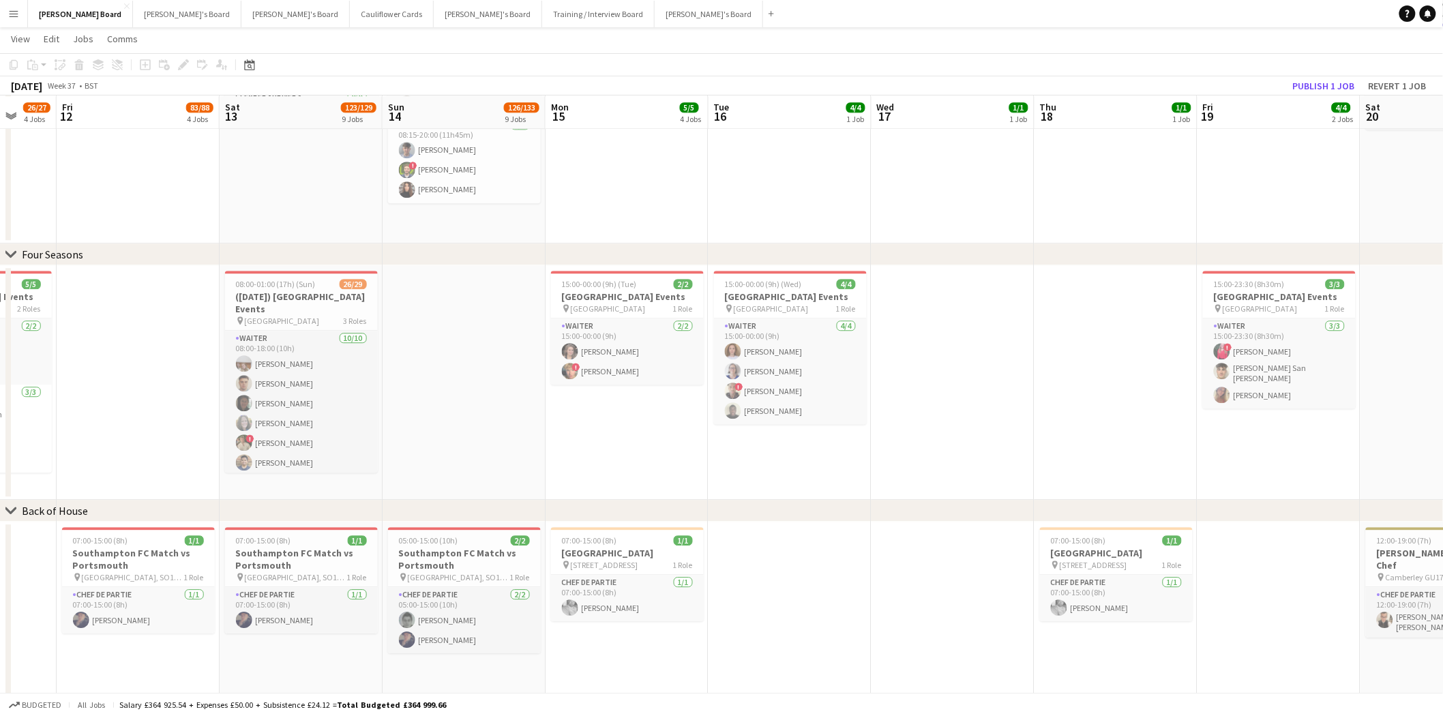
click at [16, 19] on button "Menu" at bounding box center [13, 13] width 27 height 27
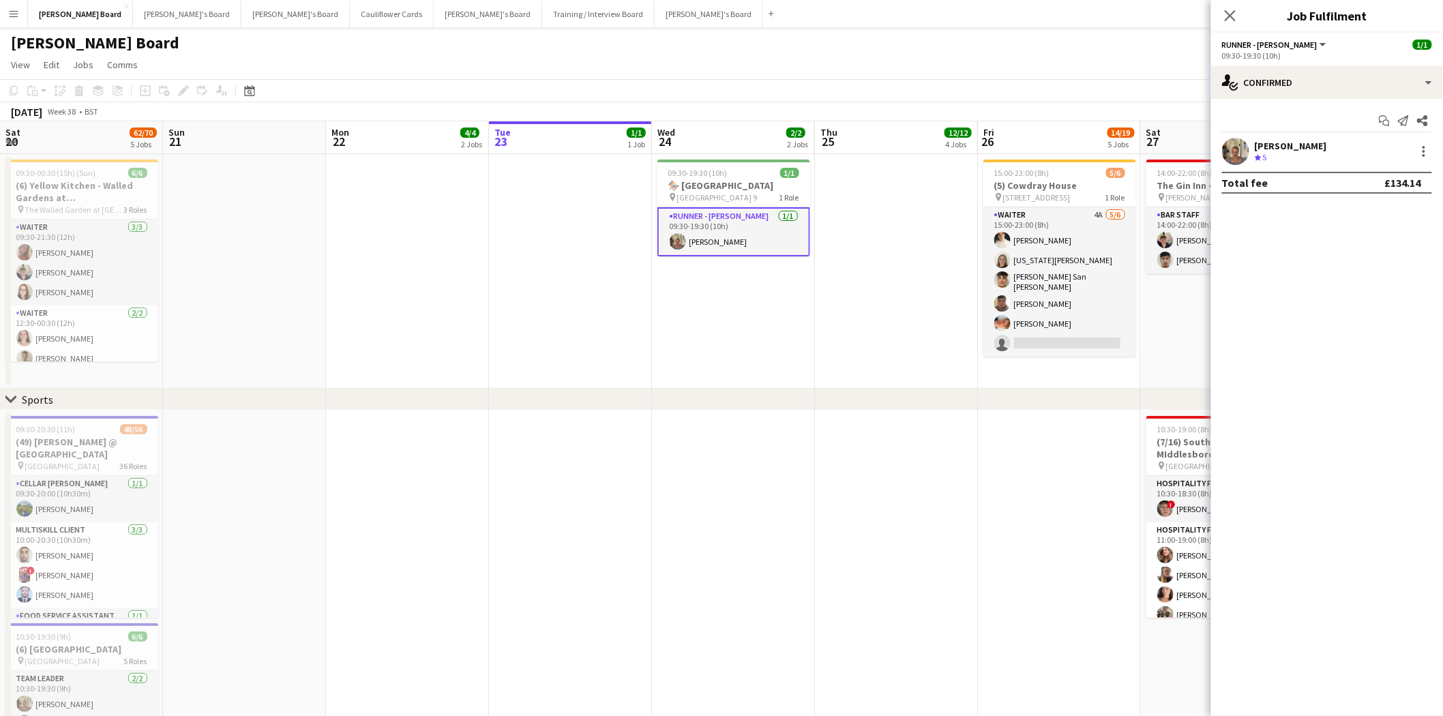
scroll to position [0, 325]
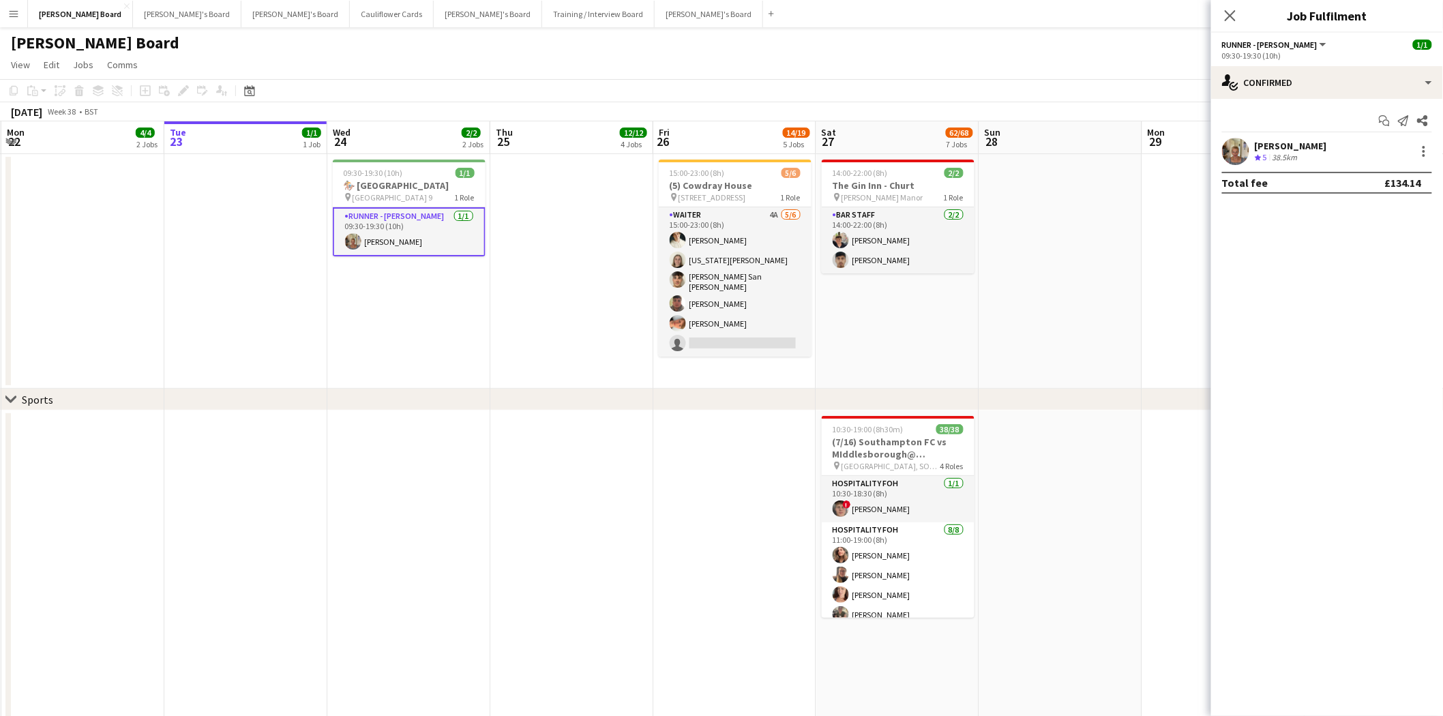
click at [12, 14] on app-icon "Menu" at bounding box center [13, 13] width 11 height 11
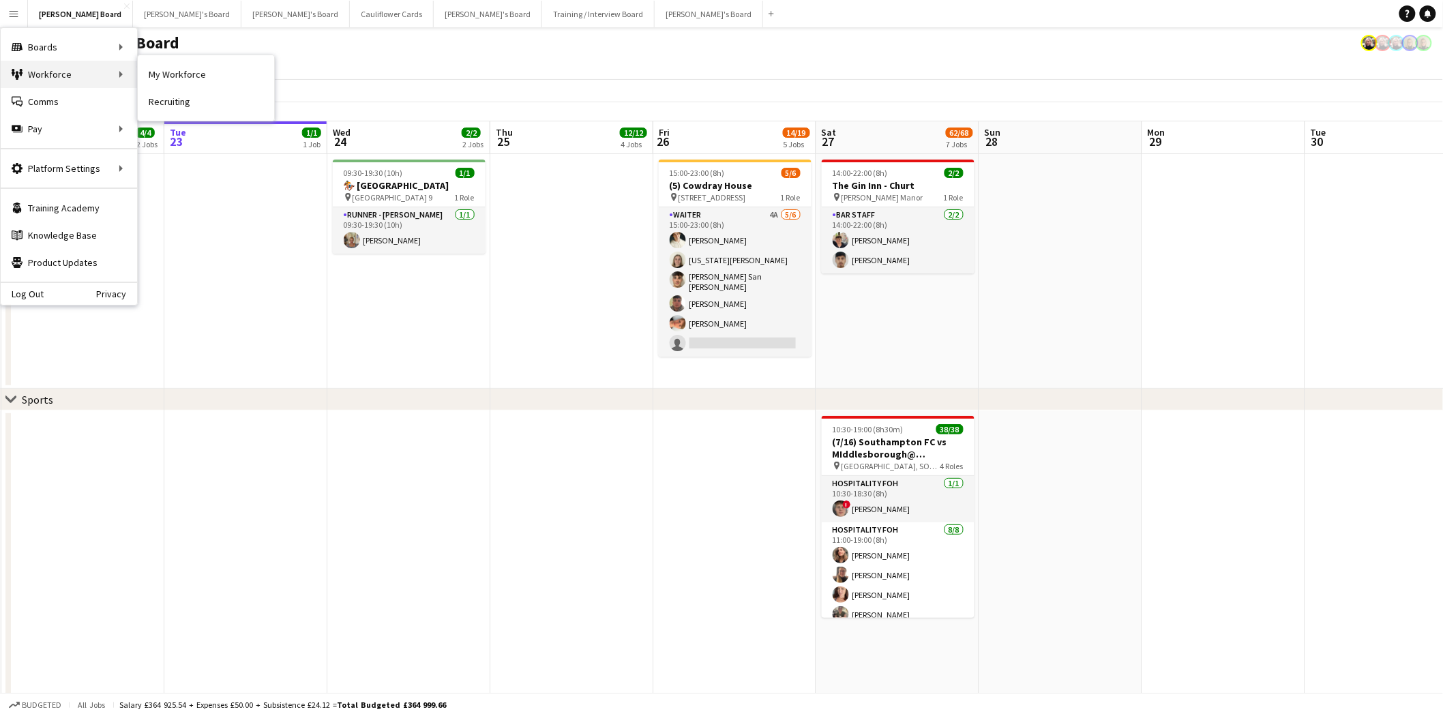
drag, startPoint x: 50, startPoint y: 76, endPoint x: 82, endPoint y: 75, distance: 31.4
click at [56, 75] on div "Workforce Workforce" at bounding box center [69, 74] width 136 height 27
click at [194, 72] on link "My Workforce" at bounding box center [206, 74] width 136 height 27
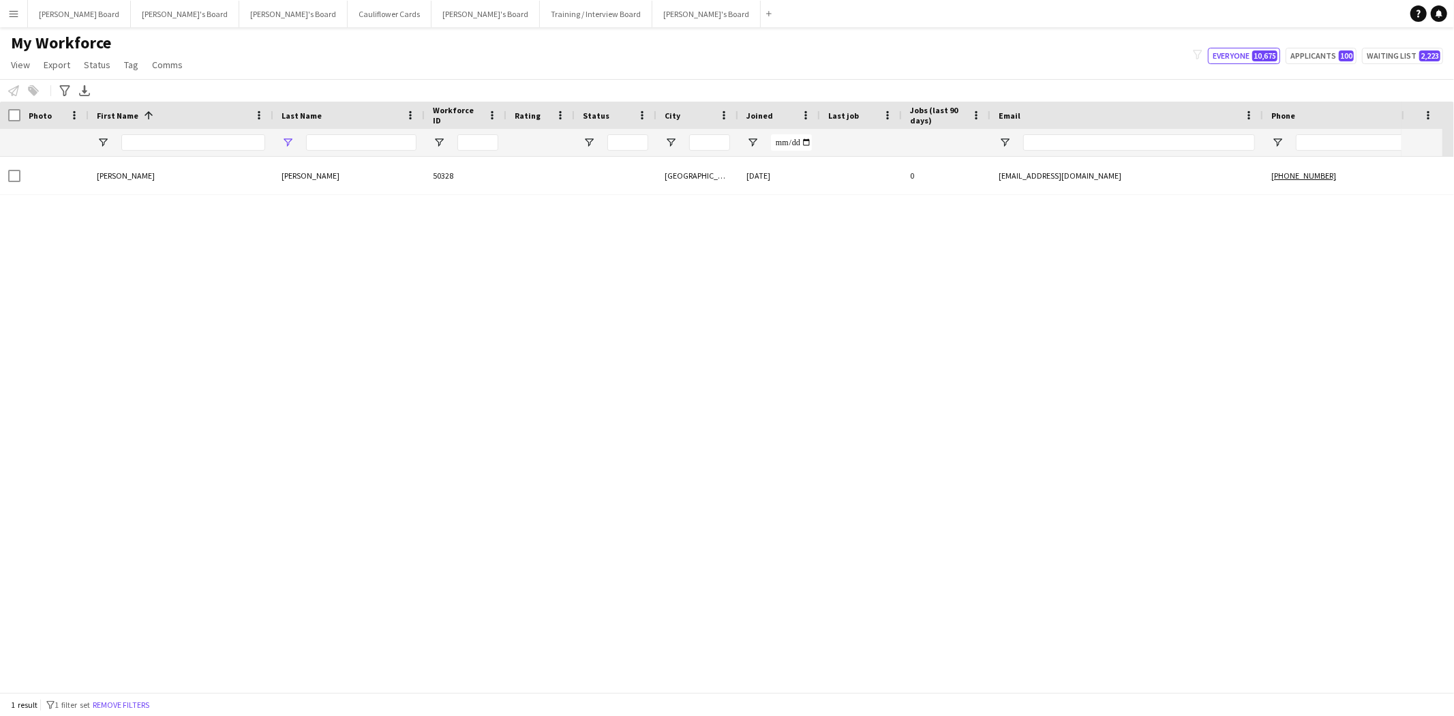
type input "******"
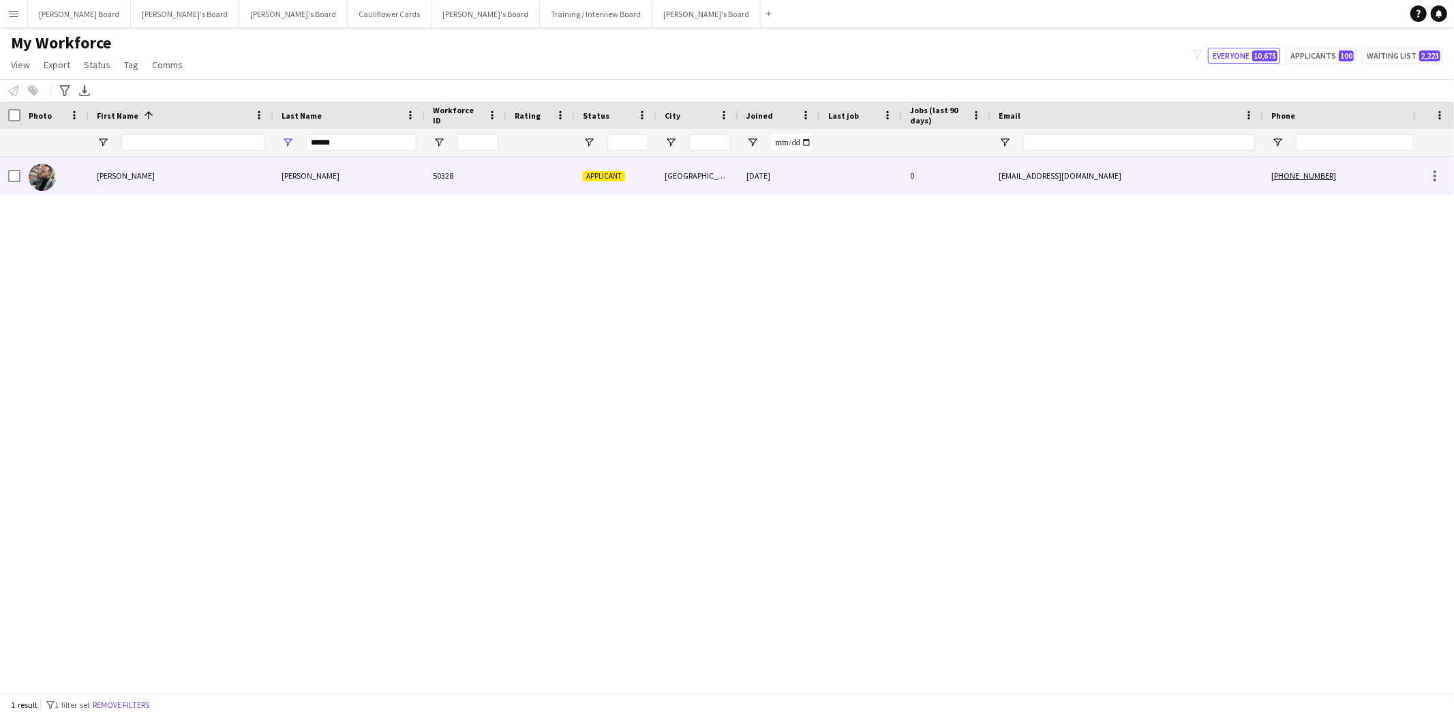
click at [108, 175] on div "[PERSON_NAME]" at bounding box center [181, 175] width 185 height 37
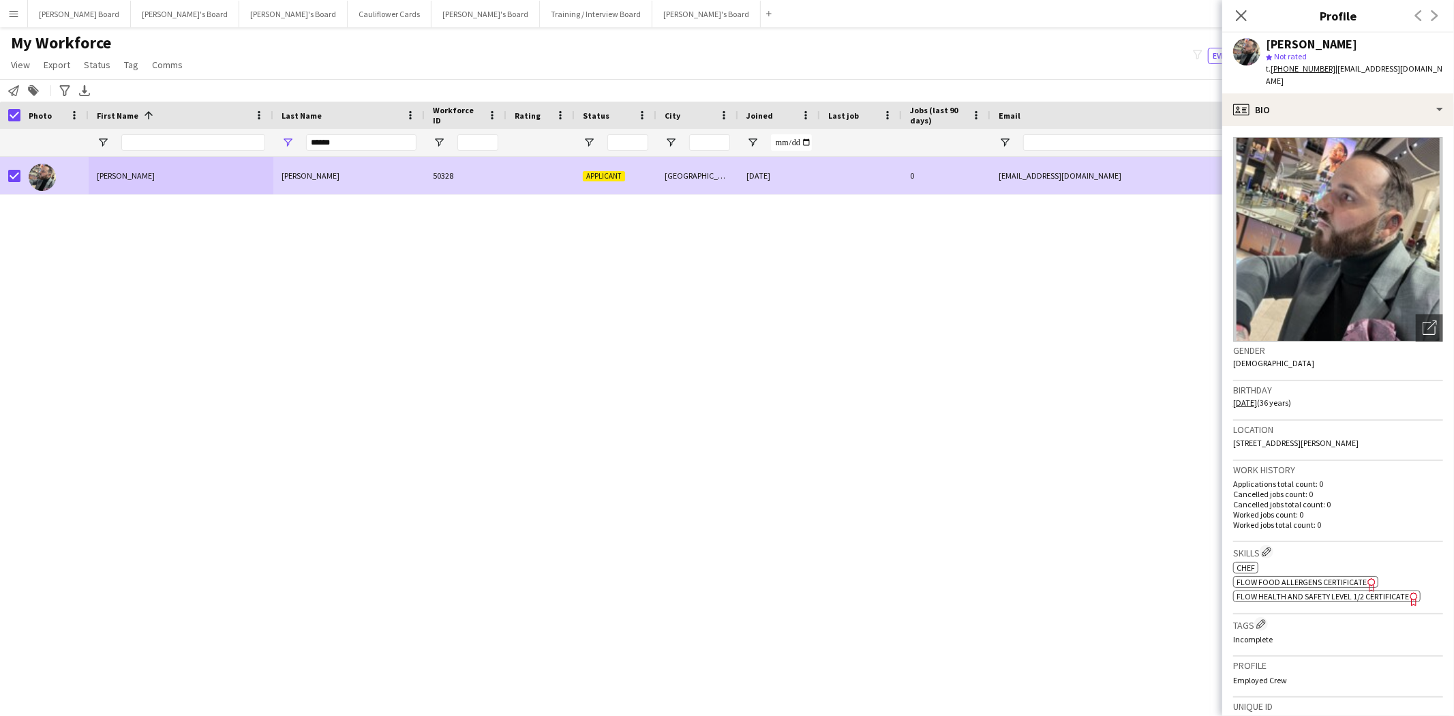
drag, startPoint x: 90, startPoint y: 71, endPoint x: 95, endPoint y: 89, distance: 18.5
click at [91, 71] on link "Status" at bounding box center [96, 65] width 37 height 18
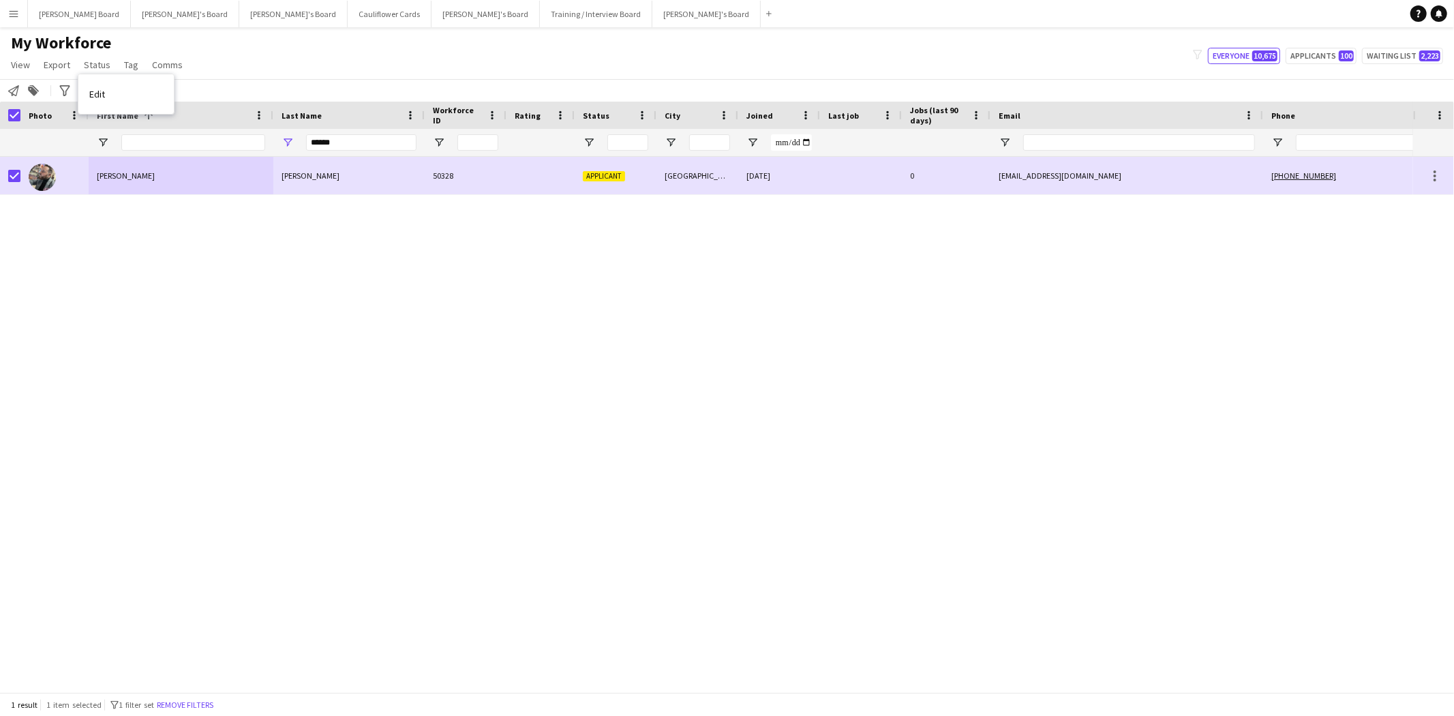
drag, startPoint x: 106, startPoint y: 94, endPoint x: 574, endPoint y: 101, distance: 467.8
click at [107, 94] on link "Edit" at bounding box center [125, 94] width 95 height 29
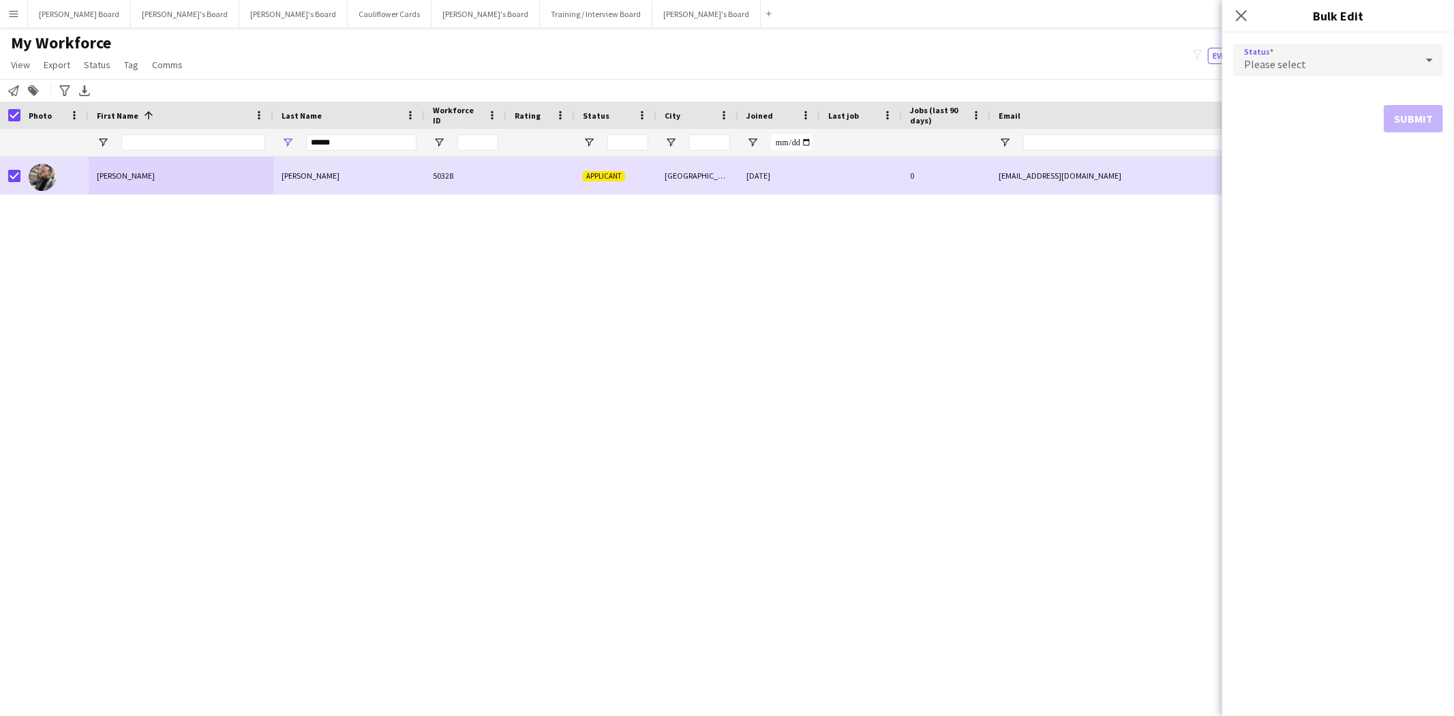
click at [1293, 62] on span "Please select" at bounding box center [1275, 64] width 62 height 14
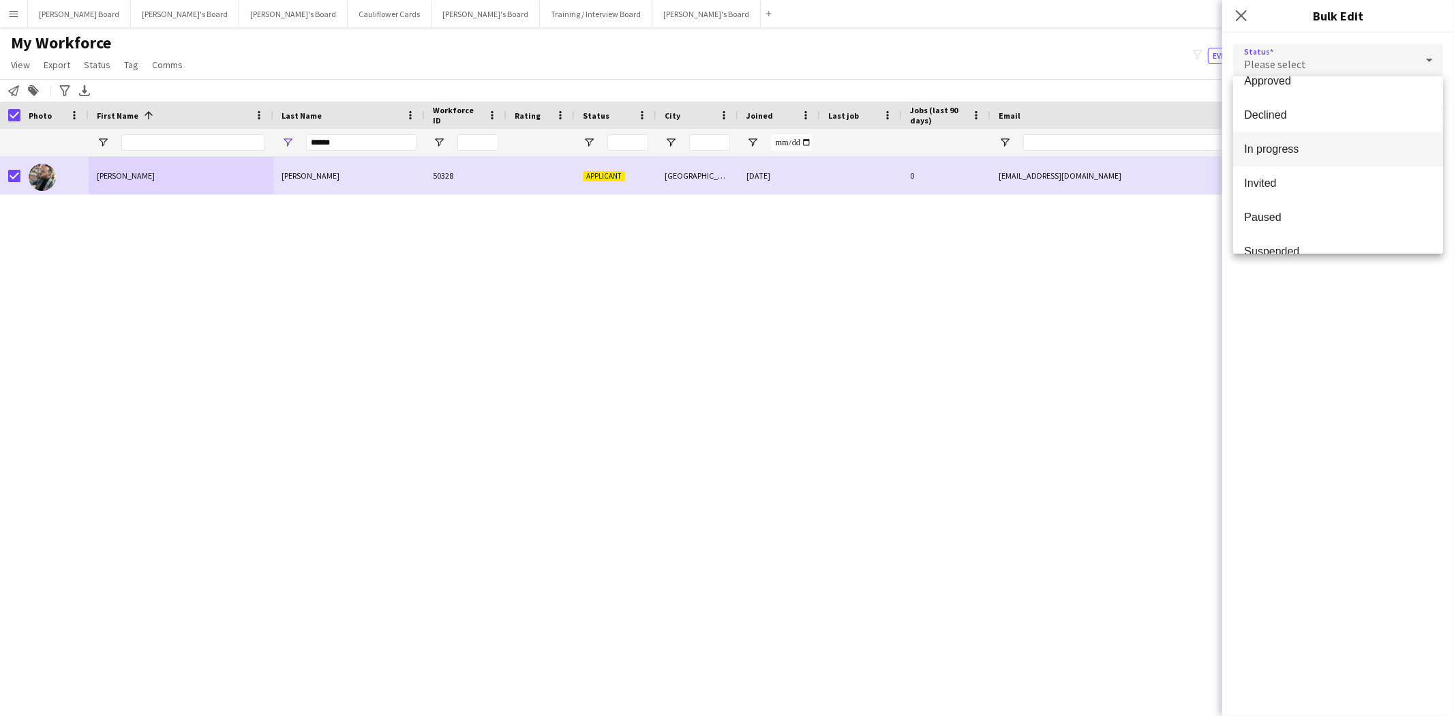
scroll to position [140, 0]
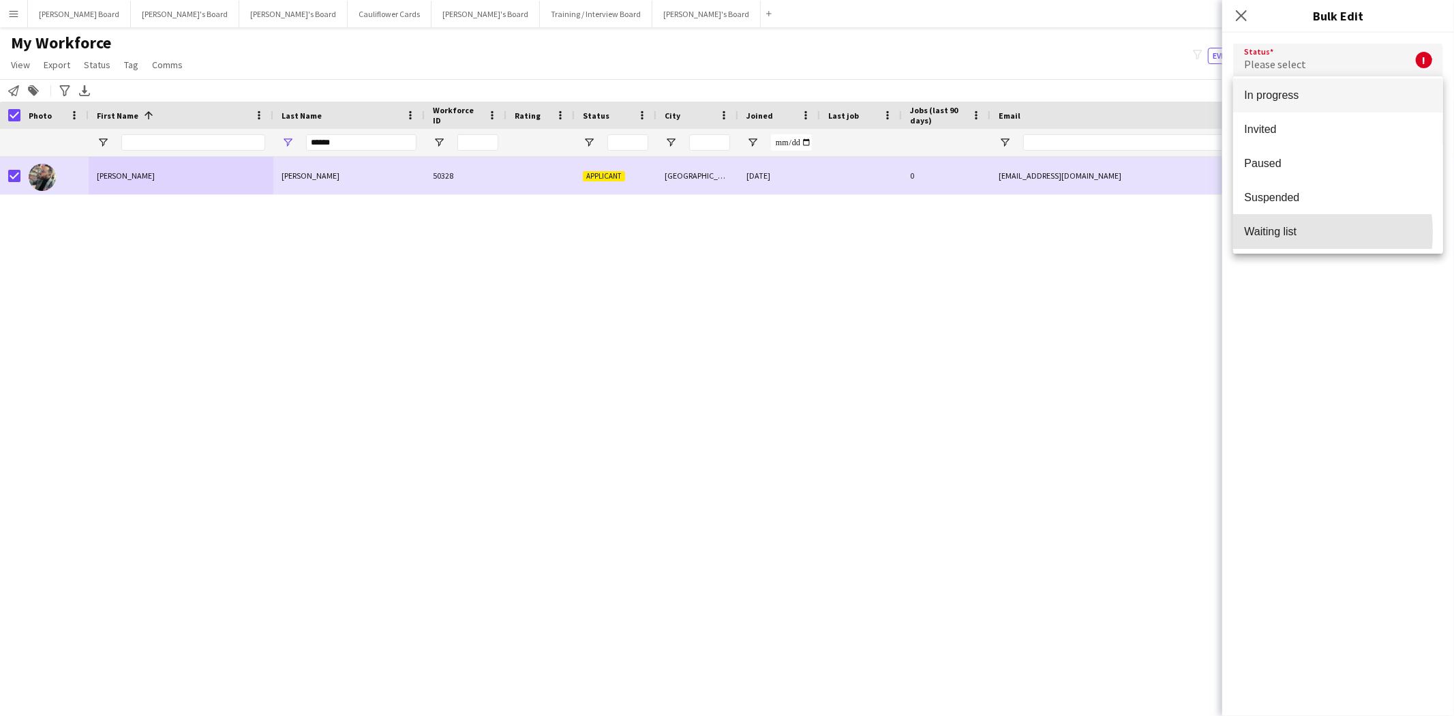
click at [1291, 232] on span "Waiting list" at bounding box center [1338, 231] width 188 height 13
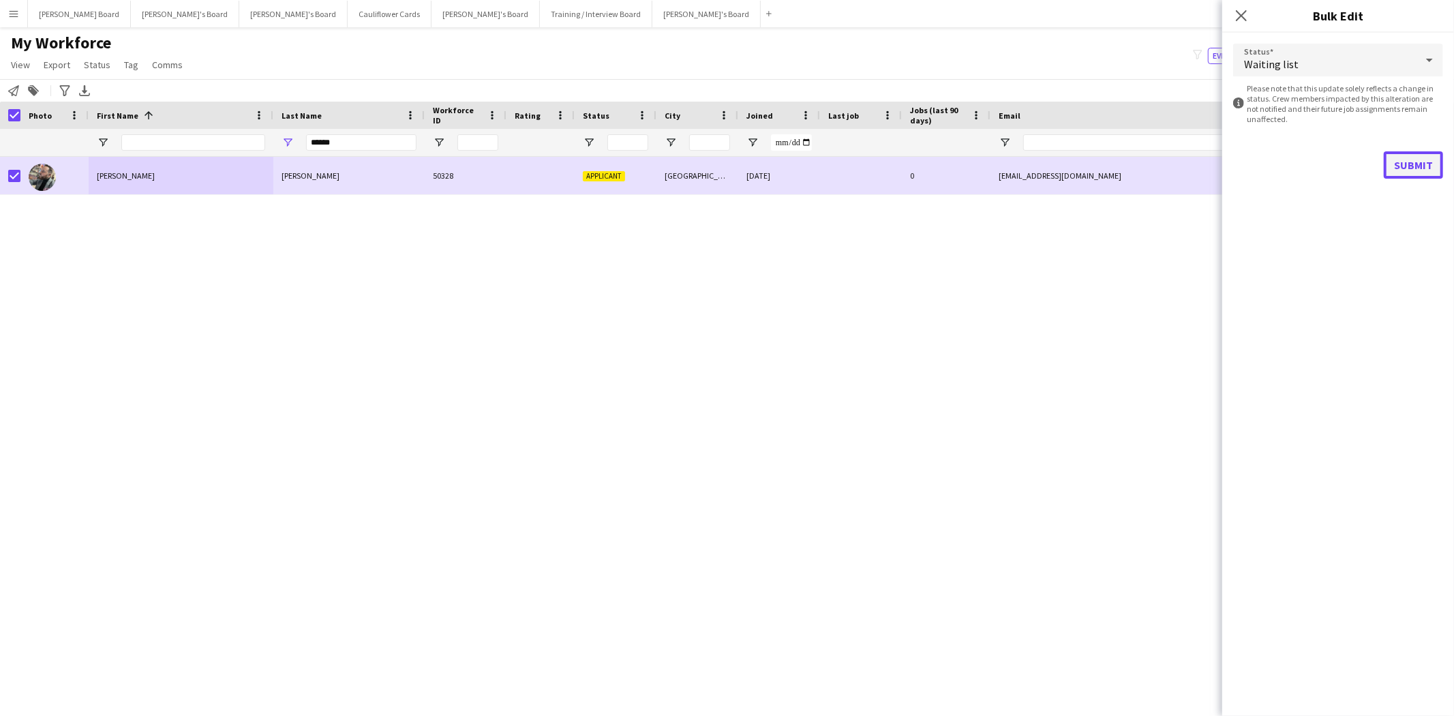
drag, startPoint x: 1422, startPoint y: 157, endPoint x: 1415, endPoint y: 158, distance: 6.9
click at [1415, 158] on button "Submit" at bounding box center [1413, 164] width 59 height 27
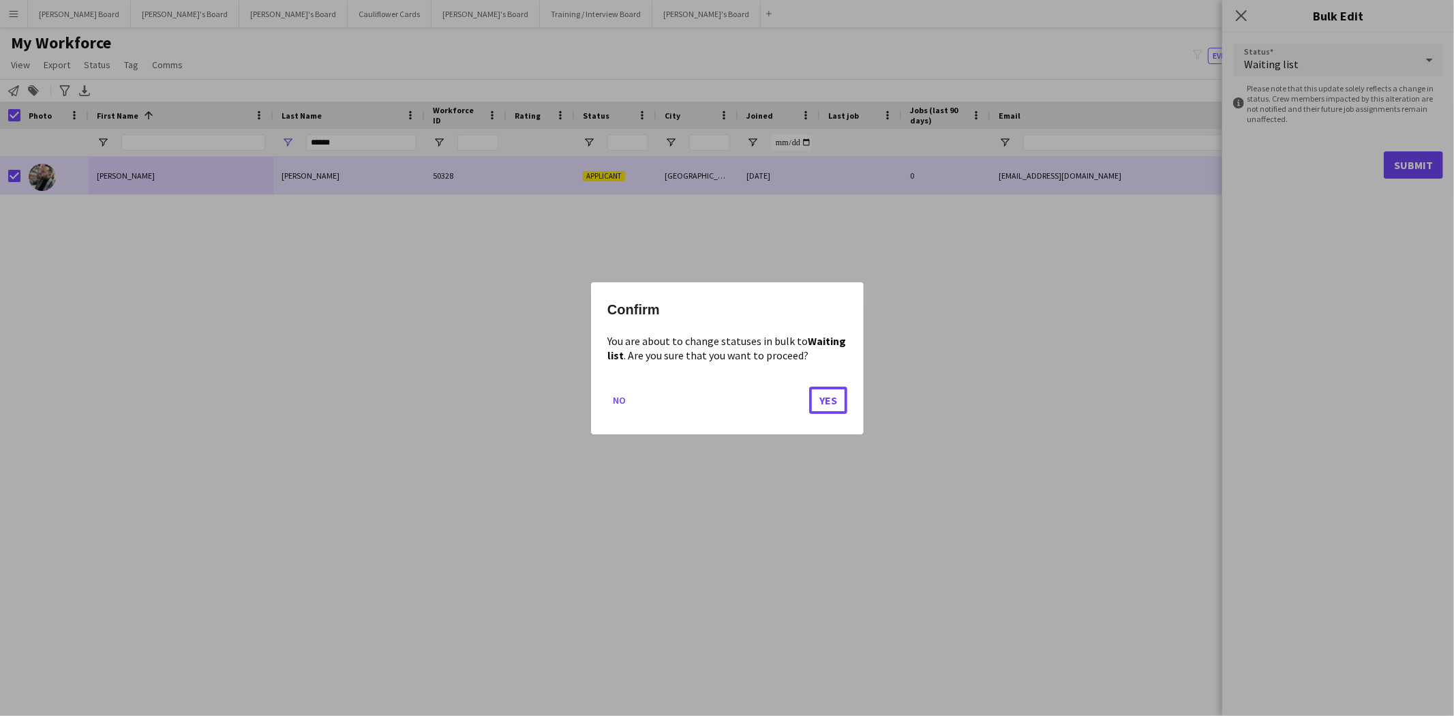
drag, startPoint x: 828, startPoint y: 400, endPoint x: 434, endPoint y: 305, distance: 404.6
click at [825, 399] on button "Yes" at bounding box center [828, 399] width 38 height 27
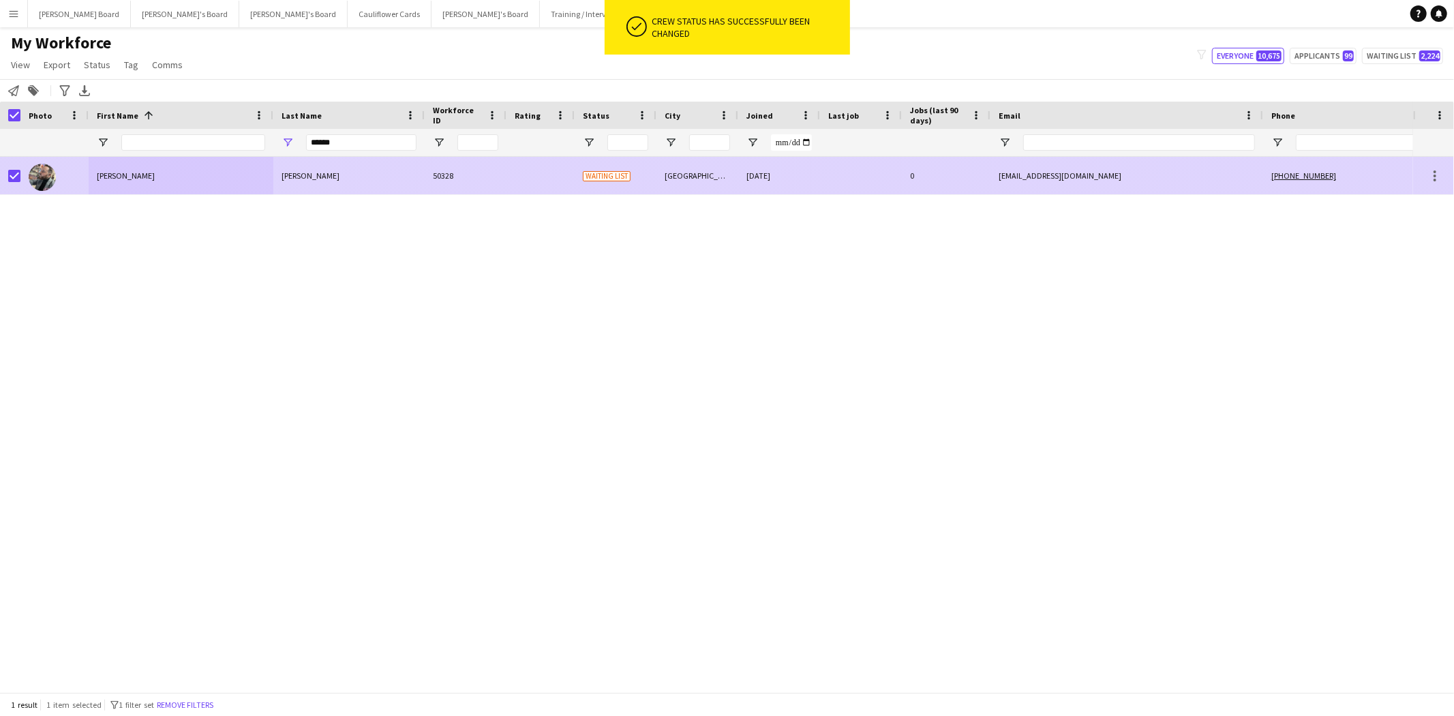
click at [104, 174] on div "[PERSON_NAME]" at bounding box center [181, 175] width 185 height 37
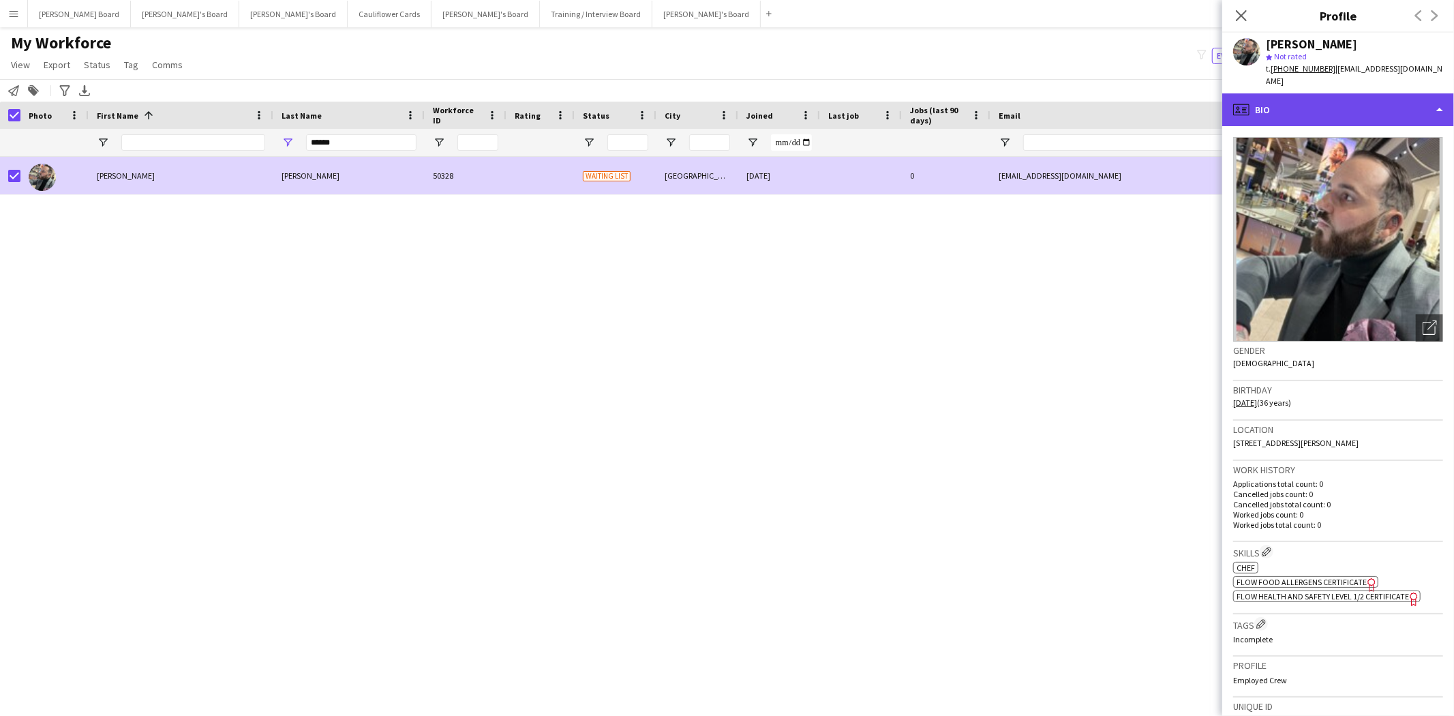
click at [1306, 102] on div "profile Bio" at bounding box center [1338, 109] width 232 height 33
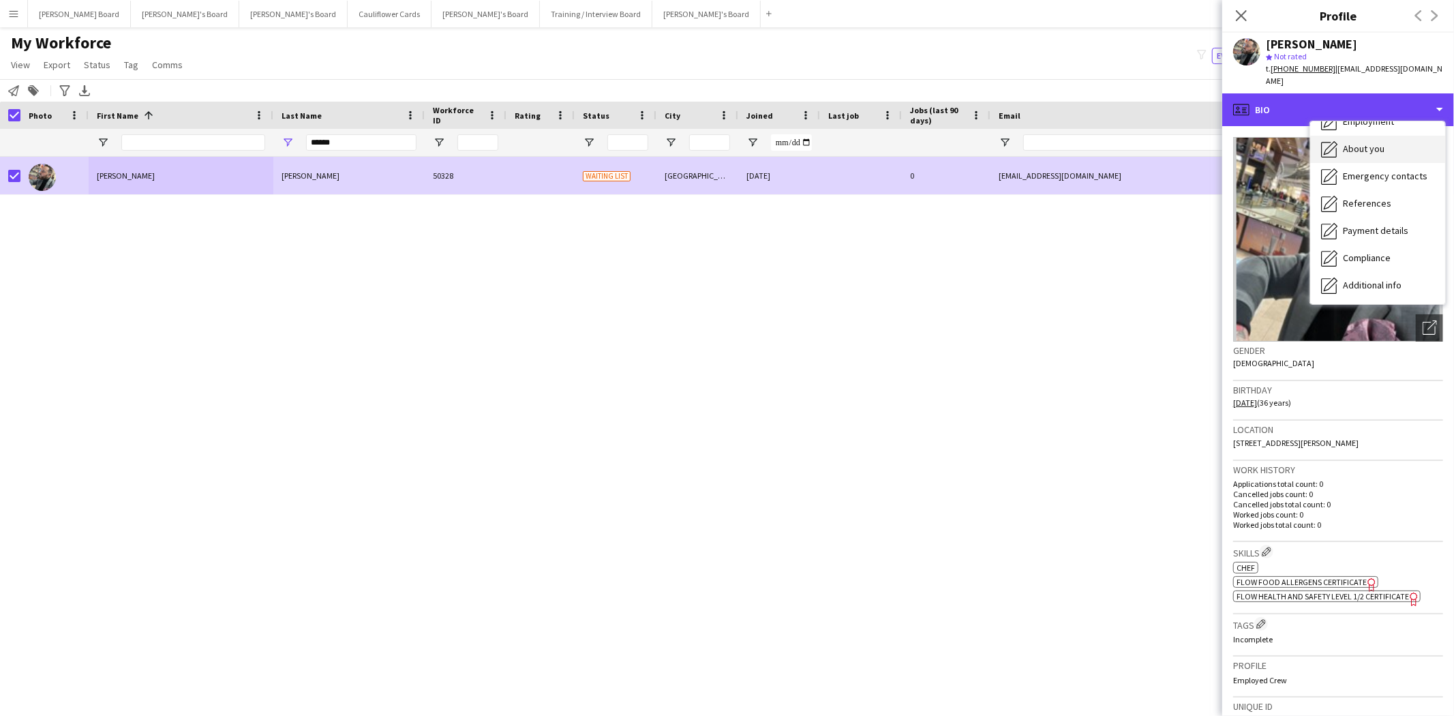
scroll to position [181, 0]
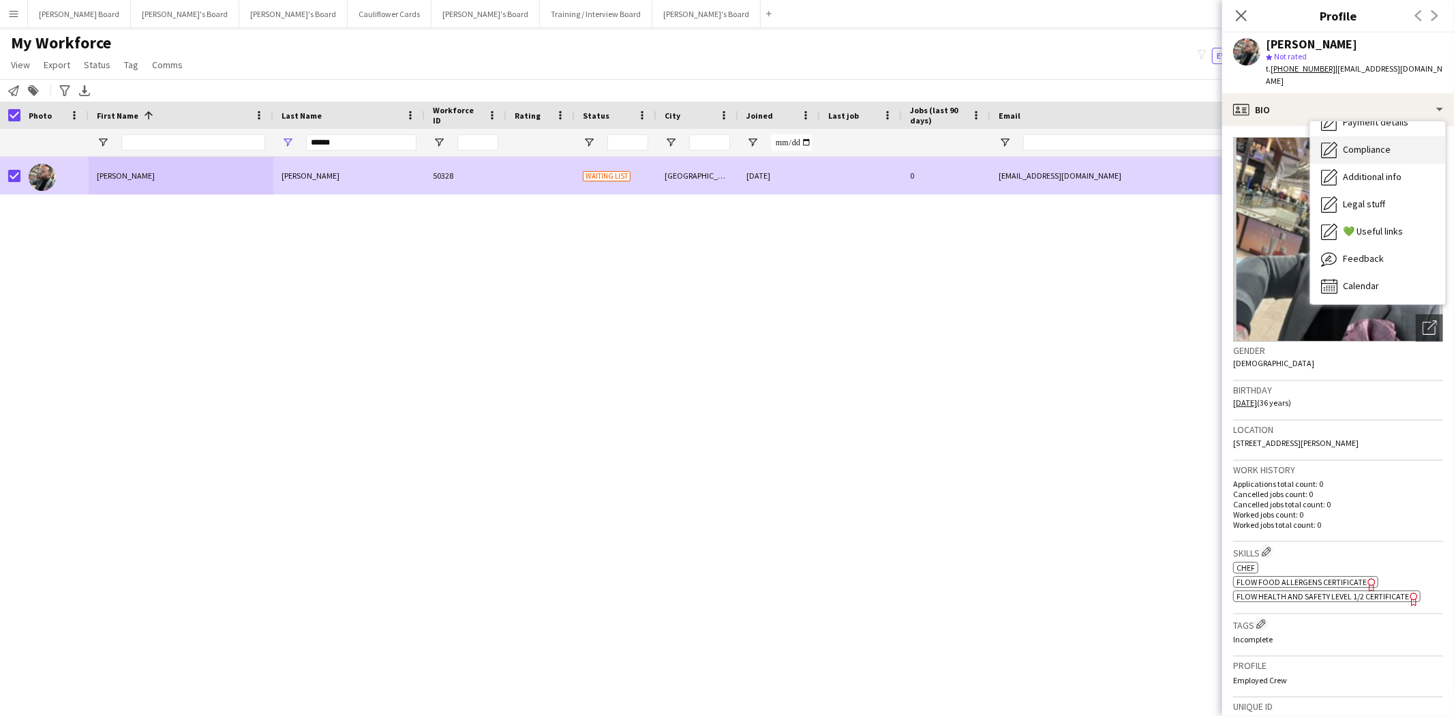
click at [1367, 145] on div "Compliance Compliance" at bounding box center [1377, 149] width 135 height 27
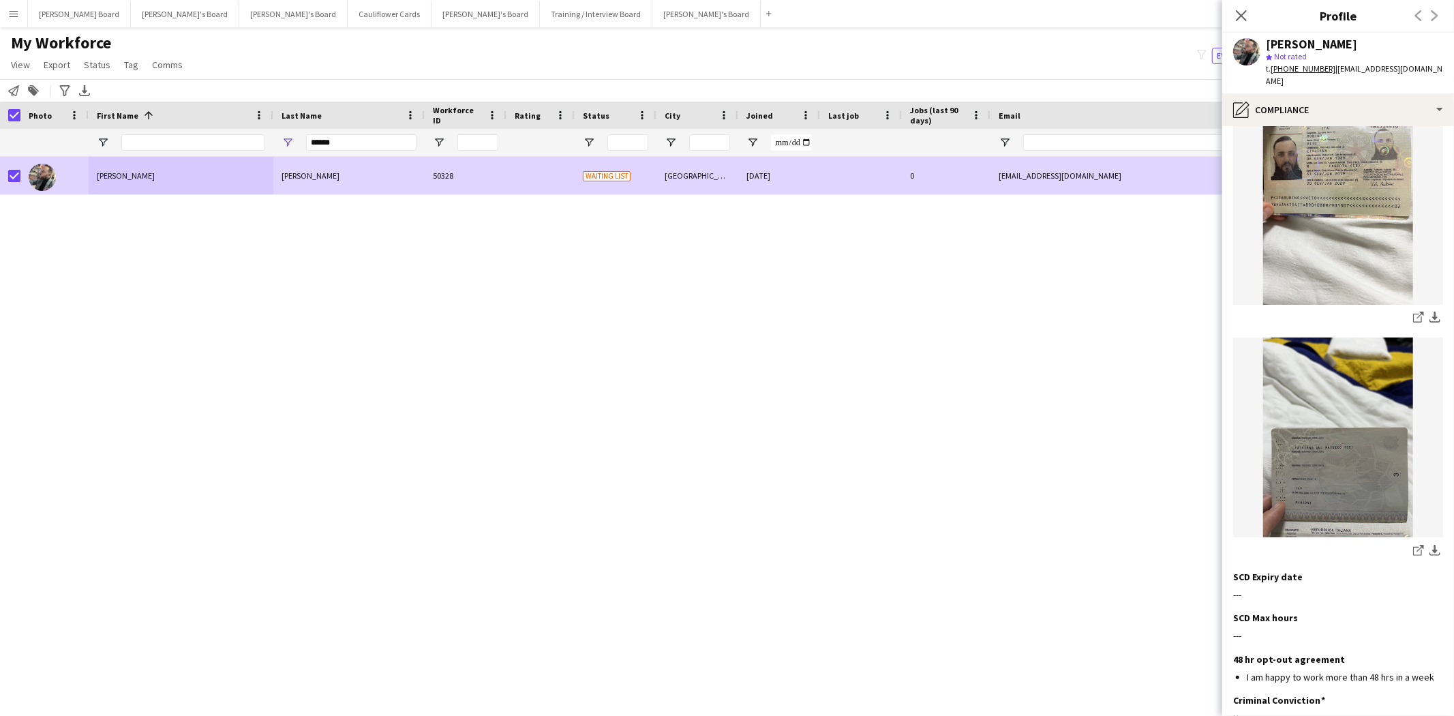
scroll to position [0, 0]
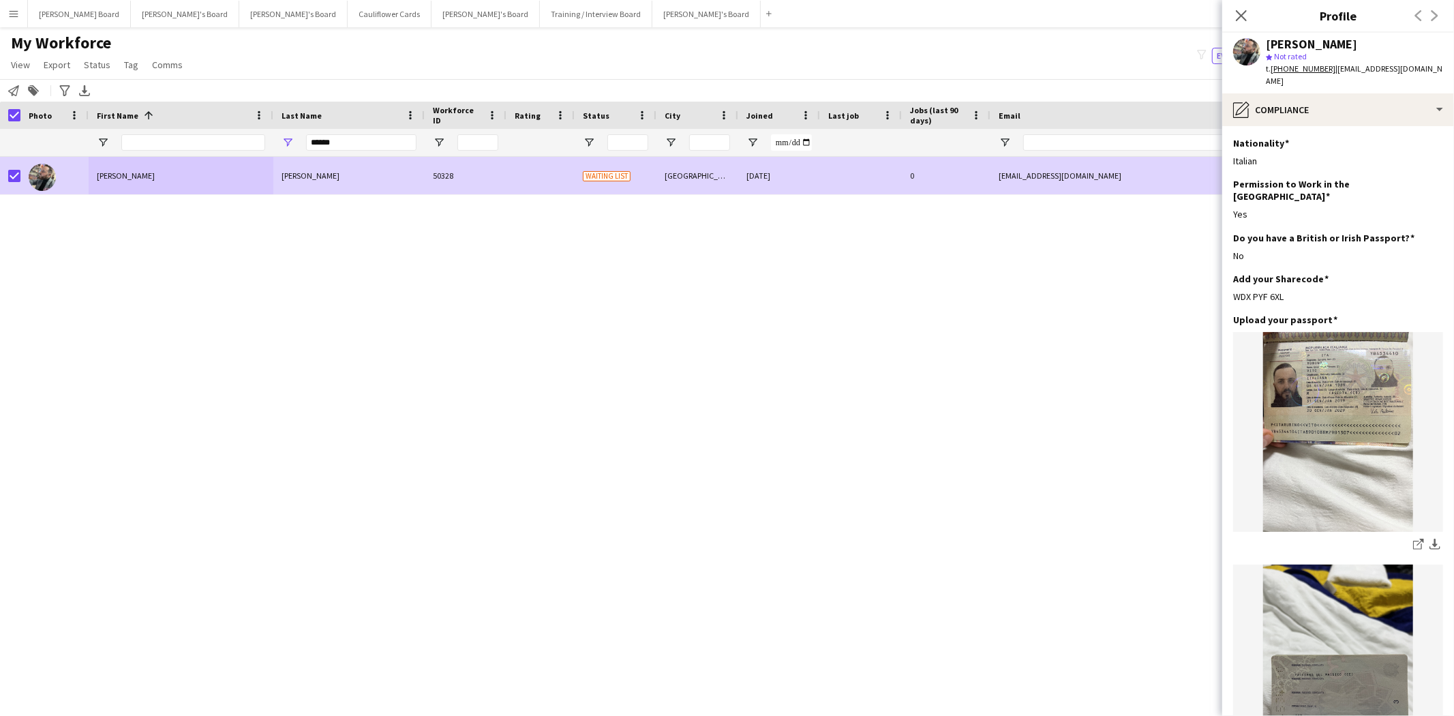
drag, startPoint x: 1286, startPoint y: 269, endPoint x: 1231, endPoint y: 269, distance: 54.5
click at [1231, 269] on app-section-data-types "Nationality Edit this field Italian Permission to Work in the [GEOGRAPHIC_DATA]…" at bounding box center [1338, 421] width 232 height 590
copy div "WDX PYF 6XL"
drag, startPoint x: 1284, startPoint y: 99, endPoint x: 1298, endPoint y: 112, distance: 19.3
click at [1285, 99] on div "pencil4 Compliance" at bounding box center [1338, 109] width 232 height 33
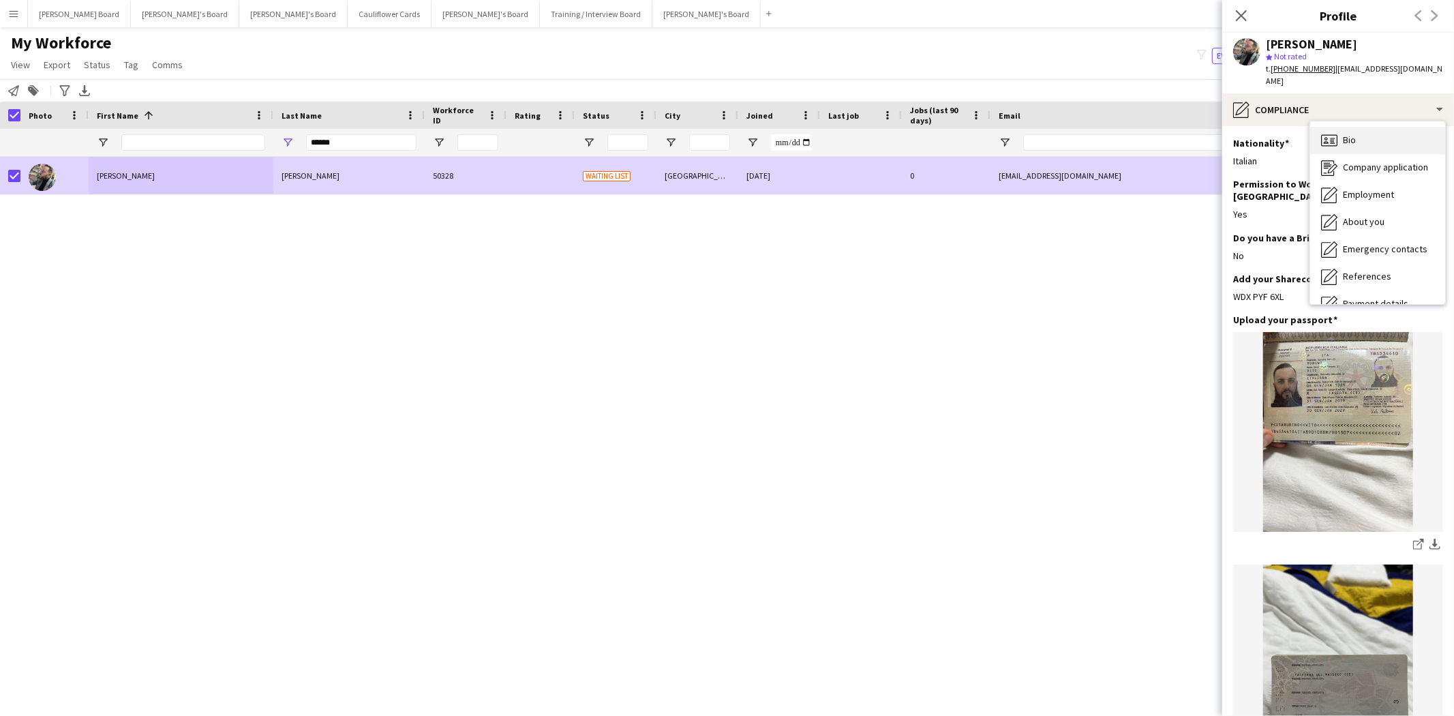
click at [1357, 127] on div "Bio Bio" at bounding box center [1377, 140] width 135 height 27
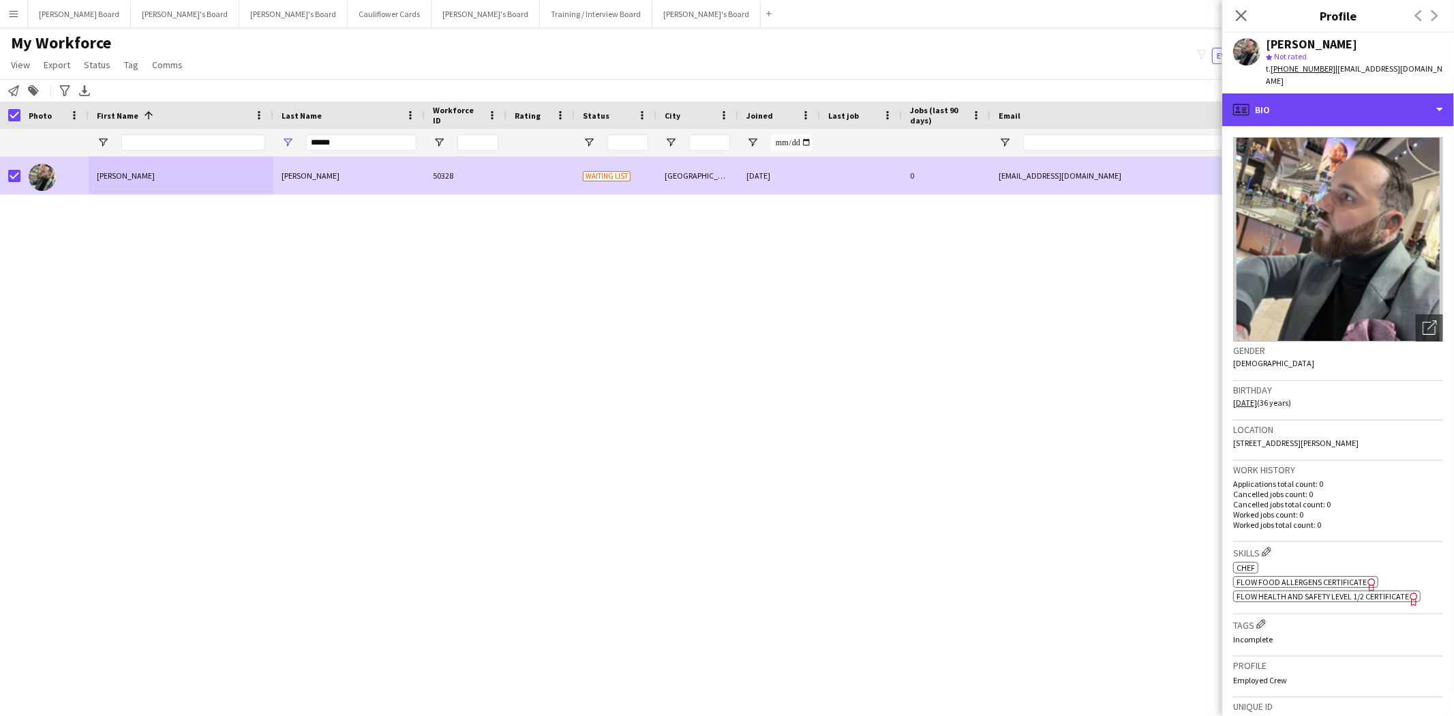
drag, startPoint x: 1307, startPoint y: 89, endPoint x: 1398, endPoint y: 310, distance: 239.0
click at [1308, 96] on div "profile Bio" at bounding box center [1338, 109] width 232 height 33
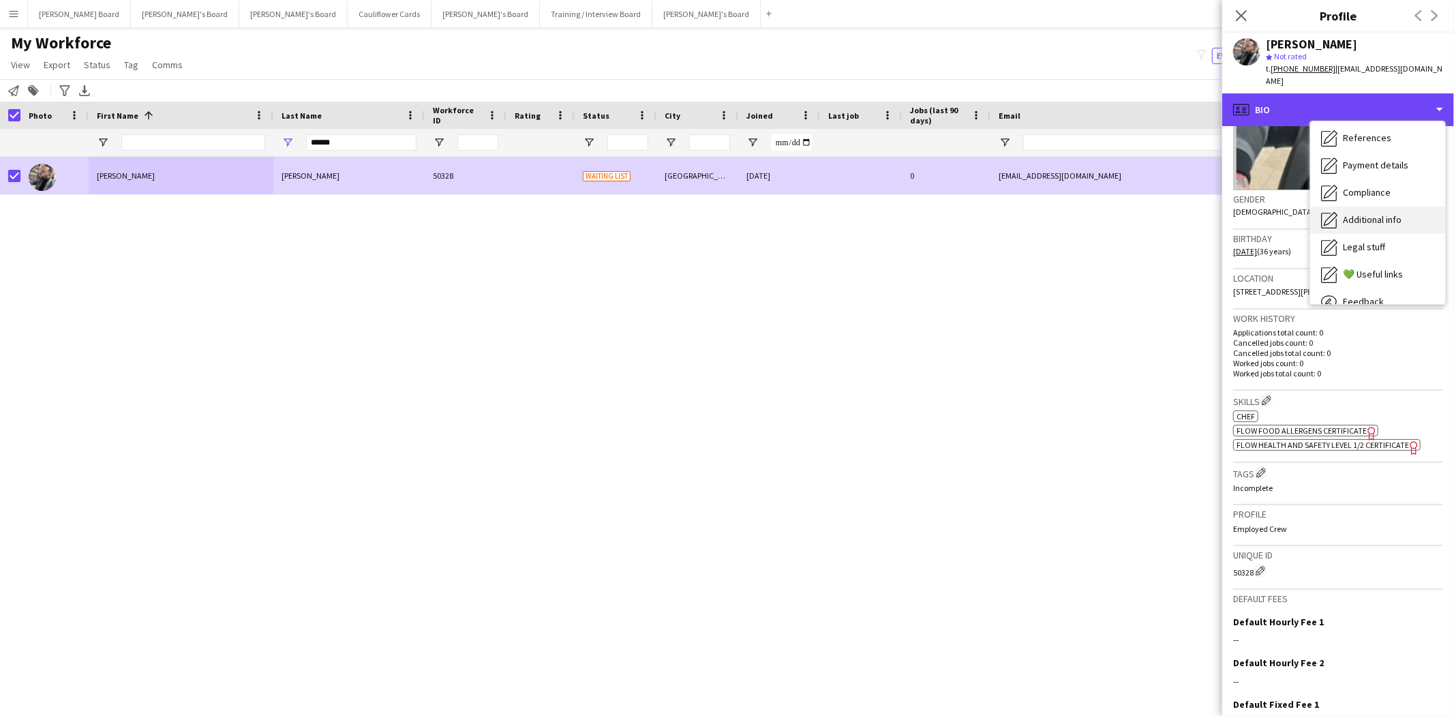
scroll to position [151, 0]
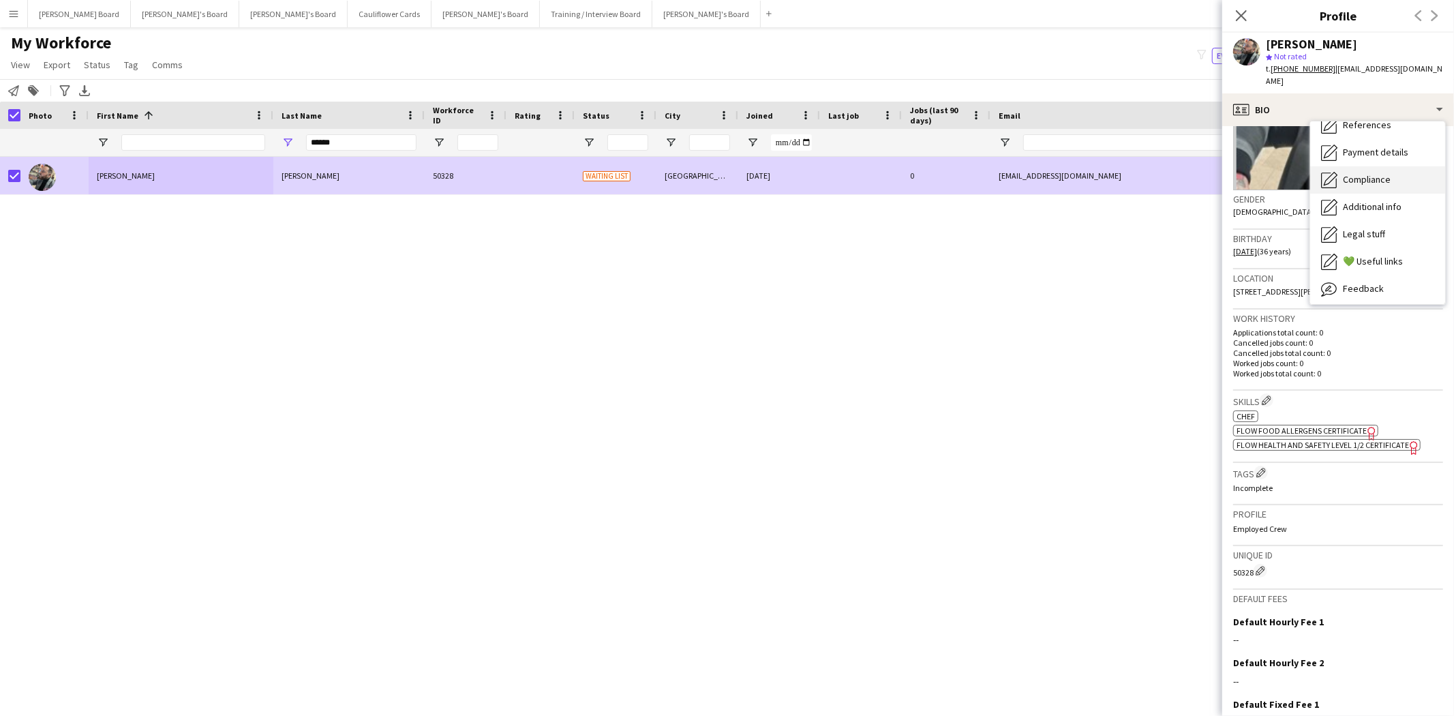
click at [1366, 173] on span "Compliance" at bounding box center [1367, 179] width 48 height 12
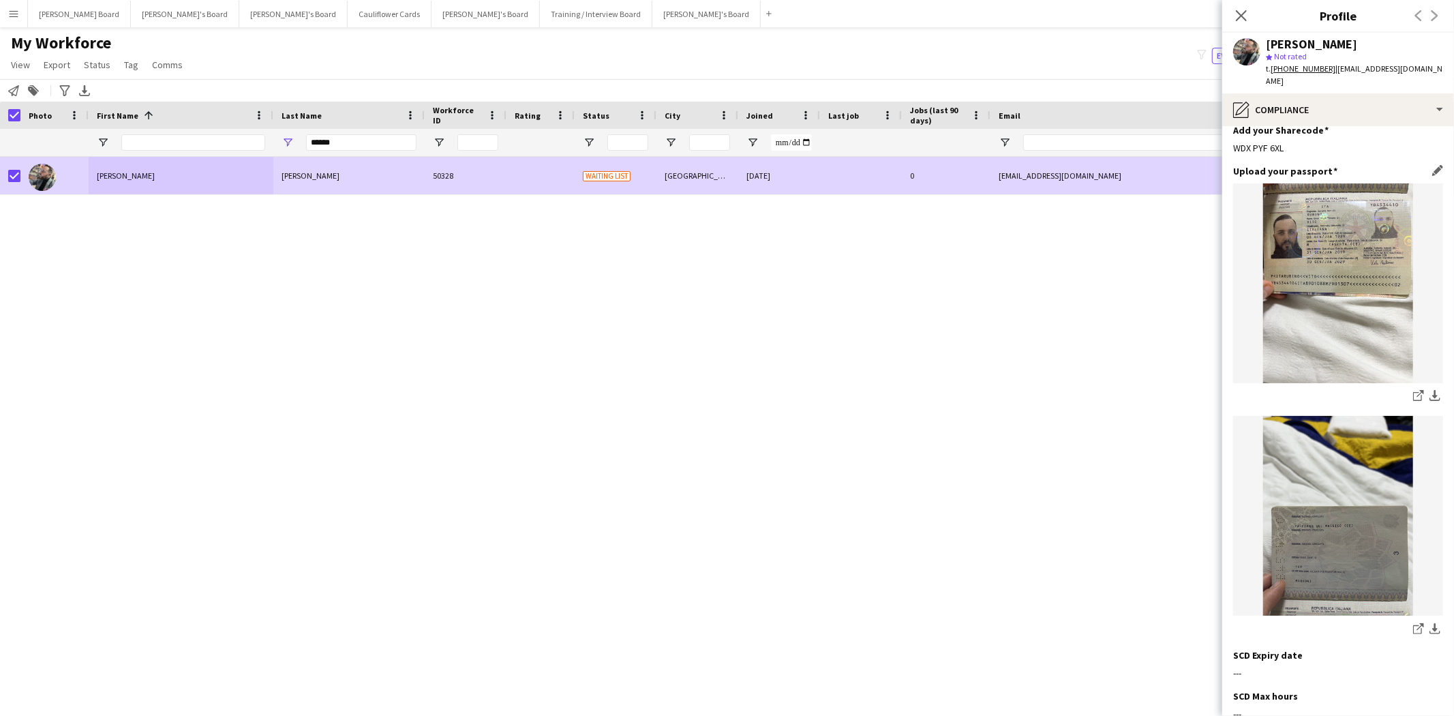
scroll to position [0, 0]
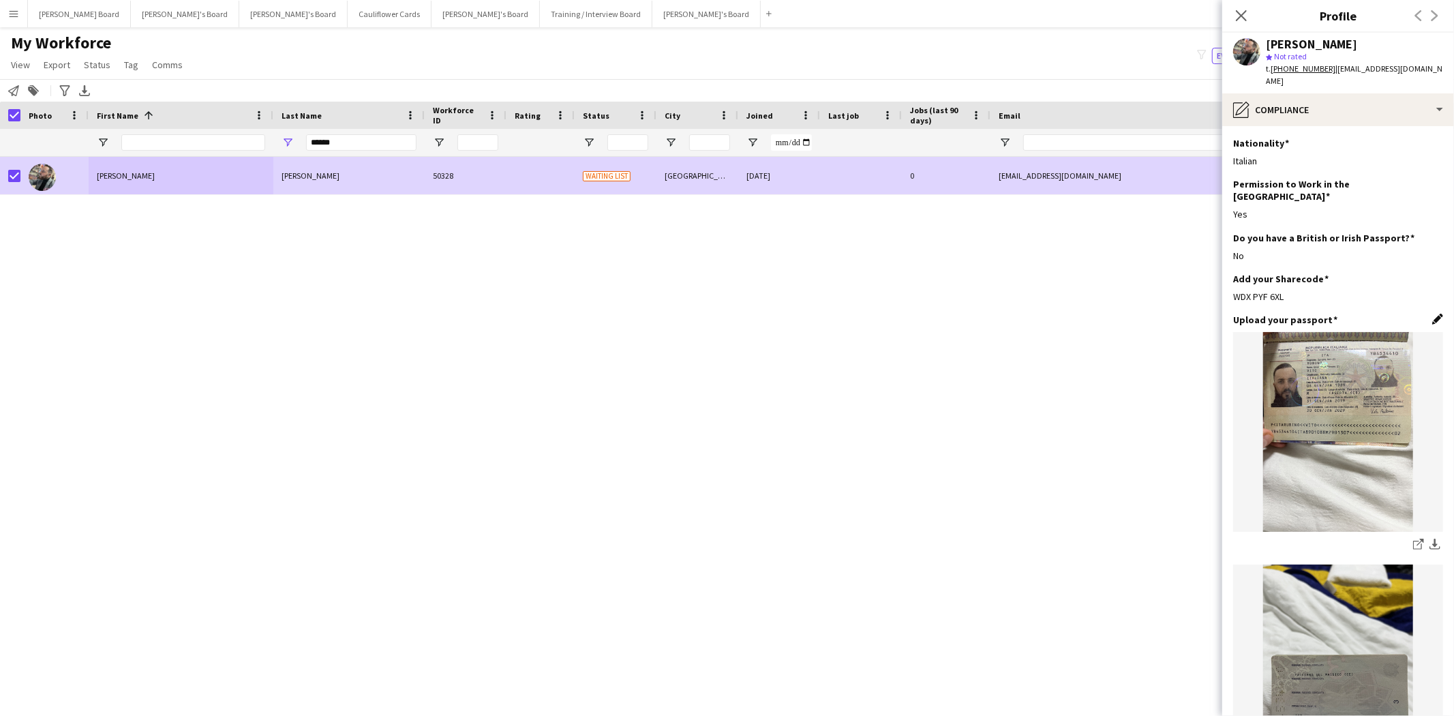
click at [1432, 314] on app-icon "Edit this field" at bounding box center [1437, 319] width 11 height 11
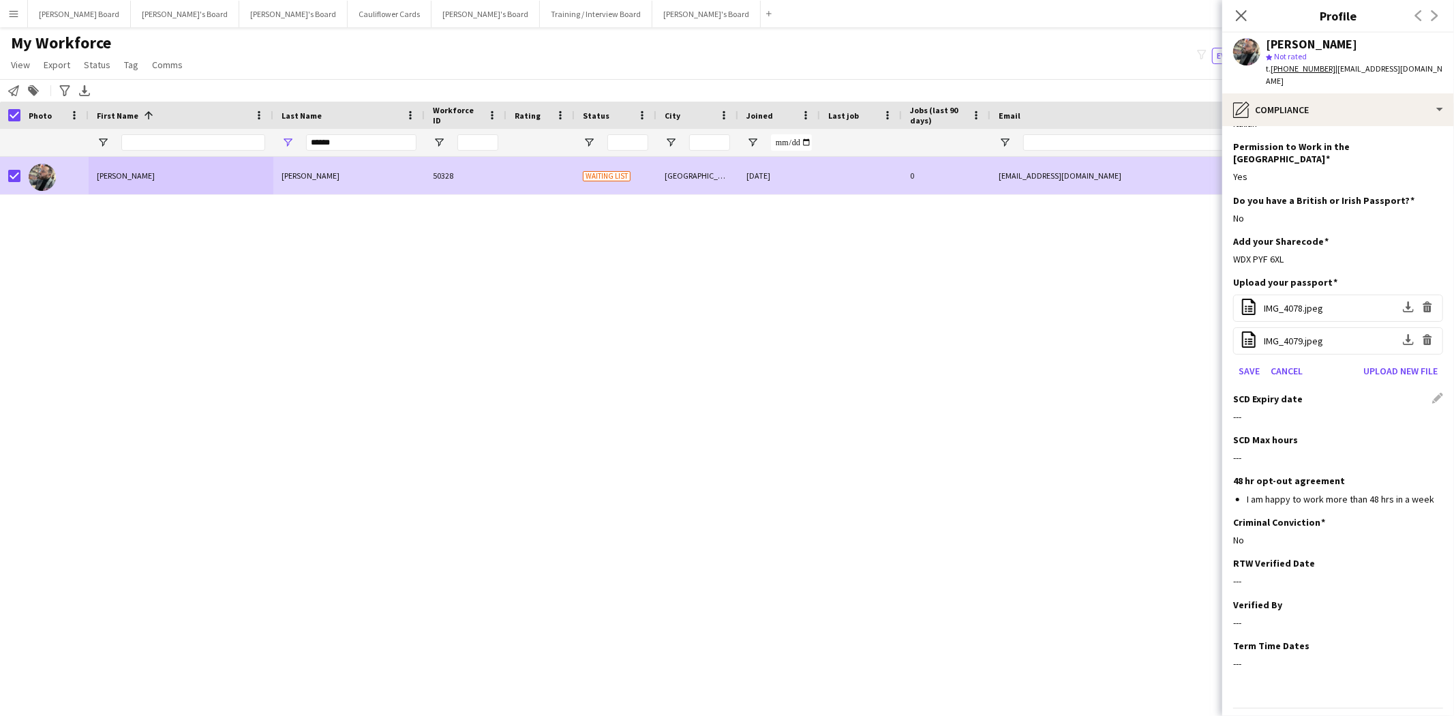
scroll to position [52, 0]
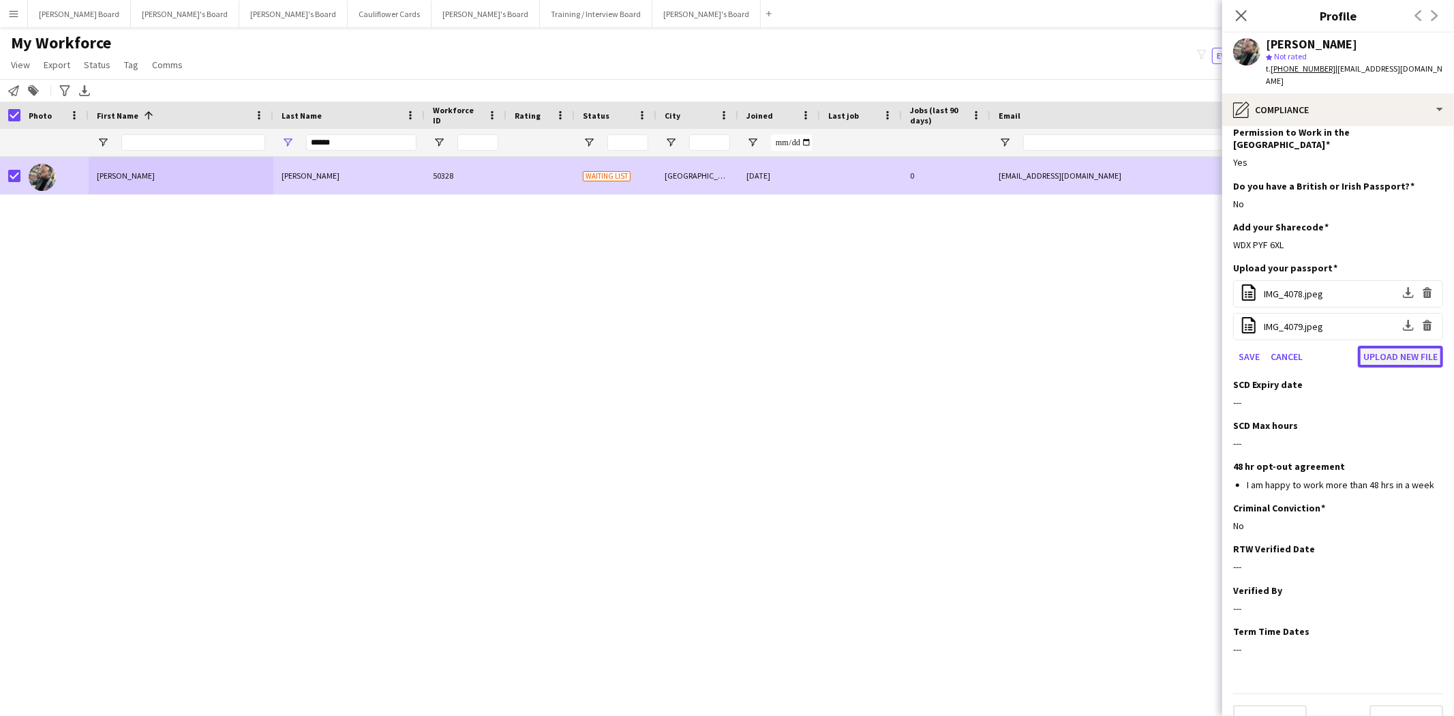
click at [1373, 346] on button "Upload new file" at bounding box center [1400, 357] width 85 height 22
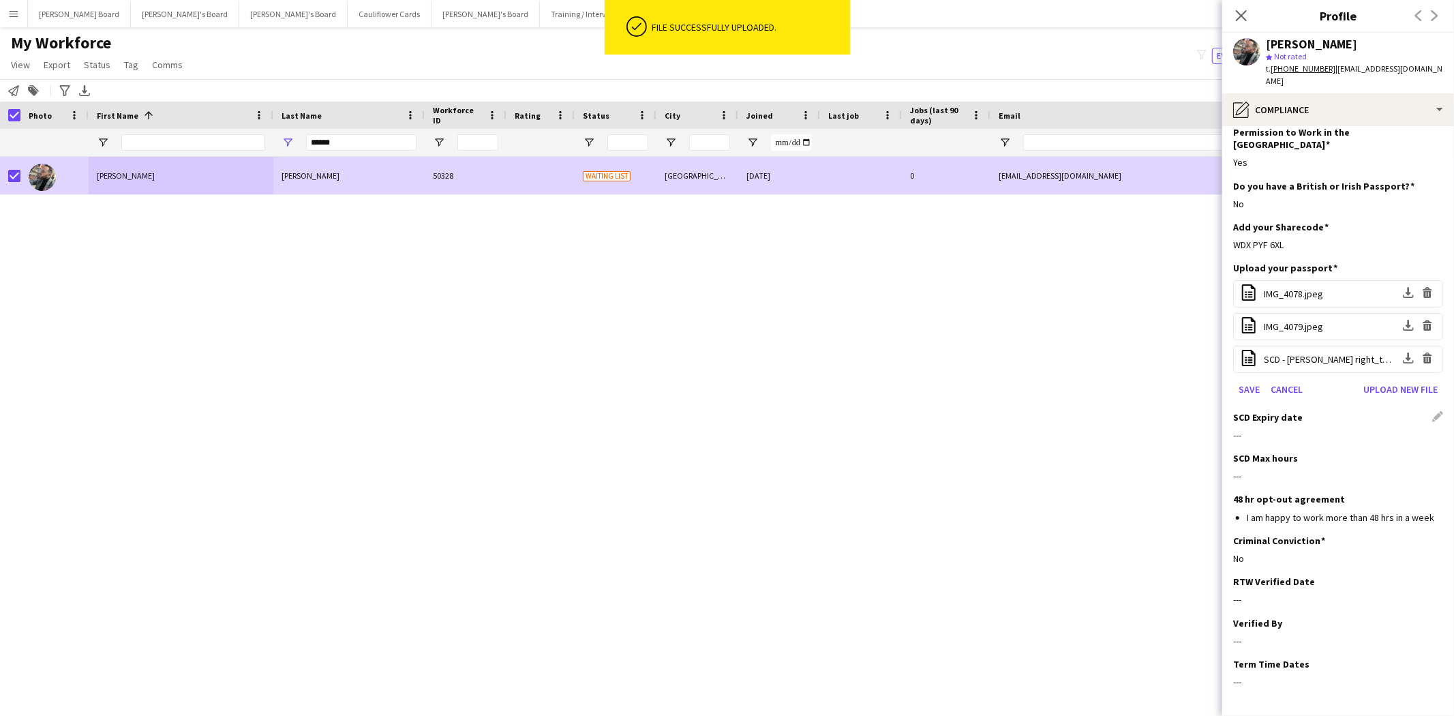
click at [1426, 411] on div "SCD Expiry date Edit this field" at bounding box center [1338, 417] width 210 height 12
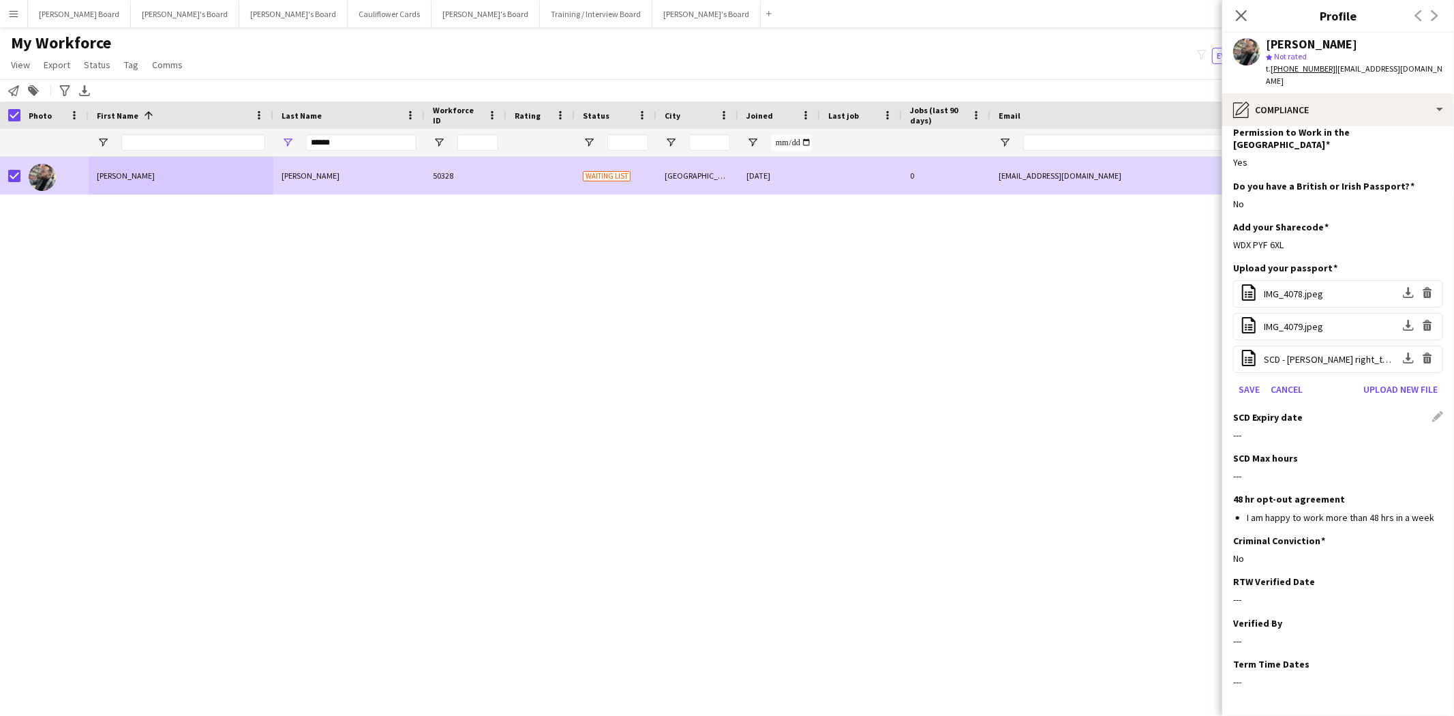
drag, startPoint x: 1428, startPoint y: 390, endPoint x: 1351, endPoint y: 397, distance: 76.7
click at [1424, 411] on div "SCD Expiry date Edit this field" at bounding box center [1338, 417] width 210 height 12
drag, startPoint x: 1248, startPoint y: 362, endPoint x: 1271, endPoint y: 378, distance: 28.0
click at [1250, 378] on button "Save" at bounding box center [1249, 389] width 32 height 22
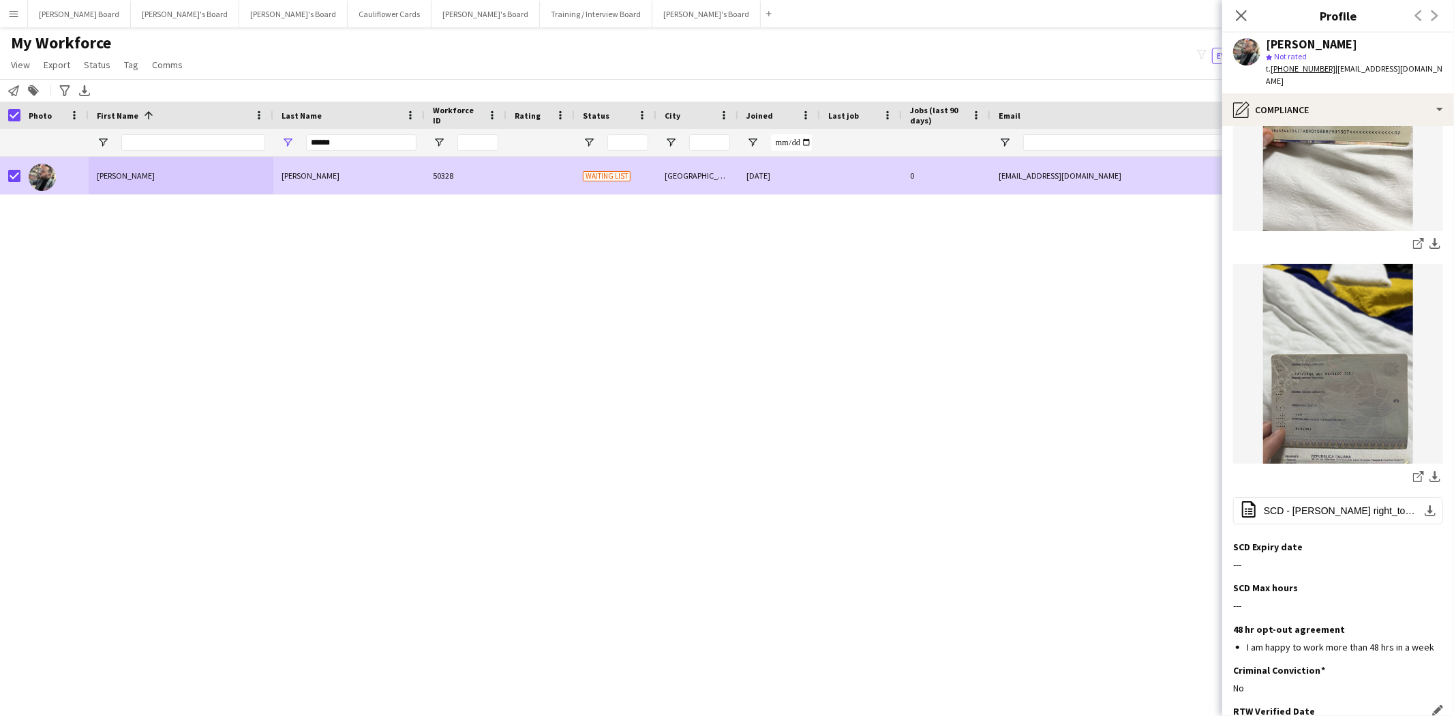
scroll to position [464, 0]
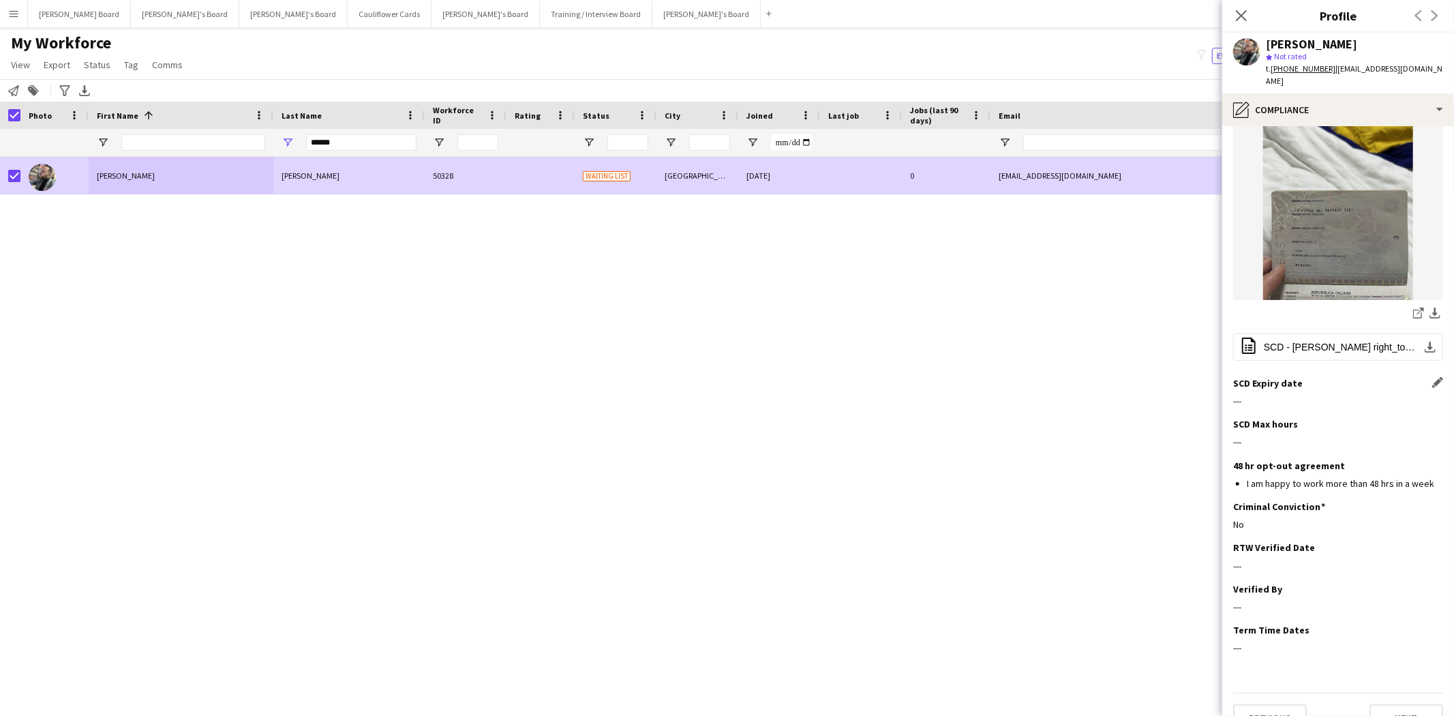
click at [1432, 377] on app-icon "Edit this field" at bounding box center [1437, 382] width 11 height 11
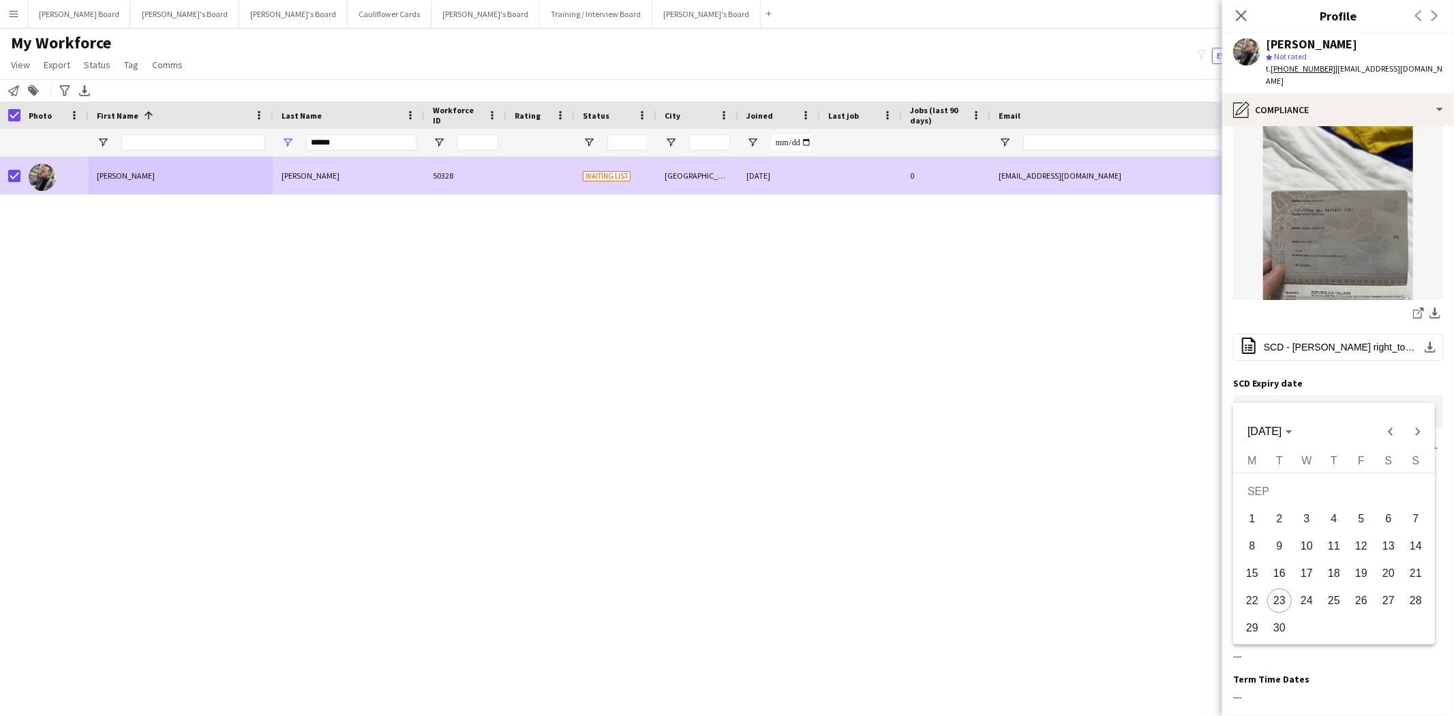
click at [1314, 401] on body "Menu Boards Boards Boards All jobs Status Workforce Workforce My Workforce Recr…" at bounding box center [727, 358] width 1454 height 716
click at [1280, 436] on span "[DATE]" at bounding box center [1265, 431] width 34 height 12
click at [1409, 610] on span "2039" at bounding box center [1406, 610] width 43 height 25
click at [1257, 496] on span "JAN" at bounding box center [1263, 501] width 43 height 25
drag, startPoint x: 1386, startPoint y: 489, endPoint x: 1369, endPoint y: 488, distance: 17.1
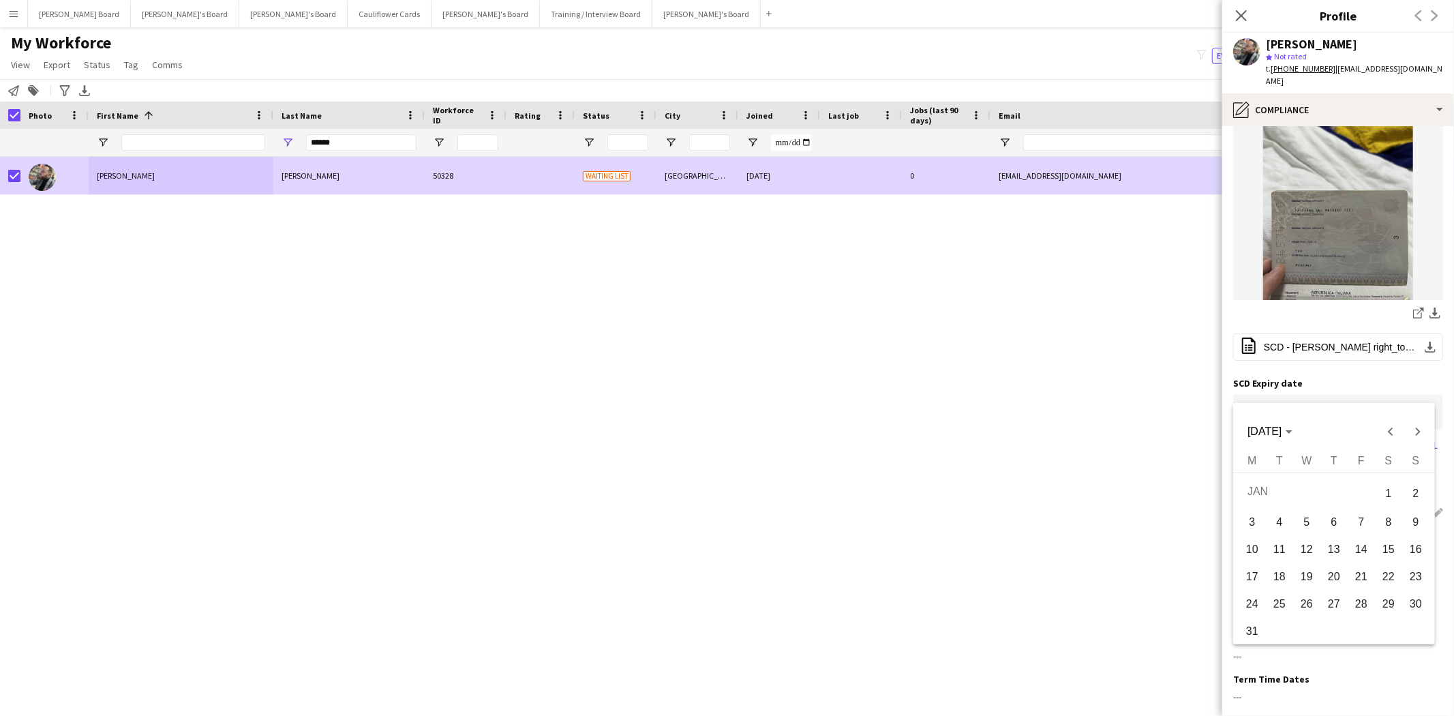
click at [1385, 489] on span "1" at bounding box center [1389, 493] width 25 height 28
type input "**********"
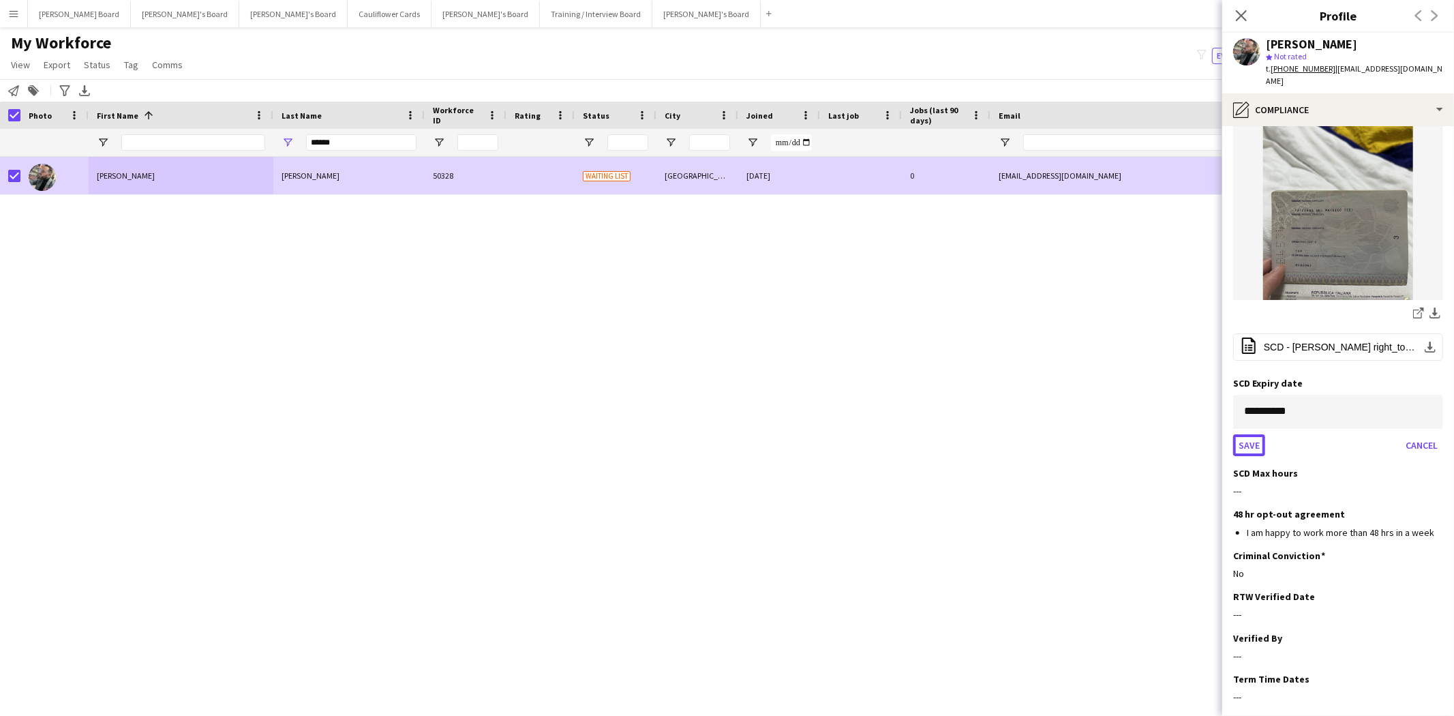
drag, startPoint x: 1252, startPoint y: 417, endPoint x: 1274, endPoint y: 424, distance: 23.1
click at [1252, 434] on button "Save" at bounding box center [1249, 445] width 32 height 22
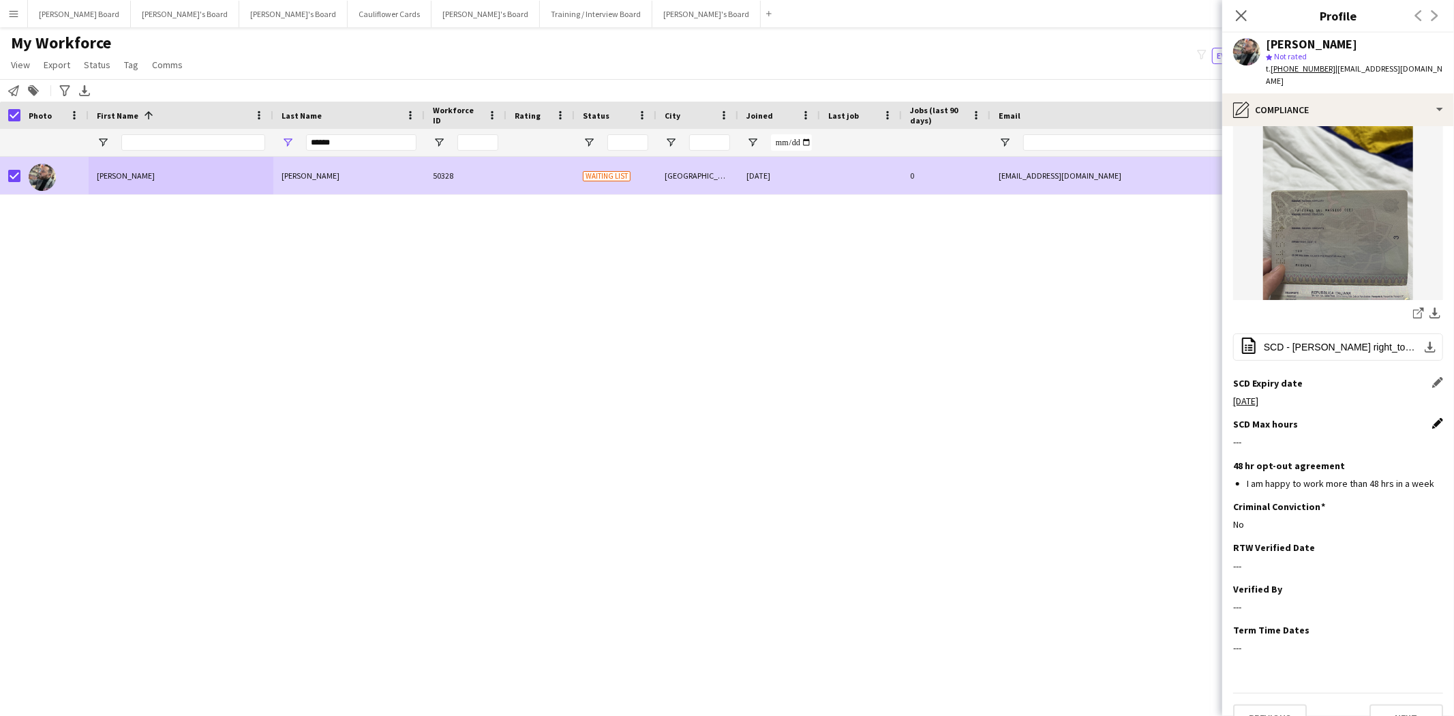
click at [1432, 418] on app-icon "Edit this field" at bounding box center [1437, 423] width 11 height 11
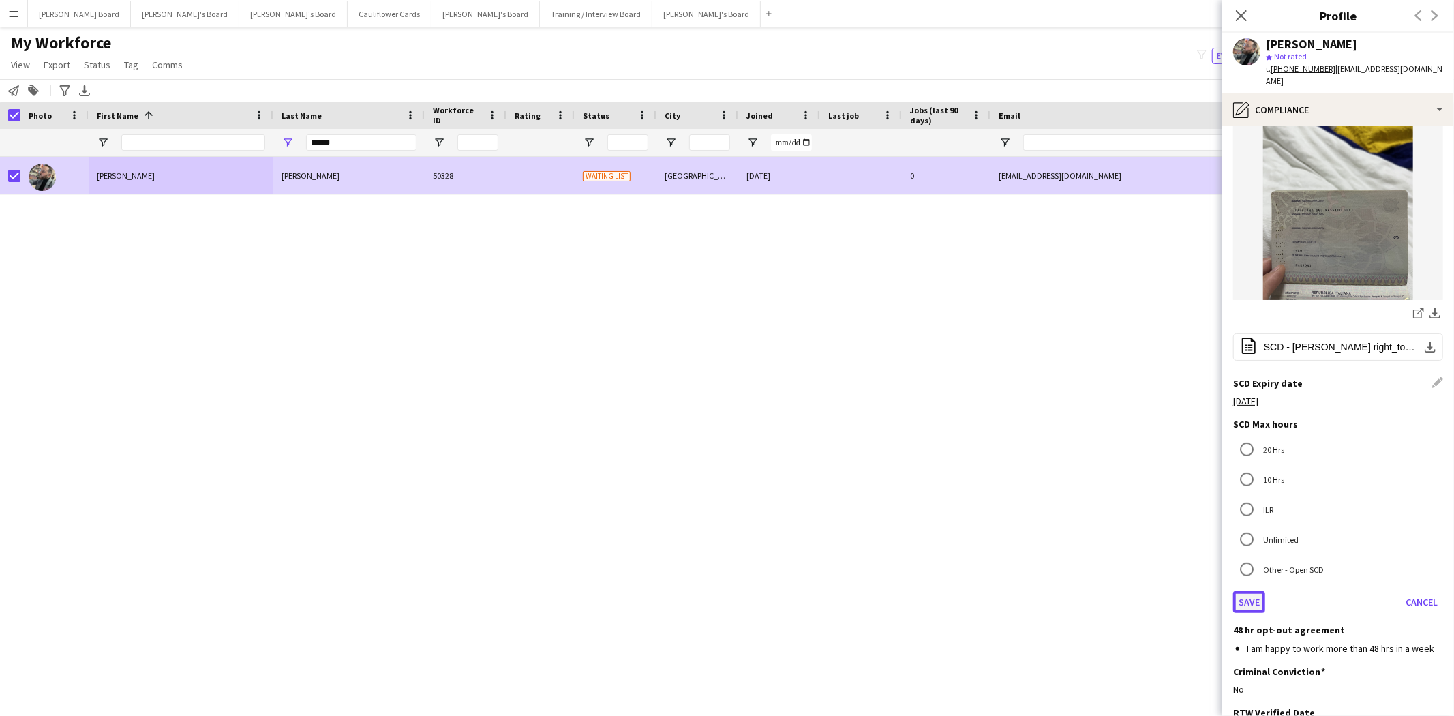
click at [1250, 591] on button "Save" at bounding box center [1249, 602] width 32 height 22
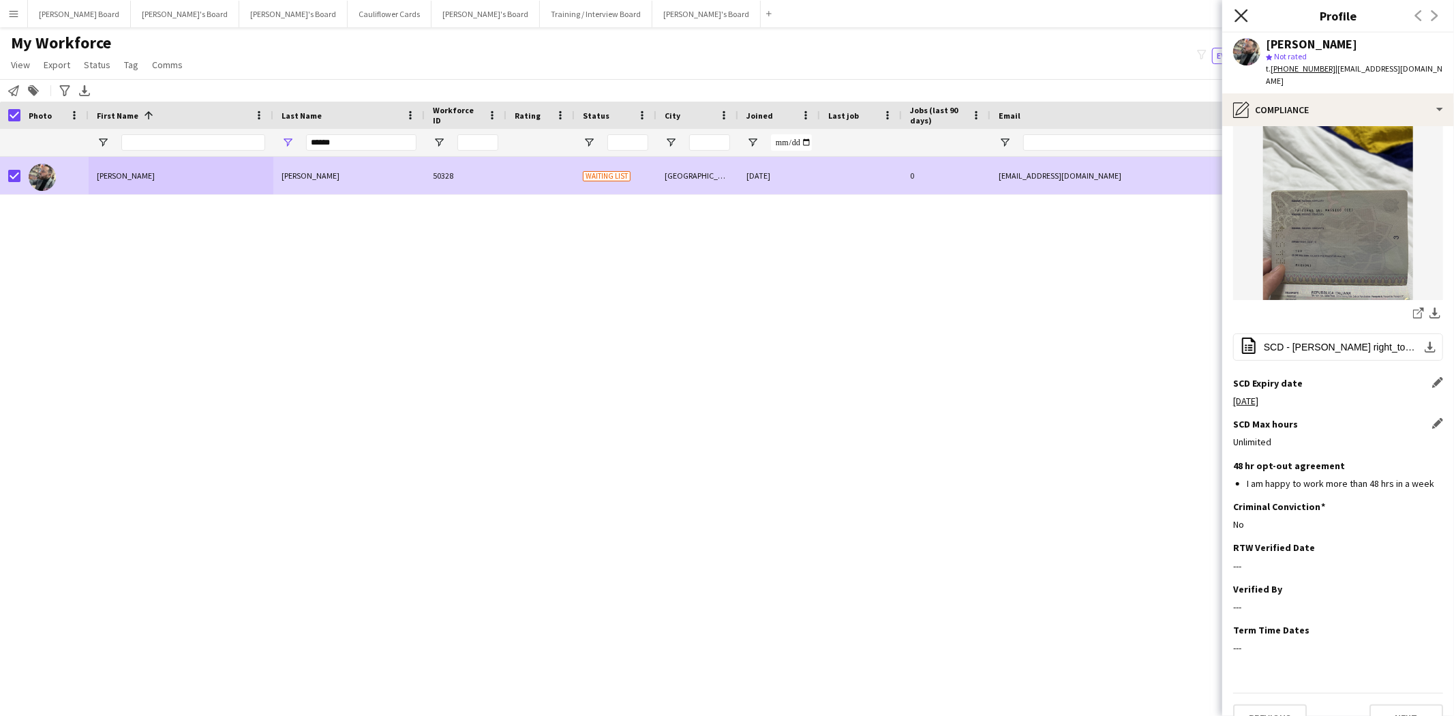
click at [1244, 16] on icon "Close pop-in" at bounding box center [1241, 15] width 13 height 13
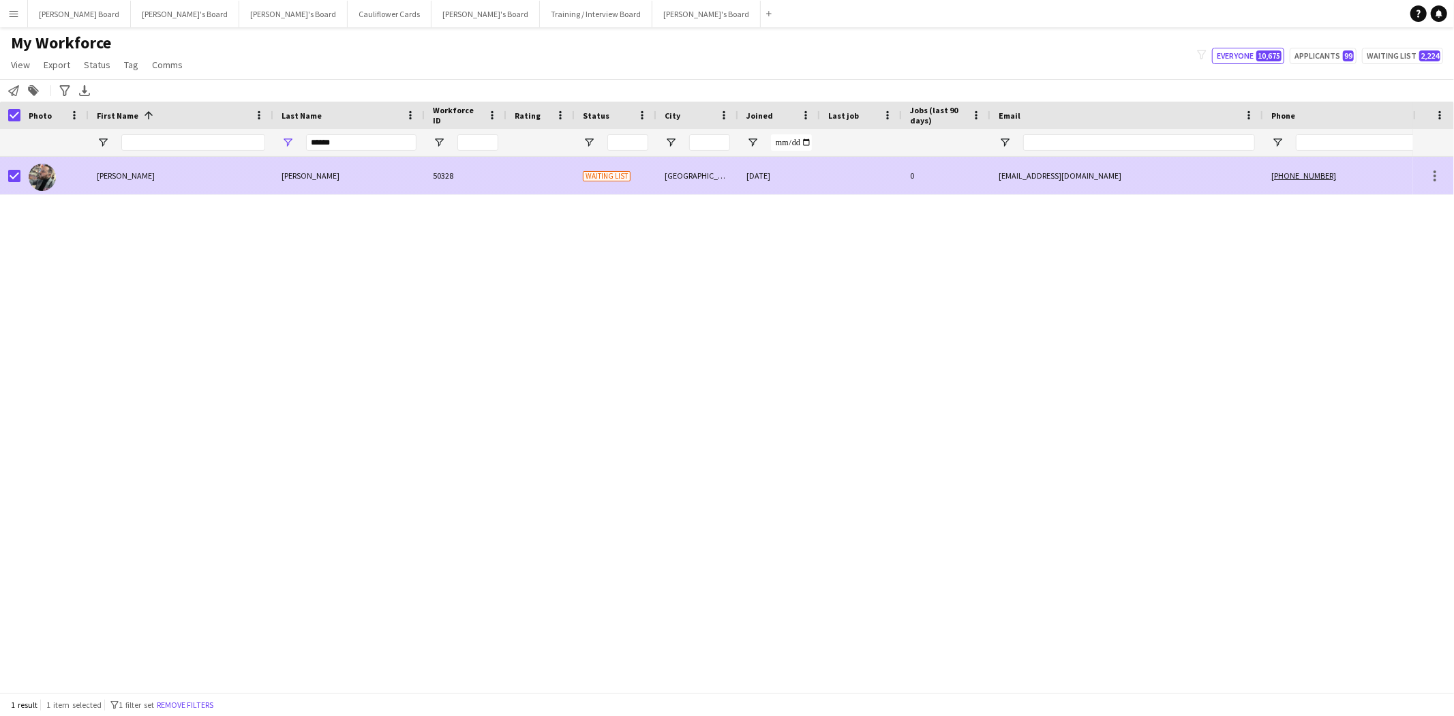
drag, startPoint x: 102, startPoint y: 173, endPoint x: 446, endPoint y: 194, distance: 344.3
click at [103, 173] on div "[PERSON_NAME]" at bounding box center [181, 175] width 185 height 37
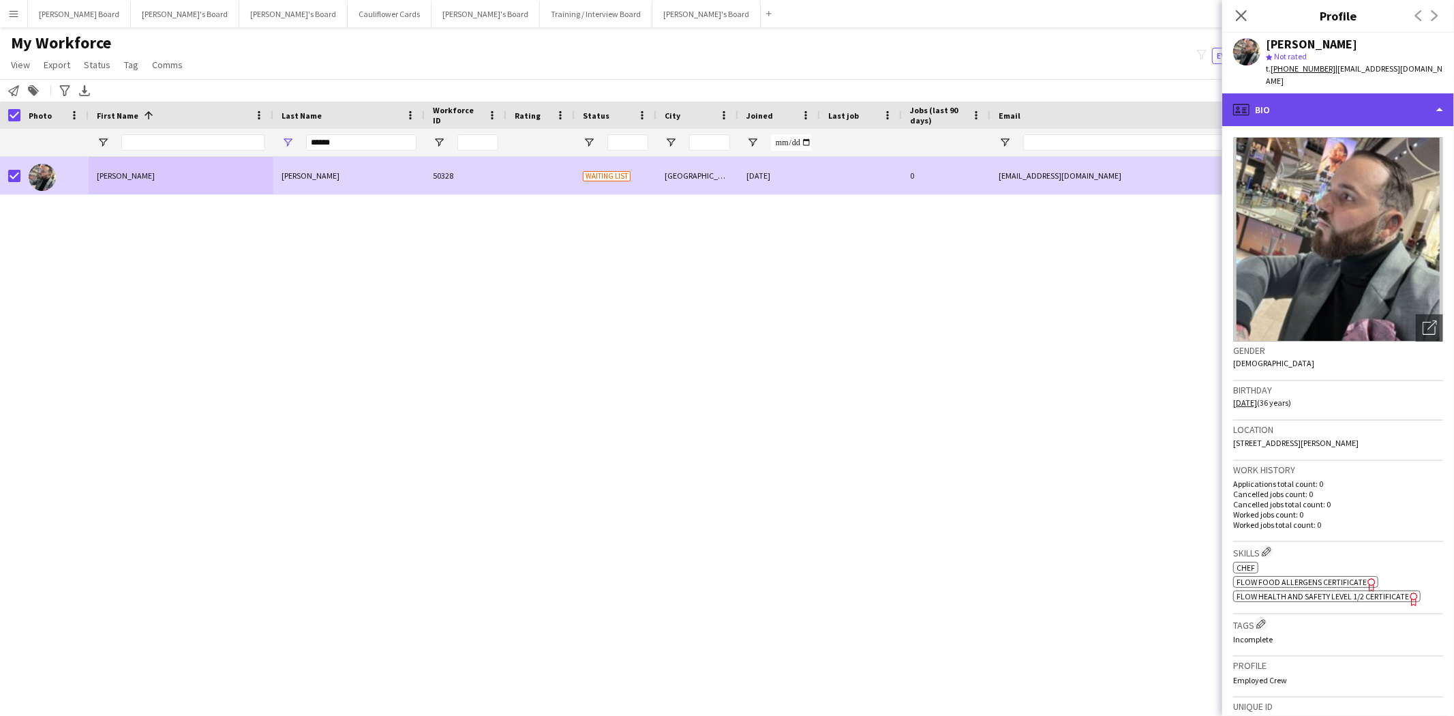
click at [1291, 99] on div "profile Bio" at bounding box center [1338, 109] width 232 height 33
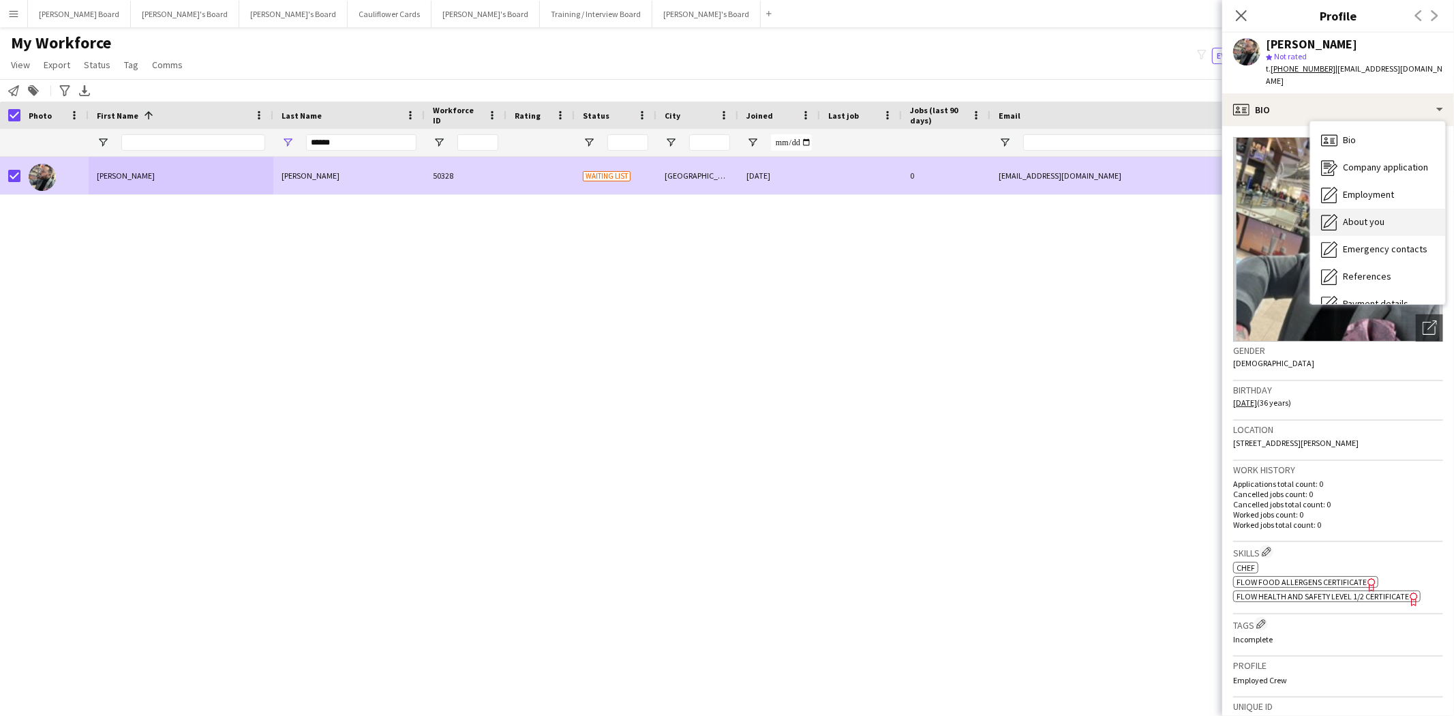
click at [1384, 209] on div "About you About you" at bounding box center [1377, 222] width 135 height 27
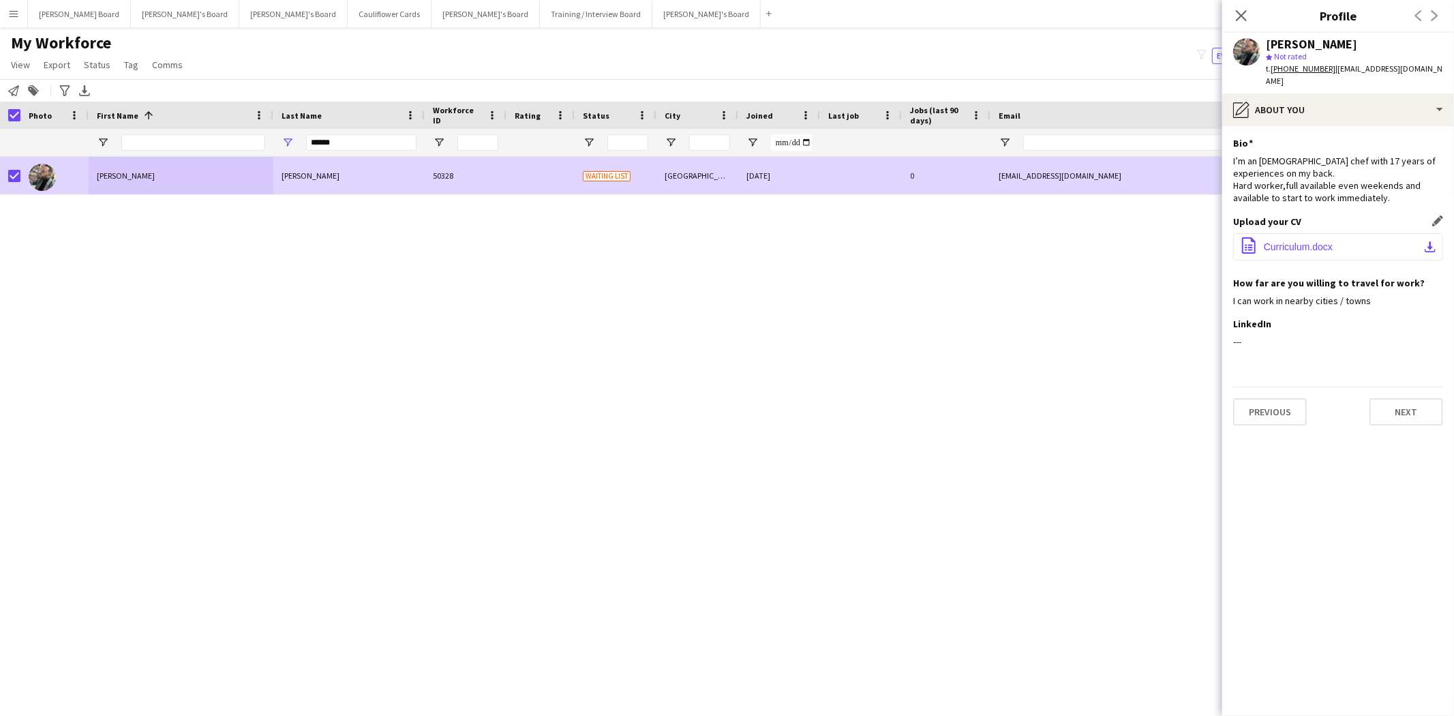
click at [1300, 241] on span "Curriculum.docx" at bounding box center [1298, 246] width 69 height 11
click at [1238, 16] on icon "Close pop-in" at bounding box center [1241, 15] width 13 height 13
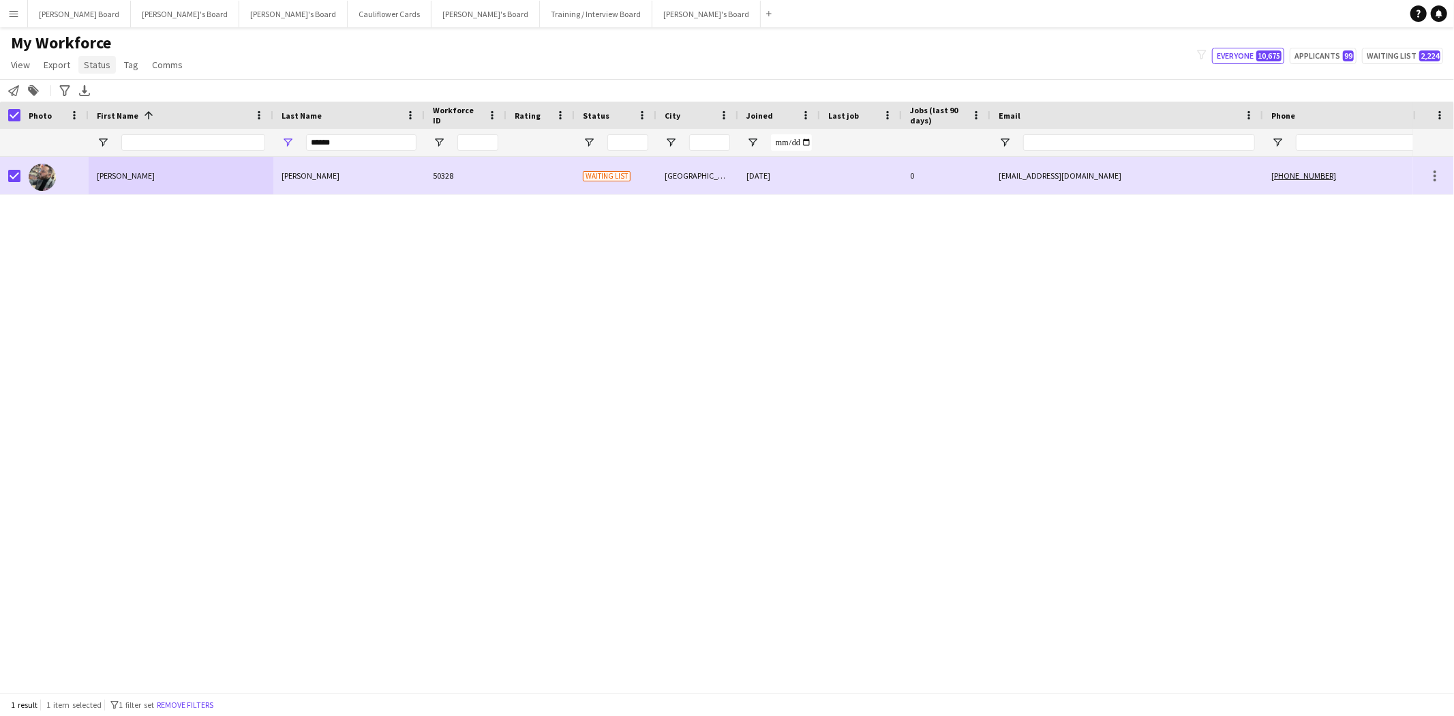
click at [93, 64] on span "Status" at bounding box center [97, 65] width 27 height 12
click at [106, 93] on link "Edit" at bounding box center [125, 94] width 95 height 29
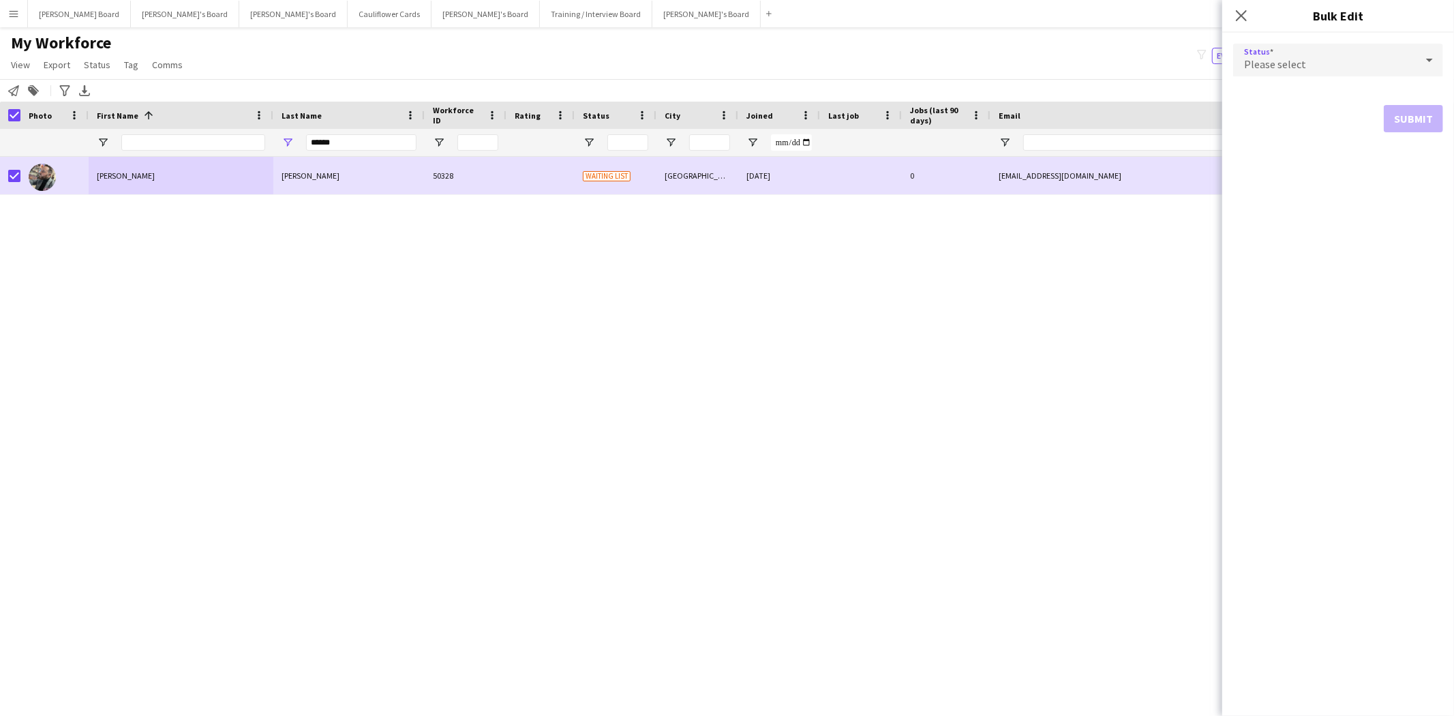
click at [1328, 67] on div "Please select" at bounding box center [1324, 60] width 183 height 33
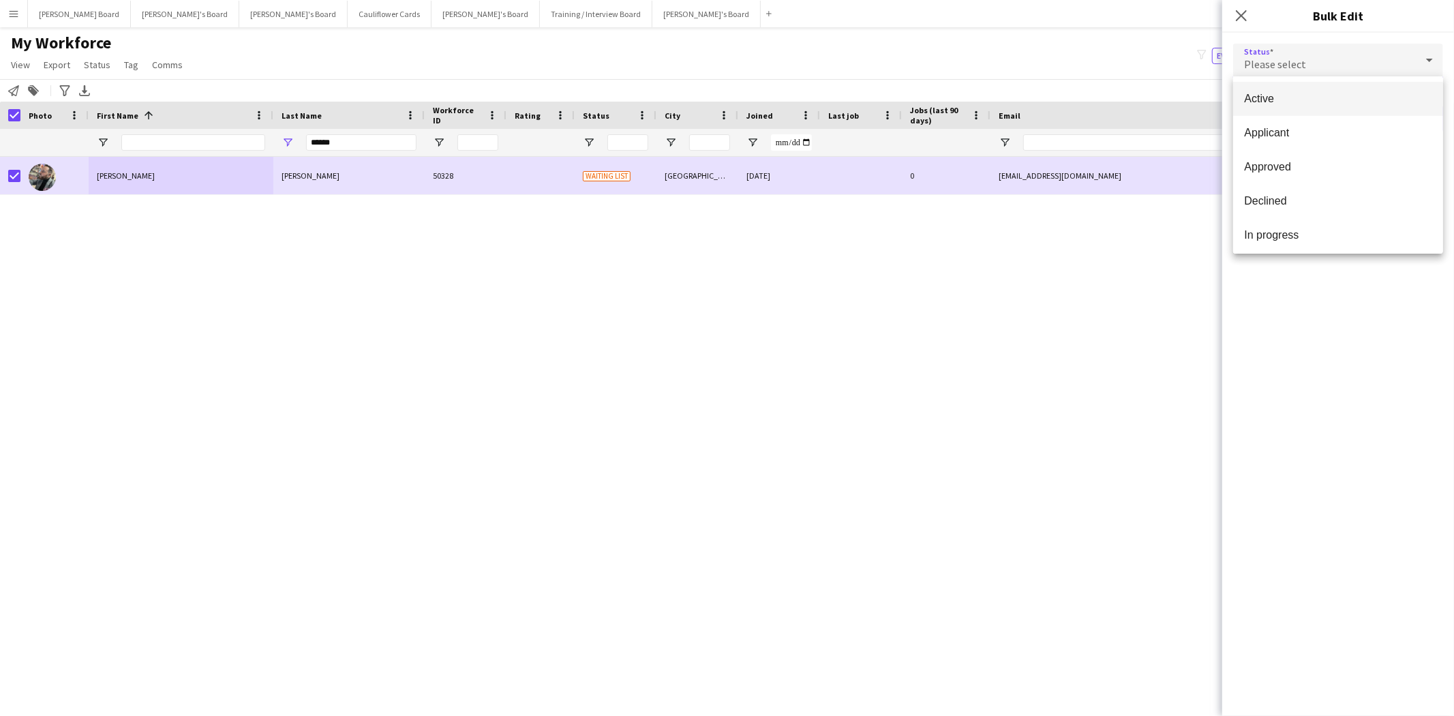
drag, startPoint x: 1279, startPoint y: 97, endPoint x: 1338, endPoint y: 117, distance: 61.9
click at [1280, 97] on span "Active" at bounding box center [1338, 98] width 188 height 13
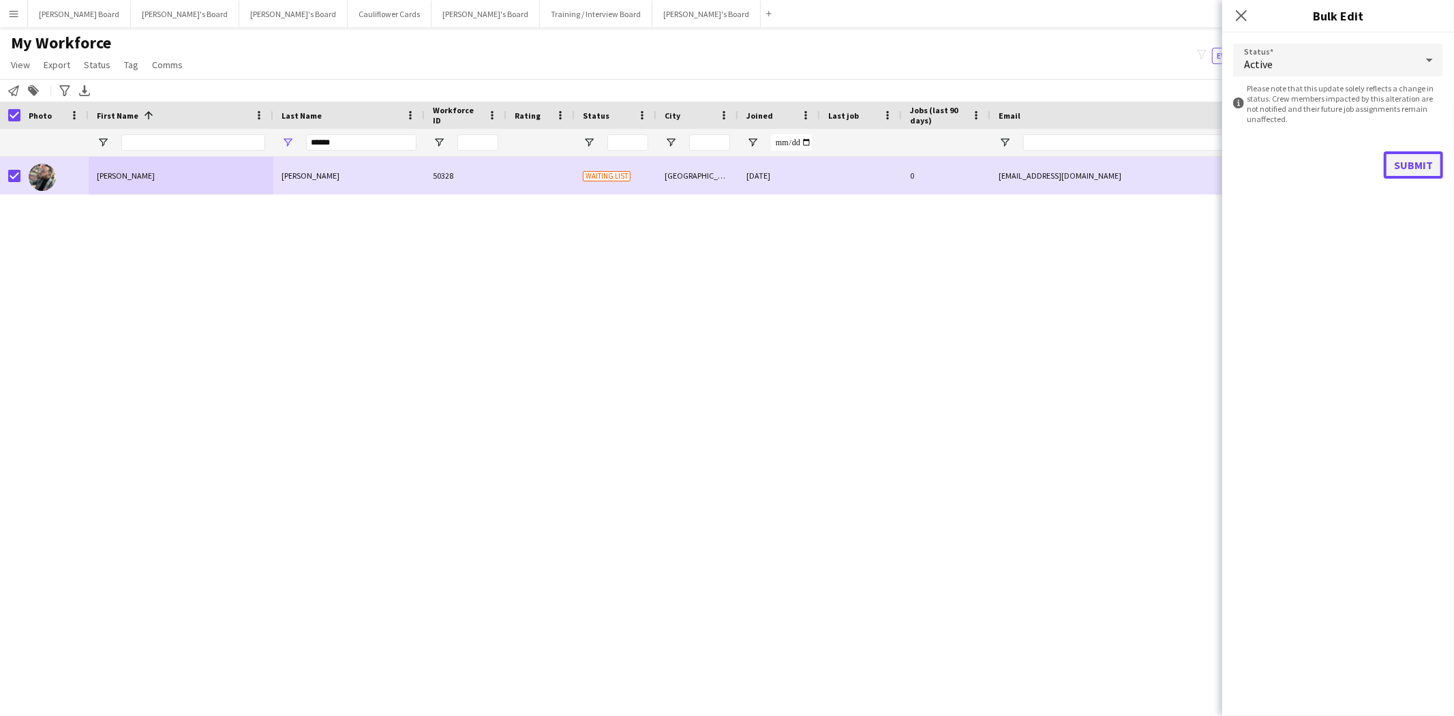
click at [1417, 162] on button "Submit" at bounding box center [1413, 164] width 59 height 27
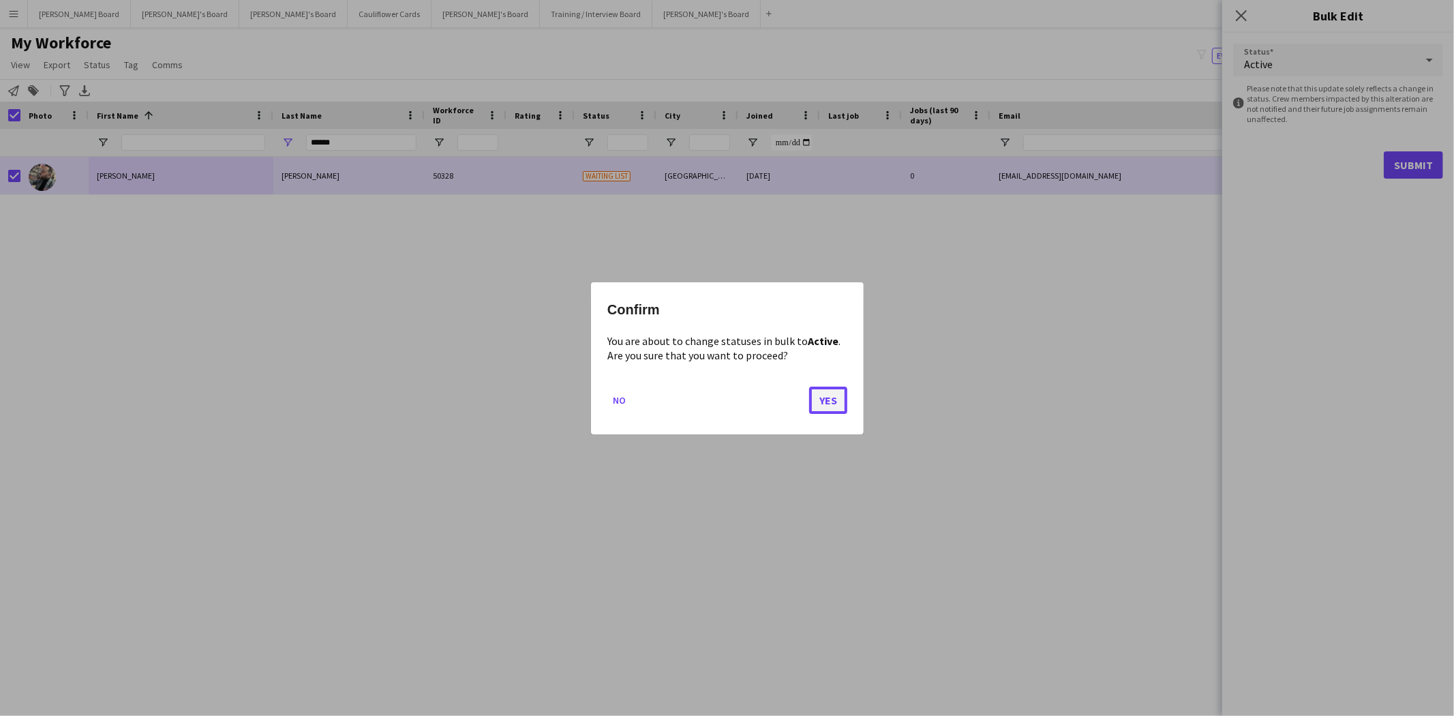
click at [832, 391] on button "Yes" at bounding box center [828, 399] width 38 height 27
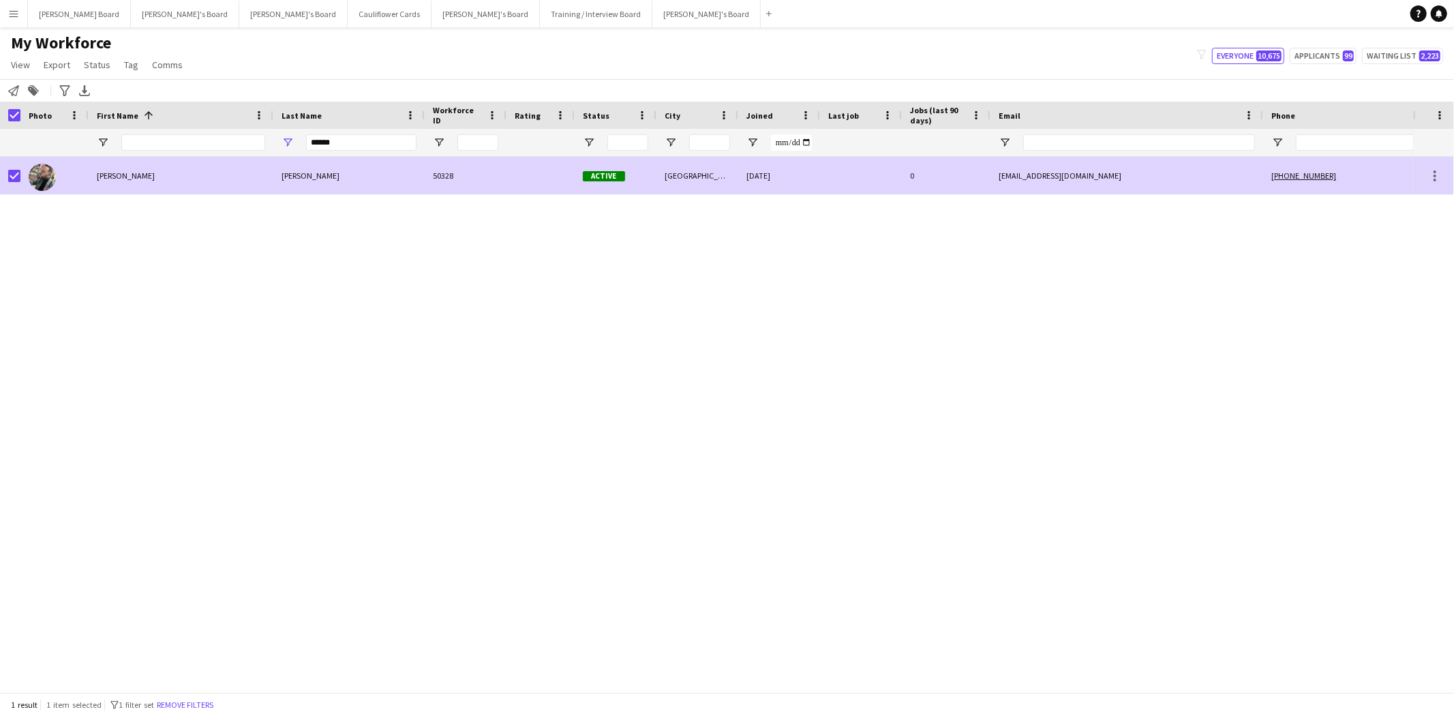
drag, startPoint x: 1086, startPoint y: 175, endPoint x: 1024, endPoint y: 172, distance: 62.1
click at [1024, 172] on div "[EMAIL_ADDRESS][DOMAIN_NAME]" at bounding box center [1127, 175] width 273 height 37
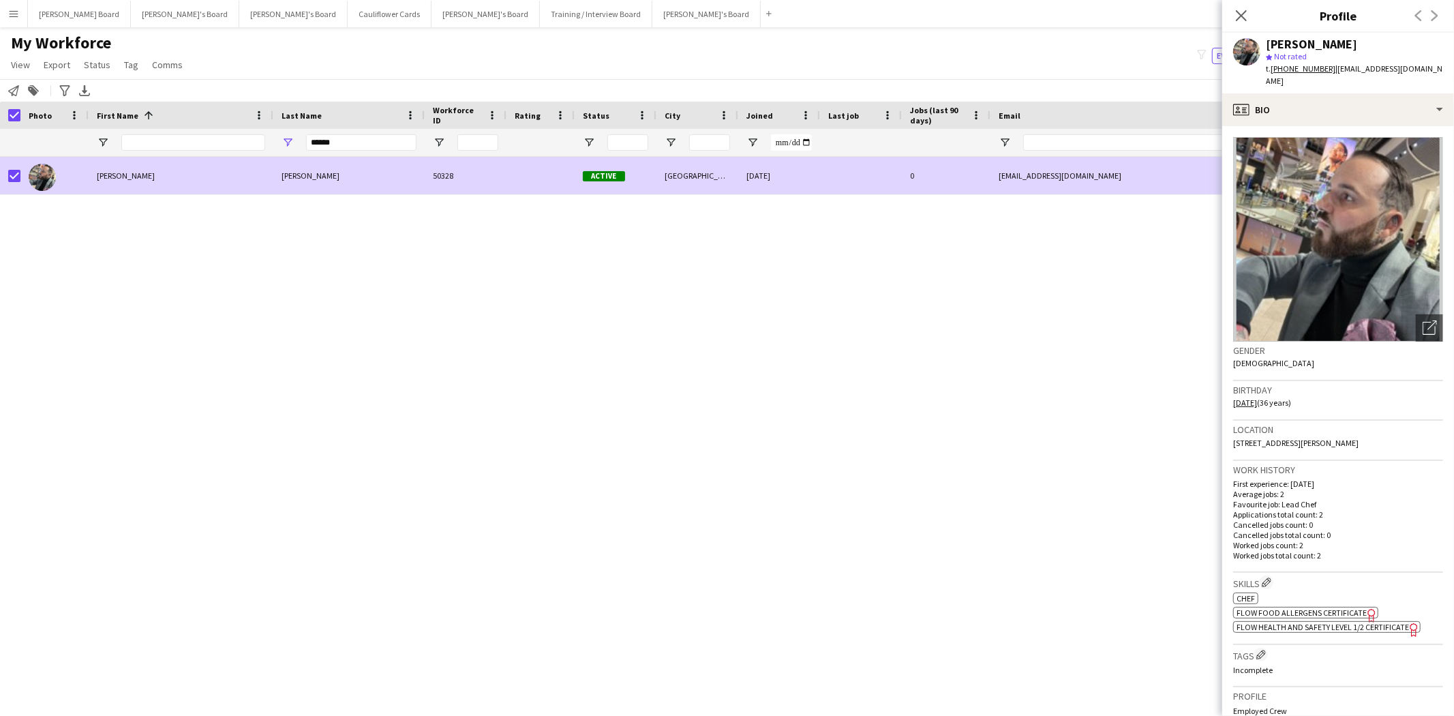
drag, startPoint x: 1237, startPoint y: 11, endPoint x: 704, endPoint y: 143, distance: 549.3
click at [1237, 12] on icon at bounding box center [1241, 15] width 11 height 11
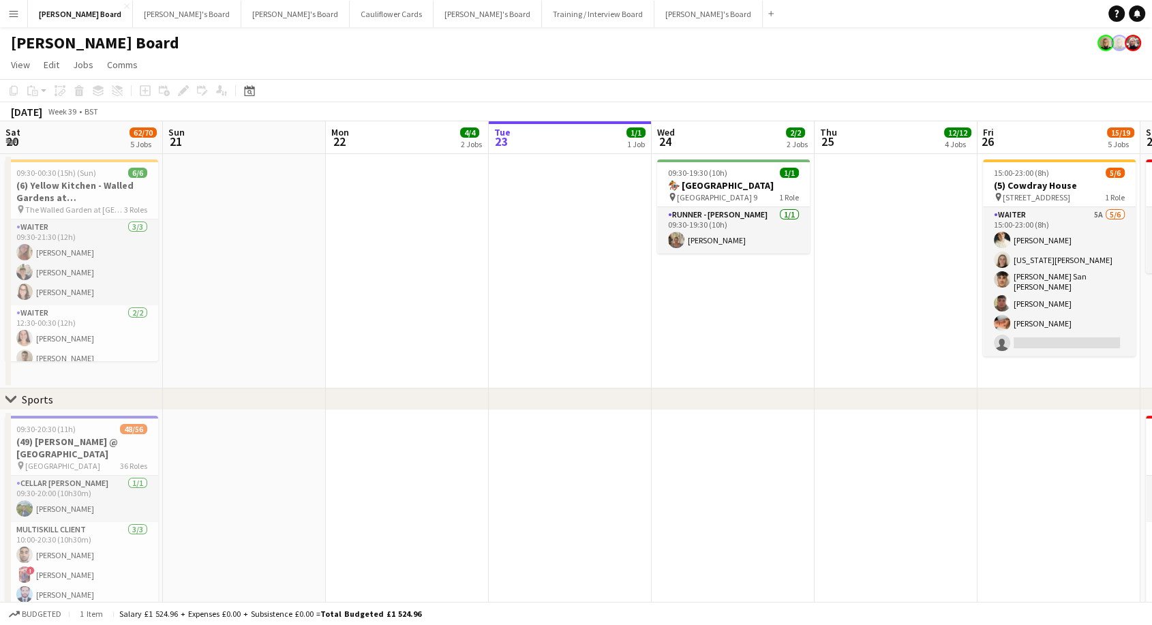
scroll to position [0, 612]
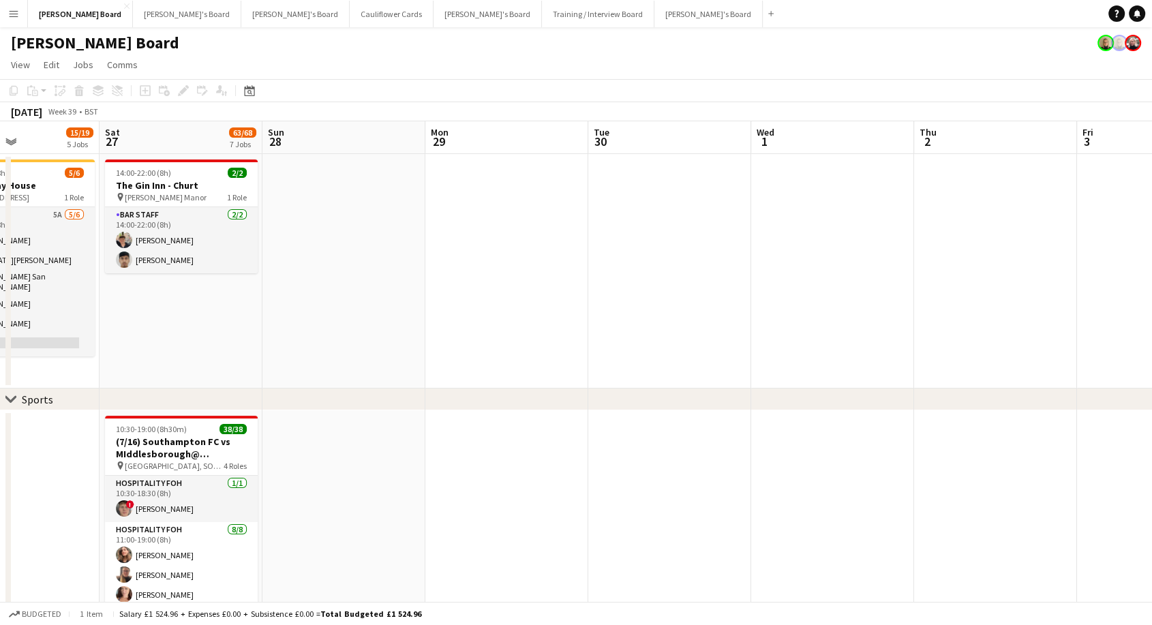
drag, startPoint x: 936, startPoint y: 290, endPoint x: 186, endPoint y: 265, distance: 750.4
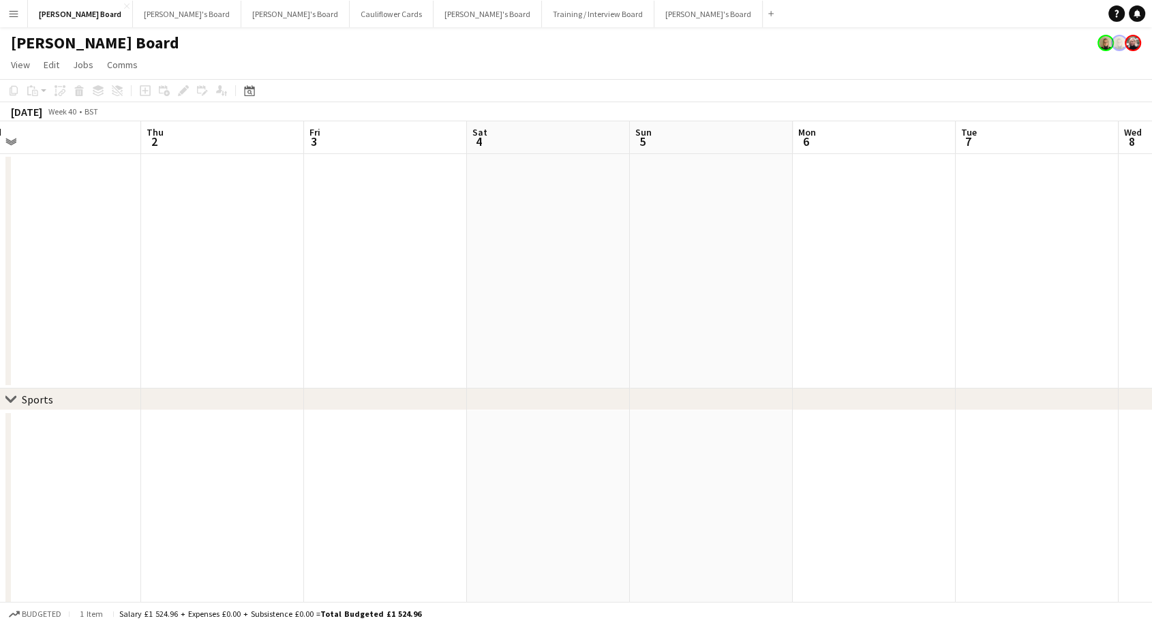
scroll to position [0, 515]
drag, startPoint x: 941, startPoint y: 275, endPoint x: 0, endPoint y: 265, distance: 940.9
drag, startPoint x: 314, startPoint y: 284, endPoint x: 767, endPoint y: 363, distance: 459.7
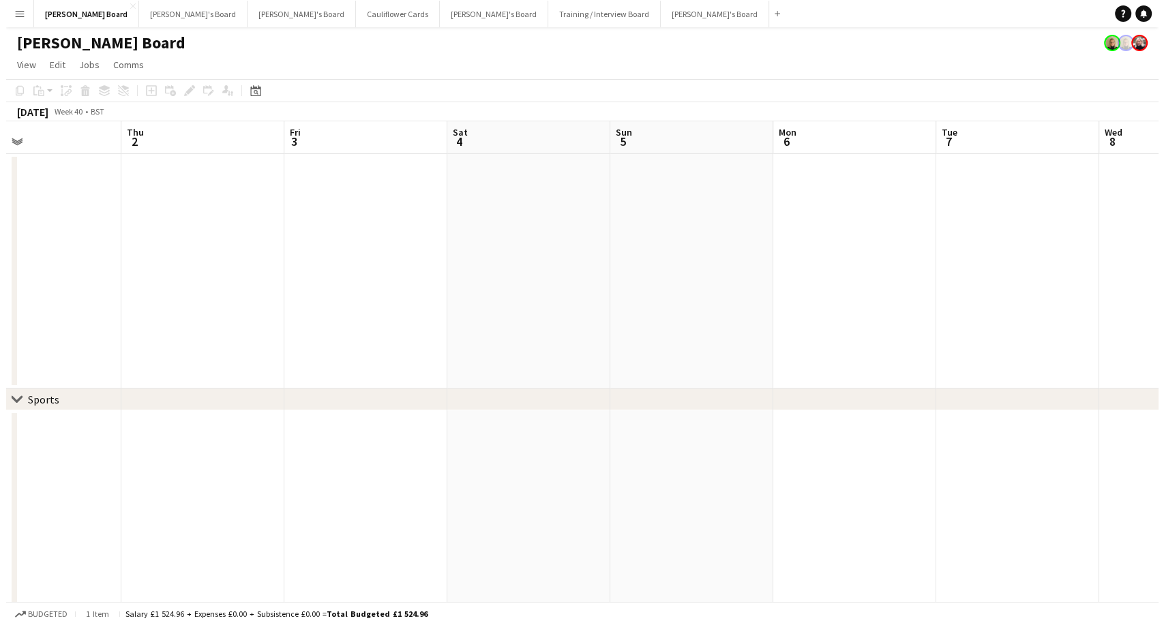
scroll to position [0, 381]
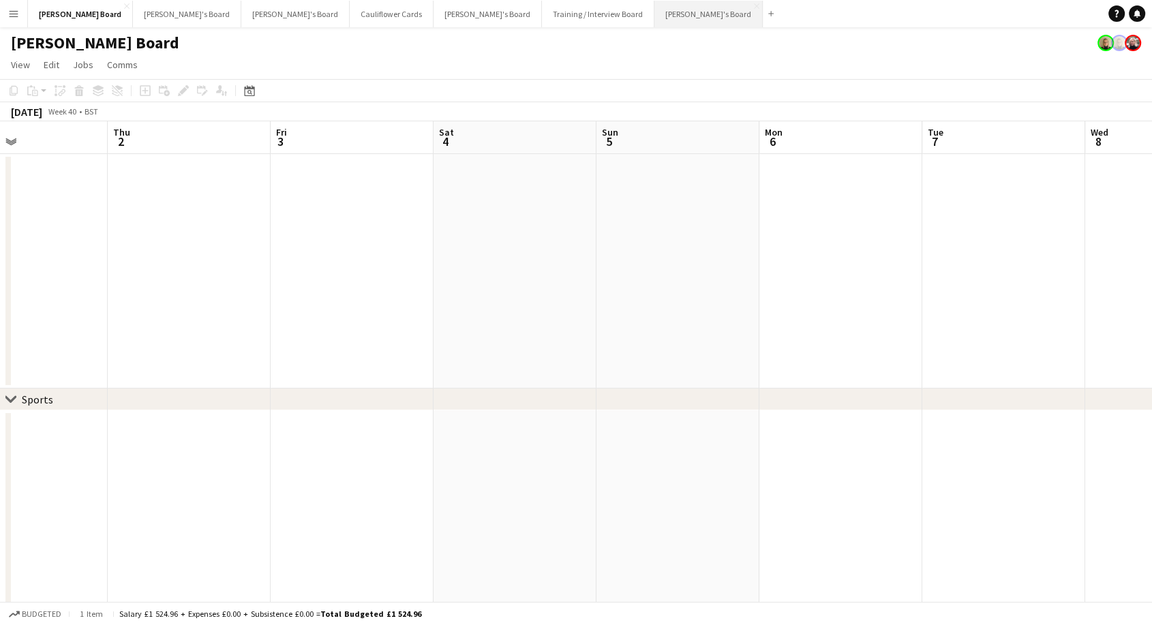
click at [655, 12] on button "[PERSON_NAME]'s Board Close" at bounding box center [709, 14] width 108 height 27
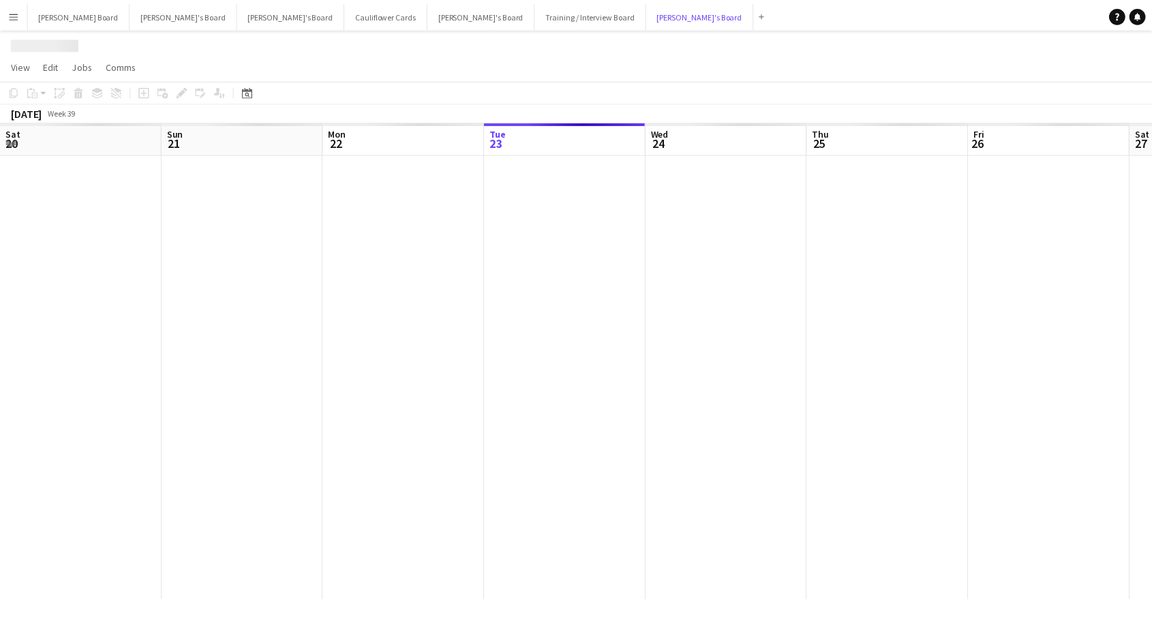
scroll to position [0, 326]
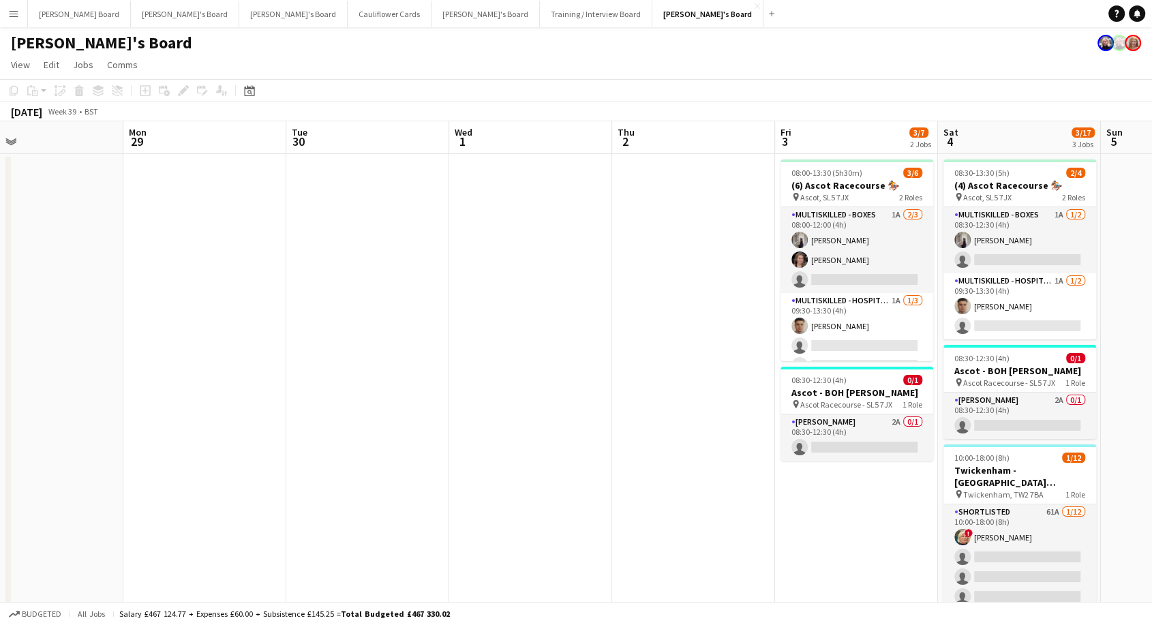
drag, startPoint x: 1060, startPoint y: 312, endPoint x: 42, endPoint y: 276, distance: 1017.9
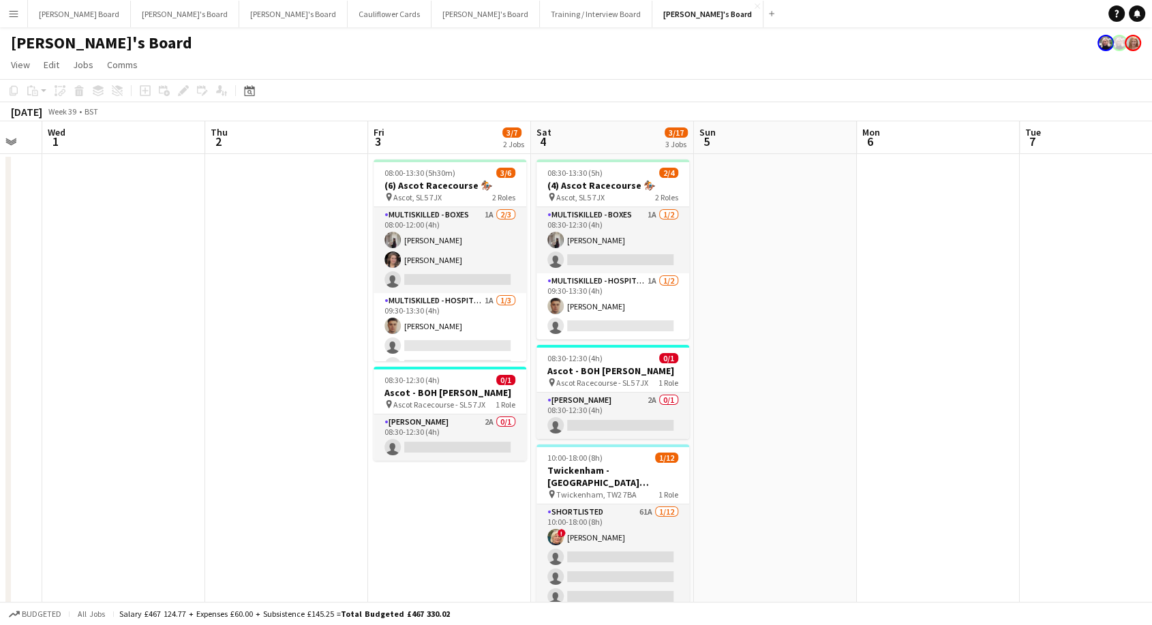
drag, startPoint x: 528, startPoint y: 314, endPoint x: 191, endPoint y: 327, distance: 337.1
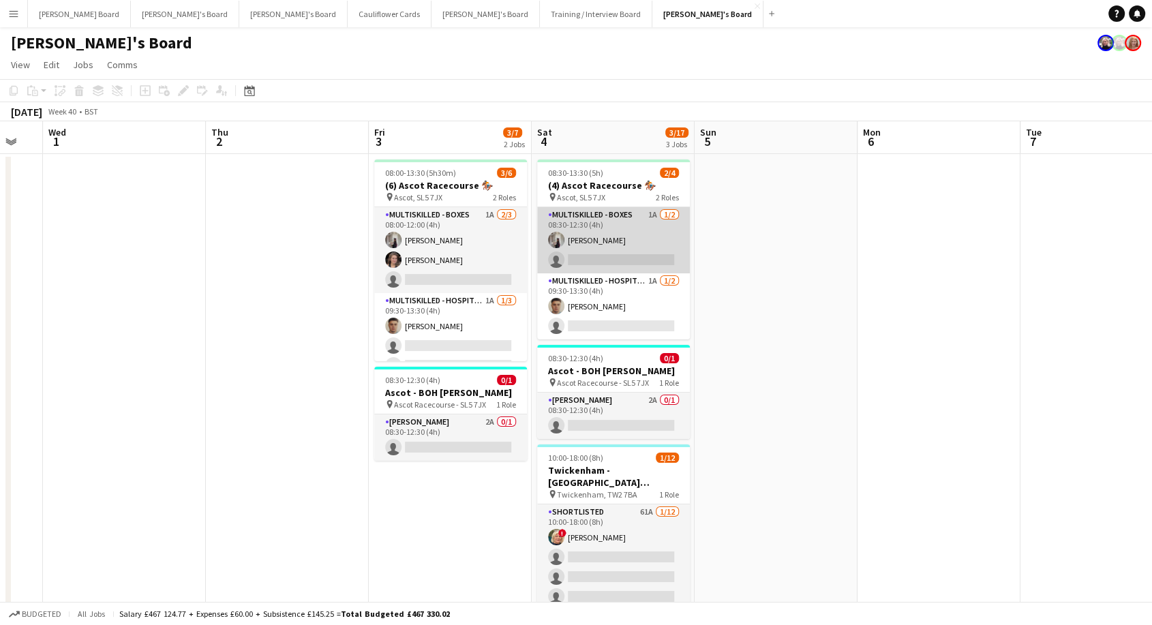
click at [639, 251] on app-card-role "Multiskilled - Boxes 1A [DATE] 08:30-12:30 (4h) [PERSON_NAME] single-neutral-ac…" at bounding box center [613, 240] width 153 height 66
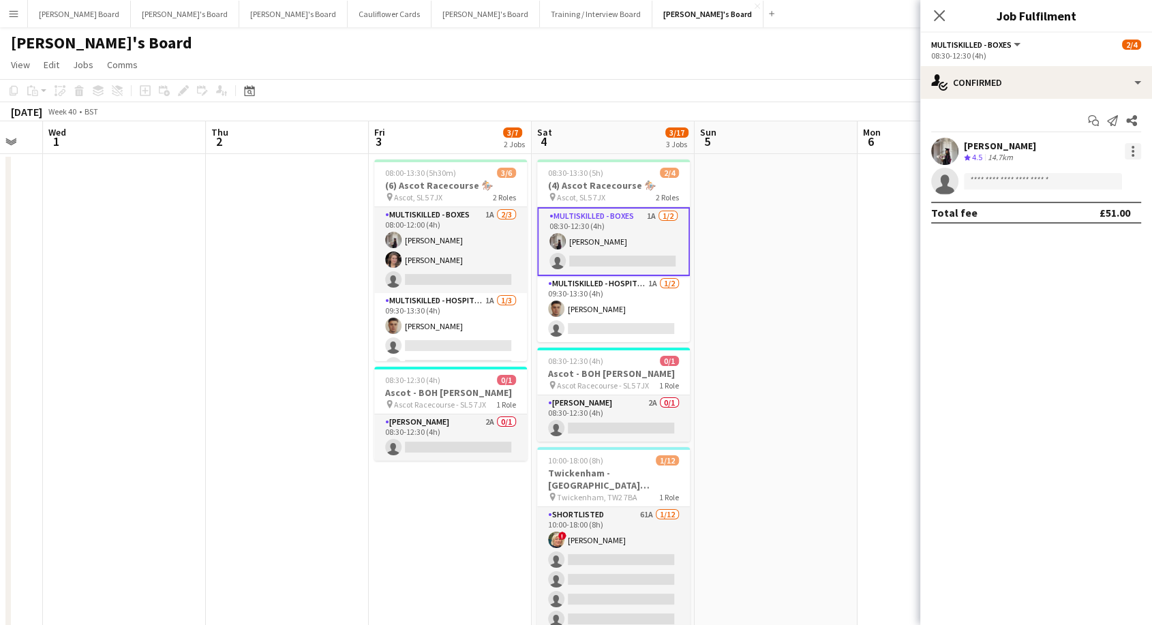
click at [1131, 143] on div "[PERSON_NAME] Crew rating 4.5 14.7km" at bounding box center [1036, 151] width 232 height 27
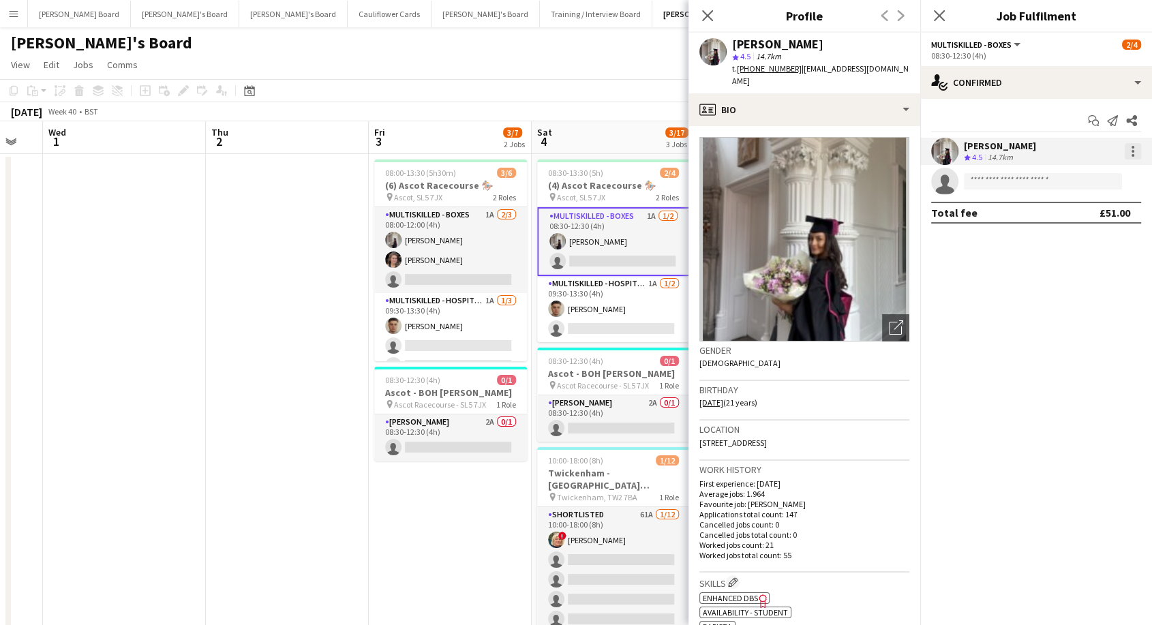
click at [1137, 155] on div at bounding box center [1133, 151] width 16 height 16
click at [1077, 311] on span "Remove" at bounding box center [1066, 307] width 41 height 12
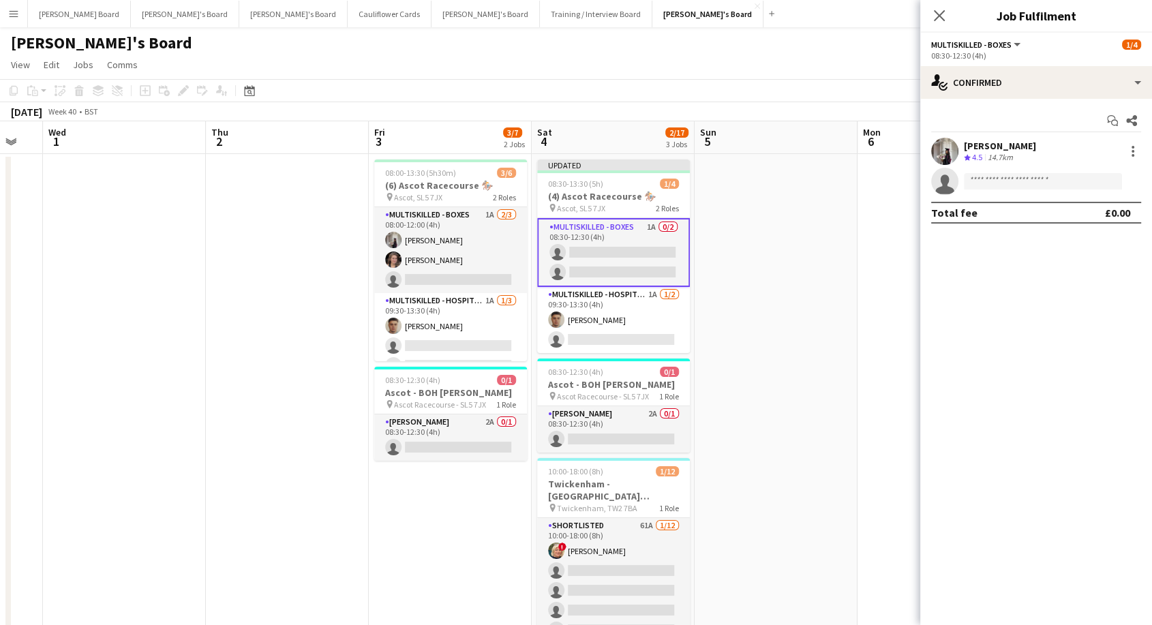
click at [725, 192] on app-date-cell at bounding box center [776, 431] width 163 height 555
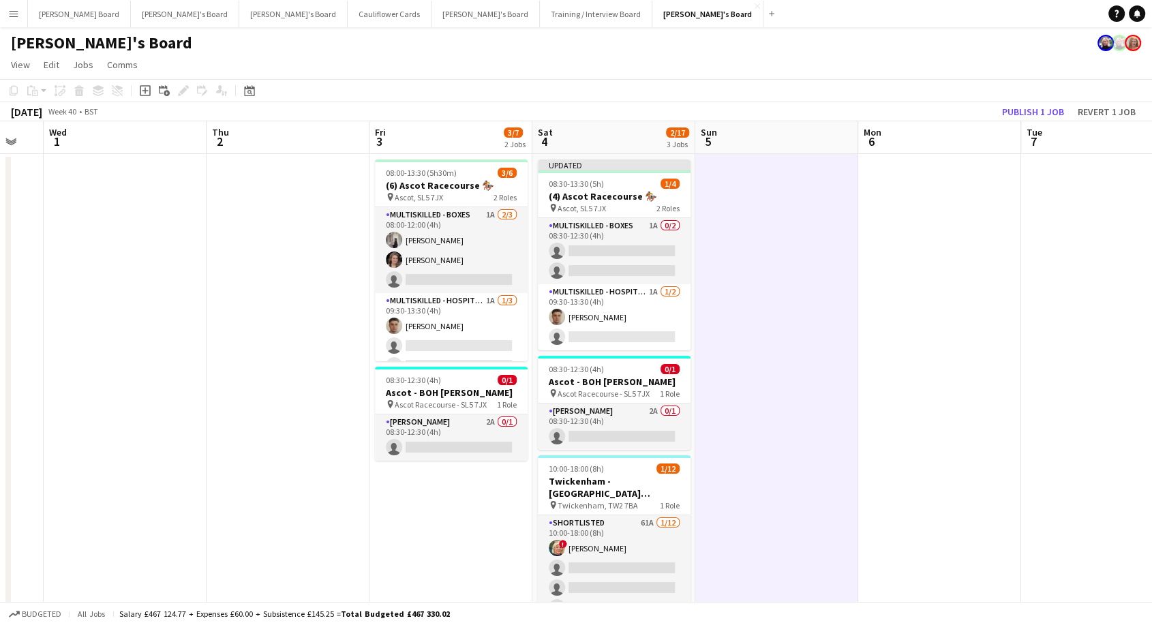
drag, startPoint x: 640, startPoint y: 168, endPoint x: 693, endPoint y: 160, distance: 53.1
click at [642, 168] on div "Updated" at bounding box center [614, 165] width 153 height 11
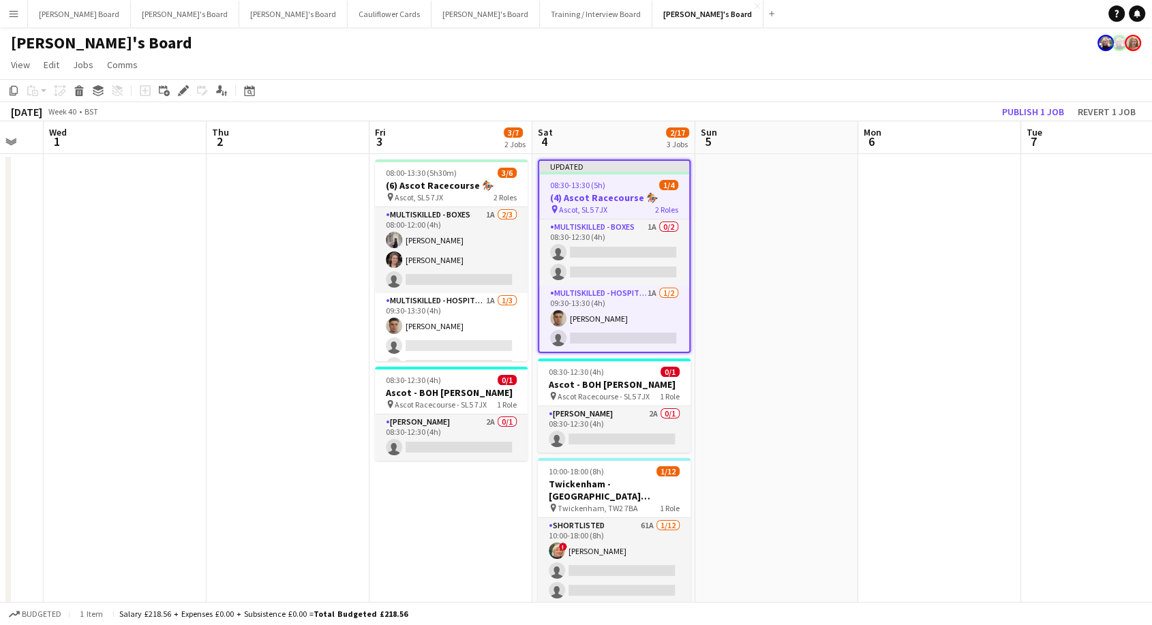
scroll to position [0, 607]
click at [1023, 114] on button "Publish 1 job" at bounding box center [1033, 112] width 73 height 18
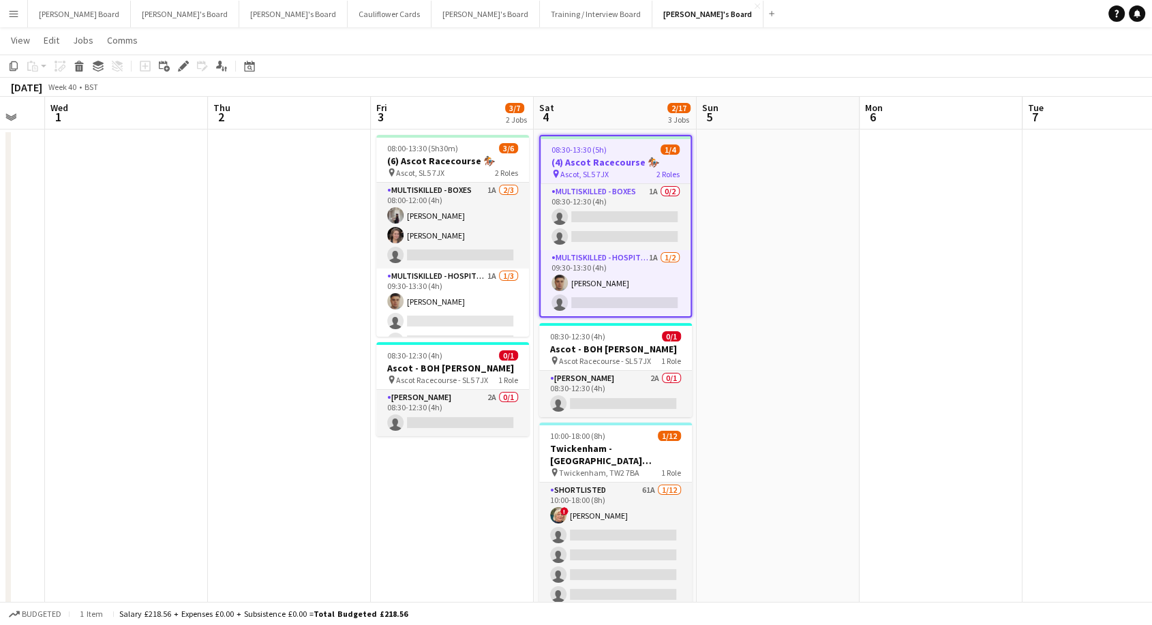
scroll to position [0, 0]
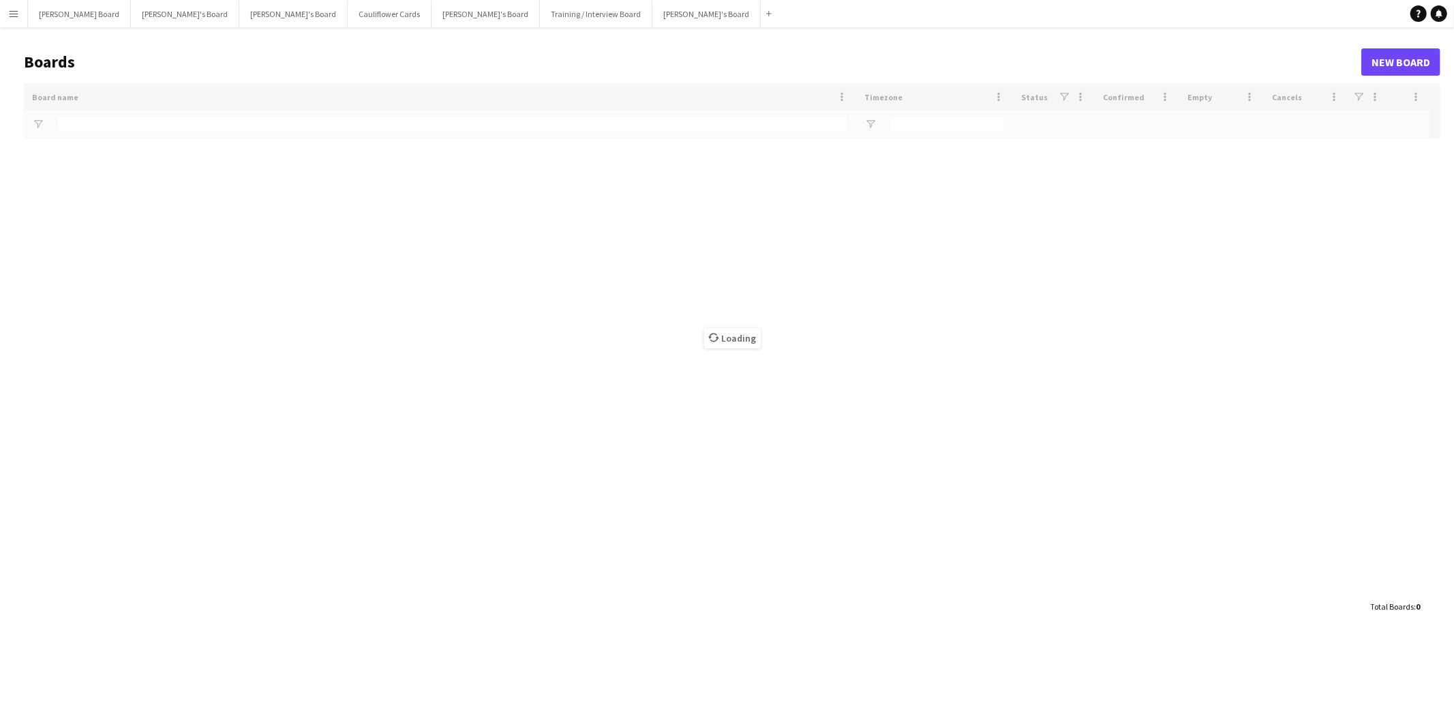
click at [9, 18] on app-icon "Menu" at bounding box center [13, 13] width 11 height 11
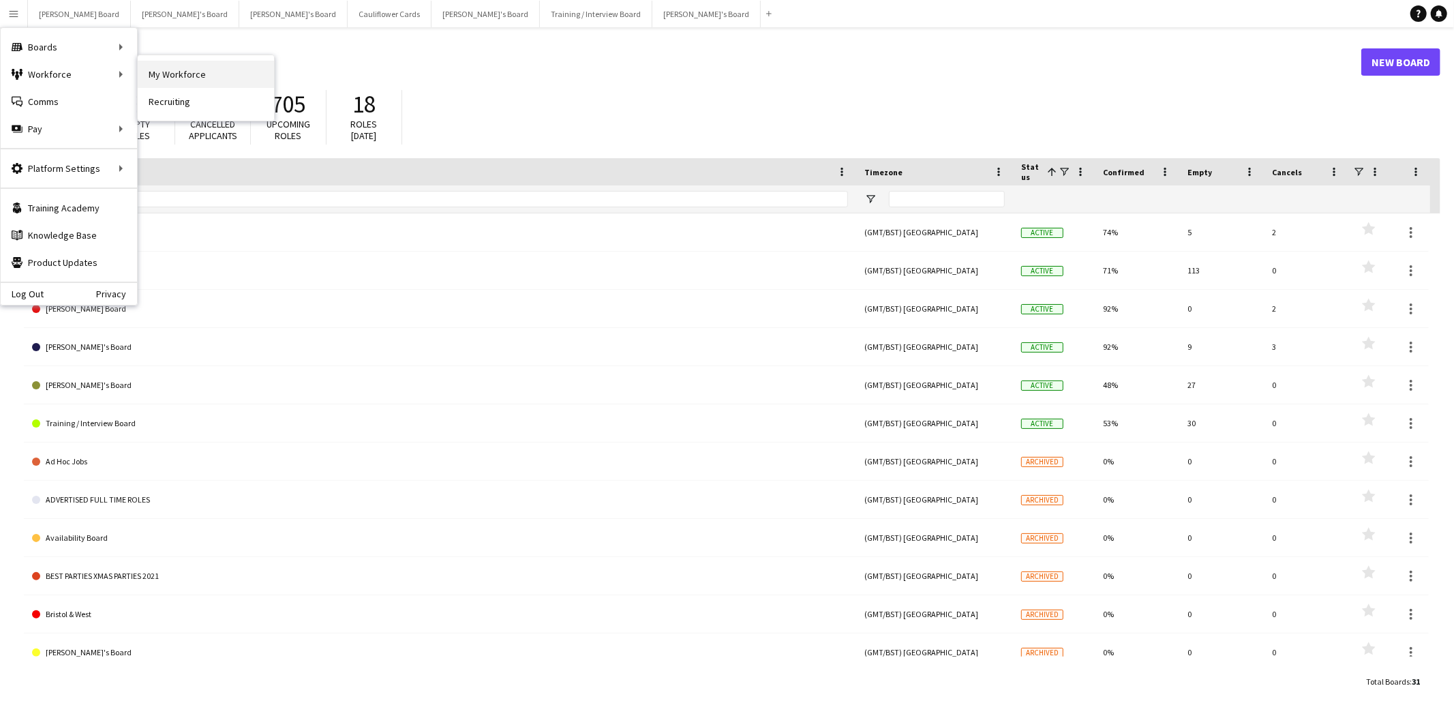
click at [207, 72] on link "My Workforce" at bounding box center [206, 74] width 136 height 27
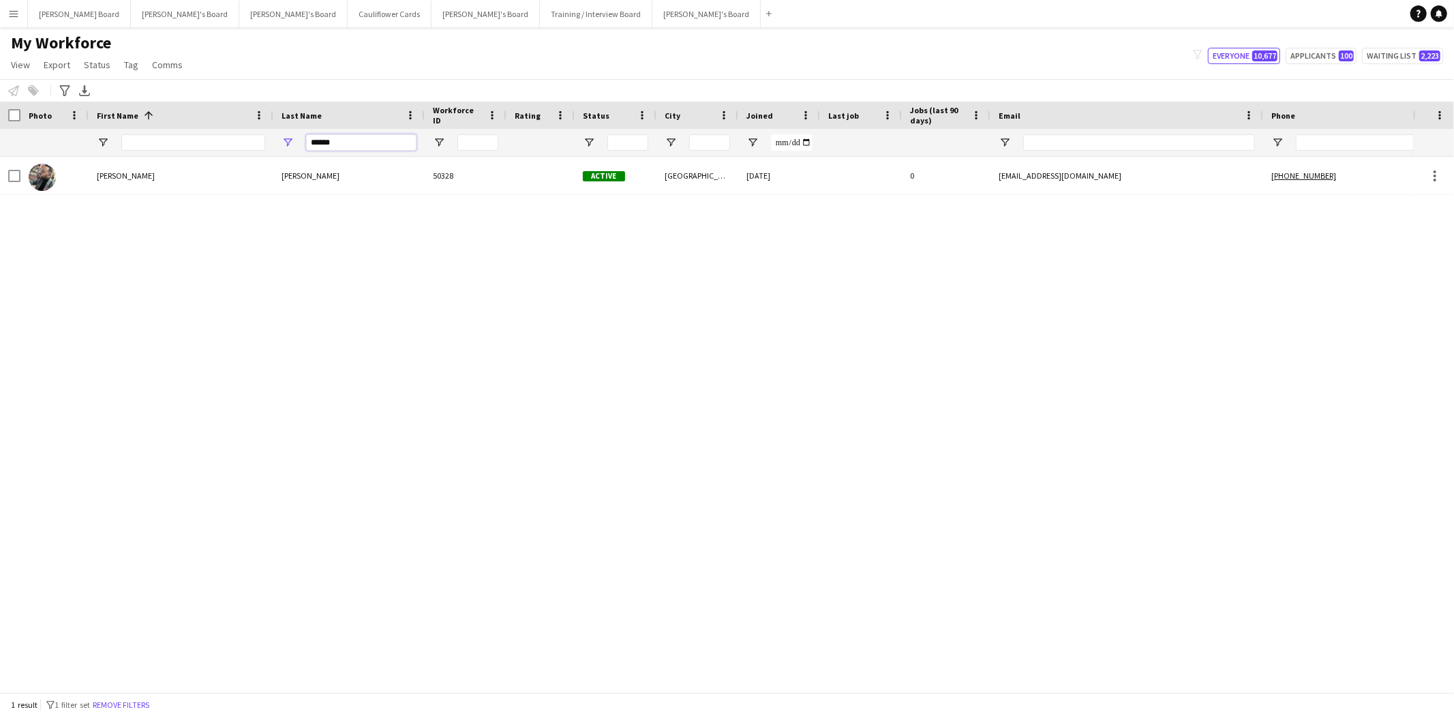
drag, startPoint x: 344, startPoint y: 138, endPoint x: 194, endPoint y: 112, distance: 151.5
click at [199, 117] on div "Workforce Details Photo First Name 1" at bounding box center [832, 129] width 1664 height 55
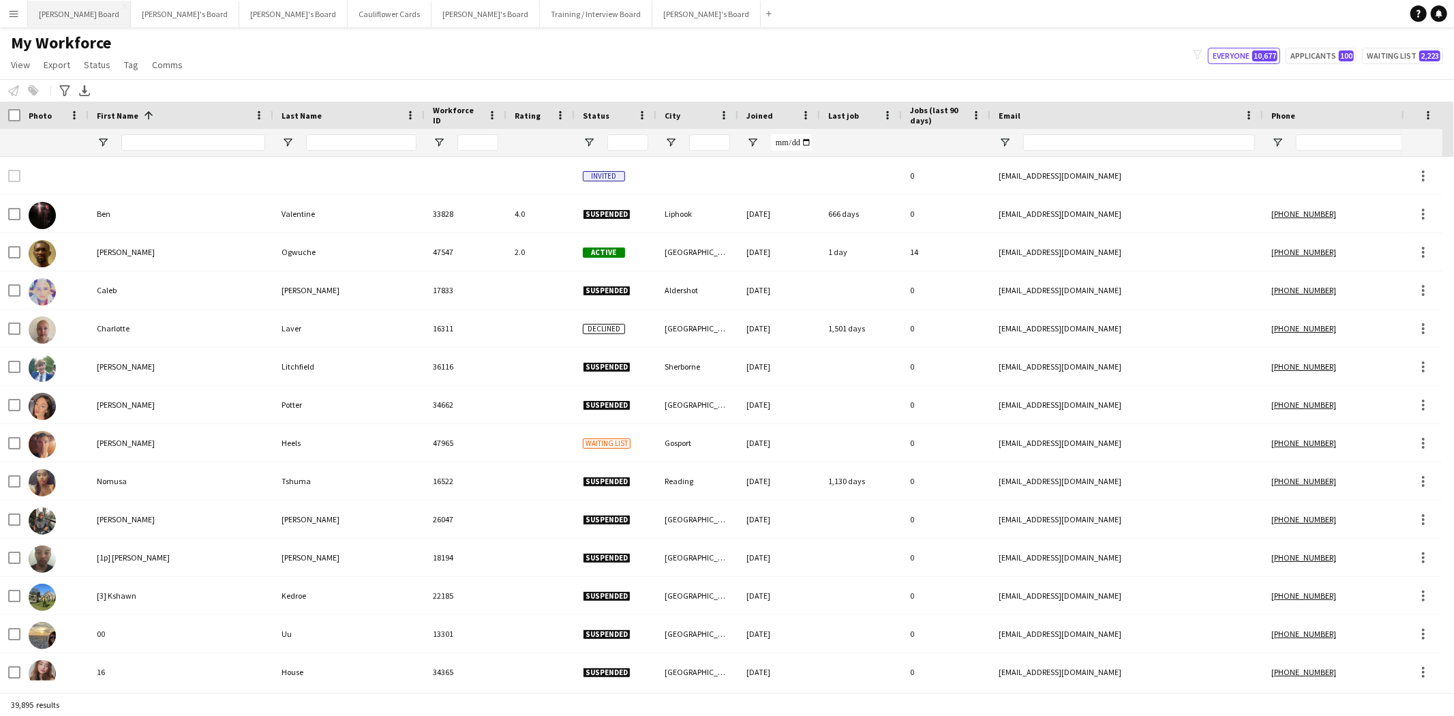
click at [52, 18] on button "[PERSON_NAME] Board Close" at bounding box center [79, 14] width 103 height 27
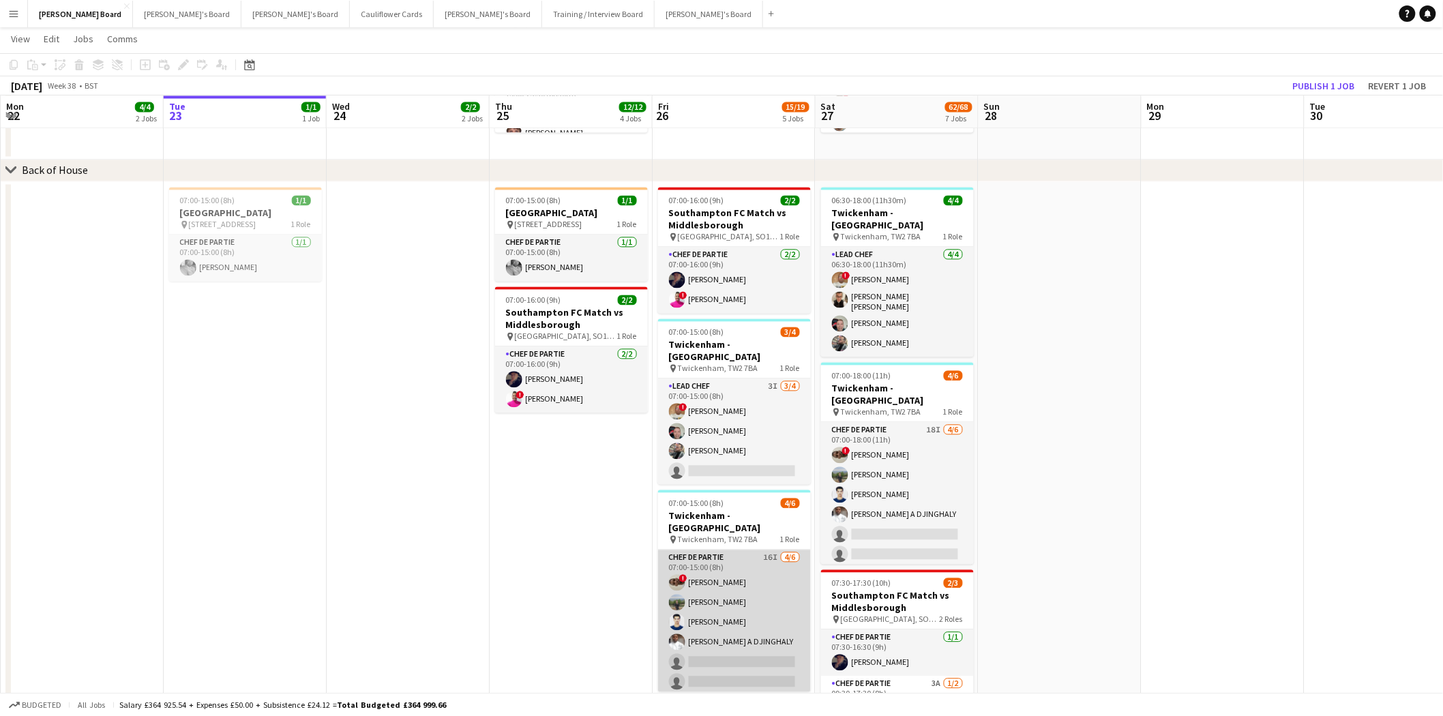
scroll to position [0, 325]
click at [721, 588] on app-card-role "Chef de Partie 16I [DATE] 07:00-15:00 (8h) ! [PERSON_NAME] [PERSON_NAME] [PERSO…" at bounding box center [735, 622] width 153 height 145
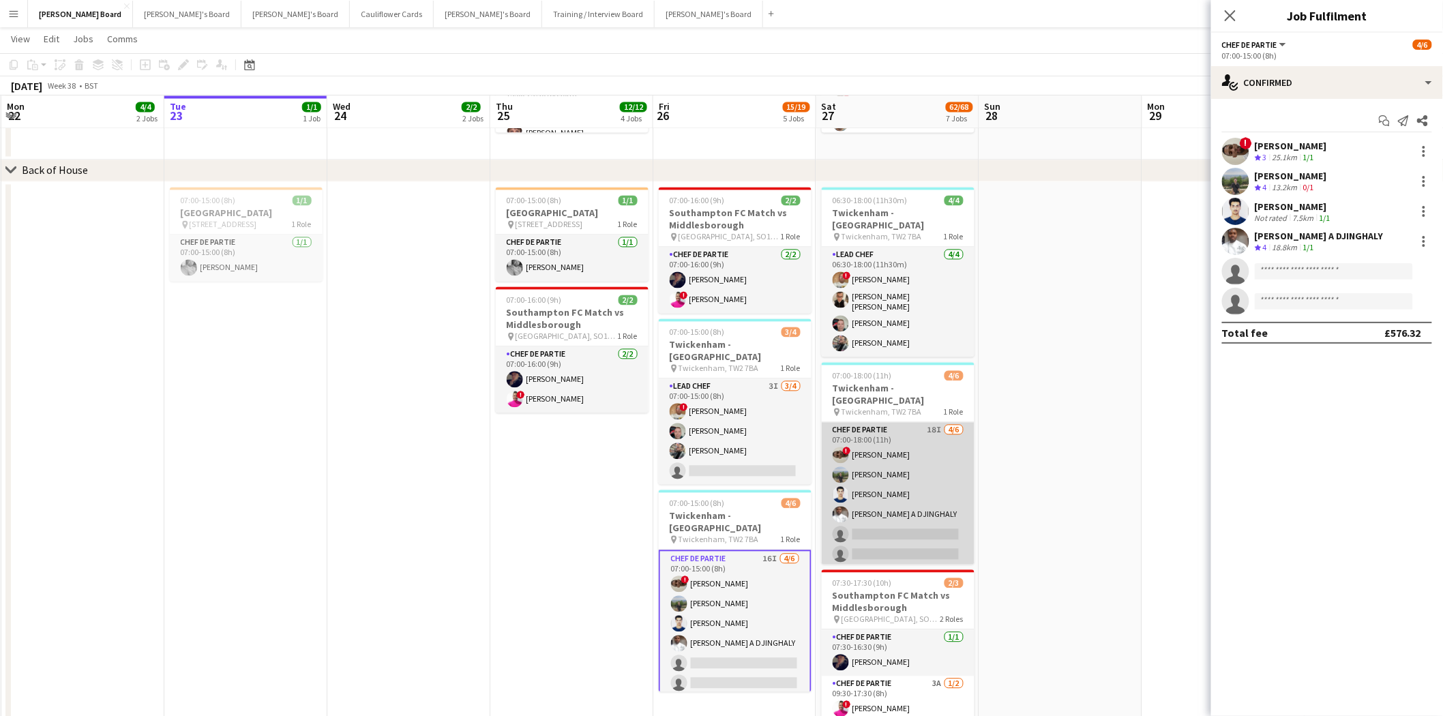
click at [855, 472] on app-card-role "Chef de Partie 18I [DATE] 07:00-18:00 (11h) ! [PERSON_NAME] [PERSON_NAME] [PERS…" at bounding box center [898, 495] width 153 height 145
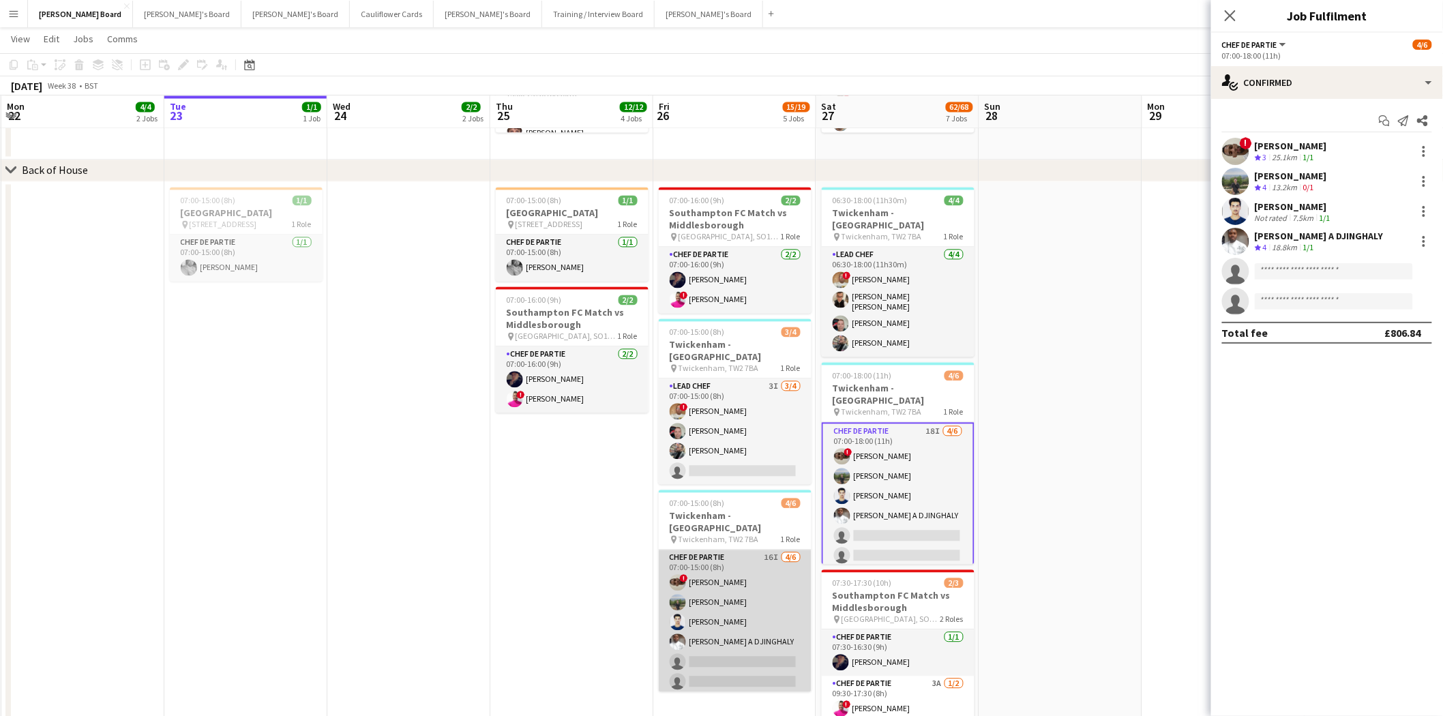
scroll to position [0, 323]
click at [715, 561] on app-card-role "Chef de Partie 16I [DATE] 07:00-15:00 (8h) ! [PERSON_NAME] [PERSON_NAME] [PERSO…" at bounding box center [736, 622] width 153 height 145
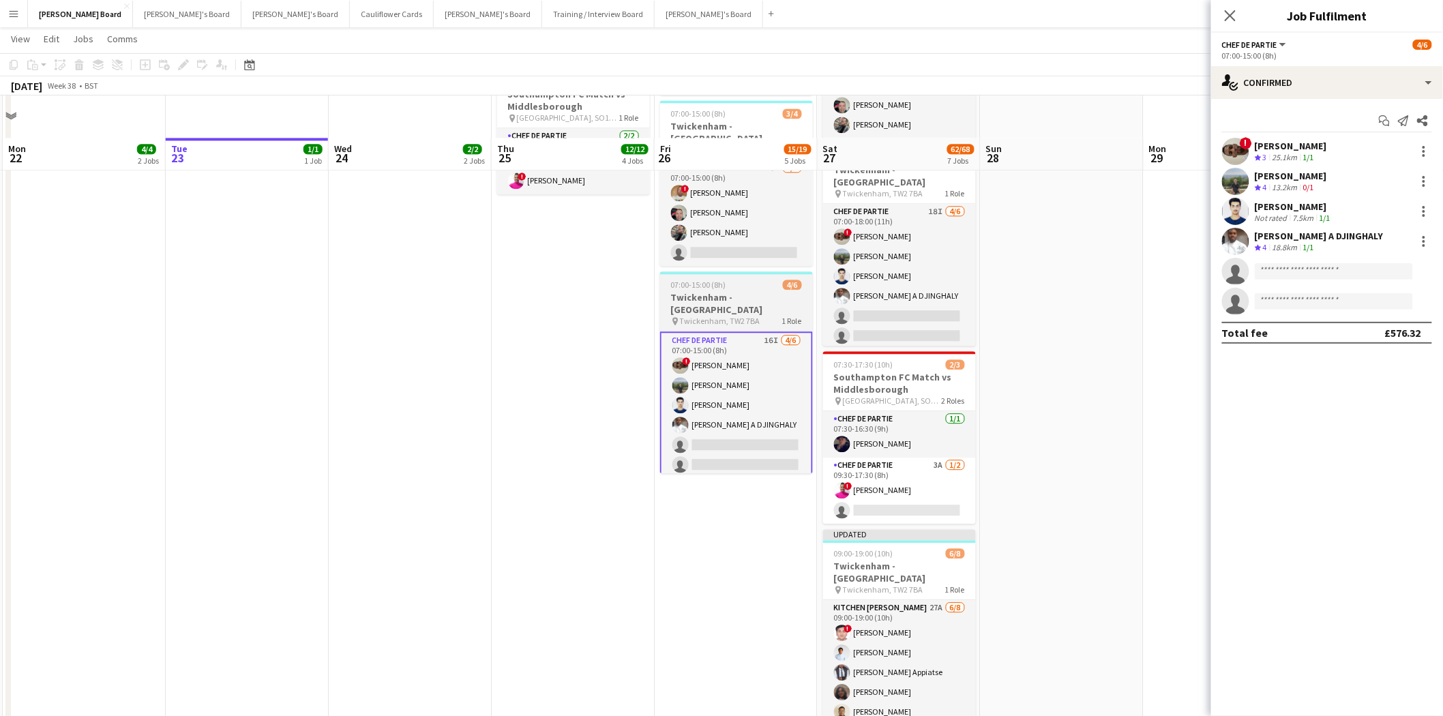
scroll to position [1212, 0]
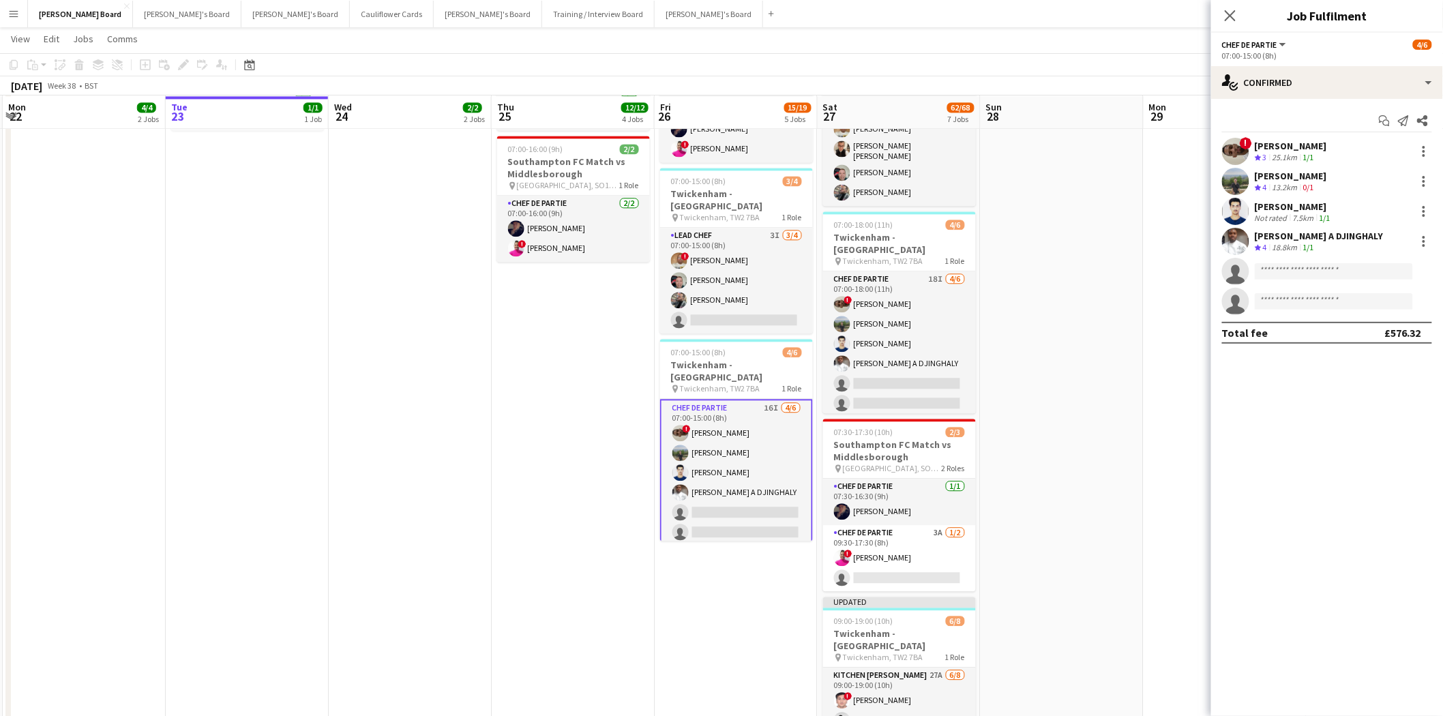
click at [762, 436] on app-card-role "Chef de Partie 16I [DATE] 07:00-15:00 (8h) ! [PERSON_NAME] [PERSON_NAME] [PERSO…" at bounding box center [736, 473] width 153 height 148
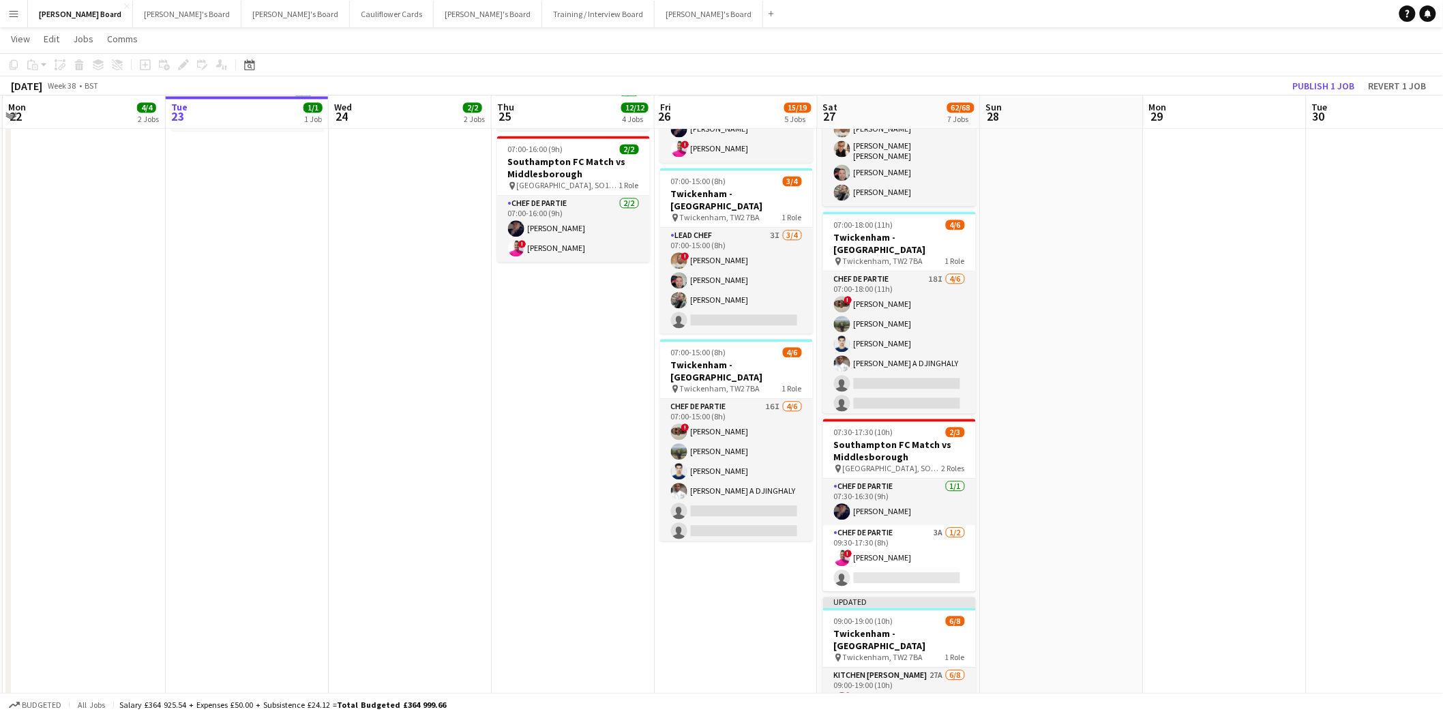
scroll to position [0, 322]
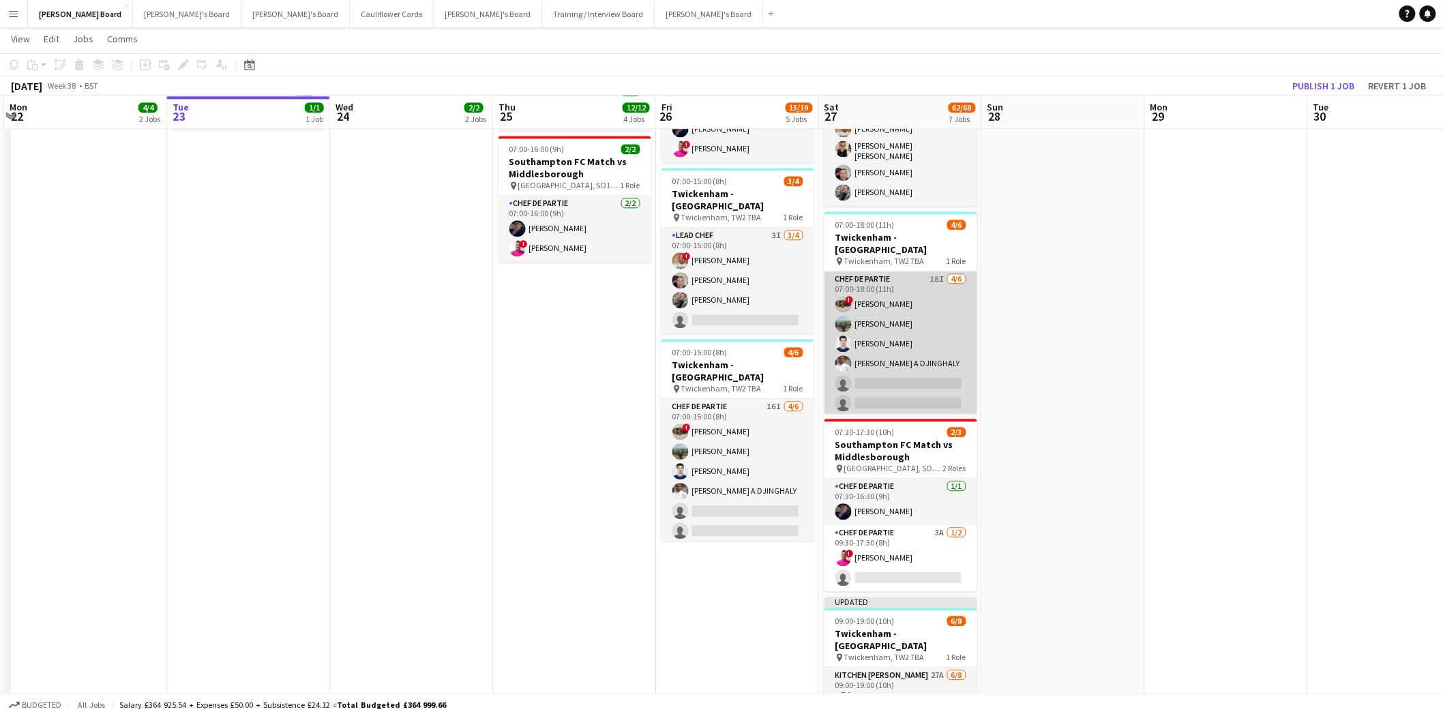
click at [912, 289] on app-card-role "Chef de Partie 18I [DATE] 07:00-18:00 (11h) ! [PERSON_NAME] [PERSON_NAME] [PERS…" at bounding box center [900, 343] width 153 height 145
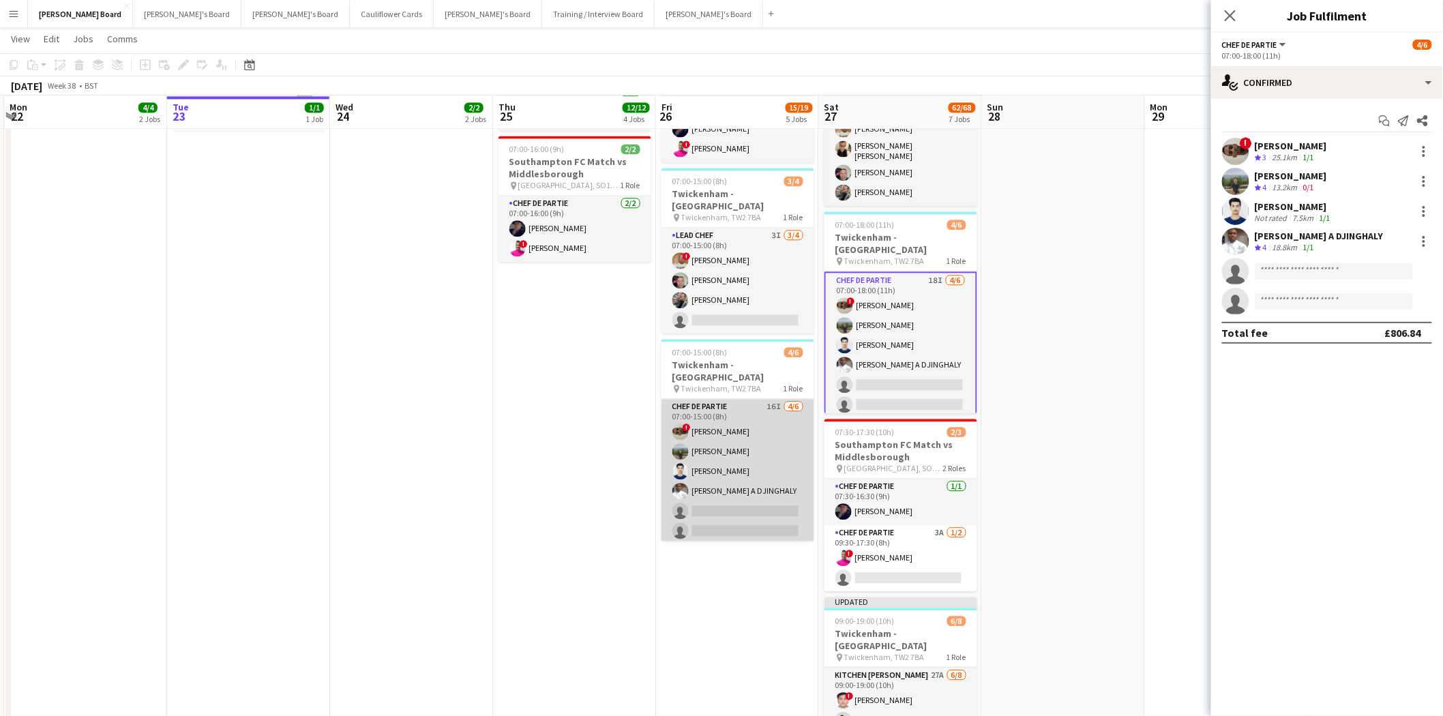
click at [717, 436] on app-card-role "Chef de Partie 16I [DATE] 07:00-15:00 (8h) ! [PERSON_NAME] [PERSON_NAME] [PERSO…" at bounding box center [737, 471] width 153 height 145
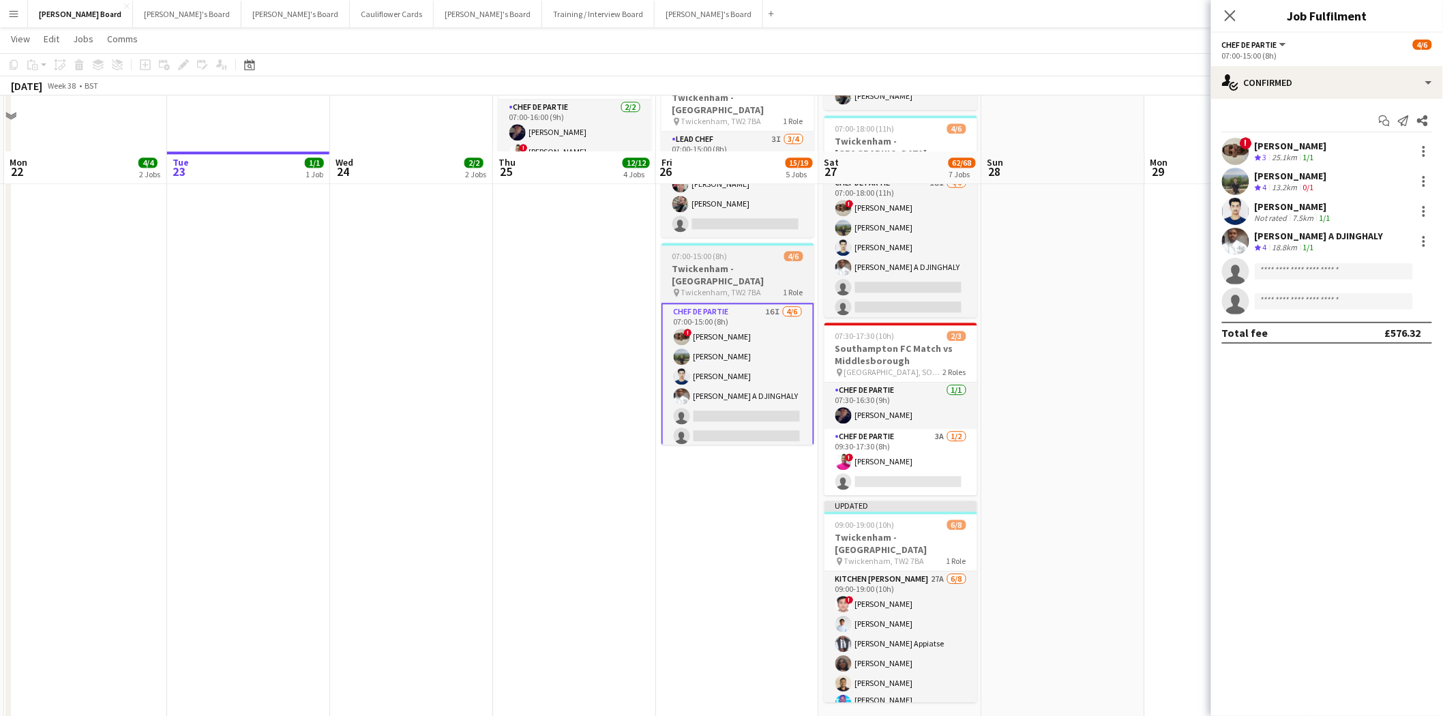
scroll to position [1287, 0]
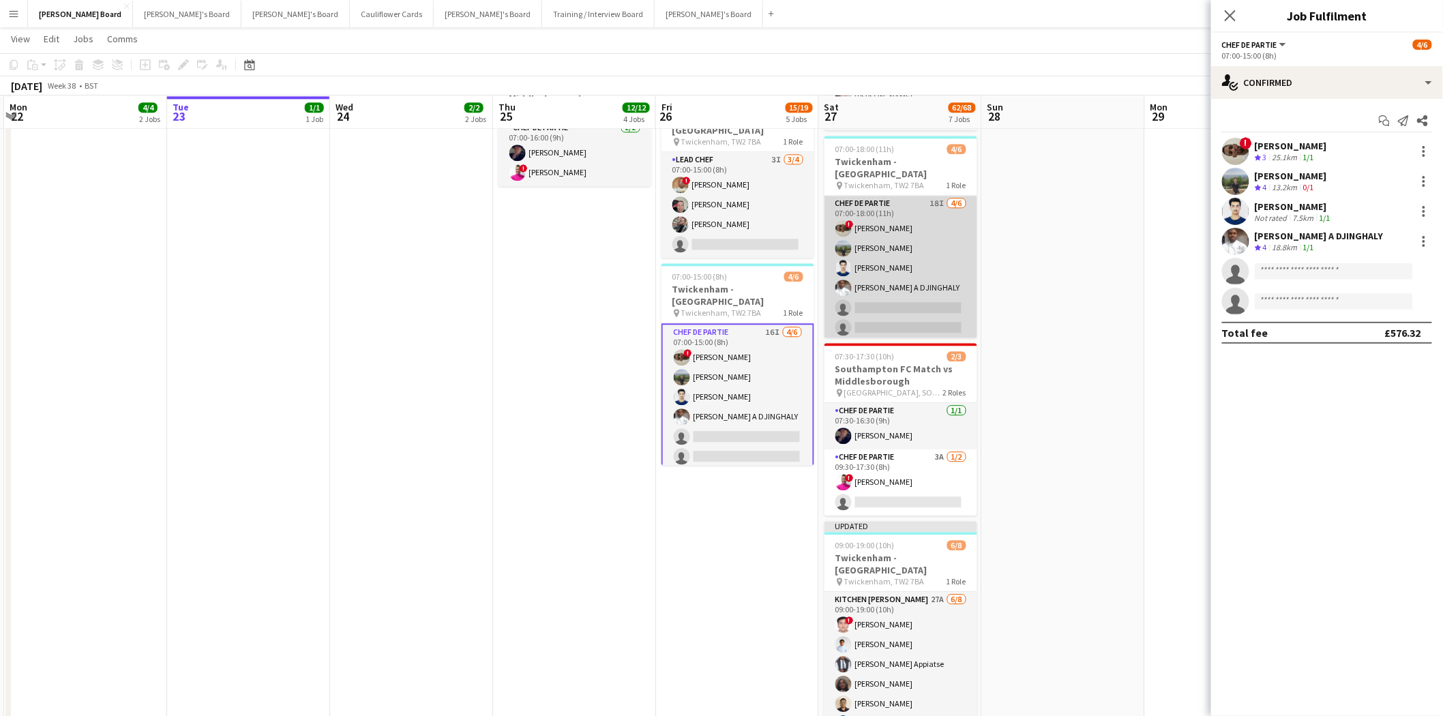
click at [853, 270] on app-card-role "Chef de Partie 18I [DATE] 07:00-18:00 (11h) ! [PERSON_NAME] [PERSON_NAME] [PERS…" at bounding box center [900, 268] width 153 height 145
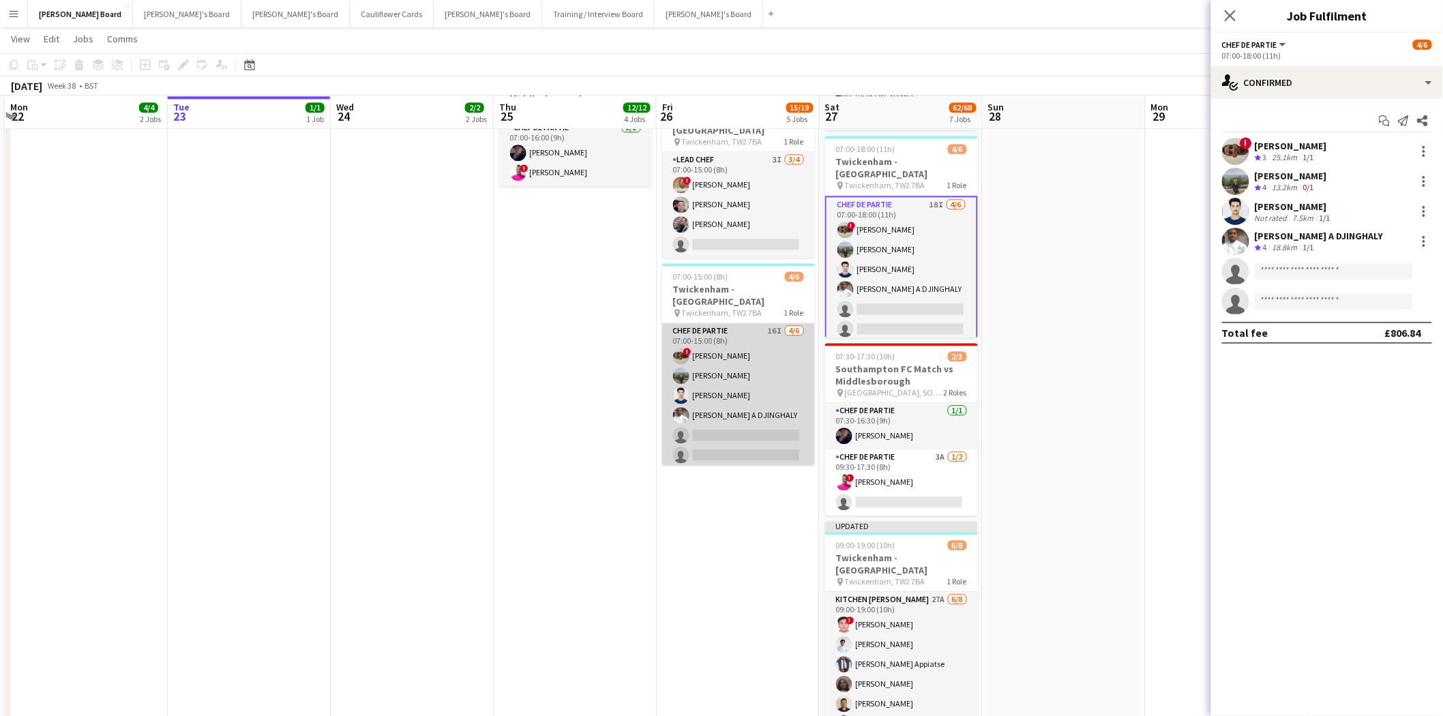
drag, startPoint x: 759, startPoint y: 400, endPoint x: 753, endPoint y: 393, distance: 8.7
click at [758, 400] on app-card-role "Chef de Partie 16I [DATE] 07:00-15:00 (8h) ! [PERSON_NAME] [PERSON_NAME] [PERSO…" at bounding box center [738, 395] width 153 height 145
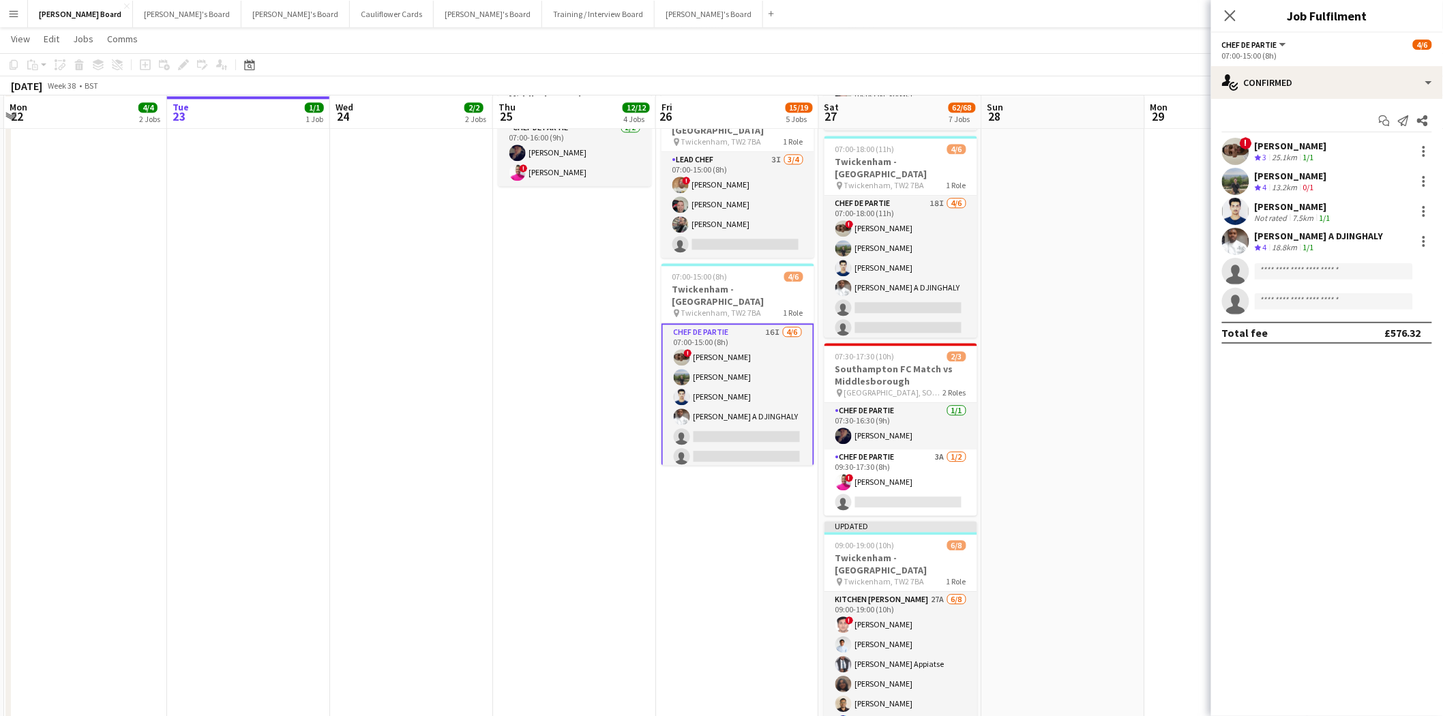
click at [727, 393] on app-card-role "Chef de Partie 16I [DATE] 07:00-15:00 (8h) ! [PERSON_NAME] [PERSON_NAME] [PERSO…" at bounding box center [737, 397] width 153 height 148
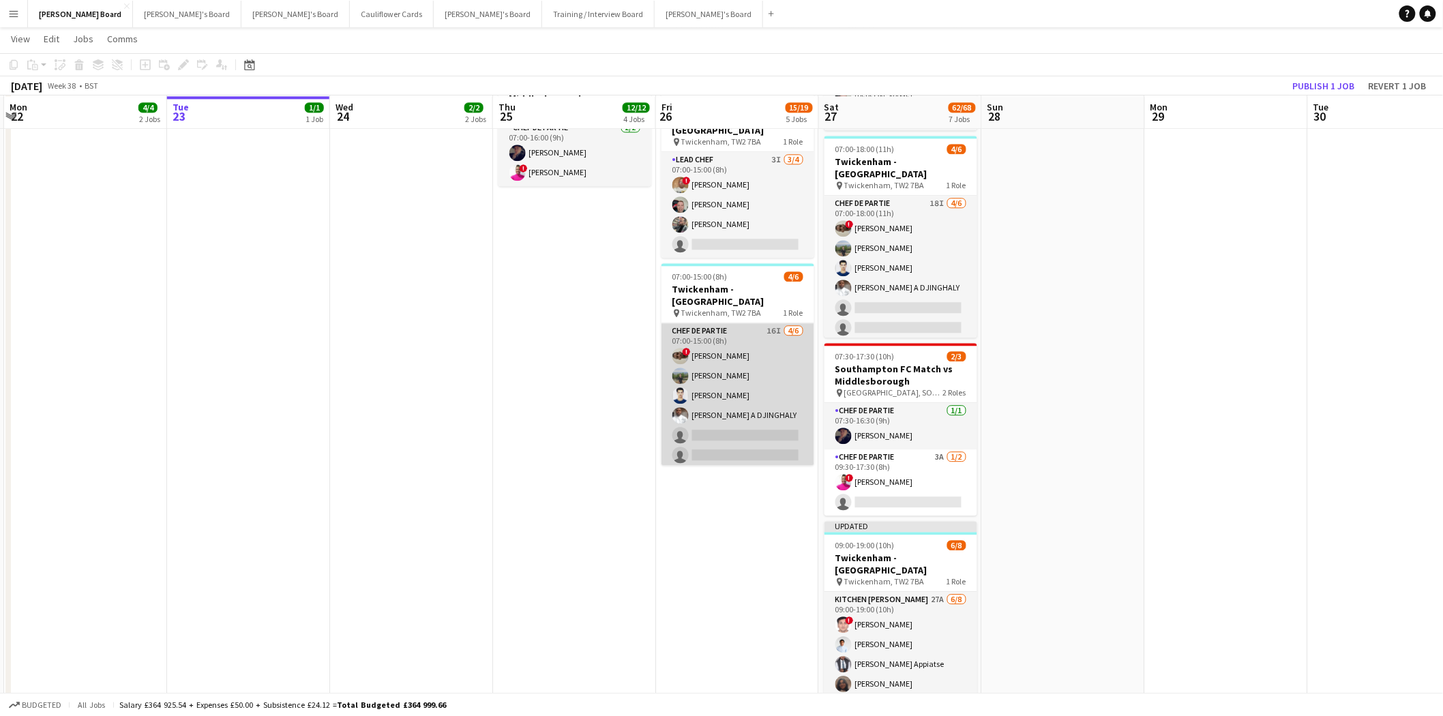
scroll to position [0, 321]
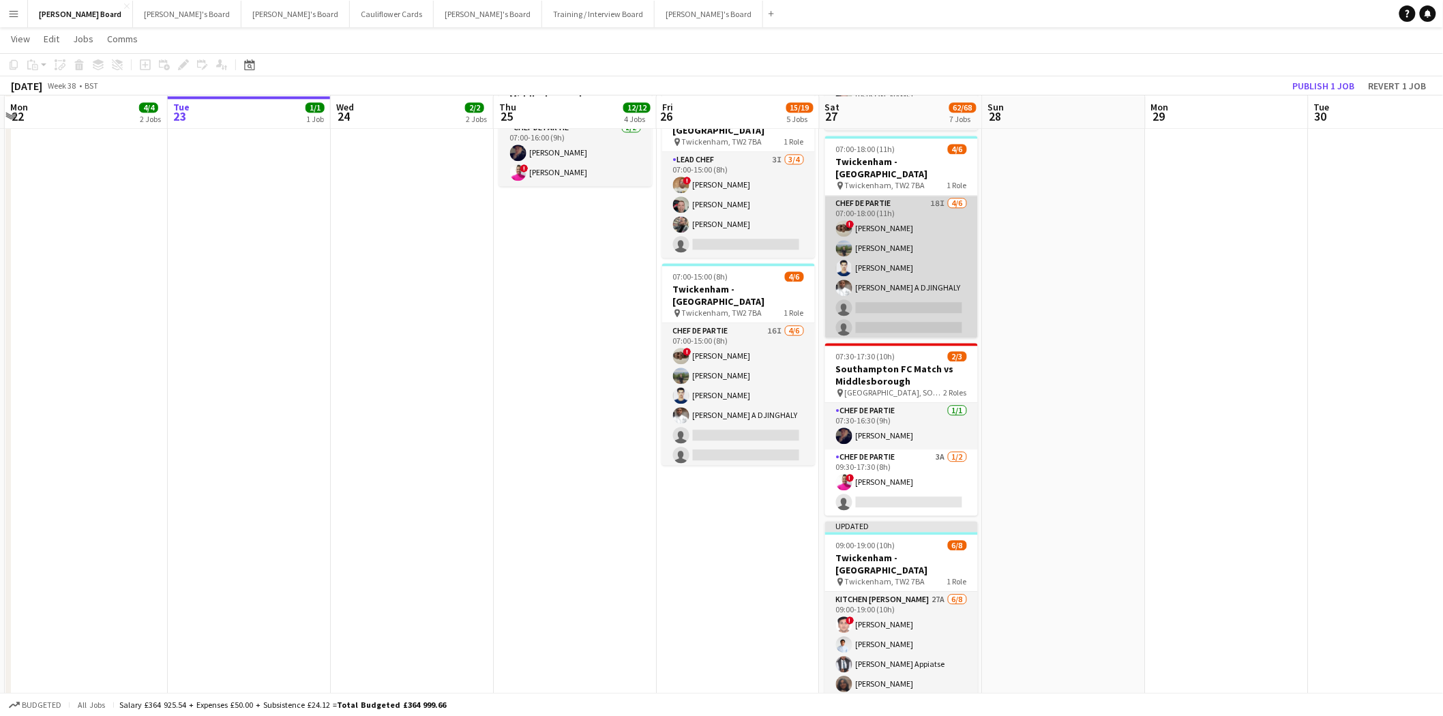
drag, startPoint x: 929, startPoint y: 246, endPoint x: 861, endPoint y: 289, distance: 80.0
click at [929, 247] on app-card-role "Chef de Partie 18I [DATE] 07:00-18:00 (11h) ! [PERSON_NAME] [PERSON_NAME] [PERS…" at bounding box center [901, 268] width 153 height 145
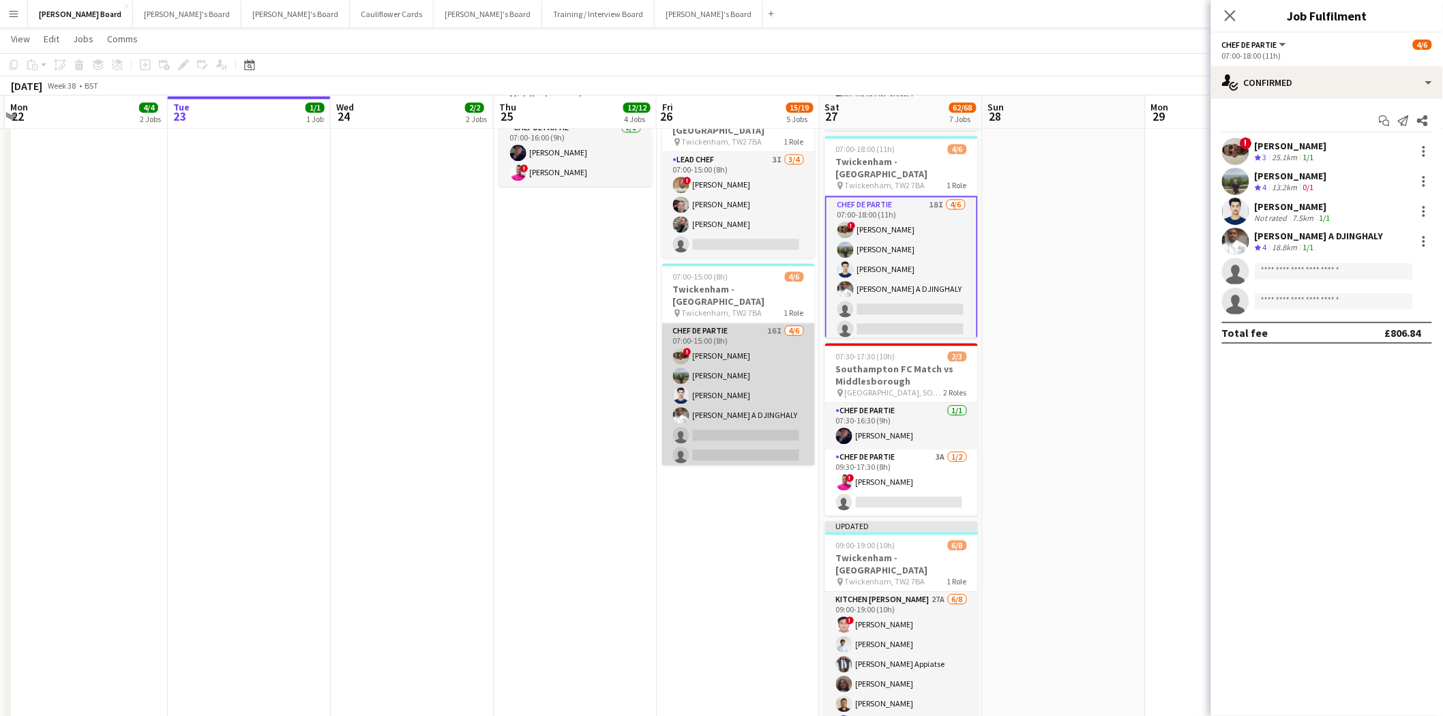
click at [730, 410] on app-card-role "Chef de Partie 16I [DATE] 07:00-15:00 (8h) ! [PERSON_NAME] [PERSON_NAME] [PERSO…" at bounding box center [738, 395] width 153 height 145
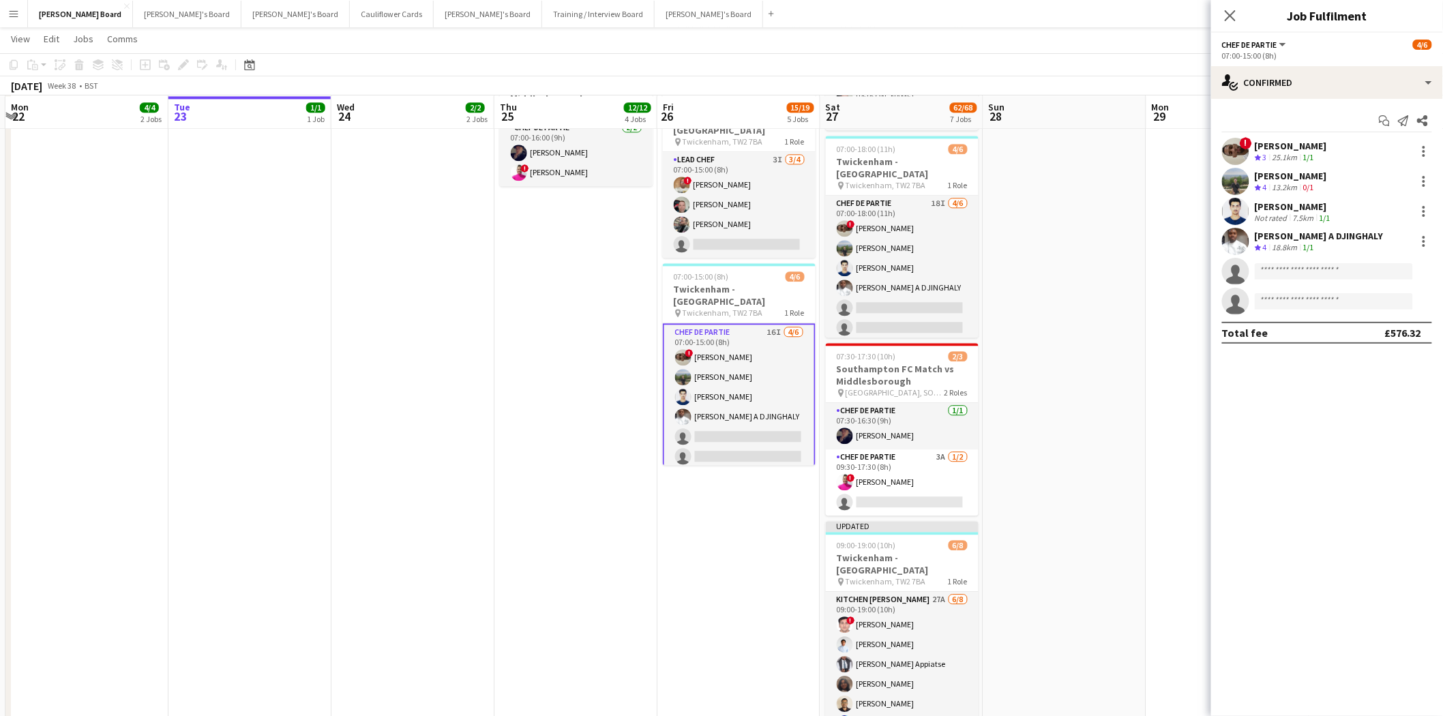
drag, startPoint x: 737, startPoint y: 389, endPoint x: 730, endPoint y: 383, distance: 8.7
click at [737, 387] on app-card-role "Chef de Partie 16I [DATE] 07:00-15:00 (8h) ! [PERSON_NAME] [PERSON_NAME] [PERSO…" at bounding box center [739, 397] width 153 height 148
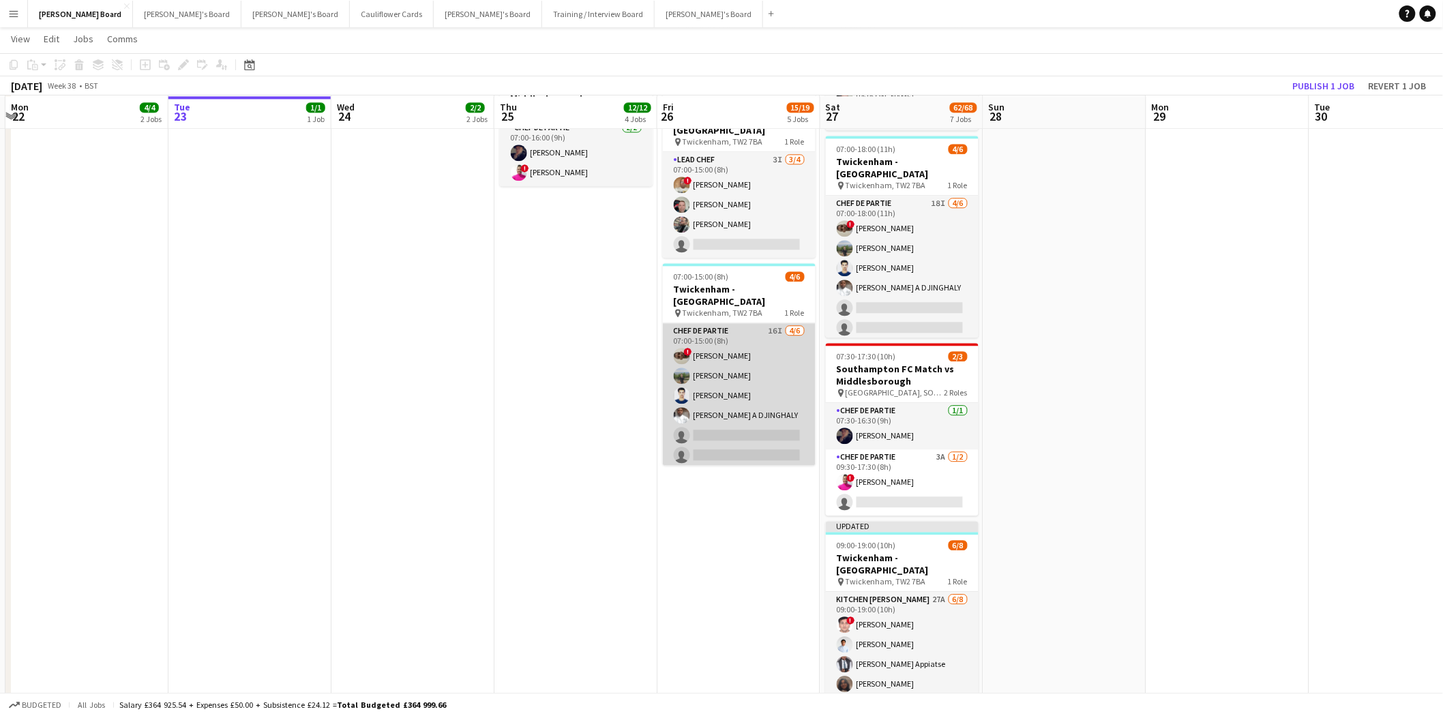
click at [758, 338] on app-card-role "Chef de Partie 16I [DATE] 07:00-15:00 (8h) ! [PERSON_NAME] [PERSON_NAME] [PERSO…" at bounding box center [739, 395] width 153 height 145
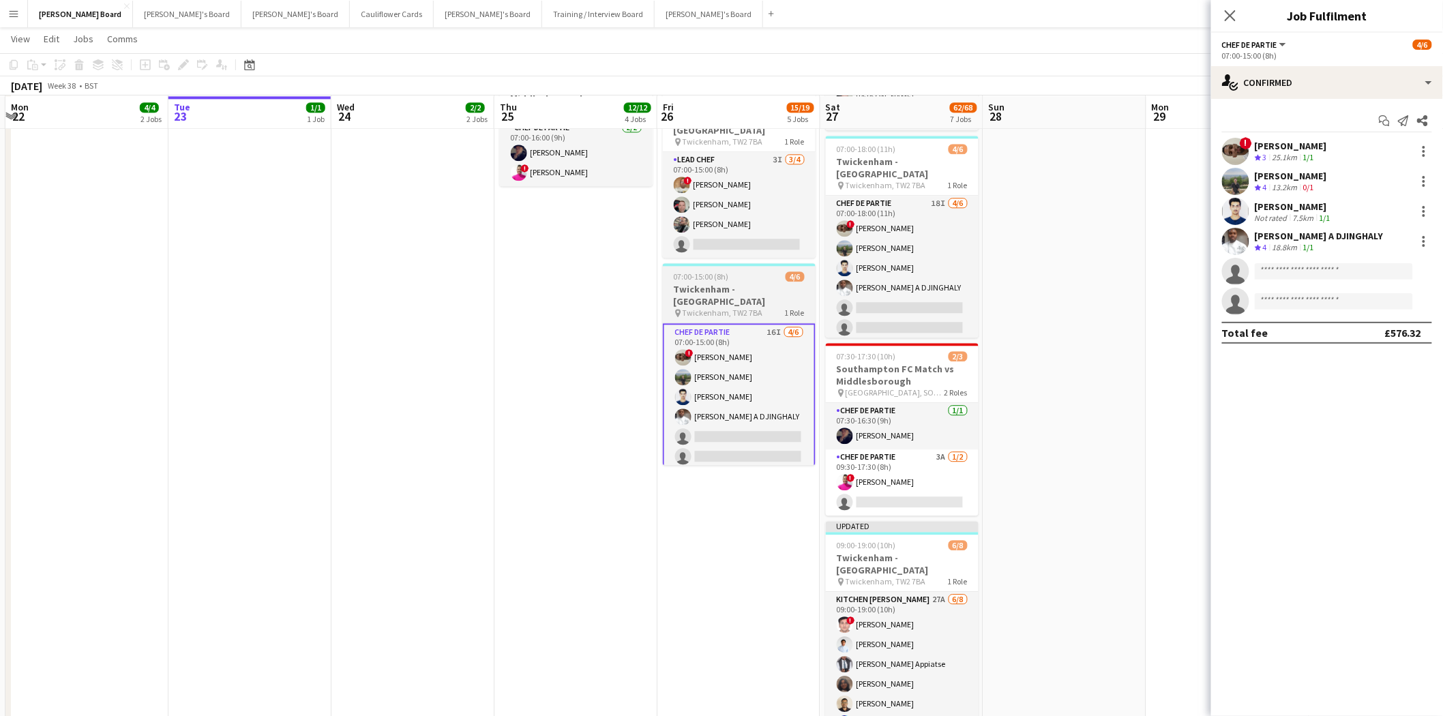
click at [687, 294] on app-job-card "07:00-15:00 (8h) 4/6 [GEOGRAPHIC_DATA] - [GEOGRAPHIC_DATA] pin [PERSON_NAME], T…" at bounding box center [739, 364] width 153 height 202
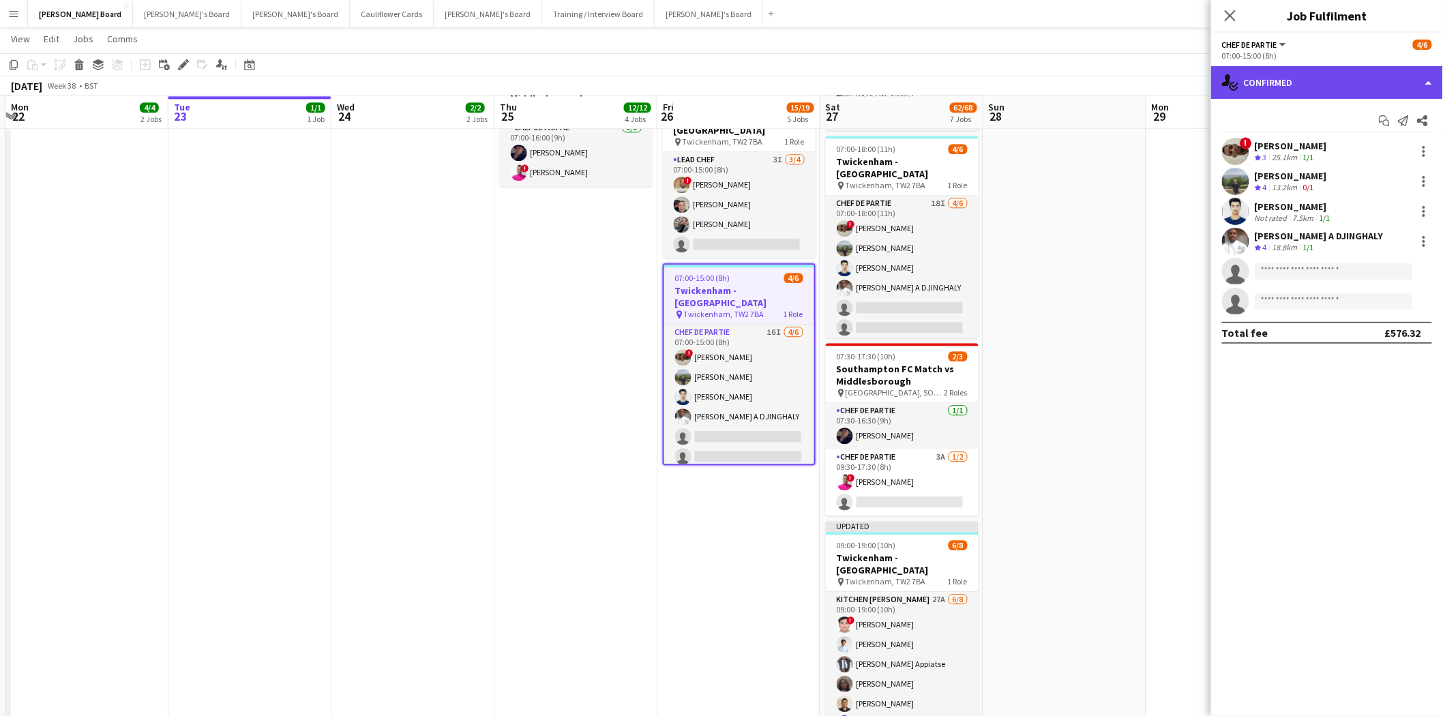
click at [1293, 91] on div "single-neutral-actions-check-2 Confirmed" at bounding box center [1327, 82] width 232 height 33
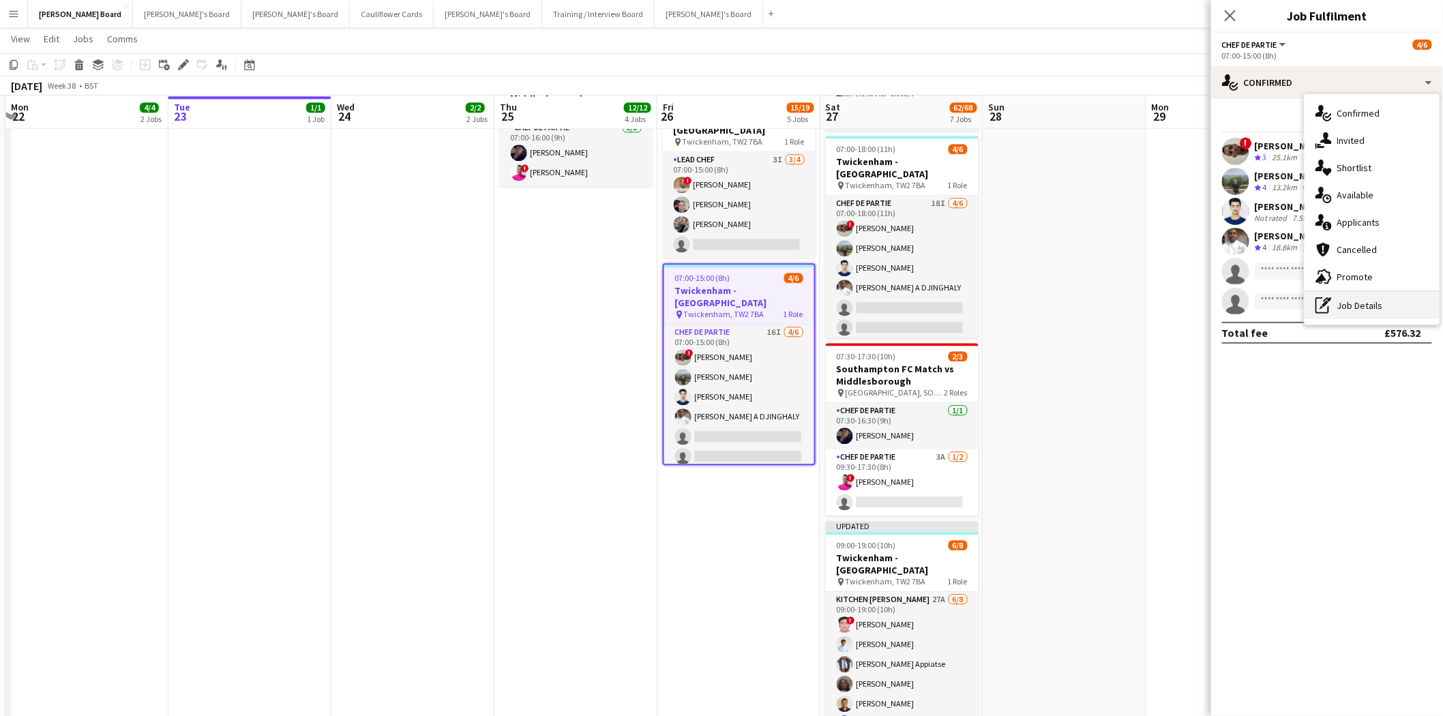
click at [1359, 308] on div "pen-write Job Details" at bounding box center [1371, 305] width 135 height 27
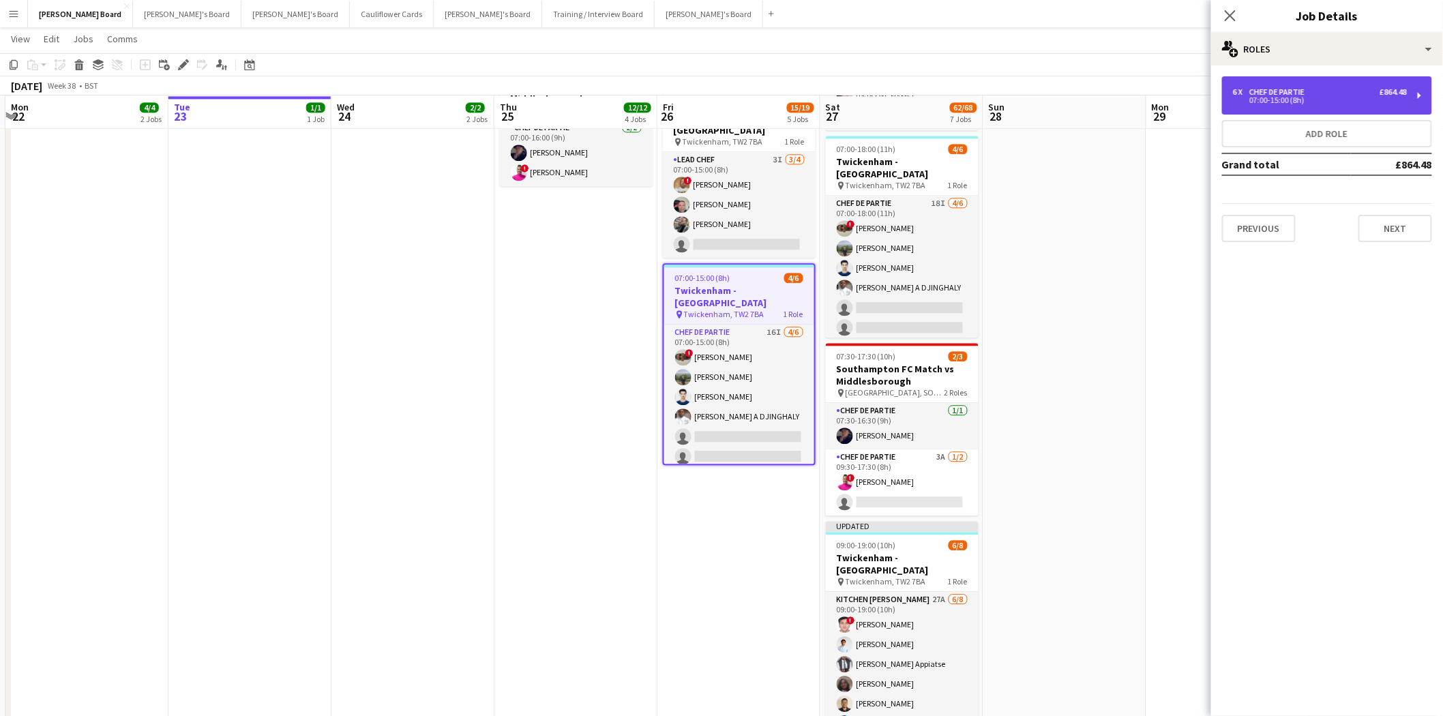
click at [1263, 89] on div "Chef de Partie" at bounding box center [1279, 92] width 61 height 10
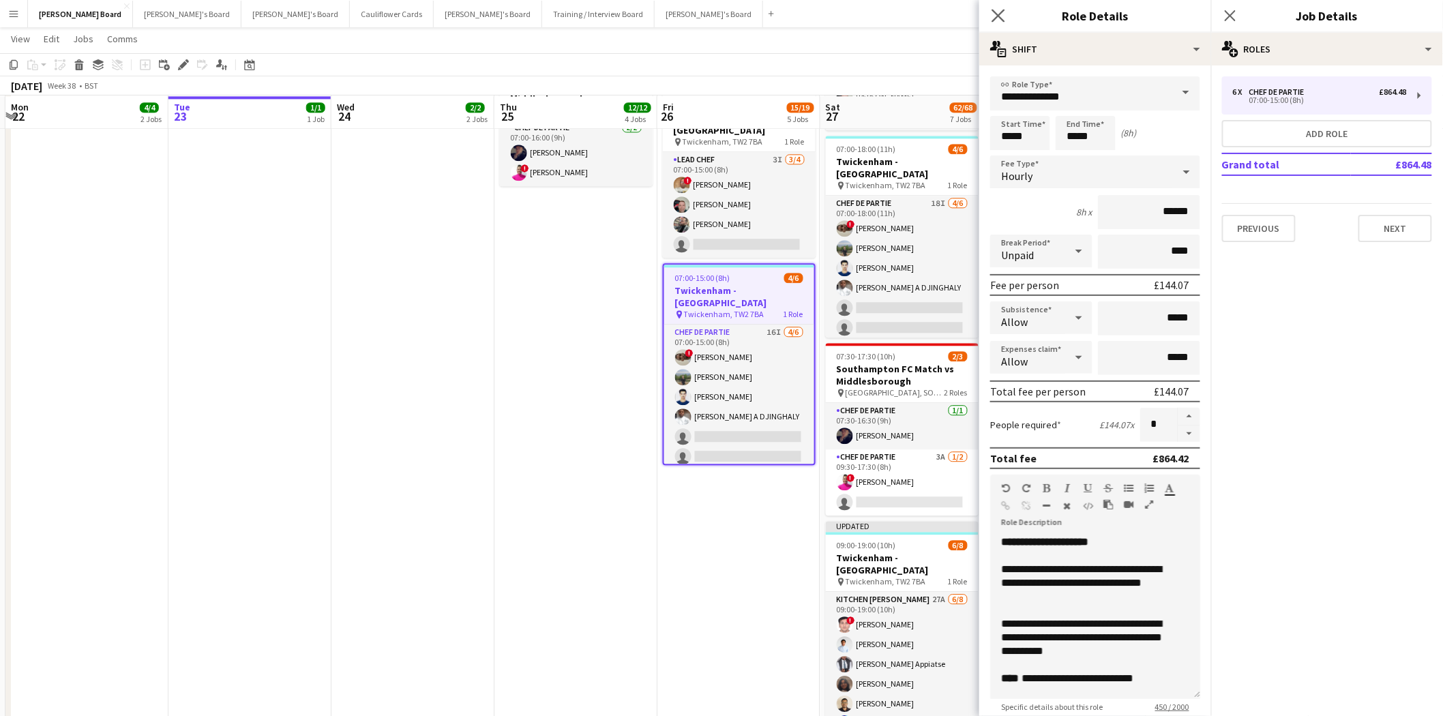
click at [993, 21] on icon at bounding box center [997, 15] width 13 height 13
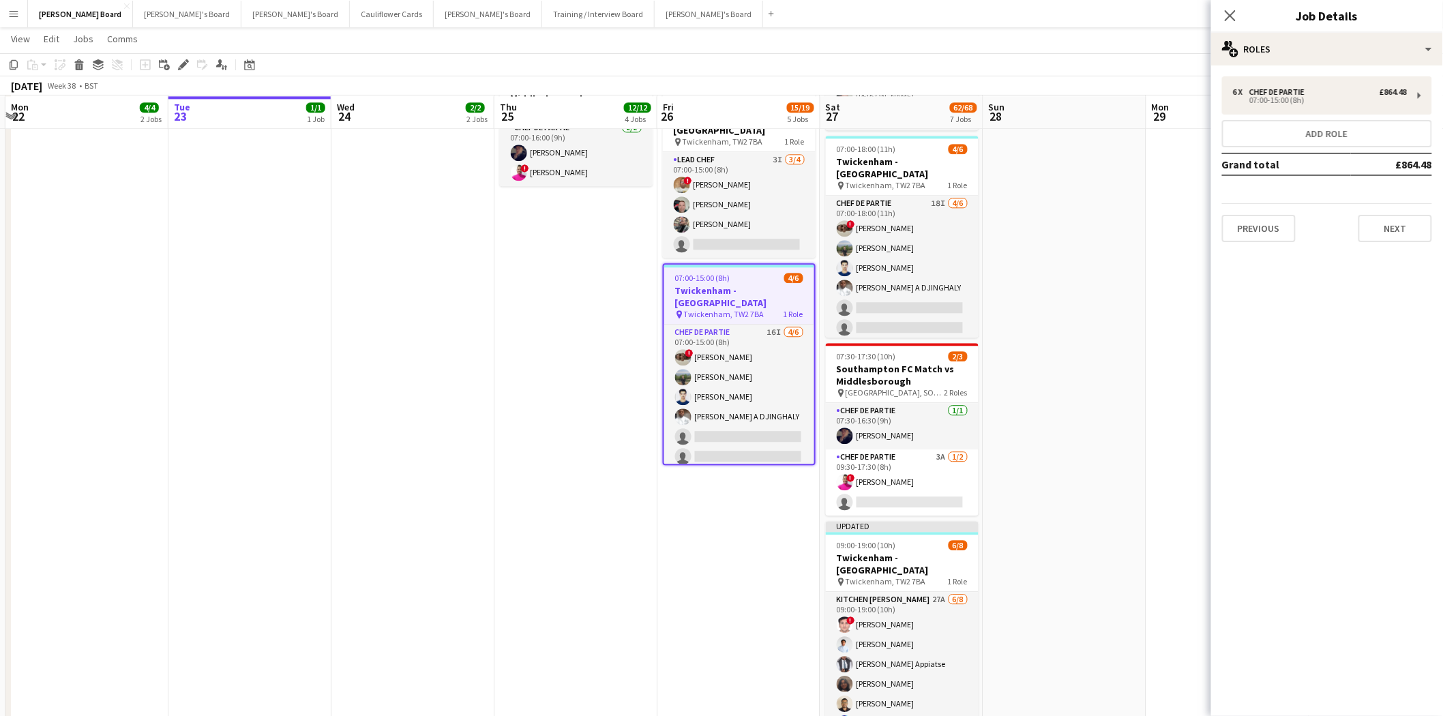
drag, startPoint x: 781, startPoint y: 361, endPoint x: 1011, endPoint y: 284, distance: 242.6
click at [785, 359] on app-card-role "Chef de Partie 16I [DATE] 07:00-15:00 (8h) ! [PERSON_NAME] [PERSON_NAME] [PERSO…" at bounding box center [739, 397] width 150 height 145
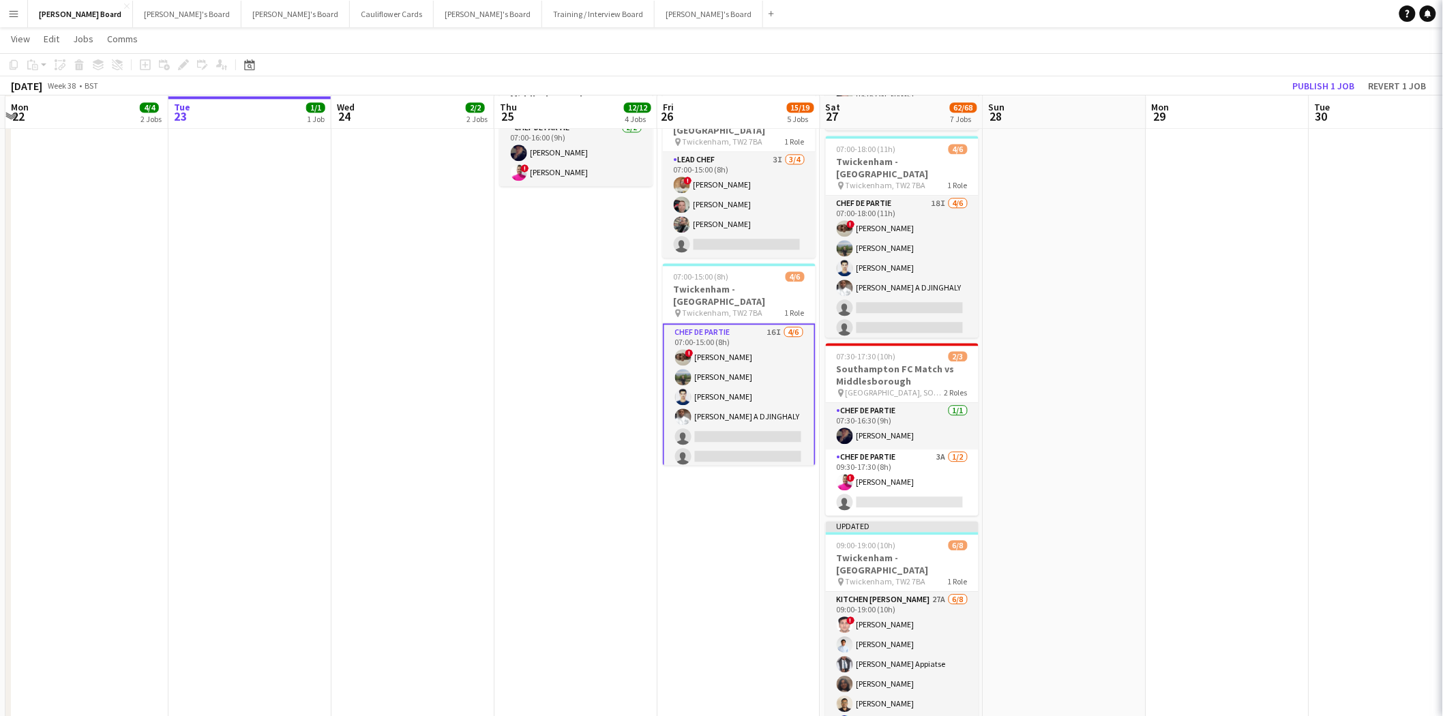
scroll to position [0, 317]
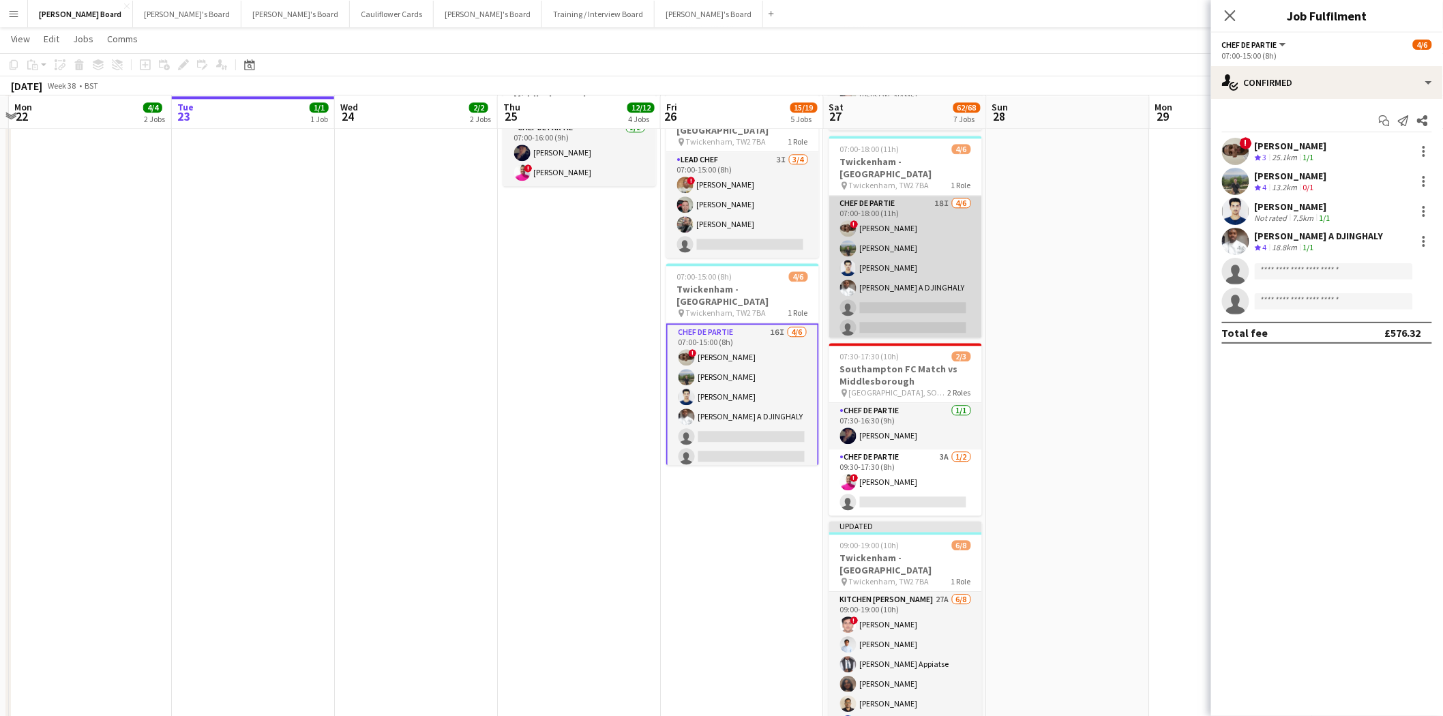
drag, startPoint x: 887, startPoint y: 243, endPoint x: 860, endPoint y: 280, distance: 46.0
click at [887, 247] on app-card-role "Chef de Partie 18I [DATE] 07:00-18:00 (11h) ! [PERSON_NAME] [PERSON_NAME] [PERS…" at bounding box center [905, 268] width 153 height 145
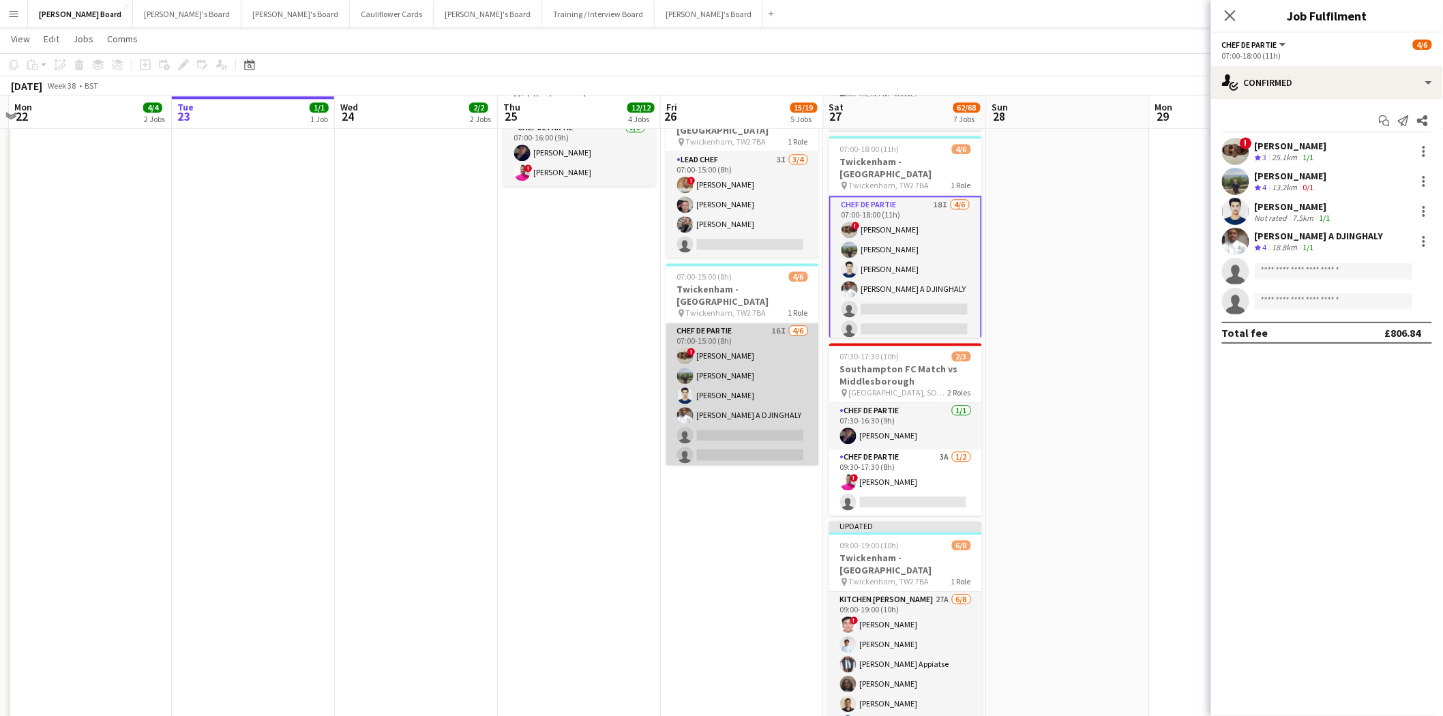
click at [760, 376] on app-card-role "Chef de Partie 16I [DATE] 07:00-15:00 (8h) ! [PERSON_NAME] [PERSON_NAME] [PERSO…" at bounding box center [742, 395] width 153 height 145
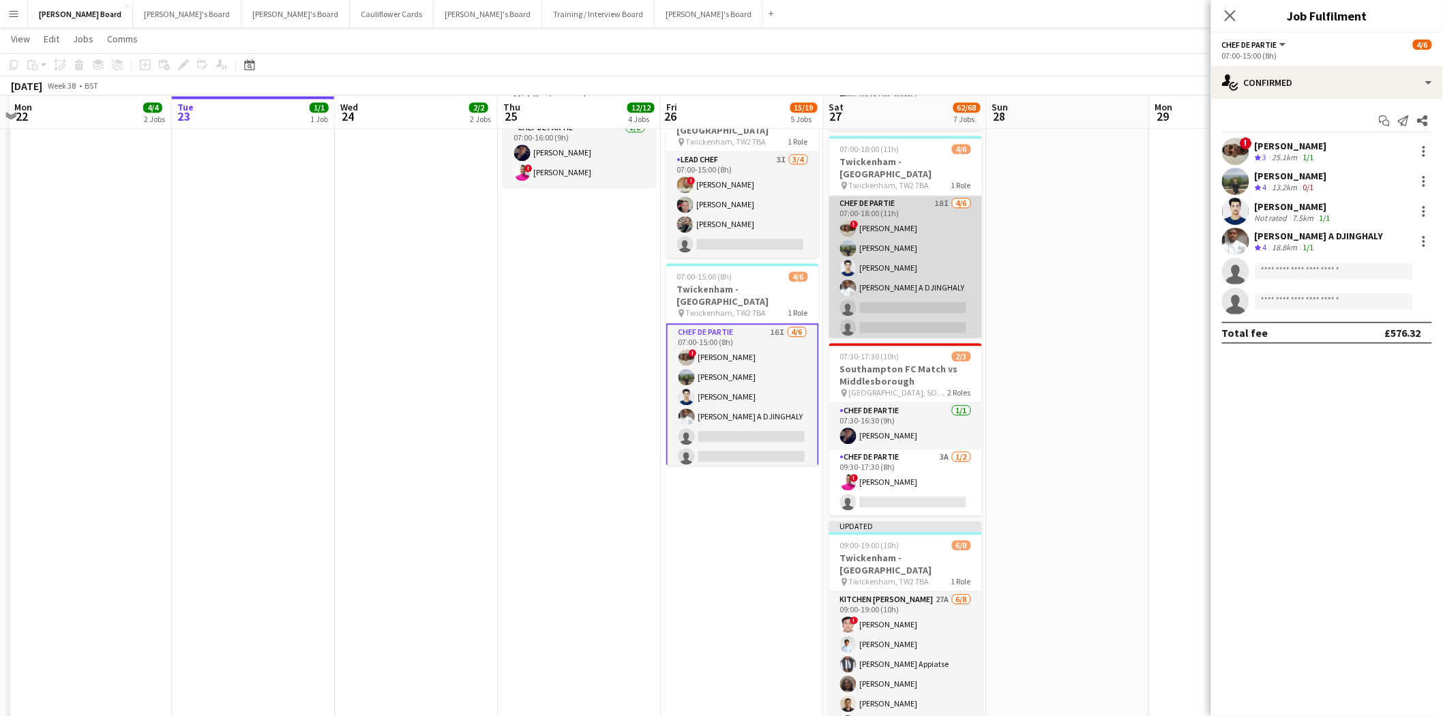
click at [907, 237] on app-card-role "Chef de Partie 18I [DATE] 07:00-18:00 (11h) ! [PERSON_NAME] [PERSON_NAME] [PERS…" at bounding box center [905, 268] width 153 height 145
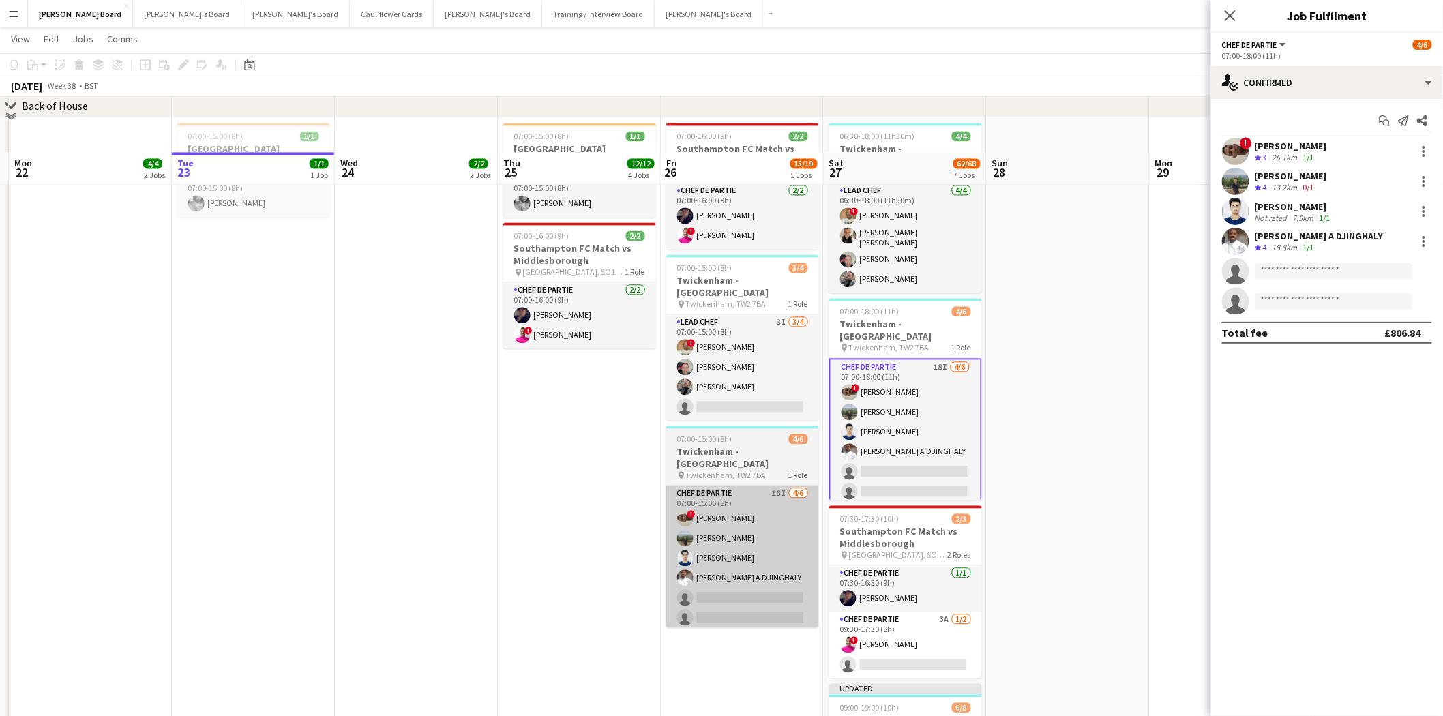
scroll to position [1212, 0]
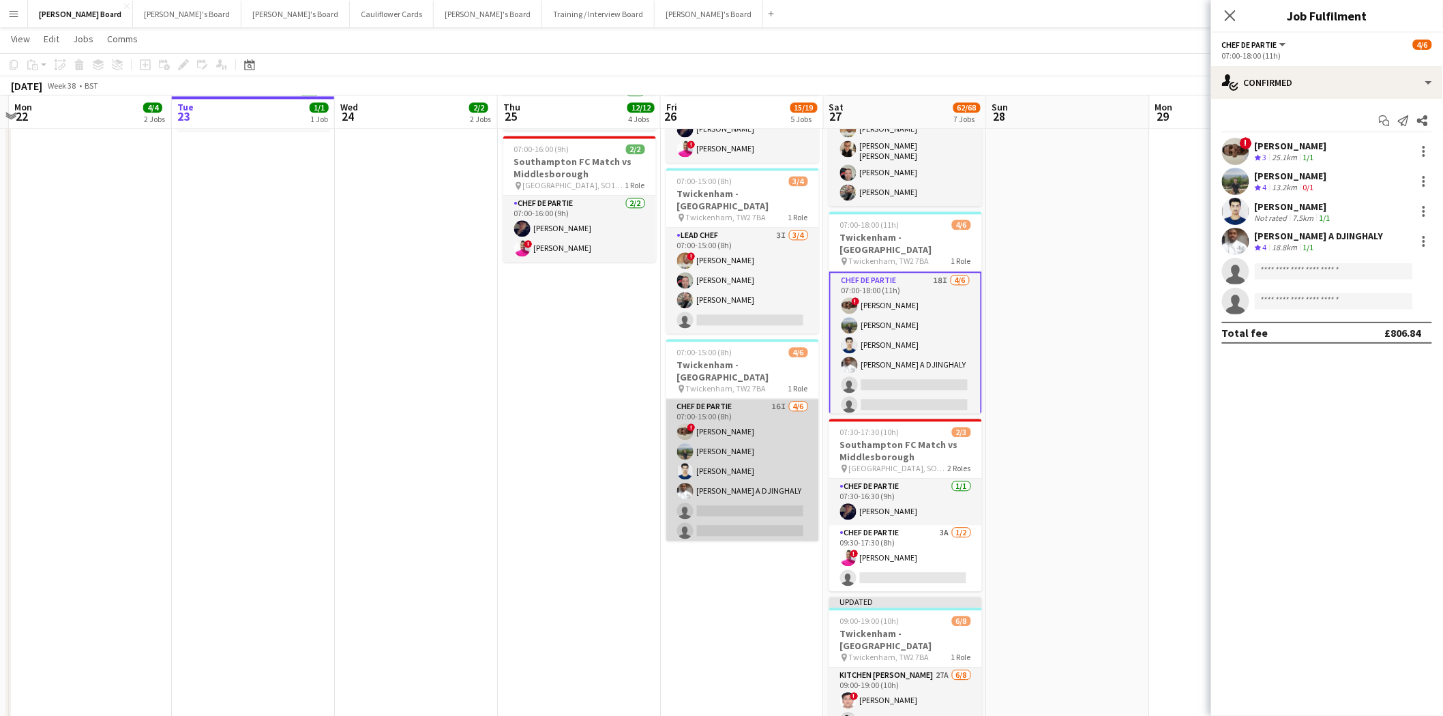
click at [746, 452] on app-card-role "Chef de Partie 16I [DATE] 07:00-15:00 (8h) ! [PERSON_NAME] [PERSON_NAME] [PERSO…" at bounding box center [742, 471] width 153 height 145
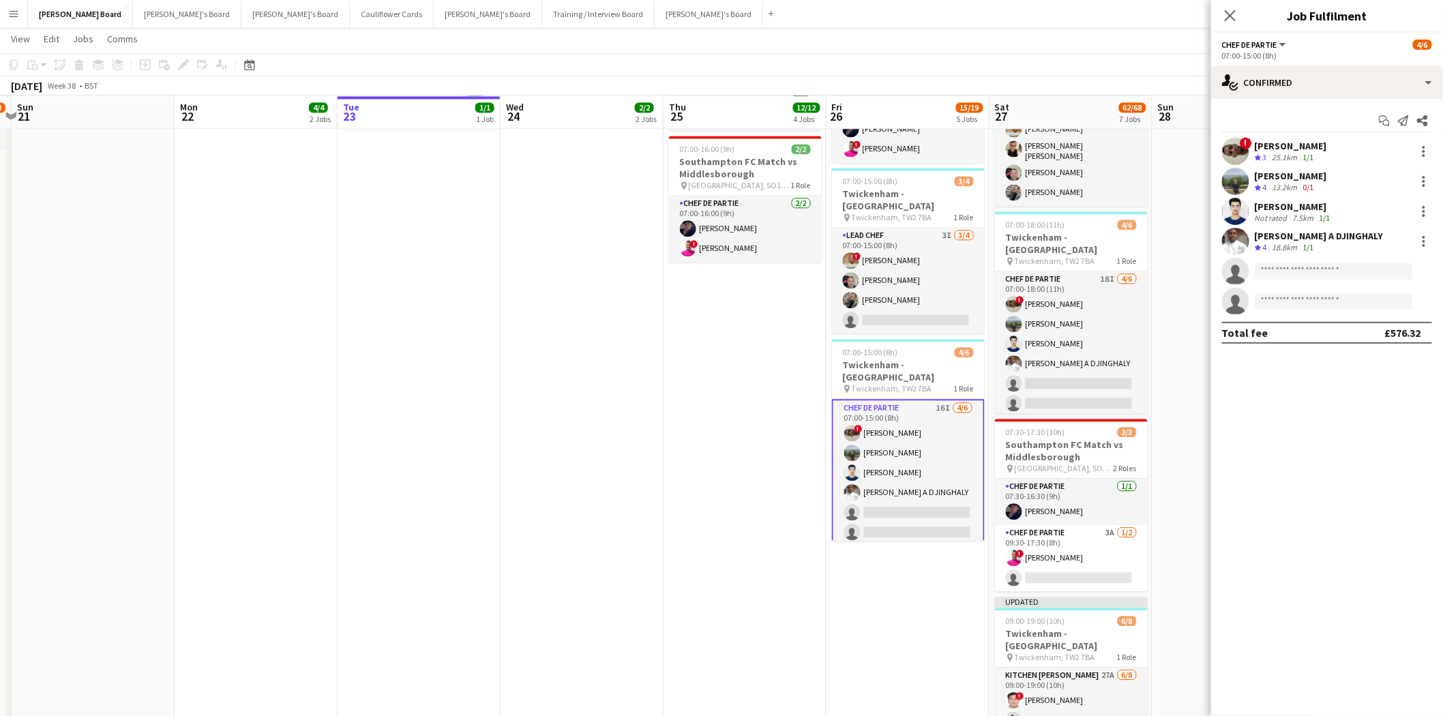
drag, startPoint x: 466, startPoint y: 425, endPoint x: 222, endPoint y: 380, distance: 248.2
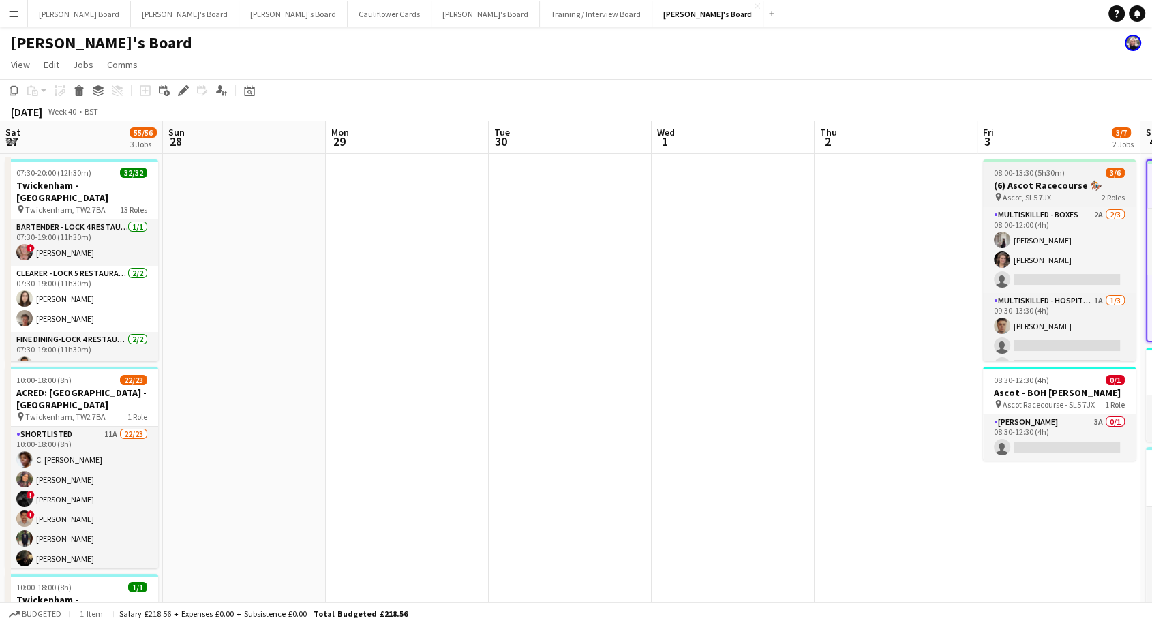
scroll to position [0, 607]
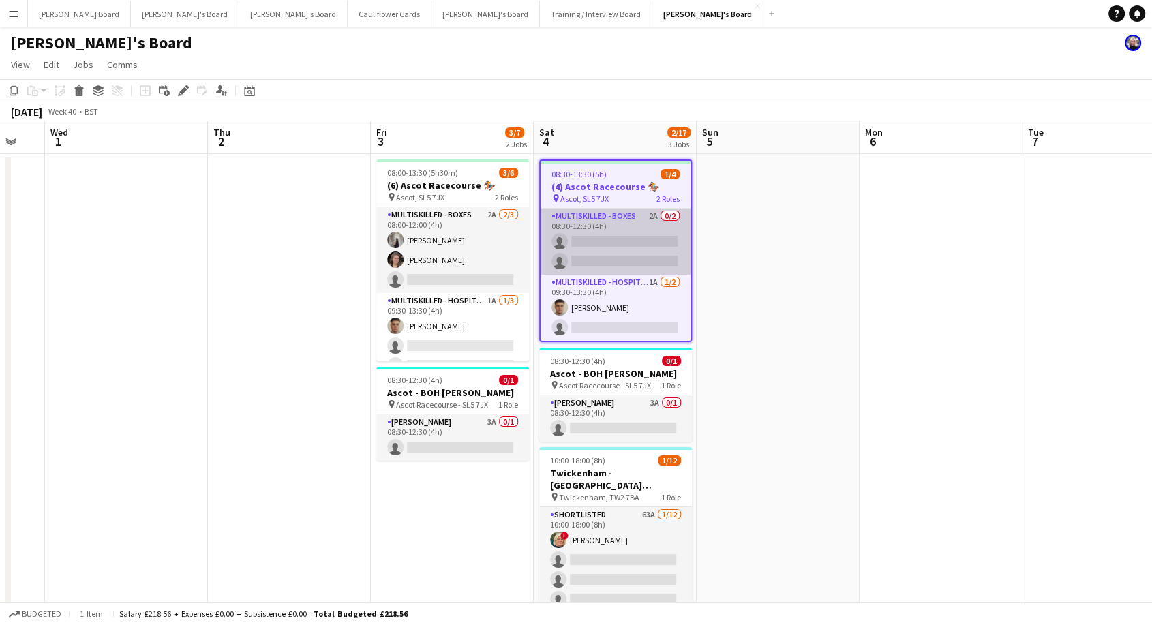
drag, startPoint x: 611, startPoint y: 229, endPoint x: 690, endPoint y: 226, distance: 79.2
click at [611, 230] on app-card-role "Multiskilled - Boxes 2A 0/2 08:30-12:30 (4h) single-neutral-actions single-neut…" at bounding box center [616, 242] width 150 height 66
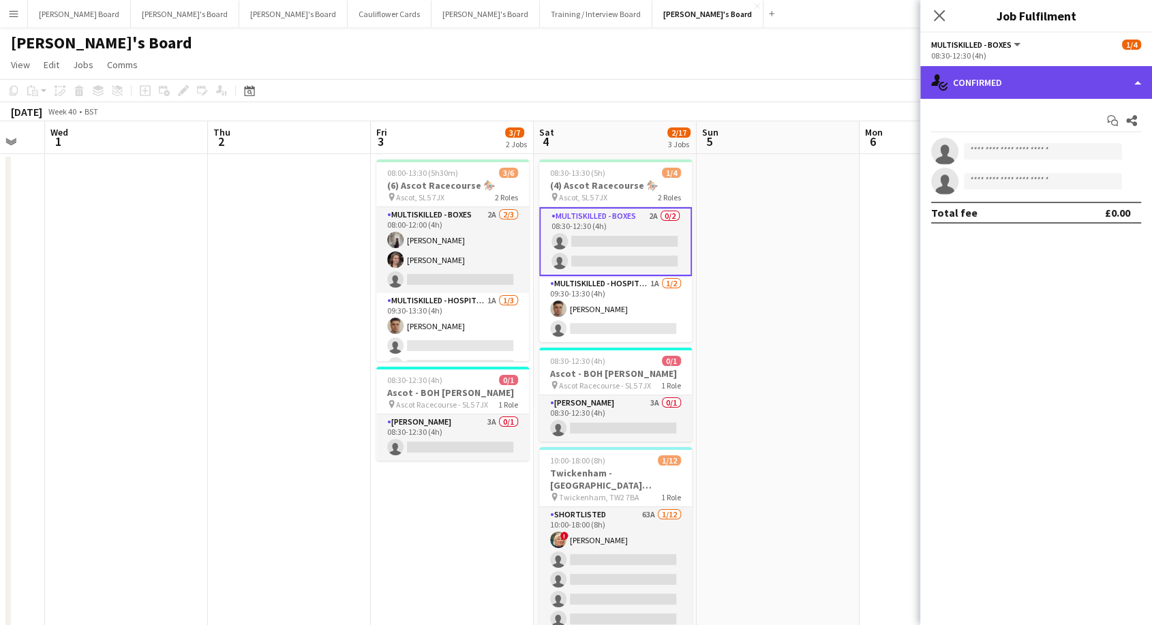
click at [1023, 87] on div "single-neutral-actions-check-2 Confirmed" at bounding box center [1036, 82] width 232 height 33
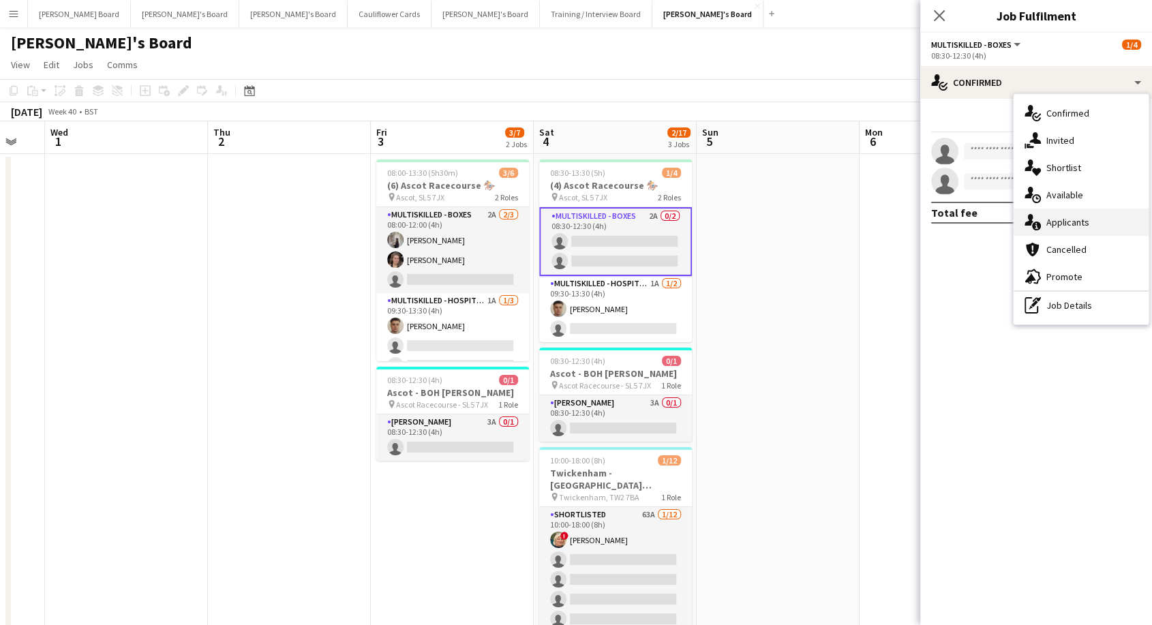
drag, startPoint x: 1080, startPoint y: 231, endPoint x: 1066, endPoint y: 239, distance: 15.9
click at [1079, 230] on div "single-neutral-actions-information Applicants" at bounding box center [1081, 222] width 135 height 27
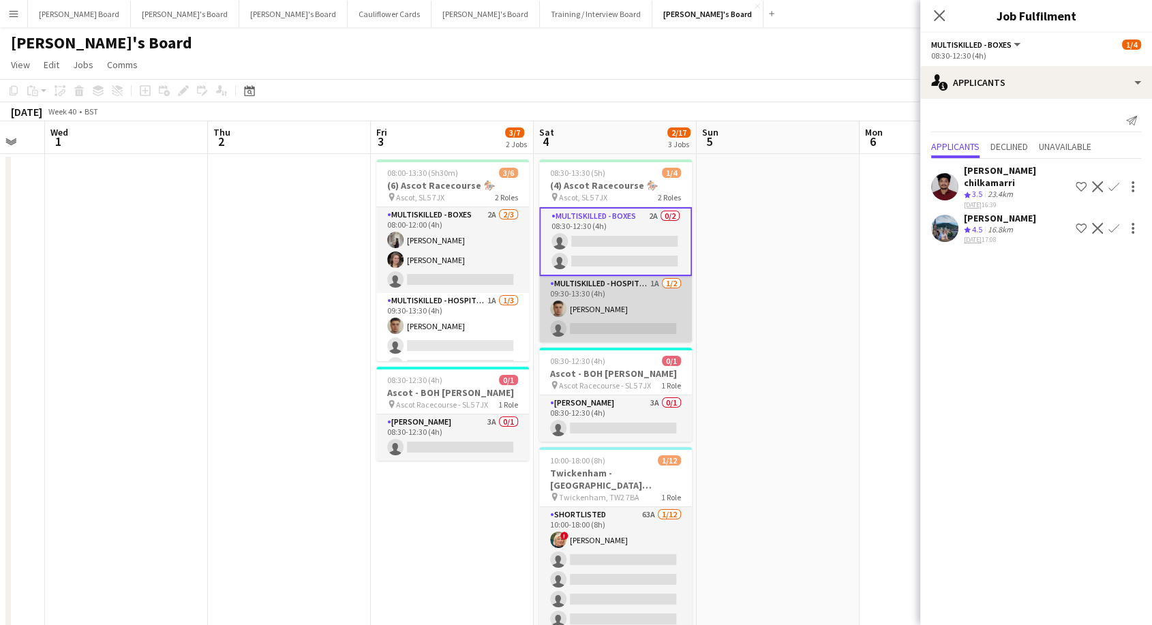
click at [613, 316] on app-card-role "Multiskilled - Hospitality 1A [DATE] 09:30-13:30 (4h) [PERSON_NAME] single-neut…" at bounding box center [615, 309] width 153 height 66
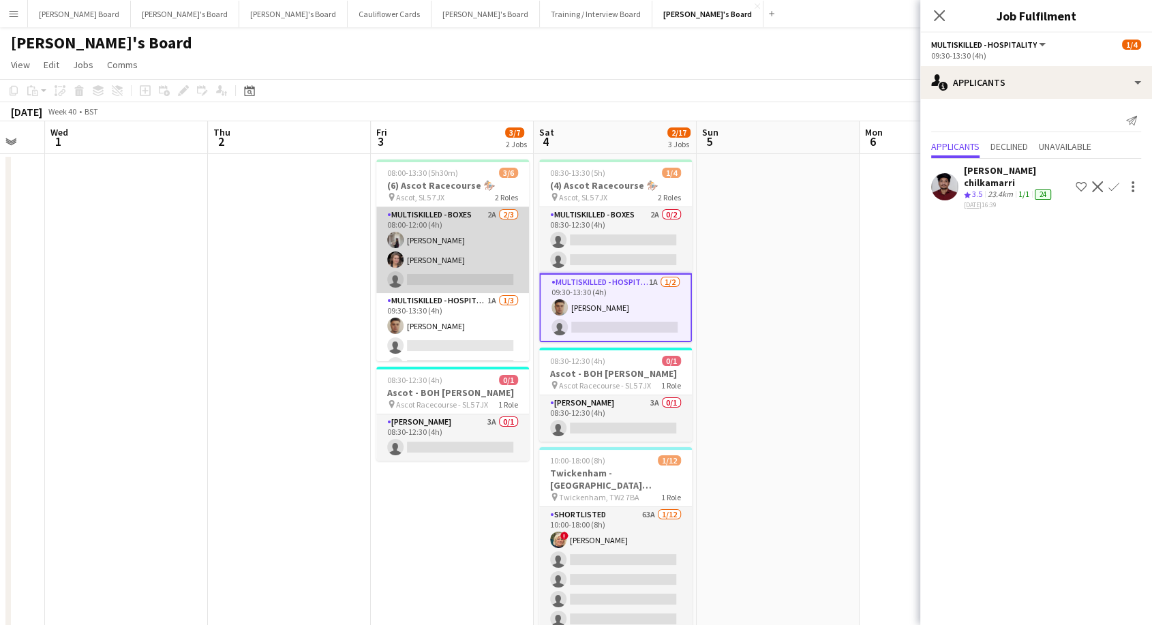
scroll to position [0, 606]
click at [454, 260] on app-card-role "Multiskilled - Boxes 2A [DATE] 08:00-12:00 (4h) [PERSON_NAME] [PERSON_NAME] sin…" at bounding box center [453, 250] width 153 height 86
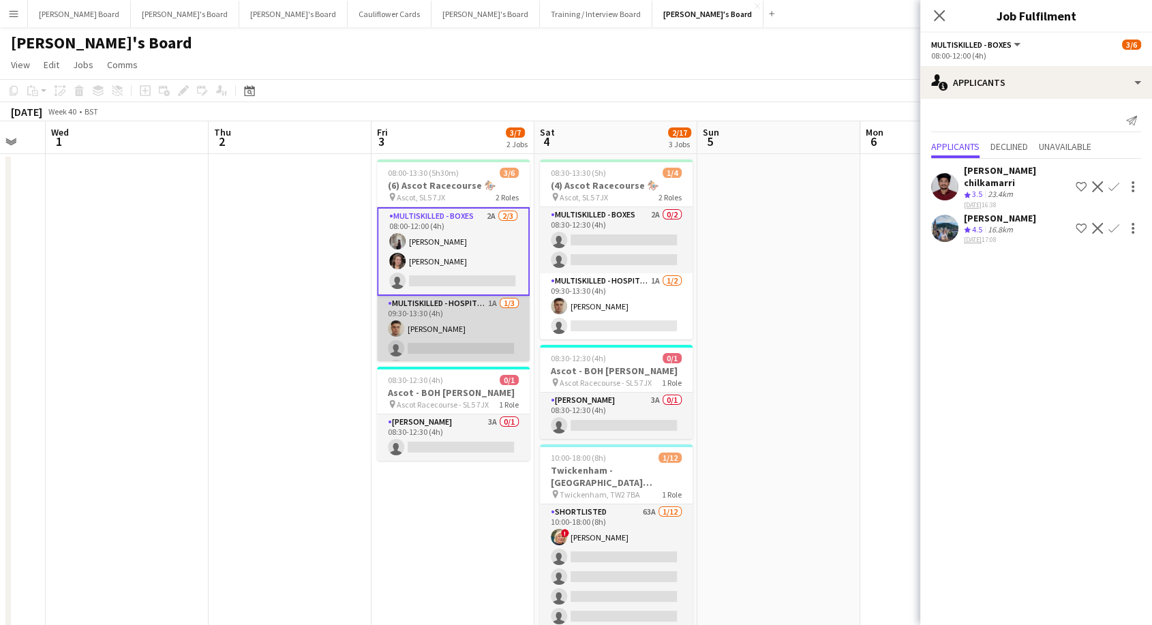
click at [440, 342] on app-card-role "Multiskilled - Hospitality 1A [DATE] 09:30-13:30 (4h) [PERSON_NAME] single-neut…" at bounding box center [453, 339] width 153 height 86
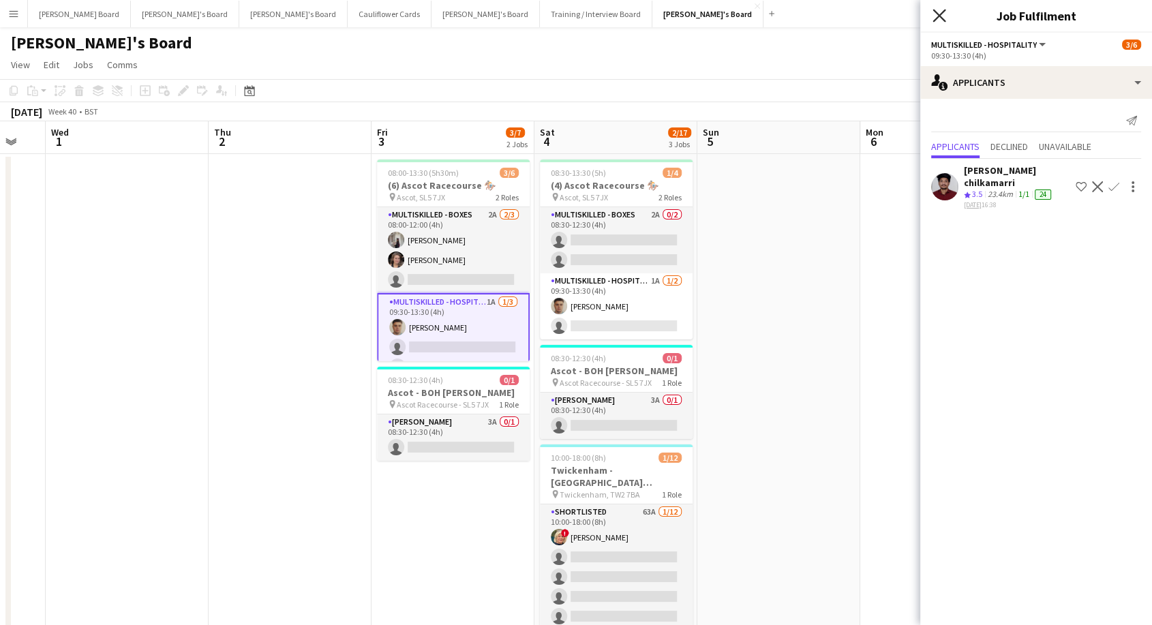
click at [942, 18] on icon at bounding box center [939, 15] width 13 height 13
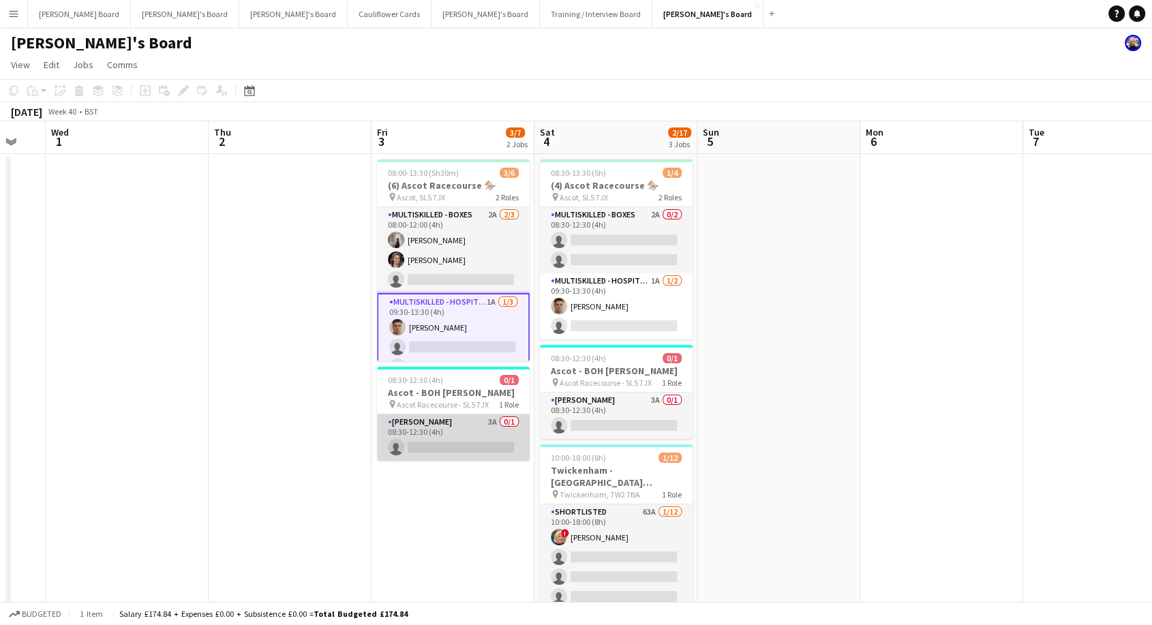
click at [458, 440] on app-card-role "[PERSON_NAME] 3A 0/1 08:30-12:30 (4h) single-neutral-actions" at bounding box center [453, 438] width 153 height 46
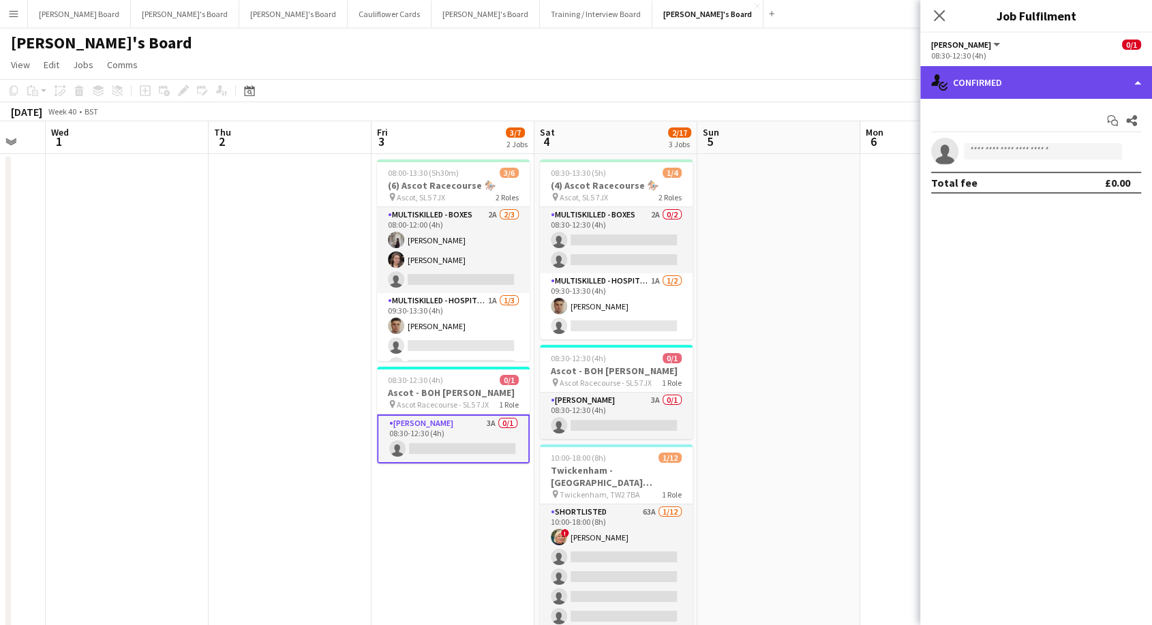
click at [1000, 83] on div "single-neutral-actions-check-2 Confirmed" at bounding box center [1036, 82] width 232 height 33
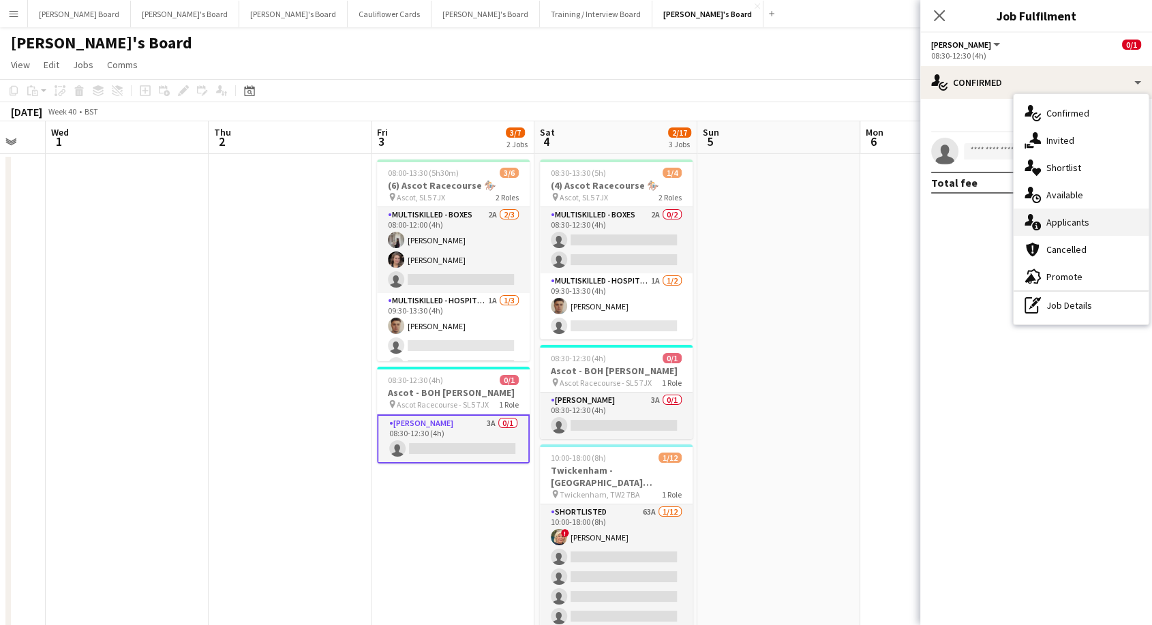
click at [1058, 217] on span "Applicants" at bounding box center [1068, 222] width 43 height 12
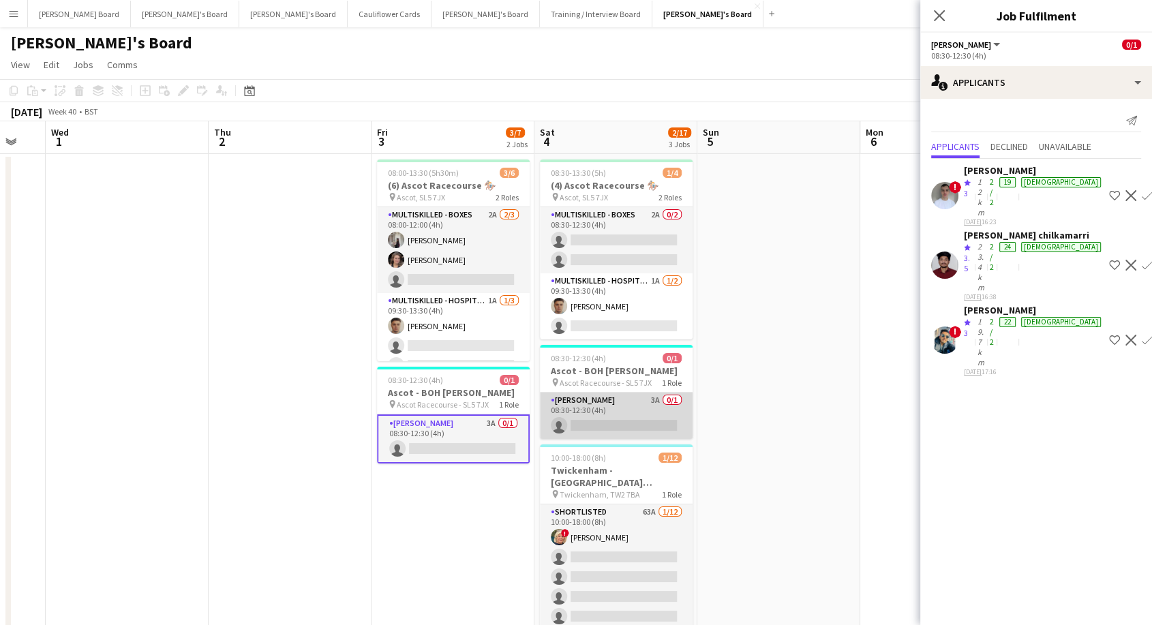
click at [642, 423] on app-card-role "[PERSON_NAME] 3A 0/1 08:30-12:30 (4h) single-neutral-actions" at bounding box center [616, 416] width 153 height 46
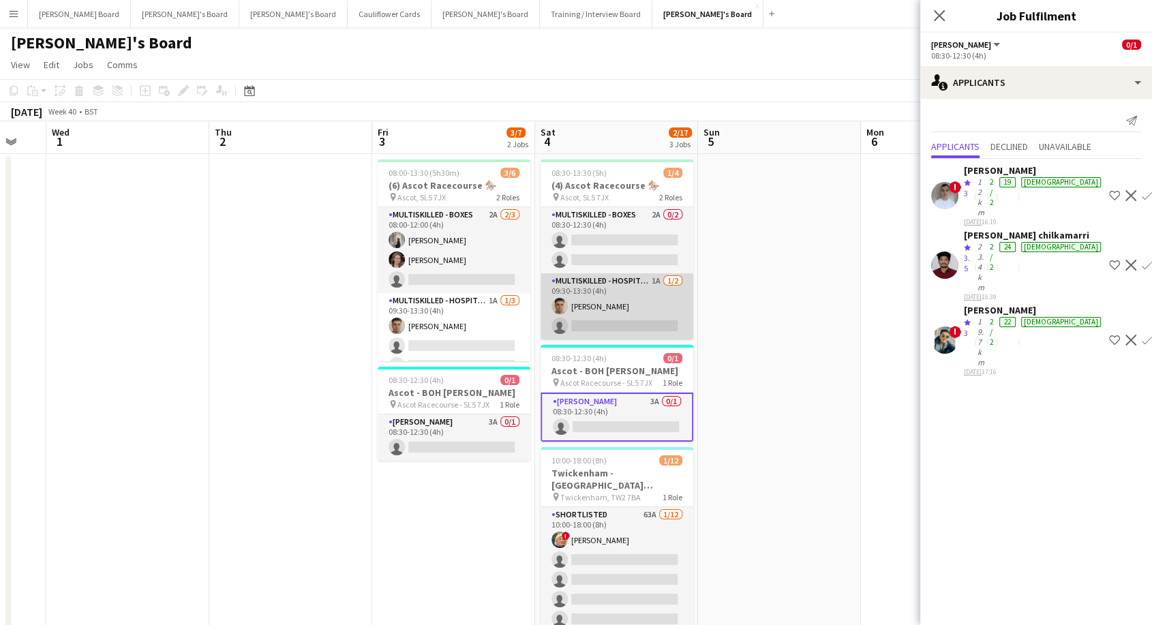
click at [600, 316] on app-card-role "Multiskilled - Hospitality 1A [DATE] 09:30-13:30 (4h) [PERSON_NAME] single-neut…" at bounding box center [617, 306] width 153 height 66
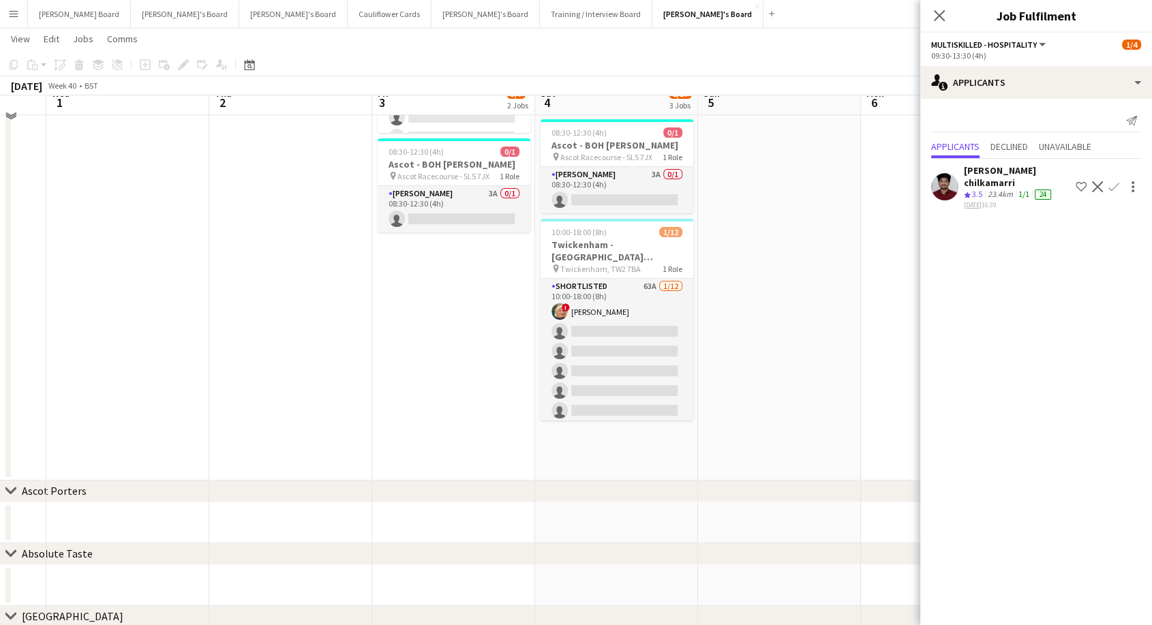
scroll to position [0, 0]
